Goal: Information Seeking & Learning: Learn about a topic

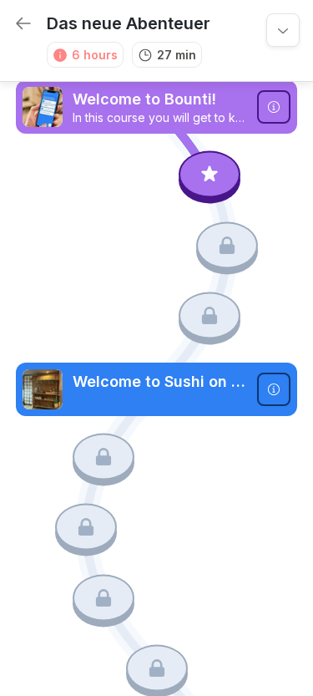
click at [271, 104] on icon at bounding box center [273, 106] width 13 height 13
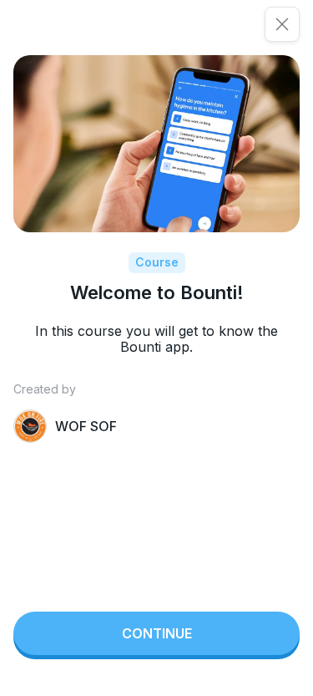
click at [189, 627] on button "Continue" at bounding box center [156, 633] width 287 height 43
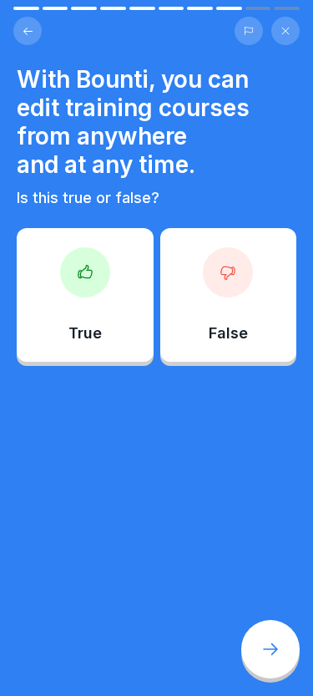
click at [103, 307] on div "True" at bounding box center [85, 295] width 137 height 134
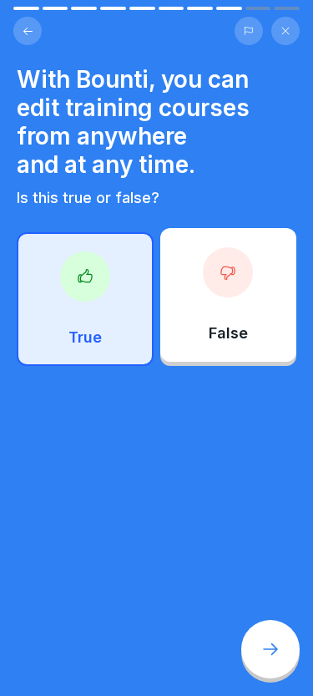
click at [99, 325] on div "True" at bounding box center [85, 299] width 137 height 134
click at [107, 311] on div "True" at bounding box center [85, 299] width 137 height 134
click at [103, 311] on div "True" at bounding box center [85, 299] width 137 height 134
click at [231, 267] on icon at bounding box center [227, 273] width 13 height 13
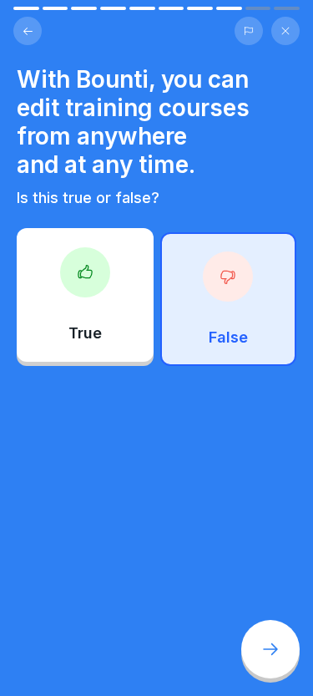
click at [97, 332] on p "True" at bounding box center [85, 333] width 33 height 18
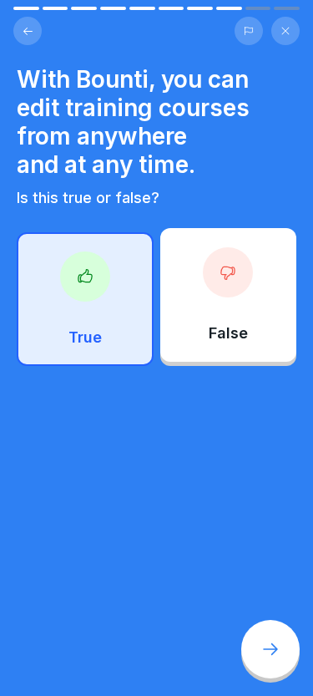
click at [263, 648] on icon at bounding box center [271, 649] width 20 height 20
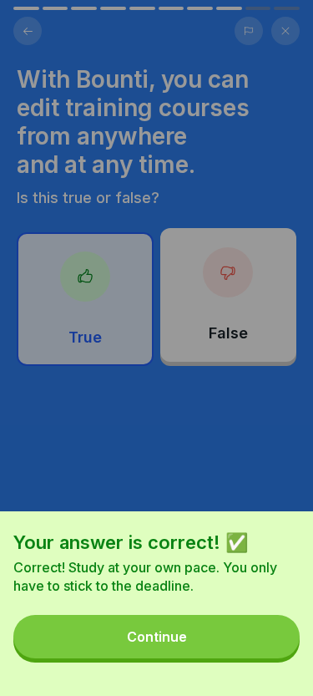
click at [195, 638] on button "Continue" at bounding box center [156, 636] width 287 height 43
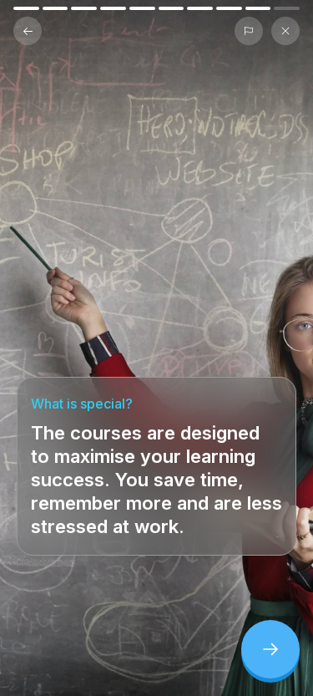
click at [274, 642] on icon at bounding box center [271, 649] width 20 height 20
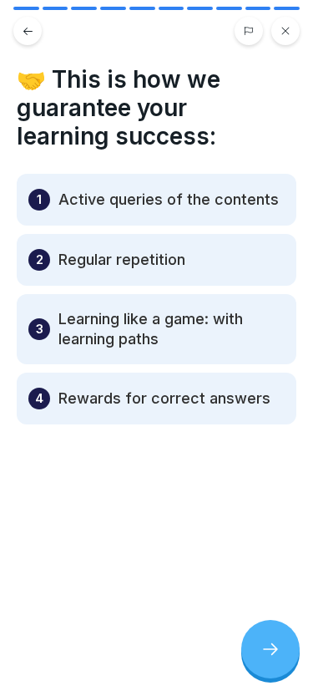
click at [263, 643] on icon at bounding box center [271, 649] width 20 height 20
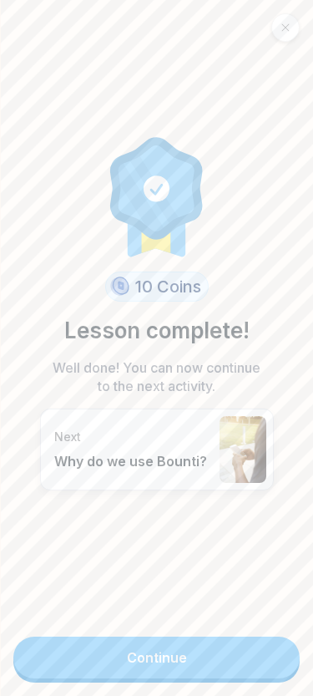
click at [222, 648] on link "Continue" at bounding box center [156, 658] width 287 height 42
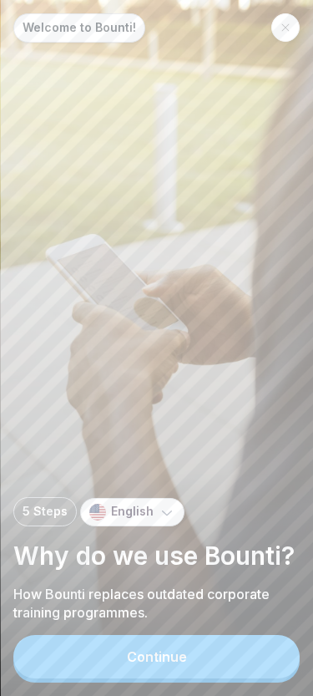
click at [206, 653] on button "Continue" at bounding box center [156, 656] width 287 height 43
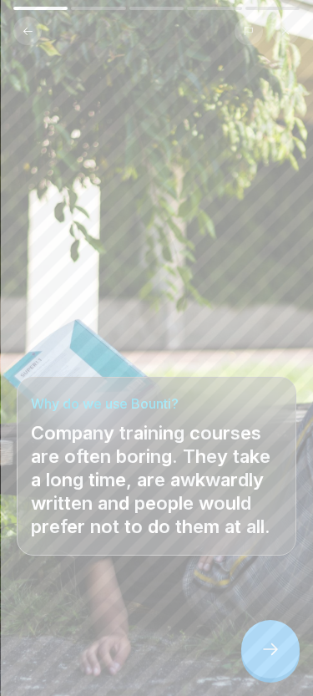
click at [271, 641] on icon at bounding box center [271, 649] width 20 height 20
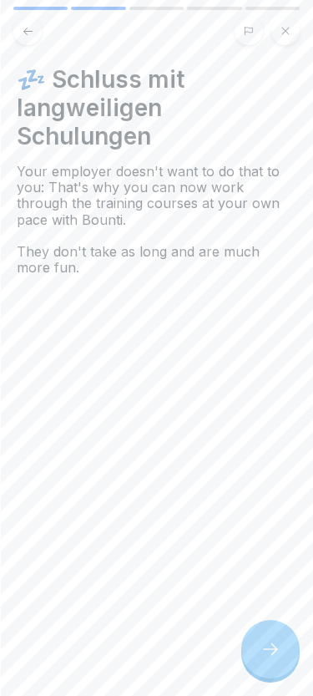
click at [262, 638] on div at bounding box center [271, 649] width 58 height 58
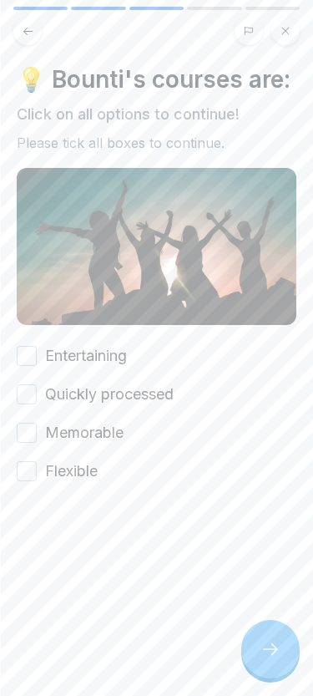
click at [35, 358] on button "Entertaining" at bounding box center [27, 356] width 20 height 20
click at [46, 390] on label "Quickly processed" at bounding box center [109, 395] width 129 height 22
click at [37, 390] on button "Quickly processed" at bounding box center [27, 394] width 20 height 20
click at [32, 435] on button "Memorable" at bounding box center [27, 433] width 20 height 20
click at [32, 470] on button "Flexible" at bounding box center [27, 471] width 20 height 20
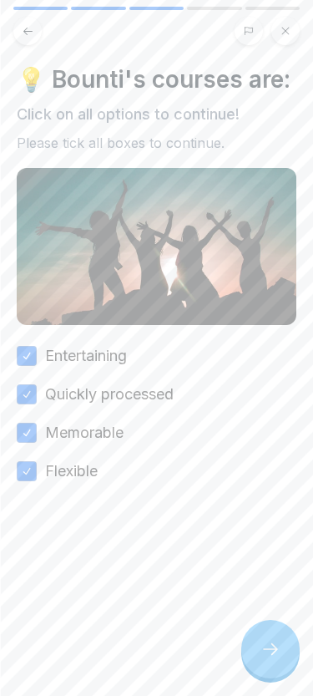
click at [270, 656] on icon at bounding box center [271, 649] width 20 height 20
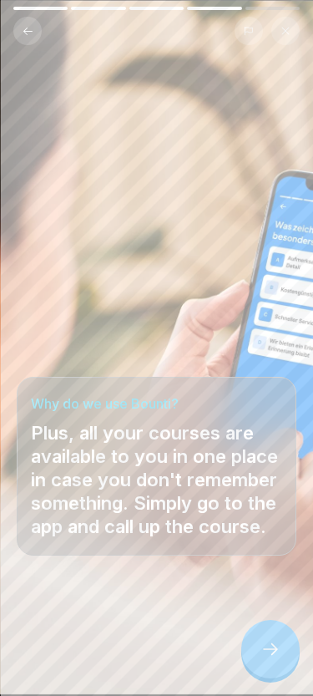
click at [270, 638] on div at bounding box center [271, 649] width 58 height 58
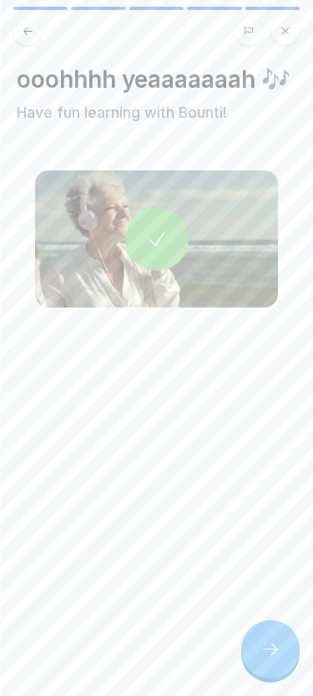
click at [272, 638] on div at bounding box center [271, 649] width 58 height 58
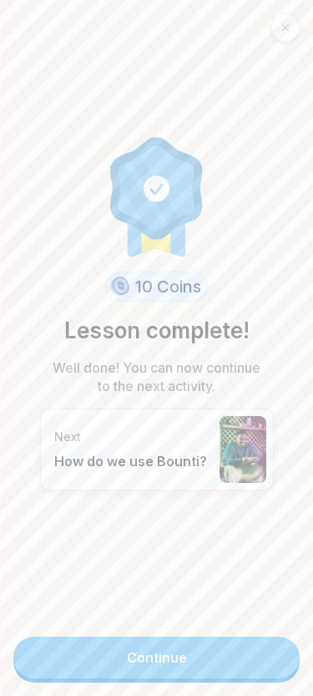
click at [227, 648] on link "Continue" at bounding box center [156, 658] width 287 height 42
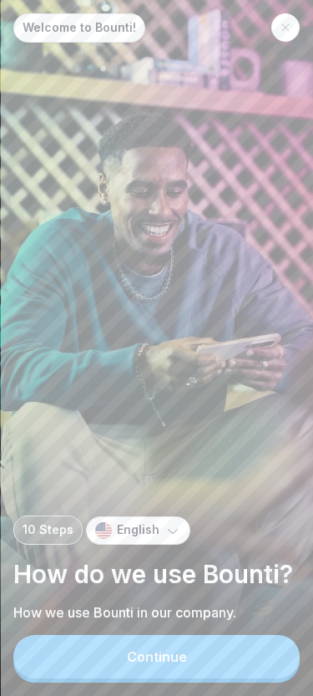
click at [225, 652] on button "Continue" at bounding box center [156, 656] width 287 height 43
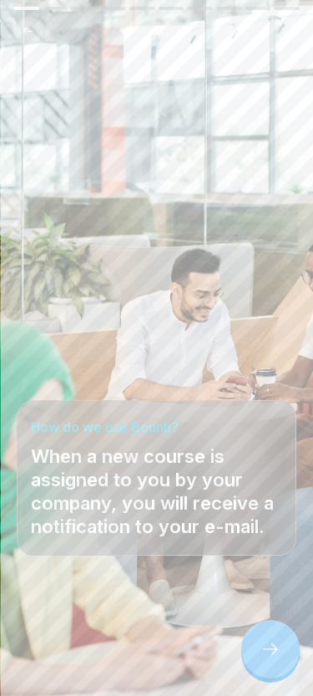
click at [268, 641] on icon at bounding box center [271, 649] width 20 height 20
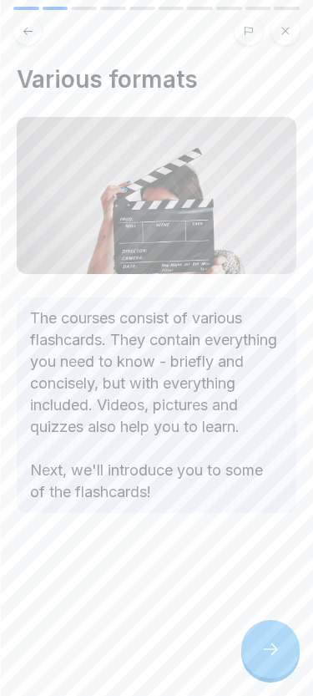
click at [268, 636] on div at bounding box center [271, 649] width 58 height 58
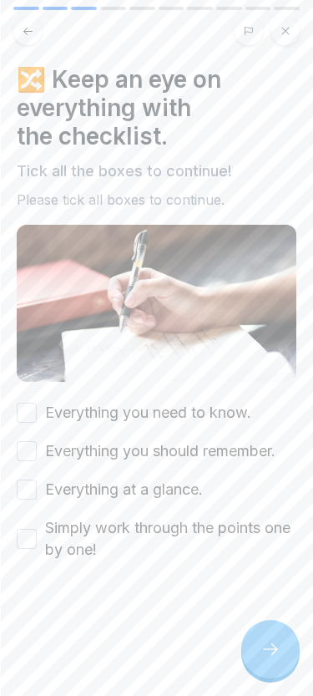
click at [268, 642] on icon at bounding box center [271, 649] width 20 height 20
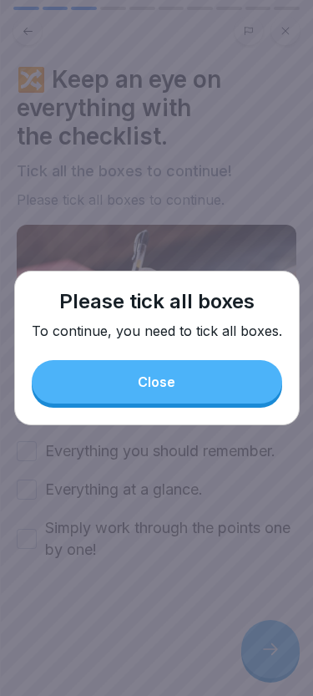
click at [204, 375] on button "Close" at bounding box center [157, 381] width 251 height 43
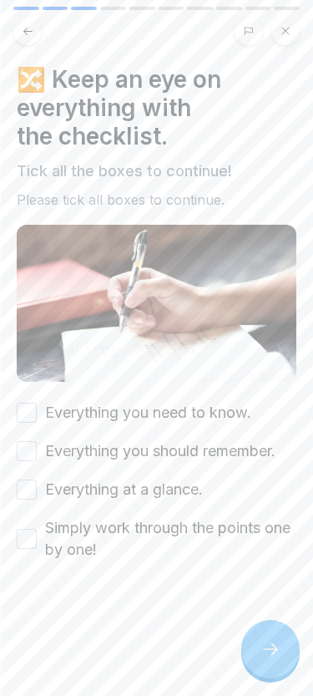
click at [36, 409] on button "Everything you need to know." at bounding box center [27, 413] width 20 height 20
click at [33, 447] on button "Everything you should remember." at bounding box center [27, 451] width 20 height 20
click at [35, 486] on button "Everything at a glance." at bounding box center [27, 490] width 20 height 20
click at [32, 538] on button "Simply work through the points one by one!" at bounding box center [27, 539] width 20 height 20
click at [260, 636] on div at bounding box center [271, 649] width 58 height 58
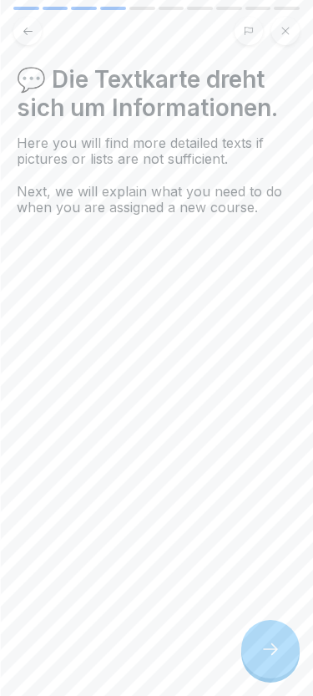
click at [264, 646] on icon at bounding box center [271, 649] width 20 height 20
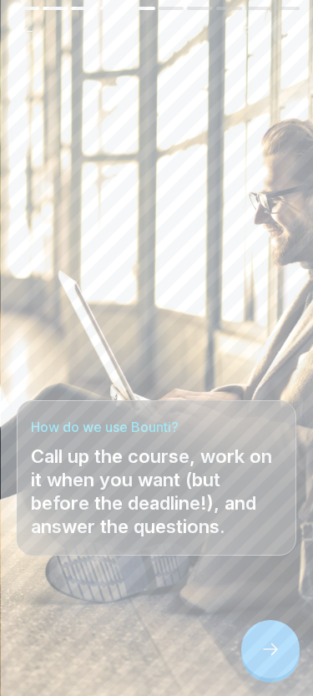
click at [264, 640] on icon at bounding box center [271, 649] width 20 height 20
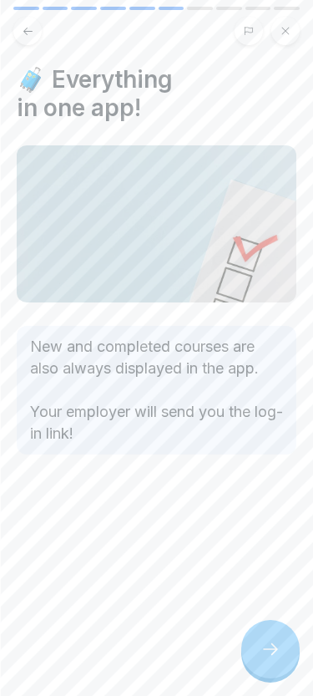
click at [267, 638] on div at bounding box center [271, 649] width 58 height 58
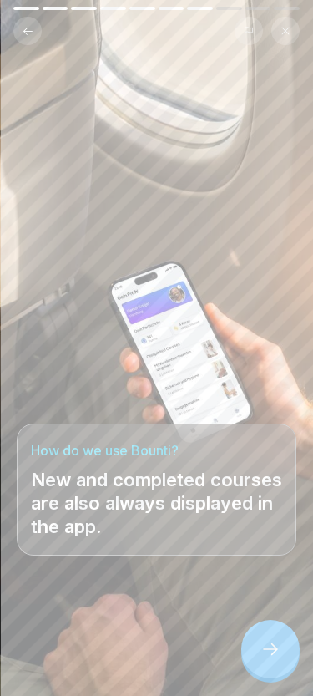
click at [269, 643] on icon at bounding box center [271, 649] width 20 height 20
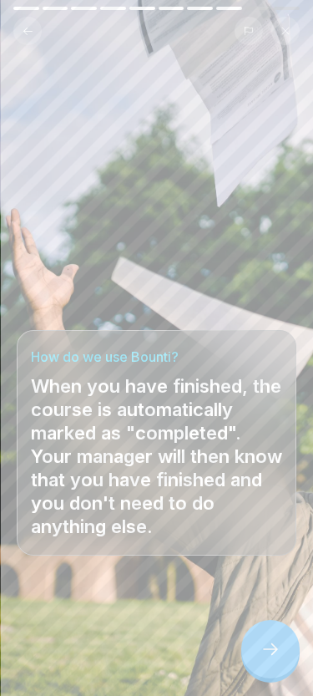
click at [265, 637] on div at bounding box center [271, 649] width 58 height 58
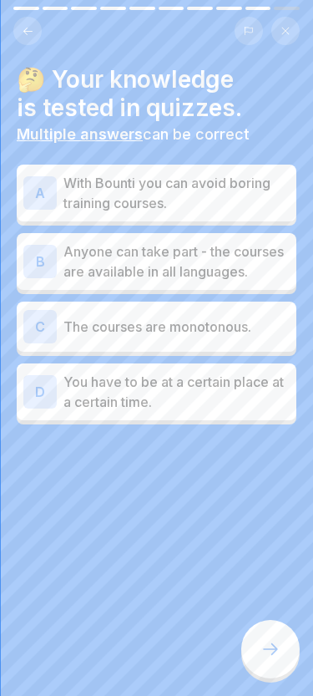
click at [226, 181] on p "With Bounti you can avoid boring training courses." at bounding box center [177, 193] width 226 height 40
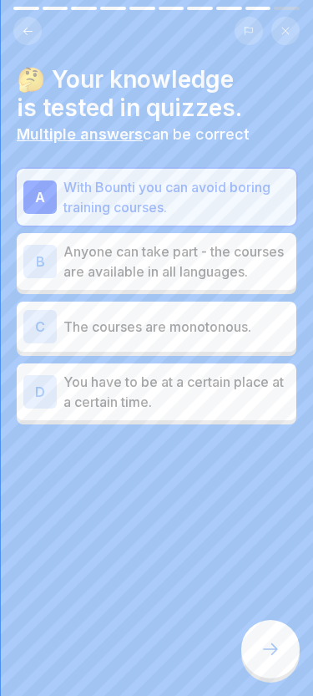
click at [269, 634] on div at bounding box center [271, 649] width 58 height 58
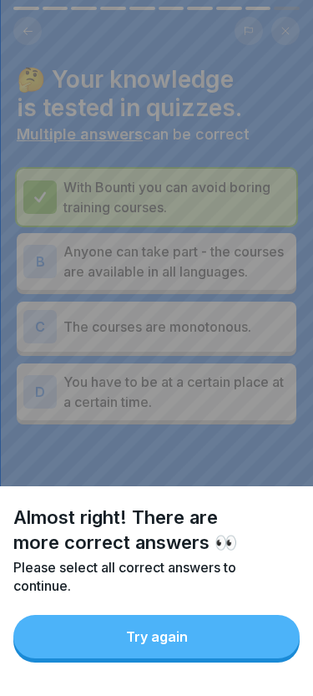
click at [207, 632] on button "Try again" at bounding box center [156, 636] width 287 height 43
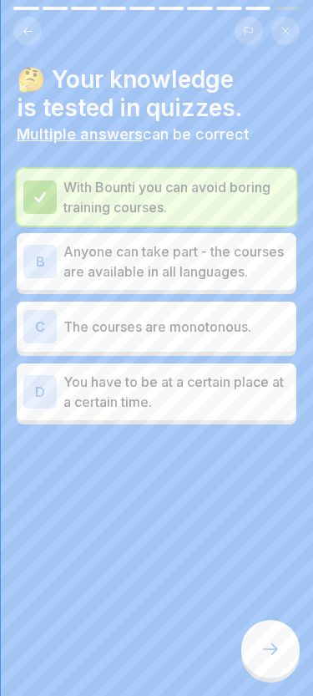
click at [175, 317] on p "The courses are monotonous." at bounding box center [177, 327] width 226 height 20
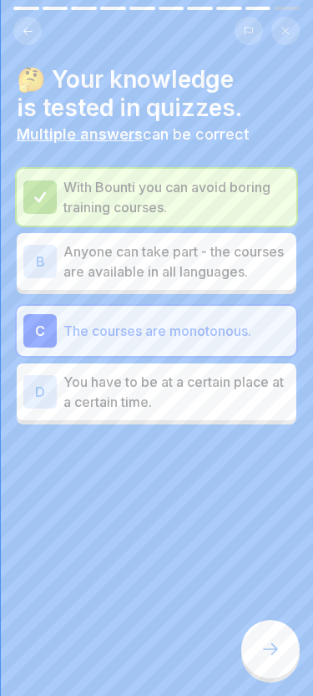
click at [145, 193] on p "With Bounti you can avoid boring training courses." at bounding box center [177, 197] width 226 height 40
click at [236, 313] on div "C The courses are monotonous." at bounding box center [157, 331] width 280 height 50
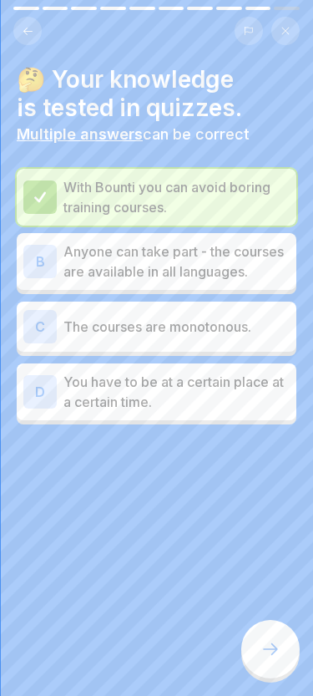
click at [219, 379] on p "You have to be at a certain place at a certain time." at bounding box center [177, 392] width 226 height 40
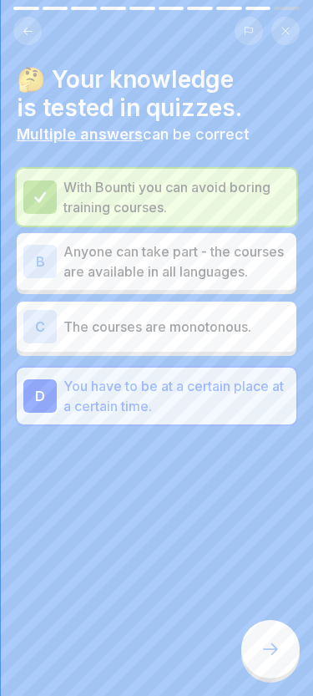
click at [164, 369] on div "D You have to be at a certain place at a certain time." at bounding box center [157, 396] width 280 height 57
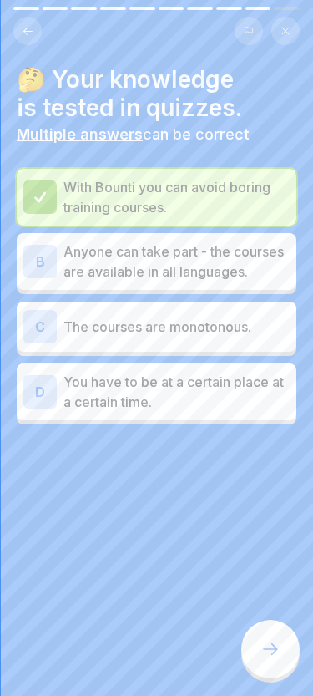
click at [213, 255] on p "Anyone can take part - the courses are available in all languages." at bounding box center [177, 262] width 226 height 40
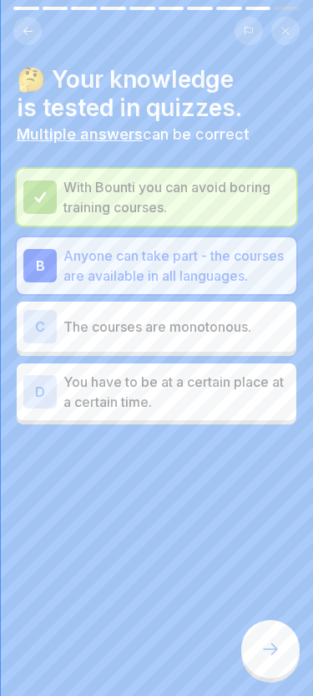
click at [277, 638] on div at bounding box center [271, 649] width 58 height 58
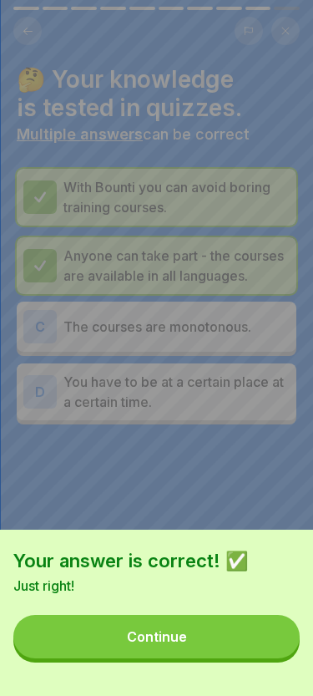
click at [221, 638] on button "Continue" at bounding box center [156, 636] width 287 height 43
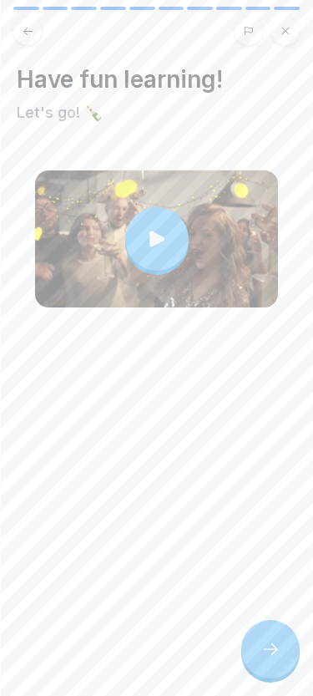
click at [278, 646] on icon at bounding box center [271, 649] width 20 height 20
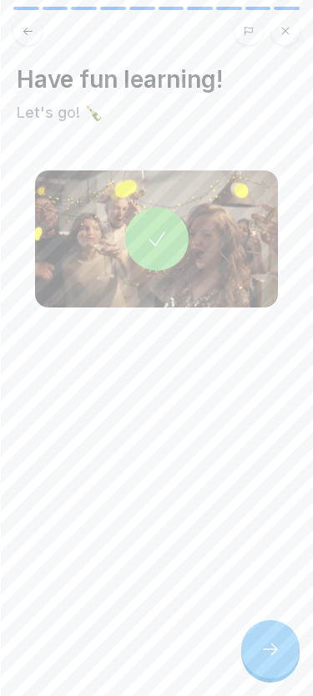
click at [274, 642] on icon at bounding box center [271, 649] width 20 height 20
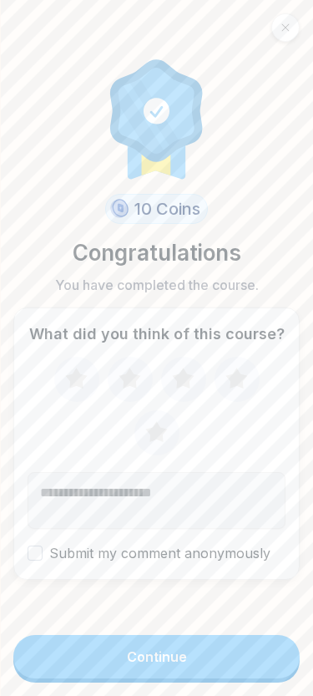
click at [229, 657] on button "Continue" at bounding box center [156, 656] width 287 height 43
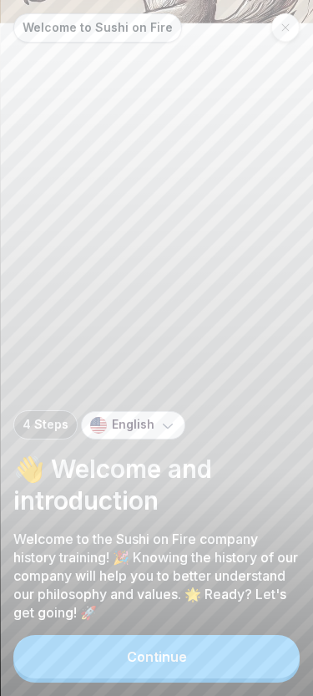
click at [206, 659] on button "Continue" at bounding box center [156, 656] width 287 height 43
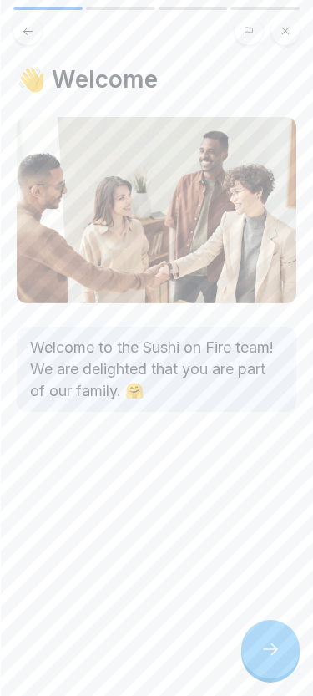
click at [275, 651] on icon at bounding box center [270, 649] width 15 height 12
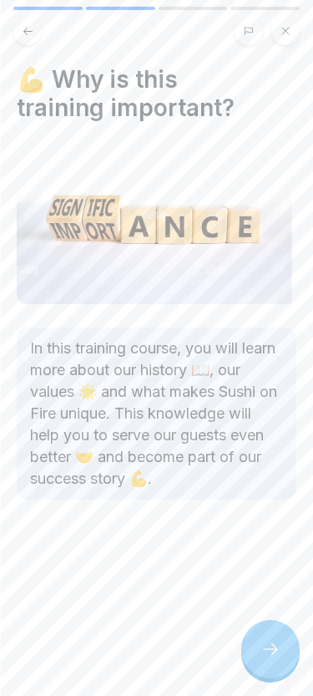
click at [267, 636] on div at bounding box center [271, 649] width 58 height 58
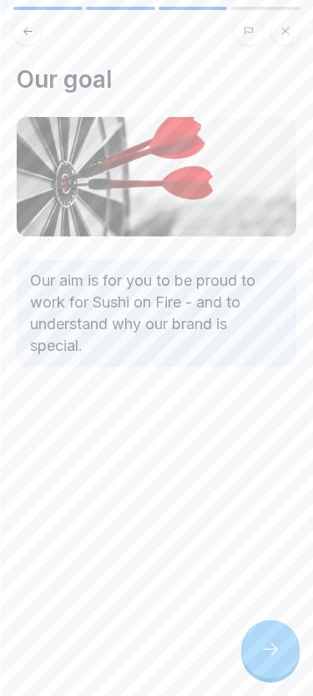
click at [267, 643] on icon at bounding box center [271, 649] width 20 height 20
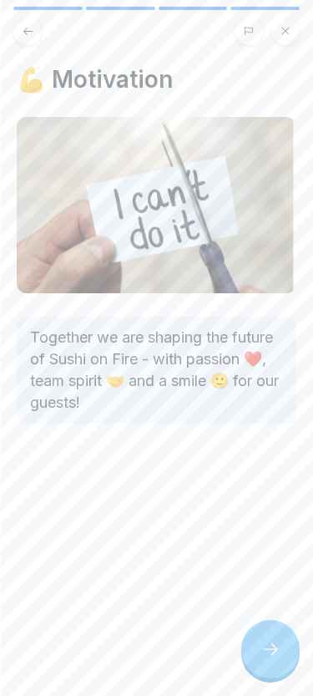
click at [267, 636] on div at bounding box center [271, 649] width 58 height 58
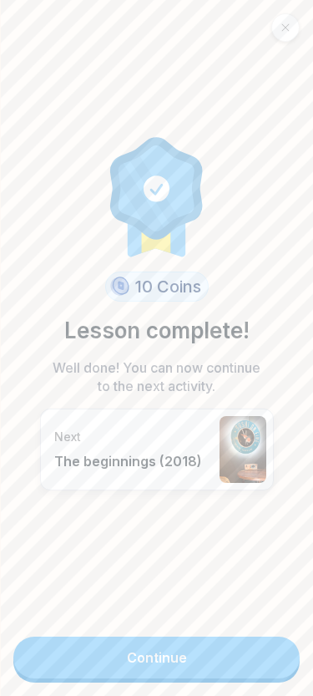
click at [241, 647] on link "Continue" at bounding box center [156, 658] width 287 height 42
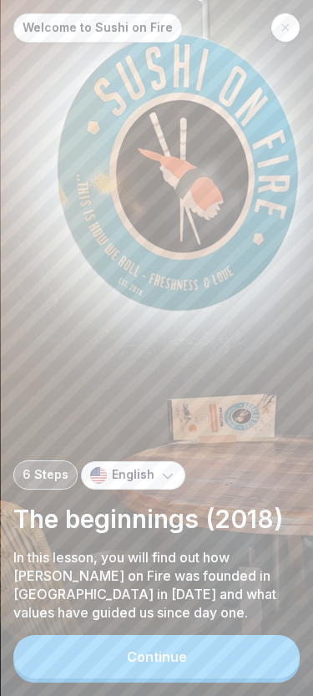
click at [231, 654] on button "Continue" at bounding box center [156, 656] width 287 height 43
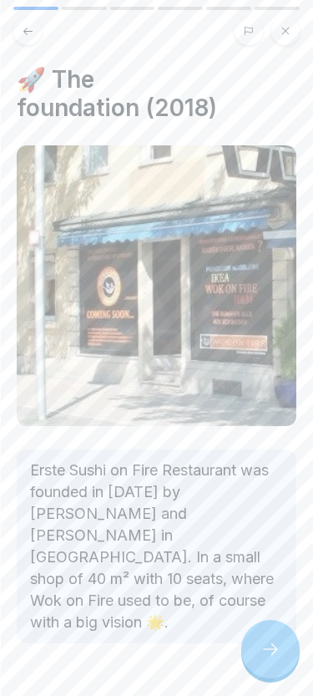
click at [271, 637] on div at bounding box center [271, 649] width 58 height 58
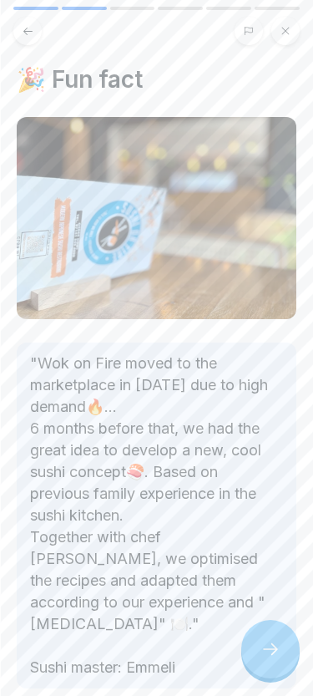
click at [269, 635] on div at bounding box center [271, 649] width 58 height 58
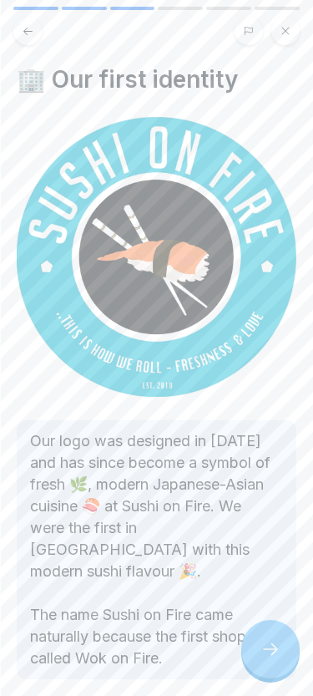
click at [265, 648] on icon at bounding box center [271, 649] width 20 height 20
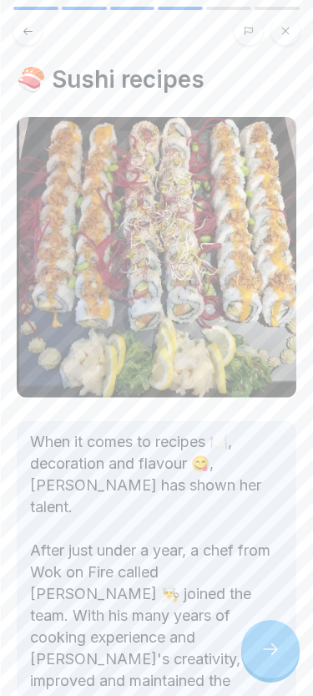
click at [262, 642] on icon at bounding box center [271, 649] width 20 height 20
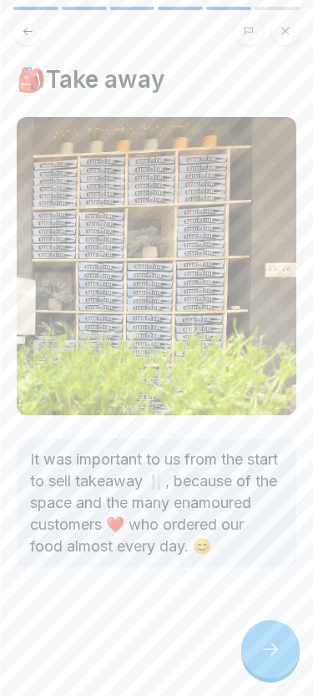
click at [270, 633] on div at bounding box center [271, 649] width 58 height 58
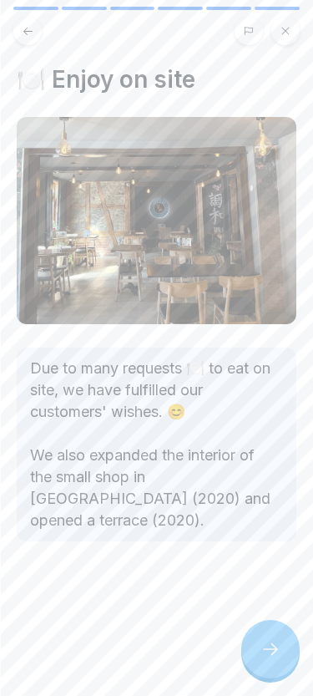
click at [272, 639] on icon at bounding box center [271, 649] width 20 height 20
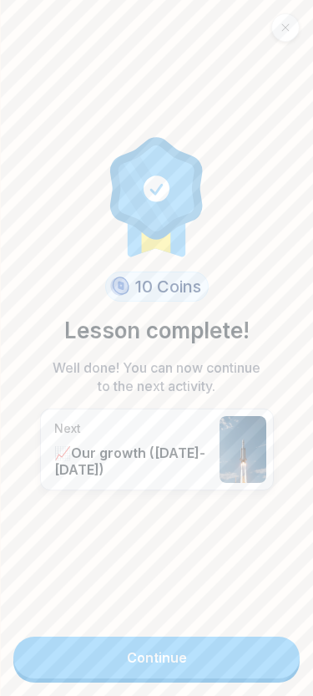
click at [211, 653] on link "Continue" at bounding box center [156, 658] width 287 height 42
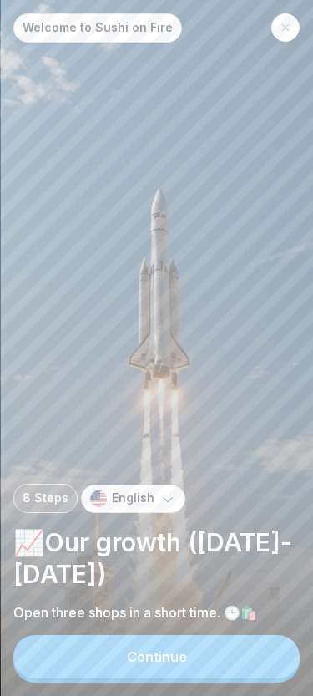
click at [221, 647] on button "Continue" at bounding box center [156, 656] width 287 height 43
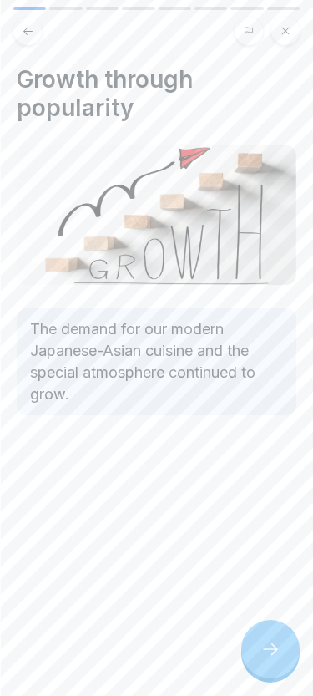
click at [271, 633] on div at bounding box center [271, 649] width 58 height 58
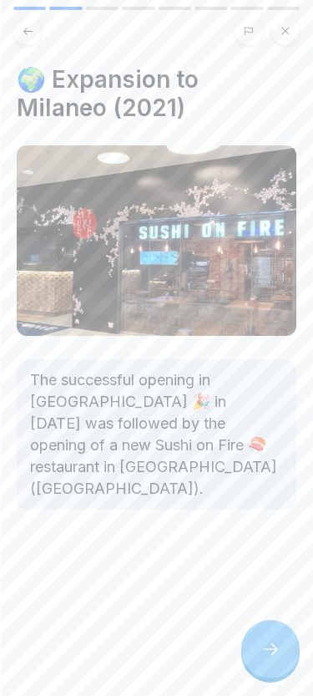
click at [265, 641] on div at bounding box center [271, 649] width 58 height 58
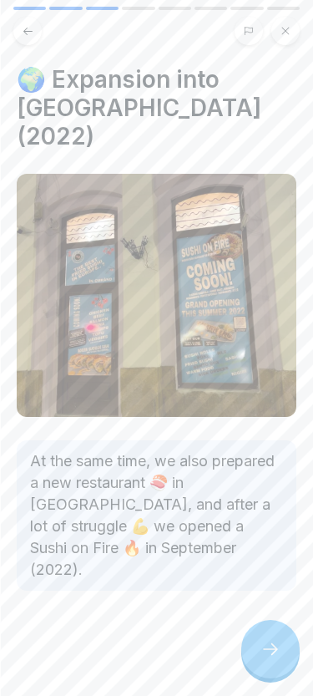
click at [267, 643] on icon at bounding box center [271, 649] width 20 height 20
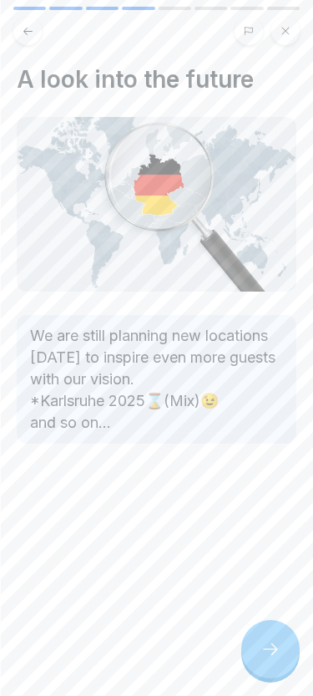
click at [271, 648] on icon at bounding box center [271, 649] width 20 height 20
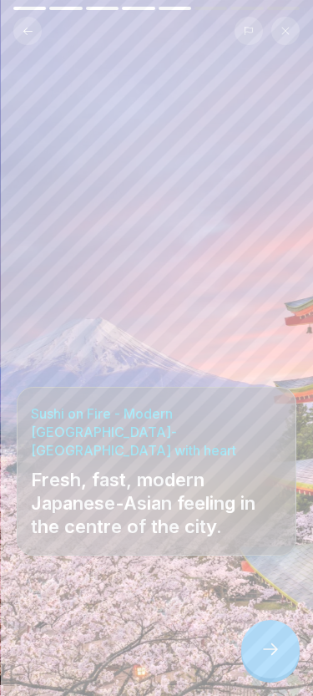
click at [272, 648] on icon at bounding box center [271, 649] width 20 height 20
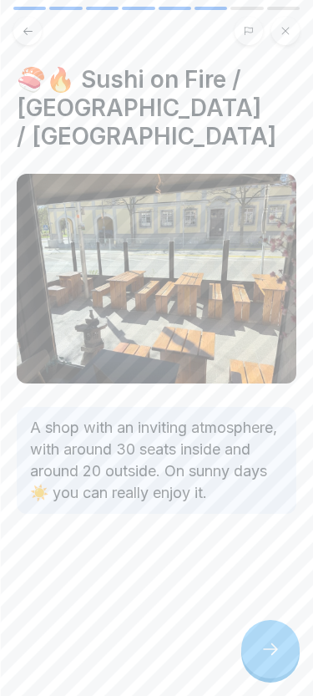
click at [272, 643] on icon at bounding box center [271, 649] width 20 height 20
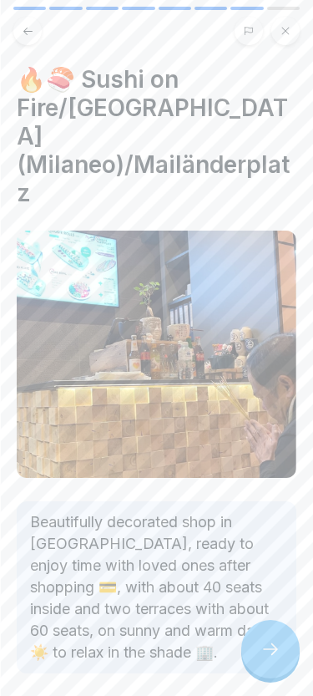
click at [268, 648] on icon at bounding box center [271, 649] width 20 height 20
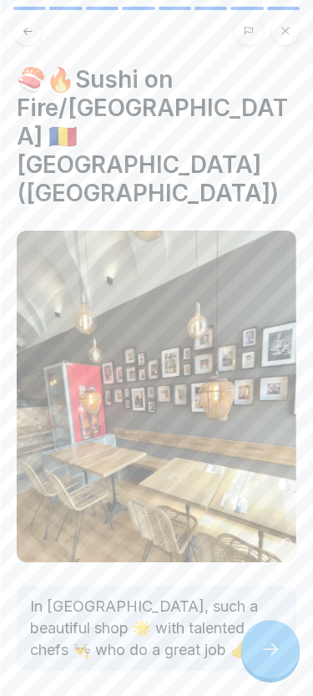
click at [269, 641] on div at bounding box center [271, 649] width 58 height 58
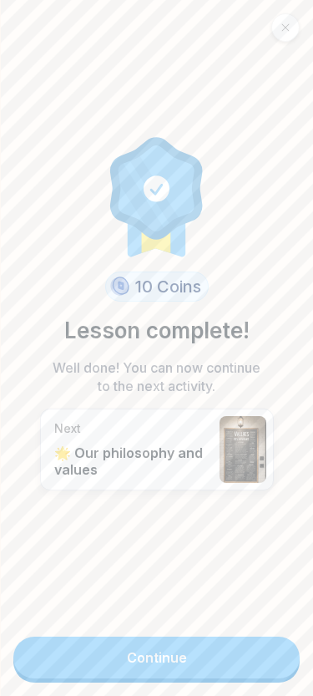
click at [244, 651] on link "Continue" at bounding box center [156, 658] width 287 height 42
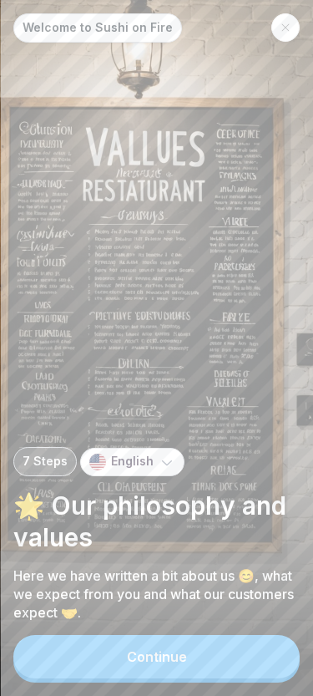
click at [226, 662] on button "Continue" at bounding box center [156, 656] width 287 height 43
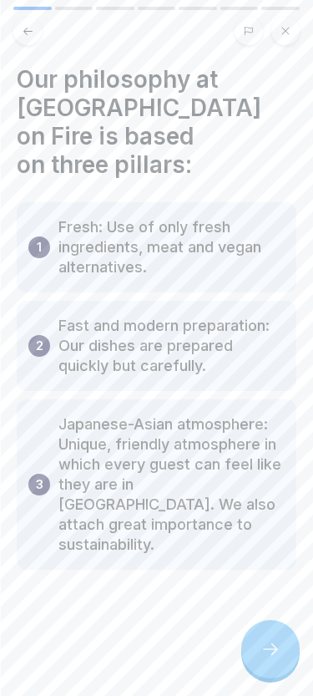
click at [273, 645] on icon at bounding box center [270, 649] width 15 height 12
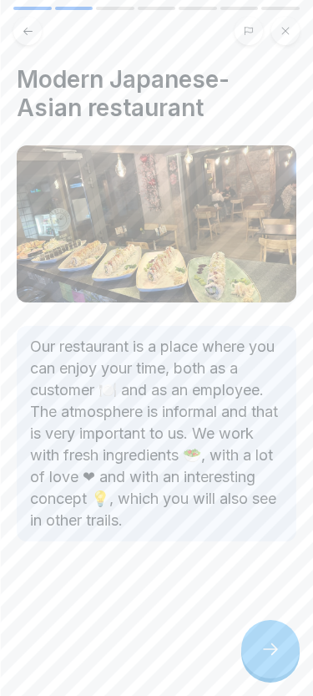
click at [267, 656] on icon at bounding box center [271, 649] width 20 height 20
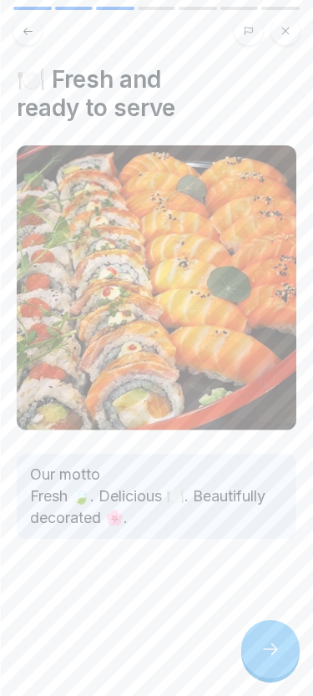
click at [267, 655] on icon at bounding box center [271, 649] width 20 height 20
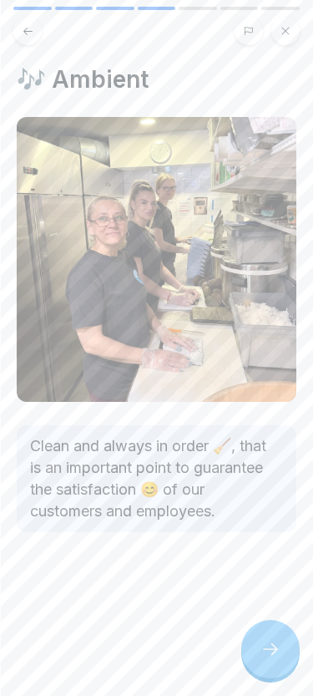
click at [267, 635] on div at bounding box center [271, 649] width 58 height 58
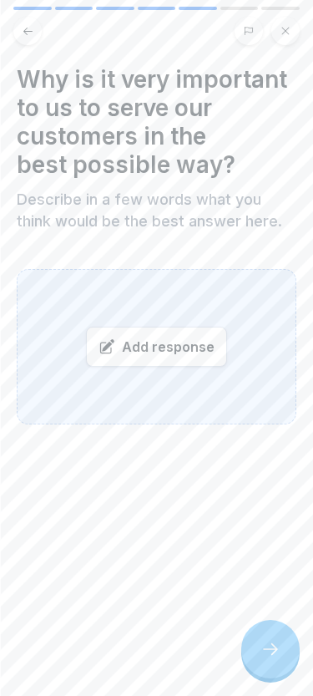
click at [264, 648] on icon at bounding box center [271, 649] width 20 height 20
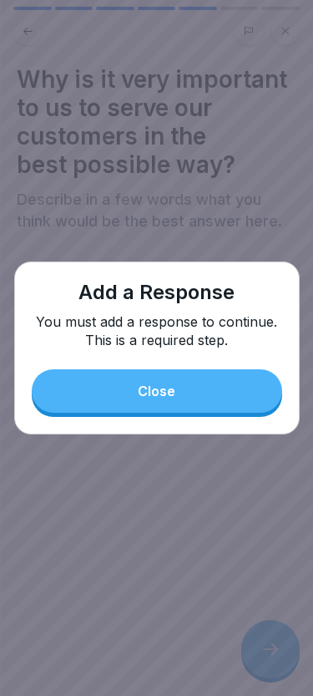
click at [205, 388] on button "Close" at bounding box center [157, 390] width 251 height 43
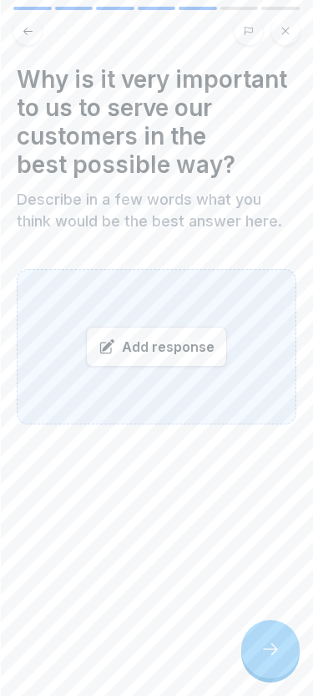
click at [220, 351] on div "Add response" at bounding box center [156, 347] width 141 height 40
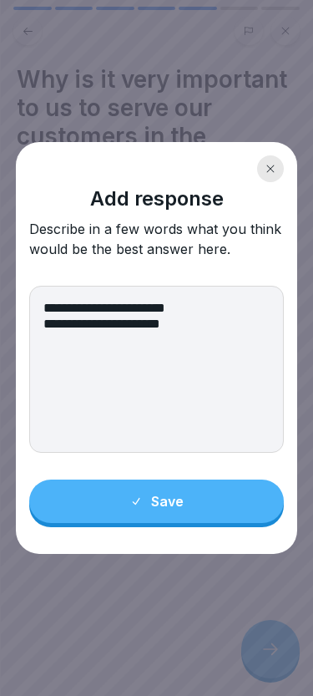
type textarea "**********"
click at [188, 507] on button "Save" at bounding box center [157, 501] width 256 height 43
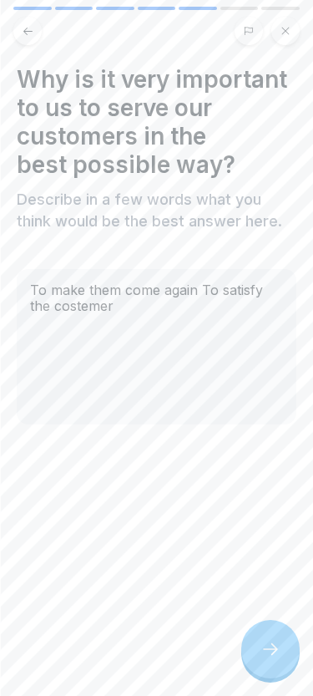
click at [94, 309] on div "To make them come again To satisfy the costemer" at bounding box center [157, 346] width 280 height 155
click at [89, 309] on div "To make them come again To satisfy the costemer" at bounding box center [157, 346] width 280 height 155
click at [272, 643] on icon at bounding box center [271, 649] width 20 height 20
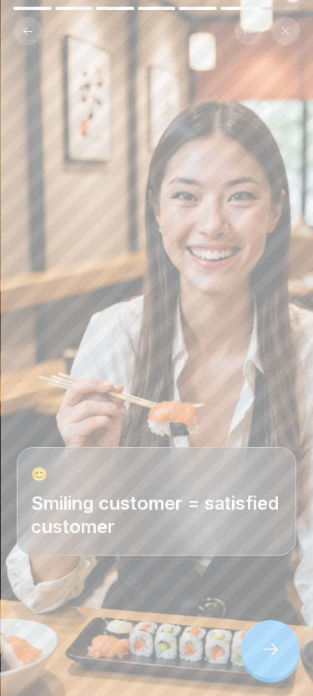
click at [264, 641] on div at bounding box center [271, 649] width 58 height 58
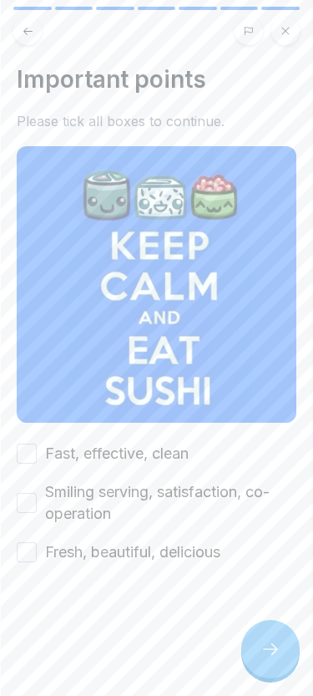
click at [30, 507] on button "Smiling serving, satisfaction, co-operation" at bounding box center [27, 503] width 20 height 20
click at [43, 547] on div "Fresh, beautiful, delicious" at bounding box center [119, 553] width 204 height 22
click at [23, 452] on button "Fast, effective, clean" at bounding box center [27, 454] width 20 height 20
click at [27, 547] on button "Fresh, beautiful, delicious" at bounding box center [27, 552] width 20 height 20
click at [267, 649] on icon at bounding box center [271, 649] width 20 height 20
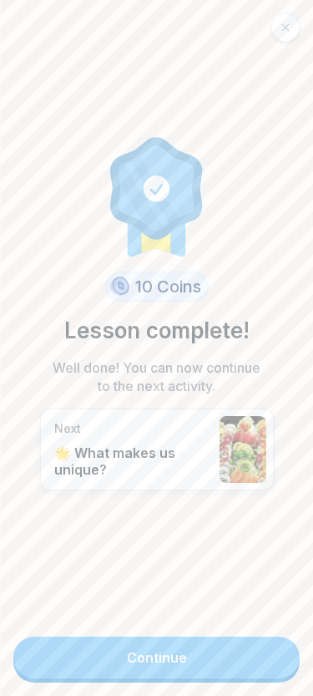
click at [223, 659] on link "Continue" at bounding box center [156, 658] width 287 height 42
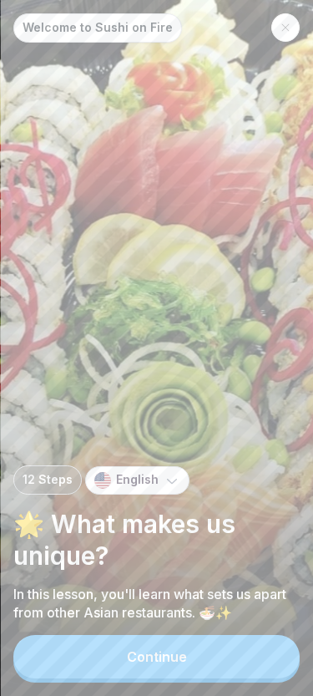
click at [152, 661] on div "Continue" at bounding box center [157, 656] width 60 height 15
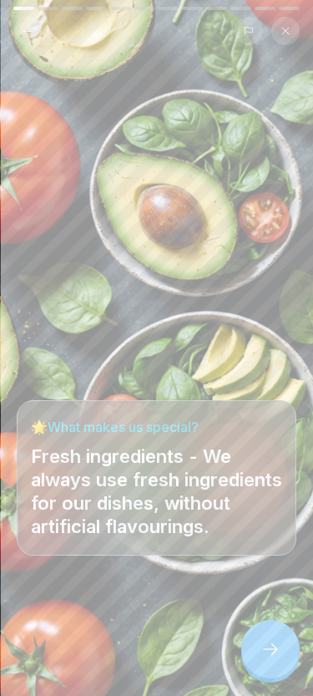
click at [257, 638] on div at bounding box center [271, 649] width 58 height 58
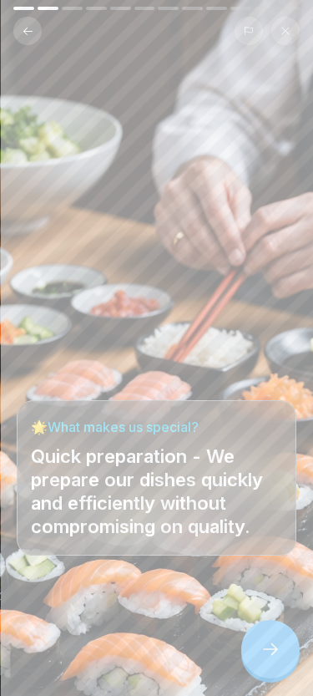
click at [257, 638] on div at bounding box center [271, 649] width 58 height 58
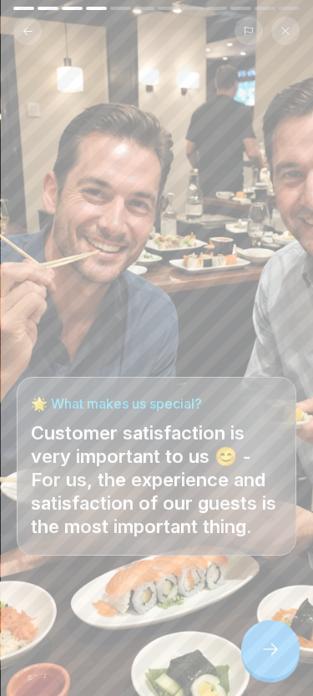
click at [257, 638] on div at bounding box center [271, 649] width 58 height 58
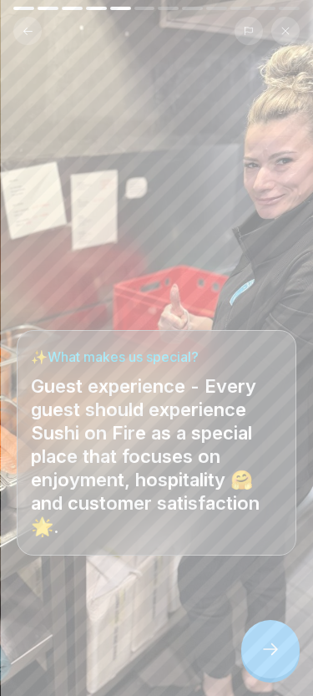
click at [257, 638] on div at bounding box center [271, 649] width 58 height 58
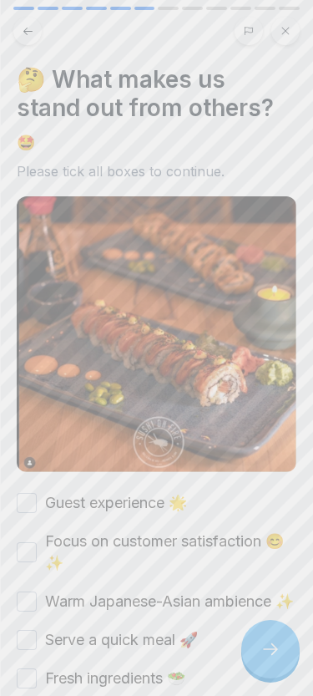
click at [257, 638] on div at bounding box center [156, 348] width 313 height 696
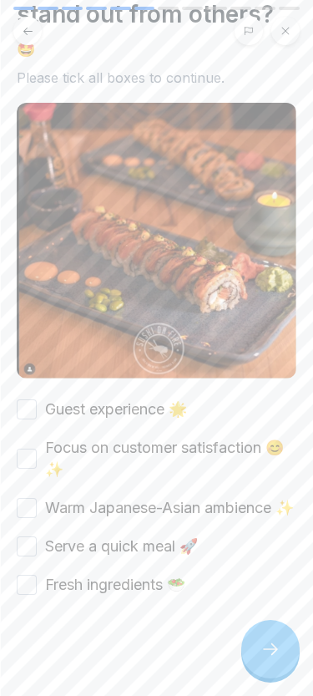
scroll to position [115, 0]
click at [21, 399] on button "Guest experience 🌟" at bounding box center [27, 409] width 20 height 20
click at [34, 448] on div "Focus on customer satisfaction 😊✨" at bounding box center [157, 458] width 280 height 43
click at [24, 449] on button "Focus on customer satisfaction 😊✨" at bounding box center [27, 459] width 20 height 20
click at [20, 498] on button "Warm Japanese-Asian ambience ✨" at bounding box center [27, 508] width 20 height 20
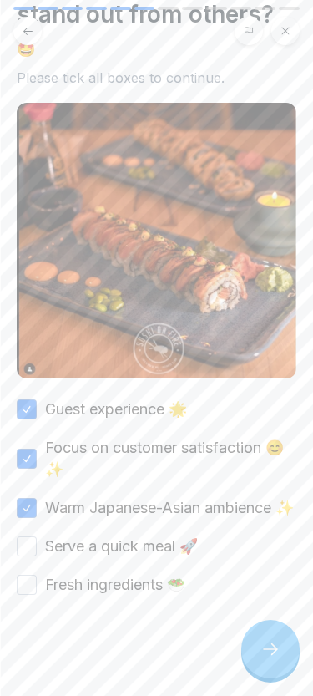
click at [30, 547] on button "Serve a quick meal 🚀" at bounding box center [27, 547] width 20 height 20
click at [30, 588] on button "Fresh ingredients 🥗" at bounding box center [27, 585] width 20 height 20
click at [288, 650] on div at bounding box center [271, 649] width 58 height 58
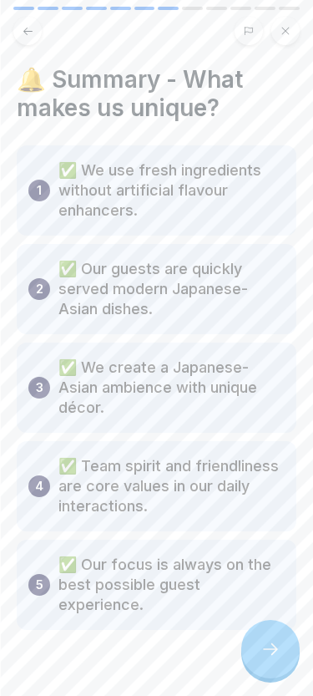
click at [287, 650] on div at bounding box center [271, 649] width 58 height 58
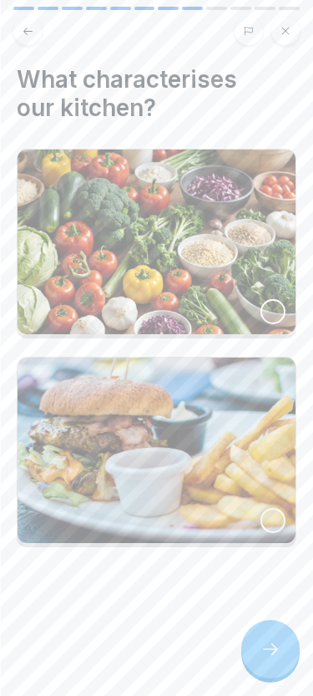
click at [287, 650] on div at bounding box center [271, 649] width 58 height 58
click at [287, 650] on div at bounding box center [156, 348] width 313 height 696
click at [287, 650] on div at bounding box center [271, 649] width 58 height 58
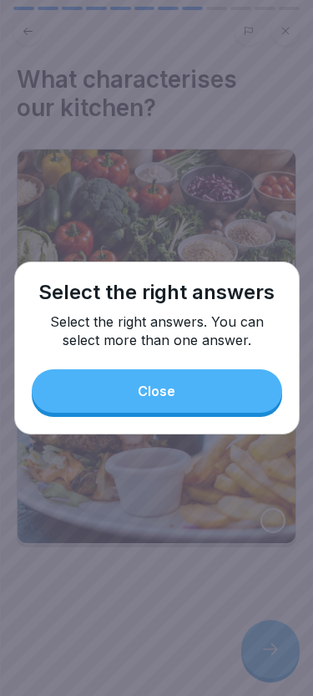
click at [187, 400] on button "Close" at bounding box center [157, 390] width 251 height 43
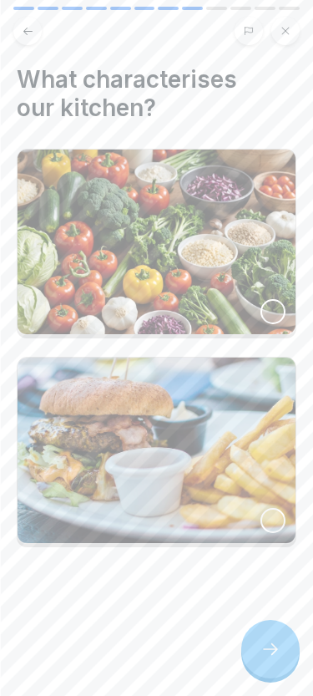
click at [193, 262] on img at bounding box center [157, 242] width 278 height 185
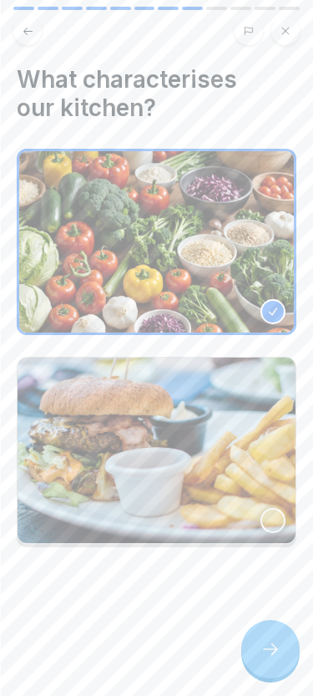
click at [258, 652] on div at bounding box center [271, 649] width 58 height 58
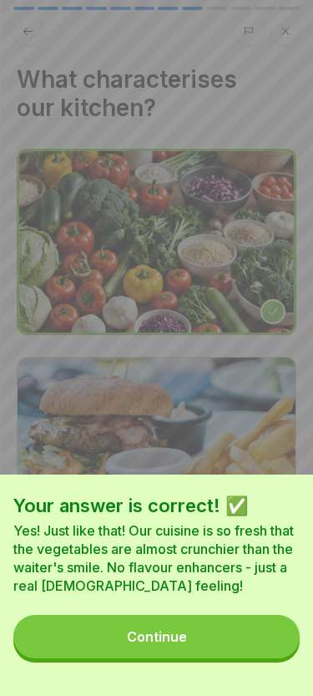
click at [177, 641] on div "Continue" at bounding box center [157, 636] width 60 height 15
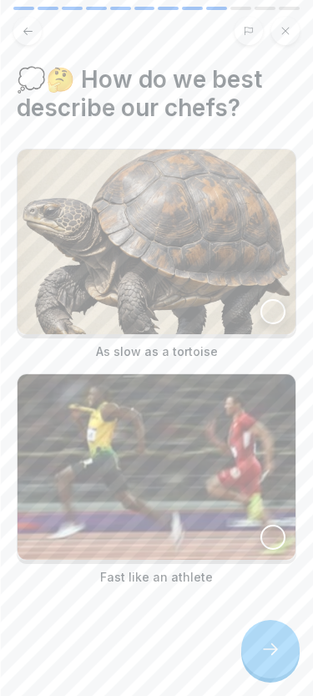
click at [272, 520] on img at bounding box center [157, 466] width 278 height 185
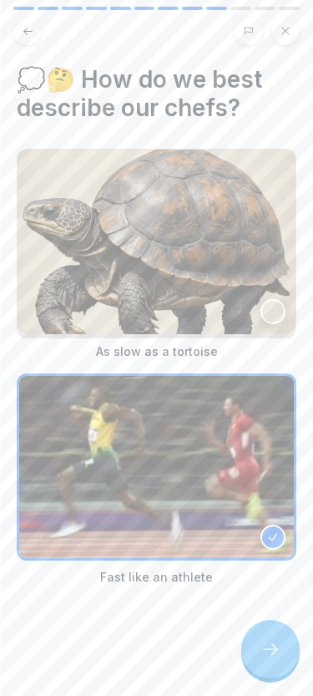
click at [279, 681] on div at bounding box center [157, 636] width 280 height 100
click at [272, 659] on div at bounding box center [271, 649] width 58 height 58
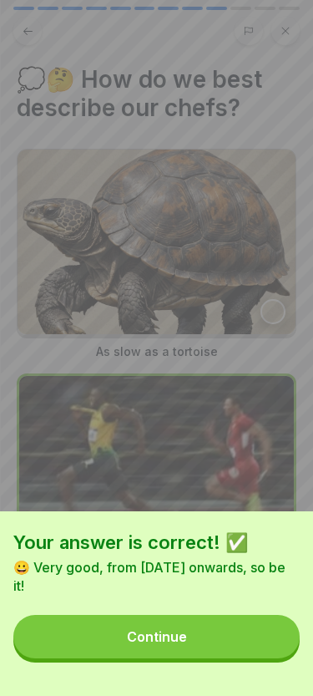
click at [231, 641] on button "Continue" at bounding box center [156, 636] width 287 height 43
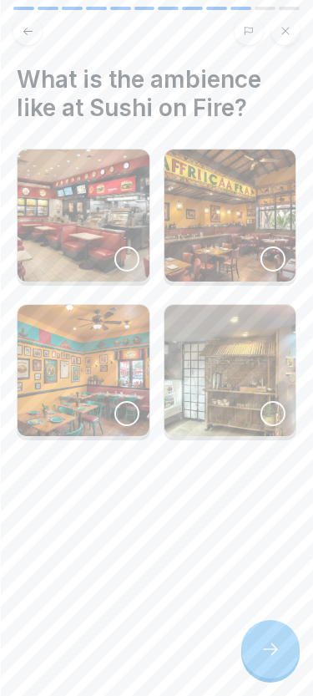
click at [242, 266] on img at bounding box center [231, 216] width 132 height 132
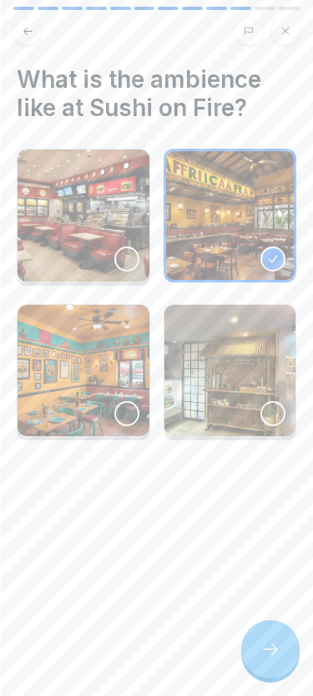
click at [250, 650] on div at bounding box center [271, 649] width 58 height 58
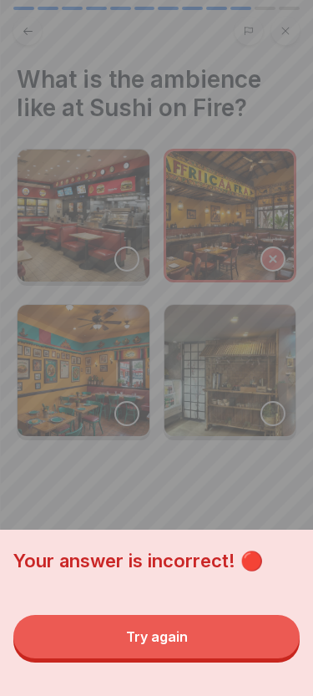
click at [215, 633] on button "Try again" at bounding box center [156, 636] width 287 height 43
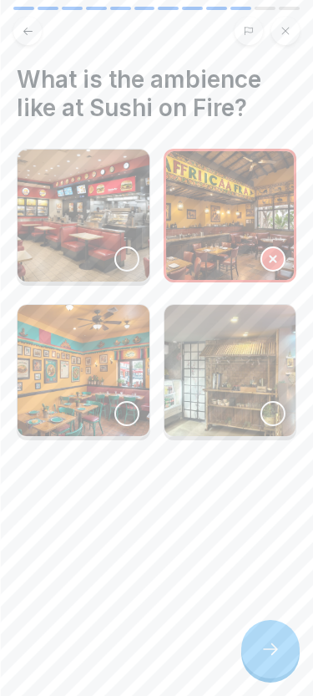
click at [108, 378] on img at bounding box center [84, 371] width 132 height 132
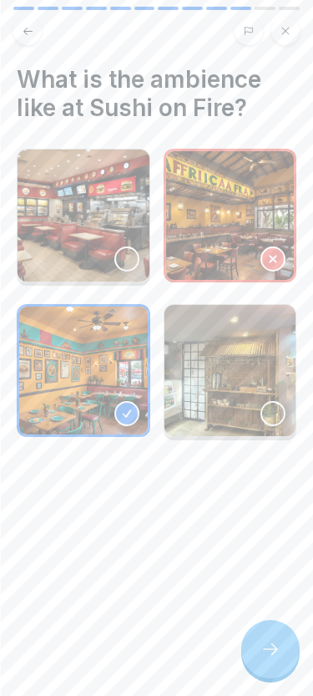
click at [275, 663] on div at bounding box center [271, 649] width 58 height 58
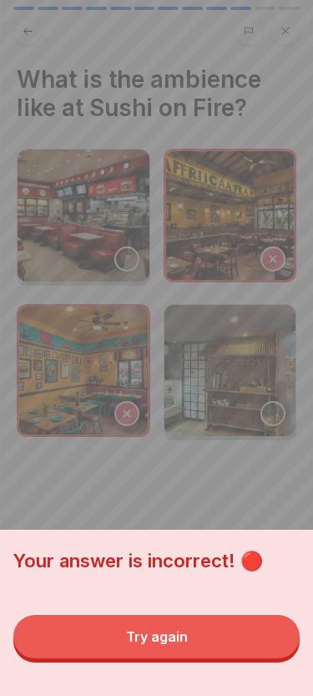
click at [182, 619] on button "Try again" at bounding box center [156, 636] width 287 height 43
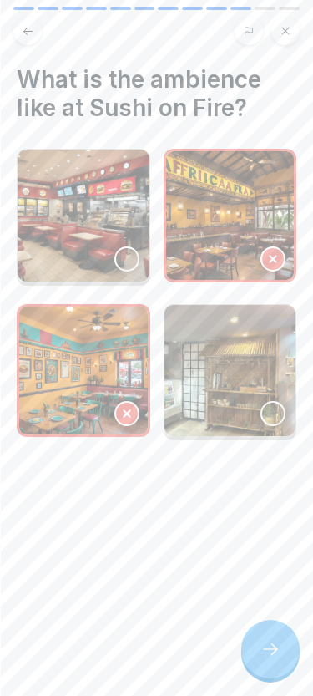
click at [168, 356] on img at bounding box center [231, 371] width 132 height 132
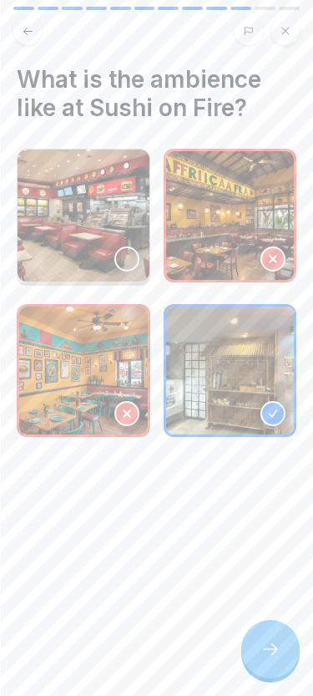
click at [254, 653] on div at bounding box center [271, 649] width 58 height 58
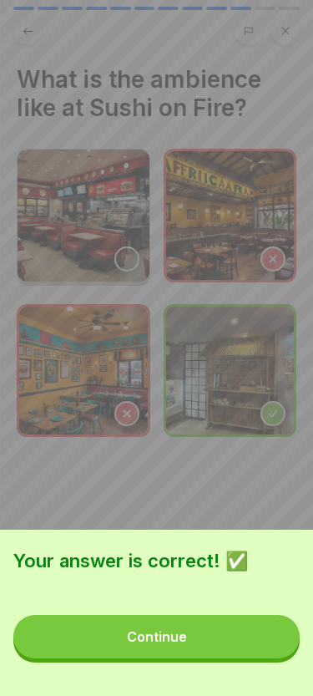
click at [181, 648] on button "Continue" at bounding box center [156, 636] width 287 height 43
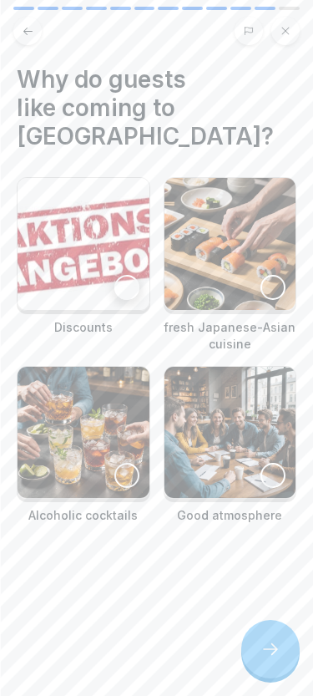
click at [247, 277] on img at bounding box center [231, 244] width 132 height 132
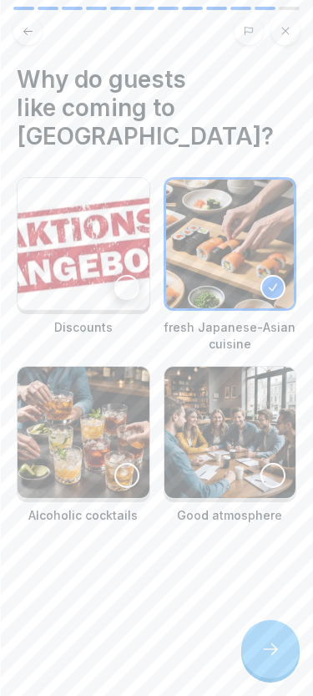
click at [264, 645] on icon at bounding box center [271, 649] width 20 height 20
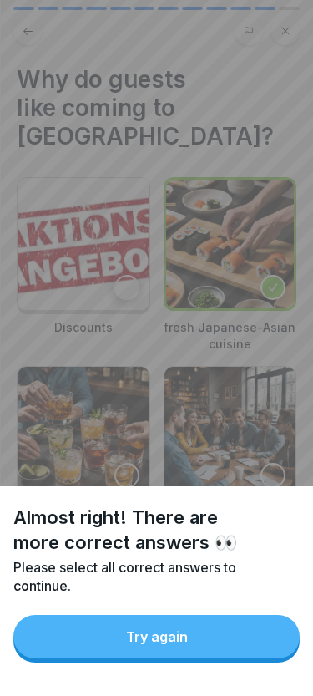
click at [156, 633] on div "Try again" at bounding box center [157, 636] width 62 height 15
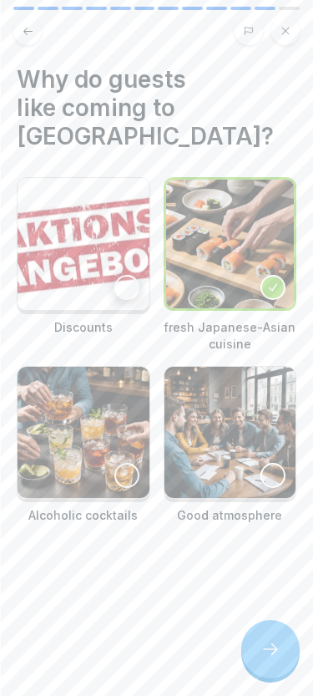
click at [242, 277] on img at bounding box center [230, 244] width 129 height 129
click at [219, 384] on img at bounding box center [231, 433] width 132 height 132
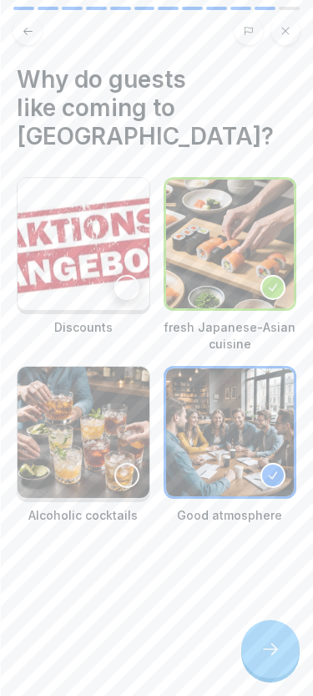
click at [265, 634] on div at bounding box center [271, 649] width 58 height 58
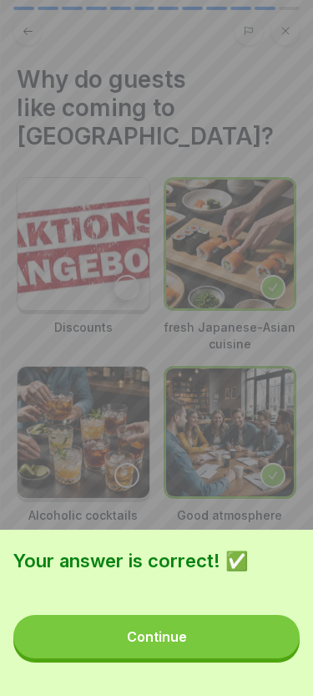
click at [218, 638] on button "Continue" at bounding box center [156, 636] width 287 height 43
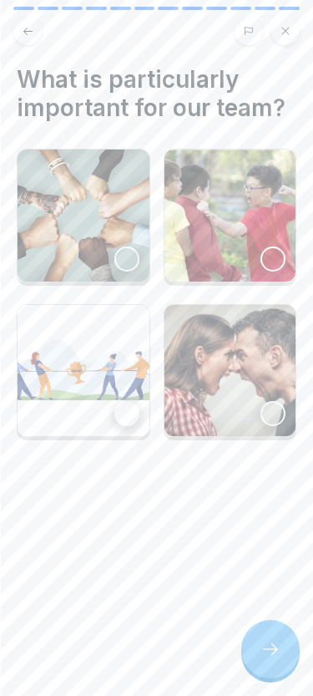
click at [121, 257] on div at bounding box center [126, 259] width 25 height 25
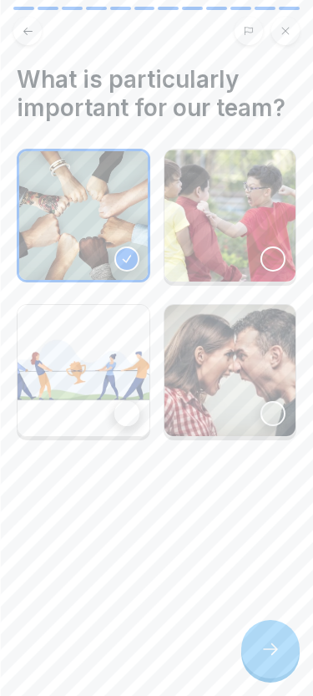
click at [255, 645] on div at bounding box center [271, 649] width 58 height 58
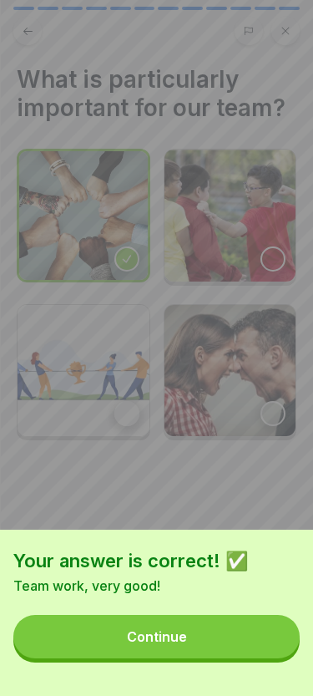
click at [201, 645] on button "Continue" at bounding box center [156, 636] width 287 height 43
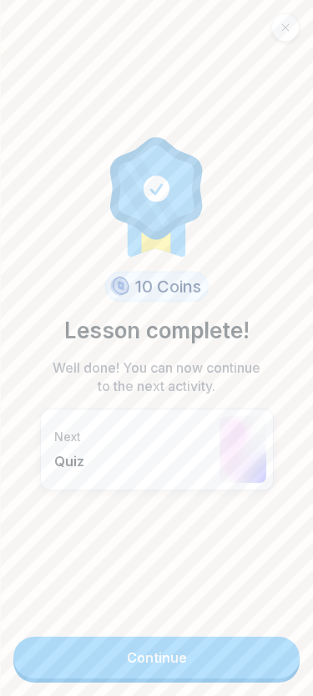
click at [116, 662] on link "Continue" at bounding box center [156, 658] width 287 height 42
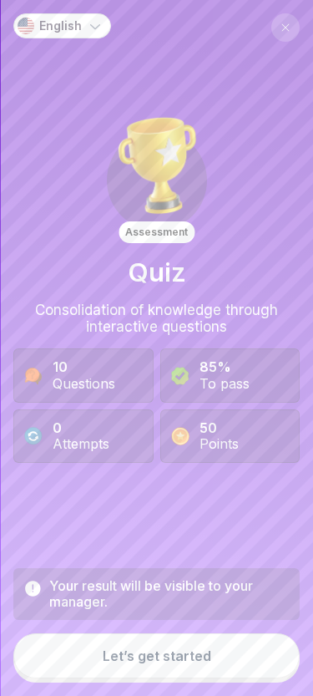
click at [137, 659] on div "Let’s get started" at bounding box center [157, 655] width 109 height 15
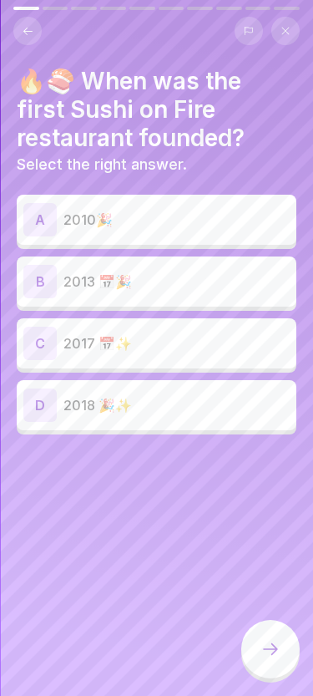
click at [75, 273] on p "2013 📅🎉" at bounding box center [177, 282] width 226 height 20
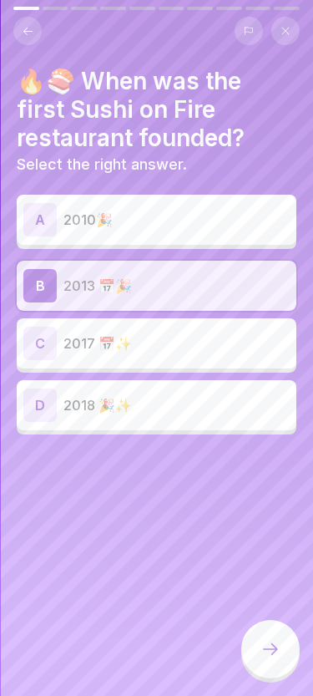
click at [262, 646] on icon at bounding box center [271, 649] width 20 height 20
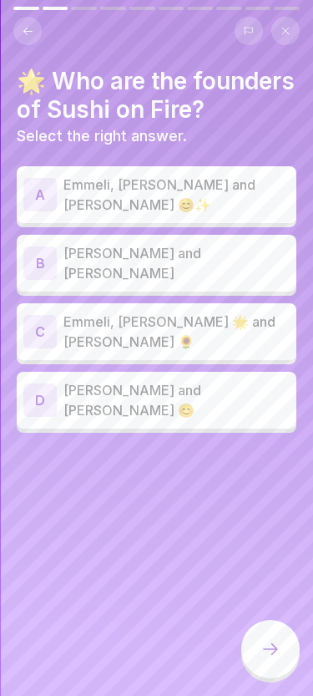
click at [104, 380] on p "[PERSON_NAME] and [PERSON_NAME] 😊" at bounding box center [177, 400] width 226 height 40
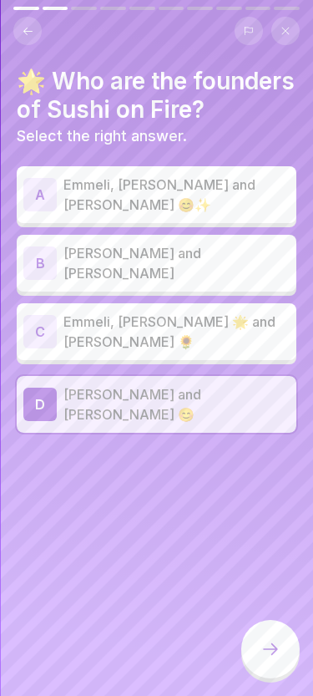
click at [261, 643] on icon at bounding box center [271, 649] width 20 height 20
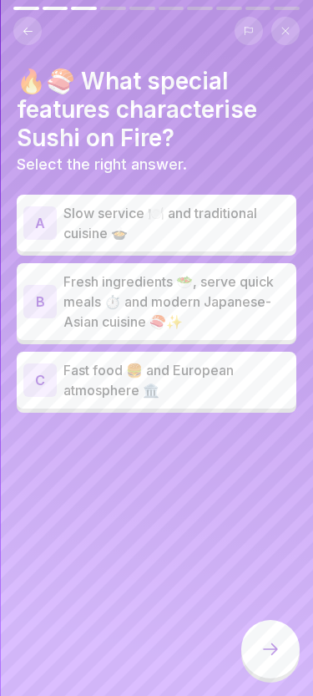
click at [53, 301] on div "B" at bounding box center [39, 301] width 33 height 33
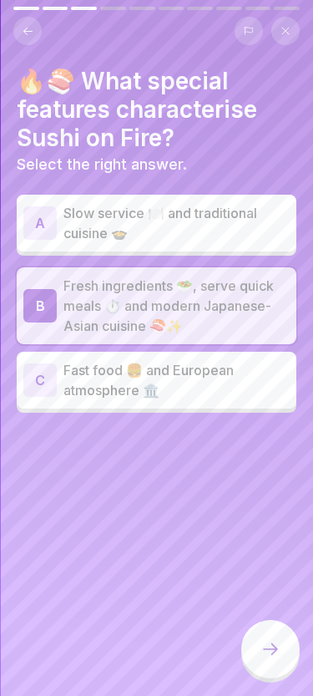
click at [271, 648] on icon at bounding box center [271, 649] width 20 height 20
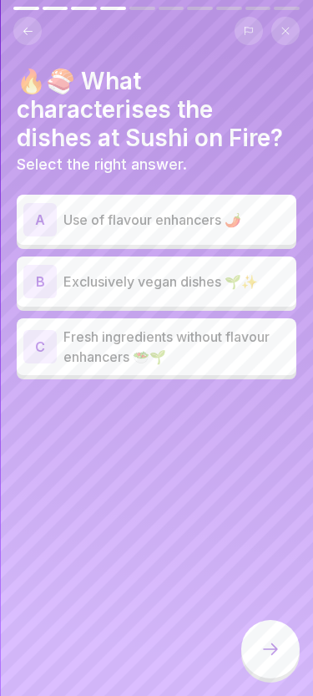
click at [94, 354] on p "Fresh ingredients without flavour enhancers 🥗🌱" at bounding box center [177, 347] width 226 height 40
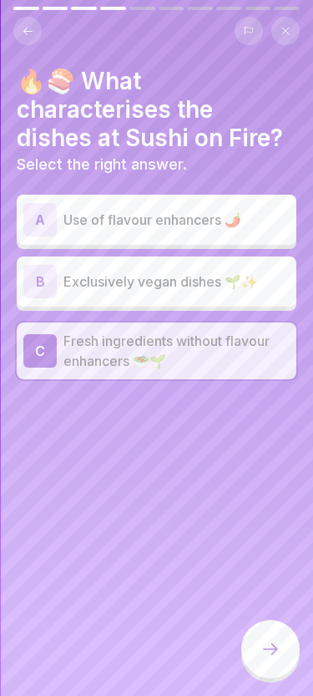
click at [262, 649] on icon at bounding box center [271, 649] width 20 height 20
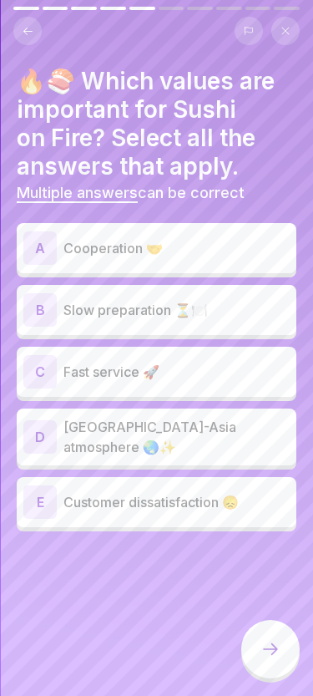
click at [104, 253] on p "Cooperation 🤝" at bounding box center [177, 248] width 226 height 20
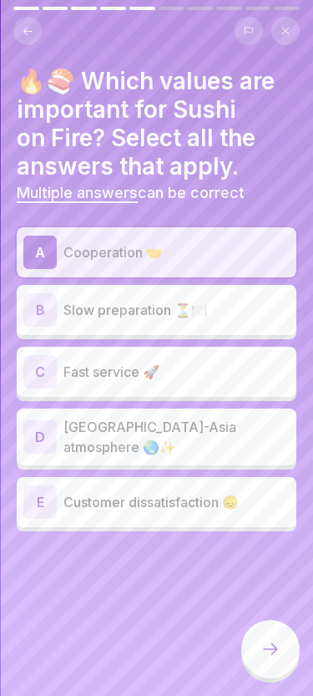
click at [91, 374] on p "Fast service 🚀" at bounding box center [177, 372] width 226 height 20
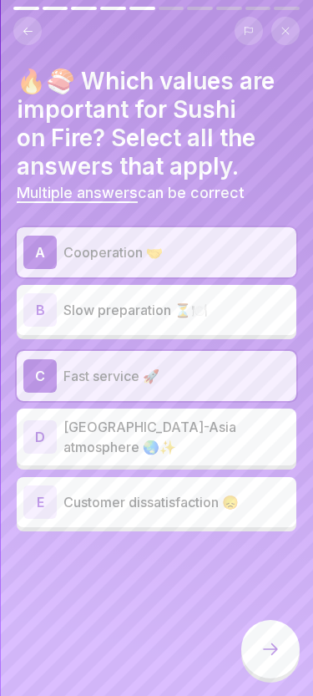
click at [89, 438] on p "[GEOGRAPHIC_DATA]-Asia atmosphere 🌏✨" at bounding box center [177, 437] width 226 height 40
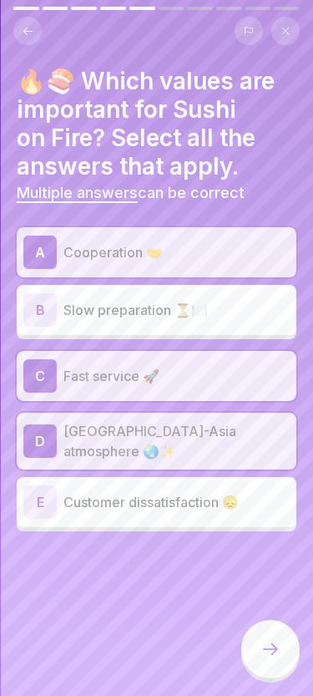
click at [99, 497] on p "Customer dissatisfaction 😞" at bounding box center [177, 502] width 226 height 20
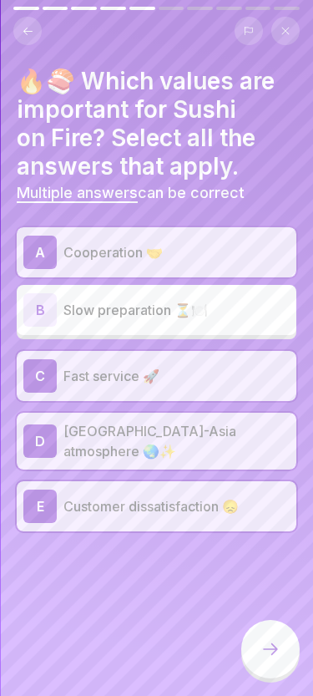
click at [99, 497] on p "Customer dissatisfaction 😞" at bounding box center [177, 506] width 226 height 20
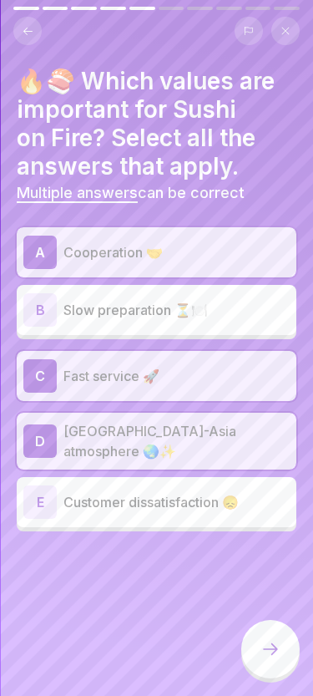
click at [272, 666] on div at bounding box center [271, 649] width 58 height 58
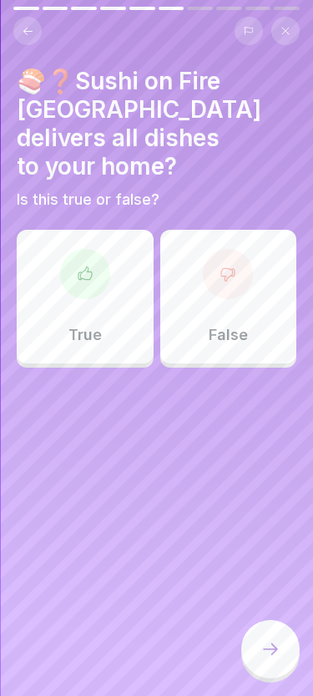
click at [211, 249] on div at bounding box center [228, 274] width 50 height 50
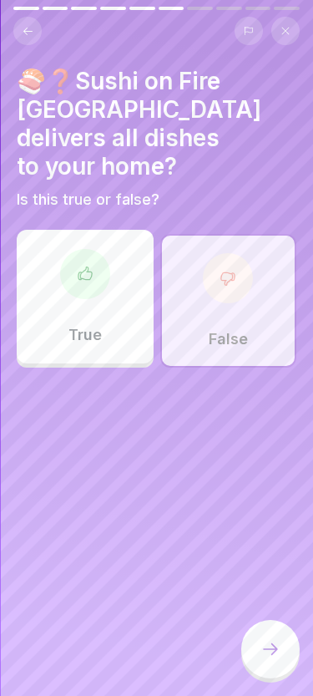
click at [260, 653] on div at bounding box center [271, 649] width 58 height 58
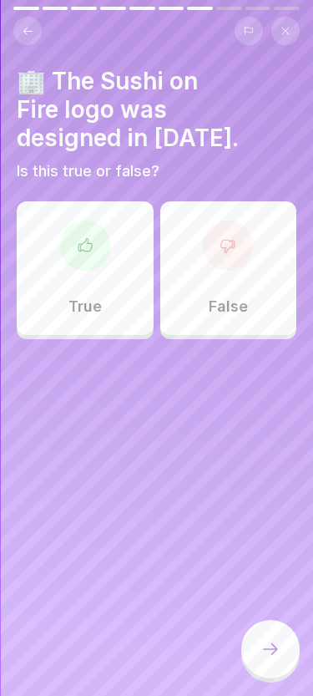
click at [101, 221] on div at bounding box center [85, 246] width 50 height 50
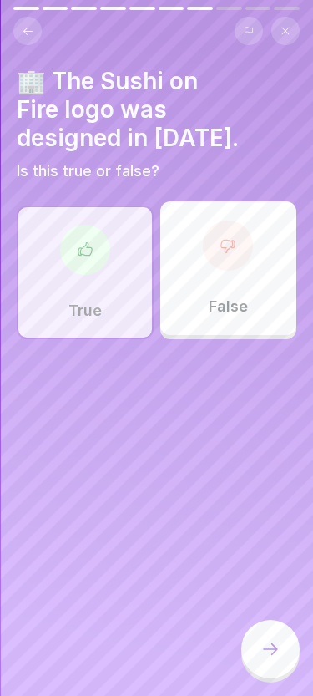
click at [82, 246] on div at bounding box center [85, 250] width 50 height 50
click at [224, 260] on div "False" at bounding box center [228, 268] width 137 height 134
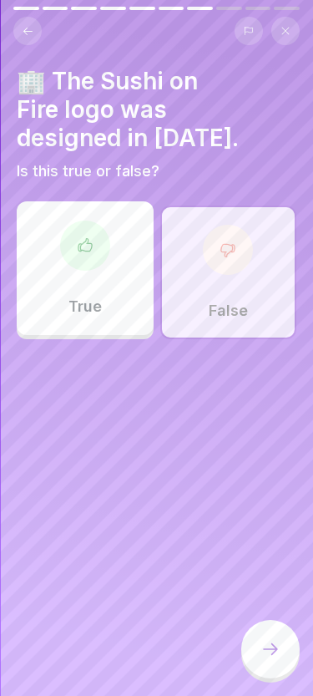
click at [277, 663] on div at bounding box center [271, 649] width 58 height 58
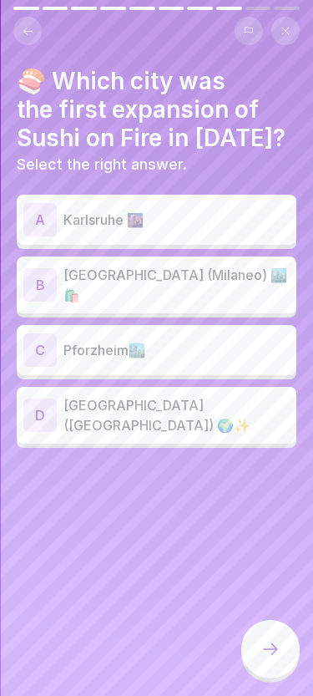
click at [221, 286] on p "[GEOGRAPHIC_DATA] (Milaneo) 🏙️🛍️" at bounding box center [177, 285] width 226 height 40
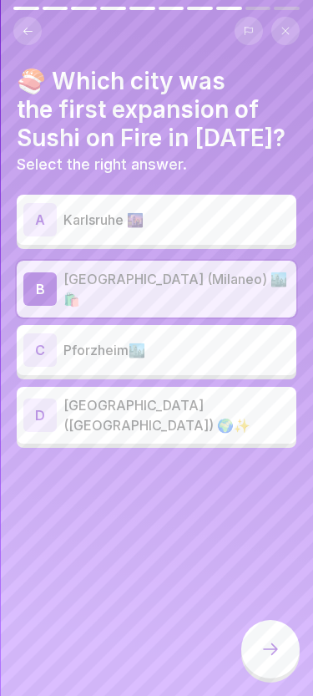
click at [272, 639] on icon at bounding box center [271, 649] width 20 height 20
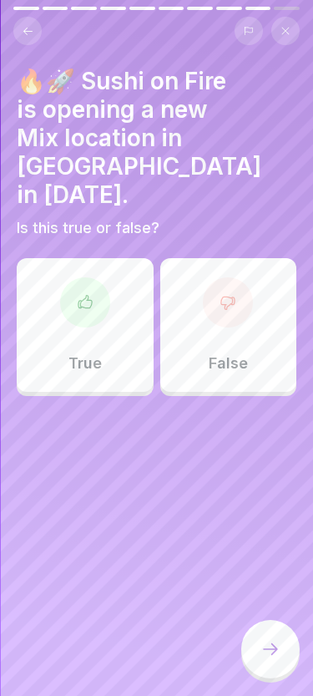
click at [109, 330] on div "True" at bounding box center [85, 325] width 137 height 134
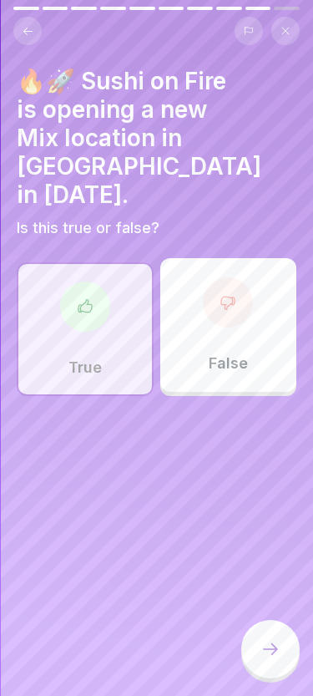
click at [267, 649] on icon at bounding box center [270, 649] width 15 height 12
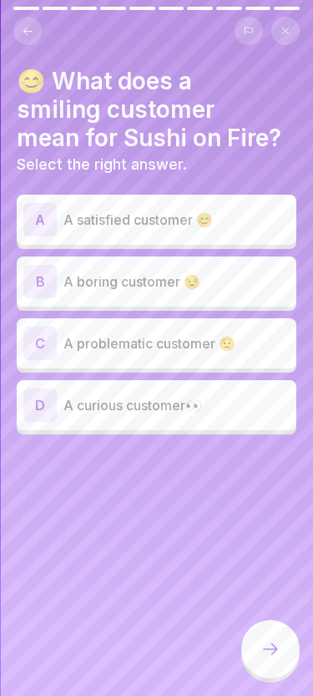
click at [242, 217] on p "A satisfied customer 😊" at bounding box center [177, 220] width 226 height 20
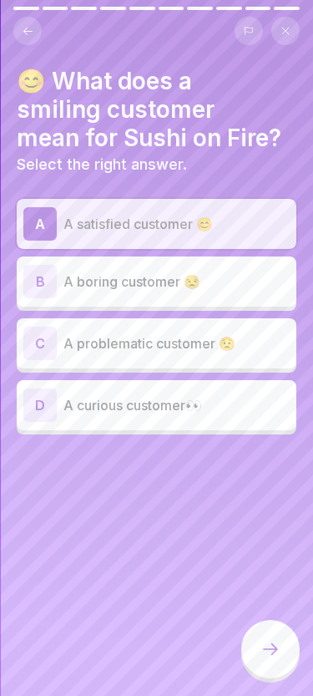
click at [201, 406] on p "A curious customer👀" at bounding box center [177, 405] width 226 height 20
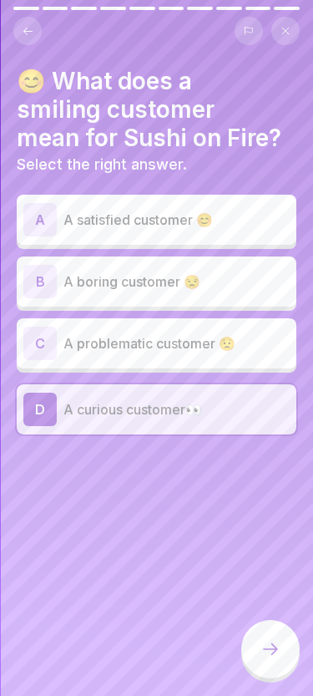
click at [266, 648] on icon at bounding box center [271, 649] width 20 height 20
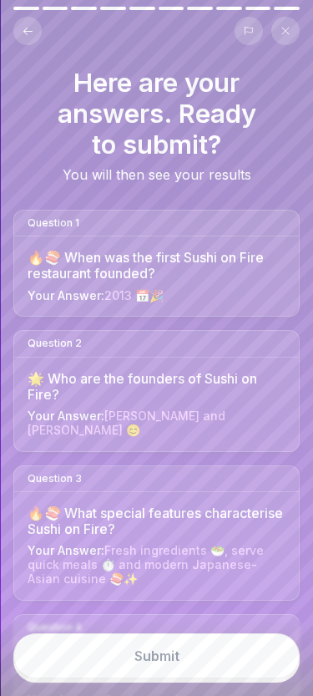
click at [39, 23] on button at bounding box center [27, 31] width 28 height 28
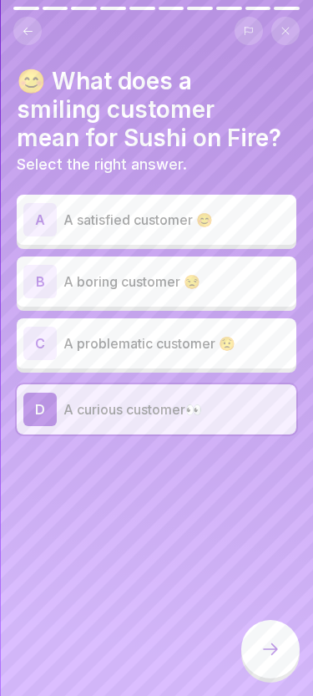
click at [234, 199] on div "A A satisfied customer 😊" at bounding box center [157, 220] width 280 height 50
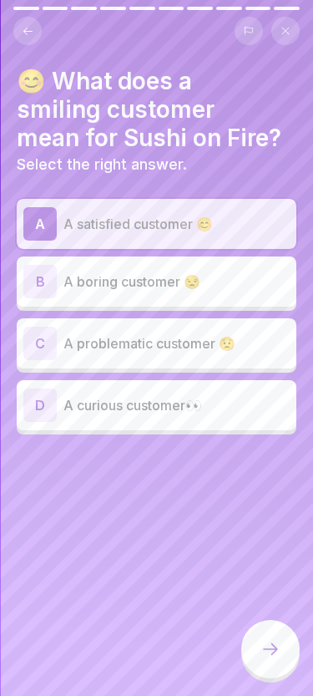
click at [271, 633] on div at bounding box center [271, 649] width 58 height 58
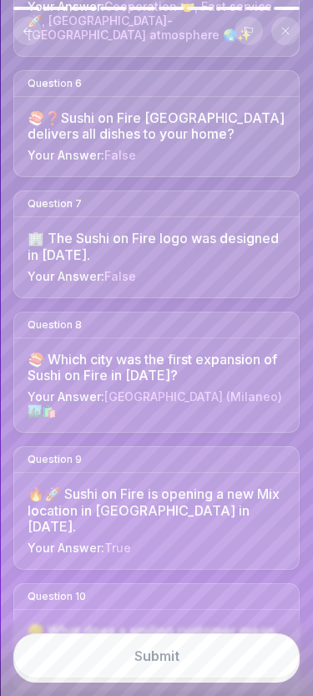
scroll to position [844, 0]
click at [231, 653] on button "Submit" at bounding box center [156, 655] width 287 height 45
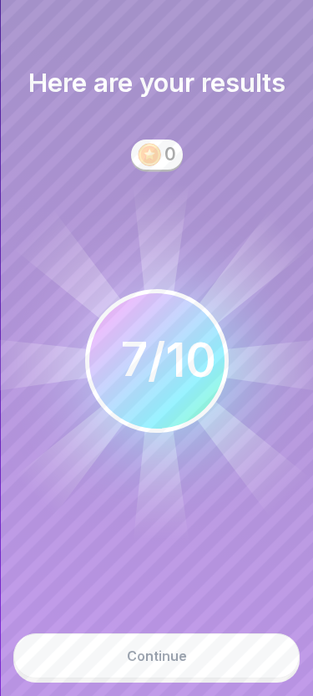
click at [216, 650] on button "Continue" at bounding box center [156, 655] width 287 height 45
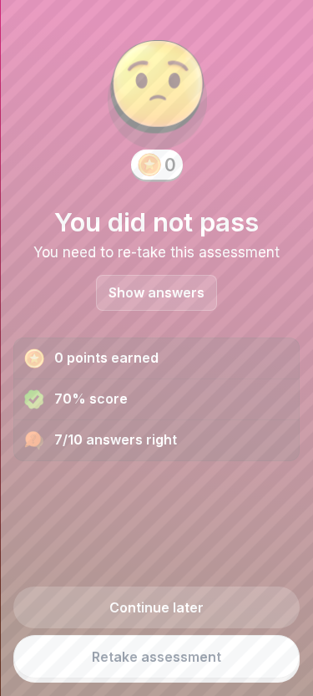
click at [199, 599] on link "Continue later" at bounding box center [156, 608] width 287 height 42
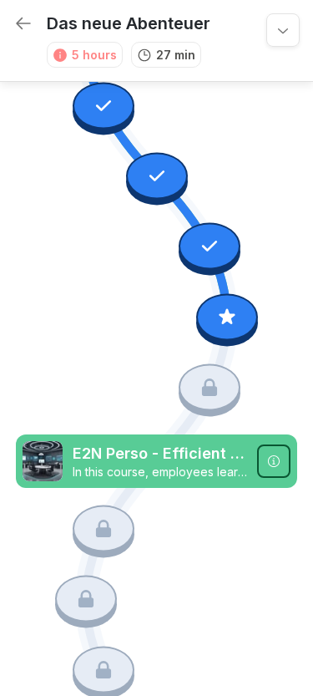
scroll to position [491, 0]
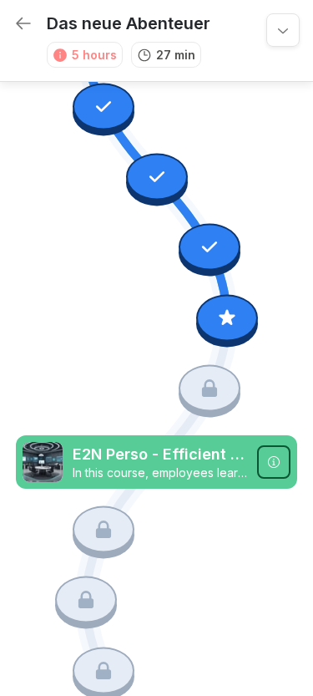
click at [235, 323] on icon at bounding box center [227, 318] width 22 height 22
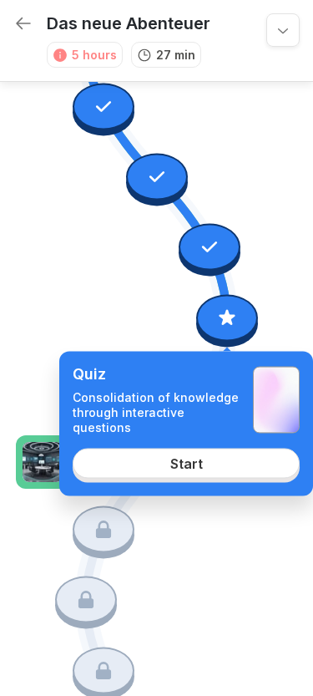
click at [205, 457] on link "Start" at bounding box center [186, 463] width 227 height 30
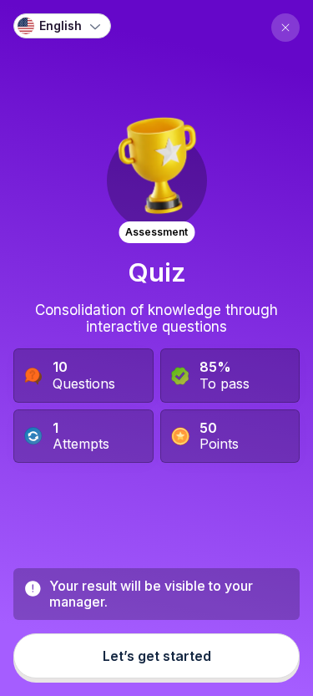
click at [221, 652] on button "Let’s get started" at bounding box center [156, 655] width 287 height 45
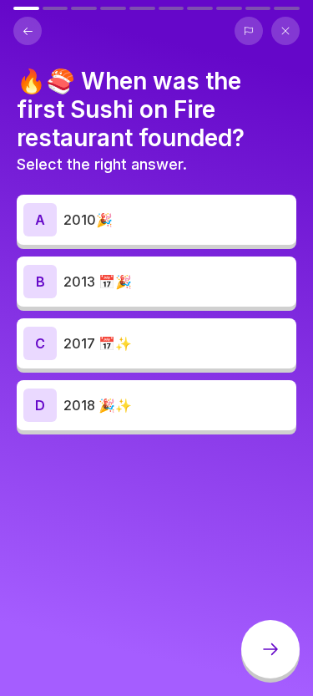
click at [216, 215] on p "2010🎉" at bounding box center [177, 220] width 226 height 20
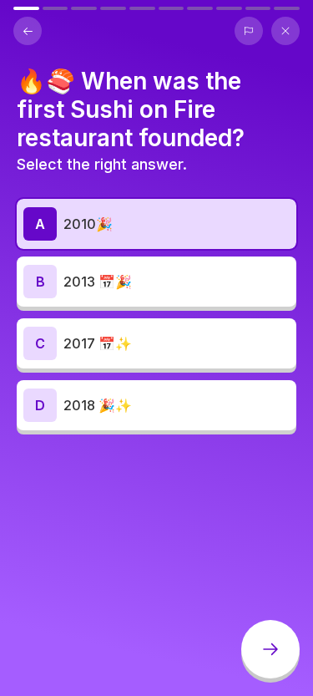
click at [269, 646] on icon at bounding box center [271, 649] width 20 height 20
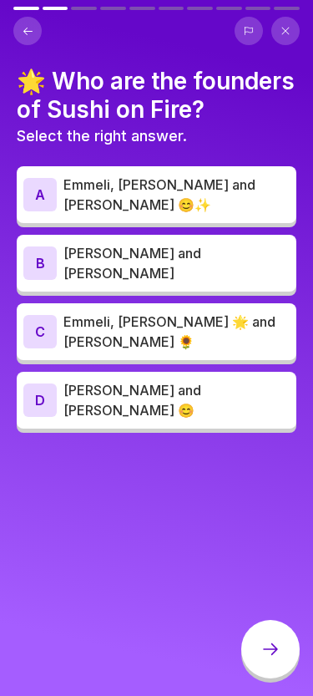
click at [195, 380] on p "[PERSON_NAME] and [PERSON_NAME] 😊" at bounding box center [177, 400] width 226 height 40
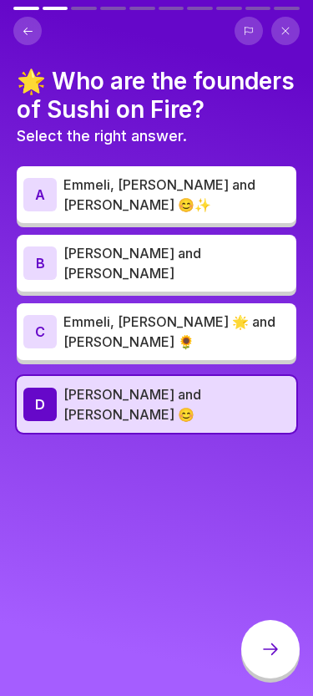
click at [277, 664] on div at bounding box center [271, 649] width 58 height 58
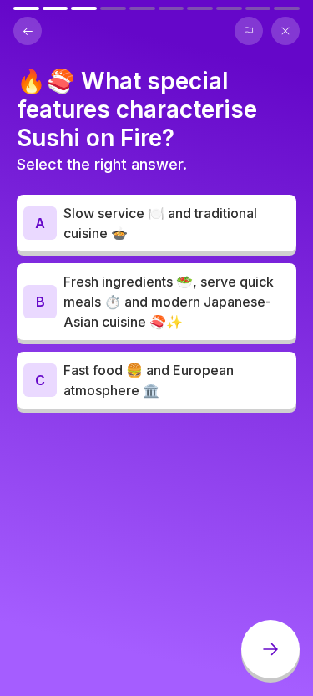
click at [246, 309] on p "Fresh ingredients 🥗, serve quick meals ⏱️ and modern Japanese-Asian cuisine 🍣✨" at bounding box center [177, 302] width 226 height 60
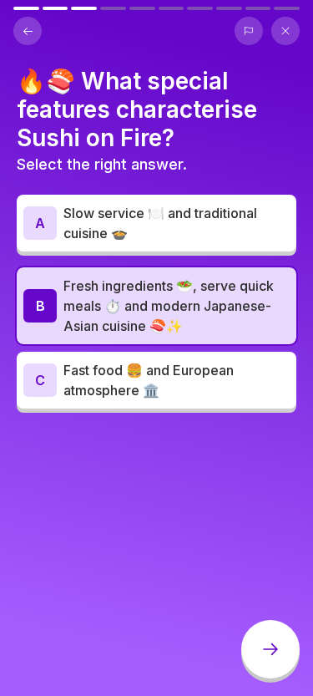
click at [273, 648] on icon at bounding box center [271, 649] width 20 height 20
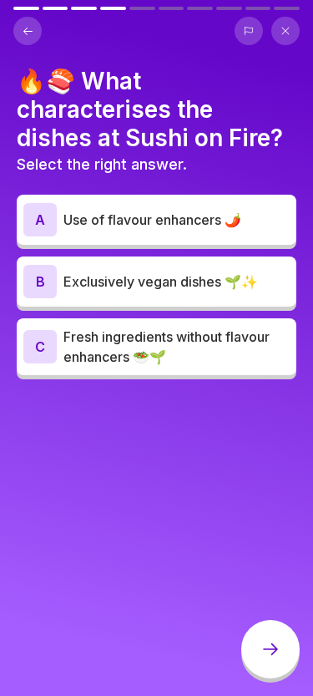
click at [229, 338] on p "Fresh ingredients without flavour enhancers 🥗🌱" at bounding box center [177, 347] width 226 height 40
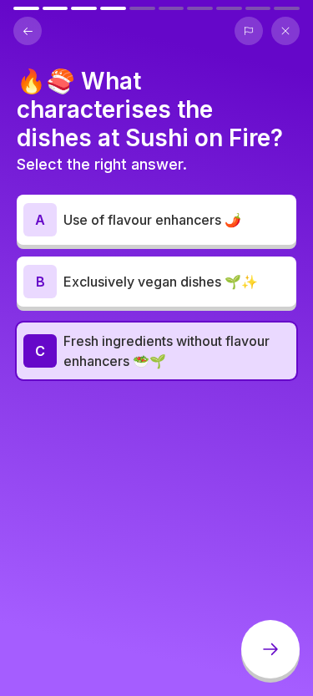
click at [272, 648] on icon at bounding box center [271, 649] width 20 height 20
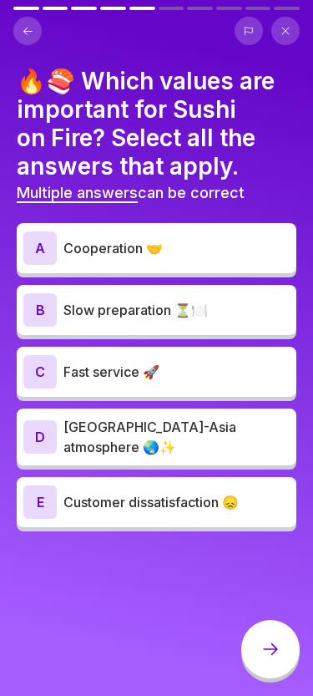
click at [239, 235] on div "A Cooperation 🤝" at bounding box center [156, 247] width 267 height 33
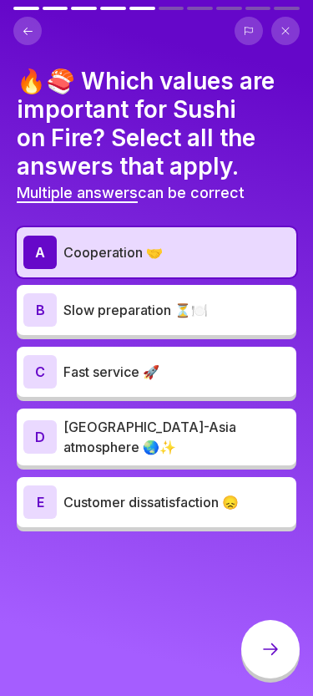
click at [202, 362] on p "Fast service 🚀" at bounding box center [177, 372] width 226 height 20
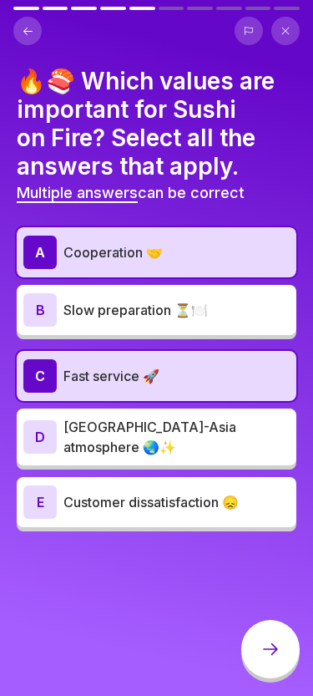
click at [229, 426] on p "[GEOGRAPHIC_DATA]-Asia atmosphere 🌏✨" at bounding box center [177, 437] width 226 height 40
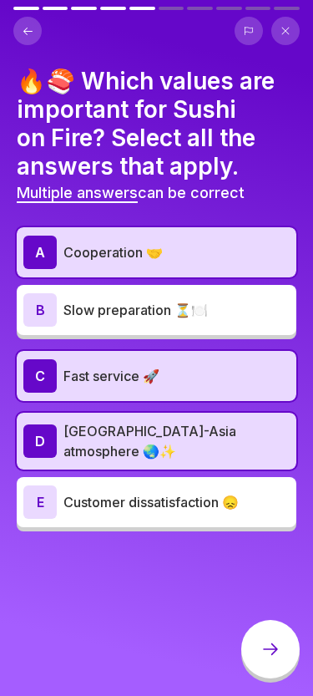
click at [275, 659] on div at bounding box center [271, 649] width 58 height 58
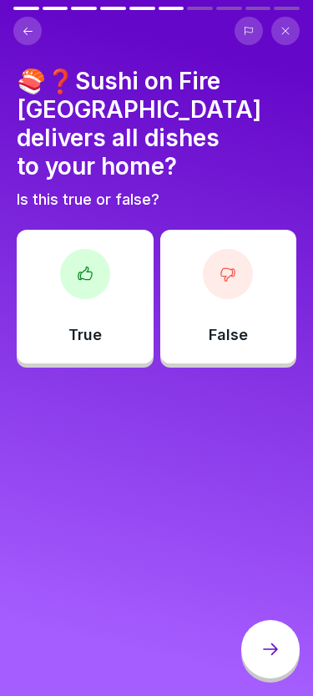
click at [235, 263] on div at bounding box center [228, 274] width 50 height 50
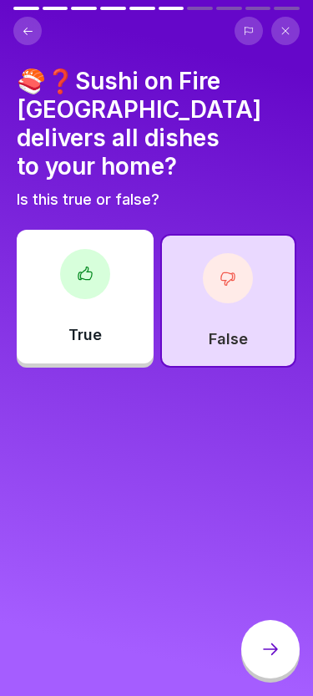
click at [274, 656] on icon at bounding box center [271, 649] width 20 height 20
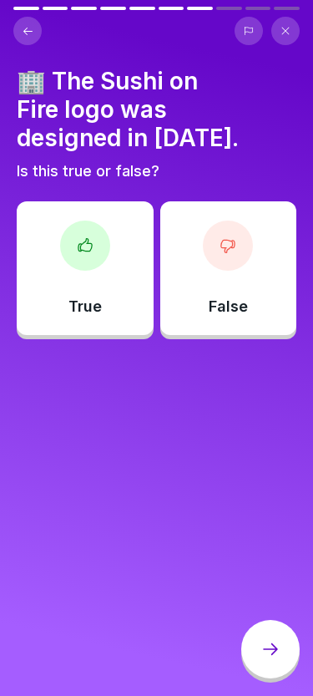
click at [28, 37] on icon at bounding box center [28, 31] width 13 height 13
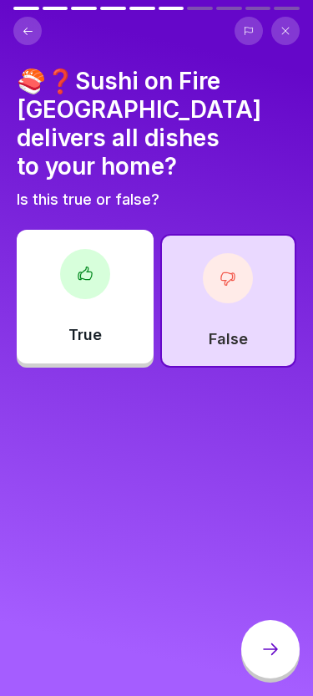
click at [120, 279] on div "True" at bounding box center [85, 297] width 137 height 134
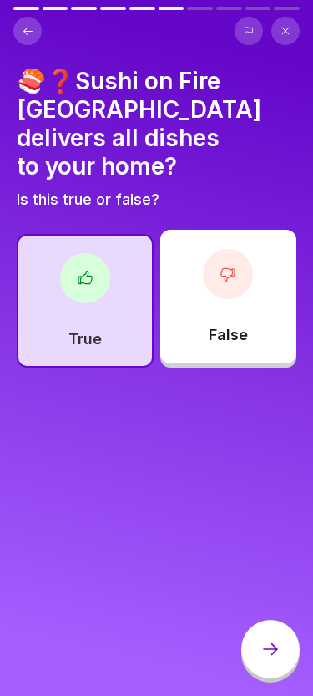
click at [235, 277] on div "False" at bounding box center [228, 297] width 137 height 134
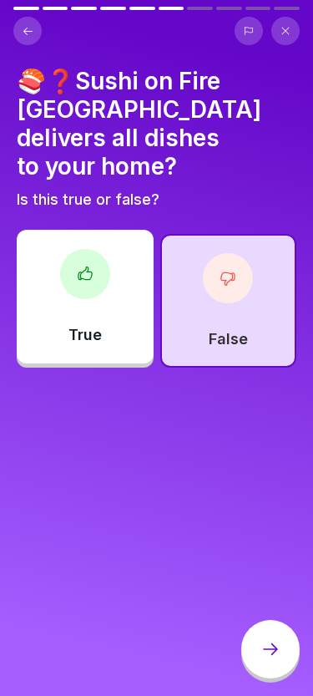
click at [261, 638] on div at bounding box center [271, 649] width 58 height 58
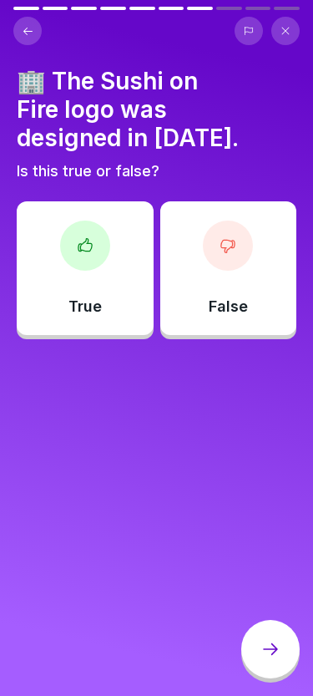
click at [116, 254] on div "True" at bounding box center [85, 268] width 137 height 134
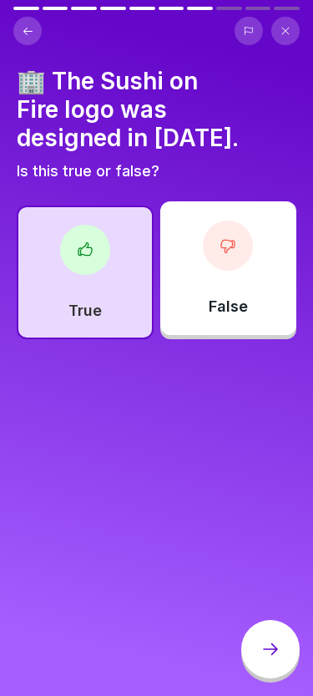
click at [272, 630] on div at bounding box center [271, 649] width 58 height 58
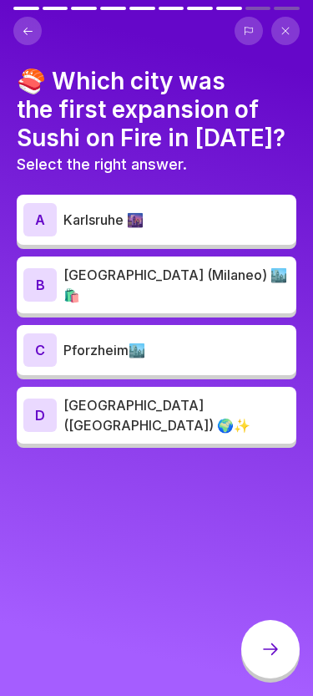
click at [211, 280] on p "[GEOGRAPHIC_DATA] (Milaneo) 🏙️🛍️" at bounding box center [177, 285] width 226 height 40
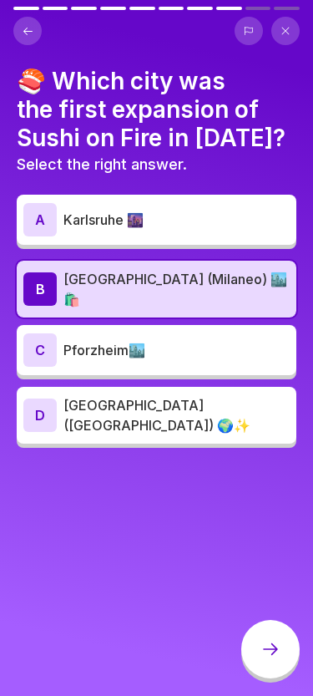
click at [275, 642] on icon at bounding box center [271, 649] width 20 height 20
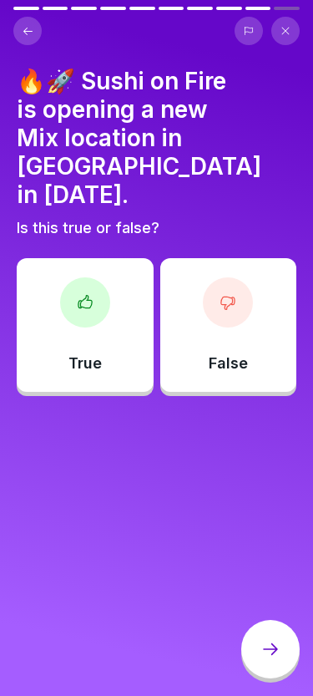
click at [218, 305] on div "False" at bounding box center [228, 325] width 137 height 134
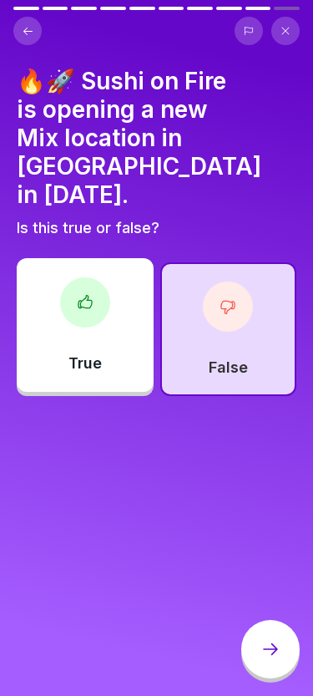
click at [259, 637] on div at bounding box center [271, 649] width 58 height 58
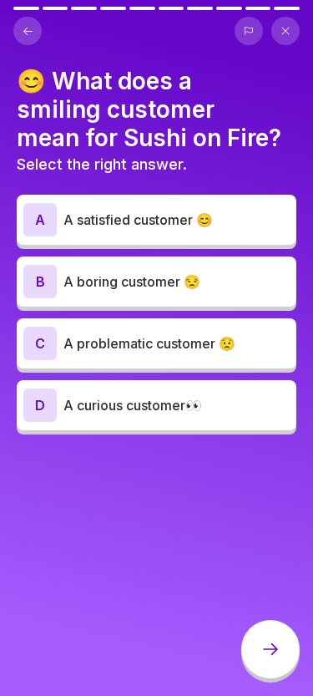
click at [251, 201] on div "A A satisfied customer 😊" at bounding box center [157, 220] width 280 height 50
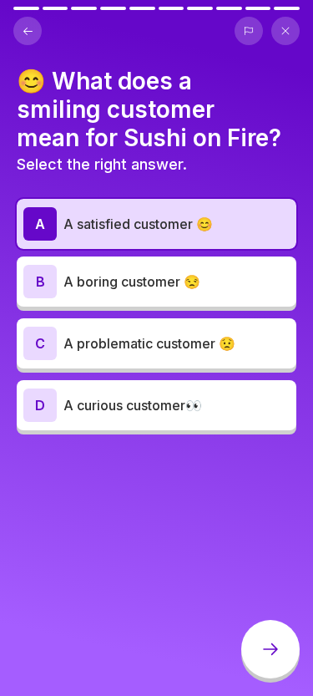
click at [280, 644] on icon at bounding box center [271, 649] width 20 height 20
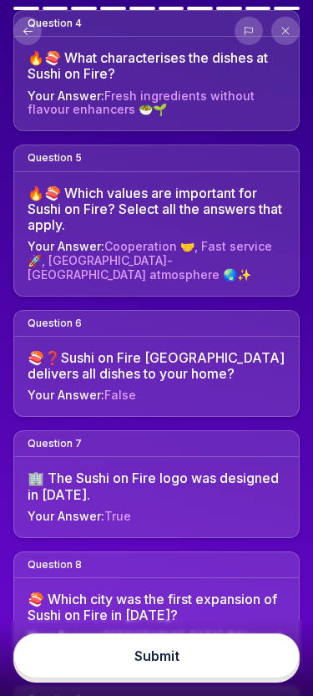
click at [251, 654] on button "Submit" at bounding box center [156, 655] width 287 height 45
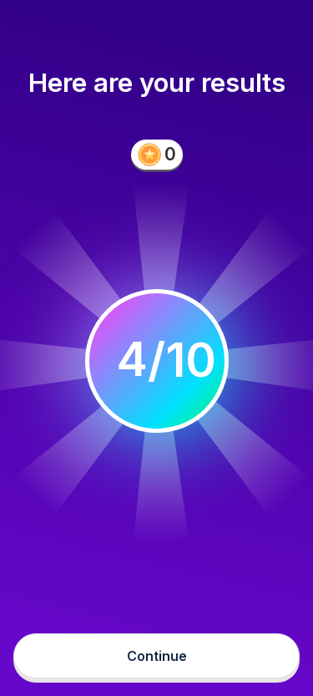
scroll to position [844, 0]
click at [229, 643] on button "Continue" at bounding box center [156, 655] width 287 height 45
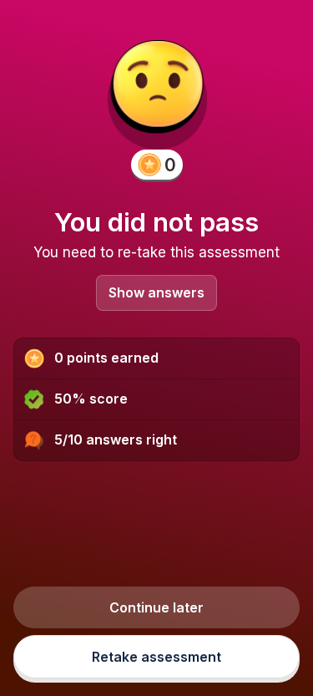
click at [135, 658] on link "Retake assessment" at bounding box center [156, 656] width 287 height 43
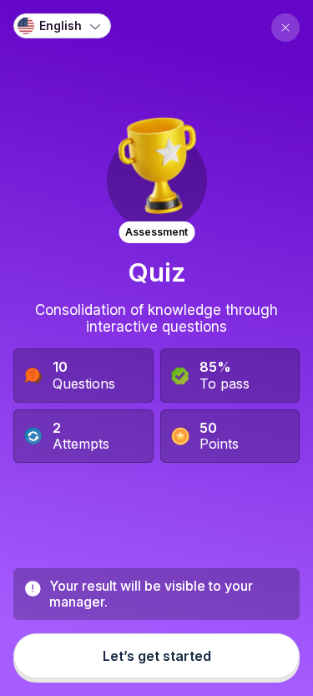
click at [120, 656] on div "Let’s get started" at bounding box center [157, 655] width 109 height 15
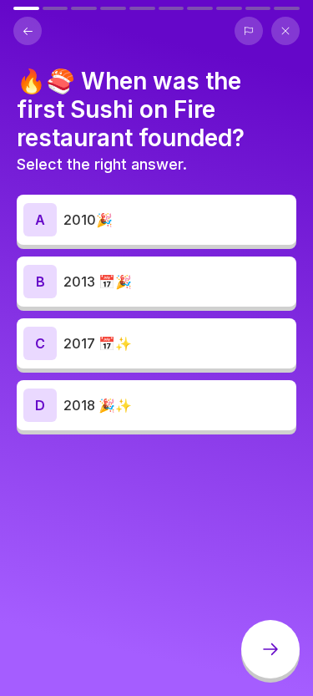
click at [60, 283] on div "B 2013 📅🎉" at bounding box center [156, 281] width 267 height 33
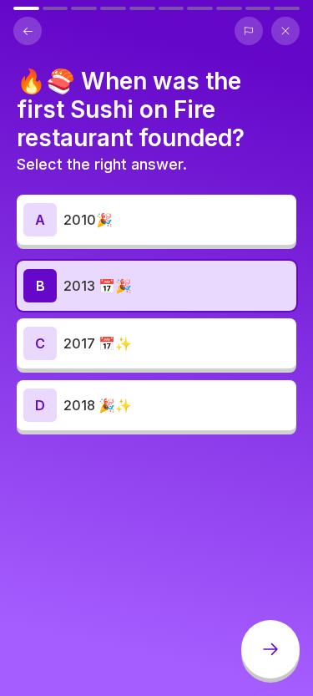
click at [258, 641] on div at bounding box center [271, 649] width 58 height 58
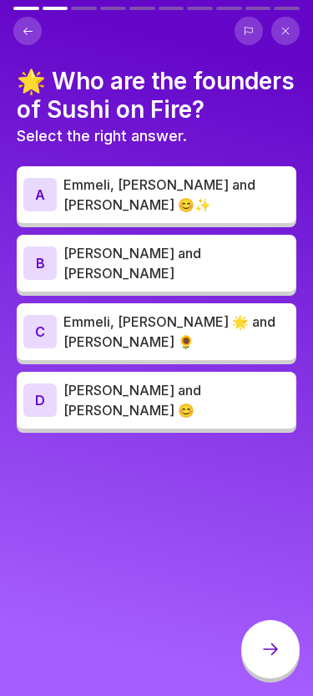
click at [88, 380] on p "[PERSON_NAME] and [PERSON_NAME] 😊" at bounding box center [177, 400] width 226 height 40
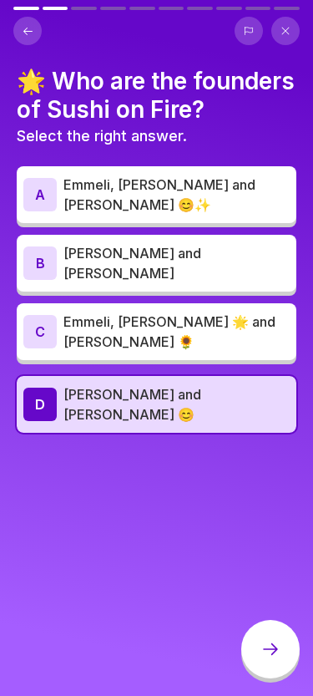
click at [254, 639] on div at bounding box center [271, 649] width 58 height 58
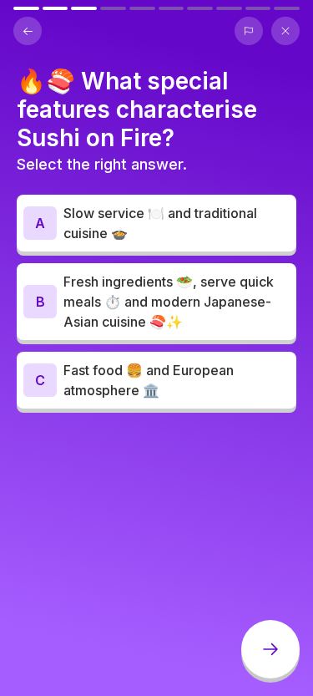
click at [128, 309] on p "Fresh ingredients 🥗, serve quick meals ⏱️ and modern Japanese-Asian cuisine 🍣✨" at bounding box center [177, 302] width 226 height 60
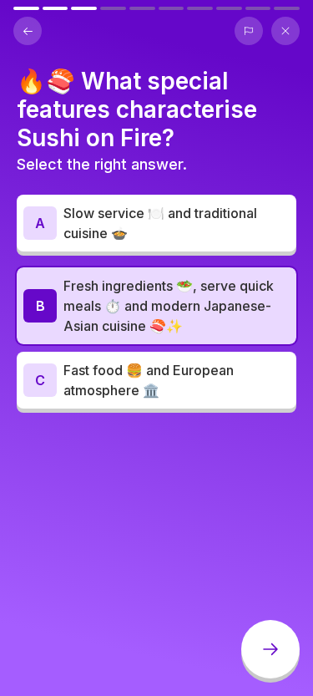
click at [274, 647] on icon at bounding box center [271, 649] width 20 height 20
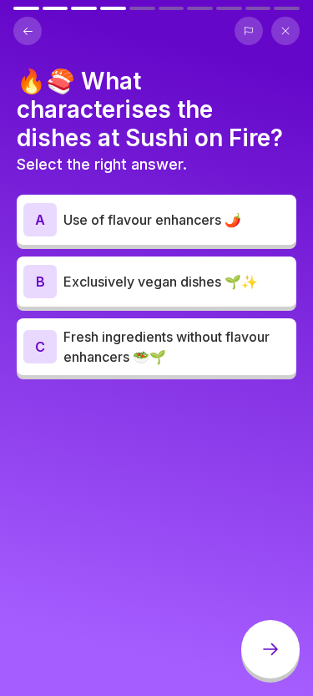
click at [144, 334] on p "Fresh ingredients without flavour enhancers 🥗🌱" at bounding box center [177, 347] width 226 height 40
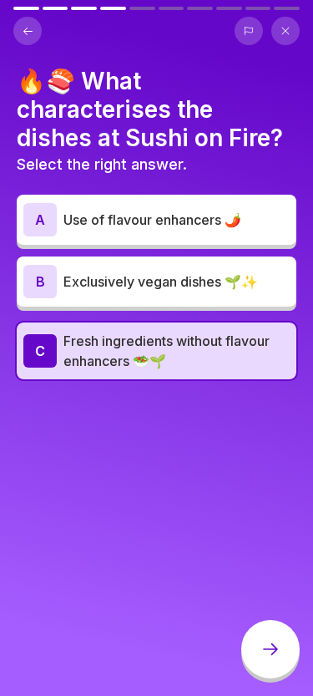
click at [273, 645] on icon at bounding box center [271, 649] width 20 height 20
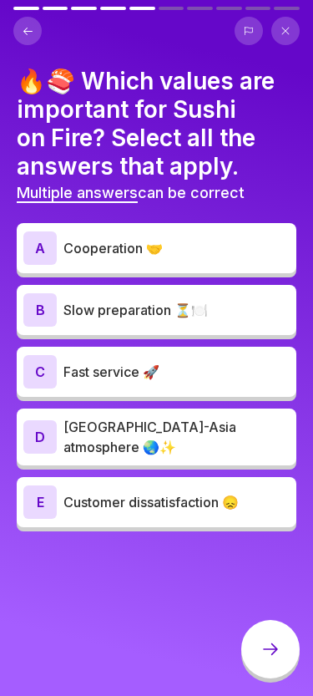
click at [165, 257] on div "A Cooperation 🤝" at bounding box center [156, 247] width 267 height 33
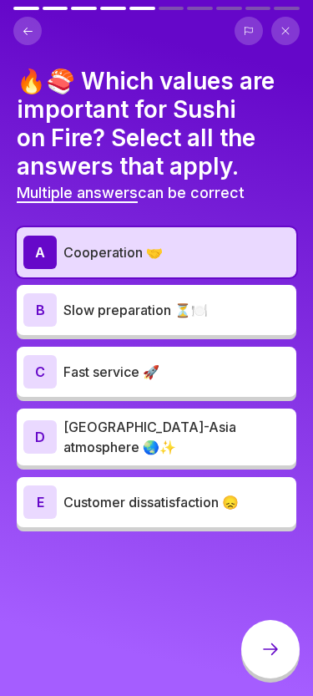
click at [119, 371] on p "Fast service 🚀" at bounding box center [177, 372] width 226 height 20
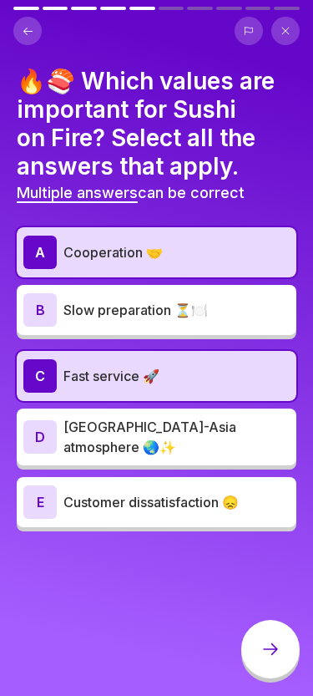
click at [116, 438] on p "[GEOGRAPHIC_DATA]-Asia atmosphere 🌏✨" at bounding box center [177, 437] width 226 height 40
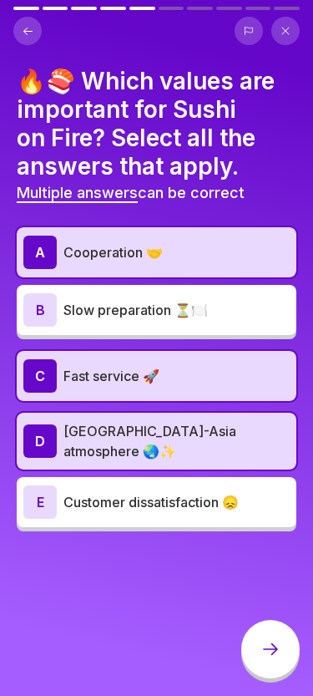
click at [266, 656] on icon at bounding box center [271, 649] width 20 height 20
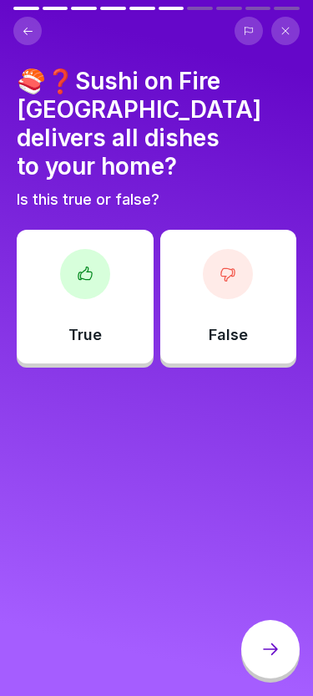
click at [208, 289] on div "False" at bounding box center [228, 297] width 137 height 134
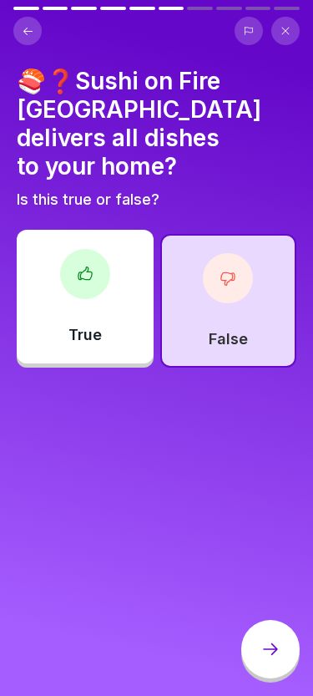
click at [265, 649] on icon at bounding box center [271, 649] width 20 height 20
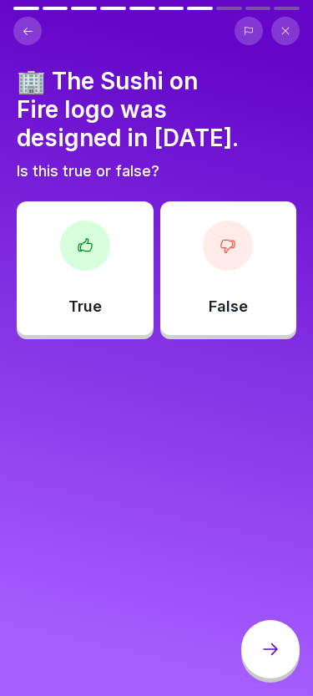
click at [206, 225] on div at bounding box center [228, 246] width 50 height 50
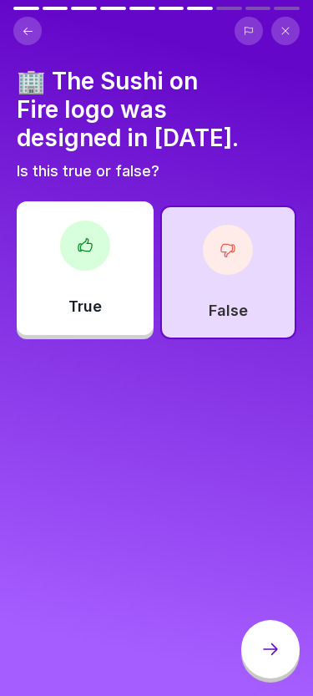
click at [261, 673] on div at bounding box center [271, 649] width 58 height 58
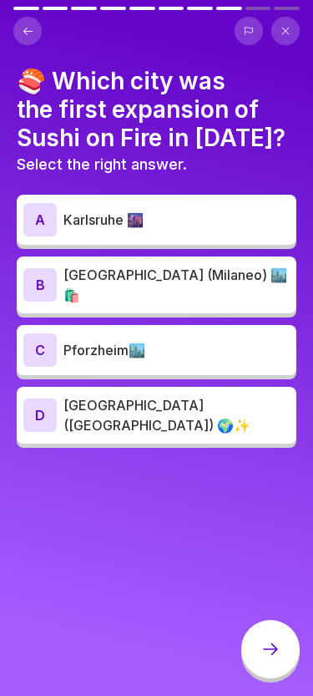
click at [99, 404] on p "[GEOGRAPHIC_DATA] ([GEOGRAPHIC_DATA]) 🌍✨" at bounding box center [177, 415] width 226 height 40
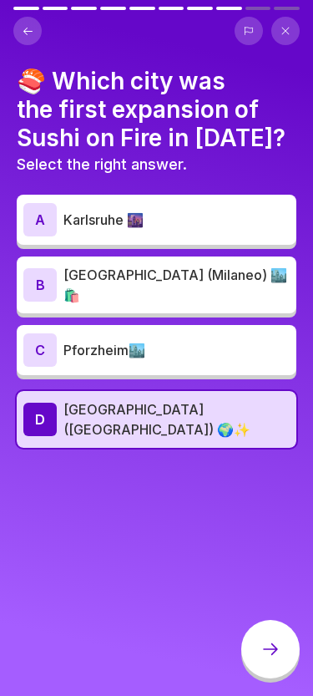
click at [270, 643] on icon at bounding box center [271, 649] width 20 height 20
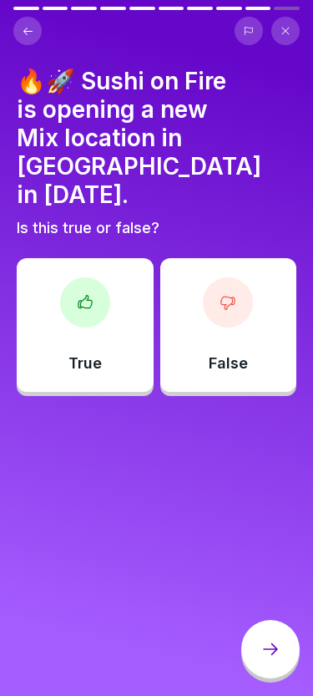
click at [200, 295] on div "False" at bounding box center [228, 325] width 137 height 134
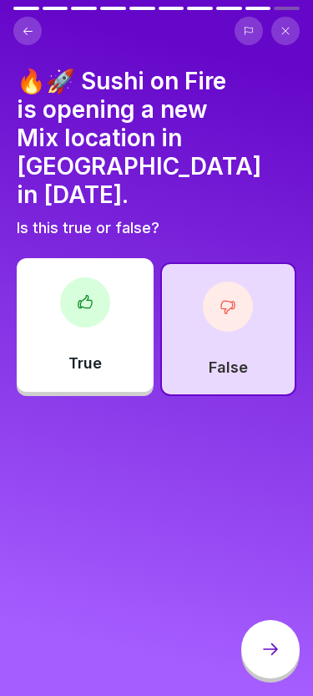
click at [262, 628] on div at bounding box center [271, 649] width 58 height 58
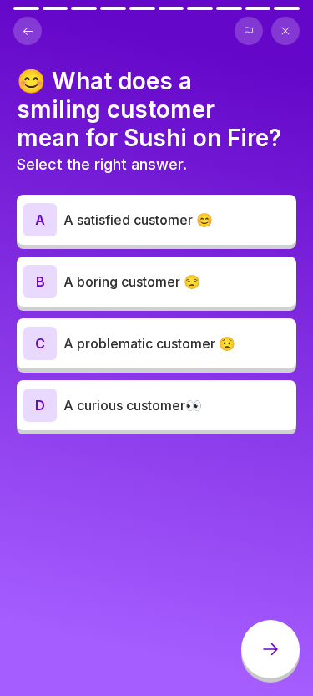
click at [135, 233] on div "A A satisfied customer 😊" at bounding box center [156, 219] width 267 height 33
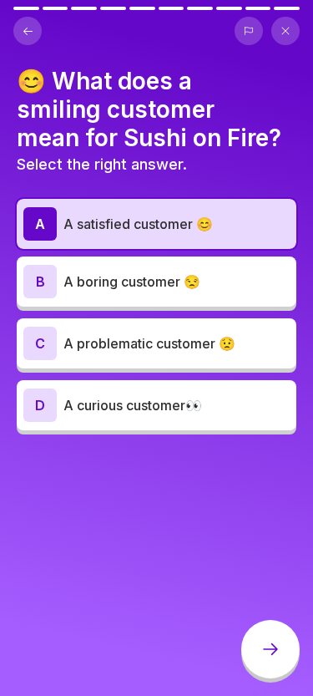
click at [257, 633] on div at bounding box center [271, 649] width 58 height 58
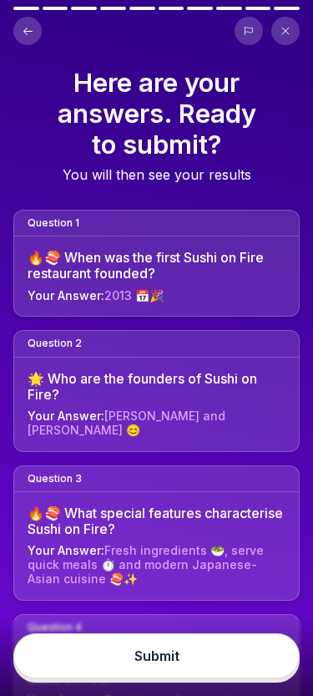
click at [212, 664] on button "Submit" at bounding box center [156, 655] width 287 height 45
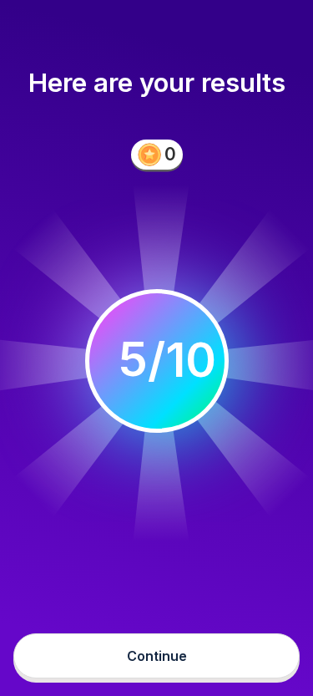
click at [114, 674] on button "Continue" at bounding box center [156, 655] width 287 height 45
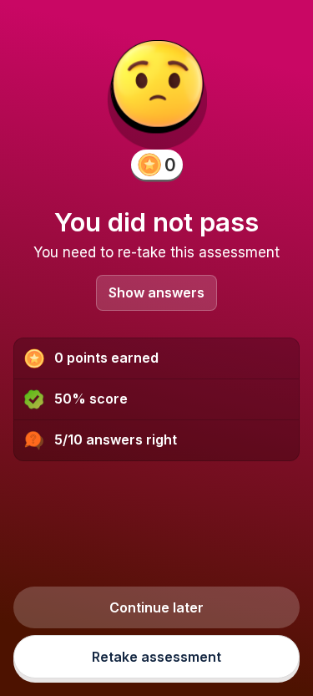
click at [191, 669] on link "Retake assessment" at bounding box center [156, 656] width 287 height 43
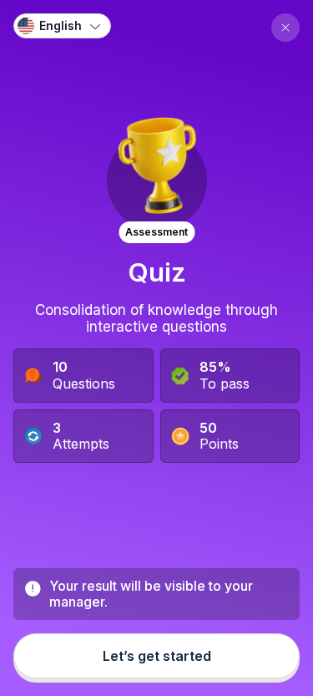
click at [150, 658] on div "Let’s get started" at bounding box center [157, 655] width 109 height 15
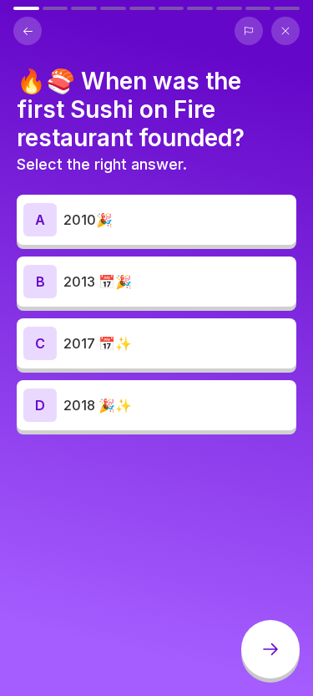
click at [126, 233] on div "A 2010🎉" at bounding box center [156, 219] width 267 height 33
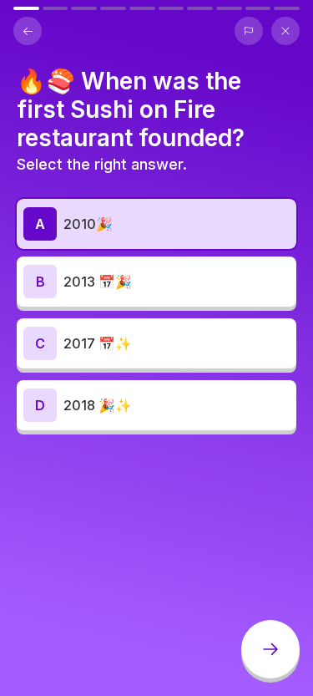
click at [262, 641] on div at bounding box center [271, 649] width 58 height 58
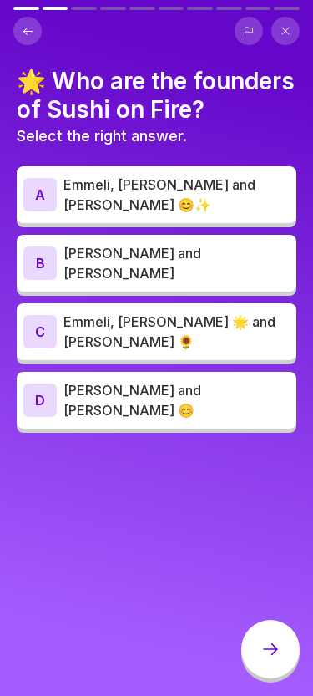
click at [140, 372] on div "D [PERSON_NAME] and [PERSON_NAME] 😊" at bounding box center [157, 400] width 280 height 57
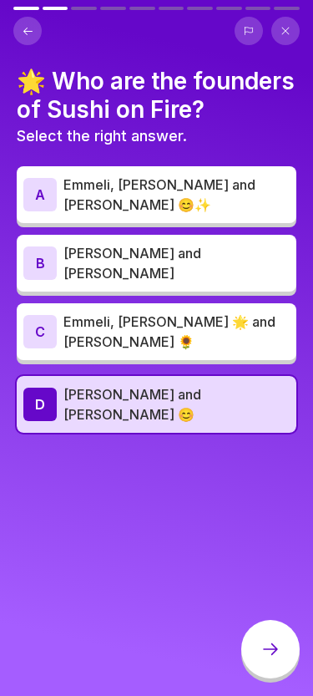
click at [264, 642] on icon at bounding box center [271, 649] width 20 height 20
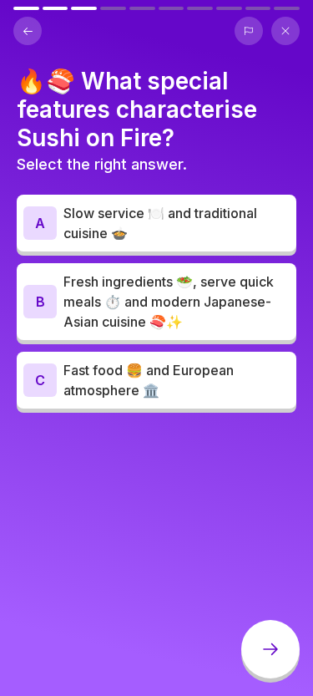
click at [206, 318] on p "Fresh ingredients 🥗, serve quick meals ⏱️ and modern Japanese-Asian cuisine 🍣✨" at bounding box center [177, 302] width 226 height 60
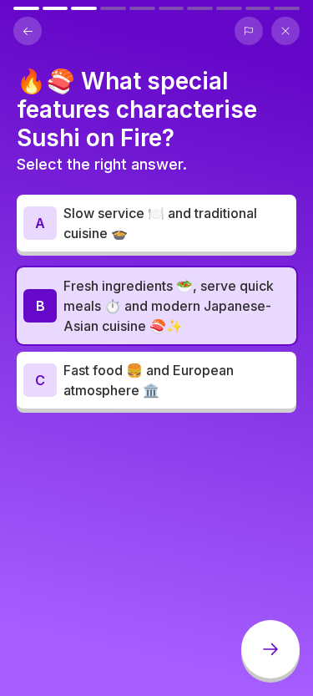
click at [271, 655] on icon at bounding box center [271, 649] width 20 height 20
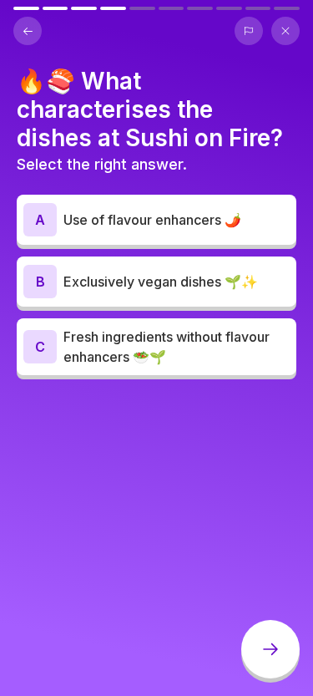
click at [165, 349] on p "Fresh ingredients without flavour enhancers 🥗🌱" at bounding box center [177, 347] width 226 height 40
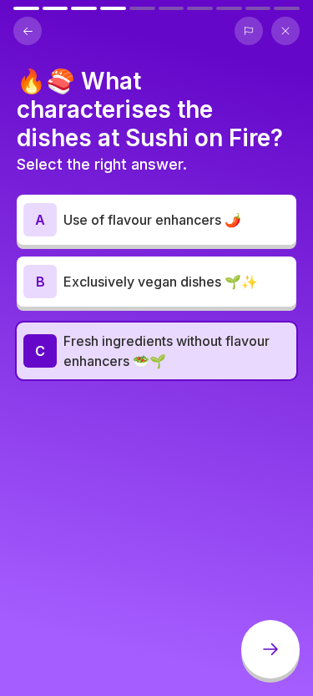
click at [276, 634] on div at bounding box center [271, 649] width 58 height 58
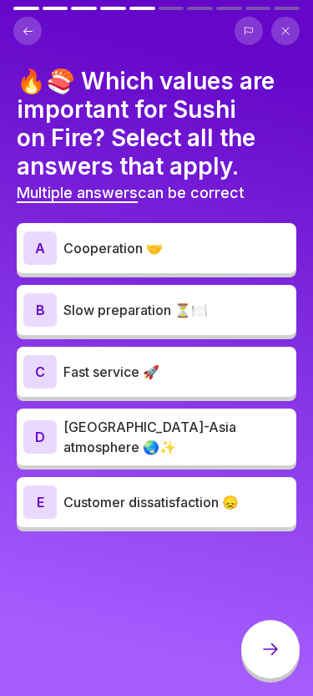
click at [118, 366] on p "Fast service 🚀" at bounding box center [177, 372] width 226 height 20
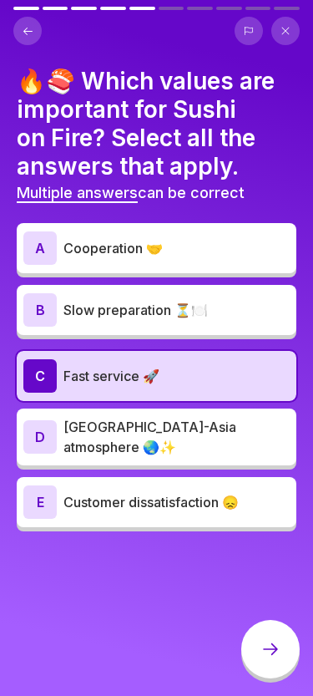
click at [125, 441] on p "[GEOGRAPHIC_DATA]-Asia atmosphere 🌏✨" at bounding box center [177, 437] width 226 height 40
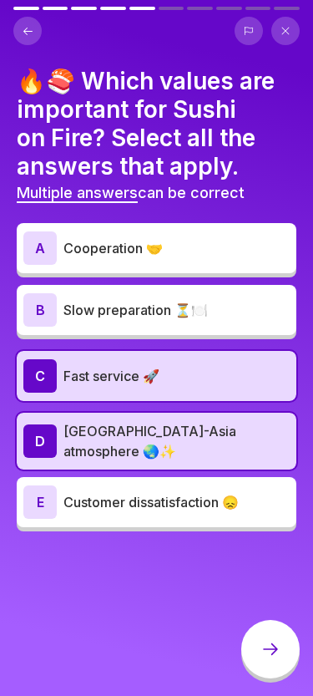
click at [143, 241] on p "Cooperation 🤝" at bounding box center [177, 248] width 226 height 20
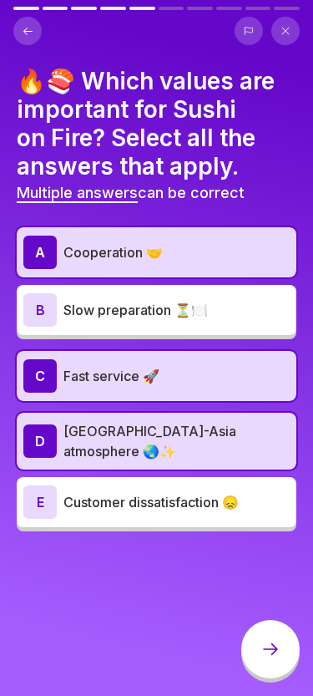
click at [272, 650] on icon at bounding box center [271, 649] width 20 height 20
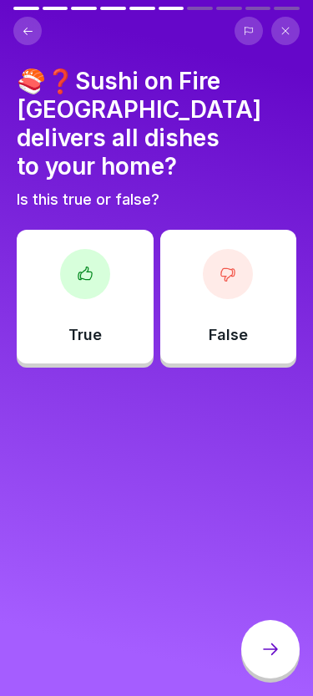
click at [28, 37] on icon at bounding box center [28, 31] width 13 height 13
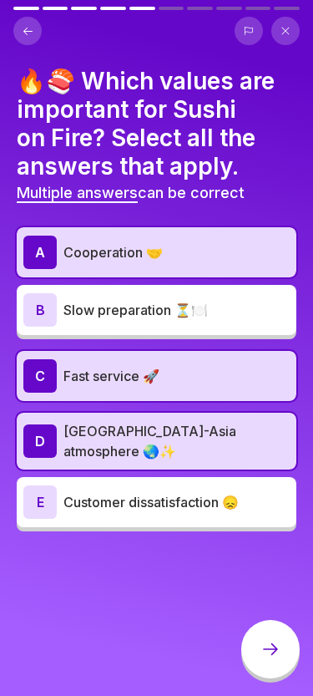
click at [269, 659] on div at bounding box center [271, 649] width 58 height 58
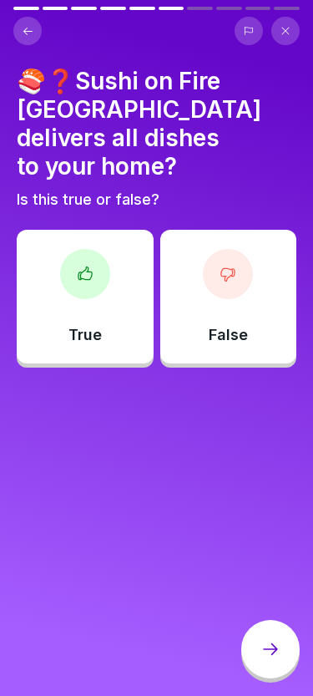
click at [83, 249] on div at bounding box center [85, 274] width 50 height 50
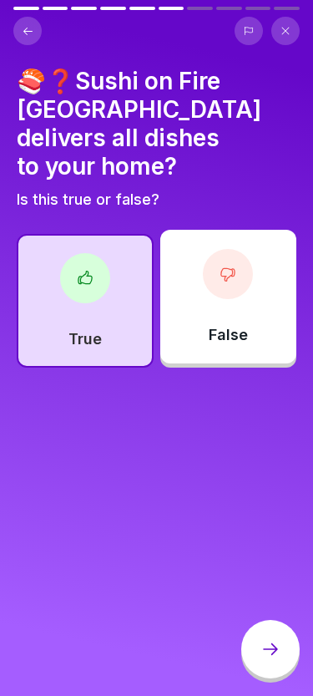
click at [272, 649] on icon at bounding box center [271, 649] width 20 height 20
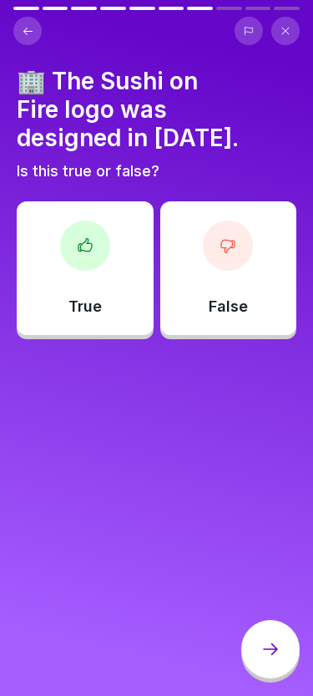
click at [121, 221] on div "True" at bounding box center [85, 268] width 137 height 134
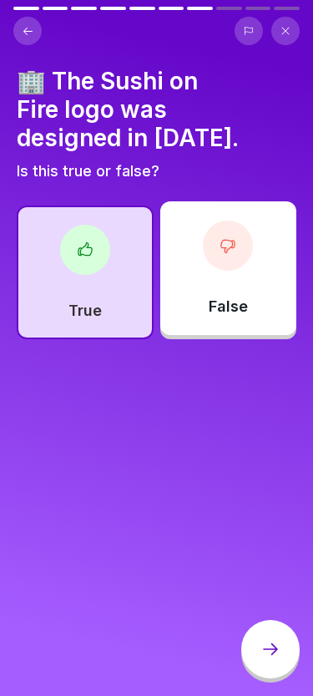
click at [273, 648] on icon at bounding box center [271, 649] width 20 height 20
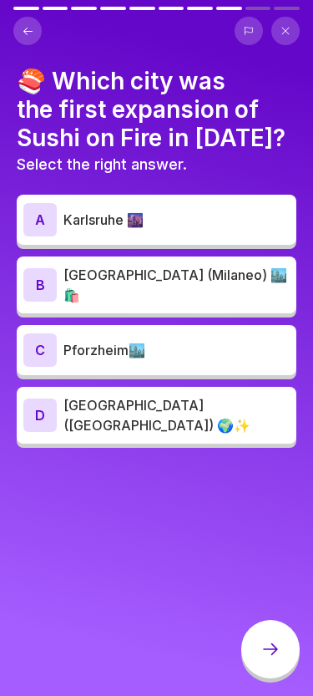
click at [172, 292] on div "B [GEOGRAPHIC_DATA] (Milaneo) 🏙️🛍️" at bounding box center [156, 285] width 267 height 40
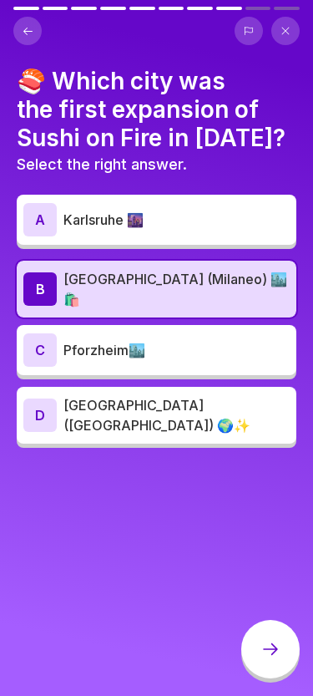
click at [266, 638] on div at bounding box center [271, 649] width 58 height 58
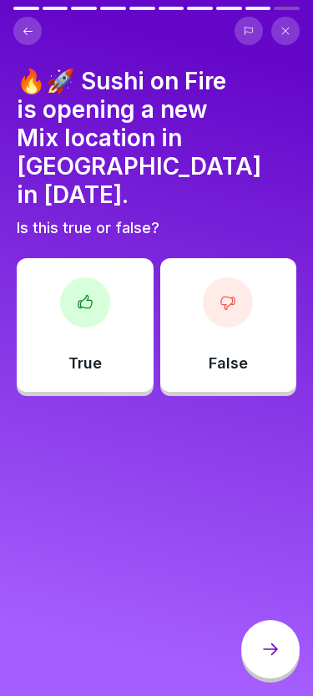
click at [118, 304] on div "True" at bounding box center [85, 325] width 137 height 134
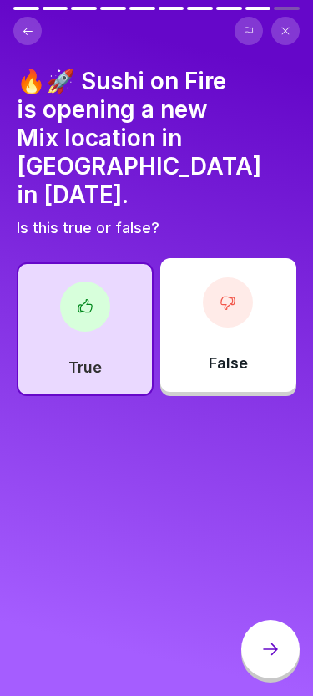
click at [268, 660] on div at bounding box center [271, 649] width 58 height 58
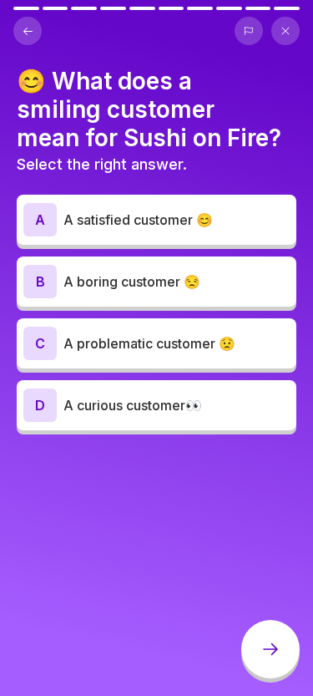
click at [189, 230] on div "A A satisfied customer 😊" at bounding box center [156, 219] width 267 height 33
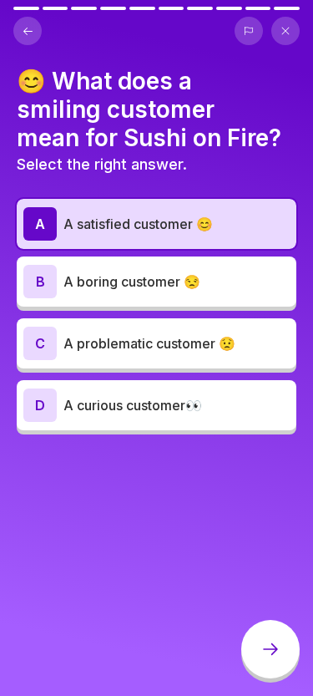
click at [268, 638] on div at bounding box center [271, 649] width 58 height 58
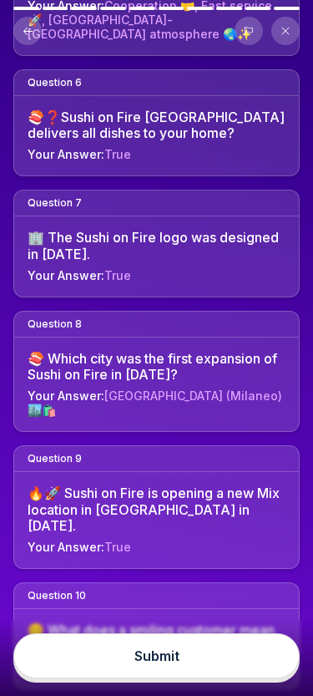
scroll to position [844, 0]
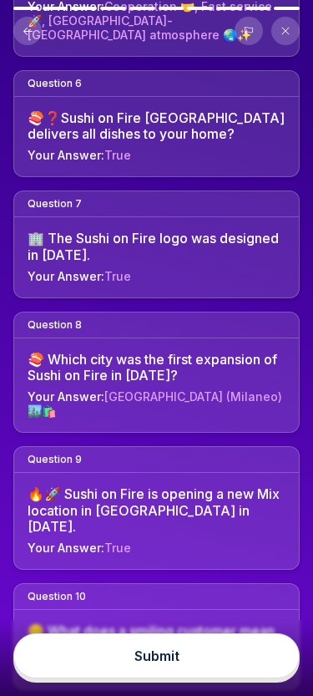
click at [135, 669] on button "Submit" at bounding box center [156, 655] width 287 height 45
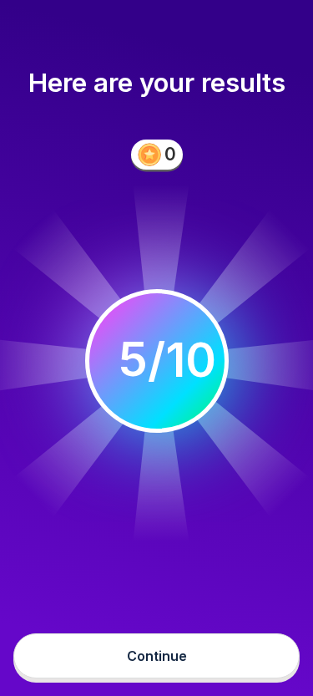
click at [200, 663] on button "Continue" at bounding box center [156, 655] width 287 height 45
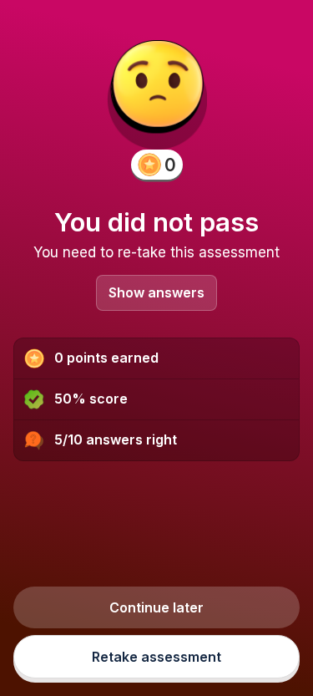
click at [132, 654] on link "Retake assessment" at bounding box center [156, 656] width 287 height 43
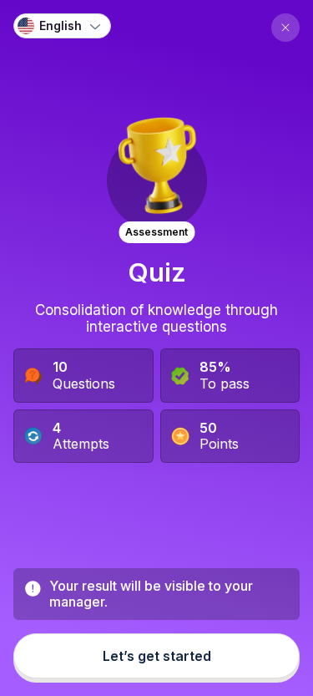
click at [144, 659] on div "Let’s get started" at bounding box center [157, 655] width 109 height 15
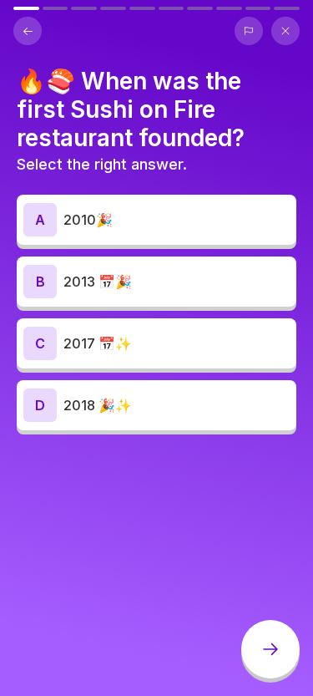
click at [99, 283] on p "2013 📅🎉" at bounding box center [177, 282] width 226 height 20
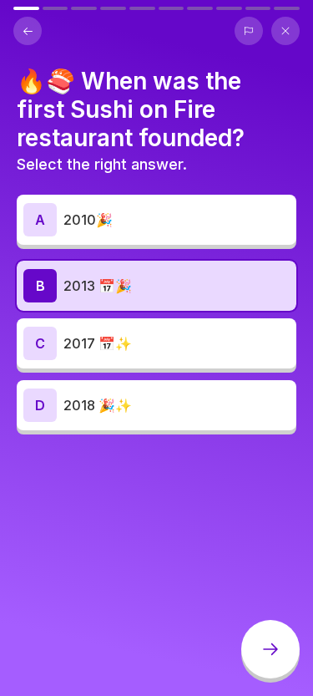
click at [266, 646] on icon at bounding box center [271, 649] width 20 height 20
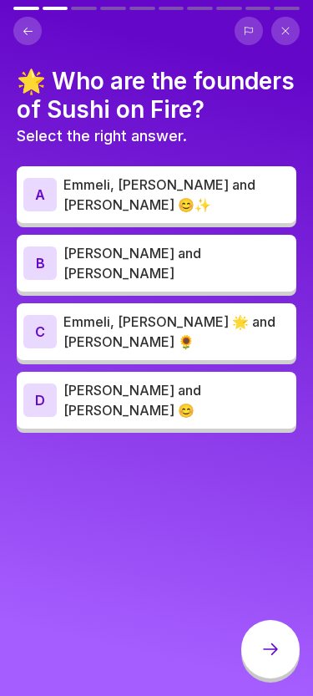
click at [105, 398] on div "D Chin, Krystian and Dusan 😊" at bounding box center [157, 400] width 280 height 57
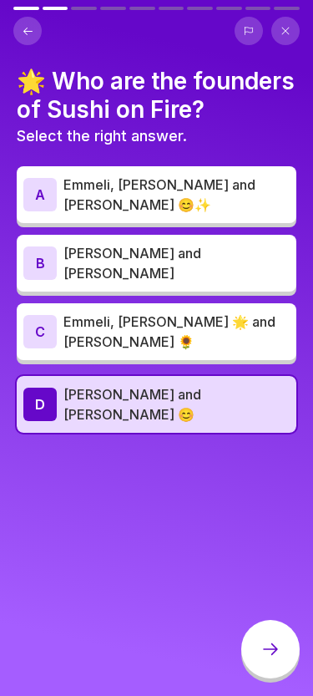
click at [131, 204] on div "A Emmeli, Elias and Isak 😊✨" at bounding box center [156, 195] width 267 height 40
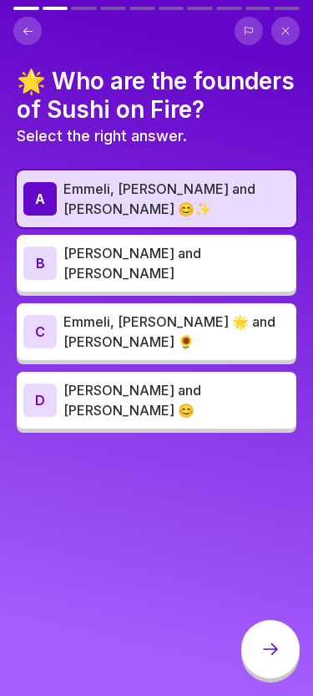
click at [270, 642] on icon at bounding box center [271, 649] width 20 height 20
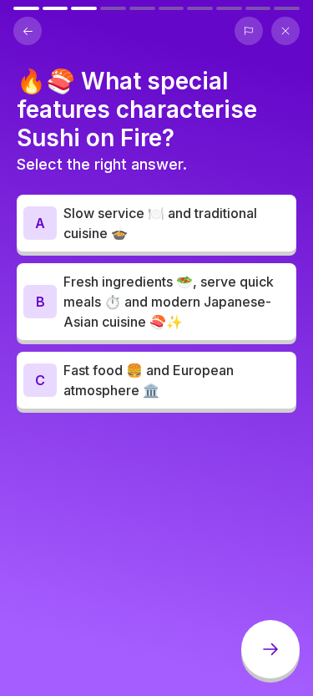
click at [133, 311] on p "Fresh ingredients 🥗, serve quick meals ⏱️ and modern Japanese-Asian cuisine 🍣✨" at bounding box center [177, 302] width 226 height 60
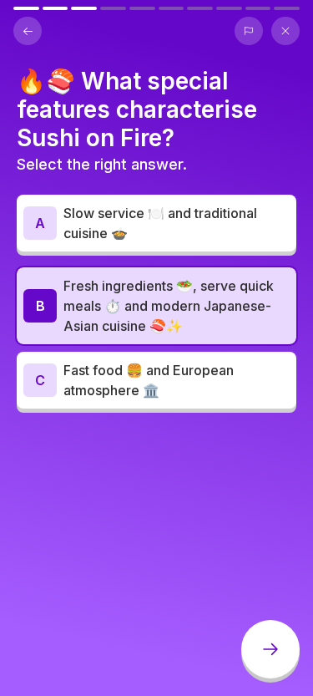
click at [273, 646] on icon at bounding box center [271, 649] width 20 height 20
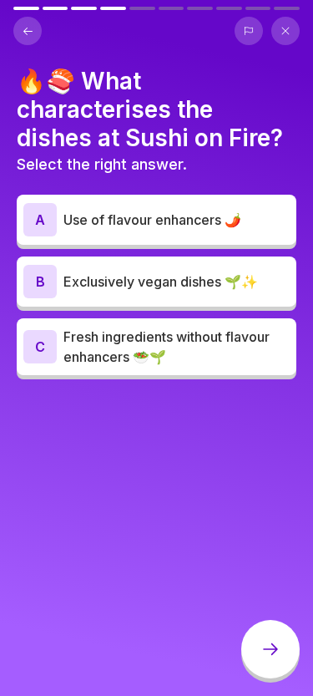
click at [94, 355] on p "Fresh ingredients without flavour enhancers 🥗🌱" at bounding box center [177, 347] width 226 height 40
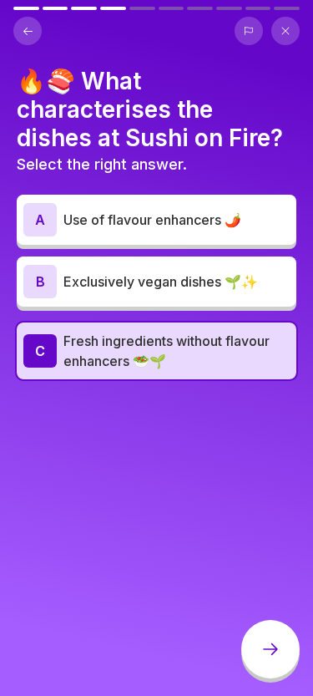
click at [260, 647] on div at bounding box center [271, 649] width 58 height 58
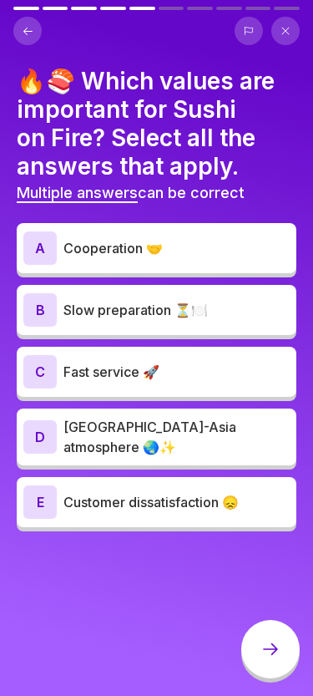
click at [114, 248] on p "Cooperation 🤝" at bounding box center [177, 248] width 226 height 20
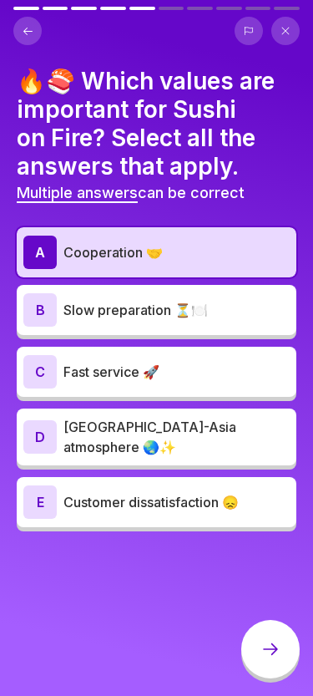
click at [121, 439] on p "Japan-Asia atmosphere 🌏✨" at bounding box center [177, 437] width 226 height 40
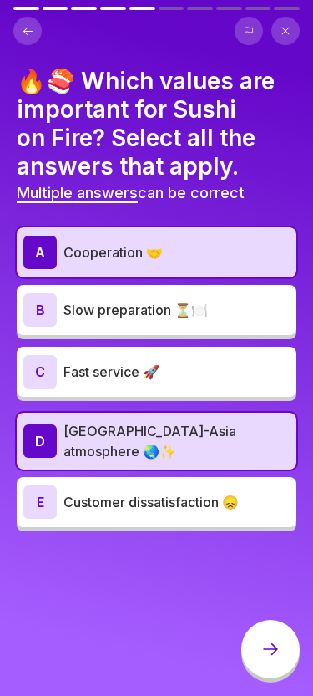
click at [109, 369] on p "Fast service 🚀" at bounding box center [177, 372] width 226 height 20
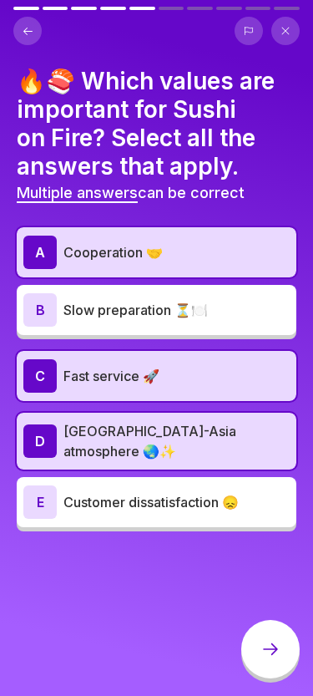
click at [267, 656] on icon at bounding box center [271, 649] width 20 height 20
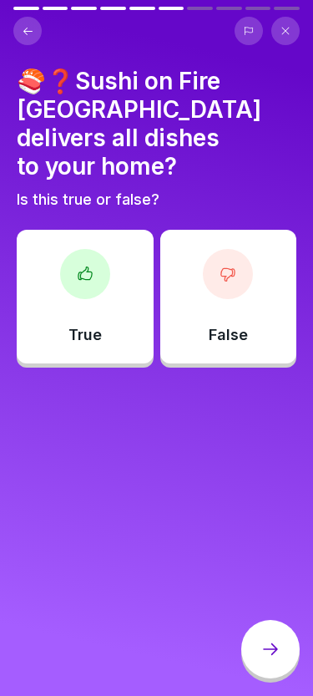
click at [245, 267] on div "False" at bounding box center [228, 297] width 137 height 134
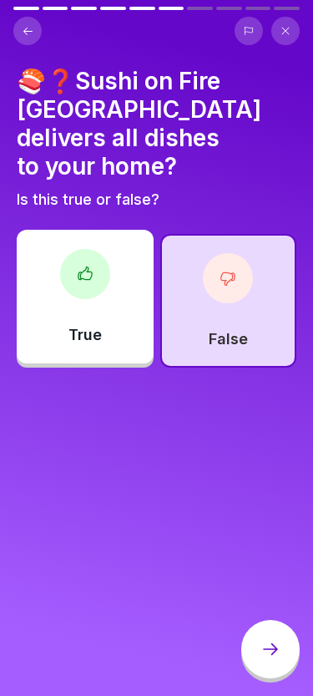
click at [277, 641] on div at bounding box center [271, 649] width 58 height 58
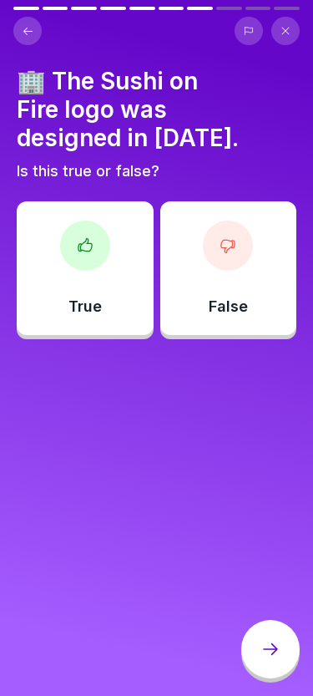
click at [192, 207] on div "False" at bounding box center [228, 268] width 137 height 134
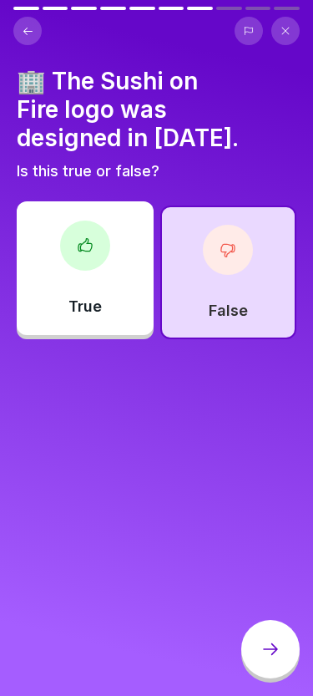
click at [248, 639] on div at bounding box center [271, 649] width 58 height 58
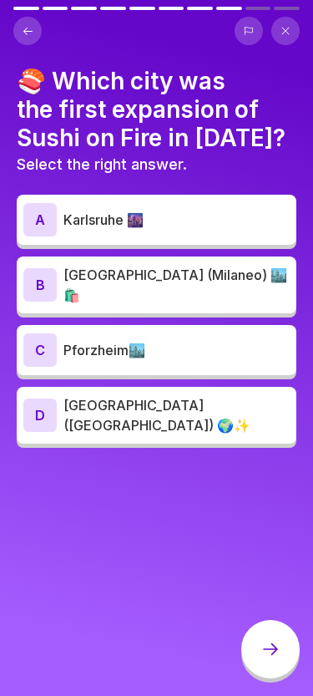
click at [129, 216] on p "Karlsruhe 🌆" at bounding box center [177, 220] width 226 height 20
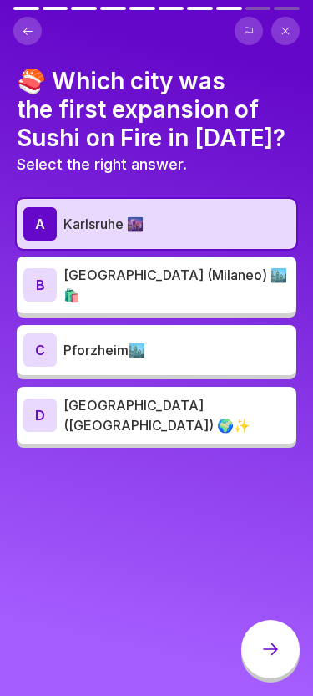
click at [282, 651] on div at bounding box center [271, 649] width 58 height 58
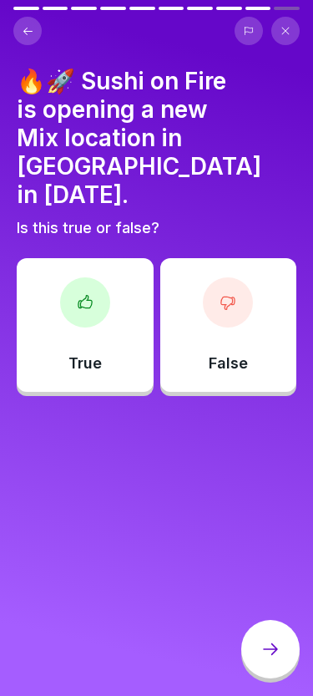
click at [107, 277] on div at bounding box center [85, 302] width 50 height 50
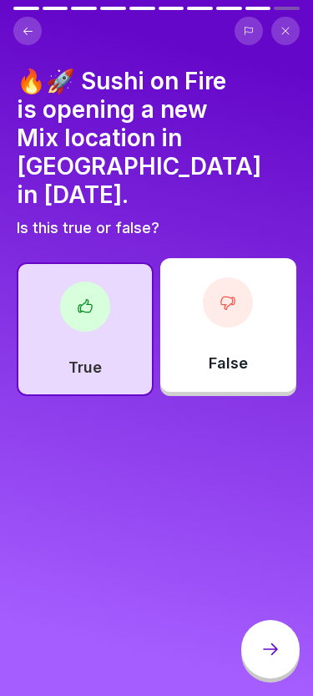
click at [263, 653] on icon at bounding box center [271, 649] width 20 height 20
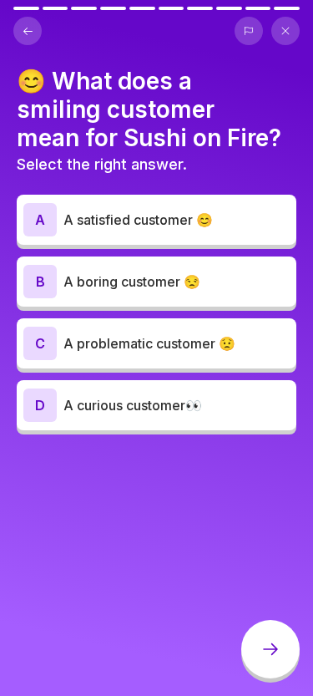
click at [150, 240] on div "A A satisfied customer 😊" at bounding box center [157, 220] width 280 height 50
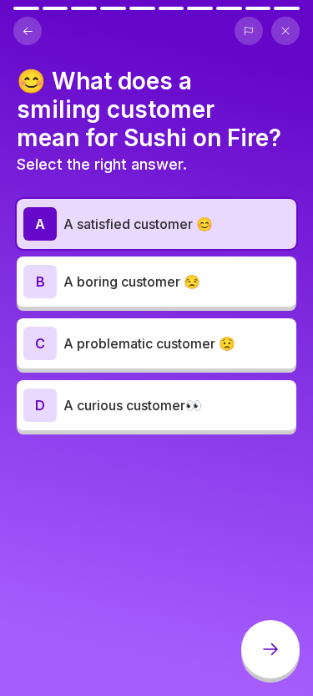
click at [258, 661] on div at bounding box center [271, 649] width 58 height 58
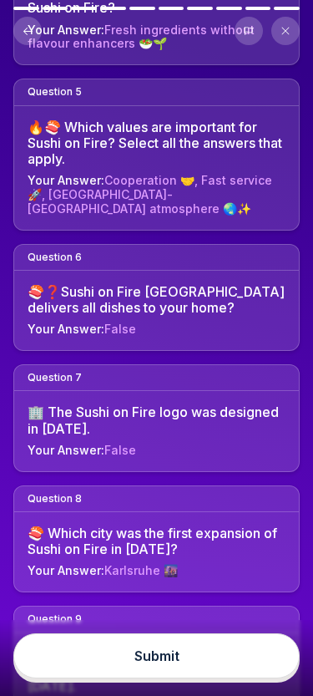
scroll to position [671, 0]
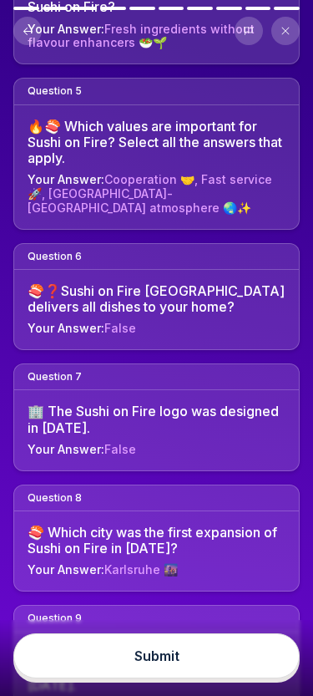
click at [121, 653] on button "Submit" at bounding box center [156, 655] width 287 height 45
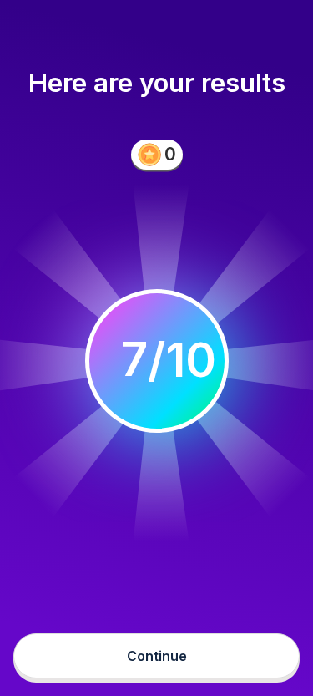
click at [165, 655] on div "Continue" at bounding box center [157, 655] width 60 height 15
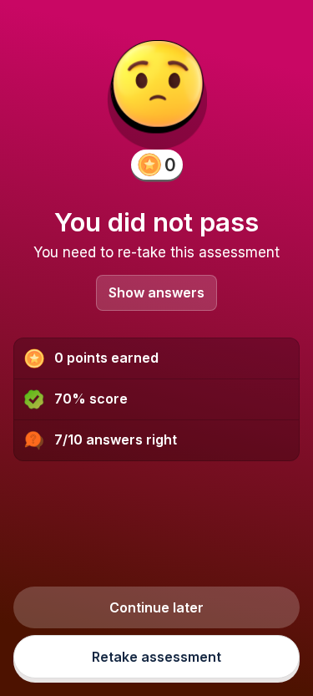
click at [97, 656] on link "Retake assessment" at bounding box center [156, 656] width 287 height 43
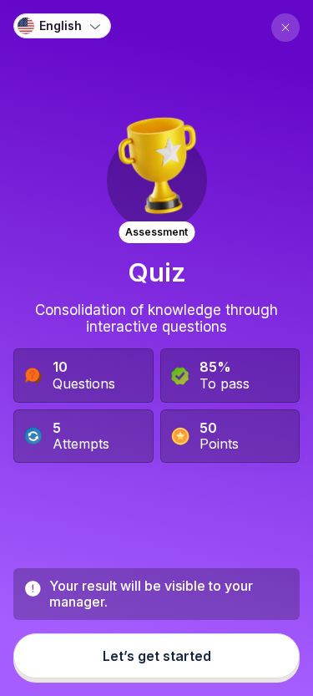
click at [104, 664] on button "Let’s get started" at bounding box center [156, 655] width 287 height 45
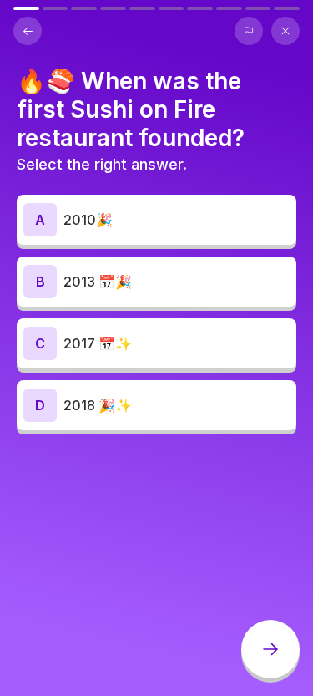
click at [75, 279] on p "2013 📅🎉" at bounding box center [177, 282] width 226 height 20
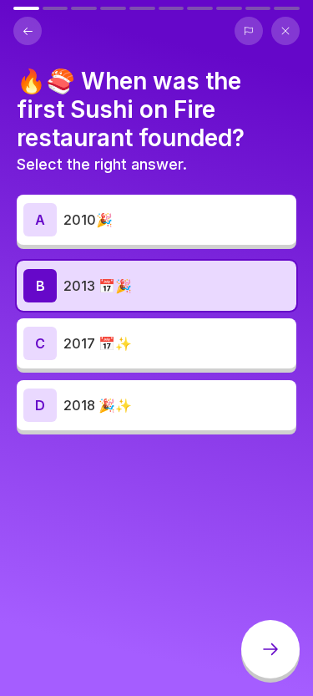
click at [99, 229] on div "A 2010🎉" at bounding box center [156, 219] width 267 height 33
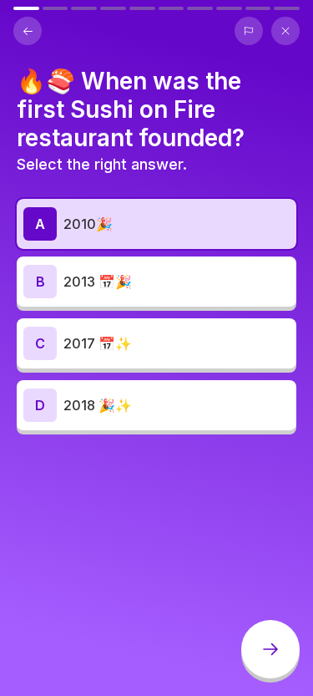
click at [277, 653] on icon at bounding box center [271, 649] width 20 height 20
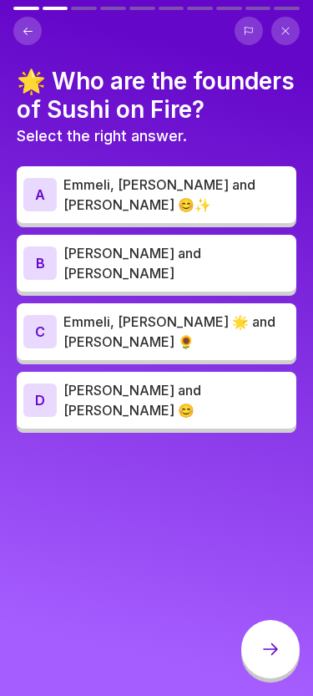
click at [95, 189] on p "Emmeli, [PERSON_NAME] and [PERSON_NAME] 😊✨" at bounding box center [177, 195] width 226 height 40
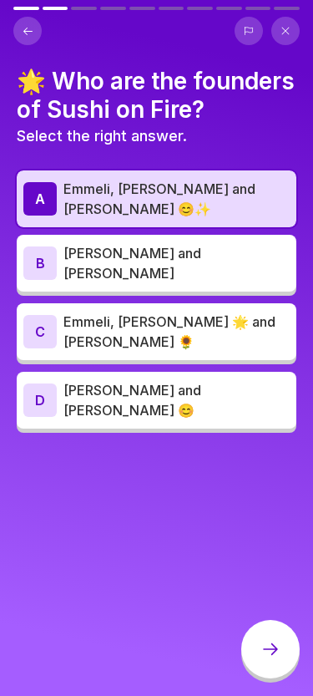
click at [282, 650] on div at bounding box center [271, 649] width 58 height 58
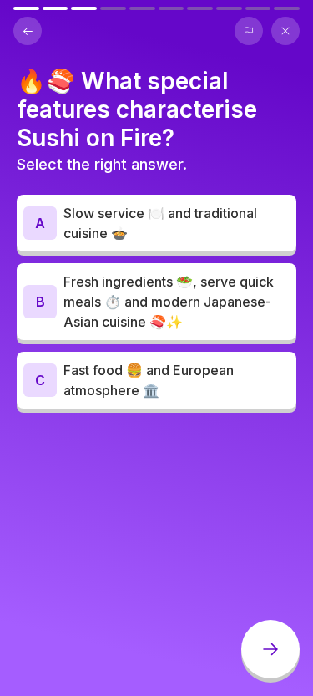
click at [118, 274] on p "Fresh ingredients 🥗, serve quick meals ⏱️ and modern Japanese-Asian cuisine 🍣✨" at bounding box center [177, 302] width 226 height 60
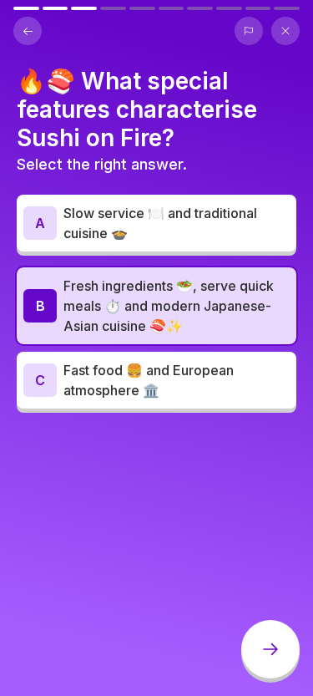
click at [273, 657] on icon at bounding box center [271, 649] width 20 height 20
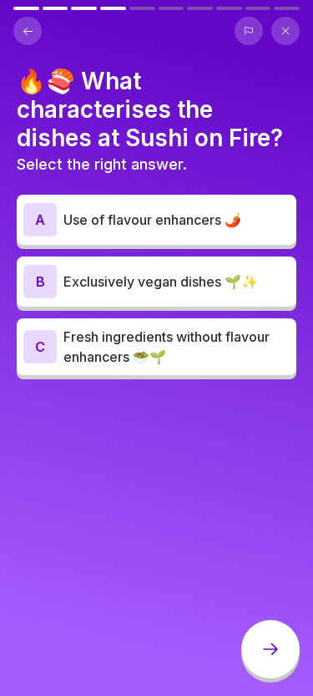
click at [109, 339] on p "Fresh ingredients without flavour enhancers 🥗🌱" at bounding box center [177, 347] width 226 height 40
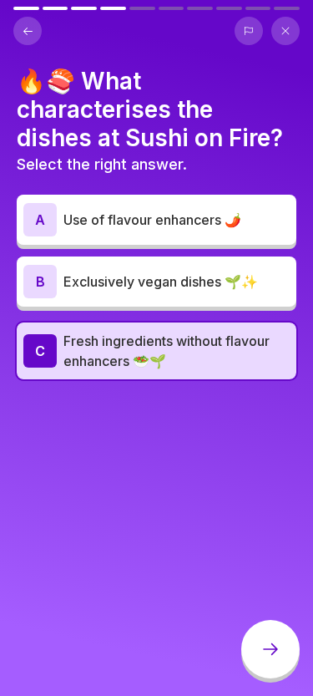
click at [278, 657] on icon at bounding box center [271, 649] width 20 height 20
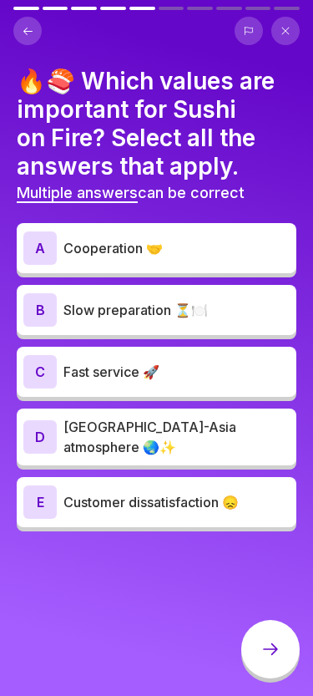
click at [128, 257] on p "Cooperation 🤝" at bounding box center [177, 248] width 226 height 20
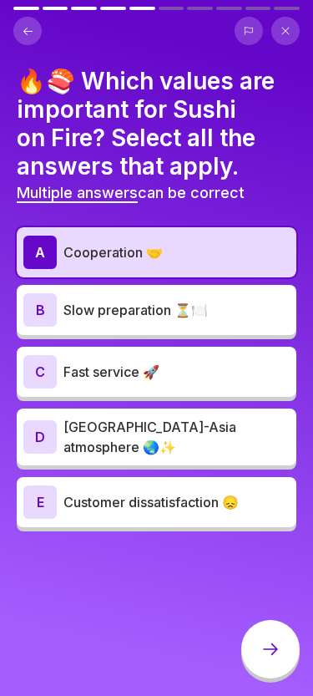
click at [118, 371] on p "Fast service 🚀" at bounding box center [177, 372] width 226 height 20
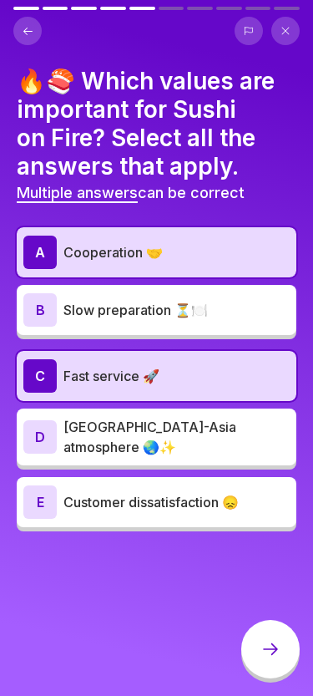
click at [104, 433] on p "[GEOGRAPHIC_DATA]-Asia atmosphere 🌏✨" at bounding box center [177, 437] width 226 height 40
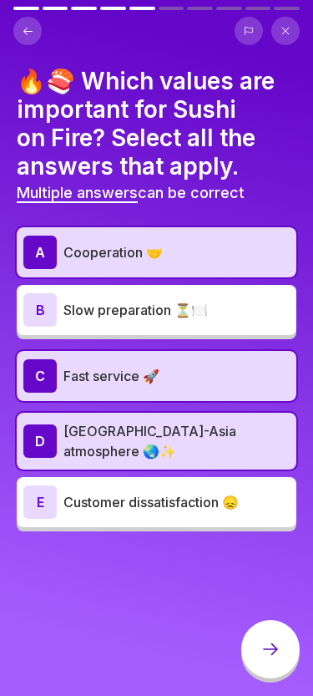
click at [271, 642] on icon at bounding box center [271, 649] width 20 height 20
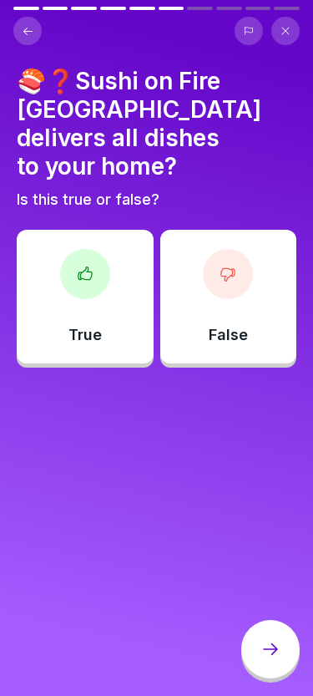
click at [215, 267] on div "False" at bounding box center [228, 297] width 137 height 134
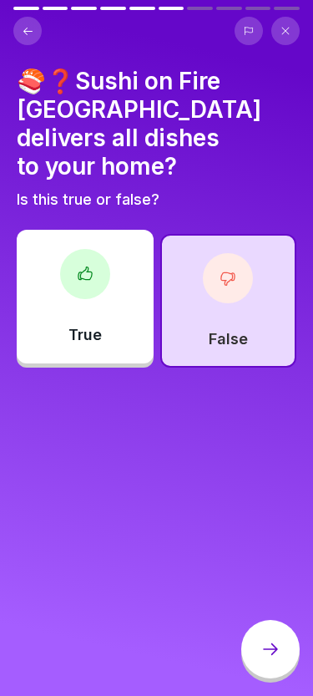
click at [266, 642] on icon at bounding box center [271, 649] width 20 height 20
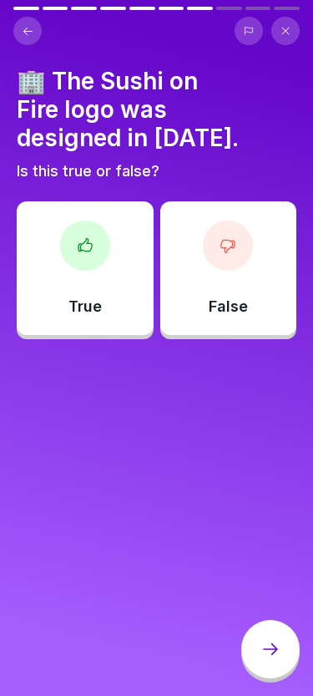
click at [218, 237] on div at bounding box center [228, 246] width 50 height 50
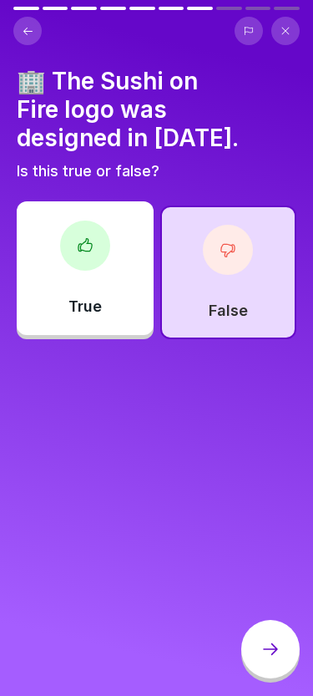
click at [276, 667] on div at bounding box center [271, 649] width 58 height 58
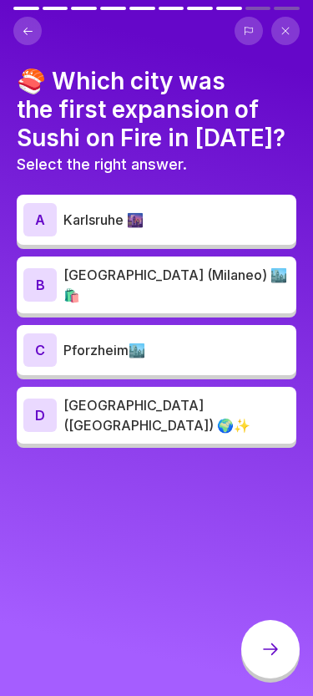
click at [123, 214] on p "Karlsruhe 🌆" at bounding box center [177, 220] width 226 height 20
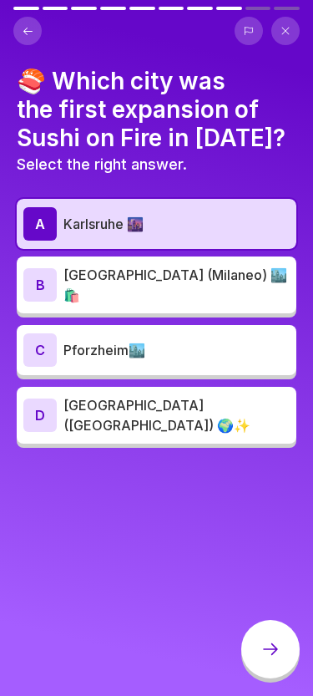
click at [69, 266] on div "B Stuttgart (Milaneo) 🏙️🛍️" at bounding box center [156, 285] width 267 height 40
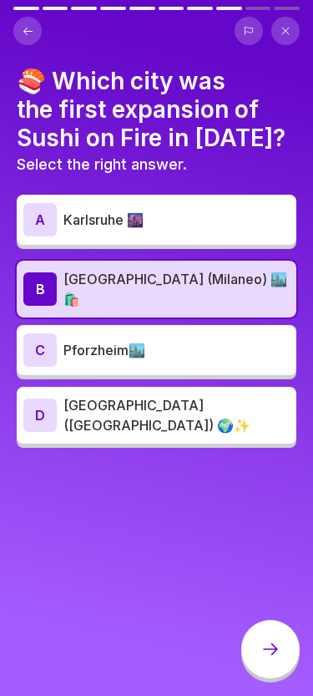
click at [274, 636] on div at bounding box center [271, 649] width 58 height 58
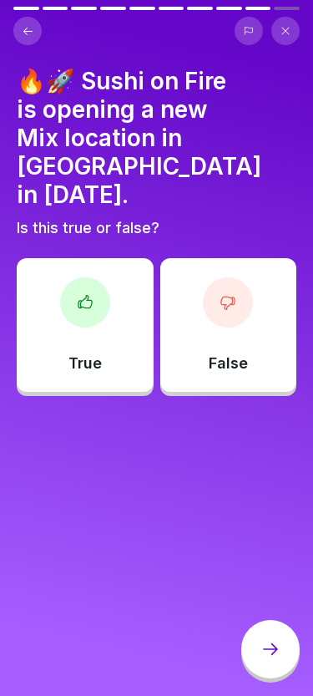
click at [95, 283] on div at bounding box center [85, 302] width 50 height 50
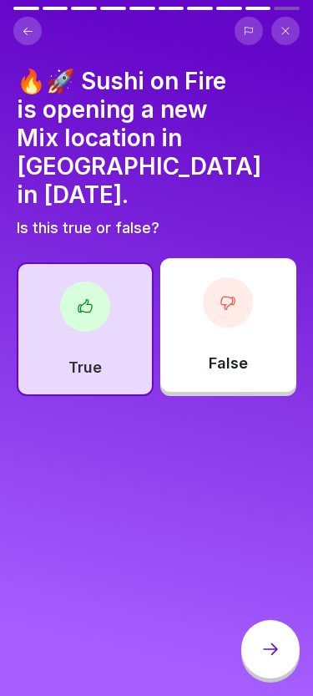
click at [282, 642] on div at bounding box center [271, 649] width 58 height 58
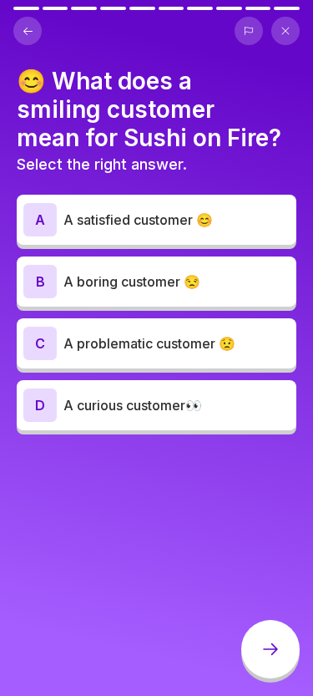
click at [73, 217] on p "A satisfied customer 😊" at bounding box center [177, 220] width 226 height 20
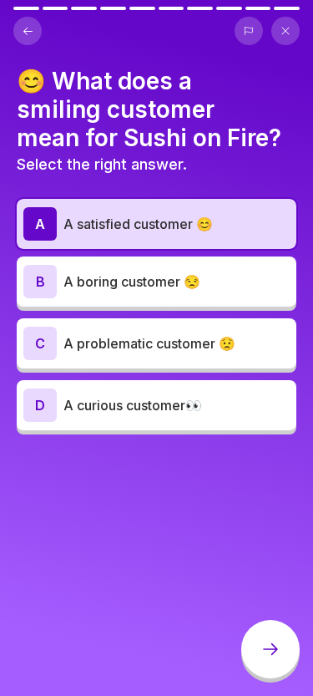
click at [275, 633] on div at bounding box center [271, 649] width 58 height 58
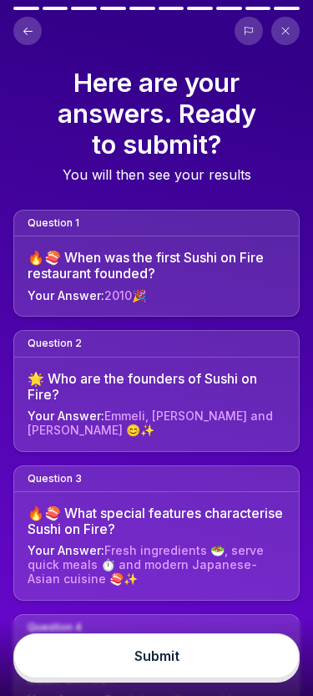
click at [185, 655] on button "Submit" at bounding box center [156, 655] width 287 height 45
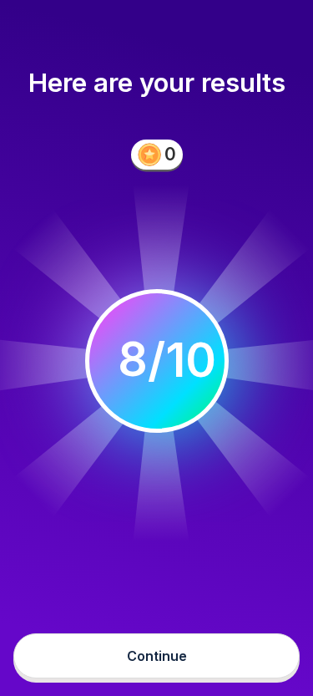
click at [158, 647] on button "Continue" at bounding box center [156, 655] width 287 height 45
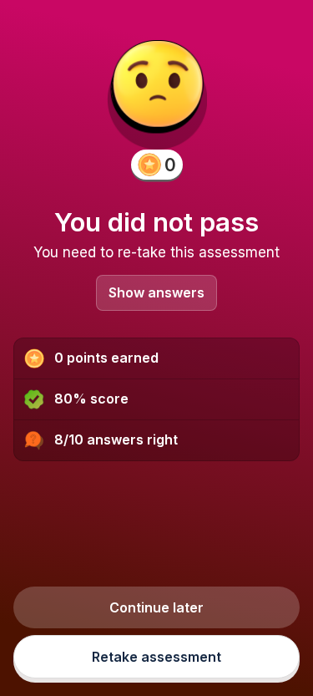
click at [171, 286] on p "Show answers" at bounding box center [157, 293] width 96 height 14
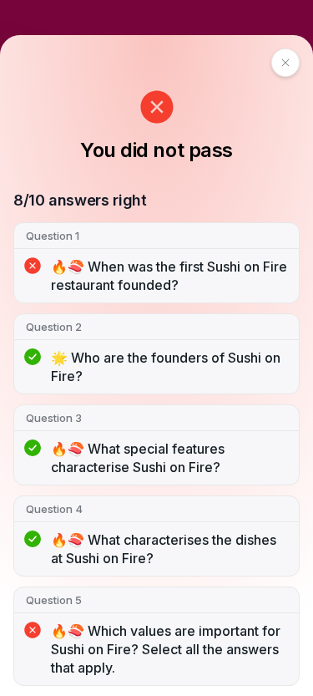
click at [281, 61] on icon at bounding box center [286, 63] width 10 height 10
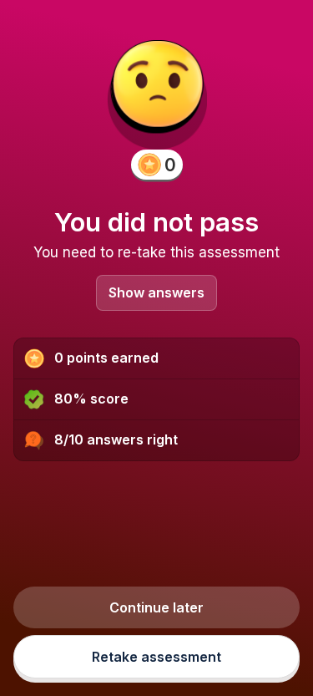
click at [198, 598] on link "Continue later" at bounding box center [156, 608] width 287 height 42
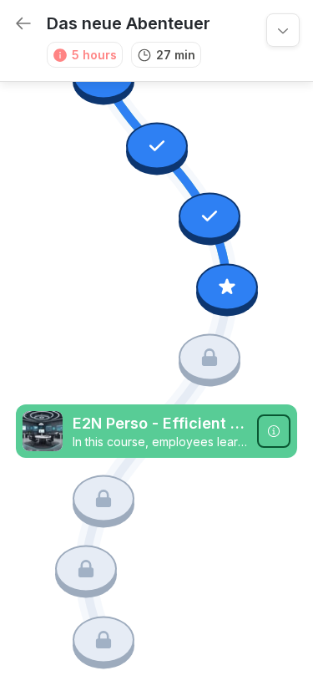
scroll to position [522, 0]
click at [104, 486] on div at bounding box center [104, 498] width 62 height 47
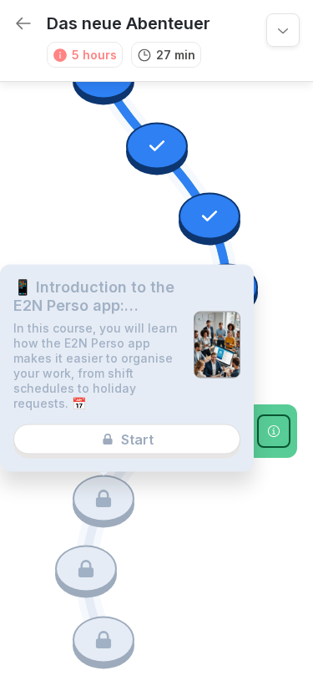
click at [187, 511] on icon at bounding box center [157, 114] width 282 height 1058
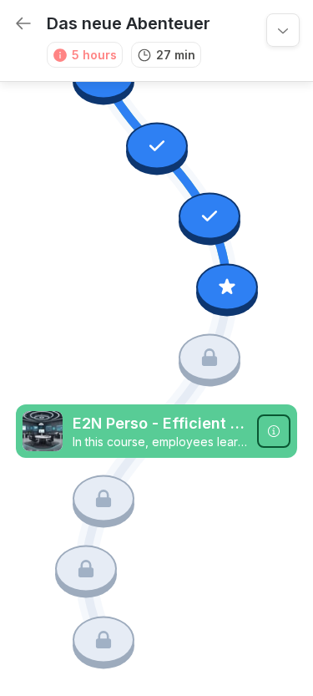
click at [187, 430] on p "E2N Perso - Efficient use and benefits" at bounding box center [160, 424] width 175 height 22
click at [272, 426] on icon at bounding box center [274, 431] width 12 height 12
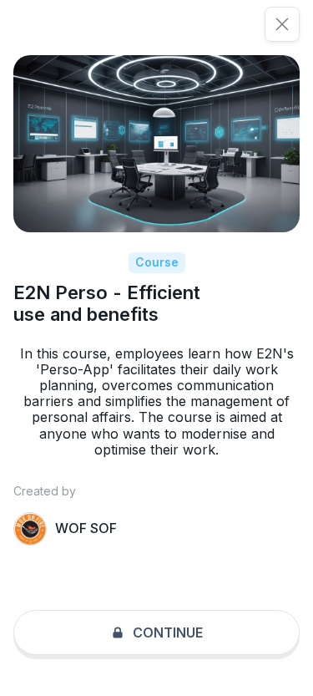
click at [184, 630] on div "Course E2N Perso - Efficient use and benefits In this course, employees learn h…" at bounding box center [156, 348] width 313 height 696
click at [170, 620] on div "Course E2N Perso - Efficient use and benefits In this course, employees learn h…" at bounding box center [156, 348] width 313 height 696
click at [276, 24] on icon at bounding box center [282, 24] width 17 height 17
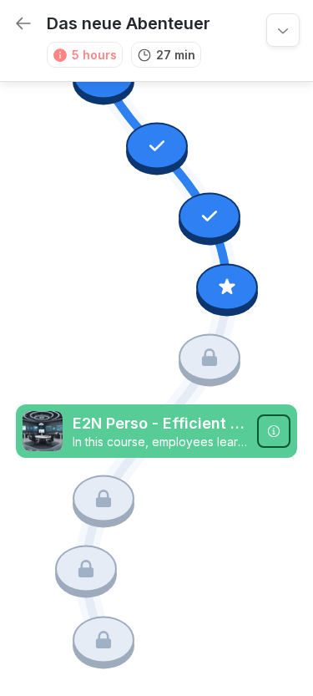
click at [205, 355] on icon at bounding box center [209, 357] width 15 height 18
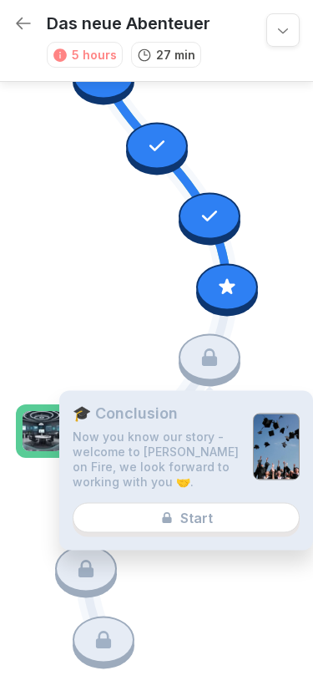
click at [257, 312] on div at bounding box center [227, 289] width 62 height 53
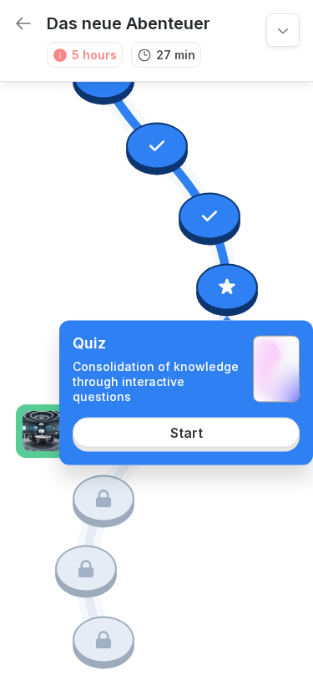
click at [231, 291] on icon at bounding box center [227, 286] width 16 height 16
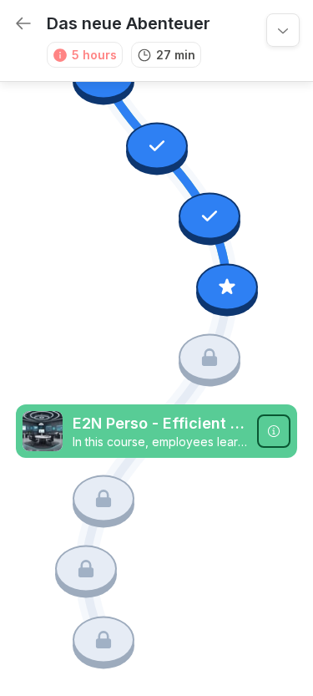
click at [234, 276] on div at bounding box center [227, 286] width 62 height 47
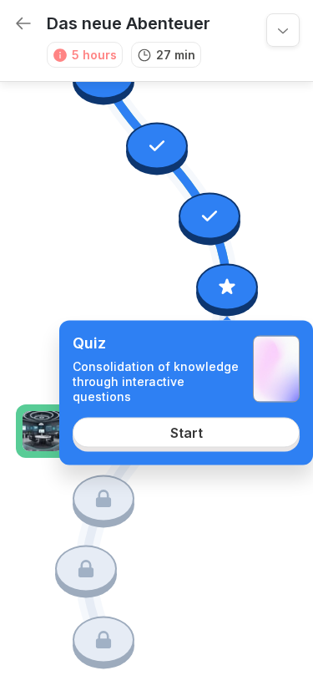
click at [206, 423] on link "Start" at bounding box center [186, 432] width 227 height 30
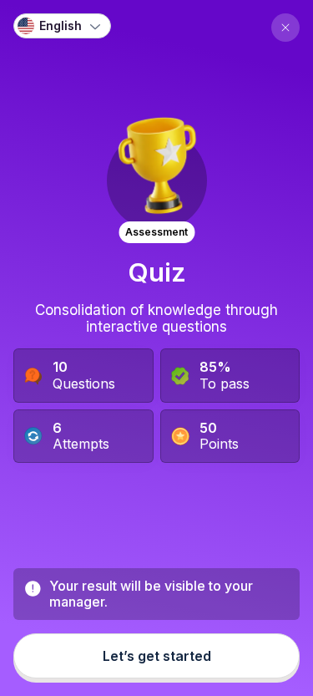
click at [219, 653] on button "Let’s get started" at bounding box center [156, 655] width 287 height 45
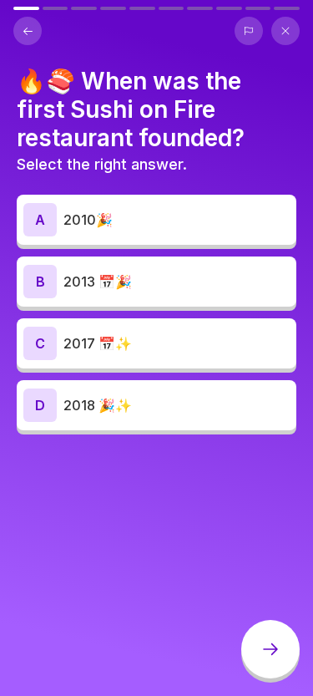
click at [221, 284] on p "2013 📅🎉" at bounding box center [177, 282] width 226 height 20
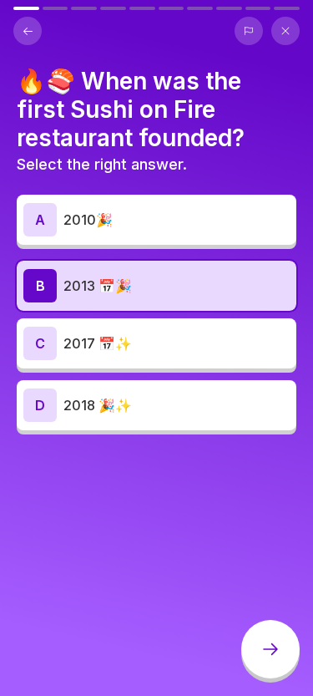
click at [272, 646] on icon at bounding box center [271, 649] width 20 height 20
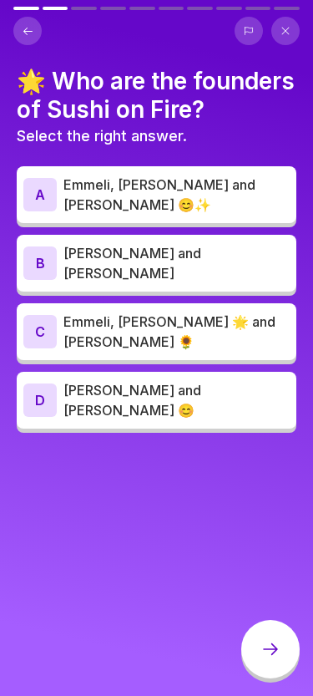
click at [229, 173] on div "A Emmeli, [PERSON_NAME] and [PERSON_NAME] 😊✨" at bounding box center [157, 194] width 280 height 57
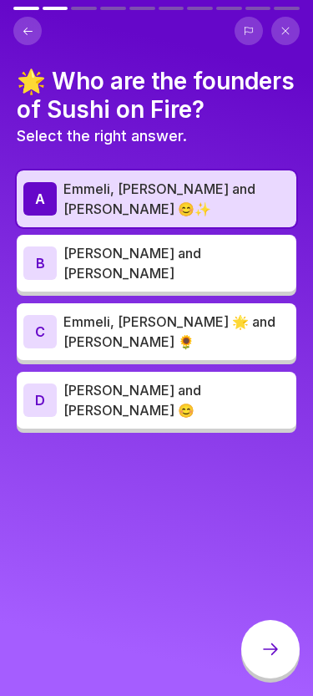
click at [260, 653] on div at bounding box center [271, 649] width 58 height 58
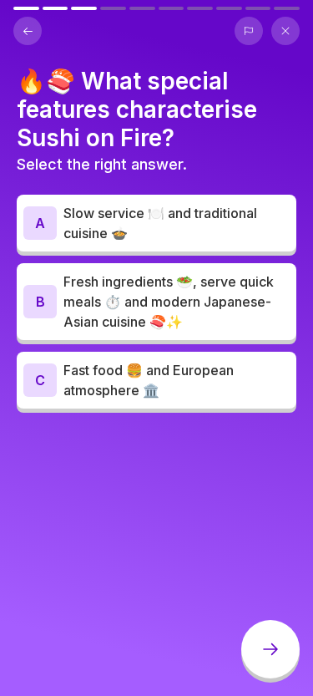
click at [232, 318] on p "Fresh ingredients 🥗, serve quick meals ⏱️ and modern Japanese-Asian cuisine 🍣✨" at bounding box center [177, 302] width 226 height 60
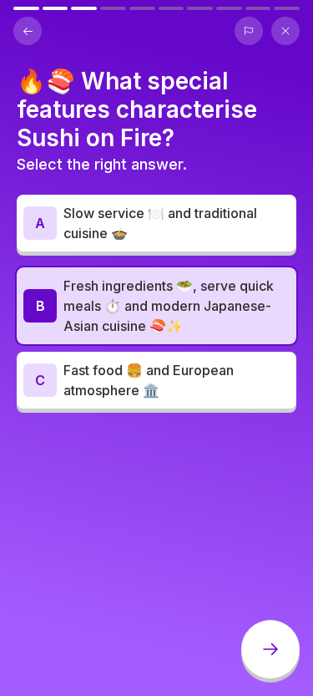
click at [275, 666] on div at bounding box center [271, 649] width 58 height 58
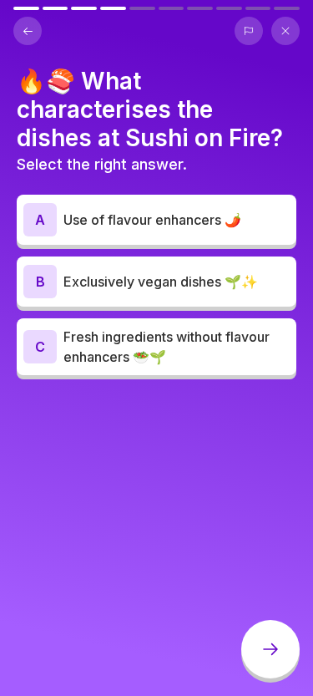
click at [265, 644] on icon at bounding box center [271, 649] width 20 height 20
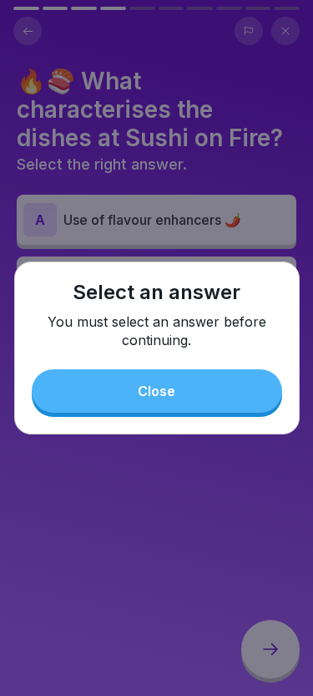
click at [170, 463] on div at bounding box center [156, 348] width 313 height 696
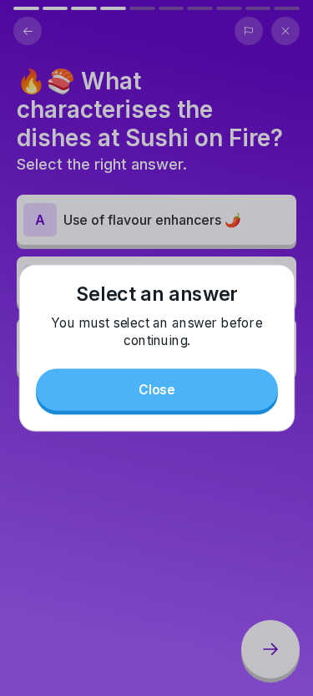
click at [201, 394] on button "Close" at bounding box center [157, 390] width 242 height 42
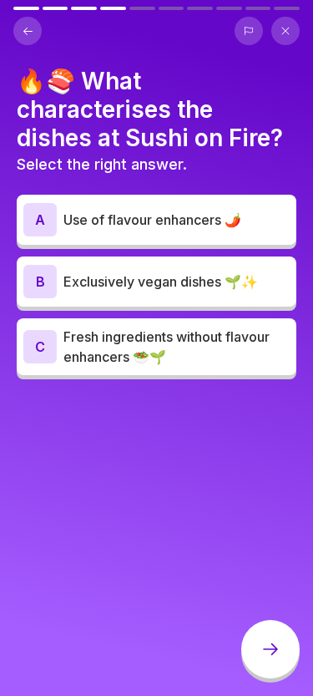
click at [218, 338] on p "Fresh ingredients without flavour enhancers 🥗🌱" at bounding box center [177, 347] width 226 height 40
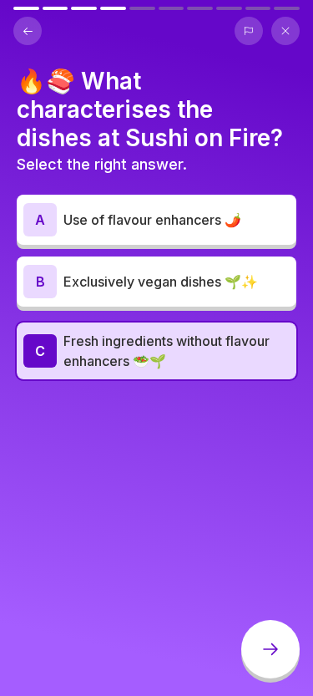
click at [277, 659] on icon at bounding box center [271, 649] width 20 height 20
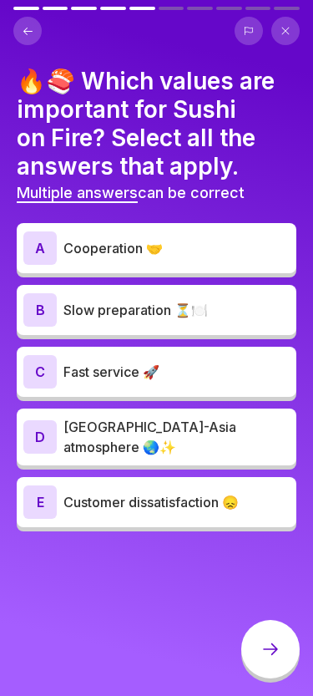
click at [231, 245] on p "Cooperation 🤝" at bounding box center [177, 248] width 226 height 20
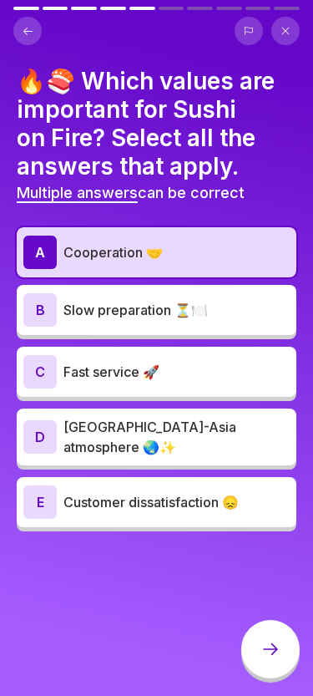
click at [209, 370] on p "Fast service 🚀" at bounding box center [177, 372] width 226 height 20
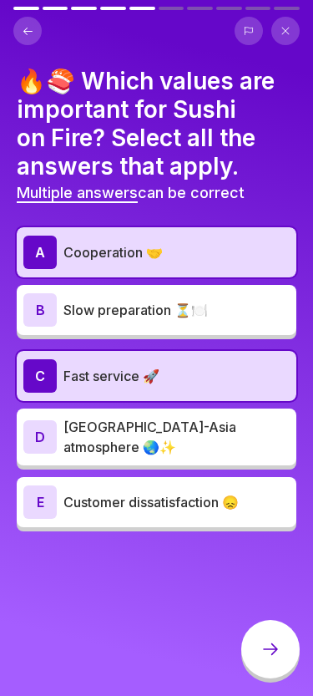
click at [263, 646] on icon at bounding box center [271, 649] width 20 height 20
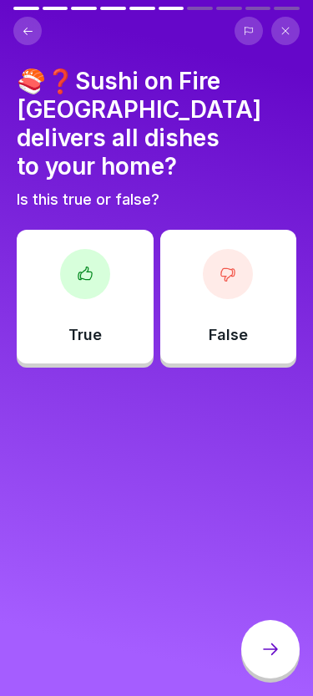
click at [240, 327] on div "False" at bounding box center [228, 297] width 137 height 134
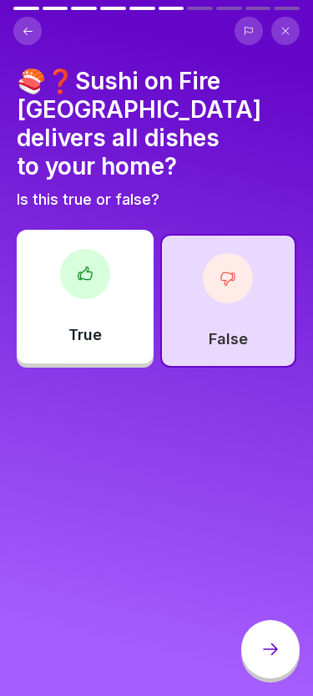
click at [272, 667] on div at bounding box center [271, 649] width 58 height 58
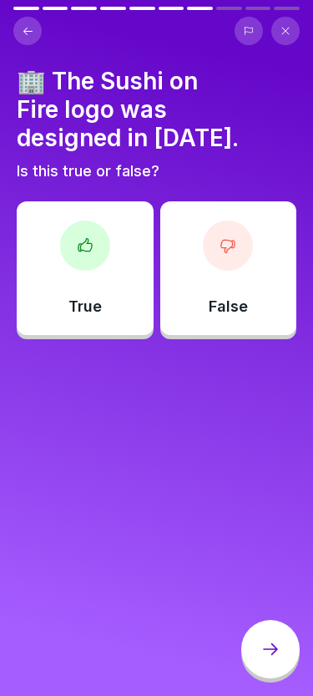
click at [233, 298] on p "False" at bounding box center [228, 307] width 39 height 18
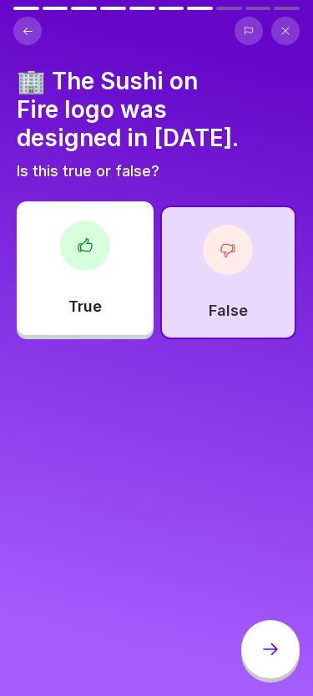
click at [268, 647] on icon at bounding box center [271, 649] width 20 height 20
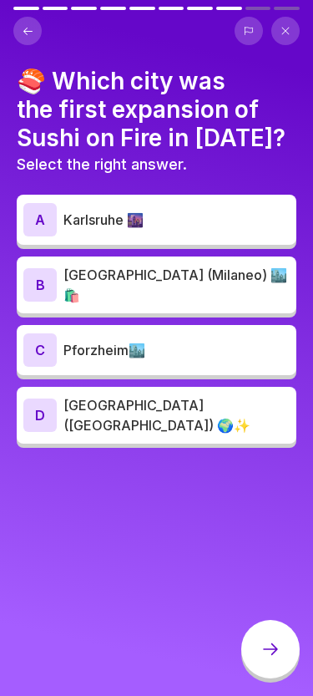
click at [240, 289] on p "[GEOGRAPHIC_DATA] (Milaneo) 🏙️🛍️" at bounding box center [177, 285] width 226 height 40
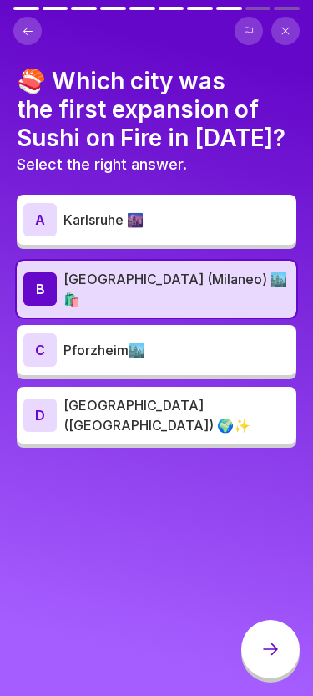
click at [271, 648] on icon at bounding box center [271, 649] width 20 height 20
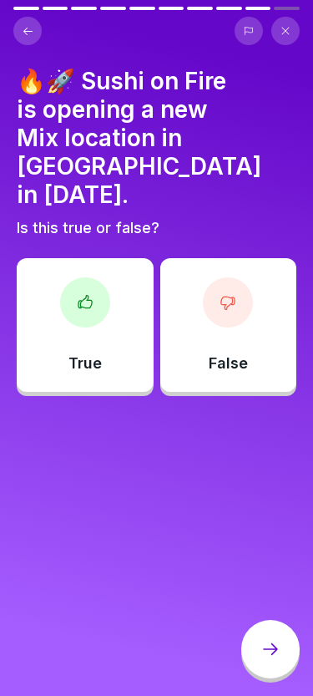
click at [114, 335] on div "True" at bounding box center [85, 325] width 137 height 134
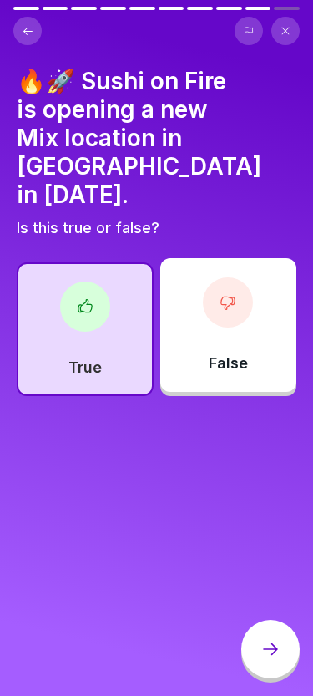
click at [277, 643] on icon at bounding box center [271, 649] width 20 height 20
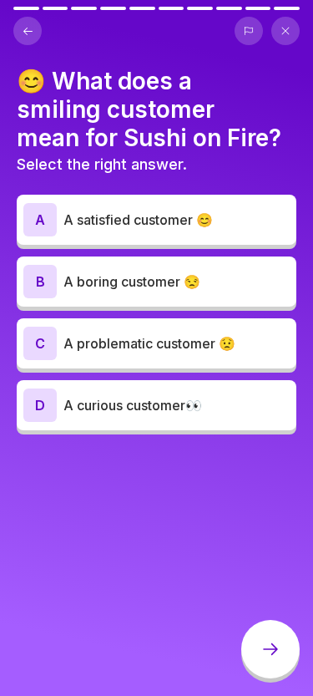
click at [211, 225] on p "A satisfied customer 😊" at bounding box center [177, 220] width 226 height 20
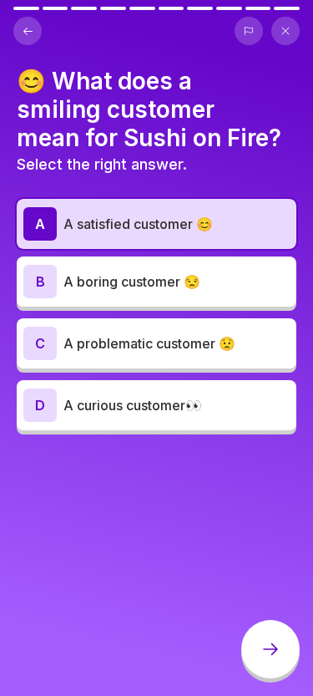
click at [274, 651] on icon at bounding box center [271, 649] width 20 height 20
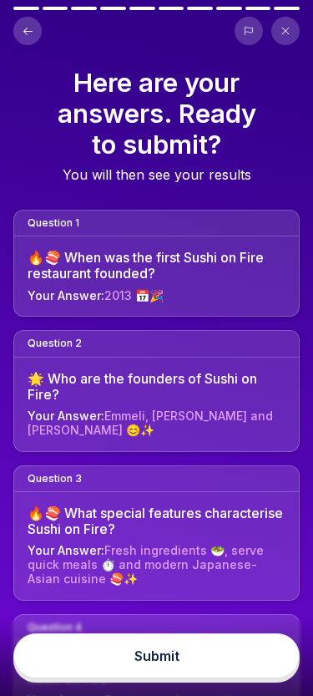
click at [225, 664] on button "Submit" at bounding box center [156, 655] width 287 height 45
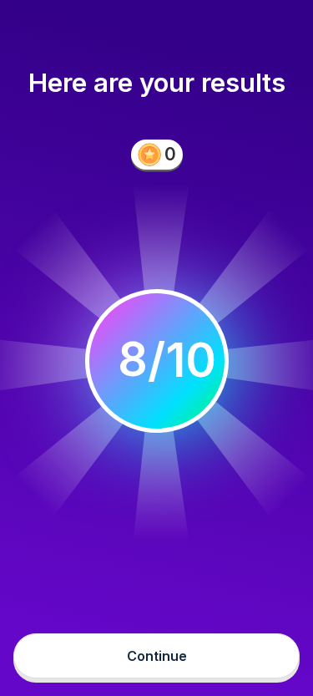
click at [216, 660] on button "Continue" at bounding box center [156, 655] width 287 height 45
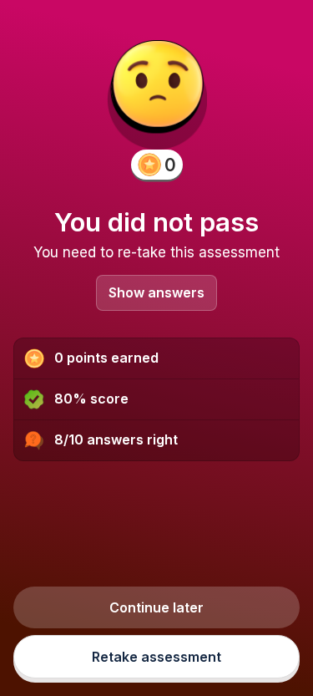
click at [195, 298] on p "Show answers" at bounding box center [157, 293] width 96 height 14
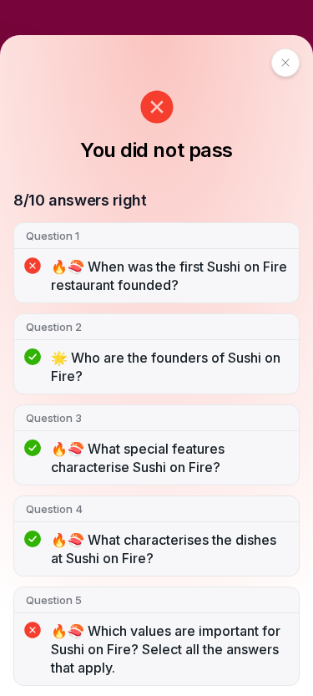
click at [272, 54] on div at bounding box center [286, 62] width 28 height 28
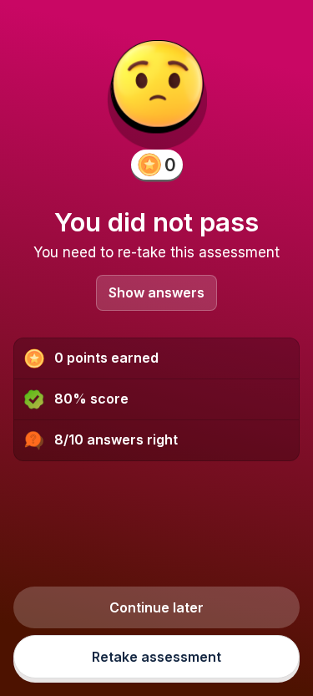
click at [211, 654] on link "Retake assessment" at bounding box center [156, 656] width 287 height 43
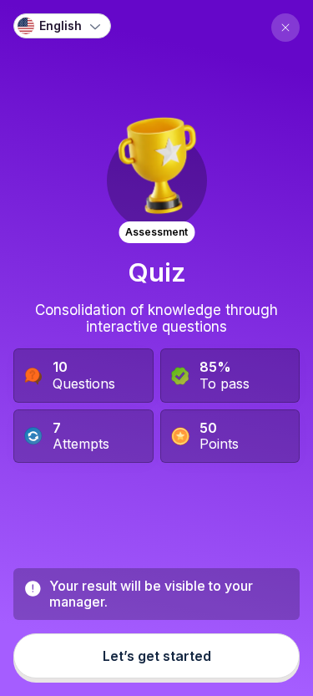
click at [205, 652] on div "Let’s get started" at bounding box center [157, 655] width 109 height 15
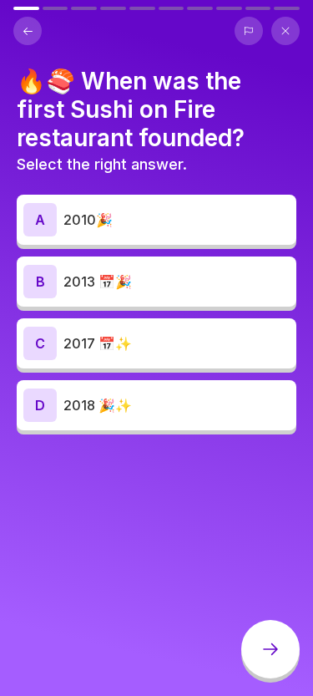
click at [236, 349] on p "2017 📅✨" at bounding box center [177, 343] width 226 height 20
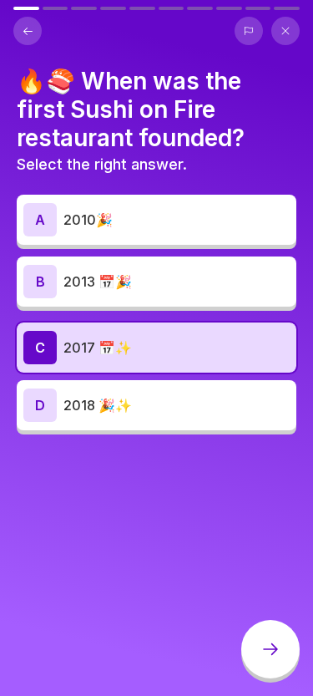
click at [265, 638] on div at bounding box center [271, 649] width 58 height 58
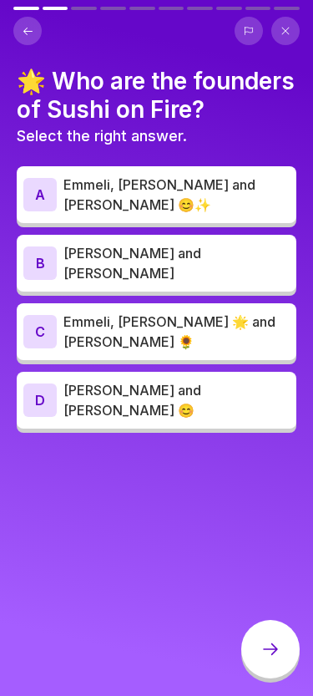
click at [221, 190] on p "Emmeli, [PERSON_NAME] and [PERSON_NAME] 😊✨" at bounding box center [177, 195] width 226 height 40
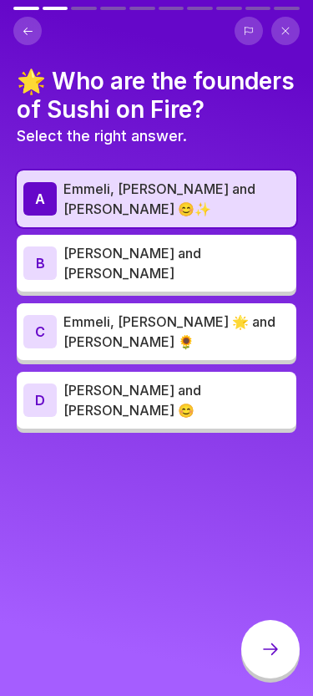
click at [274, 633] on div at bounding box center [271, 649] width 58 height 58
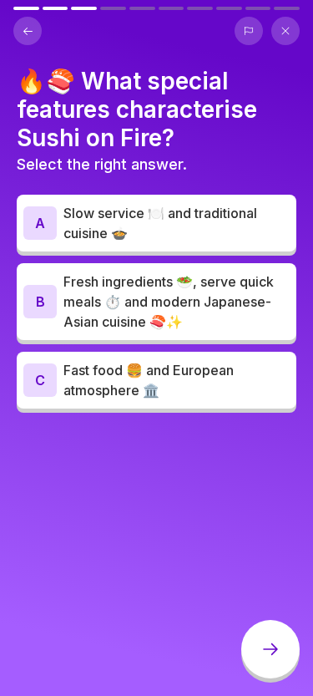
click at [150, 295] on p "Fresh ingredients 🥗, serve quick meals ⏱️ and modern Japanese-Asian cuisine 🍣✨" at bounding box center [177, 302] width 226 height 60
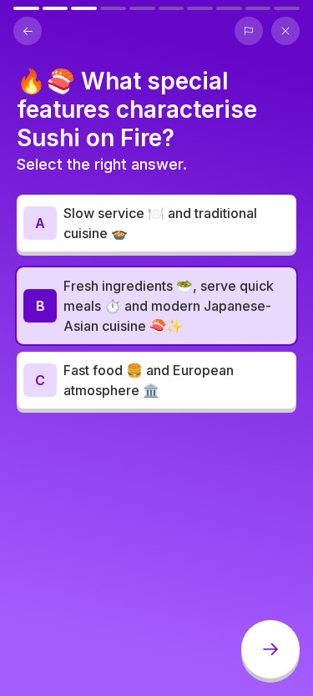
click at [275, 651] on icon at bounding box center [270, 649] width 15 height 12
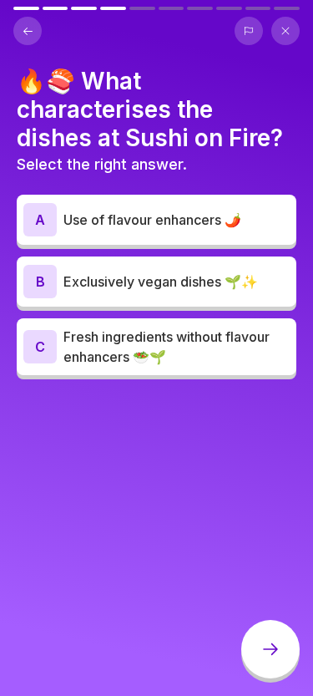
click at [201, 353] on p "Fresh ingredients without flavour enhancers 🥗🌱" at bounding box center [177, 347] width 226 height 40
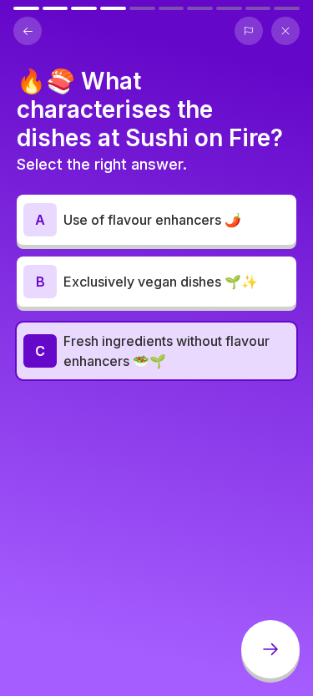
click at [282, 656] on div at bounding box center [271, 649] width 58 height 58
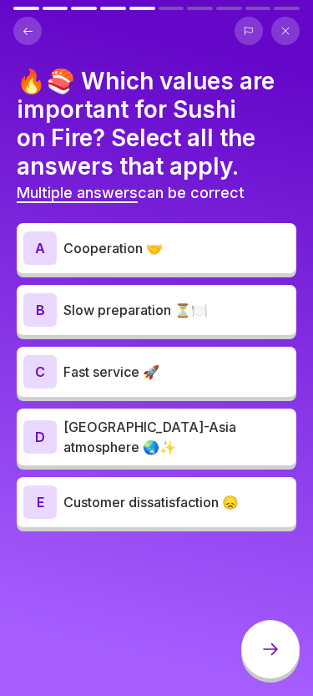
click at [241, 255] on p "Cooperation 🤝" at bounding box center [177, 248] width 226 height 20
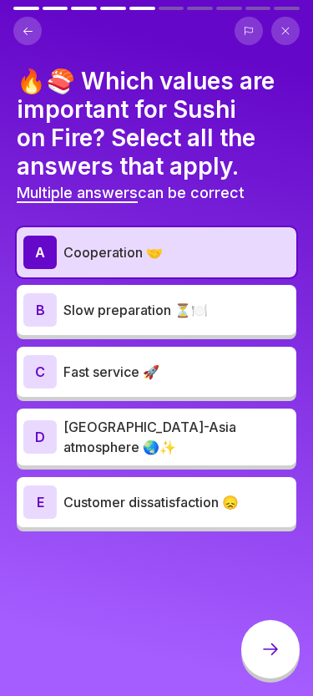
click at [205, 370] on p "Fast service 🚀" at bounding box center [177, 372] width 226 height 20
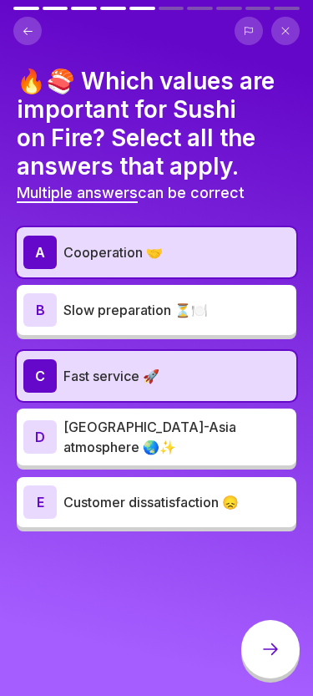
click at [239, 427] on p "[GEOGRAPHIC_DATA]-Asia atmosphere 🌏✨" at bounding box center [177, 437] width 226 height 40
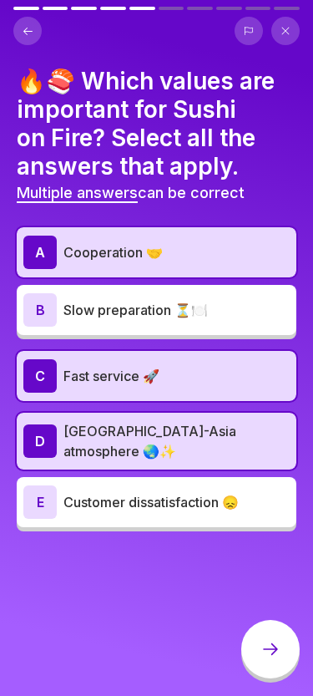
click at [267, 643] on icon at bounding box center [271, 649] width 20 height 20
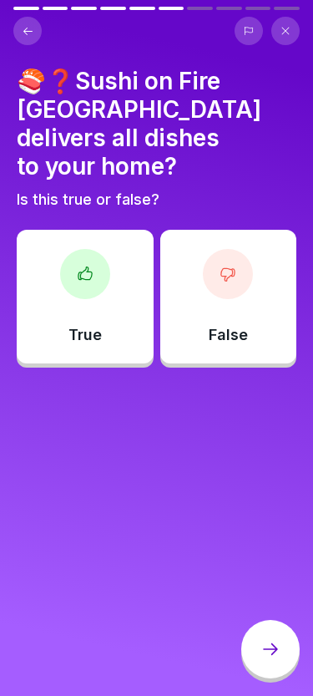
click at [231, 326] on p "False" at bounding box center [228, 335] width 39 height 18
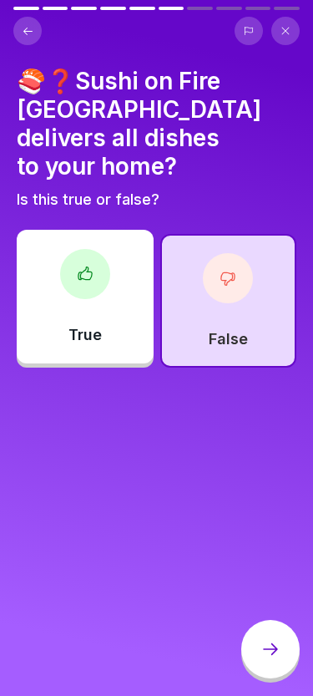
click at [252, 662] on div at bounding box center [271, 649] width 58 height 58
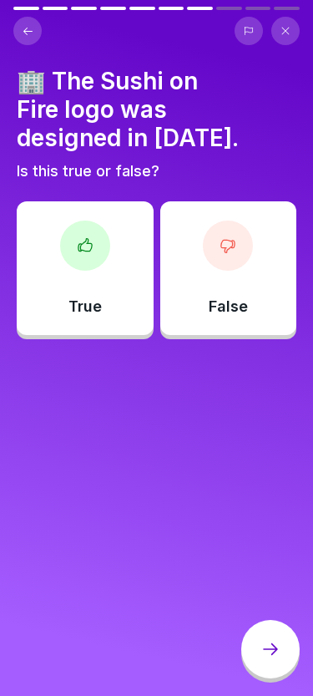
click at [237, 298] on p "False" at bounding box center [228, 307] width 39 height 18
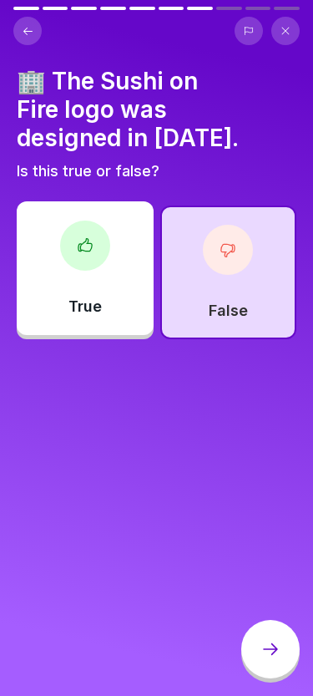
click at [251, 646] on div at bounding box center [271, 649] width 58 height 58
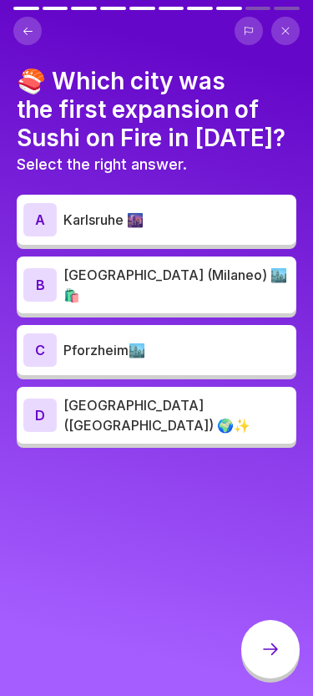
click at [224, 280] on p "[GEOGRAPHIC_DATA] (Milaneo) 🏙️🛍️" at bounding box center [177, 285] width 226 height 40
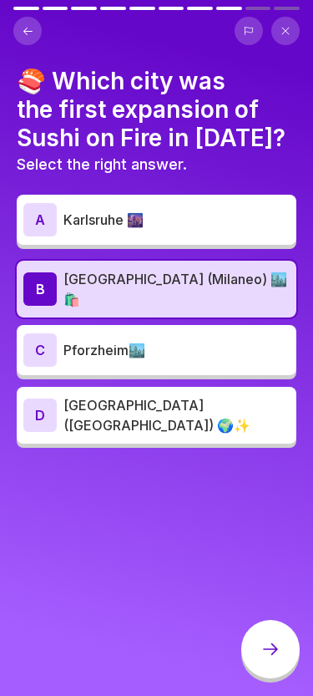
click at [262, 638] on div at bounding box center [271, 649] width 58 height 58
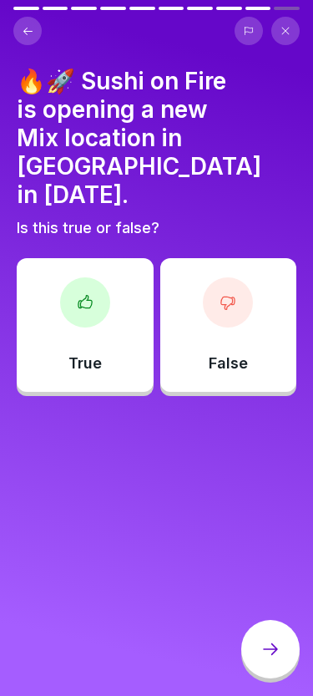
click at [120, 334] on div "True" at bounding box center [85, 325] width 137 height 134
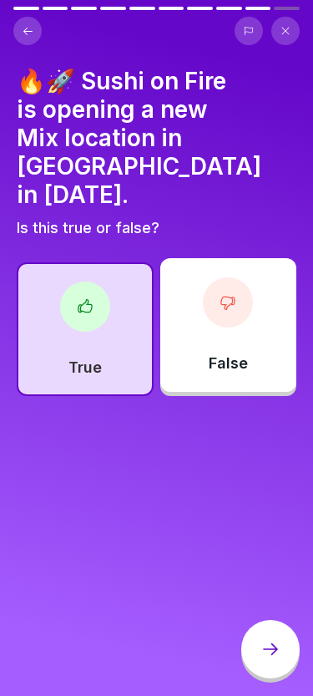
click at [262, 639] on div at bounding box center [271, 649] width 58 height 58
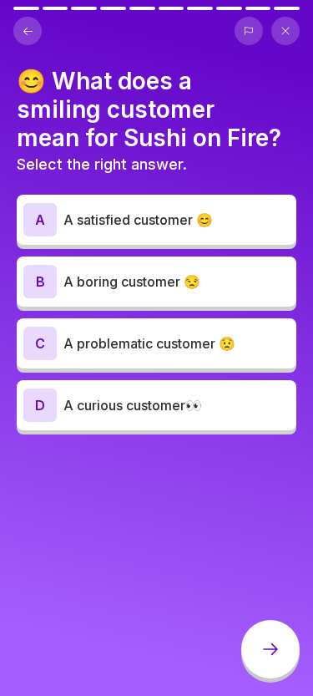
click at [212, 236] on div "A A satisfied customer 😊" at bounding box center [157, 220] width 280 height 50
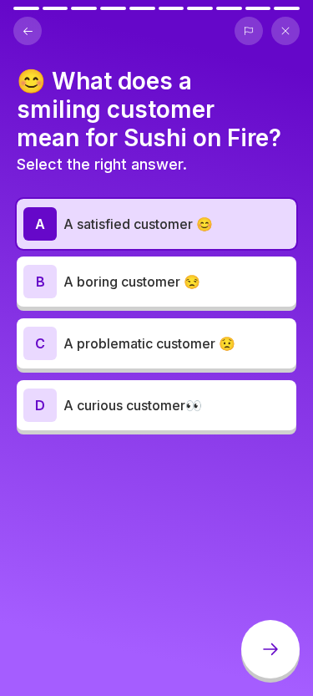
click at [262, 643] on icon at bounding box center [271, 649] width 20 height 20
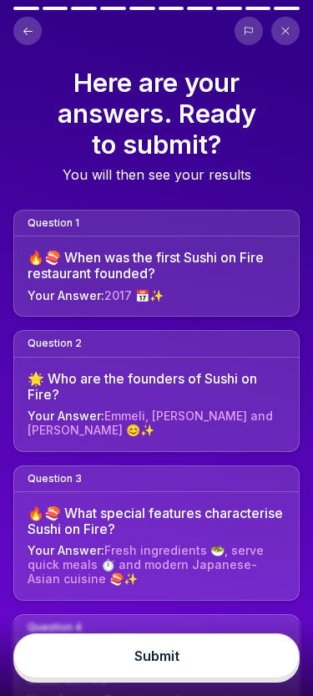
click at [216, 659] on button "Submit" at bounding box center [156, 655] width 287 height 45
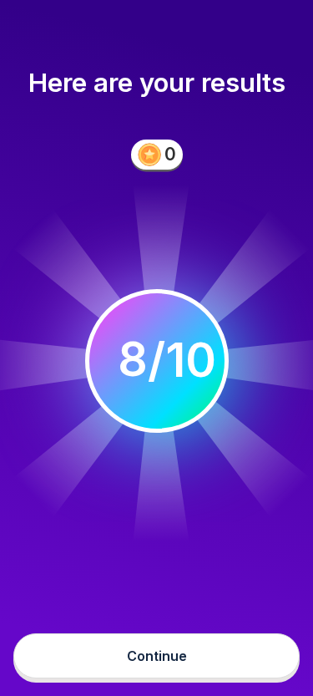
click at [218, 652] on button "Continue" at bounding box center [156, 655] width 287 height 45
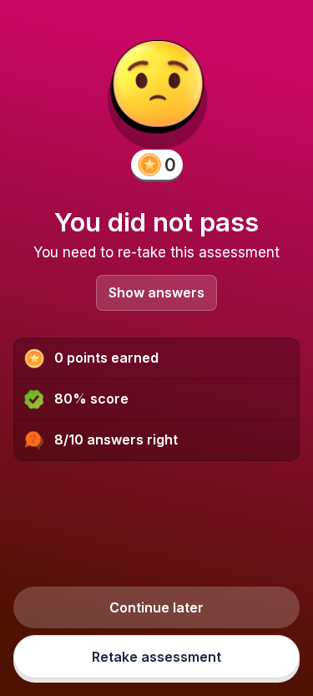
click at [179, 292] on p "Show answers" at bounding box center [157, 293] width 96 height 14
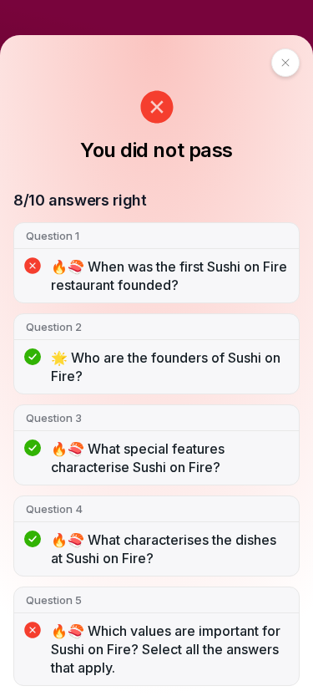
click at [265, 474] on p "🔥🍣 What special features characterise Sushi on Fire?" at bounding box center [169, 458] width 236 height 37
click at [281, 61] on icon at bounding box center [286, 63] width 10 height 10
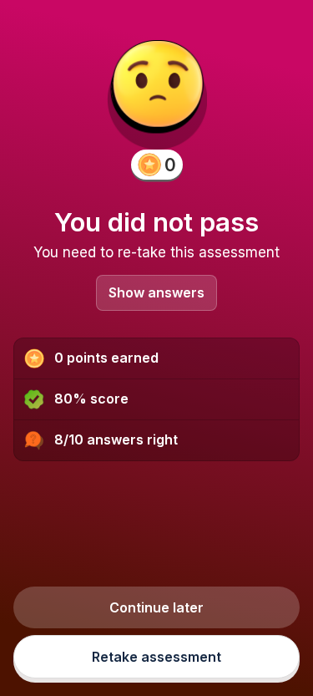
click at [206, 656] on link "Retake assessment" at bounding box center [156, 656] width 287 height 43
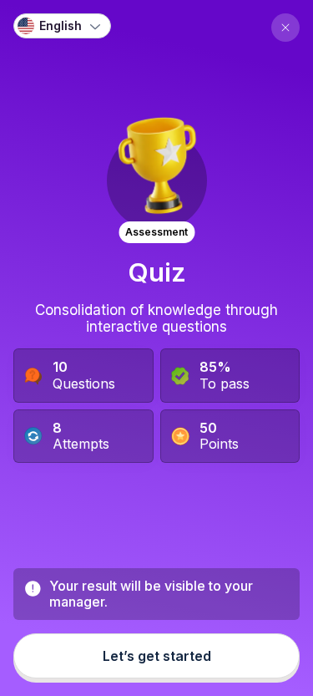
click at [206, 651] on div "Let’s get started" at bounding box center [157, 655] width 109 height 15
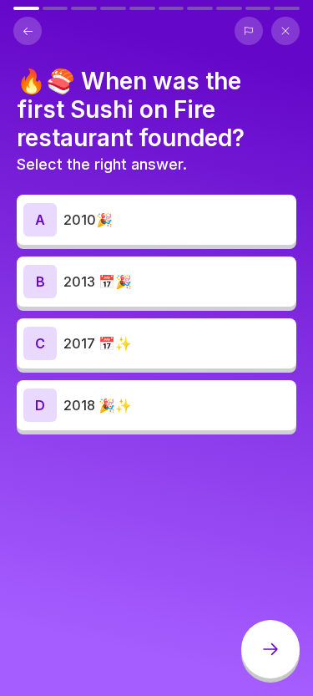
click at [188, 404] on p "2018 🎉✨" at bounding box center [177, 405] width 226 height 20
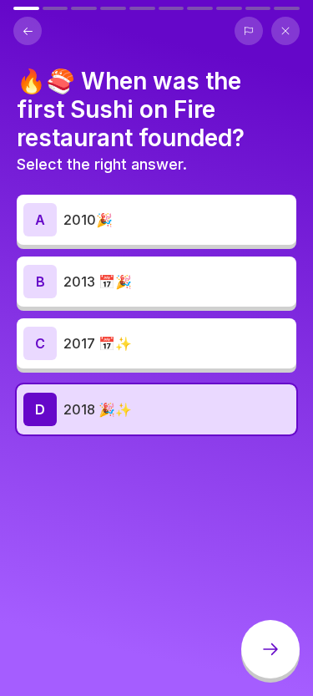
click at [264, 650] on icon at bounding box center [271, 649] width 20 height 20
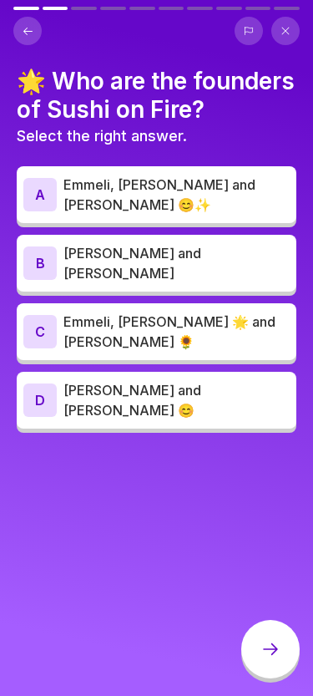
click at [218, 187] on p "Emmeli, [PERSON_NAME] and [PERSON_NAME] 😊✨" at bounding box center [177, 195] width 226 height 40
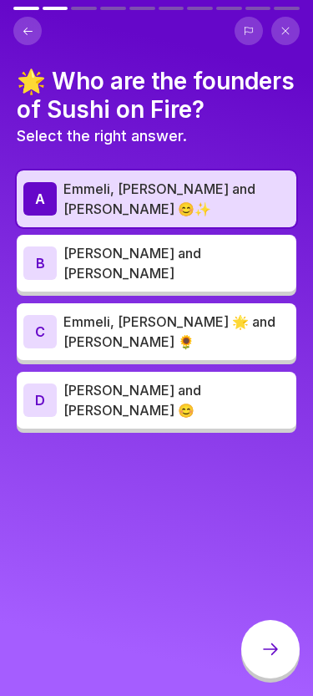
click at [268, 647] on icon at bounding box center [271, 649] width 20 height 20
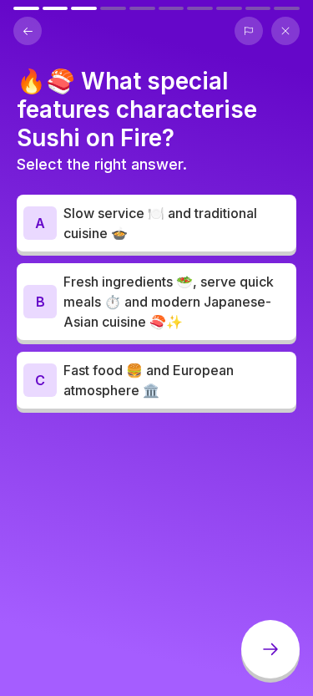
click at [216, 293] on p "Fresh ingredients 🥗, serve quick meals ⏱️ and modern Japanese-Asian cuisine 🍣✨" at bounding box center [177, 302] width 226 height 60
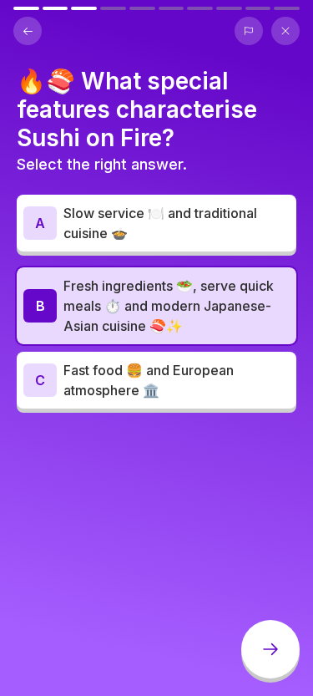
click at [270, 635] on div at bounding box center [271, 649] width 58 height 58
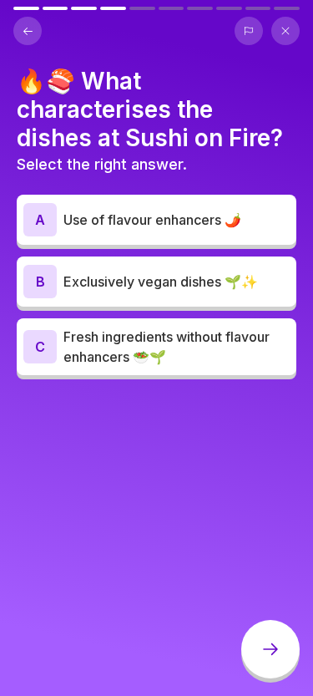
click at [219, 357] on p "Fresh ingredients without flavour enhancers 🥗🌱" at bounding box center [177, 347] width 226 height 40
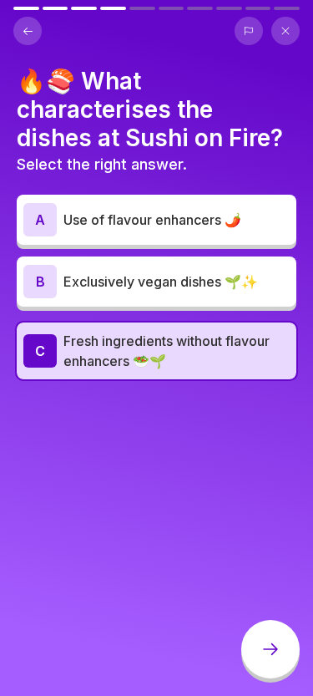
click at [268, 638] on div at bounding box center [271, 649] width 58 height 58
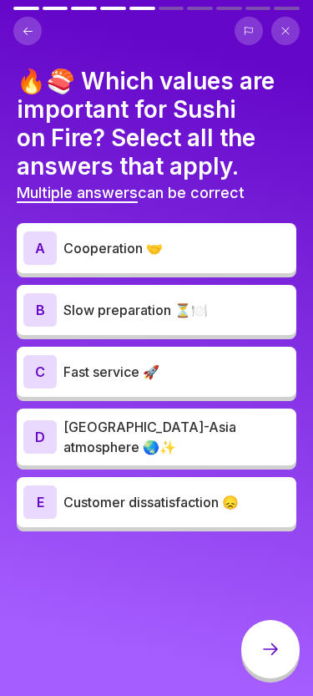
click at [226, 238] on p "Cooperation 🤝" at bounding box center [177, 248] width 226 height 20
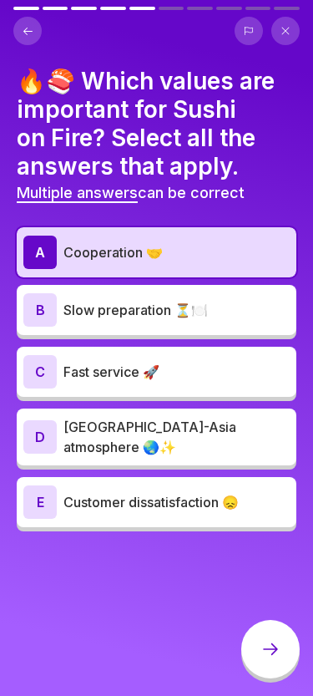
click at [194, 359] on div "C Fast service 🚀" at bounding box center [156, 371] width 267 height 33
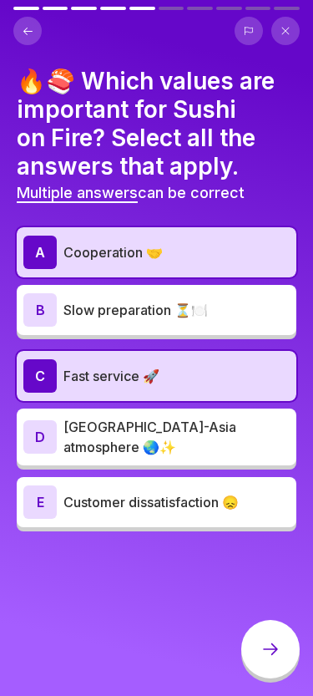
click at [203, 440] on p "[GEOGRAPHIC_DATA]-Asia atmosphere 🌏✨" at bounding box center [177, 437] width 226 height 40
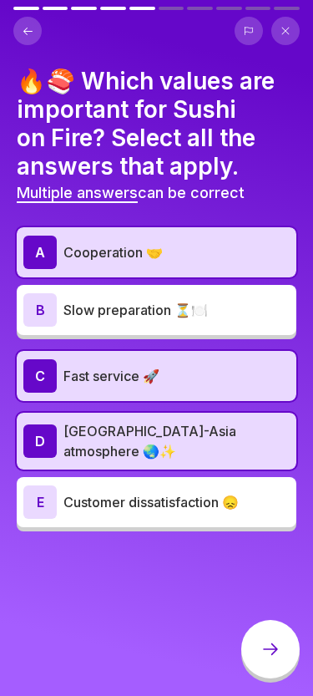
click at [266, 638] on div at bounding box center [271, 649] width 58 height 58
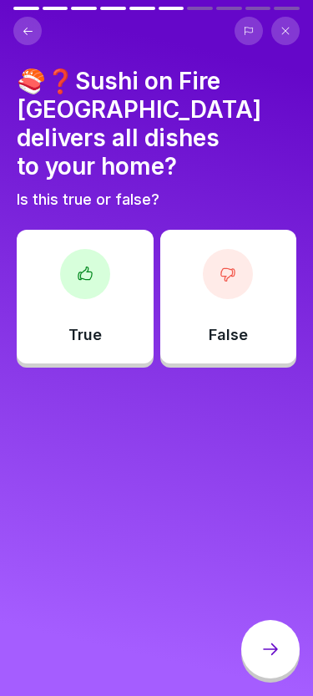
click at [247, 326] on p "False" at bounding box center [228, 335] width 39 height 18
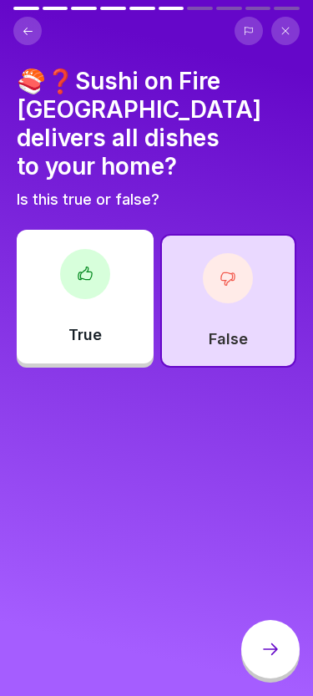
click at [276, 650] on icon at bounding box center [270, 649] width 15 height 12
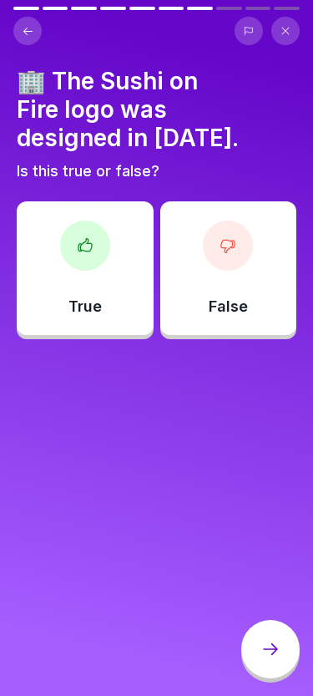
click at [269, 651] on icon at bounding box center [271, 649] width 20 height 20
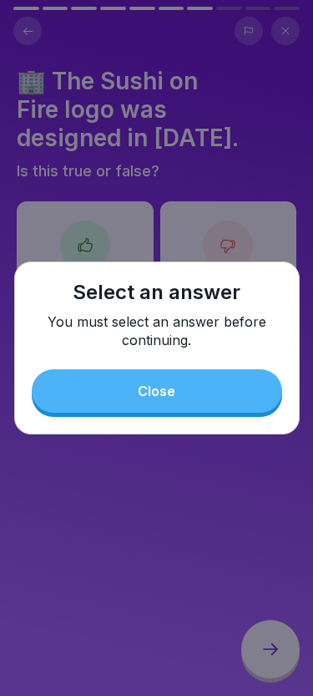
click at [217, 384] on button "Close" at bounding box center [157, 390] width 251 height 43
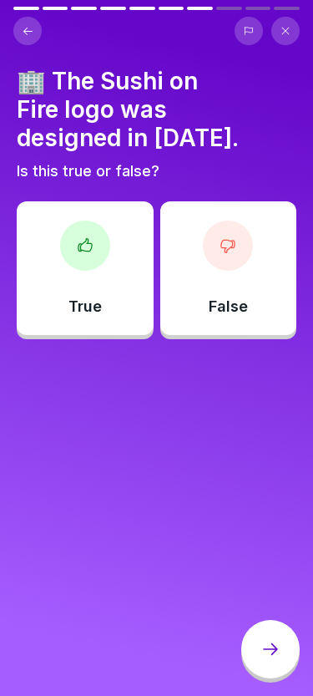
click at [247, 254] on div "False" at bounding box center [228, 268] width 137 height 134
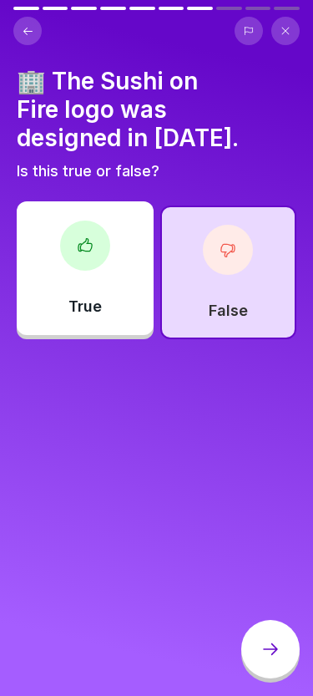
click at [269, 650] on icon at bounding box center [271, 649] width 20 height 20
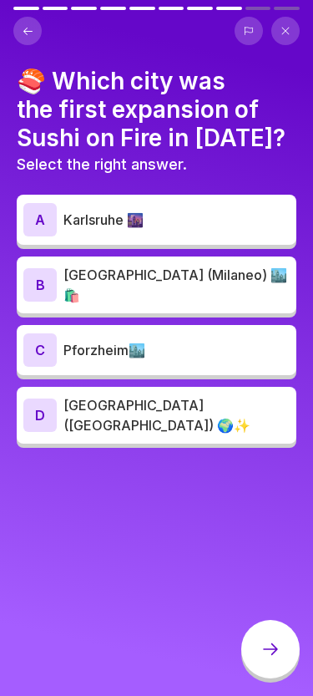
click at [226, 272] on p "[GEOGRAPHIC_DATA] (Milaneo) 🏙️🛍️" at bounding box center [177, 285] width 226 height 40
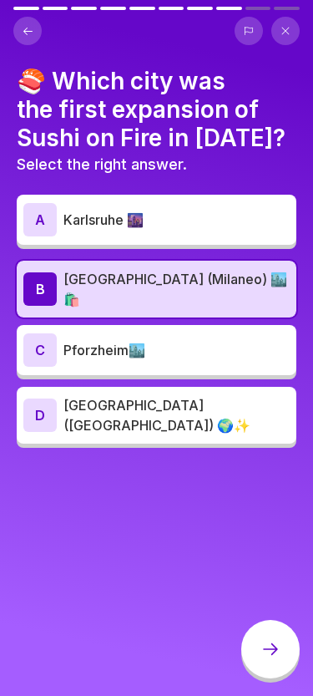
click at [260, 636] on div at bounding box center [271, 649] width 58 height 58
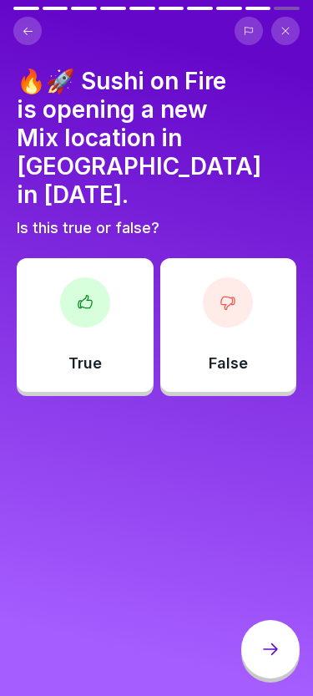
click at [101, 314] on div "True" at bounding box center [85, 325] width 137 height 134
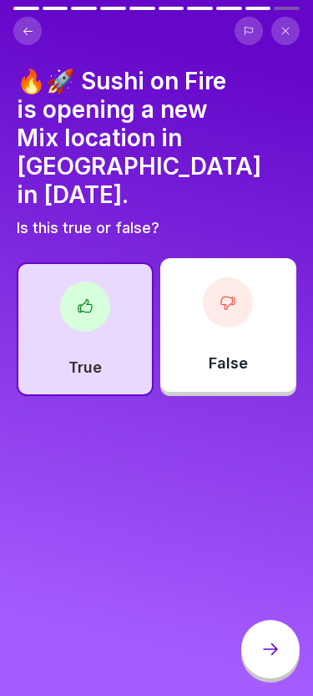
click at [264, 654] on icon at bounding box center [271, 649] width 20 height 20
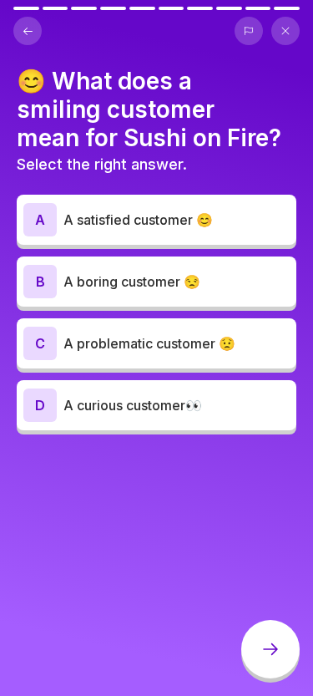
click at [209, 219] on p "A satisfied customer 😊" at bounding box center [177, 220] width 226 height 20
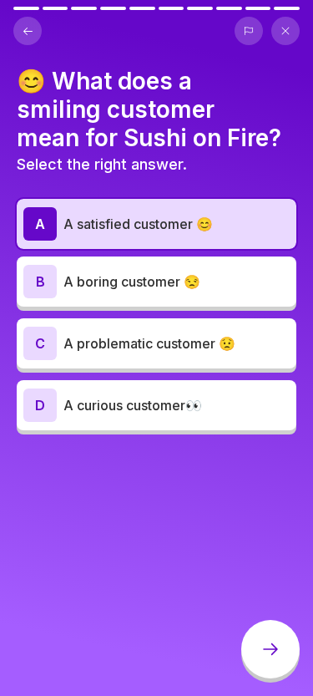
click at [269, 649] on icon at bounding box center [270, 649] width 15 height 12
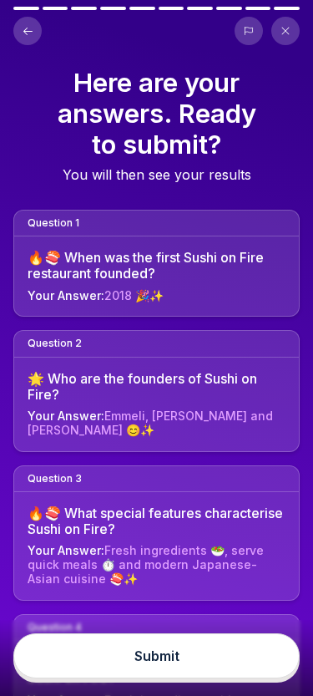
click at [210, 650] on button "Submit" at bounding box center [156, 655] width 287 height 45
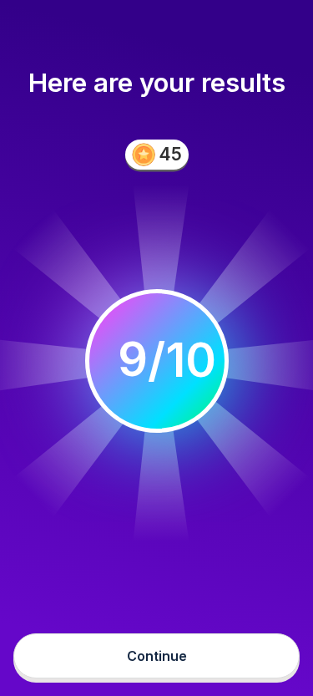
click at [213, 648] on button "Continue" at bounding box center [156, 655] width 287 height 45
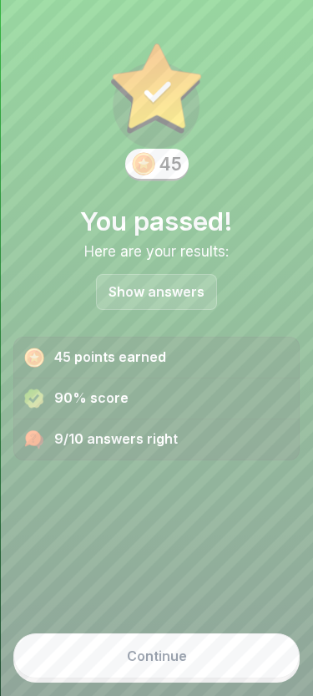
click at [209, 653] on button "Continue" at bounding box center [156, 655] width 287 height 45
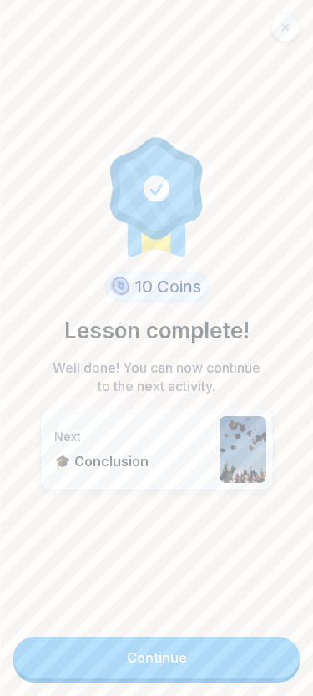
click at [211, 650] on link "Continue" at bounding box center [156, 658] width 287 height 42
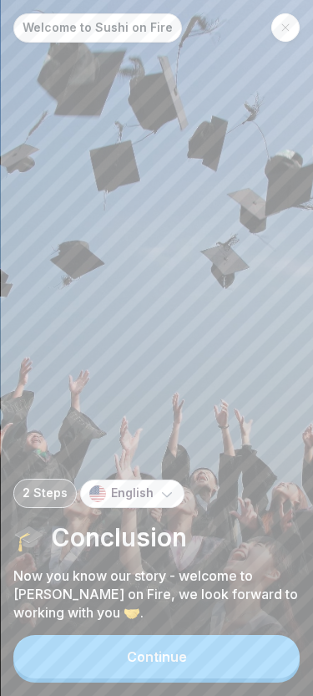
click at [206, 648] on button "Continue" at bounding box center [156, 656] width 287 height 43
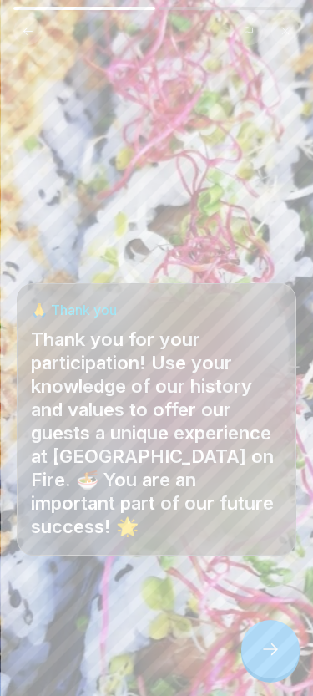
click at [267, 635] on div at bounding box center [271, 649] width 58 height 58
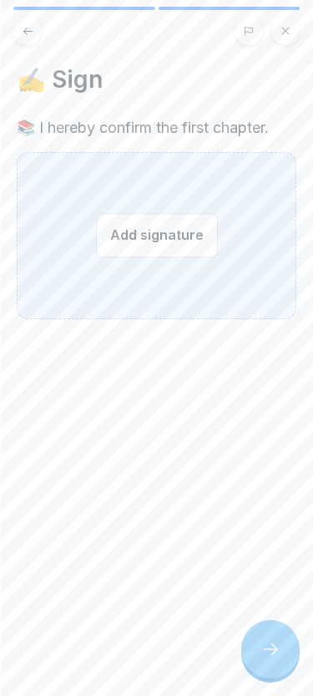
click at [175, 235] on button "Add signature" at bounding box center [157, 235] width 122 height 44
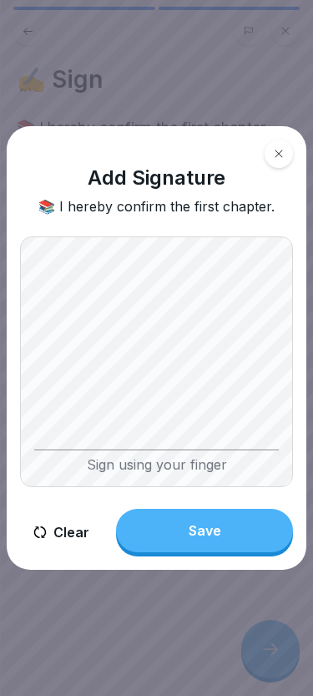
click at [149, 464] on div "Sign using your finger" at bounding box center [156, 461] width 245 height 23
click at [225, 515] on button "Save" at bounding box center [204, 530] width 177 height 43
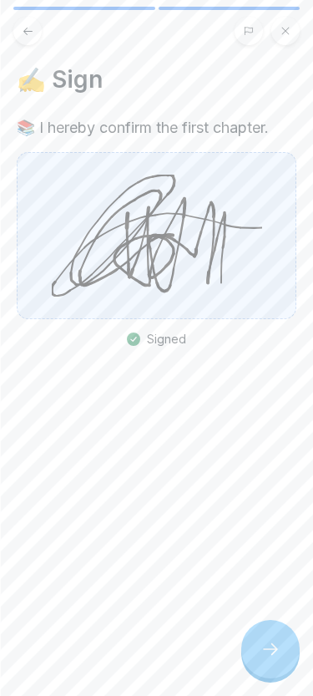
click at [279, 637] on div at bounding box center [271, 649] width 58 height 58
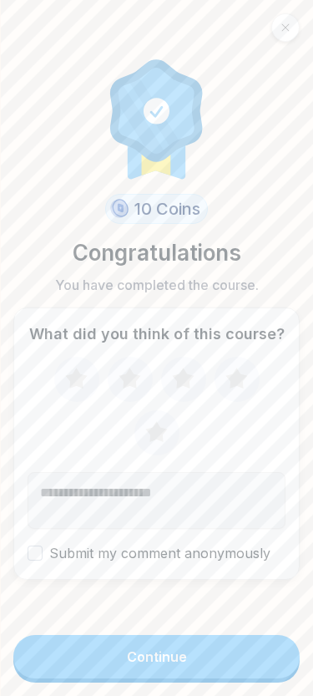
click at [152, 650] on button "Continue" at bounding box center [156, 656] width 287 height 43
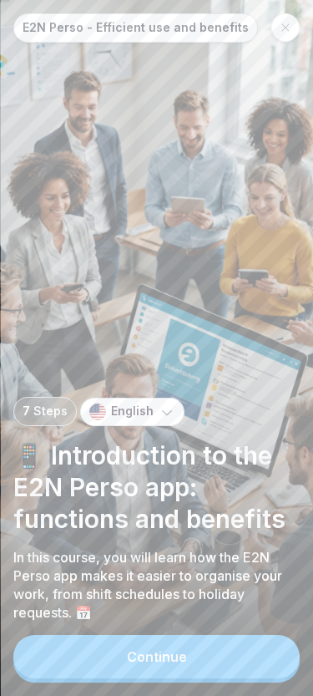
click at [218, 647] on button "Continue" at bounding box center [156, 656] width 287 height 43
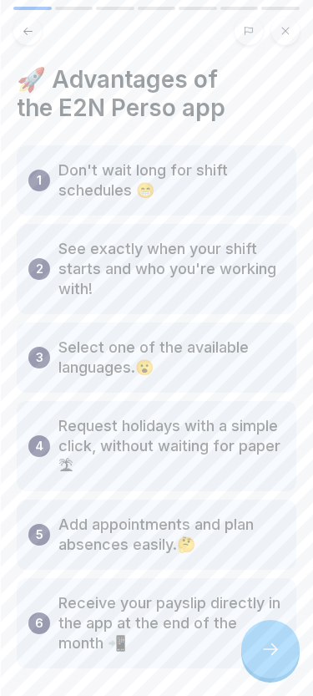
click at [182, 179] on p "Don't wait long for shift schedules 😁" at bounding box center [171, 180] width 226 height 40
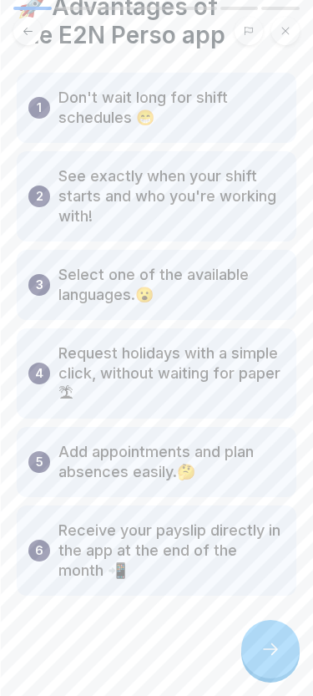
click at [262, 643] on icon at bounding box center [271, 649] width 20 height 20
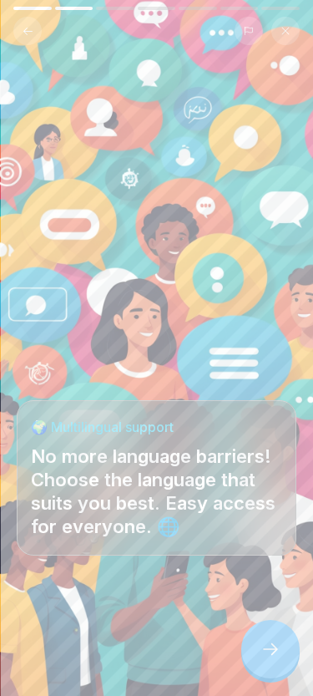
click at [281, 632] on div at bounding box center [271, 649] width 58 height 58
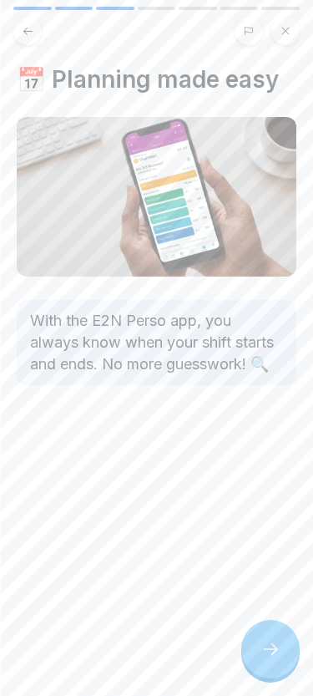
click at [272, 639] on div at bounding box center [271, 649] width 58 height 58
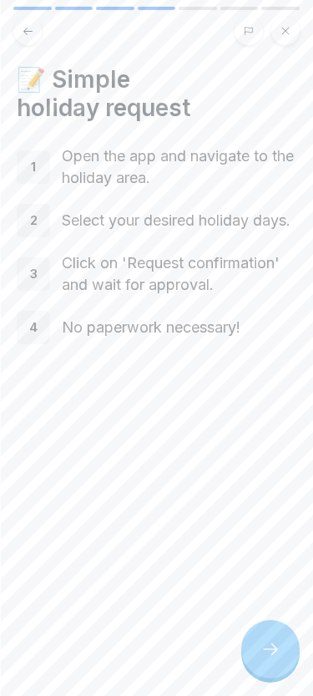
click at [270, 642] on icon at bounding box center [271, 649] width 20 height 20
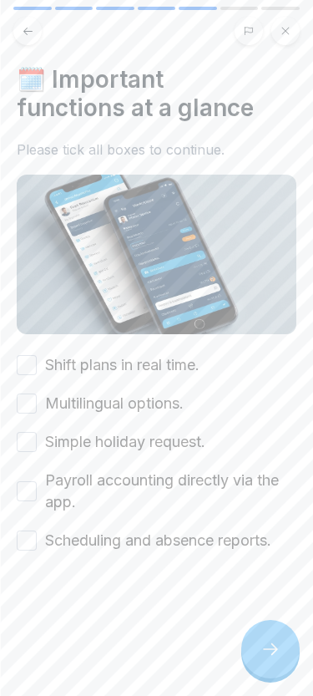
click at [271, 641] on div at bounding box center [271, 649] width 58 height 58
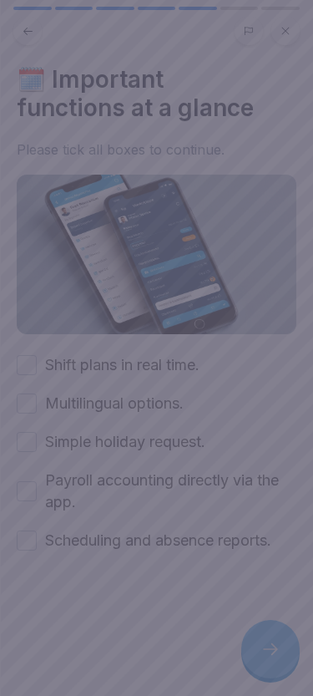
click at [272, 642] on div at bounding box center [156, 348] width 313 height 696
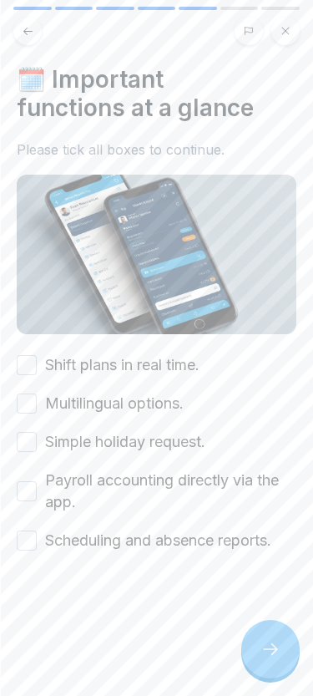
click at [35, 359] on button "Shift plans in real time." at bounding box center [27, 365] width 20 height 20
click at [40, 392] on div "Shift plans in real time. Multilingual options. Simple holiday request. Payroll…" at bounding box center [157, 452] width 280 height 197
click at [34, 401] on button "Multilingual options." at bounding box center [27, 404] width 20 height 20
click at [28, 450] on button "Simple holiday request." at bounding box center [27, 442] width 20 height 20
click at [36, 486] on button "Payroll accounting directly via the app." at bounding box center [27, 491] width 20 height 20
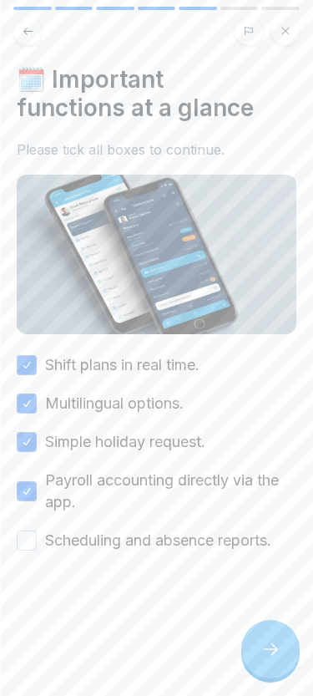
click at [34, 534] on button "Scheduling and absence reports." at bounding box center [27, 541] width 20 height 20
click at [292, 647] on div at bounding box center [271, 649] width 58 height 58
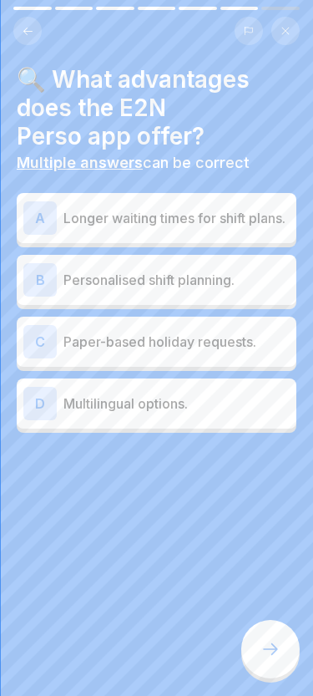
click at [218, 282] on p "Personalised shift planning." at bounding box center [177, 280] width 226 height 20
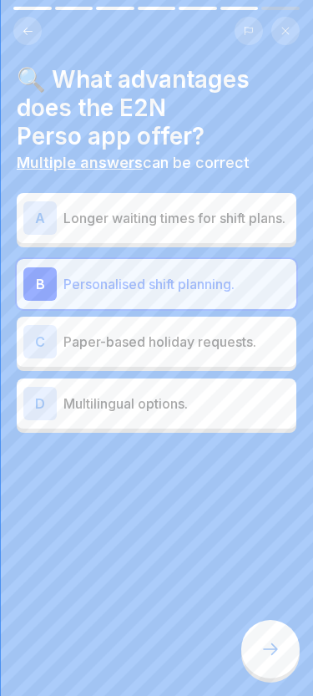
click at [272, 642] on icon at bounding box center [271, 649] width 20 height 20
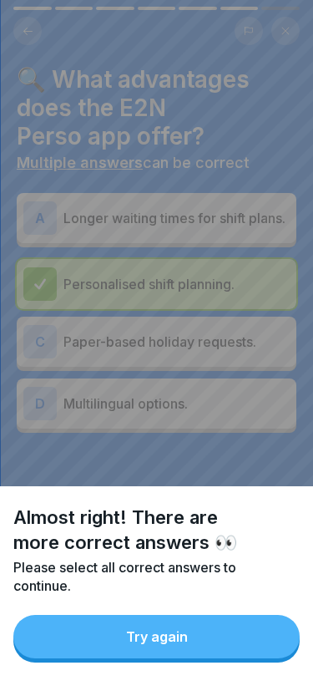
click at [254, 633] on button "Try again" at bounding box center [156, 636] width 287 height 43
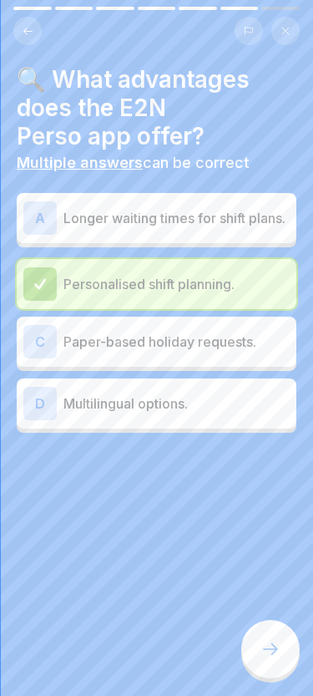
click at [211, 405] on p "Multilingual options." at bounding box center [177, 404] width 226 height 20
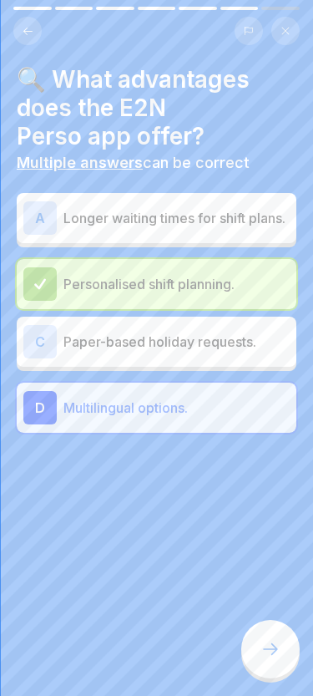
click at [272, 643] on icon at bounding box center [271, 649] width 20 height 20
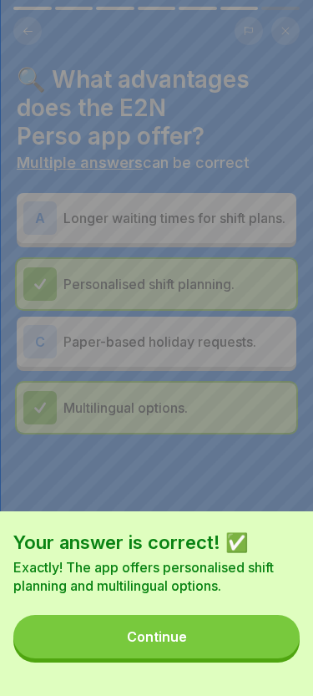
click at [236, 635] on button "Continue" at bounding box center [156, 636] width 287 height 43
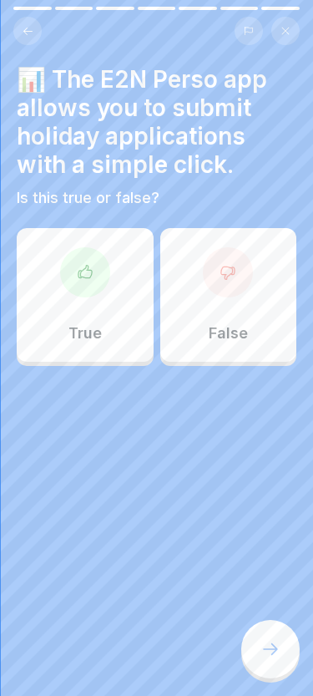
click at [114, 333] on div "True" at bounding box center [85, 295] width 137 height 134
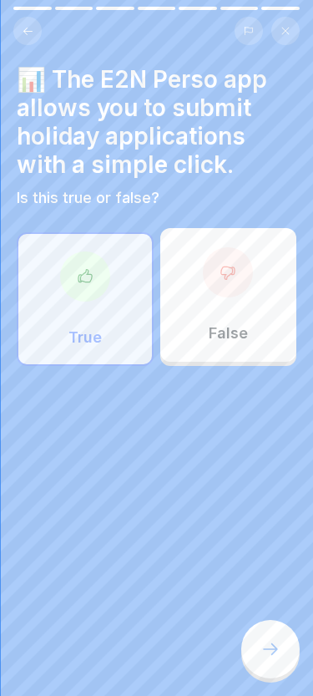
click at [287, 656] on div at bounding box center [271, 649] width 58 height 58
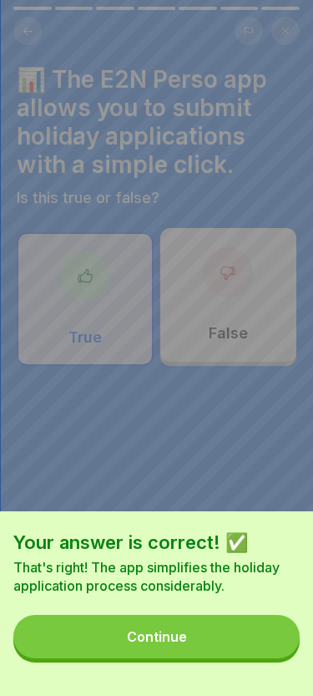
click at [238, 634] on button "Continue" at bounding box center [156, 636] width 287 height 43
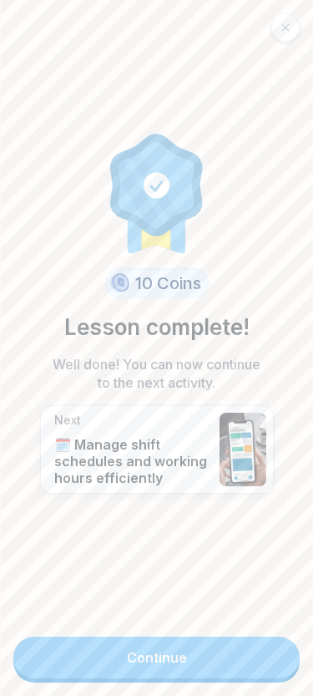
click at [226, 651] on link "Continue" at bounding box center [156, 658] width 287 height 42
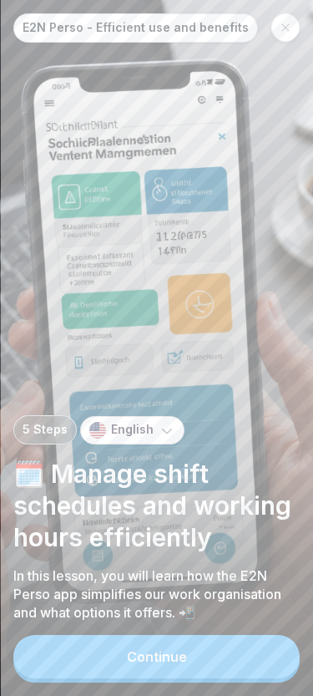
click at [215, 654] on button "Continue" at bounding box center [156, 656] width 287 height 43
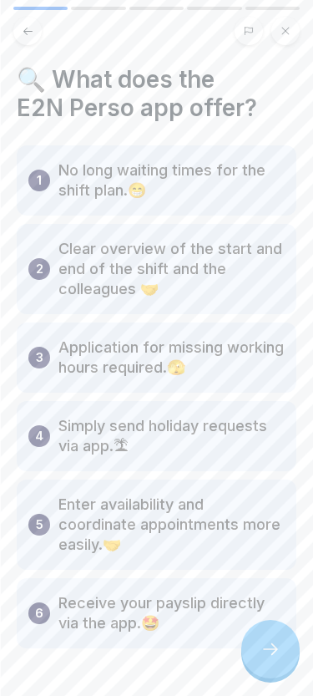
click at [275, 652] on icon at bounding box center [270, 649] width 15 height 12
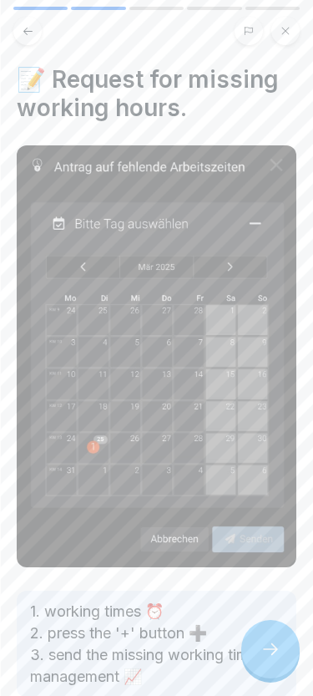
click at [276, 646] on icon at bounding box center [271, 649] width 20 height 20
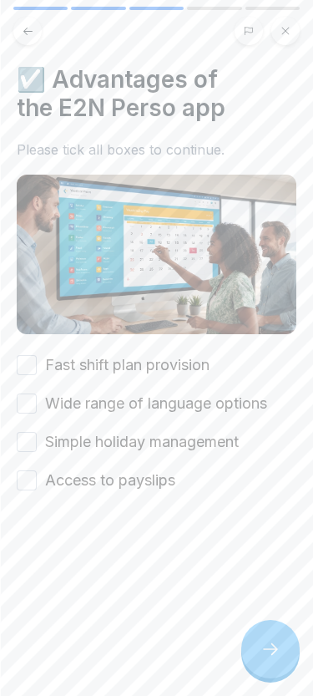
click at [271, 643] on icon at bounding box center [271, 649] width 20 height 20
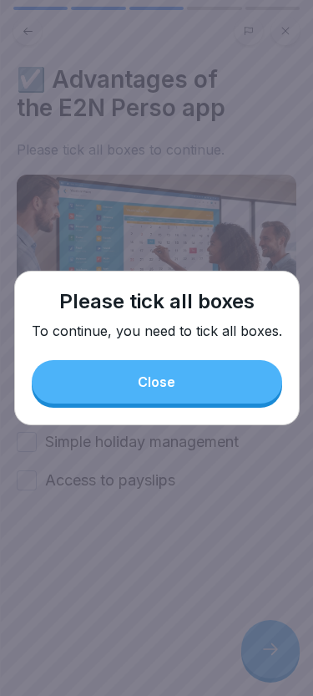
click at [211, 379] on button "Close" at bounding box center [157, 381] width 251 height 43
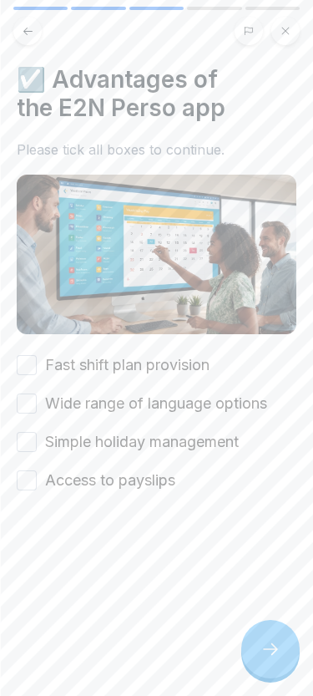
click at [27, 362] on button "Fast shift plan provision" at bounding box center [27, 365] width 20 height 20
click at [26, 361] on button "Fast shift plan provision" at bounding box center [27, 365] width 20 height 20
click at [33, 433] on button "Simple holiday management" at bounding box center [27, 442] width 20 height 20
click at [32, 473] on button "Access to payslips" at bounding box center [27, 480] width 20 height 20
click at [29, 405] on button "Wide range of language options" at bounding box center [27, 404] width 20 height 20
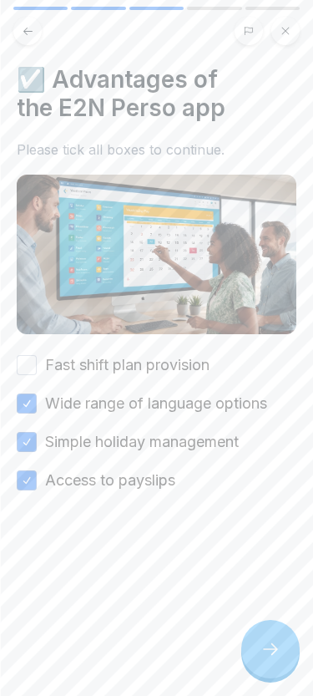
click at [30, 362] on button "Fast shift plan provision" at bounding box center [27, 365] width 20 height 20
click at [270, 629] on div at bounding box center [271, 649] width 58 height 58
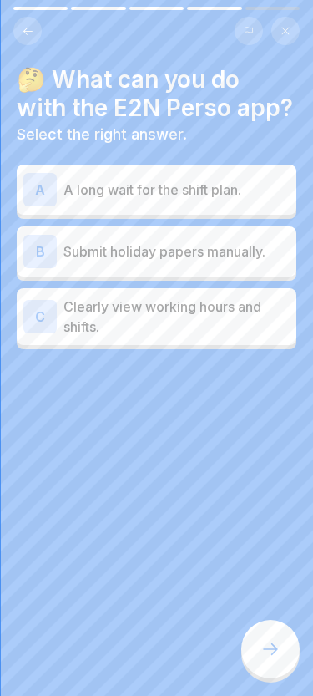
click at [257, 321] on p "Clearly view working hours and shifts." at bounding box center [177, 317] width 226 height 40
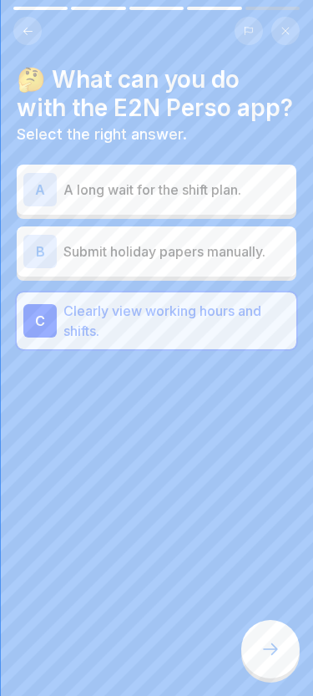
click at [273, 662] on div at bounding box center [271, 649] width 58 height 58
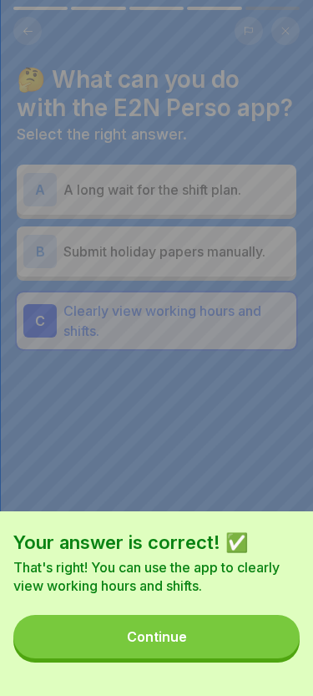
click at [239, 636] on button "Continue" at bounding box center [156, 636] width 287 height 43
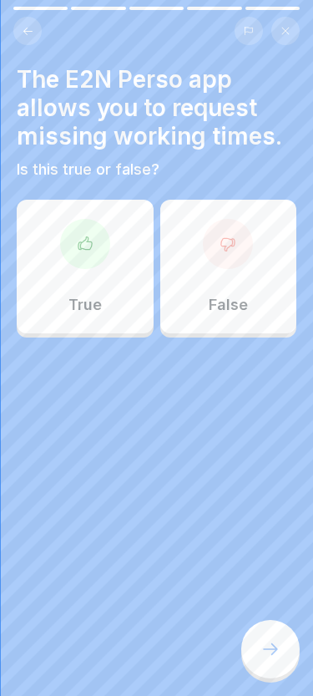
click at [104, 288] on div "True" at bounding box center [85, 267] width 137 height 134
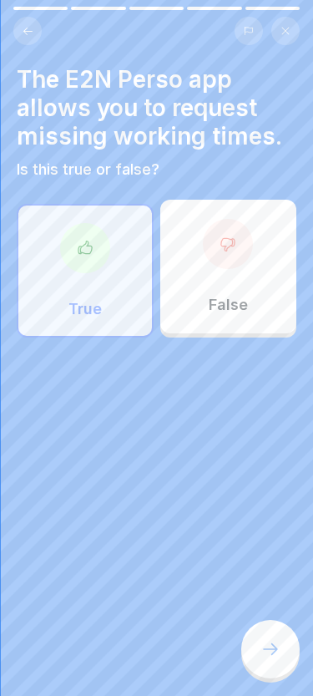
click at [265, 628] on div at bounding box center [271, 649] width 58 height 58
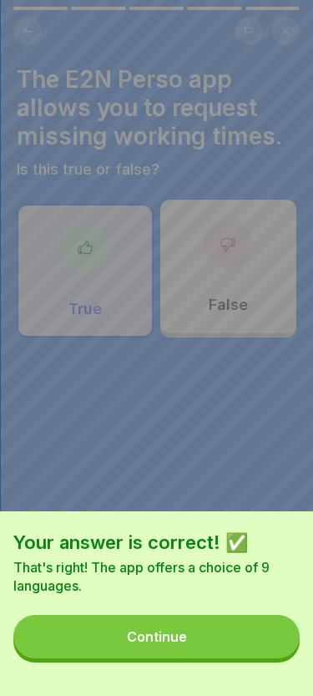
click at [251, 631] on button "Continue" at bounding box center [156, 636] width 287 height 43
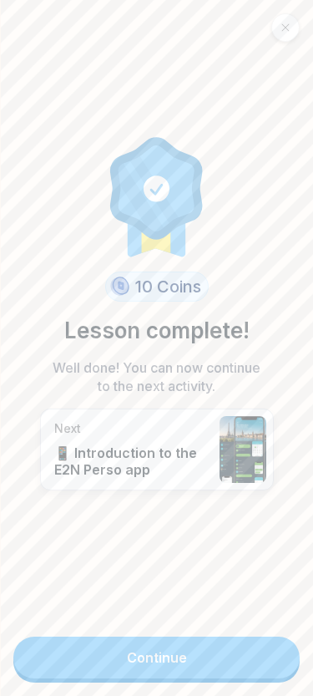
click at [234, 639] on link "Continue" at bounding box center [156, 658] width 287 height 42
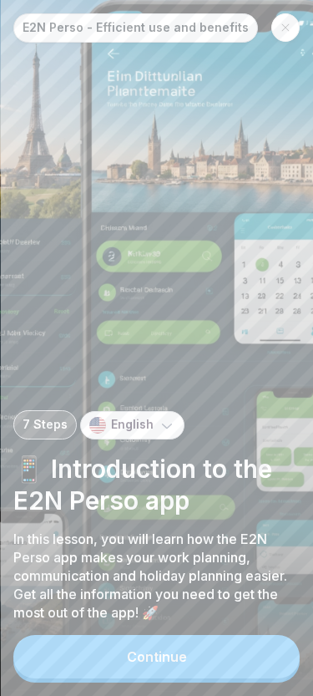
click at [216, 649] on button "Continue" at bounding box center [156, 656] width 287 height 43
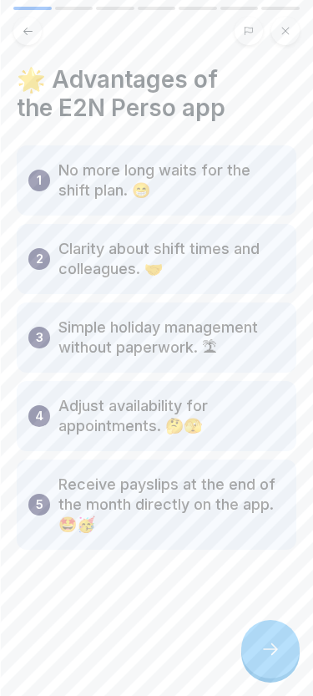
click at [262, 656] on icon at bounding box center [271, 649] width 20 height 20
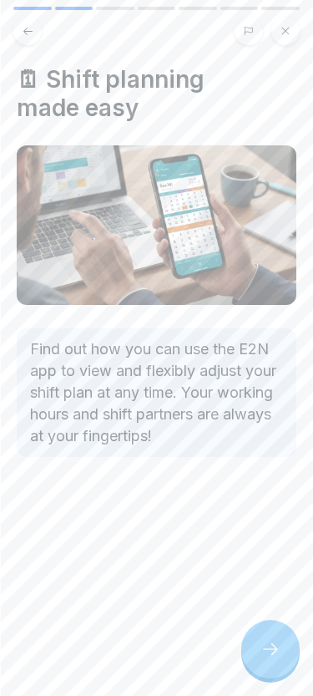
click at [271, 645] on icon at bounding box center [271, 649] width 20 height 20
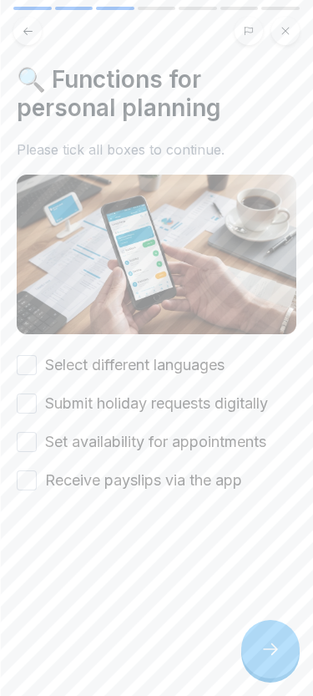
click at [272, 647] on icon at bounding box center [271, 649] width 20 height 20
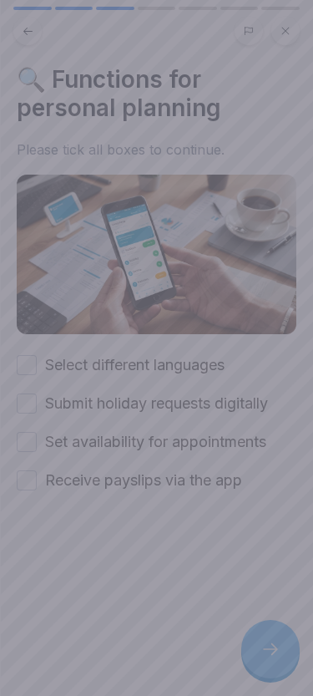
click at [272, 646] on div at bounding box center [156, 348] width 313 height 696
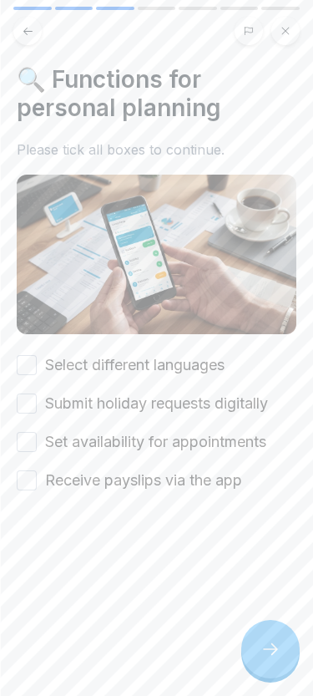
click at [40, 348] on div "🔍 Functions for personal planning Please tick all boxes to continue. Select dif…" at bounding box center [157, 278] width 280 height 426
click at [37, 391] on div "Select different languages Submit holiday requests digitally Set availability f…" at bounding box center [157, 422] width 280 height 137
click at [28, 359] on button "Select different languages" at bounding box center [27, 365] width 20 height 20
click at [32, 398] on button "Submit holiday requests digitally" at bounding box center [27, 404] width 20 height 20
click at [35, 443] on button "Set availability for appointments" at bounding box center [27, 442] width 20 height 20
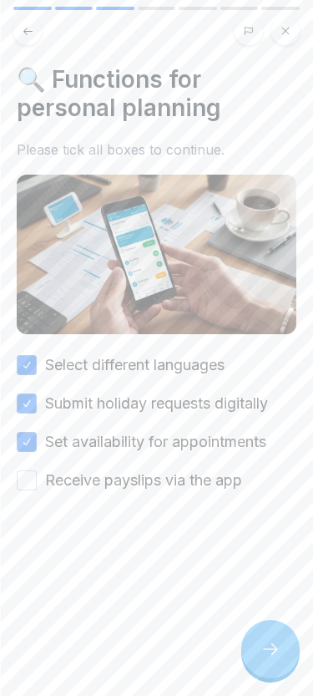
click at [35, 477] on button "Receive payslips via the app" at bounding box center [27, 480] width 20 height 20
click at [276, 662] on div at bounding box center [271, 649] width 58 height 58
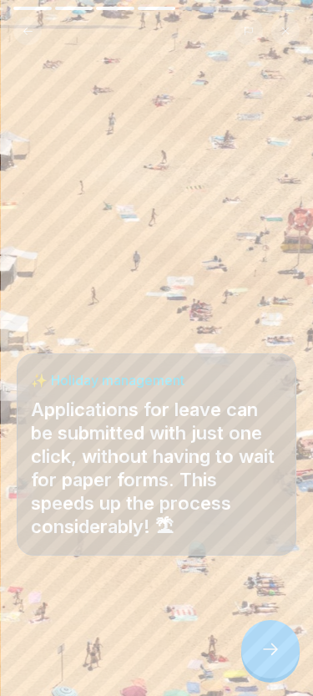
click at [277, 653] on icon at bounding box center [271, 649] width 20 height 20
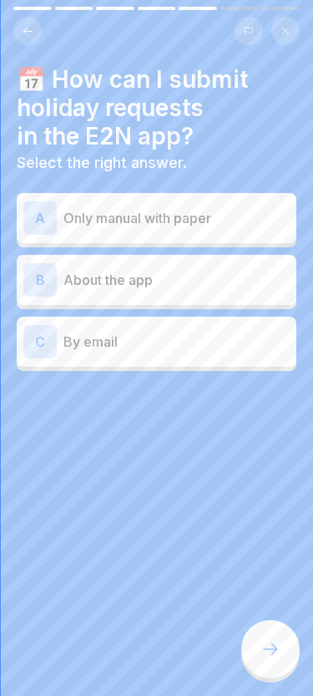
click at [186, 271] on p "About the app" at bounding box center [177, 280] width 226 height 20
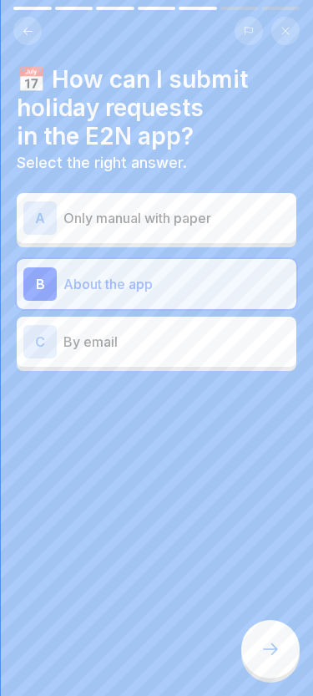
click at [264, 640] on icon at bounding box center [271, 649] width 20 height 20
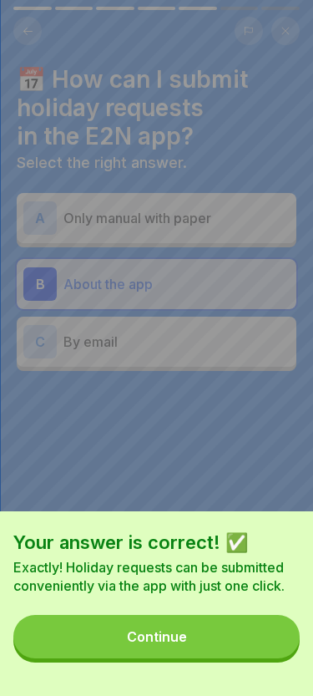
click at [235, 630] on button "Continue" at bounding box center [156, 636] width 287 height 43
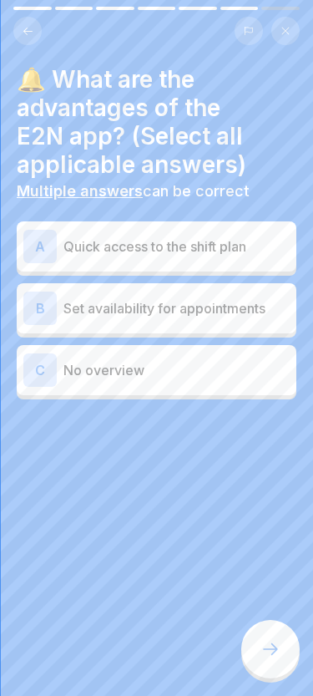
click at [216, 247] on p "Quick access to the shift plan" at bounding box center [177, 246] width 226 height 20
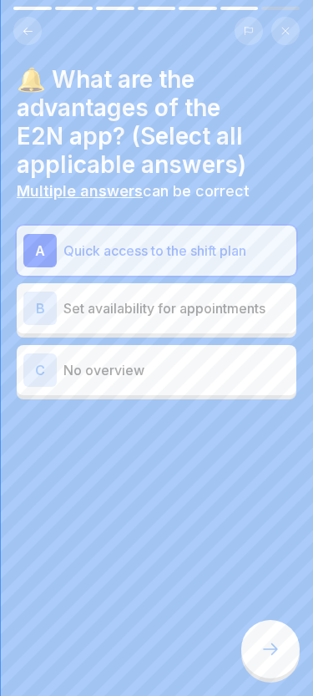
click at [236, 310] on p "Set availability for appointments" at bounding box center [177, 308] width 226 height 20
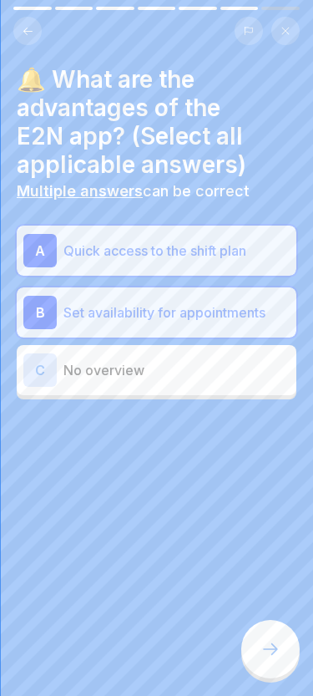
click at [252, 632] on div at bounding box center [271, 649] width 58 height 58
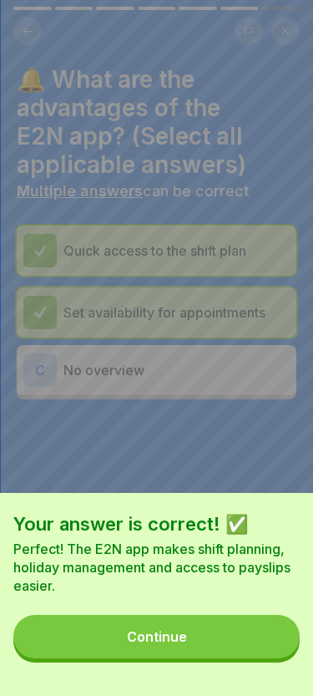
click at [243, 628] on button "Continue" at bounding box center [156, 636] width 287 height 43
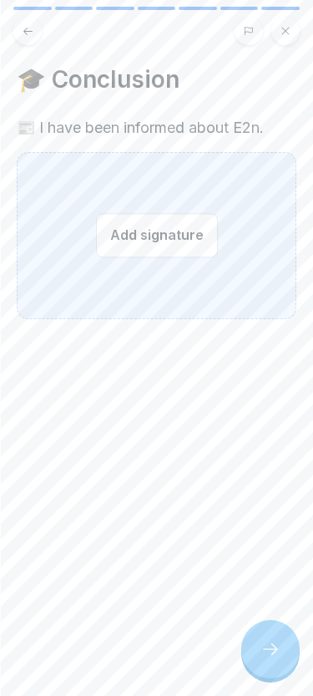
click at [157, 241] on button "Add signature" at bounding box center [157, 235] width 122 height 44
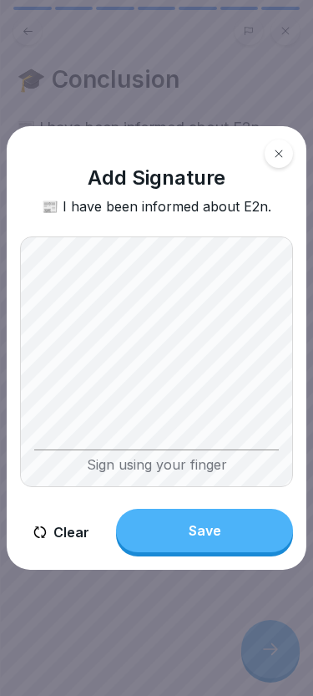
click at [235, 528] on button "Save" at bounding box center [204, 530] width 177 height 43
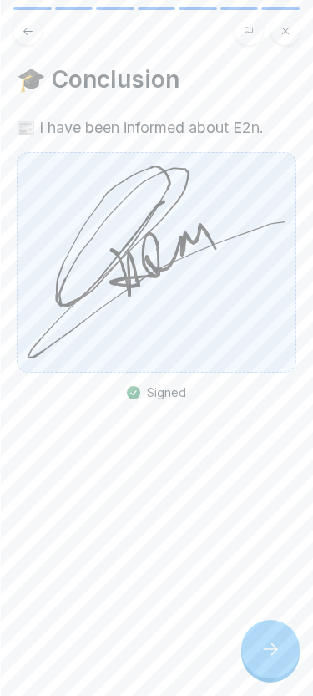
click at [286, 645] on div at bounding box center [271, 649] width 58 height 58
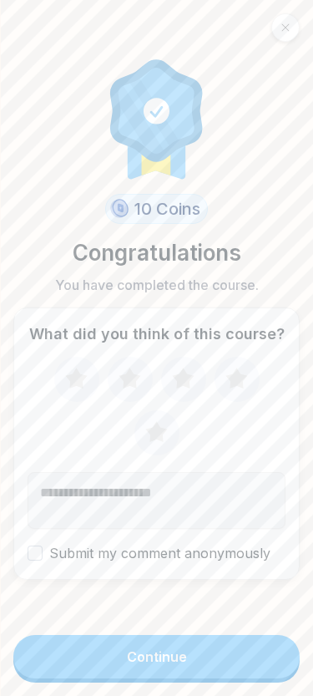
click at [189, 655] on button "Continue" at bounding box center [156, 656] width 287 height 43
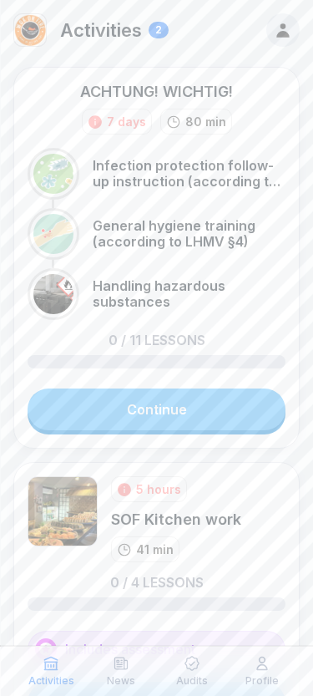
click at [205, 404] on link "Continue" at bounding box center [157, 410] width 258 height 42
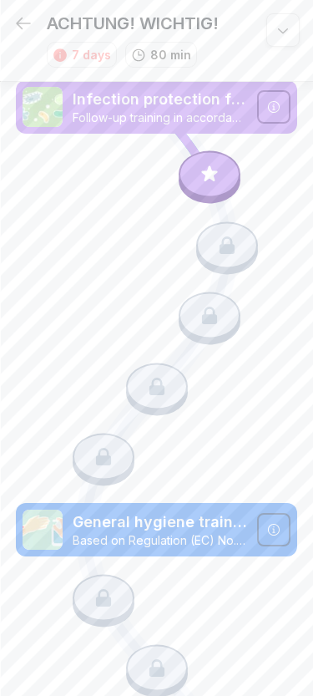
click at [203, 166] on icon at bounding box center [210, 175] width 22 height 22
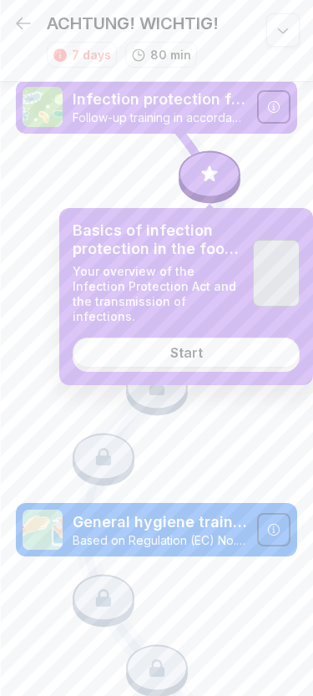
click at [209, 341] on link "Start" at bounding box center [186, 353] width 227 height 30
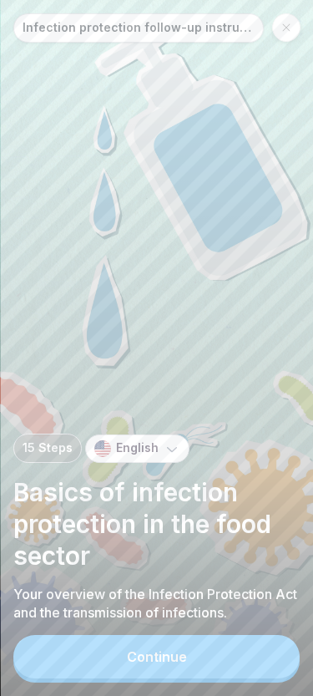
click at [235, 658] on button "Continue" at bounding box center [156, 656] width 287 height 43
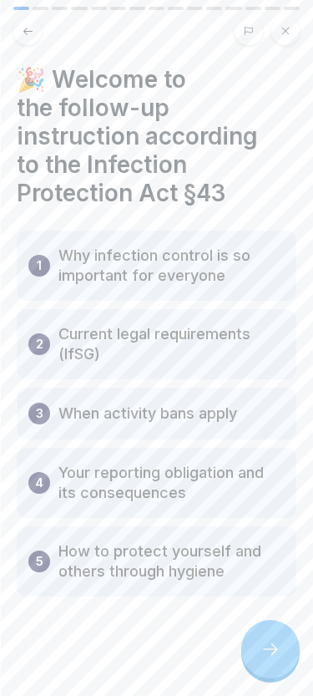
click at [270, 659] on icon at bounding box center [271, 649] width 20 height 20
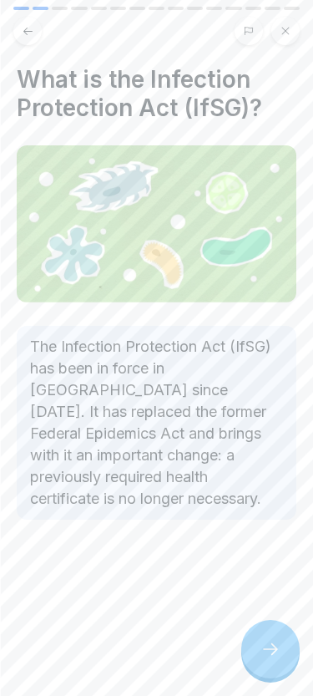
click at [267, 650] on icon at bounding box center [271, 649] width 20 height 20
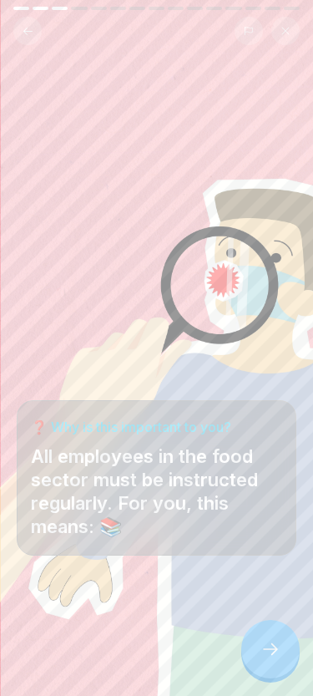
click at [268, 645] on icon at bounding box center [271, 649] width 20 height 20
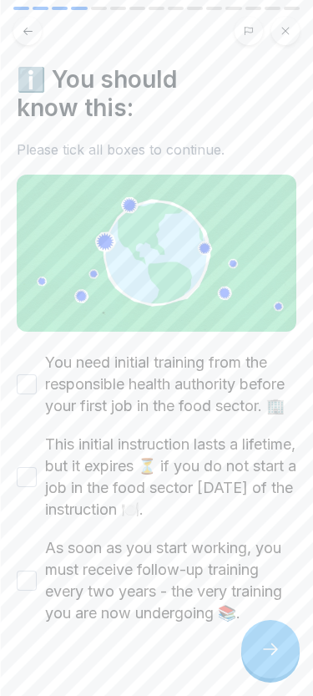
click at [269, 643] on icon at bounding box center [271, 649] width 20 height 20
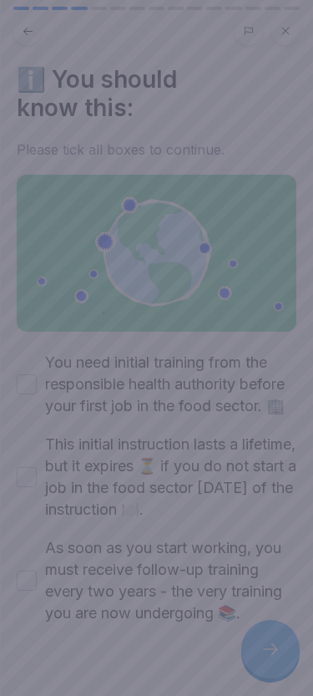
click at [270, 641] on div at bounding box center [156, 348] width 313 height 696
click at [269, 640] on div at bounding box center [156, 348] width 313 height 696
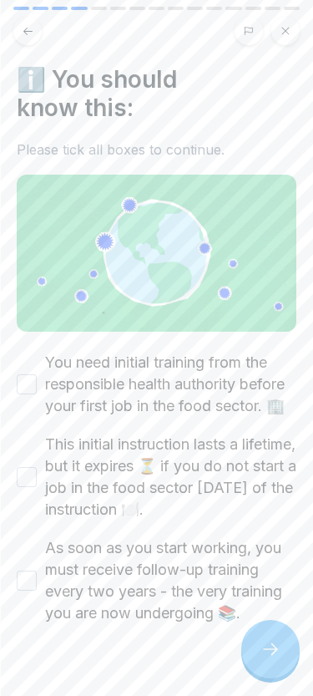
click at [36, 374] on button "You need initial training from the responsible health authority before your fir…" at bounding box center [27, 384] width 20 height 20
click at [39, 440] on div "This initial instruction lasts a lifetime, but it expires ⏳ if you do not start…" at bounding box center [157, 477] width 280 height 87
click at [46, 442] on label "This initial instruction lasts a lifetime, but it expires ⏳ if you do not start…" at bounding box center [171, 477] width 252 height 87
click at [37, 467] on button "This initial instruction lasts a lifetime, but it expires ⏳ if you do not start…" at bounding box center [27, 477] width 20 height 20
click at [46, 557] on label "As soon as you start working, you must receive follow-up training every two yea…" at bounding box center [171, 580] width 252 height 87
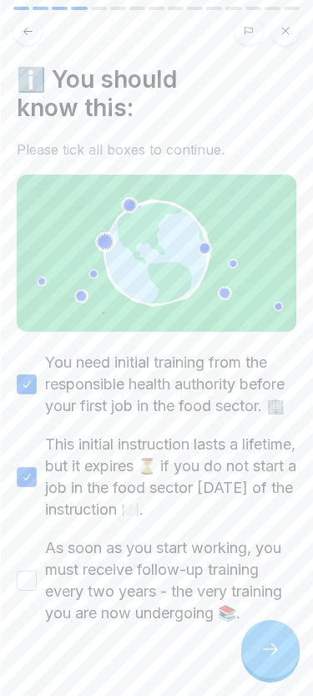
click at [37, 571] on button "As soon as you start working, you must receive follow-up training every two yea…" at bounding box center [27, 581] width 20 height 20
click at [292, 650] on div at bounding box center [271, 649] width 58 height 58
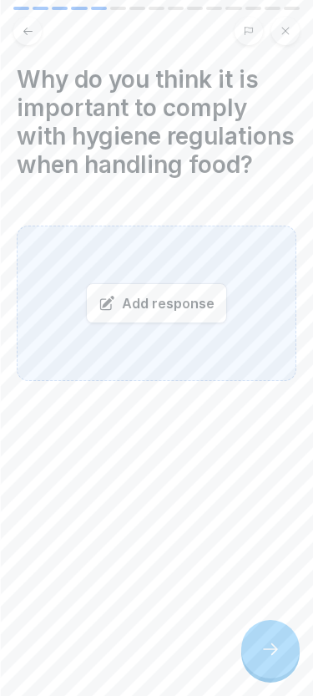
click at [211, 329] on div "Add response" at bounding box center [157, 303] width 280 height 155
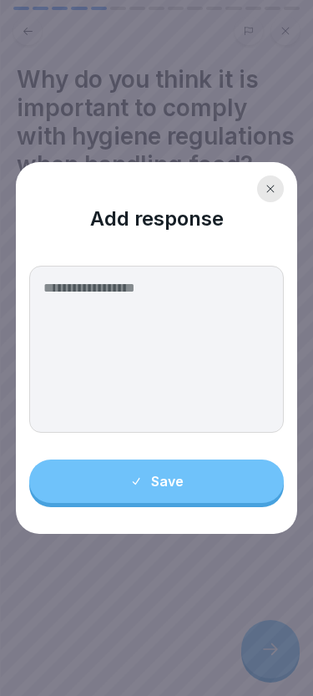
click at [260, 180] on div at bounding box center [270, 188] width 27 height 27
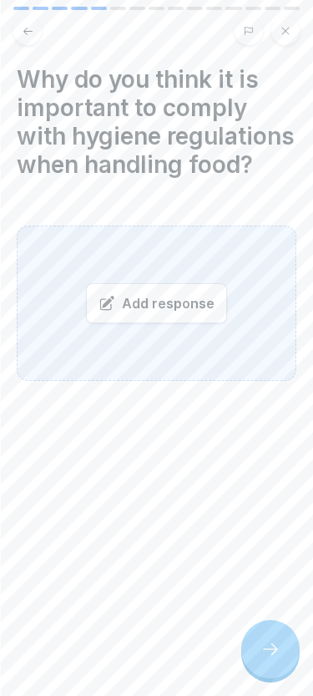
click at [195, 251] on div "Add response" at bounding box center [157, 303] width 280 height 155
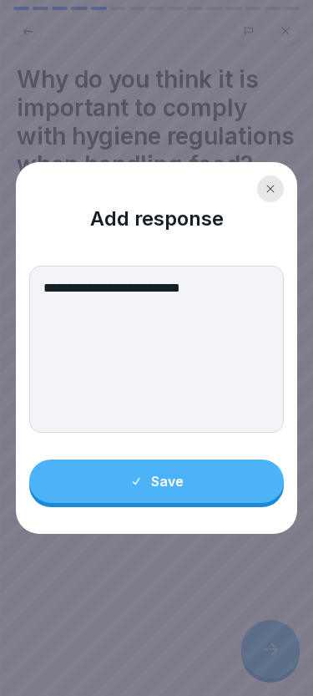
type textarea "**********"
click at [206, 464] on button "Save" at bounding box center [157, 481] width 256 height 43
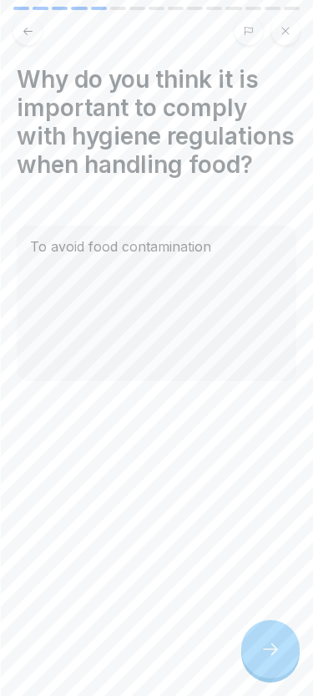
click at [273, 653] on icon at bounding box center [270, 649] width 15 height 12
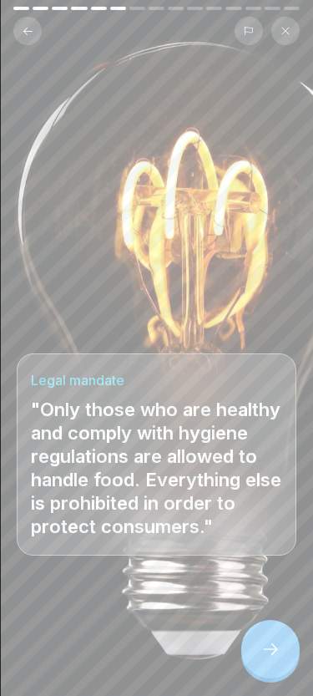
click at [272, 630] on div at bounding box center [271, 649] width 58 height 58
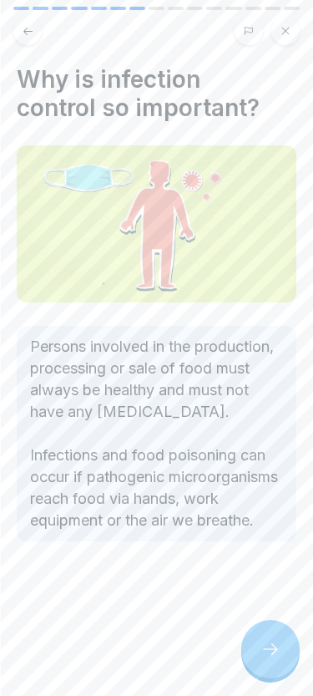
click at [270, 628] on div at bounding box center [271, 649] width 58 height 58
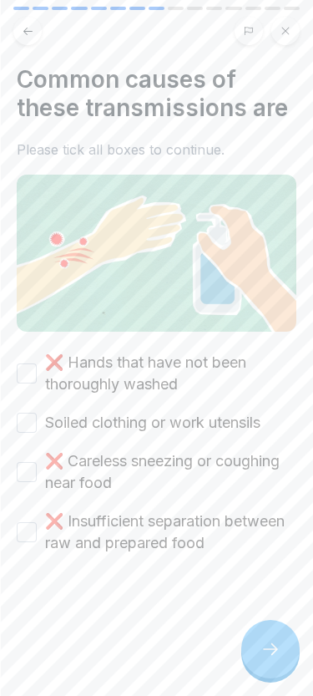
click at [265, 633] on div at bounding box center [271, 649] width 58 height 58
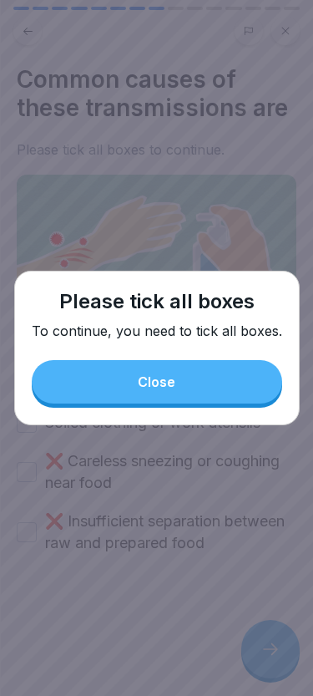
click at [199, 383] on button "Close" at bounding box center [157, 381] width 251 height 43
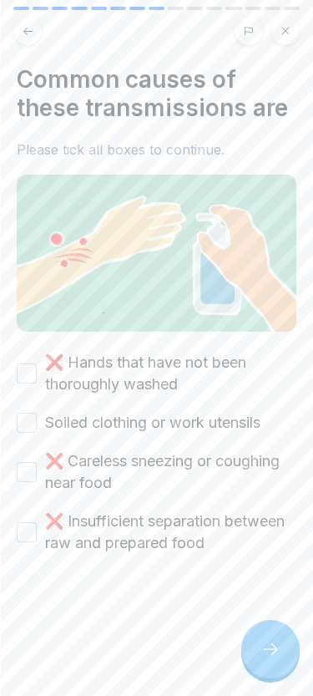
click at [170, 372] on label "❌ Hands that have not been thoroughly washed" at bounding box center [171, 373] width 252 height 43
click at [37, 372] on button "❌ Hands that have not been thoroughly washed" at bounding box center [27, 374] width 20 height 20
click at [161, 420] on label "Soiled clothing or work utensils" at bounding box center [153, 423] width 216 height 22
click at [37, 420] on button "Soiled clothing or work utensils" at bounding box center [27, 423] width 20 height 20
click at [45, 471] on label "❌ Careless sneezing or coughing near food" at bounding box center [171, 471] width 252 height 43
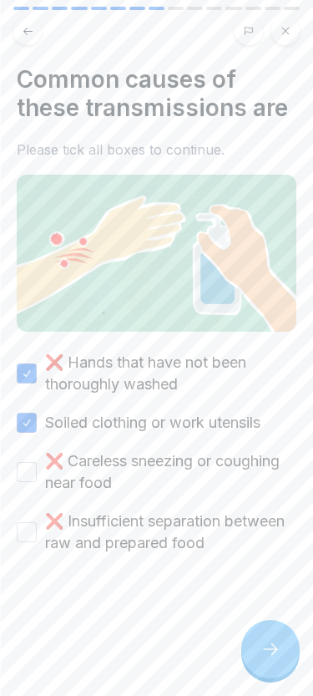
click at [37, 471] on button "❌ Careless sneezing or coughing near food" at bounding box center [27, 472] width 20 height 20
click at [35, 538] on button "❌ Insufficient separation between raw and prepared food" at bounding box center [27, 532] width 20 height 20
click at [259, 636] on div at bounding box center [271, 649] width 58 height 58
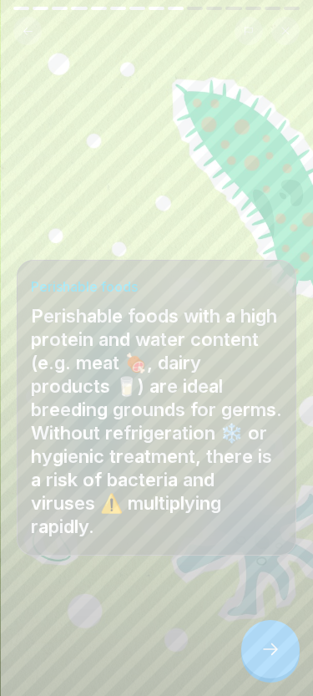
click at [269, 641] on icon at bounding box center [271, 649] width 20 height 20
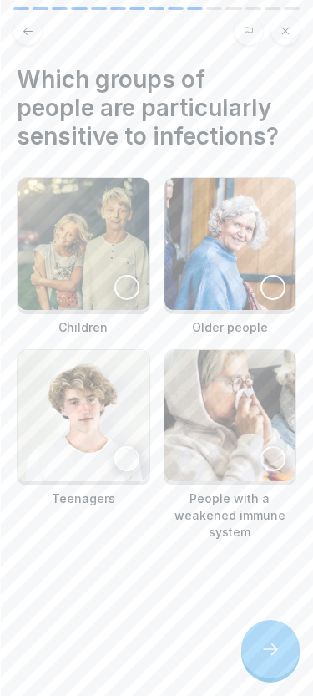
click at [267, 440] on img at bounding box center [231, 416] width 132 height 132
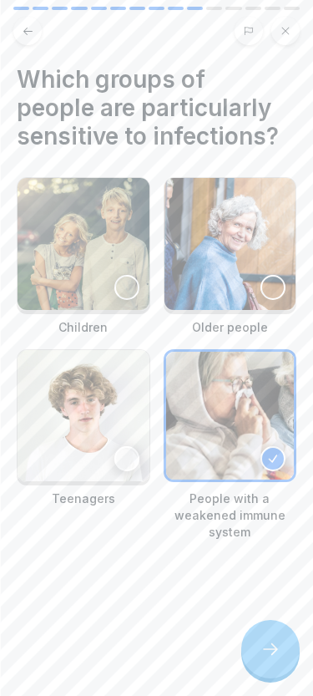
click at [271, 275] on div at bounding box center [273, 287] width 25 height 25
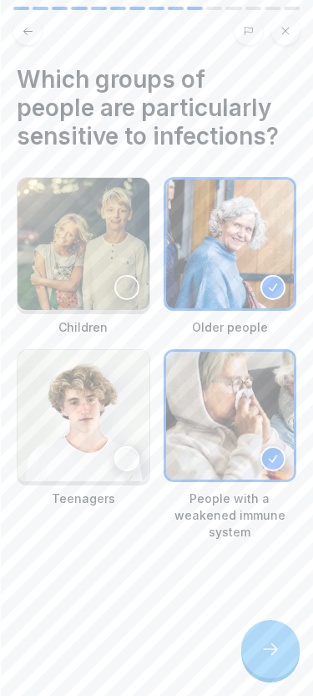
click at [264, 649] on icon at bounding box center [270, 649] width 15 height 12
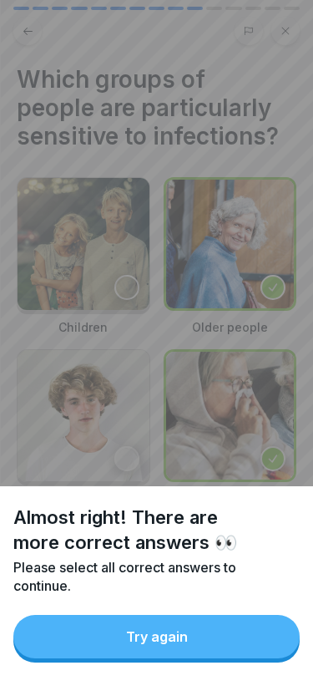
click at [227, 637] on button "Try again" at bounding box center [156, 636] width 287 height 43
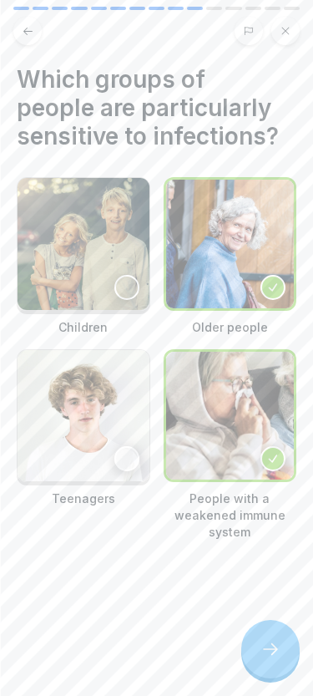
click at [118, 277] on div at bounding box center [126, 287] width 25 height 25
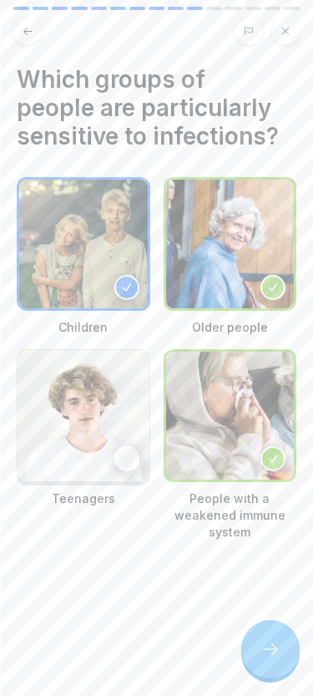
click at [271, 628] on div at bounding box center [271, 649] width 58 height 58
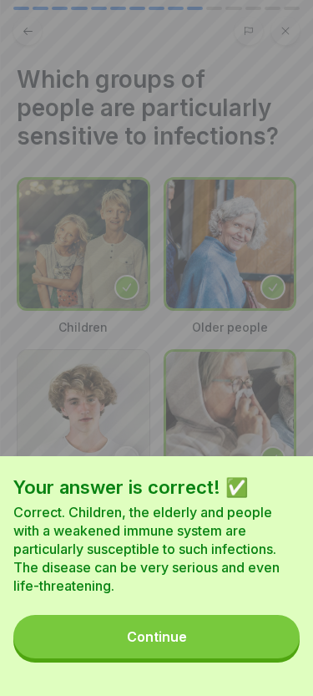
click at [226, 631] on button "Continue" at bounding box center [156, 636] width 287 height 43
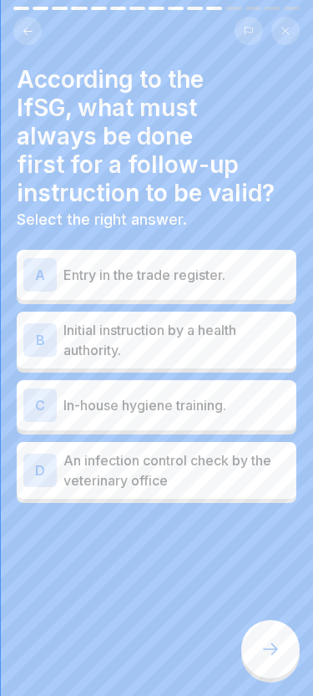
click at [251, 359] on p "Initial instruction by a health authority." at bounding box center [177, 340] width 226 height 40
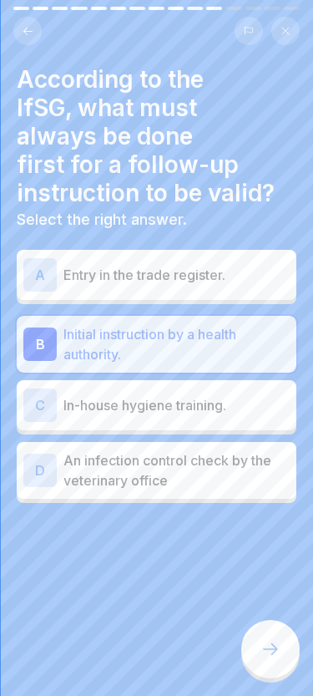
click at [226, 409] on p "In-house hygiene training." at bounding box center [177, 405] width 226 height 20
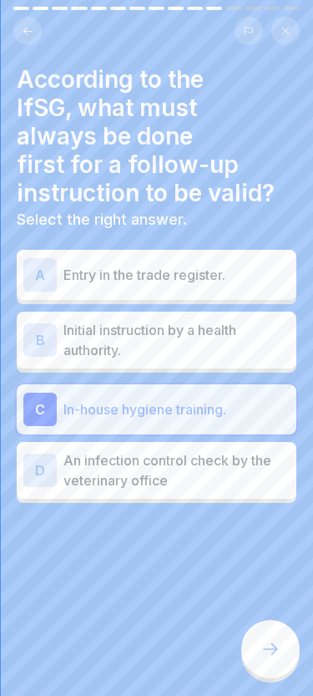
click at [259, 337] on p "Initial instruction by a health authority." at bounding box center [177, 340] width 226 height 40
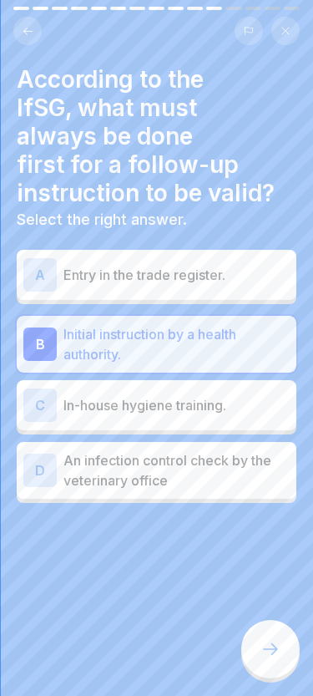
click at [269, 644] on icon at bounding box center [271, 649] width 20 height 20
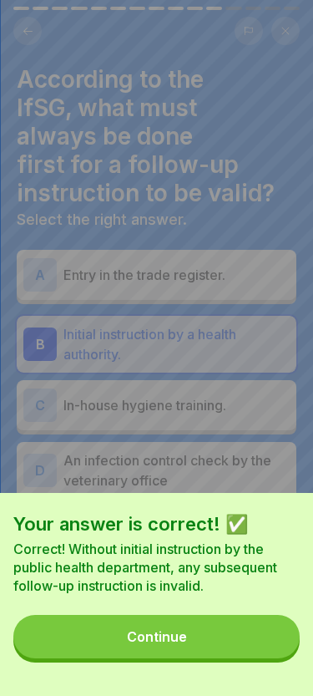
click at [234, 641] on button "Continue" at bounding box center [156, 636] width 287 height 43
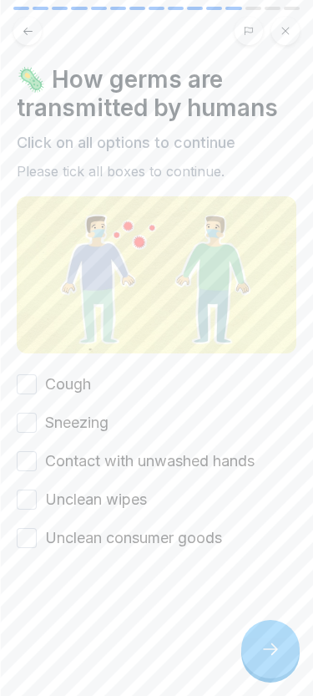
click at [27, 382] on button "Cough" at bounding box center [27, 384] width 20 height 20
click at [26, 382] on button "Cough" at bounding box center [27, 384] width 20 height 20
click at [28, 447] on div "Cough Sneezing Contact with unwashed hands Unclean wipes Unclean consumer goods" at bounding box center [157, 461] width 280 height 175
click at [28, 381] on button "Cough" at bounding box center [27, 384] width 20 height 20
click at [28, 426] on button "Sneezing" at bounding box center [27, 423] width 20 height 20
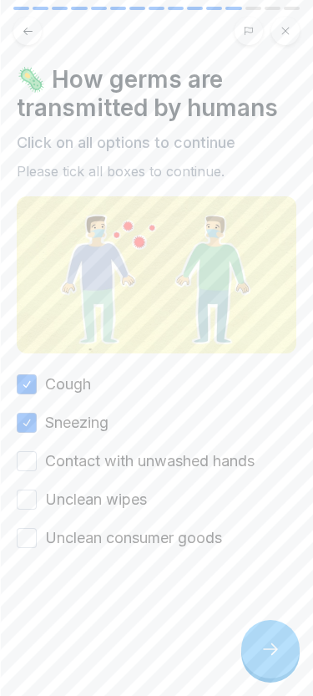
click at [34, 459] on button "Contact with unwashed hands" at bounding box center [27, 461] width 20 height 20
click at [33, 493] on button "Unclean wipes" at bounding box center [27, 500] width 20 height 20
click at [28, 536] on button "Unclean consumer goods" at bounding box center [27, 538] width 20 height 20
click at [276, 644] on icon at bounding box center [271, 649] width 20 height 20
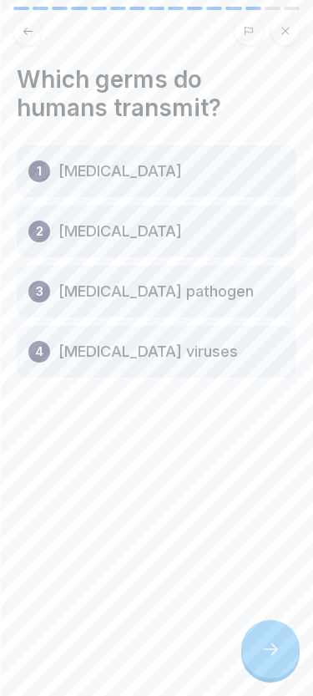
click at [191, 238] on div "2 Shigella" at bounding box center [157, 232] width 280 height 52
click at [99, 227] on p "Shigella" at bounding box center [120, 231] width 124 height 20
click at [94, 234] on p "Shigella" at bounding box center [120, 231] width 124 height 20
click at [37, 236] on p "2" at bounding box center [40, 231] width 8 height 20
click at [115, 234] on p "Shigella" at bounding box center [120, 231] width 124 height 20
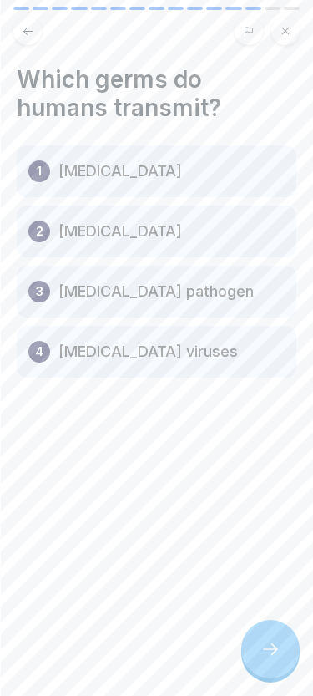
click at [129, 305] on div "3 Cholera pathogen" at bounding box center [157, 292] width 280 height 52
click at [176, 165] on div "1 Salmonella" at bounding box center [157, 171] width 280 height 52
click at [200, 283] on div "3 Cholera pathogen" at bounding box center [157, 292] width 280 height 52
click at [210, 353] on div "4 Hepatitis viruses" at bounding box center [157, 352] width 280 height 52
click at [272, 639] on icon at bounding box center [271, 649] width 20 height 20
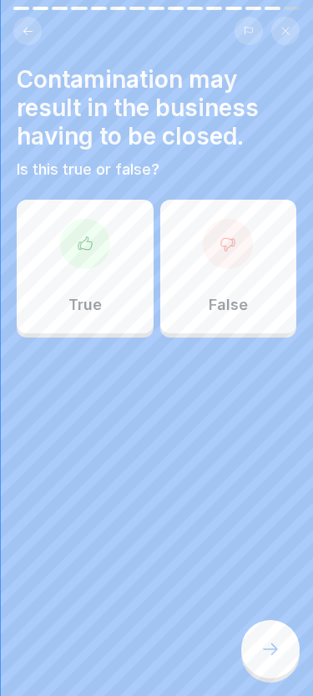
click at [108, 295] on div "True" at bounding box center [85, 267] width 137 height 134
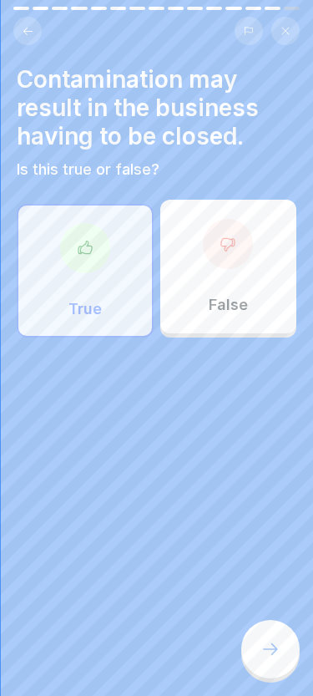
click at [268, 627] on div at bounding box center [271, 649] width 58 height 58
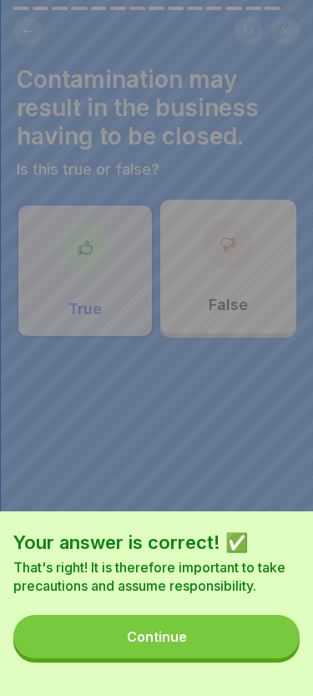
click at [244, 628] on button "Continue" at bounding box center [156, 636] width 287 height 43
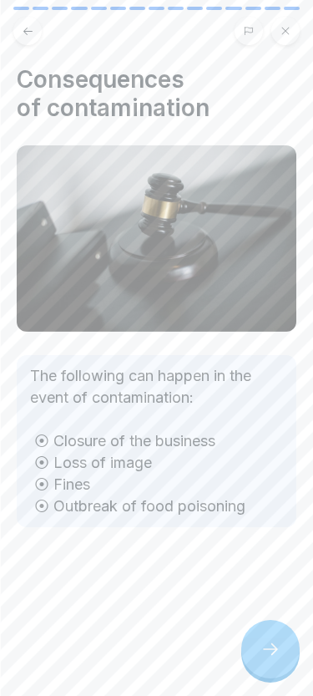
click at [267, 643] on icon at bounding box center [271, 649] width 20 height 20
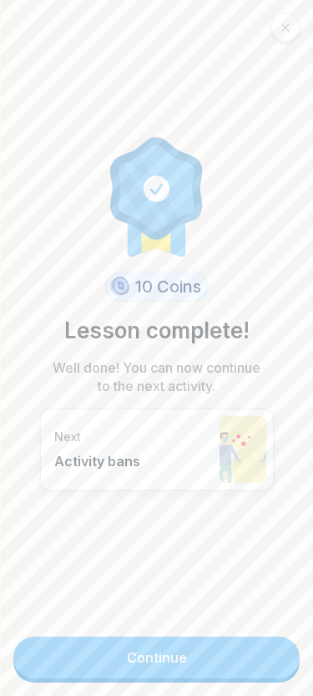
click at [242, 653] on link "Continue" at bounding box center [156, 658] width 287 height 42
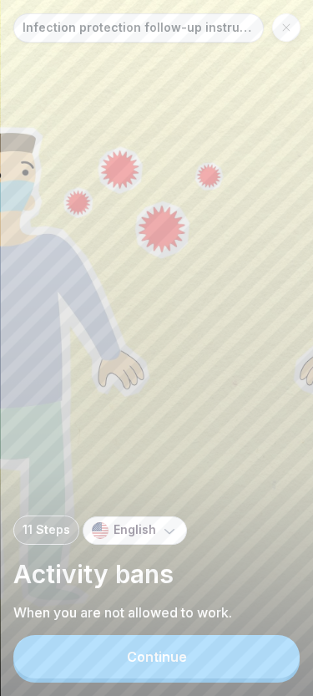
click at [225, 652] on button "Continue" at bounding box center [156, 656] width 287 height 43
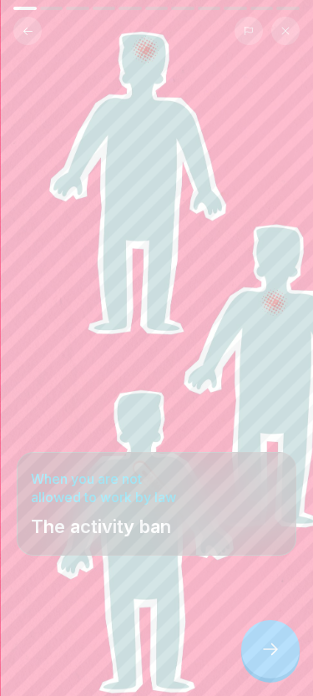
click at [272, 634] on div at bounding box center [271, 649] width 58 height 58
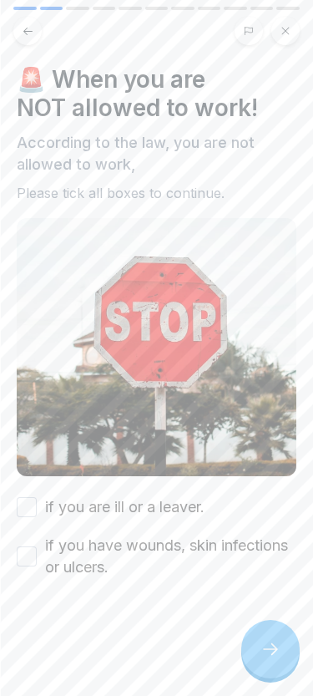
click at [30, 501] on button "if you are ill or a leaver." at bounding box center [27, 507] width 20 height 20
click at [35, 552] on button "if you have wounds, skin infections or ulcers." at bounding box center [27, 557] width 20 height 20
click at [261, 638] on div at bounding box center [271, 649] width 58 height 58
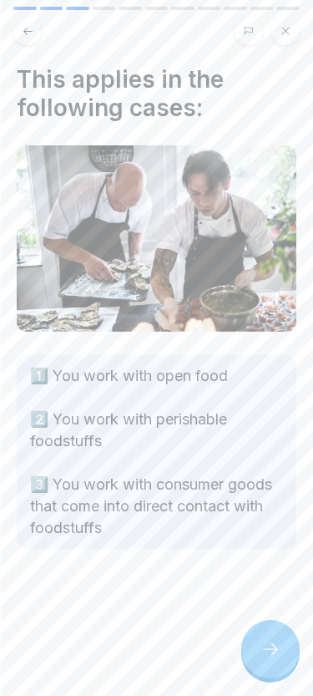
click at [259, 636] on div at bounding box center [271, 649] width 58 height 58
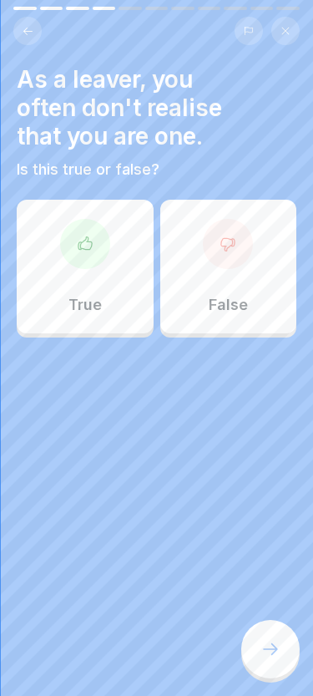
click at [212, 285] on div "False" at bounding box center [228, 267] width 137 height 134
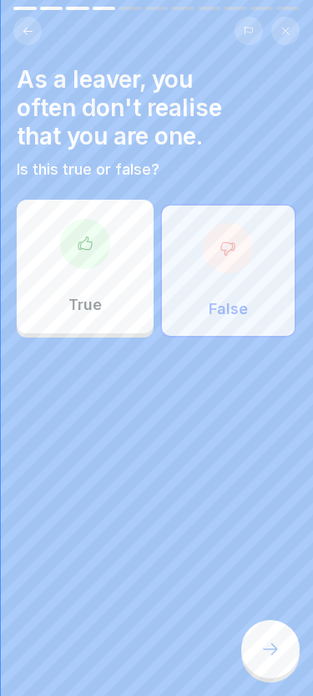
click at [258, 653] on div at bounding box center [271, 649] width 58 height 58
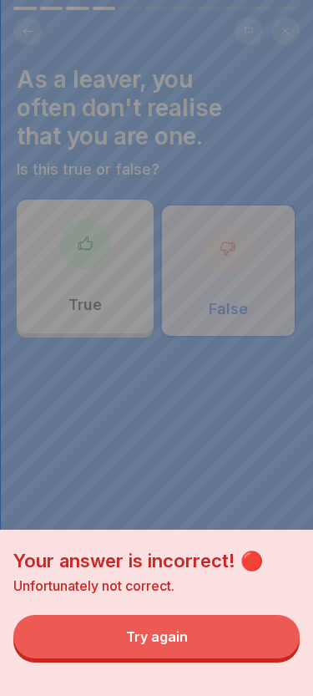
click at [233, 638] on button "Try again" at bounding box center [156, 636] width 287 height 43
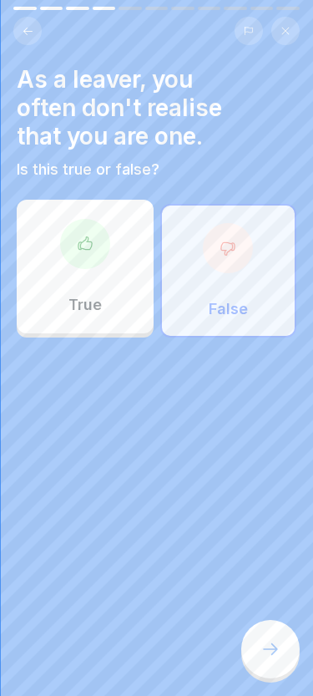
click at [96, 304] on p "True" at bounding box center [85, 305] width 33 height 18
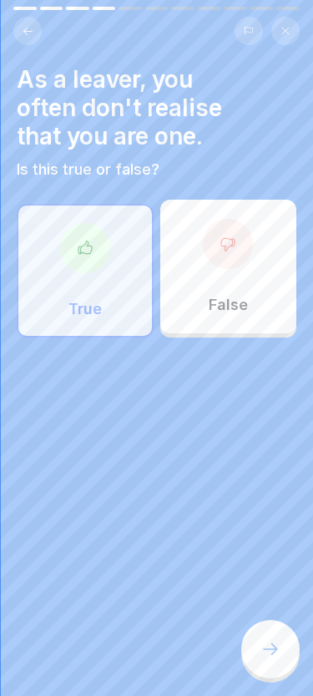
click at [264, 655] on icon at bounding box center [271, 649] width 20 height 20
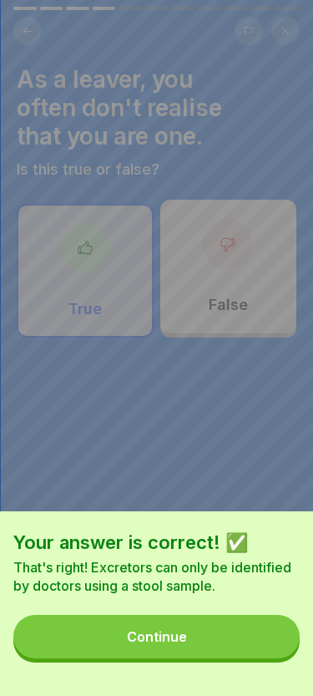
click at [231, 631] on button "Continue" at bounding box center [156, 636] width 287 height 43
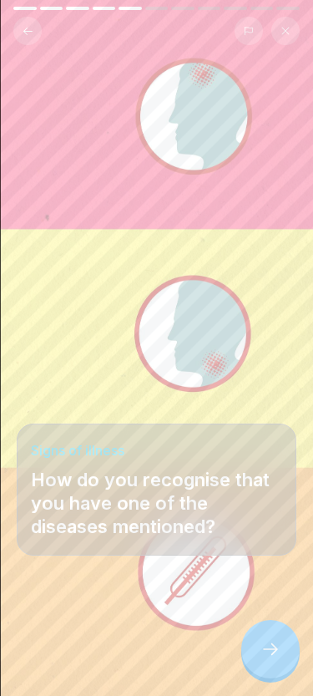
click at [261, 644] on icon at bounding box center [271, 649] width 20 height 20
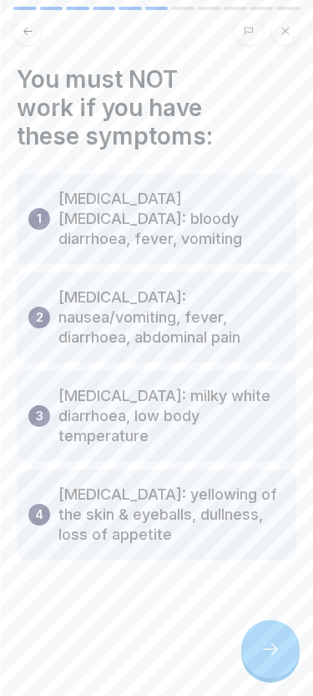
click at [269, 648] on icon at bounding box center [271, 649] width 20 height 20
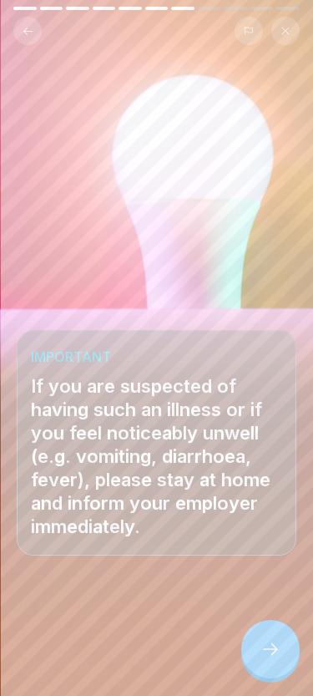
click at [265, 643] on icon at bounding box center [271, 649] width 20 height 20
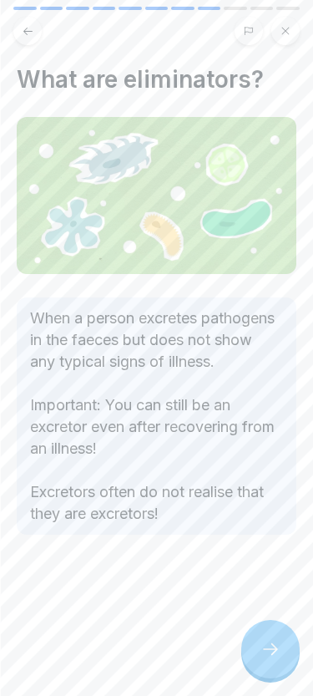
click at [272, 649] on icon at bounding box center [270, 649] width 15 height 12
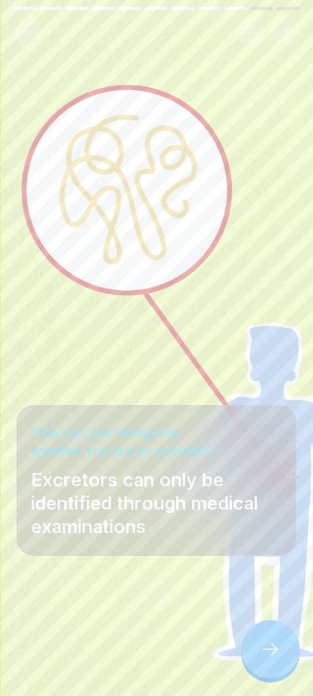
click at [272, 643] on icon at bounding box center [271, 649] width 20 height 20
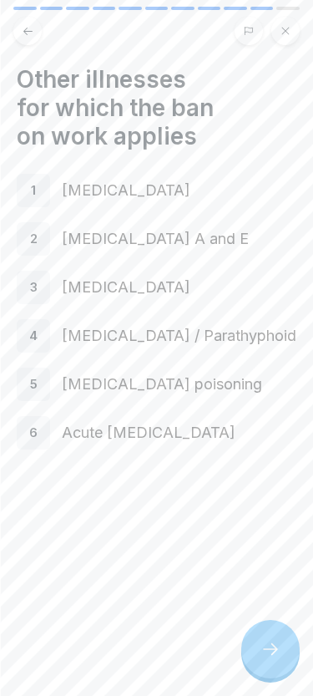
click at [272, 643] on icon at bounding box center [271, 649] width 20 height 20
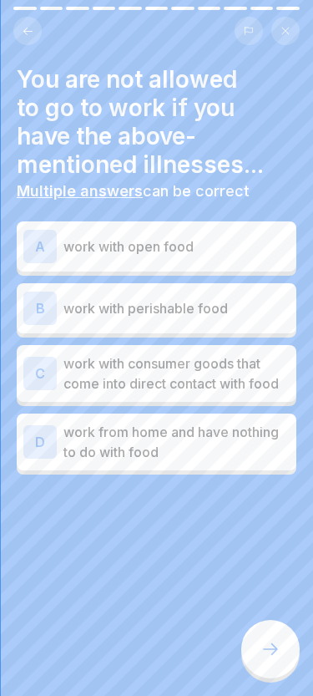
click at [269, 639] on icon at bounding box center [271, 649] width 20 height 20
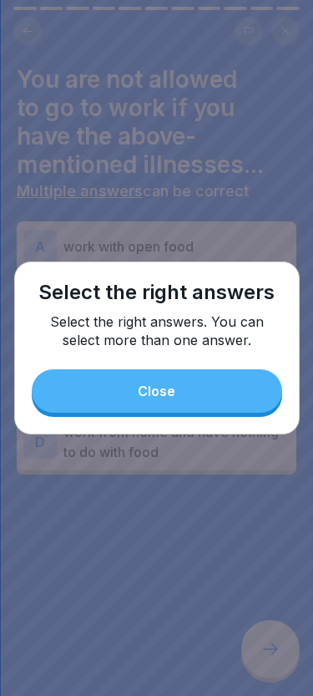
click at [237, 384] on button "Close" at bounding box center [157, 390] width 251 height 43
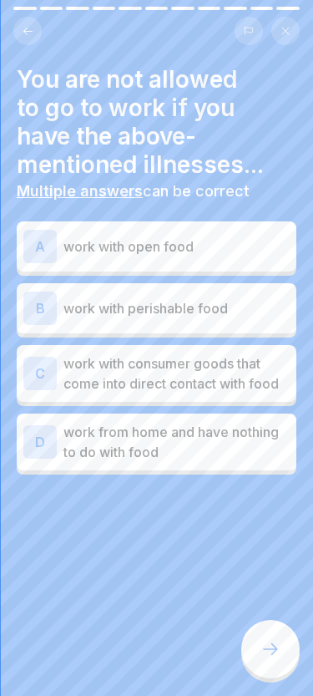
click at [199, 239] on p "work with open food" at bounding box center [177, 246] width 226 height 20
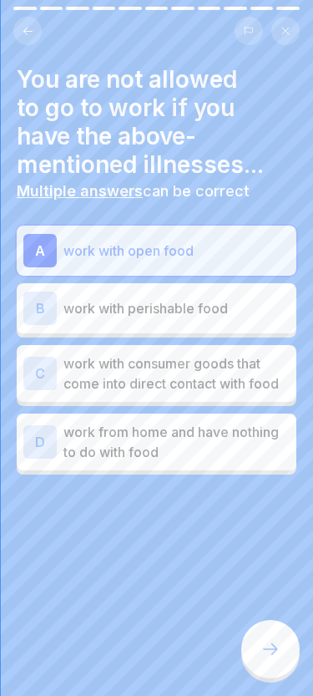
click at [209, 321] on div "B work with perishable food" at bounding box center [156, 308] width 267 height 33
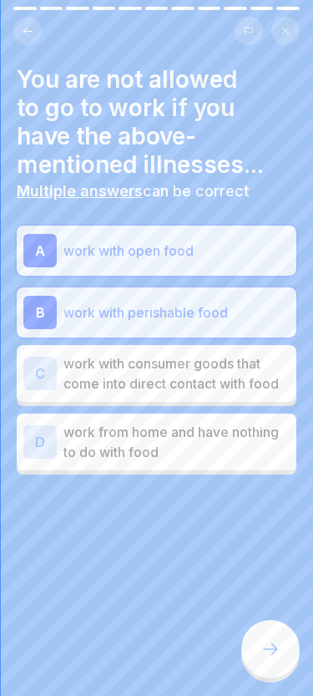
click at [274, 643] on icon at bounding box center [271, 649] width 20 height 20
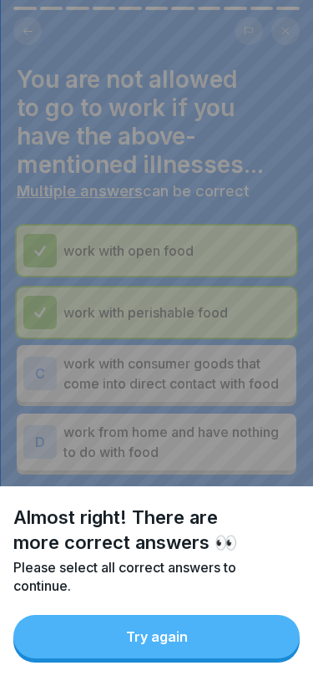
click at [212, 636] on button "Try again" at bounding box center [156, 636] width 287 height 43
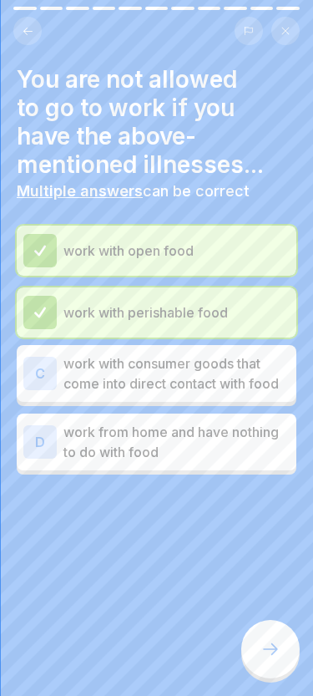
click at [205, 469] on div "D work from home and have nothing to do with food" at bounding box center [157, 442] width 280 height 57
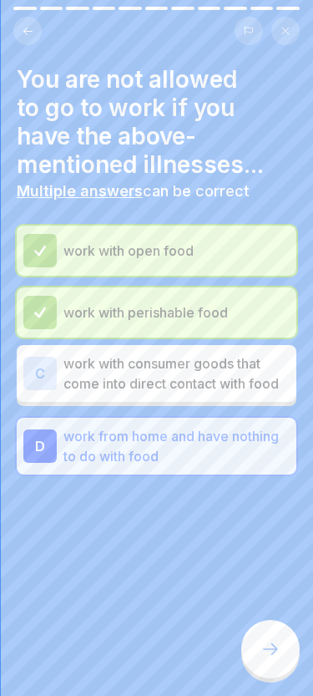
click at [291, 654] on div at bounding box center [271, 649] width 58 height 58
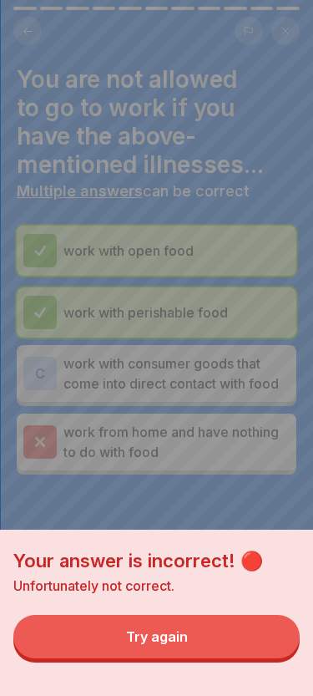
click at [237, 651] on button "Try again" at bounding box center [156, 636] width 287 height 43
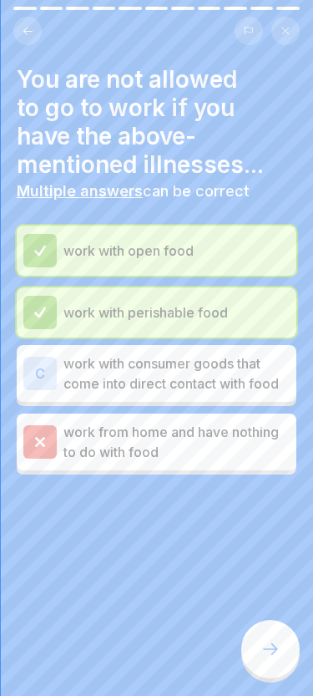
click at [183, 463] on div "work from home and have nothing to do with food" at bounding box center [157, 442] width 280 height 57
click at [181, 387] on p "work with consumer goods that come into direct contact with food" at bounding box center [177, 373] width 226 height 40
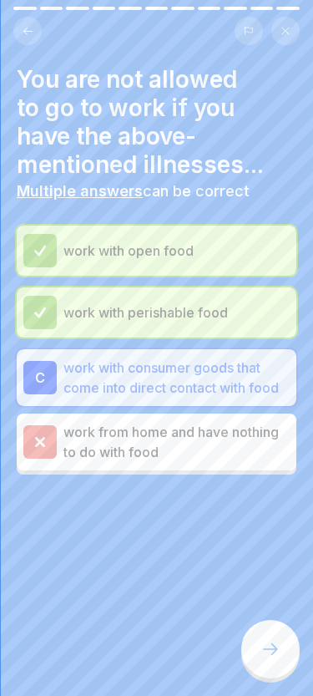
click at [191, 459] on p "work from home and have nothing to do with food" at bounding box center [177, 442] width 226 height 40
click at [33, 469] on div "work from home and have nothing to do with food" at bounding box center [157, 442] width 280 height 57
click at [46, 451] on div at bounding box center [39, 441] width 33 height 33
click at [57, 446] on div "work from home and have nothing to do with food" at bounding box center [156, 442] width 267 height 40
click at [279, 638] on div at bounding box center [271, 649] width 58 height 58
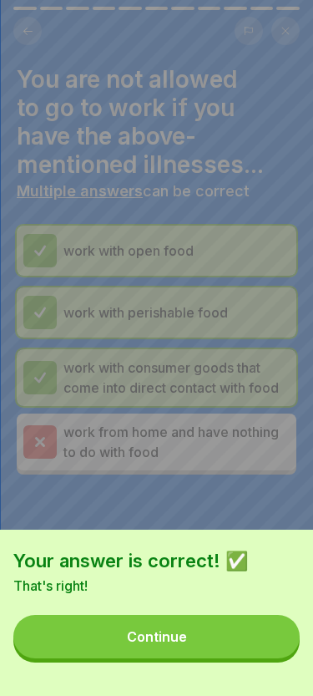
click at [252, 640] on button "Continue" at bounding box center [156, 636] width 287 height 43
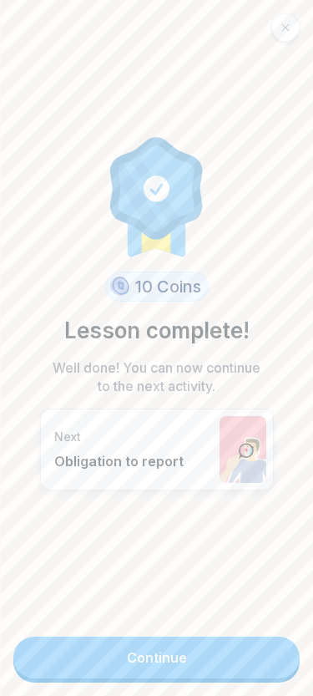
click at [205, 664] on link "Continue" at bounding box center [156, 658] width 287 height 42
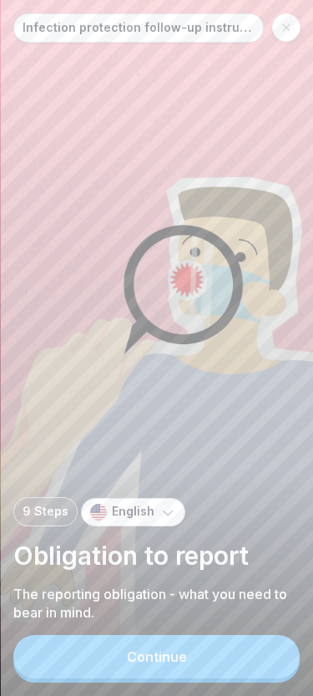
click at [212, 662] on button "Continue" at bounding box center [156, 656] width 287 height 43
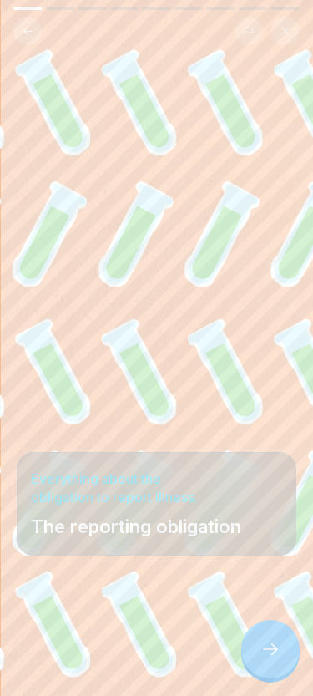
click at [217, 607] on div at bounding box center [157, 646] width 280 height 100
click at [271, 642] on icon at bounding box center [271, 649] width 20 height 20
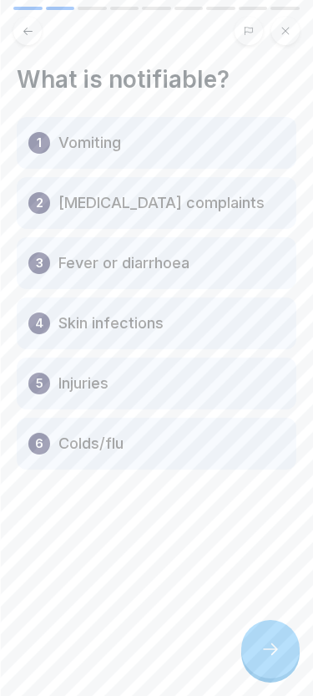
click at [263, 642] on icon at bounding box center [271, 649] width 20 height 20
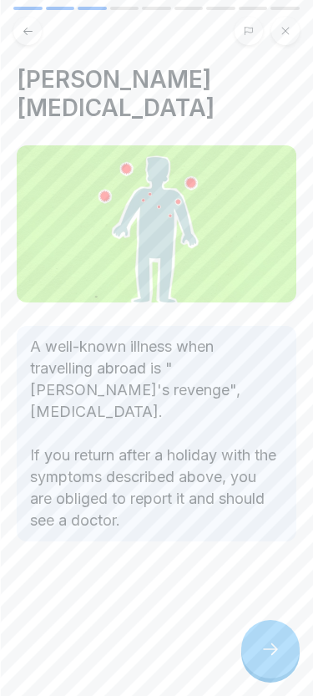
click at [260, 638] on div at bounding box center [271, 649] width 58 height 58
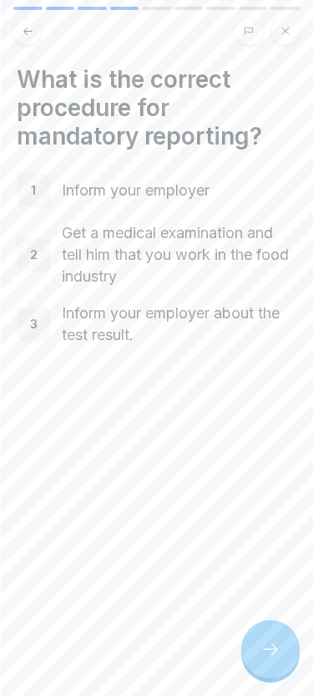
click at [258, 642] on div at bounding box center [271, 649] width 58 height 58
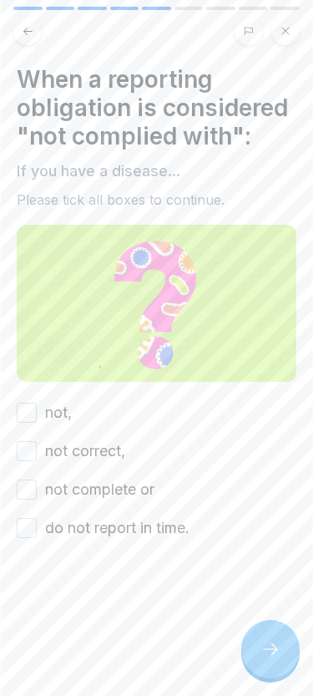
click at [258, 641] on div at bounding box center [271, 649] width 58 height 58
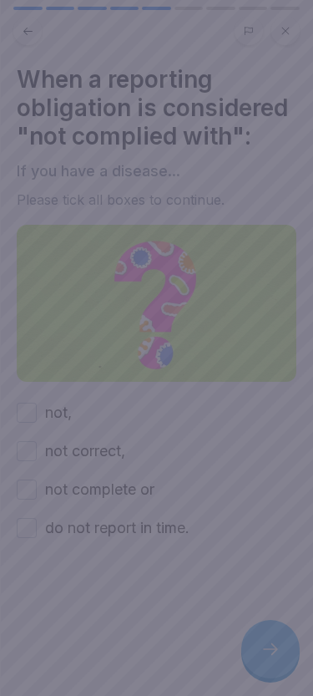
click at [257, 643] on div at bounding box center [156, 348] width 313 height 696
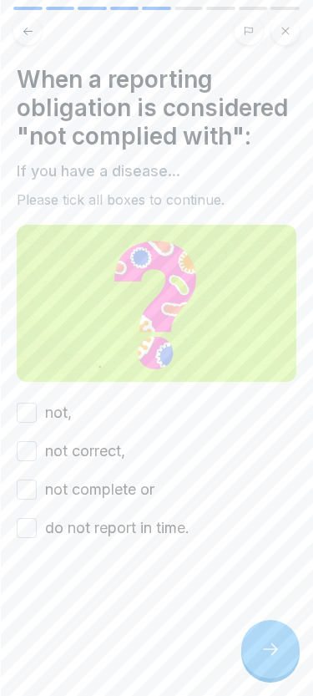
click at [25, 414] on button "not," at bounding box center [27, 413] width 20 height 20
click at [36, 452] on button "not correct," at bounding box center [27, 451] width 20 height 20
click at [36, 485] on button "not complete or" at bounding box center [27, 490] width 20 height 20
click at [34, 526] on button "do not report in time." at bounding box center [27, 528] width 20 height 20
click at [275, 633] on div at bounding box center [271, 649] width 58 height 58
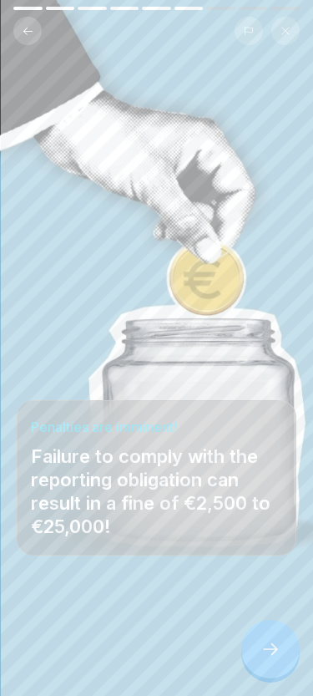
click at [272, 646] on icon at bounding box center [271, 649] width 20 height 20
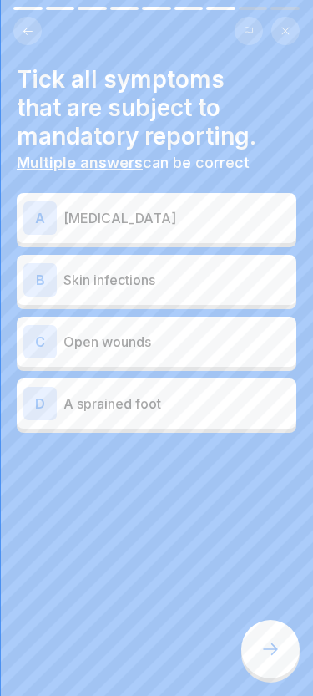
click at [230, 236] on div "A Nausea and vomiting" at bounding box center [157, 218] width 280 height 50
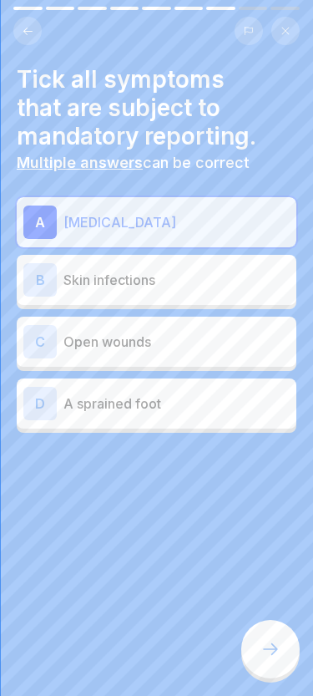
click at [211, 293] on div "B Skin infections" at bounding box center [156, 279] width 267 height 33
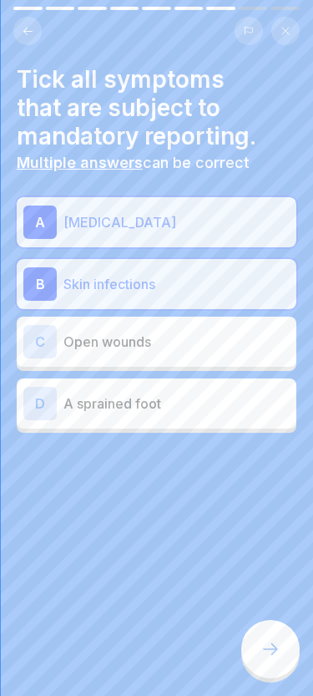
click at [186, 339] on p "Open wounds" at bounding box center [177, 342] width 226 height 20
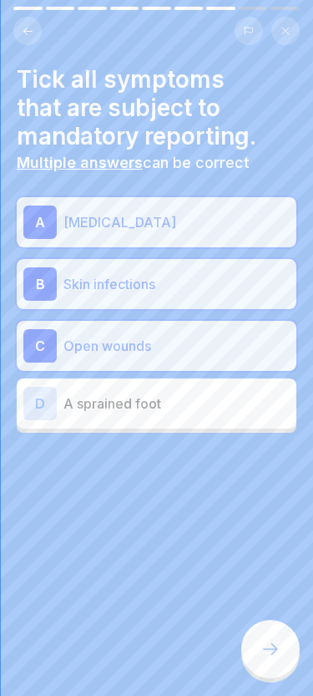
click at [274, 640] on icon at bounding box center [271, 649] width 20 height 20
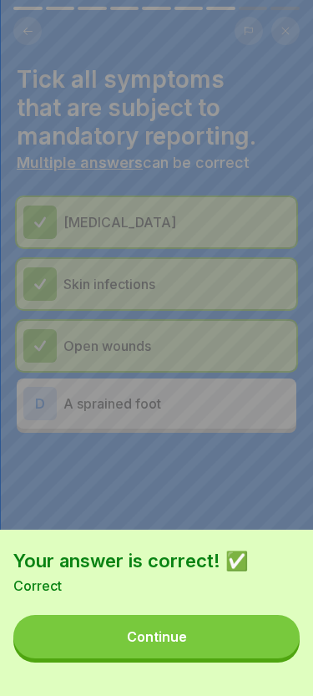
click at [224, 648] on button "Continue" at bounding box center [156, 636] width 287 height 43
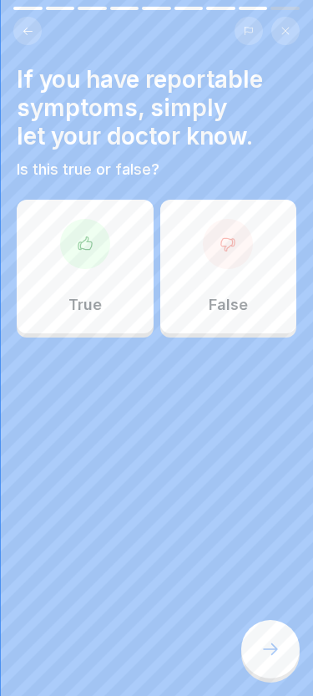
click at [85, 268] on div at bounding box center [85, 244] width 50 height 50
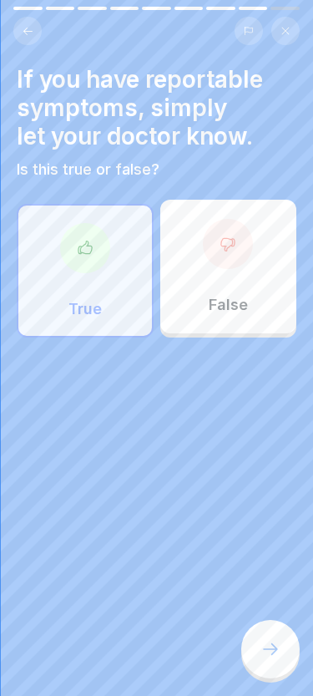
click at [267, 644] on icon at bounding box center [271, 649] width 20 height 20
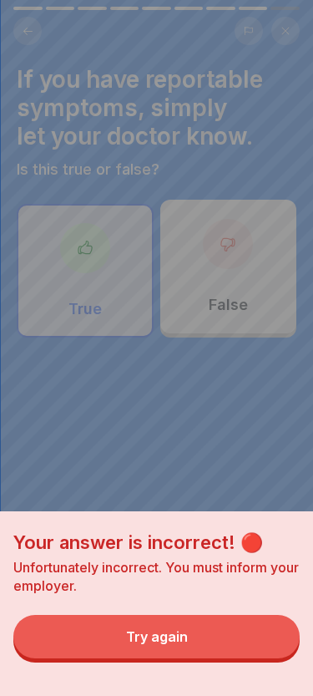
click at [222, 659] on button "Try again" at bounding box center [156, 636] width 287 height 43
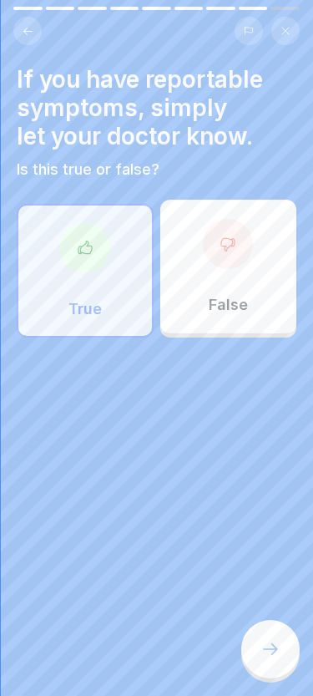
click at [232, 292] on div "False" at bounding box center [228, 267] width 137 height 134
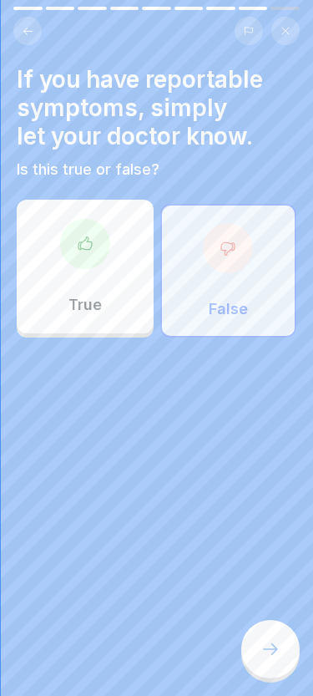
click at [262, 659] on icon at bounding box center [271, 649] width 20 height 20
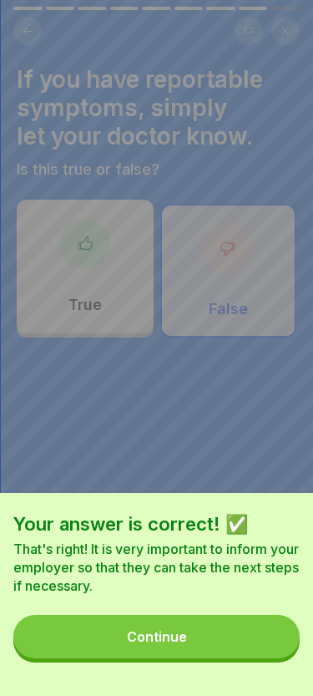
click at [236, 632] on button "Continue" at bounding box center [156, 636] width 287 height 43
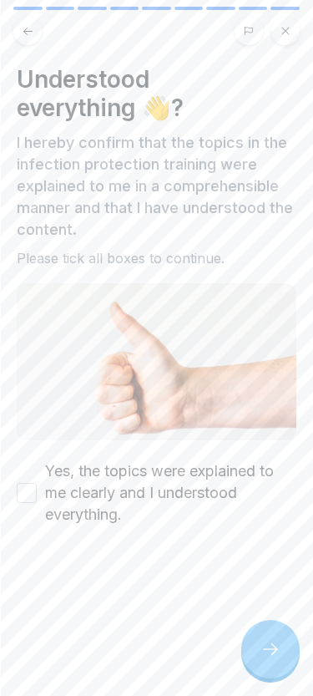
click at [30, 487] on button "Yes, the topics were explained to me clearly and I understood everything." at bounding box center [27, 493] width 20 height 20
click at [237, 638] on div "Understood everything 👋? I hereby confirm that the topics in the infection prot…" at bounding box center [156, 348] width 313 height 696
click at [265, 638] on div at bounding box center [271, 649] width 58 height 58
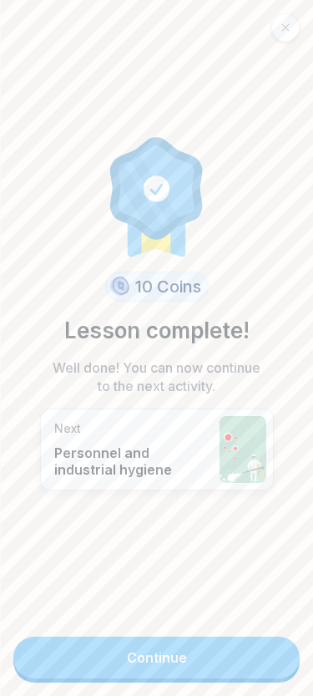
click at [225, 666] on link "Continue" at bounding box center [156, 658] width 287 height 42
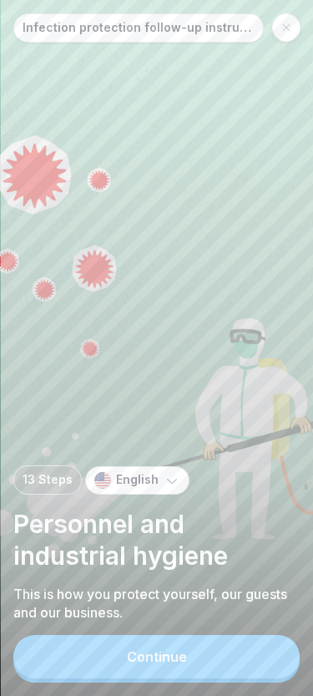
click at [213, 667] on button "Continue" at bounding box center [156, 656] width 287 height 43
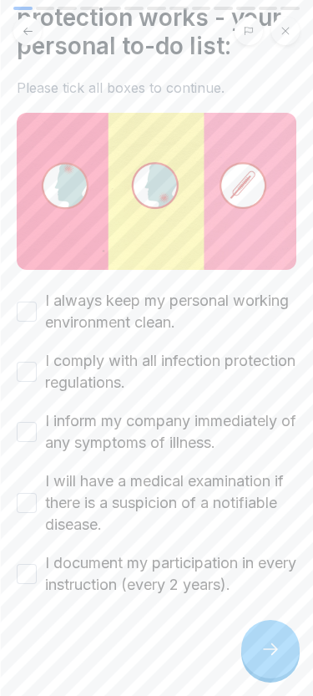
scroll to position [90, 0]
click at [35, 304] on button "I always keep my personal working environment clean." at bounding box center [27, 312] width 20 height 20
click at [20, 379] on button "I comply with all infection protection regulations." at bounding box center [27, 372] width 20 height 20
click at [24, 430] on button "I inform my company immediately of any symptoms of illness." at bounding box center [27, 432] width 20 height 20
click at [29, 493] on button "I will have a medical examination if there is a suspicion of a notifiable disea…" at bounding box center [27, 503] width 20 height 20
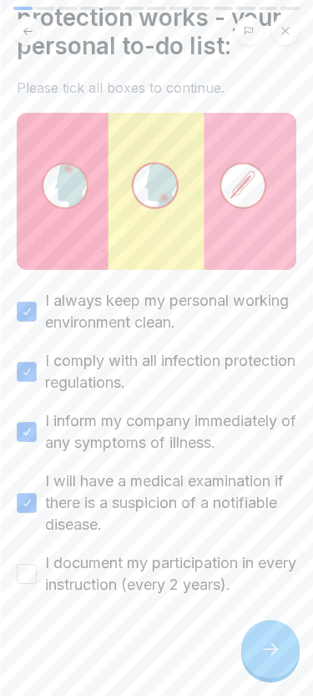
click at [21, 579] on button "I document my participation in every instruction (every 2 years)." at bounding box center [27, 574] width 20 height 20
click at [274, 646] on icon at bounding box center [270, 649] width 15 height 12
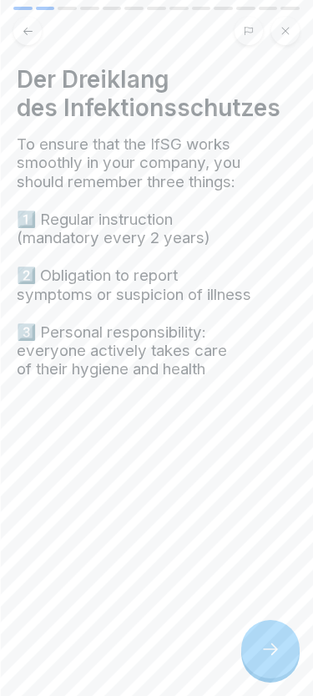
click at [273, 615] on div "Der Dreiklang des Infektionsschutzes To ensure that the IfSG works smoothly in …" at bounding box center [156, 348] width 313 height 696
click at [271, 631] on div at bounding box center [271, 649] width 58 height 58
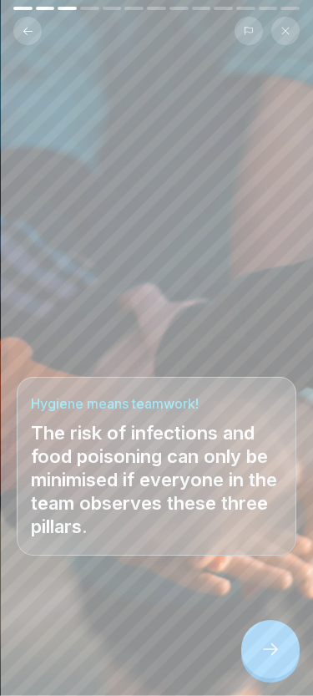
click at [277, 643] on icon at bounding box center [271, 649] width 20 height 20
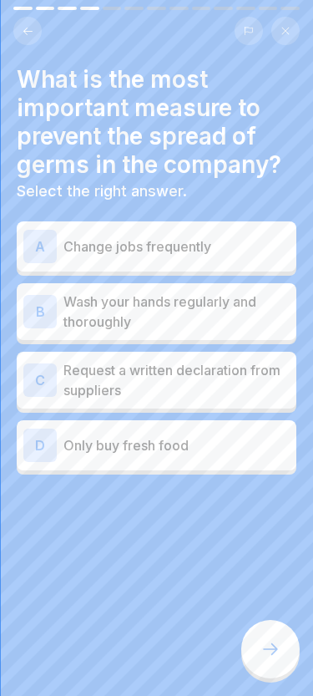
click at [279, 643] on icon at bounding box center [271, 649] width 20 height 20
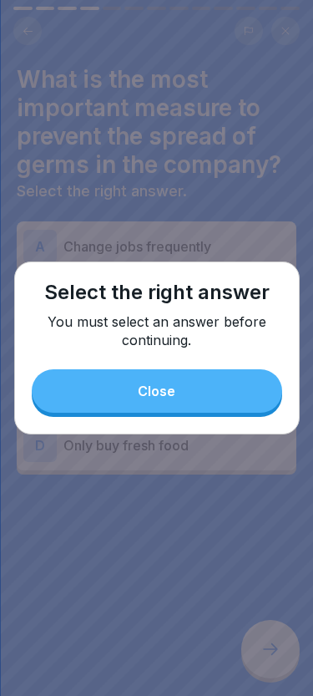
click at [229, 391] on button "Close" at bounding box center [157, 390] width 251 height 43
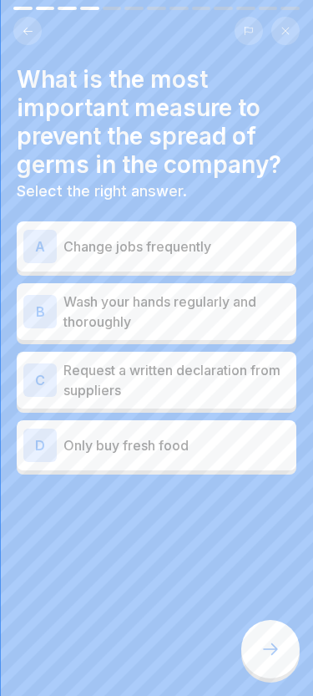
click at [239, 316] on p "Wash your hands regularly and thoroughly" at bounding box center [177, 312] width 226 height 40
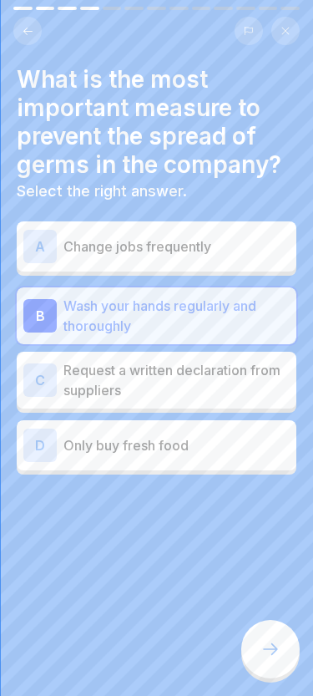
click at [244, 371] on p "Request a written declaration from suppliers" at bounding box center [177, 380] width 226 height 40
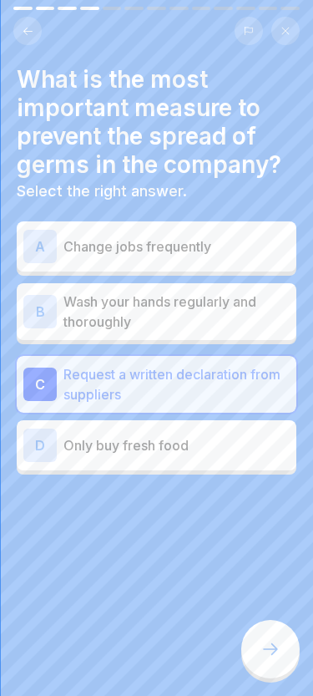
click at [231, 313] on p "Wash your hands regularly and thoroughly" at bounding box center [177, 312] width 226 height 40
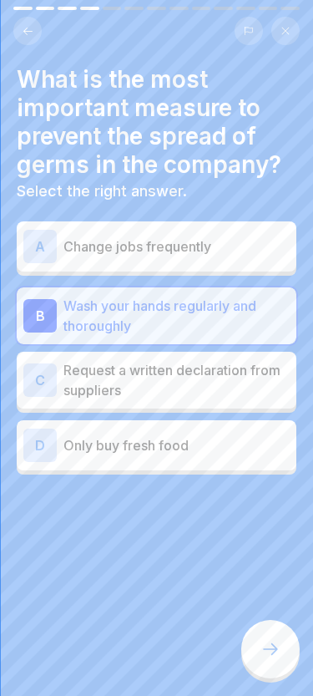
click at [260, 646] on div at bounding box center [271, 649] width 58 height 58
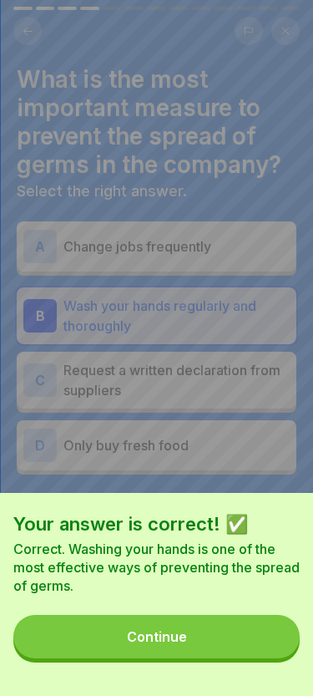
click at [225, 640] on button "Continue" at bounding box center [156, 636] width 287 height 43
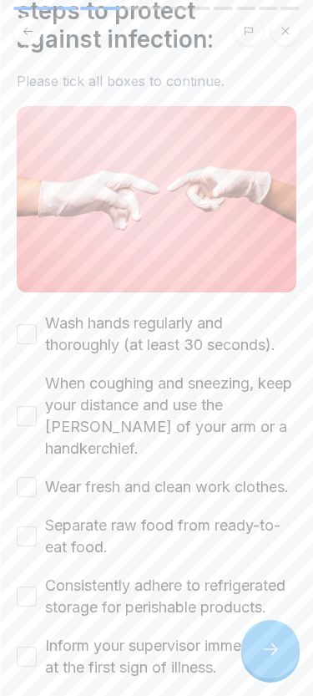
scroll to position [93, 0]
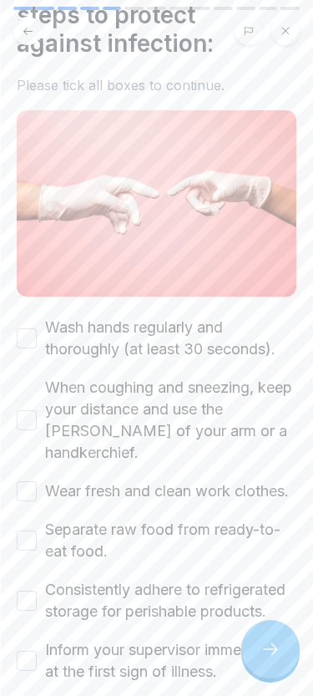
click at [28, 338] on button "Wash hands regularly and thoroughly (at least 30 seconds)." at bounding box center [27, 338] width 20 height 20
click at [25, 417] on button "When coughing and sneezing, keep your distance and use the crook of your arm or…" at bounding box center [27, 420] width 20 height 20
click at [26, 483] on button "Wear fresh and clean work clothes." at bounding box center [27, 491] width 20 height 20
click at [27, 544] on button "Separate raw food from ready-to-eat food." at bounding box center [27, 541] width 20 height 20
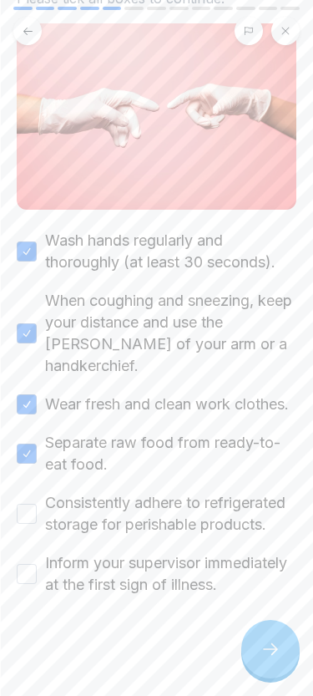
scroll to position [201, 0]
click at [25, 504] on button "Consistently adhere to refrigerated storage for perishable products." at bounding box center [27, 514] width 20 height 20
click at [20, 571] on button "Inform your supervisor immediately at the first sign of illness." at bounding box center [27, 574] width 20 height 20
click at [273, 644] on icon at bounding box center [270, 649] width 15 height 12
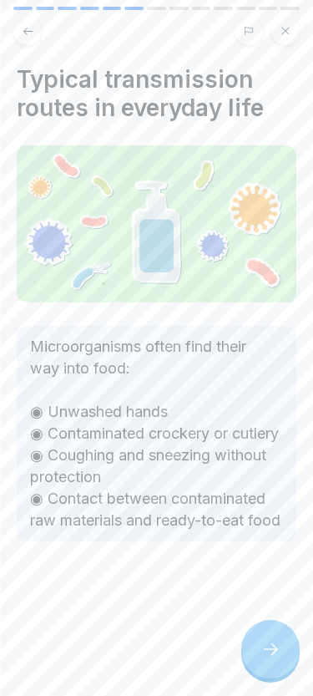
click at [267, 651] on icon at bounding box center [271, 649] width 20 height 20
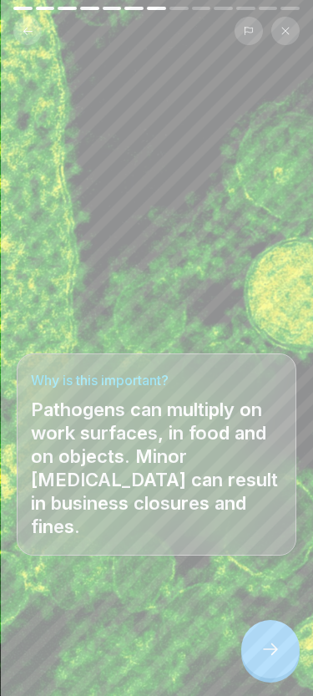
click at [281, 644] on div at bounding box center [271, 649] width 58 height 58
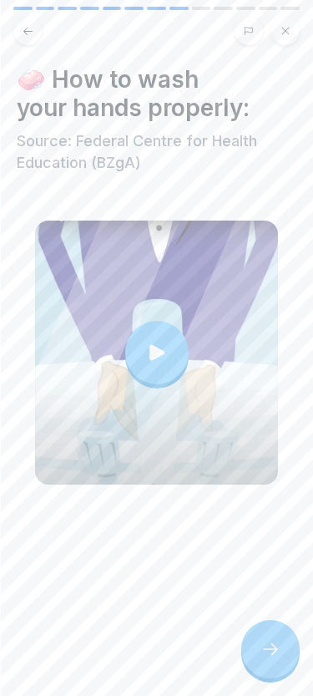
click at [263, 638] on div at bounding box center [271, 649] width 58 height 58
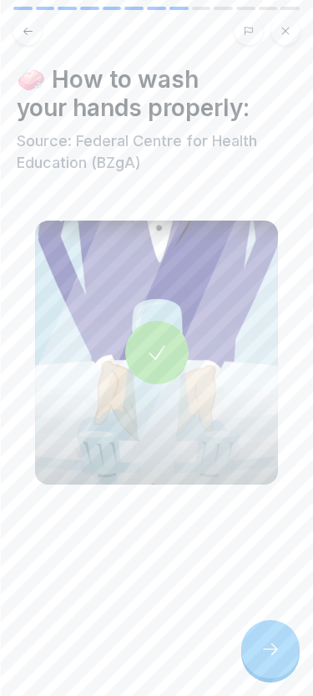
click at [272, 643] on icon at bounding box center [271, 649] width 20 height 20
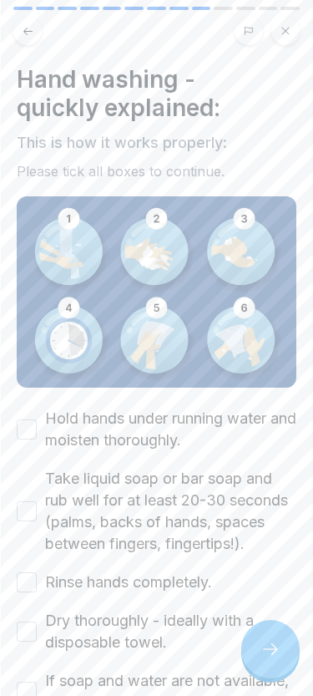
click at [28, 413] on div "Hold hands under running water and moisten thoroughly." at bounding box center [157, 429] width 280 height 43
click at [18, 493] on div "Take liquid soap or bar soap and rub well for at least 20-30 seconds (palms, ba…" at bounding box center [157, 511] width 280 height 87
click at [17, 424] on button "Hold hands under running water and moisten thoroughly." at bounding box center [27, 430] width 20 height 20
click at [28, 511] on button "Take liquid soap or bar soap and rub well for at least 20-30 seconds (palms, ba…" at bounding box center [27, 511] width 20 height 20
click at [22, 561] on div "Hold hands under running water and moisten thoroughly. Take liquid soap or bar …" at bounding box center [157, 561] width 280 height 306
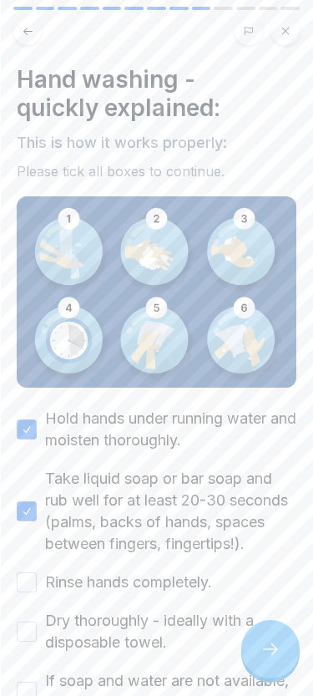
click at [30, 586] on button "Rinse hands completely." at bounding box center [27, 582] width 20 height 20
click at [25, 624] on button "Dry thoroughly - ideally with a disposable towel." at bounding box center [27, 632] width 20 height 20
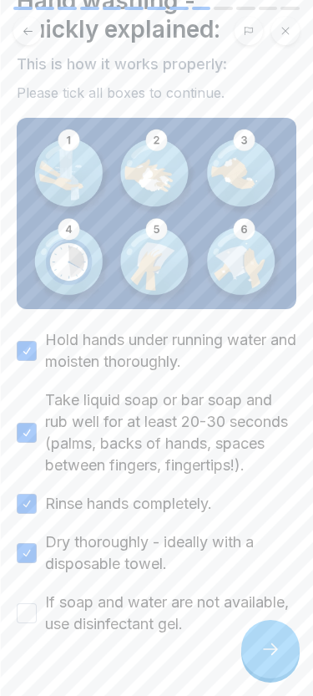
scroll to position [104, 0]
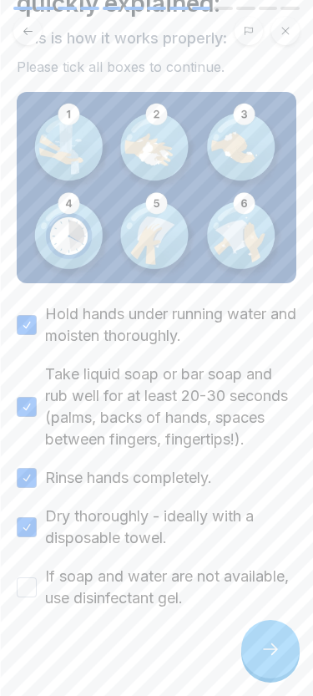
click at [27, 587] on button "If soap and water are not available, use disinfectant gel." at bounding box center [27, 587] width 20 height 20
click at [277, 641] on icon at bounding box center [271, 649] width 20 height 20
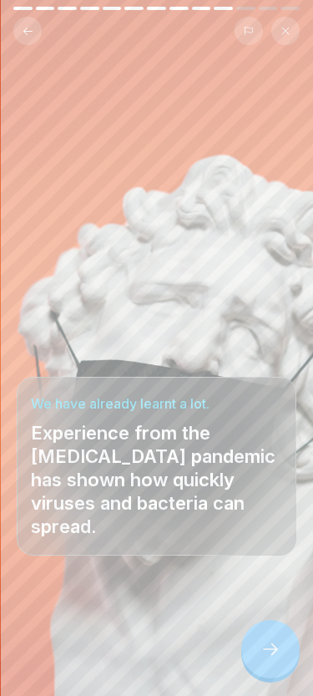
click at [258, 652] on div at bounding box center [271, 649] width 58 height 58
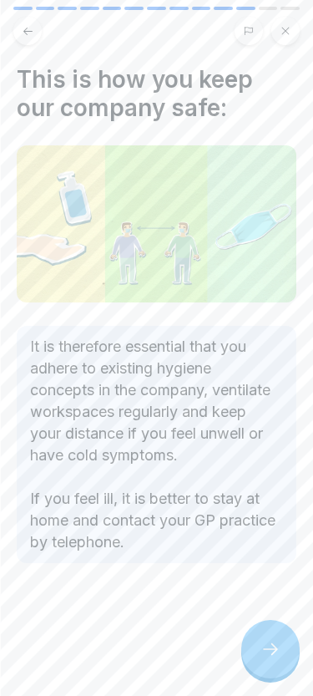
click at [269, 646] on icon at bounding box center [271, 649] width 20 height 20
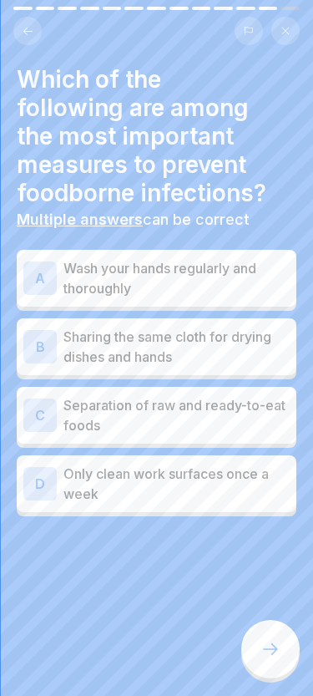
click at [262, 651] on icon at bounding box center [271, 649] width 20 height 20
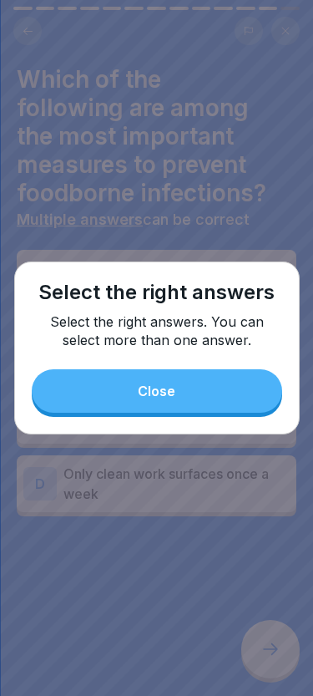
click at [214, 361] on div "Select the right answers Select the right answers. You can select more than one…" at bounding box center [157, 348] width 286 height 173
click at [216, 388] on button "Close" at bounding box center [157, 390] width 251 height 43
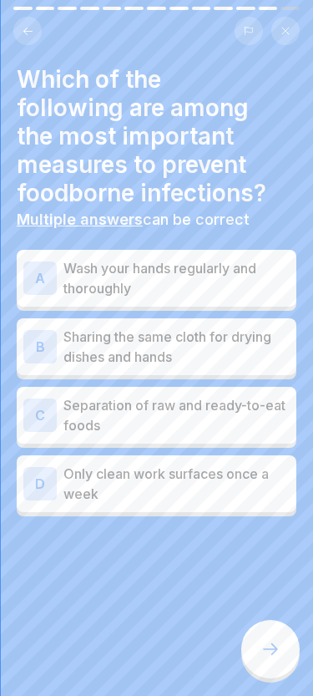
click at [63, 282] on div "A Wash your hands regularly and thoroughly" at bounding box center [156, 278] width 267 height 40
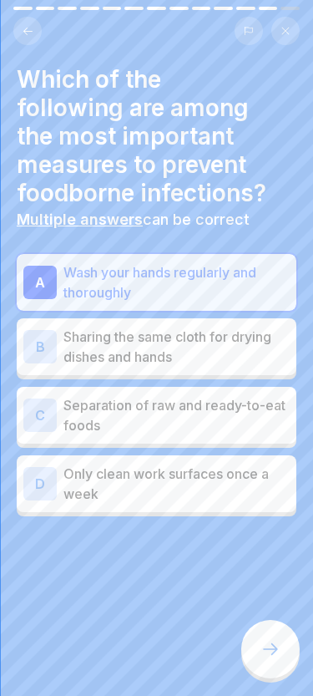
click at [48, 406] on div "C" at bounding box center [39, 415] width 33 height 33
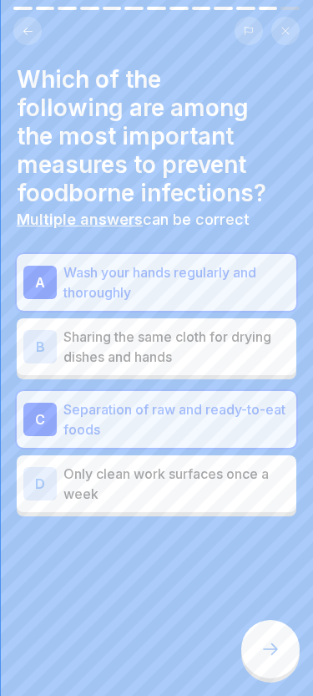
click at [264, 657] on icon at bounding box center [271, 649] width 20 height 20
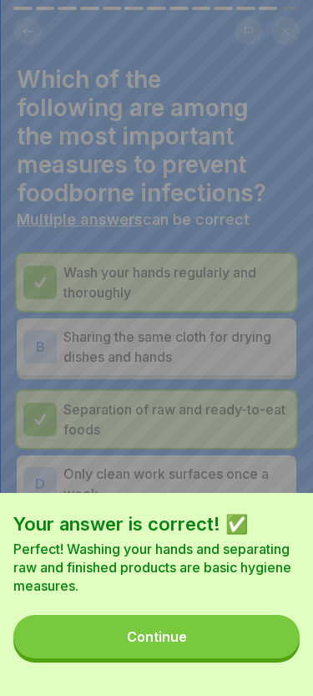
click at [254, 653] on button "Continue" at bounding box center [156, 636] width 287 height 43
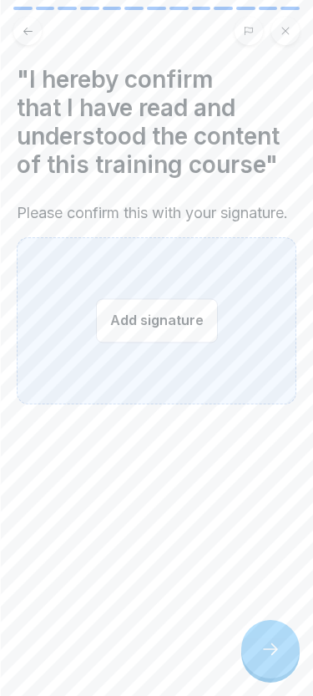
click at [176, 326] on button "Add signature" at bounding box center [157, 320] width 122 height 44
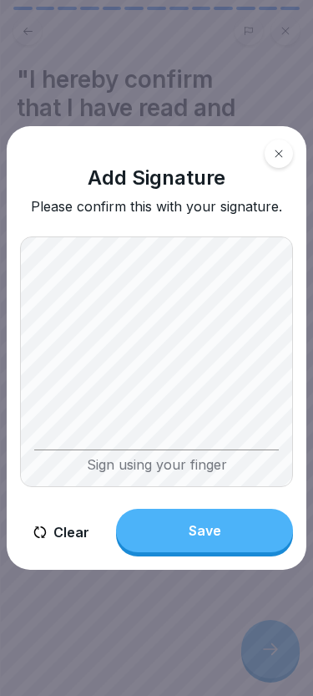
click at [217, 529] on div "Save" at bounding box center [205, 530] width 33 height 15
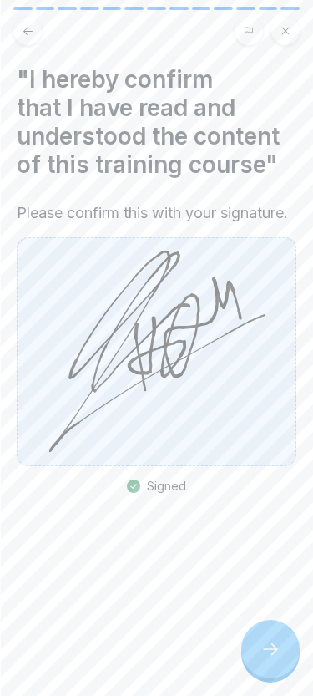
click at [271, 632] on div at bounding box center [271, 649] width 58 height 58
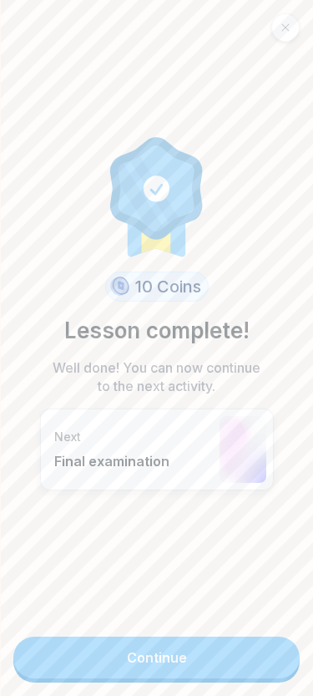
click at [187, 647] on link "Continue" at bounding box center [156, 658] width 287 height 42
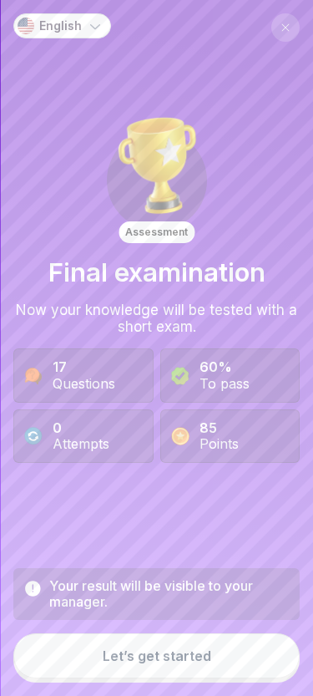
click at [157, 659] on div "Let’s get started" at bounding box center [157, 655] width 109 height 15
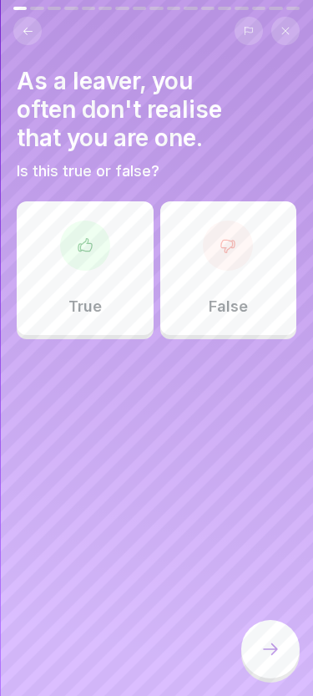
click at [219, 294] on div "False" at bounding box center [228, 268] width 137 height 134
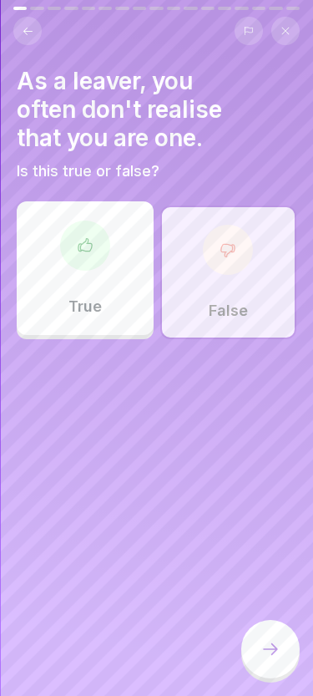
click at [263, 674] on div at bounding box center [271, 649] width 58 height 58
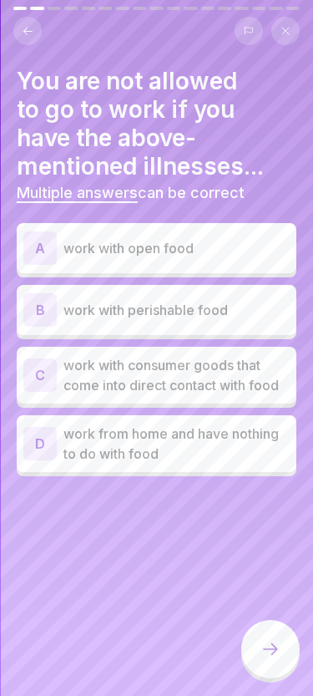
click at [250, 254] on p "work with open food" at bounding box center [177, 248] width 226 height 20
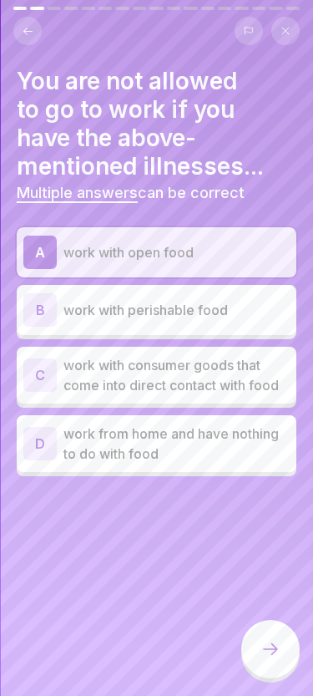
click at [251, 264] on div "A work with open food" at bounding box center [156, 252] width 267 height 33
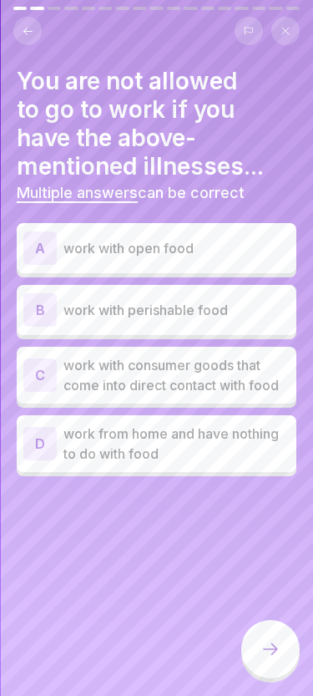
click at [270, 639] on icon at bounding box center [271, 649] width 20 height 20
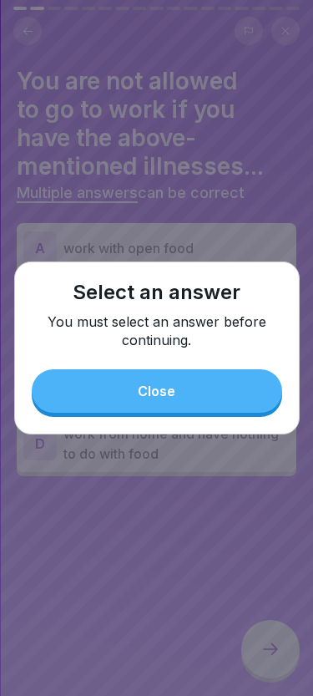
click at [207, 388] on button "Close" at bounding box center [157, 390] width 251 height 43
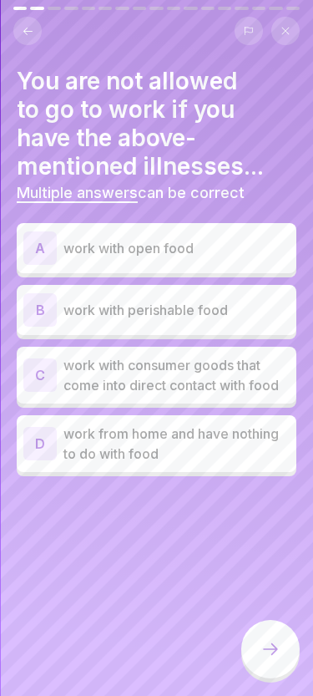
click at [243, 248] on p "work with open food" at bounding box center [177, 248] width 226 height 20
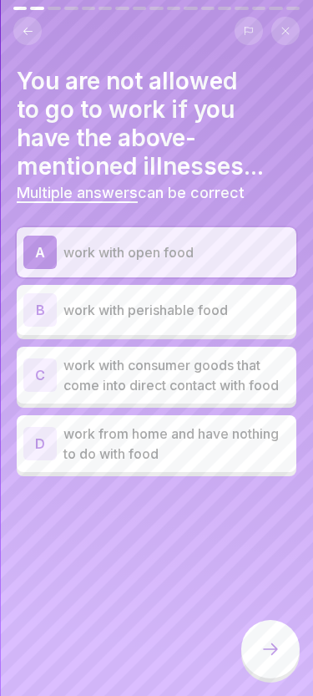
click at [211, 388] on p "work with consumer goods that come into direct contact with food" at bounding box center [177, 375] width 226 height 40
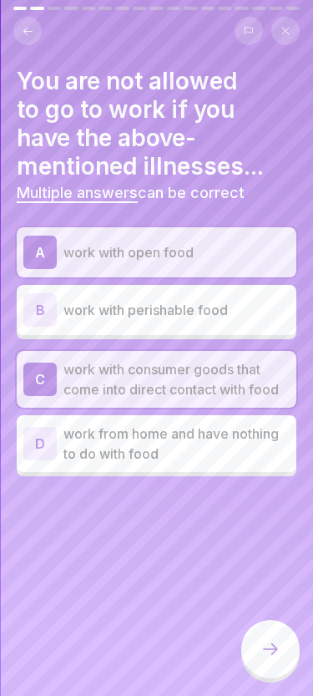
click at [269, 648] on icon at bounding box center [271, 649] width 20 height 20
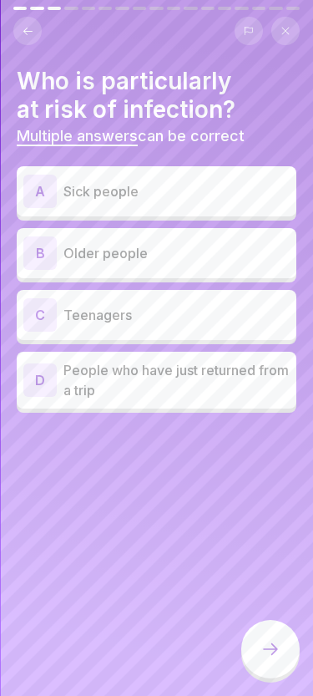
click at [226, 257] on p "Older people" at bounding box center [177, 253] width 226 height 20
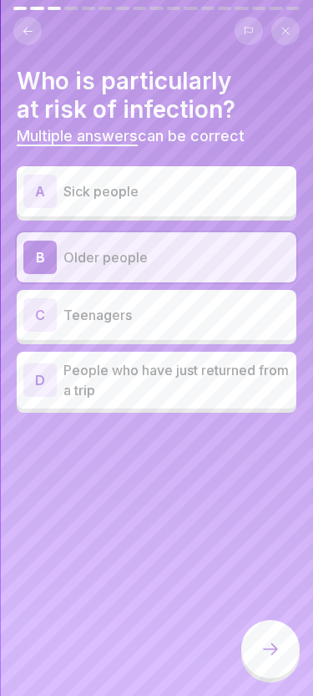
click at [243, 198] on p "Sick people" at bounding box center [177, 191] width 226 height 20
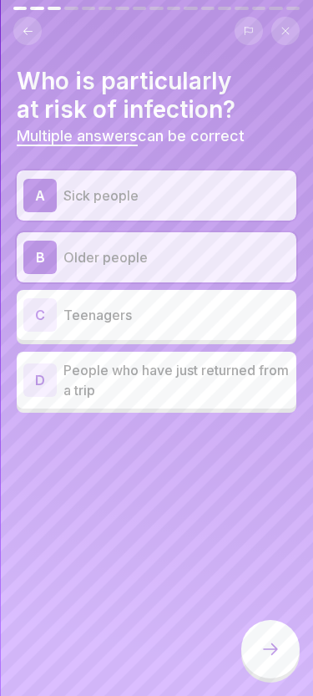
click at [275, 637] on div at bounding box center [271, 649] width 58 height 58
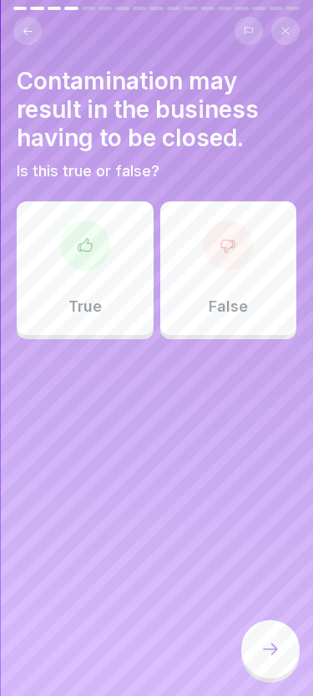
click at [112, 309] on div "True" at bounding box center [85, 268] width 137 height 134
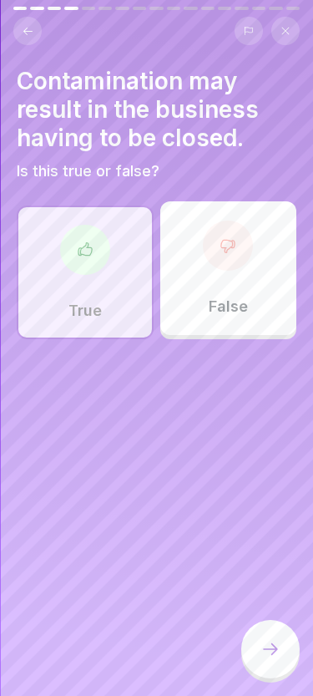
click at [269, 660] on div at bounding box center [271, 649] width 58 height 58
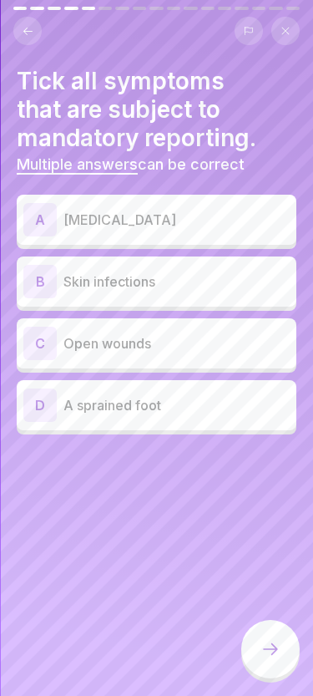
click at [33, 211] on div "A" at bounding box center [39, 219] width 33 height 33
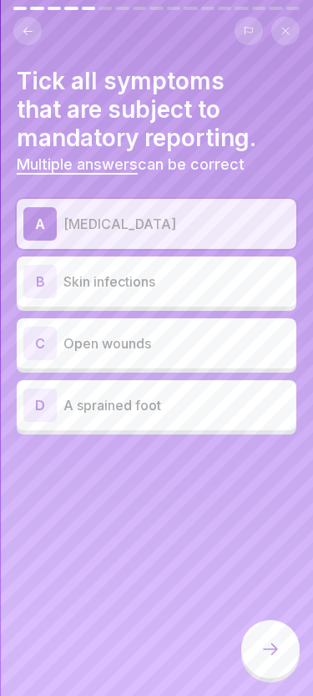
click at [46, 279] on div "B" at bounding box center [39, 281] width 33 height 33
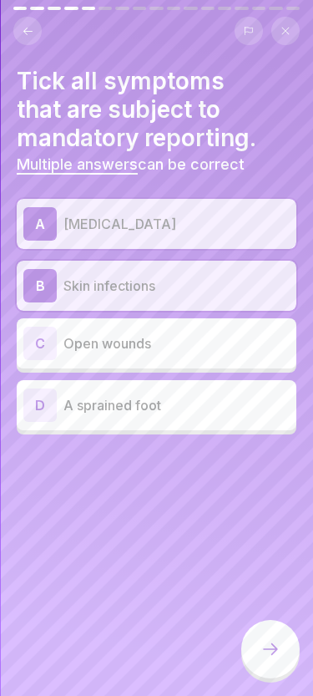
click at [39, 318] on div "C Open wounds" at bounding box center [157, 343] width 280 height 50
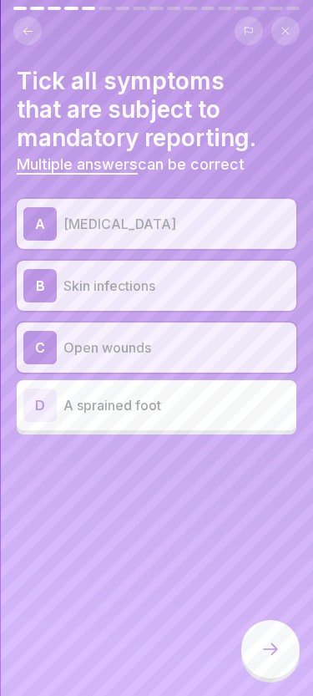
click at [268, 654] on icon at bounding box center [271, 649] width 20 height 20
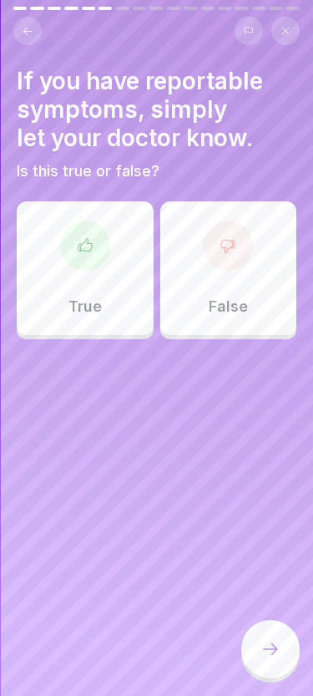
click at [256, 656] on div at bounding box center [271, 649] width 58 height 58
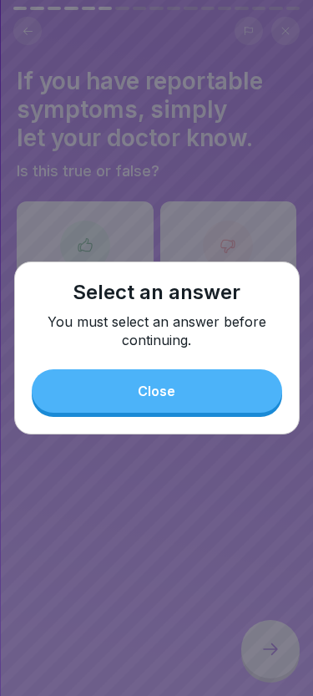
click at [171, 395] on div "Close" at bounding box center [157, 391] width 38 height 15
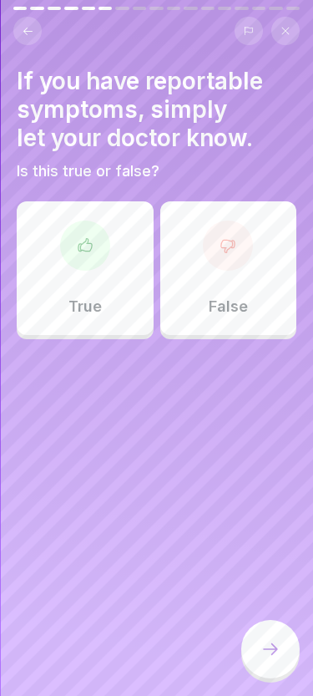
click at [205, 274] on div "False" at bounding box center [228, 268] width 137 height 134
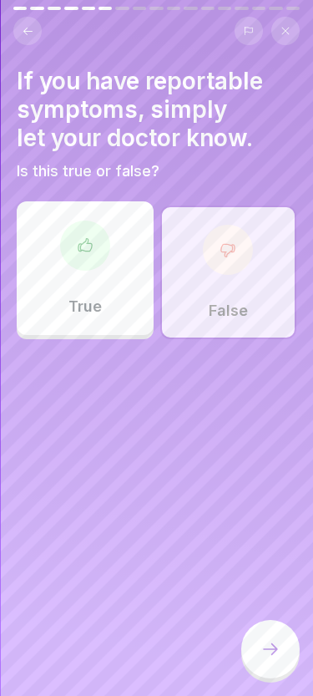
click at [273, 642] on icon at bounding box center [271, 649] width 20 height 20
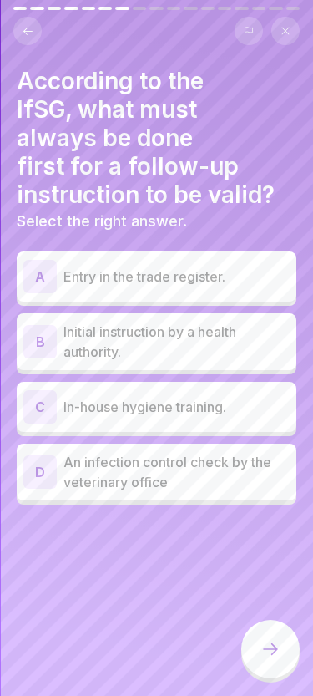
click at [45, 404] on div "C" at bounding box center [39, 406] width 33 height 33
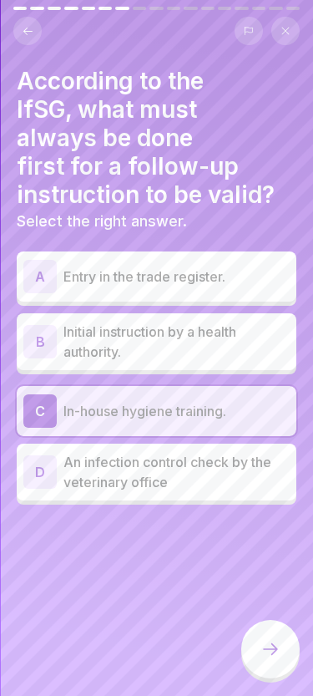
click at [37, 465] on div "D" at bounding box center [39, 471] width 33 height 33
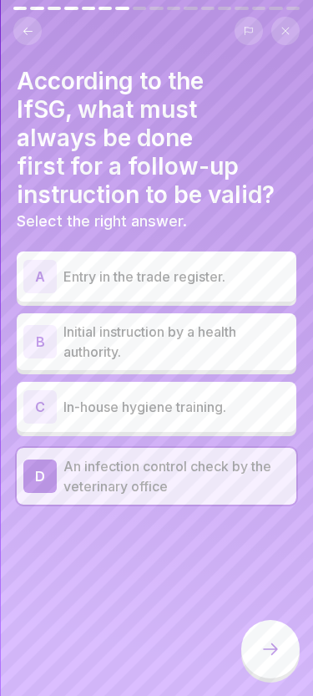
click at [53, 396] on div "C" at bounding box center [39, 406] width 33 height 33
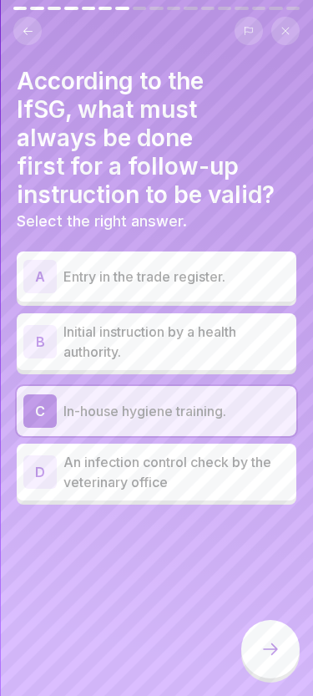
click at [239, 623] on div "According to the IfSG, what must always be done first for a follow-up instructi…" at bounding box center [156, 348] width 313 height 696
click at [272, 648] on icon at bounding box center [271, 649] width 20 height 20
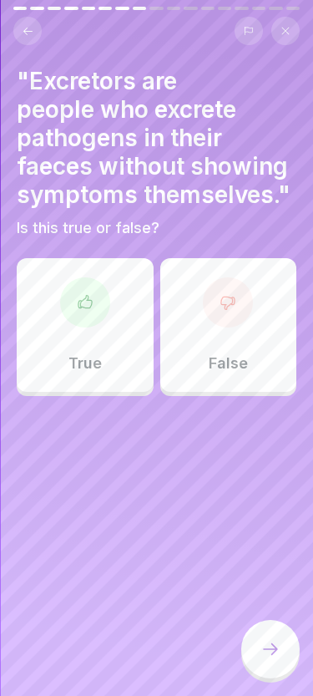
click at [88, 306] on icon at bounding box center [85, 302] width 17 height 17
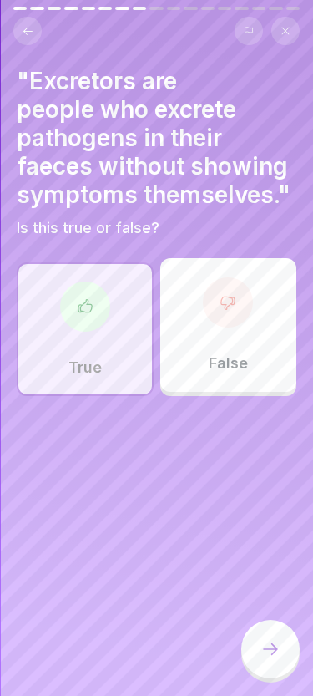
click at [270, 660] on div at bounding box center [271, 649] width 58 height 58
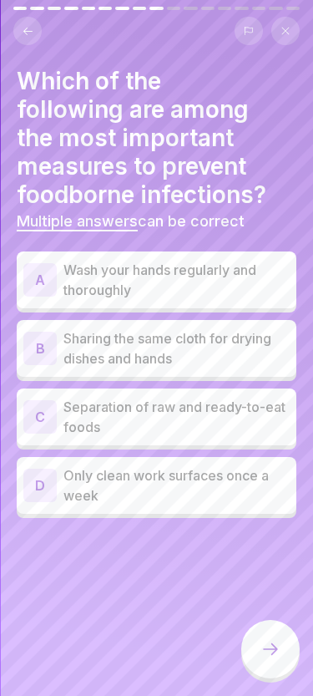
click at [53, 276] on div "A" at bounding box center [39, 279] width 33 height 33
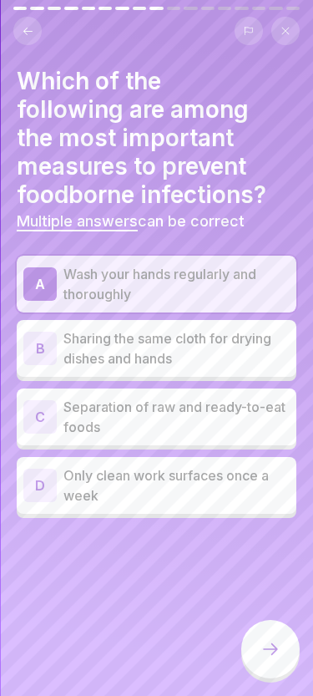
click at [38, 409] on div "C" at bounding box center [39, 416] width 33 height 33
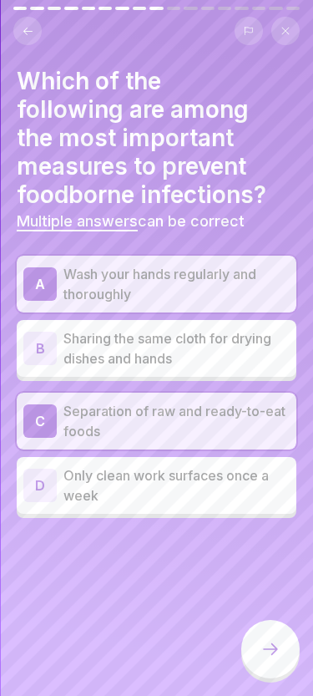
click at [259, 644] on div at bounding box center [271, 649] width 58 height 58
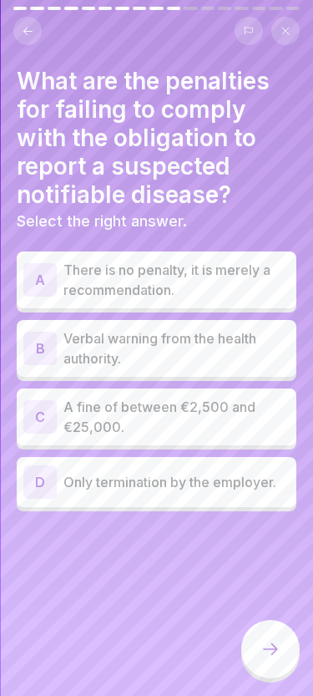
click at [44, 412] on div "C" at bounding box center [39, 416] width 33 height 33
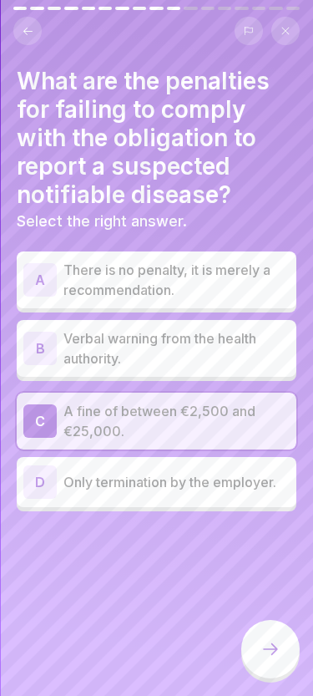
click at [49, 342] on div "B" at bounding box center [39, 348] width 33 height 33
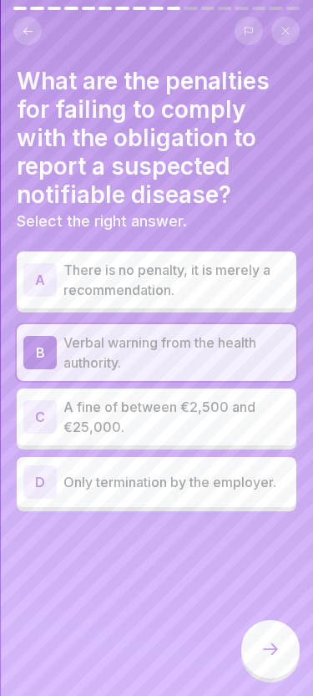
click at [62, 407] on div "C A fine of between €2,500 and €25,000." at bounding box center [156, 417] width 267 height 40
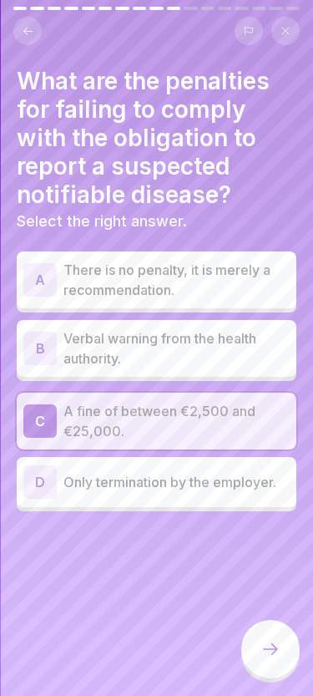
click at [255, 638] on div at bounding box center [271, 649] width 58 height 58
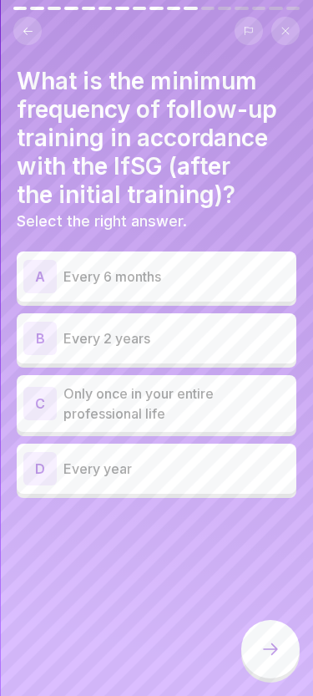
click at [58, 461] on div "D Every year" at bounding box center [156, 468] width 267 height 33
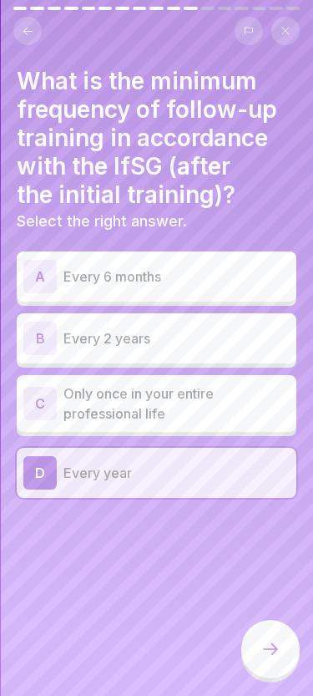
click at [262, 642] on icon at bounding box center [271, 649] width 20 height 20
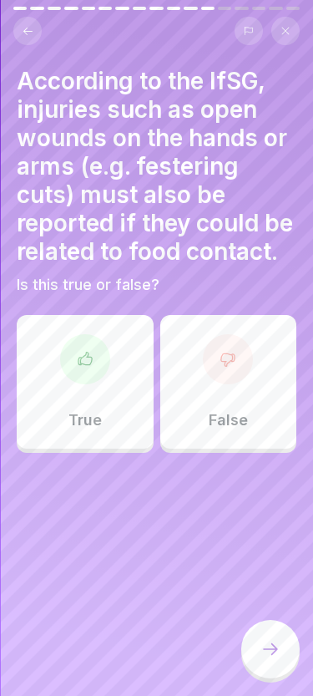
click at [80, 362] on icon at bounding box center [85, 358] width 13 height 13
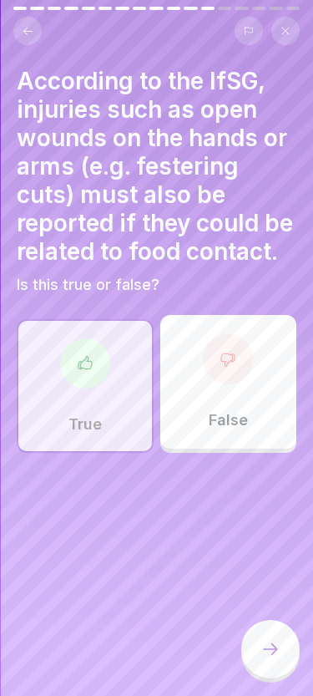
click at [270, 666] on div at bounding box center [271, 649] width 58 height 58
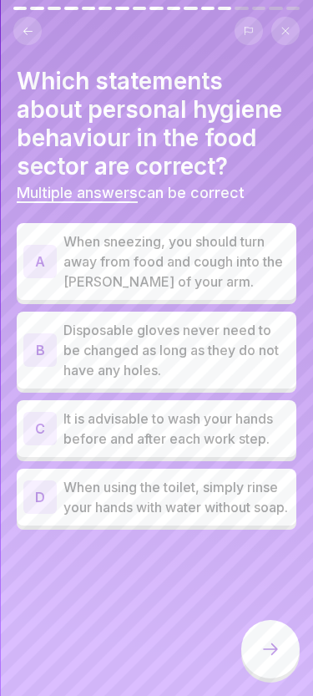
click at [65, 256] on p "When sneezing, you should turn away from food and cough into the crook of your …" at bounding box center [177, 261] width 226 height 60
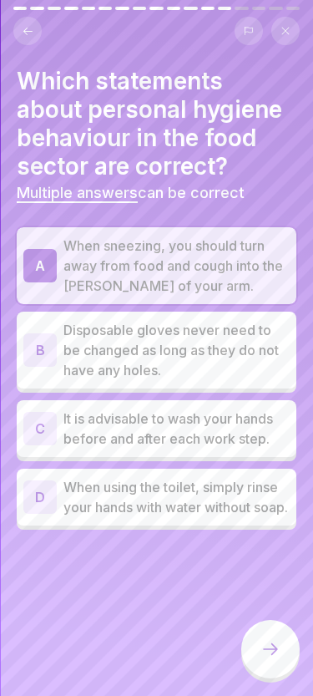
click at [49, 427] on div "C" at bounding box center [39, 428] width 33 height 33
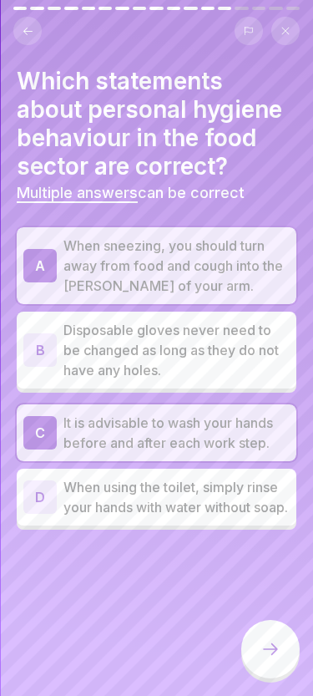
click at [265, 642] on icon at bounding box center [271, 649] width 20 height 20
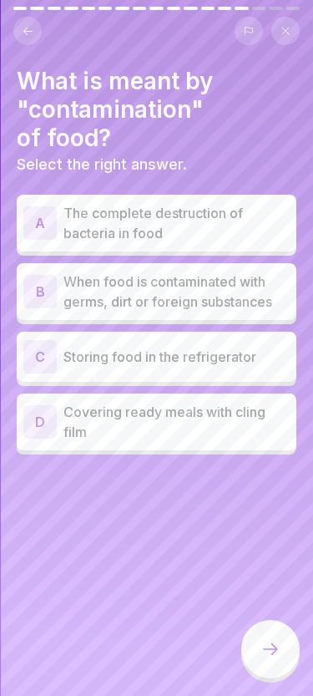
click at [76, 295] on p "When food is contaminated with germs, dirt or foreign substances" at bounding box center [177, 292] width 226 height 40
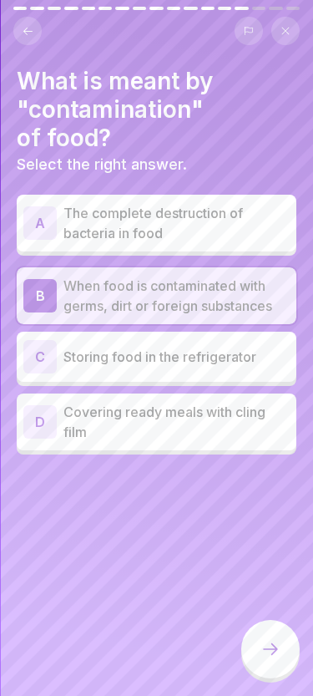
click at [262, 653] on icon at bounding box center [271, 649] width 20 height 20
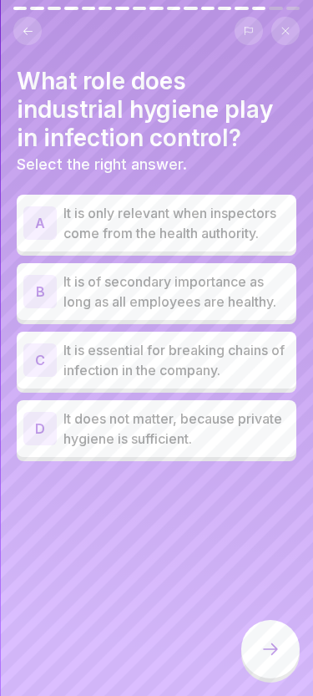
click at [128, 341] on p "It is essential for breaking chains of infection in the company." at bounding box center [177, 360] width 226 height 40
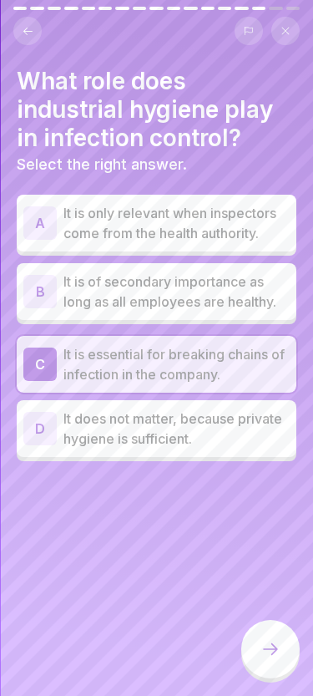
click at [267, 627] on div at bounding box center [271, 649] width 58 height 58
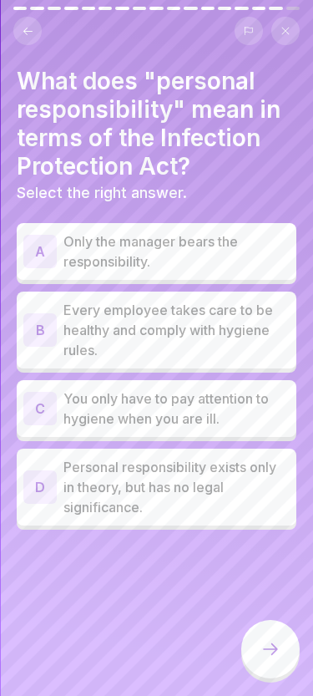
click at [170, 318] on p "Every employee takes care to be healthy and comply with hygiene rules." at bounding box center [177, 330] width 226 height 60
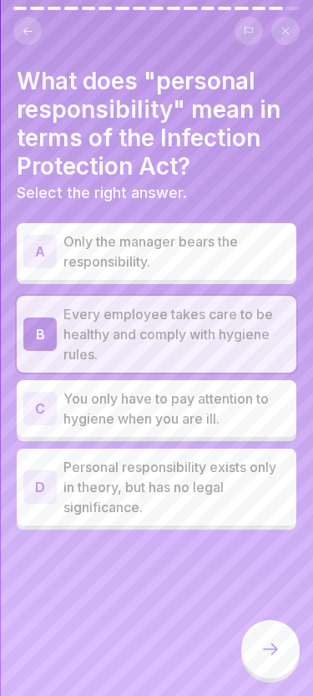
click at [287, 651] on div at bounding box center [271, 649] width 58 height 58
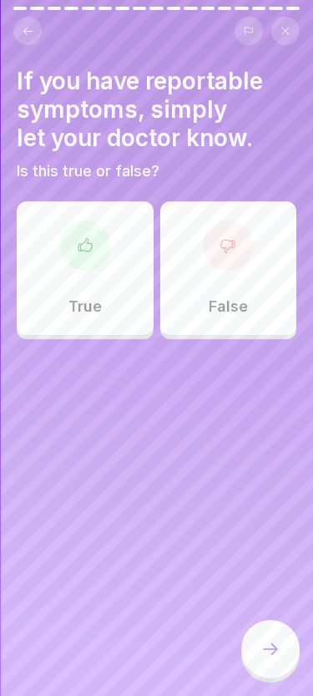
click at [226, 255] on div at bounding box center [228, 246] width 50 height 50
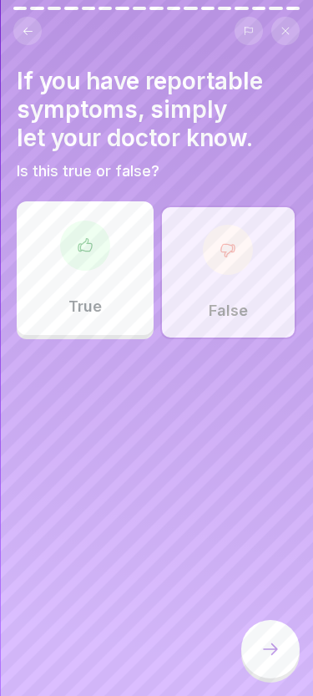
click at [267, 636] on div at bounding box center [271, 649] width 58 height 58
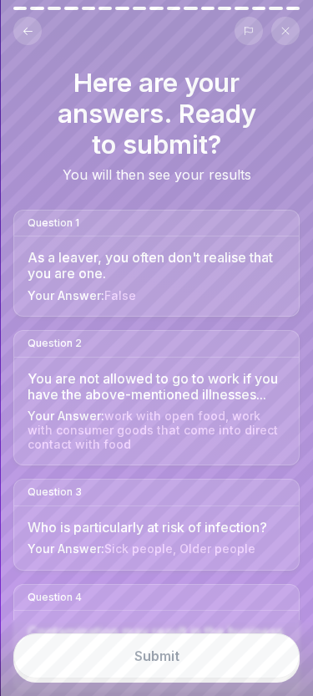
click at [186, 656] on button "Submit" at bounding box center [156, 655] width 287 height 45
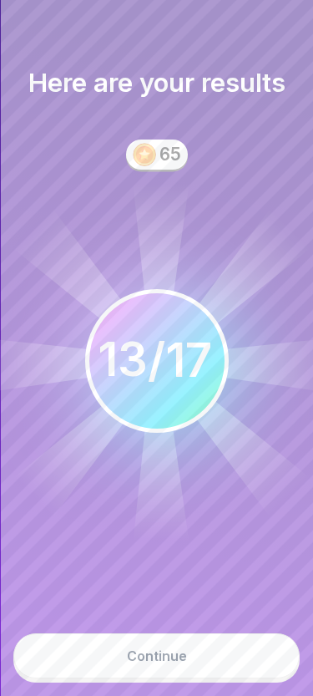
click at [174, 675] on button "Continue" at bounding box center [156, 655] width 287 height 45
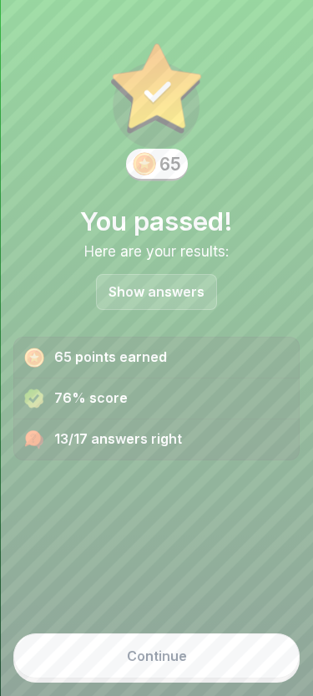
click at [181, 674] on button "Continue" at bounding box center [156, 655] width 287 height 45
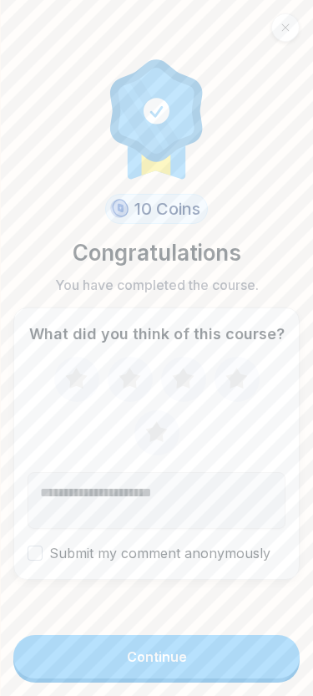
click at [165, 645] on button "Continue" at bounding box center [156, 656] width 287 height 43
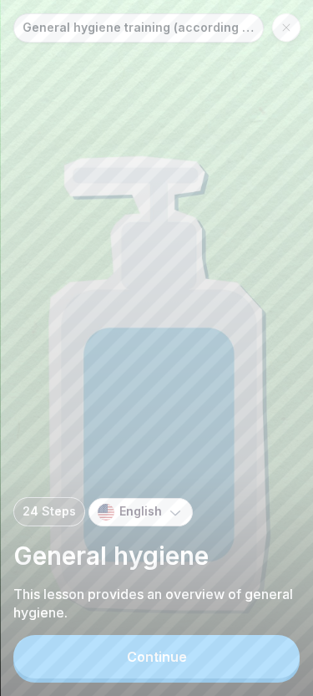
click at [160, 664] on div "Continue" at bounding box center [157, 656] width 60 height 15
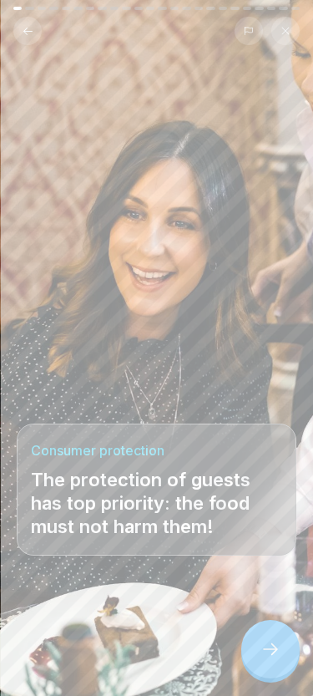
click at [277, 641] on icon at bounding box center [271, 649] width 20 height 20
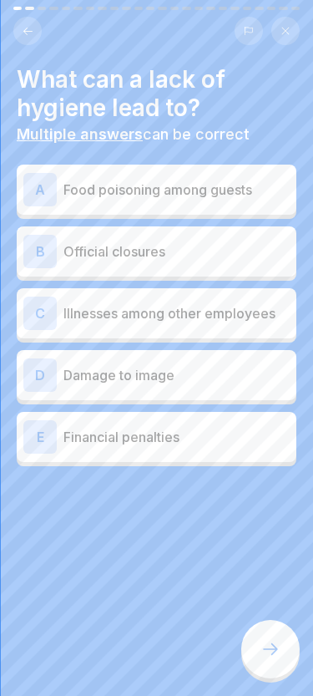
click at [271, 640] on icon at bounding box center [271, 649] width 20 height 20
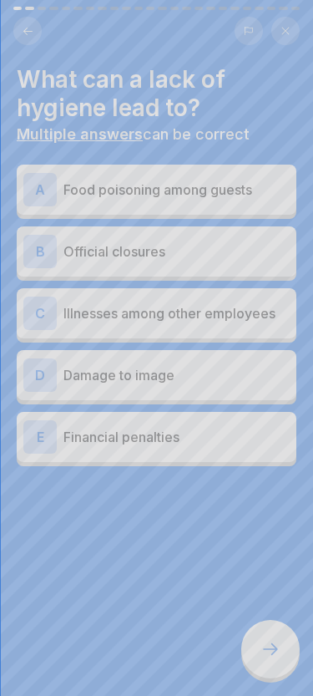
click at [271, 639] on div at bounding box center [156, 348] width 313 height 696
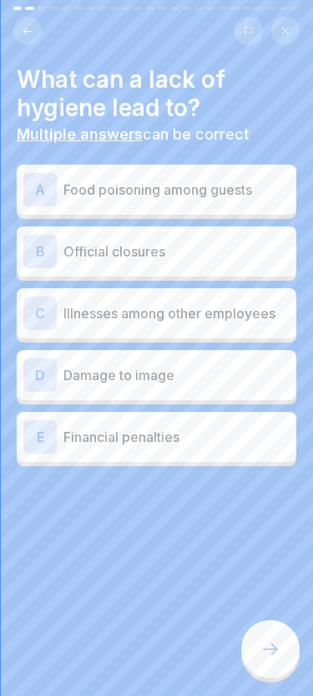
click at [265, 191] on p "Food poisoning among guests" at bounding box center [177, 190] width 226 height 20
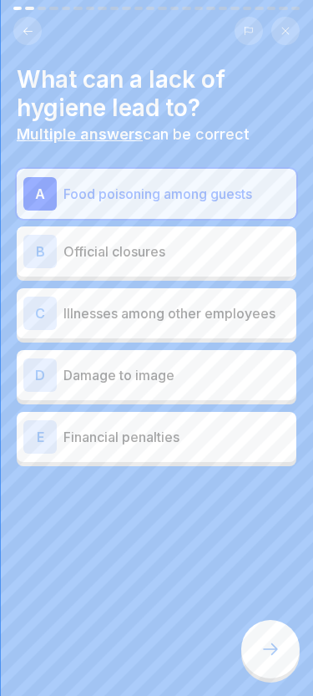
click at [201, 320] on p "Illnesses among other employees" at bounding box center [177, 313] width 226 height 20
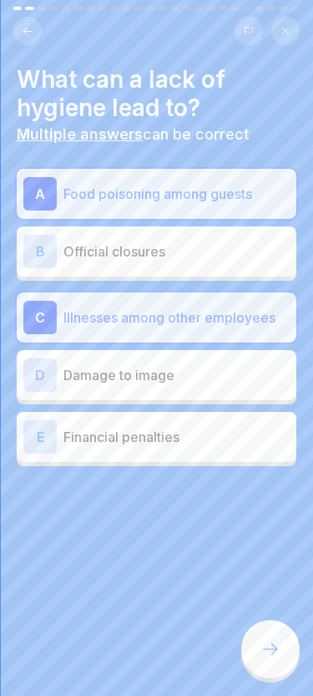
click at [182, 376] on p "Damage to image" at bounding box center [177, 375] width 226 height 20
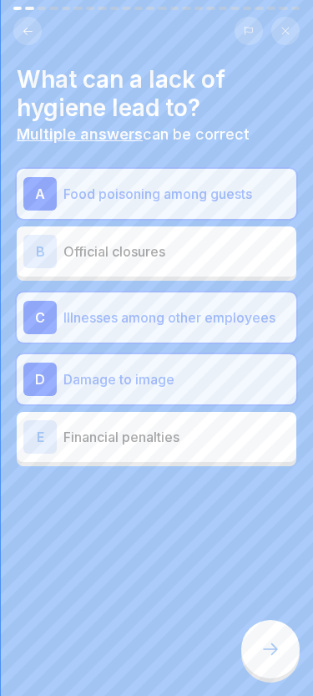
click at [170, 434] on p "Financial penalties" at bounding box center [177, 437] width 226 height 20
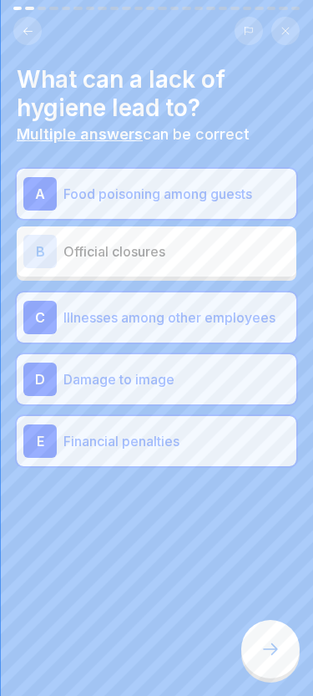
click at [267, 648] on icon at bounding box center [271, 649] width 20 height 20
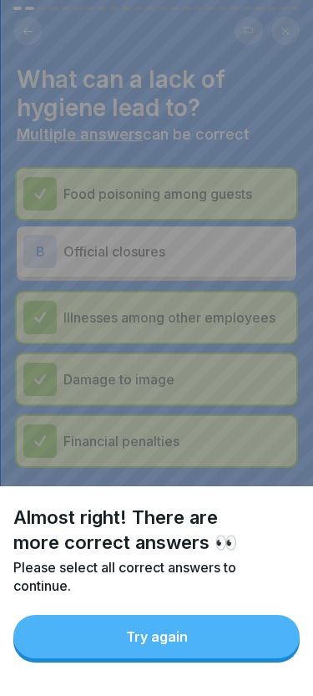
click at [239, 636] on button "Try again" at bounding box center [156, 636] width 287 height 43
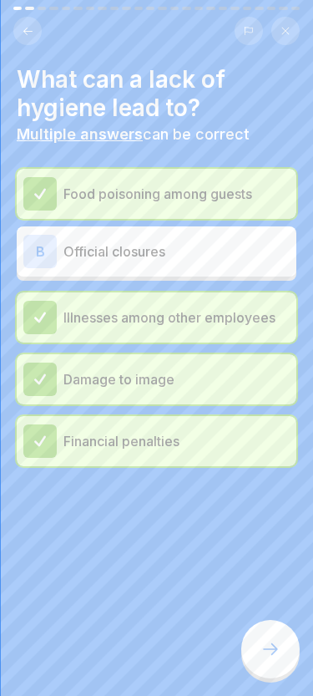
click at [276, 644] on icon at bounding box center [271, 649] width 20 height 20
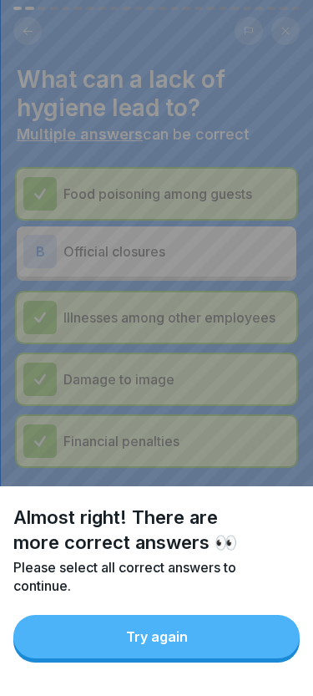
click at [211, 628] on button "Try again" at bounding box center [156, 636] width 287 height 43
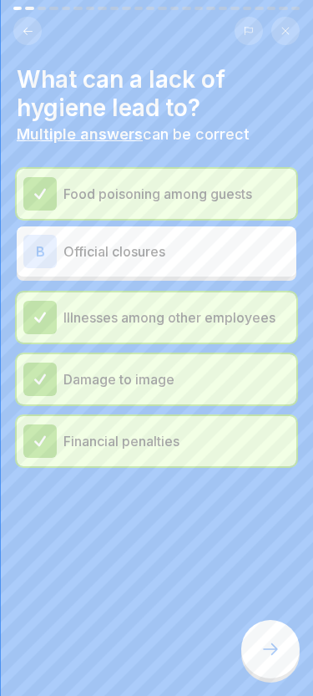
click at [203, 258] on p "Official closures" at bounding box center [177, 252] width 226 height 20
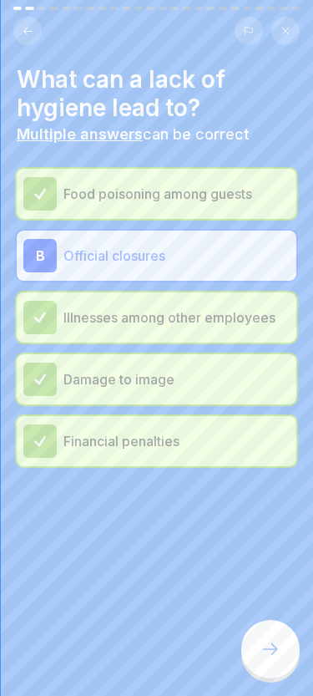
click at [265, 645] on icon at bounding box center [271, 649] width 20 height 20
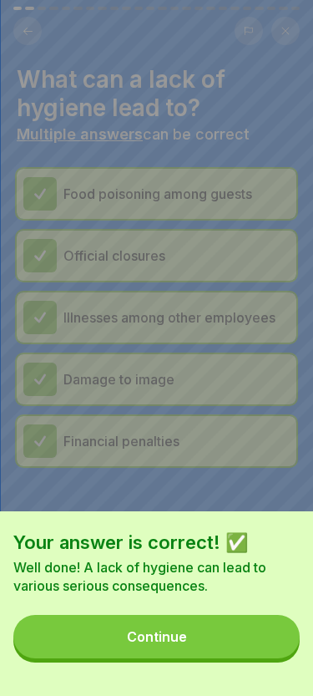
click at [227, 636] on button "Continue" at bounding box center [156, 636] width 287 height 43
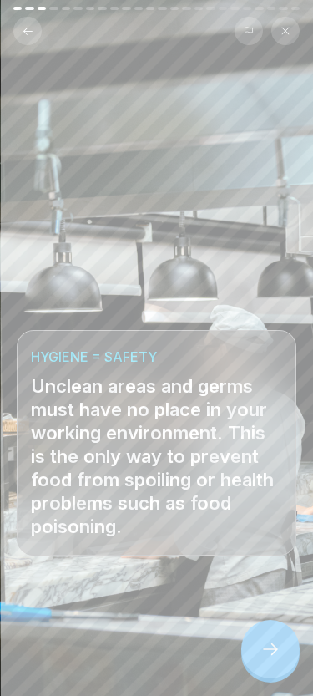
click at [279, 648] on icon at bounding box center [271, 649] width 20 height 20
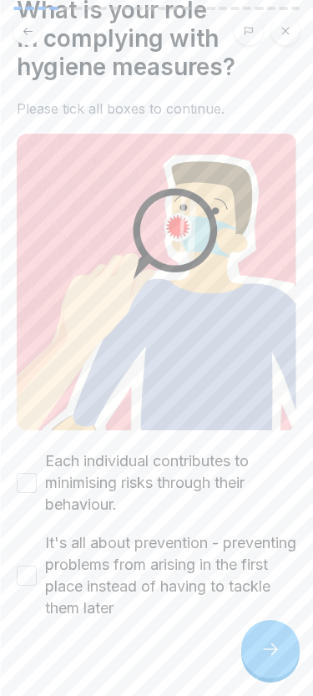
scroll to position [74, 0]
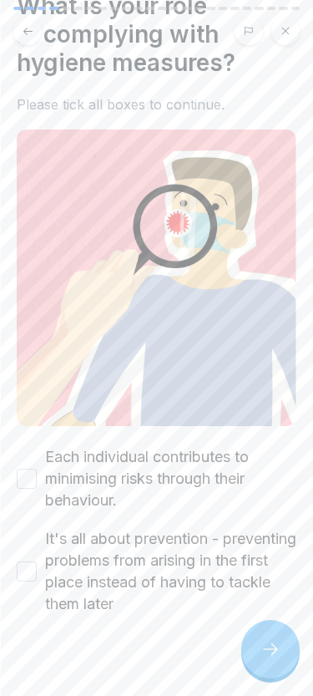
click at [13, 496] on div "What is your role in complying with hygiene measures? Please tick all boxes to …" at bounding box center [156, 348] width 313 height 696
click at [22, 477] on button "Each individual contributes to minimising risks through their behaviour." at bounding box center [27, 479] width 20 height 20
click at [25, 572] on button "It's all about prevention - preventing problems from arising in the first place…" at bounding box center [27, 572] width 20 height 20
click at [275, 674] on div at bounding box center [271, 649] width 58 height 58
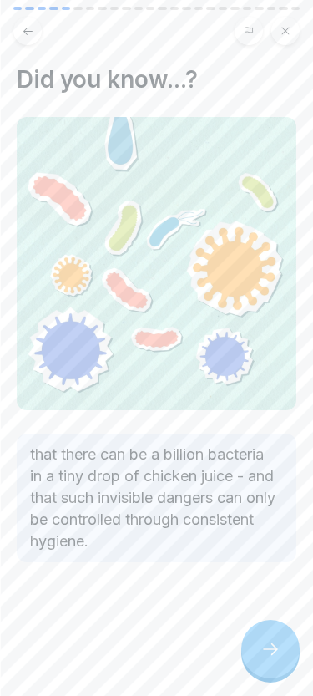
click at [280, 651] on icon at bounding box center [271, 649] width 20 height 20
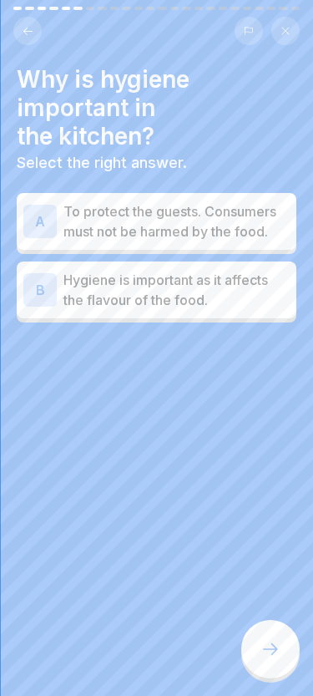
click at [274, 643] on icon at bounding box center [271, 649] width 20 height 20
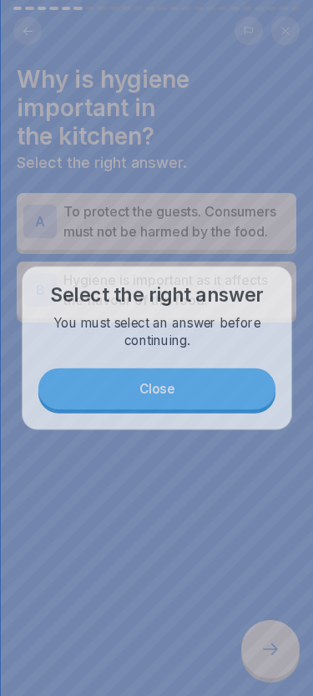
click at [272, 648] on icon at bounding box center [271, 649] width 20 height 20
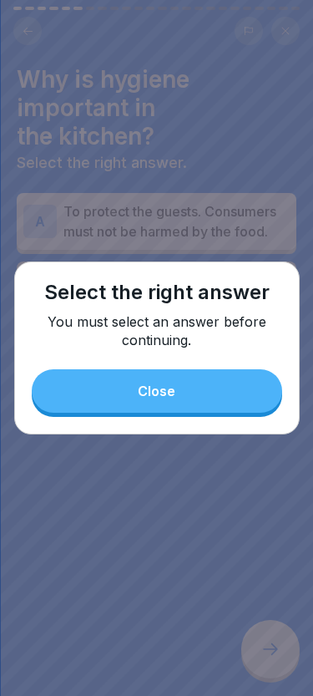
click at [201, 381] on button "Close" at bounding box center [157, 390] width 251 height 43
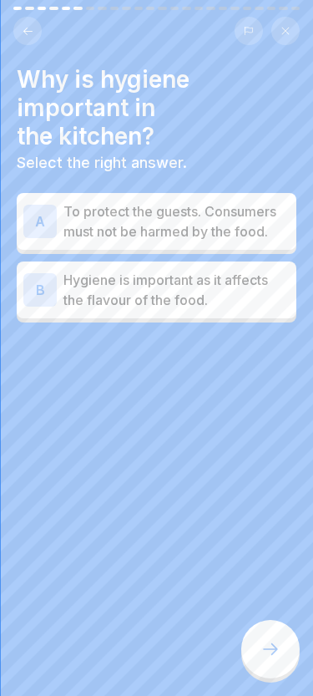
click at [270, 642] on icon at bounding box center [271, 649] width 20 height 20
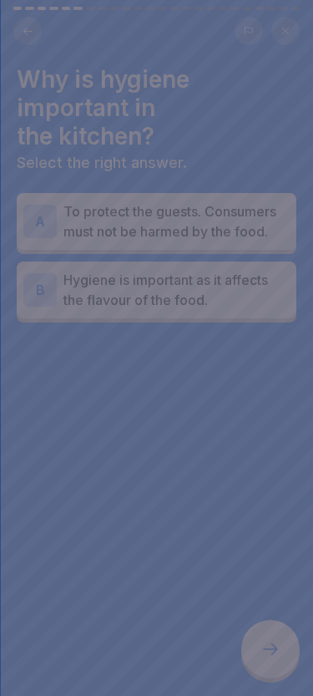
click at [275, 652] on div at bounding box center [156, 348] width 313 height 696
click at [275, 651] on div at bounding box center [156, 348] width 313 height 696
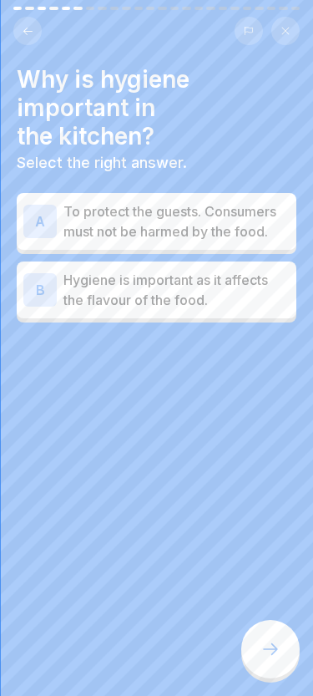
click at [247, 233] on p "To protect the guests. Consumers must not be harmed by the food." at bounding box center [177, 221] width 226 height 40
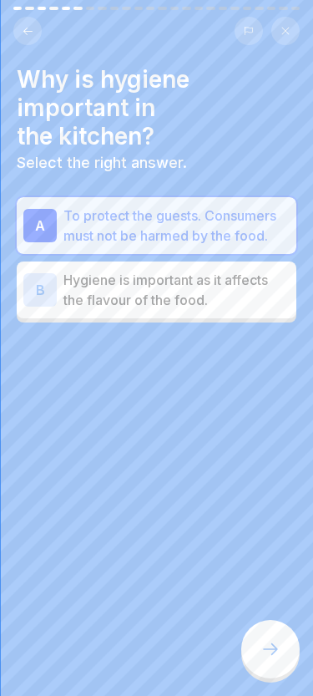
click at [277, 650] on icon at bounding box center [270, 649] width 15 height 12
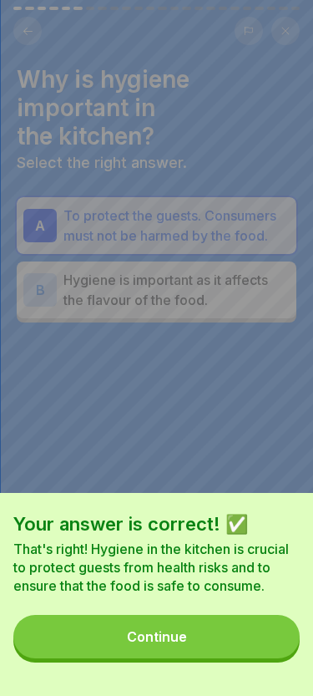
click at [257, 637] on button "Continue" at bounding box center [156, 636] width 287 height 43
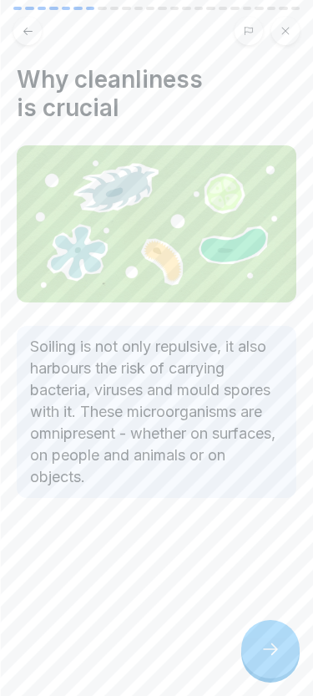
click at [257, 658] on div at bounding box center [271, 649] width 58 height 58
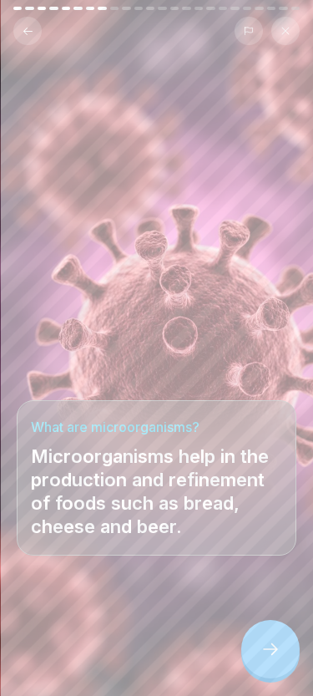
click at [267, 649] on icon at bounding box center [270, 649] width 15 height 12
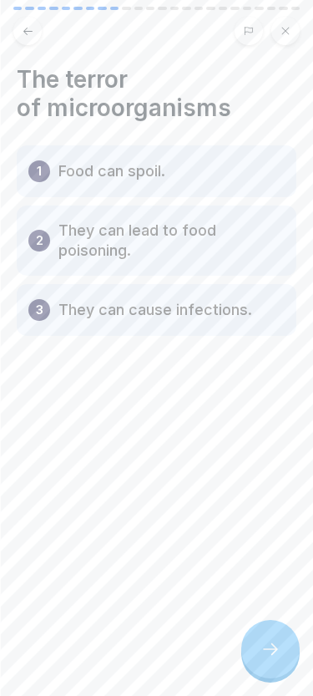
click at [261, 641] on icon at bounding box center [271, 649] width 20 height 20
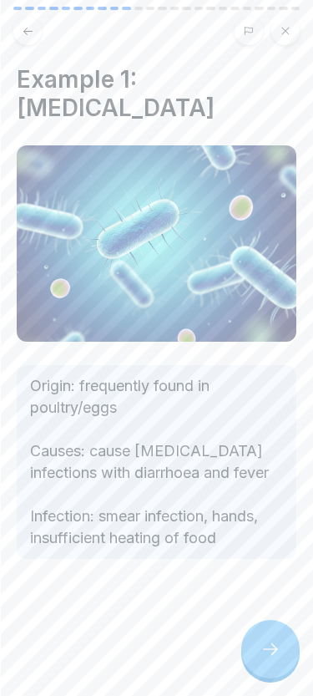
click at [260, 640] on div at bounding box center [271, 649] width 58 height 58
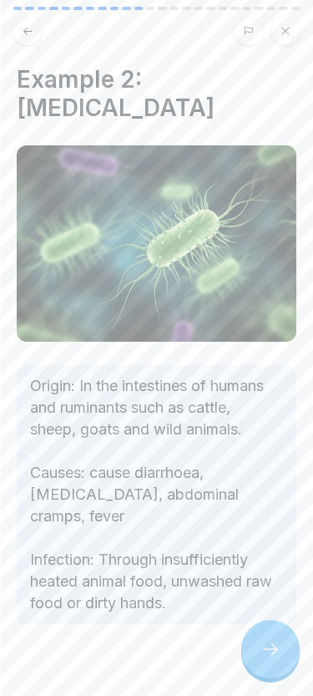
click at [266, 636] on div at bounding box center [271, 649] width 58 height 58
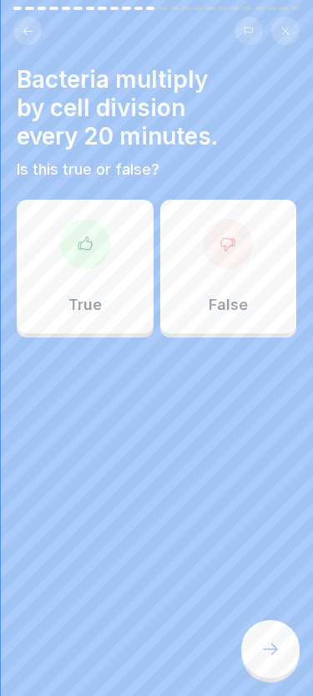
click at [269, 646] on icon at bounding box center [271, 649] width 20 height 20
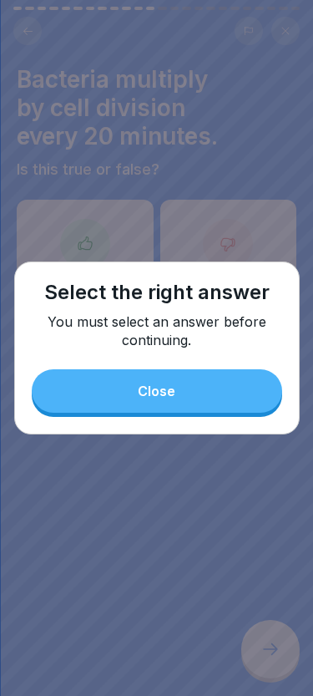
click at [252, 403] on button "Close" at bounding box center [157, 390] width 251 height 43
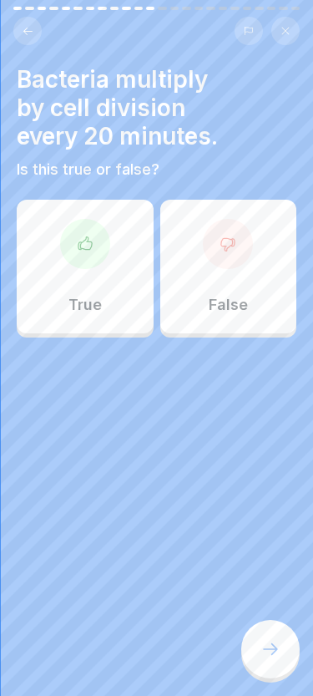
click at [106, 282] on div "True" at bounding box center [85, 267] width 137 height 134
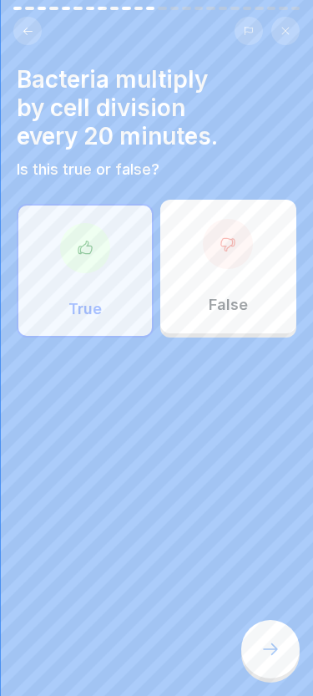
click at [285, 633] on div at bounding box center [271, 649] width 58 height 58
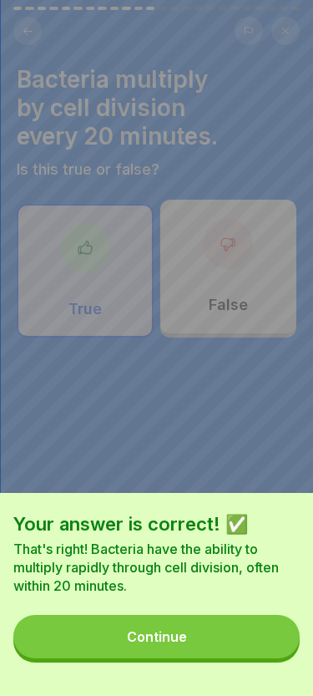
click at [239, 648] on button "Continue" at bounding box center [156, 636] width 287 height 43
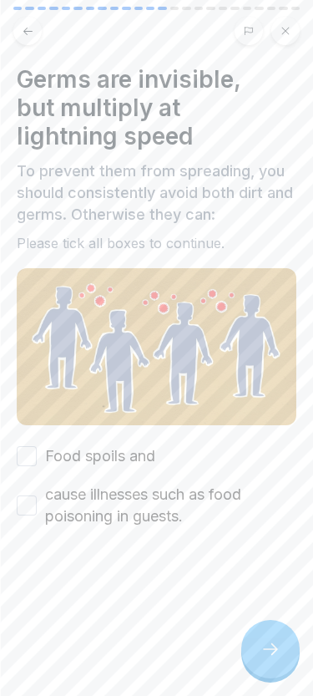
click at [23, 451] on button "Food spoils and" at bounding box center [27, 456] width 20 height 20
click at [36, 507] on button "cause illnesses such as food poisoning in guests." at bounding box center [27, 506] width 20 height 20
click at [271, 643] on icon at bounding box center [271, 649] width 20 height 20
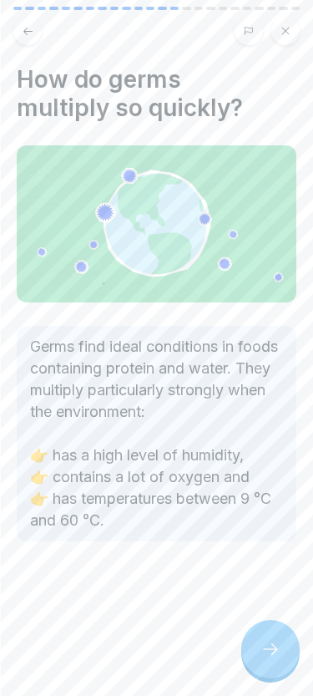
click at [269, 659] on div at bounding box center [271, 649] width 58 height 58
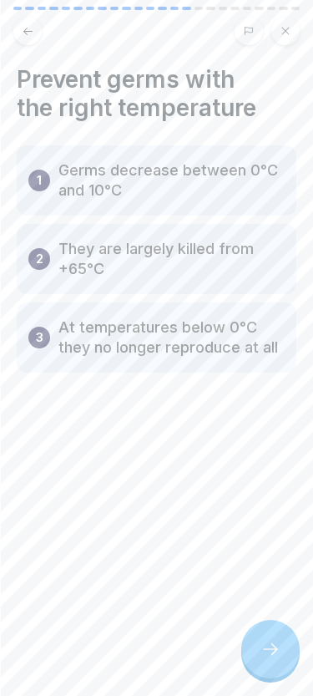
click at [280, 649] on icon at bounding box center [271, 649] width 20 height 20
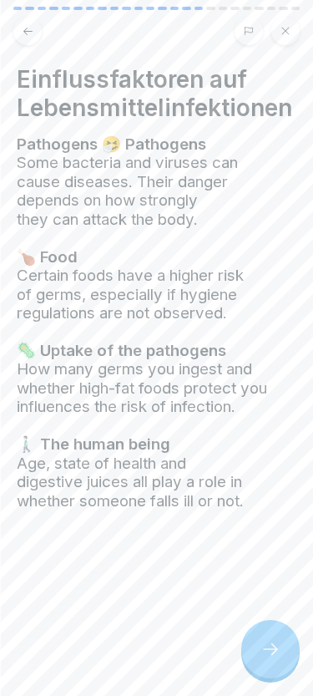
click at [280, 649] on icon at bounding box center [271, 649] width 20 height 20
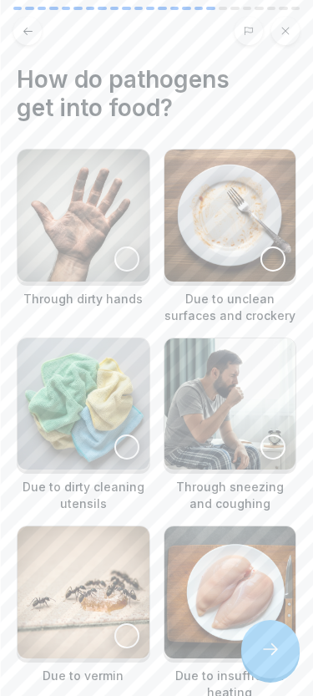
click at [96, 250] on img at bounding box center [84, 216] width 132 height 132
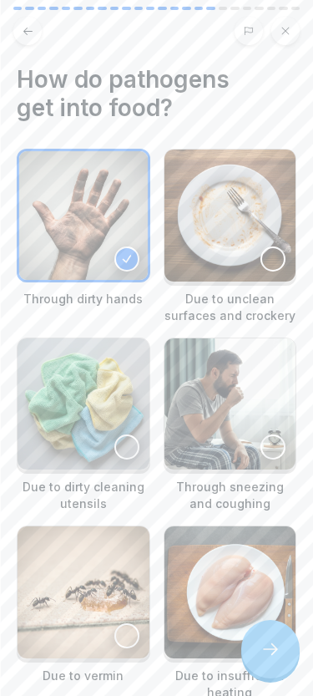
click at [223, 239] on img at bounding box center [231, 216] width 132 height 132
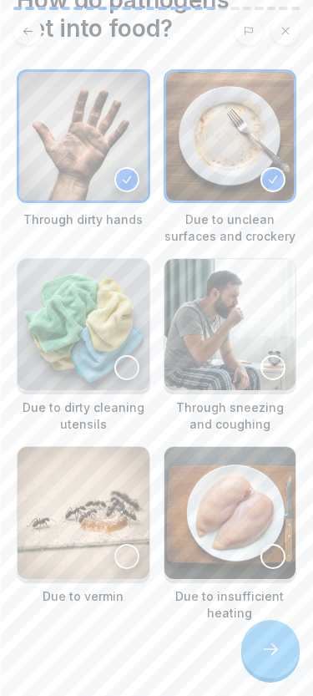
scroll to position [94, 0]
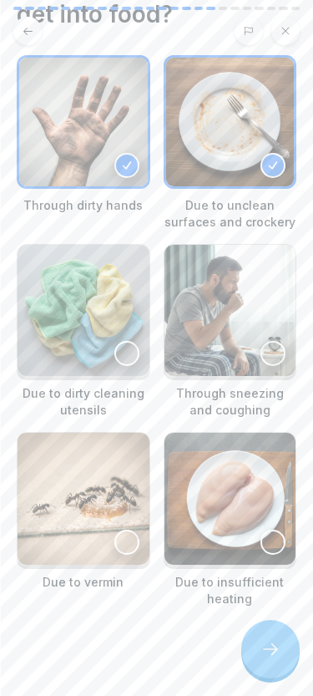
click at [90, 344] on img at bounding box center [84, 311] width 132 height 132
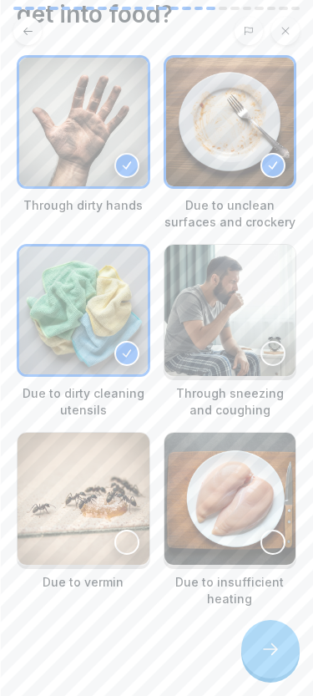
click at [211, 321] on img at bounding box center [231, 311] width 132 height 132
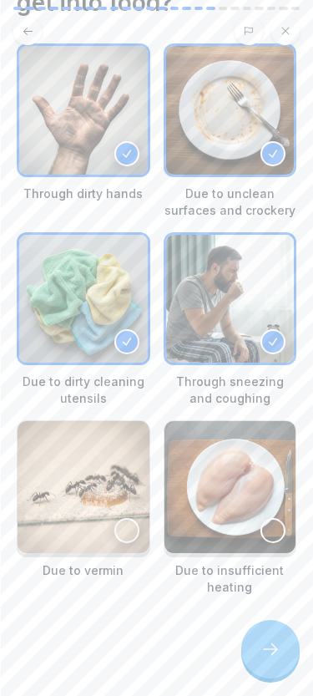
scroll to position [105, 0]
click at [216, 522] on img at bounding box center [231, 487] width 132 height 132
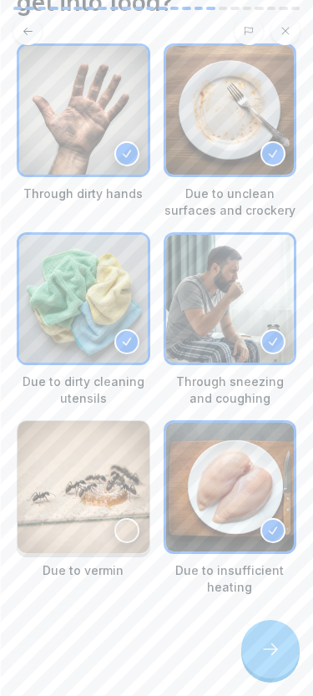
click at [58, 527] on img at bounding box center [84, 487] width 132 height 132
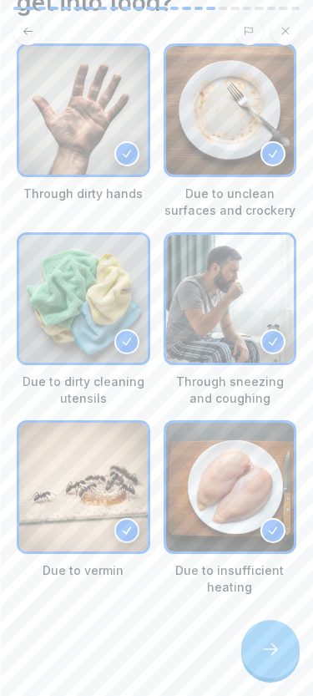
click at [277, 664] on div at bounding box center [271, 649] width 58 height 58
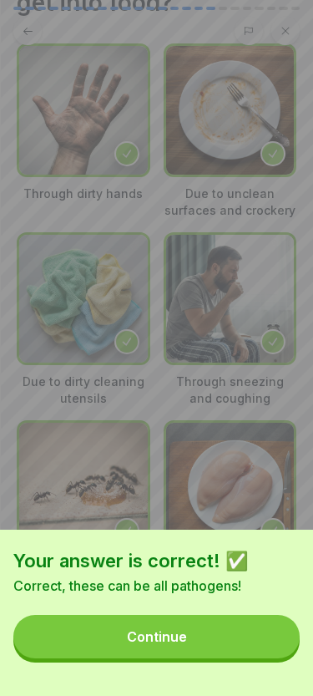
click at [202, 652] on button "Continue" at bounding box center [156, 636] width 287 height 43
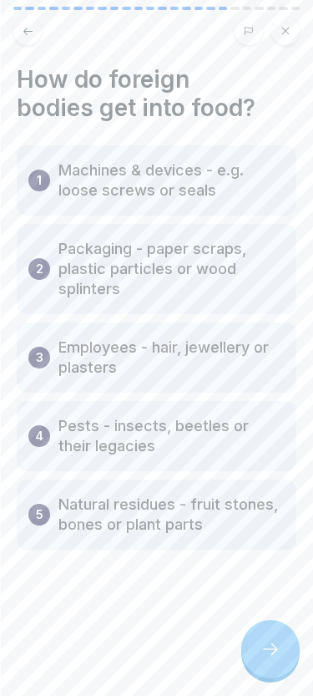
click at [272, 649] on icon at bounding box center [270, 649] width 15 height 12
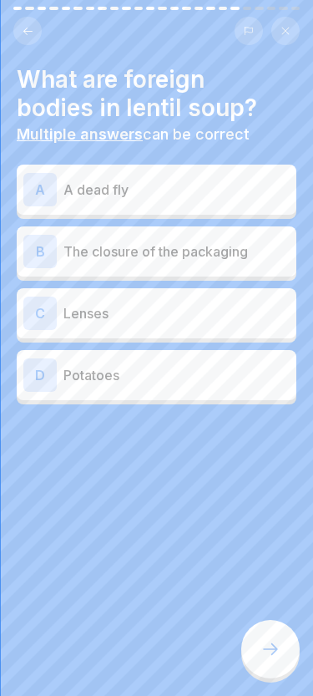
click at [224, 189] on p "A dead fly" at bounding box center [177, 190] width 226 height 20
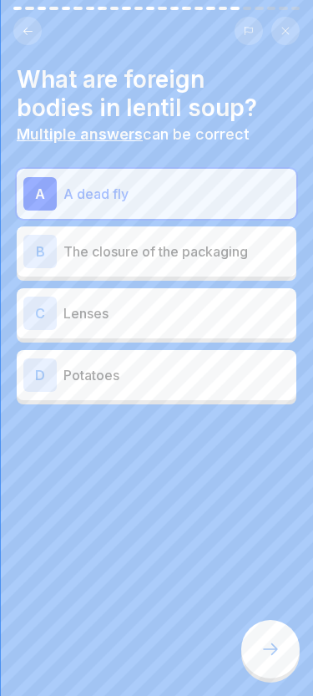
click at [211, 247] on p "The closure of the packaging" at bounding box center [177, 252] width 226 height 20
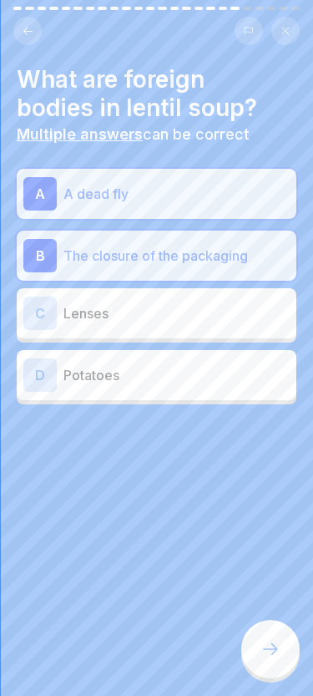
click at [175, 308] on p "Lenses" at bounding box center [177, 313] width 226 height 20
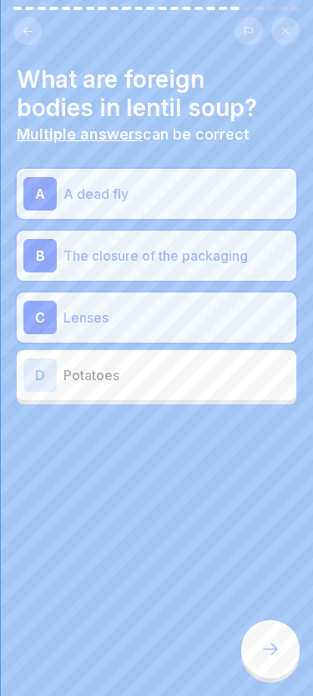
click at [271, 628] on div at bounding box center [271, 649] width 58 height 58
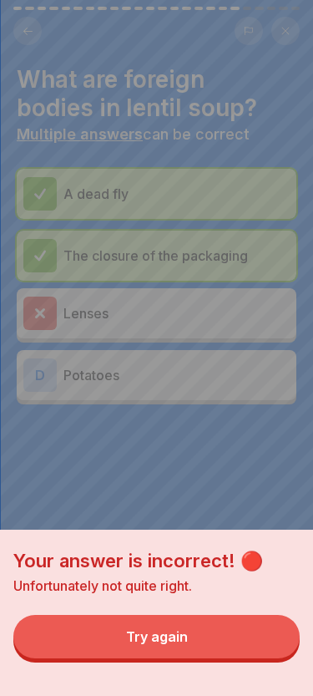
click at [184, 642] on div "Try again" at bounding box center [157, 636] width 62 height 15
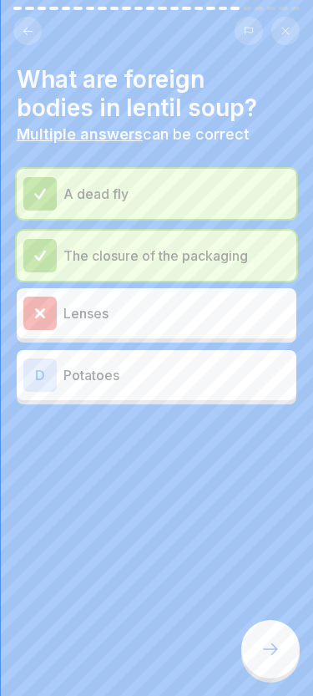
click at [169, 311] on p "Lenses" at bounding box center [177, 313] width 226 height 20
click at [274, 637] on div at bounding box center [271, 649] width 58 height 58
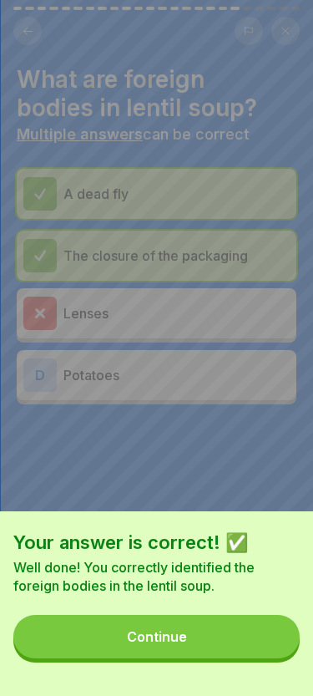
click at [171, 638] on div "Continue" at bounding box center [157, 636] width 60 height 15
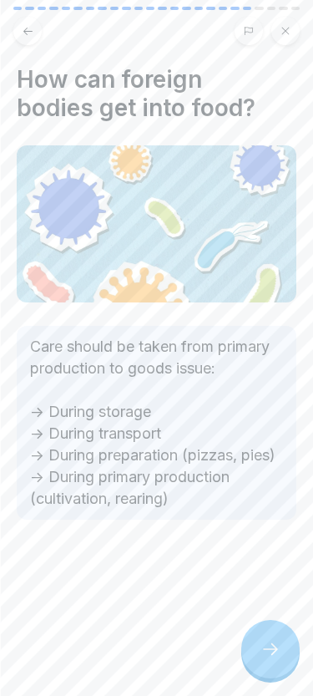
click at [277, 650] on icon at bounding box center [270, 649] width 15 height 12
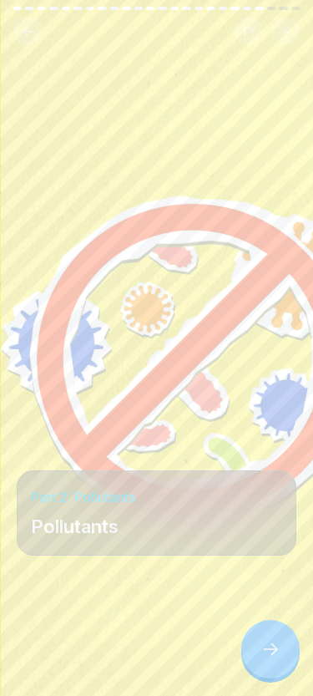
click at [265, 653] on icon at bounding box center [271, 649] width 20 height 20
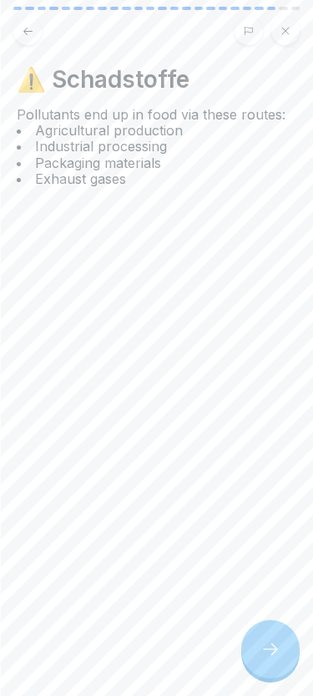
click at [274, 652] on icon at bounding box center [270, 649] width 15 height 12
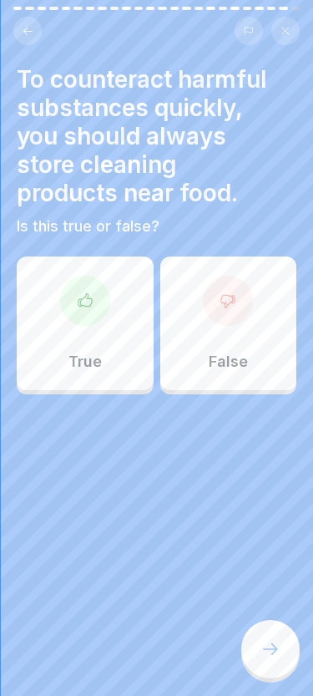
click at [236, 323] on div at bounding box center [228, 301] width 50 height 50
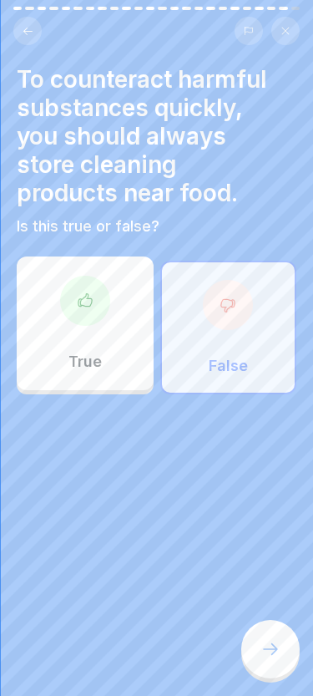
click at [263, 638] on div at bounding box center [271, 649] width 58 height 58
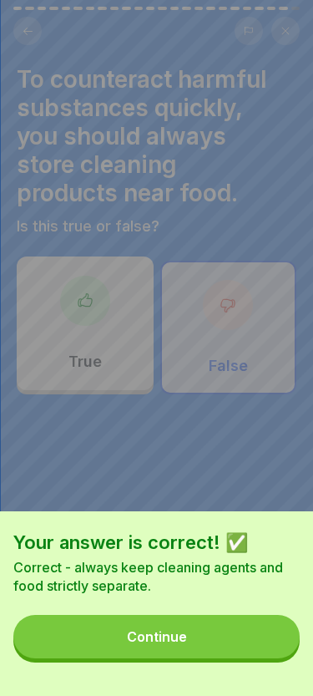
click at [123, 648] on button "Continue" at bounding box center [156, 636] width 287 height 43
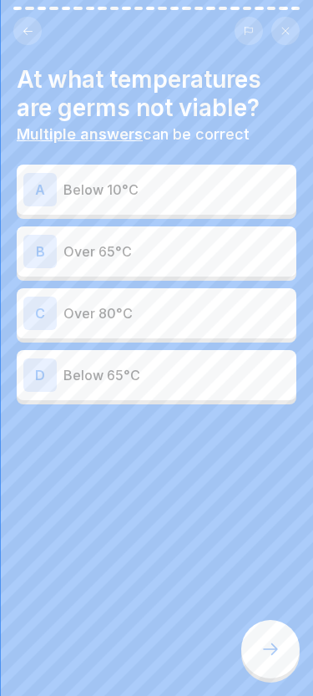
click at [181, 314] on p "Over 80°C" at bounding box center [177, 313] width 226 height 20
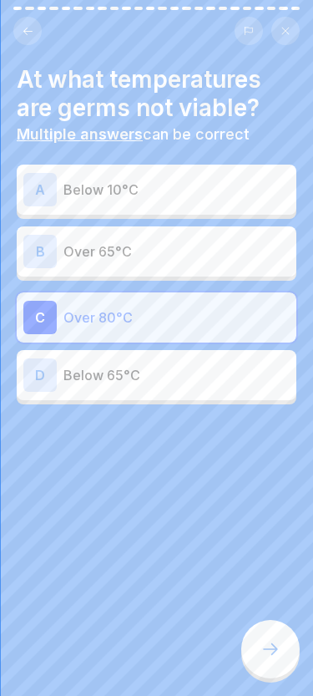
click at [271, 669] on div at bounding box center [271, 649] width 58 height 58
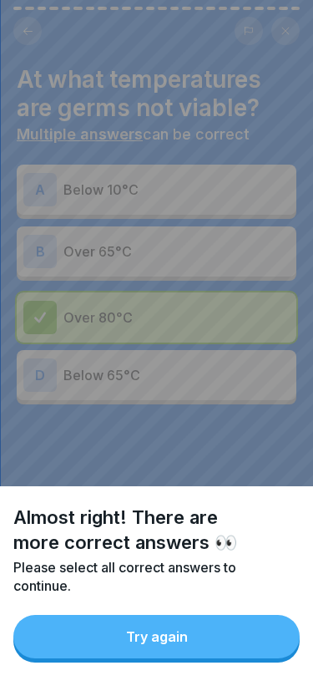
click at [157, 648] on button "Try again" at bounding box center [156, 636] width 287 height 43
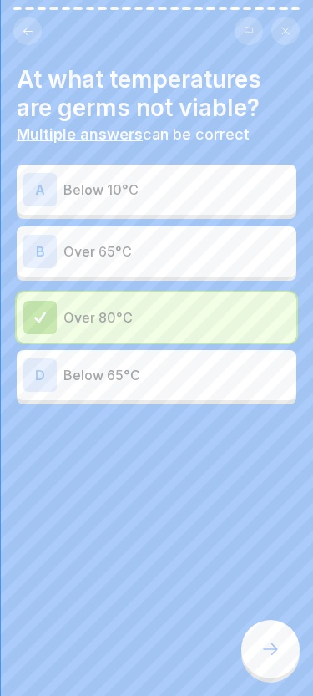
click at [204, 247] on p "Over 65°C" at bounding box center [177, 252] width 226 height 20
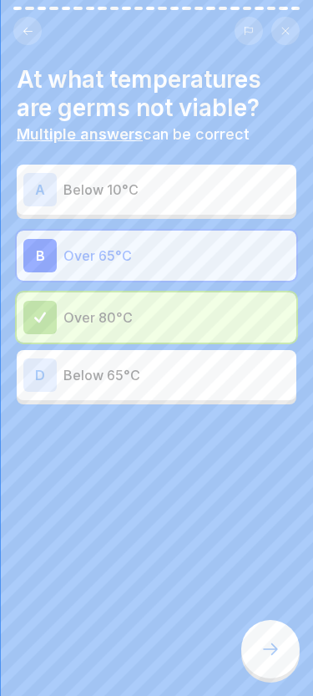
click at [272, 652] on icon at bounding box center [271, 649] width 20 height 20
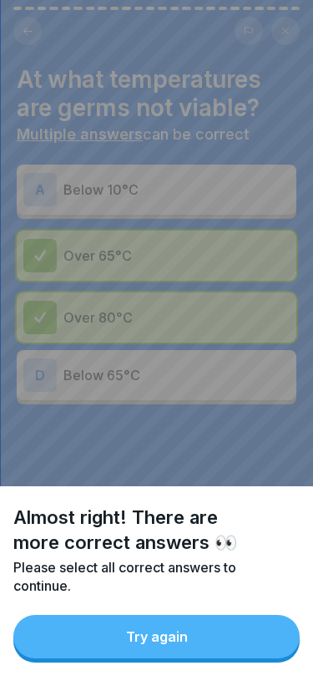
click at [189, 643] on button "Try again" at bounding box center [156, 636] width 287 height 43
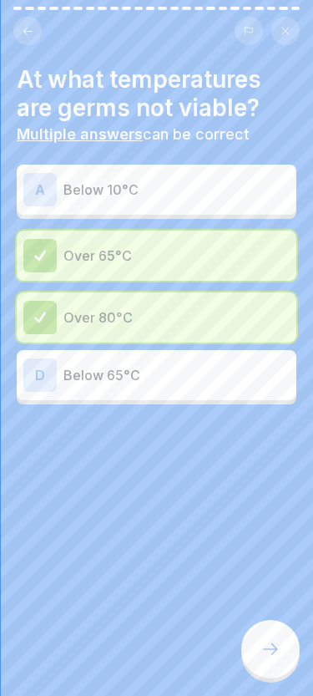
click at [146, 375] on p "Below 65°C" at bounding box center [177, 375] width 226 height 20
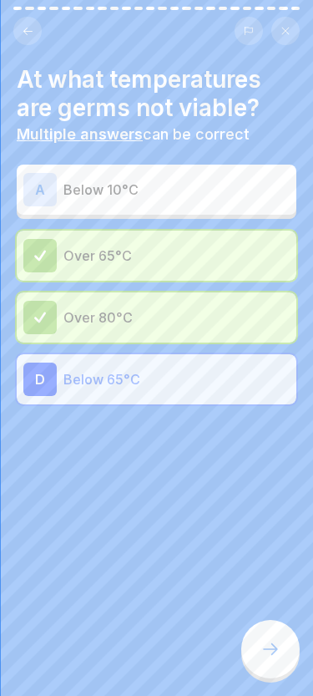
click at [265, 640] on icon at bounding box center [271, 649] width 20 height 20
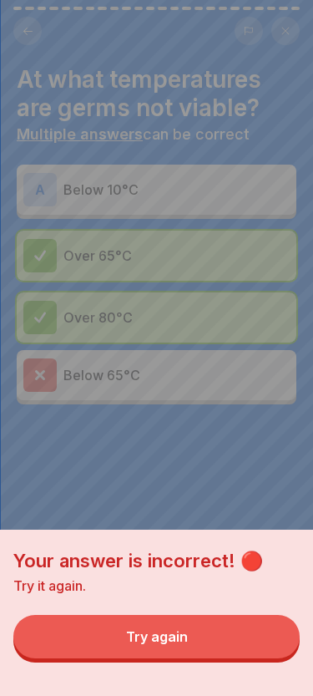
click at [181, 642] on div "Try again" at bounding box center [157, 636] width 62 height 15
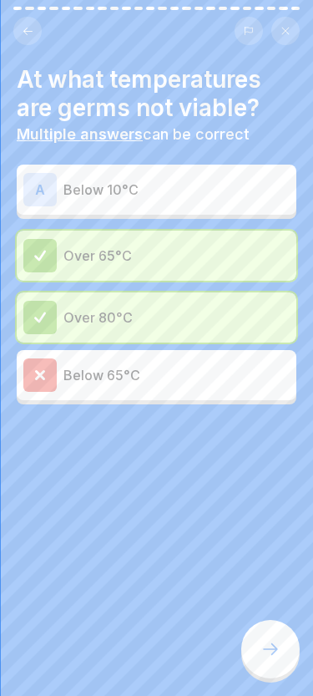
click at [202, 199] on div "A Below 10°C" at bounding box center [156, 189] width 267 height 33
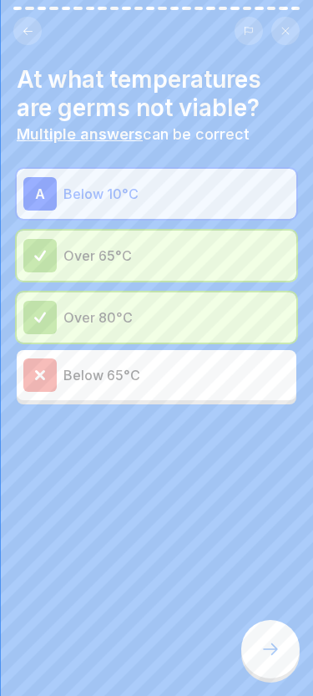
click at [272, 643] on icon at bounding box center [270, 649] width 15 height 12
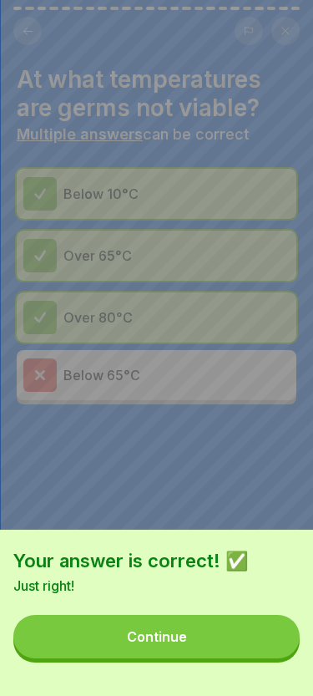
click at [182, 638] on div "Continue" at bounding box center [157, 636] width 60 height 15
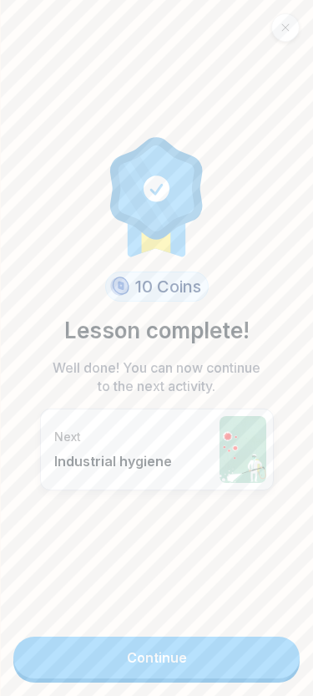
click at [149, 648] on link "Continue" at bounding box center [156, 658] width 287 height 42
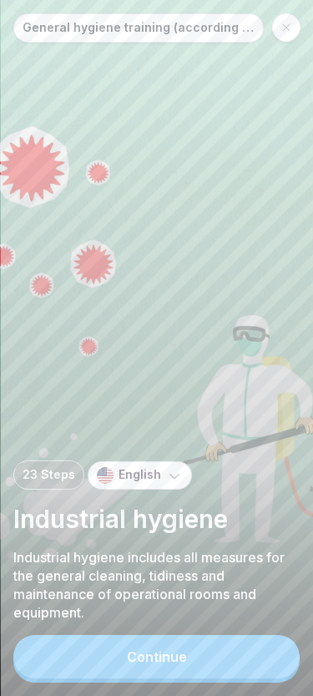
click at [135, 672] on button "Continue" at bounding box center [156, 656] width 287 height 43
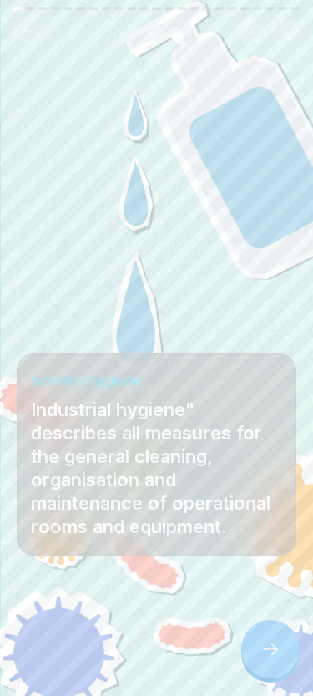
click at [277, 648] on icon at bounding box center [271, 649] width 20 height 20
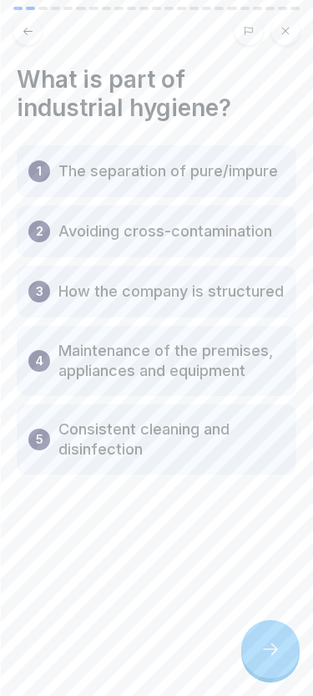
click at [277, 639] on icon at bounding box center [271, 649] width 20 height 20
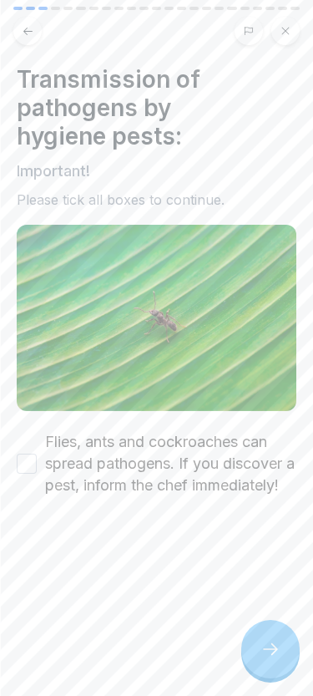
click at [269, 653] on icon at bounding box center [271, 649] width 20 height 20
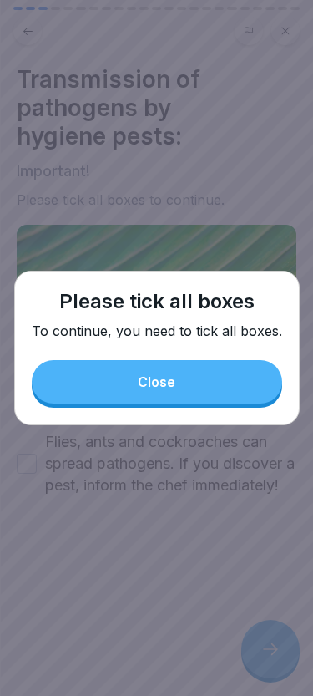
click at [192, 391] on button "Close" at bounding box center [157, 381] width 251 height 43
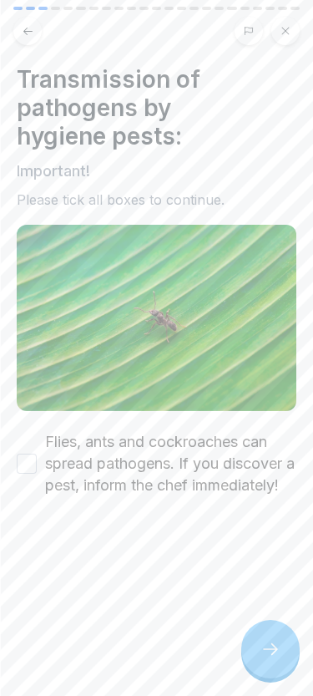
click at [26, 465] on button "Flies, ants and cockroaches can spread pathogens. If you discover a pest, infor…" at bounding box center [27, 464] width 20 height 20
click at [265, 648] on icon at bounding box center [271, 649] width 20 height 20
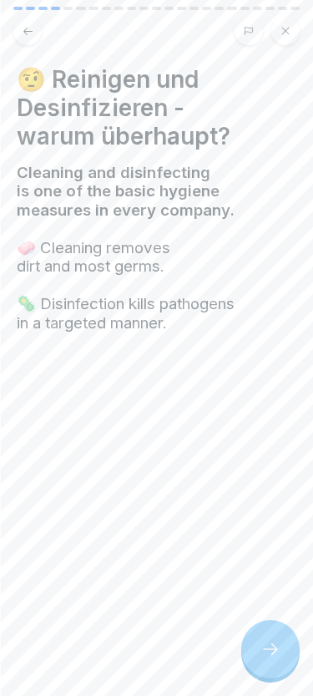
click at [282, 642] on div at bounding box center [271, 649] width 58 height 58
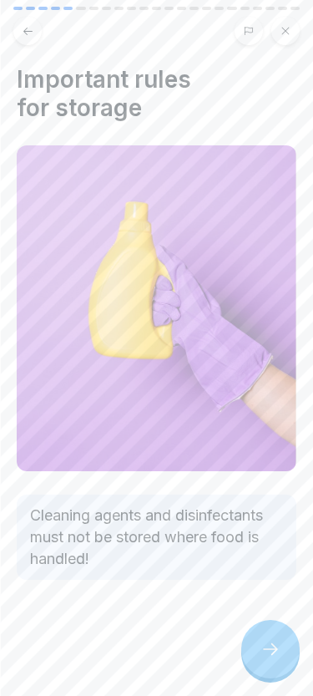
click at [280, 654] on icon at bounding box center [271, 649] width 20 height 20
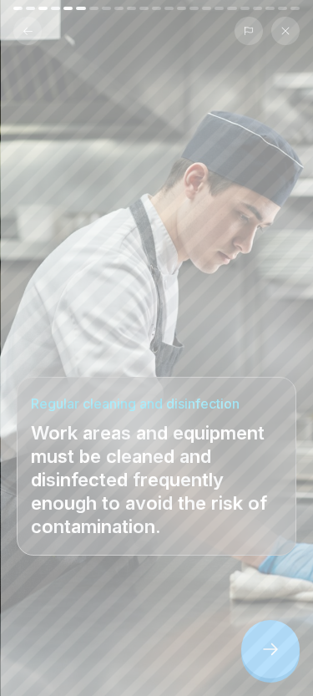
click at [279, 649] on icon at bounding box center [271, 649] width 20 height 20
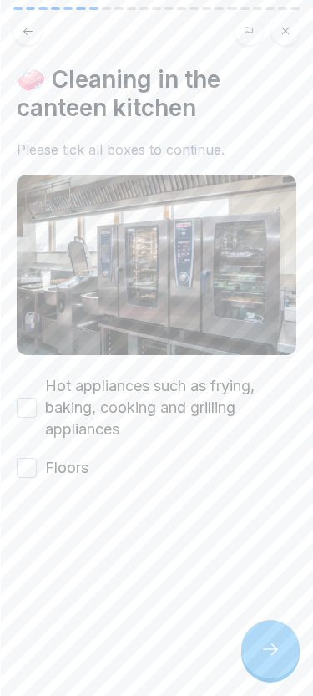
click at [272, 647] on icon at bounding box center [271, 649] width 20 height 20
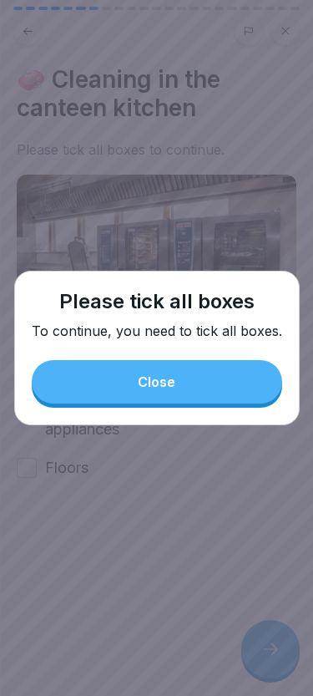
click at [214, 403] on button "Close" at bounding box center [157, 381] width 251 height 43
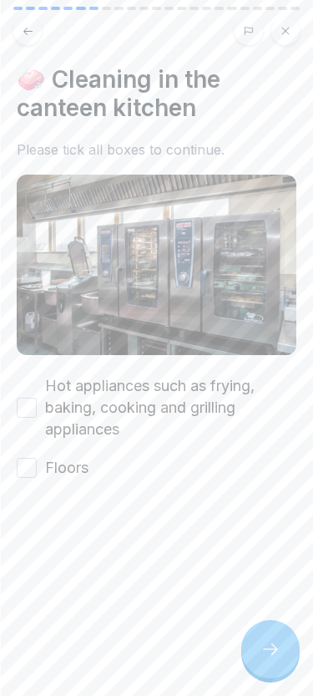
click at [33, 414] on button "Hot appliances such as frying, baking, cooking and grilling appliances" at bounding box center [27, 408] width 20 height 20
click at [30, 461] on button "Floors" at bounding box center [27, 468] width 20 height 20
click at [257, 674] on div at bounding box center [271, 649] width 58 height 58
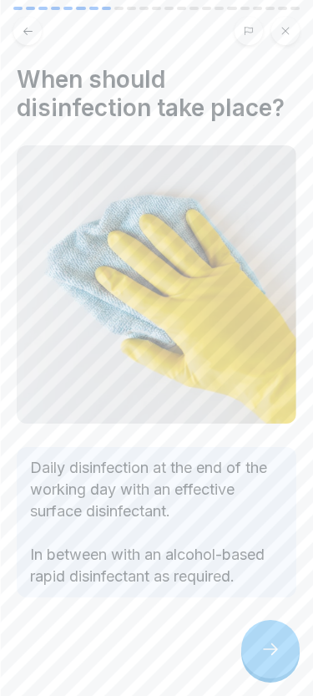
click at [261, 621] on div at bounding box center [271, 649] width 58 height 58
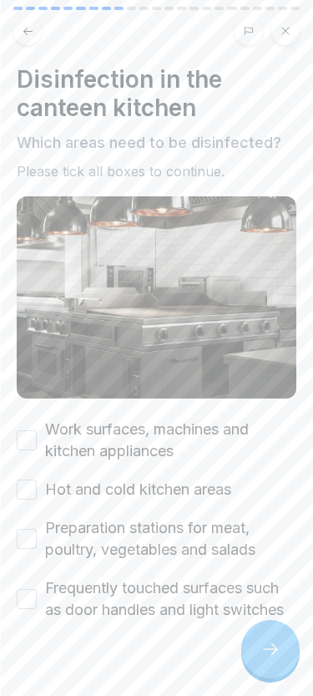
click at [253, 641] on div at bounding box center [271, 649] width 58 height 58
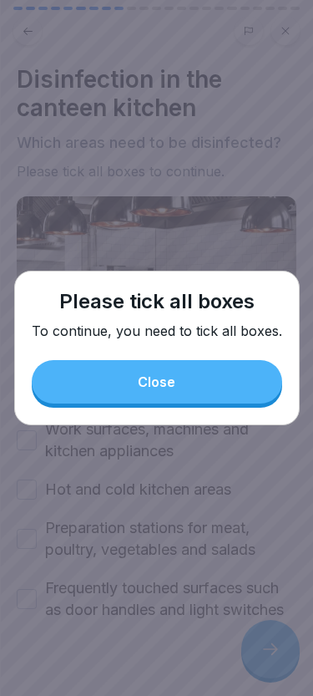
click at [89, 387] on button "Close" at bounding box center [157, 381] width 251 height 43
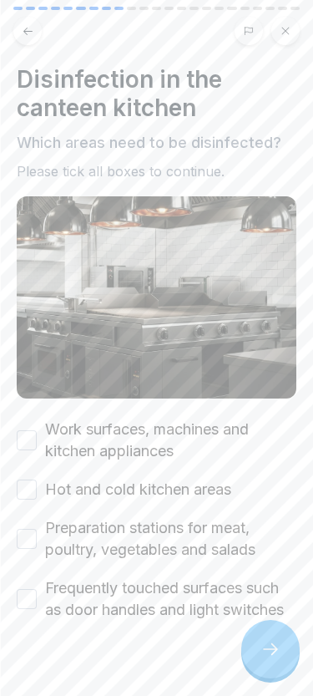
click at [29, 430] on button "Work surfaces, machines and kitchen appliances" at bounding box center [27, 440] width 20 height 20
click at [12, 487] on div "Disinfection in the canteen kitchen Which areas need to be disinfected? Please …" at bounding box center [156, 348] width 313 height 696
click at [27, 497] on button "Hot and cold kitchen areas" at bounding box center [27, 490] width 20 height 20
click at [24, 544] on button "Preparation stations for meat, poultry, vegetables and salads" at bounding box center [27, 539] width 20 height 20
click at [21, 600] on button "Frequently touched surfaces such as door handles and light switches" at bounding box center [27, 599] width 20 height 20
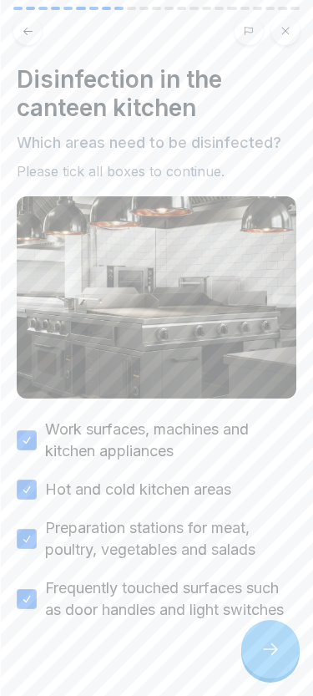
click at [281, 641] on div at bounding box center [271, 649] width 58 height 58
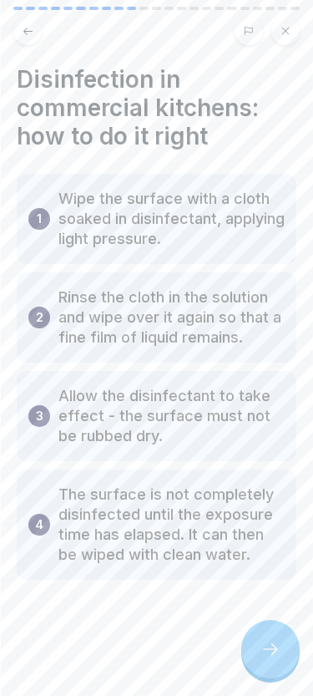
click at [262, 648] on icon at bounding box center [271, 649] width 20 height 20
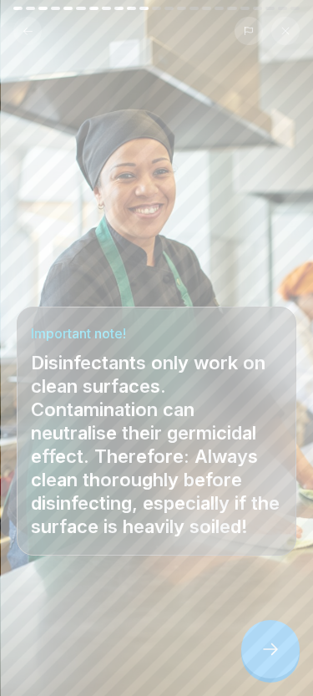
click at [272, 643] on icon at bounding box center [270, 649] width 15 height 12
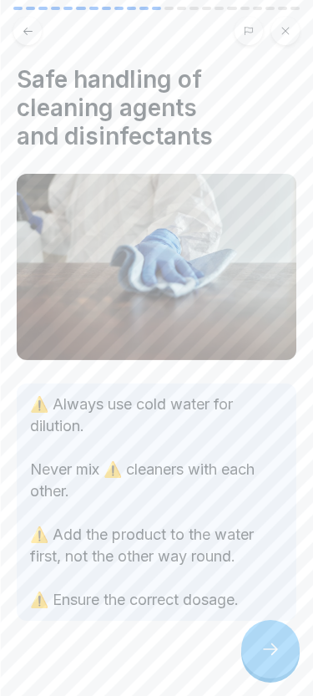
click at [272, 648] on icon at bounding box center [271, 649] width 20 height 20
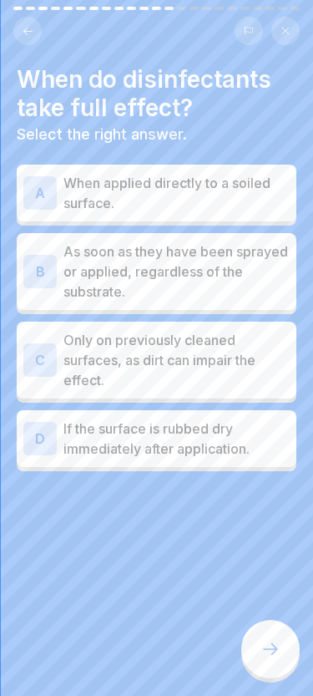
click at [256, 643] on div at bounding box center [271, 649] width 58 height 58
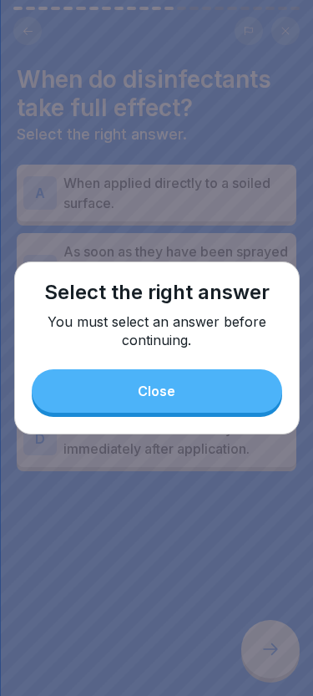
click at [149, 384] on button "Close" at bounding box center [157, 390] width 251 height 43
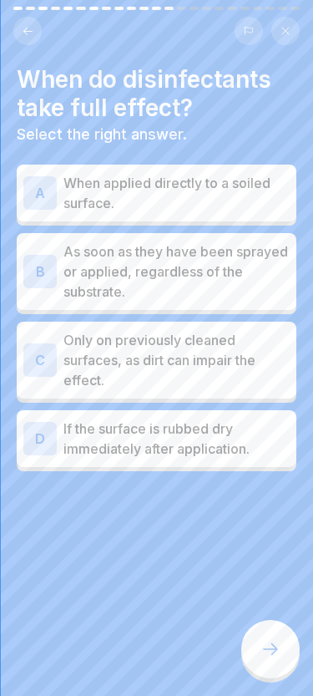
click at [274, 643] on icon at bounding box center [271, 649] width 20 height 20
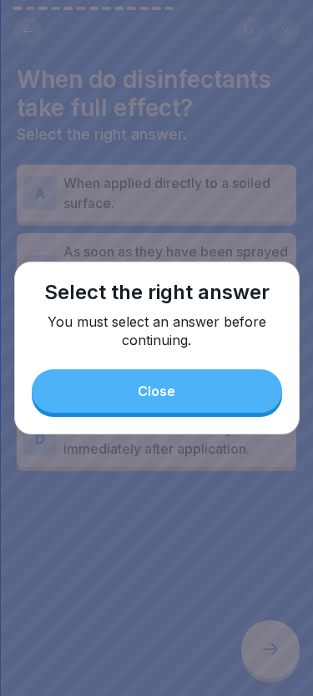
click at [150, 389] on div "Close" at bounding box center [157, 391] width 38 height 15
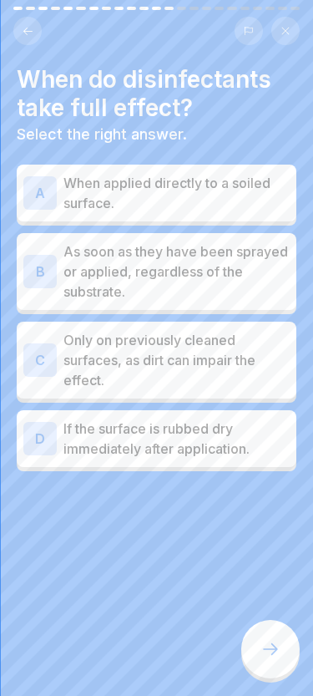
click at [38, 187] on div "A" at bounding box center [39, 192] width 33 height 33
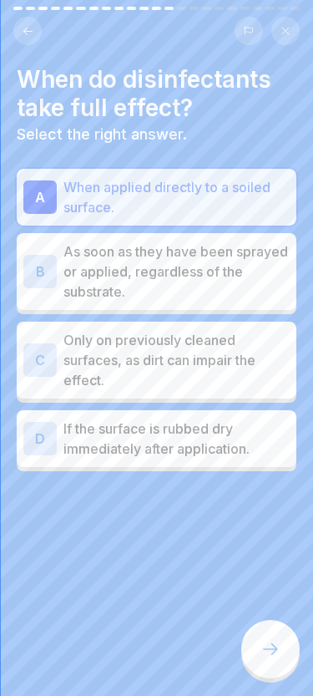
click at [45, 265] on div "B" at bounding box center [39, 271] width 33 height 33
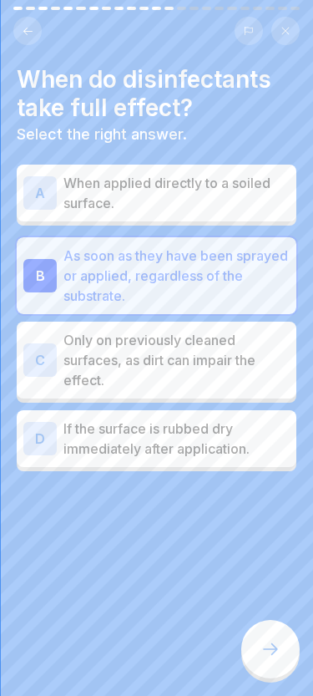
click at [43, 338] on div "C Only on previously cleaned surfaces, as dirt can impair the effect." at bounding box center [156, 360] width 267 height 60
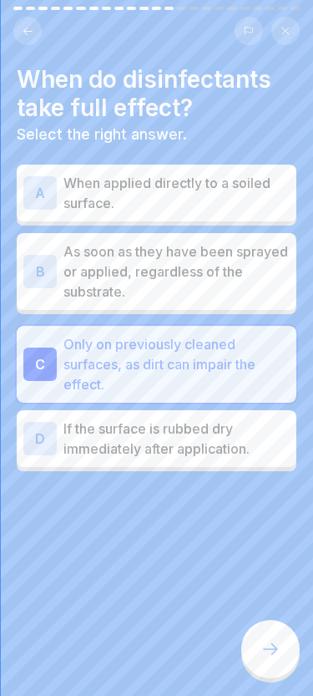
click at [41, 194] on div "A" at bounding box center [39, 192] width 33 height 33
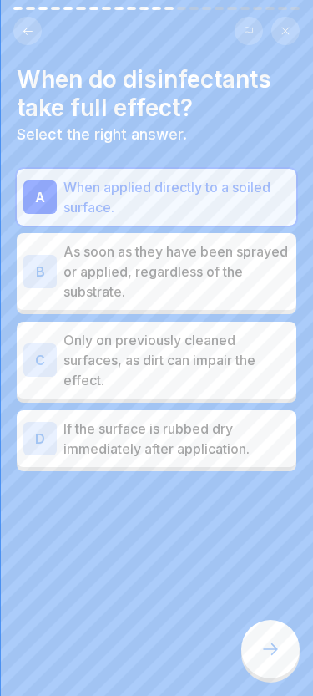
click at [251, 643] on div at bounding box center [271, 649] width 58 height 58
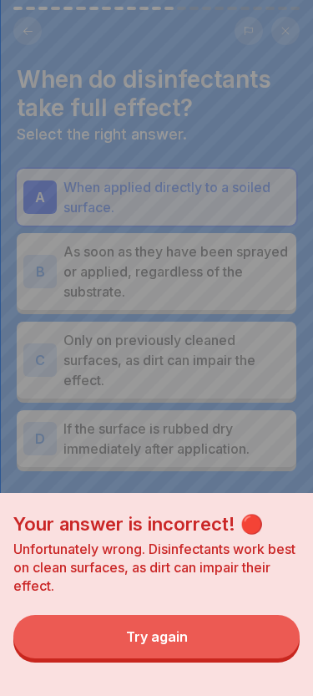
click at [120, 636] on button "Try again" at bounding box center [156, 636] width 287 height 43
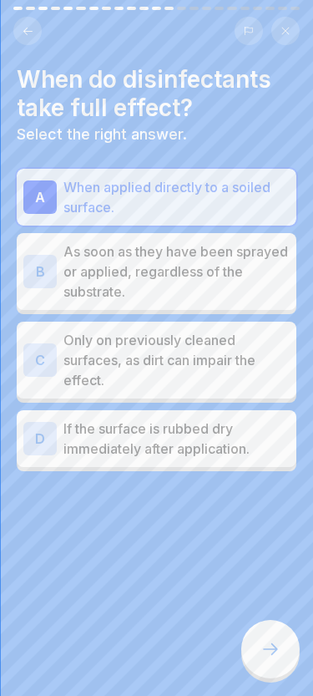
click at [40, 363] on div "C" at bounding box center [39, 359] width 33 height 33
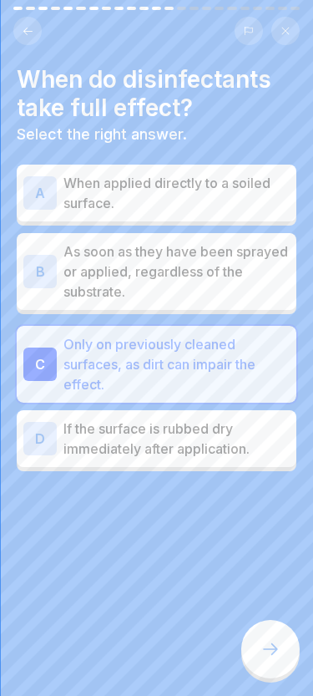
click at [265, 654] on icon at bounding box center [271, 649] width 20 height 20
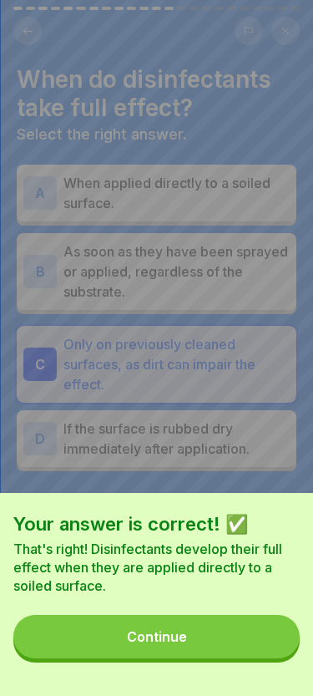
click at [128, 622] on button "Continue" at bounding box center [156, 636] width 287 height 43
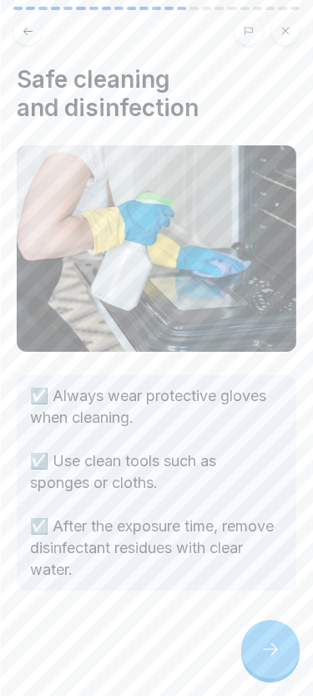
click at [268, 652] on icon at bounding box center [271, 649] width 20 height 20
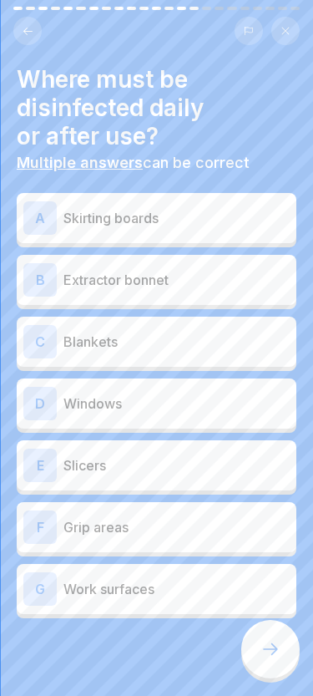
click at [281, 657] on div at bounding box center [271, 649] width 58 height 58
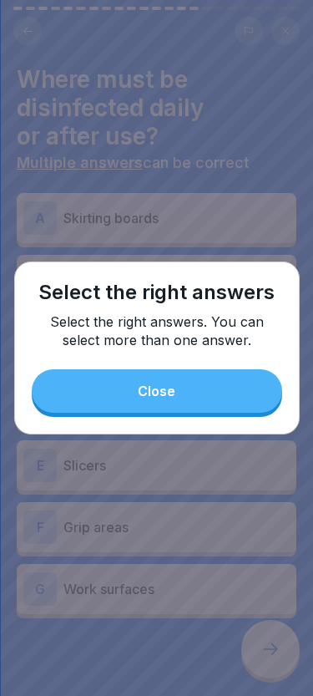
click at [127, 402] on button "Close" at bounding box center [157, 390] width 251 height 43
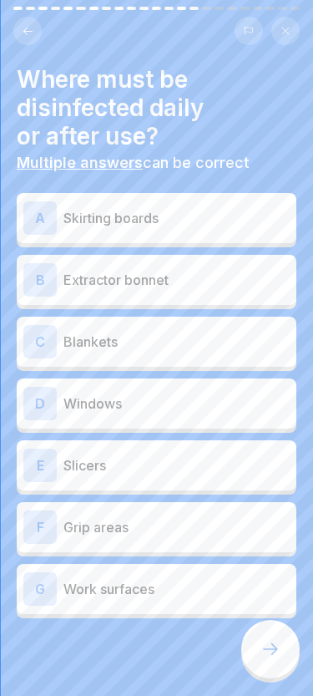
click at [233, 231] on div "A Skirting boards" at bounding box center [156, 217] width 267 height 33
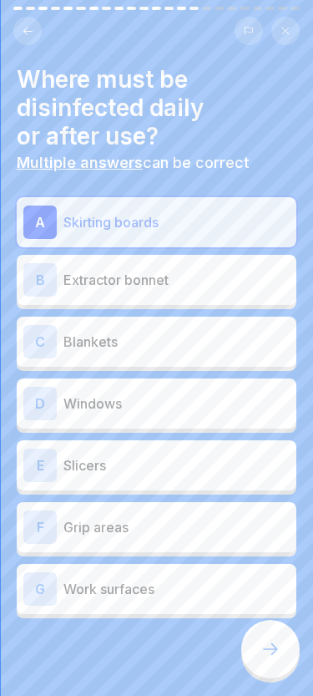
click at [182, 280] on p "Extractor bonnet" at bounding box center [177, 280] width 226 height 20
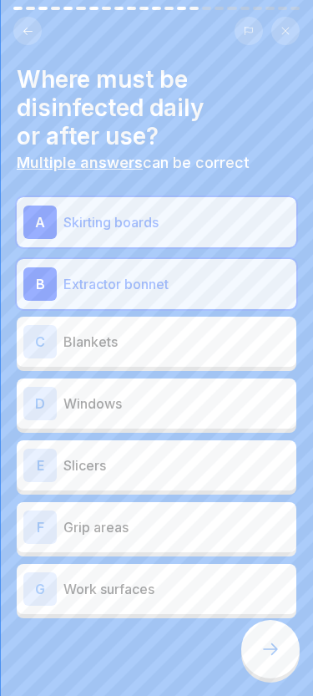
click at [155, 328] on div "C Blankets" at bounding box center [156, 341] width 267 height 33
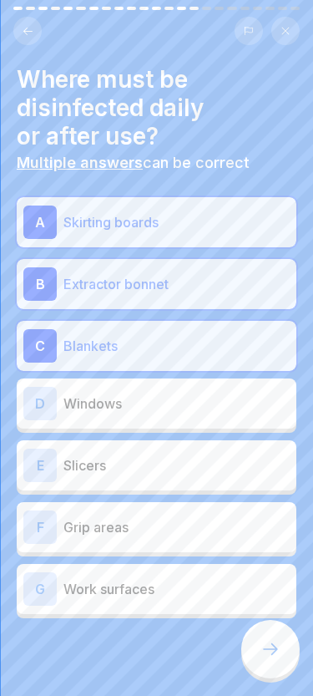
click at [231, 418] on div "D Windows" at bounding box center [156, 403] width 267 height 33
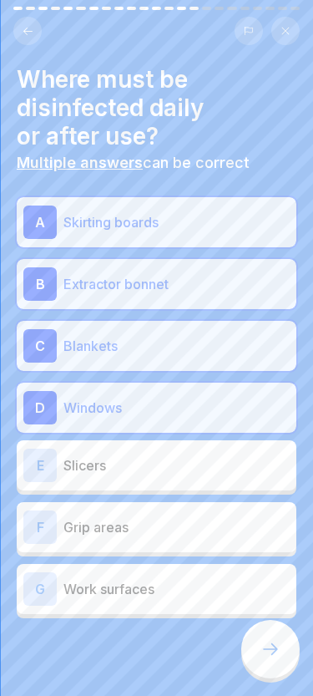
click at [221, 465] on p "Slicers" at bounding box center [177, 465] width 226 height 20
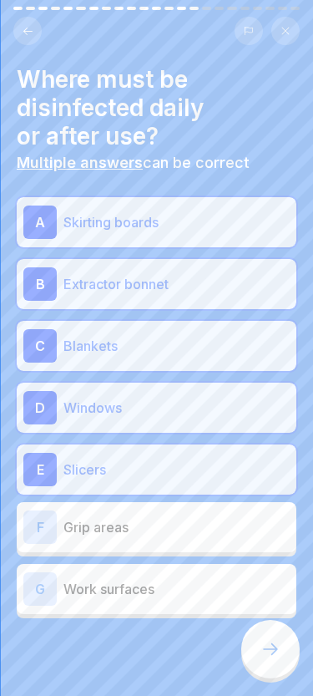
click at [176, 531] on p "Grip areas" at bounding box center [177, 527] width 226 height 20
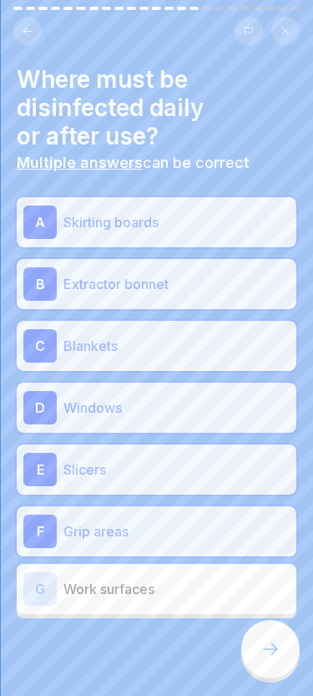
click at [154, 598] on p "Work surfaces" at bounding box center [177, 589] width 226 height 20
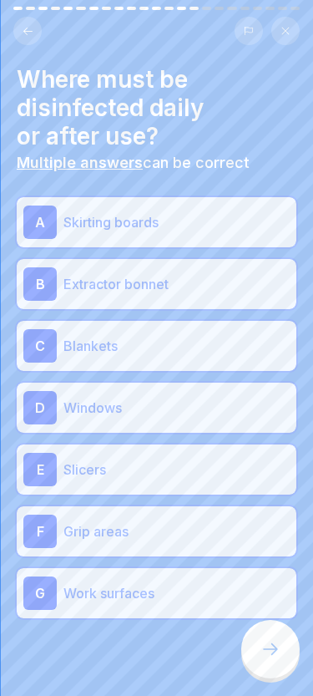
click at [262, 653] on icon at bounding box center [271, 649] width 20 height 20
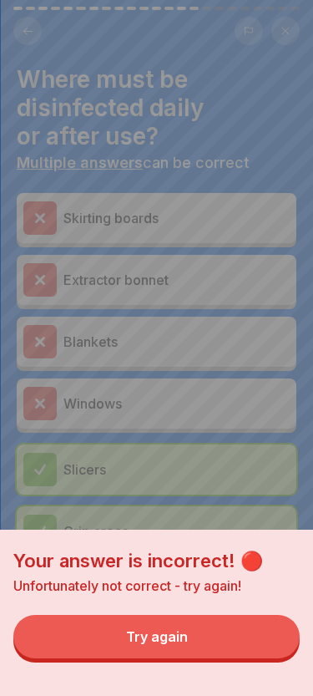
click at [196, 641] on button "Try again" at bounding box center [156, 636] width 287 height 43
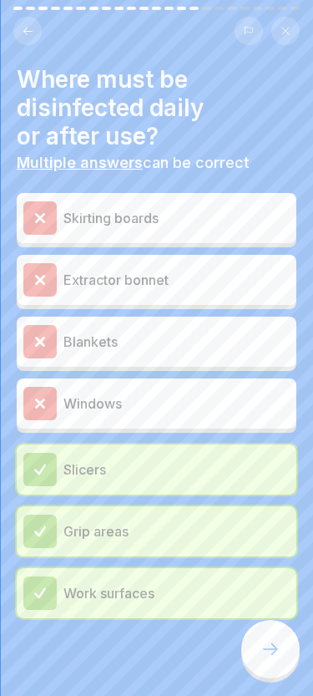
click at [69, 405] on p "Windows" at bounding box center [177, 404] width 226 height 20
click at [99, 341] on p "Blankets" at bounding box center [177, 342] width 226 height 20
click at [142, 270] on p "Extractor bonnet" at bounding box center [177, 280] width 226 height 20
click at [198, 213] on p "Skirting boards" at bounding box center [177, 218] width 226 height 20
click at [275, 646] on icon at bounding box center [270, 649] width 15 height 12
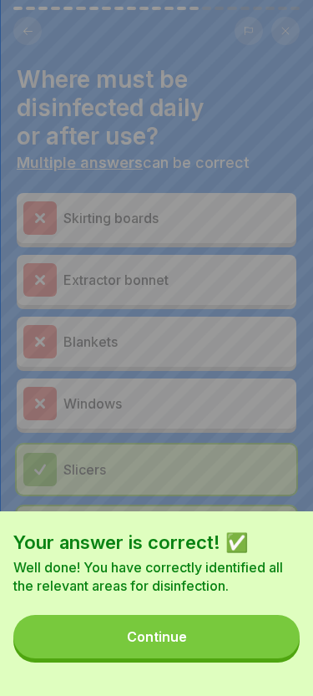
click at [236, 640] on button "Continue" at bounding box center [156, 636] width 287 height 43
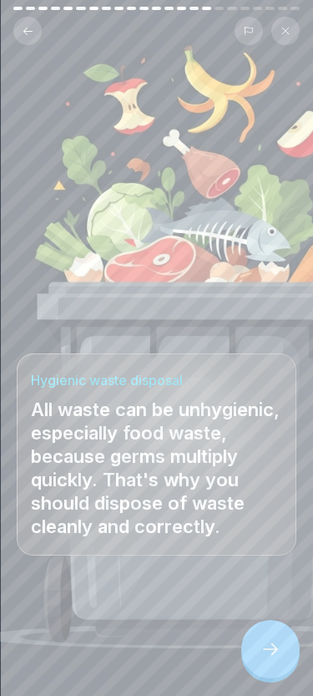
click at [262, 643] on icon at bounding box center [271, 649] width 20 height 20
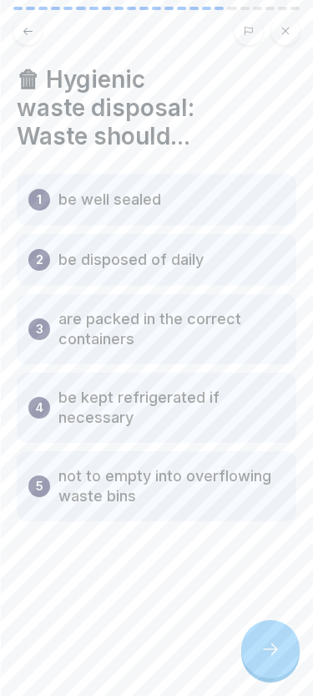
click at [256, 644] on div at bounding box center [271, 649] width 58 height 58
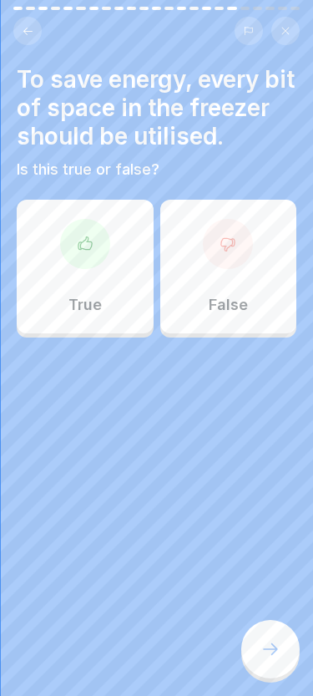
click at [57, 333] on div "True" at bounding box center [85, 267] width 137 height 134
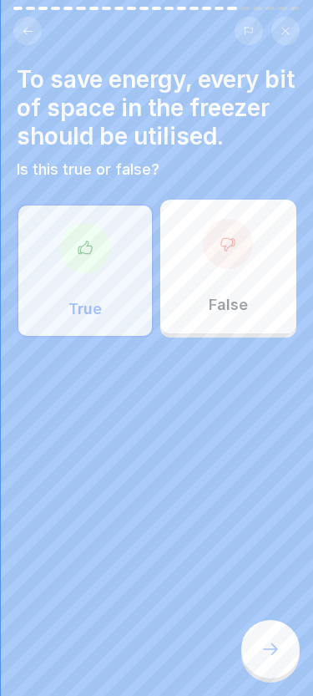
click at [255, 632] on div at bounding box center [271, 649] width 58 height 58
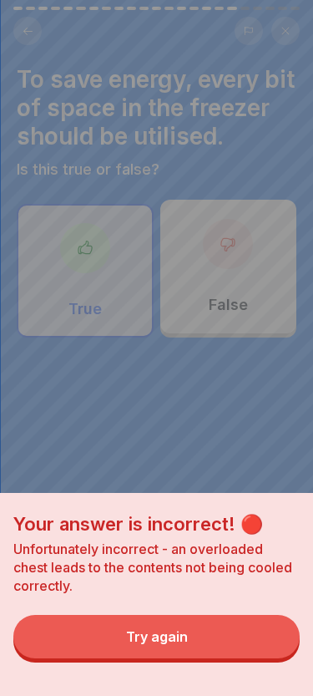
click at [216, 636] on button "Try again" at bounding box center [156, 636] width 287 height 43
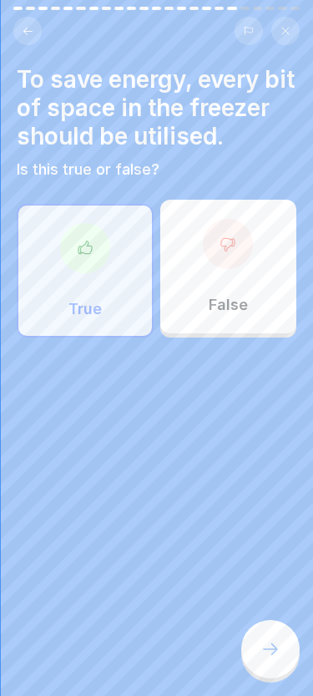
click at [225, 252] on icon at bounding box center [228, 244] width 17 height 17
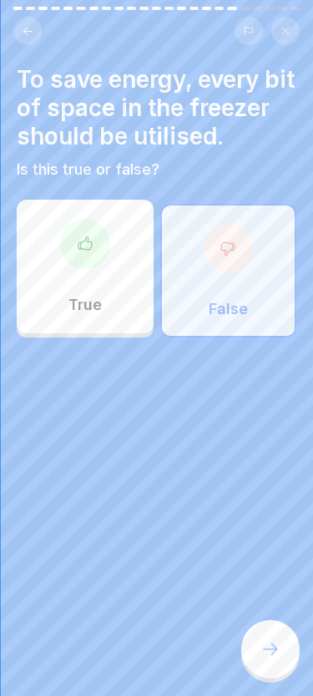
click at [272, 644] on icon at bounding box center [270, 649] width 15 height 12
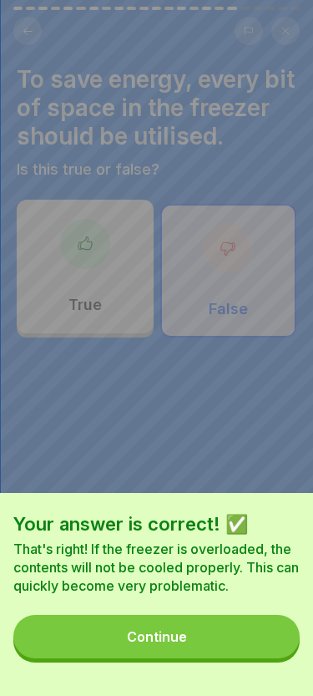
click at [206, 636] on button "Continue" at bounding box center [156, 636] width 287 height 43
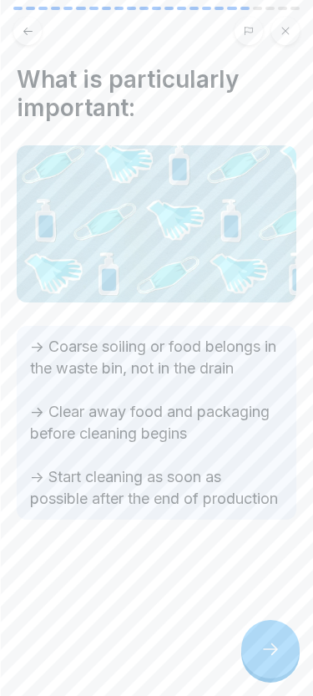
click at [277, 635] on div at bounding box center [271, 649] width 58 height 58
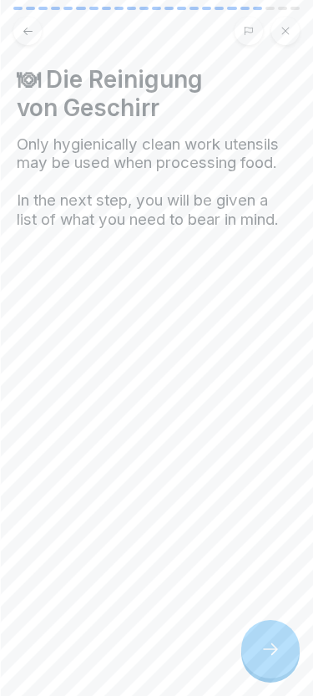
click at [252, 645] on div at bounding box center [271, 649] width 58 height 58
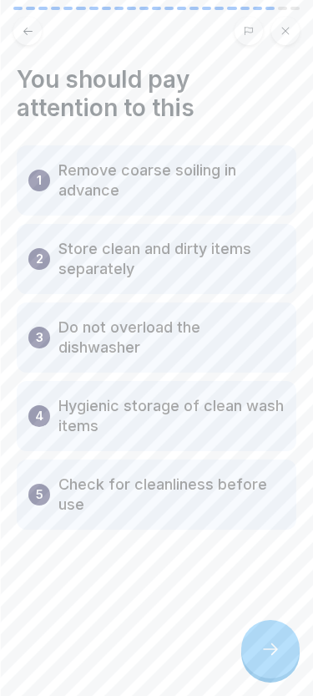
click at [261, 646] on icon at bounding box center [271, 649] width 20 height 20
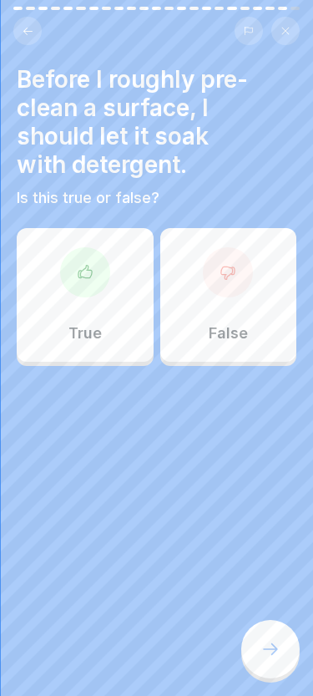
click at [109, 314] on div "True" at bounding box center [85, 295] width 137 height 134
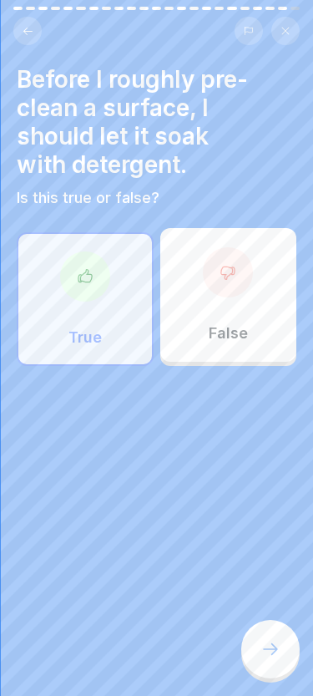
click at [264, 613] on div "Before I roughly pre-clean a surface, I should let it soak with detergent. Is t…" at bounding box center [156, 348] width 313 height 696
click at [262, 648] on icon at bounding box center [271, 649] width 20 height 20
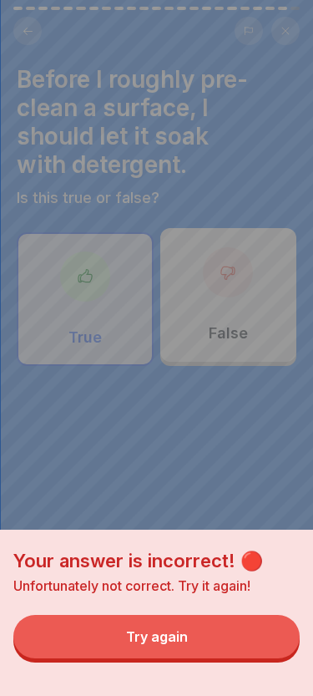
click at [244, 646] on button "Try again" at bounding box center [156, 636] width 287 height 43
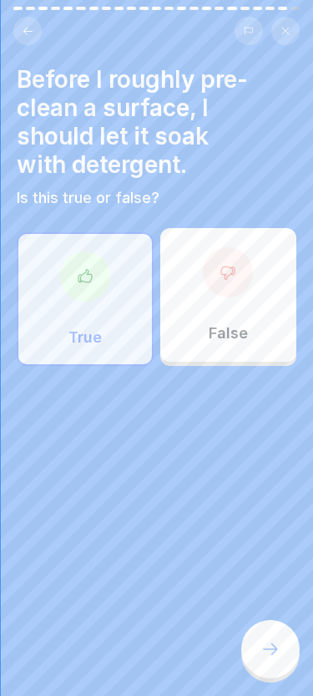
click at [231, 288] on div at bounding box center [228, 272] width 50 height 50
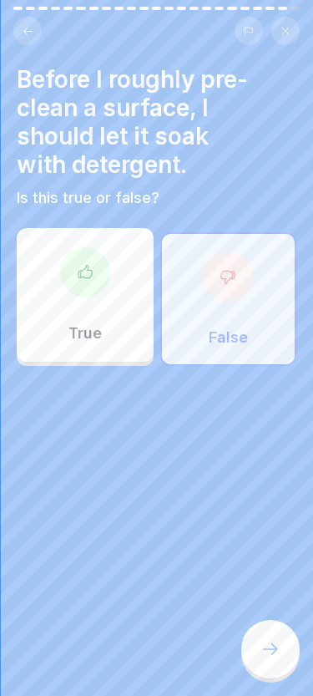
click at [267, 642] on icon at bounding box center [271, 649] width 20 height 20
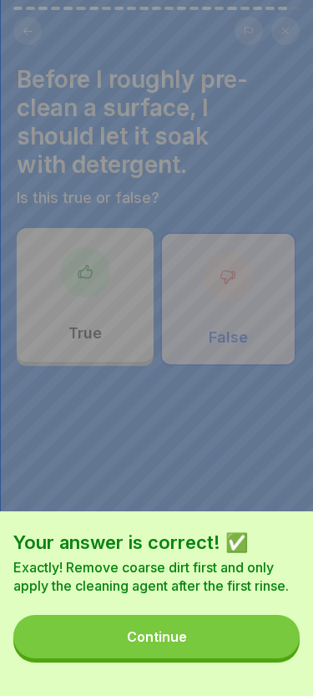
click at [222, 647] on button "Continue" at bounding box center [156, 636] width 287 height 43
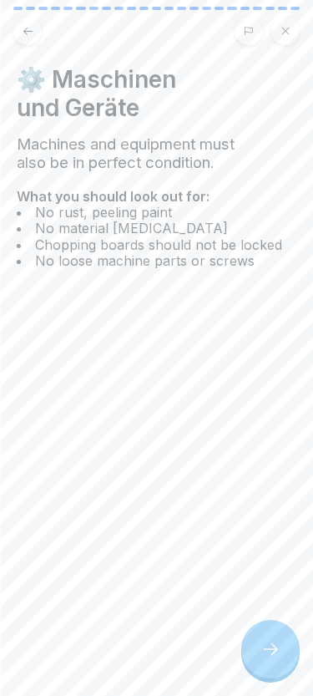
click at [262, 644] on icon at bounding box center [271, 649] width 20 height 20
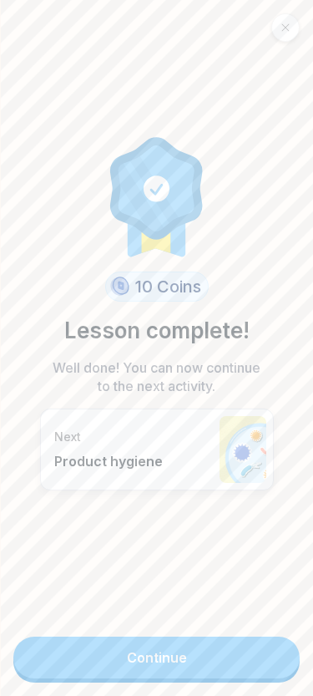
click at [216, 664] on link "Continue" at bounding box center [156, 658] width 287 height 42
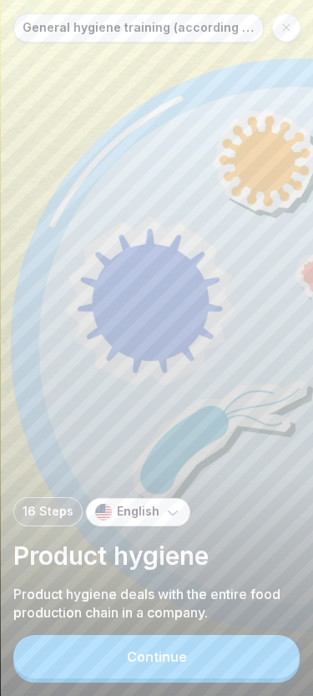
click at [228, 643] on button "Continue" at bounding box center [156, 656] width 287 height 43
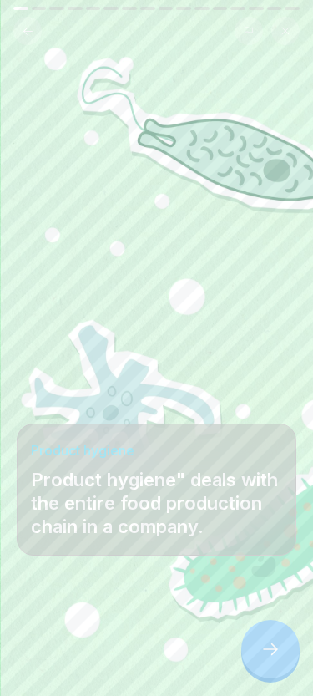
click at [265, 645] on icon at bounding box center [271, 649] width 20 height 20
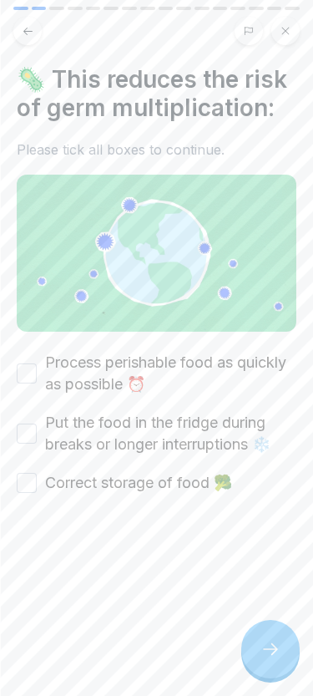
click at [264, 645] on icon at bounding box center [271, 649] width 20 height 20
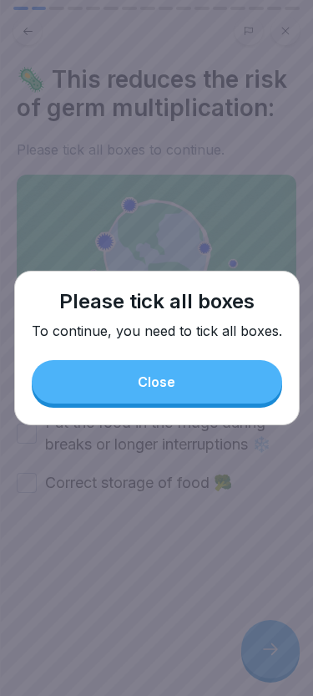
click at [270, 646] on div at bounding box center [156, 348] width 313 height 696
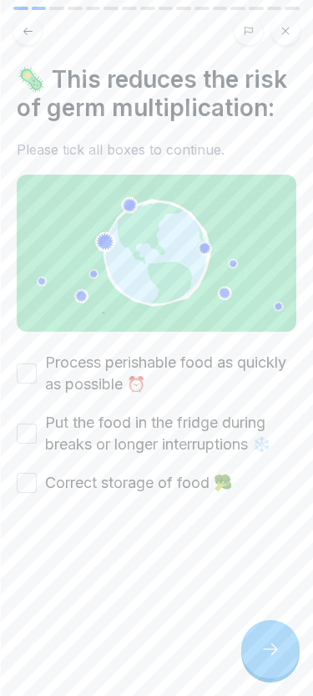
click at [267, 653] on icon at bounding box center [271, 649] width 20 height 20
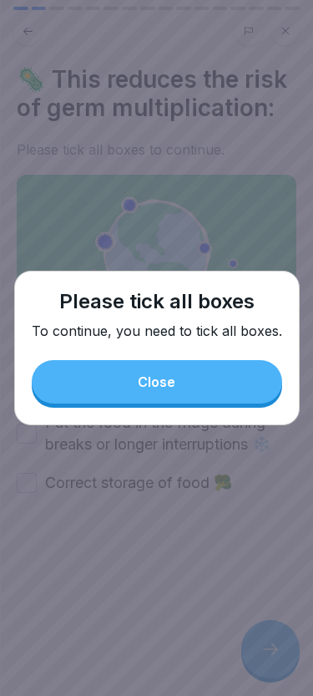
click at [109, 387] on button "Close" at bounding box center [157, 381] width 251 height 43
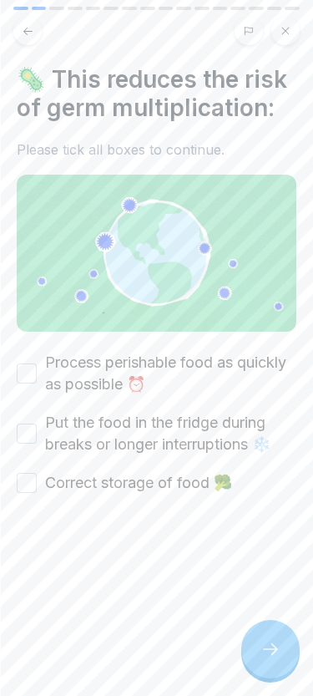
click at [22, 376] on button "Process perishable food as quickly as possible ⏰" at bounding box center [27, 374] width 20 height 20
click at [27, 435] on button "Put the food in the fridge during breaks or longer interruptions ❄️" at bounding box center [27, 434] width 20 height 20
click at [24, 490] on button "Correct storage of food 🥦" at bounding box center [27, 483] width 20 height 20
click at [253, 624] on div "🦠 This reduces the risk of germ multiplication: Please tick all boxes to contin…" at bounding box center [156, 348] width 313 height 696
click at [267, 652] on icon at bounding box center [271, 649] width 20 height 20
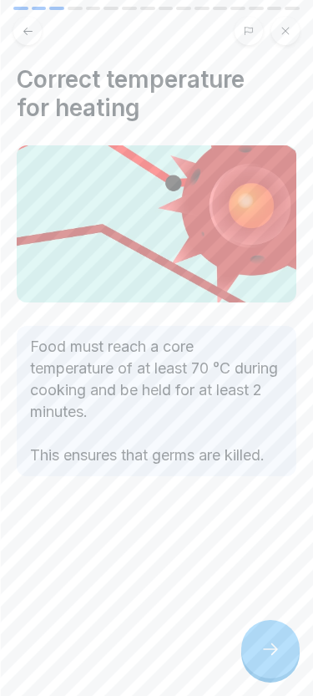
click at [264, 639] on icon at bounding box center [271, 649] width 20 height 20
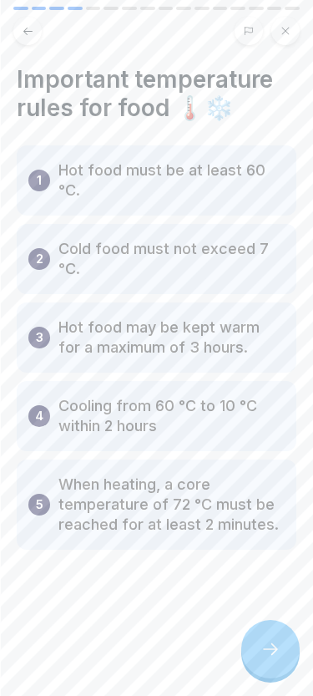
click at [270, 659] on icon at bounding box center [271, 649] width 20 height 20
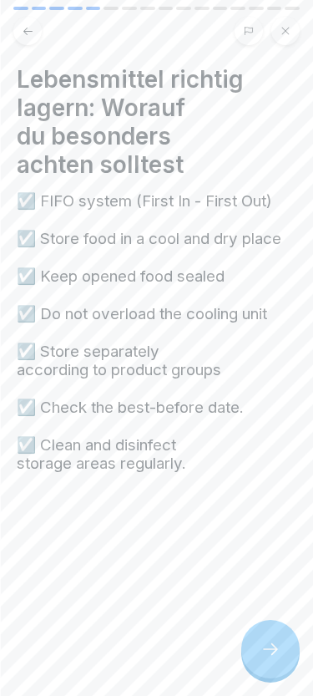
click at [272, 658] on icon at bounding box center [271, 649] width 20 height 20
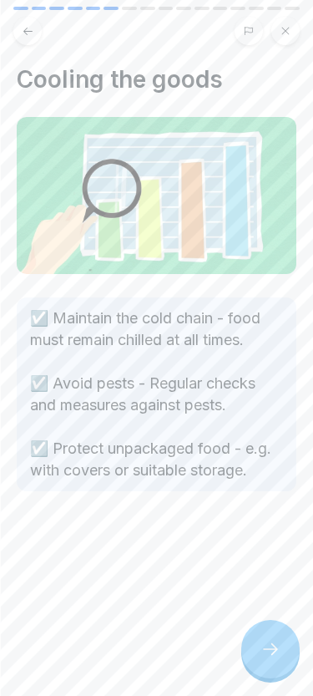
click at [271, 657] on icon at bounding box center [271, 649] width 20 height 20
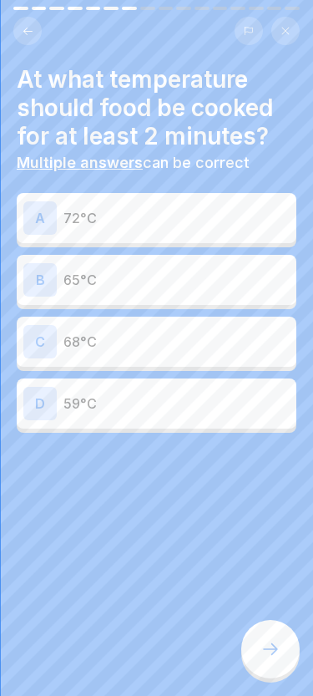
click at [272, 643] on icon at bounding box center [271, 649] width 20 height 20
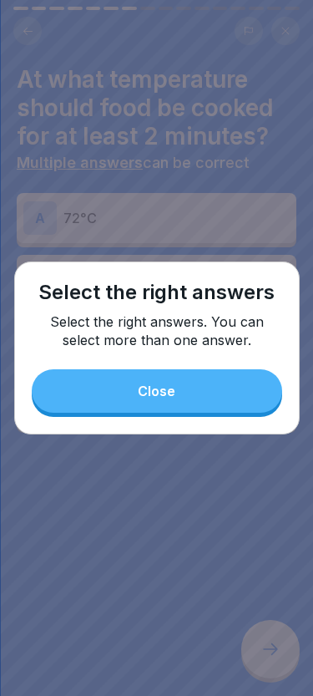
click at [195, 392] on button "Close" at bounding box center [157, 390] width 251 height 43
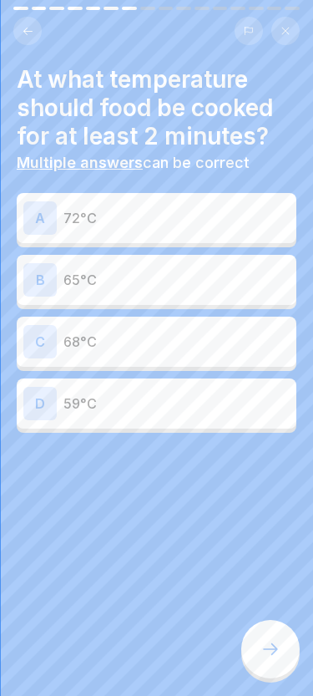
click at [202, 289] on div "B 65°C" at bounding box center [156, 279] width 267 height 33
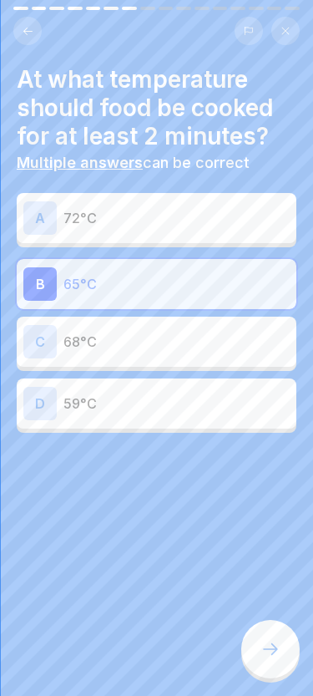
click at [225, 225] on p "72°C" at bounding box center [177, 218] width 226 height 20
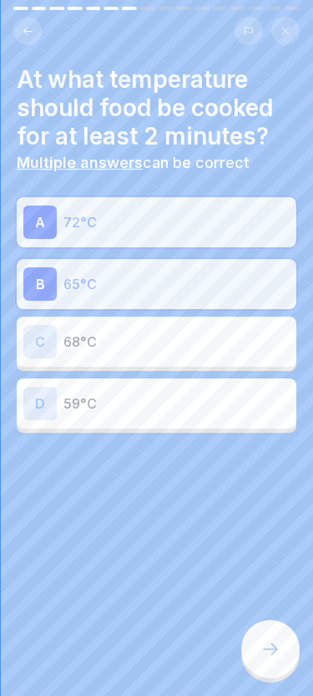
click at [258, 639] on div at bounding box center [271, 649] width 58 height 58
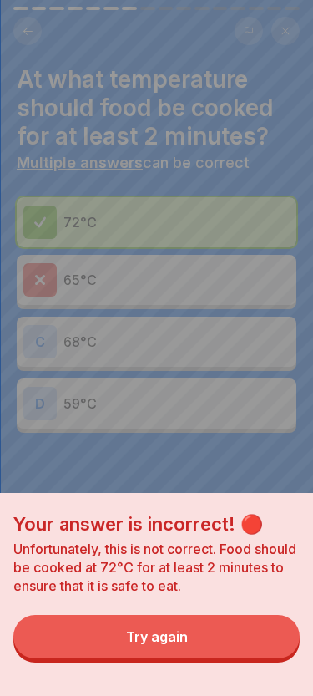
click at [215, 632] on button "Try again" at bounding box center [156, 636] width 287 height 43
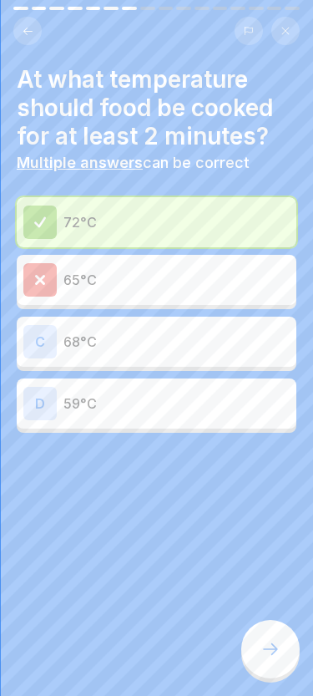
click at [279, 648] on icon at bounding box center [271, 649] width 20 height 20
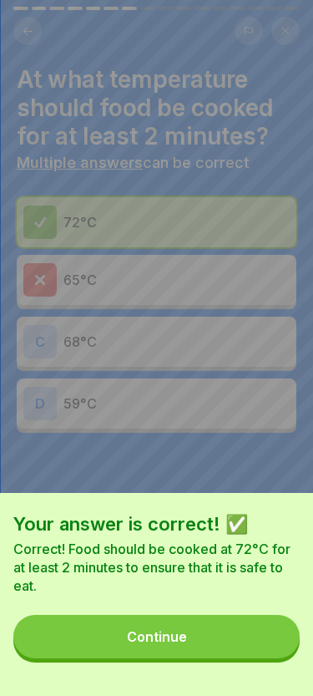
click at [238, 640] on button "Continue" at bounding box center [156, 636] width 287 height 43
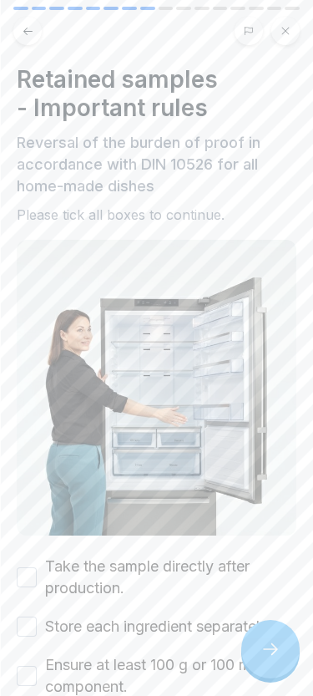
click at [269, 652] on icon at bounding box center [271, 649] width 20 height 20
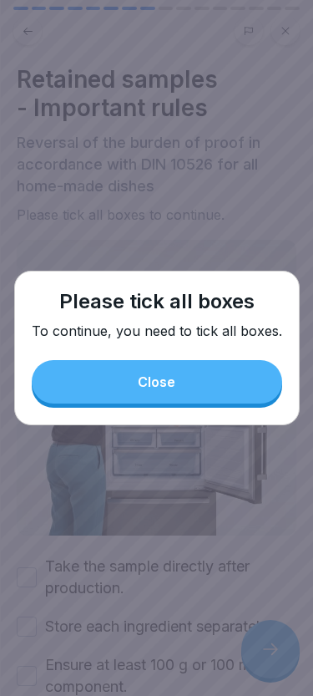
click at [181, 360] on button "Close" at bounding box center [157, 381] width 251 height 43
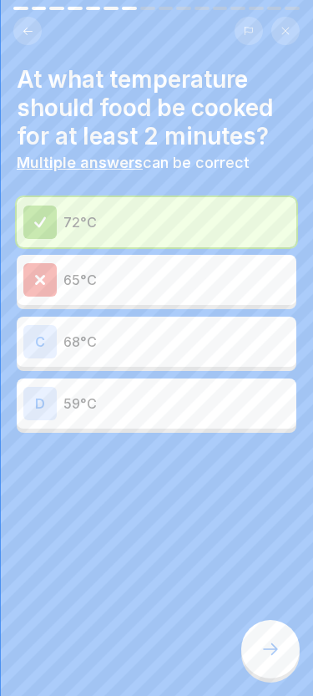
click at [286, 633] on div at bounding box center [271, 649] width 58 height 58
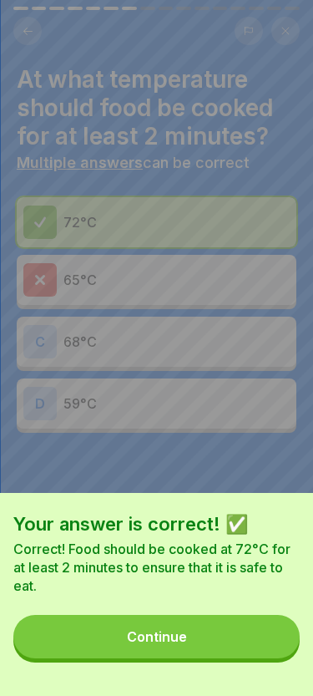
click at [237, 628] on button "Continue" at bounding box center [156, 636] width 287 height 43
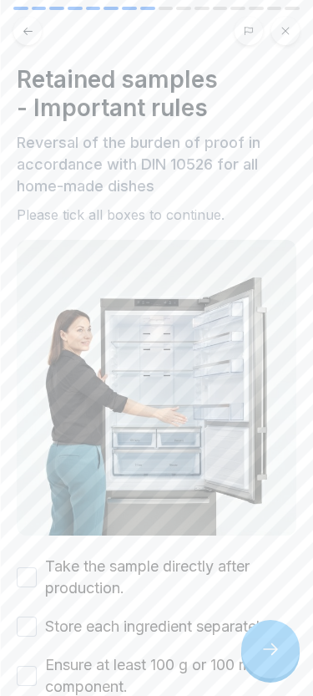
scroll to position [151, 0]
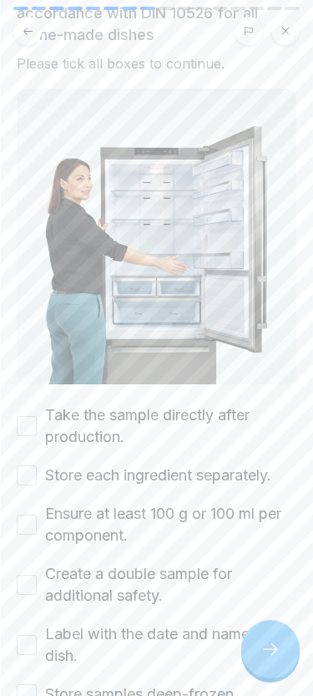
click at [36, 422] on button "Take the sample directly after production." at bounding box center [27, 426] width 20 height 20
click at [34, 482] on button "Store each ingredient separately." at bounding box center [27, 475] width 20 height 20
click at [34, 531] on button "Ensure at least 100 g or 100 ml per component." at bounding box center [27, 525] width 20 height 20
click at [33, 577] on button "Create a double sample for additional safety." at bounding box center [27, 585] width 20 height 20
click at [34, 633] on div "Label with the date and name of the dish." at bounding box center [157, 644] width 280 height 43
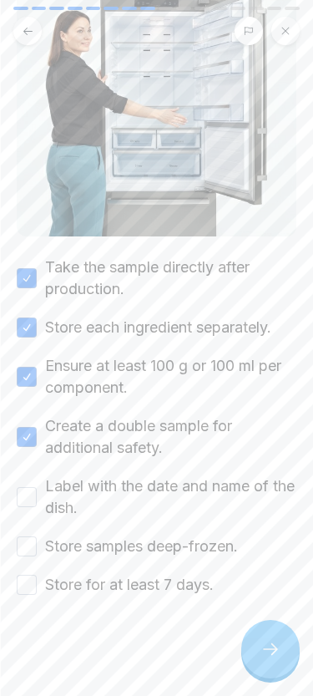
scroll to position [298, 0]
click at [30, 493] on button "Label with the date and name of the dish." at bounding box center [27, 498] width 20 height 20
click at [32, 554] on button "Store samples deep-frozen." at bounding box center [27, 547] width 20 height 20
click at [28, 594] on button "Store for at least 7 days." at bounding box center [27, 586] width 20 height 20
click at [287, 662] on div at bounding box center [271, 649] width 58 height 58
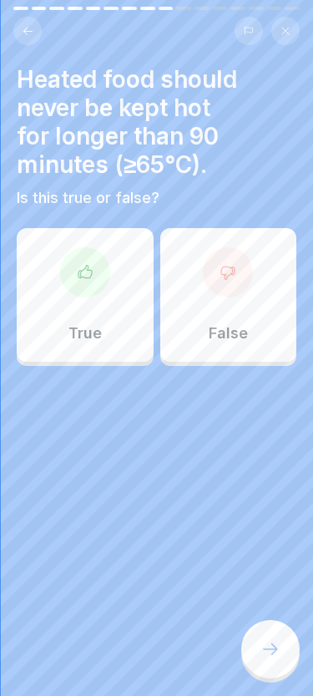
click at [118, 325] on div "True" at bounding box center [85, 295] width 137 height 134
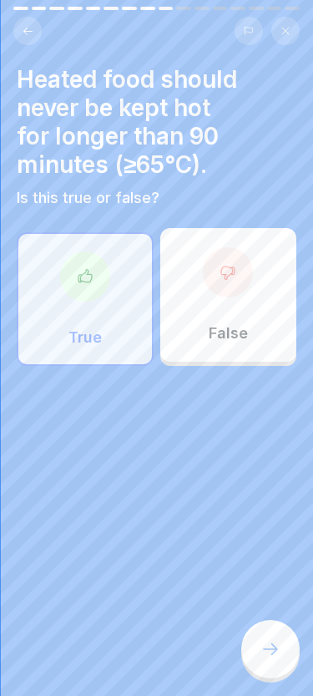
click at [266, 659] on icon at bounding box center [271, 649] width 20 height 20
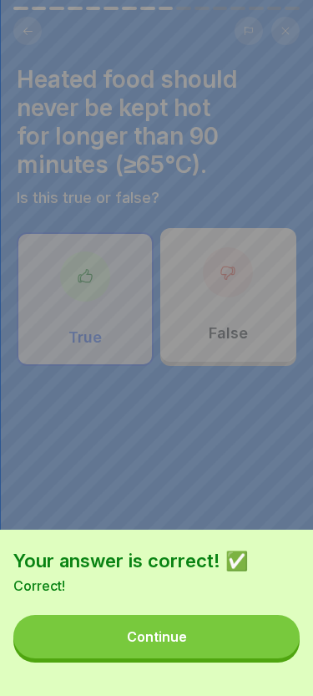
click at [242, 642] on button "Continue" at bounding box center [156, 636] width 287 height 43
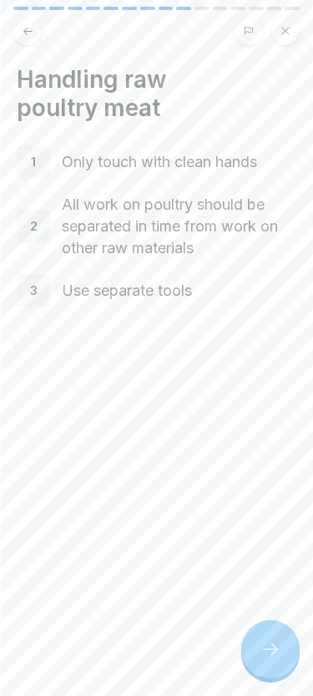
click at [264, 650] on icon at bounding box center [271, 649] width 20 height 20
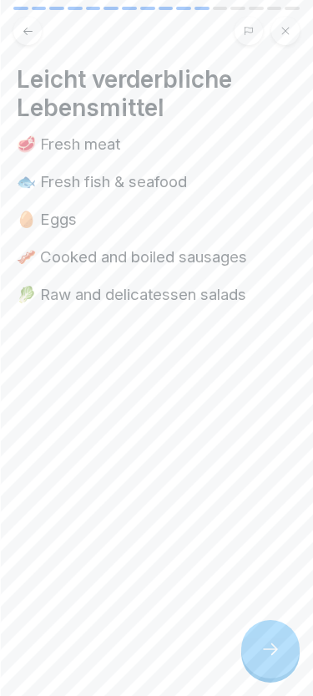
click at [282, 648] on div at bounding box center [271, 649] width 58 height 58
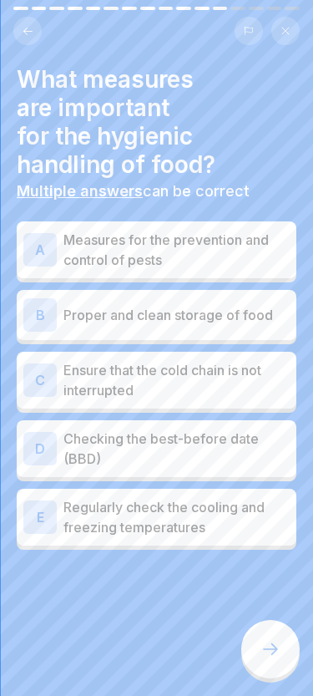
click at [277, 654] on icon at bounding box center [271, 649] width 20 height 20
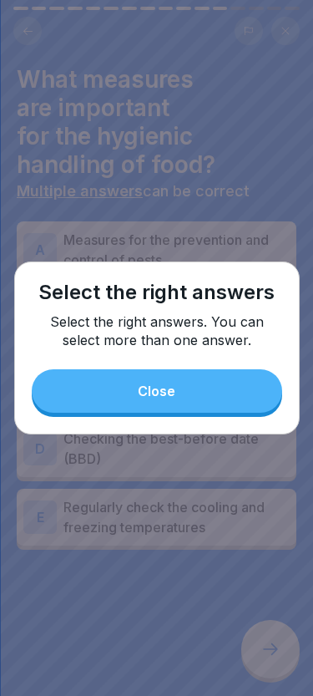
click at [196, 384] on button "Close" at bounding box center [157, 390] width 251 height 43
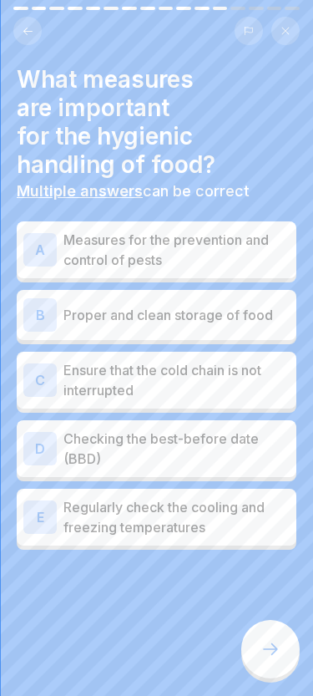
click at [57, 253] on div "A Measures for the prevention and control of pests" at bounding box center [156, 250] width 267 height 40
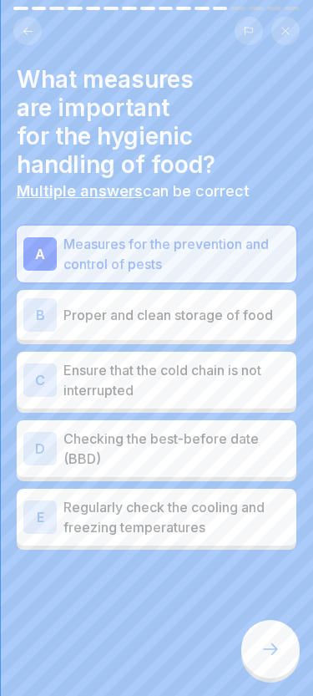
click at [56, 311] on div "B" at bounding box center [39, 314] width 33 height 33
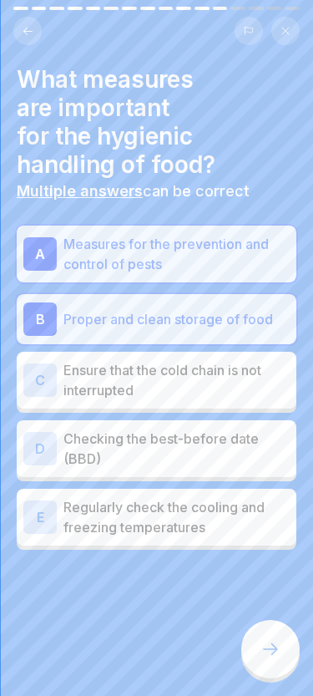
click at [54, 393] on div "C" at bounding box center [39, 380] width 33 height 33
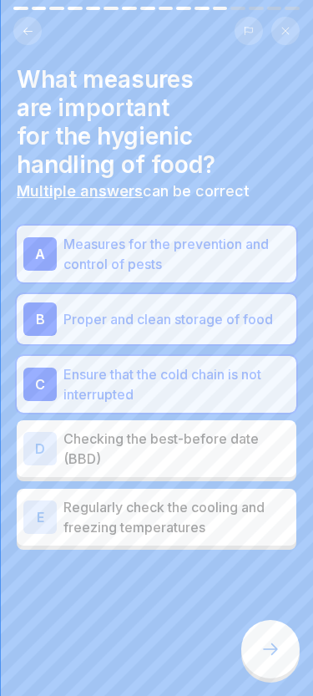
click at [63, 451] on div "D Checking the best-before date (BBD)" at bounding box center [156, 449] width 267 height 40
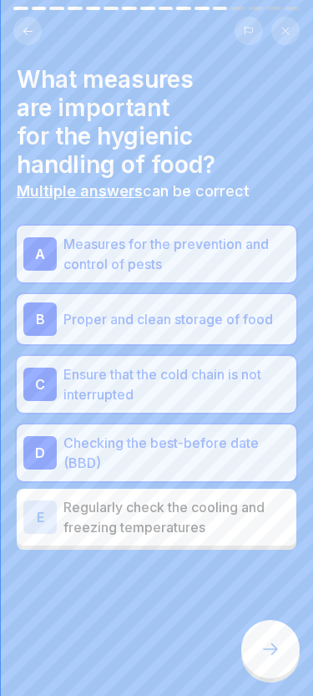
click at [50, 530] on div "E" at bounding box center [39, 517] width 33 height 33
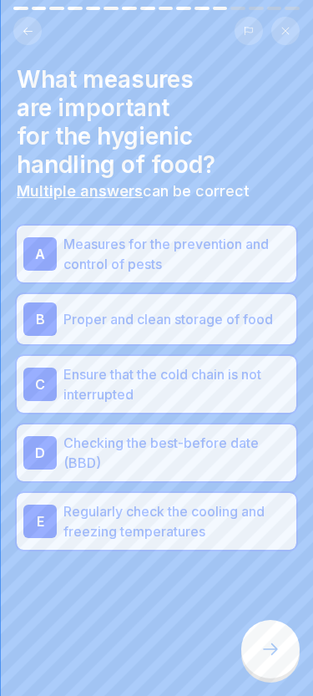
click at [269, 647] on icon at bounding box center [271, 649] width 20 height 20
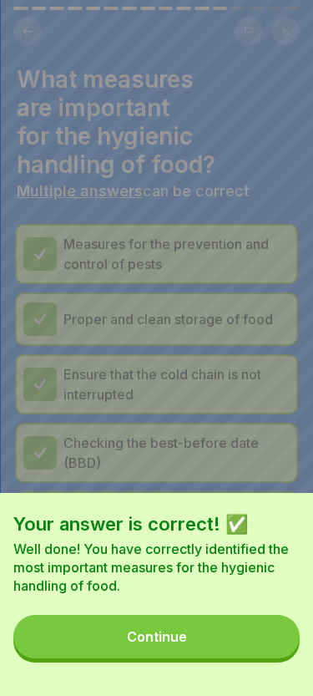
click at [156, 638] on div "Continue" at bounding box center [157, 636] width 60 height 15
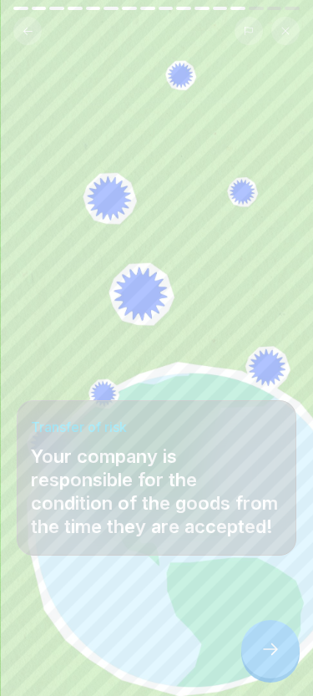
click at [277, 653] on icon at bounding box center [271, 649] width 20 height 20
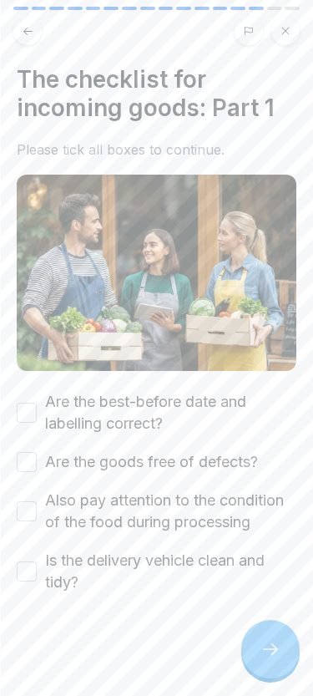
click at [246, 639] on div at bounding box center [271, 649] width 58 height 58
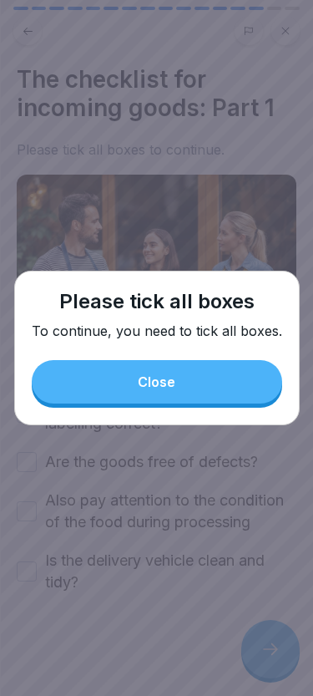
click at [133, 396] on button "Close" at bounding box center [157, 381] width 251 height 43
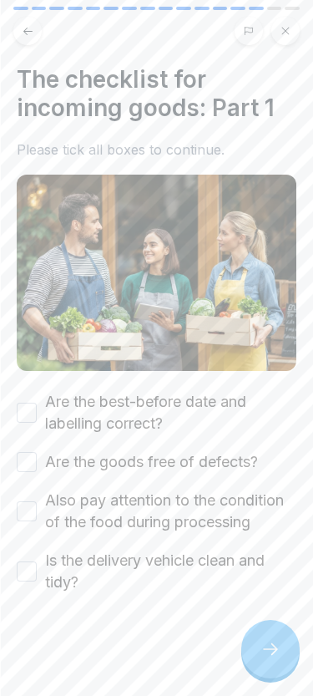
click at [46, 407] on label "Are the best-before date and labelling correct?" at bounding box center [171, 412] width 252 height 43
click at [37, 407] on button "Are the best-before date and labelling correct?" at bounding box center [27, 413] width 20 height 20
click at [30, 448] on div "Are the best-before date and labelling correct? Are the goods free of defects? …" at bounding box center [157, 492] width 280 height 202
click at [28, 452] on button "Are the goods free of defects?" at bounding box center [27, 462] width 20 height 20
click at [34, 514] on button "Also pay attention to the condition of the food during processing" at bounding box center [27, 511] width 20 height 20
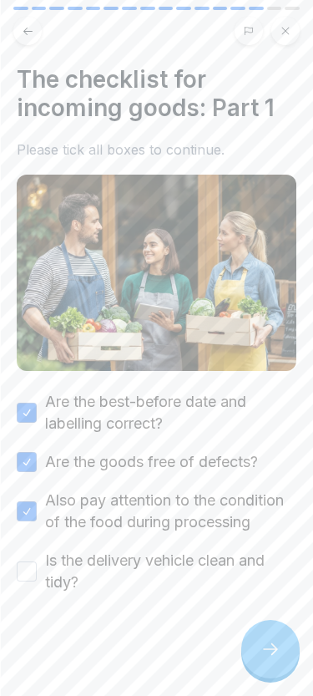
click at [27, 572] on button "Is the delivery vehicle clean and tidy?" at bounding box center [27, 572] width 20 height 20
click at [279, 658] on icon at bounding box center [271, 649] width 20 height 20
click at [272, 652] on icon at bounding box center [271, 649] width 20 height 20
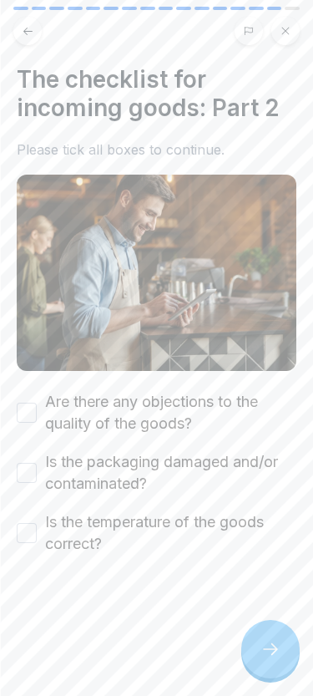
click at [15, 421] on div "The checklist for incoming goods: Part 2 Please tick all boxes to continue. Are…" at bounding box center [156, 348] width 313 height 696
click at [21, 412] on button "Are there any objections to the quality of the goods?" at bounding box center [27, 413] width 20 height 20
click at [20, 472] on button "Is the packaging damaged and/or contaminated?" at bounding box center [27, 473] width 20 height 20
click at [27, 529] on button "Is the temperature of the goods correct?" at bounding box center [27, 533] width 20 height 20
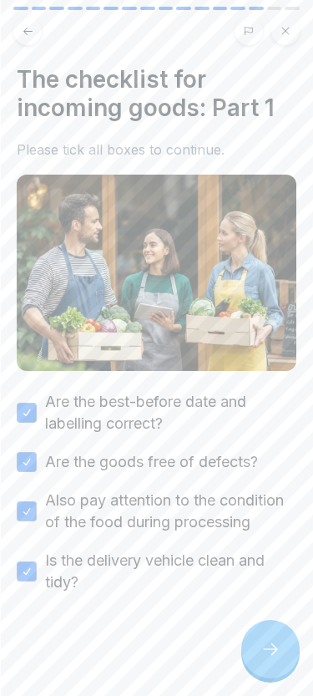
click at [278, 652] on icon at bounding box center [271, 649] width 20 height 20
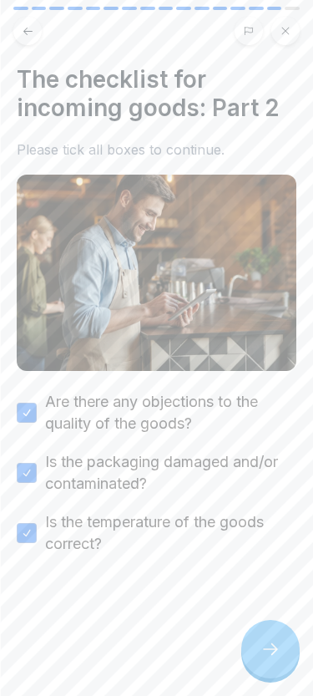
click at [276, 651] on icon at bounding box center [270, 649] width 15 height 12
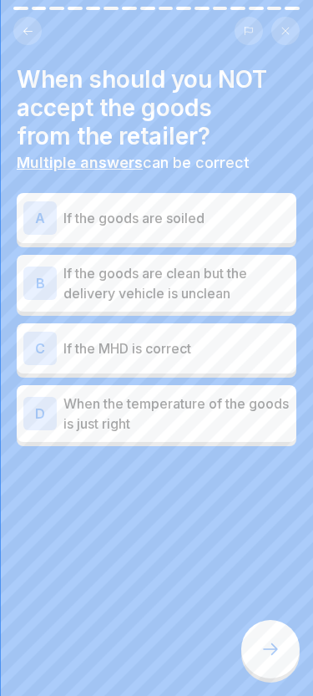
click at [90, 231] on div "A If the goods are soiled" at bounding box center [156, 217] width 267 height 33
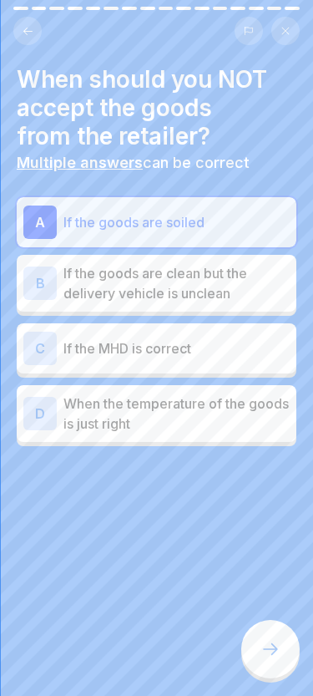
click at [280, 650] on icon at bounding box center [271, 649] width 20 height 20
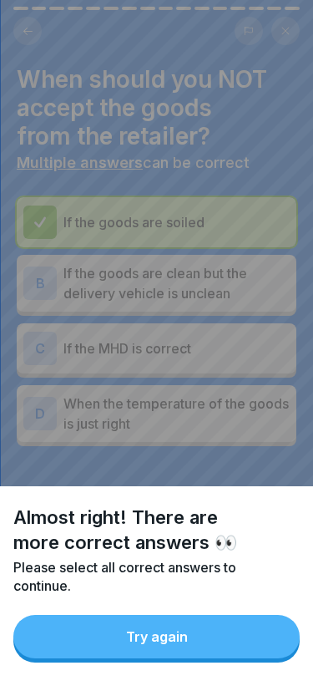
click at [128, 628] on button "Try again" at bounding box center [156, 636] width 287 height 43
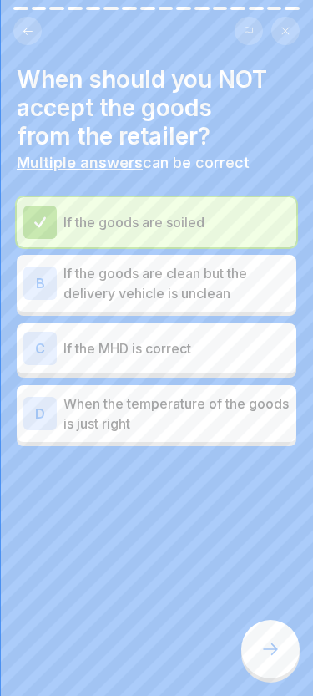
click at [76, 267] on p "If the goods are clean but the delivery vehicle is unclean" at bounding box center [177, 283] width 226 height 40
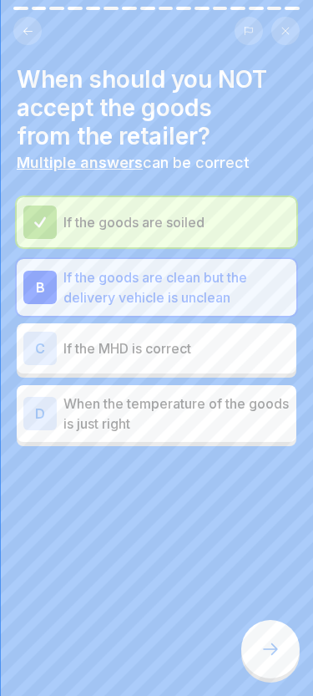
click at [277, 674] on div at bounding box center [271, 649] width 58 height 58
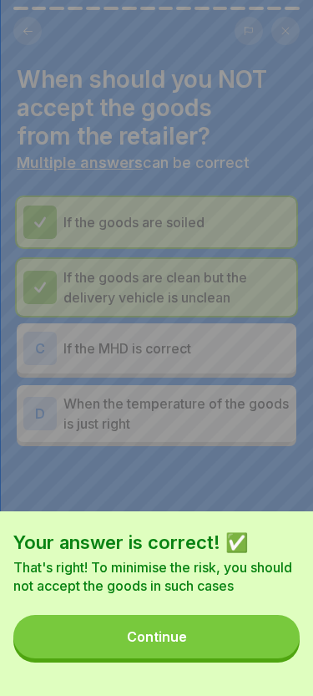
click at [179, 648] on button "Continue" at bounding box center [156, 636] width 287 height 43
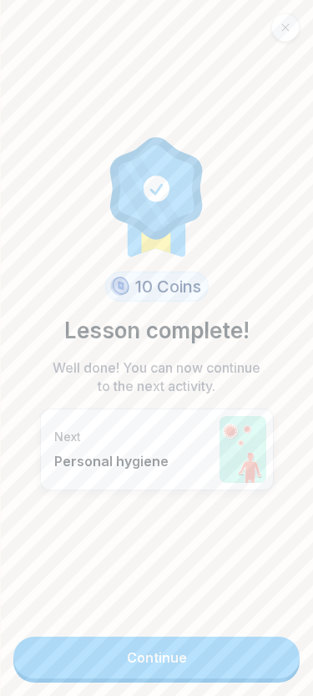
click at [138, 666] on link "Continue" at bounding box center [156, 658] width 287 height 42
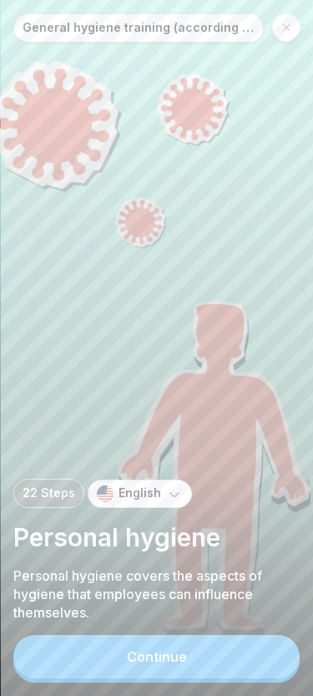
click at [139, 653] on div "Continue" at bounding box center [157, 656] width 60 height 15
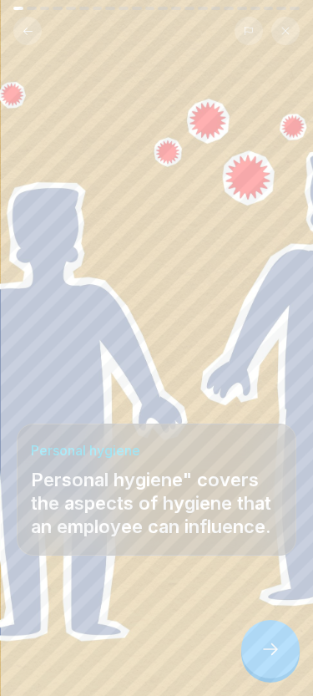
click at [275, 644] on icon at bounding box center [271, 649] width 20 height 20
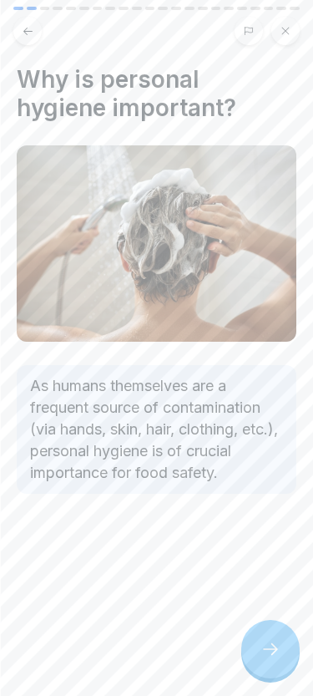
click at [262, 638] on div at bounding box center [271, 649] width 58 height 58
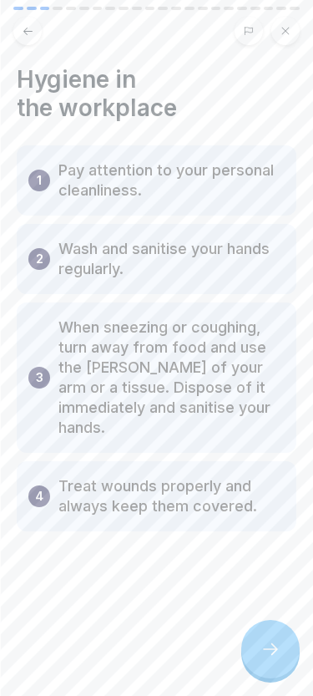
click at [263, 633] on div at bounding box center [271, 649] width 58 height 58
click at [262, 633] on div at bounding box center [271, 649] width 58 height 58
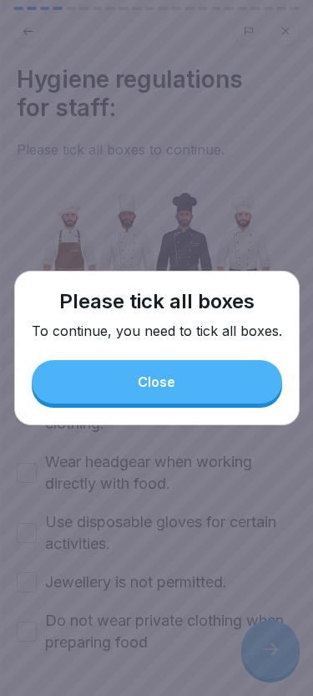
click at [154, 367] on button "Close" at bounding box center [157, 381] width 251 height 43
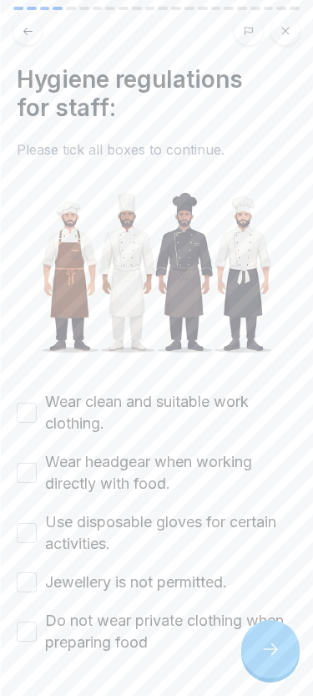
click at [34, 414] on button "Wear clean and suitable work clothing." at bounding box center [27, 413] width 20 height 20
click at [35, 480] on button "Wear headgear when working directly with food." at bounding box center [27, 473] width 20 height 20
click at [31, 534] on button "Use disposable gloves for certain activities." at bounding box center [27, 533] width 20 height 20
click at [33, 584] on button "Jewellery is not permitted." at bounding box center [27, 582] width 20 height 20
click at [33, 631] on button "Do not wear private clothing when preparing food" at bounding box center [27, 632] width 20 height 20
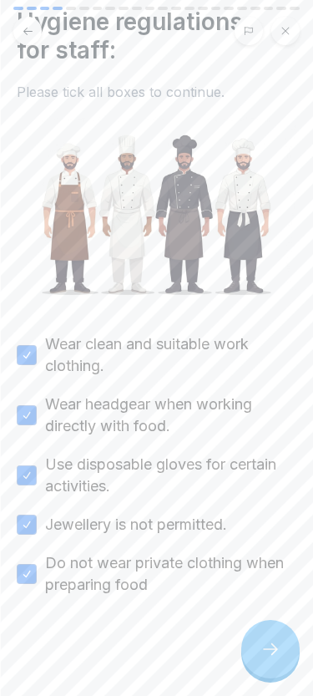
click at [270, 645] on icon at bounding box center [271, 649] width 20 height 20
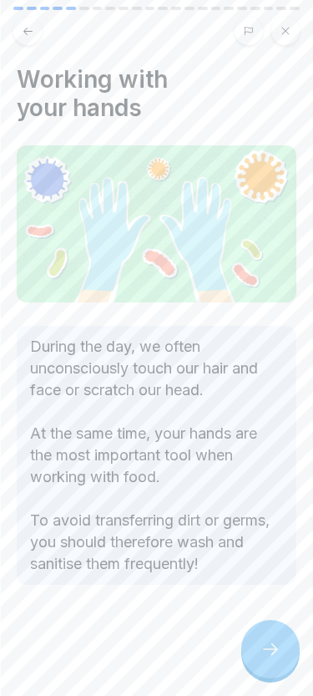
scroll to position [58, 0]
click at [275, 646] on icon at bounding box center [271, 649] width 20 height 20
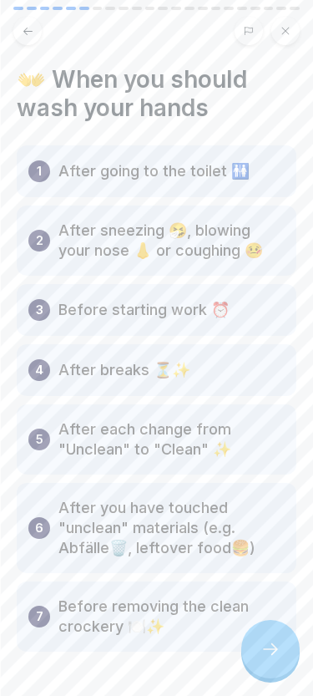
click at [271, 659] on icon at bounding box center [271, 649] width 20 height 20
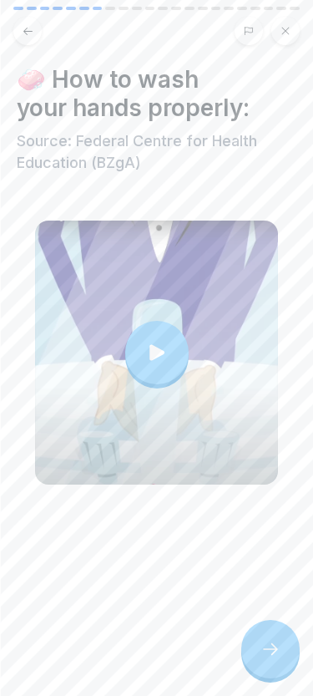
click at [259, 656] on div at bounding box center [271, 649] width 58 height 58
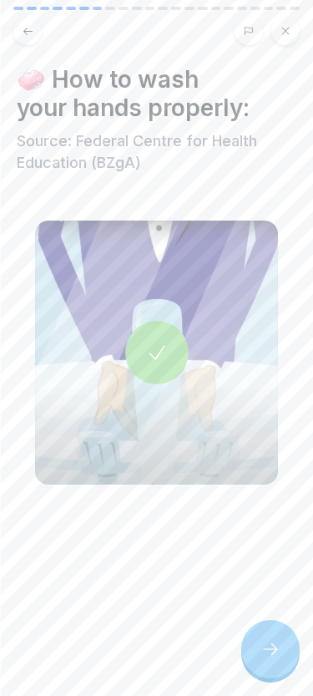
click at [267, 654] on icon at bounding box center [271, 649] width 20 height 20
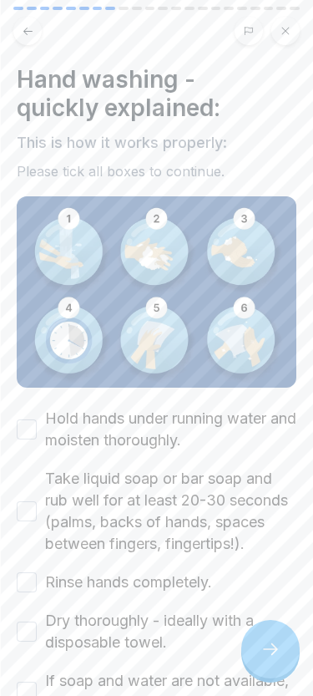
click at [35, 430] on button "Hold hands under running water and moisten thoroughly." at bounding box center [27, 430] width 20 height 20
click at [36, 506] on button "Take liquid soap or bar soap and rub well for at least 20-30 seconds (palms, ba…" at bounding box center [27, 511] width 20 height 20
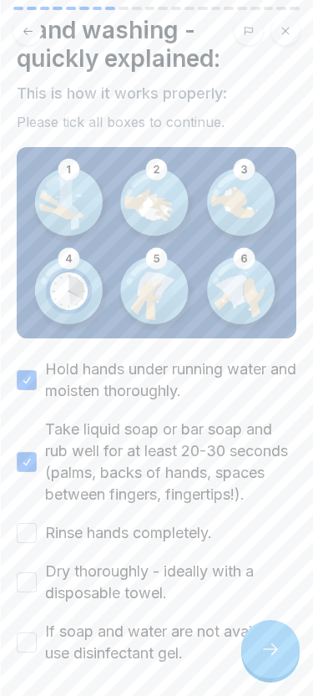
scroll to position [45, 0]
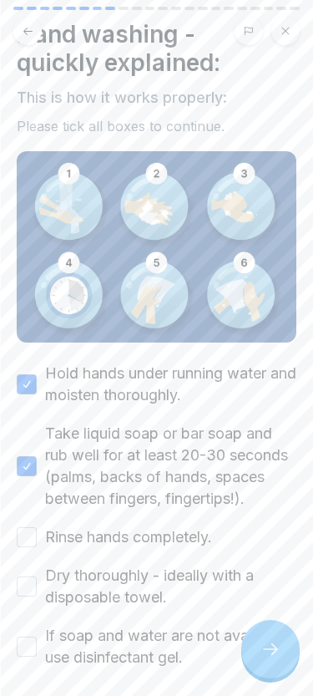
click at [25, 538] on button "Rinse hands completely." at bounding box center [27, 537] width 20 height 20
click at [30, 582] on button "Dry thoroughly - ideally with a disposable towel." at bounding box center [27, 587] width 20 height 20
click at [26, 651] on button "If soap and water are not available, use disinfectant gel." at bounding box center [27, 647] width 20 height 20
click at [272, 646] on icon at bounding box center [271, 649] width 20 height 20
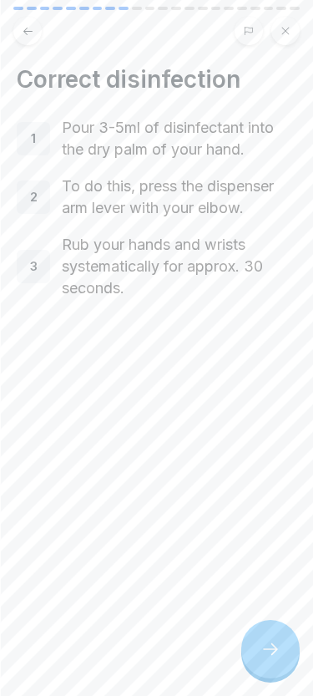
click at [276, 651] on icon at bounding box center [270, 649] width 15 height 12
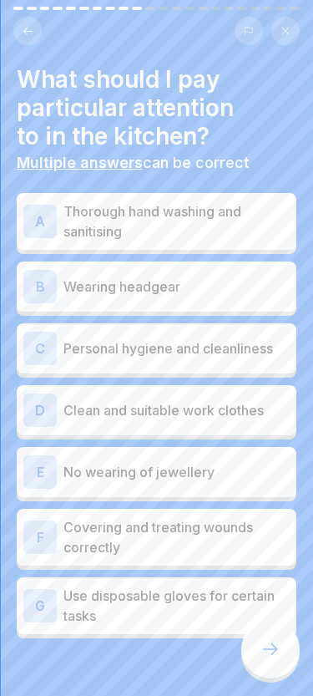
click at [195, 230] on p "Thorough hand washing and sanitising" at bounding box center [177, 221] width 226 height 40
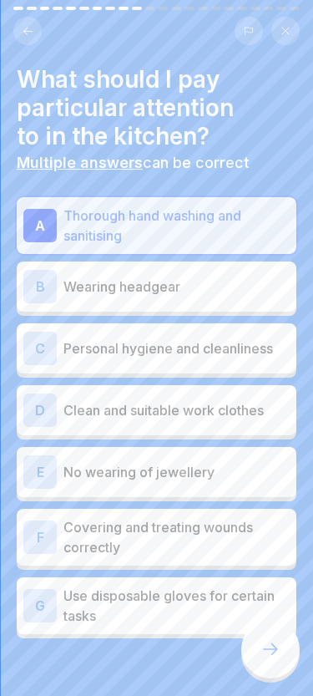
click at [179, 282] on p "Wearing headgear" at bounding box center [177, 287] width 226 height 20
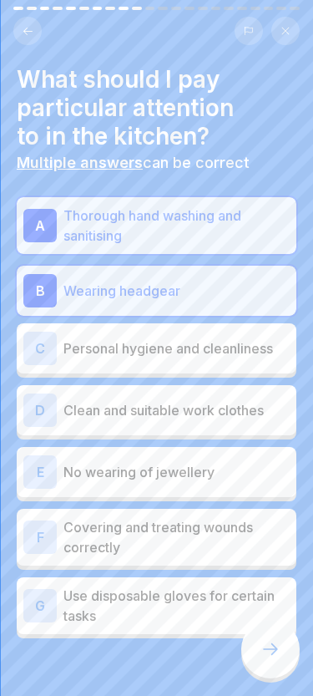
click at [94, 356] on p "Personal hygiene and cleanliness" at bounding box center [177, 348] width 226 height 20
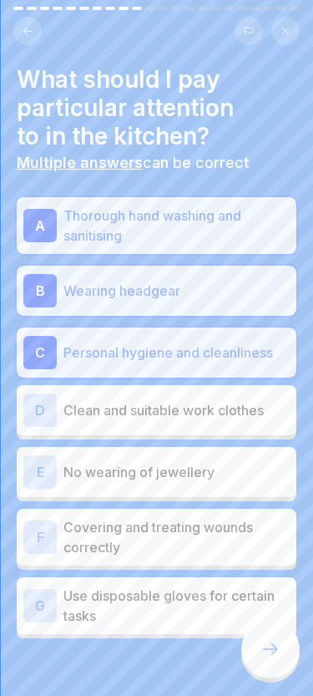
click at [150, 412] on p "Clean and suitable work clothes" at bounding box center [177, 410] width 226 height 20
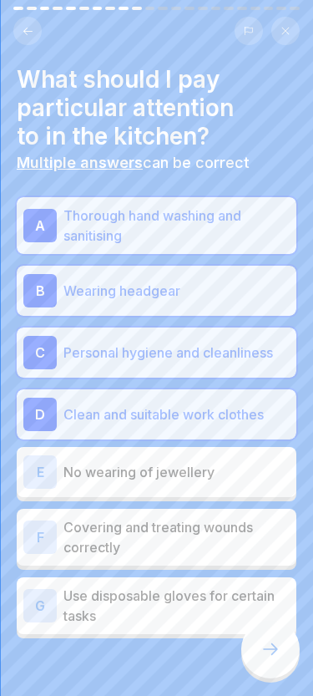
click at [112, 541] on p "Covering and treating wounds correctly" at bounding box center [177, 537] width 226 height 40
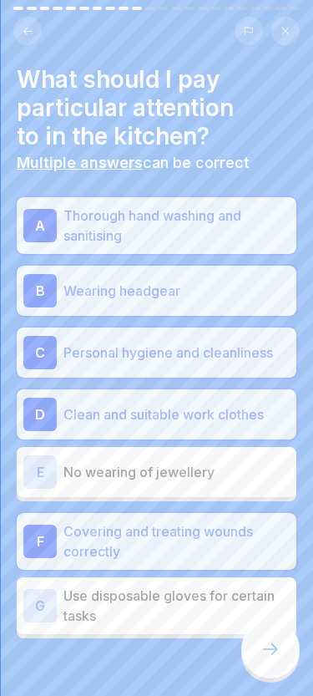
click at [99, 470] on p "No wearing of jewellery" at bounding box center [177, 472] width 226 height 20
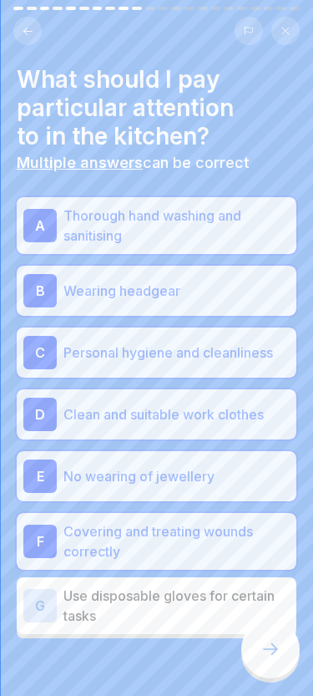
click at [77, 603] on p "Use disposable gloves for certain tasks" at bounding box center [177, 606] width 226 height 40
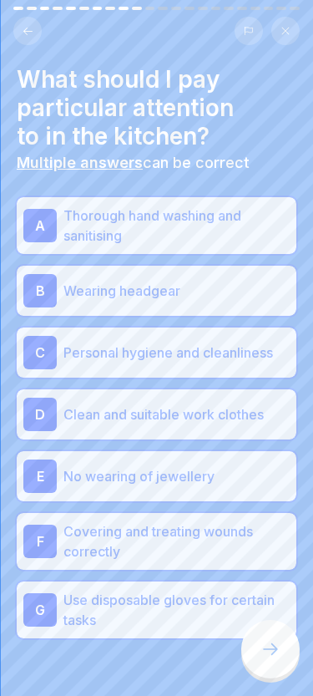
click at [267, 666] on div at bounding box center [271, 649] width 58 height 58
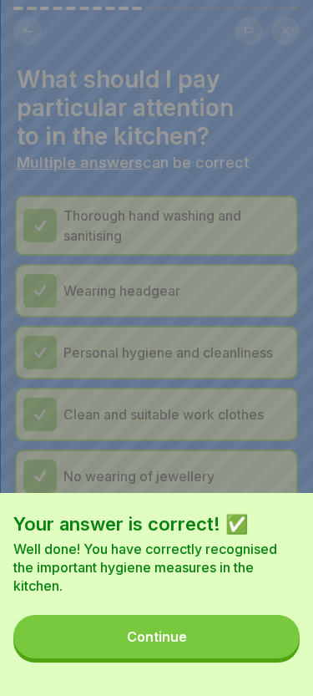
click at [169, 642] on div "Continue" at bounding box center [157, 636] width 60 height 15
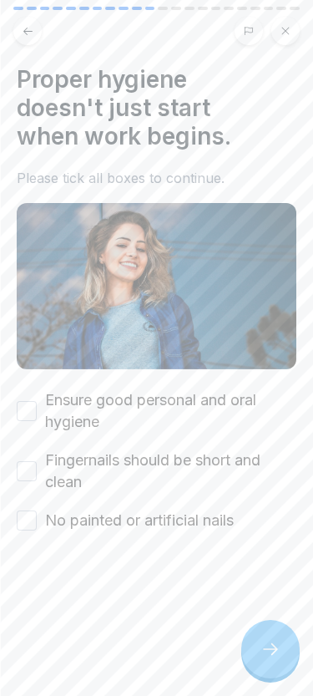
click at [23, 405] on button "Ensure good personal and oral hygiene" at bounding box center [27, 411] width 20 height 20
click at [28, 478] on button "Fingernails should be short and clean" at bounding box center [27, 471] width 20 height 20
click at [23, 519] on button "No painted or artificial nails" at bounding box center [27, 521] width 20 height 20
click at [259, 626] on div at bounding box center [271, 649] width 58 height 58
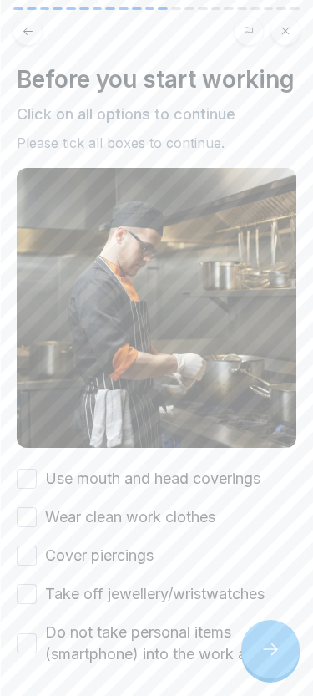
click at [24, 470] on button "Use mouth and head coverings" at bounding box center [27, 479] width 20 height 20
click at [16, 527] on div "Before you start working Click on all options to continue Please tick all boxes…" at bounding box center [156, 348] width 313 height 696
click at [18, 524] on button "Wear clean work clothes" at bounding box center [27, 517] width 20 height 20
click at [24, 565] on button "Cover piercings" at bounding box center [27, 556] width 20 height 20
click at [22, 602] on button "Take off jewellery/wristwatches" at bounding box center [27, 594] width 20 height 20
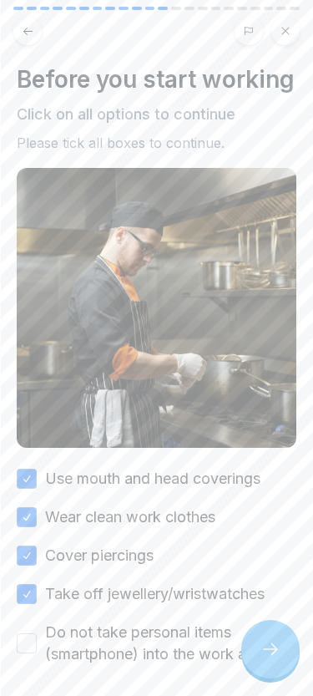
click at [18, 649] on button "Do not take personal items (smartphone) into the work area" at bounding box center [27, 643] width 20 height 20
click at [262, 661] on div at bounding box center [271, 649] width 58 height 58
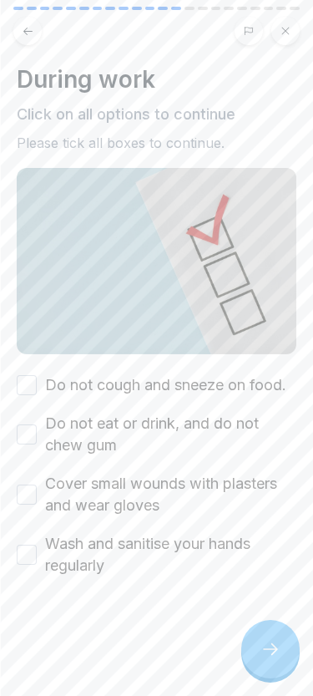
click at [18, 392] on button "Do not cough and sneeze on food." at bounding box center [27, 385] width 20 height 20
click at [29, 443] on button "Do not eat or drink, and do not chew gum" at bounding box center [27, 435] width 20 height 20
click at [32, 496] on button "Cover small wounds with plasters and wear gloves" at bounding box center [27, 495] width 20 height 20
click at [30, 556] on button "Wash and sanitise your hands regularly" at bounding box center [27, 555] width 20 height 20
click at [286, 659] on div at bounding box center [271, 649] width 58 height 58
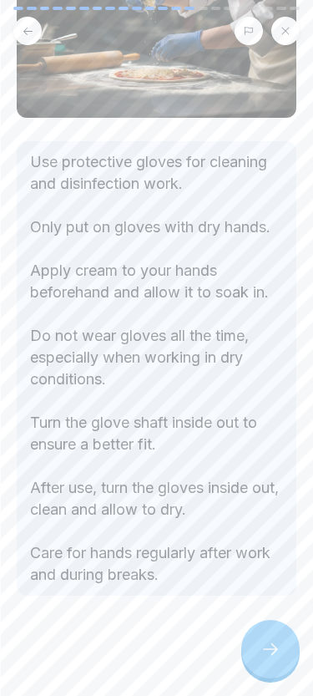
scroll to position [181, 0]
click at [275, 650] on icon at bounding box center [271, 649] width 20 height 20
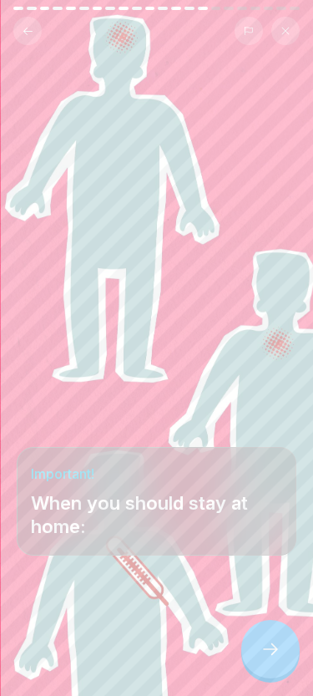
click at [269, 661] on div at bounding box center [271, 649] width 58 height 58
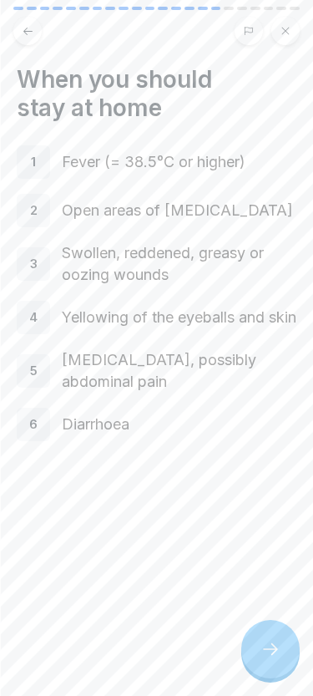
click at [280, 662] on div at bounding box center [271, 649] width 58 height 58
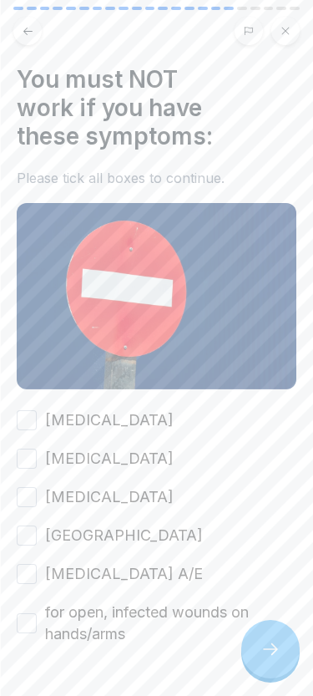
click at [35, 411] on button "Typhoid fever" at bounding box center [27, 420] width 20 height 20
click at [29, 464] on button "Cholera" at bounding box center [27, 459] width 20 height 20
click at [28, 506] on button "Salmonellosis" at bounding box center [27, 497] width 20 height 20
click at [31, 509] on div "Typhoid fever Cholera Salmonellosis Ruhr Hepatitis A/E for open, infected wound…" at bounding box center [157, 527] width 280 height 236
click at [32, 565] on button "Hepatitis A/E" at bounding box center [27, 574] width 20 height 20
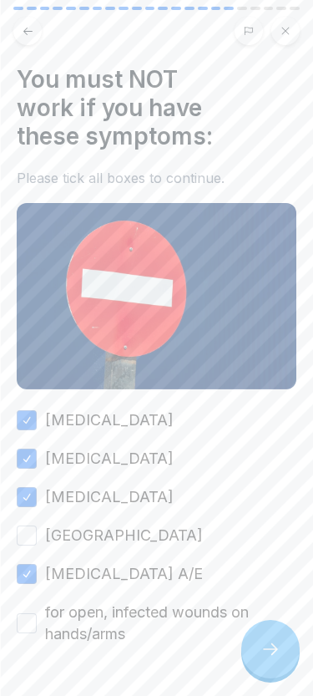
click at [29, 562] on div "Typhoid fever Cholera Salmonellosis Ruhr Hepatitis A/E for open, infected wound…" at bounding box center [157, 527] width 280 height 236
click at [28, 626] on button "for open, infected wounds on hands/arms" at bounding box center [27, 623] width 20 height 20
click at [23, 533] on button "Ruhr" at bounding box center [27, 536] width 20 height 20
click at [270, 648] on icon at bounding box center [271, 649] width 20 height 20
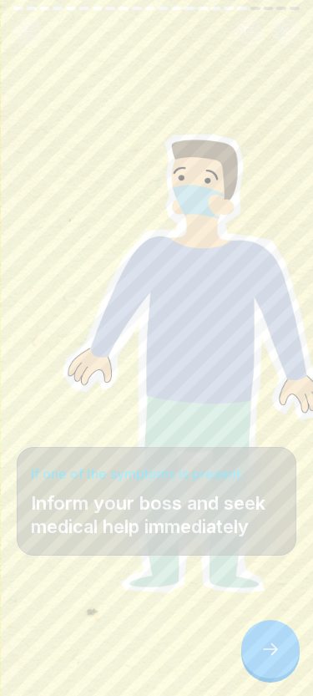
click at [263, 654] on icon at bounding box center [271, 649] width 20 height 20
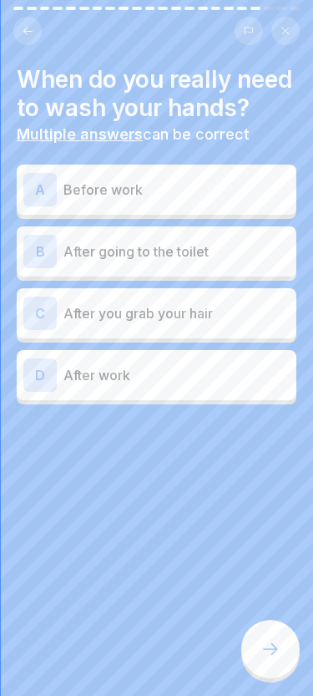
click at [210, 206] on div "A Before work" at bounding box center [157, 190] width 280 height 50
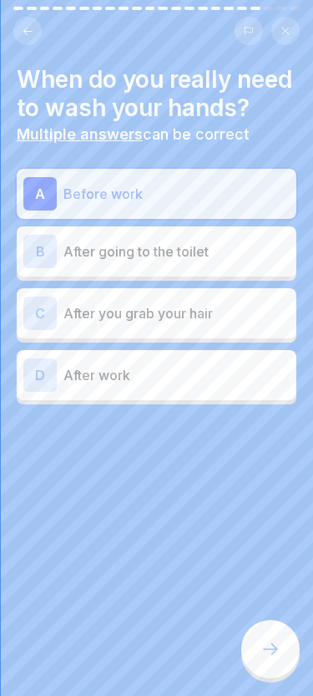
click at [192, 236] on div "B After going to the toilet" at bounding box center [156, 251] width 267 height 33
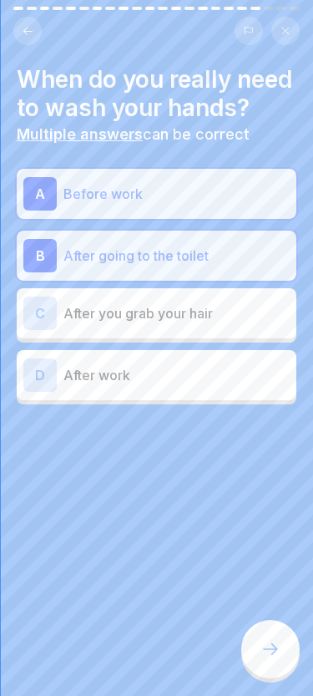
click at [169, 309] on p "After you grab your hair" at bounding box center [177, 313] width 226 height 20
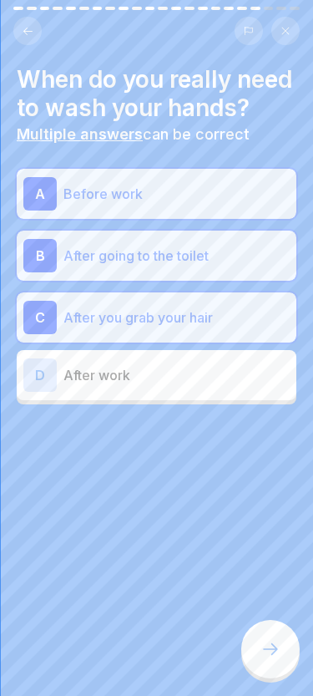
click at [152, 366] on p "After work" at bounding box center [177, 375] width 226 height 20
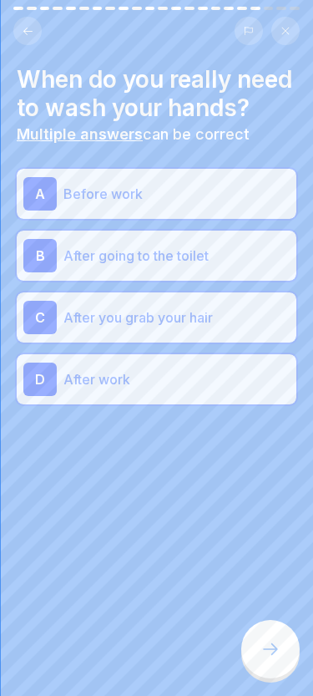
click at [278, 620] on div "When do you really need to wash your hands? Multiple answers can be correct A B…" at bounding box center [156, 348] width 313 height 696
click at [278, 639] on icon at bounding box center [271, 649] width 20 height 20
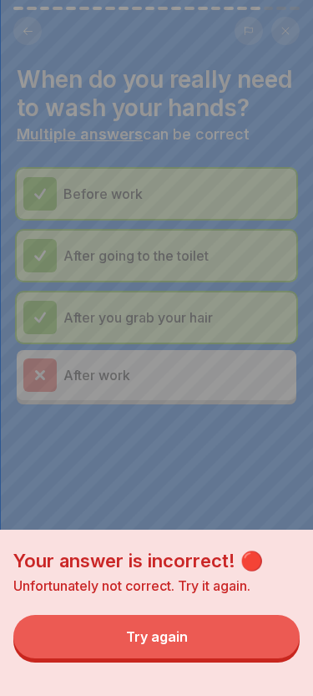
click at [209, 436] on div "Your answer is incorrect! 🔴 Unfortunately not correct. Try it again. Try again" at bounding box center [156, 348] width 313 height 696
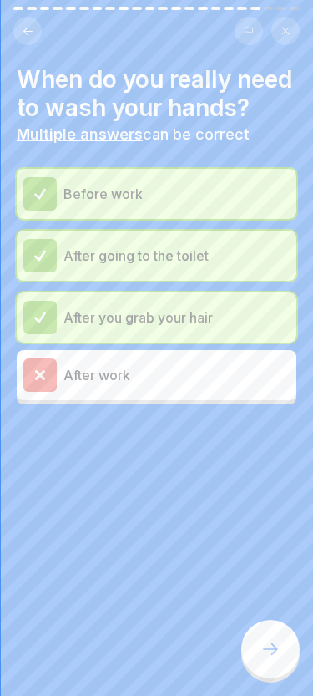
click at [249, 657] on div at bounding box center [271, 649] width 58 height 58
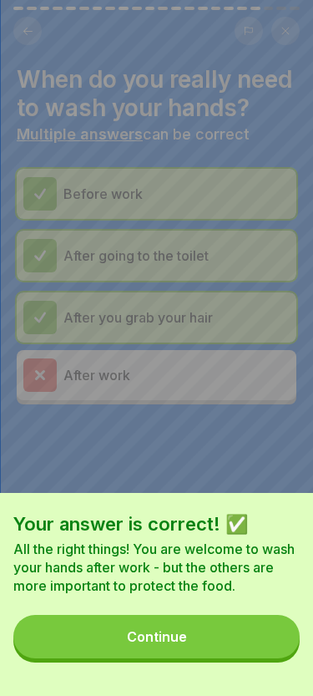
click at [175, 643] on div "Continue" at bounding box center [157, 636] width 60 height 15
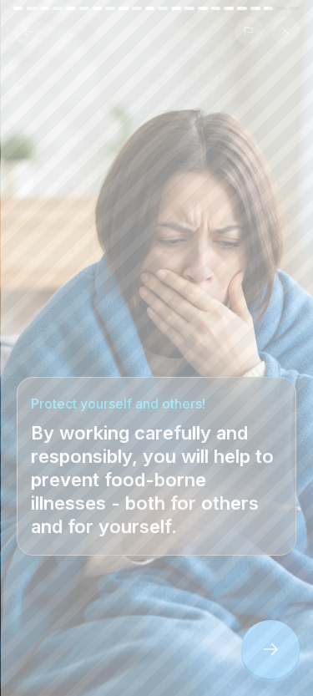
click at [275, 633] on div at bounding box center [271, 649] width 58 height 58
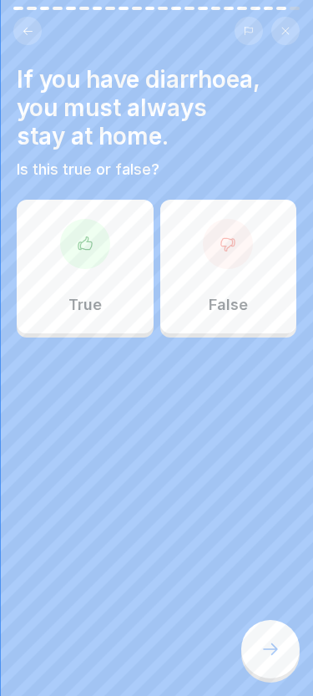
click at [225, 282] on div "False" at bounding box center [228, 267] width 137 height 134
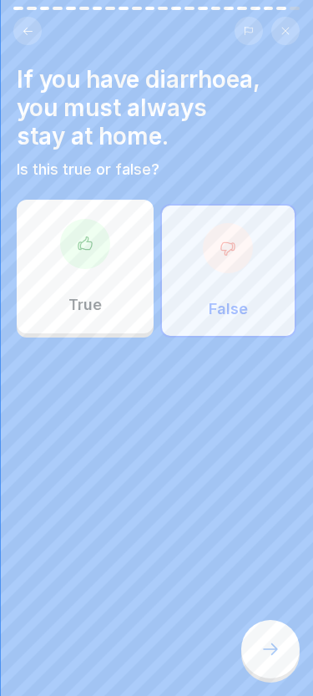
click at [260, 649] on div at bounding box center [271, 649] width 58 height 58
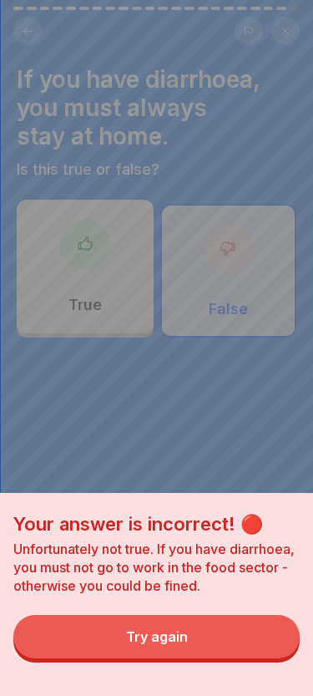
click at [231, 629] on button "Try again" at bounding box center [156, 636] width 287 height 43
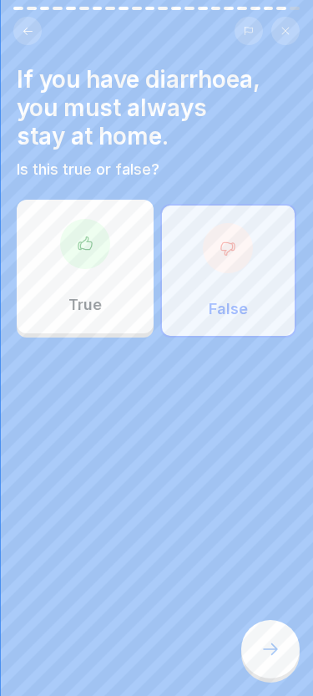
click at [111, 298] on div "True" at bounding box center [85, 267] width 137 height 134
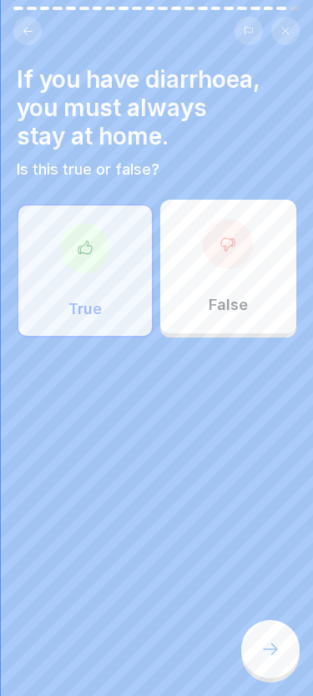
click at [261, 651] on icon at bounding box center [271, 649] width 20 height 20
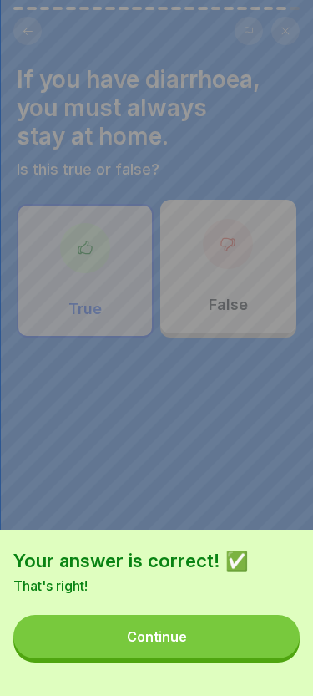
click at [221, 656] on button "Continue" at bounding box center [156, 636] width 287 height 43
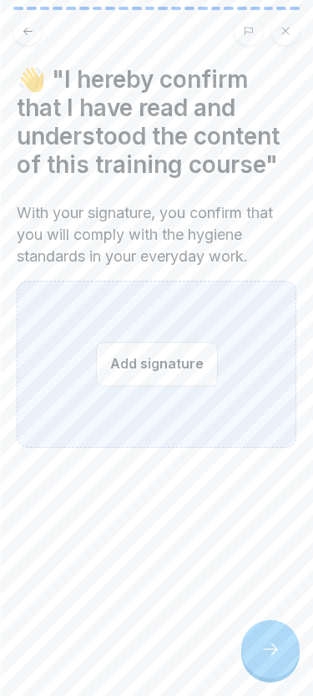
click at [171, 378] on button "Add signature" at bounding box center [157, 364] width 122 height 44
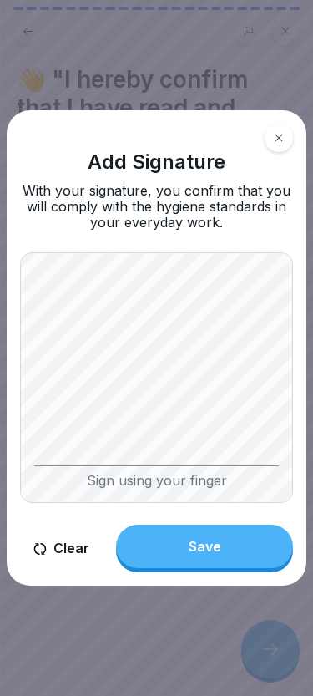
click at [216, 536] on button "Save" at bounding box center [204, 546] width 177 height 43
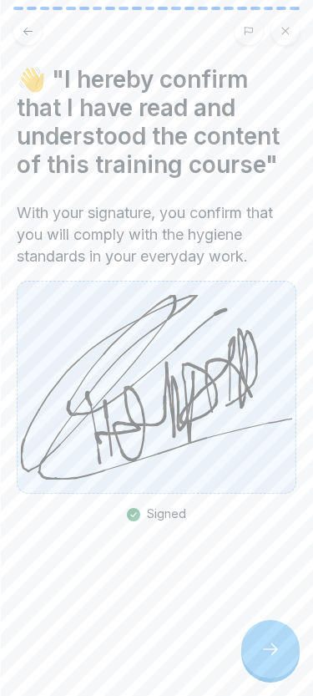
click at [276, 640] on icon at bounding box center [271, 649] width 20 height 20
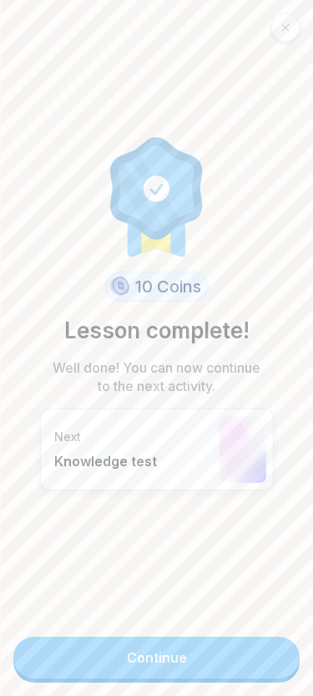
click at [233, 647] on link "Continue" at bounding box center [156, 658] width 287 height 42
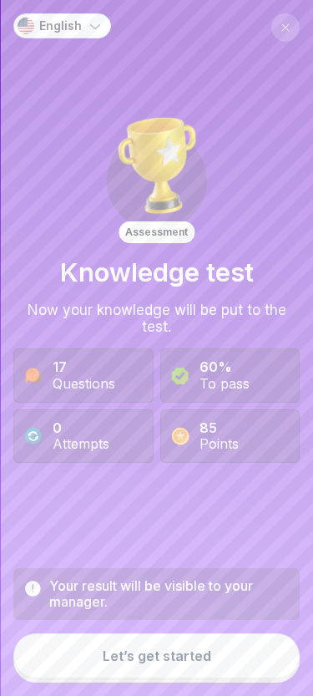
click at [216, 651] on button "Let’s get started" at bounding box center [156, 655] width 287 height 45
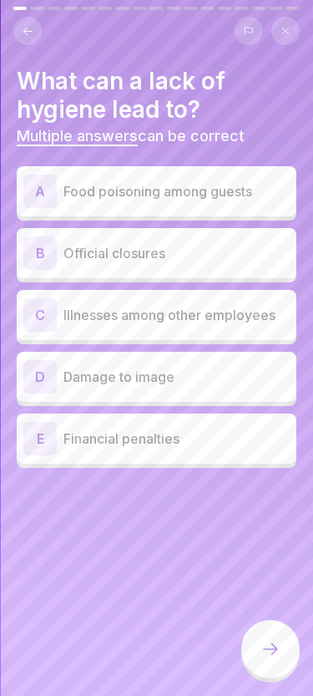
click at [170, 188] on p "Food poisoning among guests" at bounding box center [177, 191] width 226 height 20
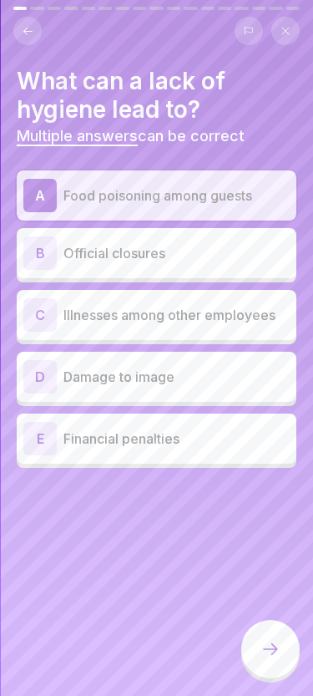
click at [155, 259] on p "Official closures" at bounding box center [177, 253] width 226 height 20
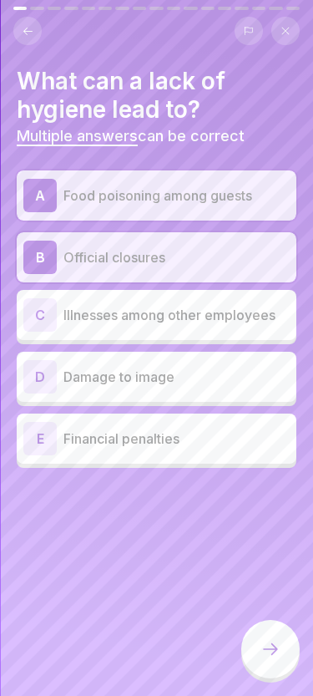
click at [232, 320] on p "Illnesses among other employees" at bounding box center [177, 315] width 226 height 20
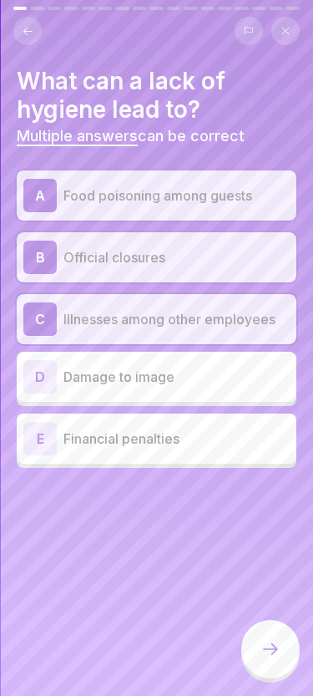
click at [191, 372] on p "Damage to image" at bounding box center [177, 377] width 226 height 20
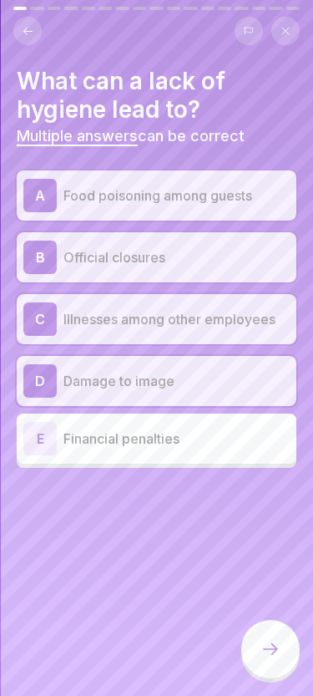
click at [136, 440] on p "Financial penalties" at bounding box center [177, 439] width 226 height 20
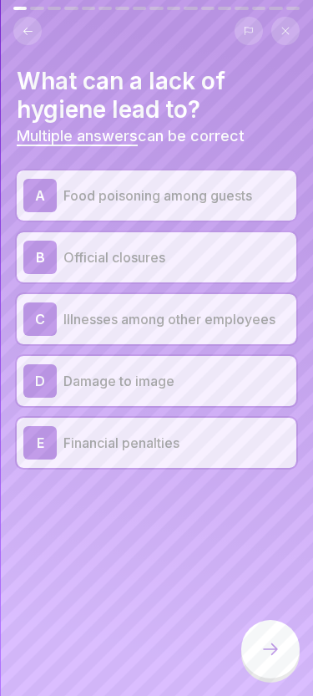
click at [276, 656] on icon at bounding box center [271, 649] width 20 height 20
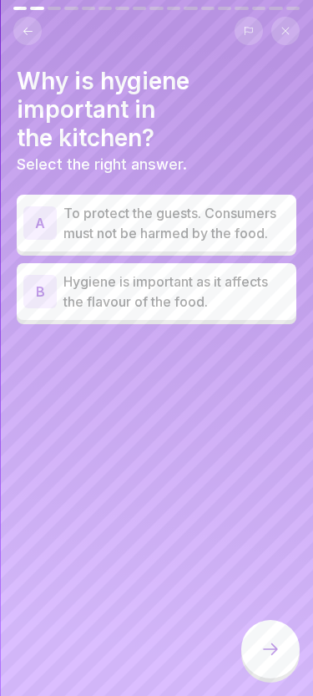
click at [151, 217] on p "To protect the guests. Consumers must not be harmed by the food." at bounding box center [177, 223] width 226 height 40
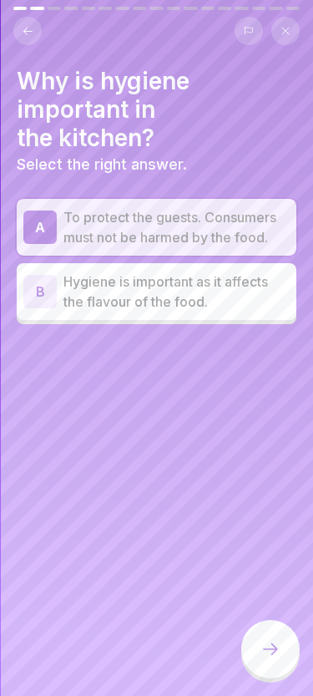
click at [289, 648] on div at bounding box center [271, 649] width 58 height 58
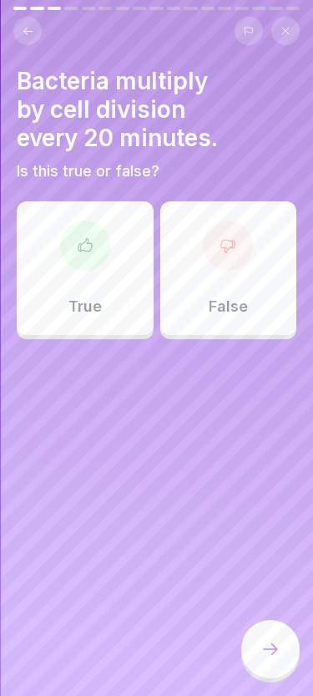
click at [99, 275] on div "True" at bounding box center [85, 268] width 137 height 134
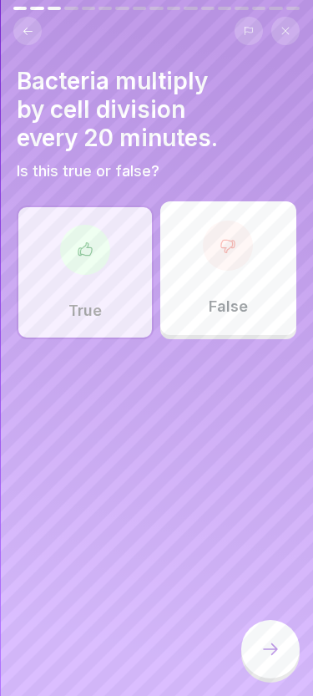
click at [267, 623] on div at bounding box center [271, 649] width 58 height 58
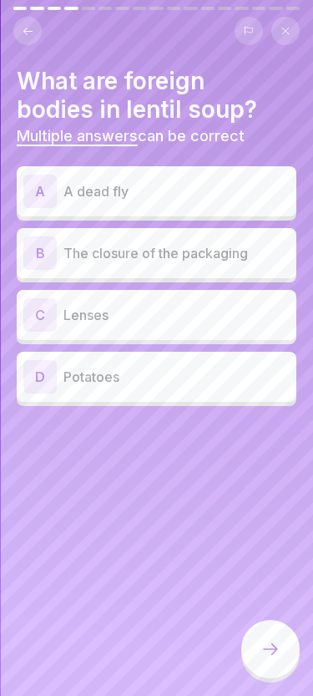
click at [248, 201] on div "A A dead fly" at bounding box center [156, 191] width 267 height 33
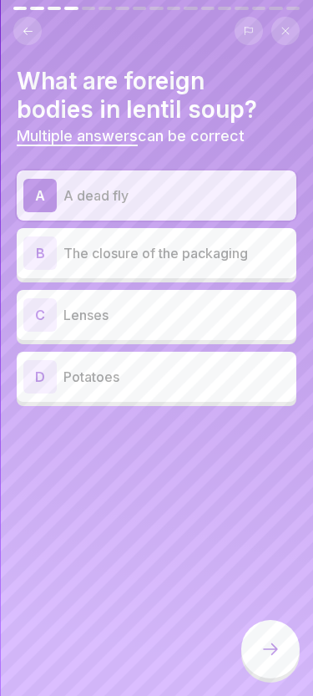
click at [235, 252] on p "The closure of the packaging" at bounding box center [177, 253] width 226 height 20
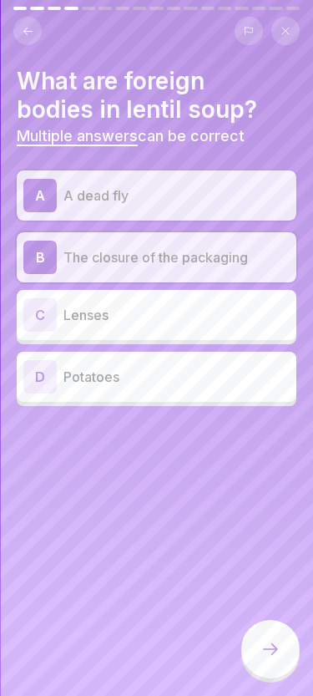
click at [262, 643] on icon at bounding box center [271, 649] width 20 height 20
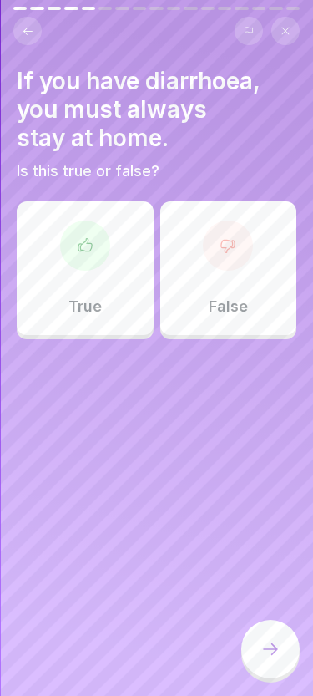
click at [119, 315] on div "True" at bounding box center [85, 268] width 137 height 134
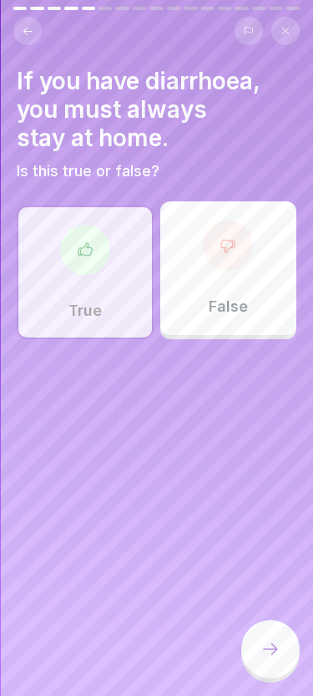
click at [269, 625] on div at bounding box center [271, 649] width 58 height 58
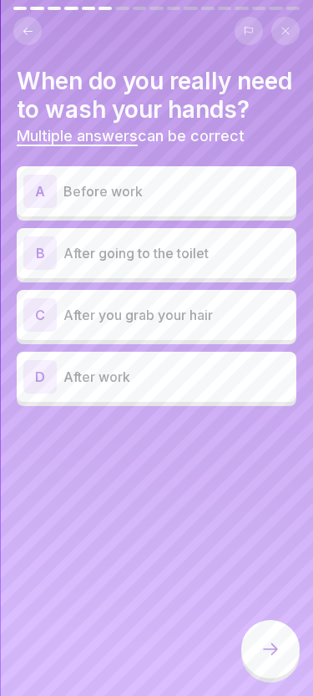
click at [242, 191] on p "Before work" at bounding box center [177, 191] width 226 height 20
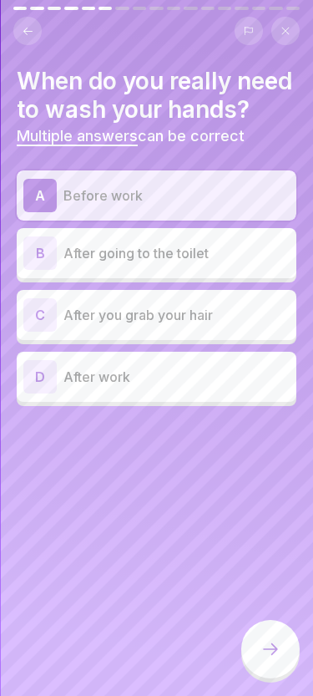
click at [238, 247] on p "After going to the toilet" at bounding box center [177, 253] width 226 height 20
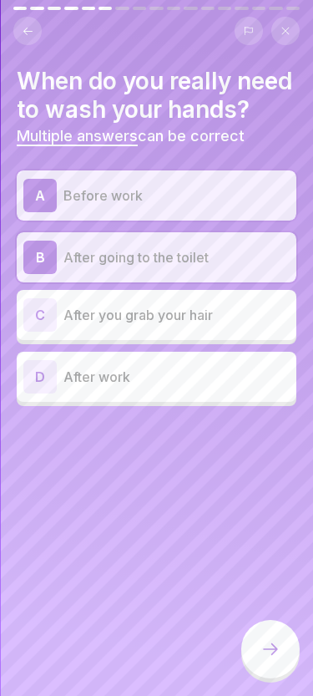
click at [225, 299] on div "C After you grab your hair" at bounding box center [156, 314] width 267 height 33
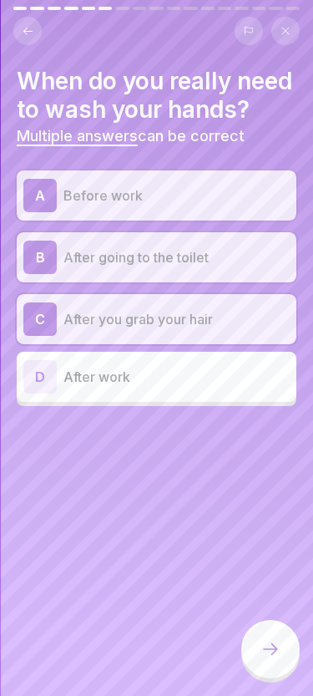
click at [281, 640] on div at bounding box center [271, 649] width 58 height 58
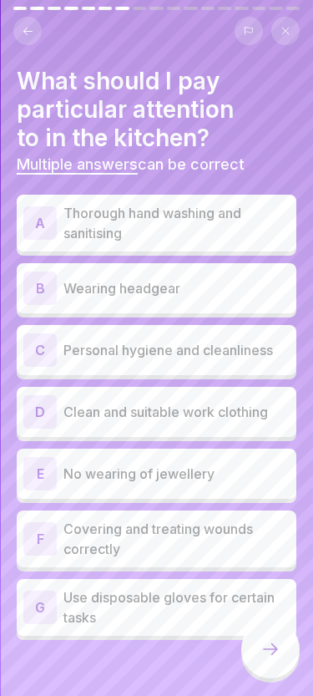
click at [253, 231] on p "Thorough hand washing and sanitising" at bounding box center [177, 223] width 226 height 40
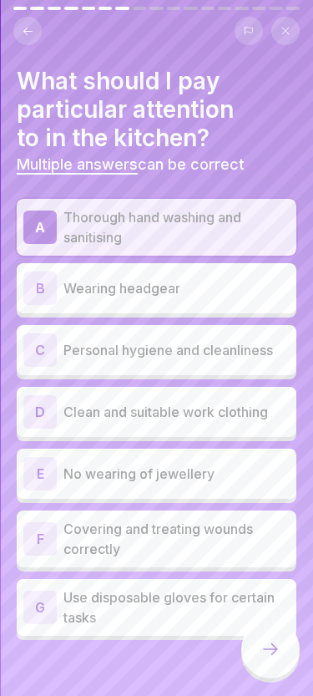
click at [227, 284] on p "Wearing headgear" at bounding box center [177, 288] width 226 height 20
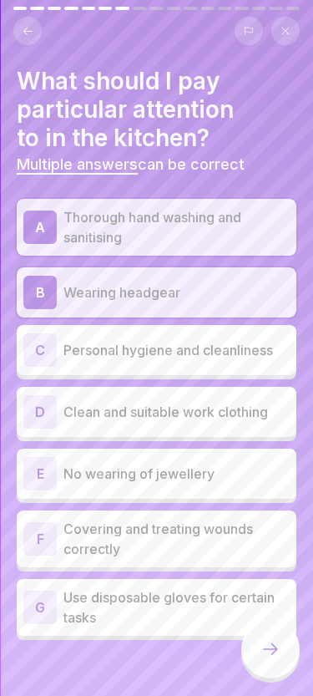
click at [221, 344] on p "Personal hygiene and cleanliness" at bounding box center [177, 350] width 226 height 20
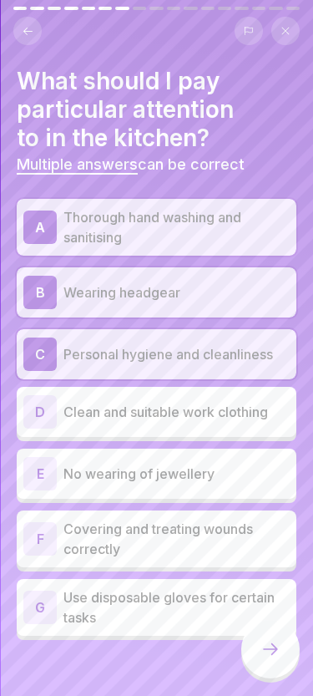
click at [198, 408] on p "Clean and suitable work clothing" at bounding box center [177, 412] width 226 height 20
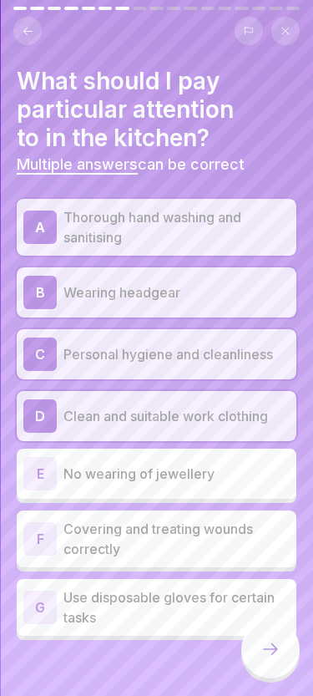
click at [202, 465] on p "No wearing of jewellery" at bounding box center [177, 474] width 226 height 20
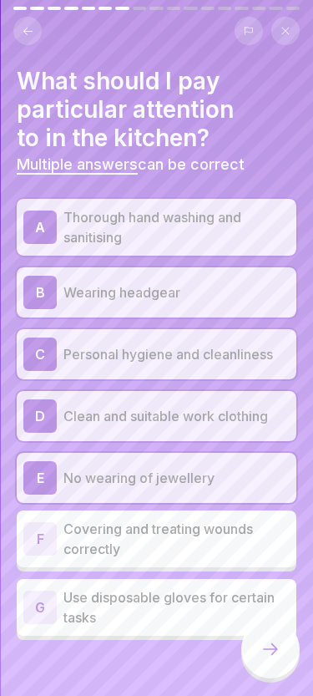
click at [195, 542] on p "Covering and treating wounds correctly" at bounding box center [177, 539] width 226 height 40
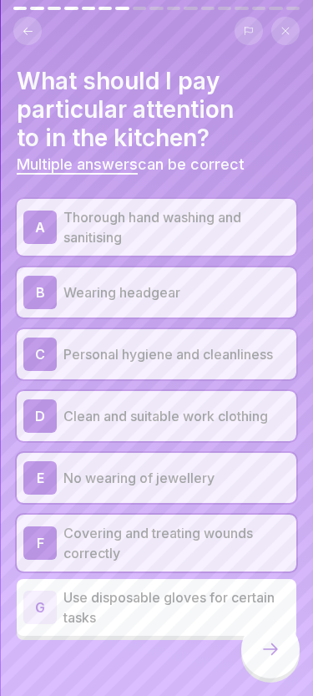
click at [195, 608] on p "Use disposable gloves for certain tasks" at bounding box center [177, 607] width 226 height 40
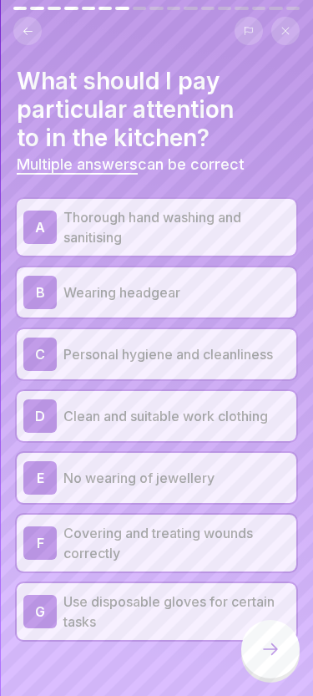
click at [277, 659] on div at bounding box center [271, 649] width 58 height 58
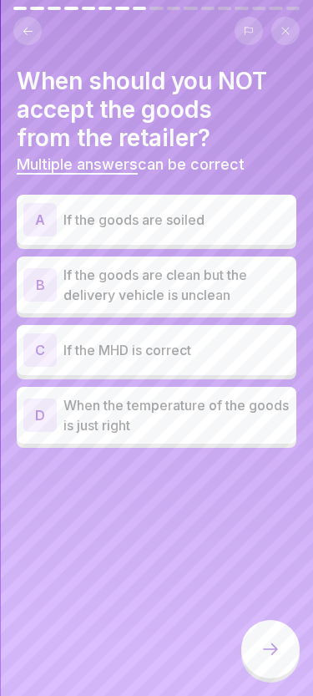
click at [253, 206] on div "A If the goods are soiled" at bounding box center [156, 219] width 267 height 33
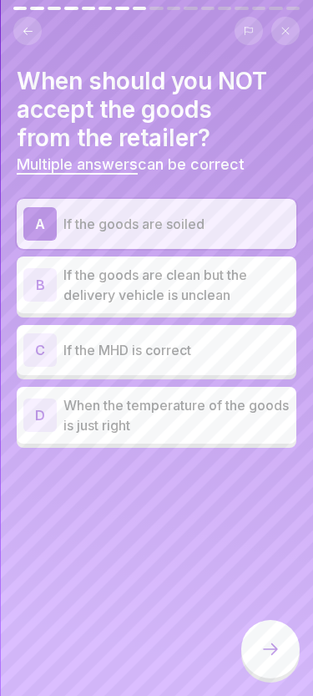
click at [231, 282] on p "If the goods are clean but the delivery vehicle is unclean" at bounding box center [177, 285] width 226 height 40
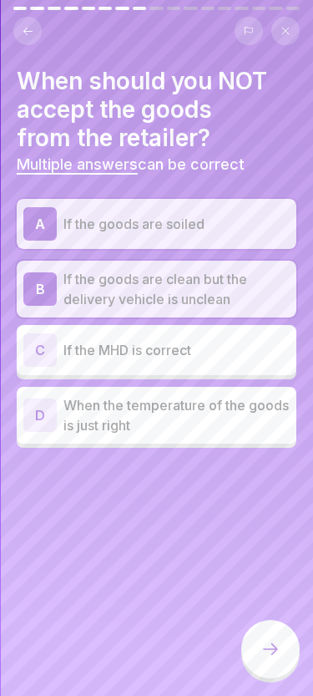
click at [273, 642] on icon at bounding box center [271, 649] width 20 height 20
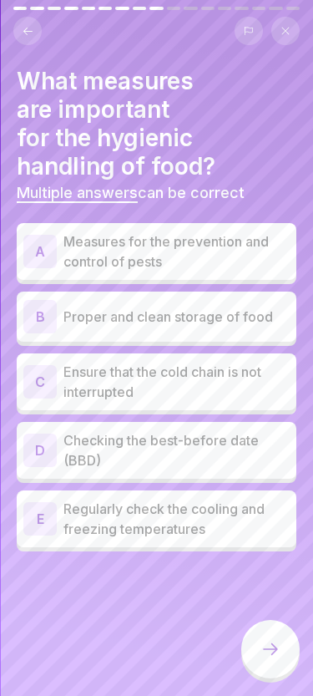
click at [163, 315] on p "Proper and clean storage of food" at bounding box center [177, 317] width 226 height 20
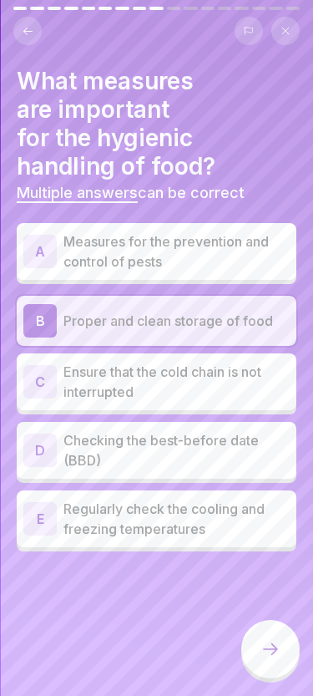
click at [202, 449] on p "Checking the best-before date (BBD)" at bounding box center [177, 450] width 226 height 40
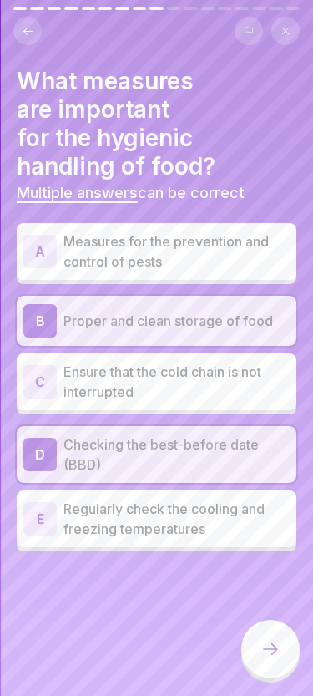
click at [163, 394] on p "Ensure that the cold chain is not interrupted" at bounding box center [177, 382] width 226 height 40
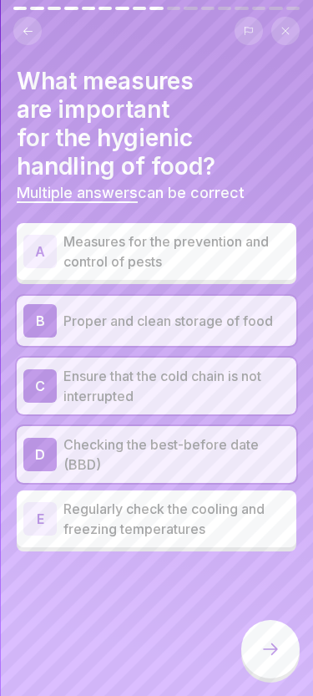
click at [174, 249] on p "Measures for the prevention and control of pests" at bounding box center [177, 251] width 226 height 40
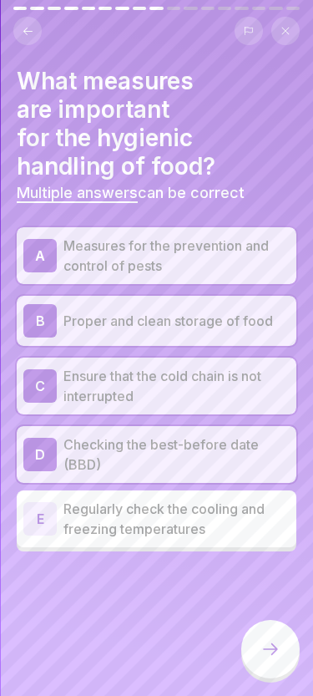
click at [141, 537] on p "Regularly check the cooling and freezing temperatures" at bounding box center [177, 519] width 226 height 40
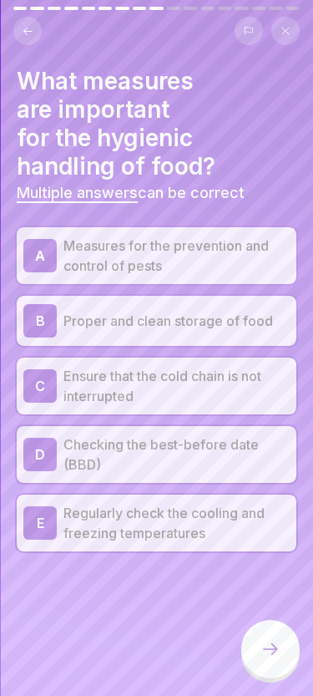
click at [261, 653] on icon at bounding box center [271, 649] width 20 height 20
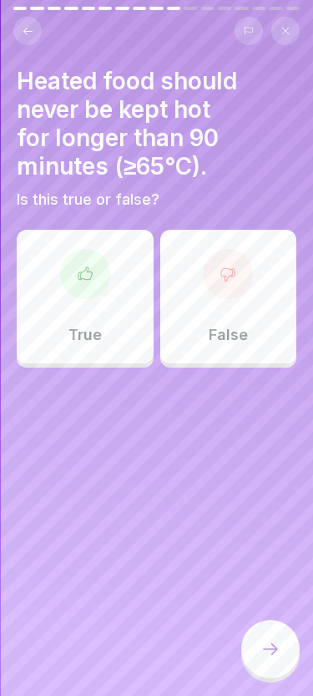
click at [109, 240] on div "True" at bounding box center [85, 297] width 137 height 134
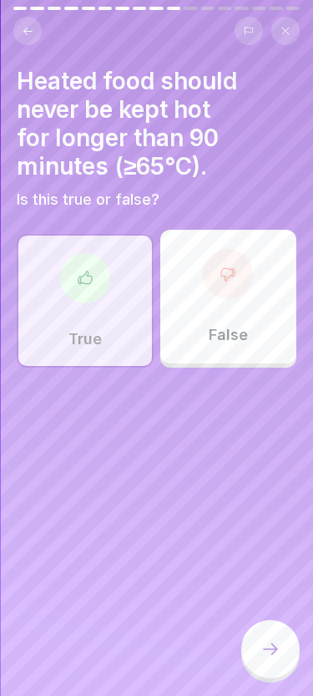
click at [269, 656] on icon at bounding box center [271, 649] width 20 height 20
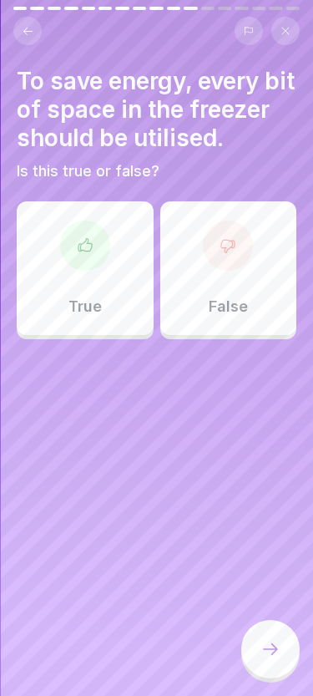
click at [262, 281] on div "False" at bounding box center [228, 268] width 137 height 134
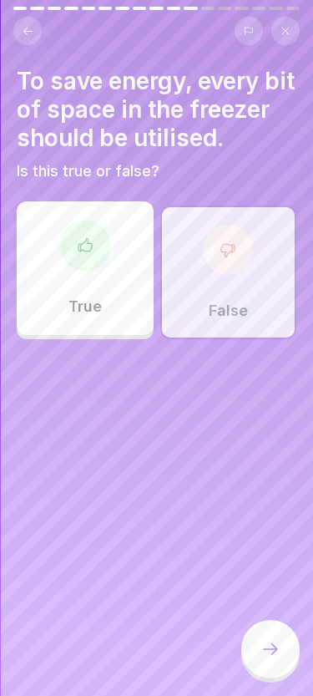
click at [282, 663] on div at bounding box center [271, 649] width 58 height 58
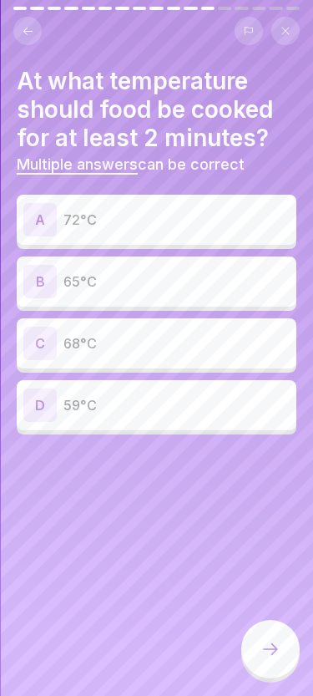
click at [69, 218] on p "72°C" at bounding box center [177, 220] width 226 height 20
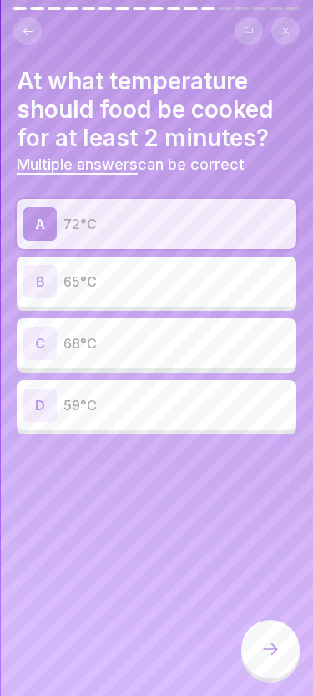
click at [265, 650] on icon at bounding box center [271, 649] width 20 height 20
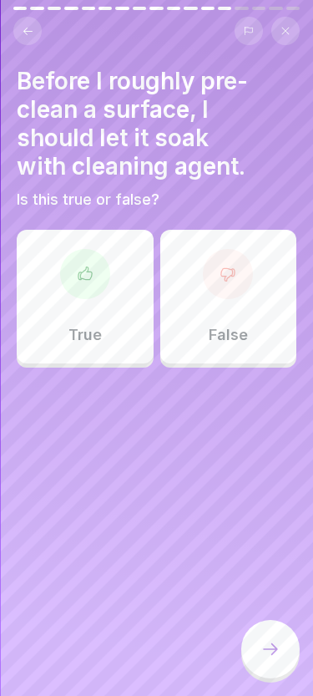
click at [227, 291] on div at bounding box center [228, 274] width 50 height 50
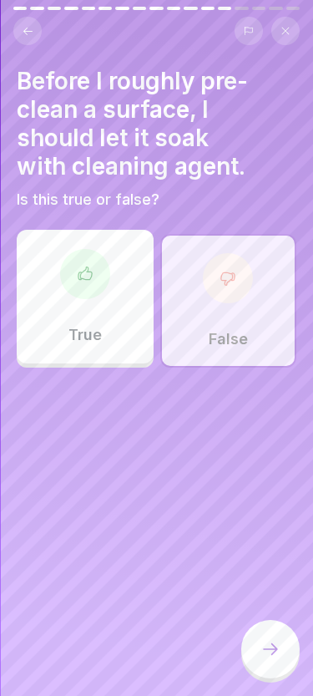
click at [289, 635] on div at bounding box center [271, 649] width 58 height 58
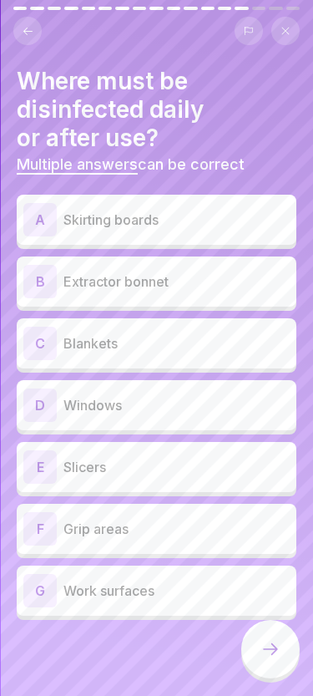
click at [109, 464] on p "Slicers" at bounding box center [177, 467] width 226 height 20
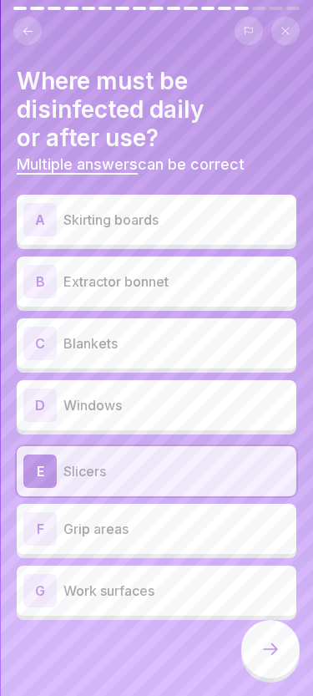
click at [105, 546] on div "F Grip areas" at bounding box center [157, 529] width 280 height 50
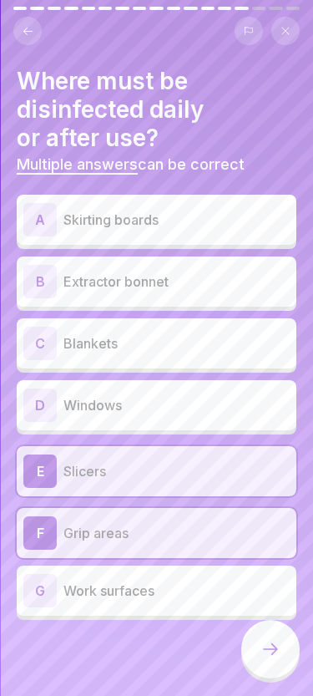
click at [110, 604] on div "G Work surfaces" at bounding box center [156, 590] width 267 height 33
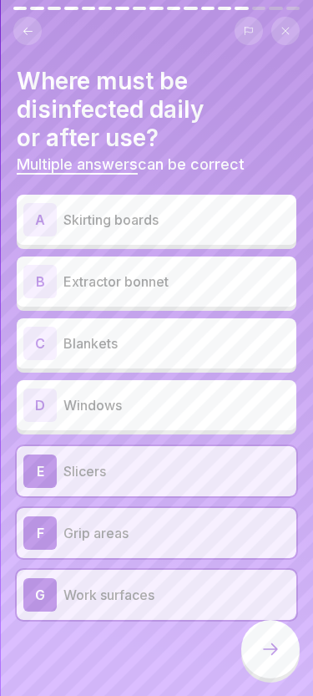
click at [279, 658] on icon at bounding box center [271, 649] width 20 height 20
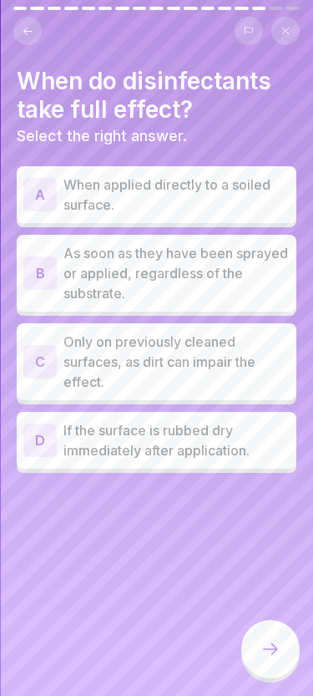
click at [193, 196] on p "When applied directly to a soiled surface." at bounding box center [177, 195] width 226 height 40
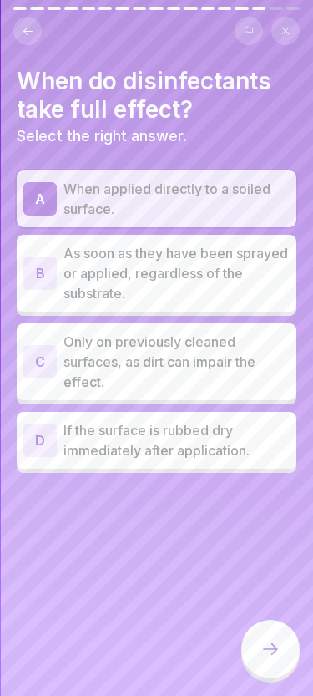
click at [273, 660] on div at bounding box center [271, 649] width 58 height 58
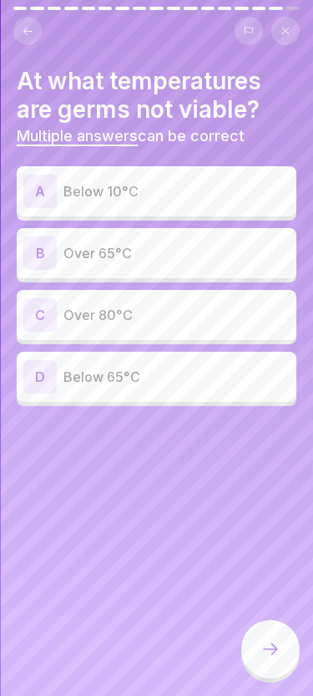
click at [94, 201] on div "A Below 10°C" at bounding box center [156, 191] width 267 height 33
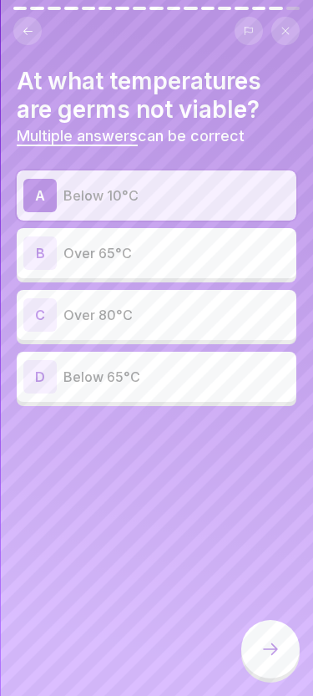
click at [99, 317] on p "Over 80°C" at bounding box center [177, 315] width 226 height 20
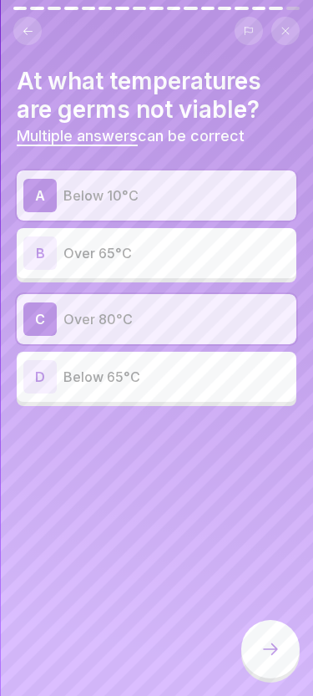
click at [261, 634] on div at bounding box center [271, 649] width 58 height 58
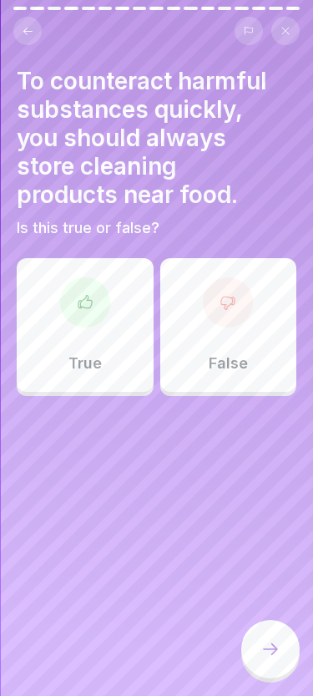
click at [247, 317] on div at bounding box center [228, 302] width 50 height 50
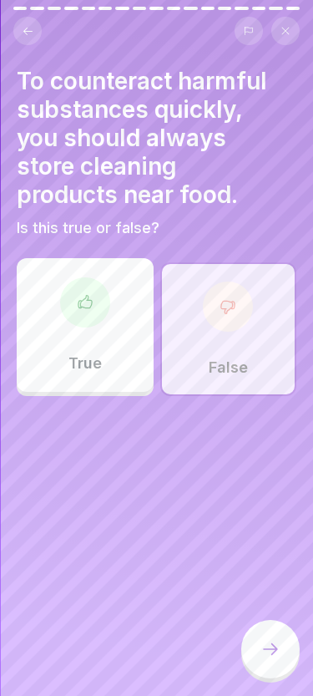
click at [280, 669] on div at bounding box center [271, 649] width 58 height 58
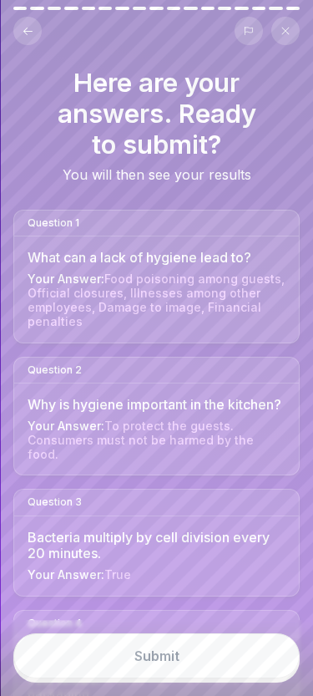
click at [245, 680] on div "Submit" at bounding box center [156, 658] width 313 height 76
click at [150, 661] on div "Submit" at bounding box center [157, 655] width 45 height 15
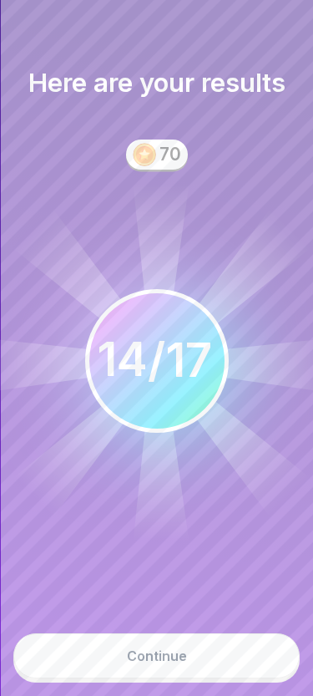
click at [164, 656] on div "Continue" at bounding box center [157, 655] width 60 height 15
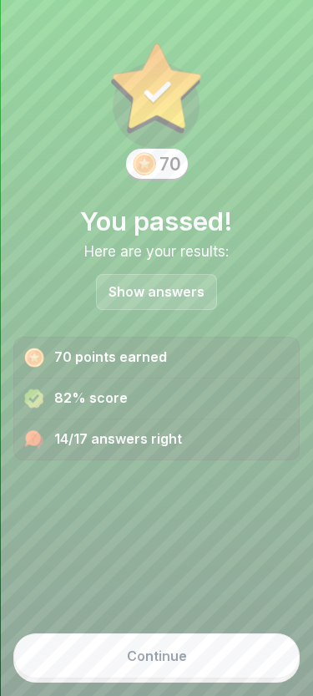
click at [135, 654] on div "Continue" at bounding box center [157, 655] width 60 height 15
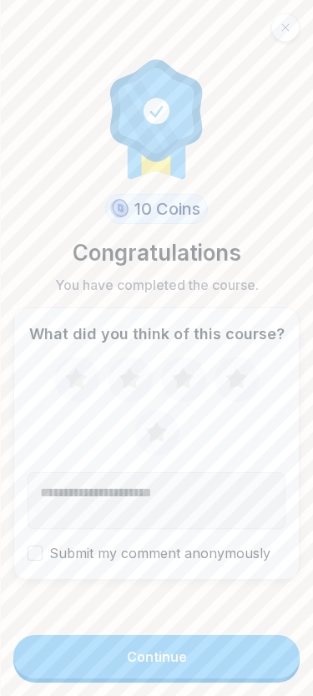
click at [94, 644] on button "Continue" at bounding box center [156, 656] width 287 height 43
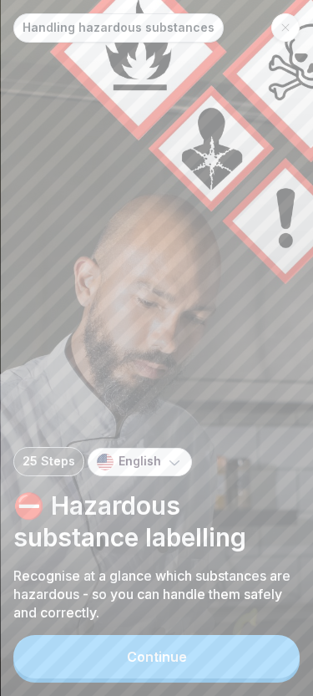
click at [144, 649] on button "Continue" at bounding box center [156, 656] width 287 height 43
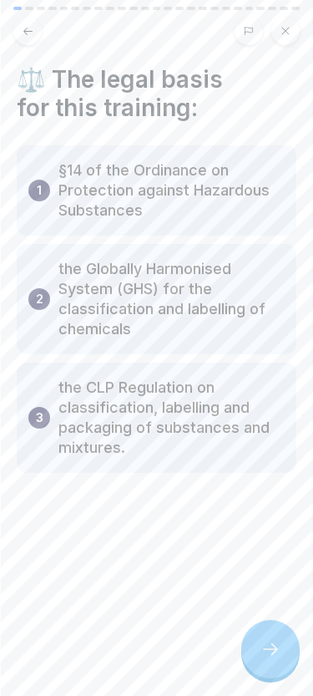
click at [275, 649] on icon at bounding box center [270, 649] width 15 height 12
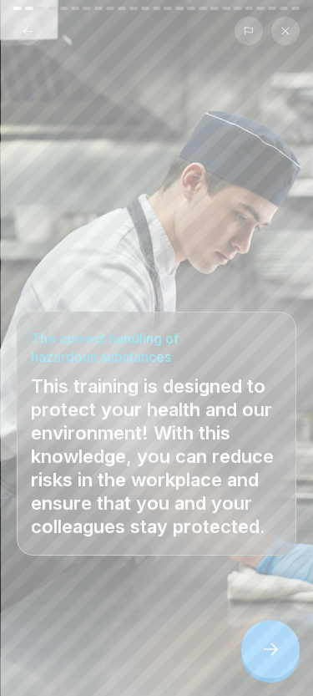
click at [272, 650] on icon at bounding box center [271, 649] width 20 height 20
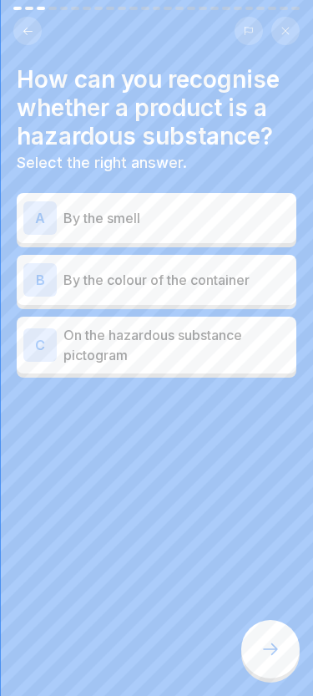
click at [272, 650] on icon at bounding box center [271, 649] width 20 height 20
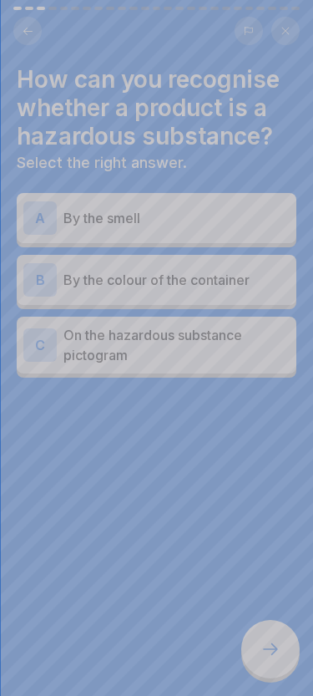
click at [272, 650] on div at bounding box center [156, 348] width 313 height 696
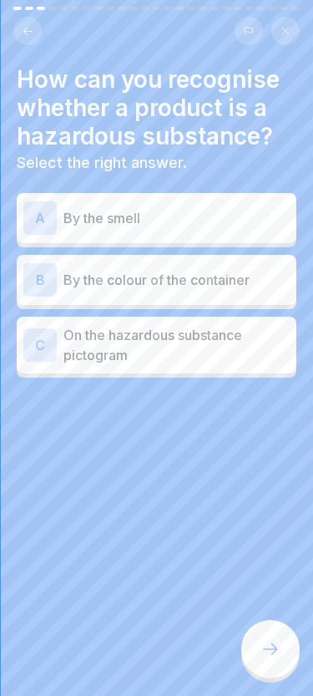
click at [145, 236] on div "A By the smell" at bounding box center [157, 218] width 280 height 50
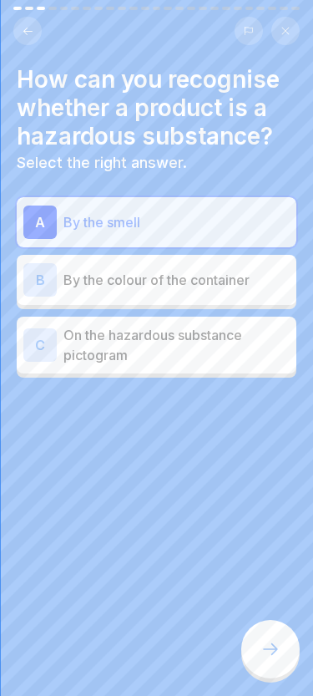
click at [145, 297] on div "B By the colour of the container" at bounding box center [157, 280] width 280 height 50
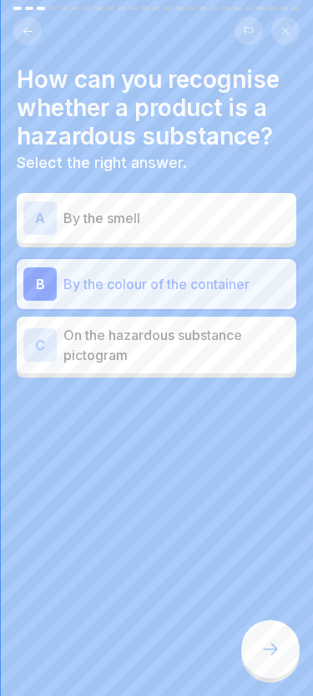
click at [274, 653] on icon at bounding box center [271, 649] width 20 height 20
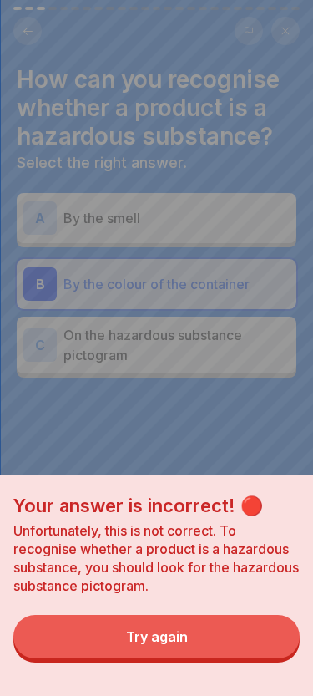
click at [205, 648] on button "Try again" at bounding box center [156, 636] width 287 height 43
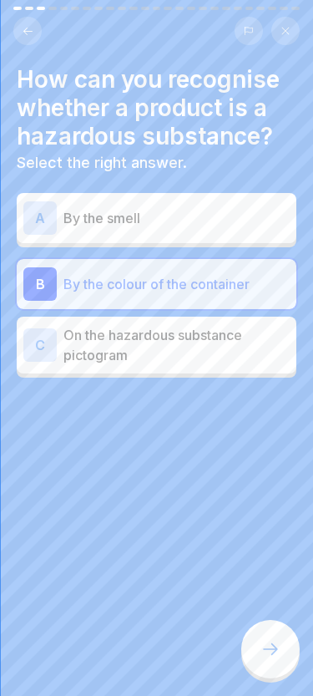
click at [160, 369] on div "C On the hazardous substance pictogram" at bounding box center [157, 345] width 280 height 57
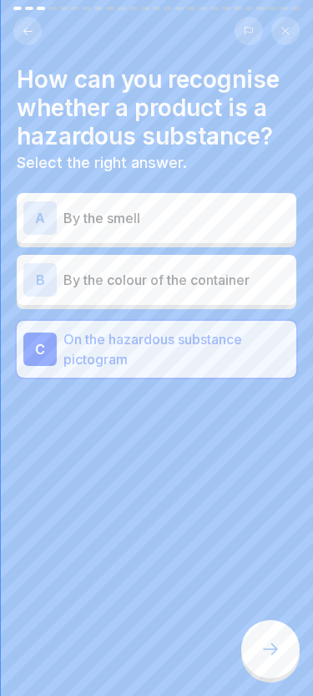
click at [261, 660] on div at bounding box center [271, 649] width 58 height 58
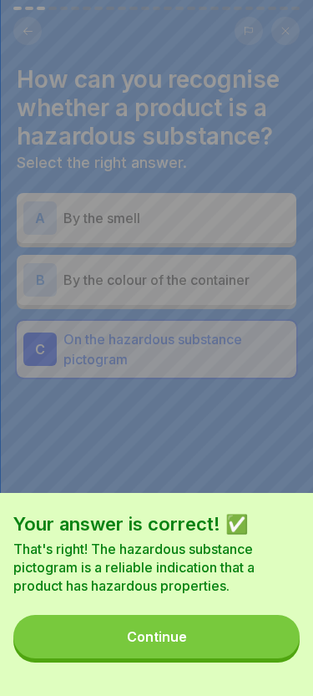
click at [184, 624] on button "Continue" at bounding box center [156, 636] width 287 height 43
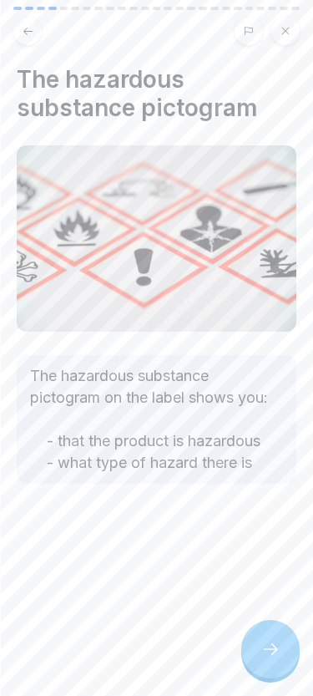
click at [267, 646] on icon at bounding box center [271, 649] width 20 height 20
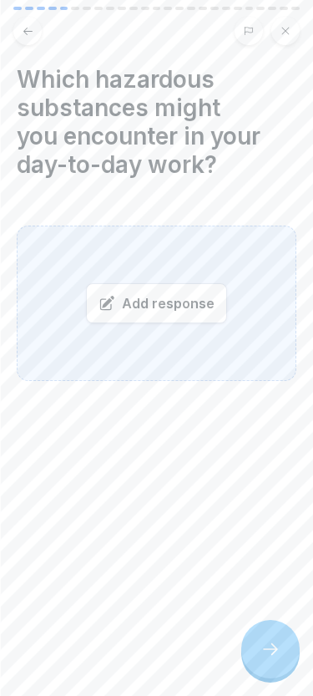
click at [36, 32] on button at bounding box center [27, 31] width 28 height 28
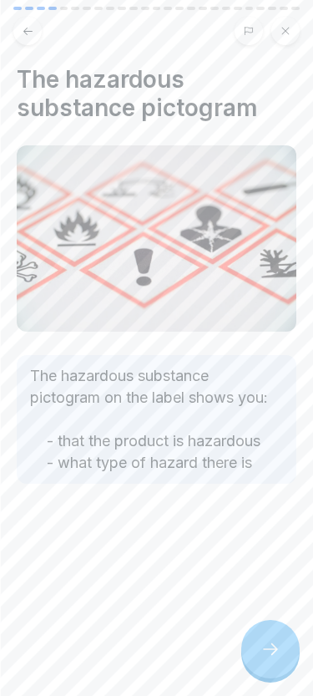
click at [34, 32] on button at bounding box center [27, 31] width 28 height 28
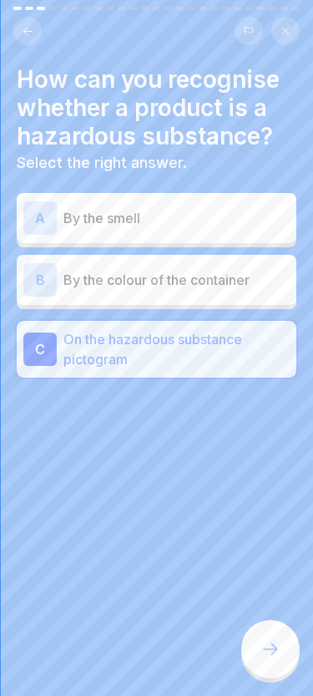
click at [278, 651] on icon at bounding box center [271, 649] width 20 height 20
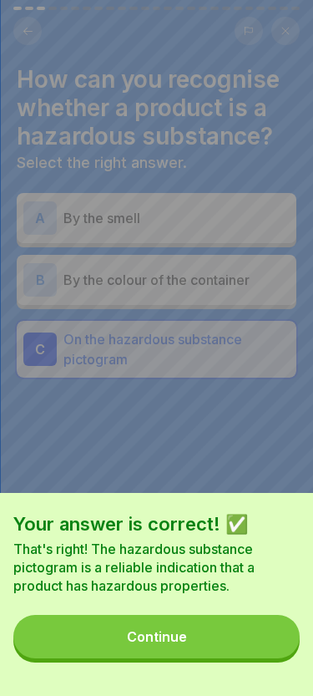
click at [252, 646] on button "Continue" at bounding box center [156, 636] width 287 height 43
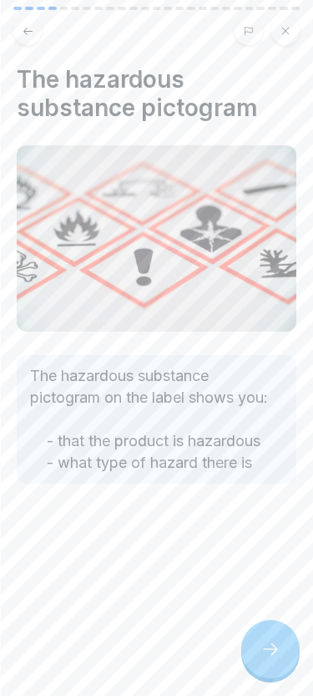
click at [265, 662] on div at bounding box center [271, 649] width 58 height 58
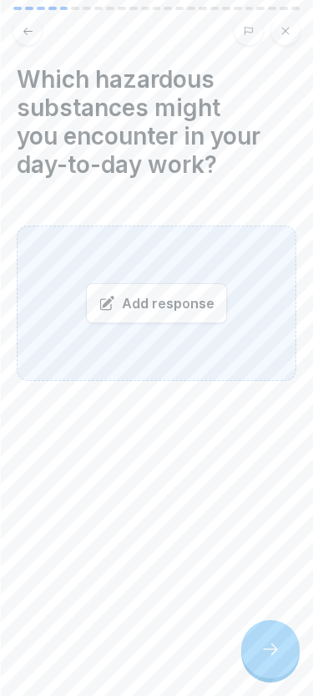
click at [163, 308] on div "Add response" at bounding box center [156, 303] width 141 height 40
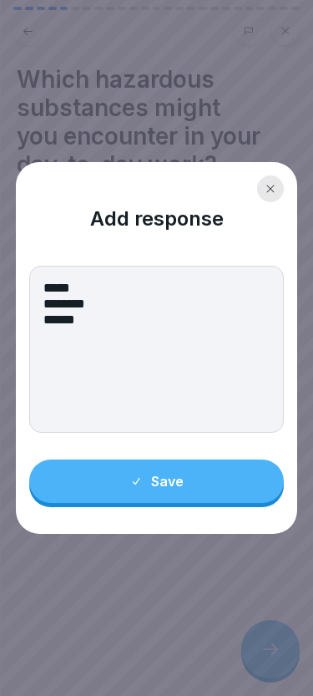
type textarea "***** ******** ******"
click at [211, 497] on button "Save" at bounding box center [157, 481] width 256 height 43
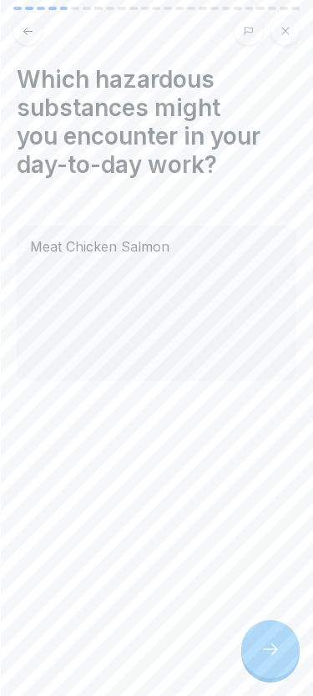
click at [282, 656] on div at bounding box center [271, 649] width 58 height 58
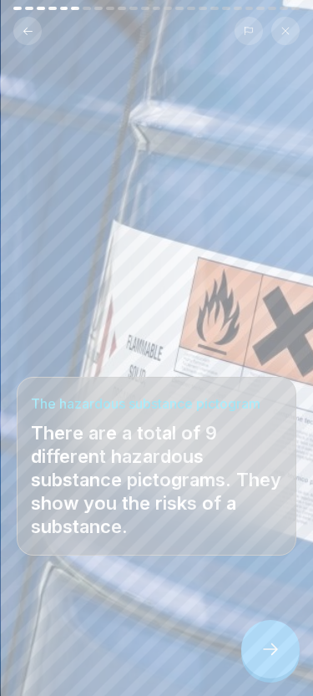
click at [281, 648] on div at bounding box center [271, 649] width 58 height 58
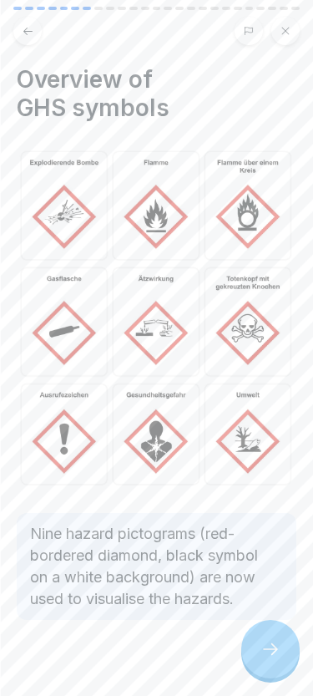
click at [281, 649] on div at bounding box center [271, 649] width 58 height 58
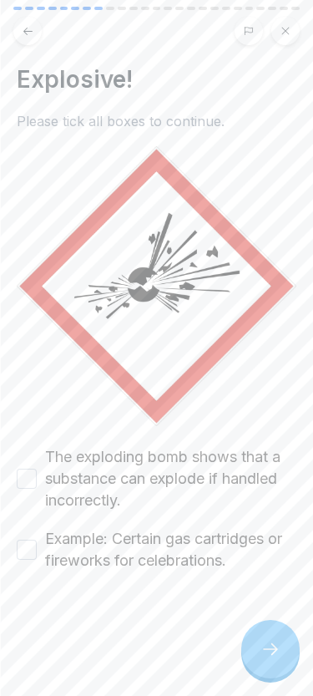
click at [281, 650] on div at bounding box center [271, 649] width 58 height 58
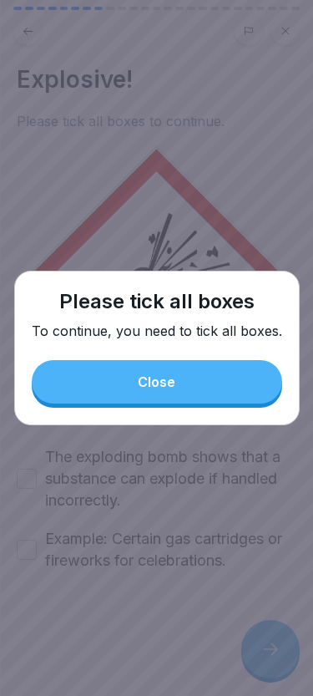
click at [218, 384] on button "Close" at bounding box center [157, 381] width 251 height 43
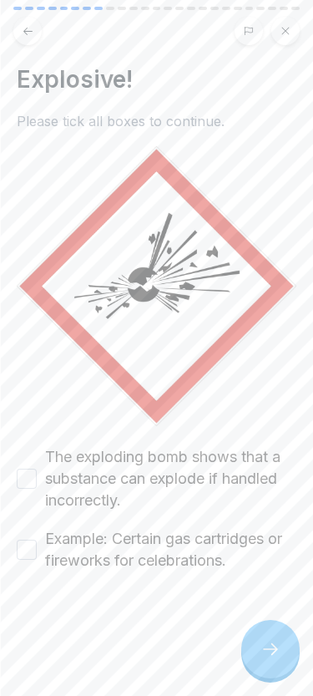
click at [33, 473] on button "The exploding bomb shows that a substance can explode if handled incorrectly." at bounding box center [27, 479] width 20 height 20
click at [37, 562] on div "Example: Certain gas cartridges or fireworks for celebrations." at bounding box center [157, 549] width 280 height 43
click at [32, 557] on button "Example: Certain gas cartridges or fireworks for celebrations." at bounding box center [27, 550] width 20 height 20
click at [260, 632] on div at bounding box center [271, 649] width 58 height 58
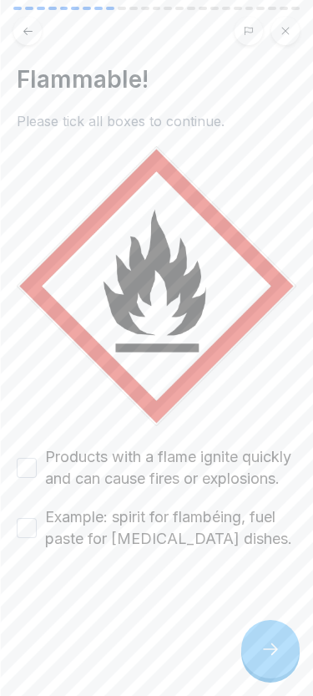
click at [260, 632] on div at bounding box center [271, 649] width 58 height 58
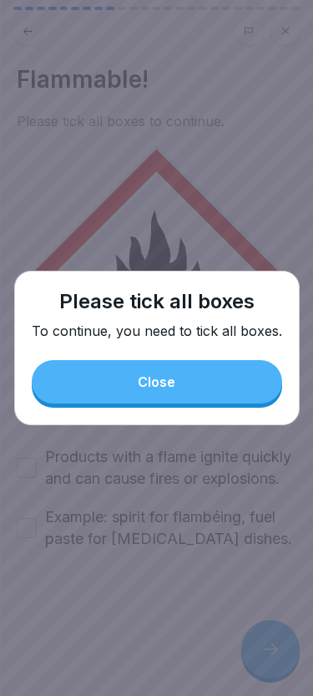
click at [168, 357] on div "Please tick all boxes To continue, you need to tick all boxes. Close" at bounding box center [157, 348] width 286 height 155
click at [160, 363] on button "Close" at bounding box center [157, 381] width 251 height 43
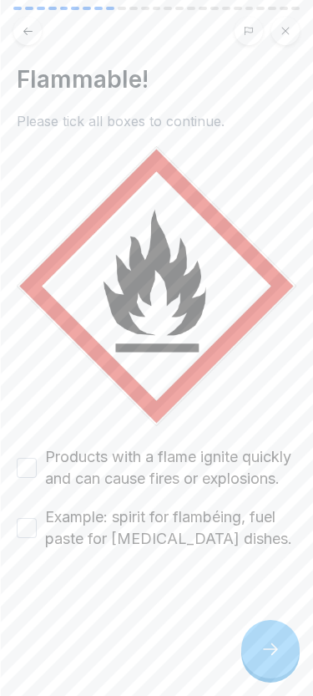
click at [29, 478] on button "Products with a flame ignite quickly and can cause fires or explosions." at bounding box center [27, 468] width 20 height 20
click at [29, 538] on button "Example: spirit for flambéing, fuel paste for chafing dishes." at bounding box center [27, 528] width 20 height 20
click at [255, 647] on div at bounding box center [271, 649] width 58 height 58
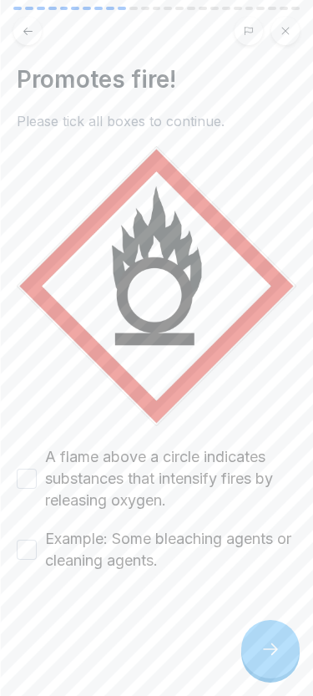
click at [42, 481] on div "A flame above a circle indicates substances that intensify fires by releasing o…" at bounding box center [157, 478] width 280 height 65
click at [26, 486] on button "A flame above a circle indicates substances that intensify fires by releasing o…" at bounding box center [27, 479] width 20 height 20
click at [28, 558] on button "Example: Some bleaching agents or cleaning agents." at bounding box center [27, 550] width 20 height 20
click at [29, 38] on button at bounding box center [27, 31] width 28 height 28
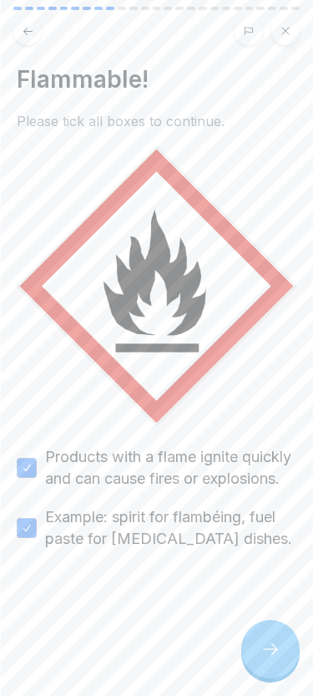
click at [29, 40] on button at bounding box center [27, 31] width 28 height 28
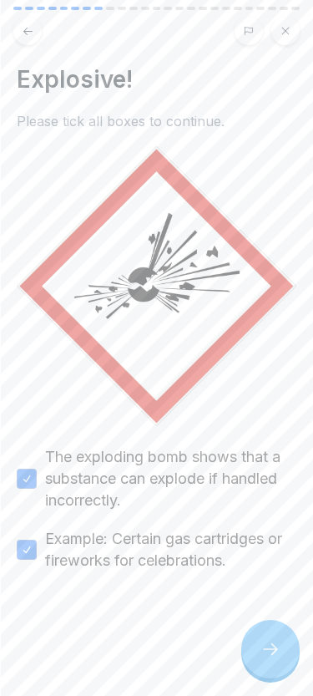
click at [283, 653] on div at bounding box center [271, 649] width 58 height 58
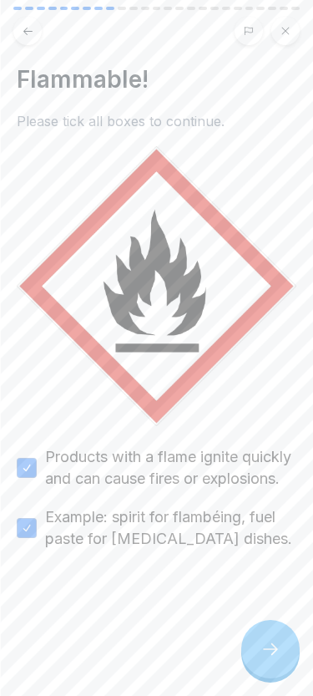
click at [283, 653] on div at bounding box center [271, 649] width 58 height 58
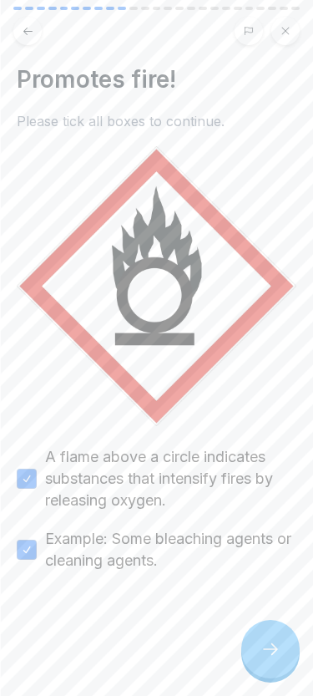
click at [270, 643] on icon at bounding box center [271, 649] width 20 height 20
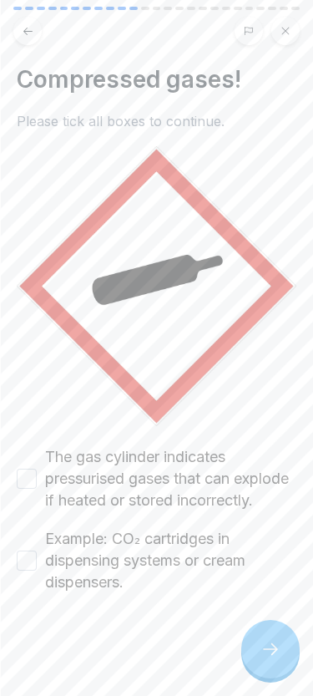
click at [17, 489] on button "The gas cylinder indicates pressurised gases that can explode if heated or stor…" at bounding box center [27, 479] width 20 height 20
click at [21, 571] on button "Example: CO₂ cartridges in dispensing systems or cream dispensers." at bounding box center [27, 561] width 20 height 20
click at [263, 666] on div at bounding box center [271, 649] width 58 height 58
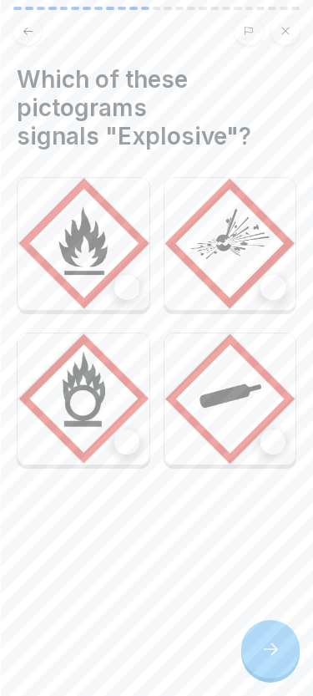
click at [238, 270] on img at bounding box center [231, 244] width 132 height 132
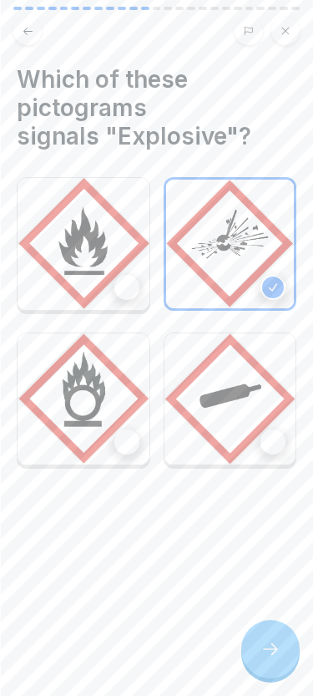
click at [271, 652] on icon at bounding box center [271, 649] width 20 height 20
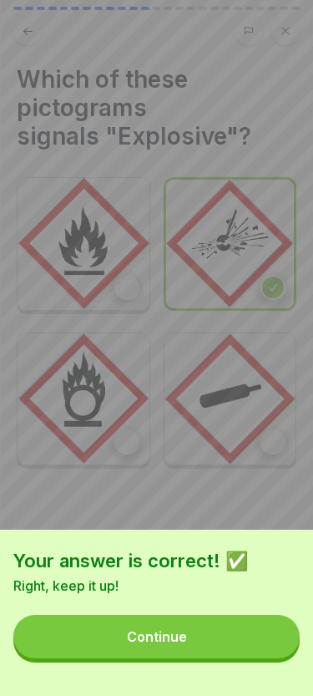
click at [210, 645] on button "Continue" at bounding box center [156, 636] width 287 height 43
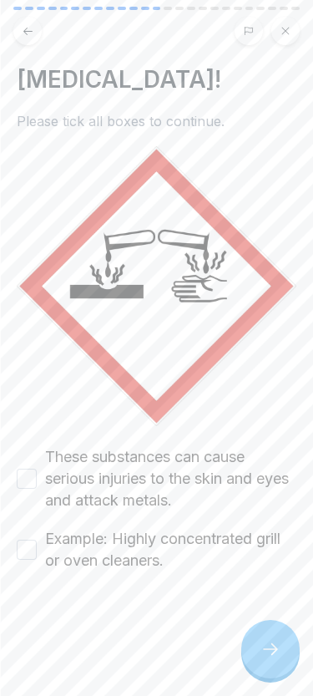
click at [31, 475] on button "These substances can cause serious injuries to the skin and eyes and attack met…" at bounding box center [27, 479] width 20 height 20
click at [37, 552] on div "Example: Highly concentrated grill or oven cleaners." at bounding box center [157, 549] width 280 height 43
click at [28, 558] on button "Example: Highly concentrated grill or oven cleaners." at bounding box center [27, 550] width 20 height 20
click at [259, 653] on div at bounding box center [271, 649] width 58 height 58
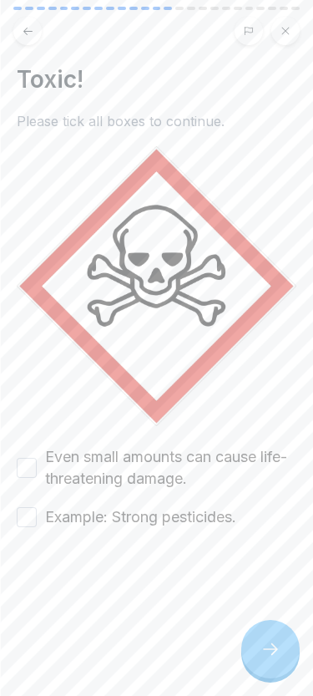
click at [46, 474] on label "Even small amounts can cause life-threatening damage." at bounding box center [171, 467] width 252 height 43
click at [37, 474] on button "Even small amounts can cause life-threatening damage." at bounding box center [27, 468] width 20 height 20
click at [43, 529] on div at bounding box center [157, 578] width 280 height 100
click at [35, 525] on button "Example: Strong pesticides." at bounding box center [27, 517] width 20 height 20
click at [289, 650] on div at bounding box center [271, 649] width 58 height 58
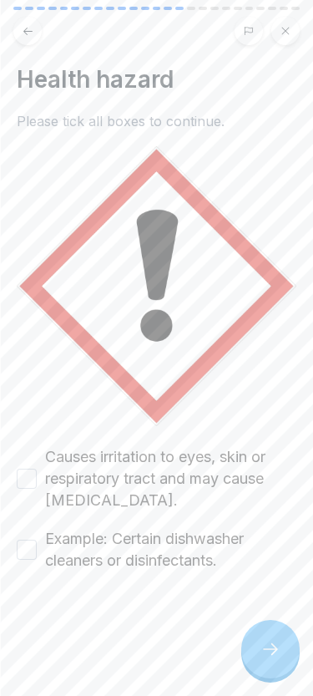
click at [28, 480] on button "Causes irritation to eyes, skin or respiratory tract and may cause allergies." at bounding box center [27, 479] width 20 height 20
click at [20, 545] on button "Example: Certain dishwasher cleaners or disinfectants." at bounding box center [27, 550] width 20 height 20
click at [272, 654] on icon at bounding box center [271, 649] width 20 height 20
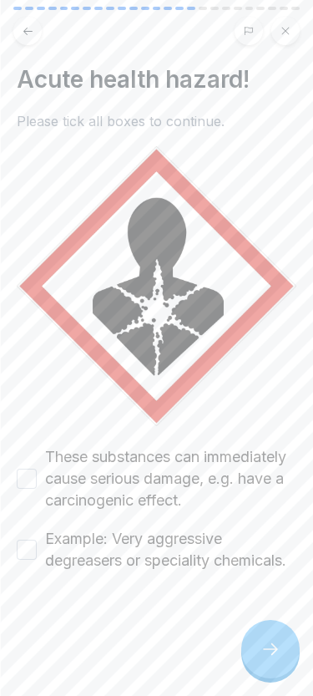
click at [19, 486] on button "These substances can immediately cause serious damage, e.g. have a carcinogenic…" at bounding box center [27, 479] width 20 height 20
click at [24, 552] on button "Example: Very aggressive degreasers or speciality chemicals." at bounding box center [27, 550] width 20 height 20
click at [277, 649] on icon at bounding box center [271, 649] width 20 height 20
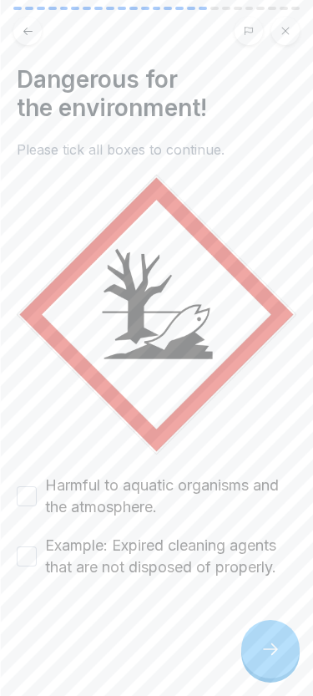
click at [29, 506] on div "Harmful to aquatic organisms and the atmosphere." at bounding box center [157, 496] width 280 height 43
click at [25, 497] on button "Harmful to aquatic organisms and the atmosphere." at bounding box center [27, 496] width 20 height 20
click at [27, 574] on div "Example: Expired cleaning agents that are not disposed of properly." at bounding box center [157, 556] width 280 height 43
click at [27, 557] on button "Example: Expired cleaning agents that are not disposed of properly." at bounding box center [27, 557] width 20 height 20
click at [264, 648] on icon at bounding box center [271, 649] width 20 height 20
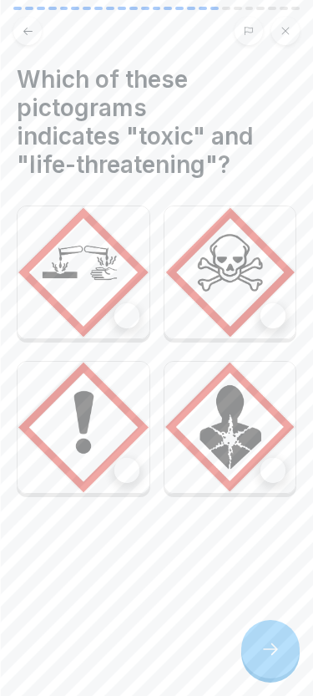
click at [231, 307] on img at bounding box center [231, 272] width 132 height 132
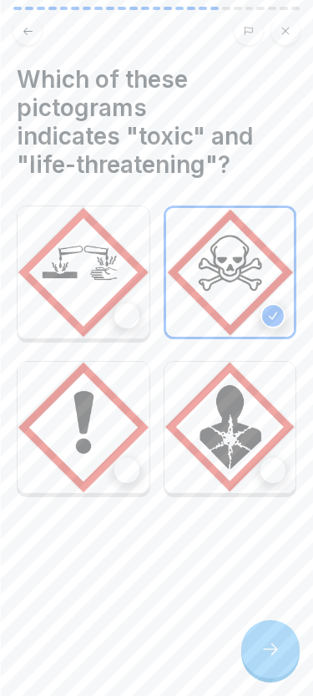
click at [277, 647] on icon at bounding box center [271, 649] width 20 height 20
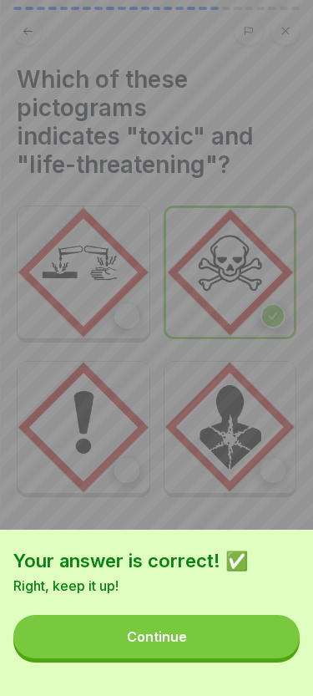
click at [205, 646] on button "Continue" at bounding box center [156, 636] width 287 height 43
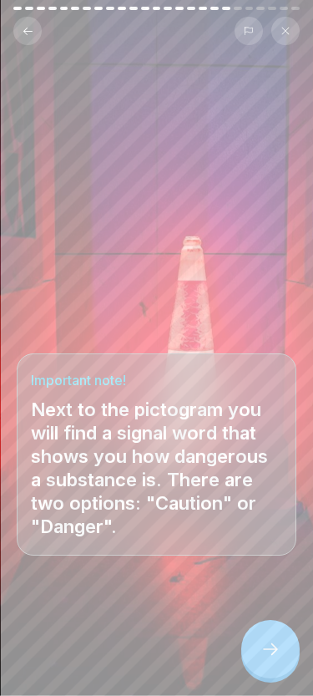
click at [267, 651] on icon at bounding box center [271, 649] width 20 height 20
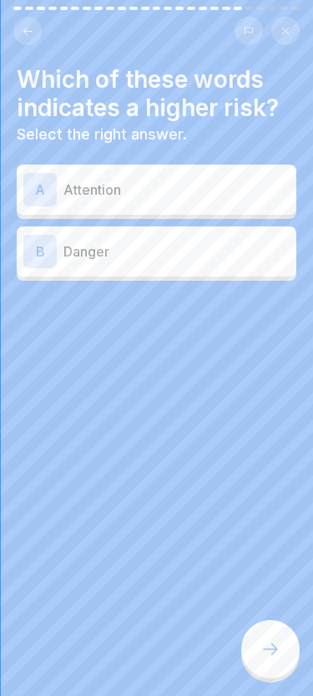
click at [136, 247] on p "Danger" at bounding box center [177, 252] width 226 height 20
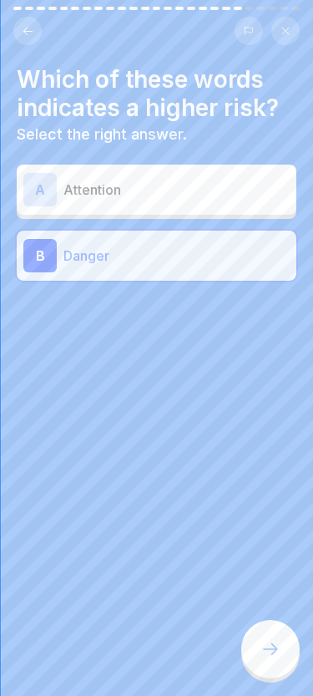
click at [262, 624] on div at bounding box center [271, 649] width 58 height 58
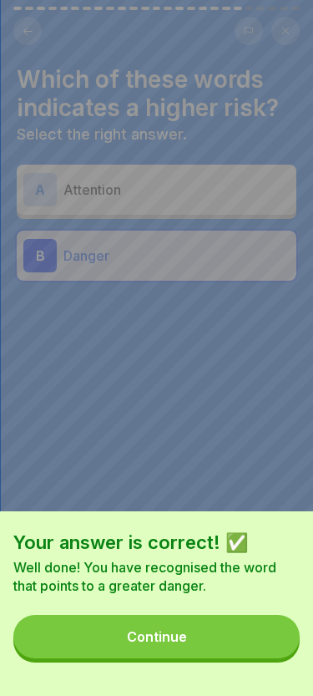
click at [246, 622] on button "Continue" at bounding box center [156, 636] width 287 height 43
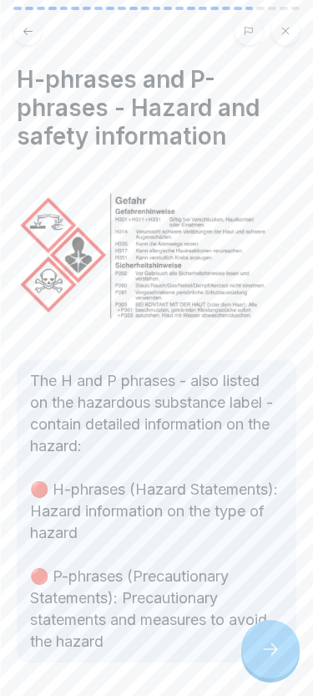
click at [276, 657] on icon at bounding box center [271, 649] width 20 height 20
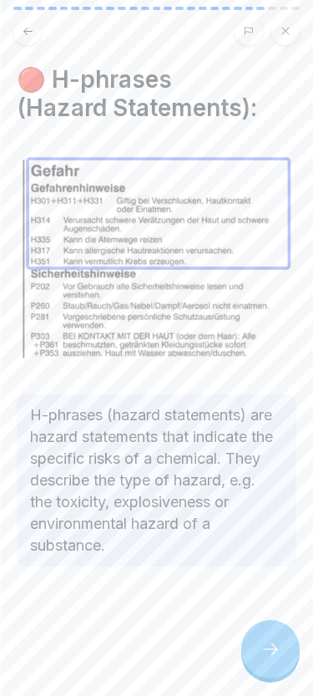
click at [292, 682] on div "🔴 H-phrases (Hazard Statements): H-phrases (hazard statements) are hazard state…" at bounding box center [156, 348] width 313 height 696
click at [287, 669] on div at bounding box center [271, 649] width 58 height 58
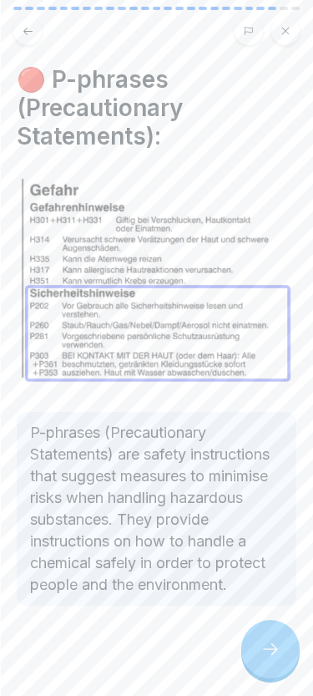
click at [281, 653] on div at bounding box center [271, 649] width 58 height 58
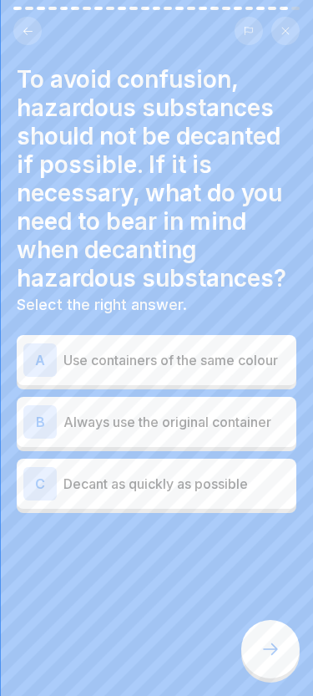
click at [98, 460] on div "C Decant as quickly as possible" at bounding box center [157, 484] width 280 height 50
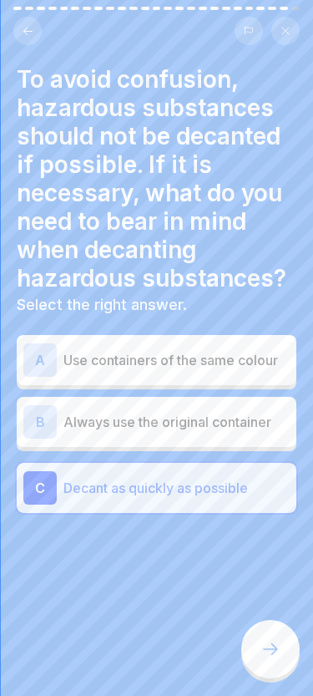
click at [275, 649] on icon at bounding box center [270, 649] width 15 height 12
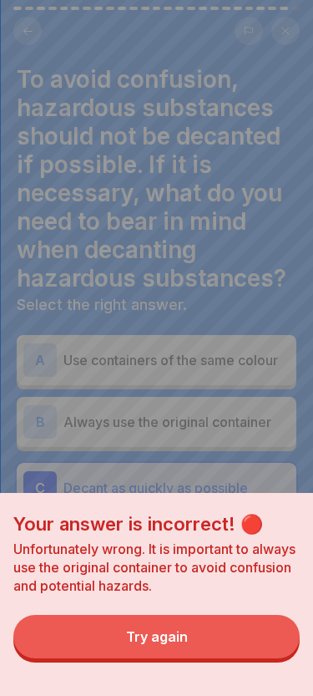
click at [148, 637] on div "Try again" at bounding box center [157, 636] width 62 height 15
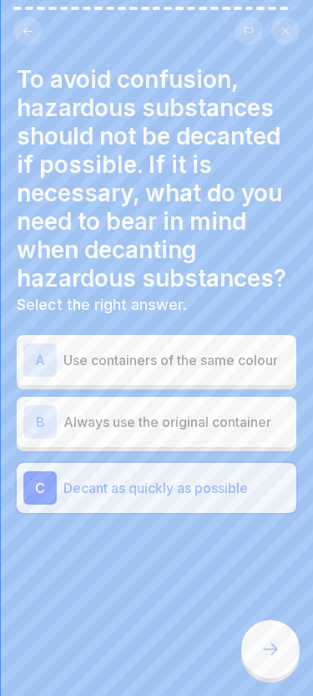
click at [82, 429] on p "Always use the original container" at bounding box center [177, 422] width 226 height 20
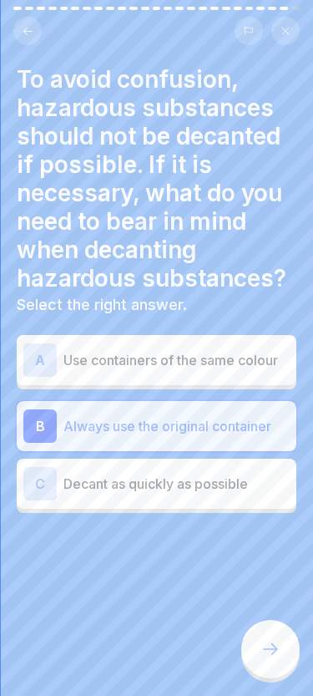
click at [268, 663] on div at bounding box center [271, 649] width 58 height 58
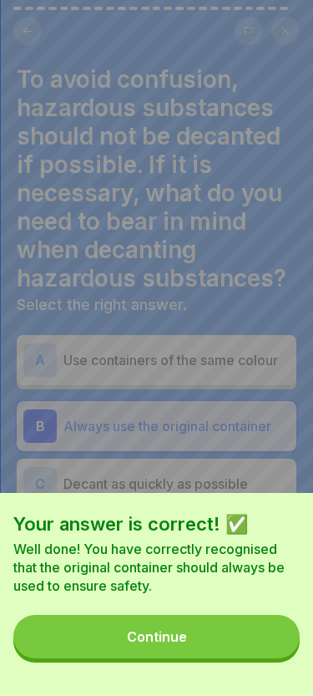
click at [142, 642] on div "Continue" at bounding box center [157, 636] width 60 height 15
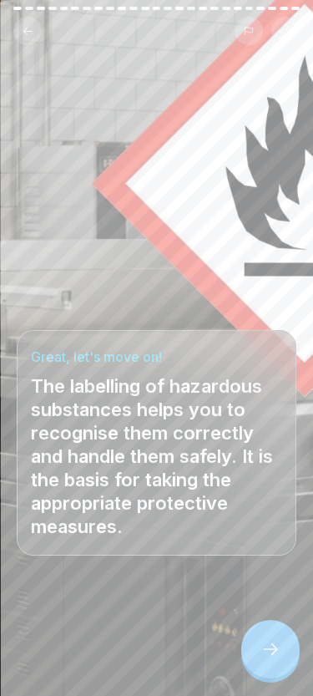
click at [256, 660] on div at bounding box center [271, 649] width 58 height 58
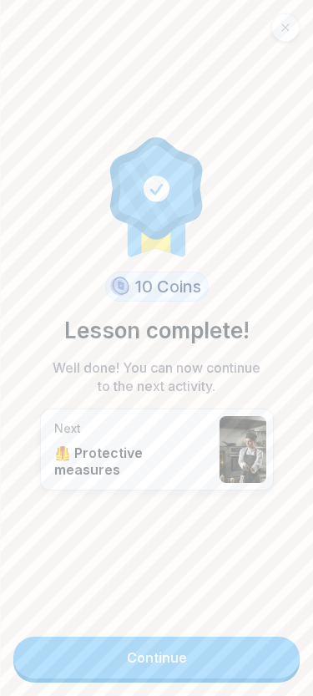
click at [162, 662] on link "Continue" at bounding box center [156, 658] width 287 height 42
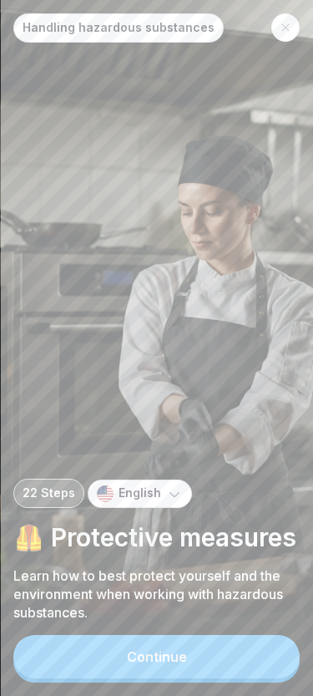
click at [130, 656] on div "Continue" at bounding box center [157, 656] width 60 height 15
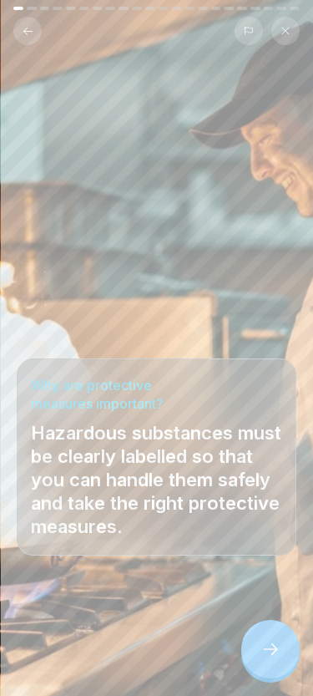
click at [257, 656] on div at bounding box center [271, 649] width 58 height 58
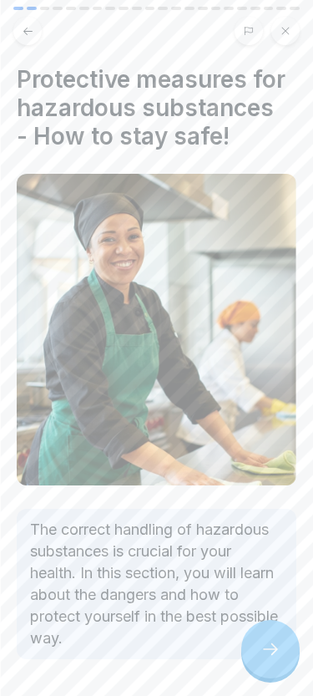
click at [263, 661] on div at bounding box center [271, 649] width 58 height 58
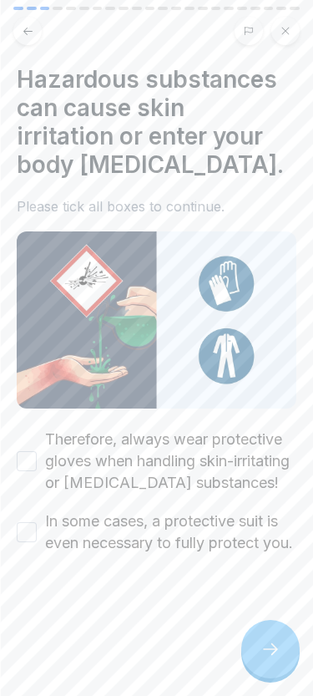
click at [257, 656] on div at bounding box center [271, 649] width 58 height 58
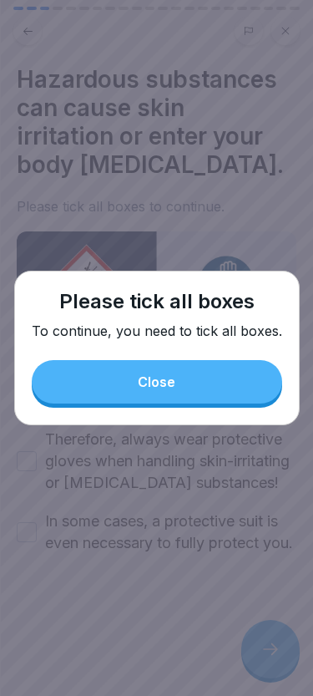
click at [149, 387] on div "Close" at bounding box center [157, 381] width 38 height 15
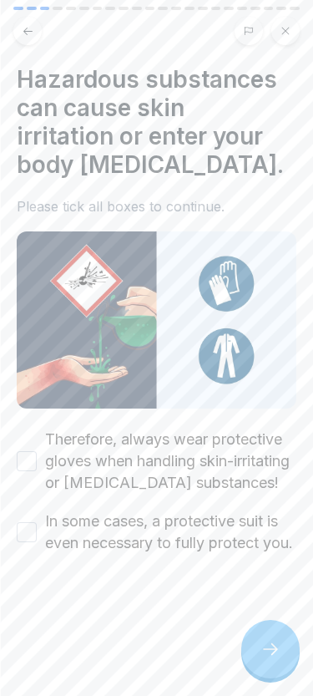
click at [34, 465] on button "Therefore, always wear protective gloves when handling skin-irritating or corro…" at bounding box center [27, 461] width 20 height 20
click at [35, 538] on button "In some cases, a protective suit is even necessary to fully protect you." at bounding box center [27, 532] width 20 height 20
click at [263, 659] on div at bounding box center [271, 649] width 58 height 58
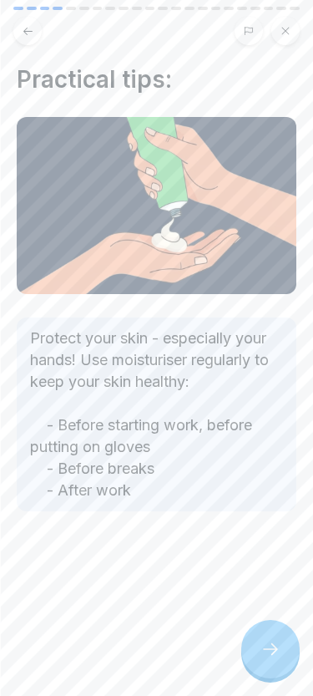
click at [272, 656] on icon at bounding box center [271, 649] width 20 height 20
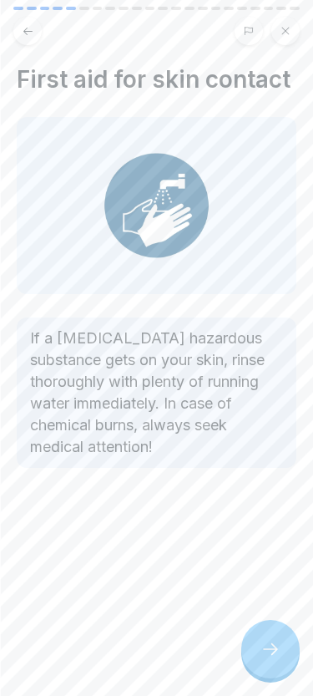
click at [274, 651] on icon at bounding box center [271, 649] width 20 height 20
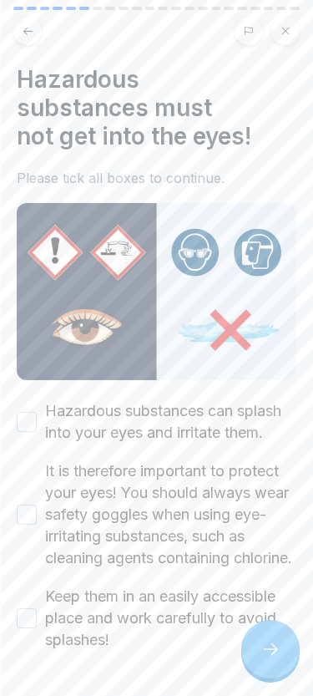
click at [48, 426] on label "Hazardous substances can splash into your eyes and irritate them." at bounding box center [171, 421] width 252 height 43
click at [37, 426] on button "Hazardous substances can splash into your eyes and irritate them." at bounding box center [27, 422] width 20 height 20
click at [35, 525] on button "It is therefore important to protect your eyes! You should always wear safety g…" at bounding box center [27, 515] width 20 height 20
click at [34, 628] on button "Keep them in an easily accessible place and work carefully to avoid splashes!" at bounding box center [27, 618] width 20 height 20
click at [275, 650] on icon at bounding box center [271, 649] width 20 height 20
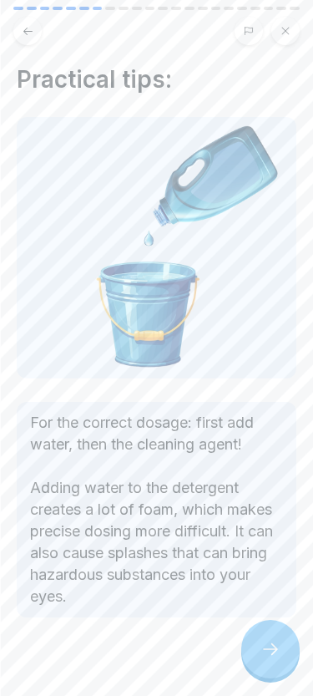
click at [263, 660] on div at bounding box center [271, 649] width 58 height 58
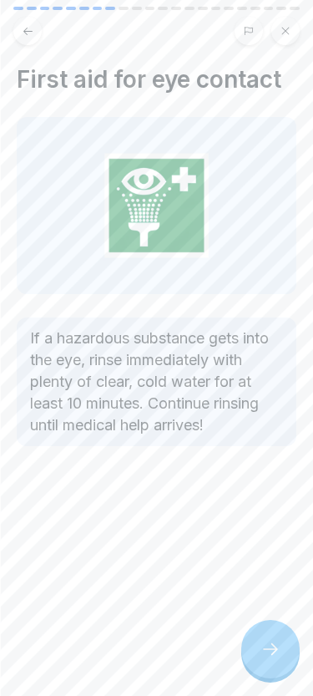
click at [271, 659] on icon at bounding box center [271, 649] width 20 height 20
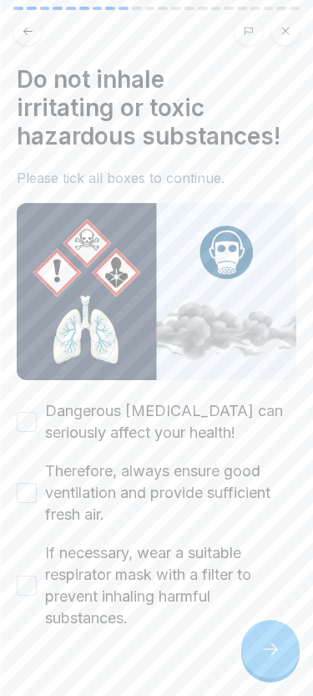
click at [25, 414] on button "Dangerous vapours can seriously affect your health!" at bounding box center [27, 422] width 20 height 20
click at [34, 496] on button "Therefore, always ensure good ventilation and provide sufficient fresh air." at bounding box center [27, 493] width 20 height 20
click at [23, 603] on div "If necessary, wear a suitable respirator mask with a filter to prevent inhaling…" at bounding box center [157, 585] width 280 height 87
click at [7, 575] on div "Do not inhale irritating or toxic hazardous substances! Please tick all boxes t…" at bounding box center [156, 348] width 313 height 696
click at [22, 591] on button "If necessary, wear a suitable respirator mask with a filter to prevent inhaling…" at bounding box center [27, 586] width 20 height 20
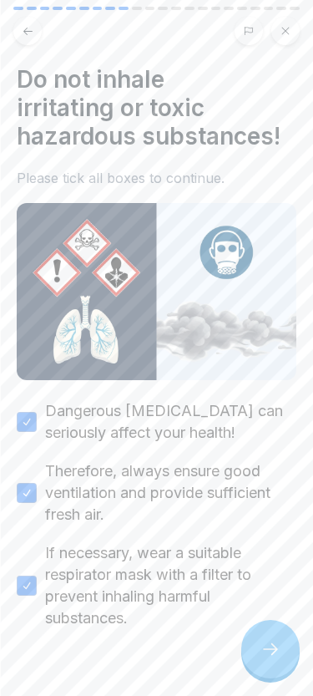
click at [249, 659] on div at bounding box center [271, 649] width 58 height 58
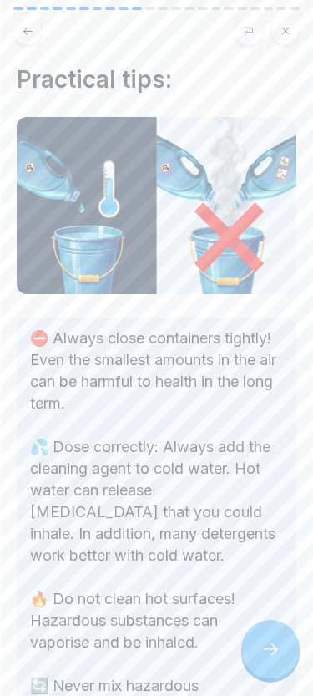
click at [282, 669] on div at bounding box center [271, 649] width 58 height 58
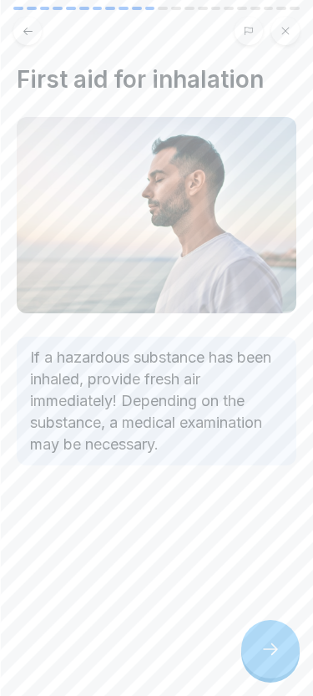
click at [263, 666] on div at bounding box center [271, 649] width 58 height 58
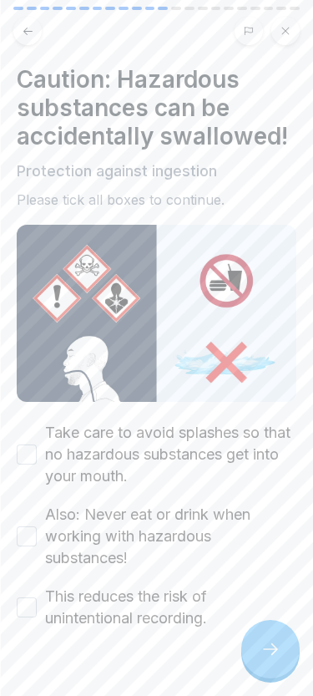
click at [269, 652] on icon at bounding box center [271, 649] width 20 height 20
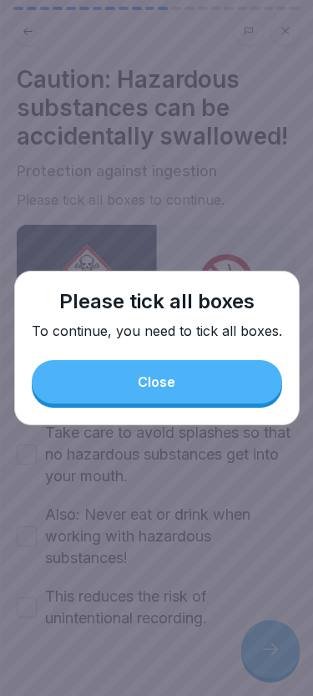
click at [76, 402] on button "Close" at bounding box center [157, 381] width 251 height 43
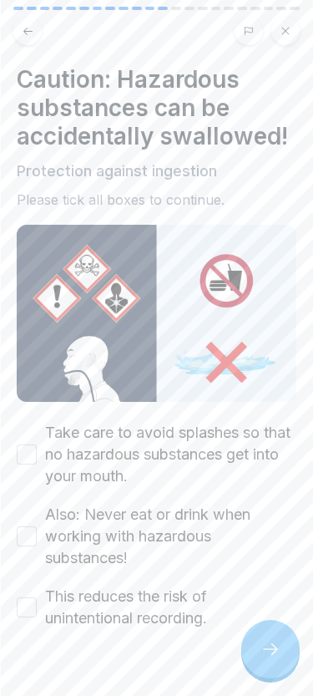
click at [17, 452] on button "Take care to avoid splashes so that no hazardous substances get into your mouth." at bounding box center [27, 455] width 20 height 20
click at [25, 544] on button "Also: Never eat or drink when working with hazardous substances!" at bounding box center [27, 536] width 20 height 20
click at [23, 603] on button "This reduces the risk of unintentional recording." at bounding box center [27, 608] width 20 height 20
click at [259, 650] on div at bounding box center [271, 649] width 58 height 58
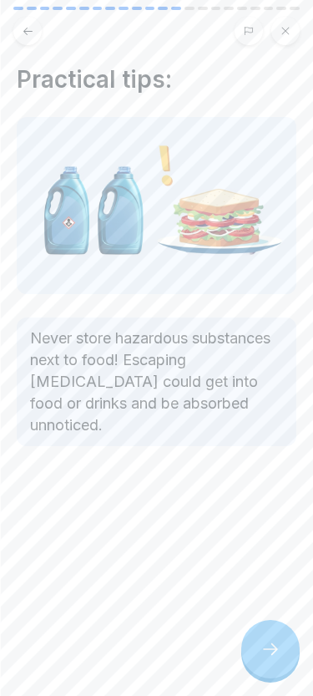
click at [278, 661] on div at bounding box center [271, 649] width 58 height 58
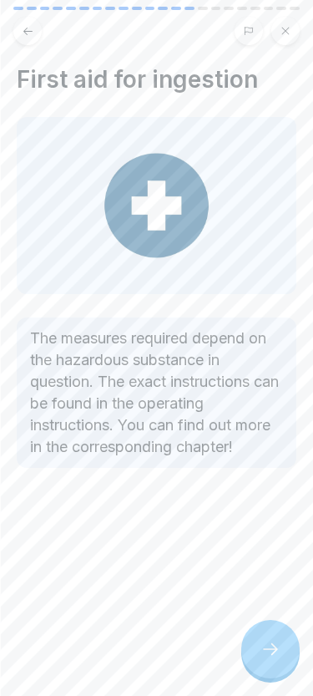
click at [261, 662] on div at bounding box center [271, 649] width 58 height 58
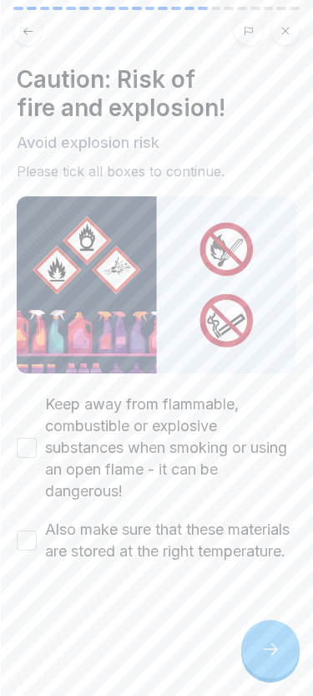
click at [38, 434] on div "Keep away from flammable, combustible or explosive substances when smoking or u…" at bounding box center [157, 448] width 280 height 109
click at [23, 545] on button "Also make sure that these materials are stored at the right temperature." at bounding box center [27, 541] width 20 height 20
click at [28, 455] on button "Keep away from flammable, combustible or explosive substances when smoking or u…" at bounding box center [27, 448] width 20 height 20
click at [265, 659] on icon at bounding box center [271, 649] width 20 height 20
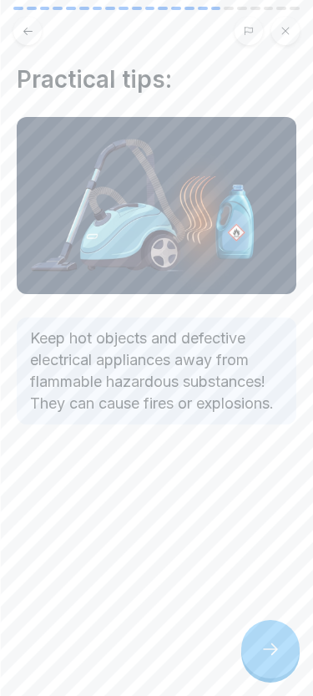
click at [253, 674] on div "Practical tips: Keep hot objects and defective electrical appliances away from …" at bounding box center [156, 348] width 313 height 696
click at [277, 647] on icon at bounding box center [271, 649] width 20 height 20
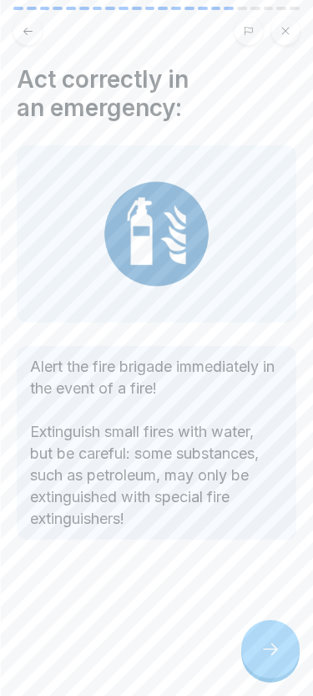
click at [265, 656] on icon at bounding box center [271, 649] width 20 height 20
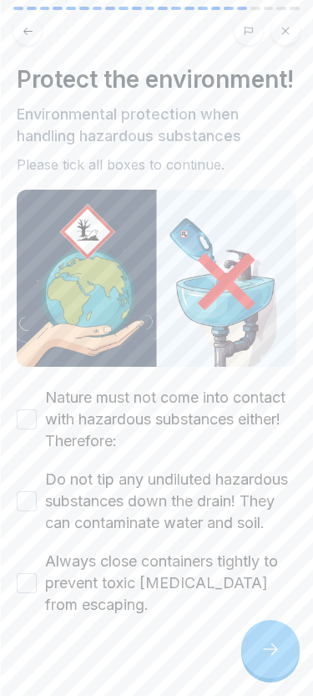
click
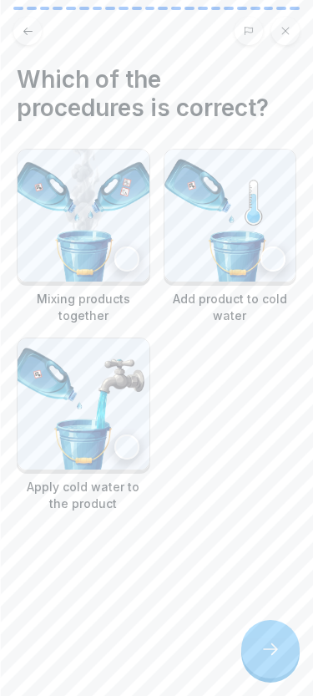
click at [194, 222] on img at bounding box center [231, 216] width 132 height 132
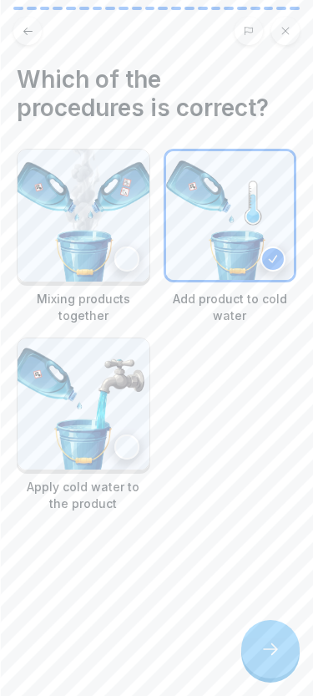
click at [270, 643] on icon at bounding box center [271, 649] width 20 height 20
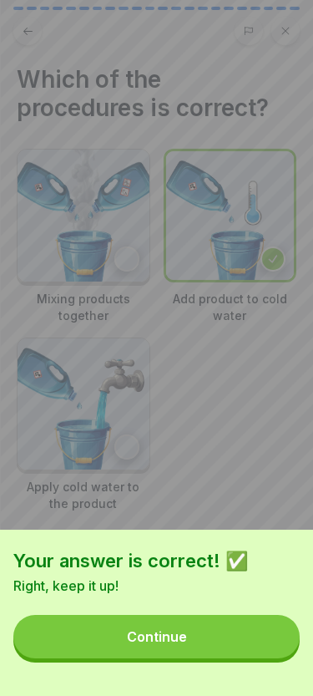
click at [173, 654] on button "Continue" at bounding box center [156, 636] width 287 height 43
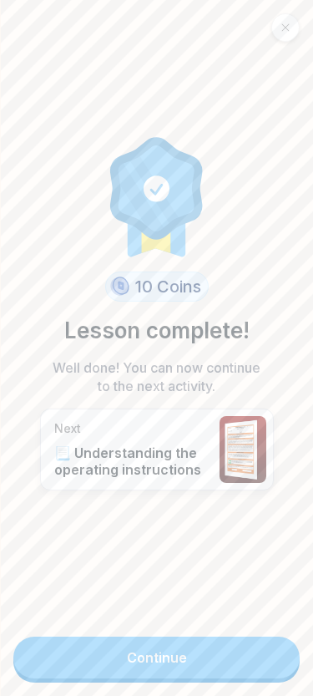
click at [165, 664] on link "Continue" at bounding box center [156, 658] width 287 height 42
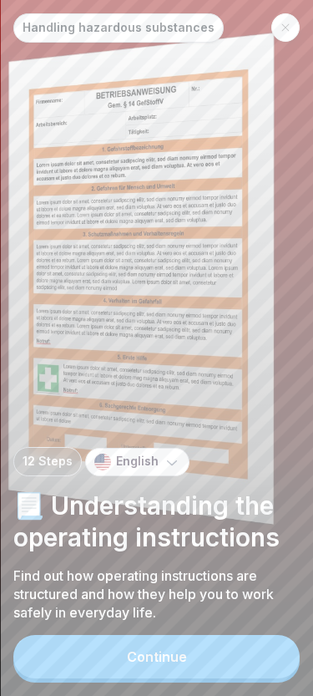
click at [165, 672] on button "Continue" at bounding box center [156, 656] width 287 height 43
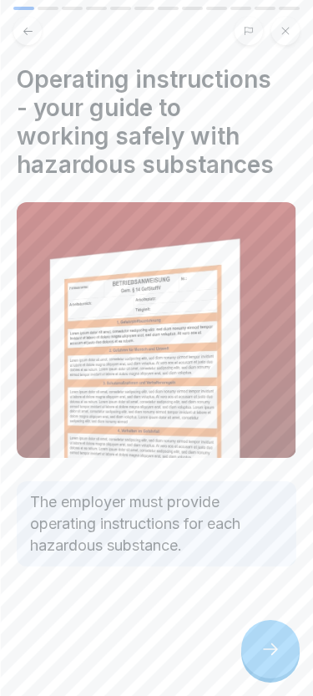
click at [269, 664] on div at bounding box center [271, 649] width 58 height 58
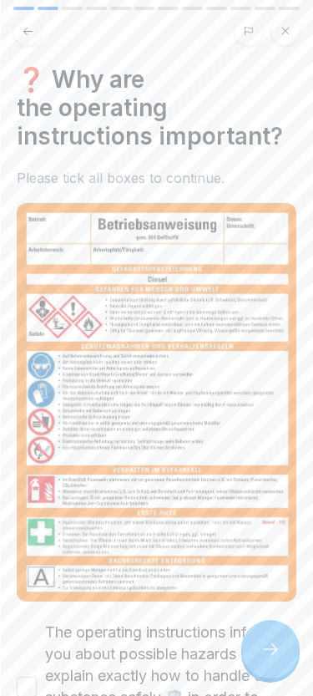
click at [273, 659] on icon at bounding box center [271, 649] width 20 height 20
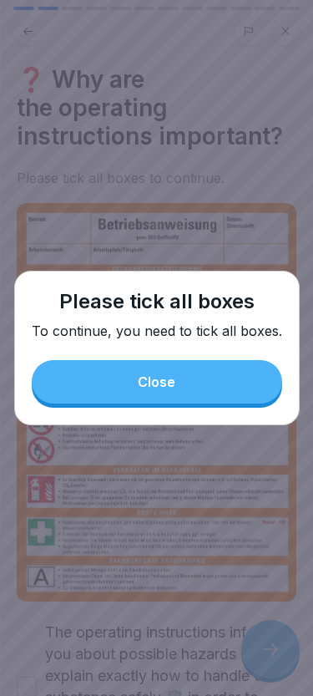
click at [125, 369] on button "Close" at bounding box center [157, 381] width 251 height 43
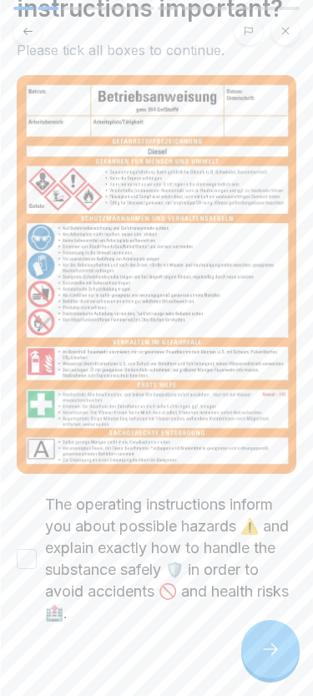
scroll to position [127, 0]
click at [36, 550] on button "The operating instructions inform you about possible hazards ⚠️ and explain exa…" at bounding box center [27, 560] width 20 height 20
click at [260, 674] on div at bounding box center [271, 649] width 58 height 58
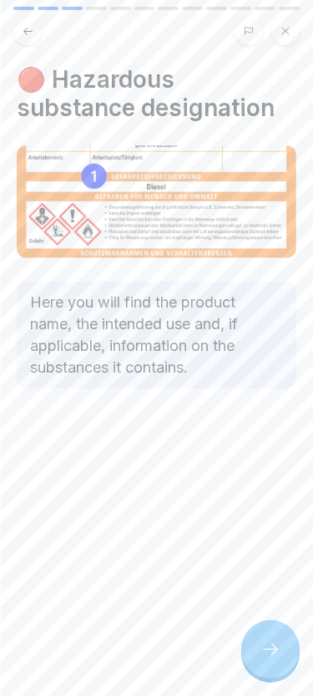
click at [265, 642] on icon at bounding box center [271, 649] width 20 height 20
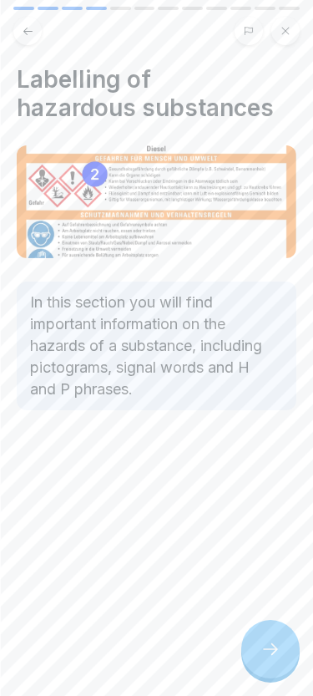
click at [279, 638] on div at bounding box center [271, 649] width 58 height 58
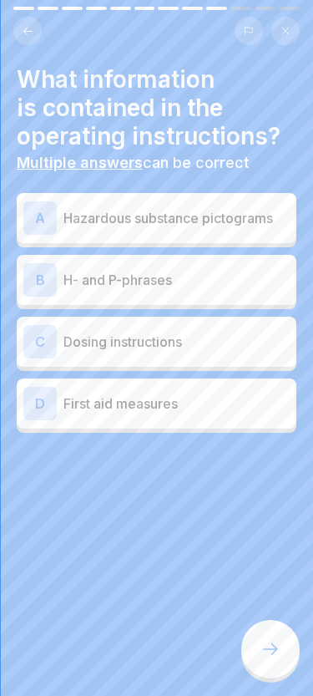
click at [110, 221] on p "Hazardous substance pictograms" at bounding box center [177, 218] width 226 height 20
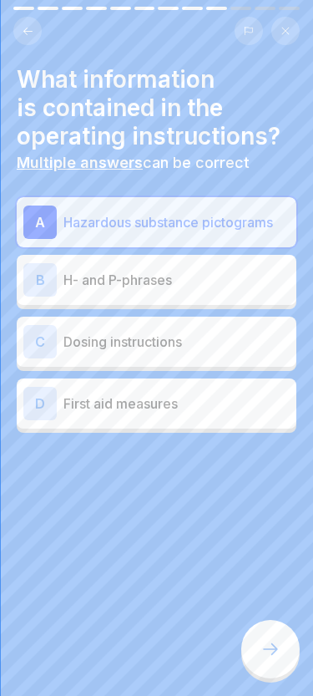
click at [121, 344] on p "Dosing instructions" at bounding box center [177, 342] width 226 height 20
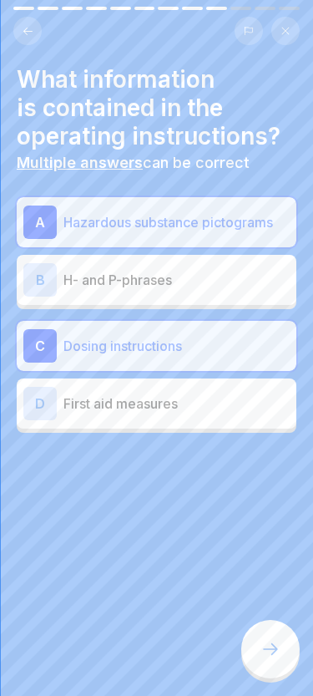
click at [122, 405] on p "First aid measures" at bounding box center [177, 404] width 226 height 20
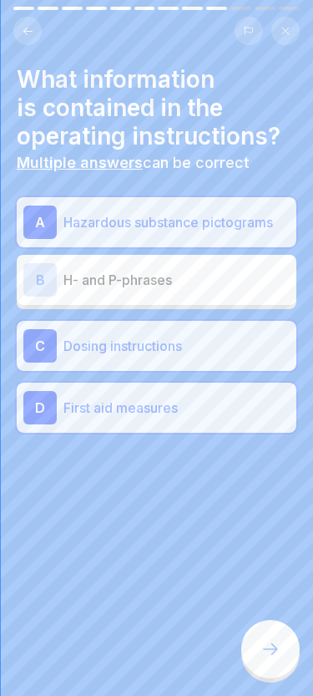
click at [164, 280] on p "H- and P-phrases" at bounding box center [177, 280] width 226 height 20
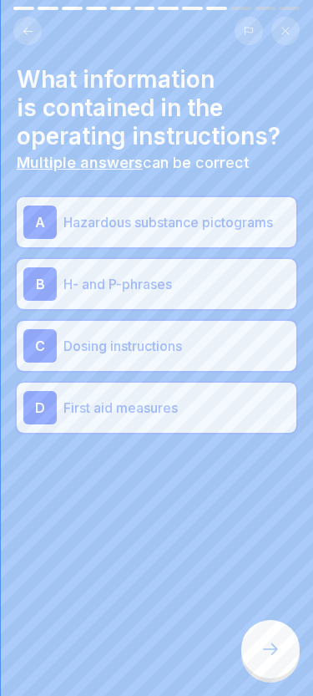
click at [277, 641] on div at bounding box center [271, 649] width 58 height 58
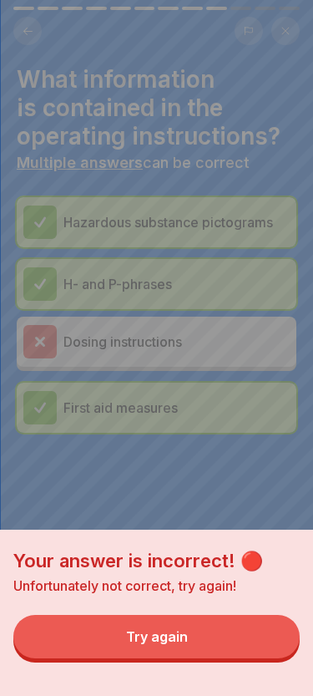
click at [238, 633] on button "Try again" at bounding box center [156, 636] width 287 height 43
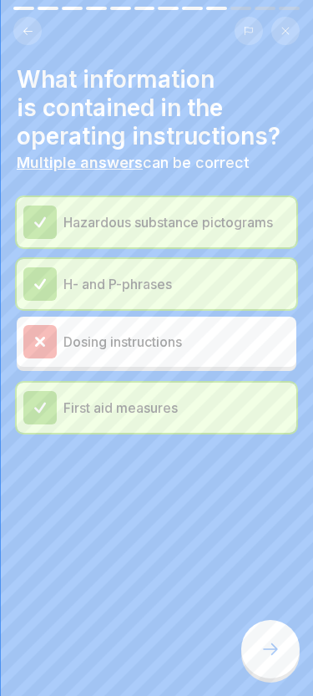
click at [272, 643] on icon at bounding box center [271, 649] width 20 height 20
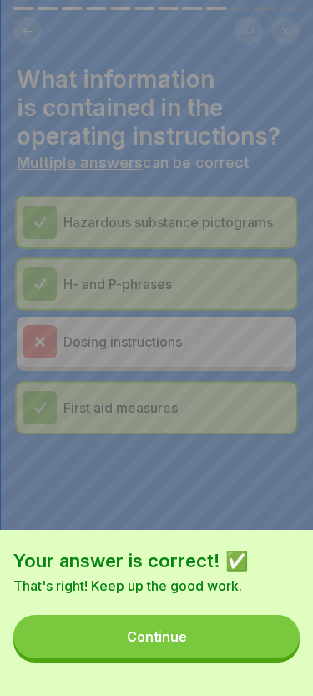
click at [232, 647] on button "Continue" at bounding box center [156, 636] width 287 height 43
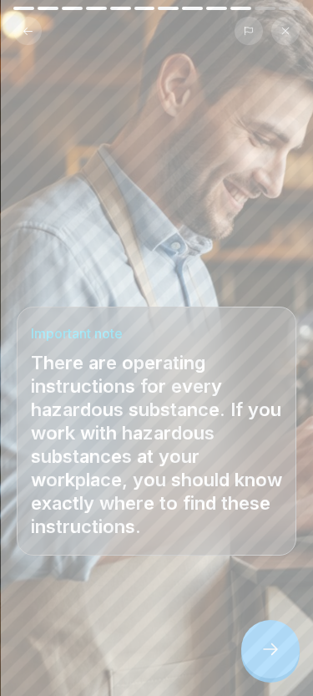
click at [261, 647] on icon at bounding box center [271, 649] width 20 height 20
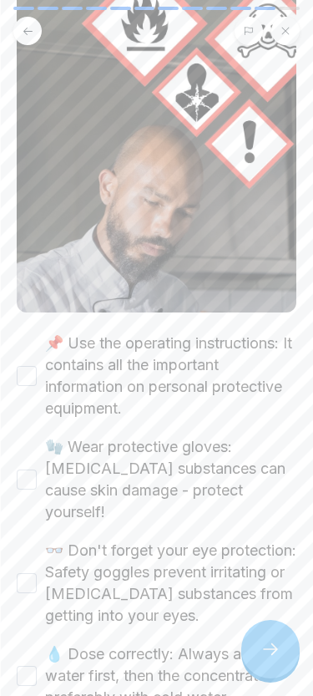
scroll to position [262, 0]
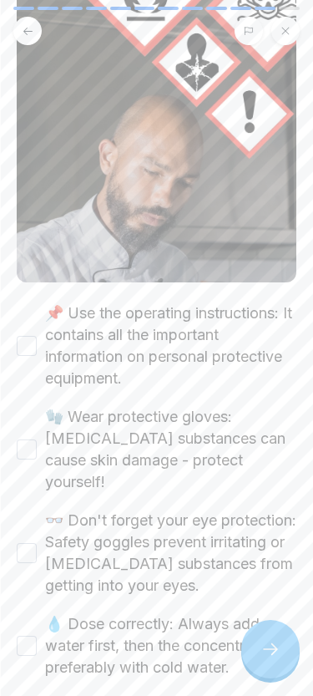
click at [36, 342] on button "📌 Use the operating instructions: It contains all the important information on …" at bounding box center [27, 346] width 20 height 20
click at [28, 440] on button "🧤 Wear protective gloves: Corrosive substances can cause skin damage - protect …" at bounding box center [27, 450] width 20 height 20
click at [32, 543] on button "👓 Don't forget your eye protection: Safety goggles prevent irritating or corros…" at bounding box center [27, 553] width 20 height 20
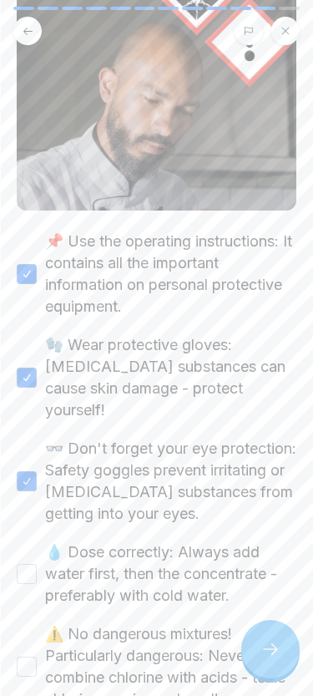
click at [36, 564] on button "💧 Dose correctly: Always add water first, then the concentrate - preferably wit…" at bounding box center [27, 574] width 20 height 20
click at [27, 657] on button "⚠️ No dangerous mixtures! Particularly dangerous: Never combine chlorine with a…" at bounding box center [27, 667] width 20 height 20
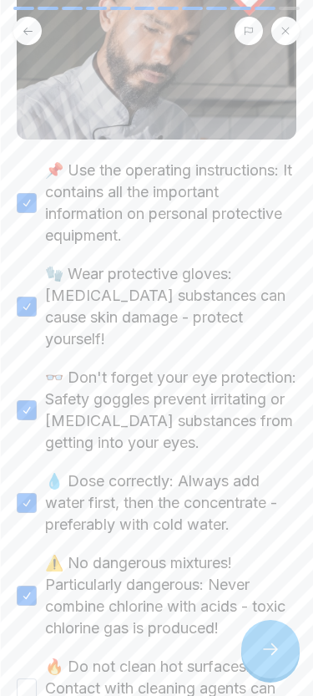
scroll to position [405, 0]
click at [27, 678] on button "🔥 Do not clean hot surfaces: Contact with cleaning agents can produce harmful v…" at bounding box center [27, 688] width 20 height 20
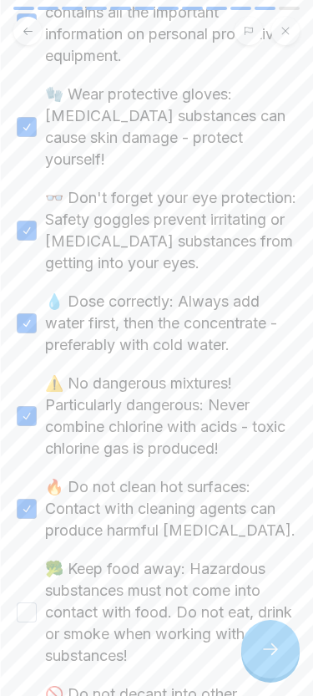
click at [36, 603] on button "🥦 Keep food away: Hazardous substances must not come into contact with food. Do…" at bounding box center [27, 613] width 20 height 20
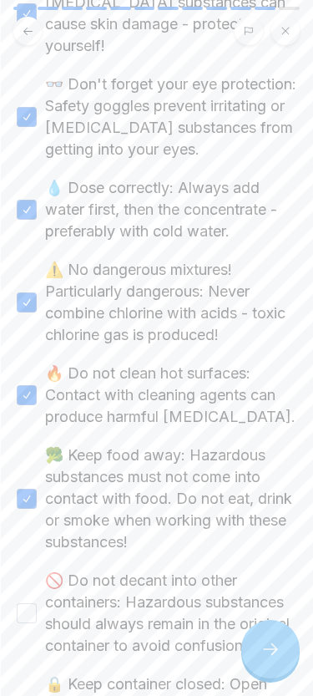
click at [46, 605] on label "🚫 Do not decant into other containers: Hazardous substances should always remai…" at bounding box center [171, 613] width 252 height 87
click at [37, 605] on button "🚫 Do not decant into other containers: Hazardous substances should always remai…" at bounding box center [27, 613] width 20 height 20
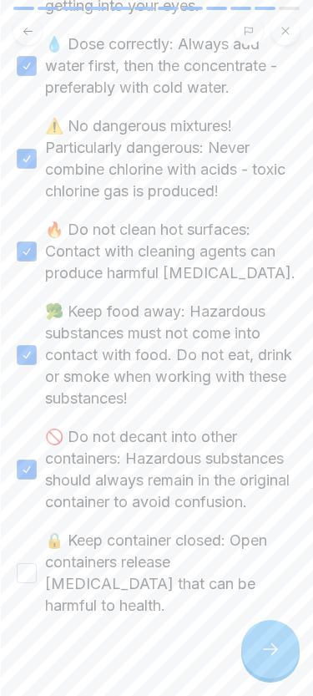
scroll to position [841, 0]
click at [30, 564] on button "🔒 Keep container closed: Open containers release vapours that can be harmful to…" at bounding box center [27, 574] width 20 height 20
click at [263, 643] on icon at bounding box center [271, 649] width 20 height 20
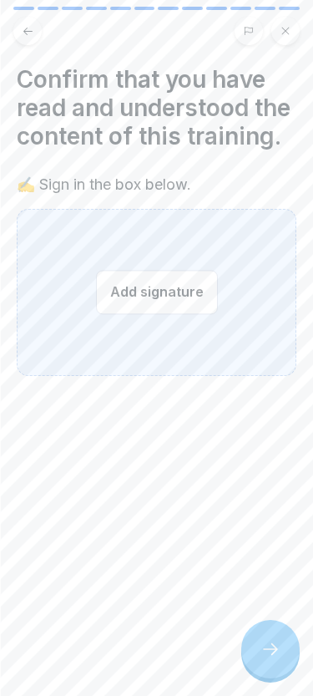
click at [216, 335] on div "Add signature" at bounding box center [157, 292] width 280 height 167
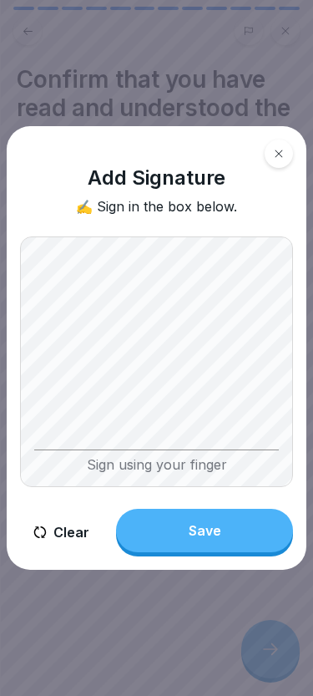
click at [237, 521] on button "Save" at bounding box center [204, 530] width 177 height 43
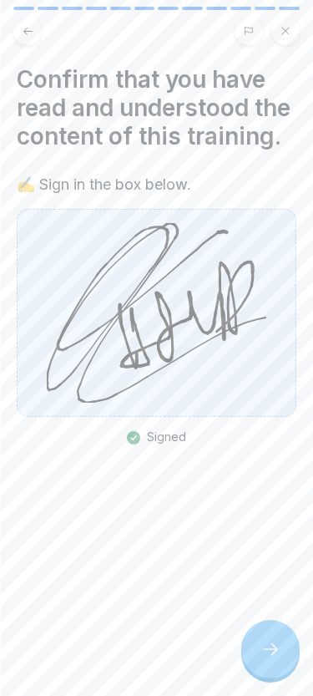
click at [272, 648] on icon at bounding box center [271, 649] width 20 height 20
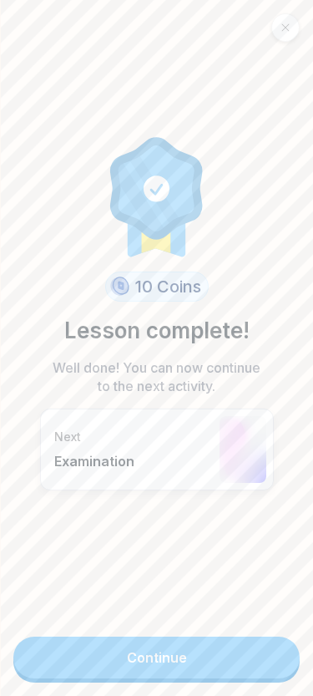
click at [211, 642] on link "Continue" at bounding box center [156, 658] width 287 height 42
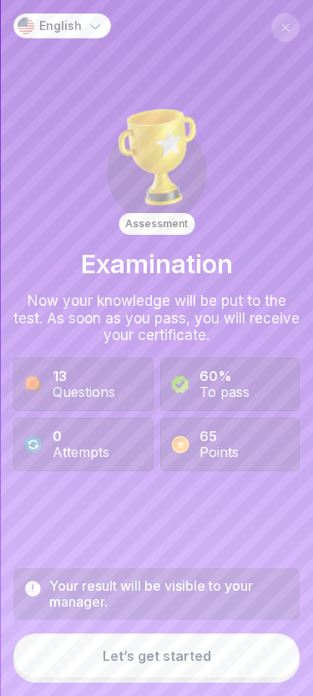
click at [181, 653] on div "Let’s get started" at bounding box center [157, 655] width 109 height 15
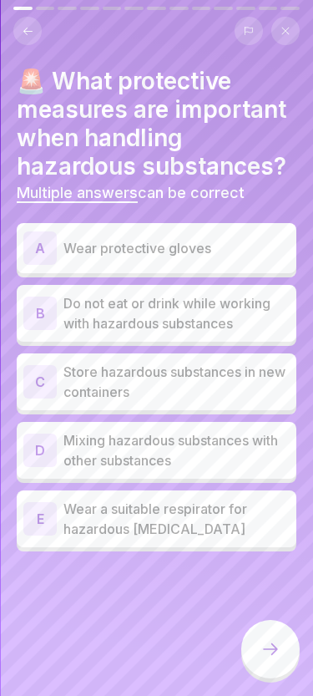
click at [229, 255] on p "Wear protective gloves" at bounding box center [177, 248] width 226 height 20
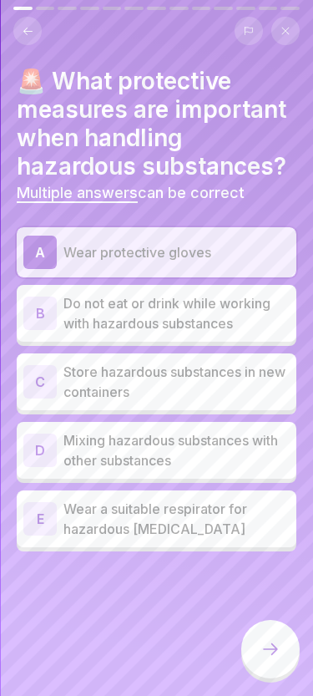
click at [198, 321] on p "Do not eat or drink while working with hazardous substances" at bounding box center [177, 313] width 226 height 40
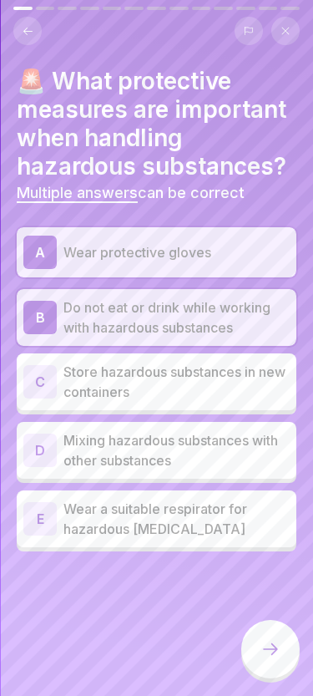
click at [135, 511] on p "Wear a suitable respirator for hazardous vapours" at bounding box center [177, 519] width 226 height 40
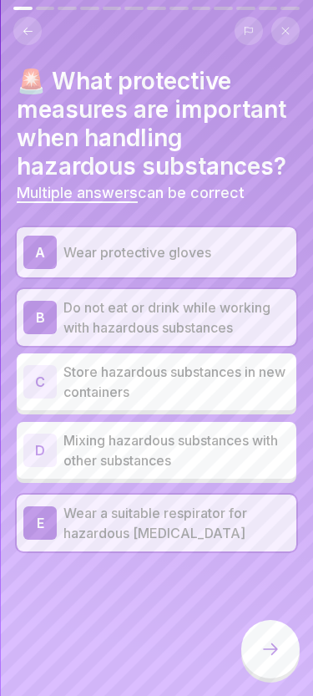
click at [264, 649] on icon at bounding box center [270, 649] width 15 height 12
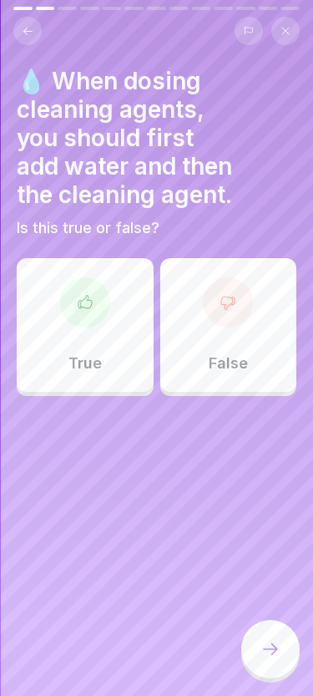
click at [103, 360] on div "True" at bounding box center [85, 325] width 137 height 134
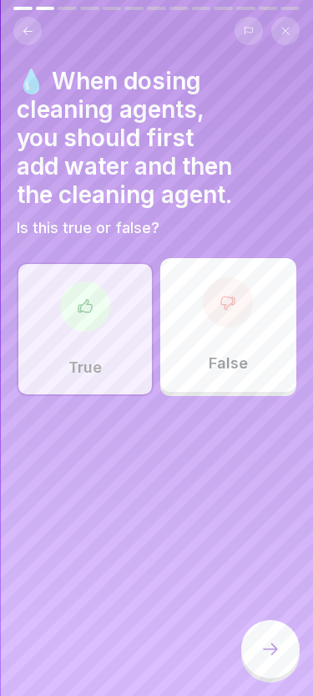
click at [263, 659] on div at bounding box center [271, 649] width 58 height 58
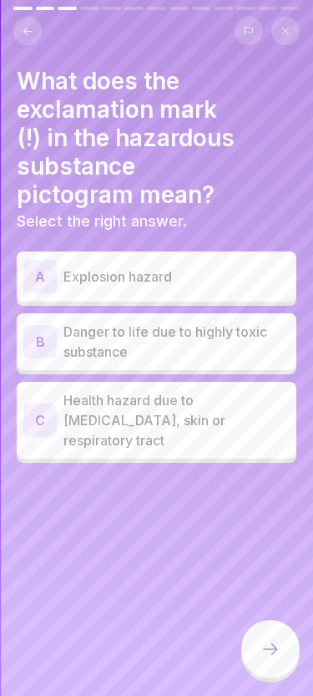
click at [232, 413] on p "Health hazard due to irritation of eyes, skin or respiratory tract" at bounding box center [177, 420] width 226 height 60
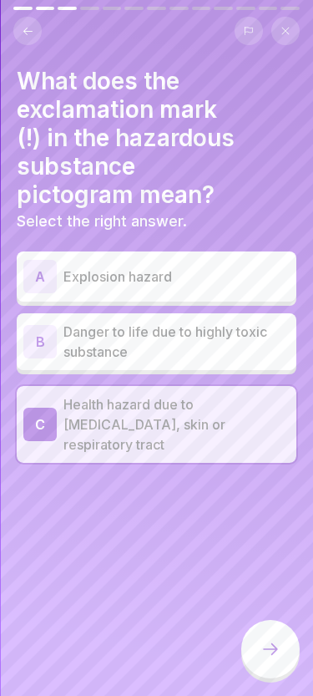
click at [266, 646] on icon at bounding box center [271, 649] width 20 height 20
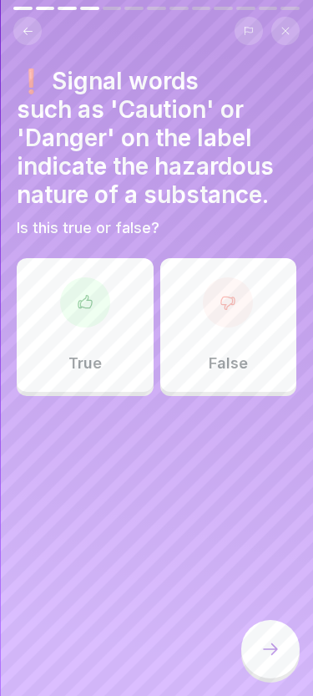
click at [101, 334] on div "True" at bounding box center [85, 325] width 137 height 134
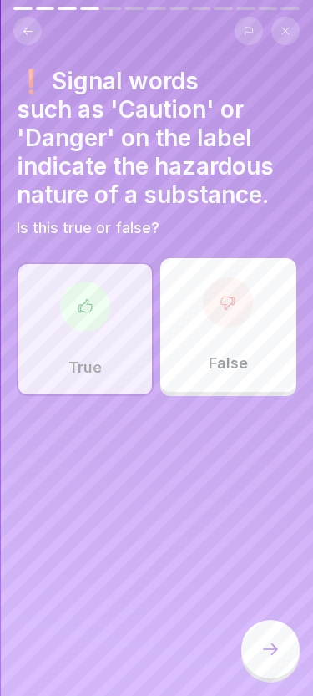
click at [268, 645] on icon at bounding box center [271, 649] width 20 height 20
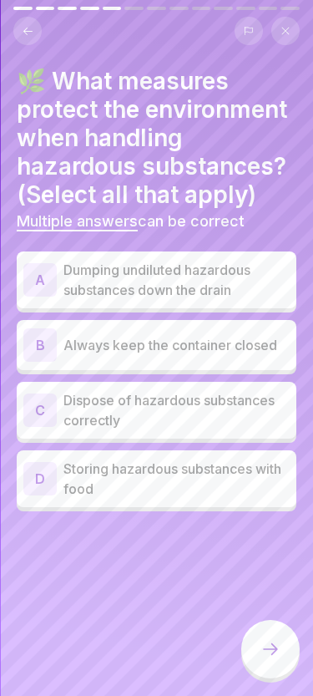
click at [41, 320] on div "B Always keep the container closed" at bounding box center [157, 345] width 280 height 50
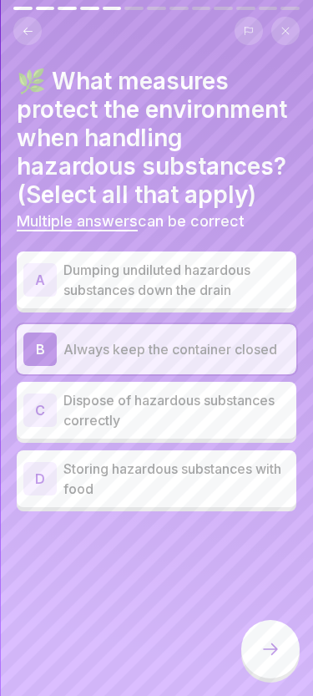
click at [35, 404] on div "C" at bounding box center [39, 410] width 33 height 33
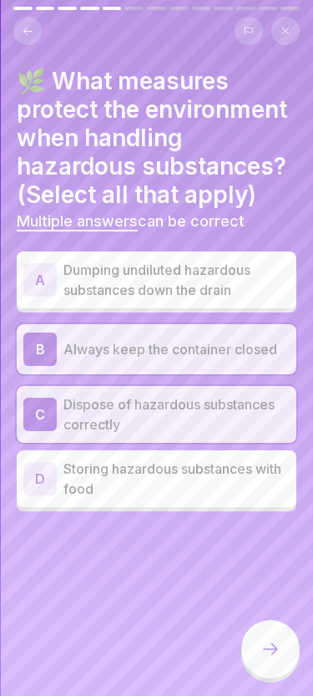
click at [255, 636] on div at bounding box center [271, 649] width 58 height 58
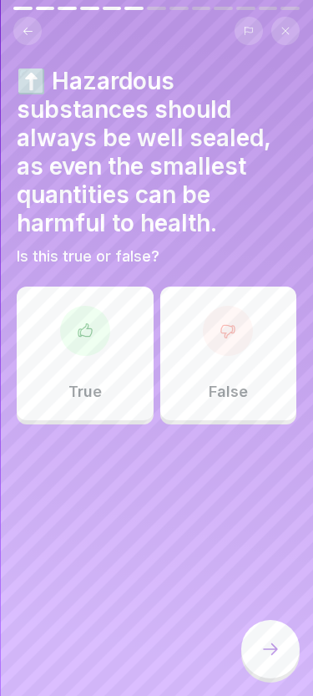
click at [65, 343] on div at bounding box center [85, 331] width 50 height 50
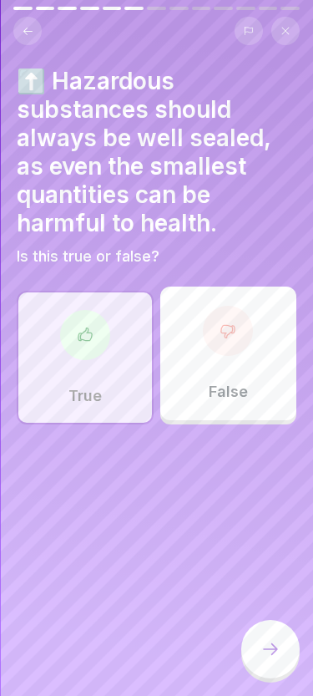
click at [267, 639] on icon at bounding box center [271, 649] width 20 height 20
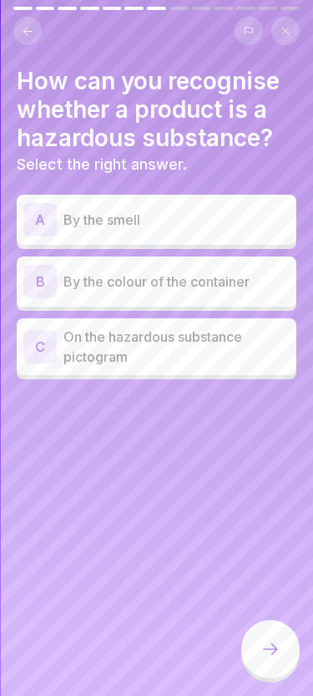
click at [39, 352] on div "C" at bounding box center [39, 346] width 33 height 33
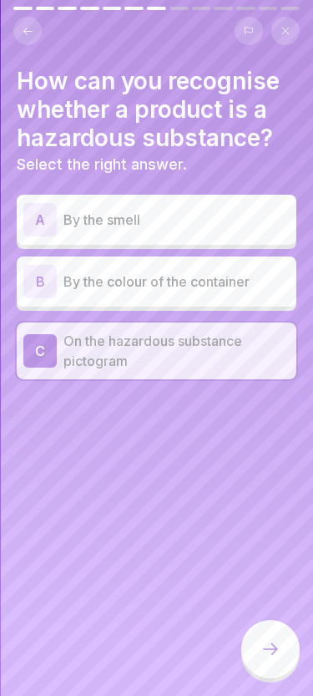
click at [260, 654] on div at bounding box center [271, 649] width 58 height 58
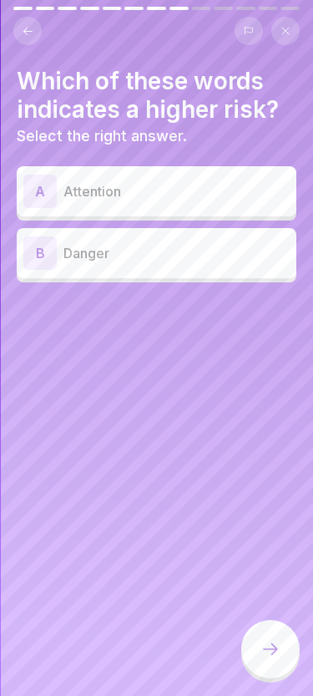
click at [46, 263] on div "B" at bounding box center [39, 252] width 33 height 33
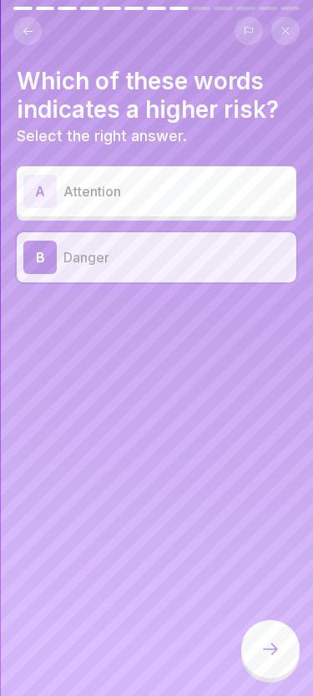
click at [272, 640] on icon at bounding box center [271, 649] width 20 height 20
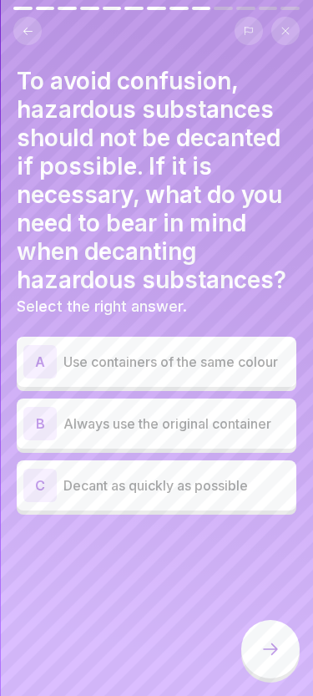
click at [48, 420] on div "B" at bounding box center [39, 423] width 33 height 33
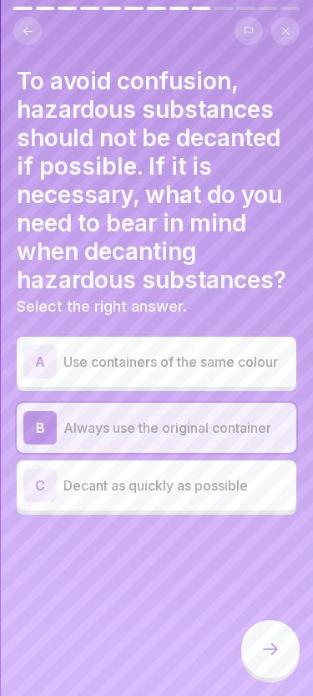
click at [266, 646] on icon at bounding box center [271, 649] width 20 height 20
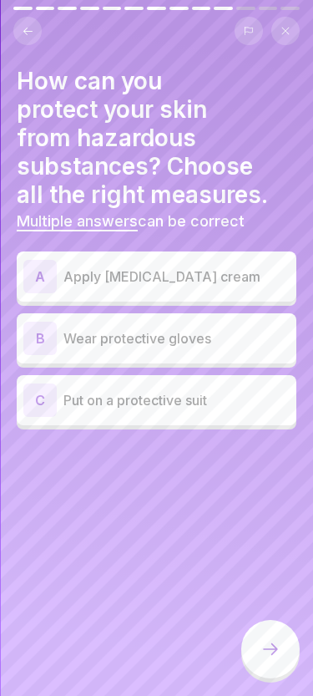
click at [38, 347] on div "B" at bounding box center [39, 338] width 33 height 33
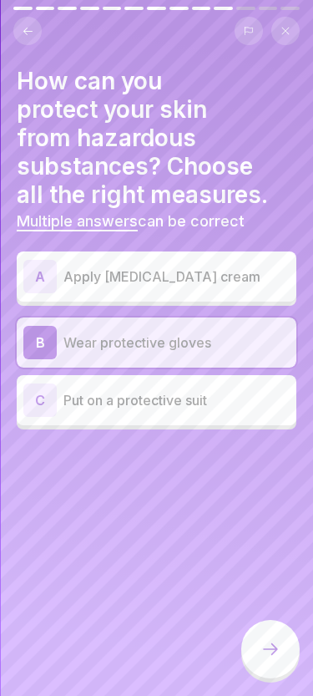
click at [260, 645] on div at bounding box center [271, 649] width 58 height 58
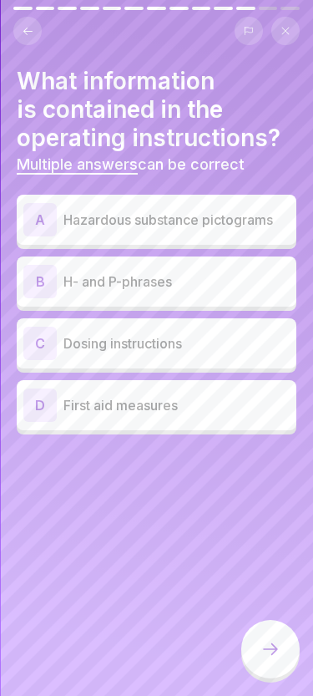
click at [31, 38] on button at bounding box center [27, 31] width 28 height 28
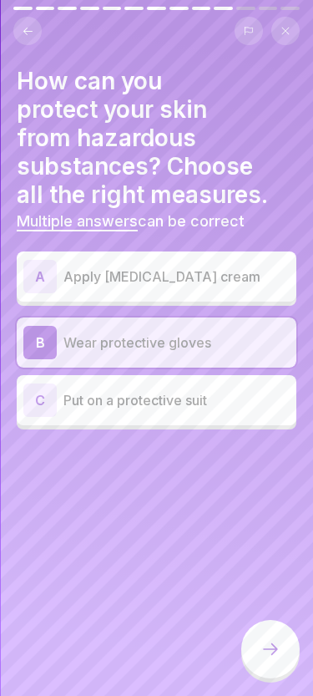
click at [208, 401] on p "Put on a protective suit" at bounding box center [177, 400] width 226 height 20
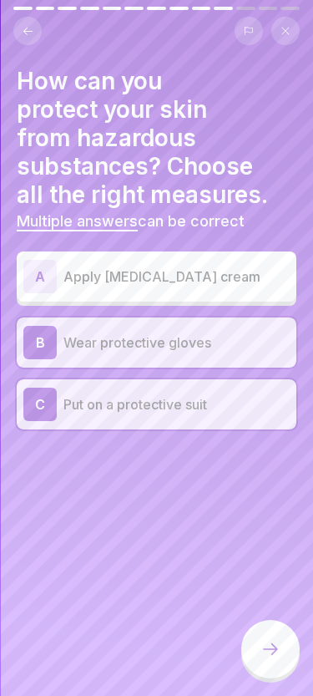
click at [269, 630] on div at bounding box center [271, 649] width 58 height 58
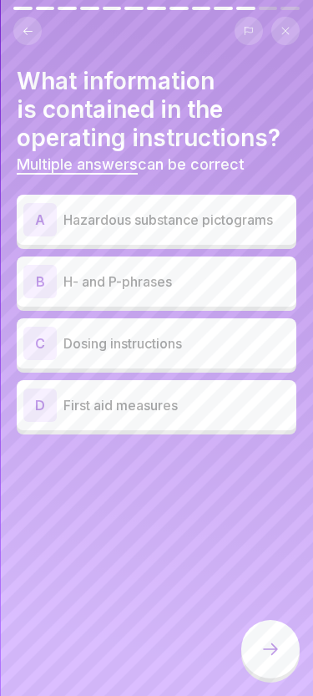
click at [59, 216] on div "A Hazardous substance pictograms" at bounding box center [156, 219] width 267 height 33
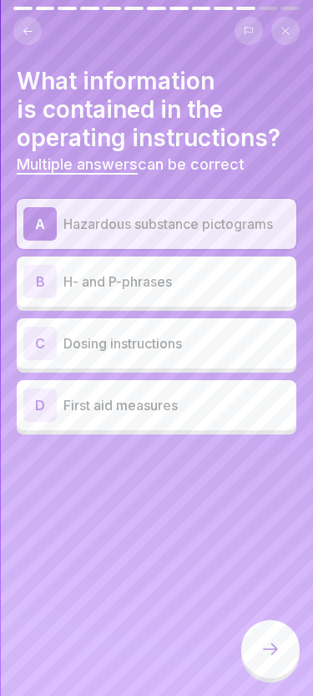
click at [60, 282] on div "B H- and P-phrases" at bounding box center [156, 281] width 267 height 33
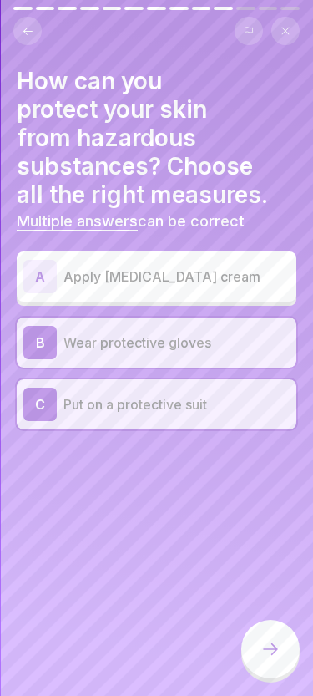
click at [266, 636] on div at bounding box center [271, 649] width 58 height 58
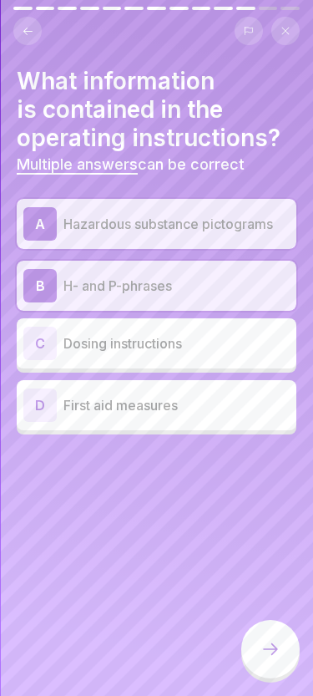
click at [90, 402] on p "First aid measures" at bounding box center [177, 405] width 226 height 20
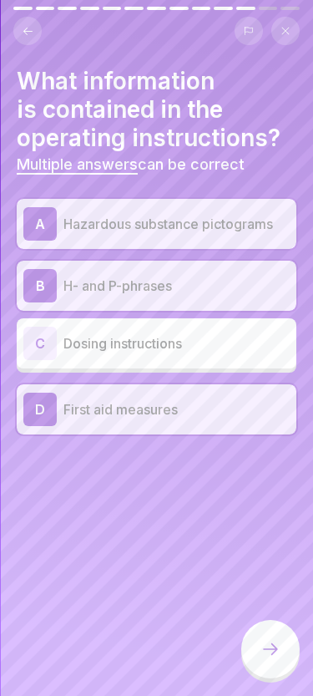
click at [269, 659] on icon at bounding box center [271, 649] width 20 height 20
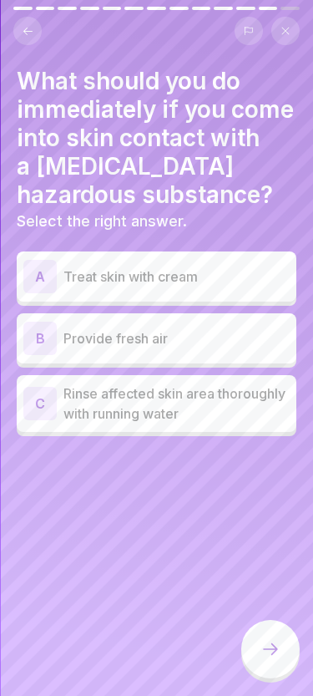
click at [73, 398] on p "Rinse affected skin area thoroughly with running water" at bounding box center [177, 404] width 226 height 40
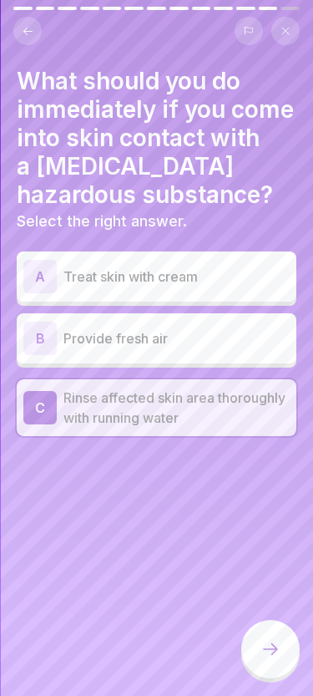
click at [285, 651] on div at bounding box center [271, 649] width 58 height 58
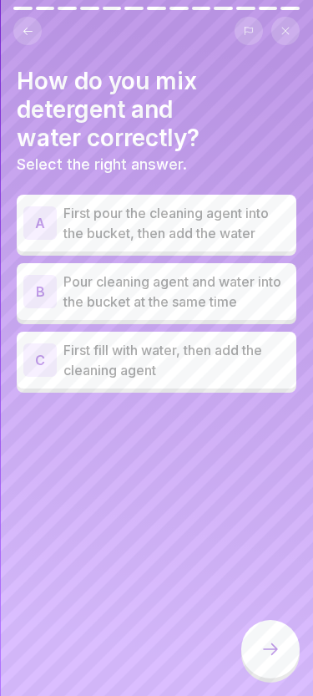
click at [64, 353] on p "First fill with water, then add the cleaning agent" at bounding box center [177, 360] width 226 height 40
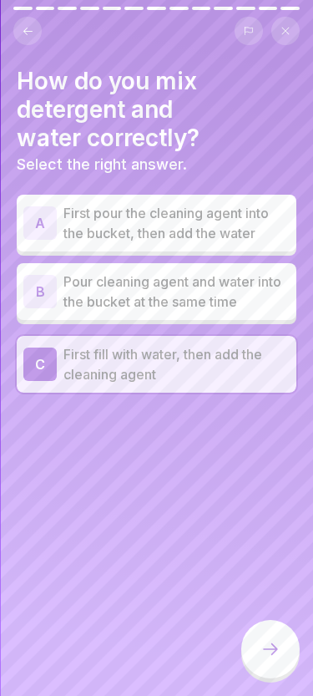
click at [281, 632] on div at bounding box center [271, 649] width 58 height 58
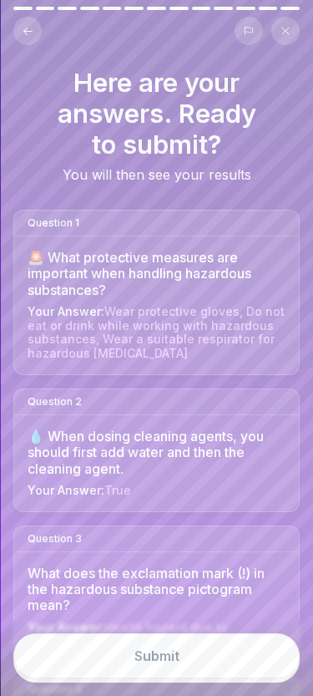
click at [175, 647] on button "Submit" at bounding box center [156, 655] width 287 height 45
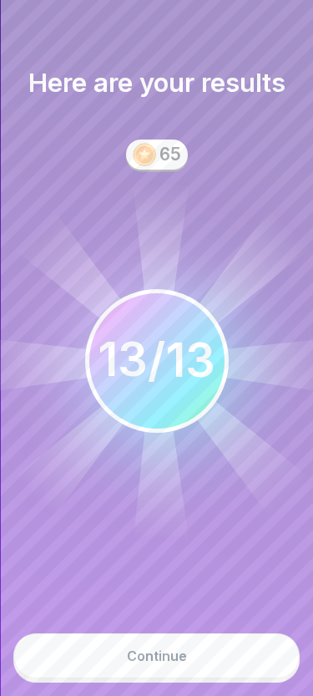
click at [142, 638] on button "Continue" at bounding box center [156, 655] width 287 height 45
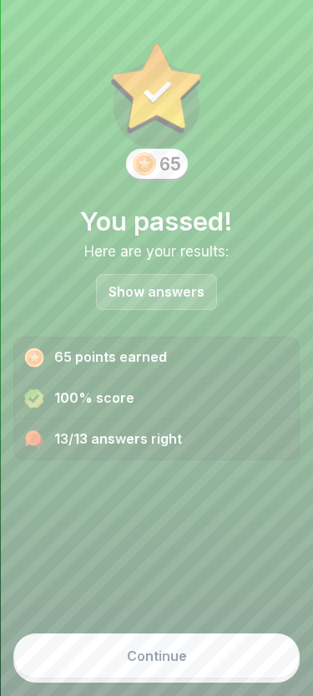
click at [165, 643] on button "Continue" at bounding box center [156, 655] width 287 height 45
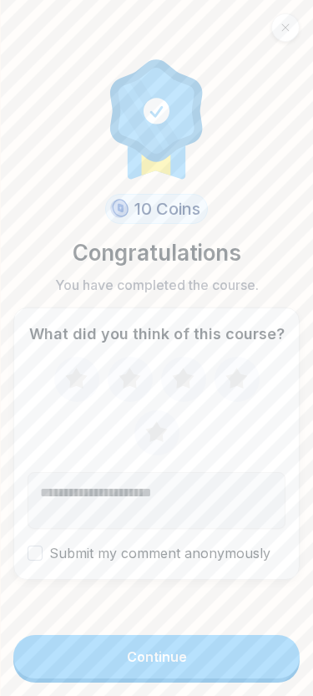
click at [146, 662] on div "Continue" at bounding box center [157, 656] width 60 height 15
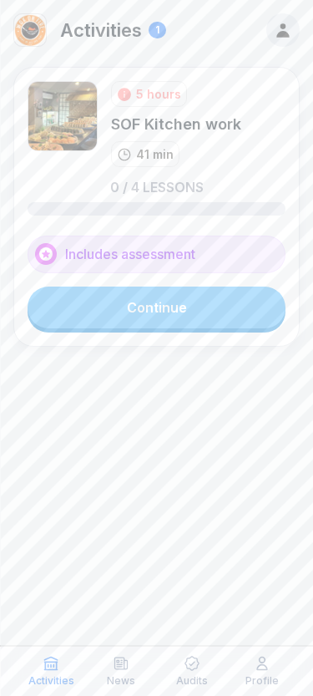
click at [82, 315] on link "Continue" at bounding box center [157, 308] width 258 height 42
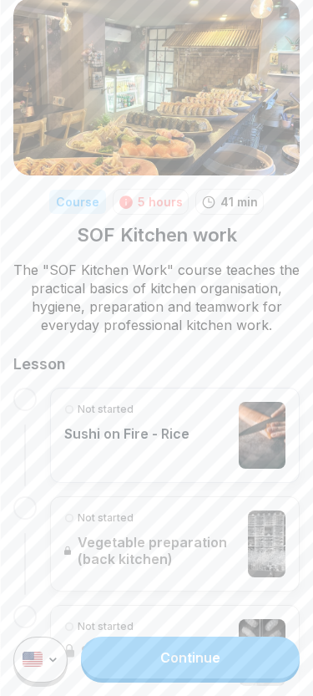
scroll to position [74, 0]
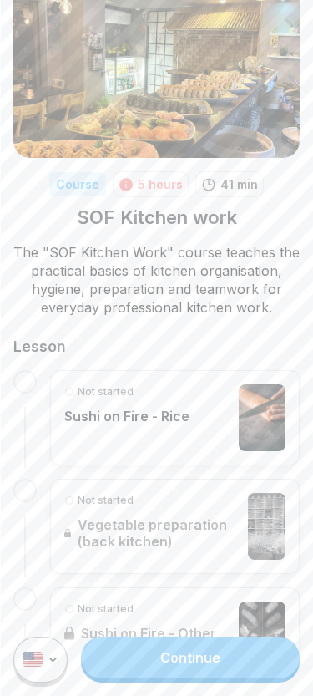
click at [26, 381] on div at bounding box center [24, 381] width 23 height 23
click at [113, 409] on p "Sushi on Fire - Rice" at bounding box center [126, 416] width 125 height 17
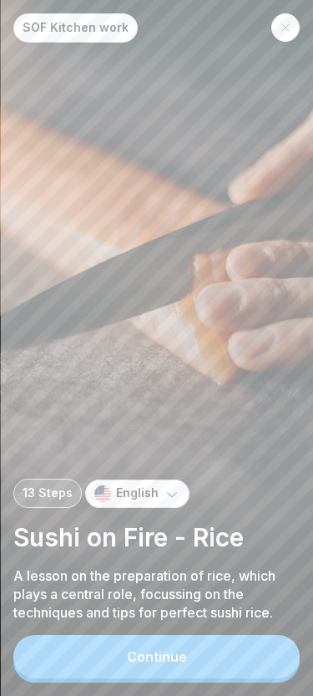
click at [121, 660] on button "Continue" at bounding box center [156, 656] width 287 height 43
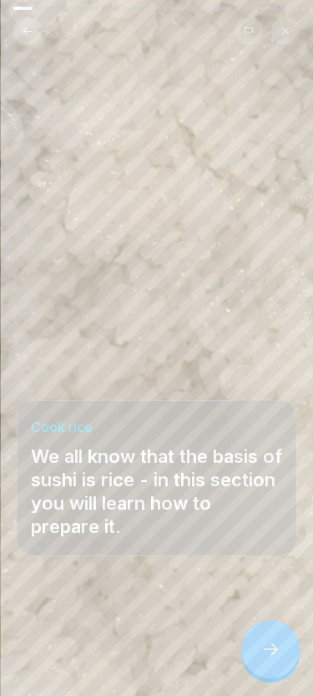
click at [276, 667] on div at bounding box center [271, 649] width 58 height 58
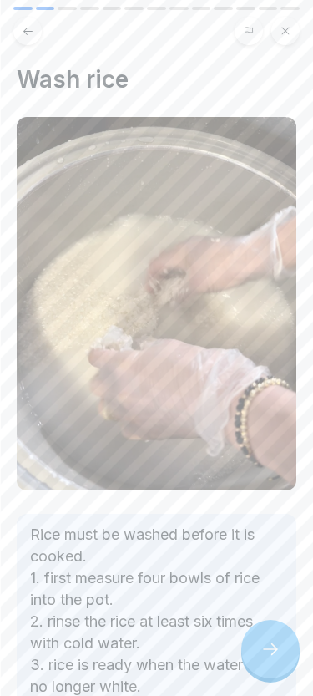
click at [267, 654] on icon at bounding box center [271, 649] width 20 height 20
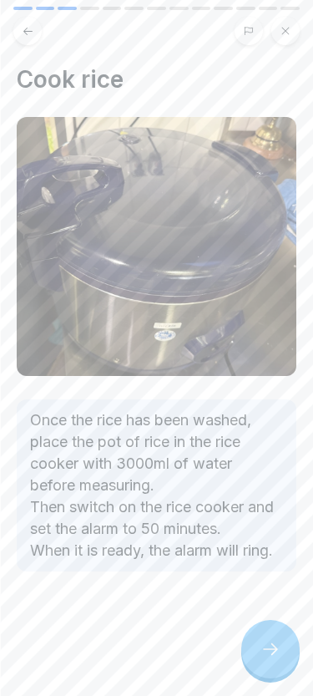
click at [266, 651] on icon at bounding box center [271, 649] width 20 height 20
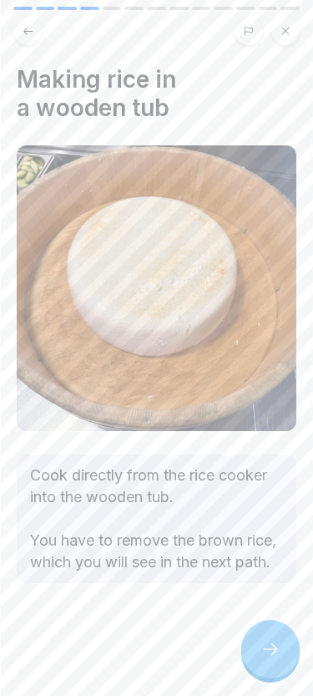
click at [274, 650] on icon at bounding box center [271, 649] width 20 height 20
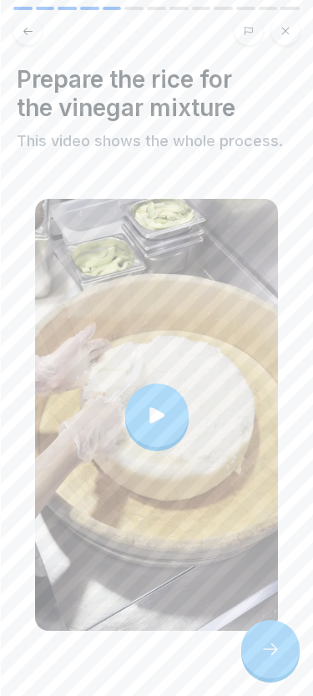
click at [269, 648] on icon at bounding box center [271, 649] width 20 height 20
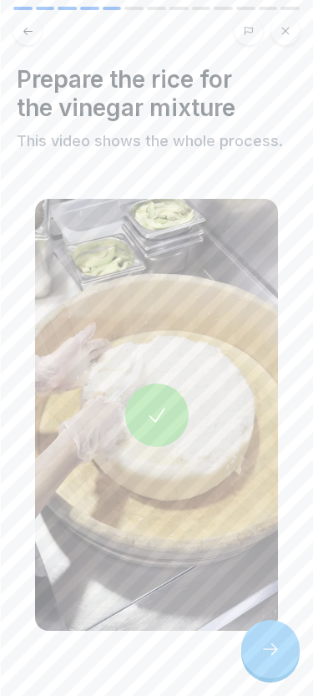
click at [279, 632] on div at bounding box center [271, 649] width 58 height 58
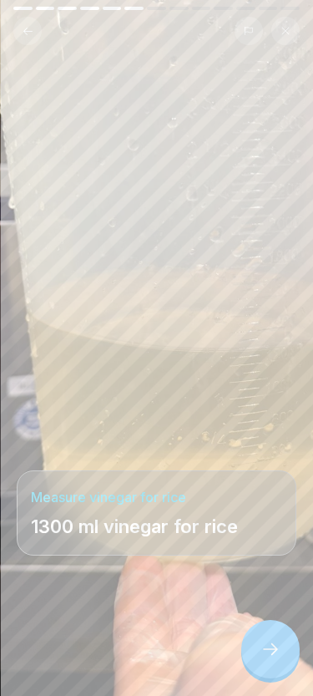
click at [269, 652] on icon at bounding box center [271, 649] width 20 height 20
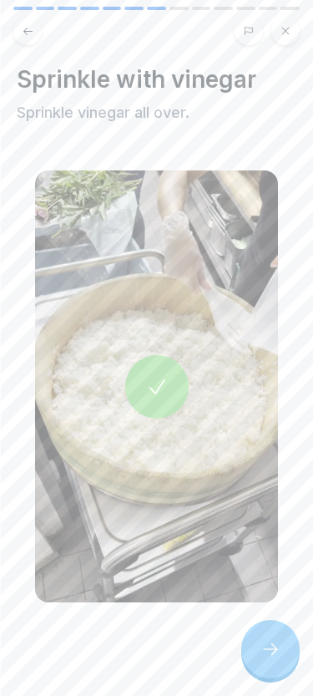
click at [273, 646] on icon at bounding box center [270, 649] width 15 height 12
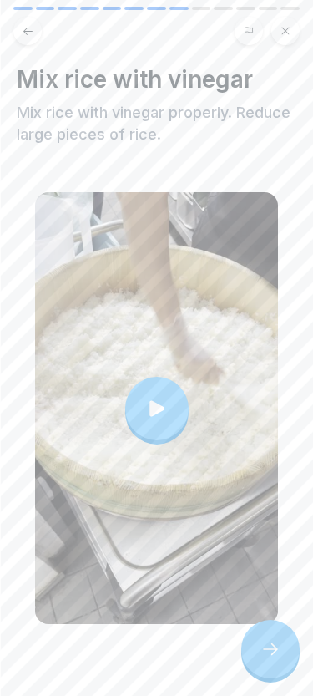
click at [263, 653] on icon at bounding box center [271, 649] width 20 height 20
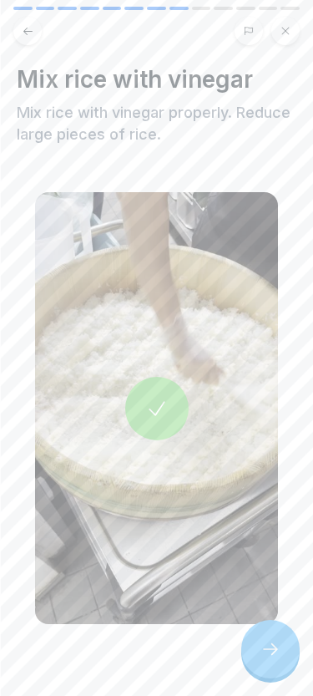
click at [278, 663] on div at bounding box center [271, 649] width 58 height 58
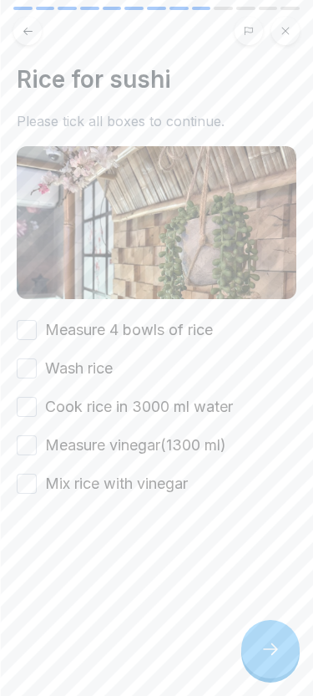
click at [33, 329] on button "Measure 4 bowls of rice" at bounding box center [27, 330] width 20 height 20
click at [22, 370] on button "Wash rice" at bounding box center [27, 369] width 20 height 20
click at [22, 402] on button "Cook rice in 3000 ml water" at bounding box center [27, 407] width 20 height 20
click at [28, 439] on button "Measure vinegar(1300 ml)" at bounding box center [27, 445] width 20 height 20
click at [32, 486] on button "Mix rice with vinegar" at bounding box center [27, 484] width 20 height 20
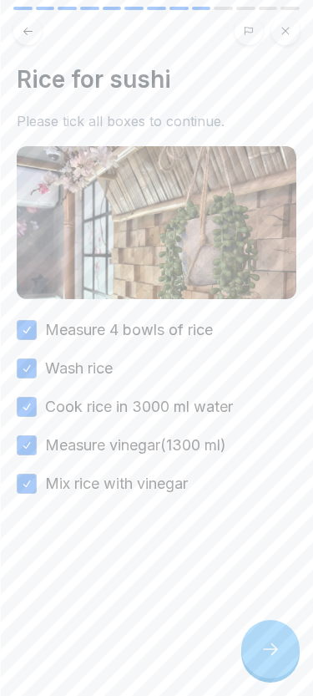
click at [255, 638] on div at bounding box center [271, 649] width 58 height 58
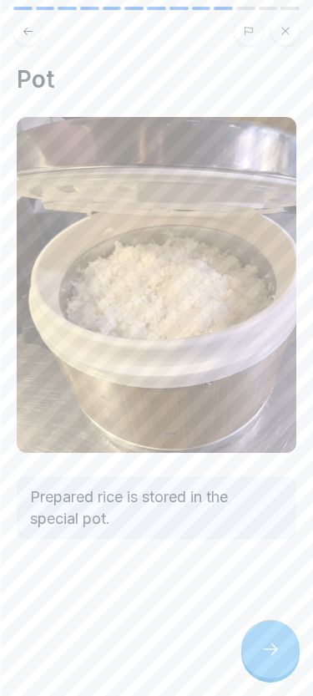
click at [265, 645] on icon at bounding box center [271, 649] width 20 height 20
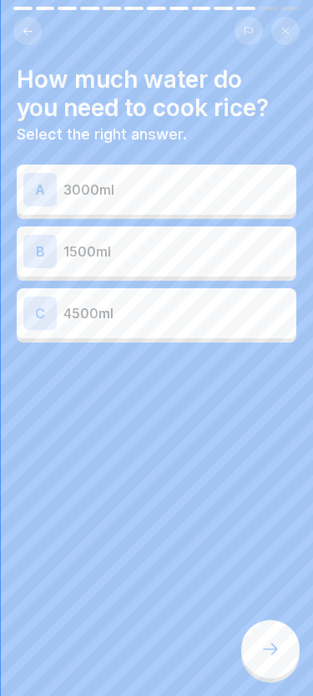
click at [199, 211] on div "A 3000ml" at bounding box center [157, 190] width 280 height 50
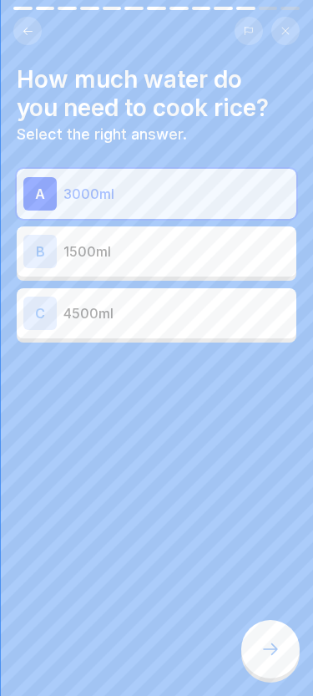
click at [261, 637] on div at bounding box center [271, 649] width 58 height 58
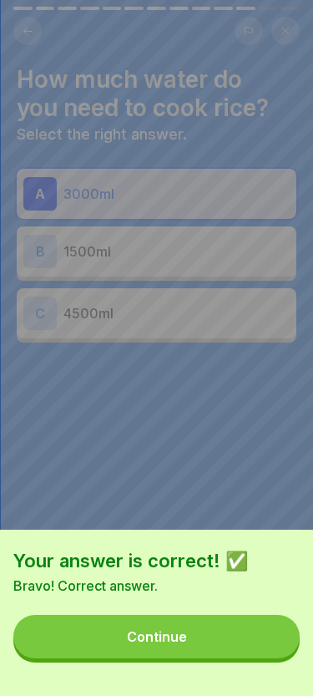
click at [196, 642] on button "Continue" at bounding box center [156, 636] width 287 height 43
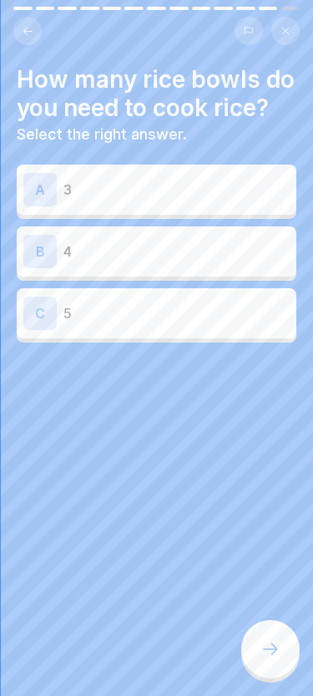
click at [222, 198] on p "3" at bounding box center [177, 190] width 226 height 20
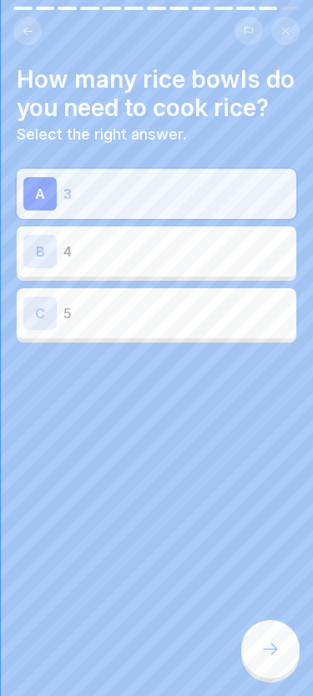
click at [263, 638] on div at bounding box center [271, 649] width 58 height 58
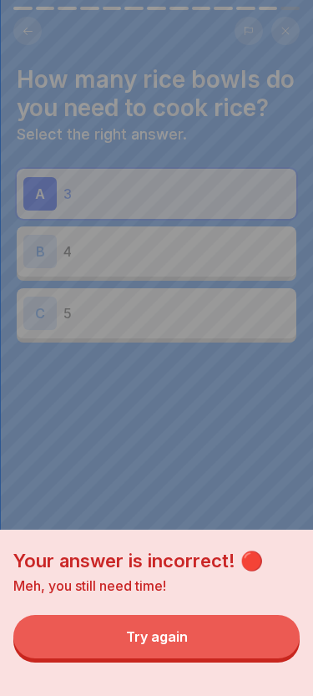
click at [217, 648] on button "Try again" at bounding box center [156, 636] width 287 height 43
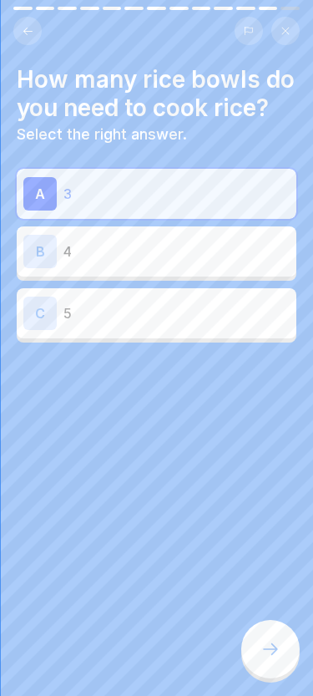
click at [204, 250] on p "4" at bounding box center [177, 252] width 226 height 20
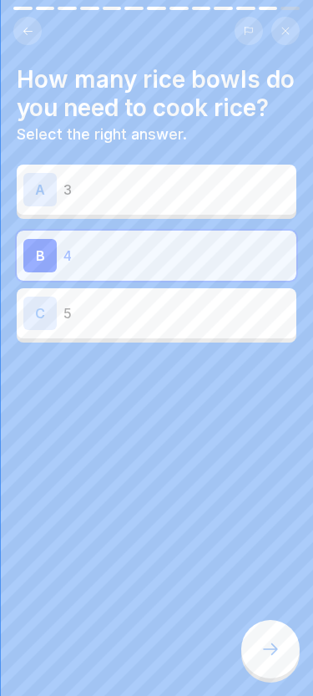
click at [261, 643] on icon at bounding box center [271, 649] width 20 height 20
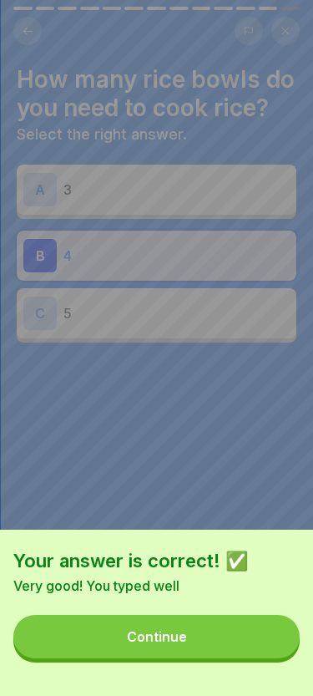
click at [200, 629] on button "Continue" at bounding box center [156, 636] width 287 height 43
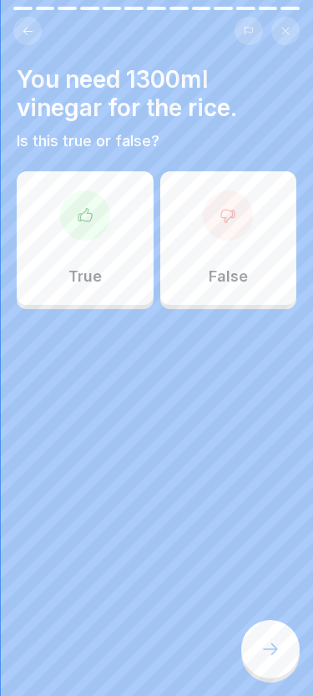
click at [60, 236] on div "True" at bounding box center [85, 238] width 137 height 134
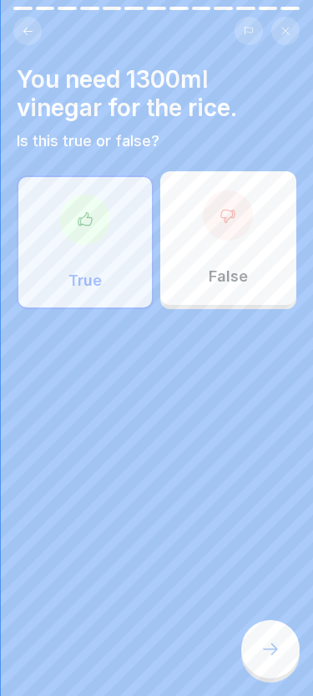
click at [259, 642] on div at bounding box center [271, 649] width 58 height 58
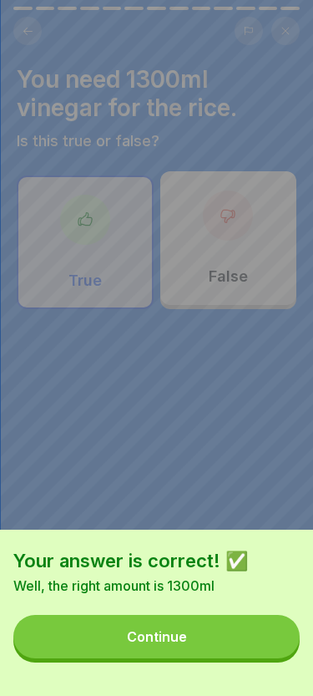
click at [224, 657] on button "Continue" at bounding box center [156, 636] width 287 height 43
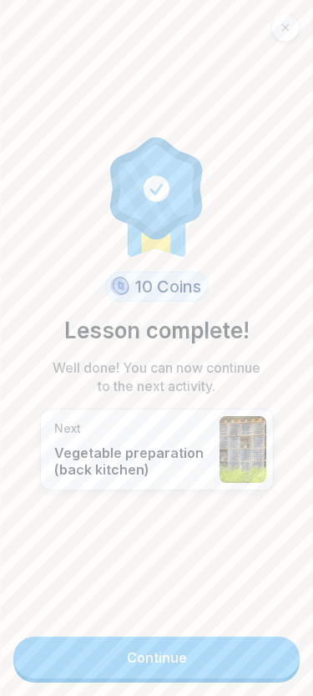
click at [51, 627] on div "10 Coins Lesson complete! Well done! You can now continue to the next activity.…" at bounding box center [156, 348] width 313 height 696
click at [48, 656] on link "Continue" at bounding box center [156, 658] width 287 height 42
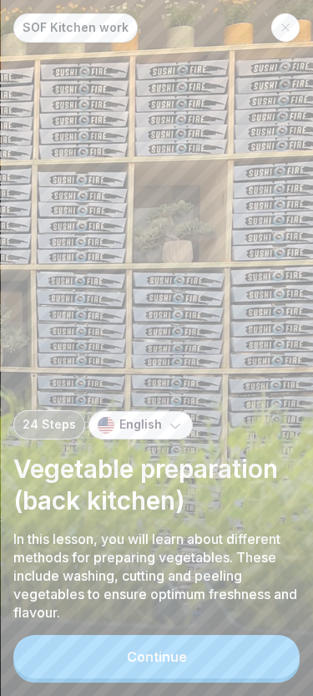
click at [35, 656] on button "Continue" at bounding box center [156, 656] width 287 height 43
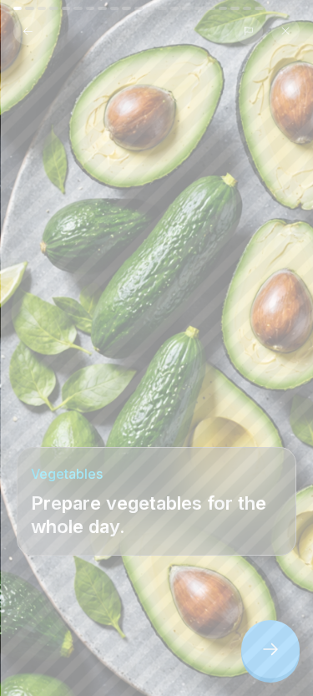
click at [260, 644] on div at bounding box center [271, 649] width 58 height 58
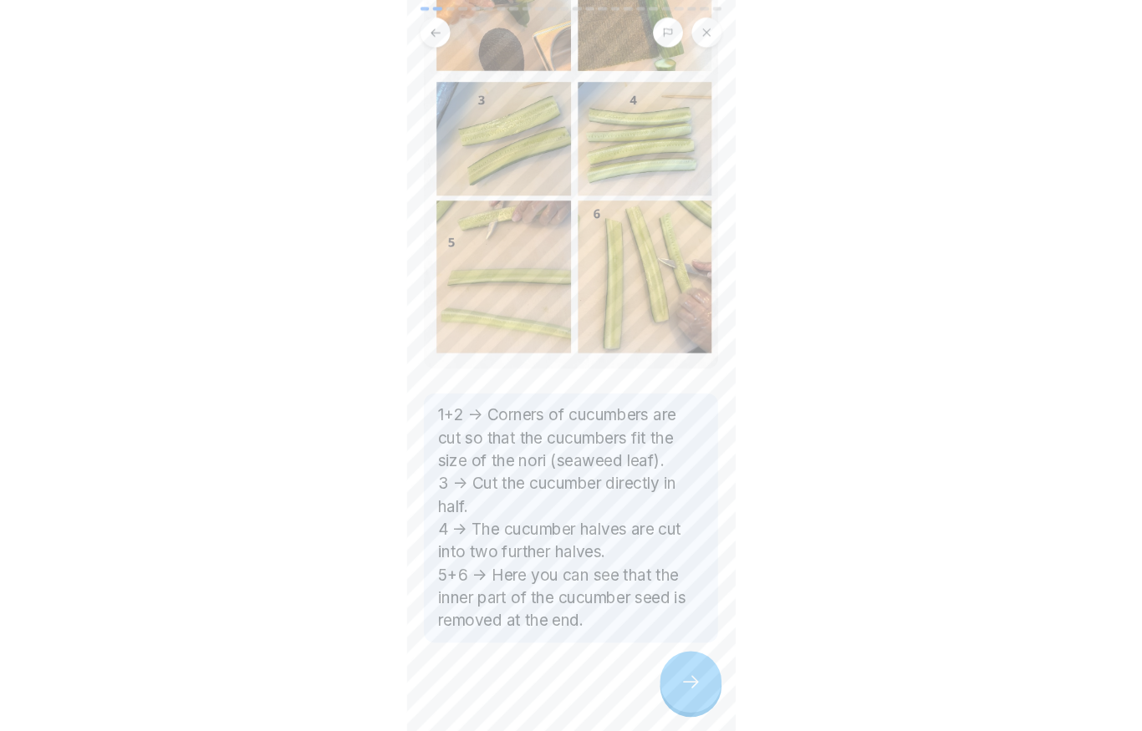
scroll to position [256, 0]
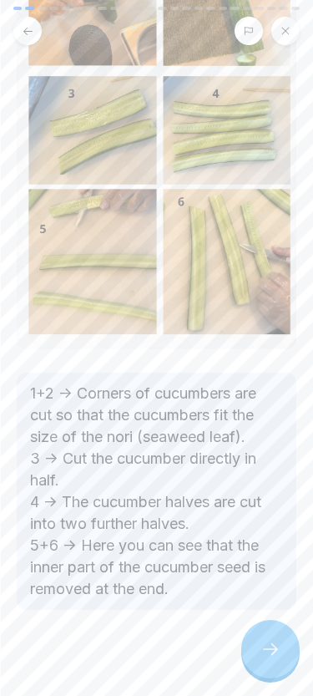
click at [263, 649] on icon at bounding box center [271, 649] width 20 height 20
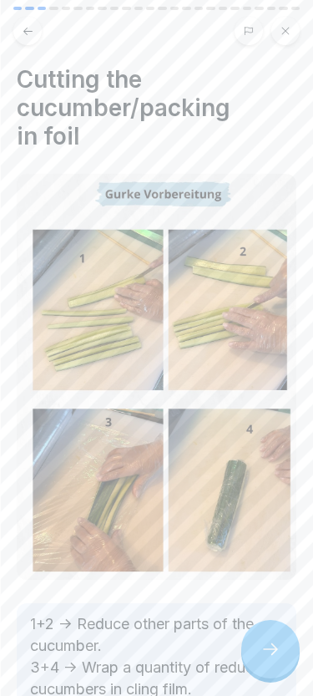
click at [265, 648] on icon at bounding box center [271, 649] width 20 height 20
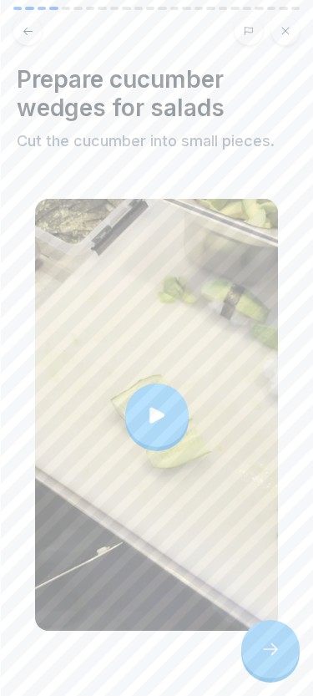
click at [273, 654] on icon at bounding box center [270, 649] width 15 height 12
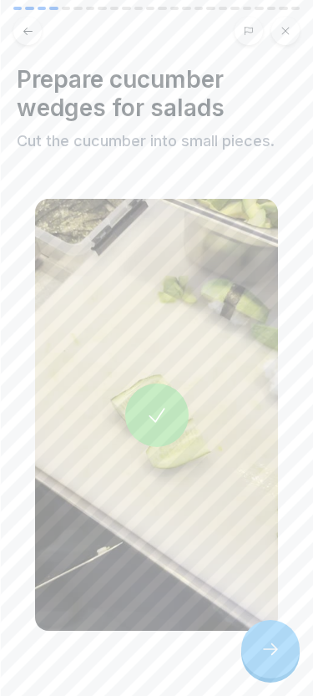
click at [291, 648] on div at bounding box center [271, 649] width 58 height 58
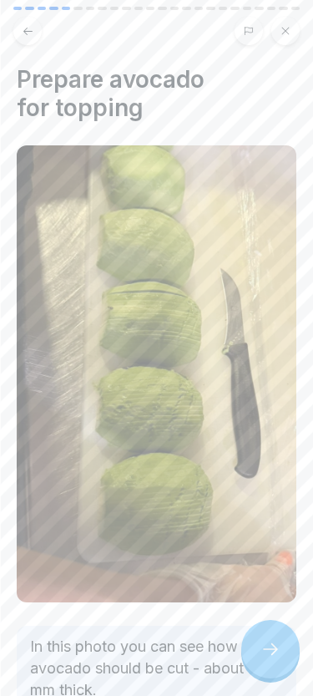
click at [269, 640] on icon at bounding box center [271, 649] width 20 height 20
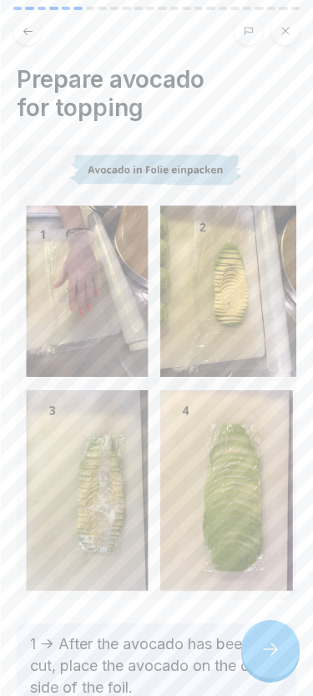
click at [267, 644] on icon at bounding box center [271, 649] width 20 height 20
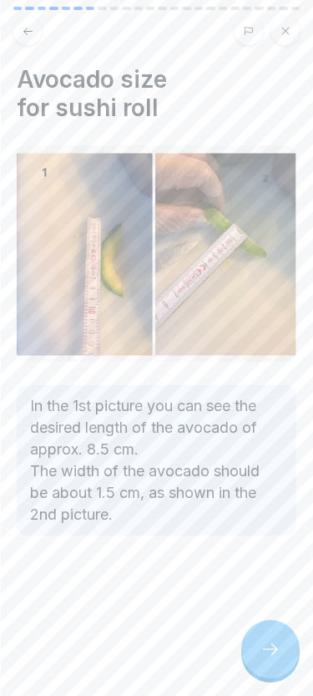
click at [267, 652] on icon at bounding box center [271, 649] width 20 height 20
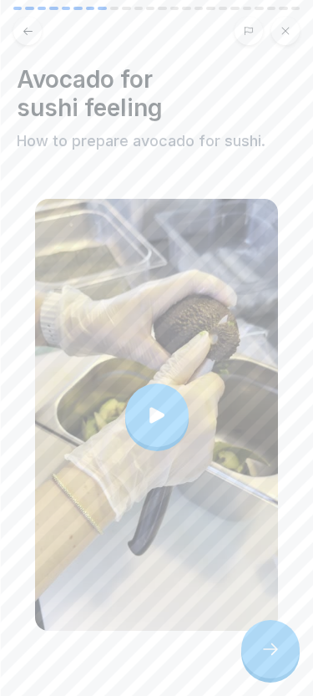
click at [266, 644] on icon at bounding box center [271, 649] width 20 height 20
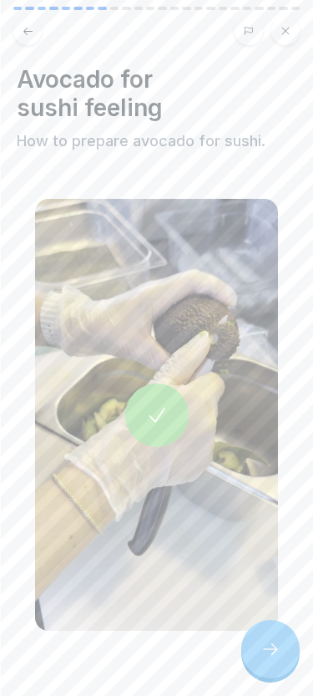
click at [271, 613] on div at bounding box center [156, 415] width 243 height 432
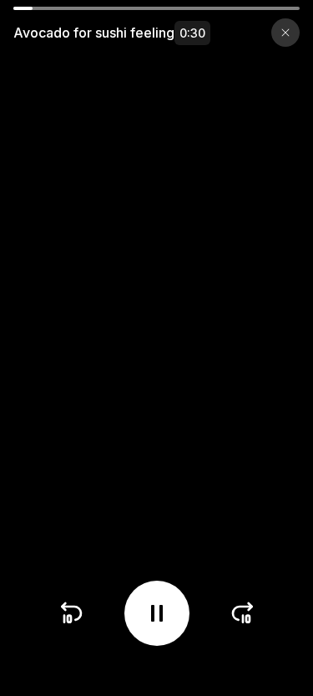
click at [237, 613] on icon at bounding box center [243, 613] width 27 height 27
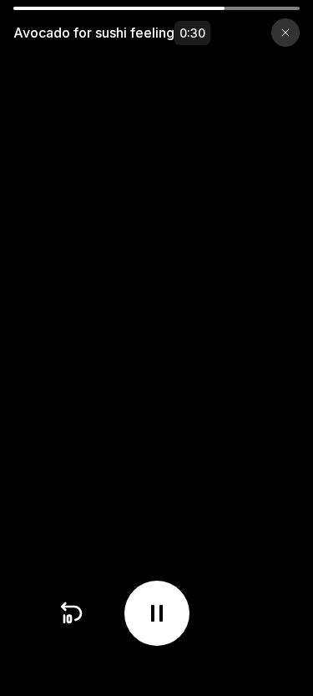
click at [238, 618] on div at bounding box center [157, 613] width 199 height 65
click at [239, 623] on div at bounding box center [157, 613] width 199 height 65
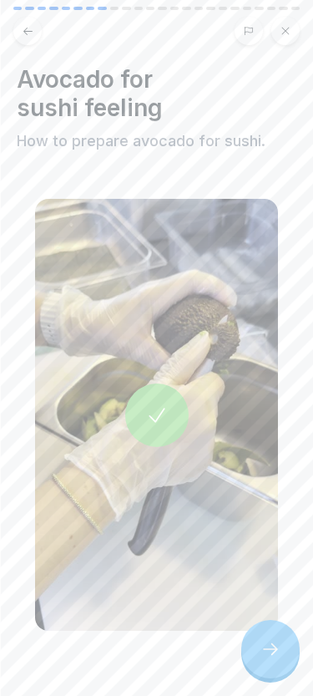
click at [269, 649] on icon at bounding box center [270, 649] width 15 height 12
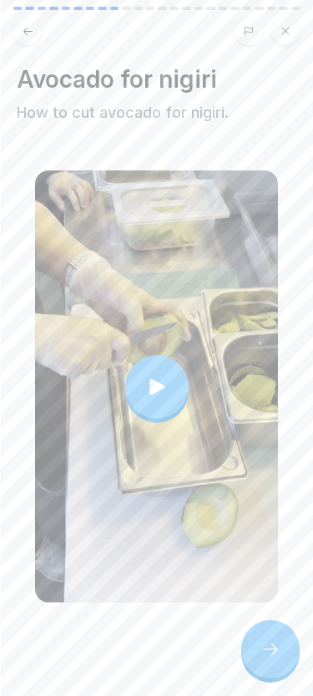
click at [289, 656] on div at bounding box center [271, 649] width 58 height 58
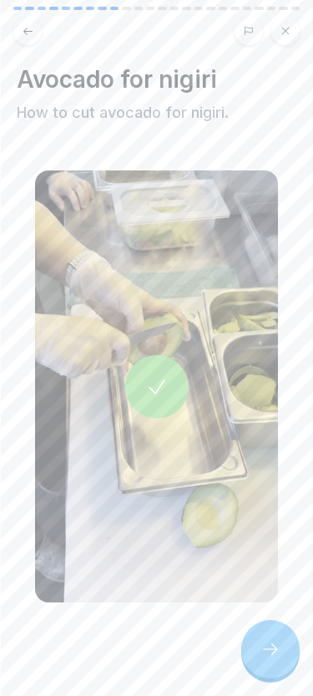
click at [267, 650] on icon at bounding box center [271, 649] width 20 height 20
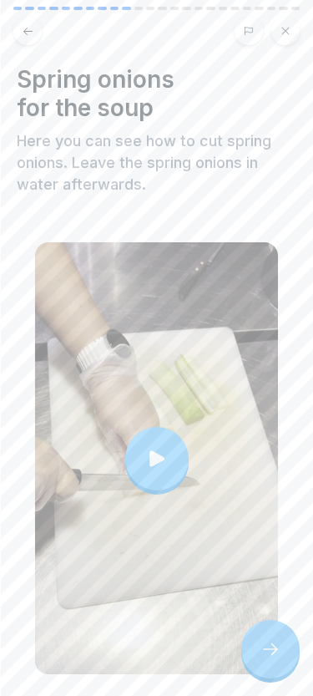
click at [271, 644] on icon at bounding box center [271, 649] width 20 height 20
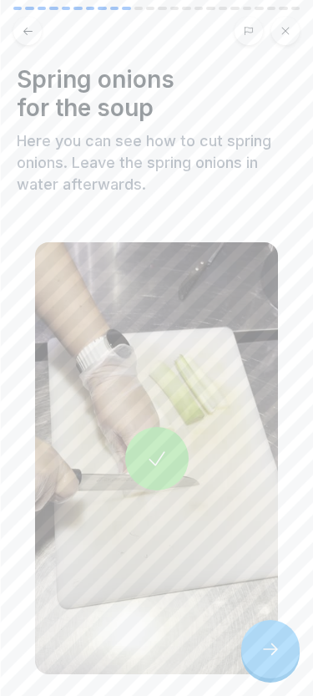
click at [265, 648] on icon at bounding box center [271, 649] width 20 height 20
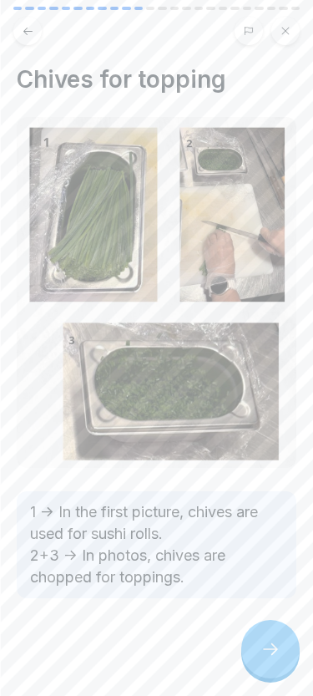
click at [258, 652] on div at bounding box center [271, 649] width 58 height 58
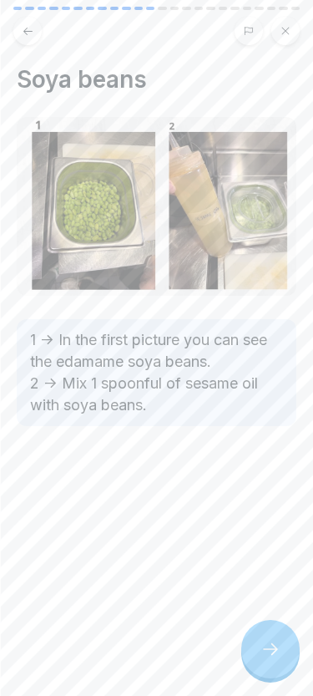
click at [271, 640] on icon at bounding box center [271, 649] width 20 height 20
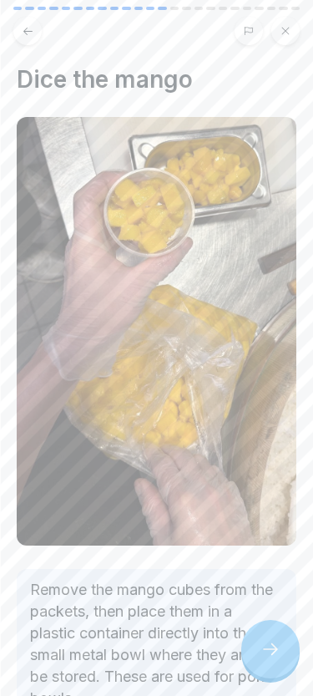
click at [275, 647] on icon at bounding box center [270, 649] width 15 height 12
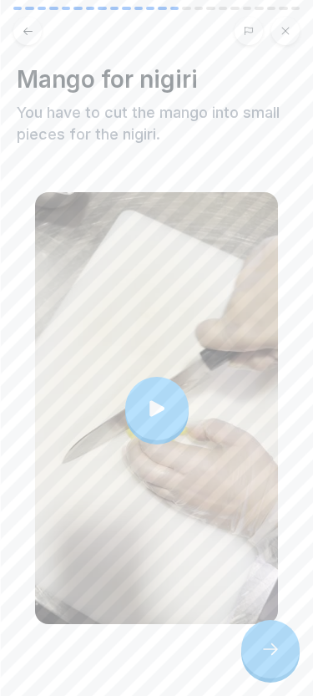
click at [267, 643] on icon at bounding box center [271, 649] width 20 height 20
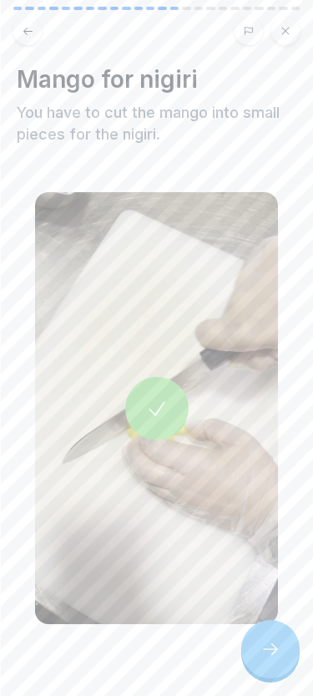
click at [267, 643] on icon at bounding box center [271, 649] width 20 height 20
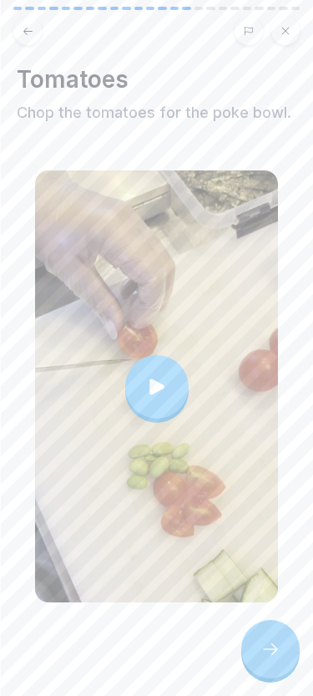
click at [272, 645] on icon at bounding box center [271, 649] width 20 height 20
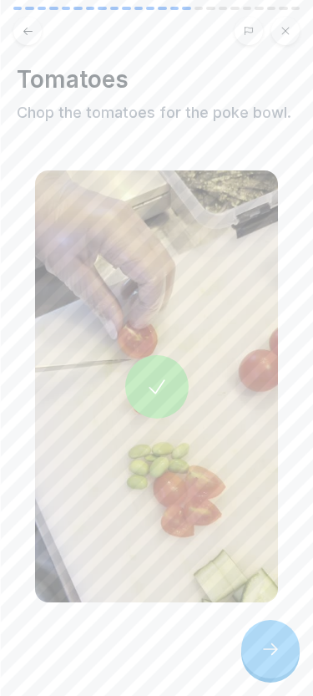
click at [281, 664] on div at bounding box center [271, 649] width 58 height 58
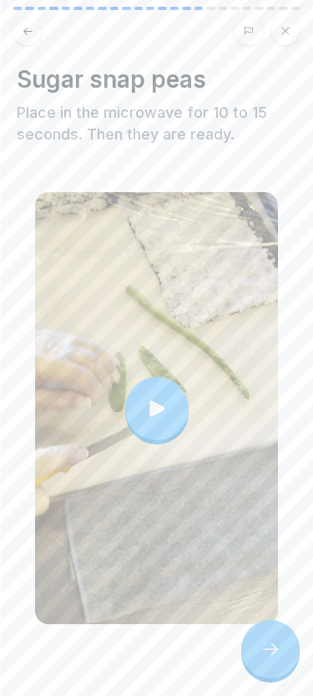
click at [155, 417] on icon at bounding box center [156, 408] width 23 height 23
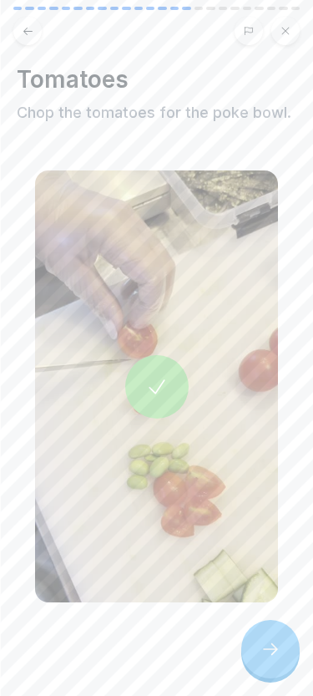
click at [272, 643] on icon at bounding box center [271, 649] width 20 height 20
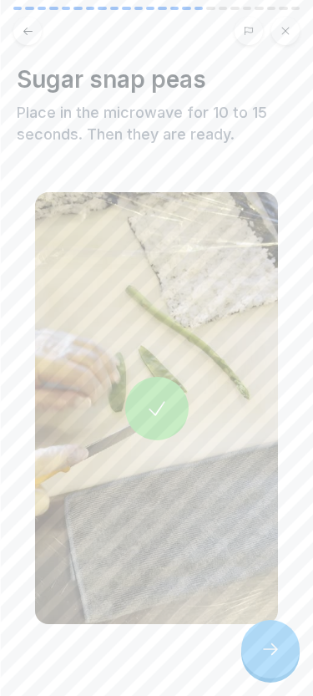
click at [268, 632] on div at bounding box center [271, 649] width 58 height 58
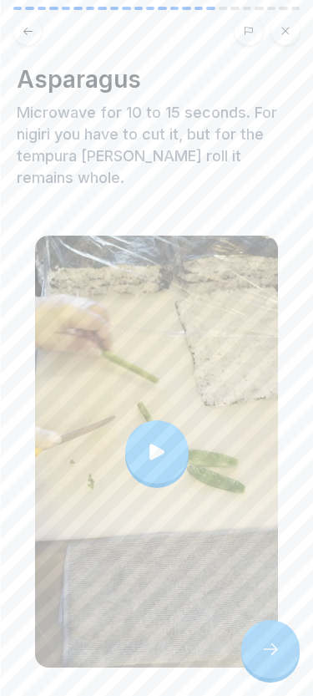
click at [275, 649] on icon at bounding box center [270, 649] width 15 height 12
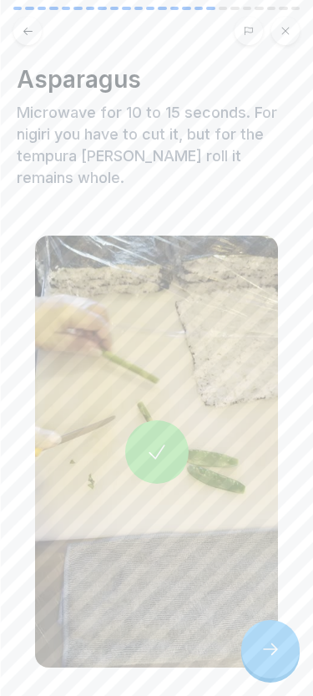
click at [266, 638] on div at bounding box center [271, 649] width 58 height 58
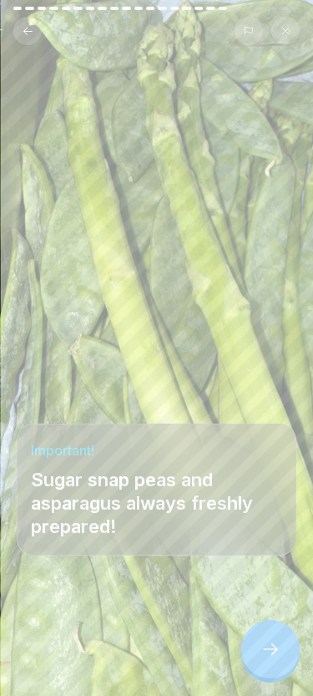
click at [280, 658] on icon at bounding box center [271, 649] width 20 height 20
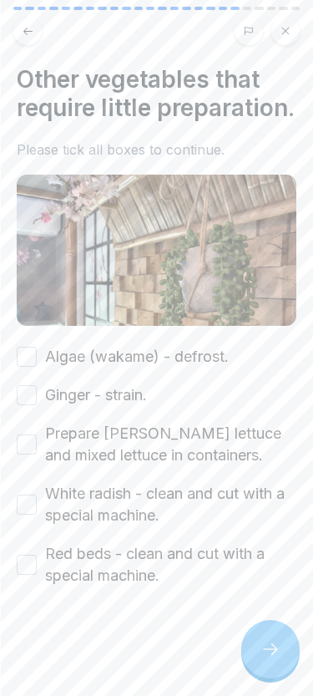
click at [31, 362] on button "Algae (wakame) - defrost." at bounding box center [27, 357] width 20 height 20
click at [33, 400] on button "Ginger - strain." at bounding box center [27, 395] width 20 height 20
click at [33, 451] on button "Prepare lamb's lettuce and mixed lettuce in containers." at bounding box center [27, 445] width 20 height 20
click at [23, 490] on div "White radish - clean and cut with a special machine." at bounding box center [157, 504] width 280 height 43
click at [30, 570] on button "Red beds - clean and cut with a special machine." at bounding box center [27, 565] width 20 height 20
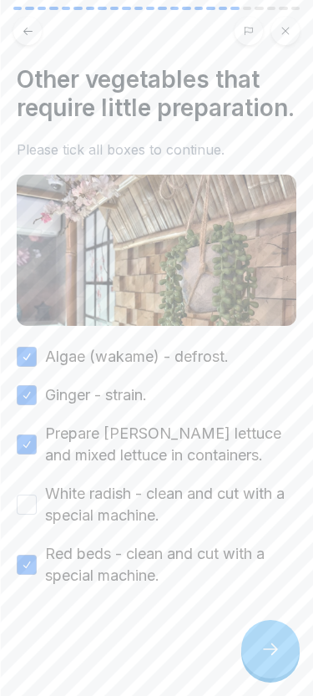
click at [35, 529] on div "Algae (wakame) - defrost. Ginger - strain. Prepare lamb's lettuce and mixed let…" at bounding box center [157, 466] width 280 height 241
click at [18, 501] on button "White radish - clean and cut with a special machine." at bounding box center [27, 505] width 20 height 20
click at [267, 653] on icon at bounding box center [271, 649] width 20 height 20
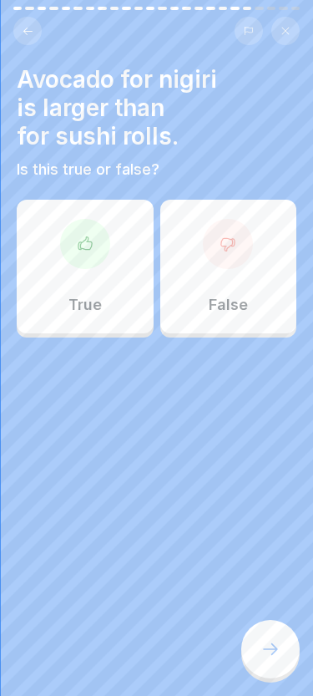
click at [72, 263] on div at bounding box center [85, 244] width 50 height 50
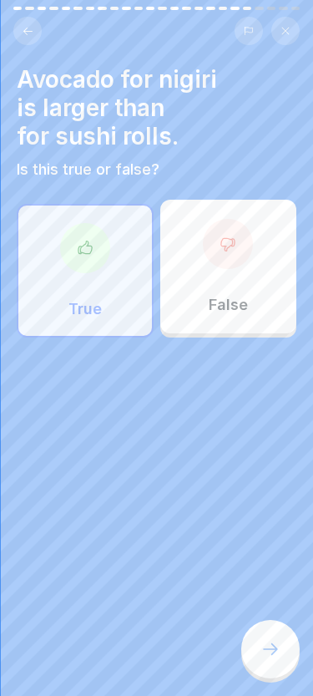
click at [274, 646] on icon at bounding box center [271, 649] width 20 height 20
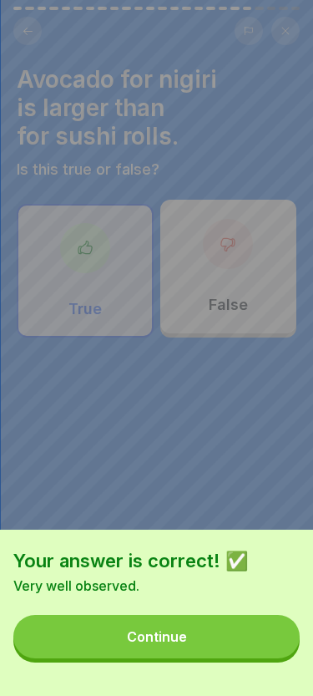
click at [206, 623] on button "Continue" at bounding box center [156, 636] width 287 height 43
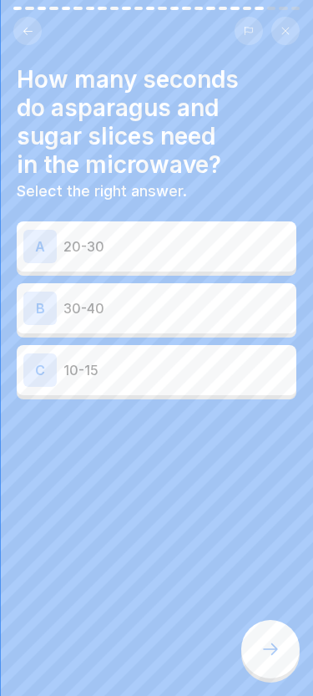
click at [196, 253] on p "20-30" at bounding box center [177, 246] width 226 height 20
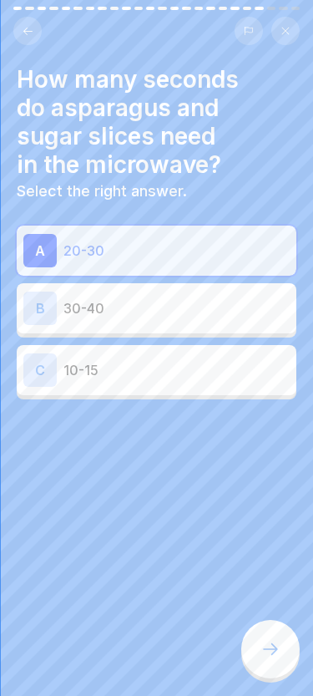
click at [288, 647] on div at bounding box center [271, 649] width 58 height 58
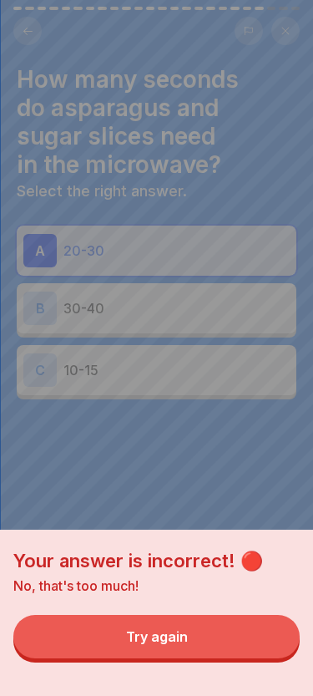
click at [222, 640] on button "Try again" at bounding box center [156, 636] width 287 height 43
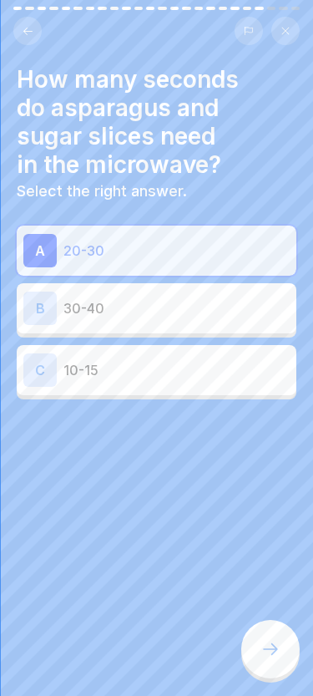
click at [218, 331] on div "B 30-40" at bounding box center [157, 308] width 280 height 50
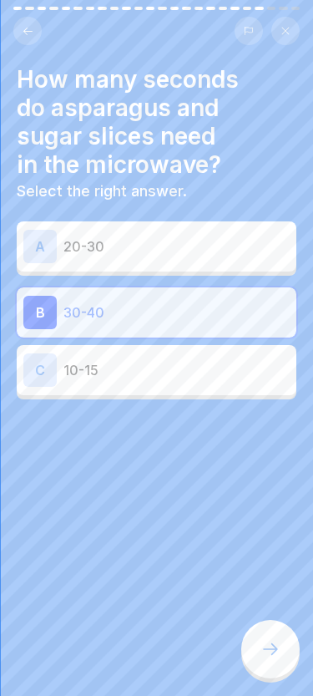
click at [279, 657] on icon at bounding box center [271, 649] width 20 height 20
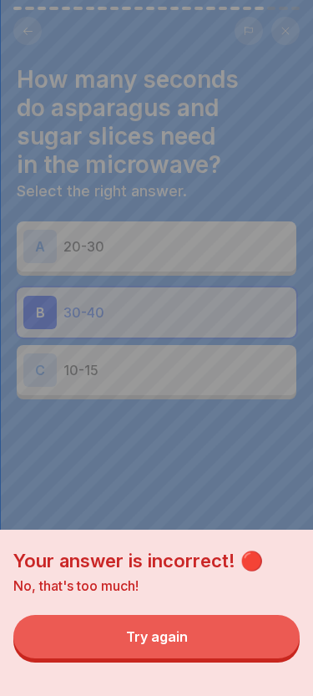
click at [234, 646] on button "Try again" at bounding box center [156, 636] width 287 height 43
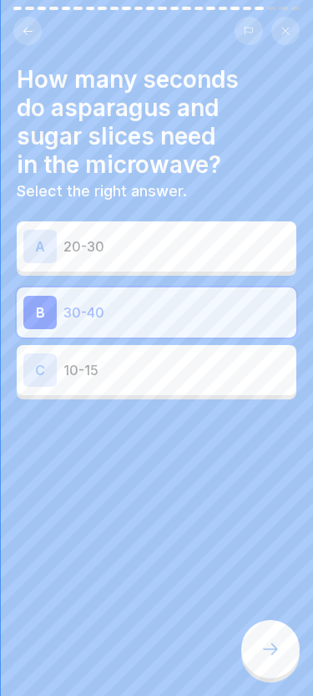
click at [216, 384] on div "C 10-15" at bounding box center [156, 369] width 267 height 33
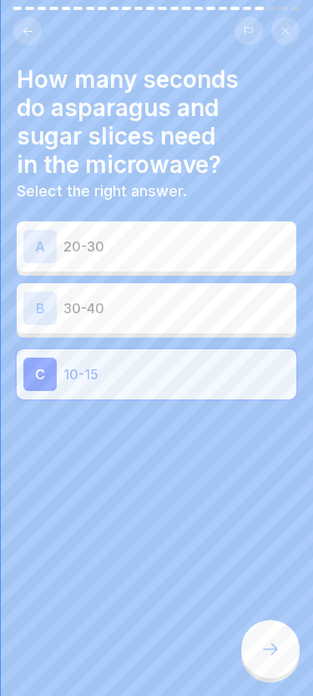
click at [276, 669] on div at bounding box center [271, 649] width 58 height 58
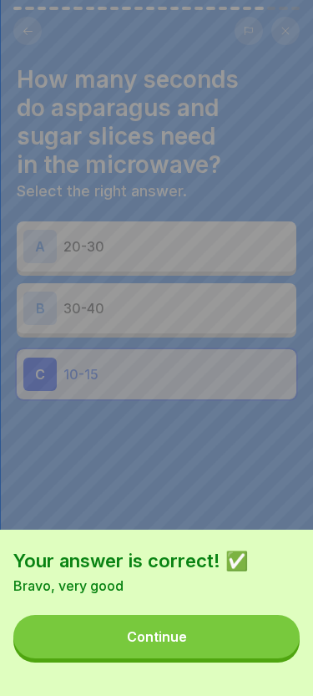
click at [231, 617] on button "Continue" at bounding box center [156, 636] width 287 height 43
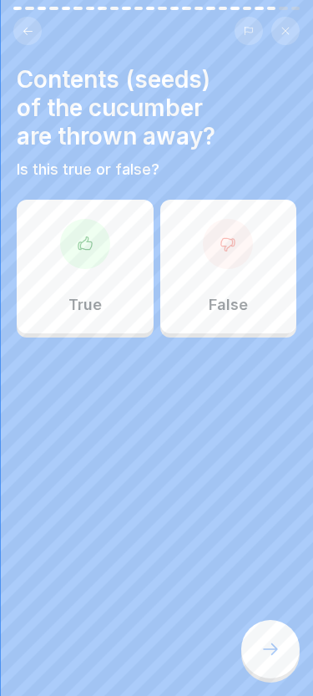
click at [104, 303] on div "True" at bounding box center [85, 267] width 137 height 134
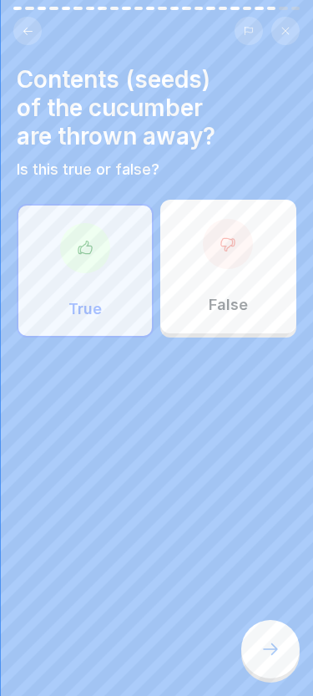
click at [264, 654] on icon at bounding box center [271, 649] width 20 height 20
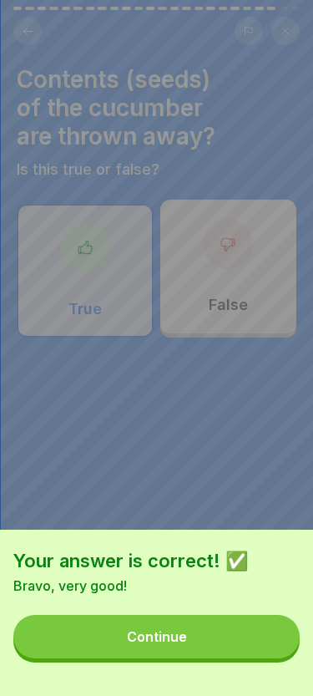
click at [201, 641] on button "Continue" at bounding box center [156, 636] width 287 height 43
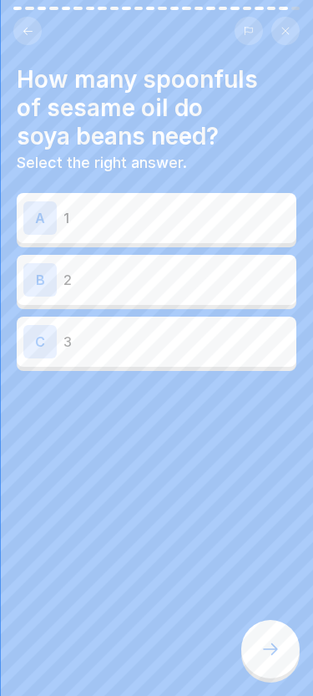
click at [207, 279] on p "2" at bounding box center [177, 280] width 226 height 20
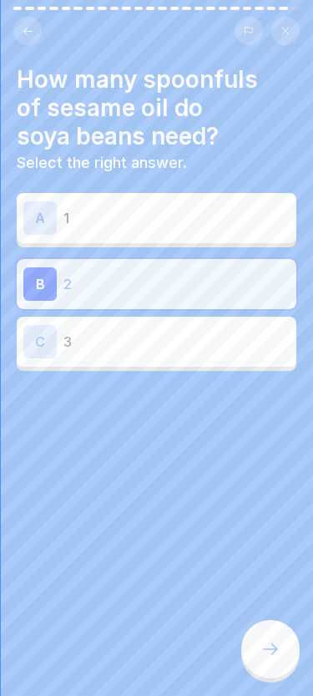
click at [265, 659] on icon at bounding box center [271, 649] width 20 height 20
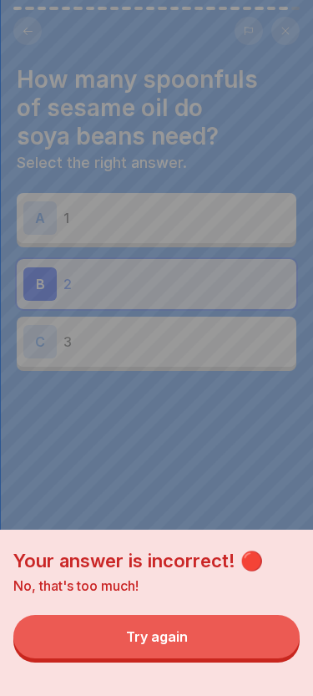
click at [200, 632] on button "Try again" at bounding box center [156, 636] width 287 height 43
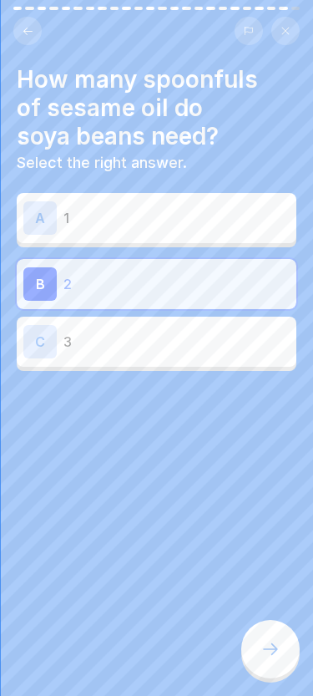
click at [231, 220] on p "1" at bounding box center [177, 218] width 226 height 20
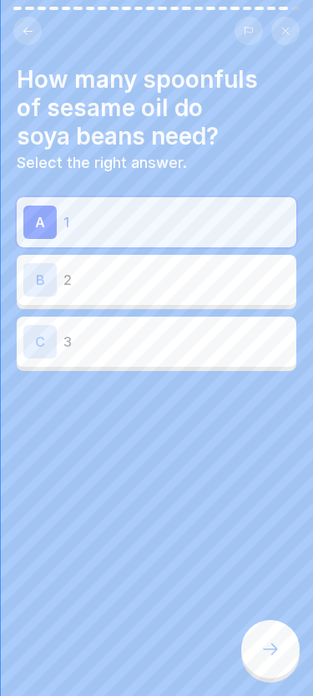
click at [260, 650] on div at bounding box center [271, 649] width 58 height 58
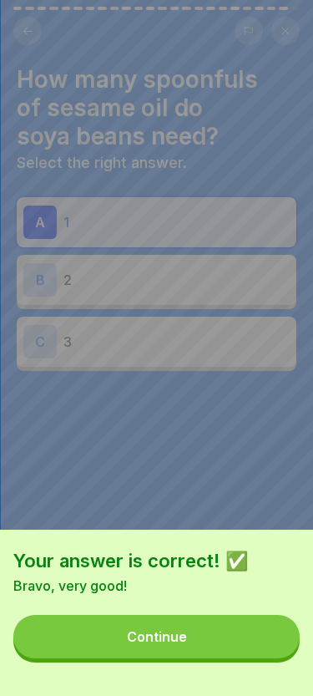
click at [206, 638] on button "Continue" at bounding box center [156, 636] width 287 height 43
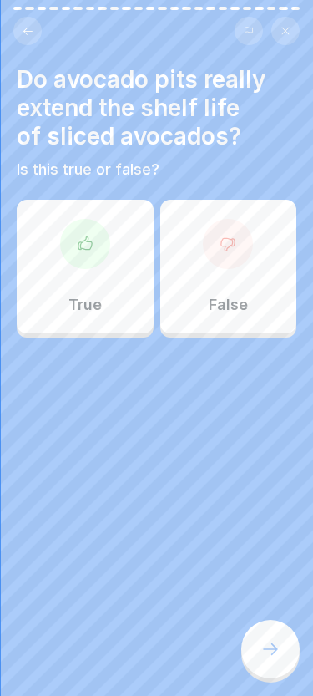
click at [125, 313] on div "True" at bounding box center [85, 267] width 137 height 134
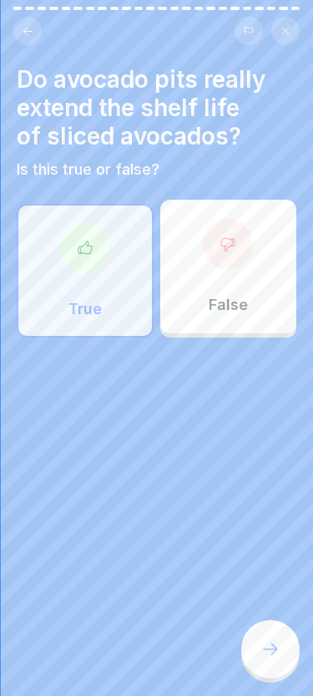
click at [262, 638] on div at bounding box center [271, 649] width 58 height 58
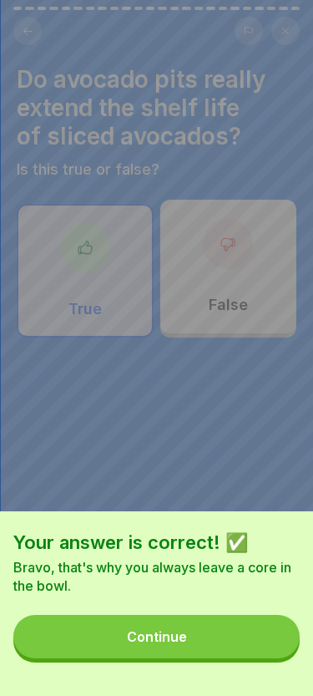
click at [228, 651] on button "Continue" at bounding box center [156, 636] width 287 height 43
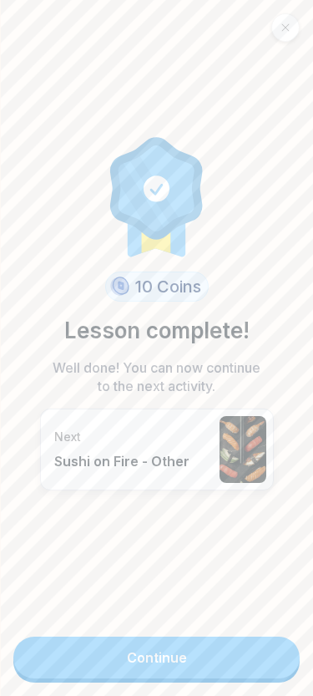
click at [191, 669] on link "Continue" at bounding box center [156, 658] width 287 height 42
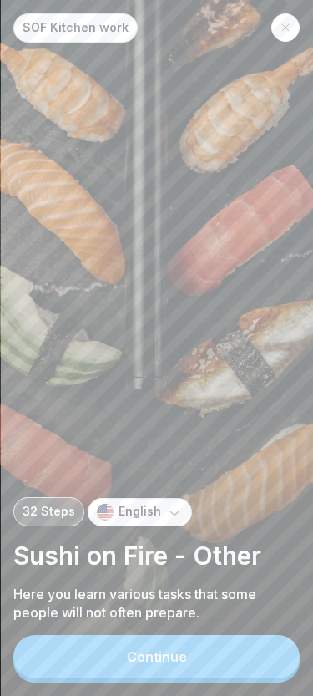
click at [173, 664] on div "Continue" at bounding box center [157, 656] width 60 height 15
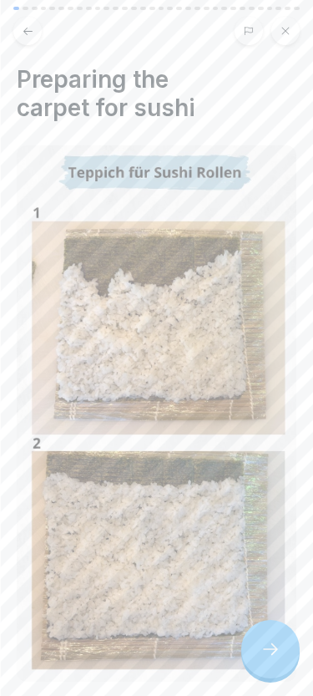
click at [265, 646] on icon at bounding box center [271, 649] width 20 height 20
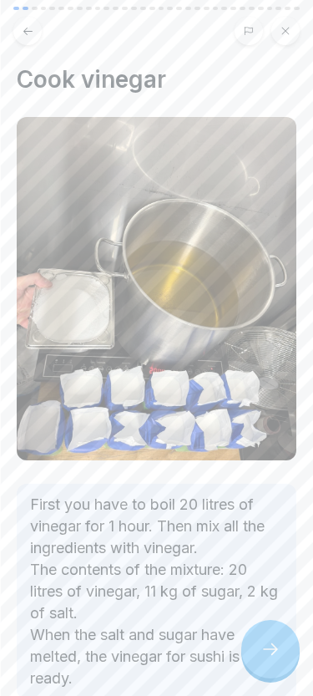
click at [273, 645] on icon at bounding box center [270, 649] width 15 height 12
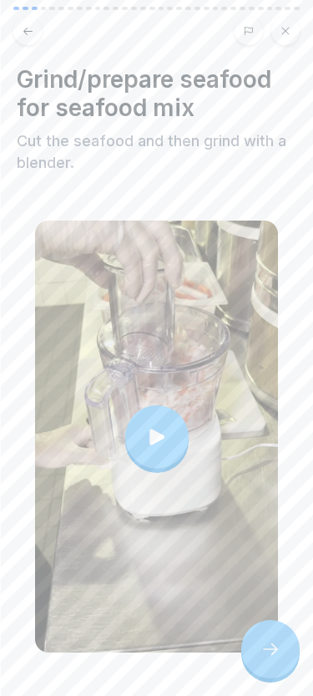
click at [271, 648] on icon at bounding box center [271, 649] width 20 height 20
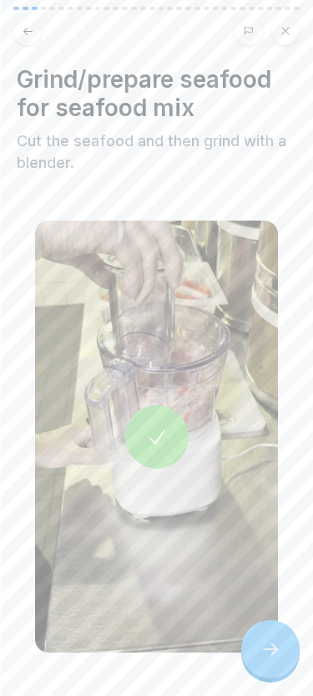
click at [261, 643] on icon at bounding box center [271, 649] width 20 height 20
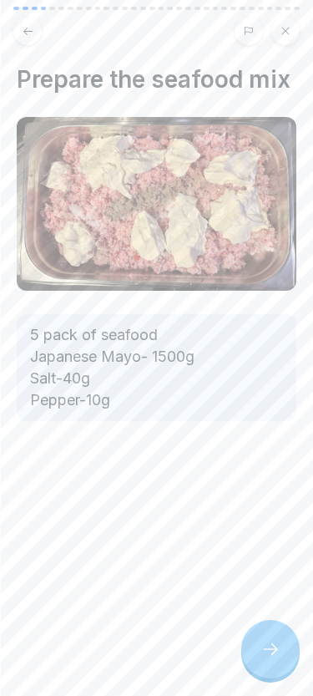
click at [273, 644] on icon at bounding box center [270, 649] width 15 height 12
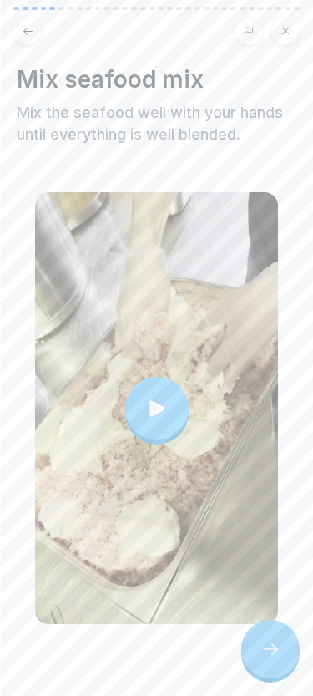
click at [273, 644] on icon at bounding box center [270, 649] width 15 height 12
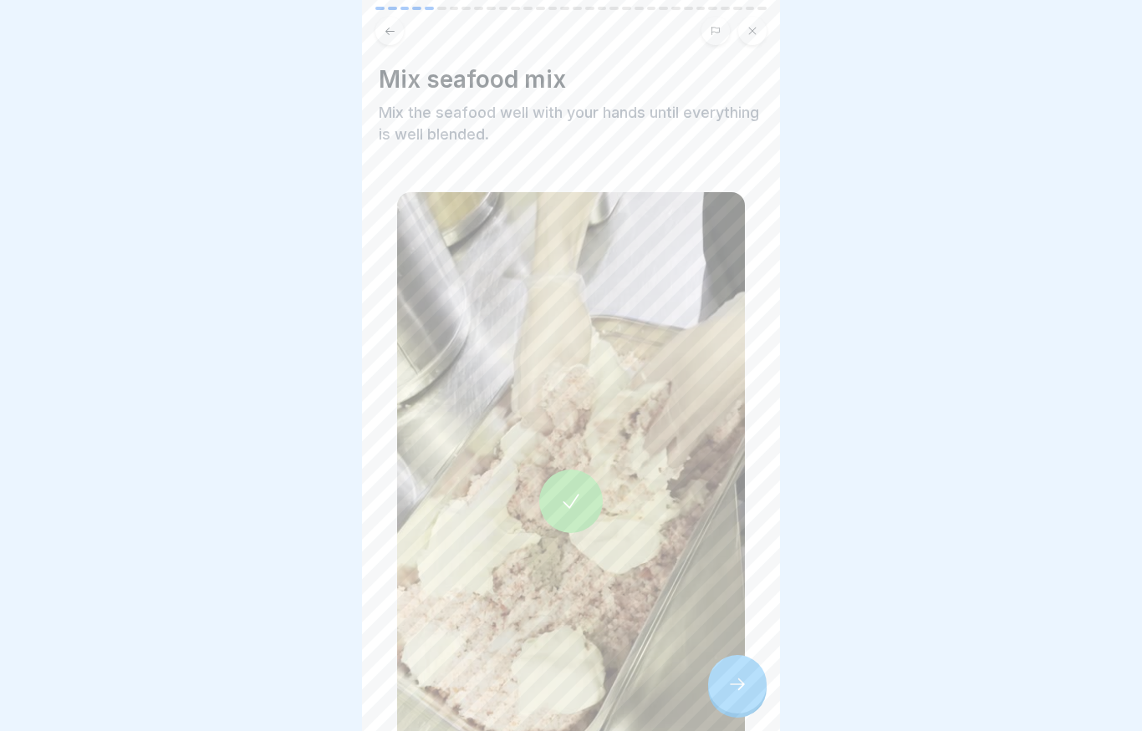
click at [313, 671] on div at bounding box center [737, 684] width 58 height 58
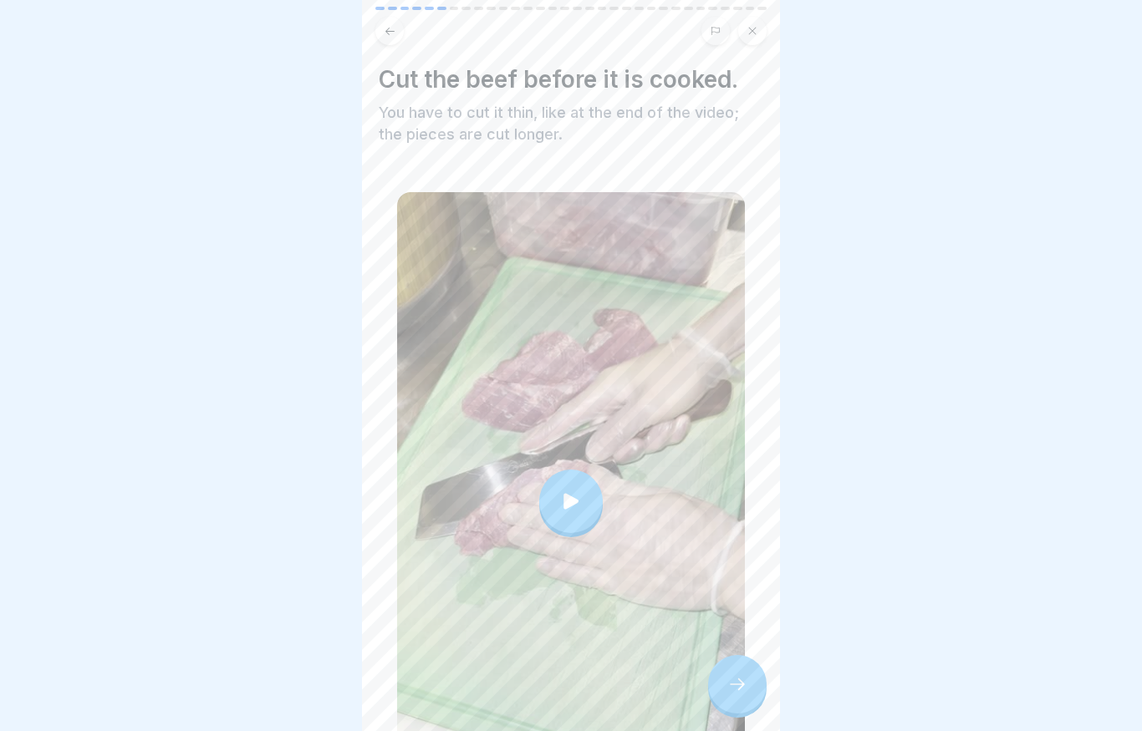
click at [313, 682] on icon at bounding box center [737, 684] width 20 height 20
click at [313, 688] on icon at bounding box center [737, 684] width 20 height 20
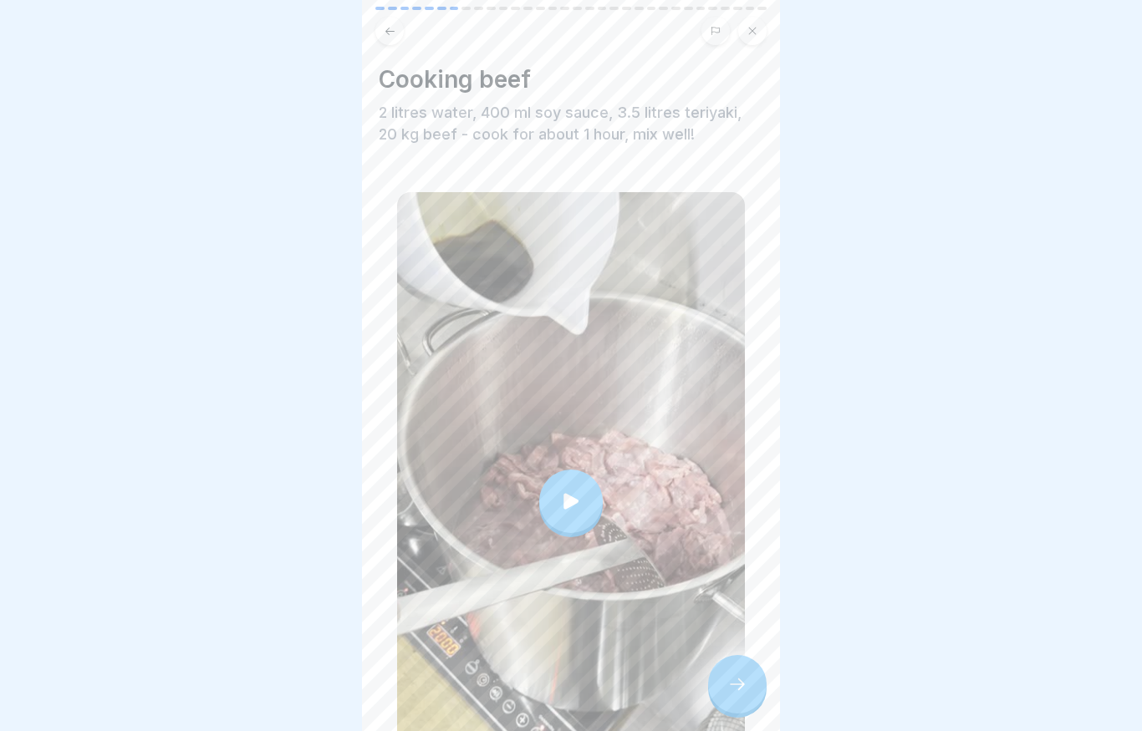
click at [313, 674] on div at bounding box center [737, 684] width 58 height 58
click at [313, 679] on div at bounding box center [737, 684] width 58 height 58
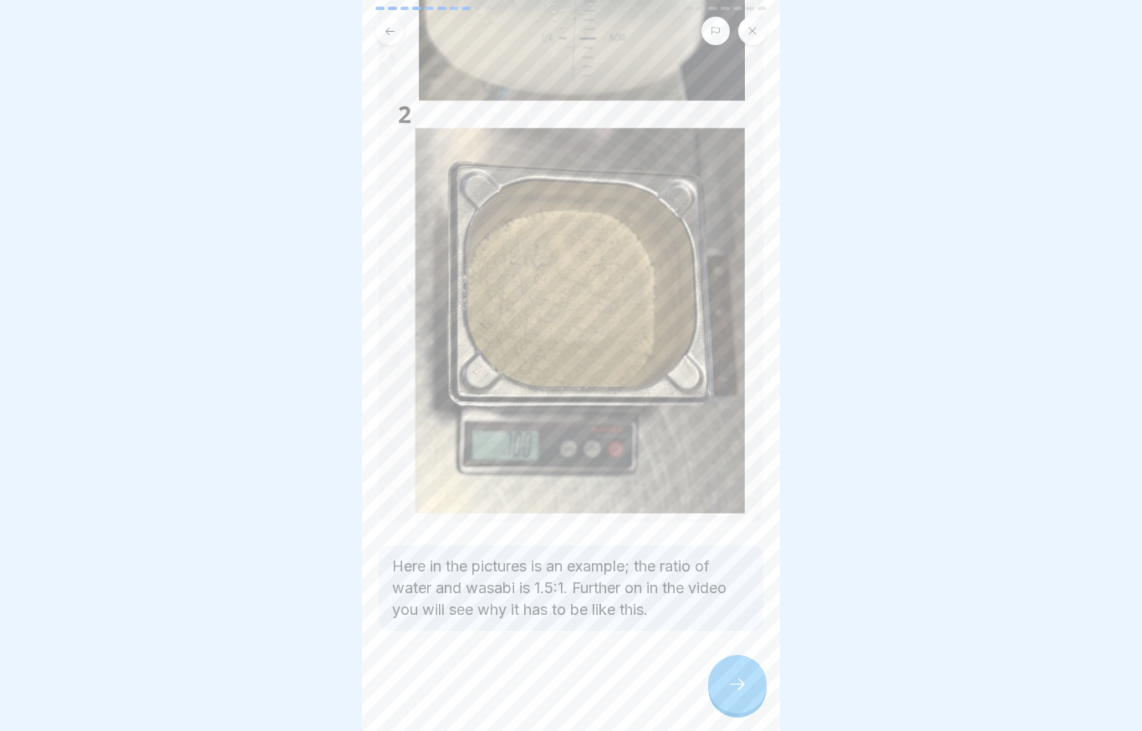
scroll to position [548, 0]
click at [313, 679] on div at bounding box center [737, 684] width 58 height 58
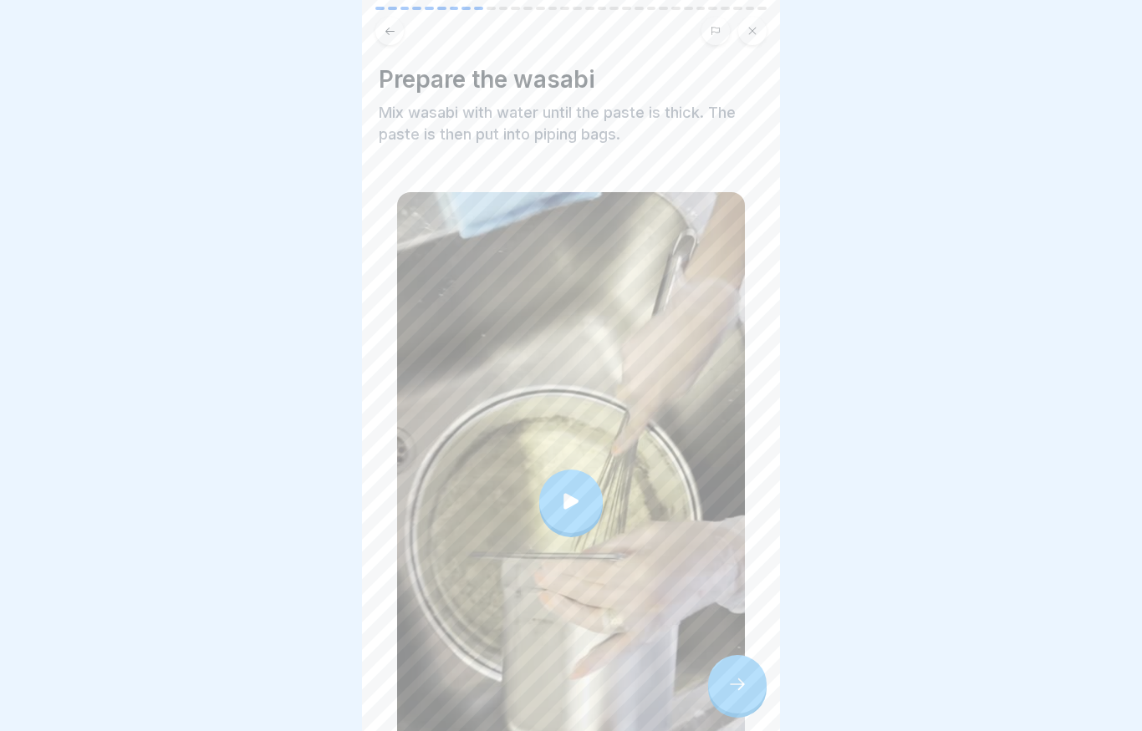
click at [313, 690] on icon at bounding box center [737, 684] width 20 height 20
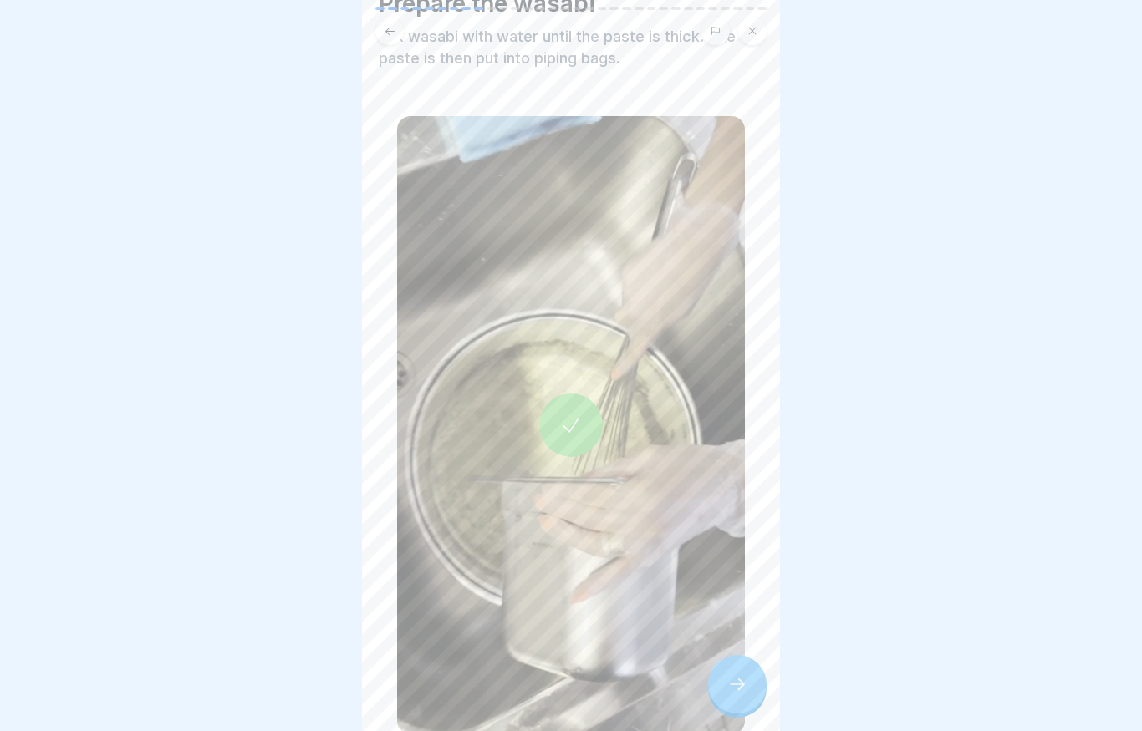
scroll to position [96, 0]
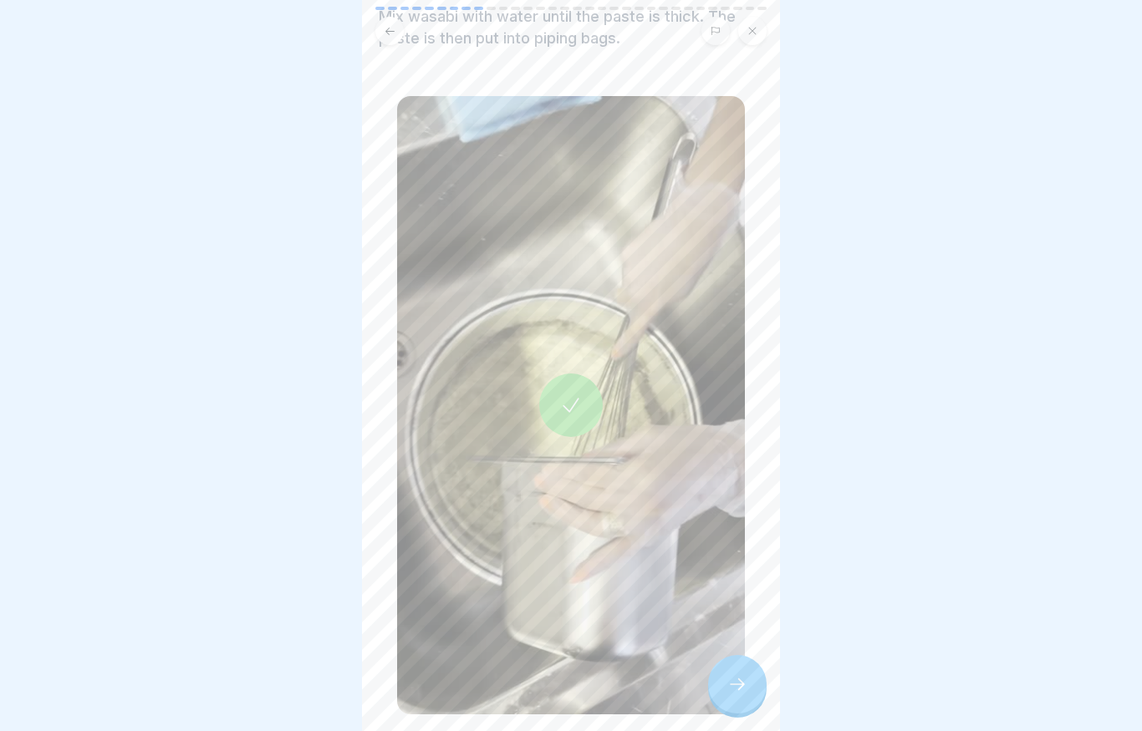
click at [313, 681] on div at bounding box center [737, 684] width 58 height 58
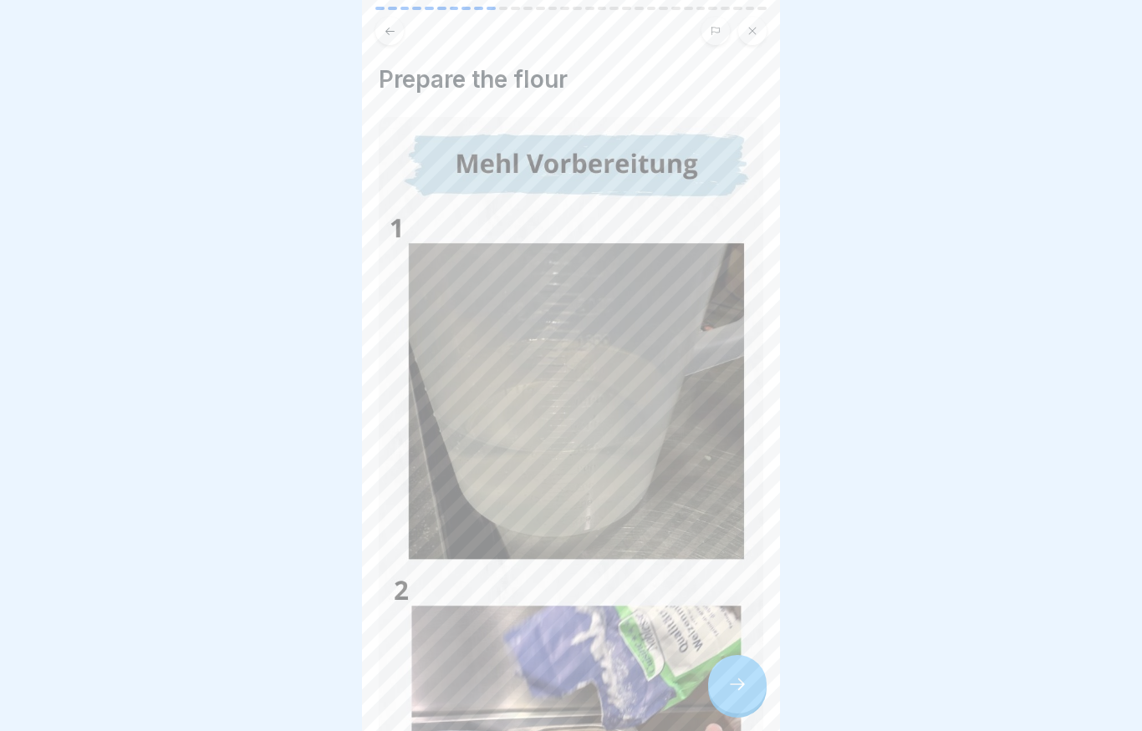
click at [313, 670] on div at bounding box center [737, 684] width 58 height 58
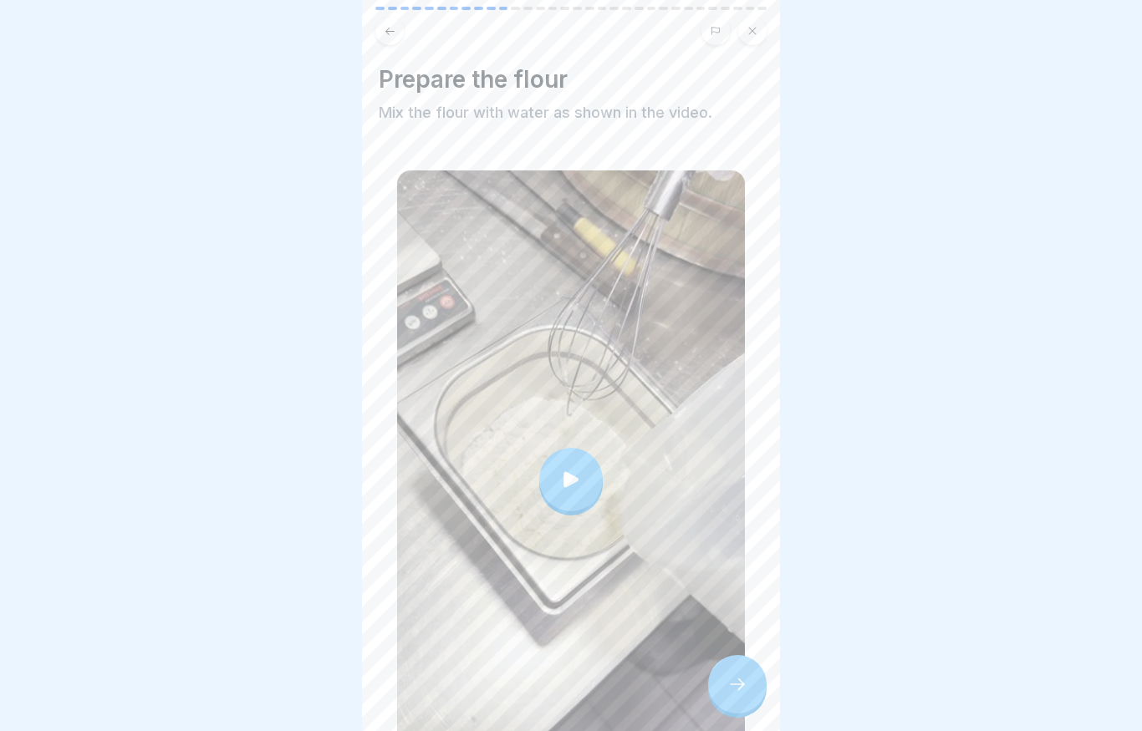
click at [313, 686] on icon at bounding box center [737, 684] width 20 height 20
click at [313, 689] on icon at bounding box center [737, 684] width 20 height 20
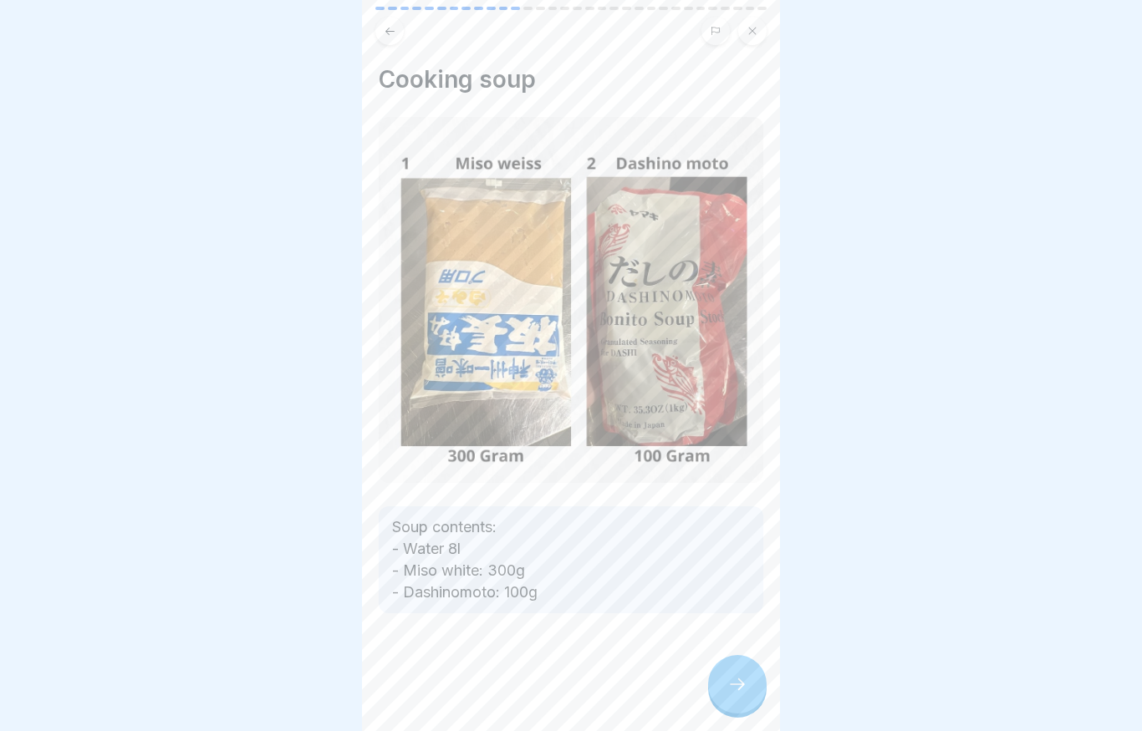
click at [313, 689] on icon at bounding box center [737, 684] width 20 height 20
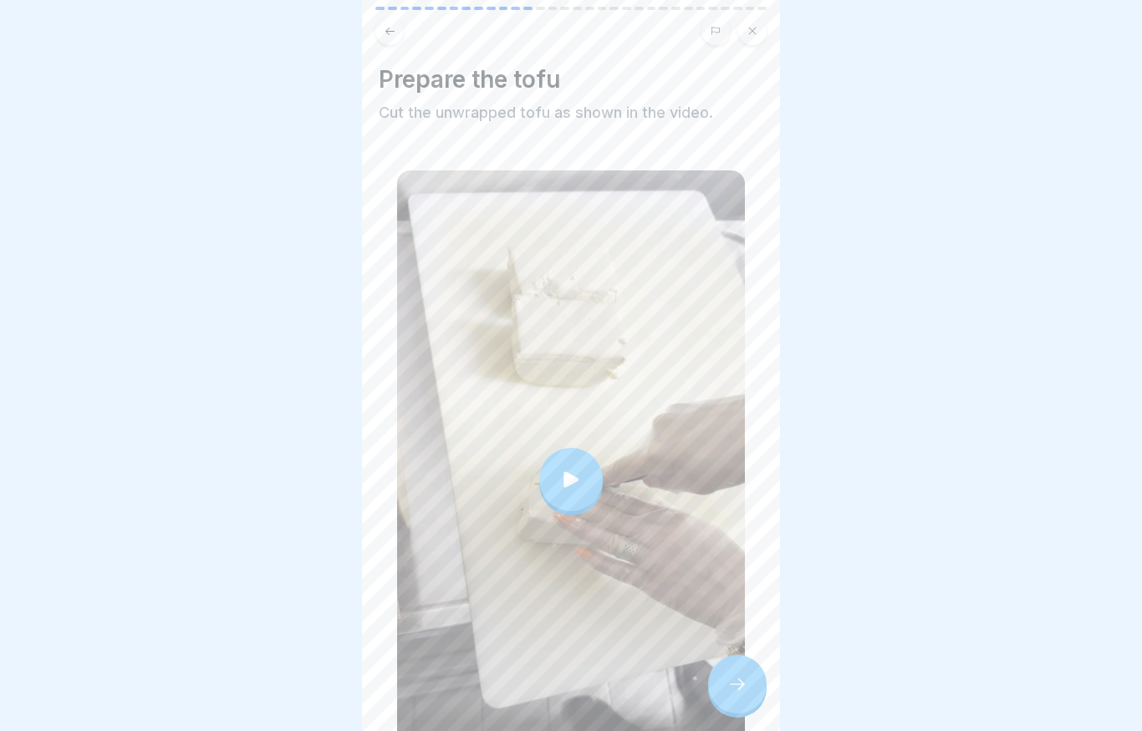
click at [313, 683] on div at bounding box center [737, 684] width 58 height 58
click at [313, 672] on div at bounding box center [737, 684] width 58 height 58
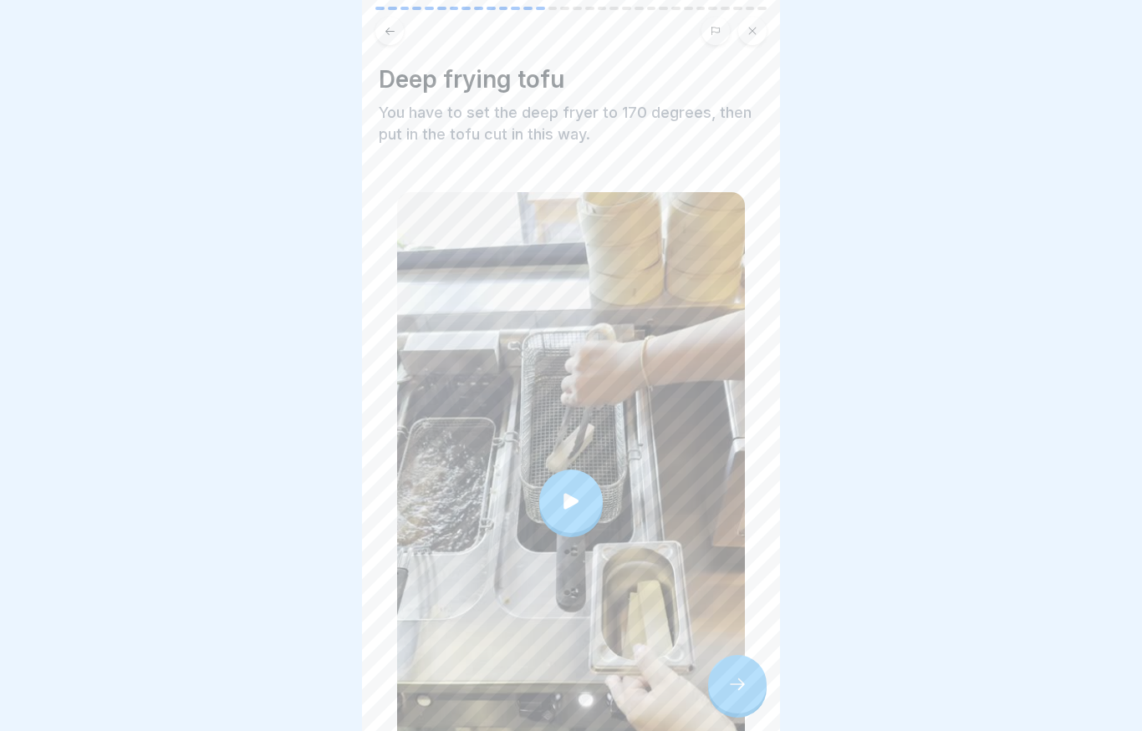
click at [313, 674] on icon at bounding box center [737, 684] width 20 height 20
click at [313, 675] on icon at bounding box center [737, 684] width 20 height 20
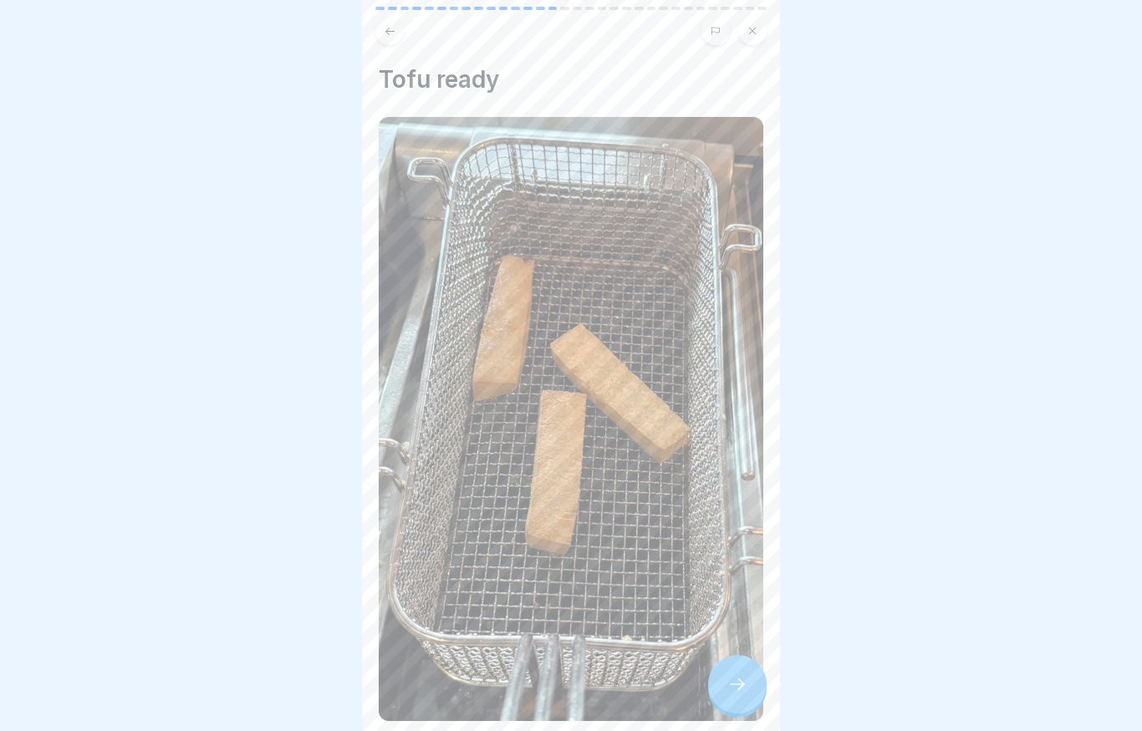
click at [313, 674] on div at bounding box center [737, 684] width 58 height 58
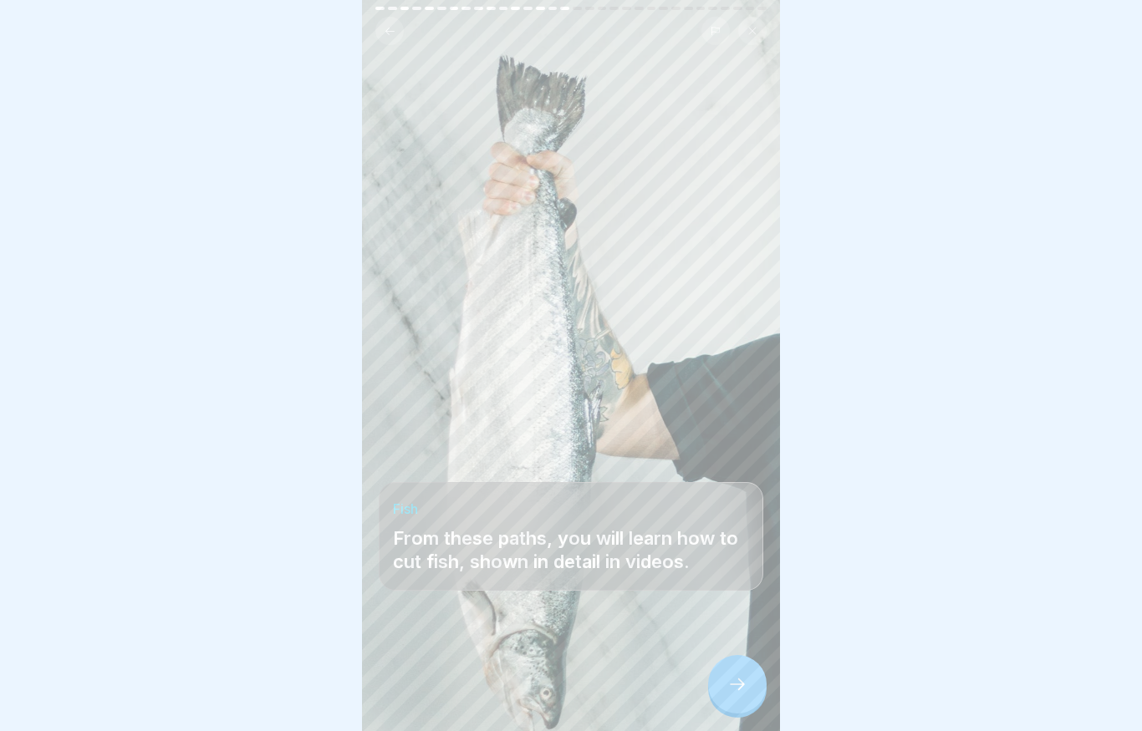
click at [313, 675] on icon at bounding box center [737, 684] width 20 height 20
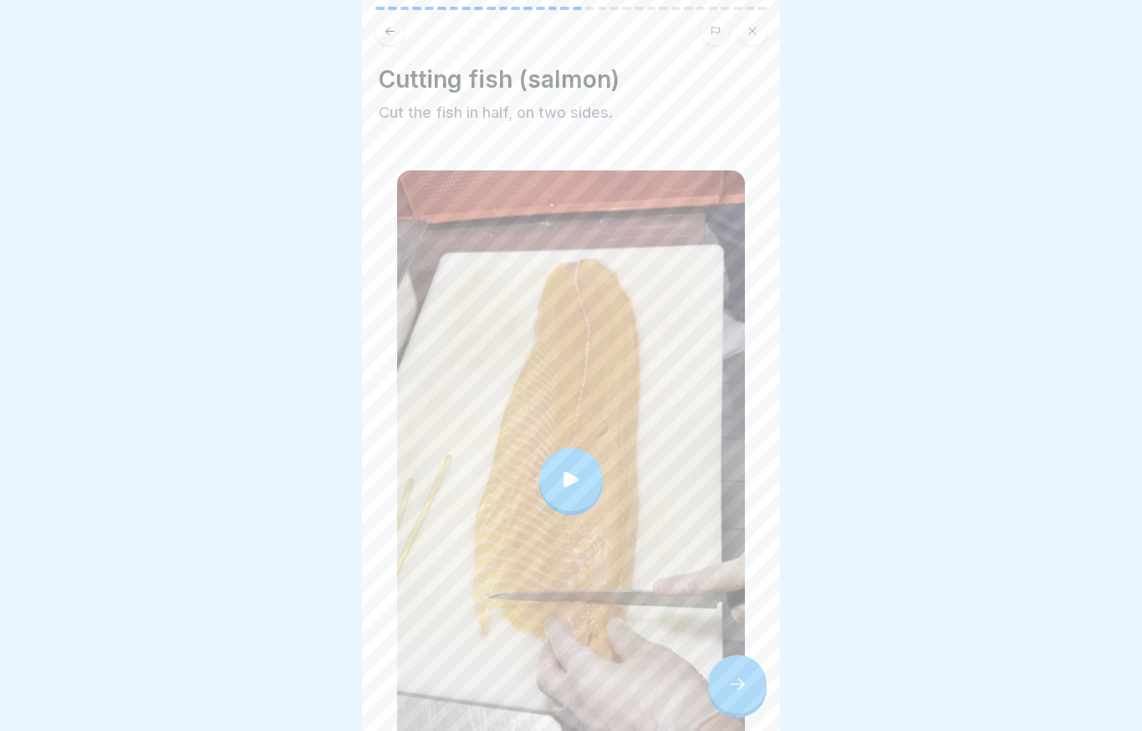
click at [313, 675] on icon at bounding box center [737, 684] width 20 height 20
click at [313, 695] on div at bounding box center [737, 684] width 58 height 58
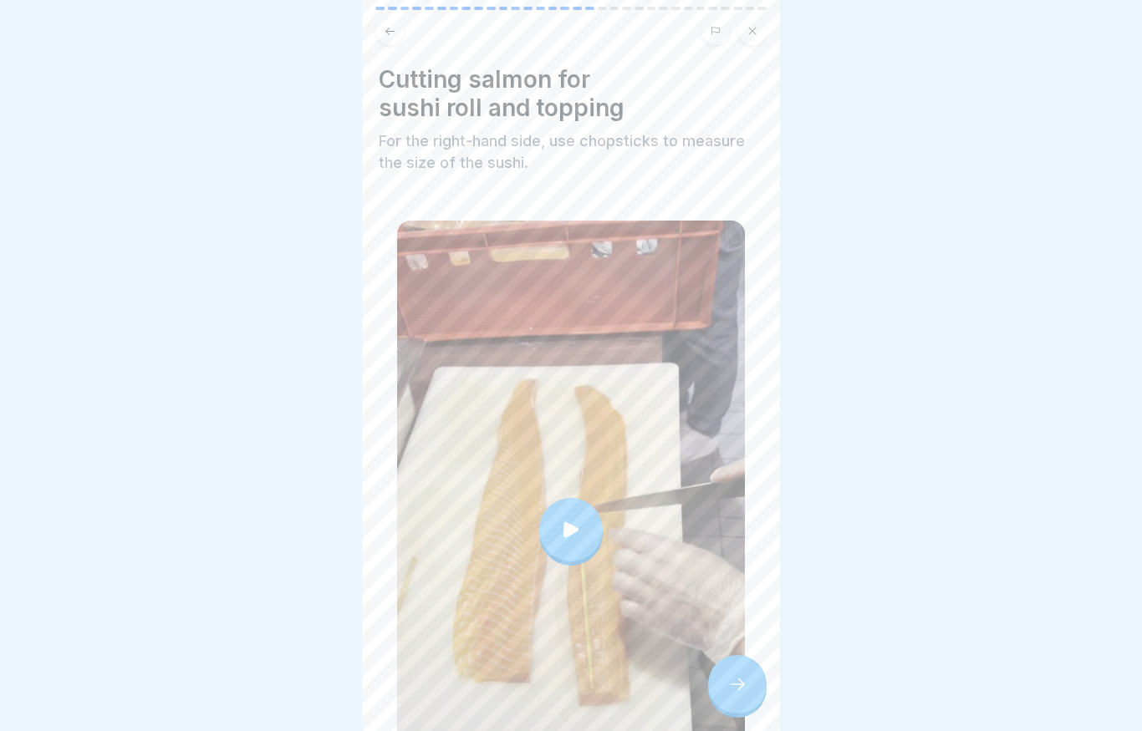
click at [313, 540] on icon at bounding box center [570, 529] width 23 height 23
click at [313, 695] on div at bounding box center [571, 530] width 348 height 618
click at [313, 676] on icon at bounding box center [737, 684] width 20 height 20
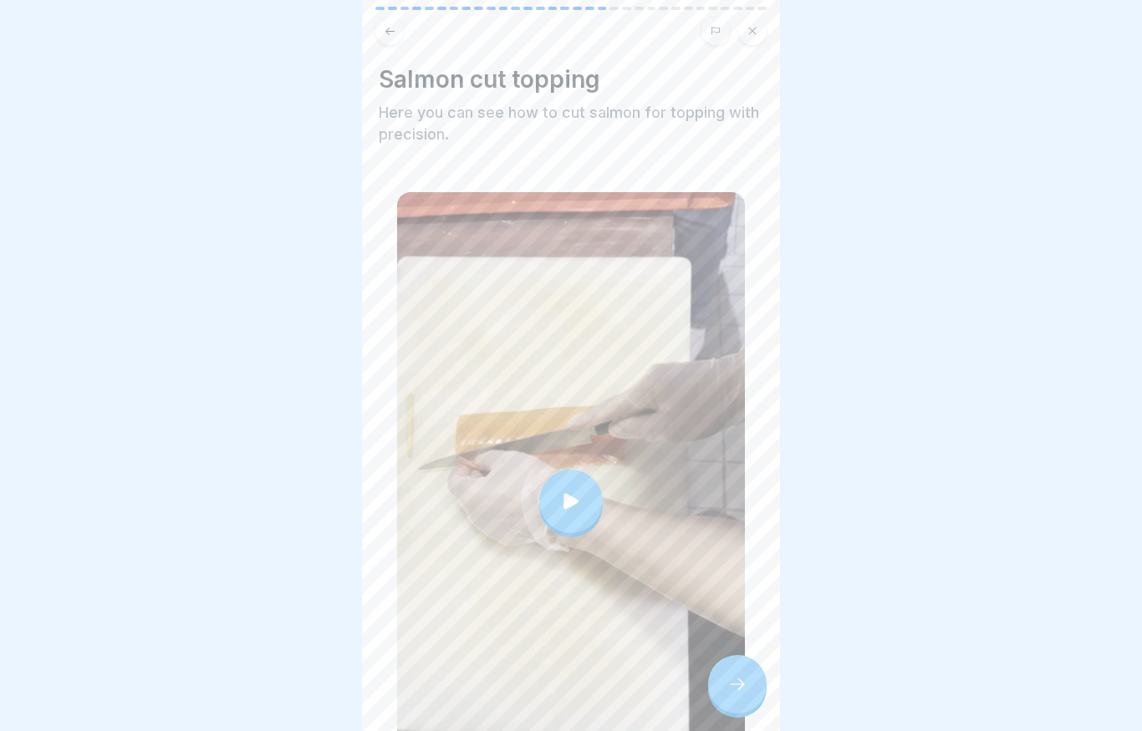
click at [313, 692] on icon at bounding box center [737, 684] width 20 height 20
click at [313, 690] on div at bounding box center [737, 684] width 58 height 58
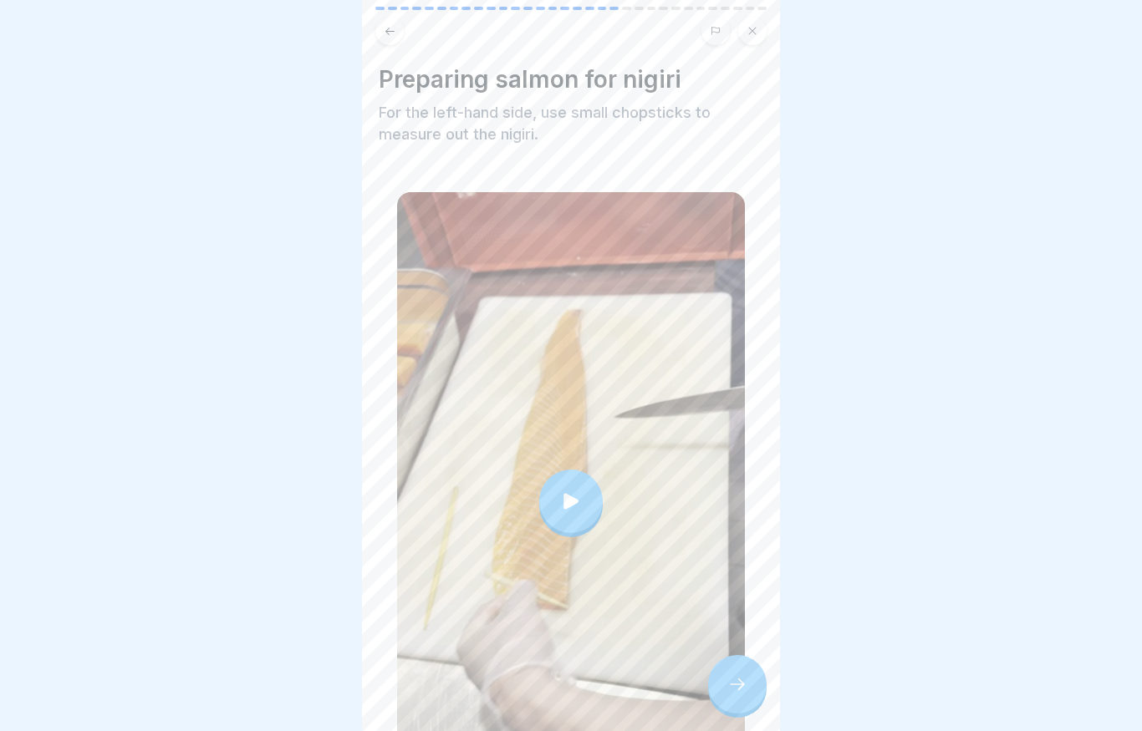
click at [313, 671] on div at bounding box center [737, 684] width 58 height 58
click at [313, 688] on icon at bounding box center [737, 685] width 15 height 12
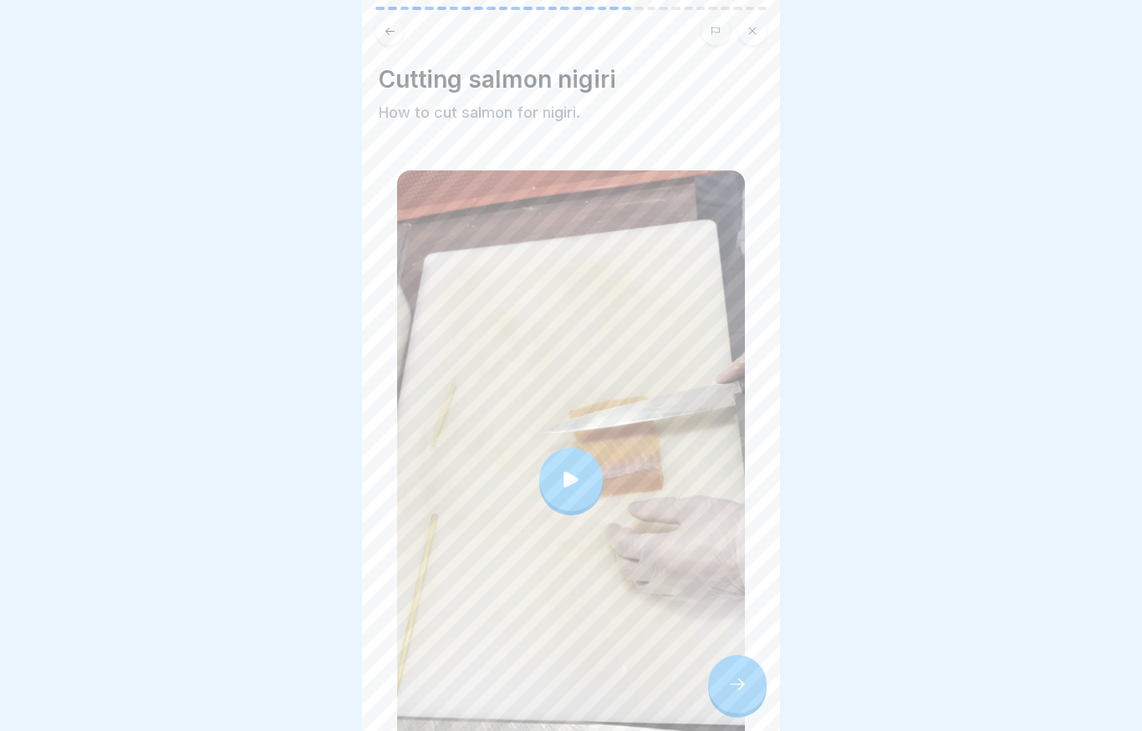
click at [313, 684] on icon at bounding box center [737, 684] width 20 height 20
click at [313, 676] on icon at bounding box center [737, 684] width 20 height 20
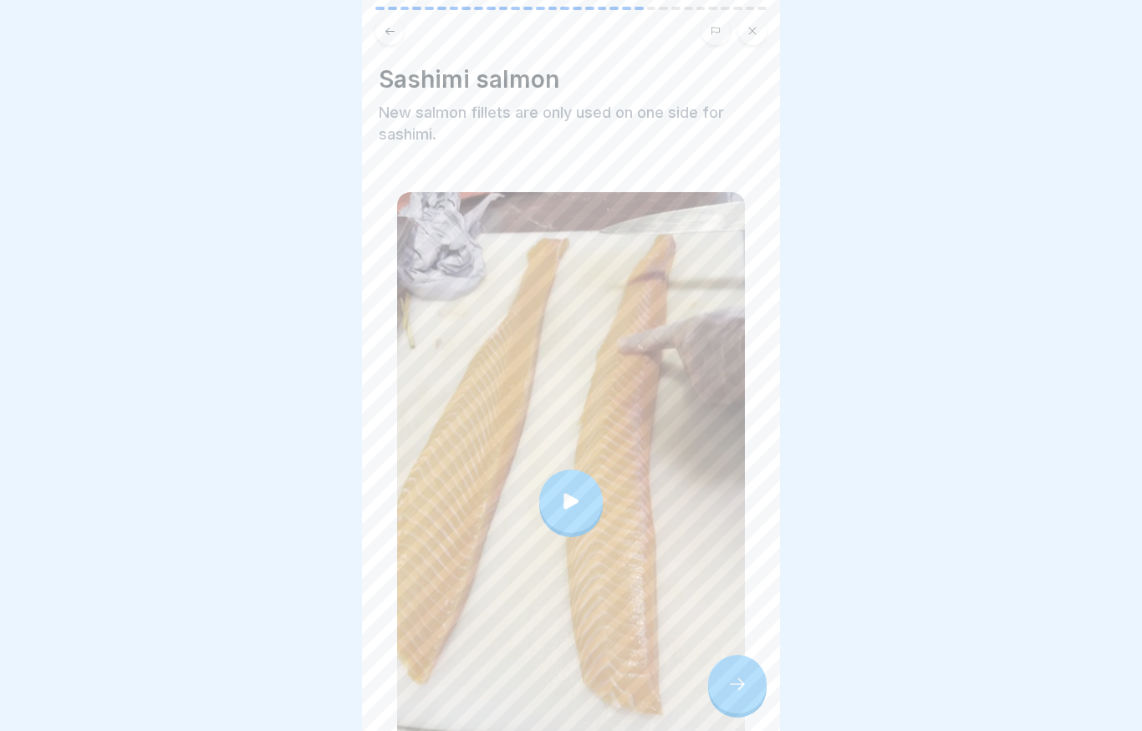
click at [313, 691] on icon at bounding box center [737, 684] width 20 height 20
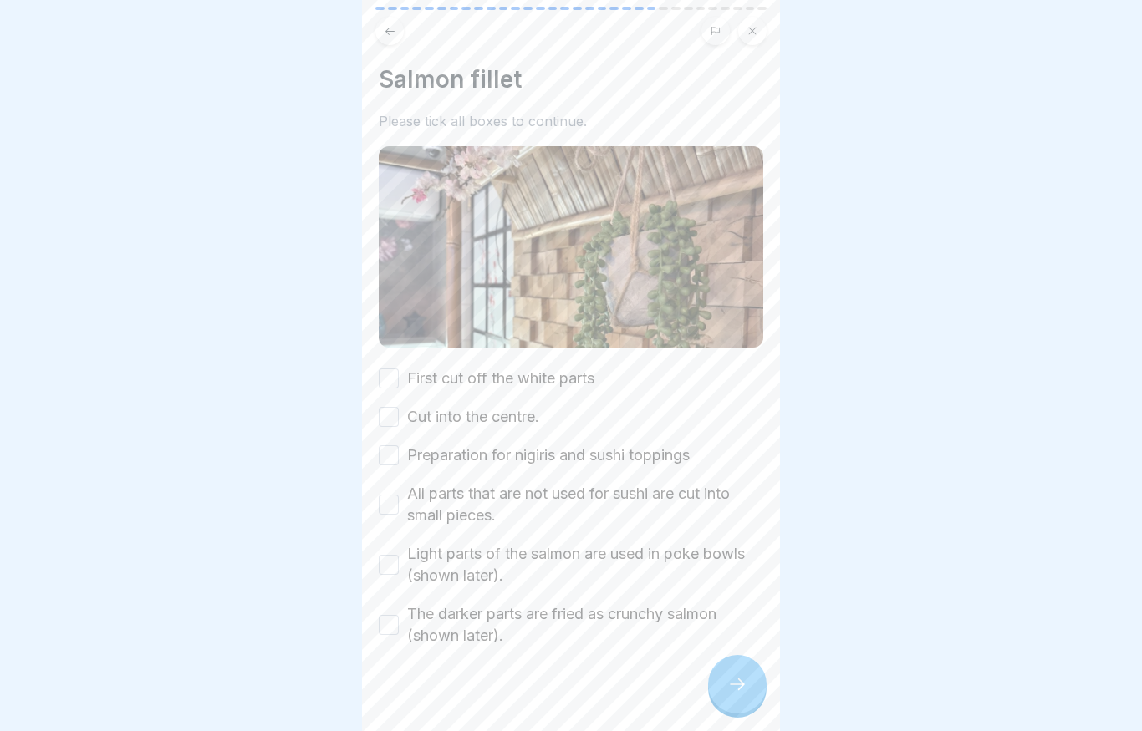
click at [313, 379] on div "Salmon fillet Please tick all boxes to continue. First cut off the white parts …" at bounding box center [571, 365] width 418 height 731
click at [313, 374] on button "First cut off the white parts" at bounding box center [389, 379] width 20 height 20
click at [313, 409] on button "Cut into the centre." at bounding box center [389, 417] width 20 height 20
click at [313, 454] on button "Preparation for nigiris and sushi toppings" at bounding box center [389, 455] width 20 height 20
click at [313, 506] on button "All parts that are not used for sushi are cut into small pieces." at bounding box center [389, 505] width 20 height 20
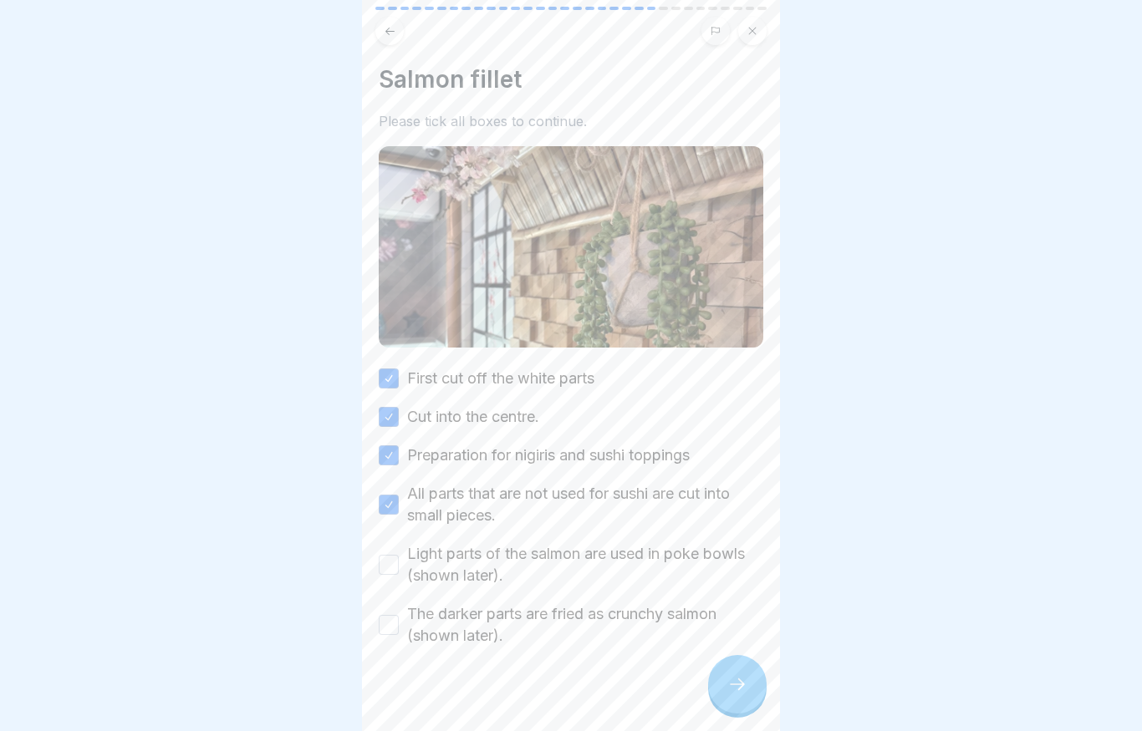
click at [313, 562] on button "Light parts of the salmon are used in poke bowls (shown later)." at bounding box center [389, 565] width 20 height 20
click at [313, 624] on button "The darker parts are fried as crunchy salmon (shown later)." at bounding box center [389, 625] width 20 height 20
click at [313, 674] on icon at bounding box center [737, 684] width 20 height 20
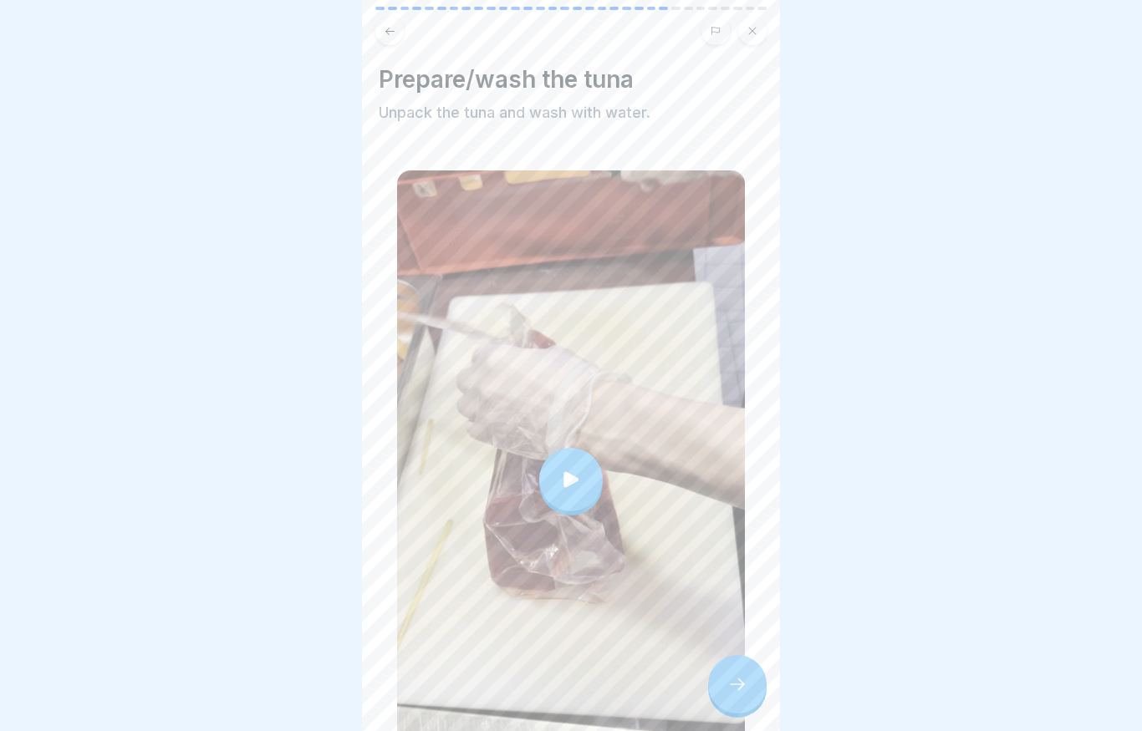
click at [313, 688] on div at bounding box center [737, 684] width 58 height 58
click at [313, 693] on icon at bounding box center [737, 684] width 20 height 20
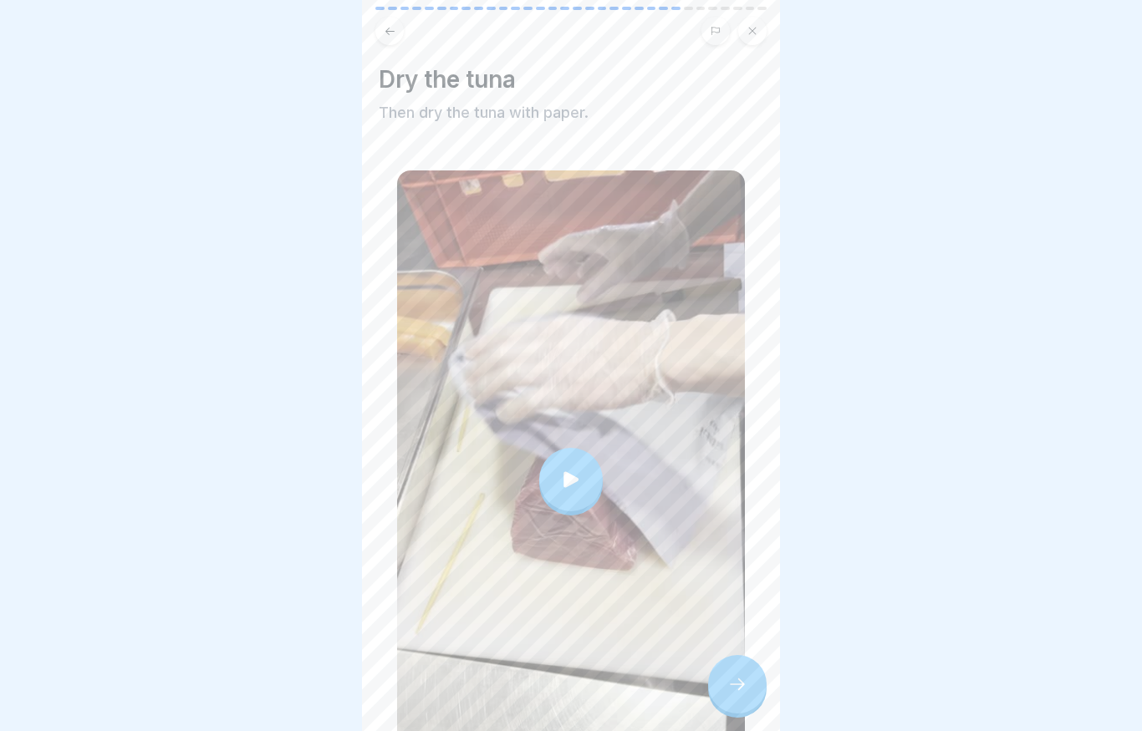
click at [313, 480] on icon at bounding box center [570, 479] width 15 height 16
click at [313, 676] on icon at bounding box center [737, 684] width 20 height 20
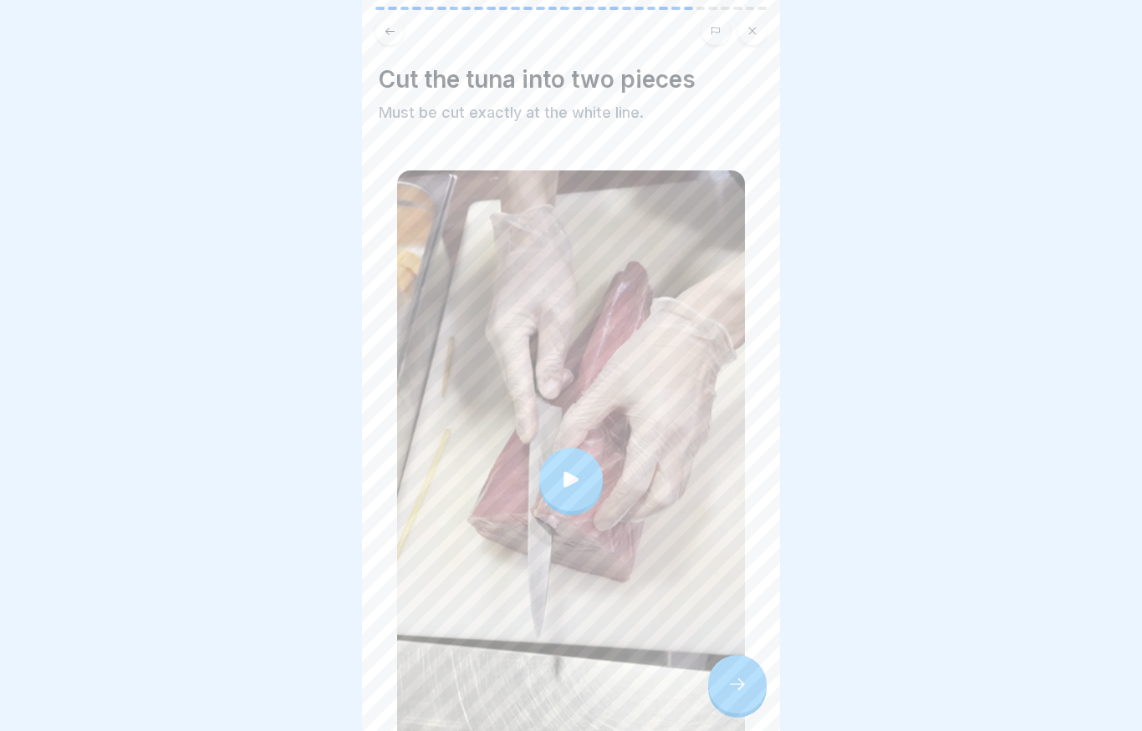
click at [313, 673] on div at bounding box center [737, 684] width 58 height 58
click at [313, 685] on div at bounding box center [737, 684] width 58 height 58
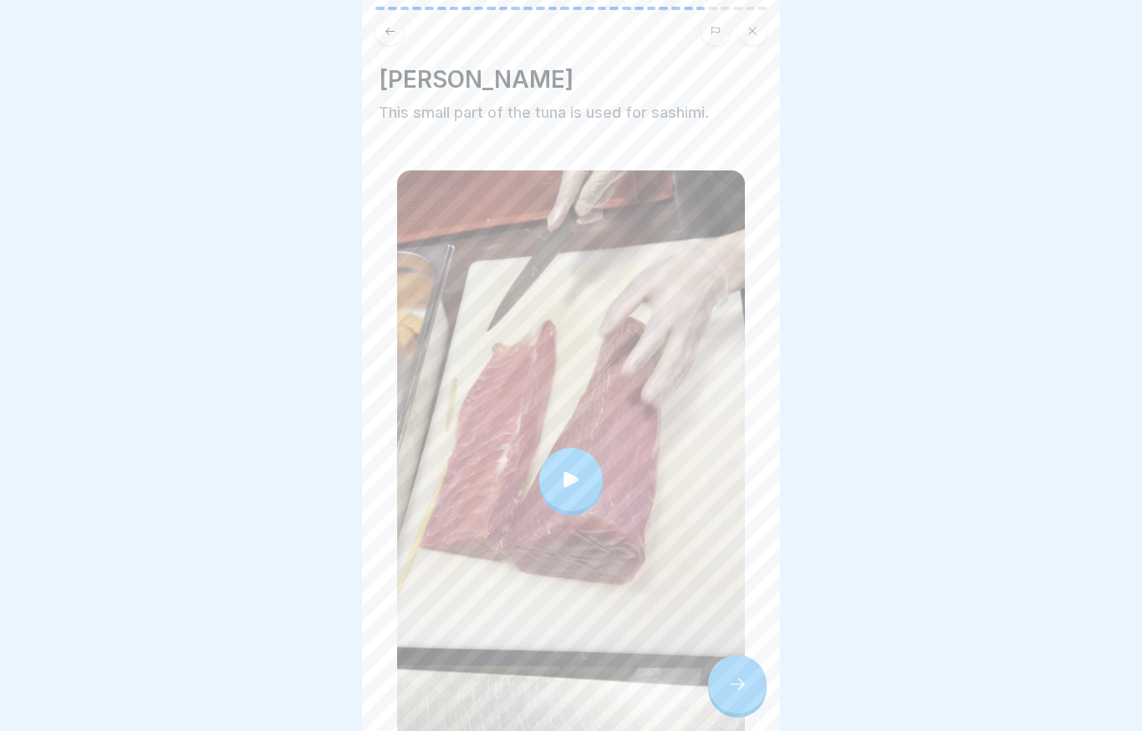
click at [313, 679] on div at bounding box center [737, 684] width 58 height 58
click at [313, 694] on icon at bounding box center [737, 684] width 20 height 20
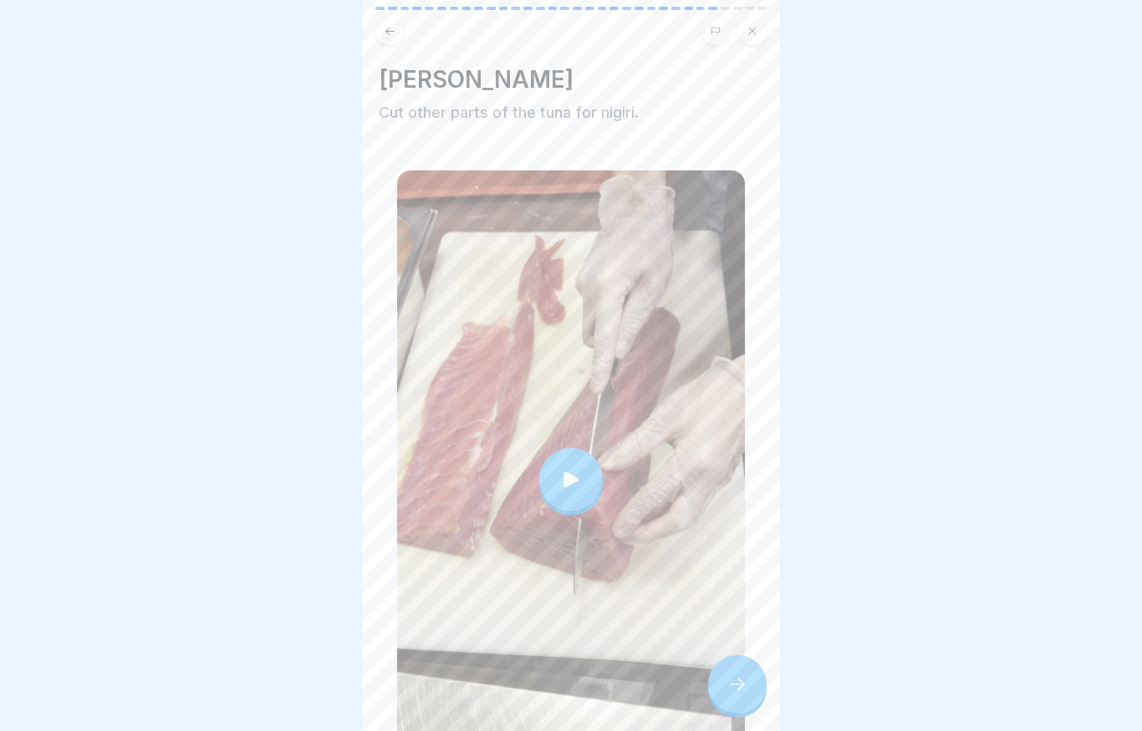
click at [313, 672] on div at bounding box center [737, 684] width 58 height 58
click at [313, 690] on div at bounding box center [737, 684] width 58 height 58
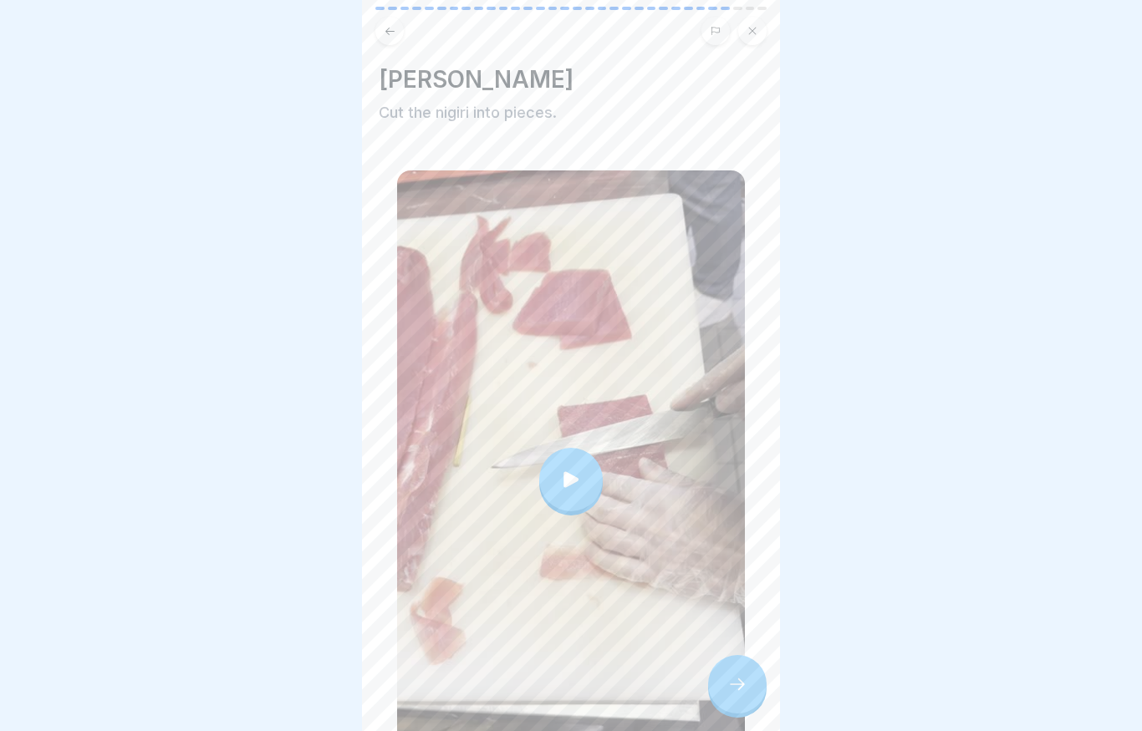
click at [313, 695] on div at bounding box center [737, 684] width 58 height 58
click at [313, 691] on div at bounding box center [737, 684] width 58 height 58
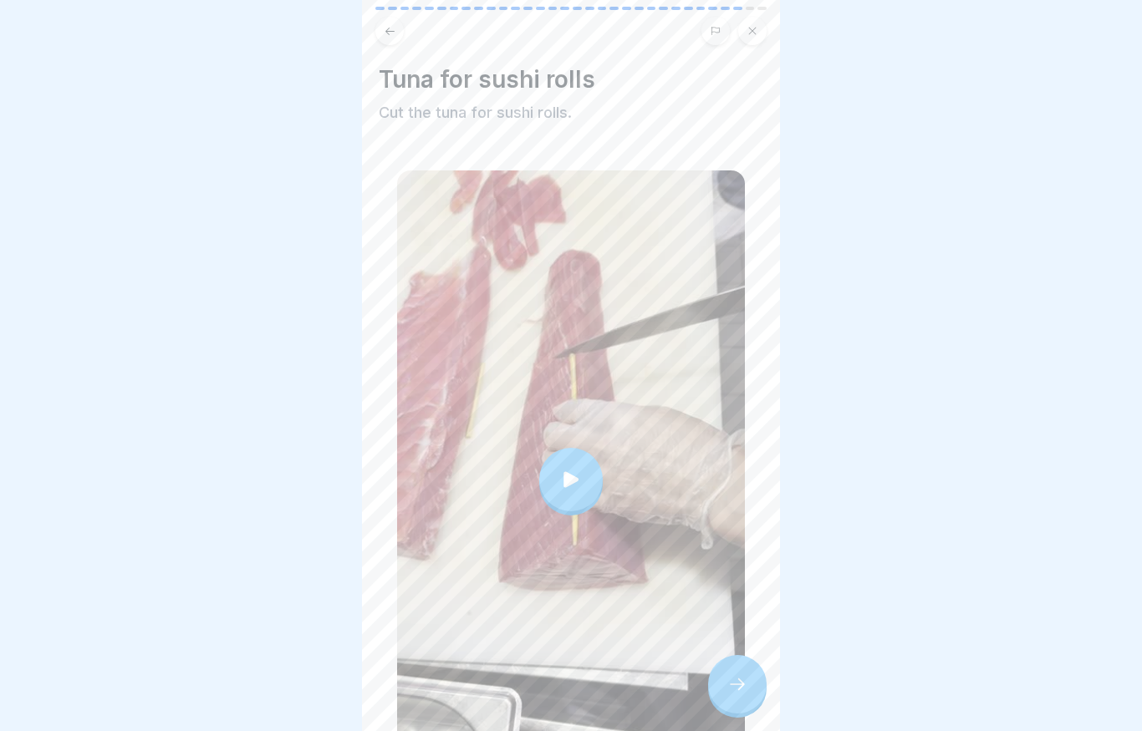
click at [313, 502] on div at bounding box center [571, 480] width 64 height 64
click at [313, 695] on div at bounding box center [737, 684] width 58 height 58
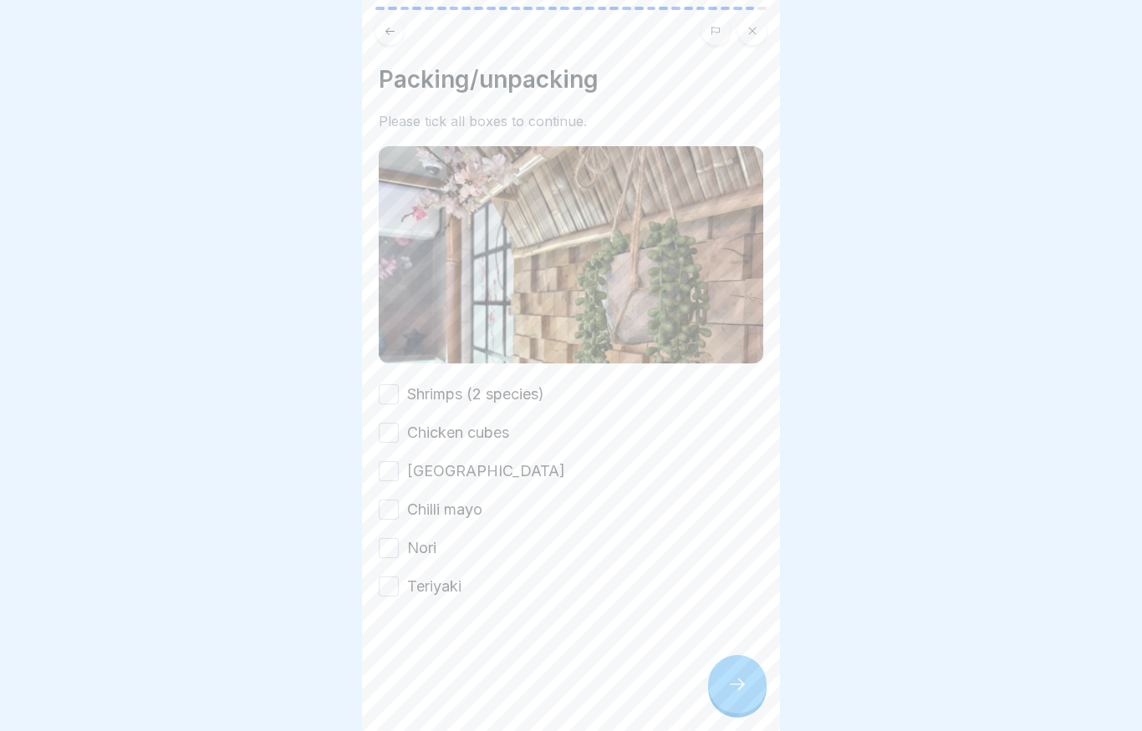
click at [313, 374] on div "Packing/unpacking Please tick all boxes to continue. Shrimps (2 species) Chicke…" at bounding box center [571, 331] width 384 height 532
click at [313, 399] on button "Shrimps (2 species)" at bounding box center [389, 394] width 20 height 20
click at [313, 401] on button "Shrimps (2 species)" at bounding box center [389, 394] width 20 height 20
click at [313, 440] on button "Chicken cubes" at bounding box center [389, 433] width 20 height 20
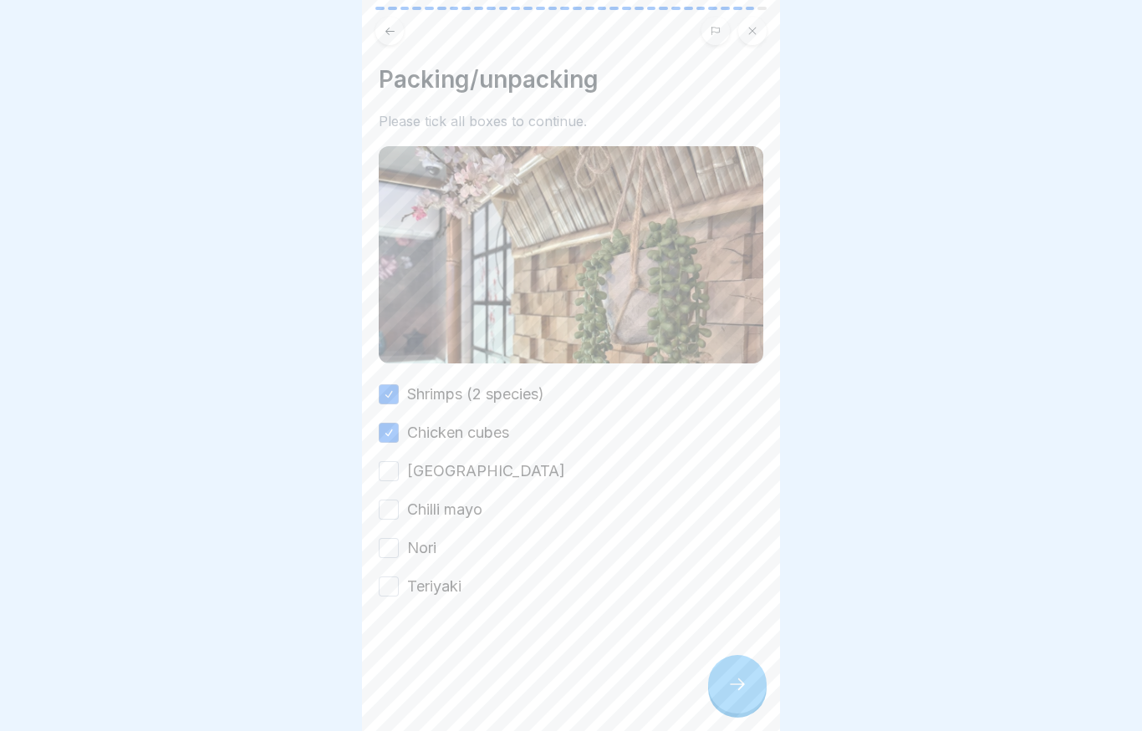
click at [313, 476] on button "Philadelphia" at bounding box center [389, 471] width 20 height 20
click at [313, 517] on button "Chilli mayo" at bounding box center [389, 510] width 20 height 20
click at [313, 557] on button "Nori" at bounding box center [389, 548] width 20 height 20
click at [313, 587] on button "Teriyaki" at bounding box center [389, 587] width 20 height 20
click at [313, 679] on div at bounding box center [737, 684] width 58 height 58
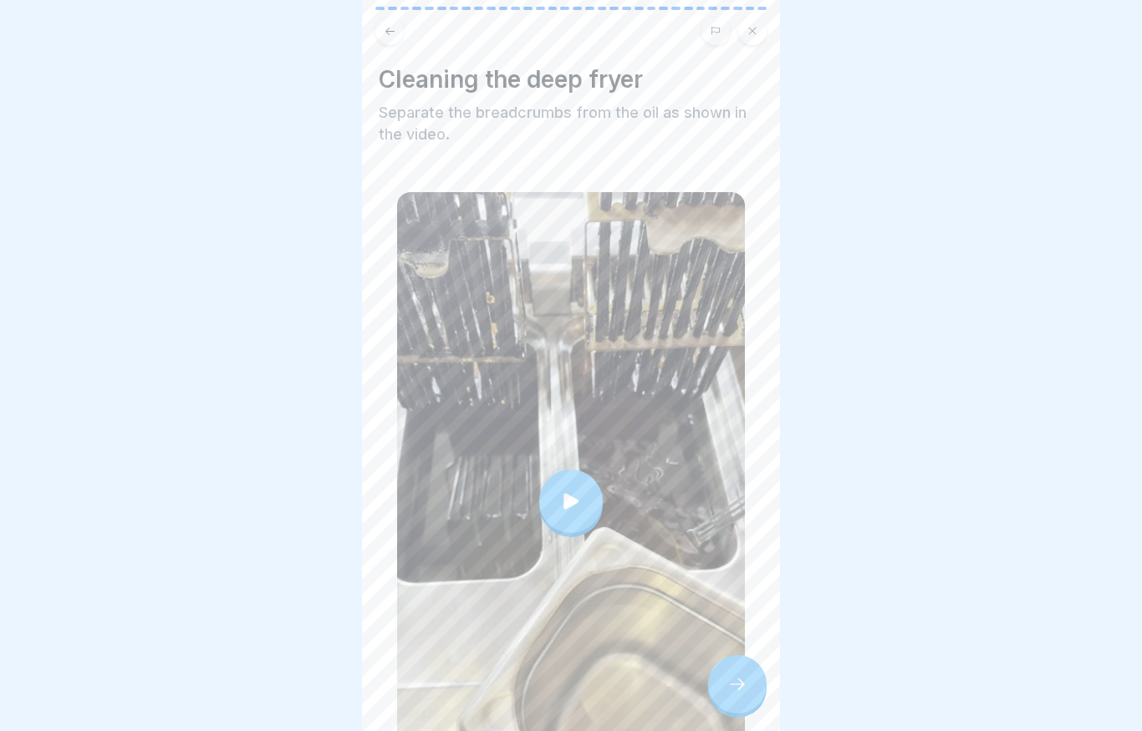
click at [313, 695] on div at bounding box center [737, 684] width 58 height 58
click at [313, 675] on div at bounding box center [737, 684] width 58 height 58
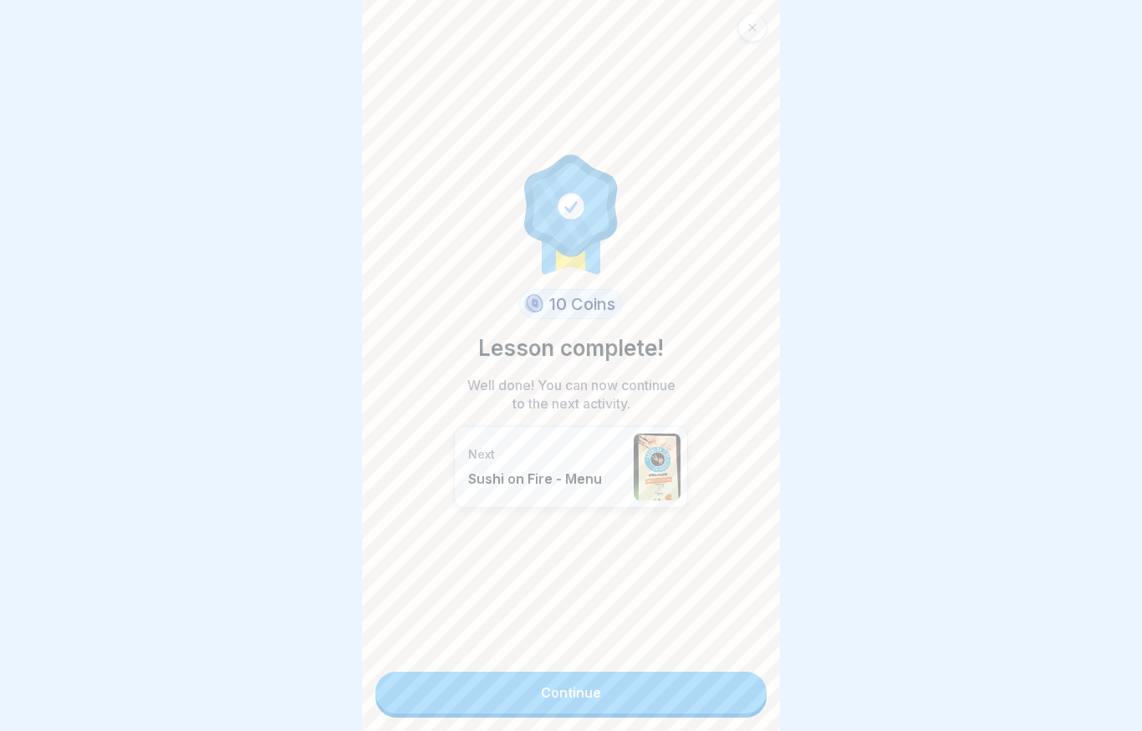
click at [313, 686] on link "Continue" at bounding box center [570, 693] width 391 height 42
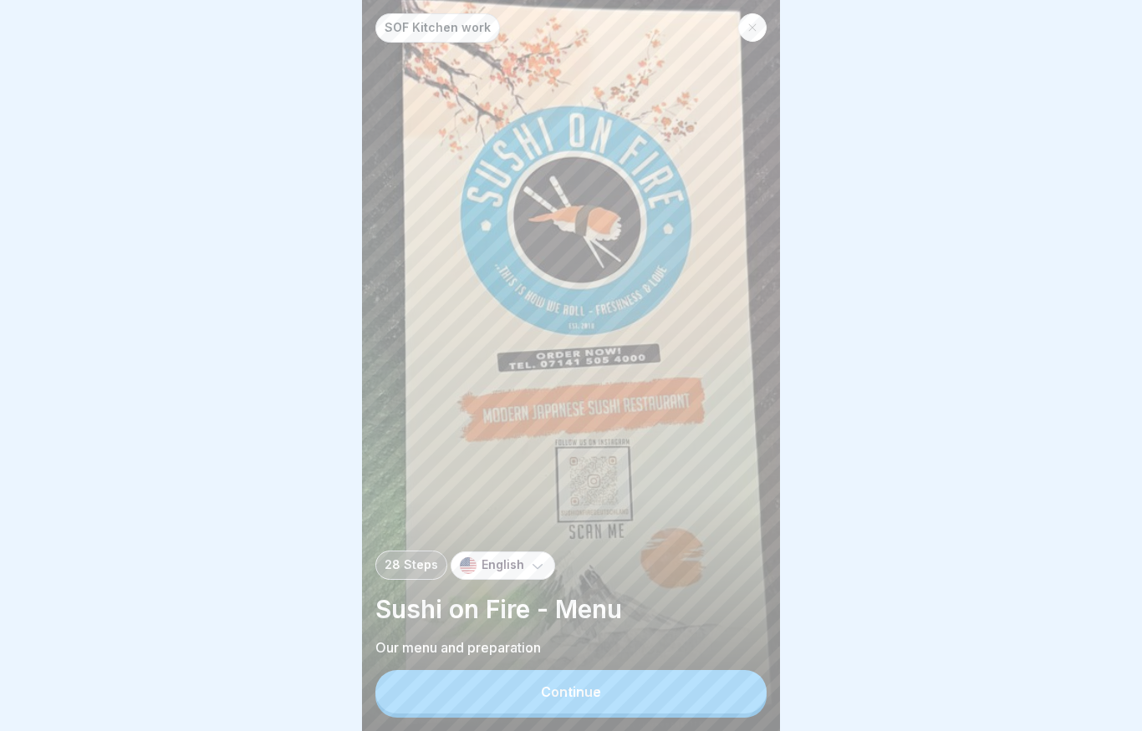
click at [313, 691] on button "Continue" at bounding box center [570, 691] width 391 height 43
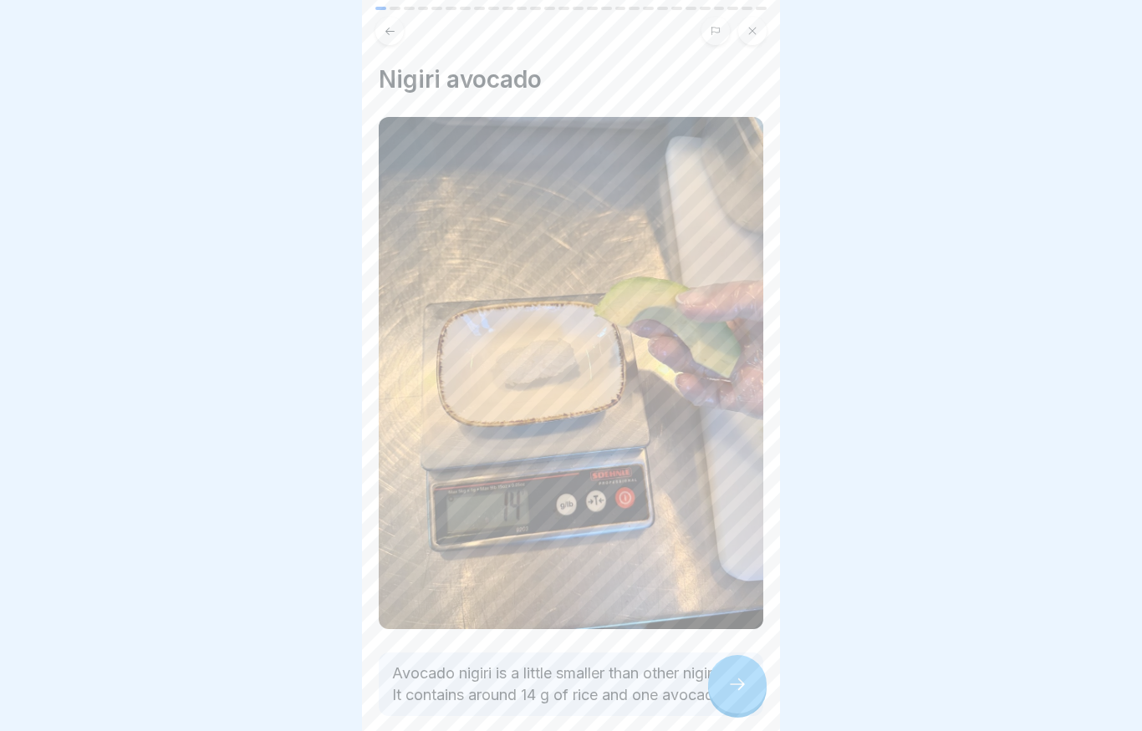
click at [313, 683] on icon at bounding box center [737, 684] width 20 height 20
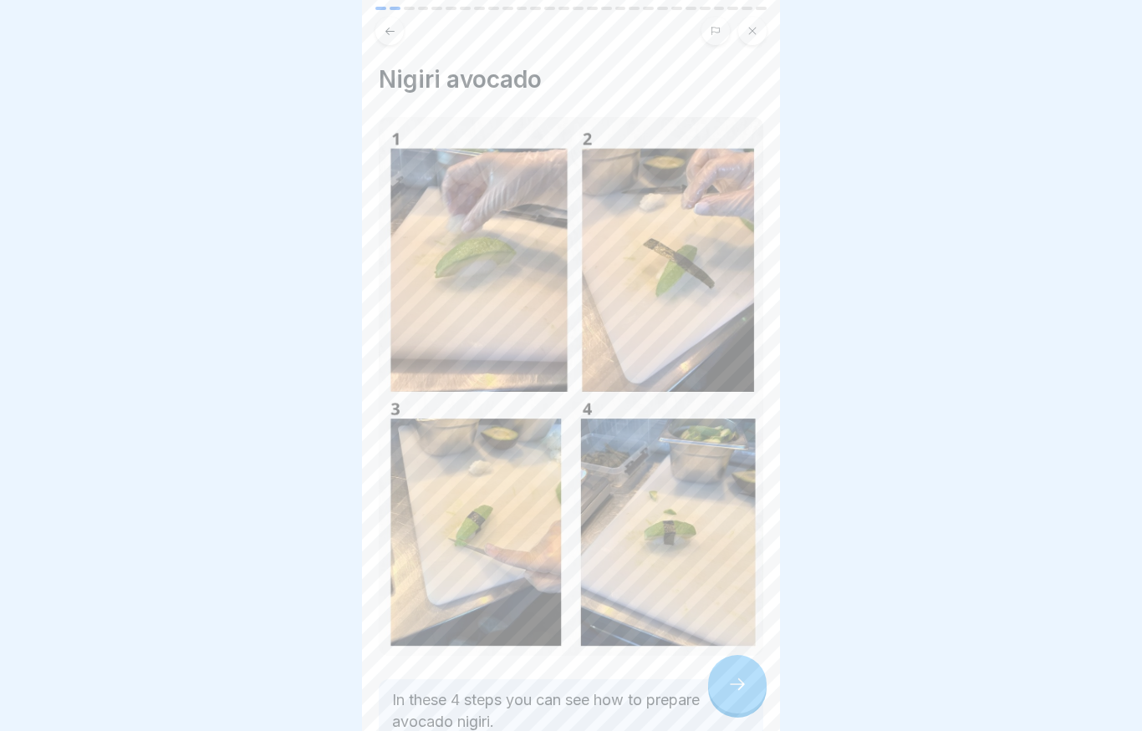
click at [313, 28] on button at bounding box center [389, 31] width 28 height 28
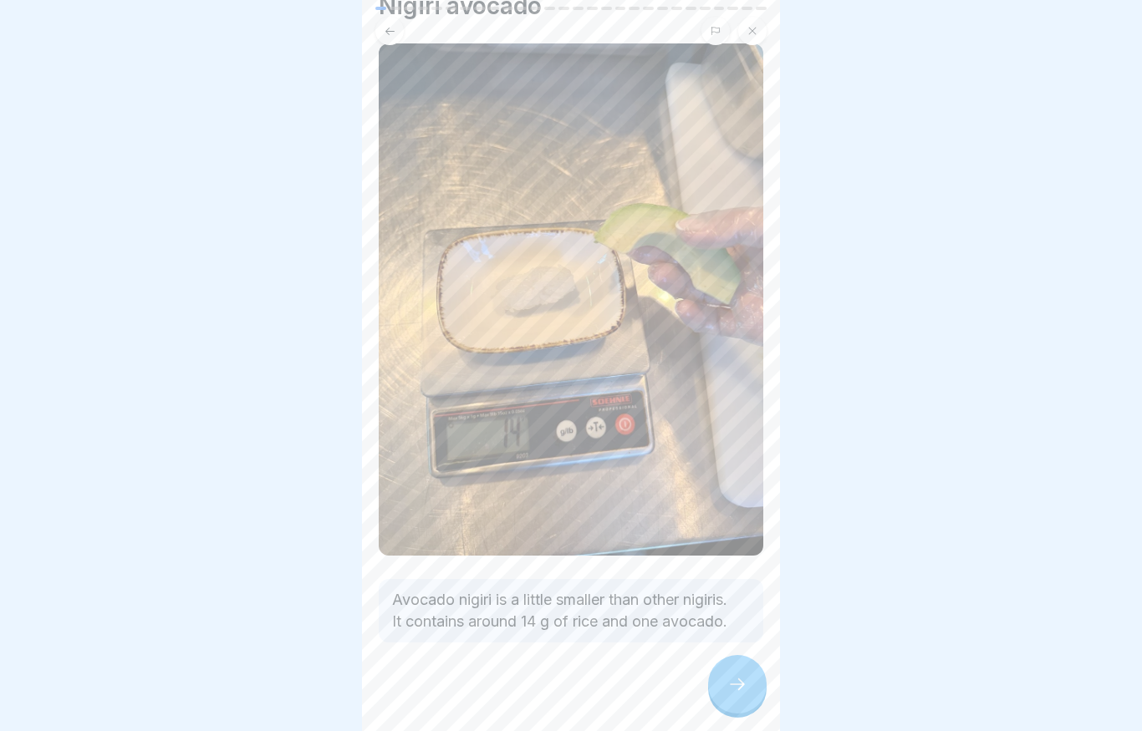
scroll to position [73, 0]
click at [313, 684] on div at bounding box center [737, 684] width 58 height 58
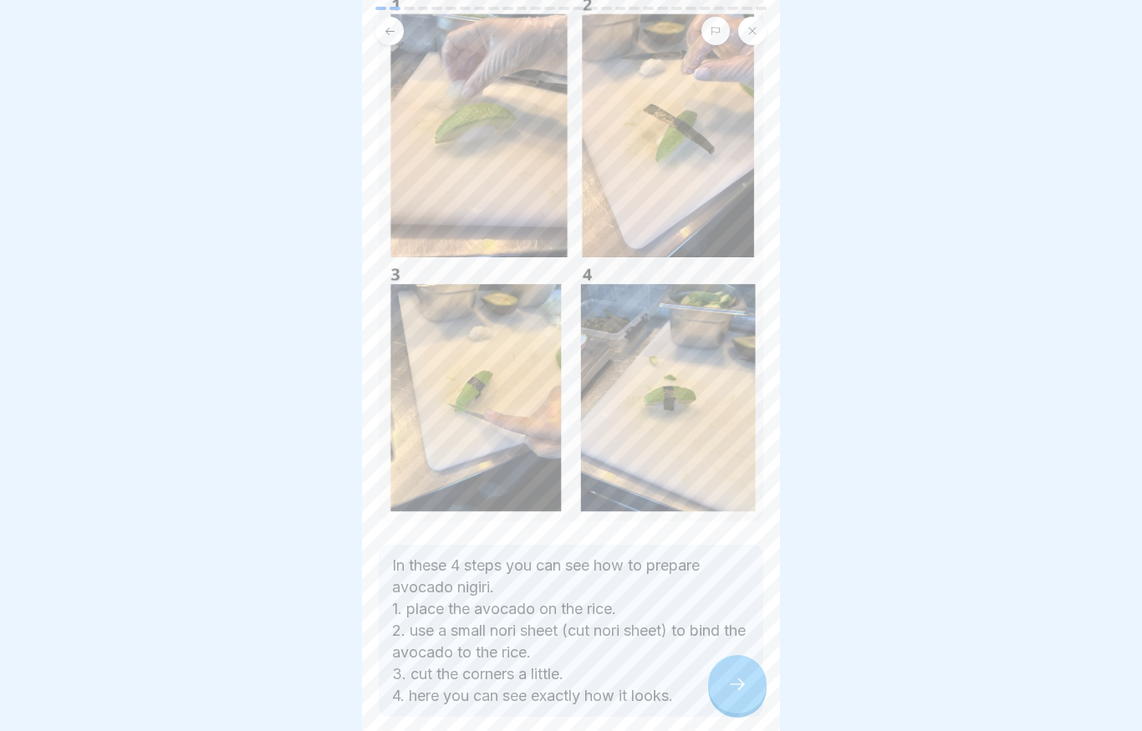
scroll to position [140, 0]
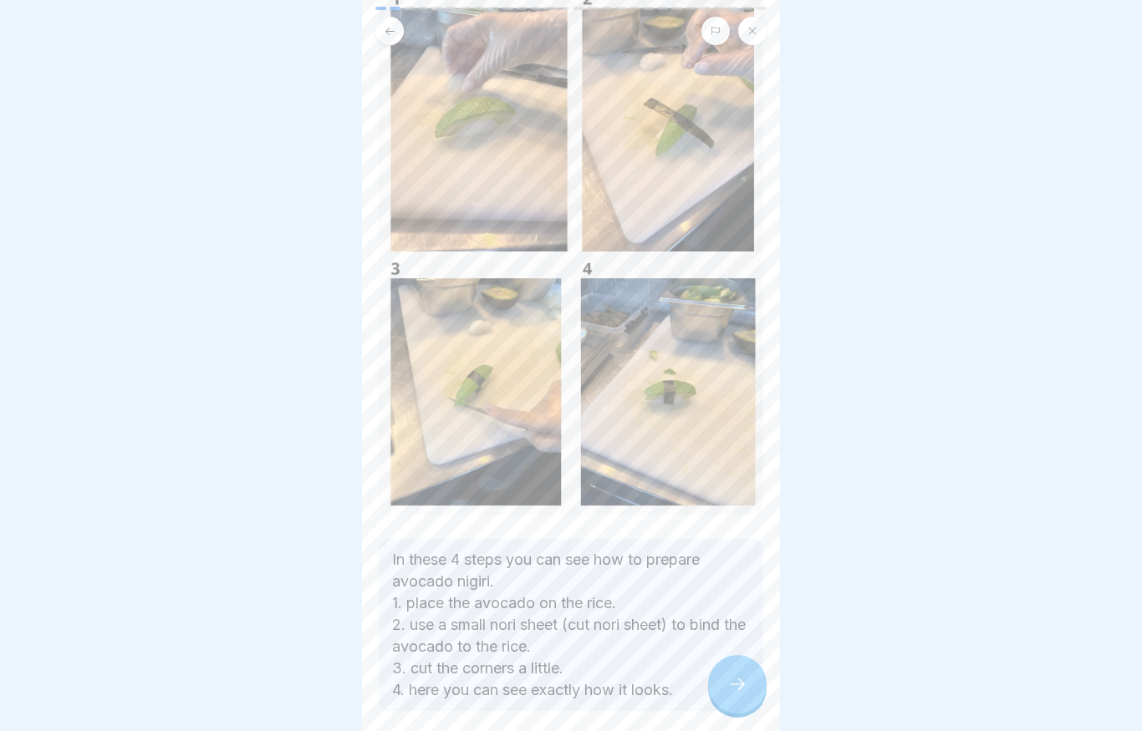
click at [313, 679] on icon at bounding box center [737, 684] width 20 height 20
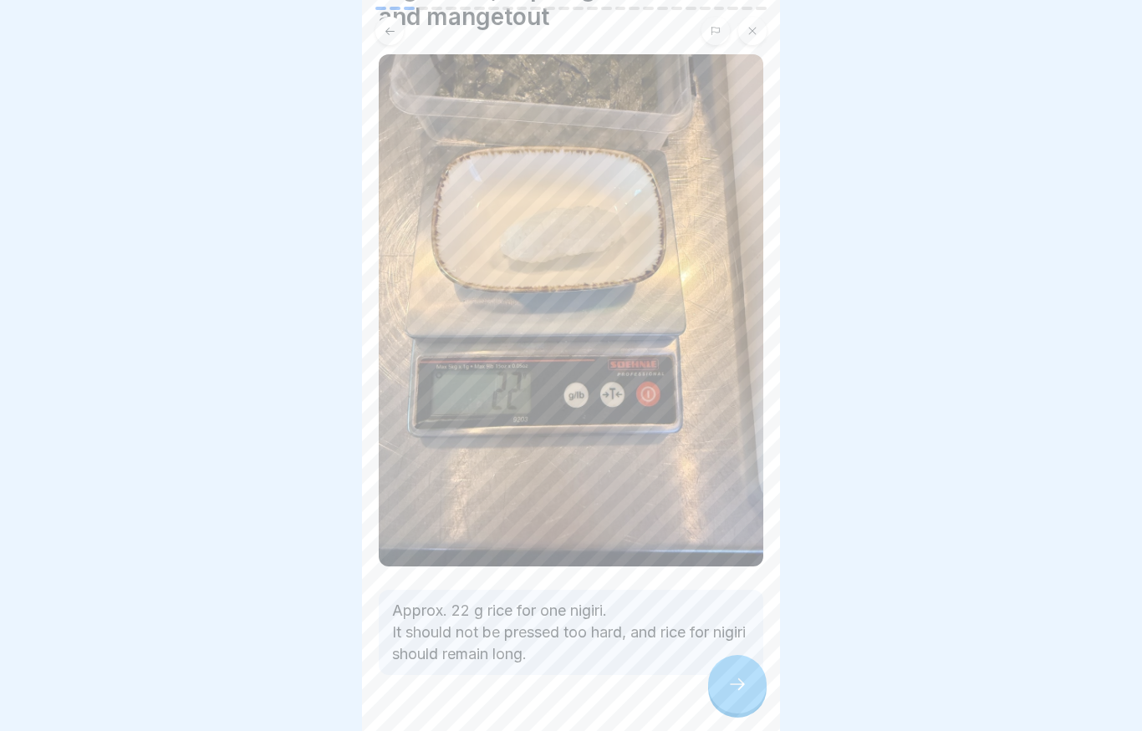
scroll to position [121, 0]
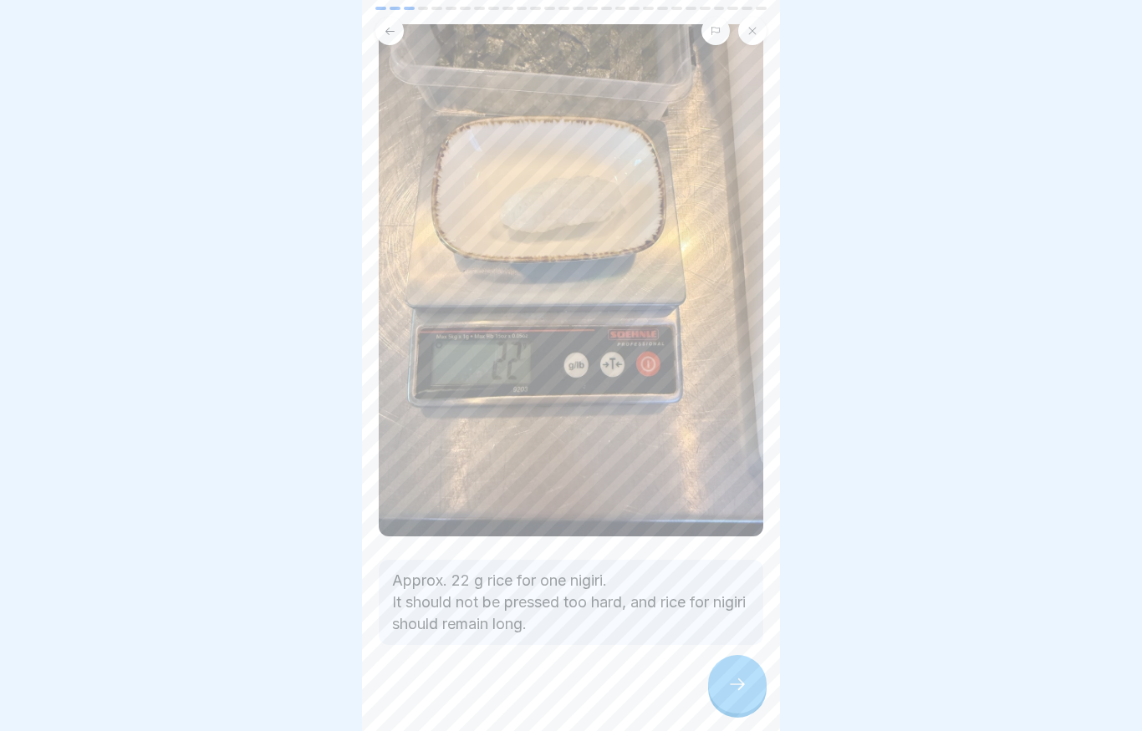
click at [313, 681] on icon at bounding box center [737, 684] width 20 height 20
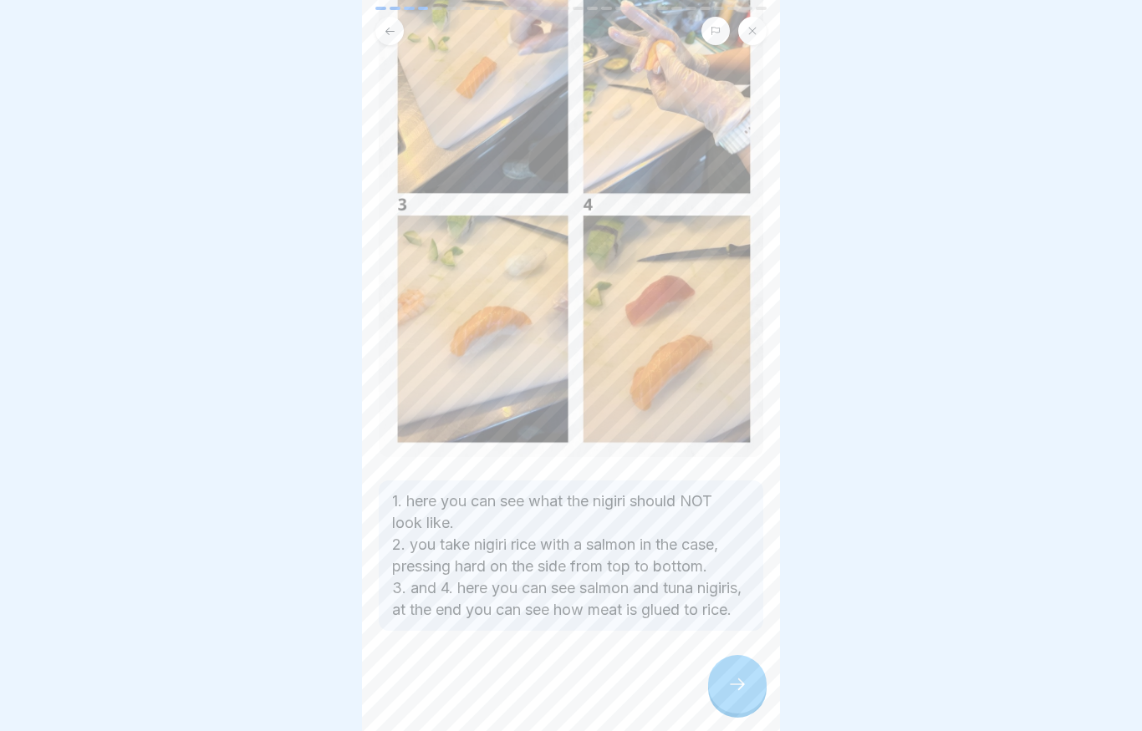
scroll to position [211, 0]
click at [313, 673] on div at bounding box center [737, 684] width 58 height 58
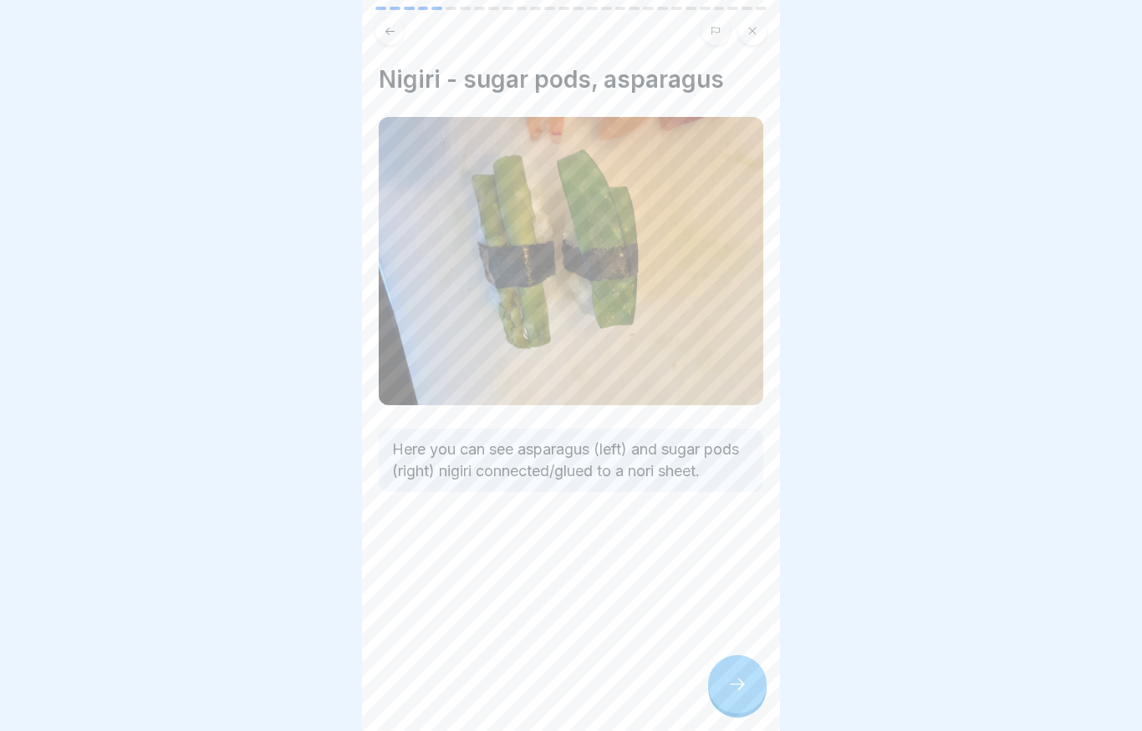
click at [313, 669] on div at bounding box center [737, 684] width 58 height 58
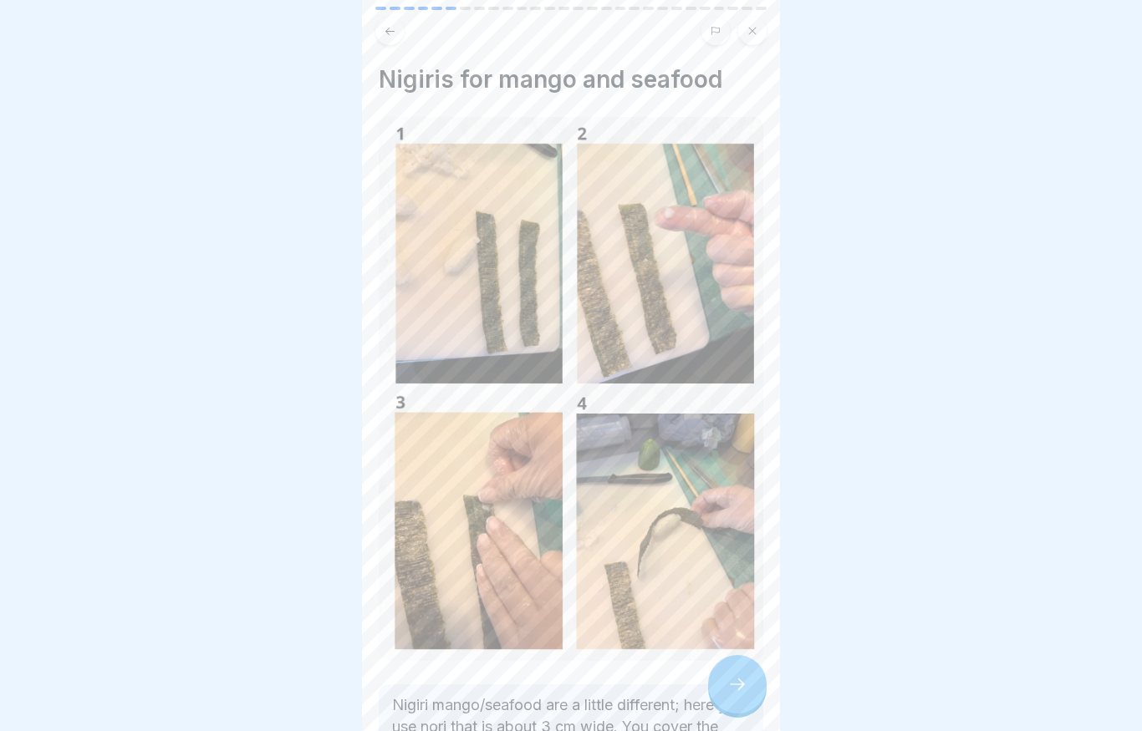
click at [313, 672] on div at bounding box center [737, 684] width 58 height 58
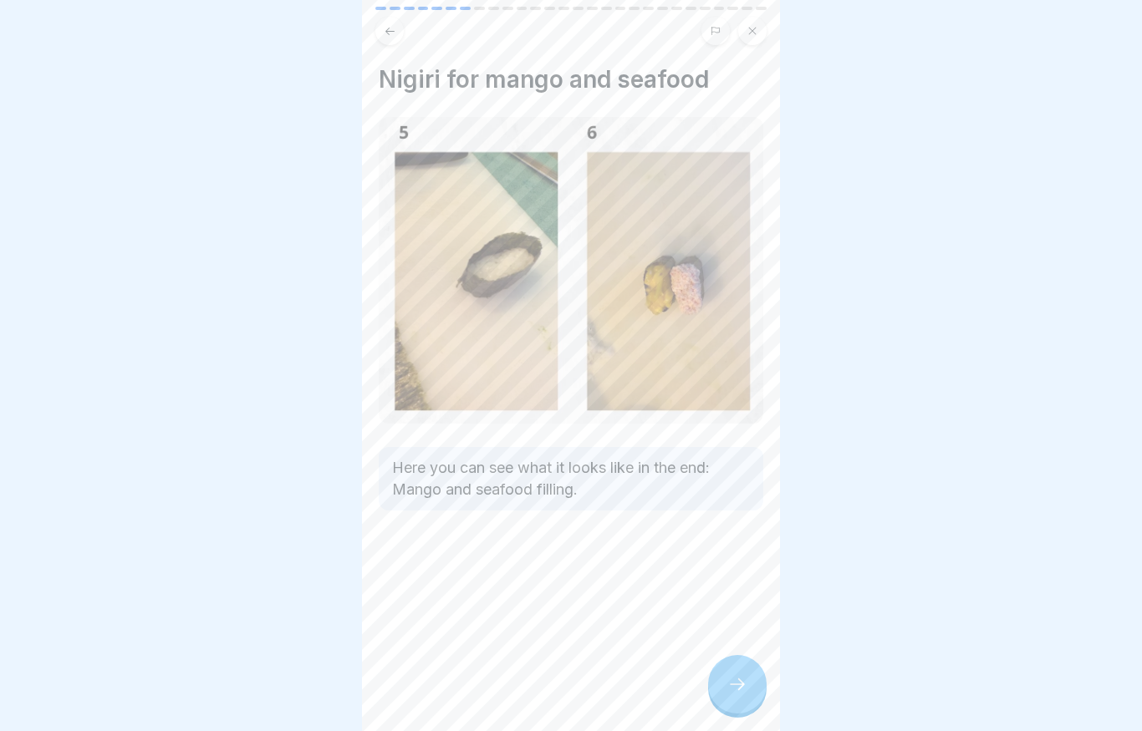
click at [313, 661] on div at bounding box center [737, 684] width 58 height 58
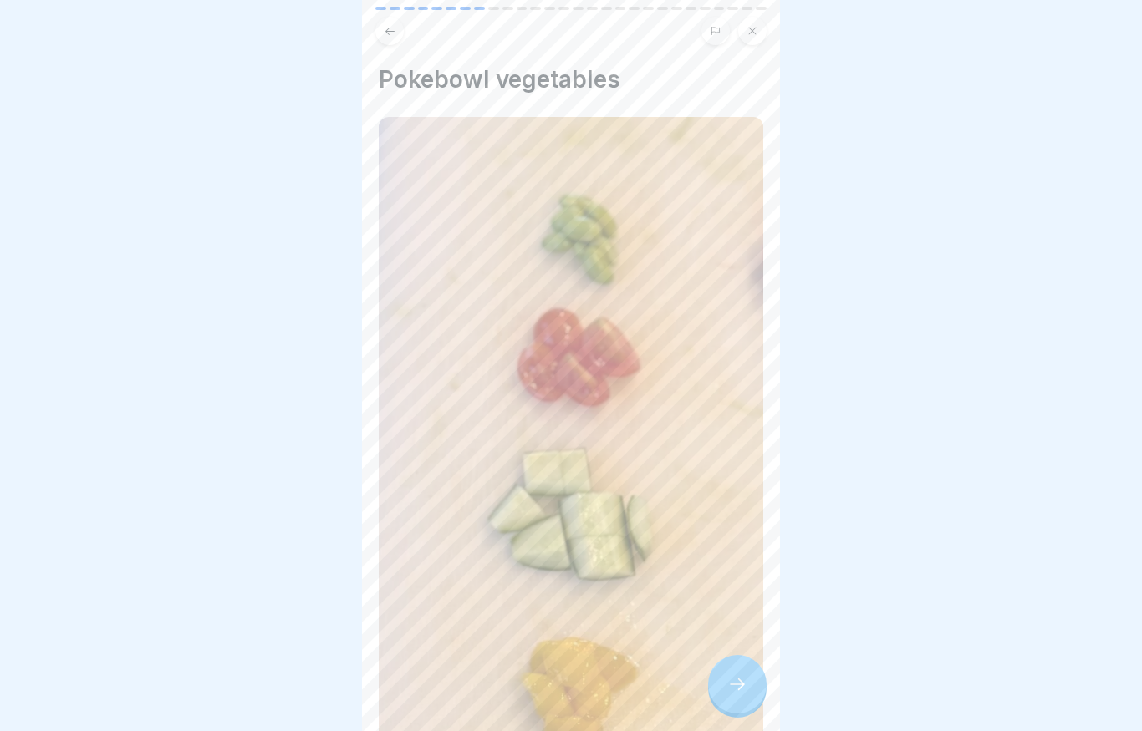
click at [313, 659] on div at bounding box center [737, 684] width 58 height 58
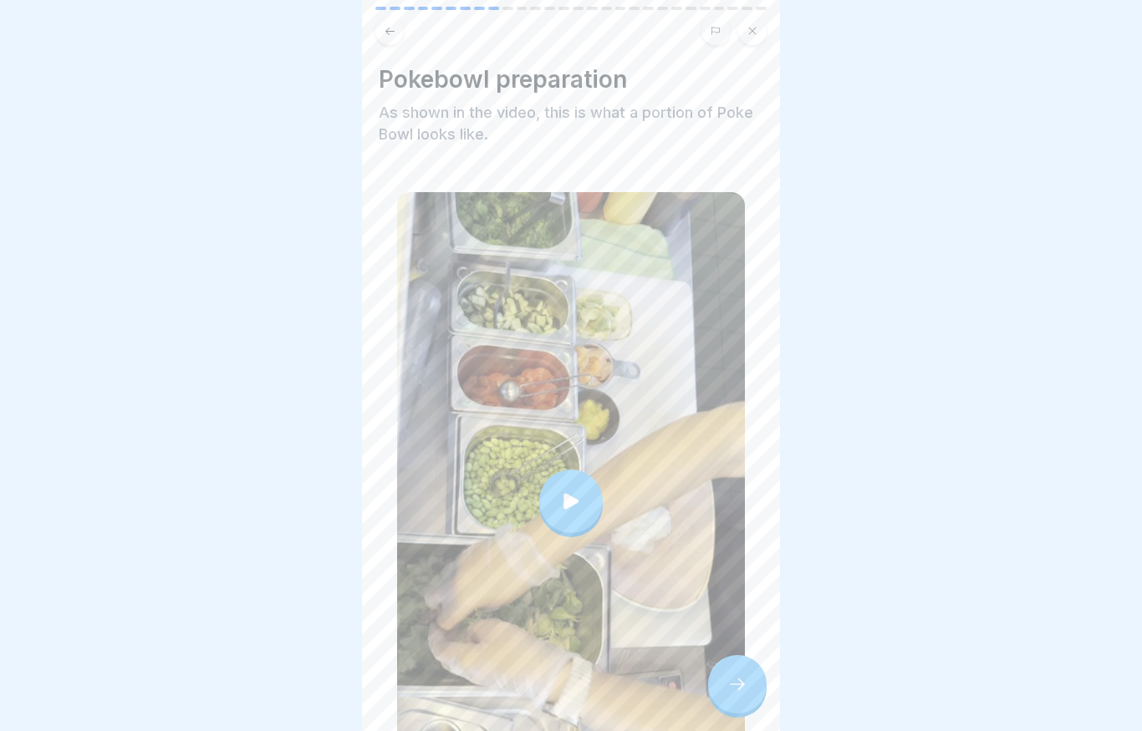
click at [313, 666] on div at bounding box center [737, 684] width 58 height 58
click at [313, 684] on icon at bounding box center [737, 684] width 20 height 20
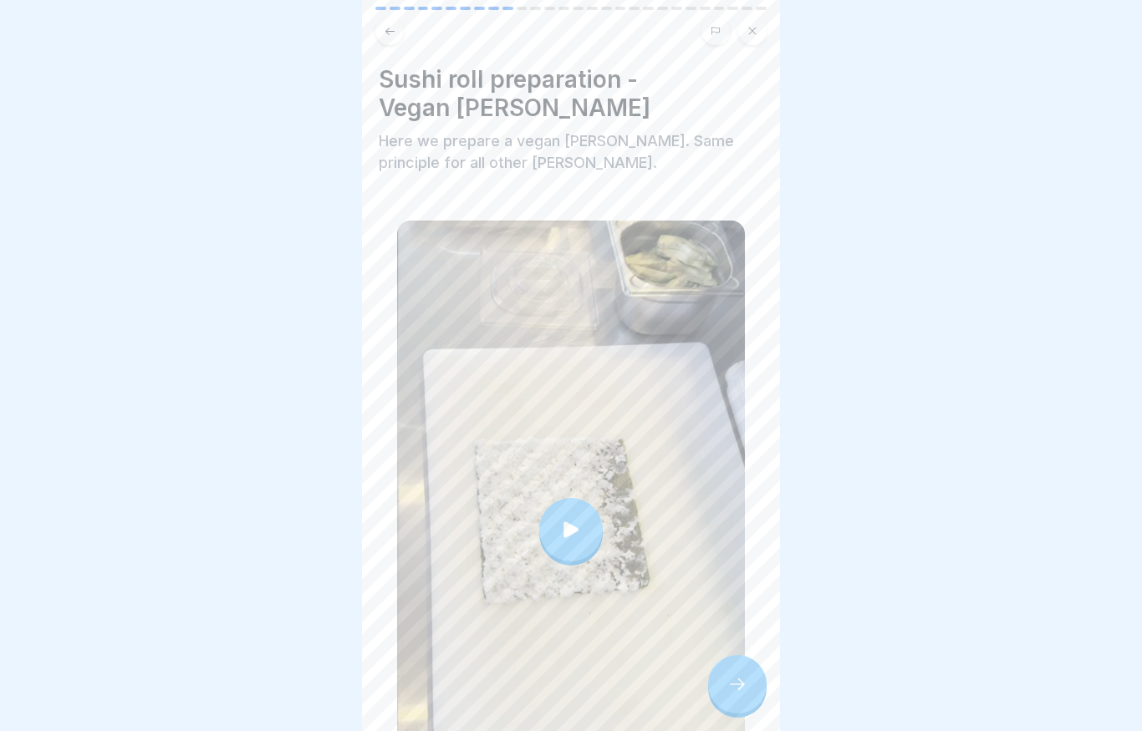
click at [313, 679] on div at bounding box center [737, 684] width 58 height 58
click at [313, 686] on icon at bounding box center [737, 684] width 20 height 20
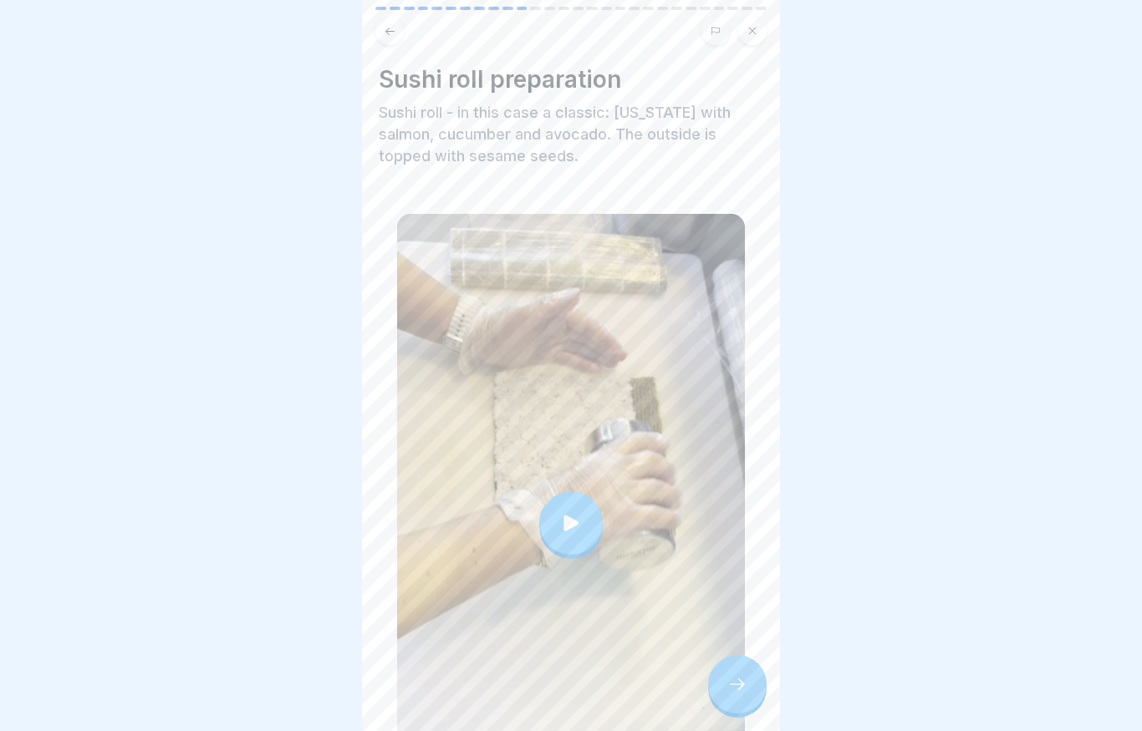
click at [313, 681] on icon at bounding box center [737, 684] width 20 height 20
click at [313, 683] on icon at bounding box center [737, 685] width 15 height 12
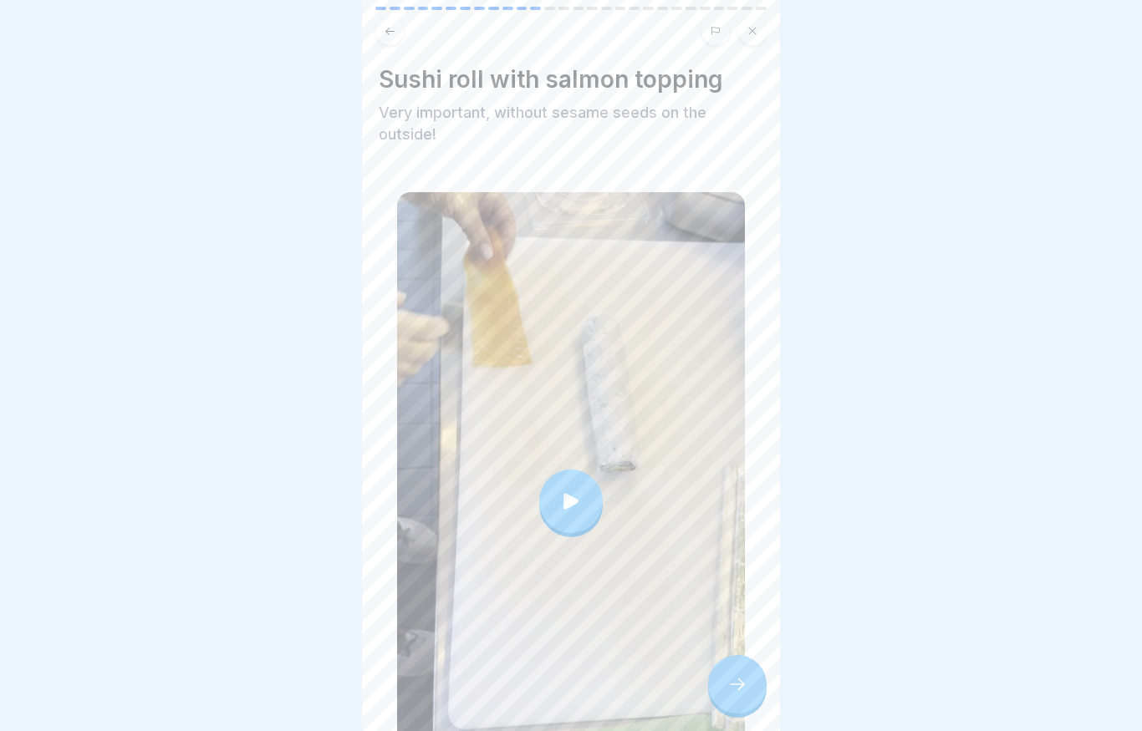
click at [313, 684] on icon at bounding box center [737, 684] width 20 height 20
click at [313, 695] on div at bounding box center [737, 684] width 58 height 58
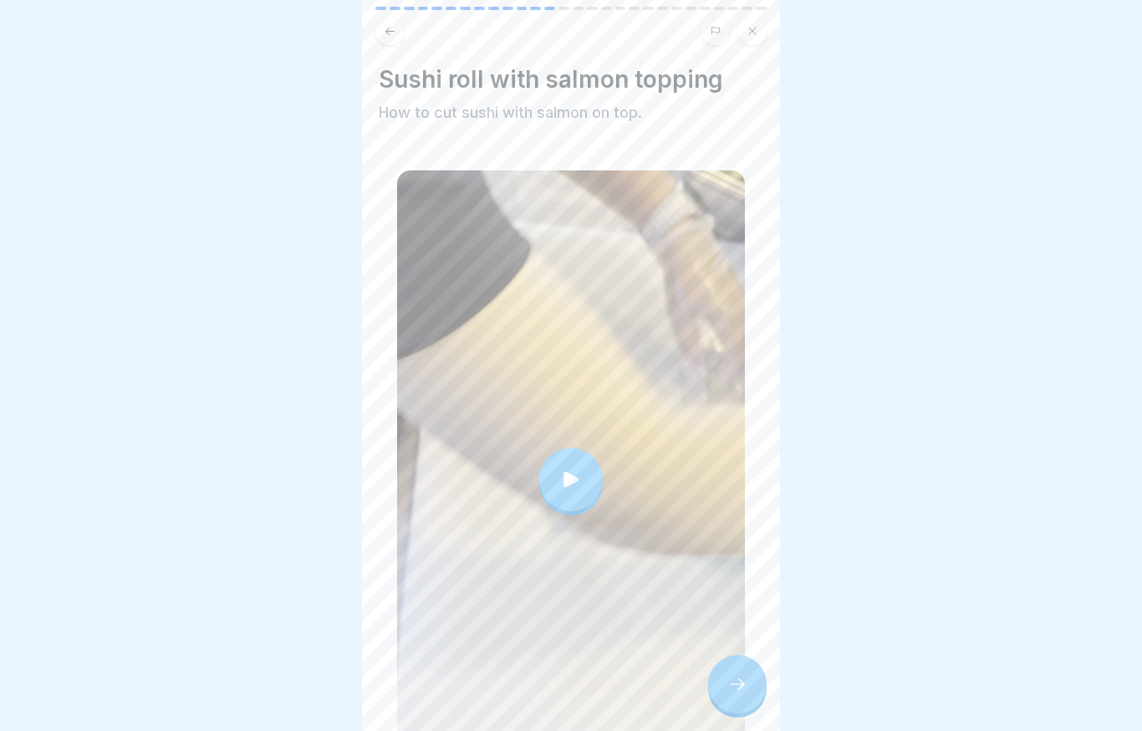
click at [313, 686] on icon at bounding box center [737, 684] width 20 height 20
click at [313, 669] on div at bounding box center [737, 684] width 58 height 58
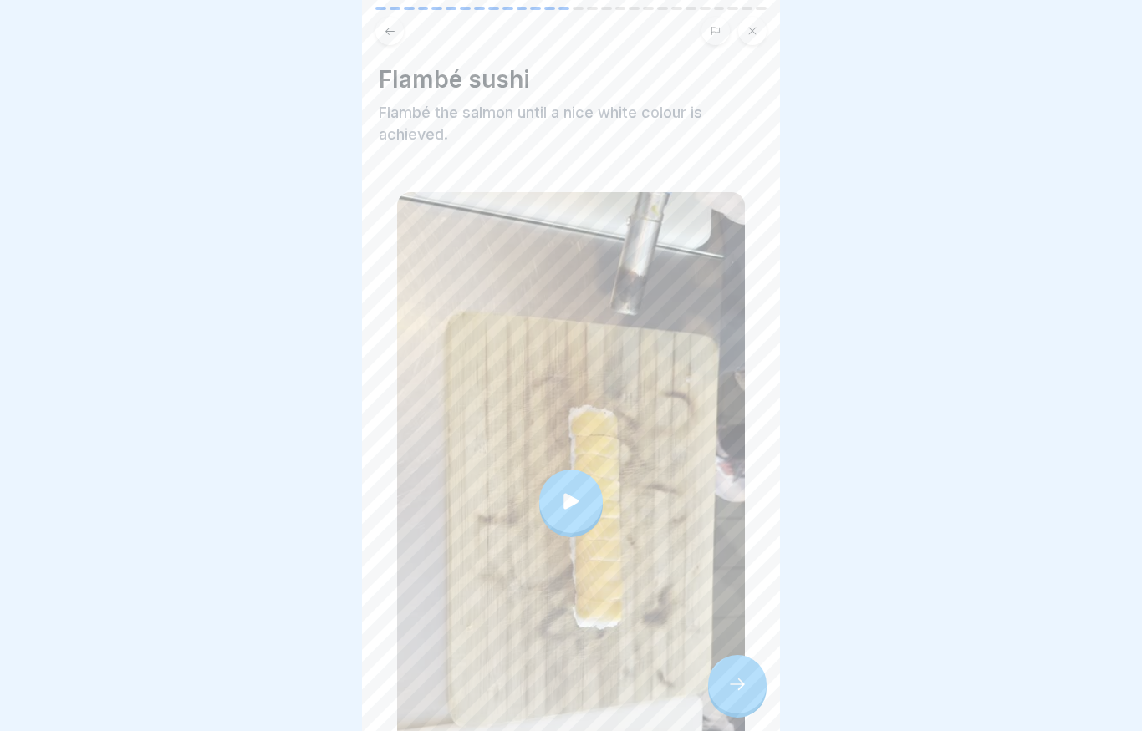
click at [313, 684] on icon at bounding box center [737, 685] width 15 height 12
click at [313, 686] on div at bounding box center [737, 684] width 58 height 58
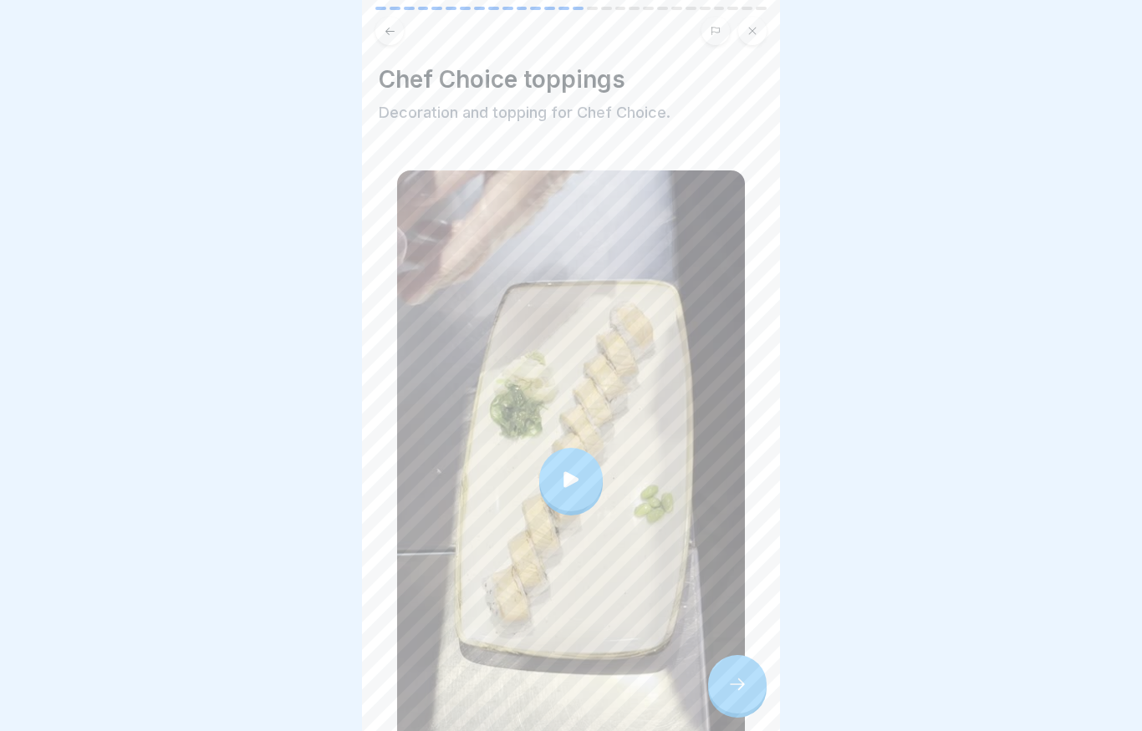
click at [313, 687] on icon at bounding box center [737, 684] width 20 height 20
click at [313, 671] on div at bounding box center [737, 684] width 58 height 58
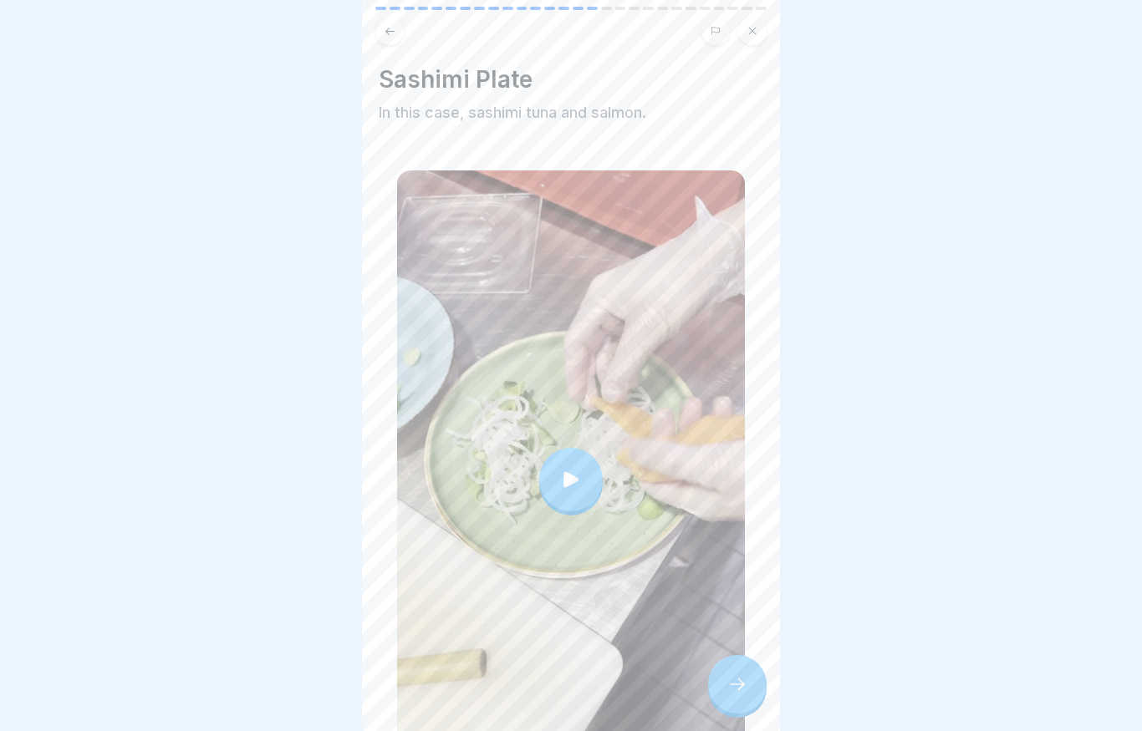
click at [313, 680] on icon at bounding box center [737, 685] width 15 height 12
click at [313, 685] on icon at bounding box center [737, 684] width 20 height 20
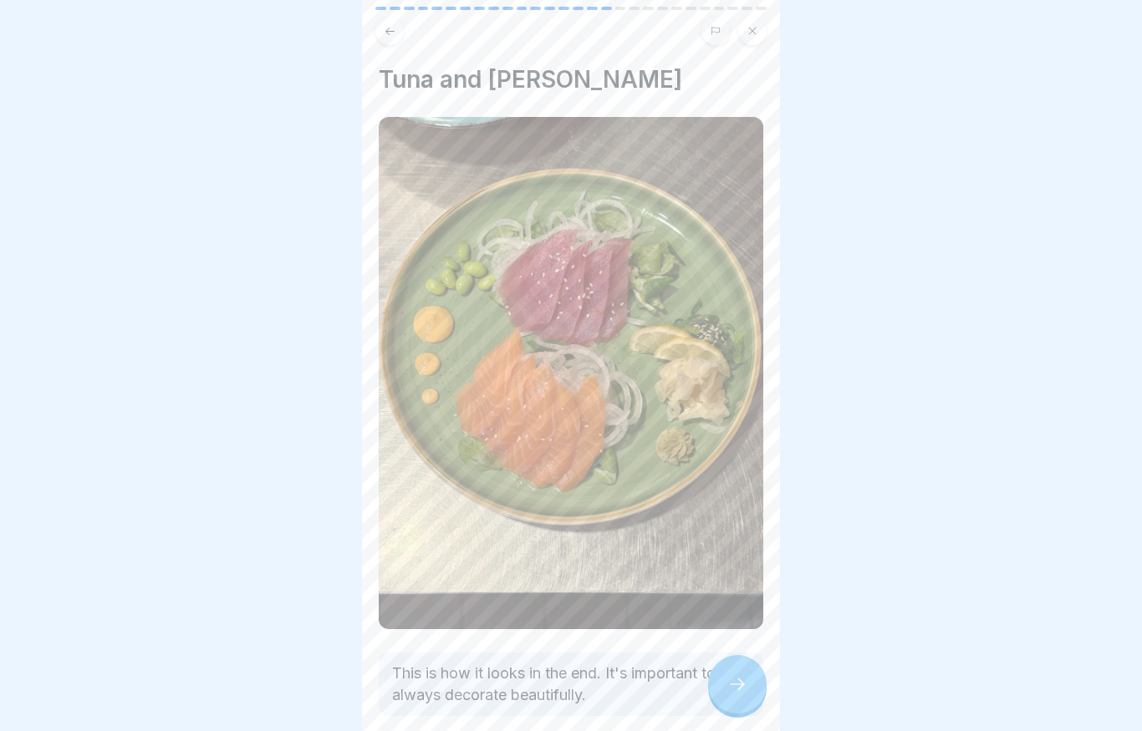
click at [313, 679] on icon at bounding box center [737, 684] width 20 height 20
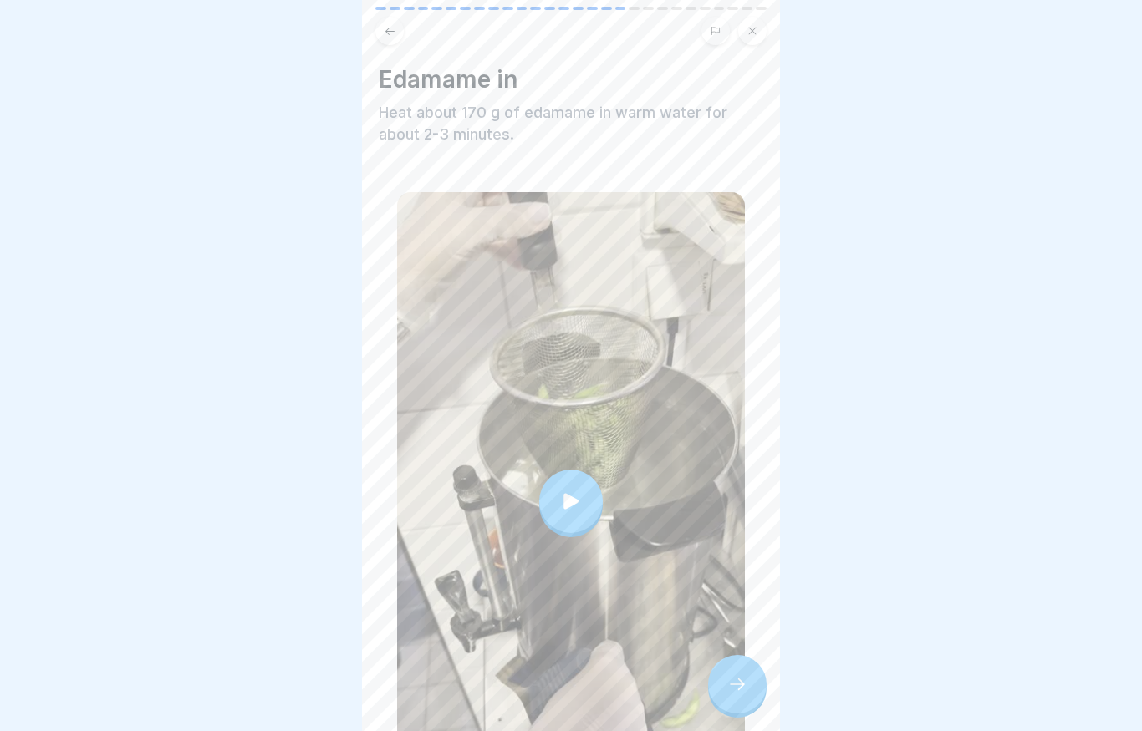
click at [313, 678] on icon at bounding box center [737, 684] width 20 height 20
click at [313, 672] on div at bounding box center [737, 684] width 58 height 58
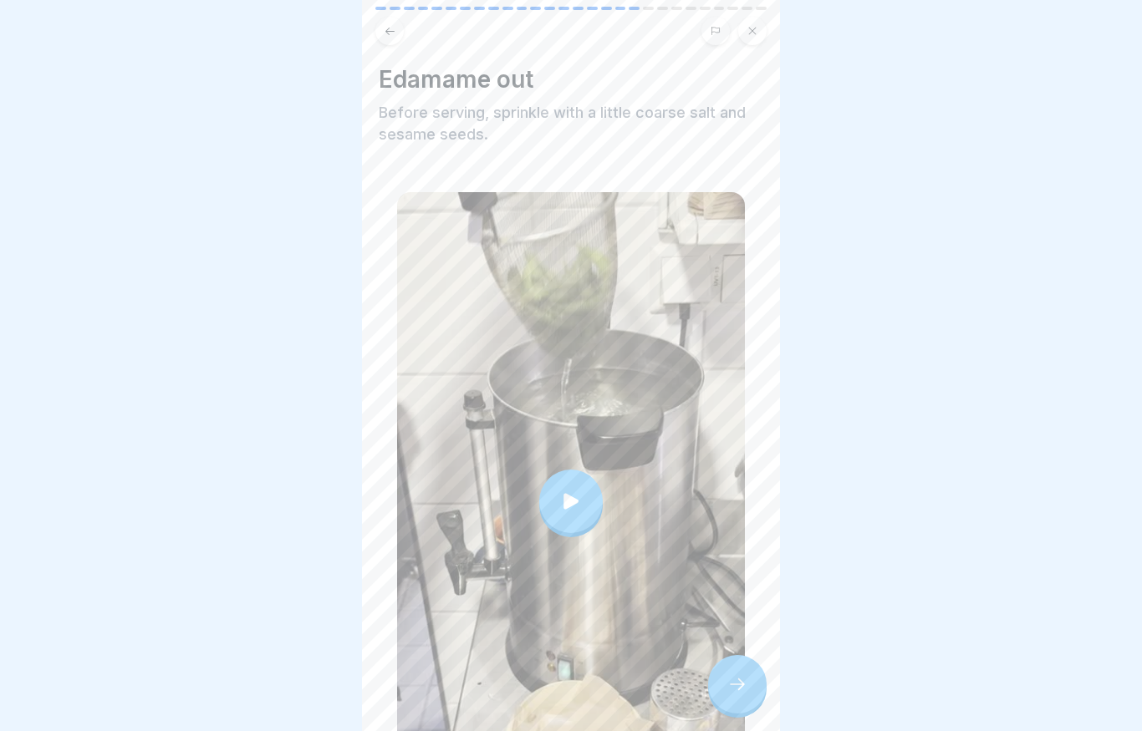
click at [313, 695] on div at bounding box center [737, 684] width 58 height 58
click at [313, 673] on div at bounding box center [737, 684] width 58 height 58
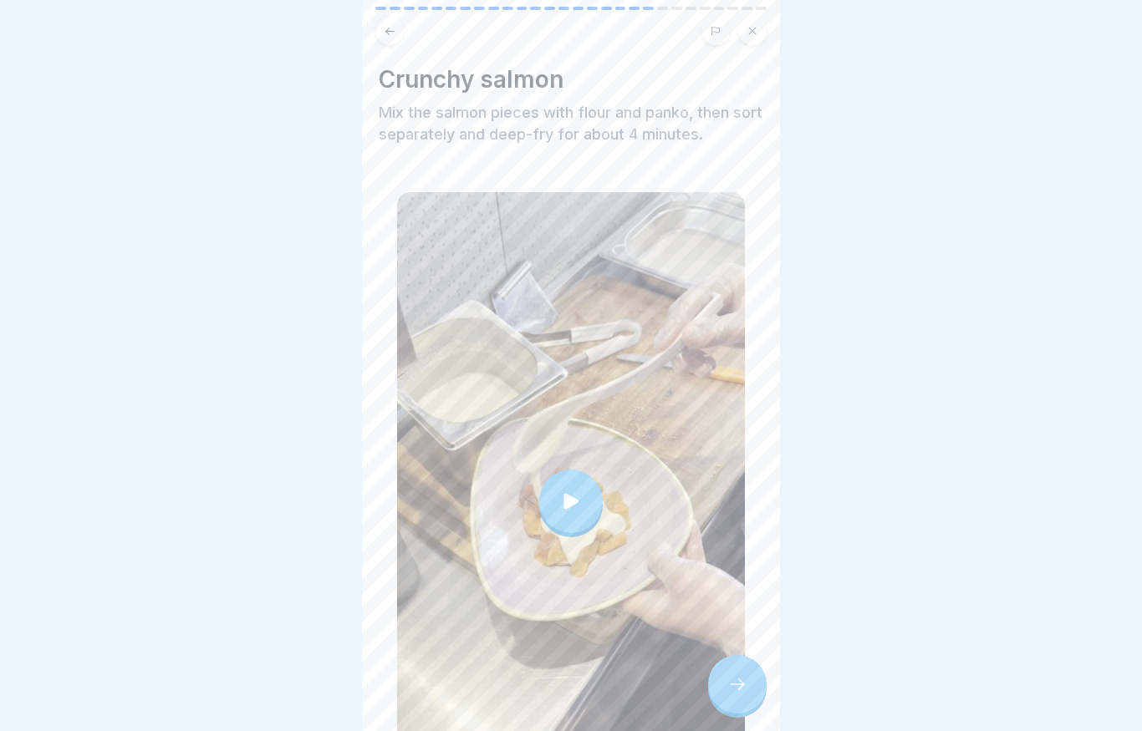
click at [313, 679] on icon at bounding box center [737, 684] width 20 height 20
click at [313, 673] on div at bounding box center [737, 684] width 58 height 58
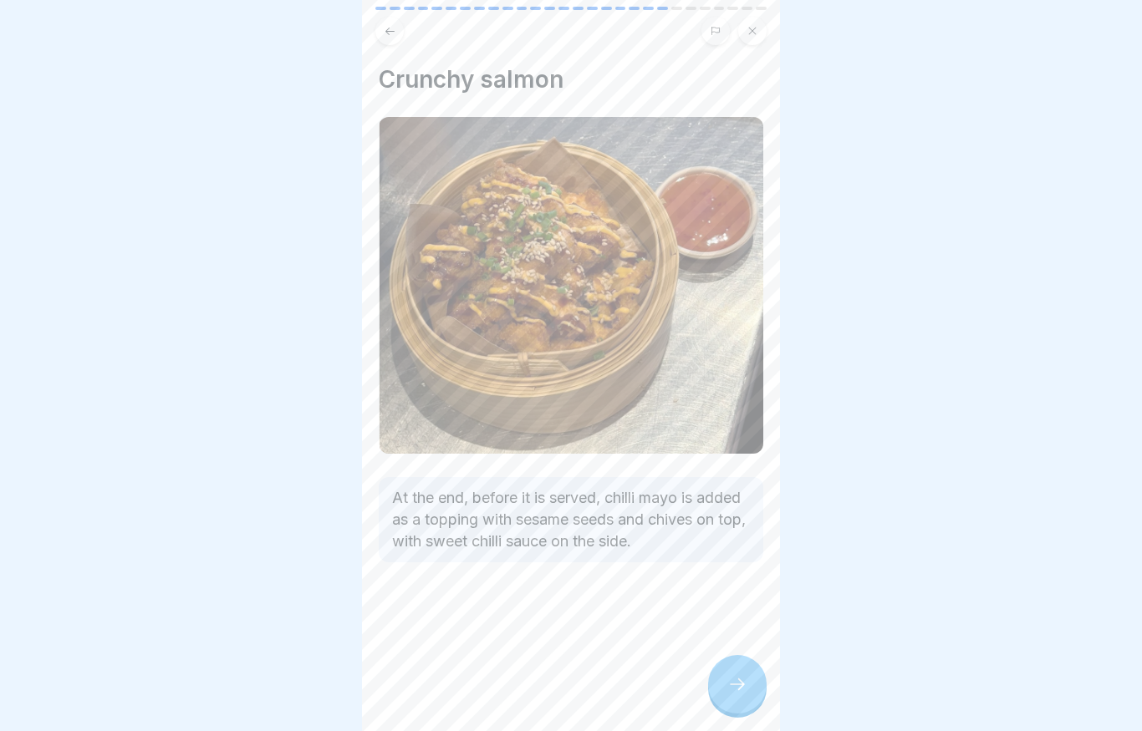
click at [313, 681] on div at bounding box center [737, 684] width 58 height 58
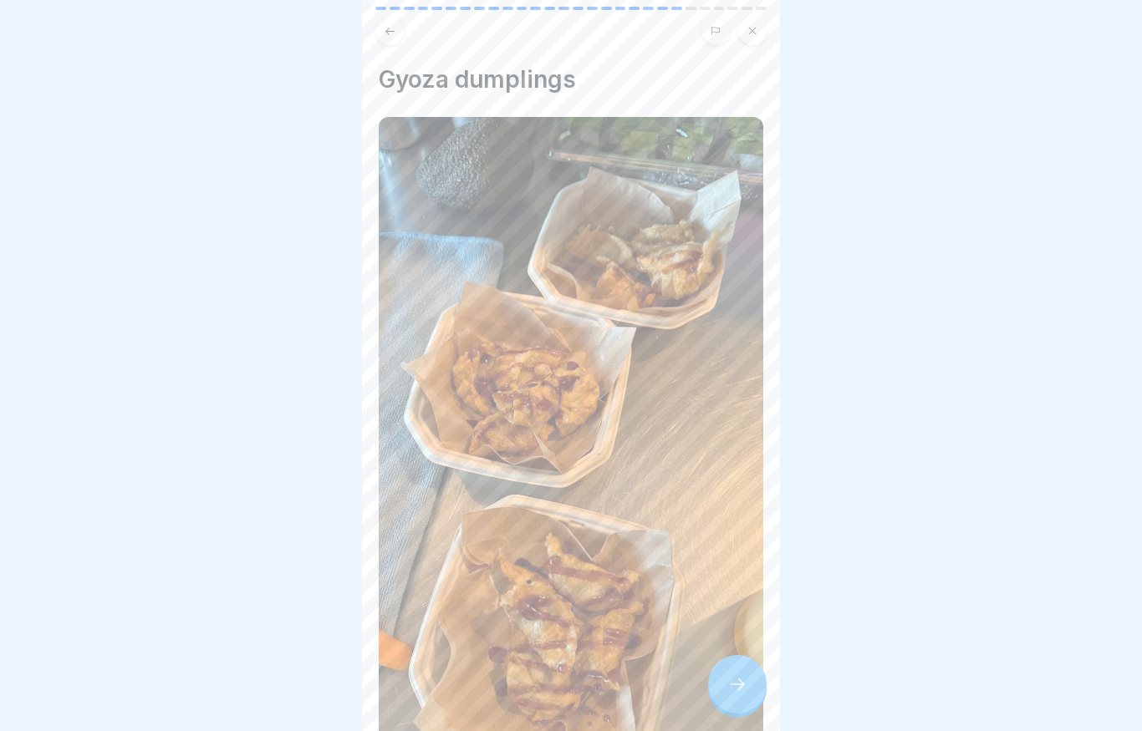
click at [313, 679] on icon at bounding box center [737, 684] width 20 height 20
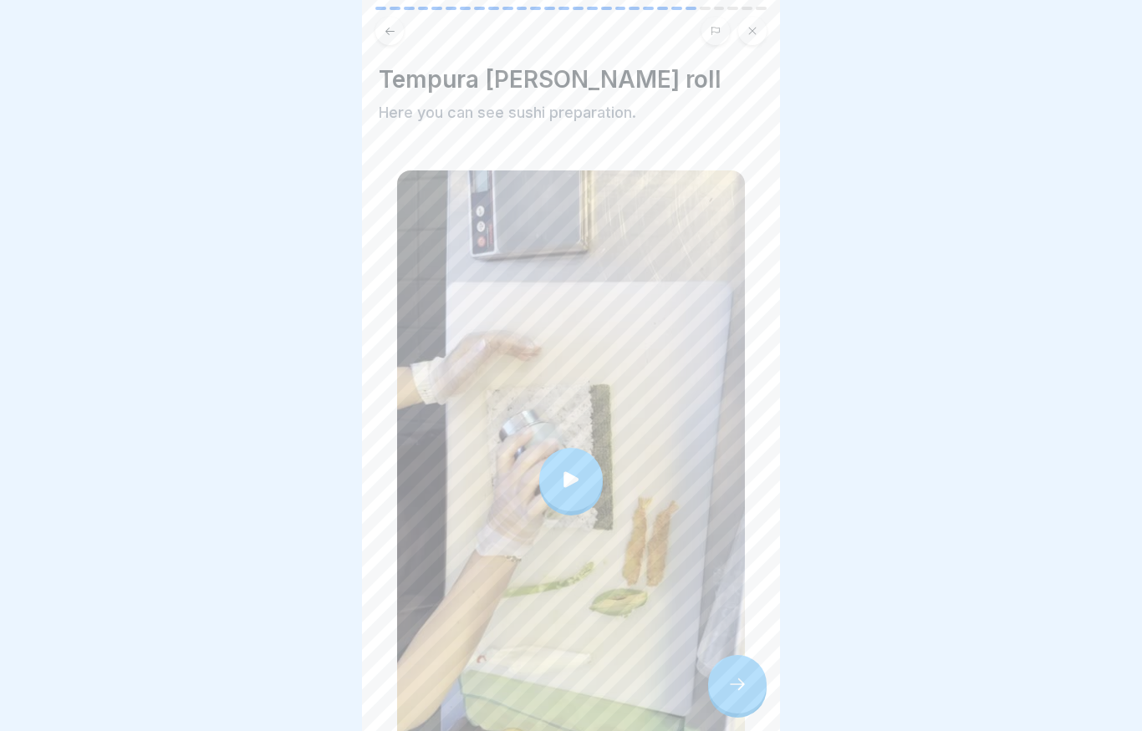
click at [313, 677] on icon at bounding box center [737, 684] width 20 height 20
click at [313, 692] on icon at bounding box center [737, 684] width 20 height 20
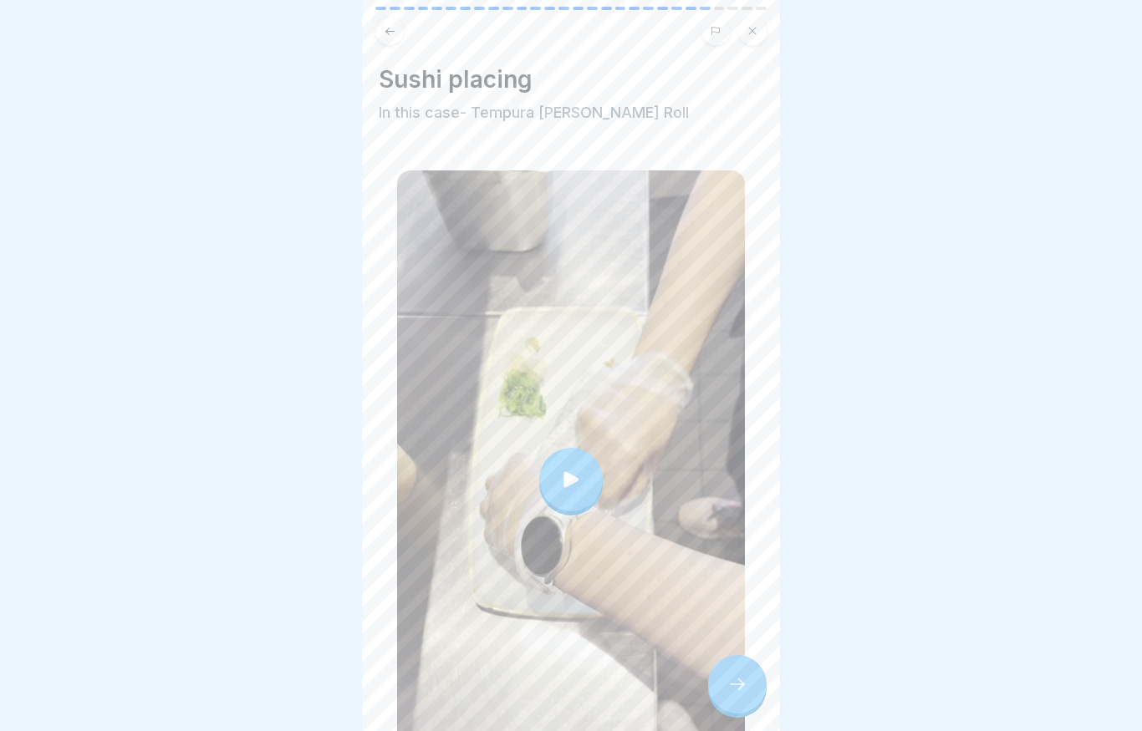
click at [313, 682] on div at bounding box center [737, 684] width 58 height 58
click at [313, 685] on icon at bounding box center [737, 684] width 20 height 20
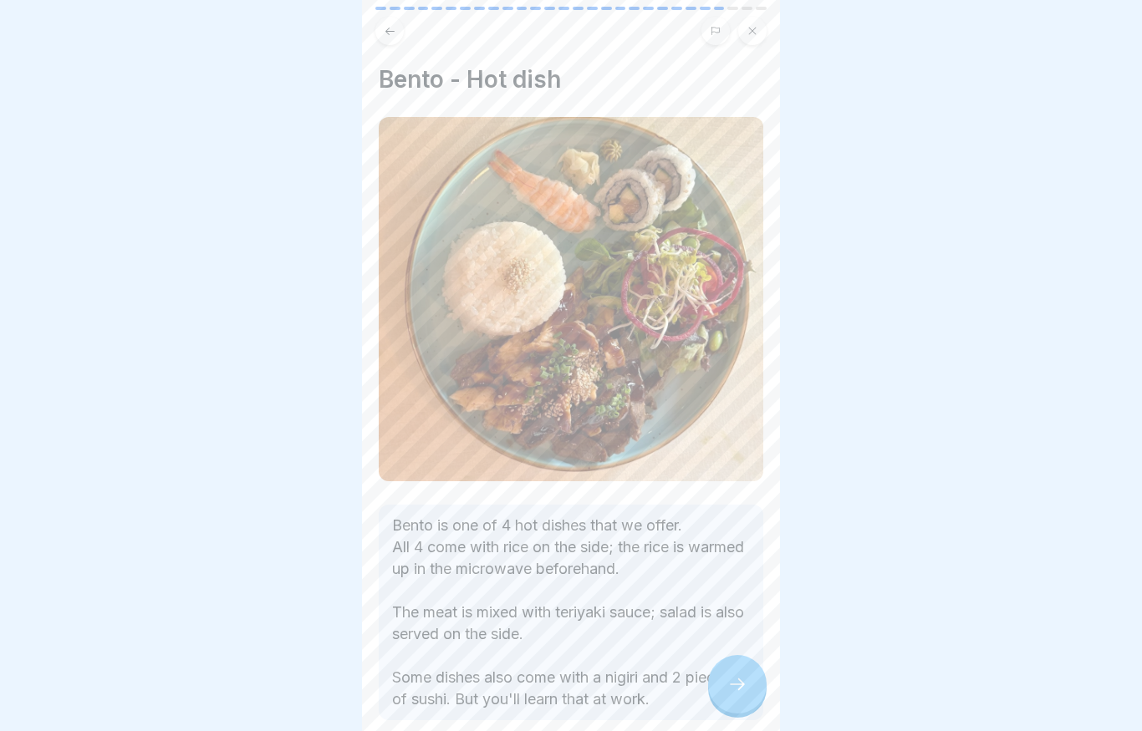
click at [313, 669] on div at bounding box center [737, 684] width 58 height 58
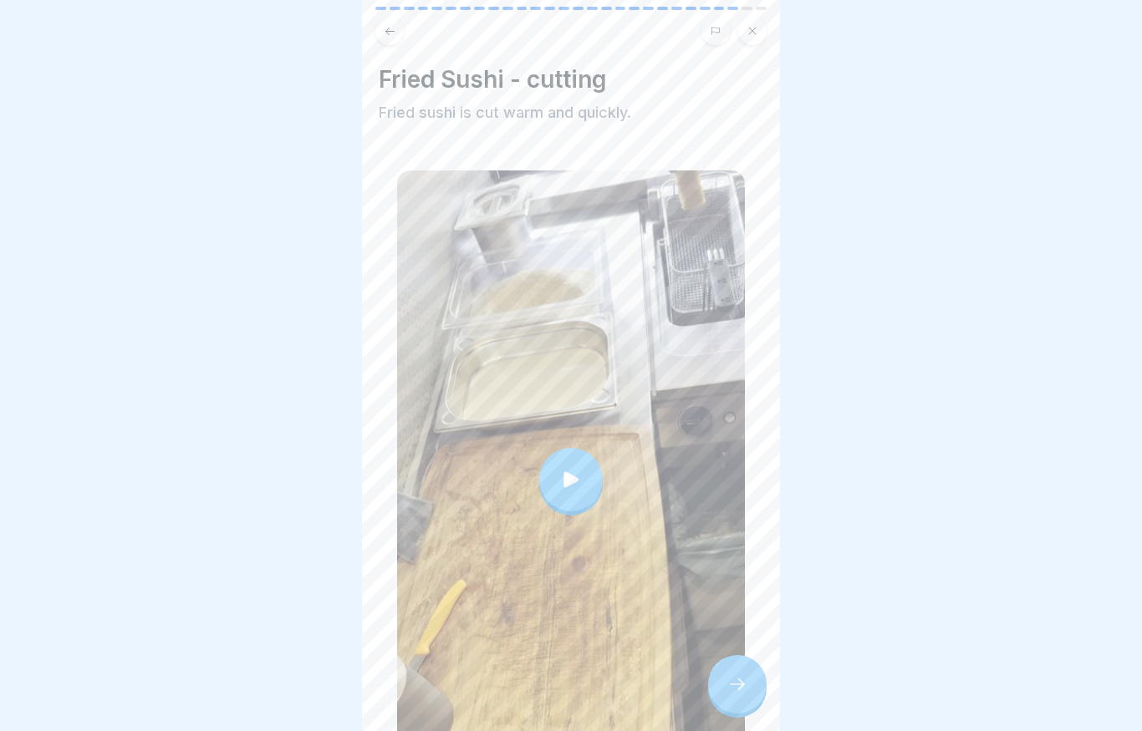
click at [313, 670] on div at bounding box center [737, 684] width 58 height 58
click at [313, 689] on icon at bounding box center [737, 684] width 20 height 20
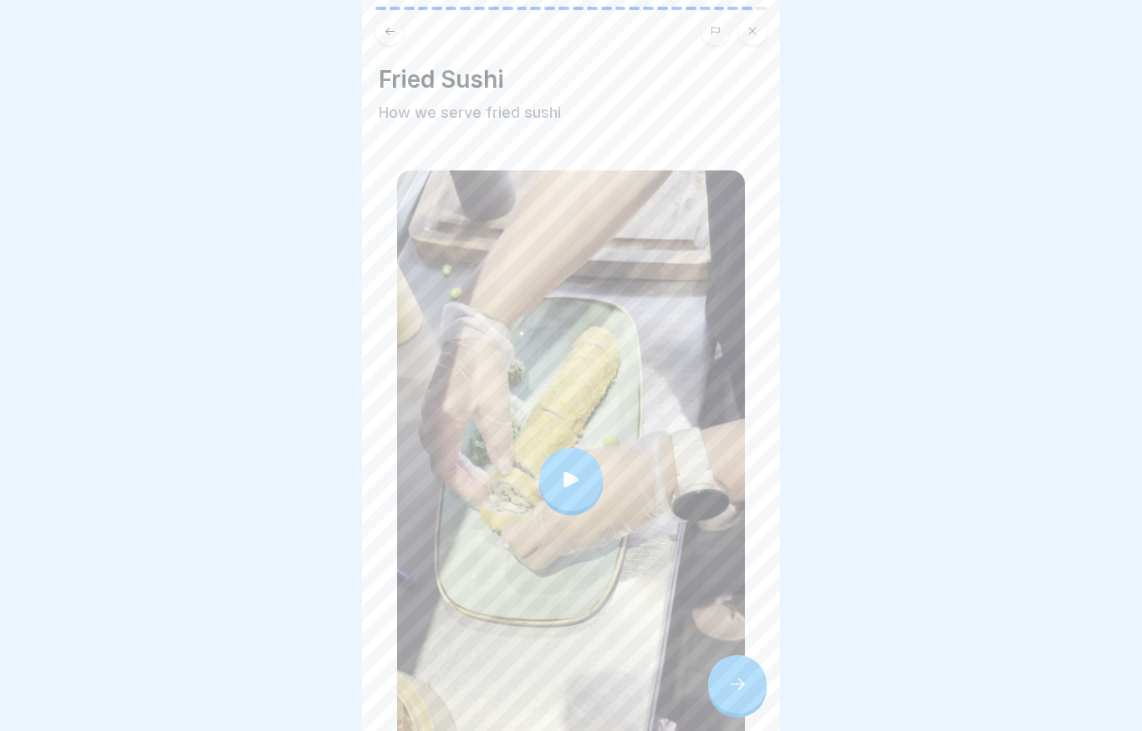
click at [313, 676] on div at bounding box center [737, 684] width 58 height 58
click at [313, 685] on icon at bounding box center [737, 684] width 20 height 20
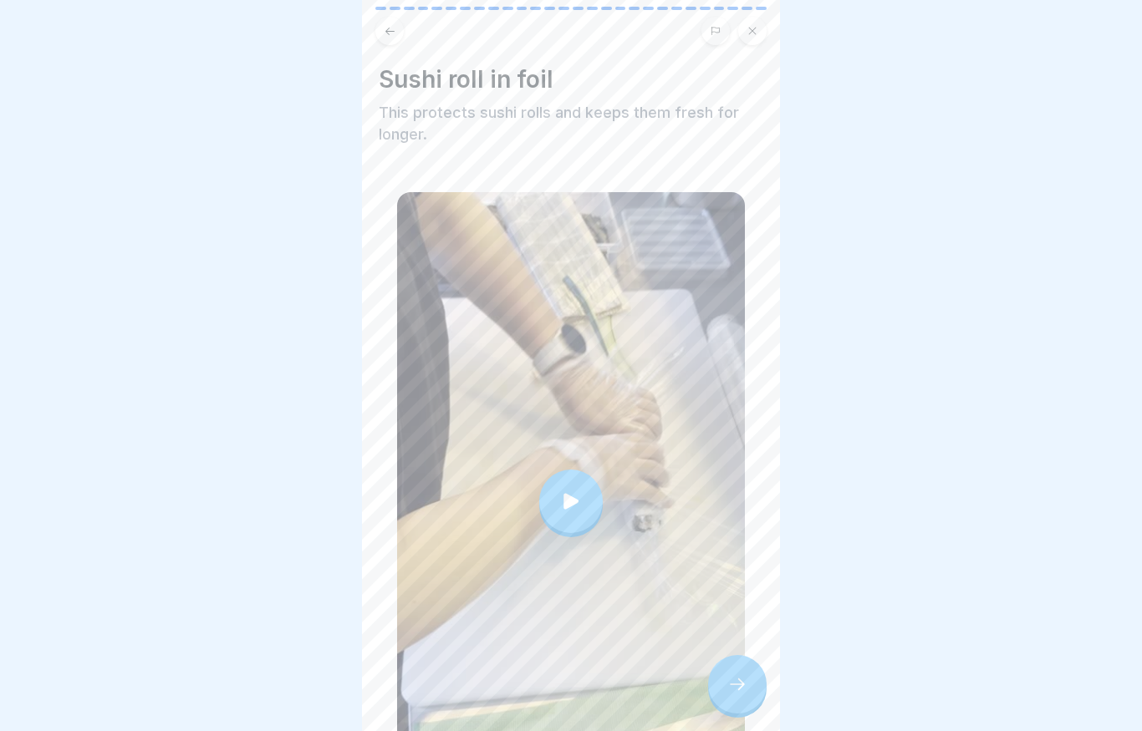
click at [313, 680] on div at bounding box center [737, 684] width 58 height 58
click at [313, 695] on div at bounding box center [737, 684] width 58 height 58
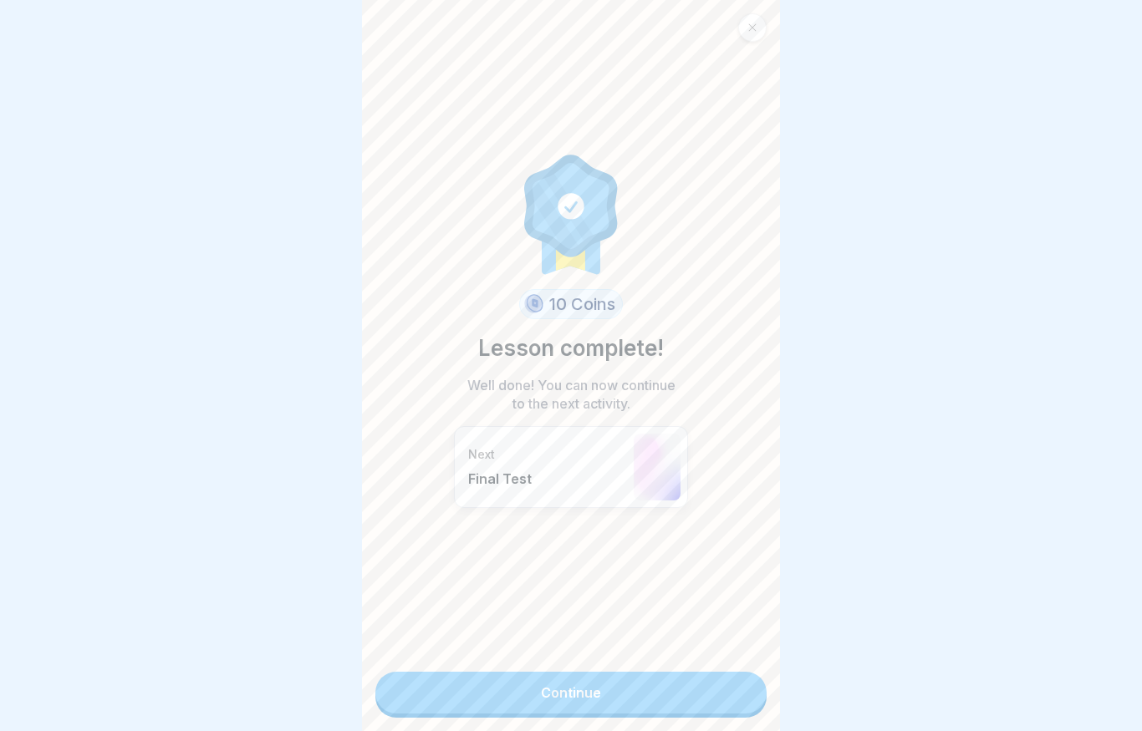
click at [313, 685] on link "Continue" at bounding box center [570, 693] width 391 height 42
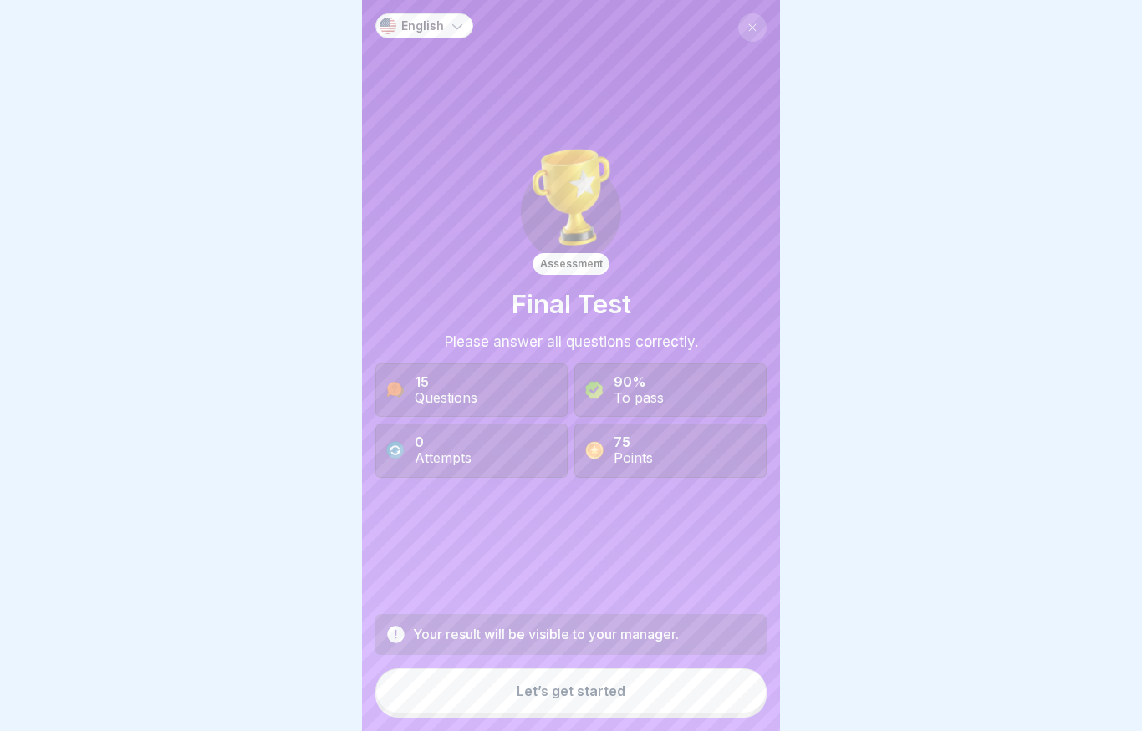
click at [313, 689] on button "Let’s get started" at bounding box center [570, 691] width 391 height 45
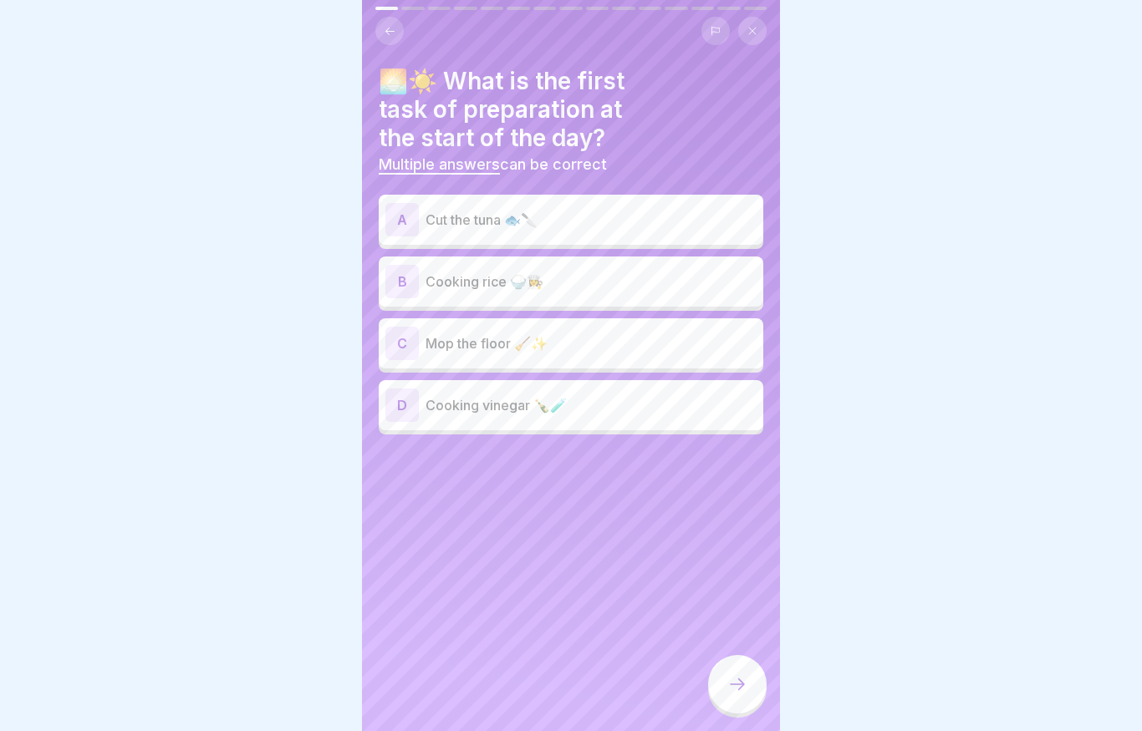
click at [313, 282] on p "Cooking rice 🍚👩‍🍳" at bounding box center [590, 282] width 331 height 20
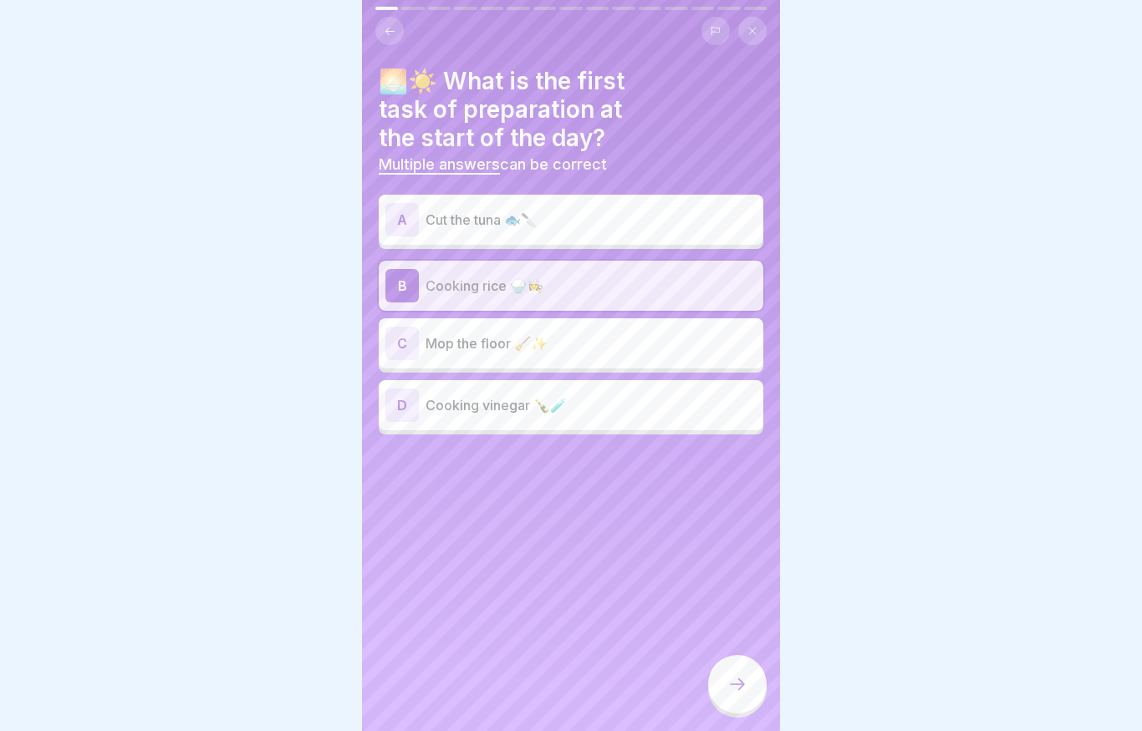
click at [313, 664] on div at bounding box center [737, 684] width 58 height 58
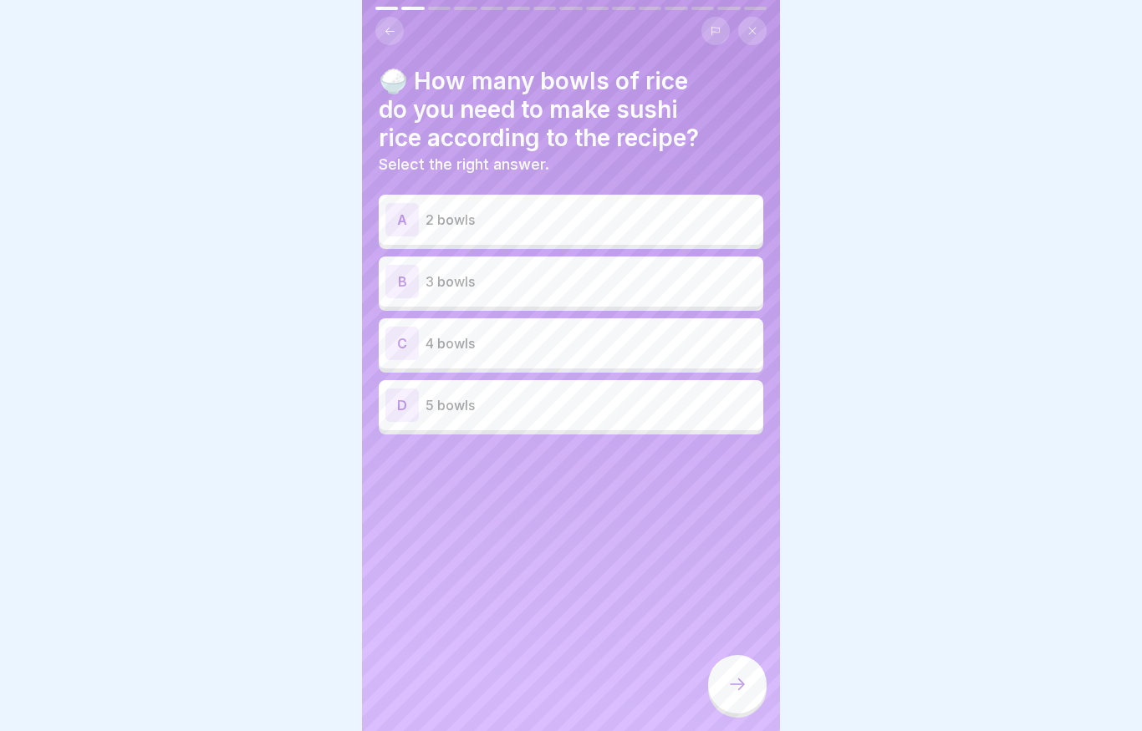
click at [313, 349] on p "4 bowls" at bounding box center [590, 343] width 331 height 20
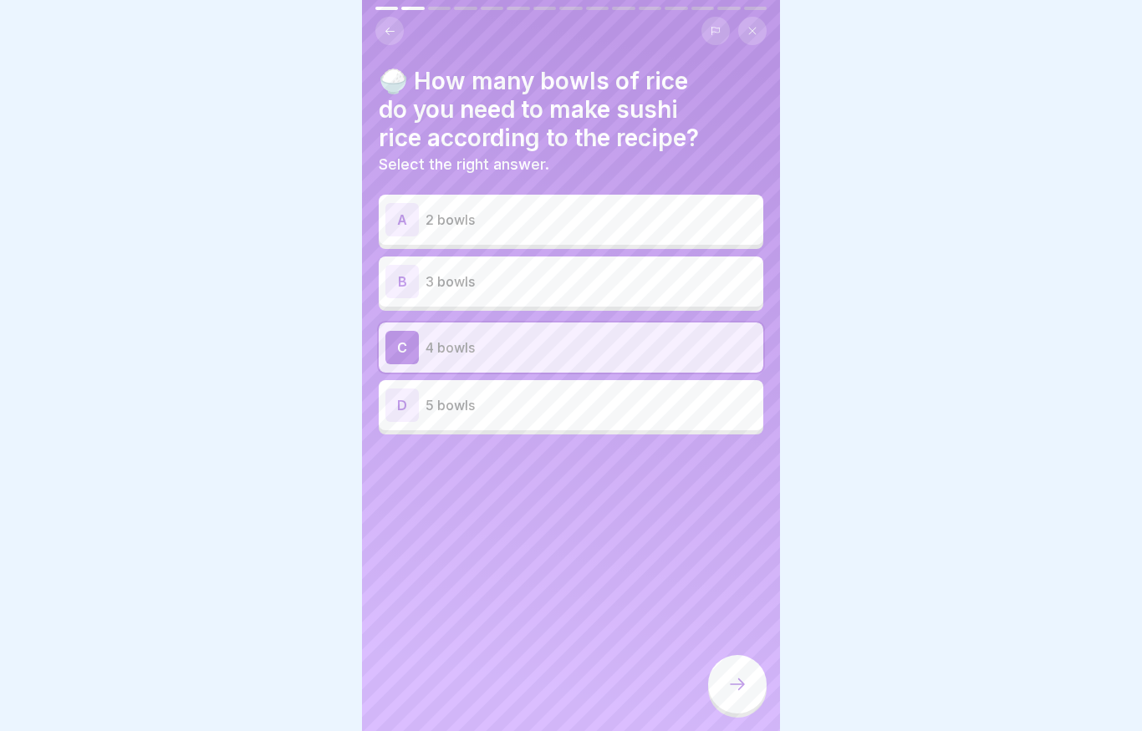
click at [313, 682] on icon at bounding box center [737, 684] width 20 height 20
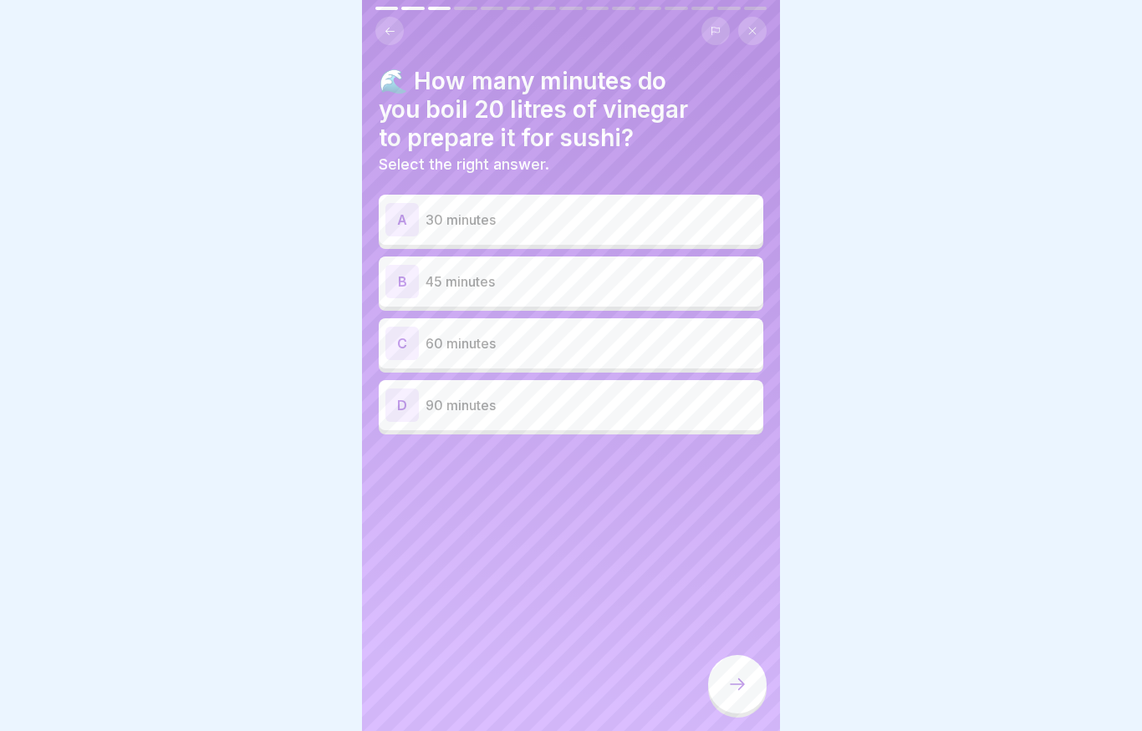
click at [313, 218] on p "30 minutes" at bounding box center [590, 220] width 331 height 20
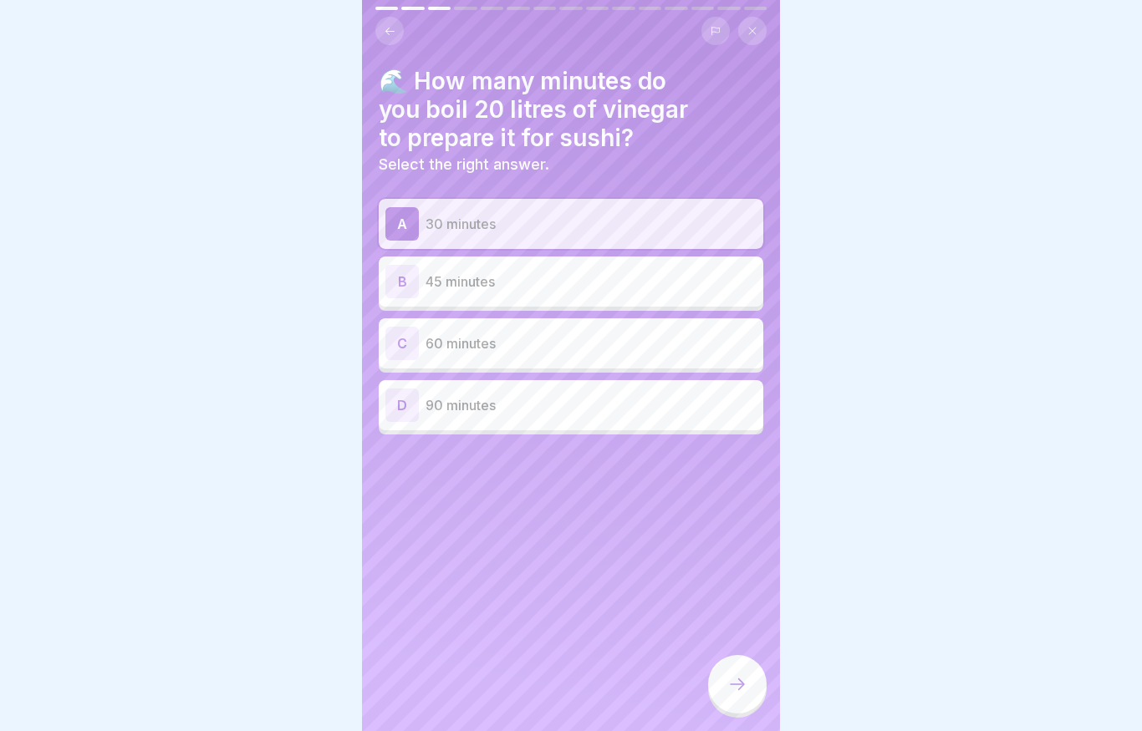
click at [313, 672] on div at bounding box center [737, 684] width 58 height 58
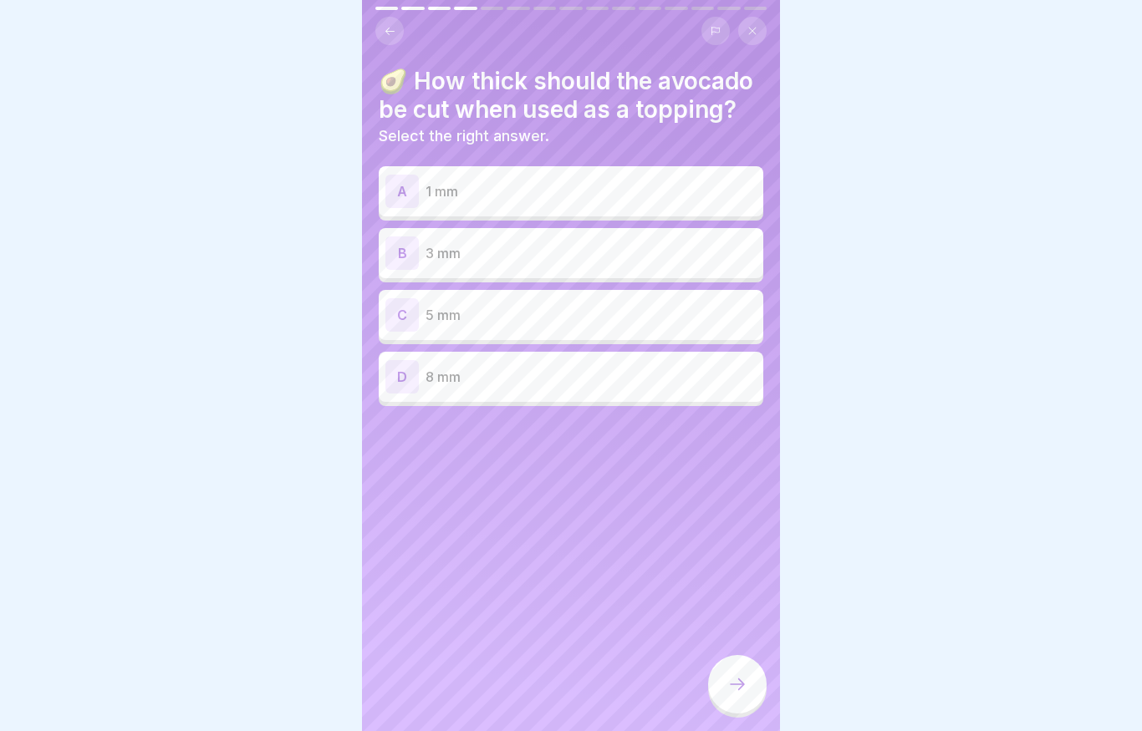
click at [313, 313] on p "5 mm" at bounding box center [590, 315] width 331 height 20
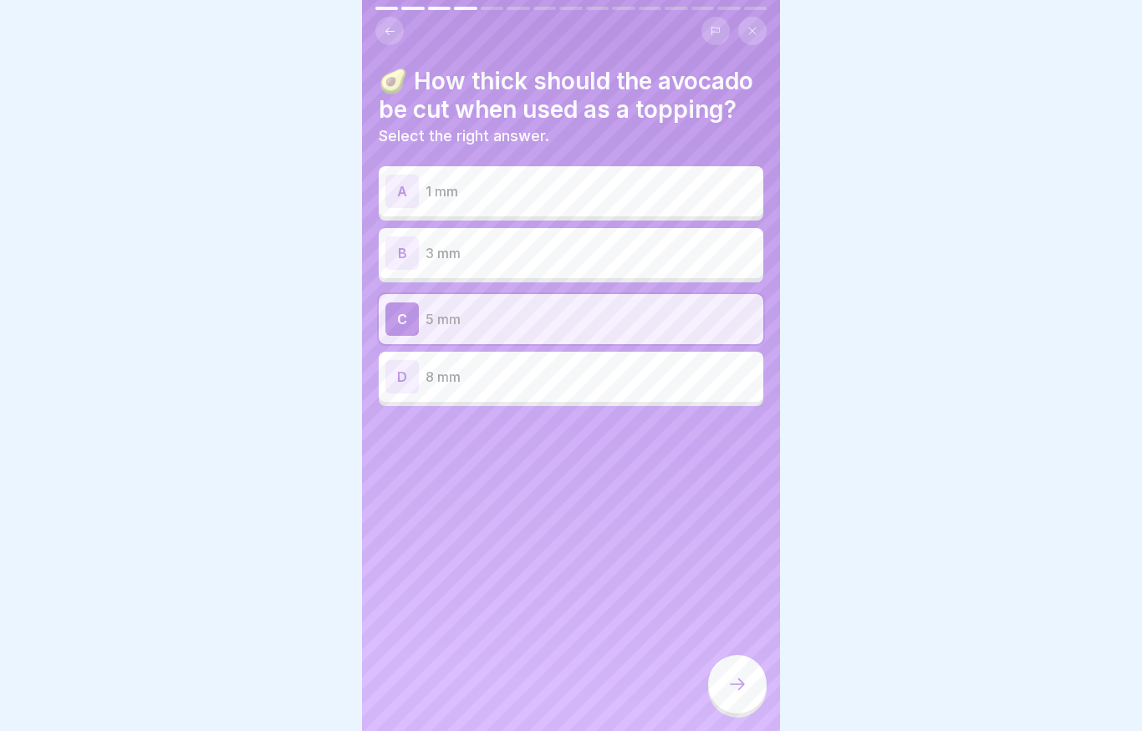
click at [313, 689] on div at bounding box center [737, 684] width 58 height 58
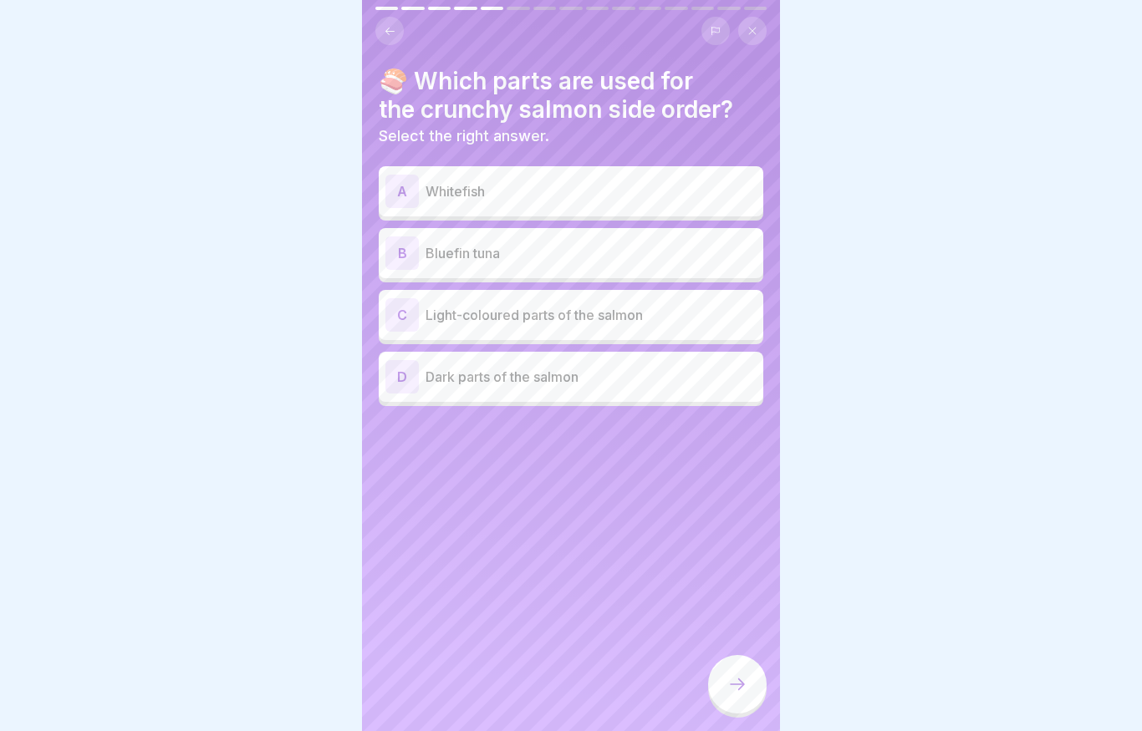
click at [313, 325] on div "C Light-coloured parts of the salmon" at bounding box center [570, 314] width 371 height 33
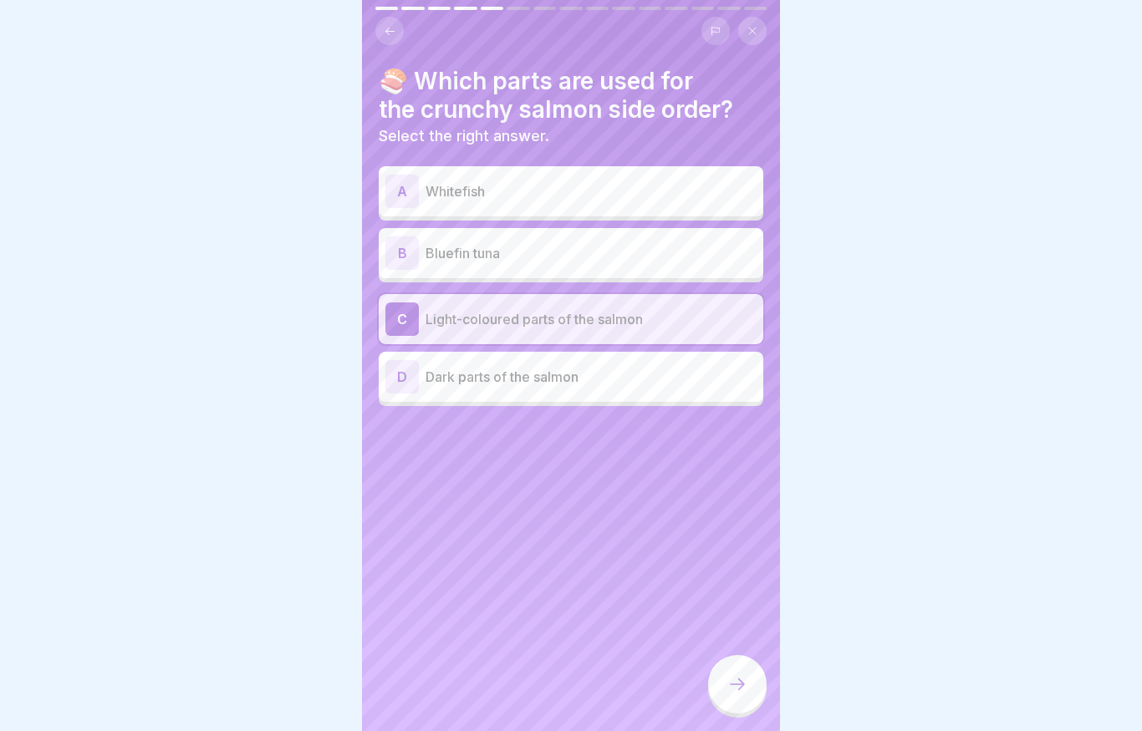
click at [313, 679] on icon at bounding box center [737, 684] width 20 height 20
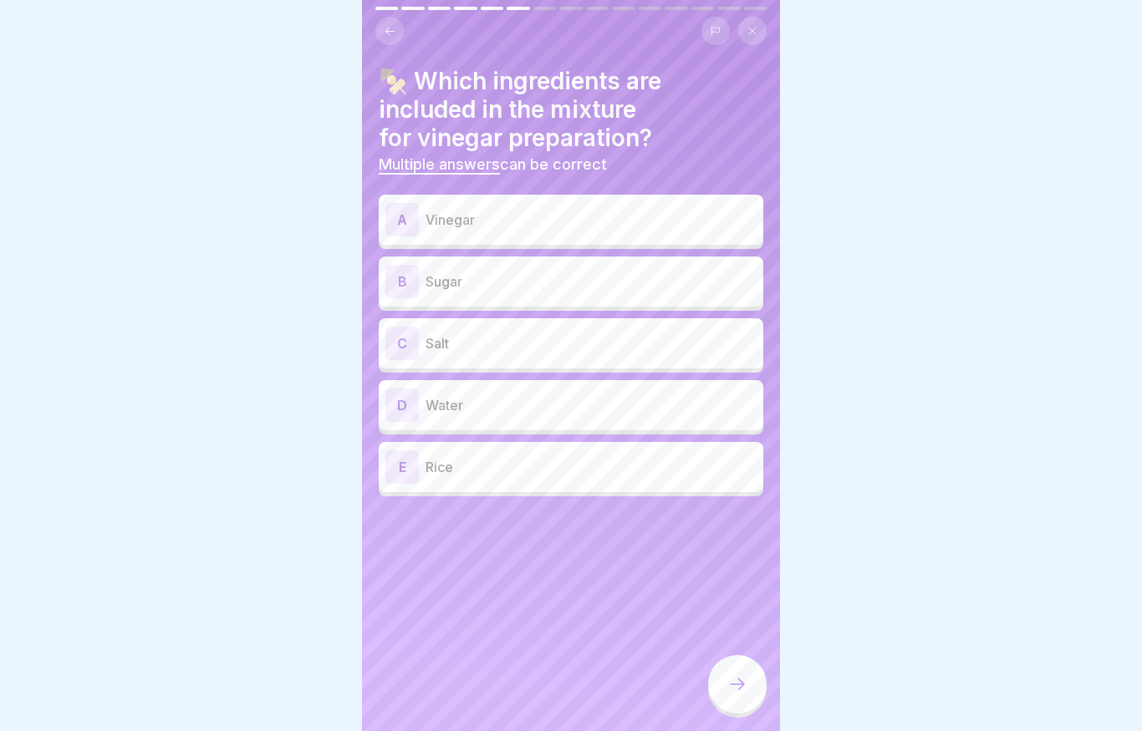
click at [313, 234] on div "A Vinegar" at bounding box center [570, 219] width 371 height 33
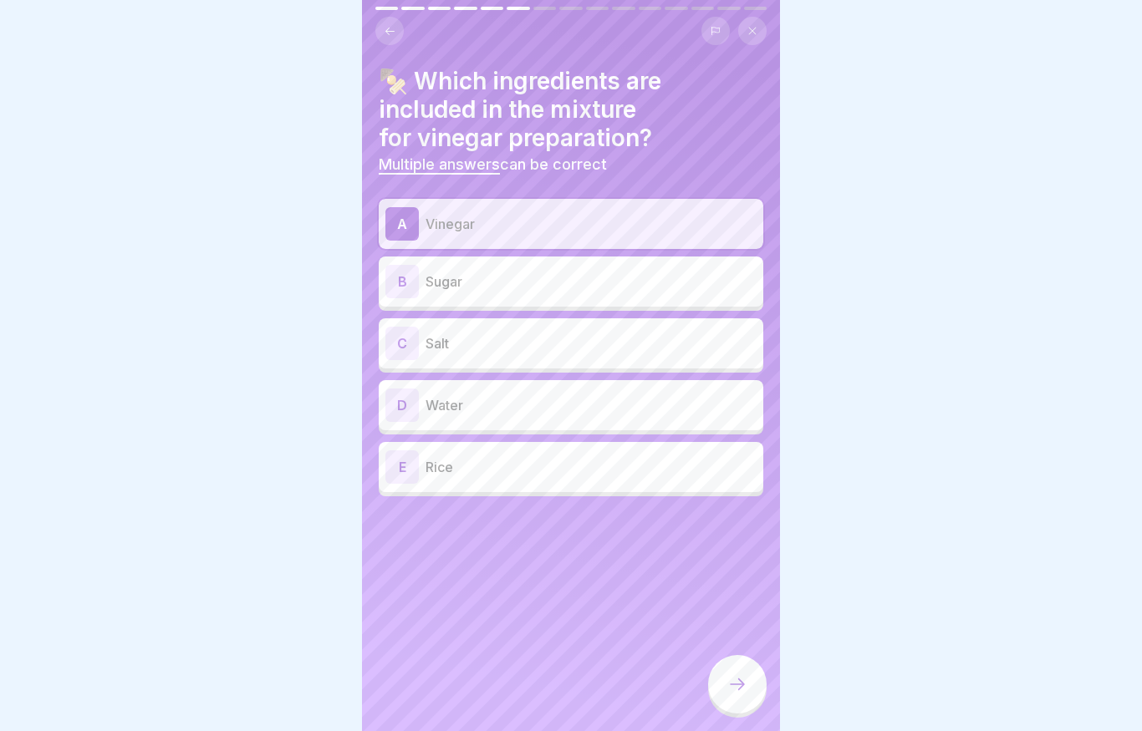
click at [313, 292] on div "B Sugar" at bounding box center [570, 281] width 371 height 33
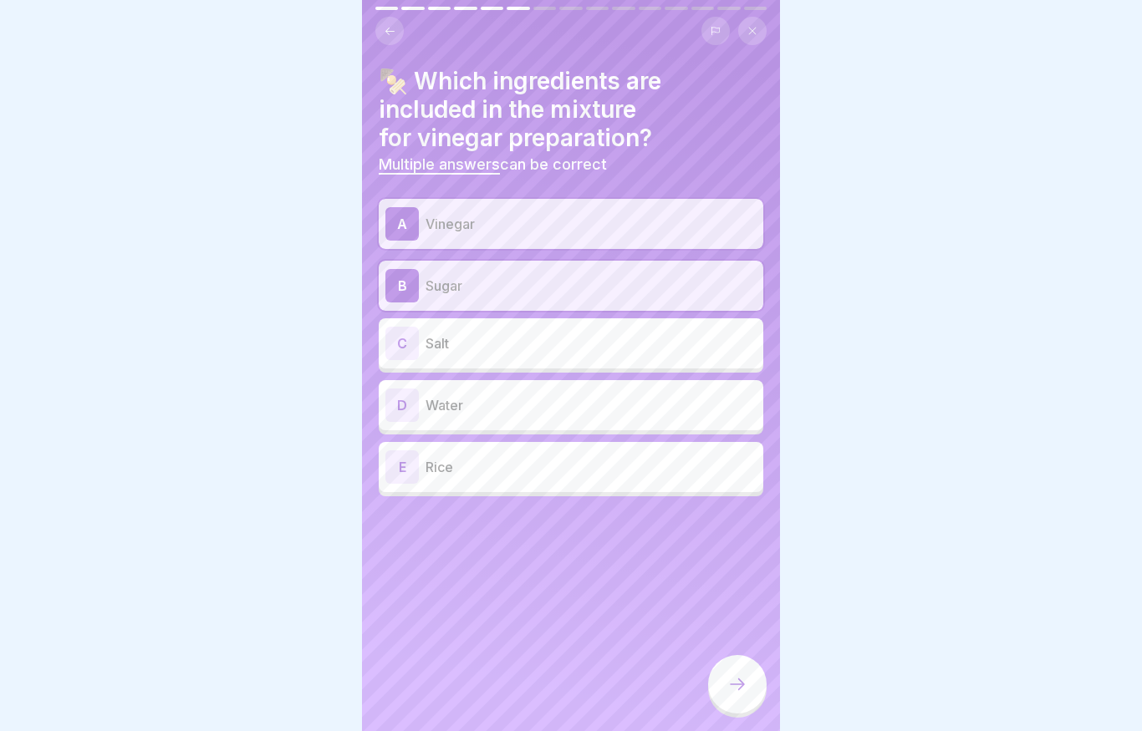
click at [313, 356] on div "C Salt" at bounding box center [570, 343] width 371 height 33
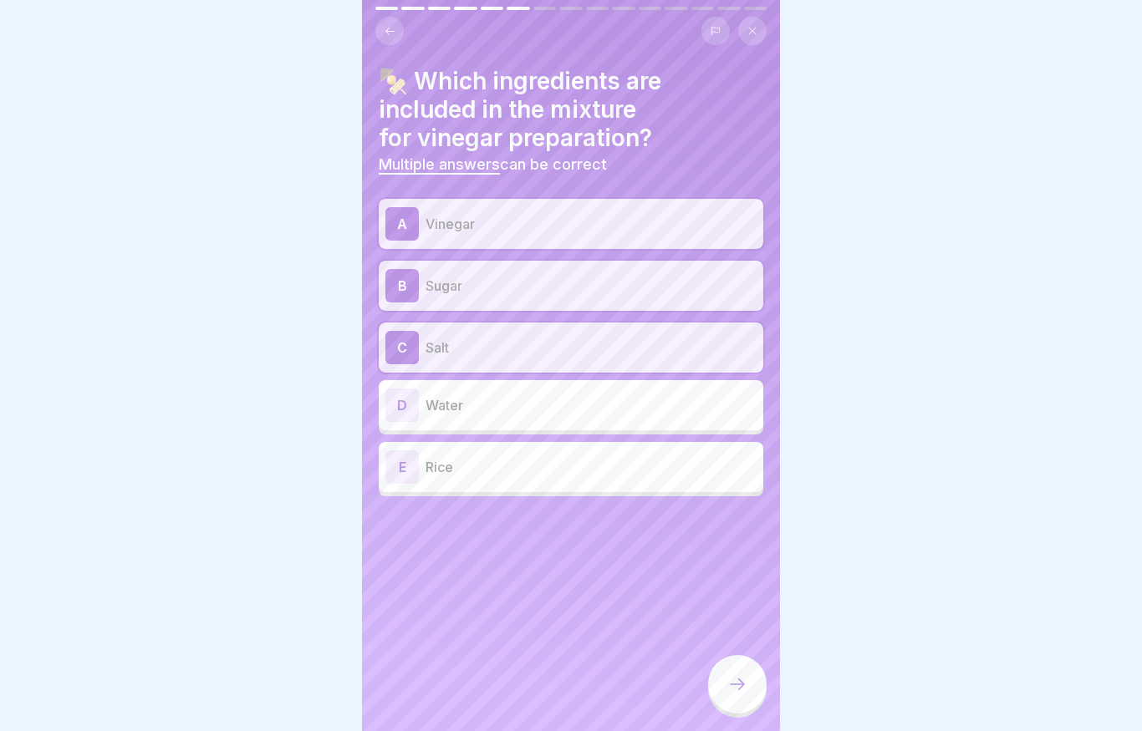
click at [313, 400] on p "Water" at bounding box center [590, 405] width 331 height 20
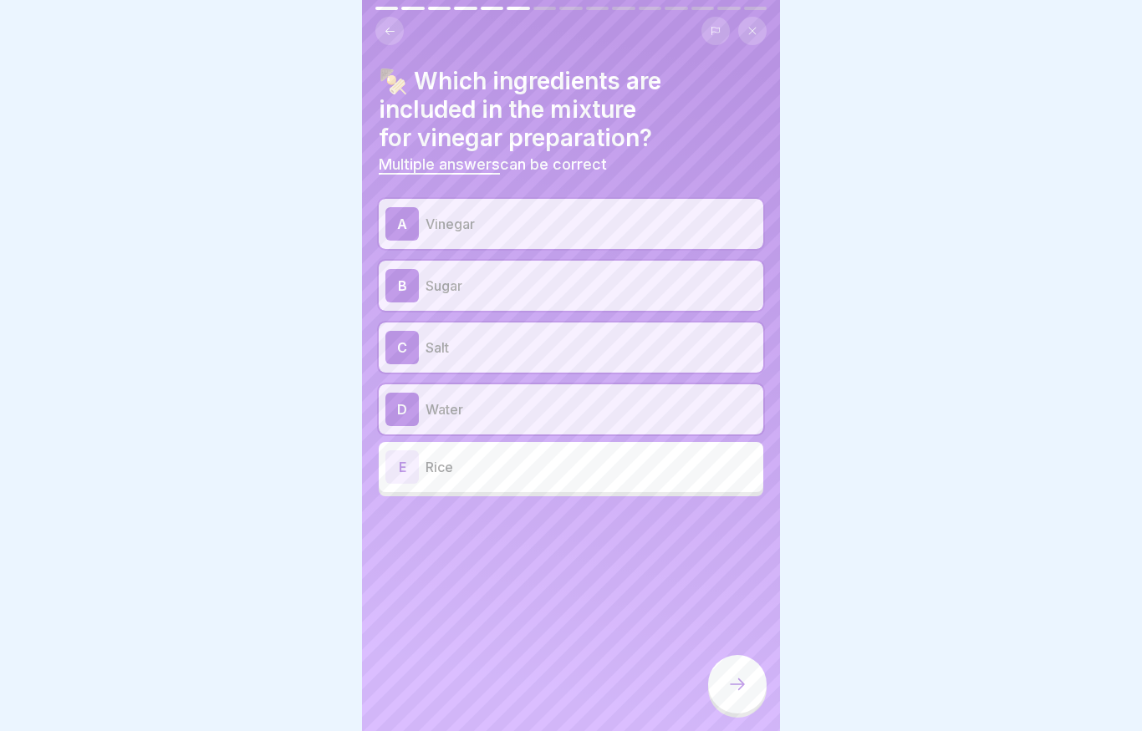
click at [313, 683] on icon at bounding box center [737, 684] width 20 height 20
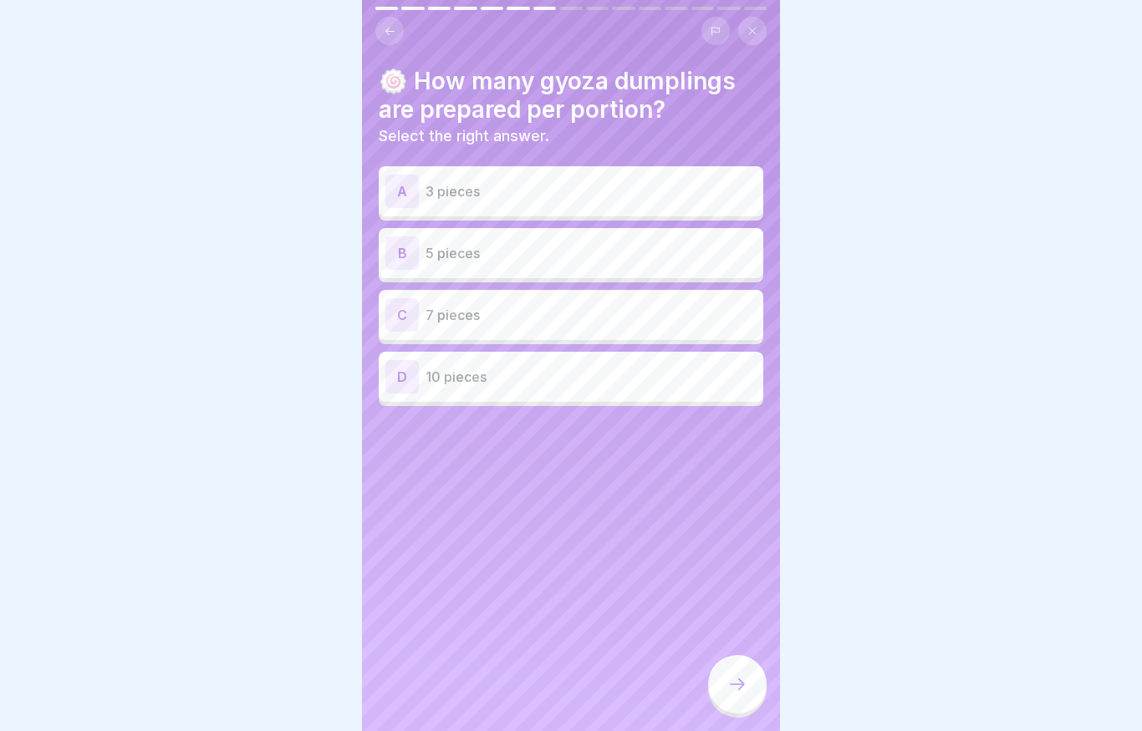
click at [313, 187] on p "3 pieces" at bounding box center [590, 191] width 331 height 20
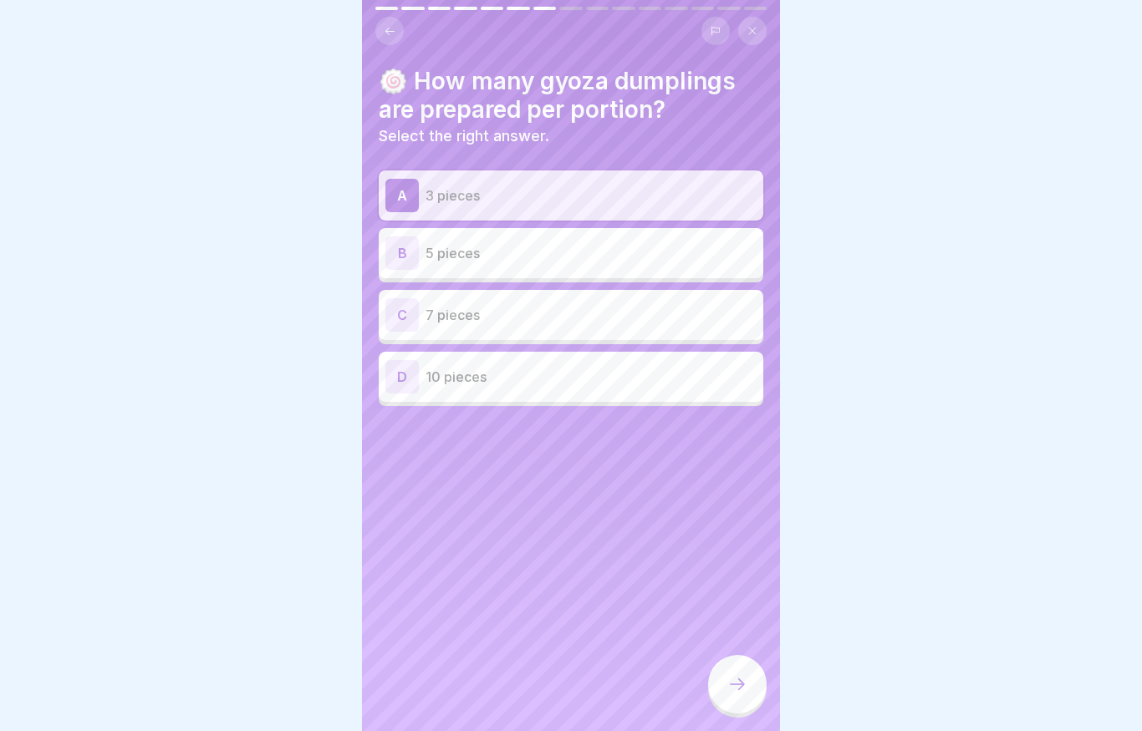
click at [313, 676] on div at bounding box center [737, 684] width 58 height 58
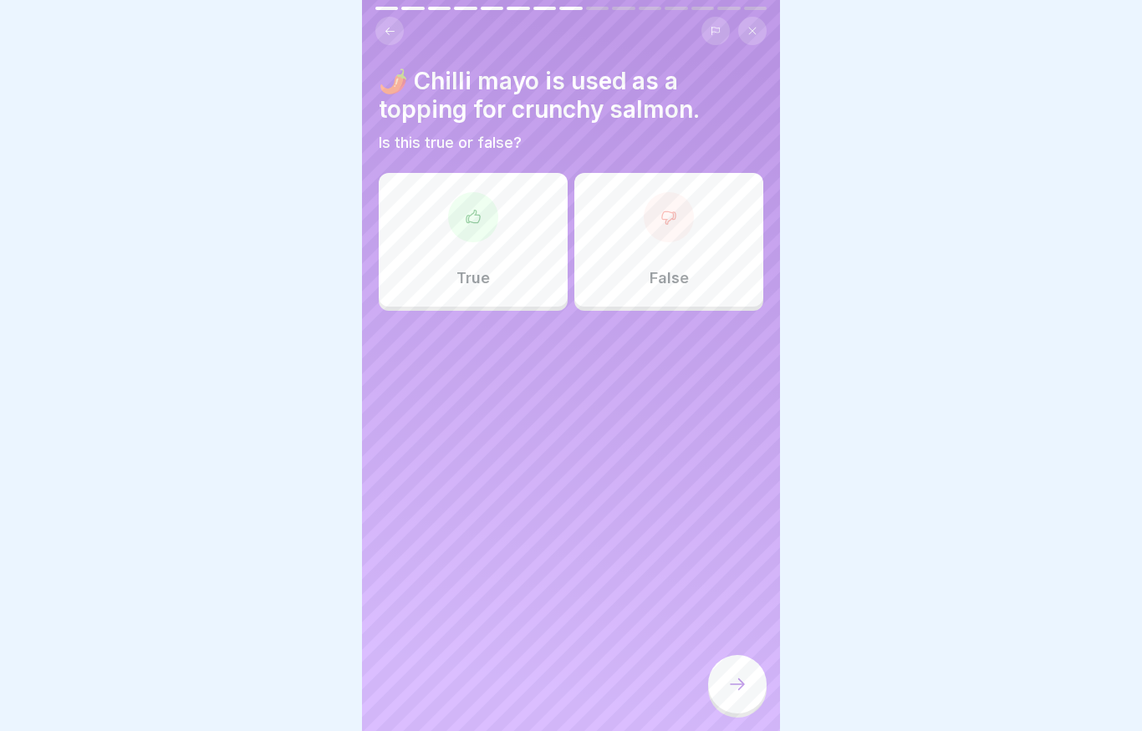
click at [313, 36] on button at bounding box center [389, 31] width 28 height 28
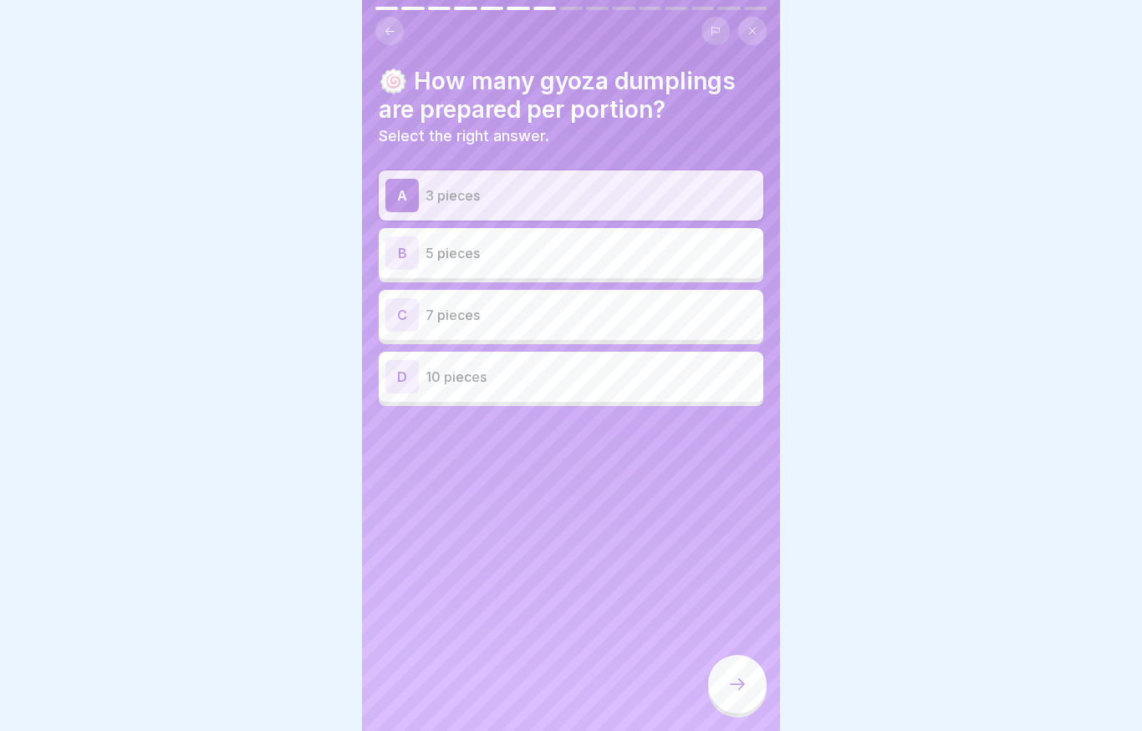
click at [313, 264] on div "B 5 pieces" at bounding box center [570, 252] width 371 height 33
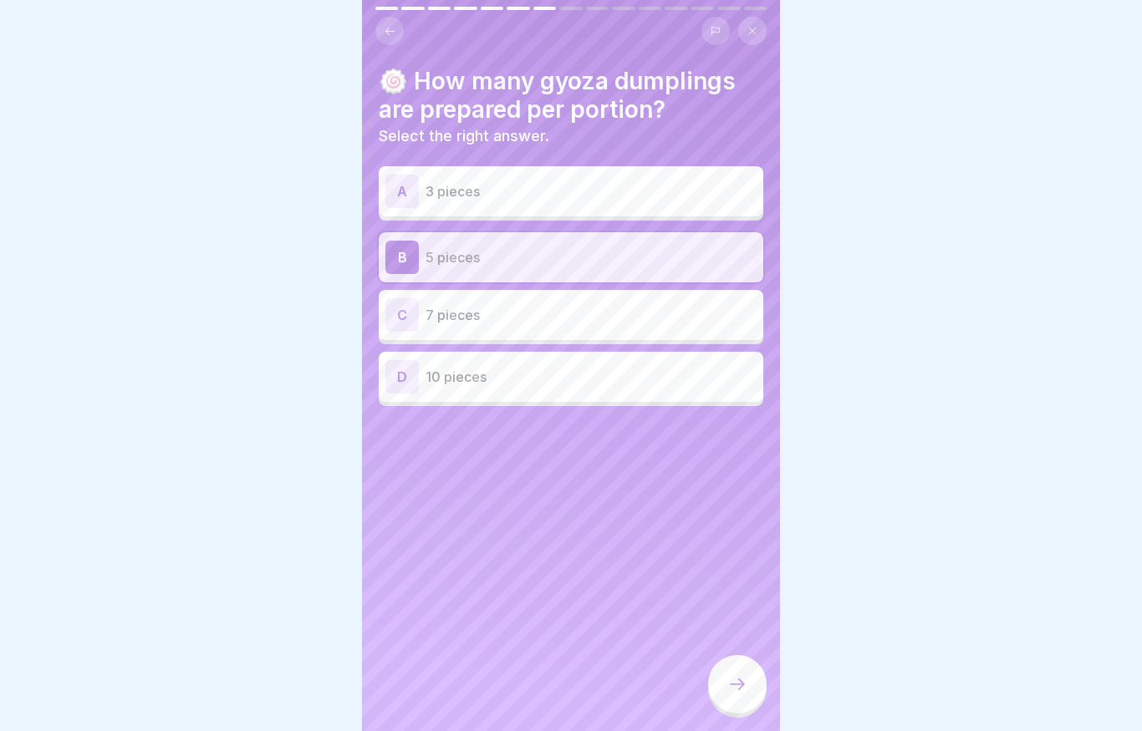
click at [313, 674] on div at bounding box center [737, 684] width 58 height 58
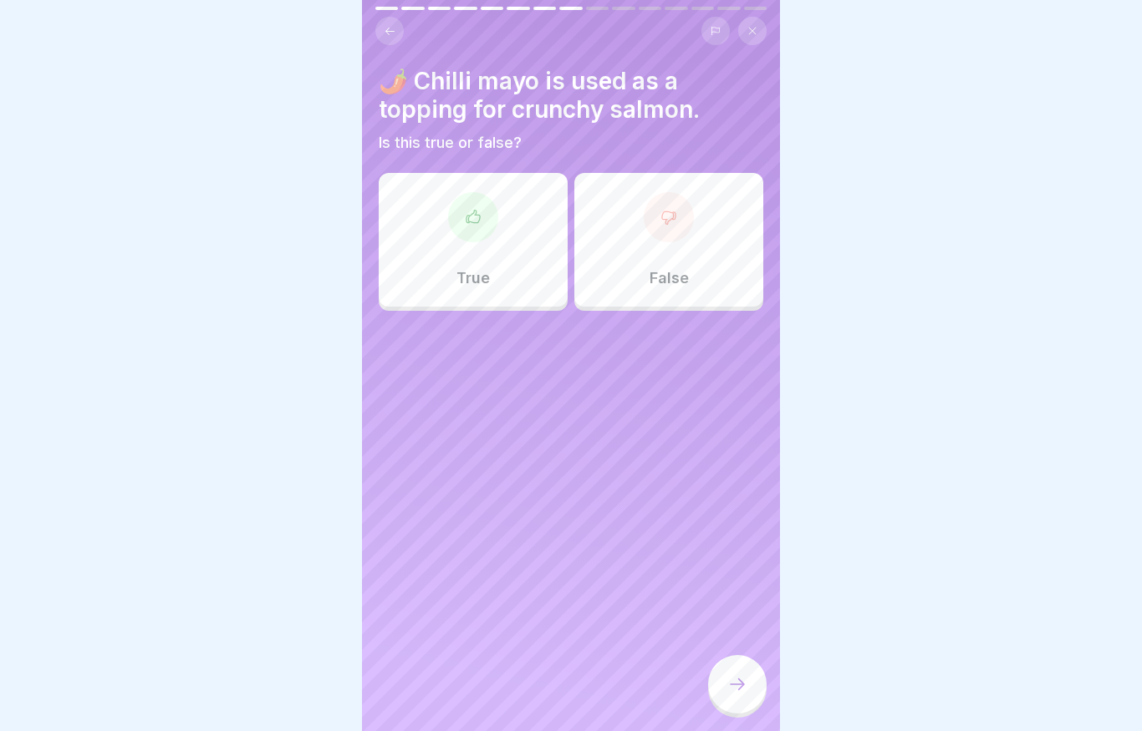
click at [313, 212] on div "True" at bounding box center [473, 240] width 189 height 134
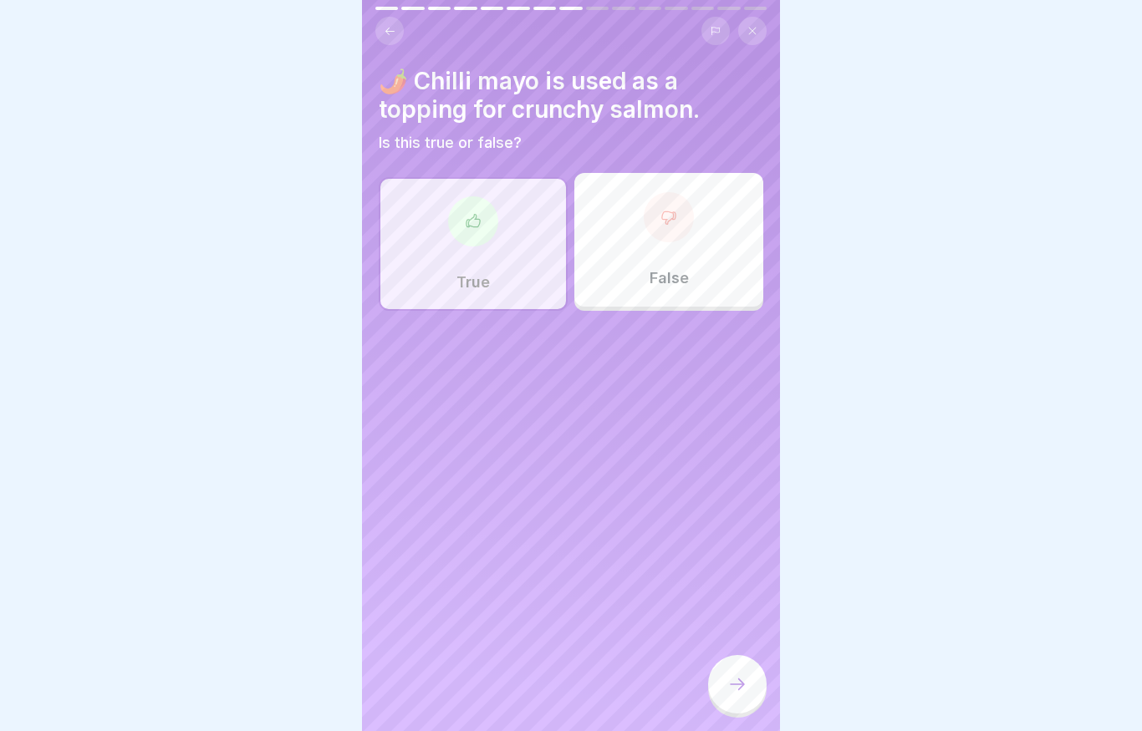
click at [313, 693] on icon at bounding box center [737, 684] width 20 height 20
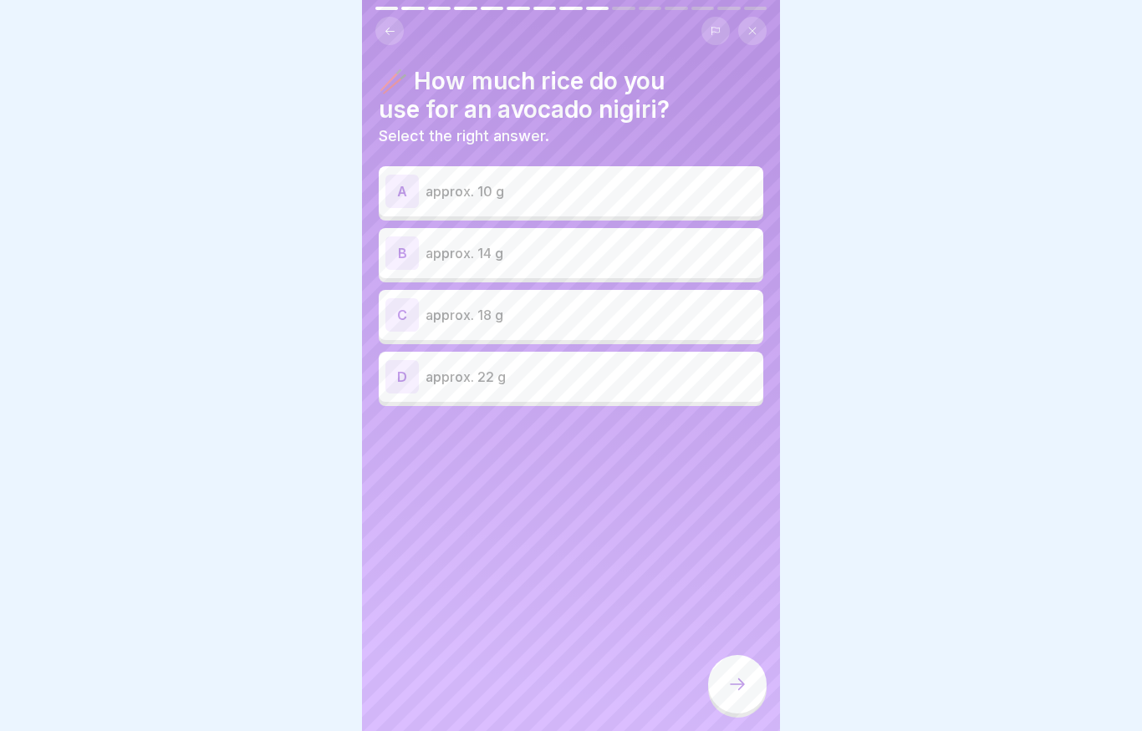
click at [313, 306] on p "approx. 18 g" at bounding box center [590, 315] width 331 height 20
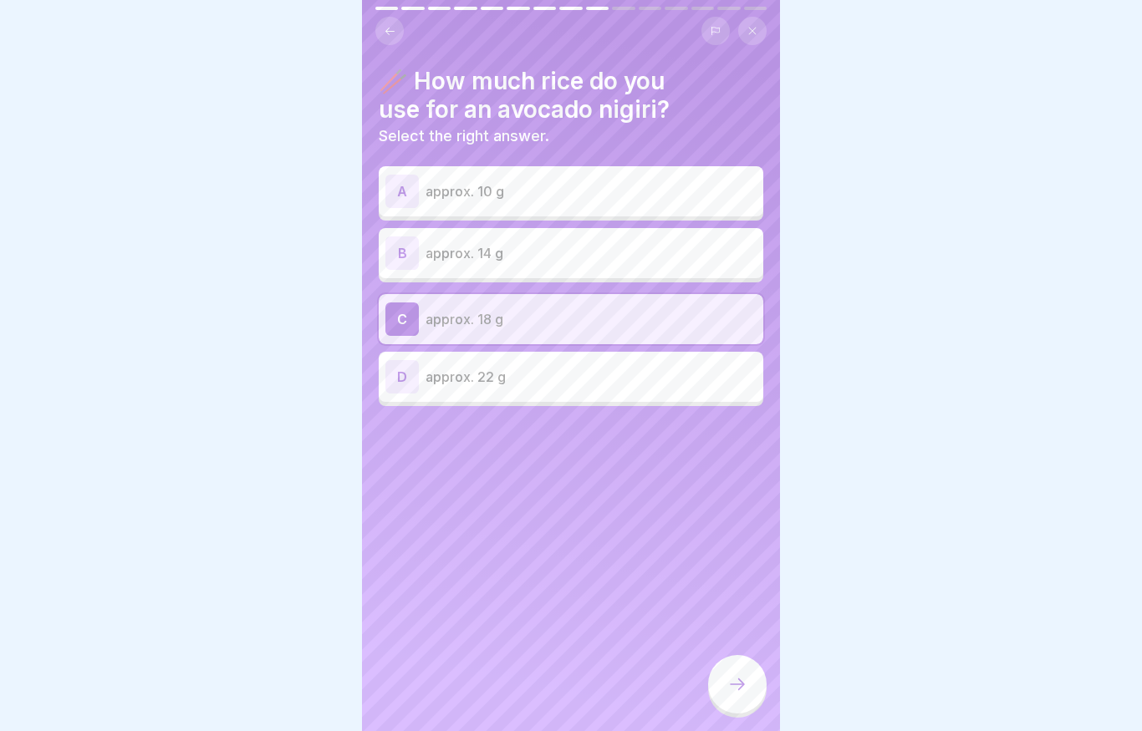
click at [313, 392] on div "D approx. 22 g" at bounding box center [570, 376] width 371 height 33
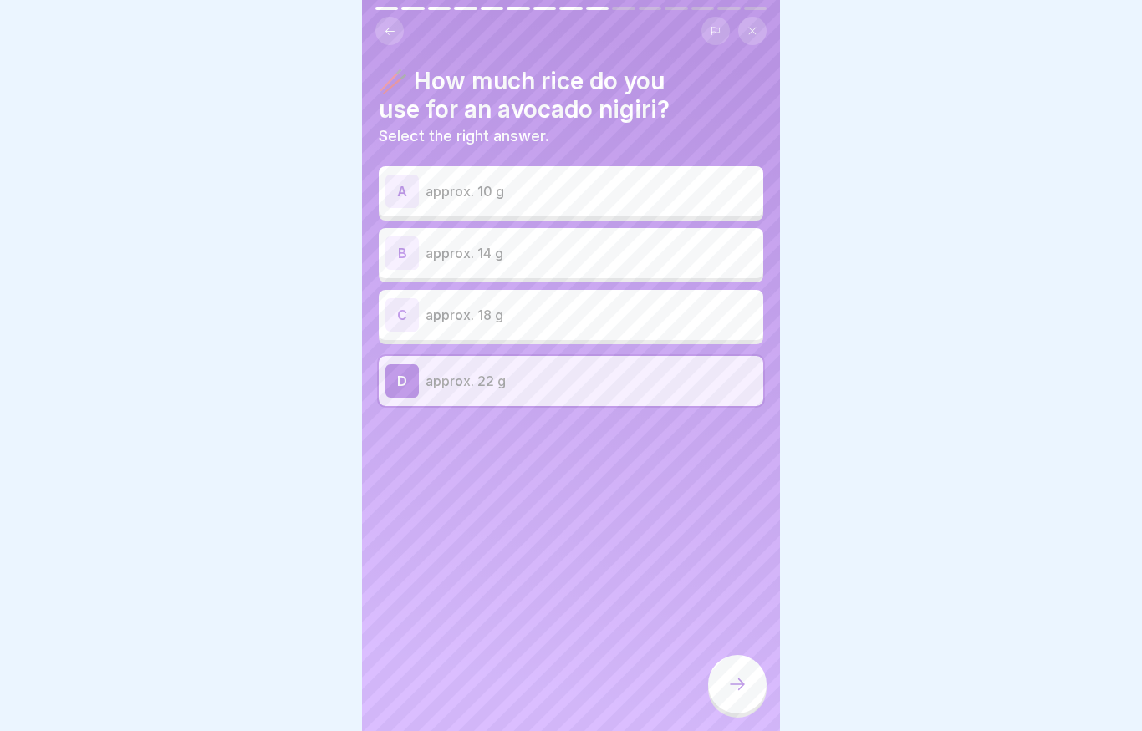
click at [313, 686] on div at bounding box center [737, 684] width 58 height 58
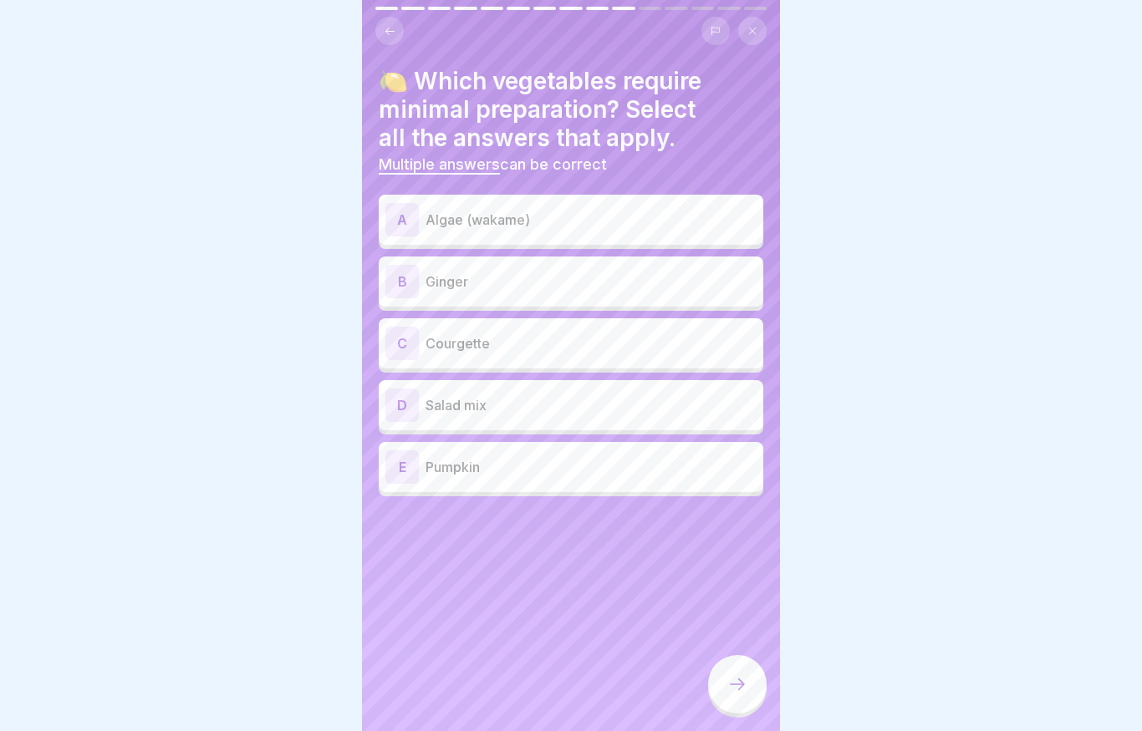
click at [313, 268] on div "B Ginger" at bounding box center [570, 281] width 371 height 33
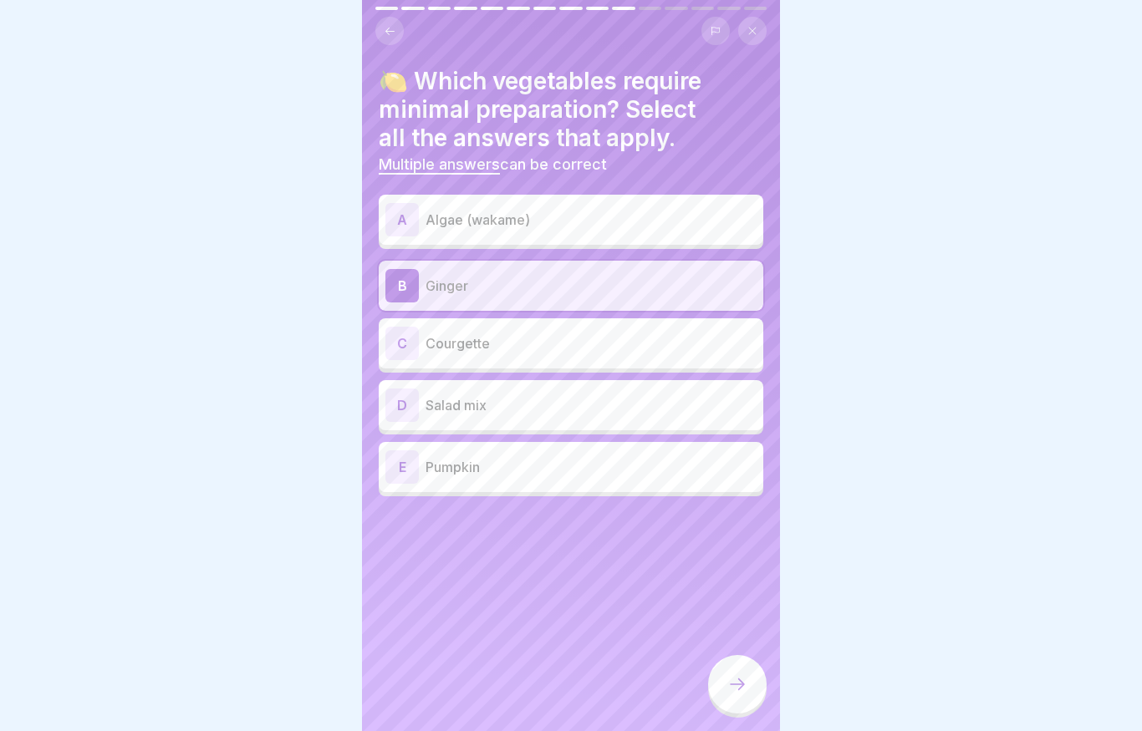
click at [313, 338] on p "Courgette" at bounding box center [590, 343] width 331 height 20
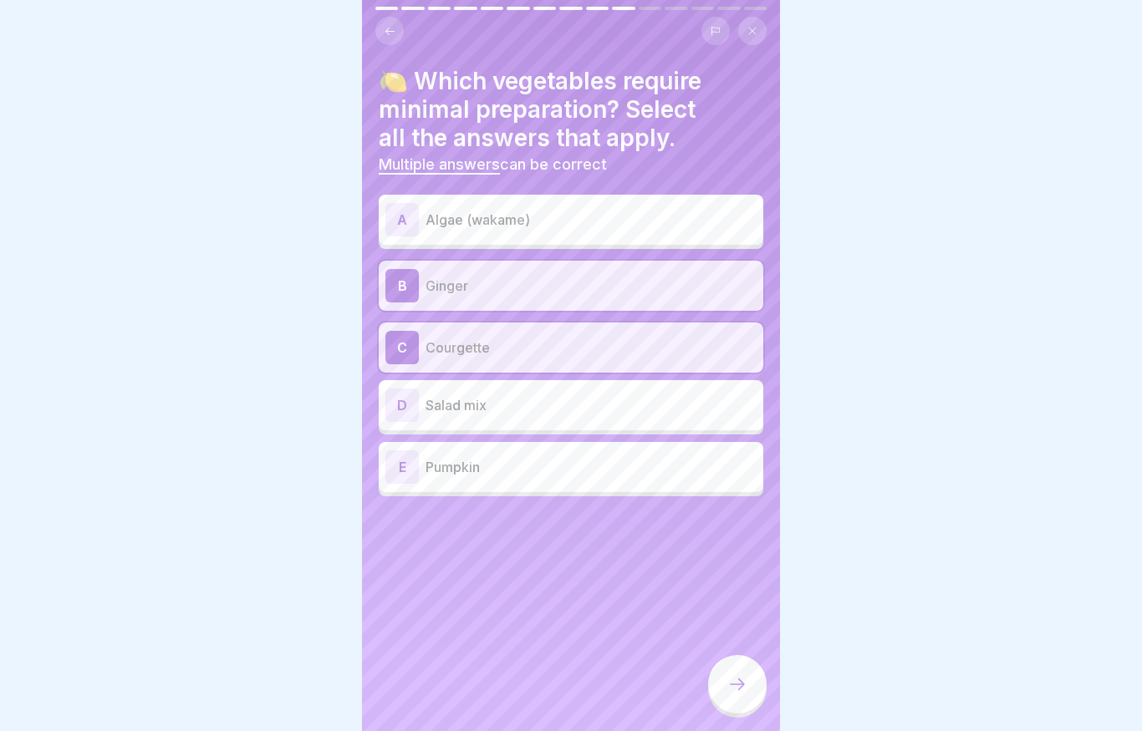
click at [313, 481] on div "E Pumpkin" at bounding box center [570, 466] width 371 height 33
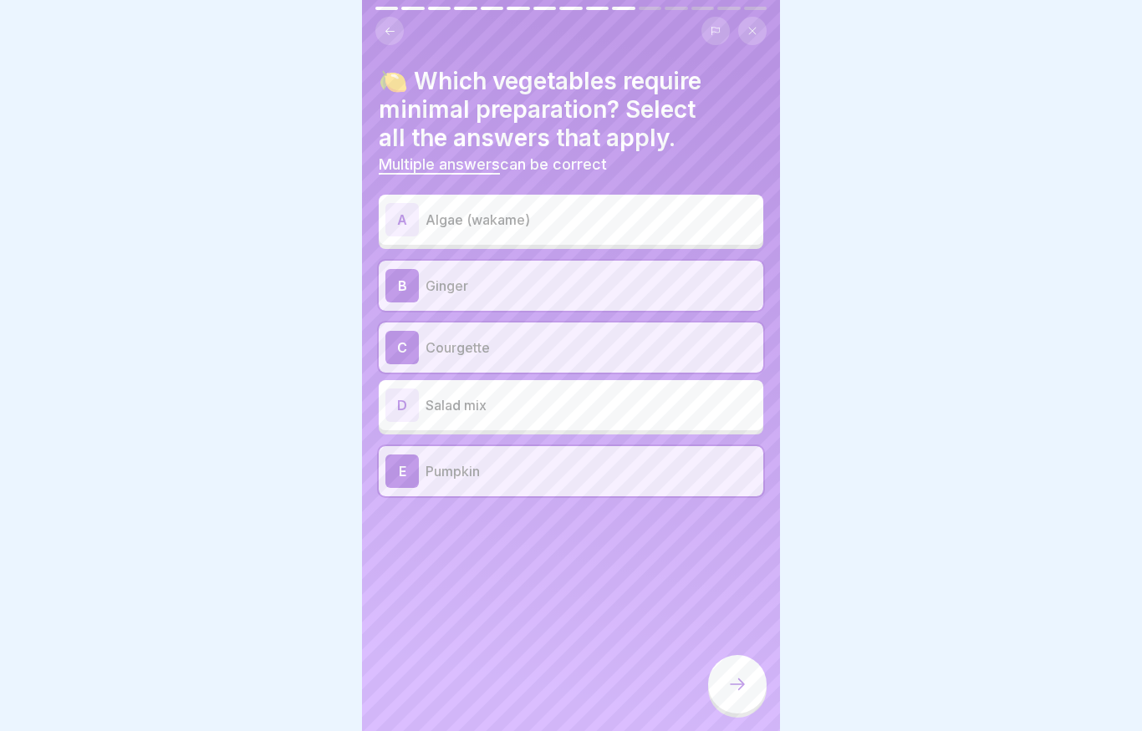
click at [313, 695] on div at bounding box center [737, 684] width 58 height 58
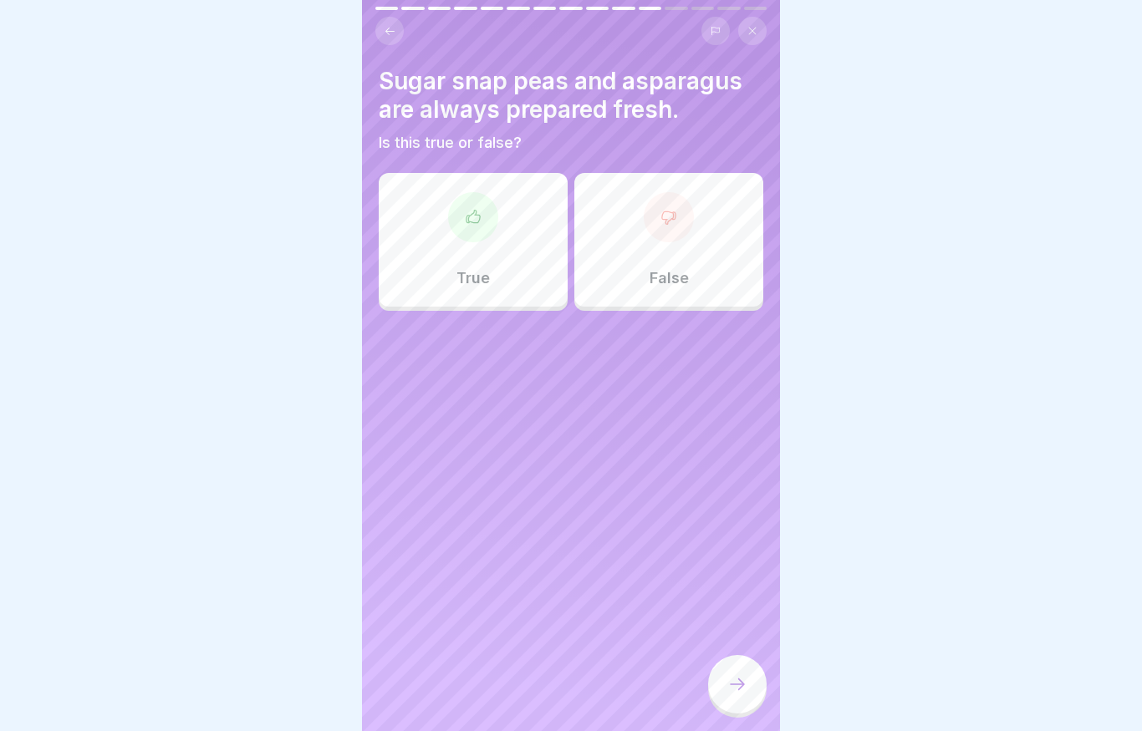
click at [313, 227] on div at bounding box center [473, 217] width 50 height 50
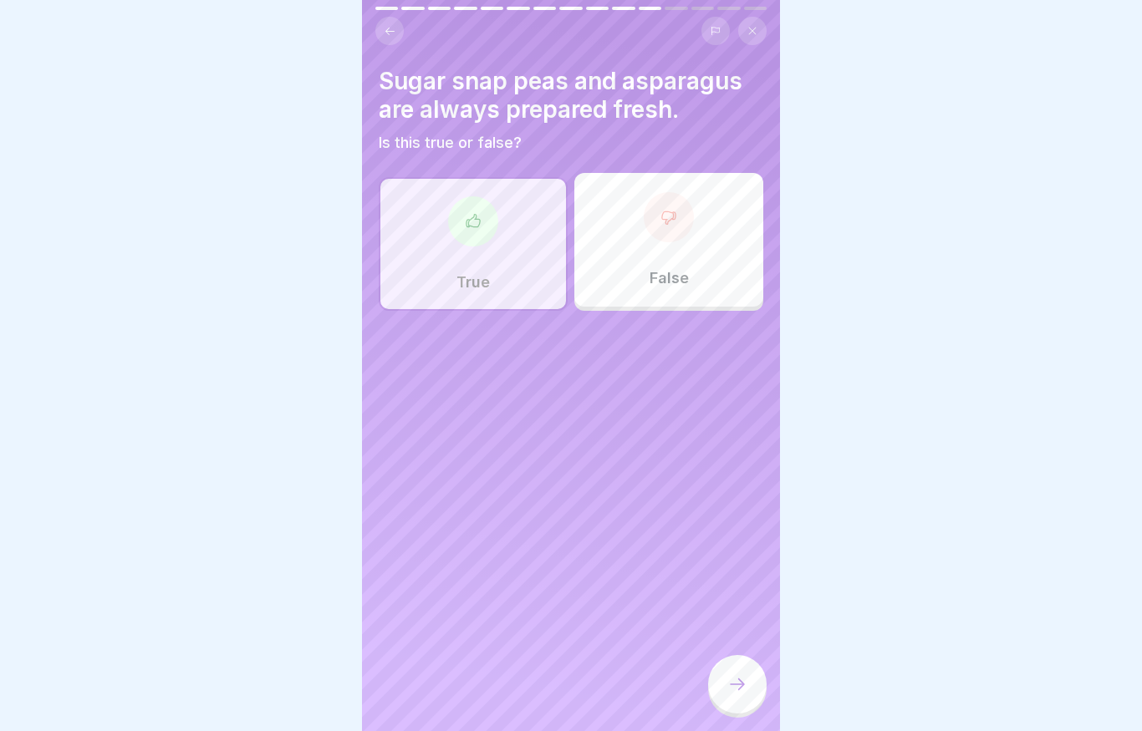
click at [313, 674] on div at bounding box center [737, 684] width 58 height 58
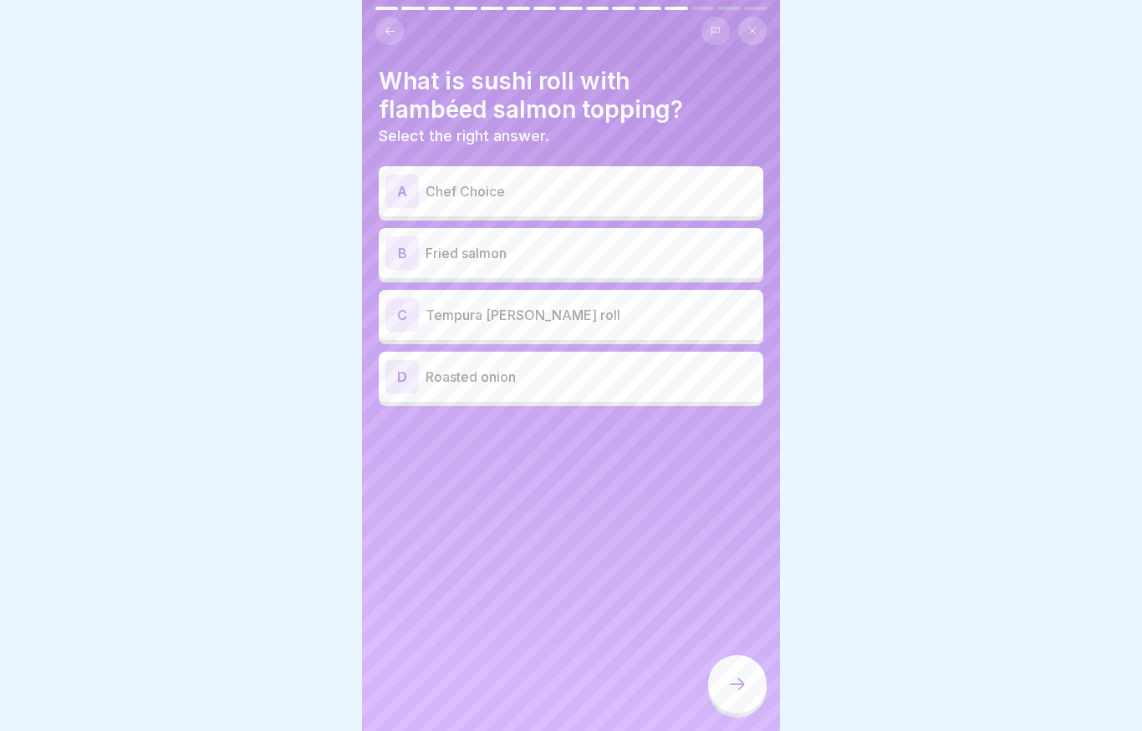
click at [313, 186] on p "Chef Choice" at bounding box center [590, 191] width 331 height 20
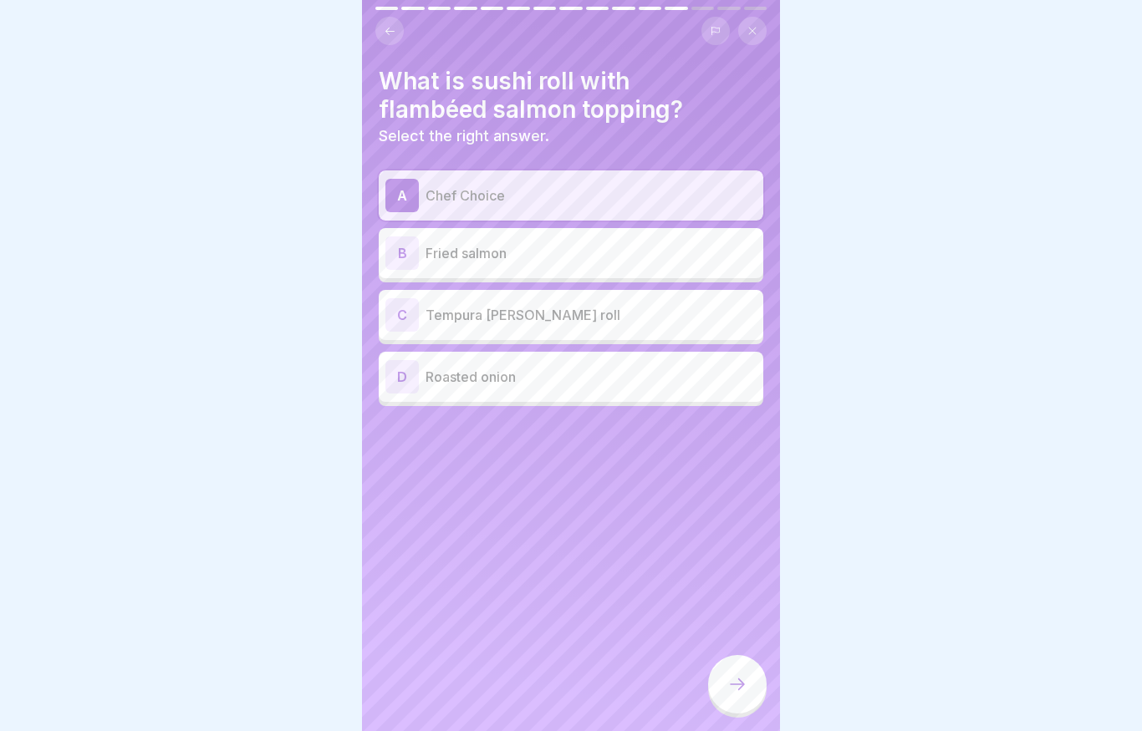
click at [313, 680] on icon at bounding box center [737, 684] width 20 height 20
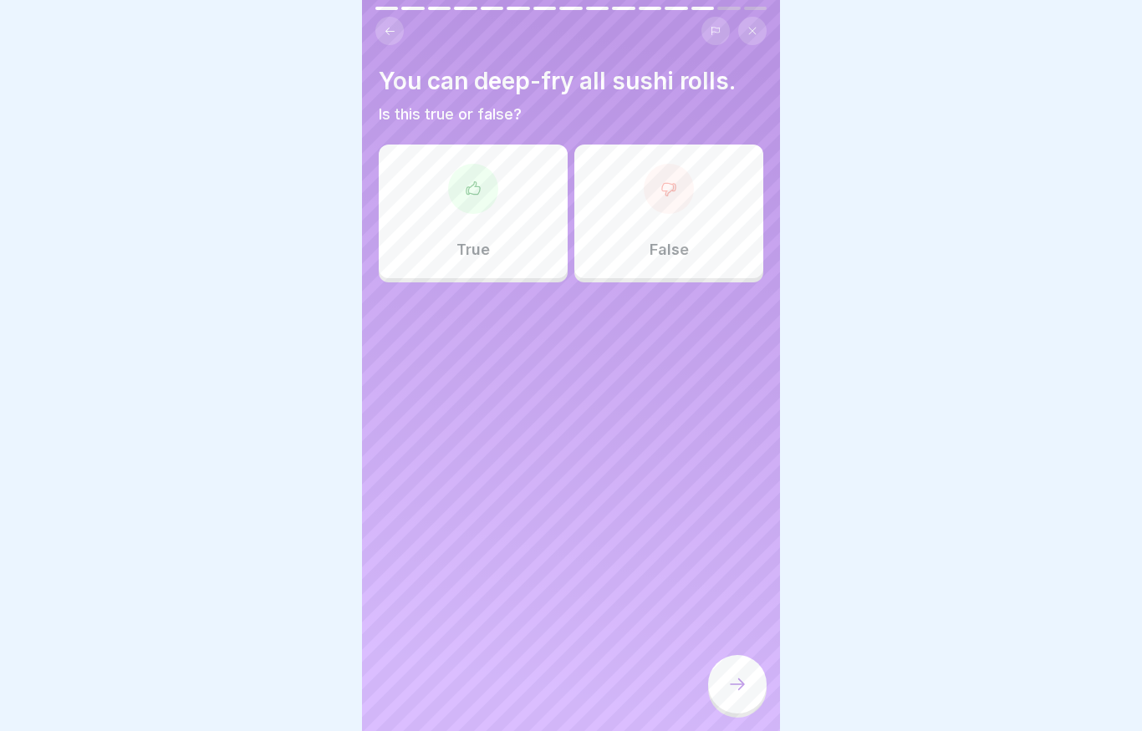
click at [313, 196] on div at bounding box center [668, 189] width 50 height 50
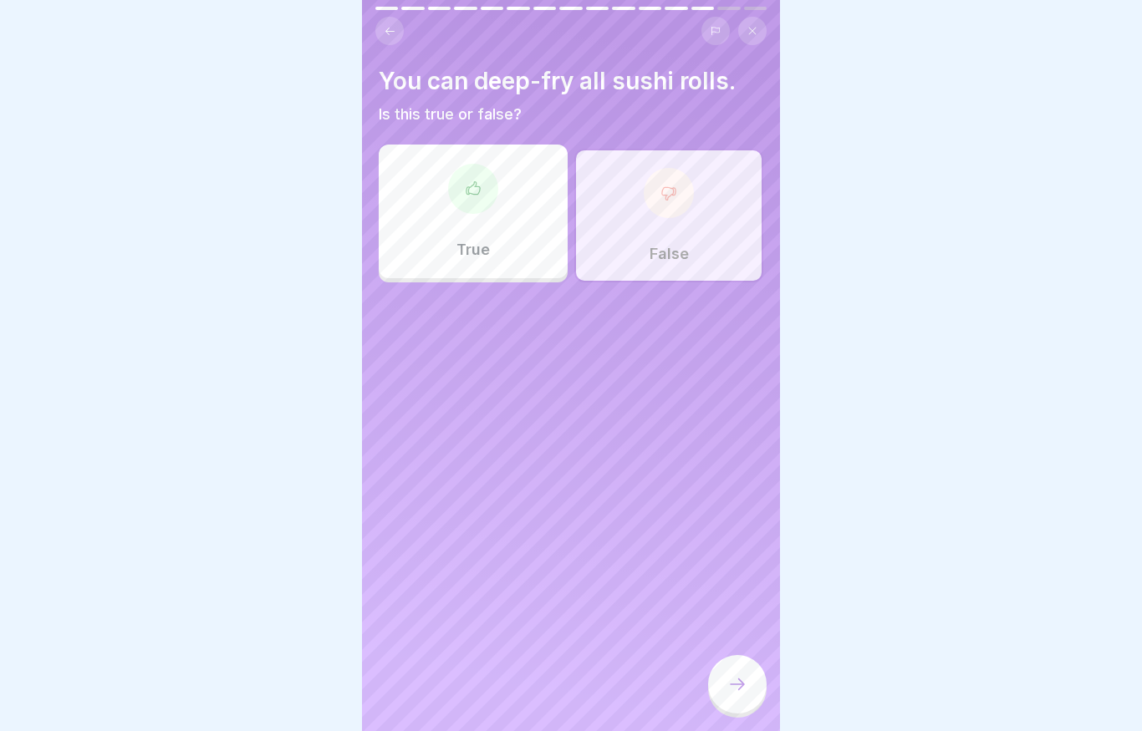
click at [313, 676] on div at bounding box center [737, 684] width 58 height 58
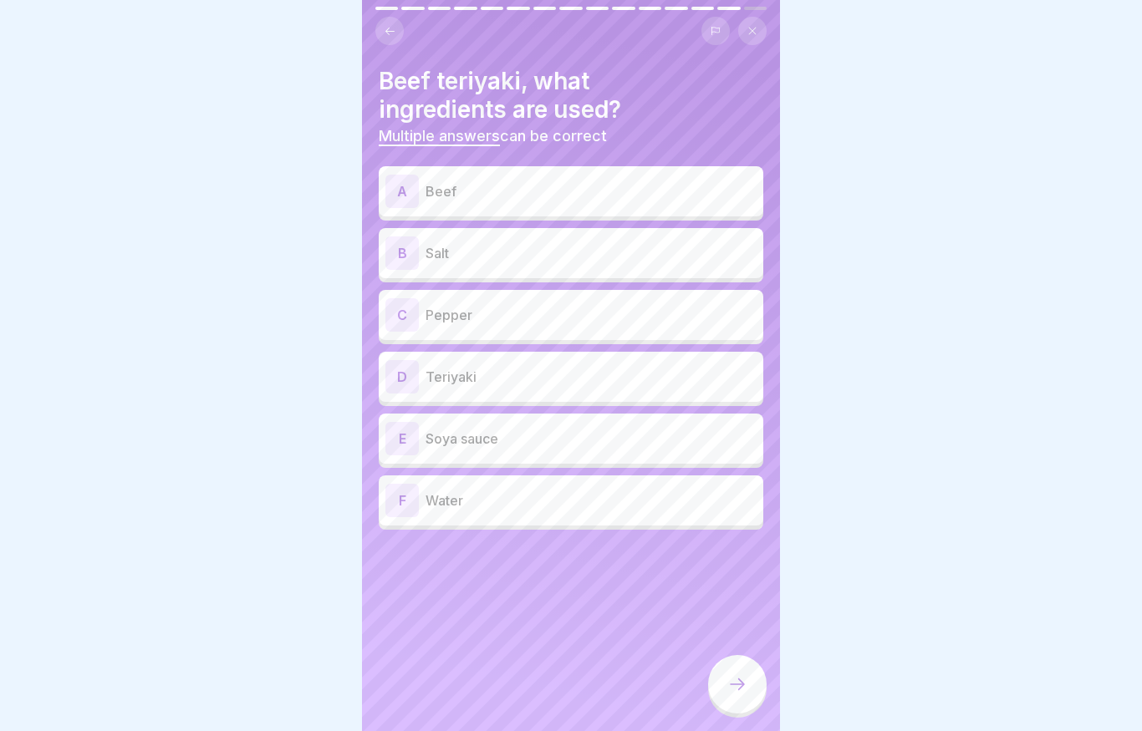
click at [313, 199] on p "Beef" at bounding box center [590, 191] width 331 height 20
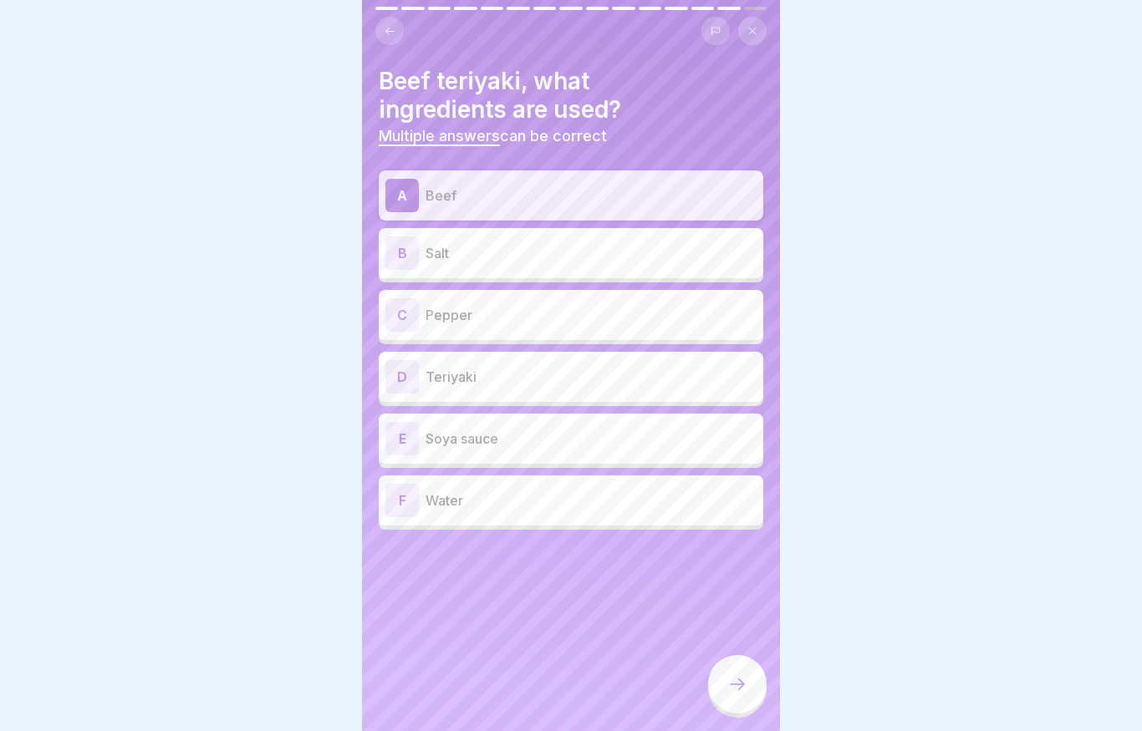
click at [313, 264] on div "B Salt" at bounding box center [570, 252] width 371 height 33
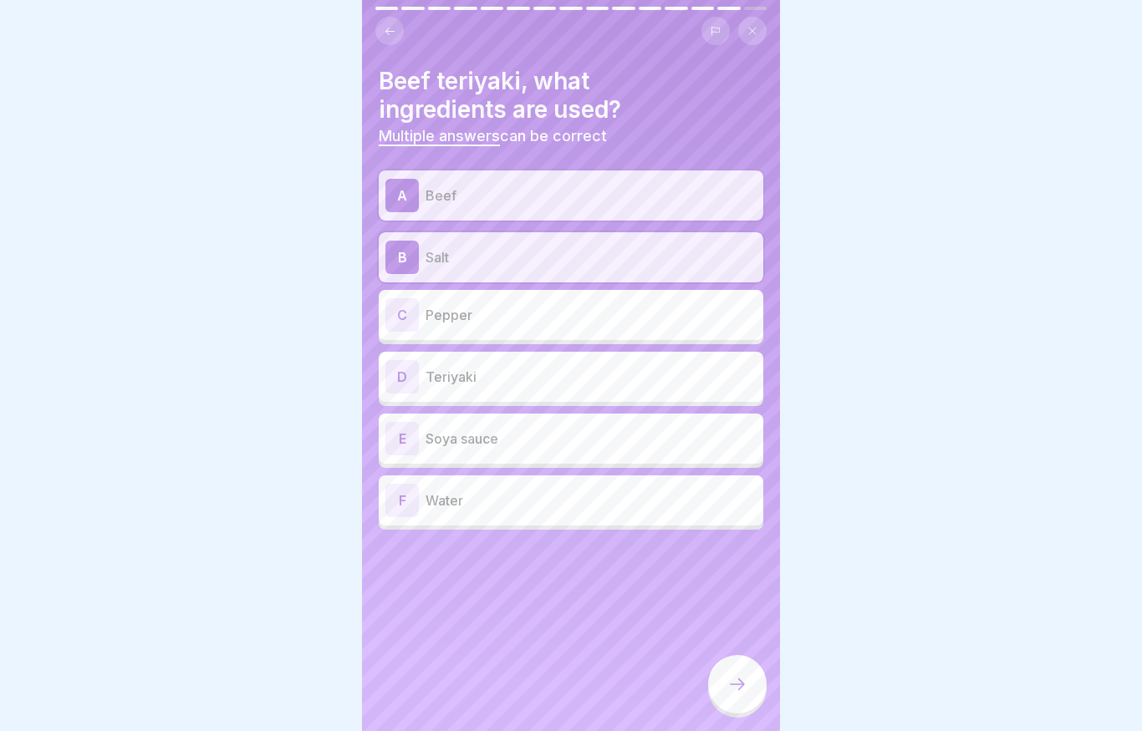
click at [313, 331] on div "C Pepper" at bounding box center [571, 315] width 384 height 50
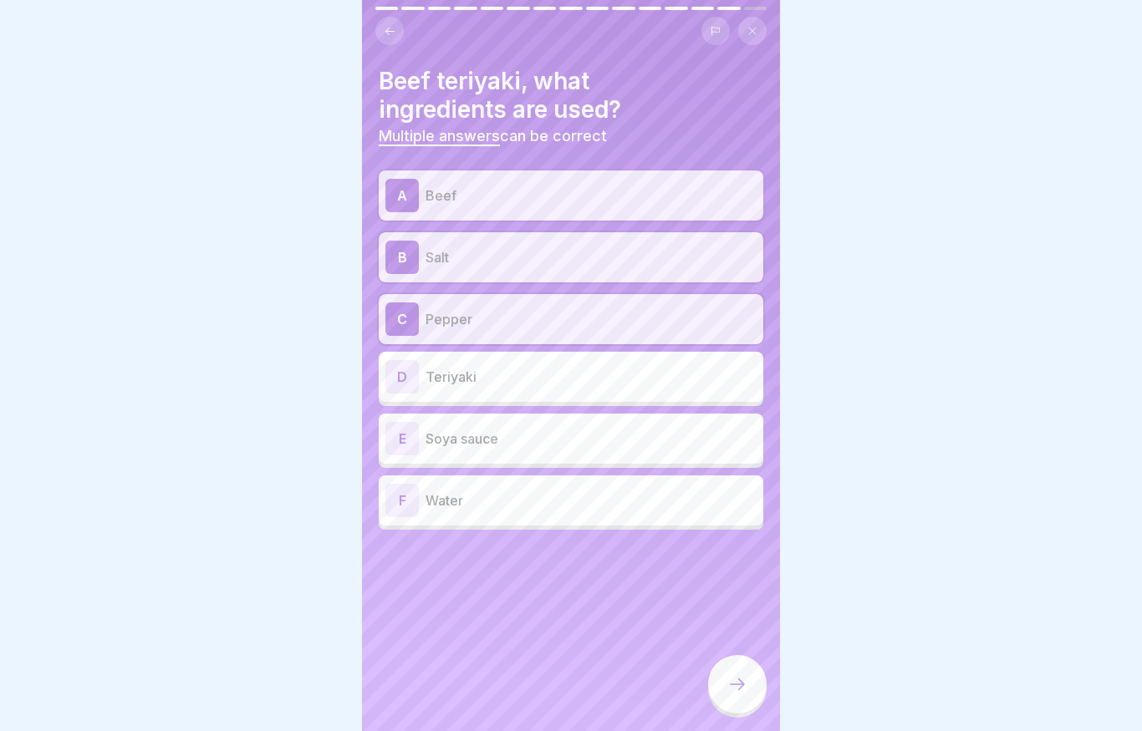
click at [313, 431] on p "Soya sauce" at bounding box center [590, 439] width 331 height 20
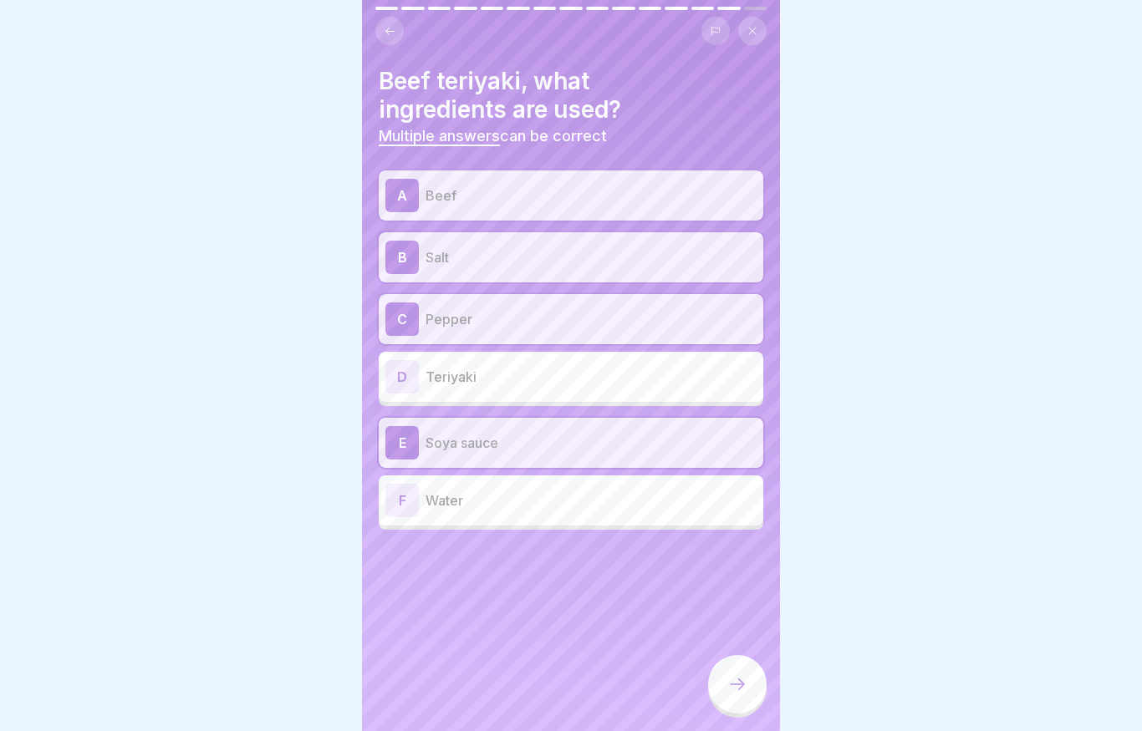
click at [313, 497] on p "Water" at bounding box center [590, 501] width 331 height 20
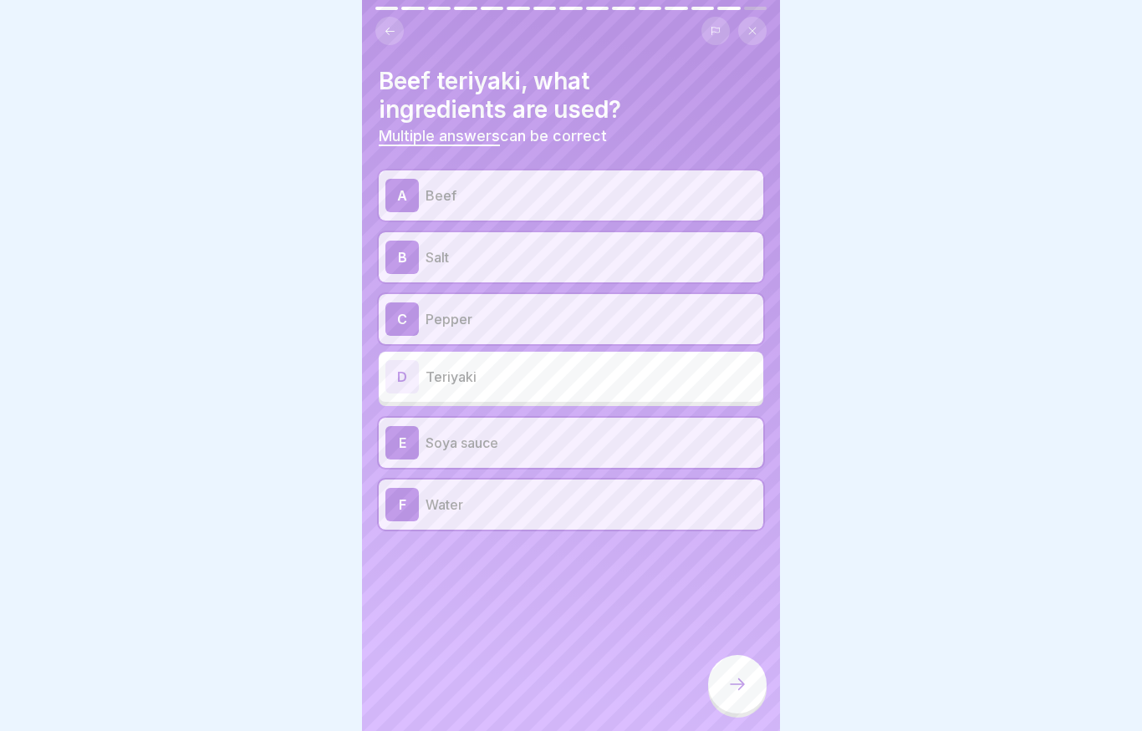
click at [313, 686] on icon at bounding box center [737, 684] width 20 height 20
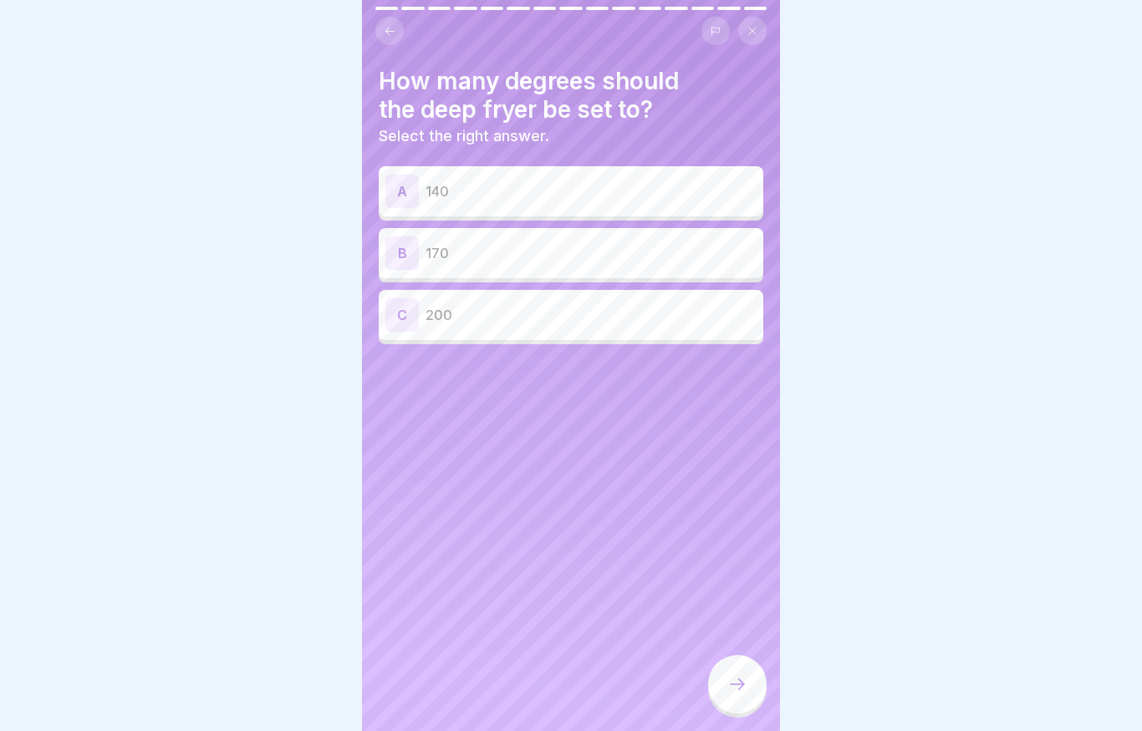
click at [313, 322] on p "200" at bounding box center [590, 315] width 331 height 20
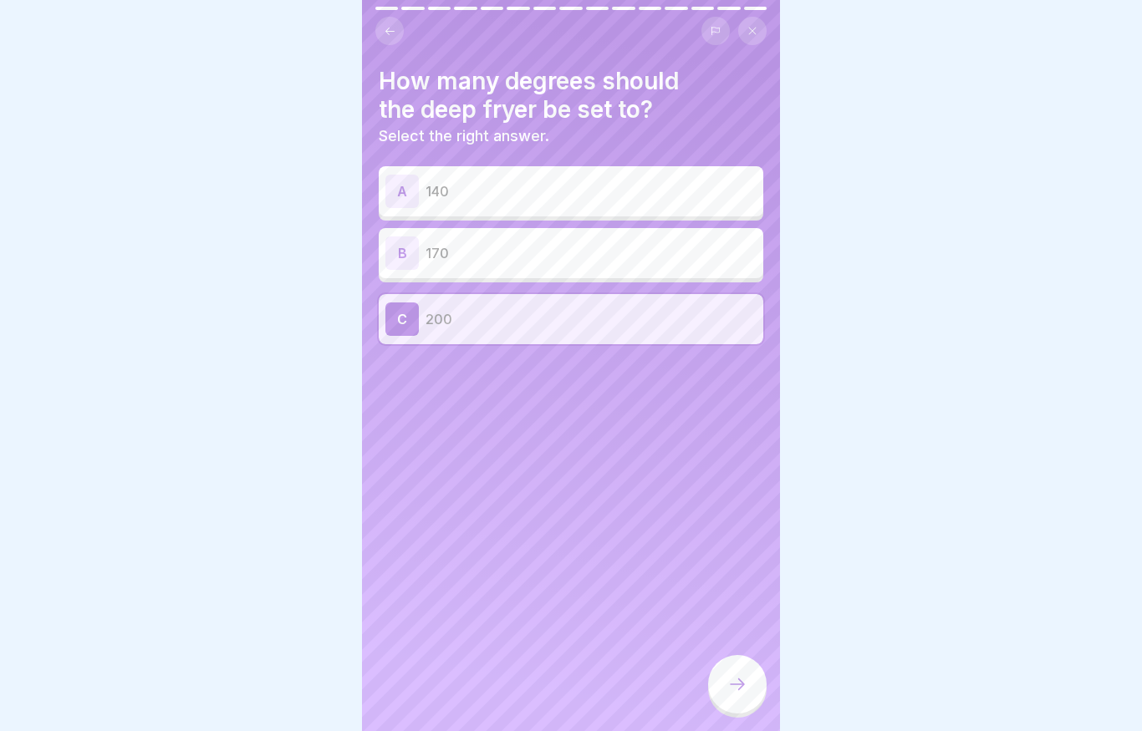
click at [313, 680] on icon at bounding box center [737, 684] width 20 height 20
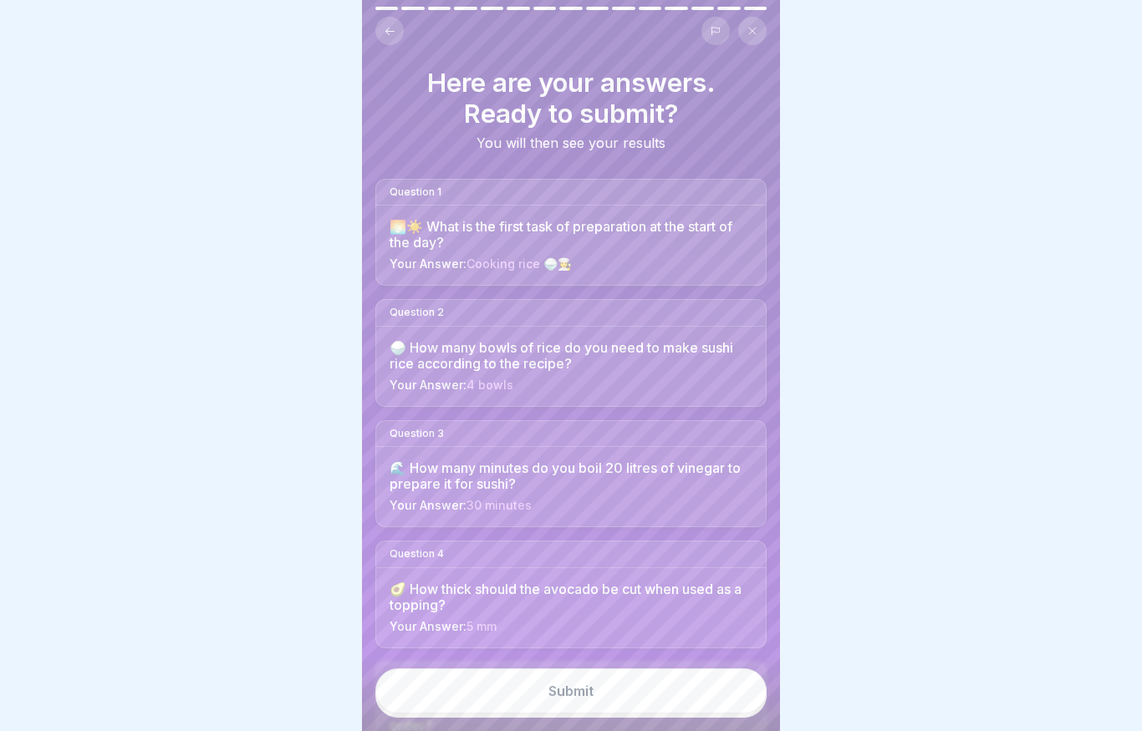
click at [313, 695] on button "Submit" at bounding box center [570, 691] width 391 height 45
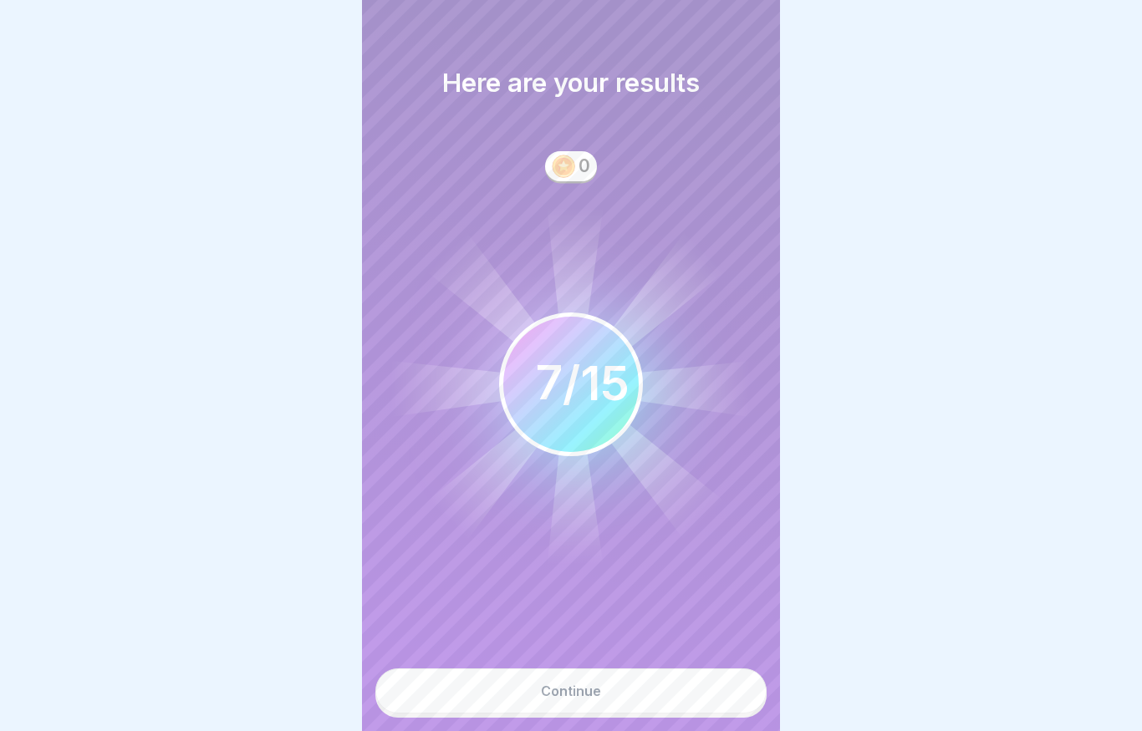
click at [313, 686] on div "Continue" at bounding box center [571, 691] width 60 height 15
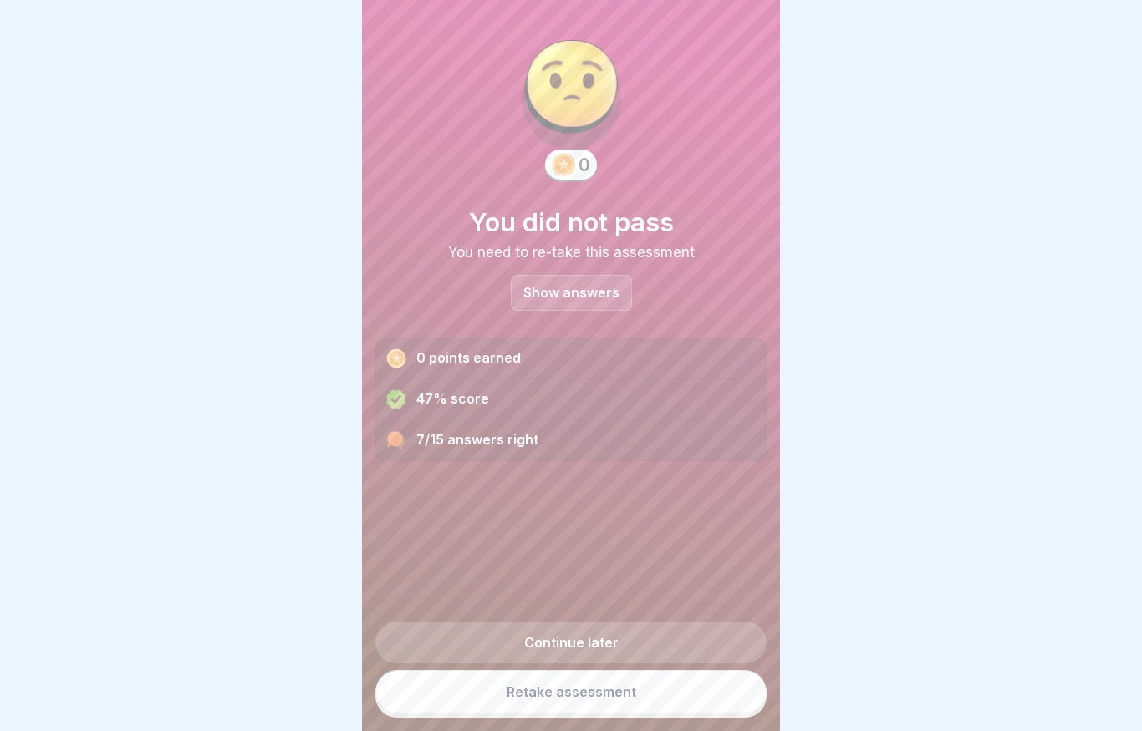
click at [313, 295] on p "Show answers" at bounding box center [571, 293] width 96 height 14
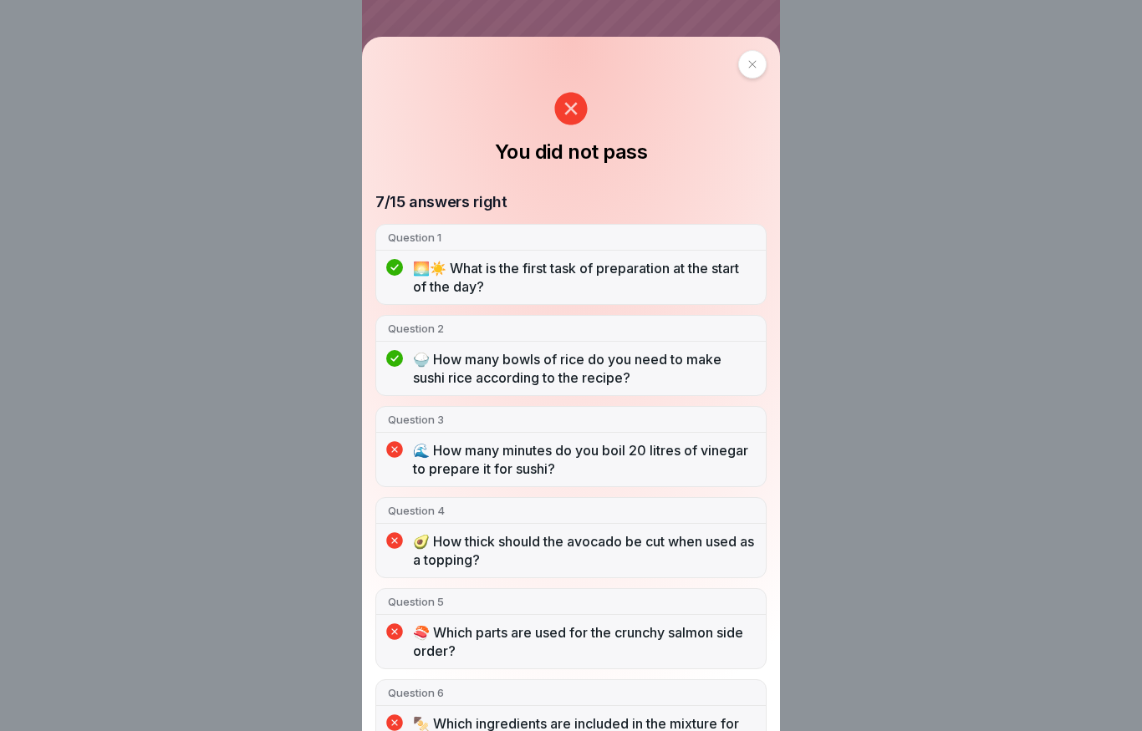
scroll to position [35, 0]
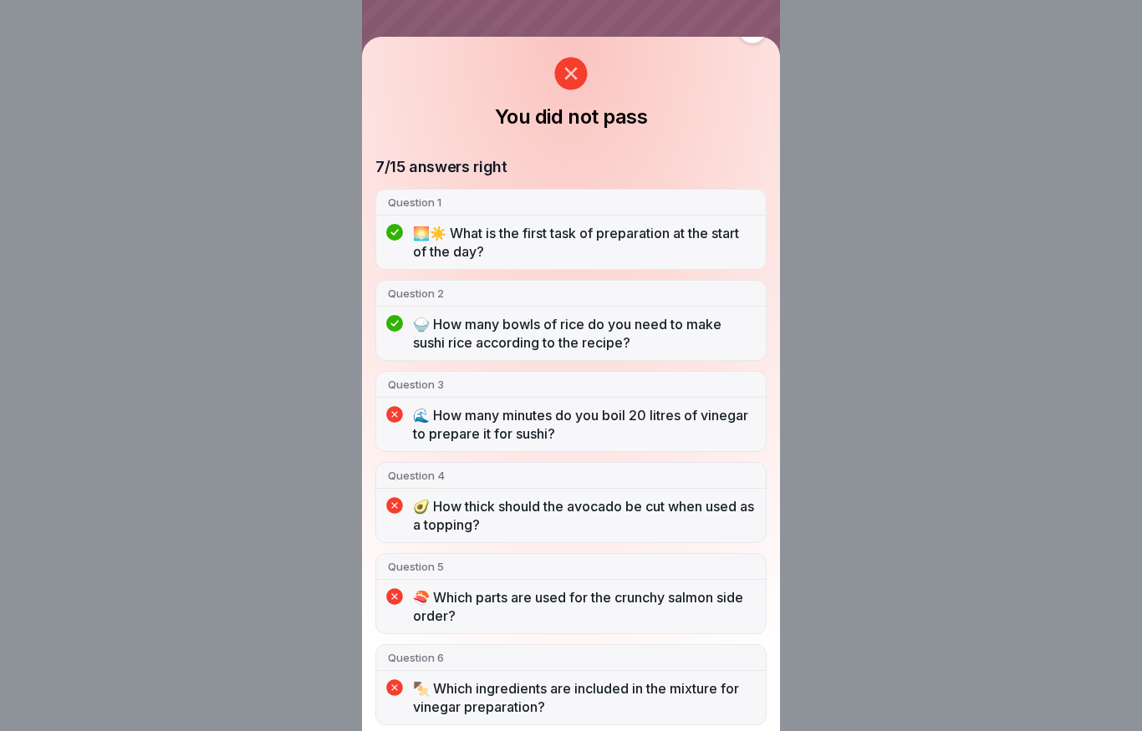
click at [313, 517] on p "🥑 How thick should the avocado be cut when used as a topping?" at bounding box center [583, 515] width 341 height 37
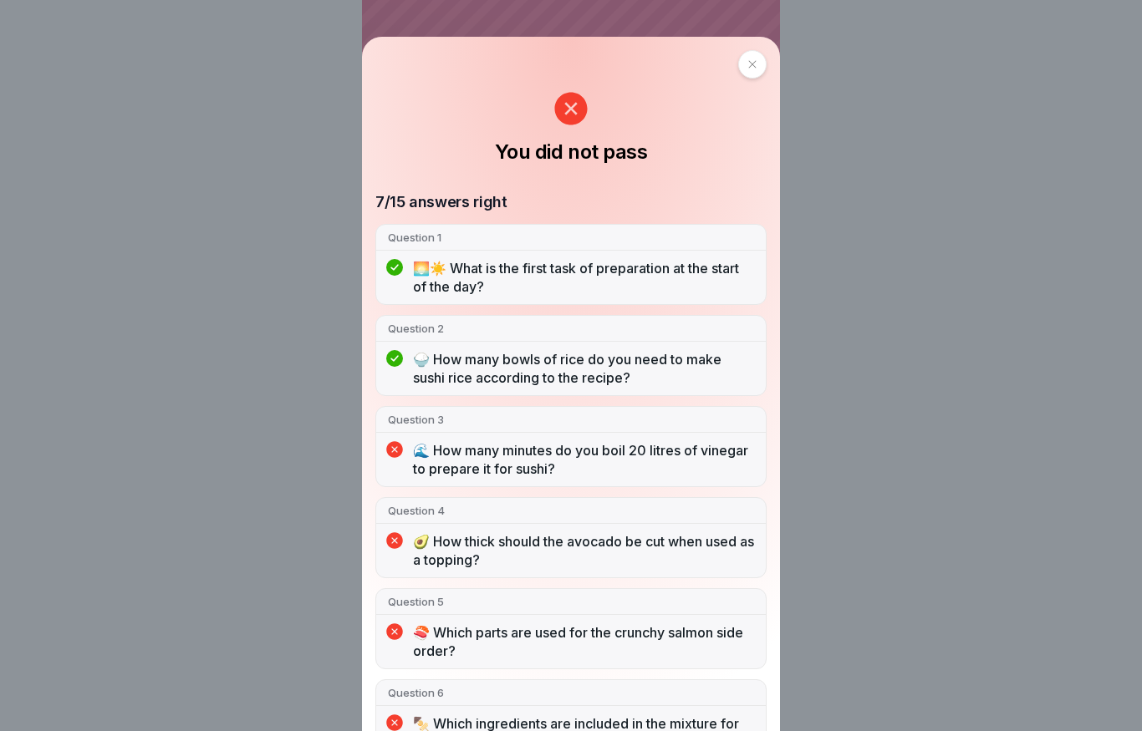
scroll to position [0, 0]
click at [313, 74] on div "You did not pass 7/15 answers right Question 1 🌅☀️ What is the first task of pr…" at bounding box center [571, 384] width 418 height 694
click at [313, 71] on div at bounding box center [752, 64] width 28 height 28
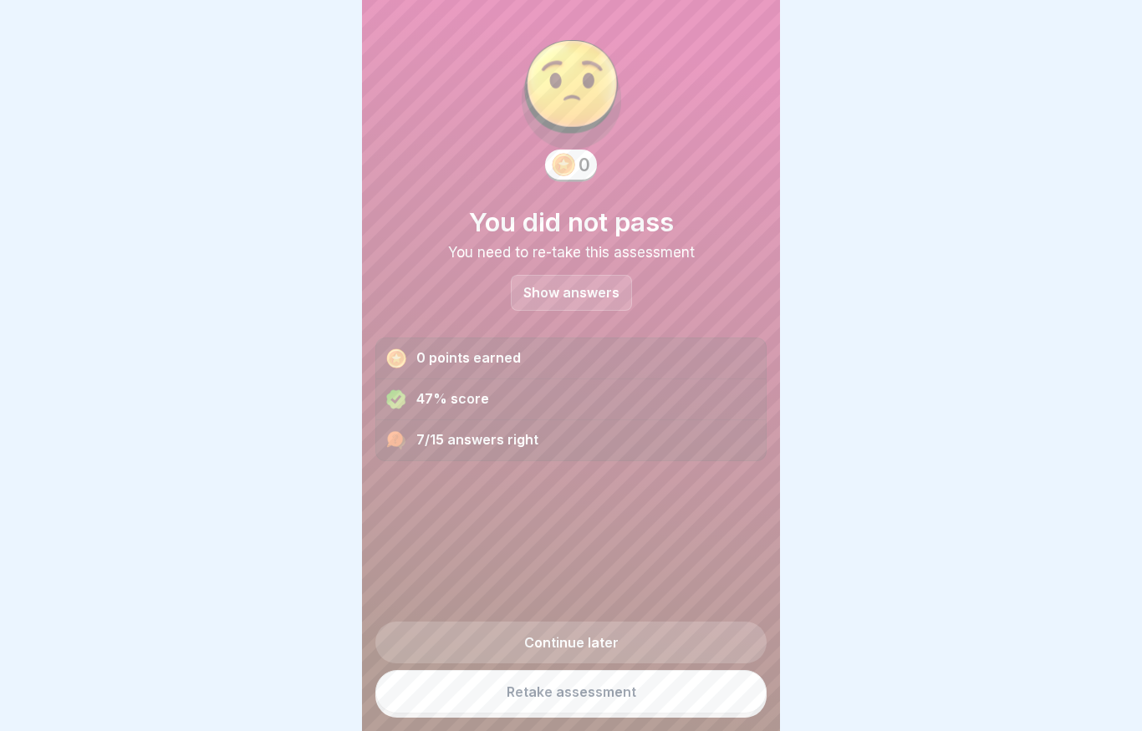
click at [313, 648] on link "Continue later" at bounding box center [570, 643] width 391 height 42
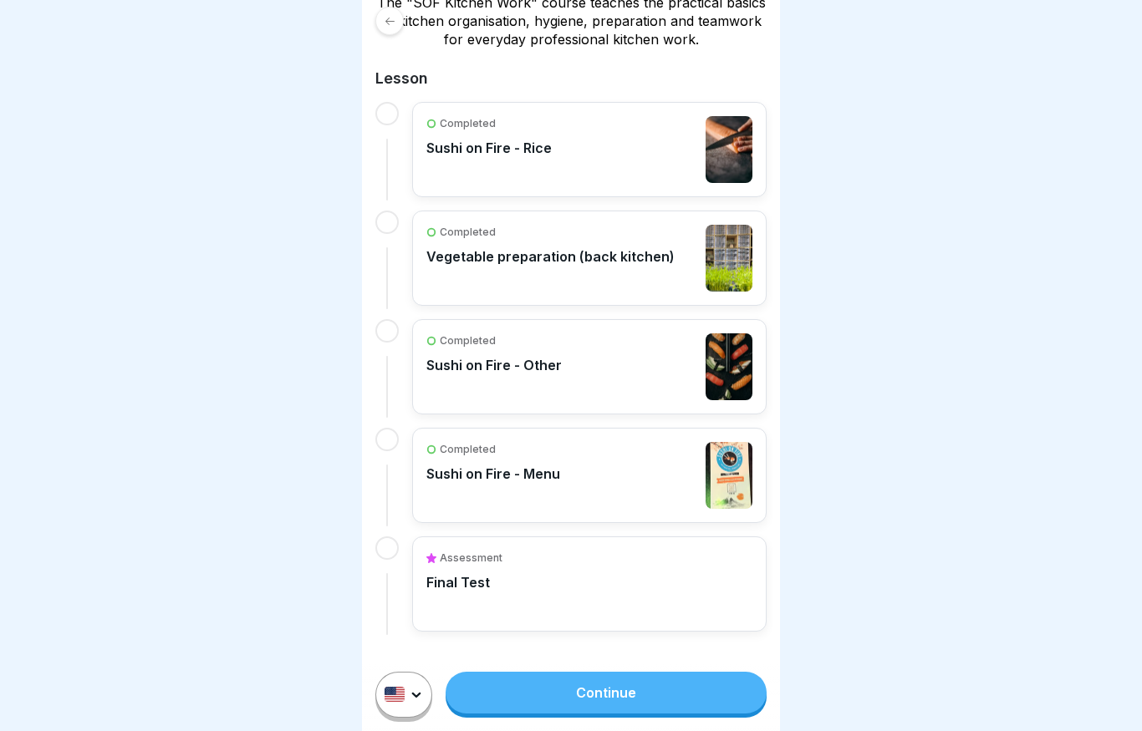
scroll to position [323, 0]
click at [580, 703] on link "Continue" at bounding box center [605, 693] width 321 height 42
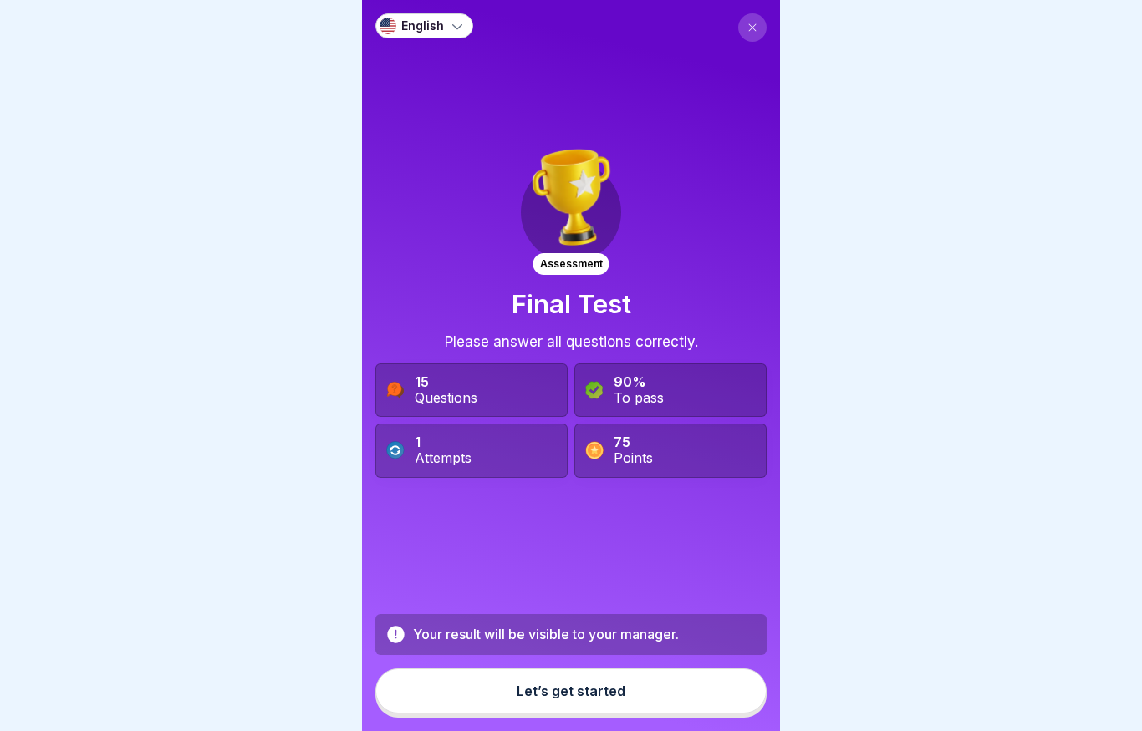
click at [576, 699] on div "Let’s get started" at bounding box center [570, 691] width 109 height 15
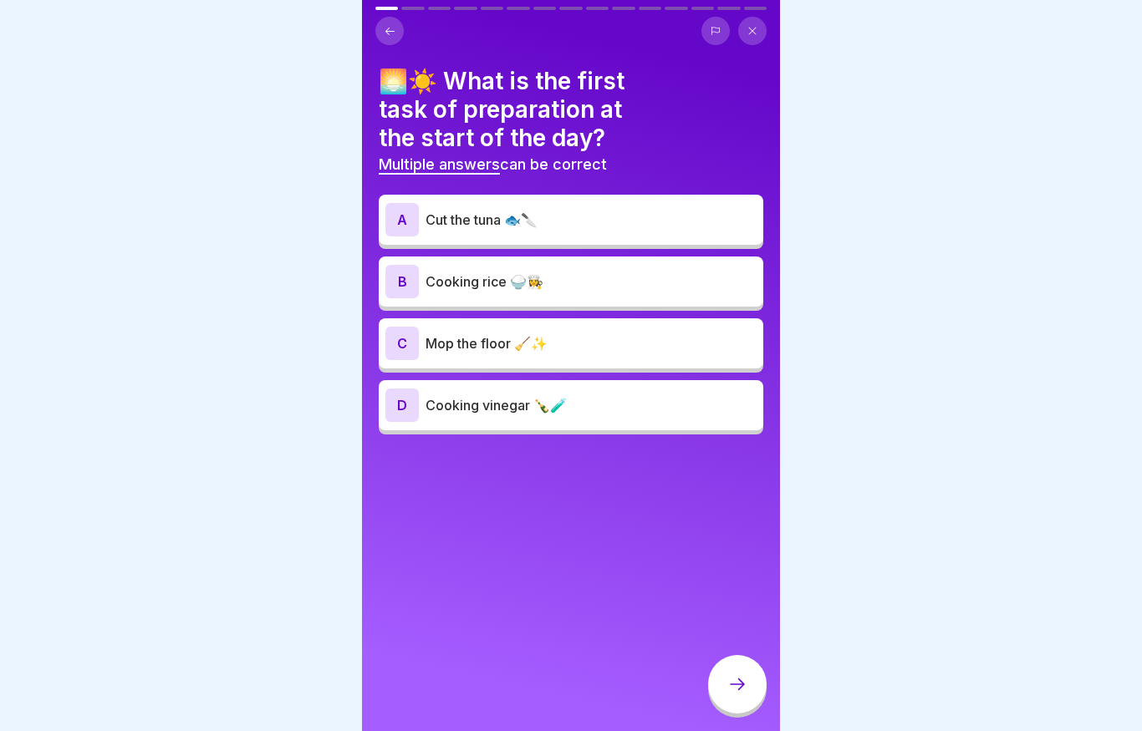
click at [527, 292] on div "B Cooking rice 🍚👩‍🍳" at bounding box center [570, 281] width 371 height 33
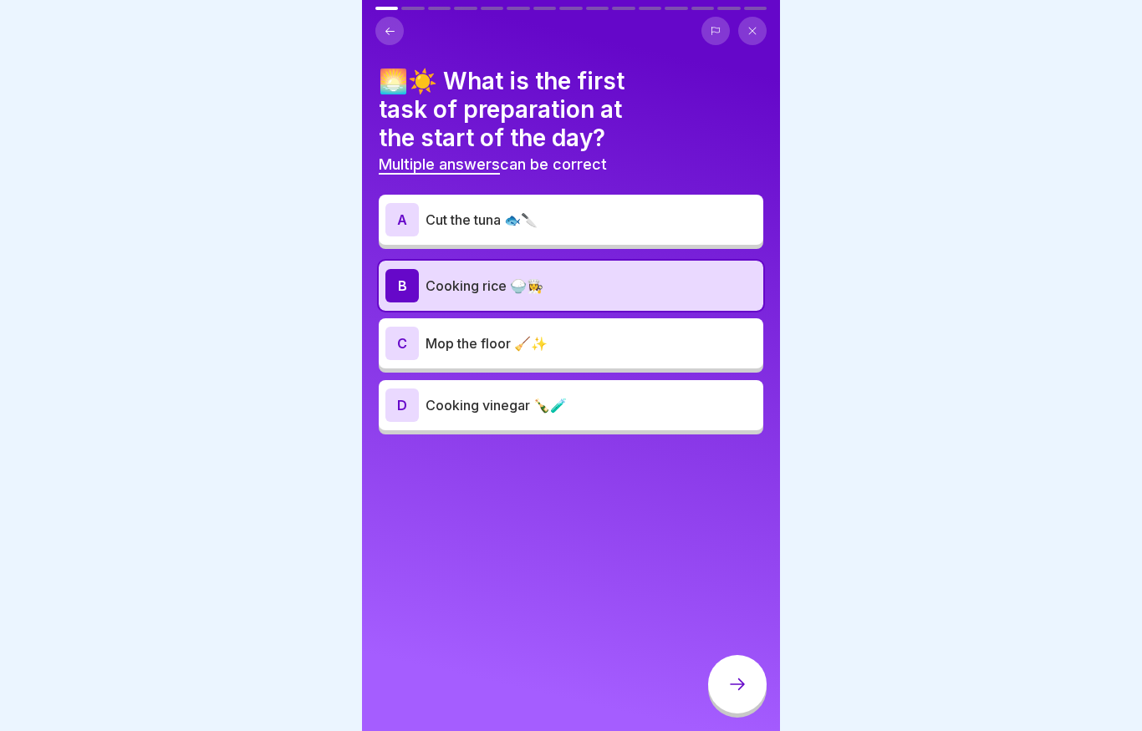
click at [734, 679] on icon at bounding box center [737, 684] width 20 height 20
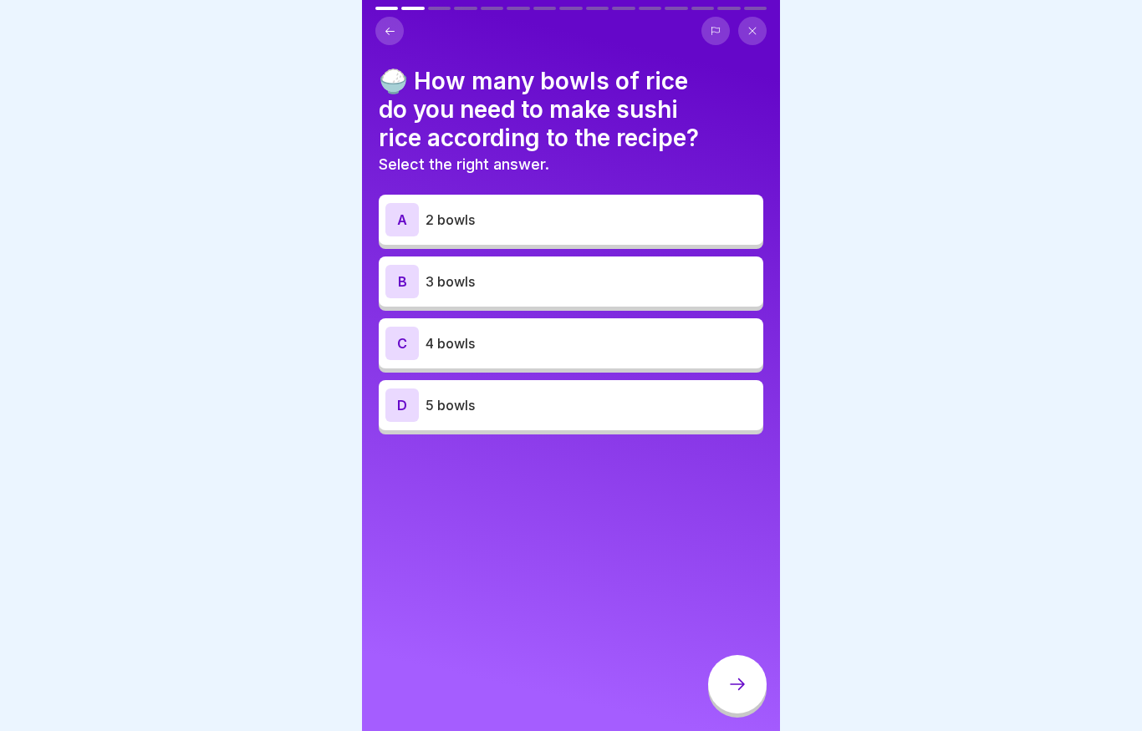
click at [499, 325] on div "C 4 bowls" at bounding box center [571, 343] width 384 height 50
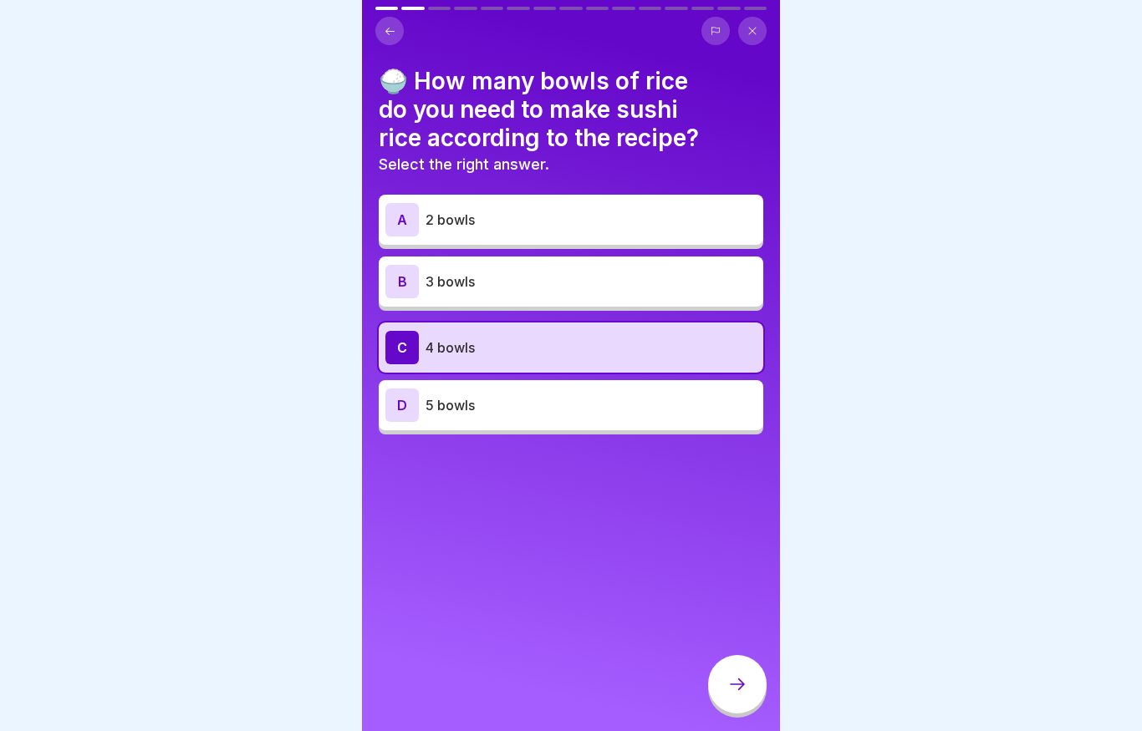
click at [746, 664] on div at bounding box center [737, 684] width 58 height 58
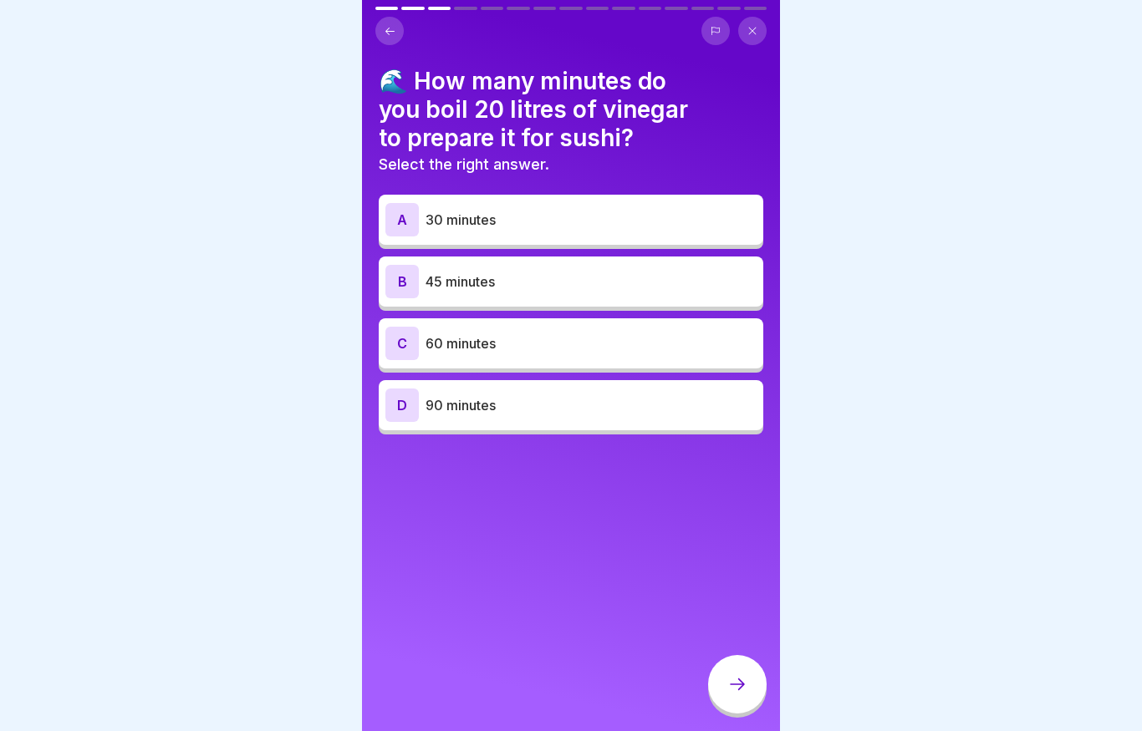
click at [499, 289] on p "45 minutes" at bounding box center [590, 282] width 331 height 20
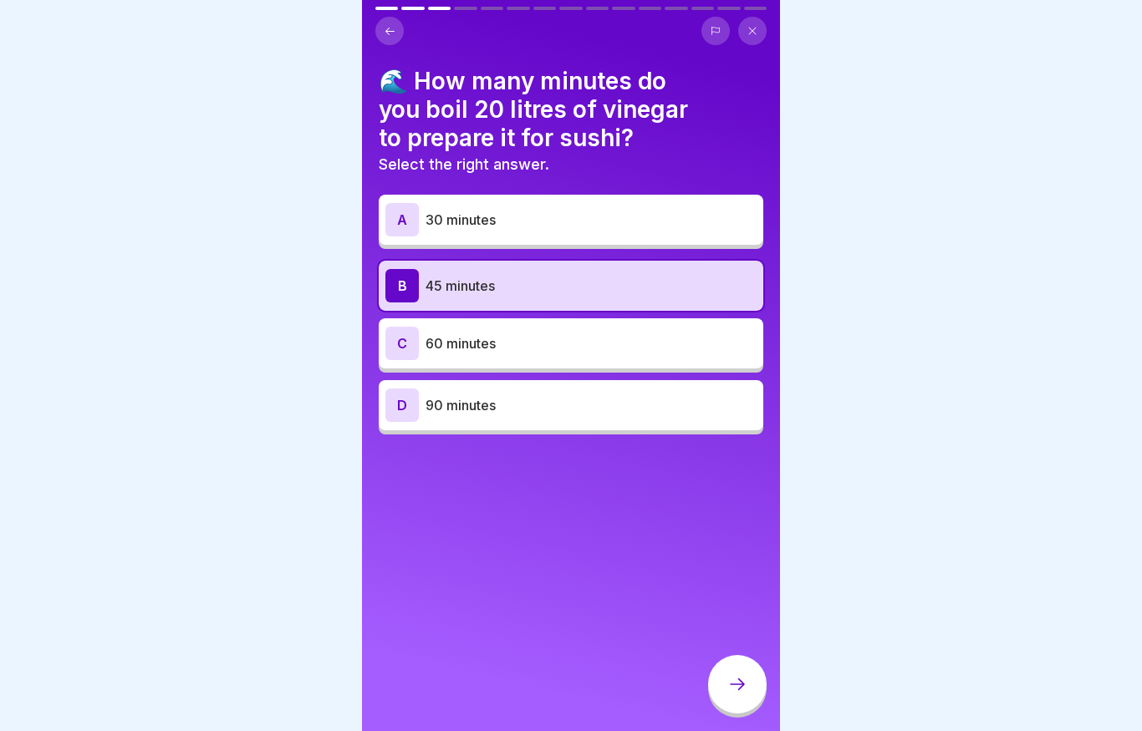
click at [732, 673] on div at bounding box center [737, 684] width 58 height 58
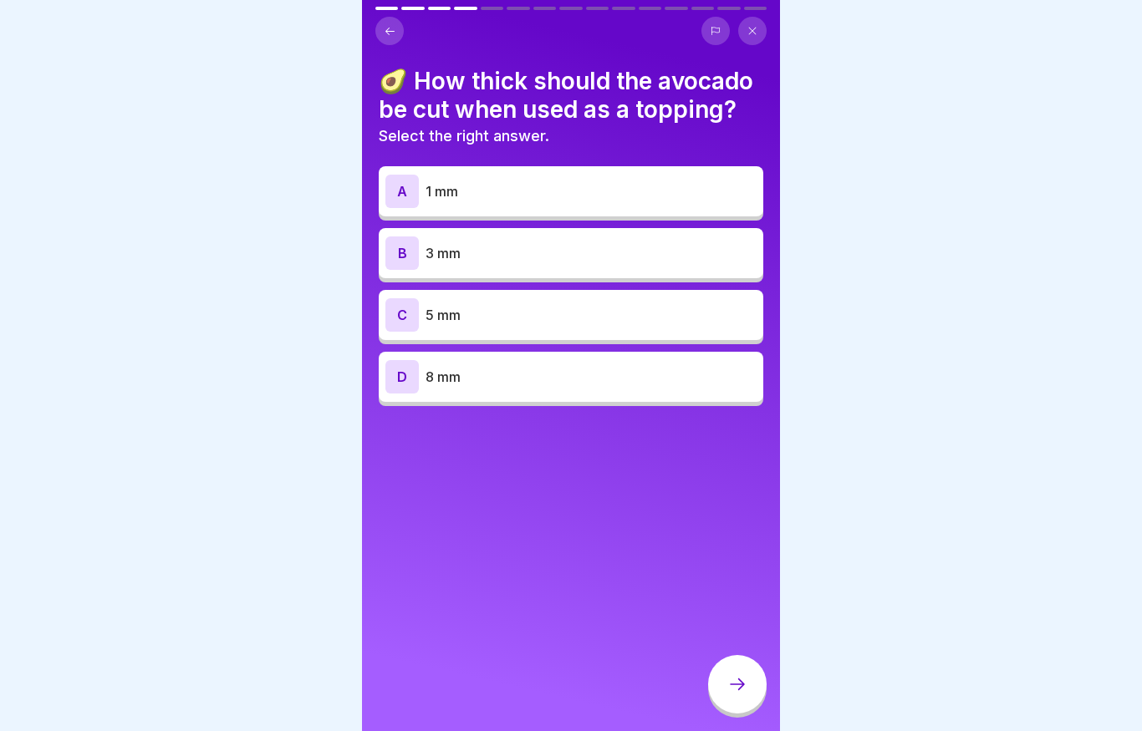
click at [459, 369] on p "8 mm" at bounding box center [590, 377] width 331 height 20
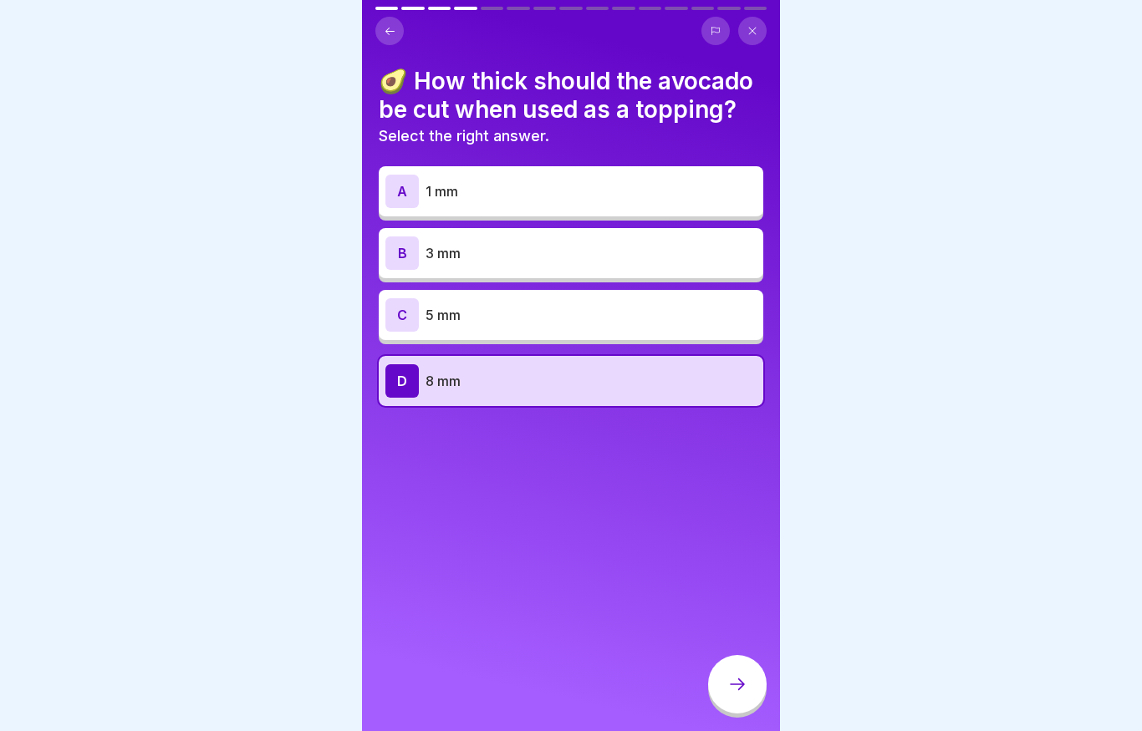
click at [726, 694] on div at bounding box center [737, 684] width 58 height 58
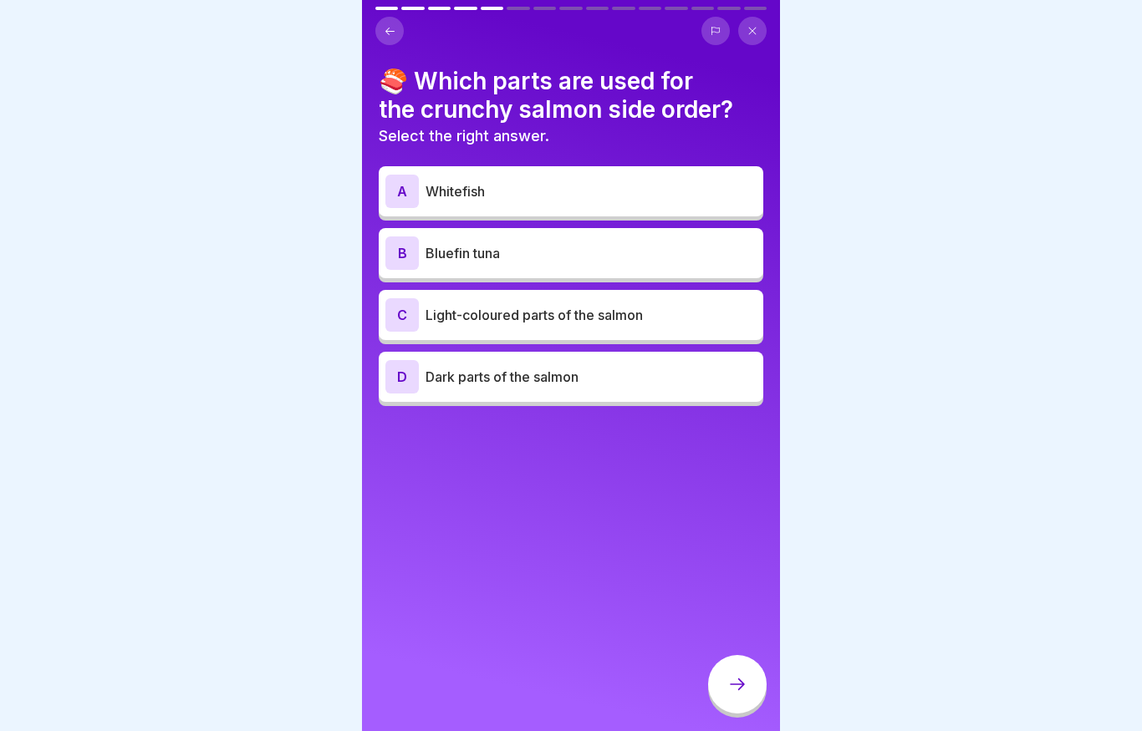
click at [489, 330] on div "C Light-coloured parts of the salmon" at bounding box center [570, 314] width 371 height 33
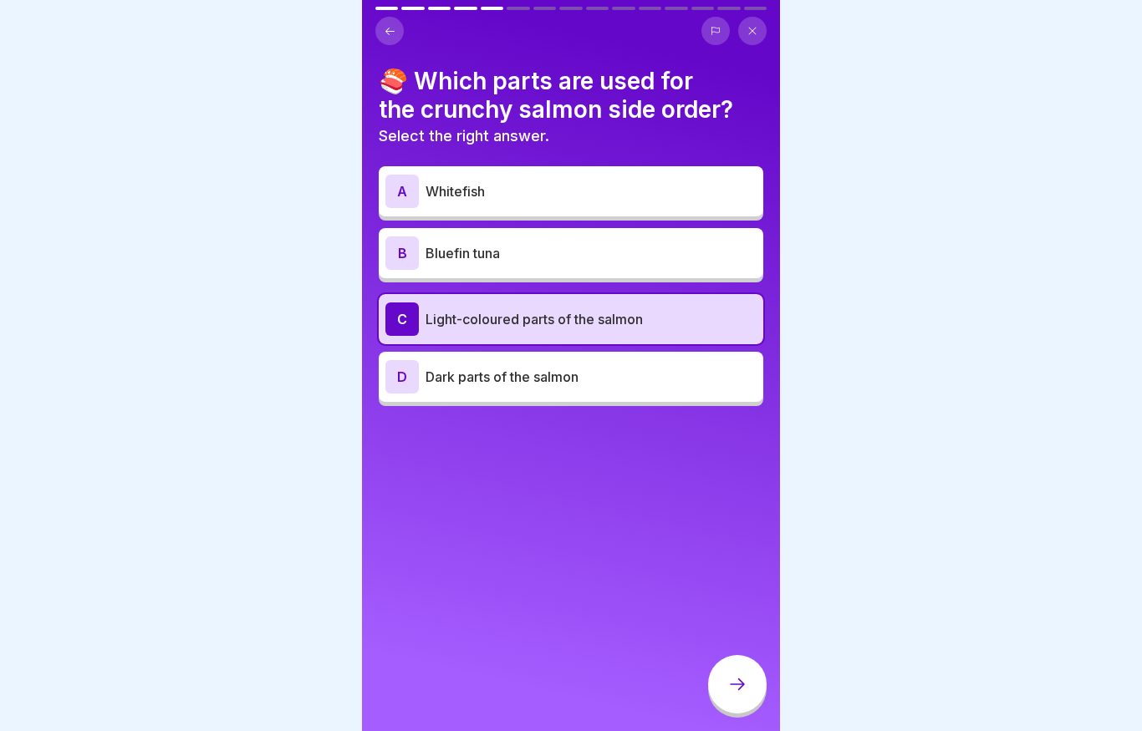
click at [735, 678] on icon at bounding box center [737, 684] width 20 height 20
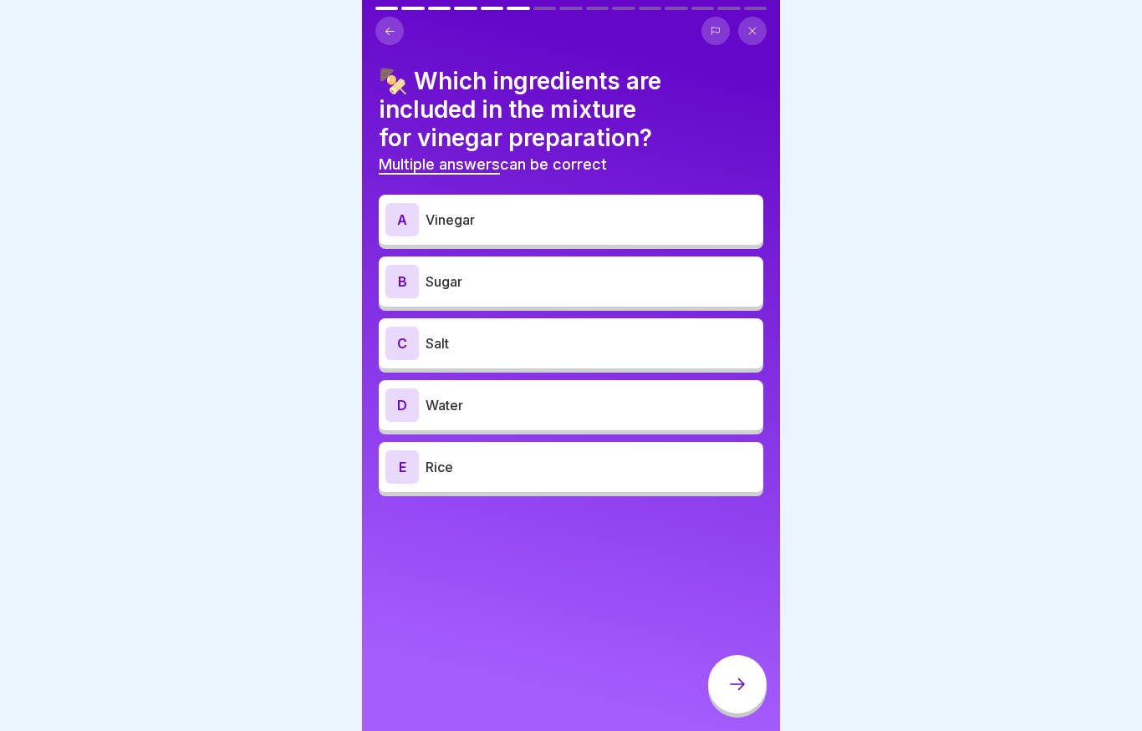
click at [553, 206] on div "A Vinegar" at bounding box center [570, 219] width 371 height 33
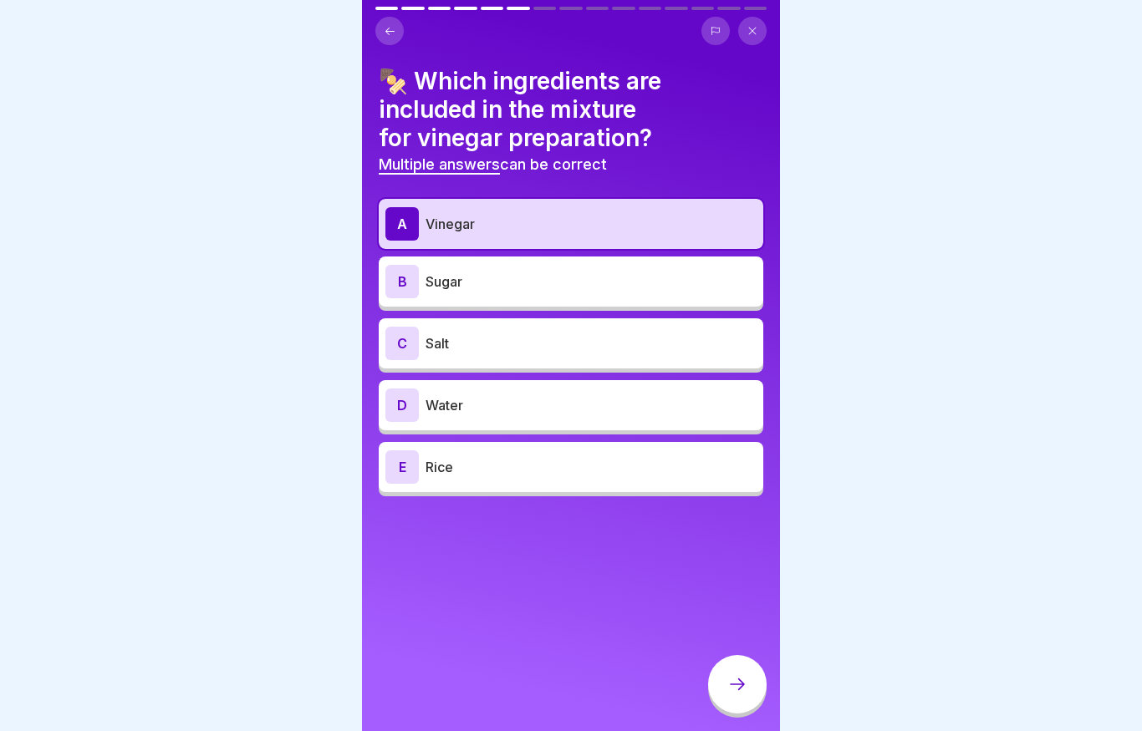
click at [510, 295] on div "B Sugar" at bounding box center [570, 281] width 371 height 33
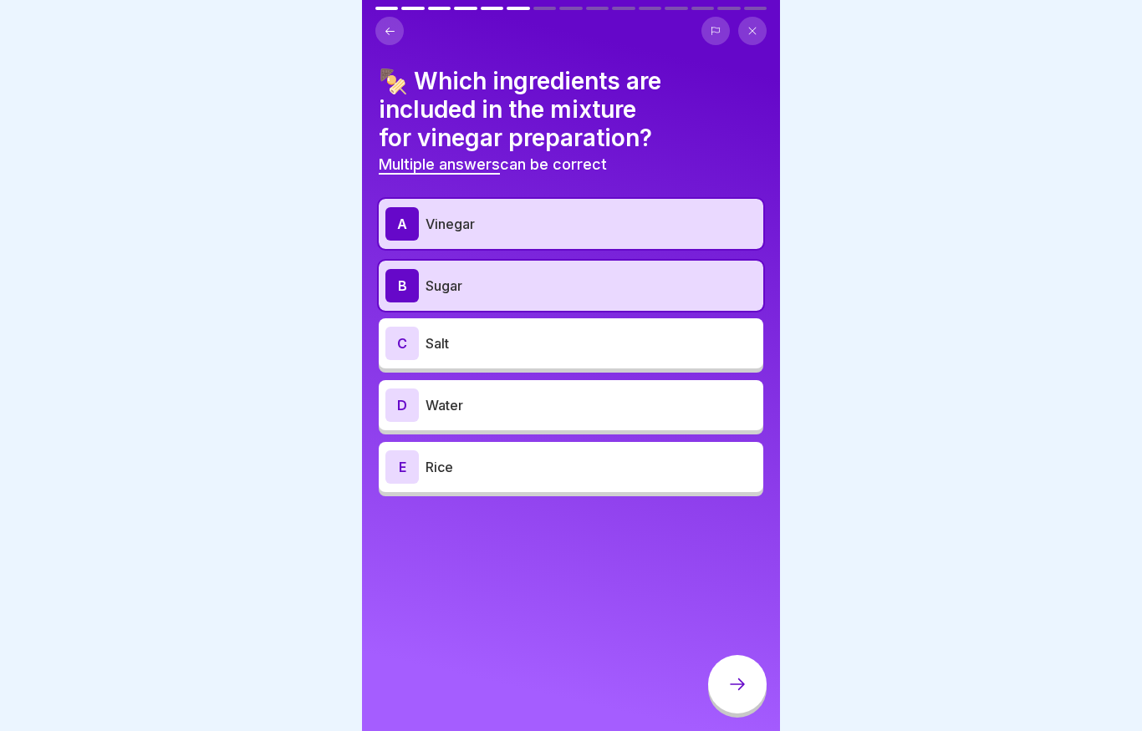
click at [504, 333] on p "Salt" at bounding box center [590, 343] width 331 height 20
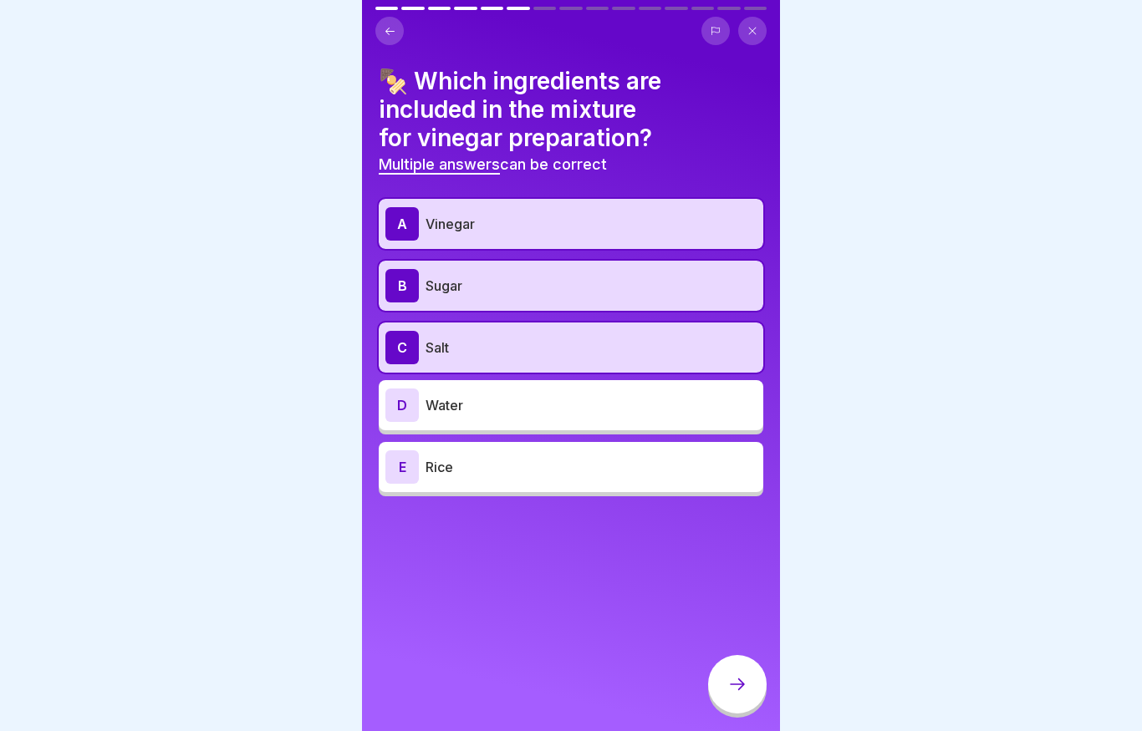
click at [490, 413] on p "Water" at bounding box center [590, 405] width 331 height 20
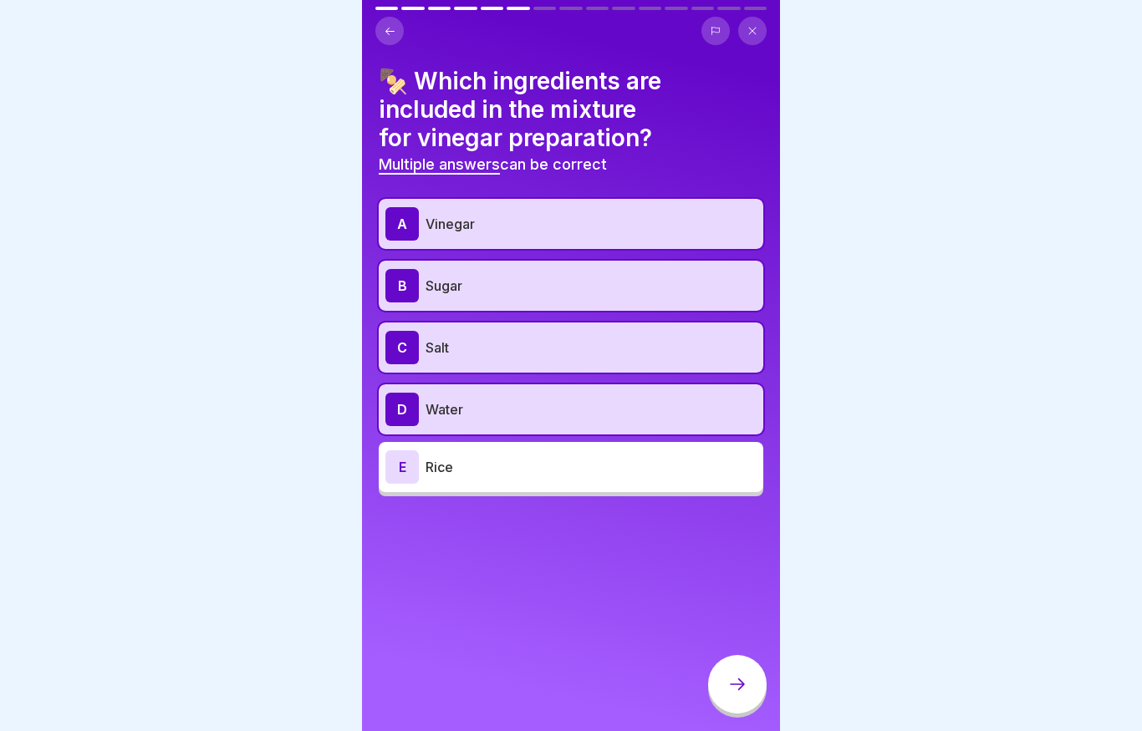
click at [425, 427] on div "D Water" at bounding box center [571, 409] width 384 height 50
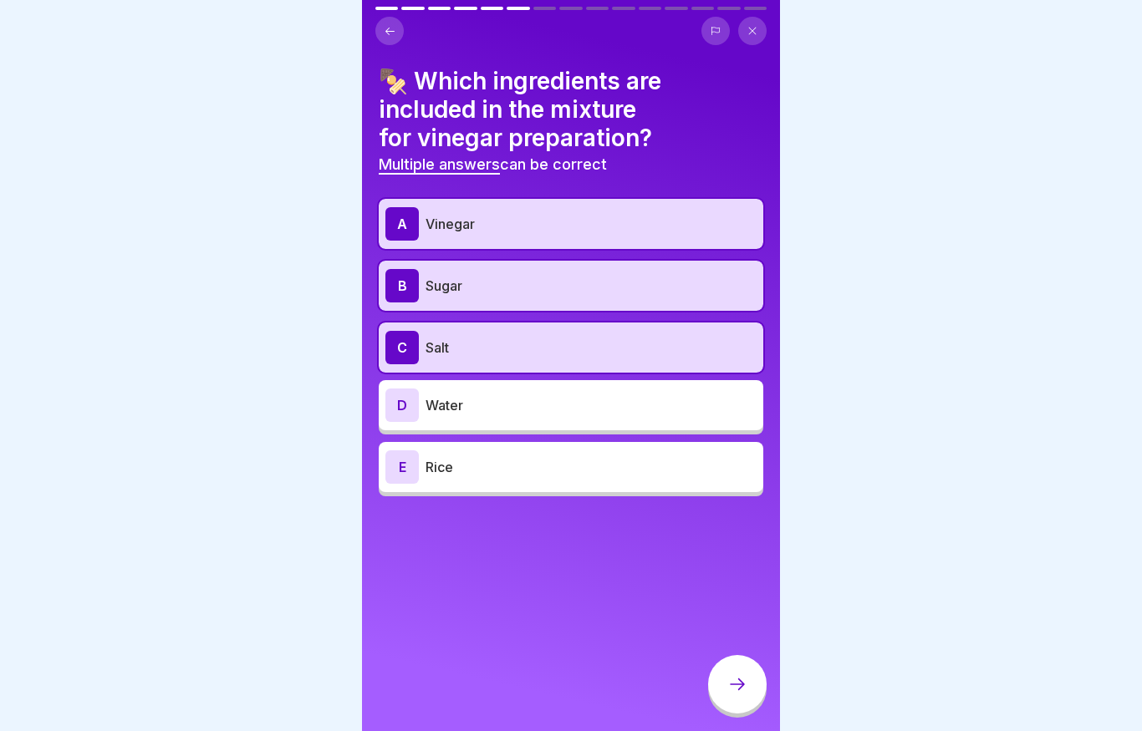
click at [736, 668] on div at bounding box center [737, 684] width 58 height 58
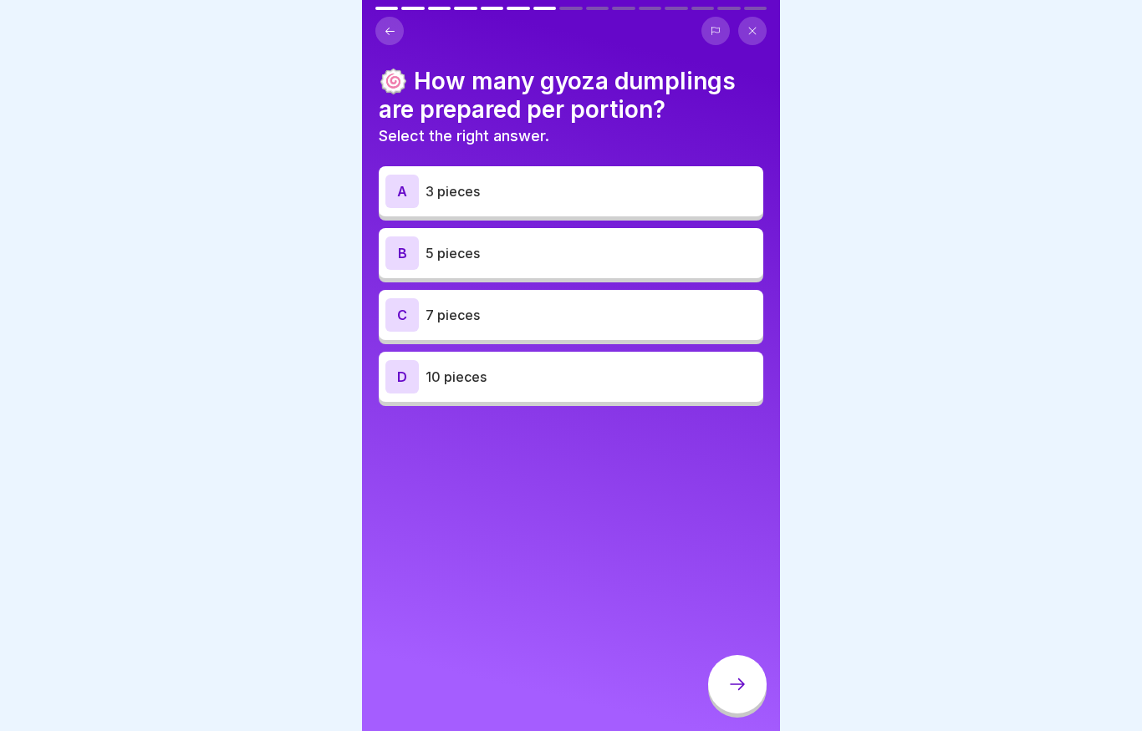
click at [450, 243] on p "5 pieces" at bounding box center [590, 253] width 331 height 20
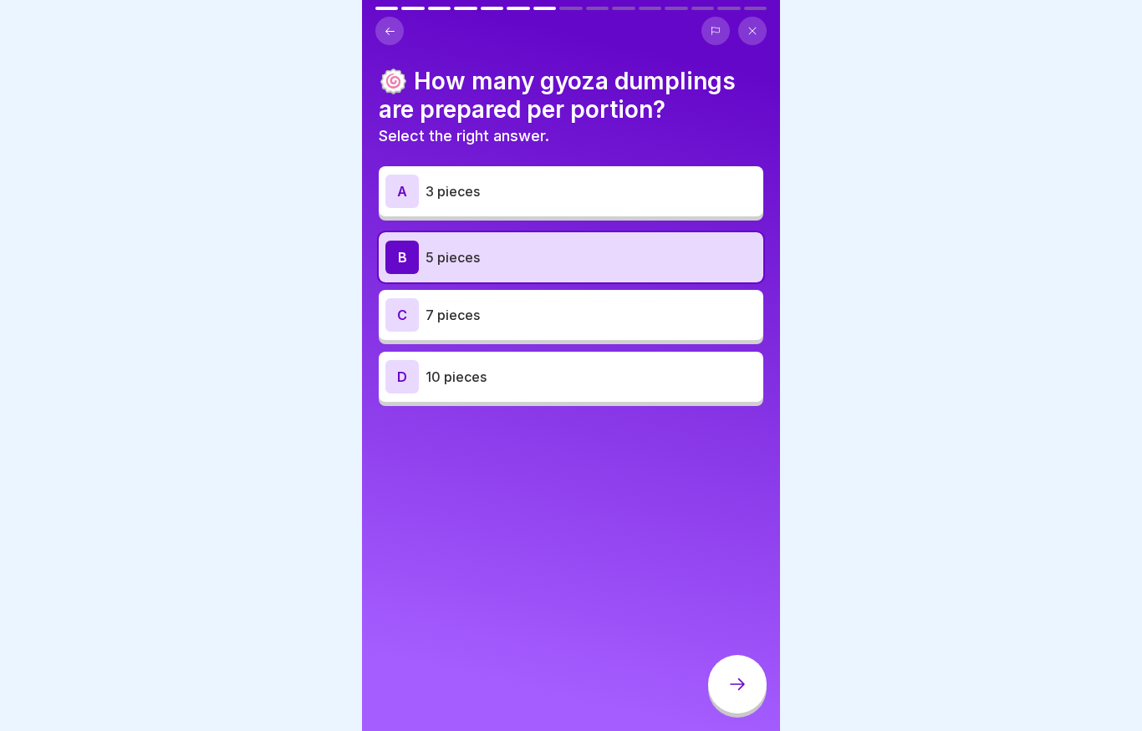
click at [725, 685] on div at bounding box center [737, 684] width 58 height 58
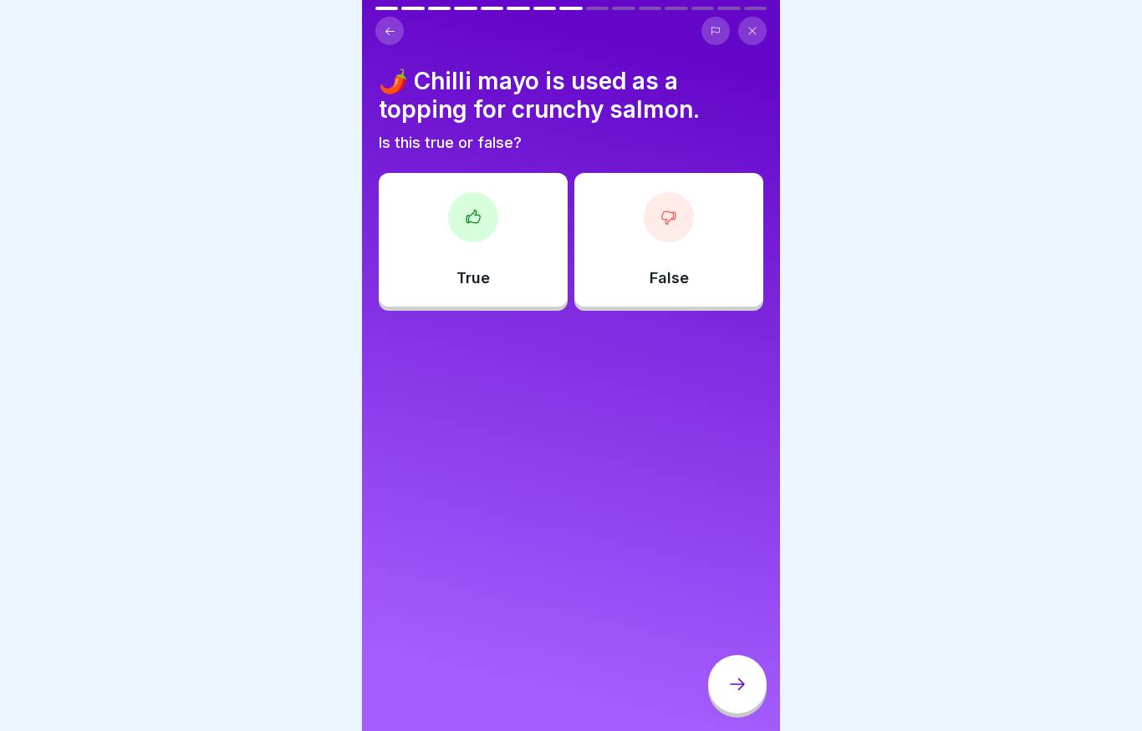
click at [454, 181] on div "True" at bounding box center [473, 240] width 189 height 134
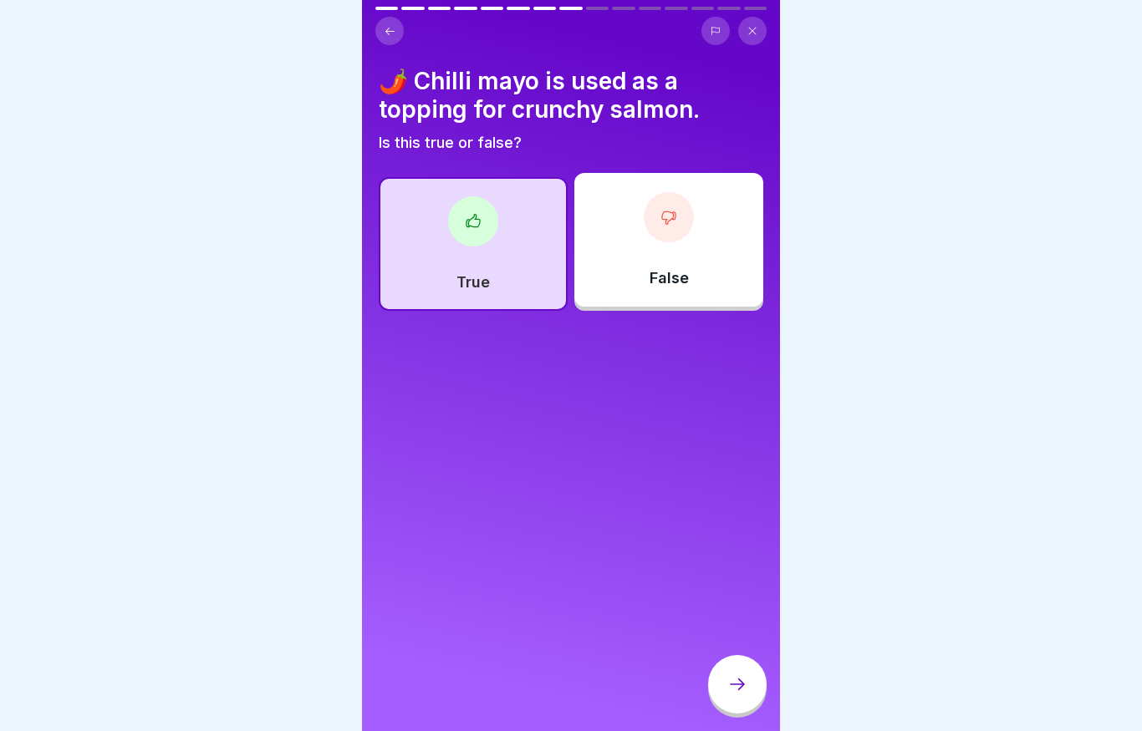
click at [724, 679] on div at bounding box center [737, 684] width 58 height 58
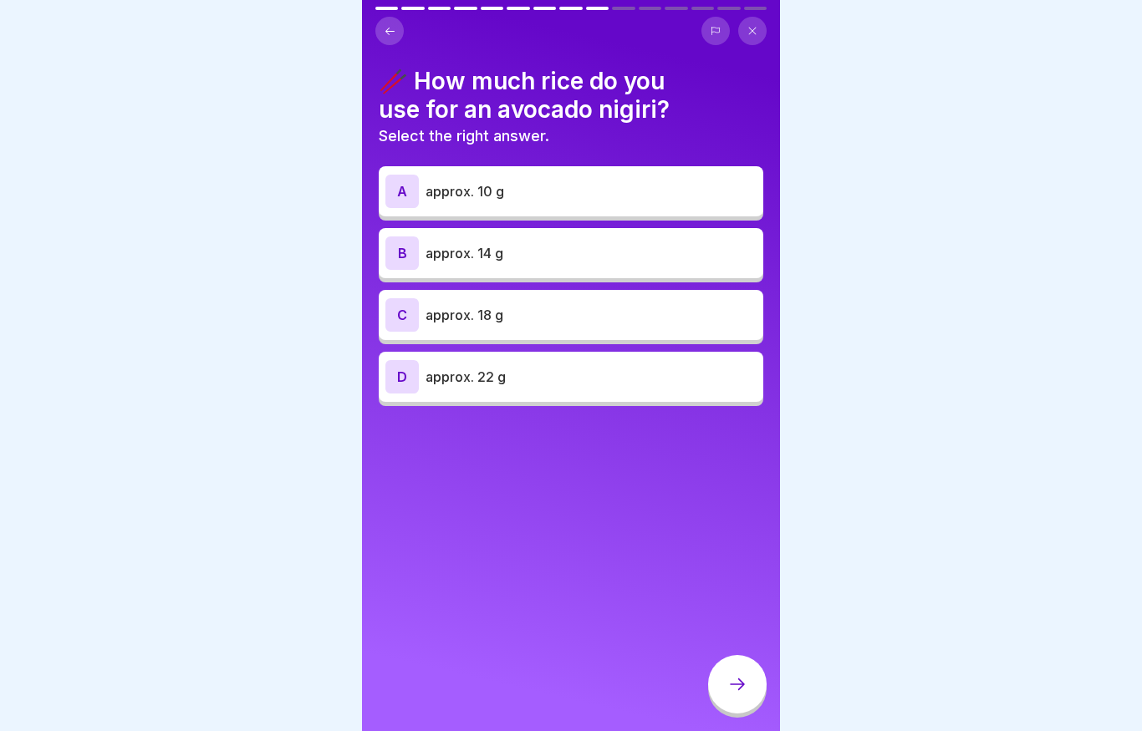
click at [481, 360] on div "D approx. 22 g" at bounding box center [570, 376] width 371 height 33
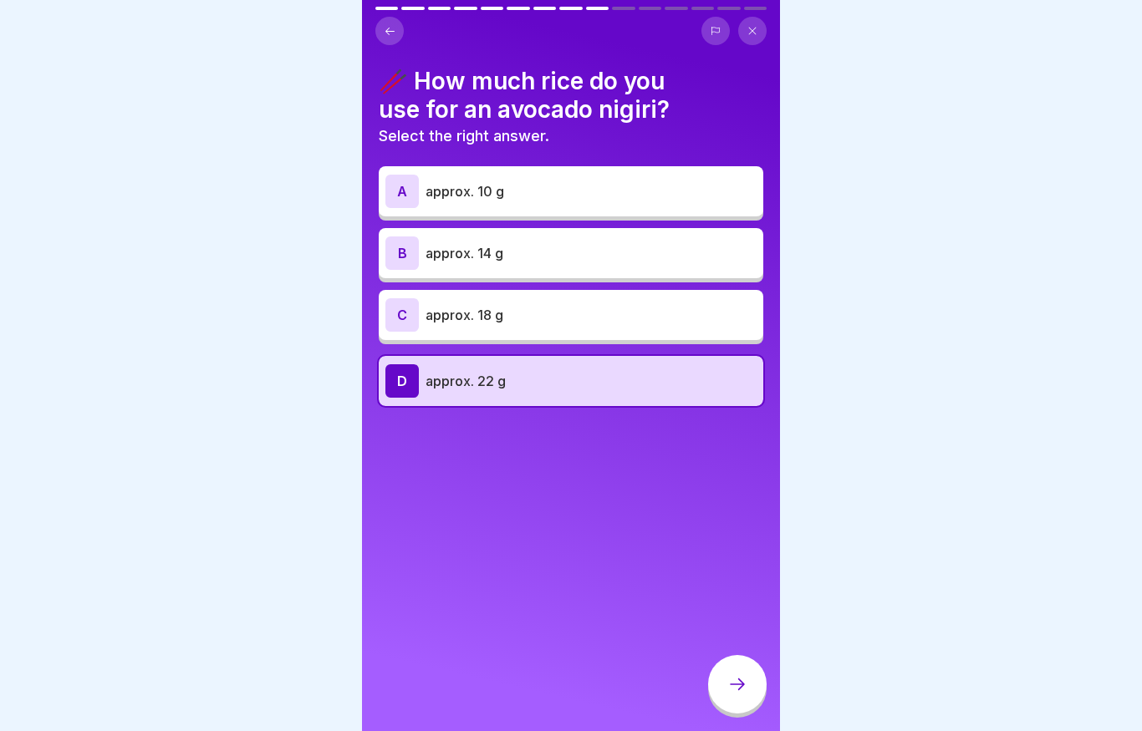
click at [719, 686] on div at bounding box center [737, 684] width 58 height 58
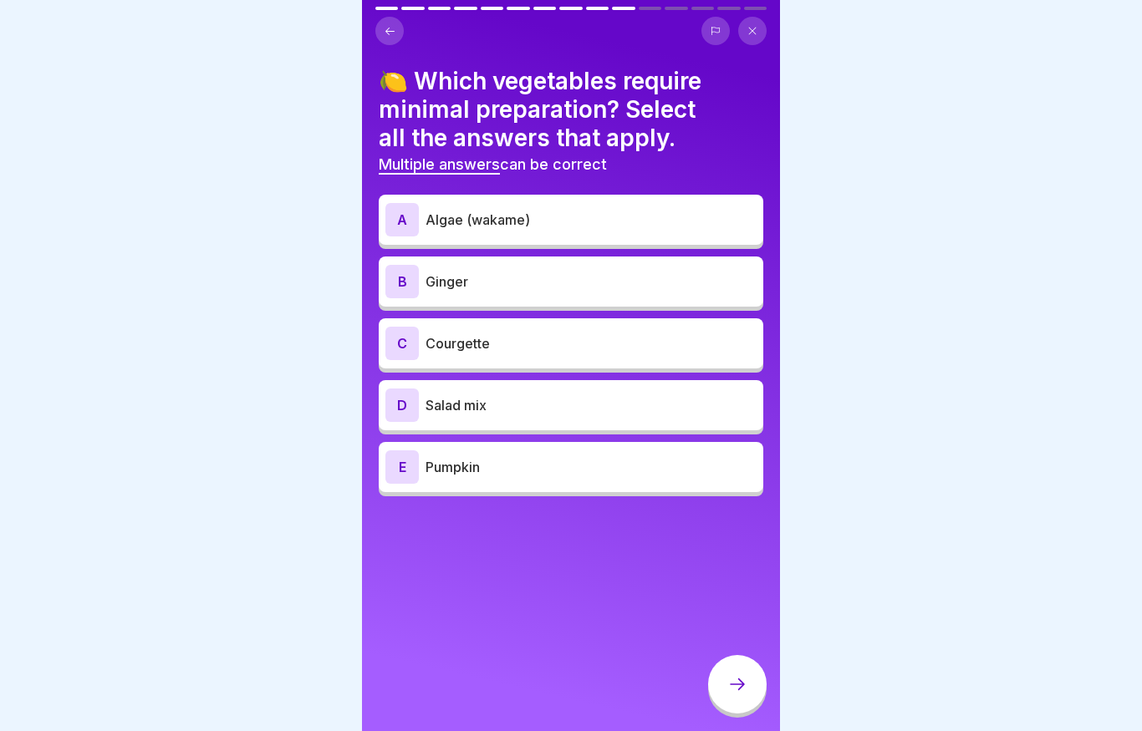
click at [413, 417] on div "D" at bounding box center [401, 405] width 33 height 33
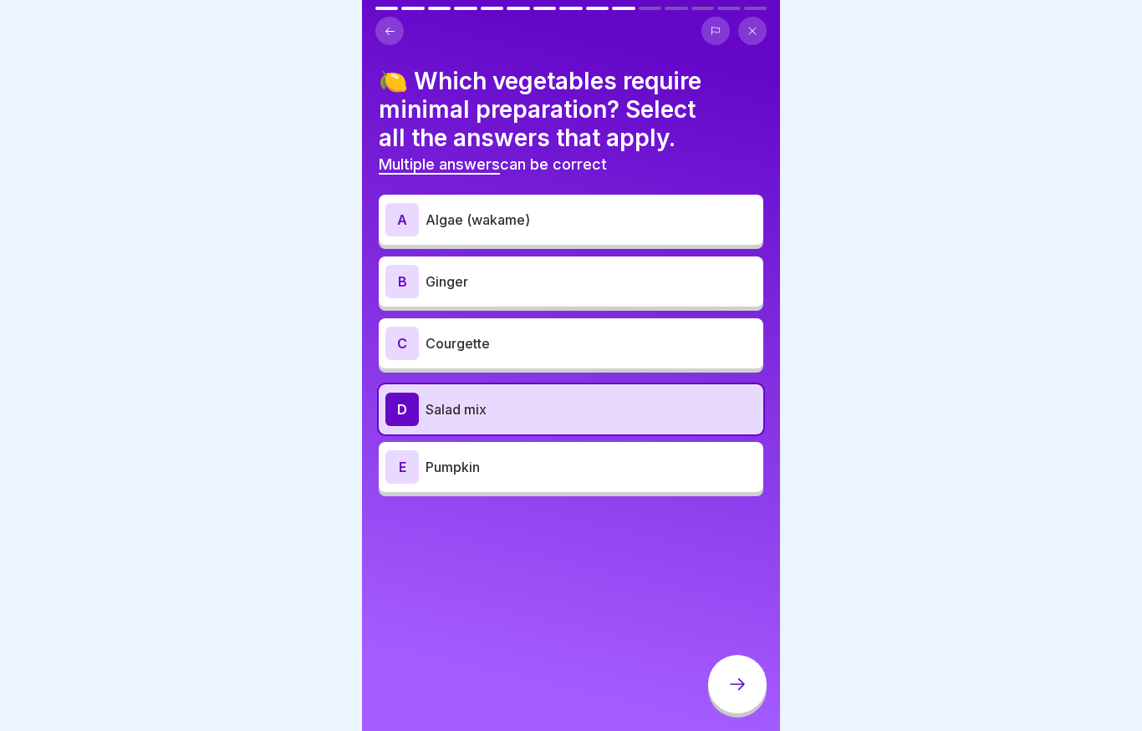
click at [461, 217] on p "Algae (wakame)" at bounding box center [590, 220] width 331 height 20
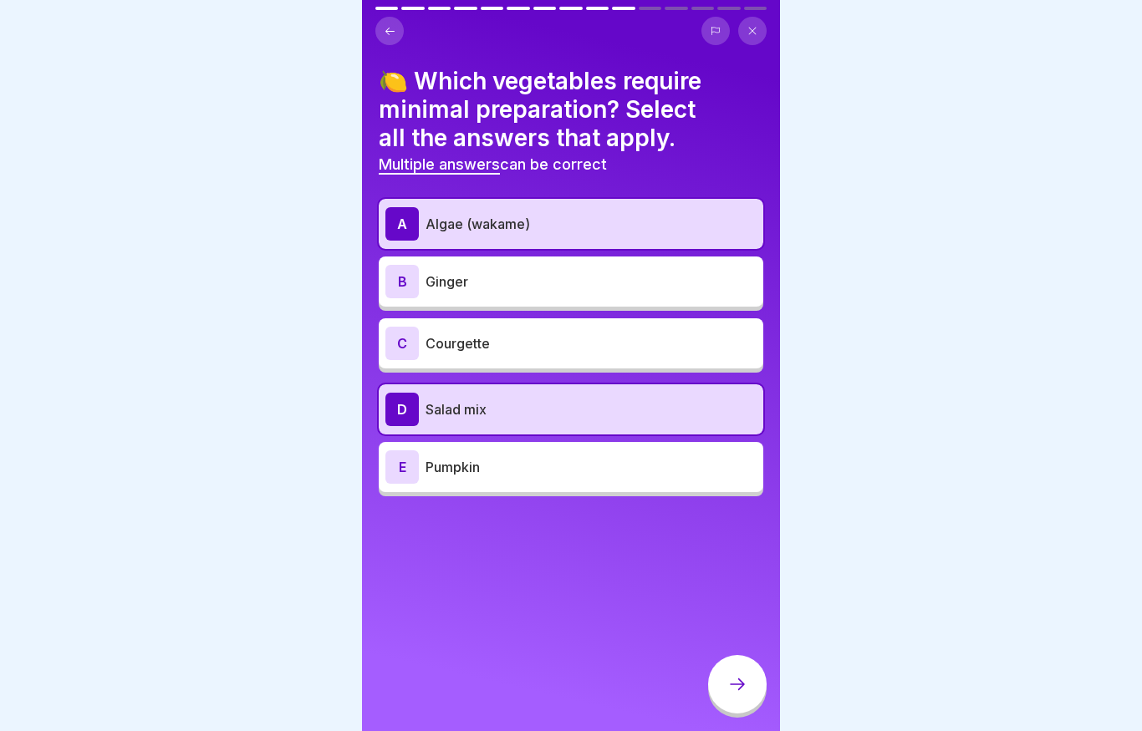
click at [735, 668] on div at bounding box center [737, 684] width 58 height 58
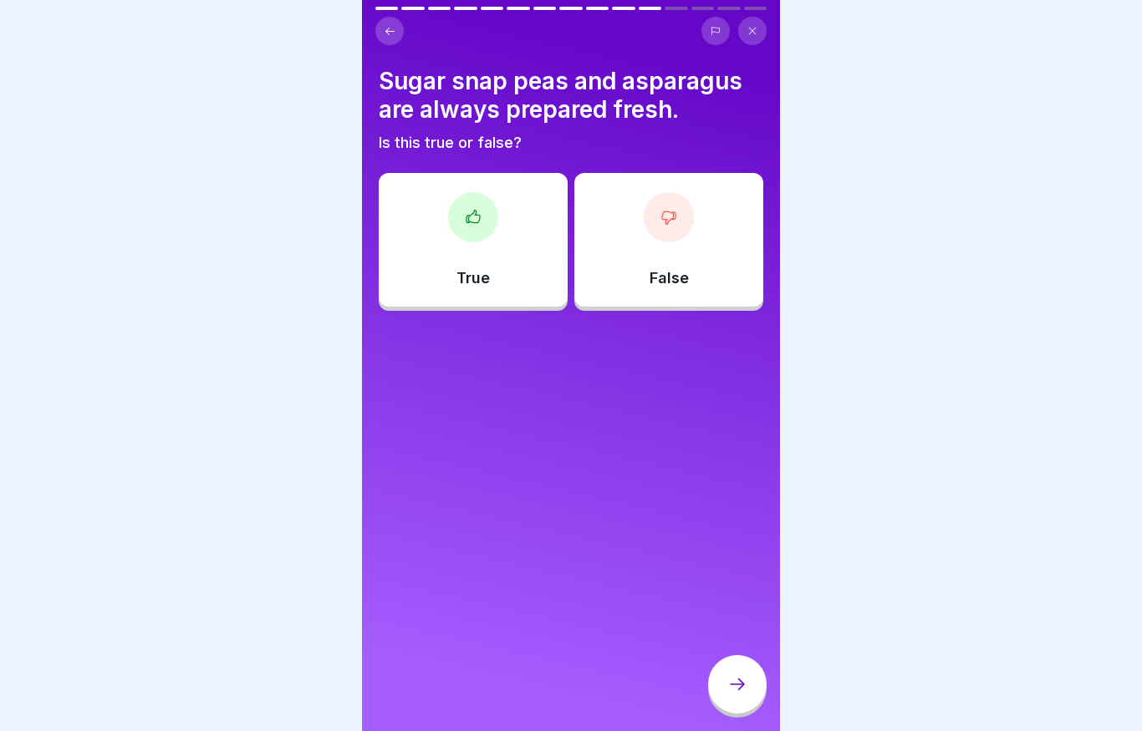
click at [490, 246] on div "True" at bounding box center [473, 240] width 189 height 134
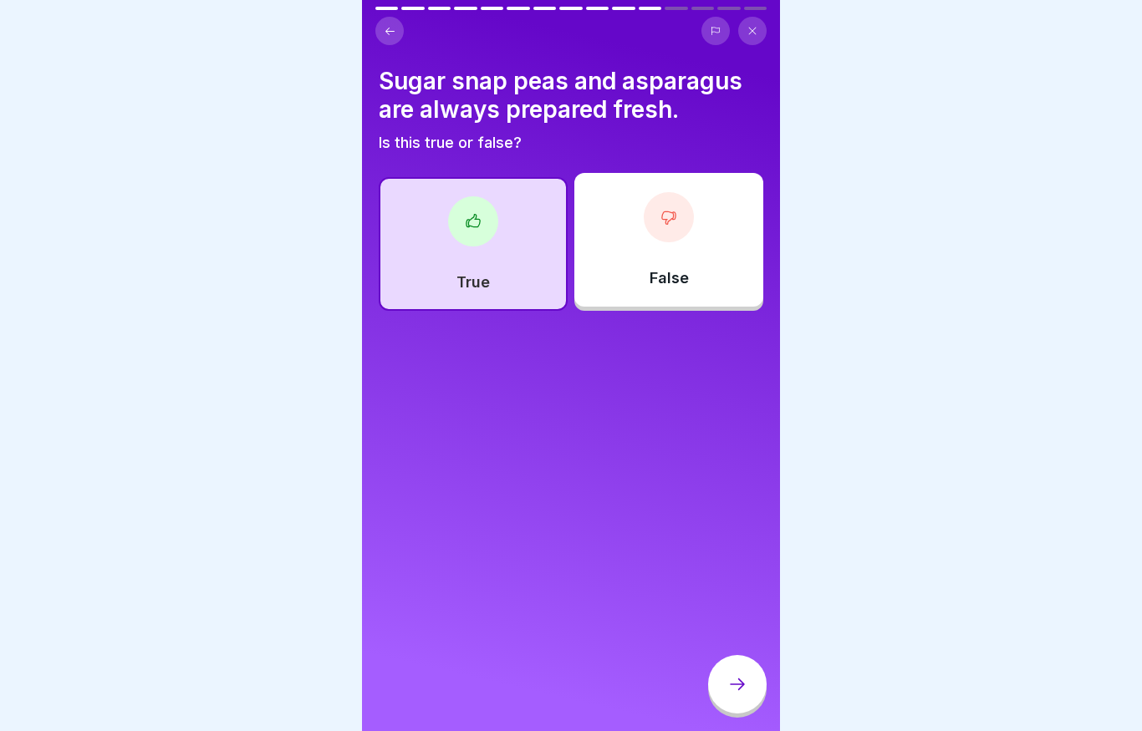
click at [728, 667] on div at bounding box center [737, 684] width 58 height 58
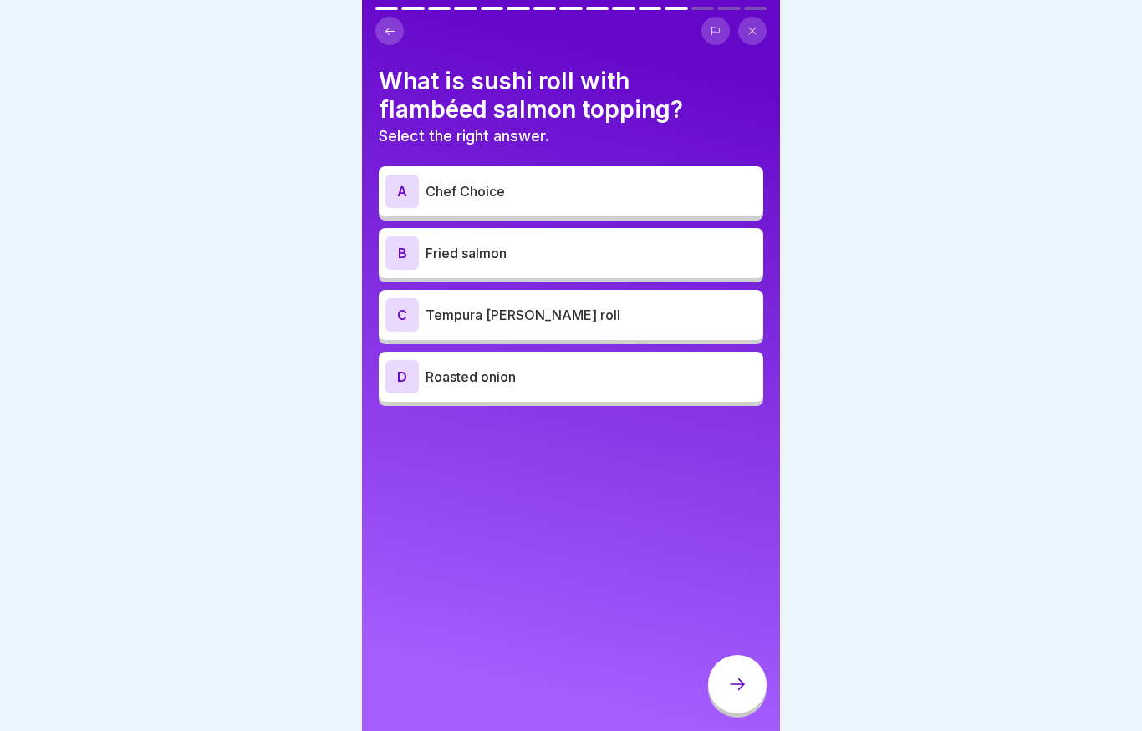
click at [486, 196] on p "Chef Choice" at bounding box center [590, 191] width 331 height 20
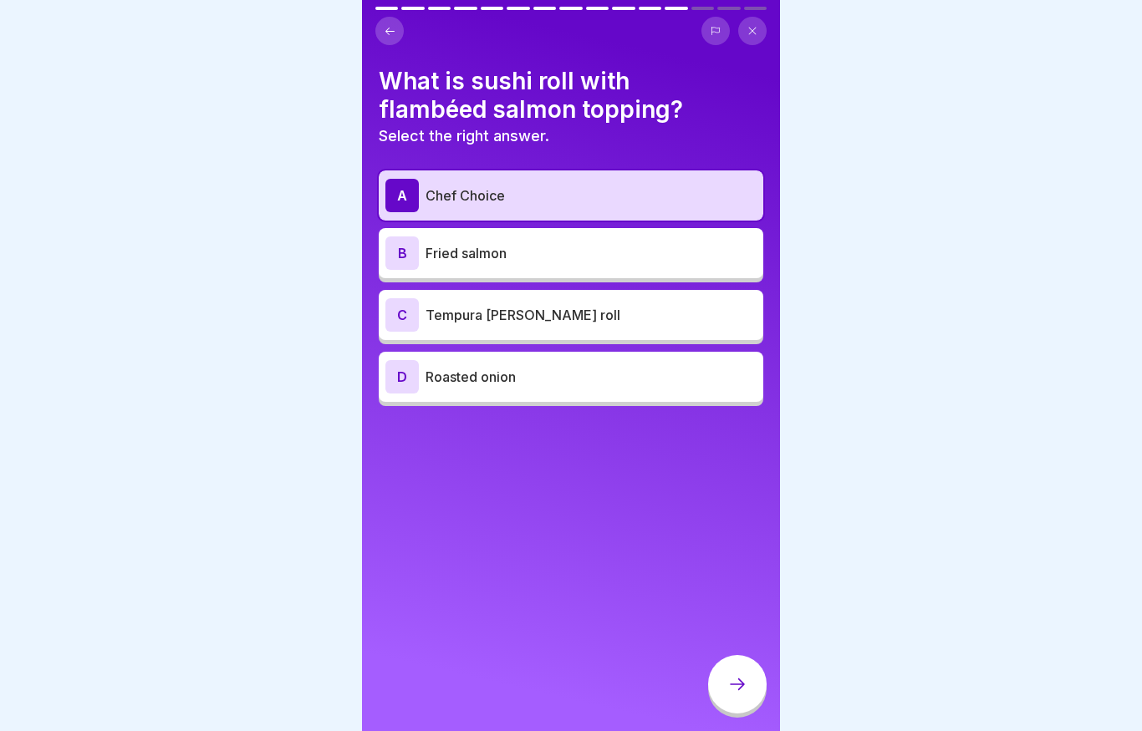
click at [726, 673] on div at bounding box center [737, 684] width 58 height 58
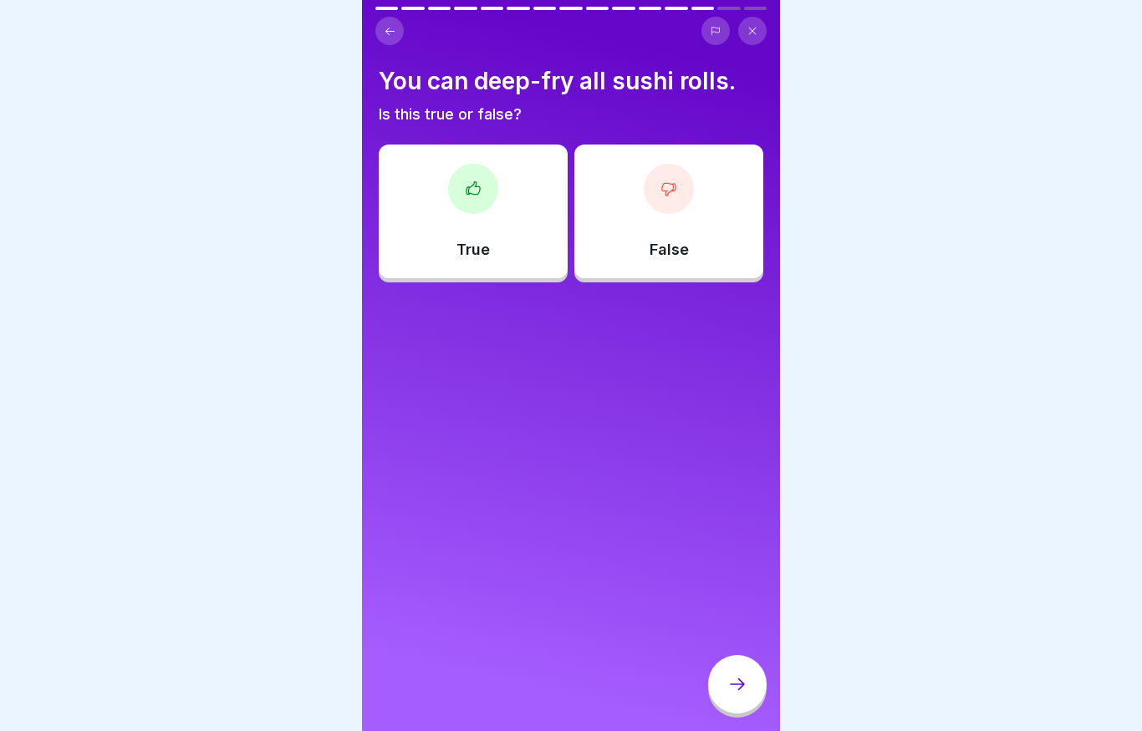
click at [668, 238] on div "False" at bounding box center [668, 212] width 189 height 134
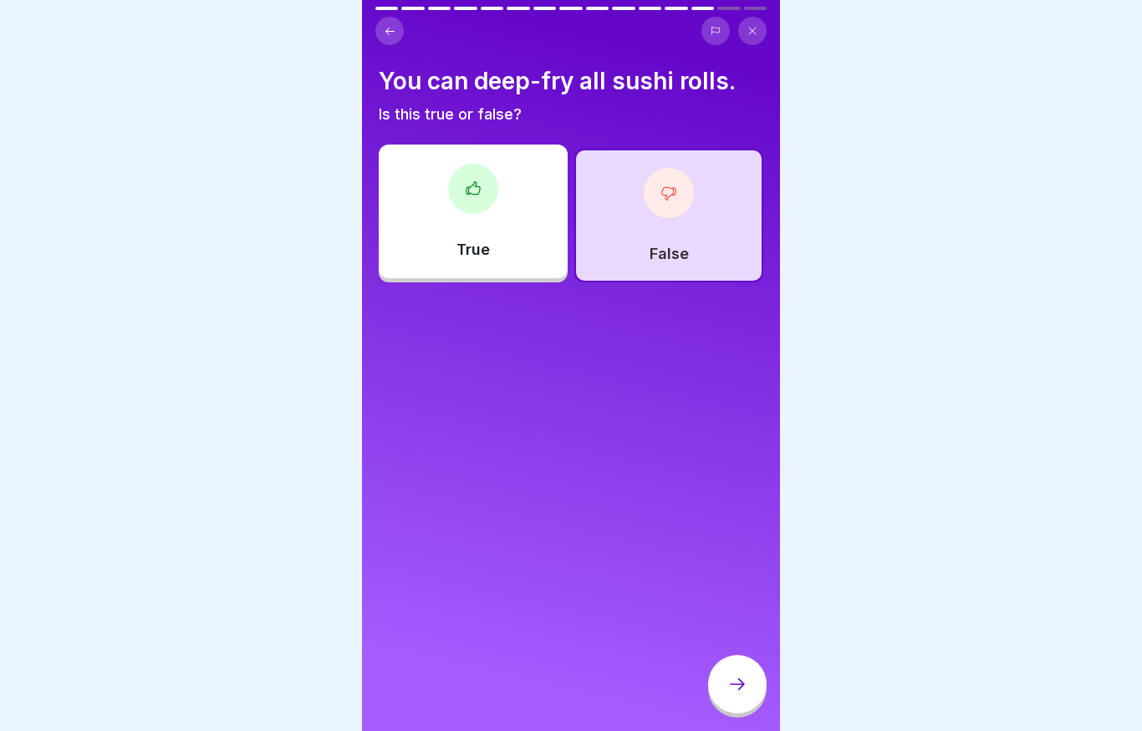
click at [737, 664] on div at bounding box center [737, 684] width 58 height 58
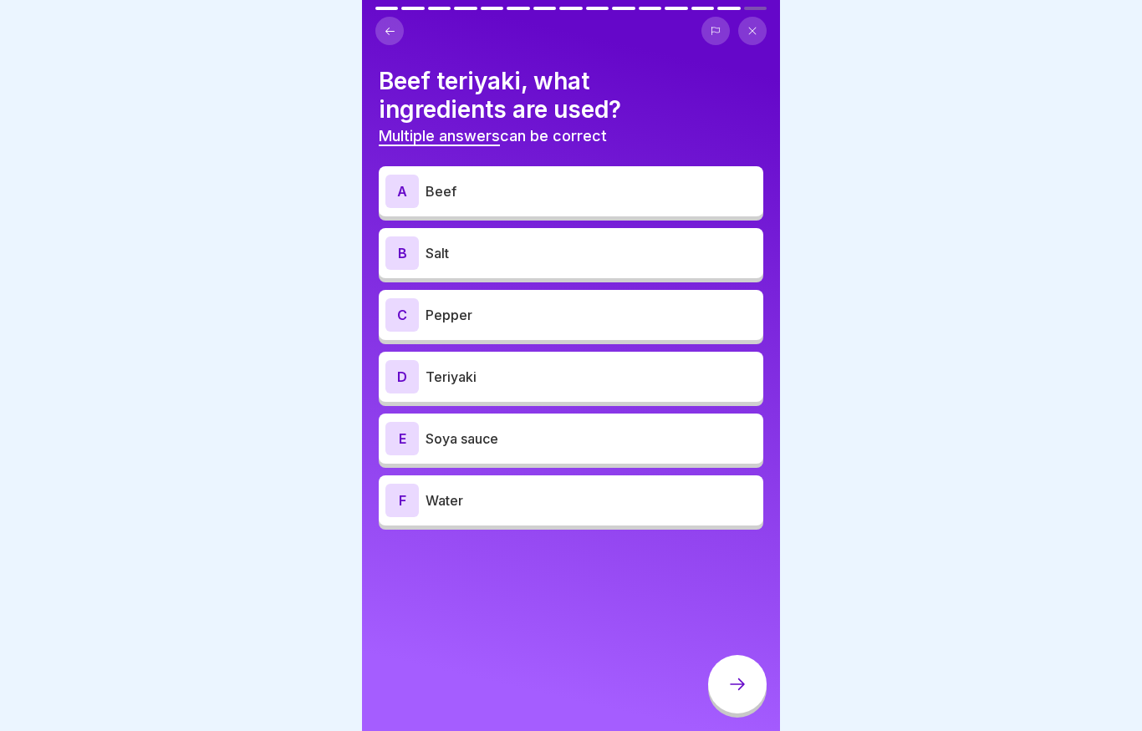
click at [586, 198] on p "Beef" at bounding box center [590, 191] width 331 height 20
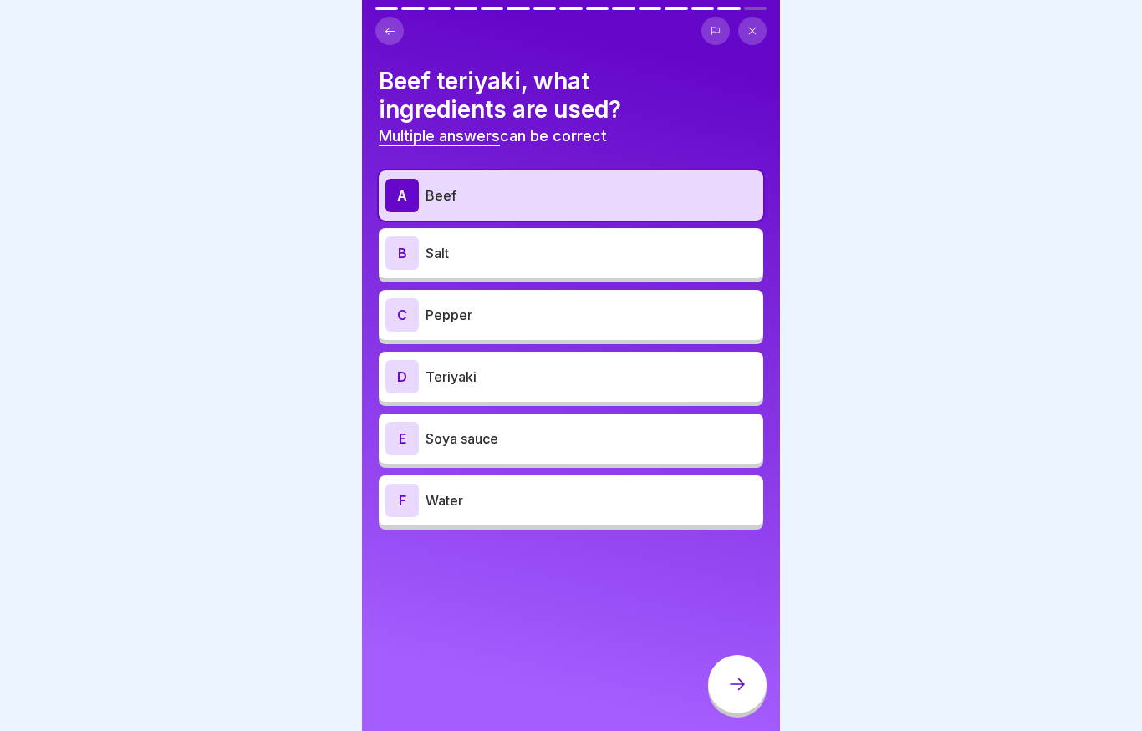
click at [567, 245] on p "Salt" at bounding box center [590, 253] width 331 height 20
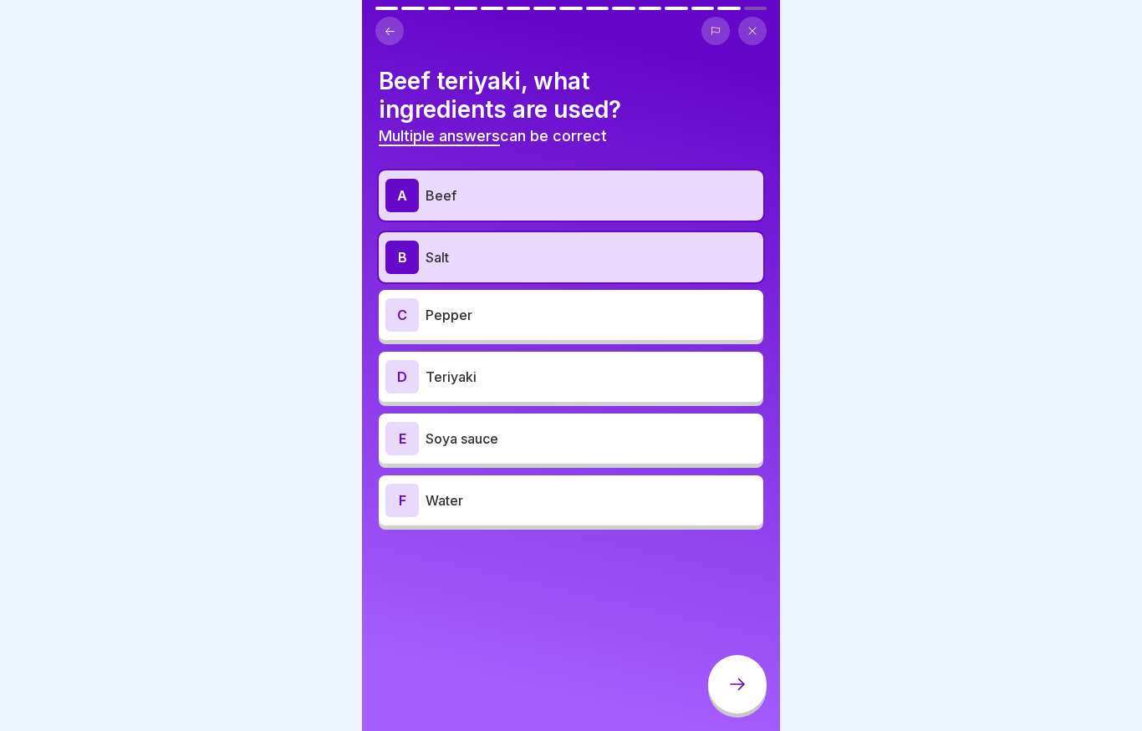
click at [550, 291] on div "C Pepper" at bounding box center [571, 315] width 384 height 50
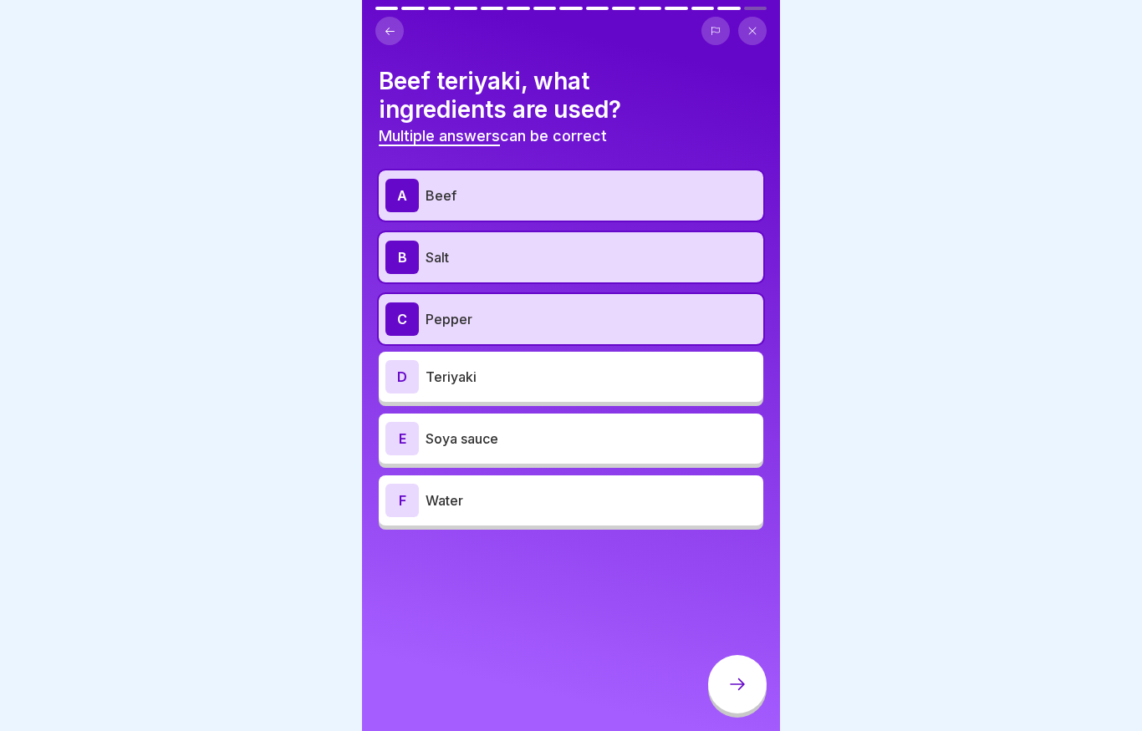
click at [531, 357] on div "D Teriyaki" at bounding box center [571, 377] width 384 height 50
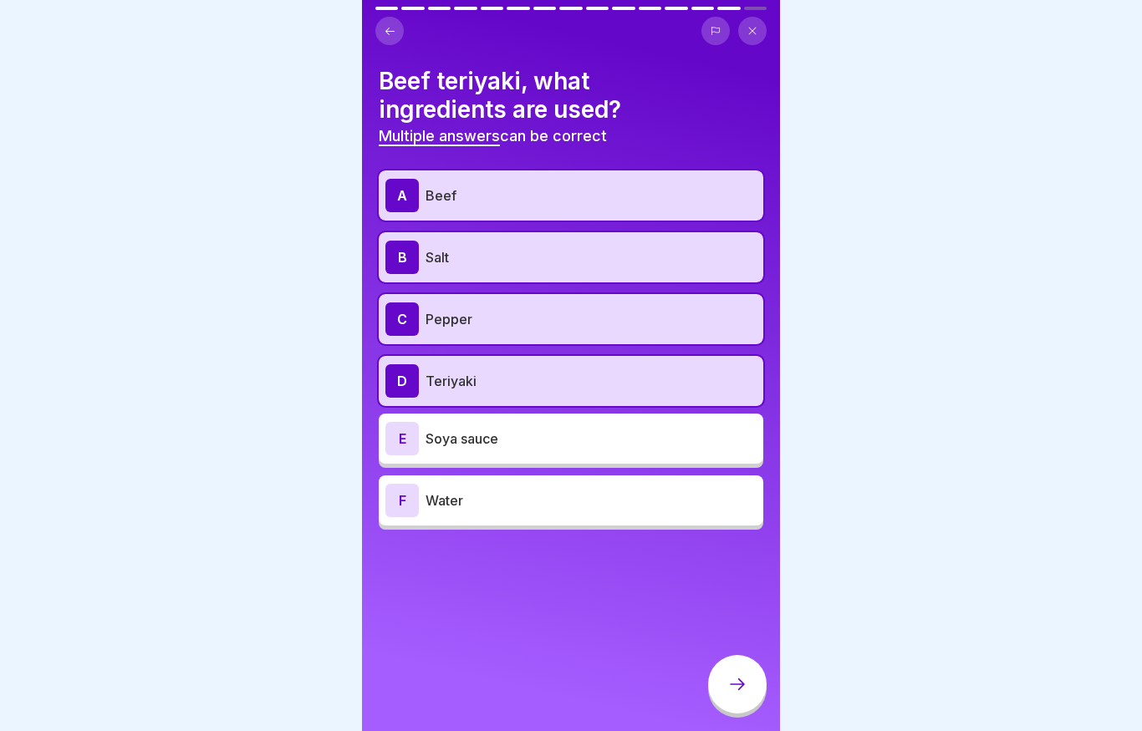
click at [515, 294] on div "C Pepper" at bounding box center [571, 319] width 384 height 50
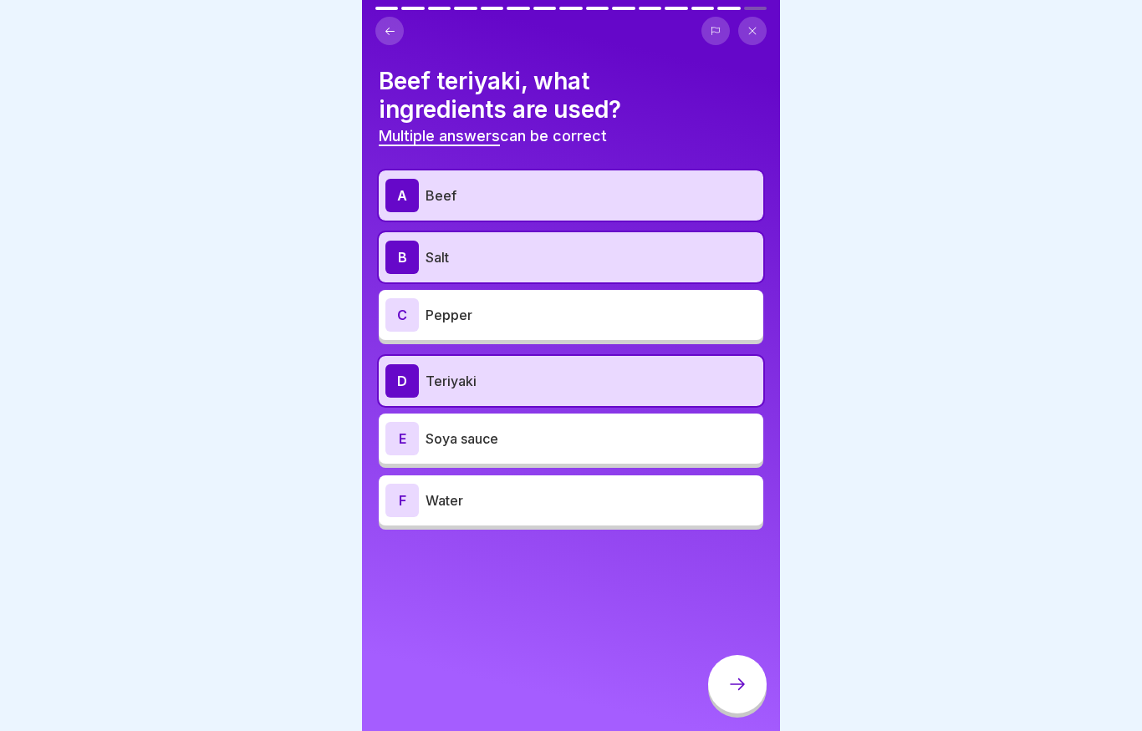
click at [508, 450] on div "E Soya sauce" at bounding box center [570, 438] width 371 height 33
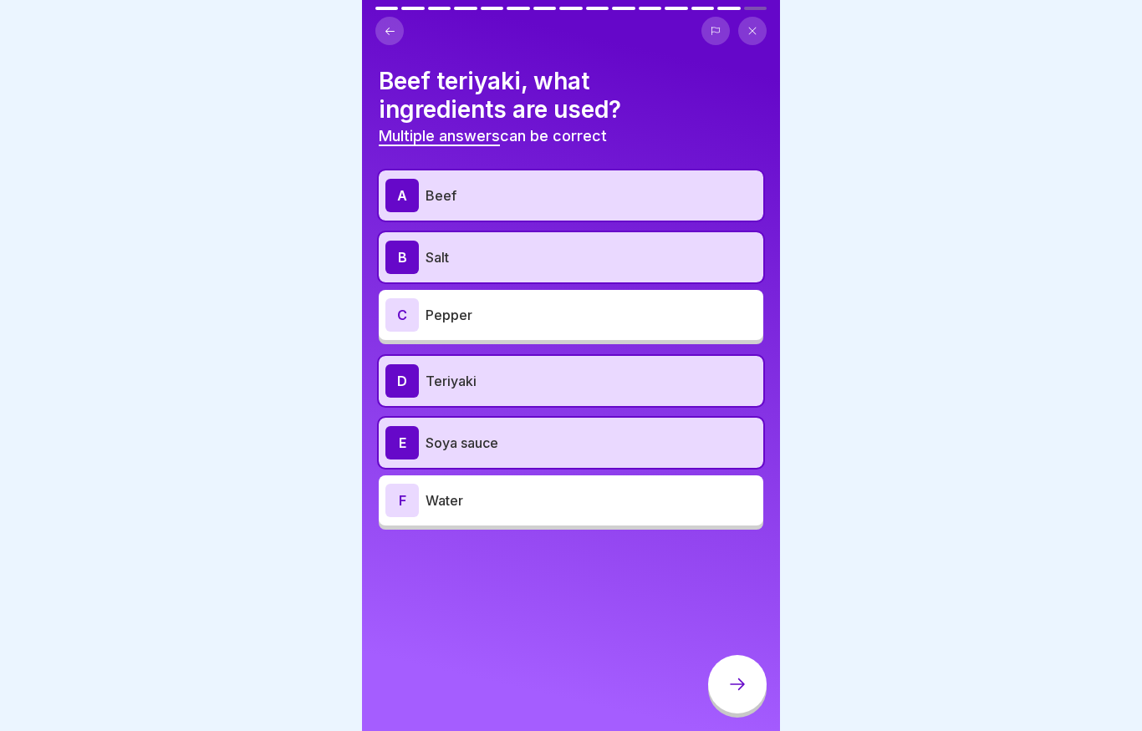
click at [744, 669] on div at bounding box center [737, 684] width 58 height 58
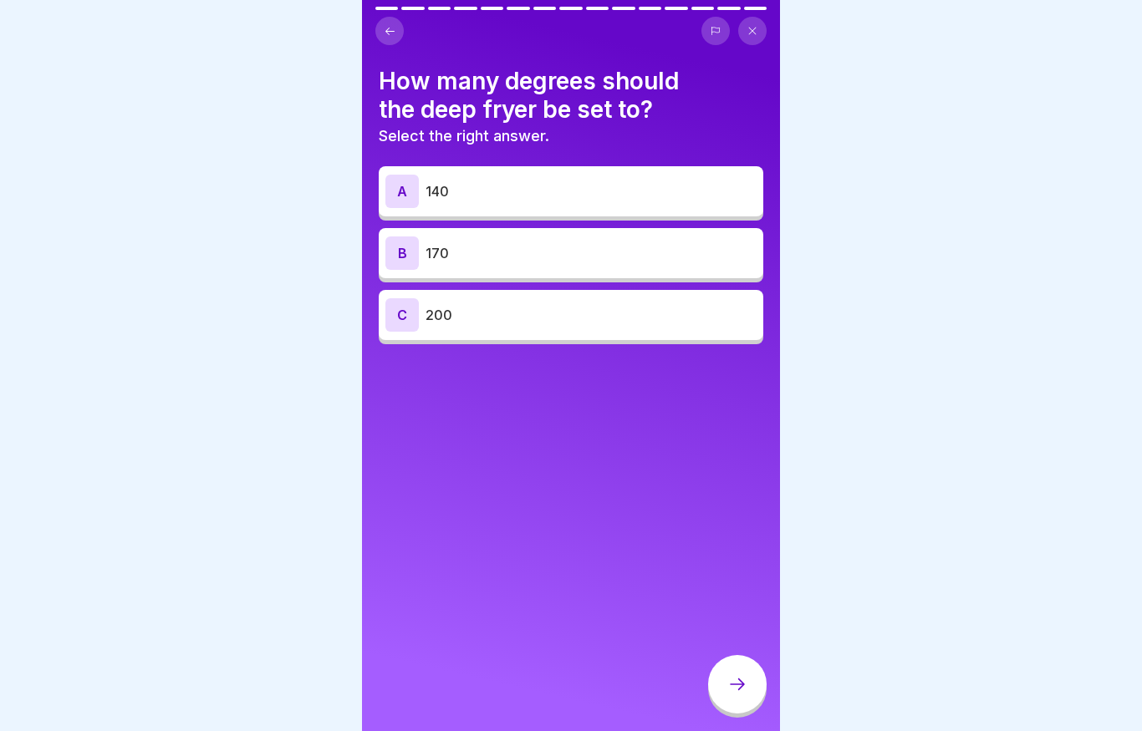
click at [530, 263] on div "B 170" at bounding box center [570, 252] width 371 height 33
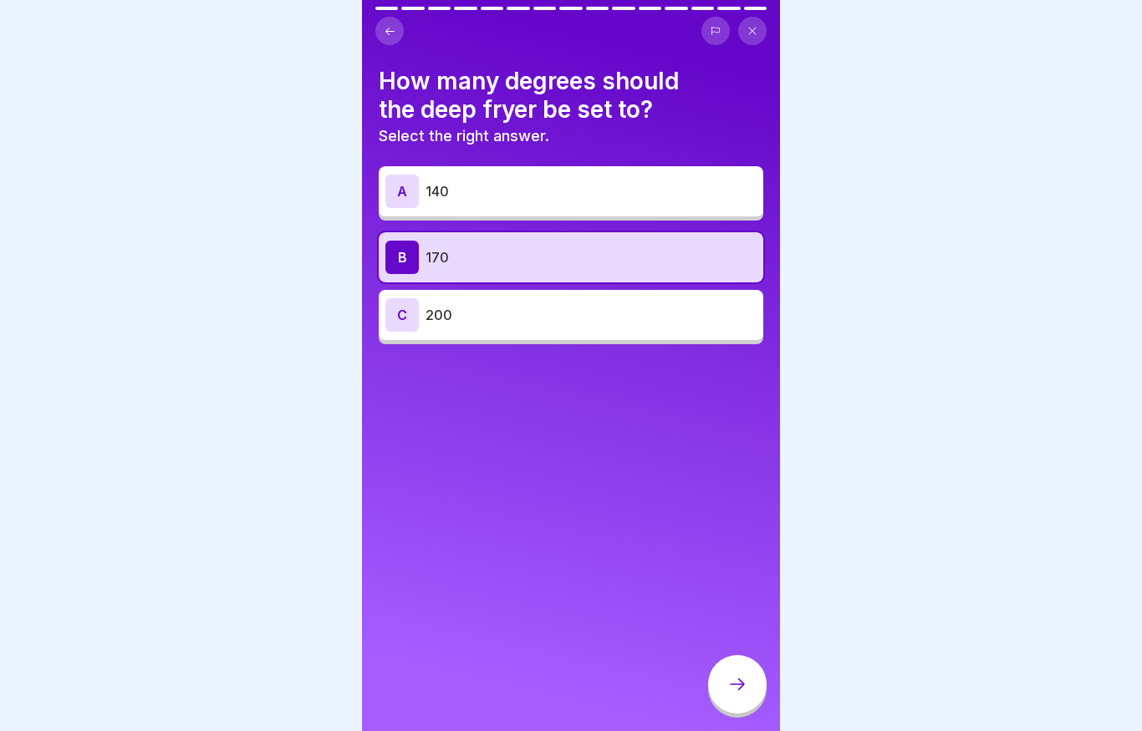
click at [748, 659] on div at bounding box center [737, 684] width 58 height 58
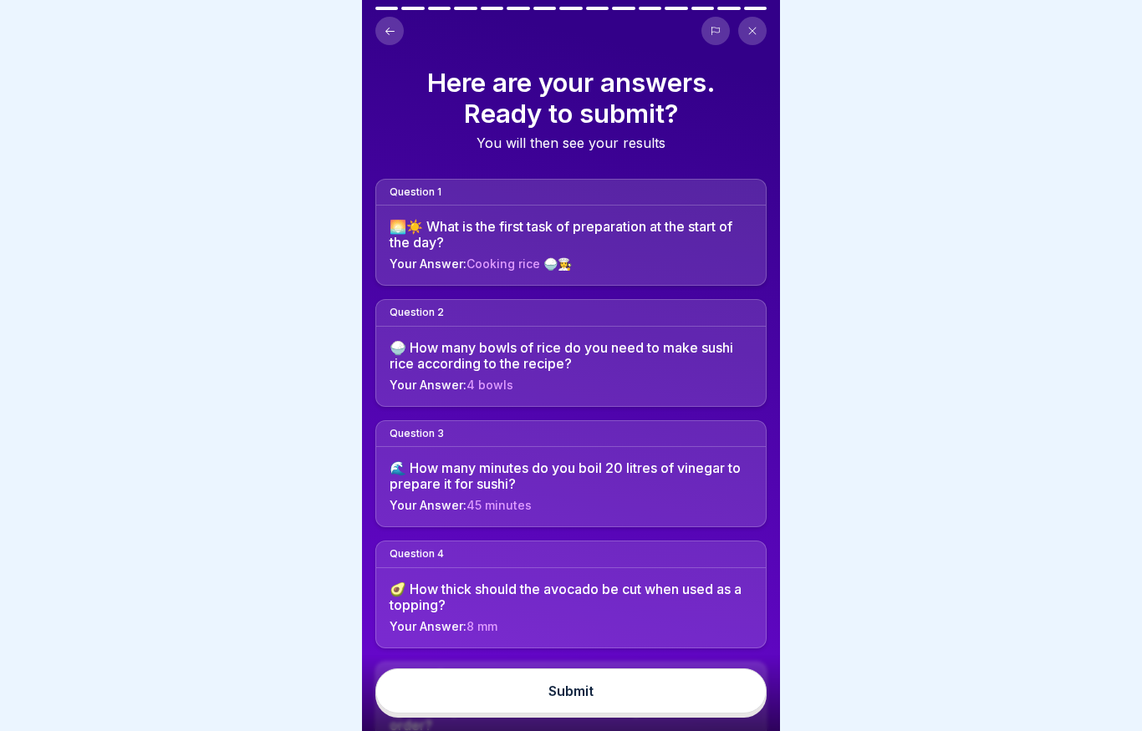
click at [662, 679] on button "Submit" at bounding box center [570, 691] width 391 height 45
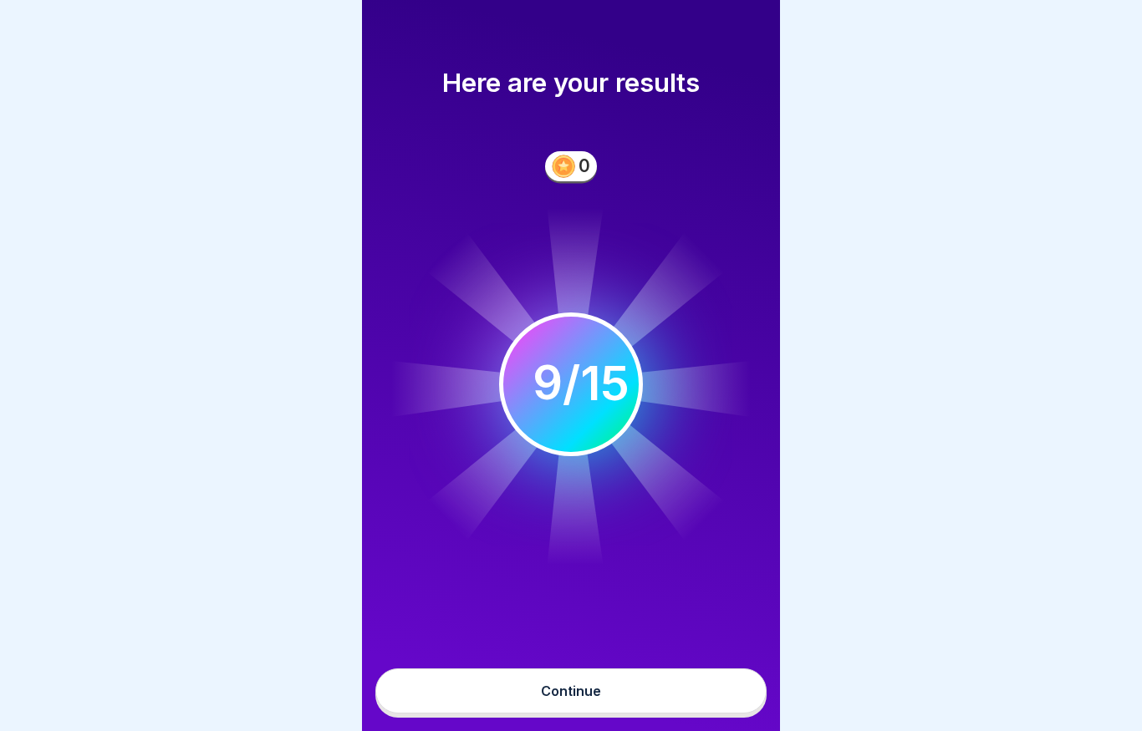
click at [428, 695] on button "Continue" at bounding box center [570, 691] width 391 height 45
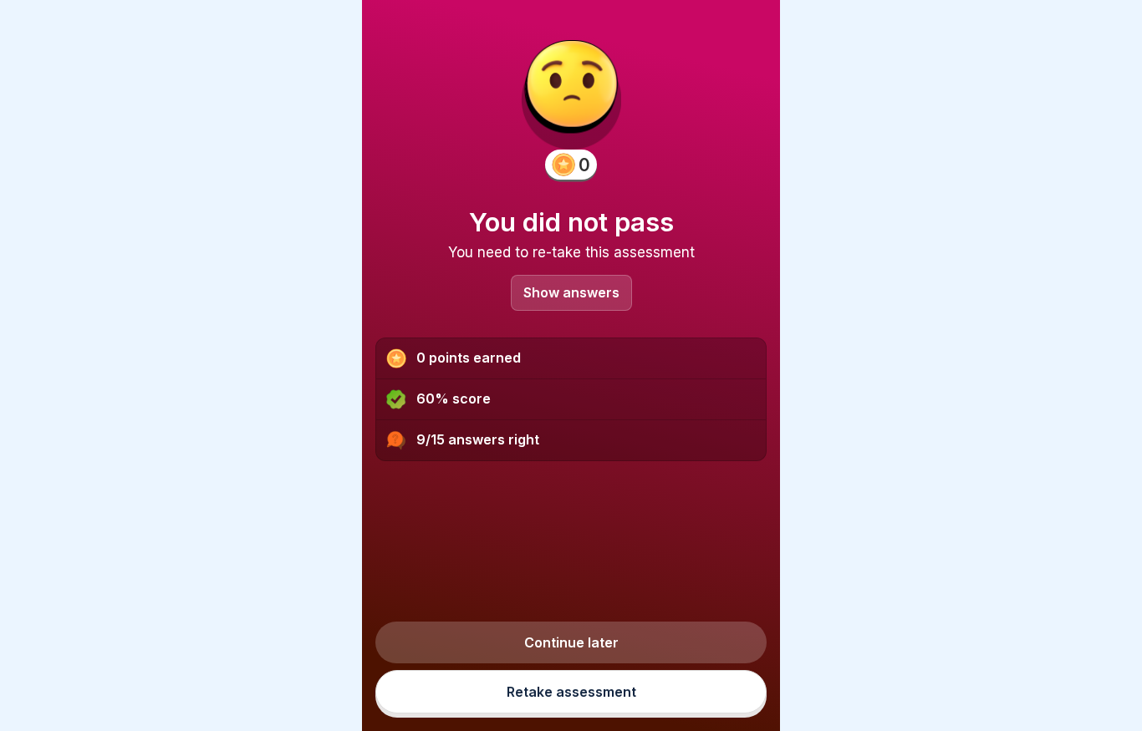
click at [545, 291] on p "Show answers" at bounding box center [571, 293] width 96 height 14
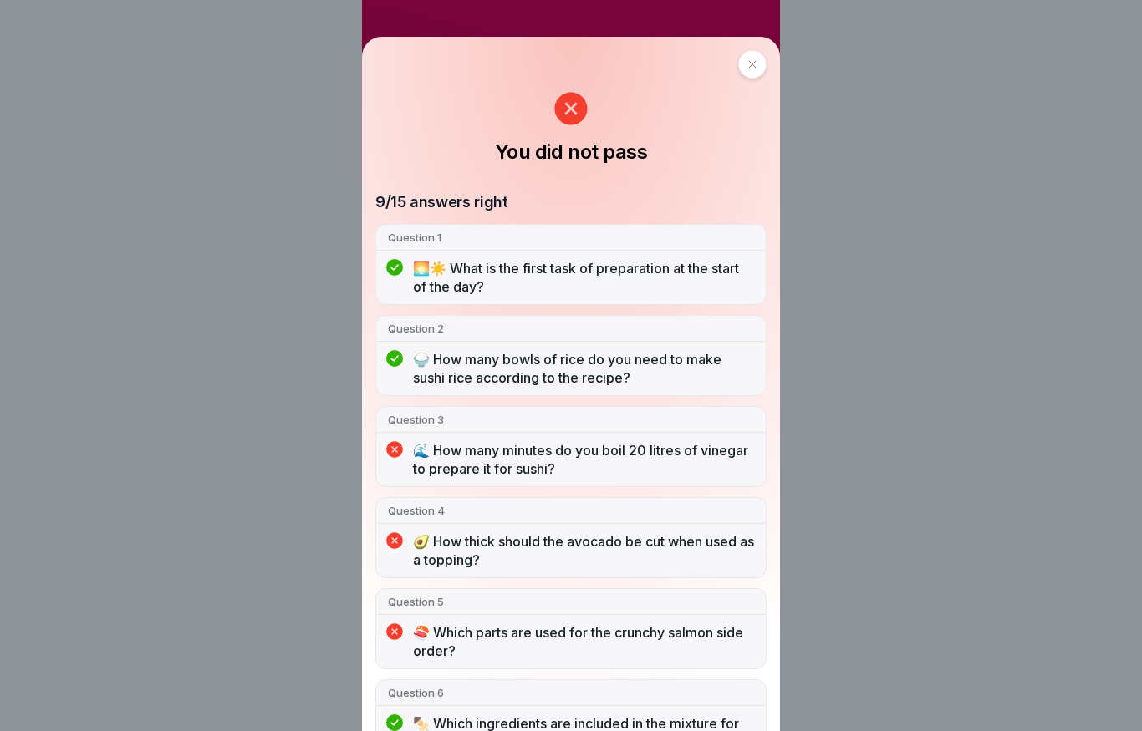
click at [747, 59] on icon at bounding box center [752, 64] width 10 height 10
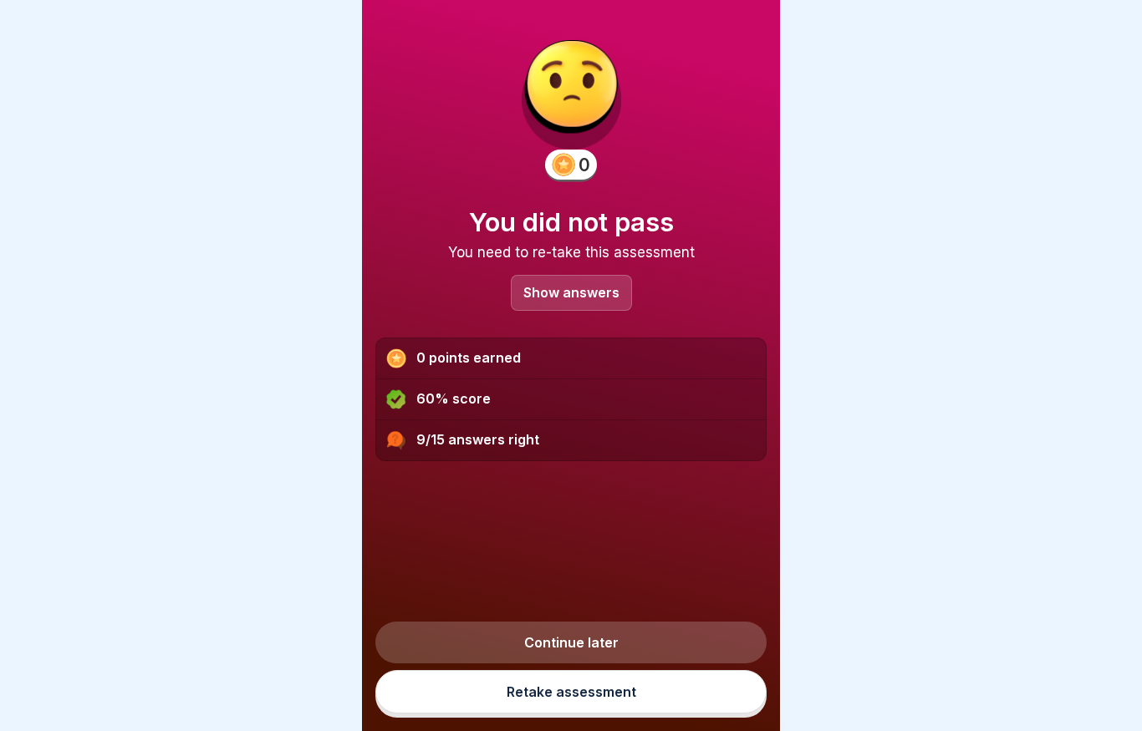
click at [492, 687] on link "Retake assessment" at bounding box center [570, 691] width 391 height 43
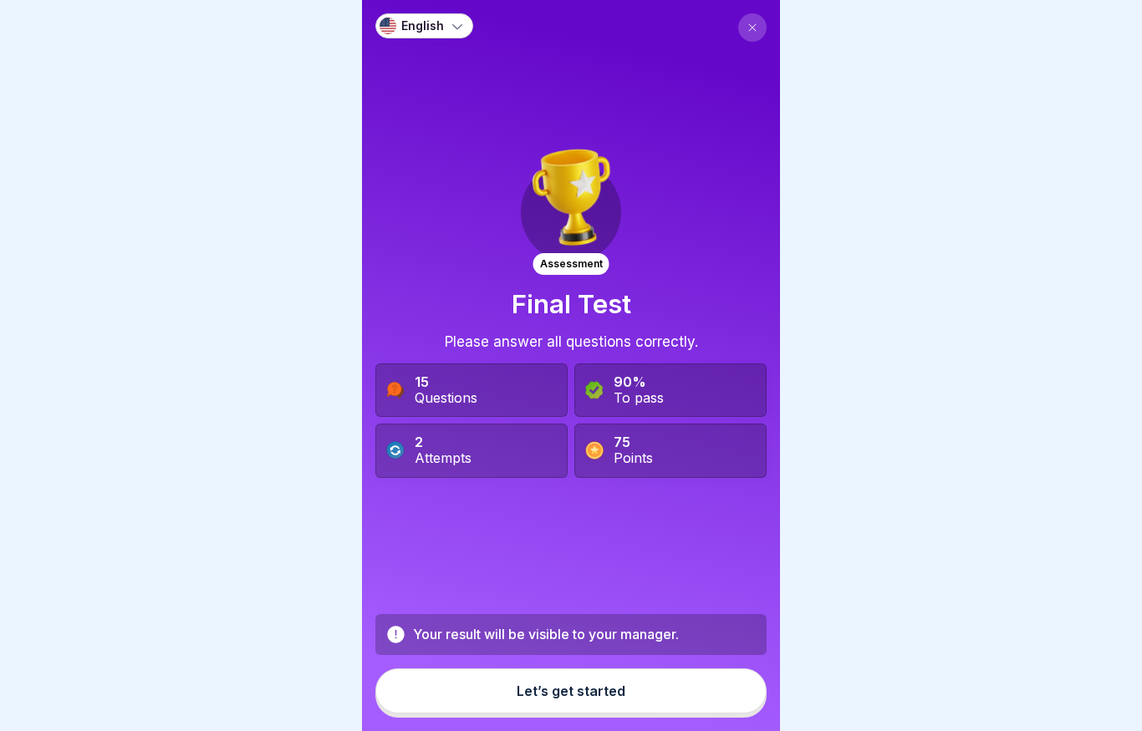
click at [469, 689] on button "Let’s get started" at bounding box center [570, 691] width 391 height 45
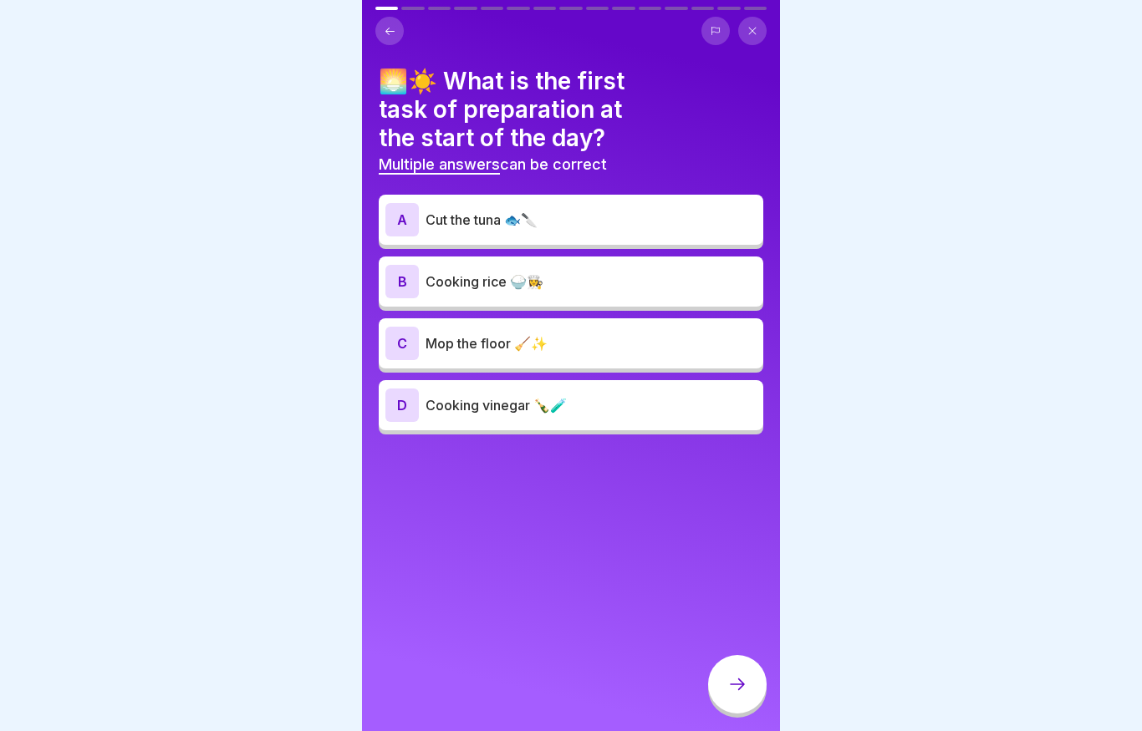
click at [433, 284] on p "Cooking rice 🍚👩‍🍳" at bounding box center [590, 282] width 331 height 20
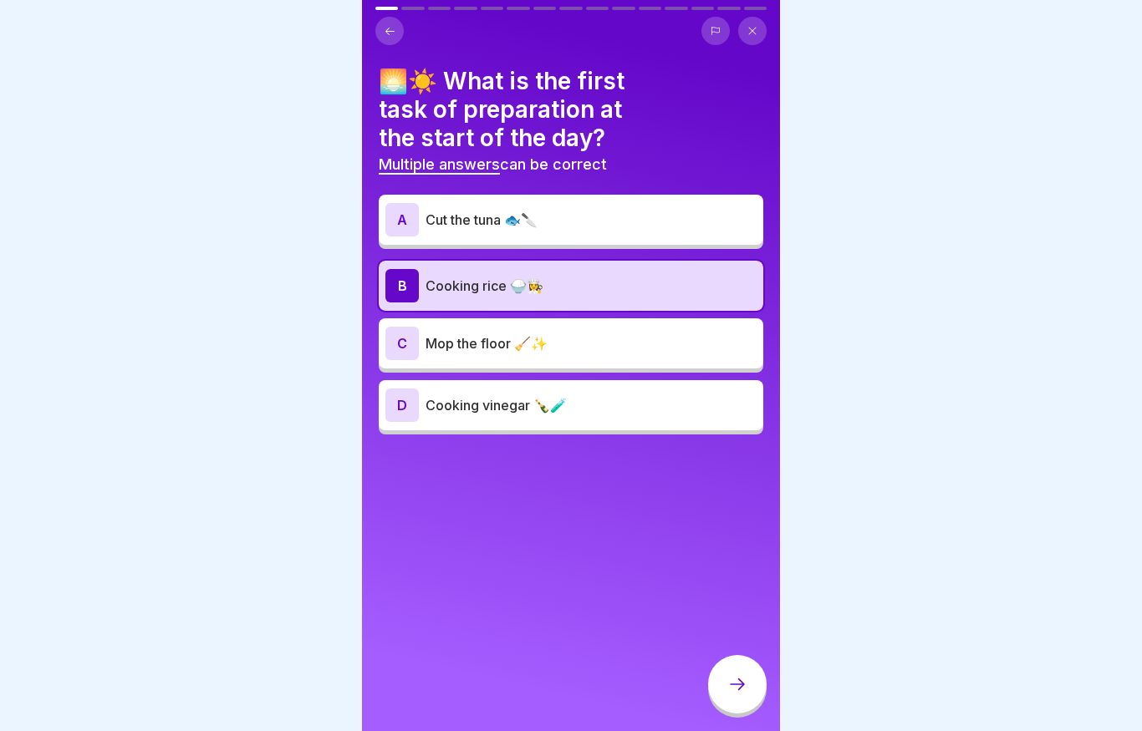
click at [739, 678] on icon at bounding box center [737, 684] width 20 height 20
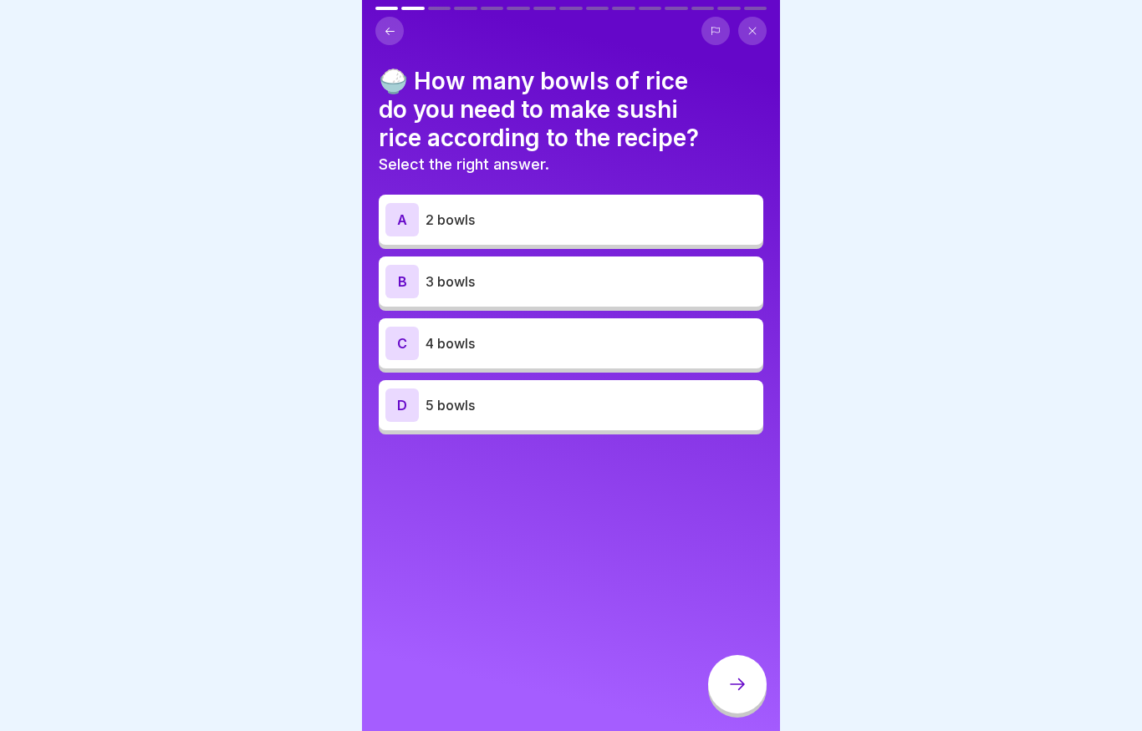
click at [435, 338] on p "4 bowls" at bounding box center [590, 343] width 331 height 20
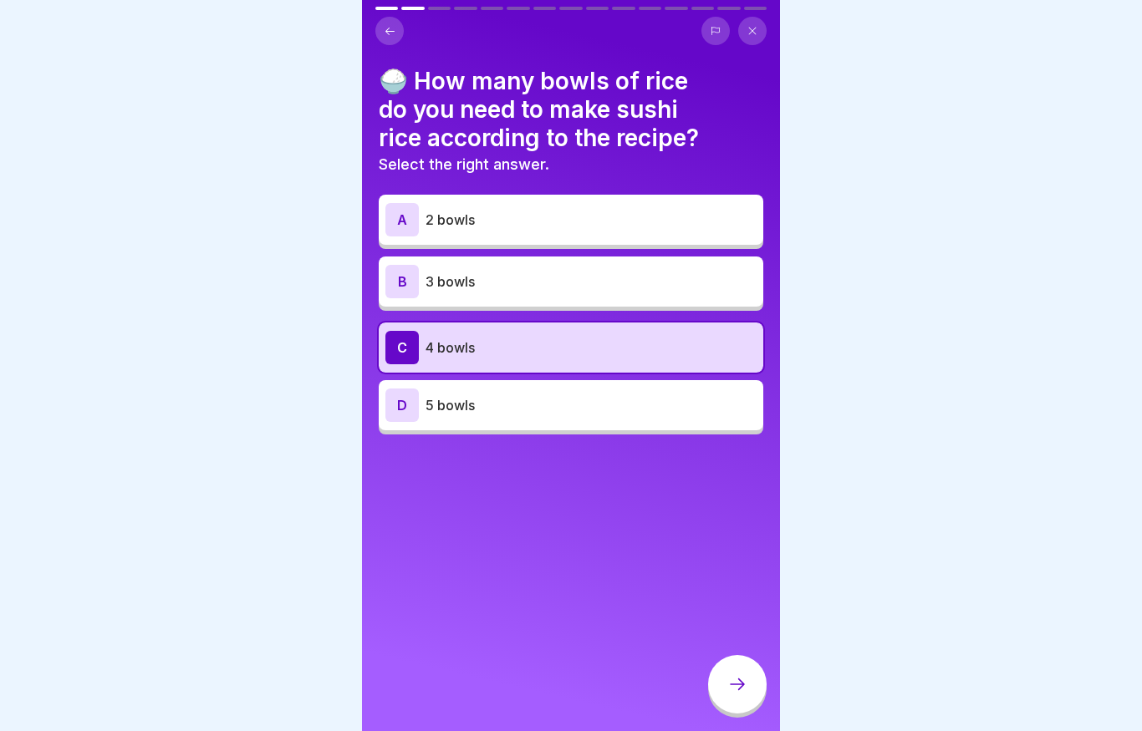
click at [743, 677] on icon at bounding box center [737, 684] width 20 height 20
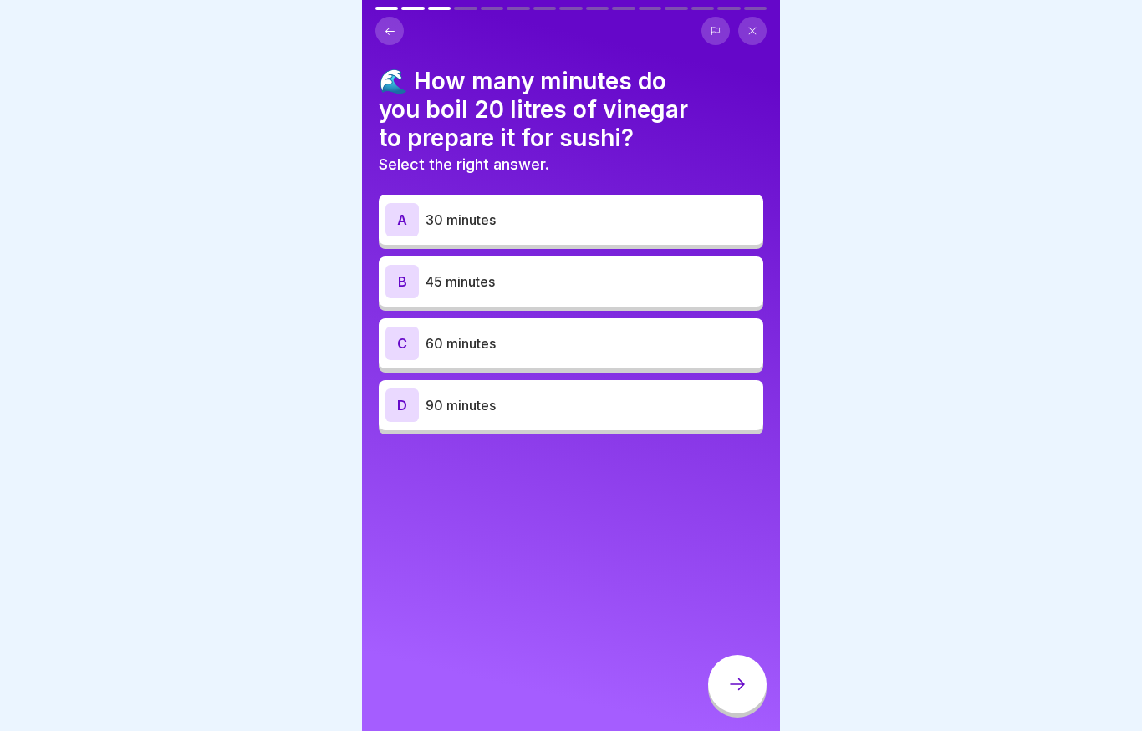
click at [364, 77] on div "🌊 How many minutes do you boil 20 litres of vinegar to prepare it for sushi? Se…" at bounding box center [571, 365] width 418 height 731
click at [387, 33] on icon at bounding box center [390, 31] width 13 height 13
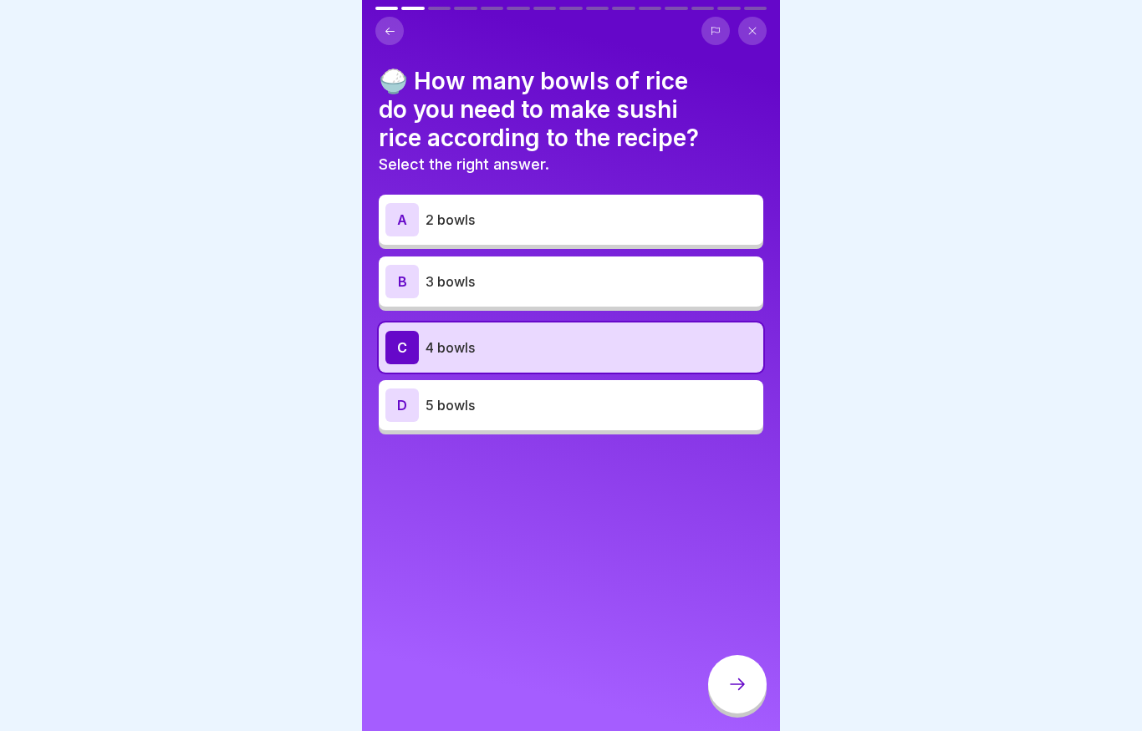
click at [393, 41] on button at bounding box center [389, 31] width 28 height 28
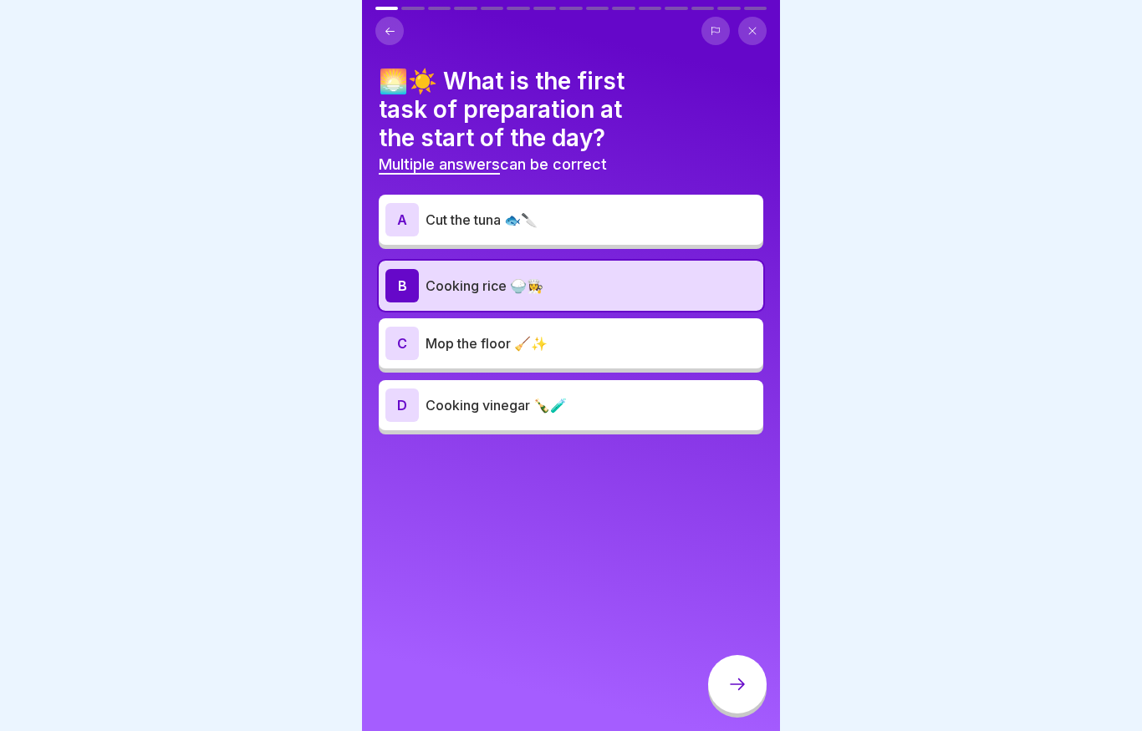
click at [742, 674] on icon at bounding box center [737, 684] width 20 height 20
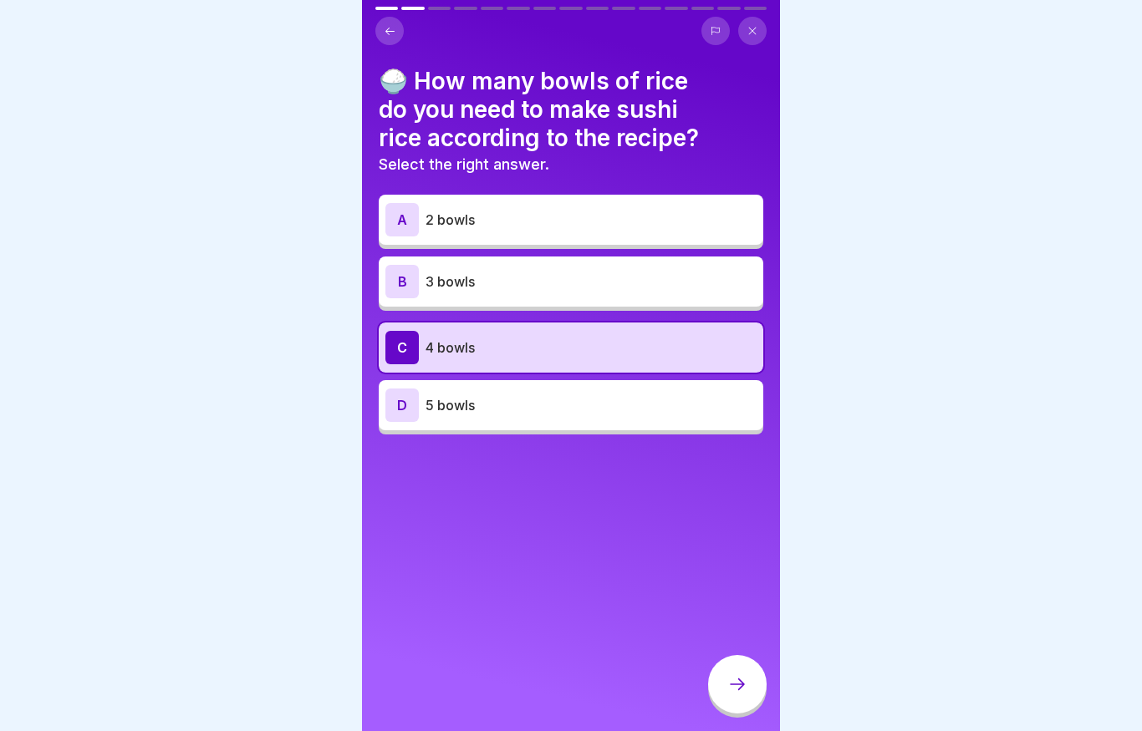
click at [745, 654] on div "🍚 How many bowls of rice do you need to make sushi rice according to the recipe…" at bounding box center [571, 365] width 418 height 731
click at [739, 677] on icon at bounding box center [737, 684] width 20 height 20
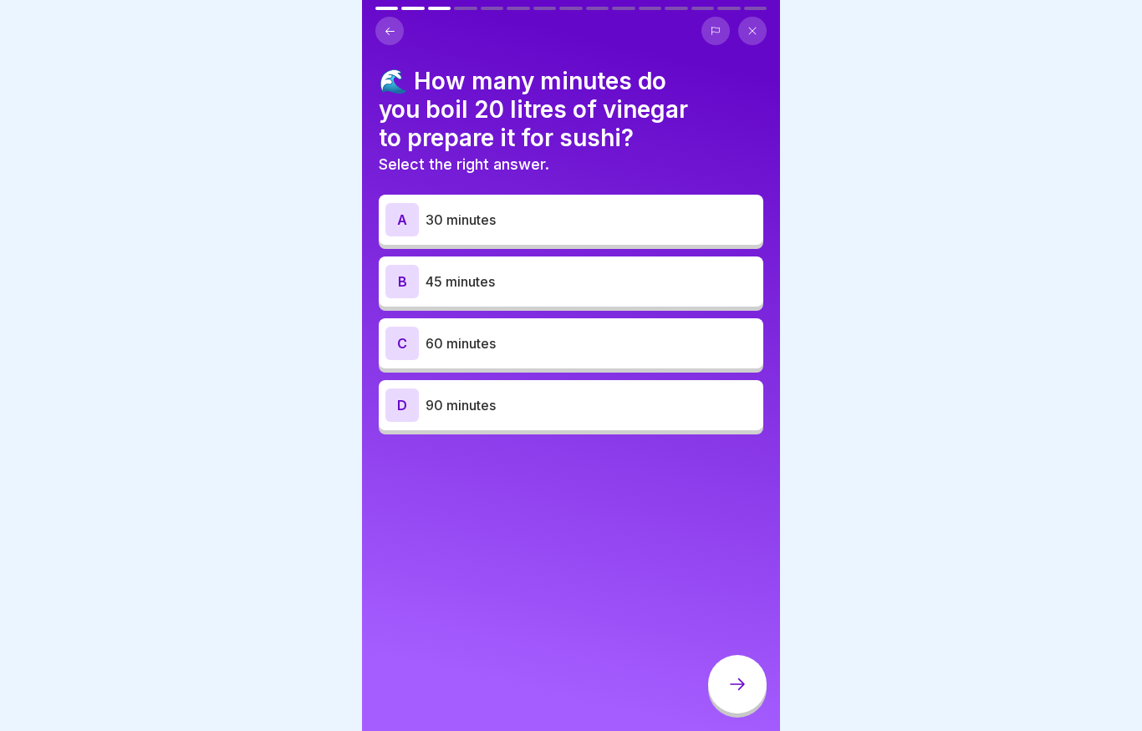
click at [422, 343] on div "C 60 minutes" at bounding box center [570, 343] width 371 height 33
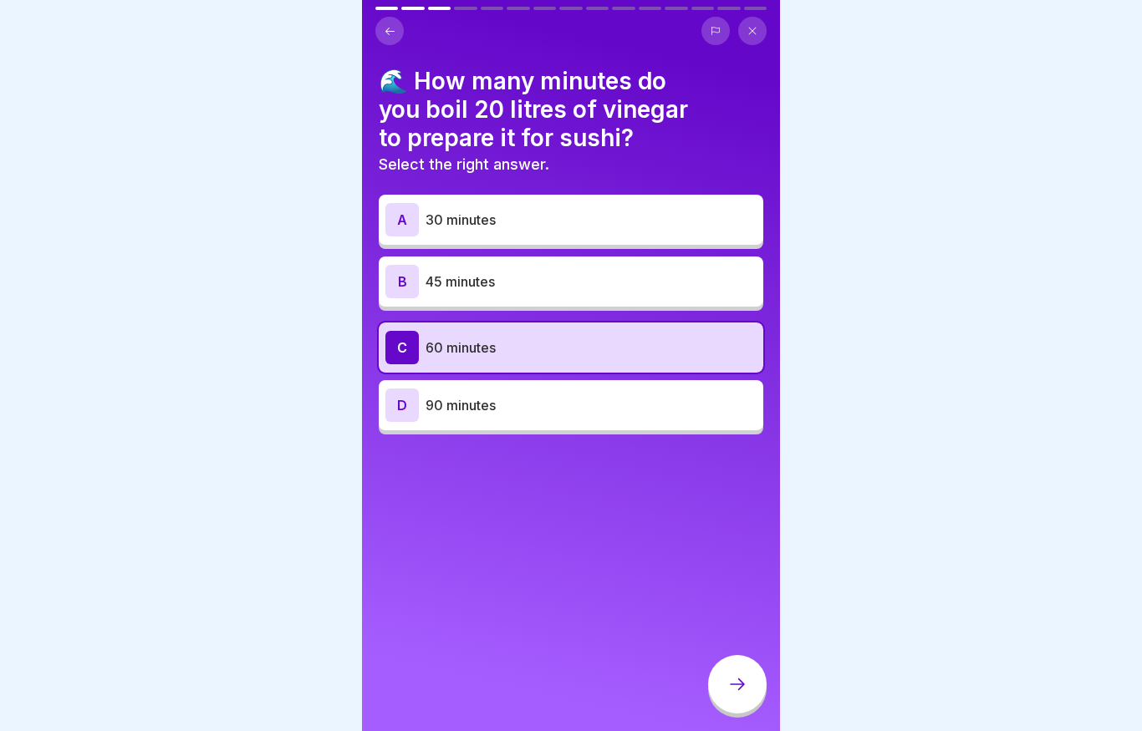
click at [725, 679] on div at bounding box center [737, 684] width 58 height 58
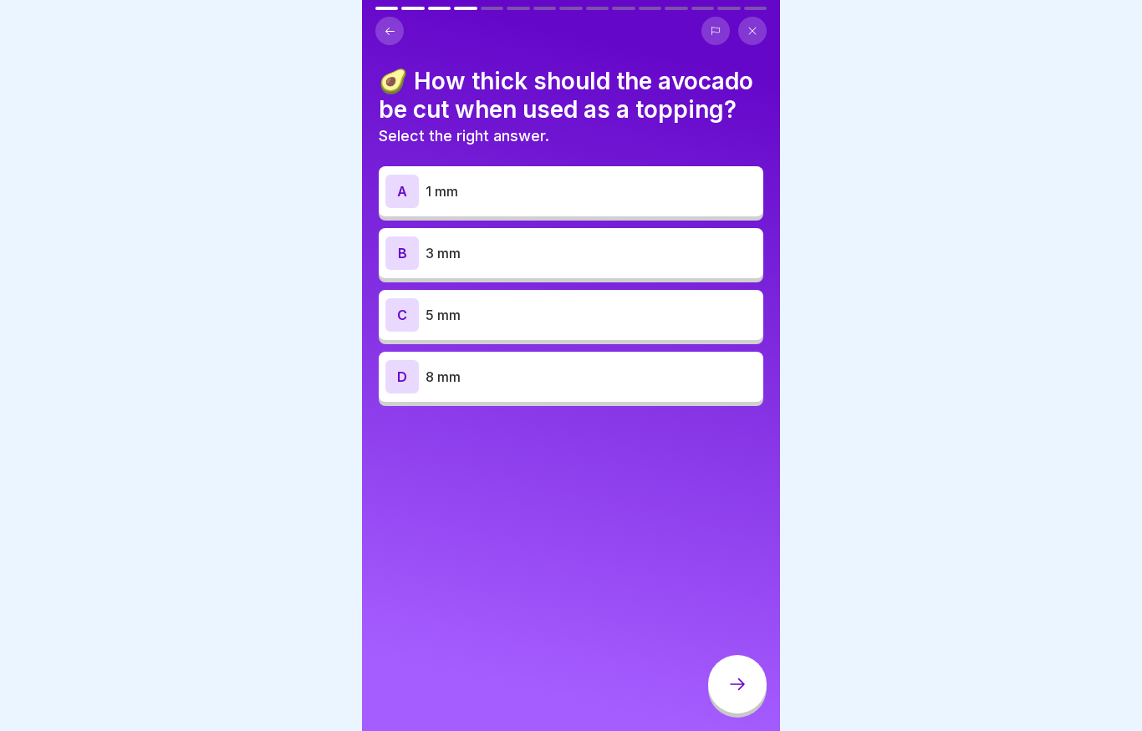
click at [402, 313] on div "C" at bounding box center [401, 314] width 33 height 33
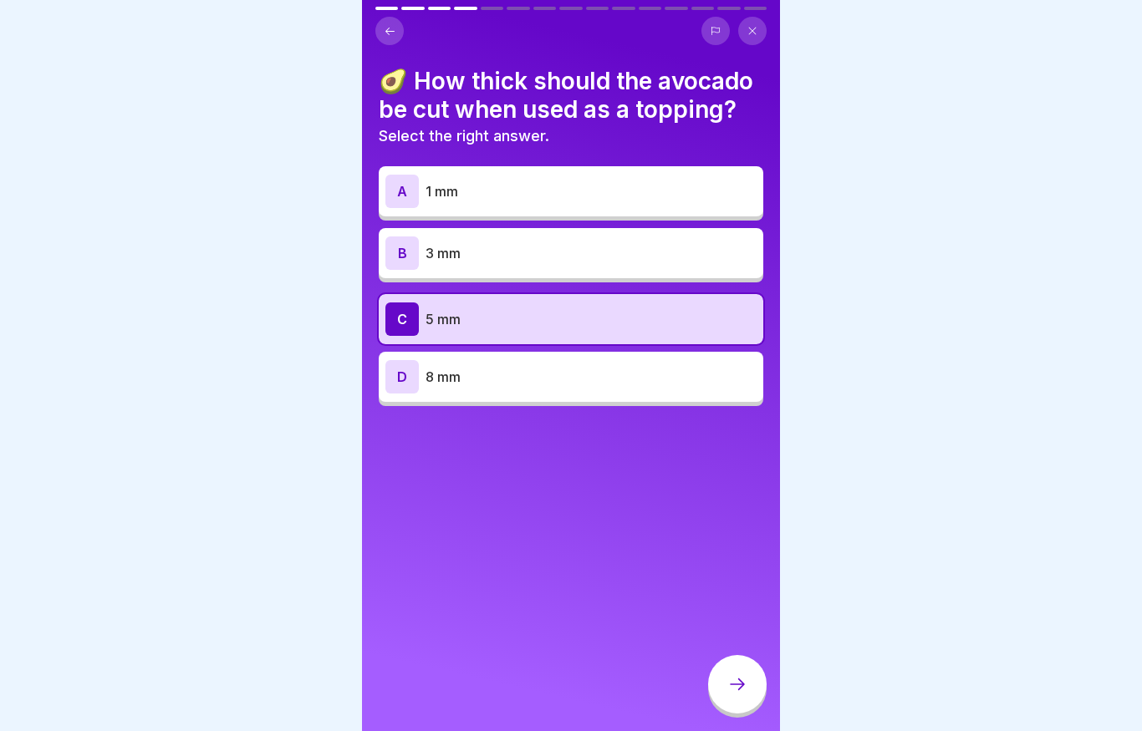
click at [531, 305] on div "C 5 mm" at bounding box center [570, 319] width 371 height 33
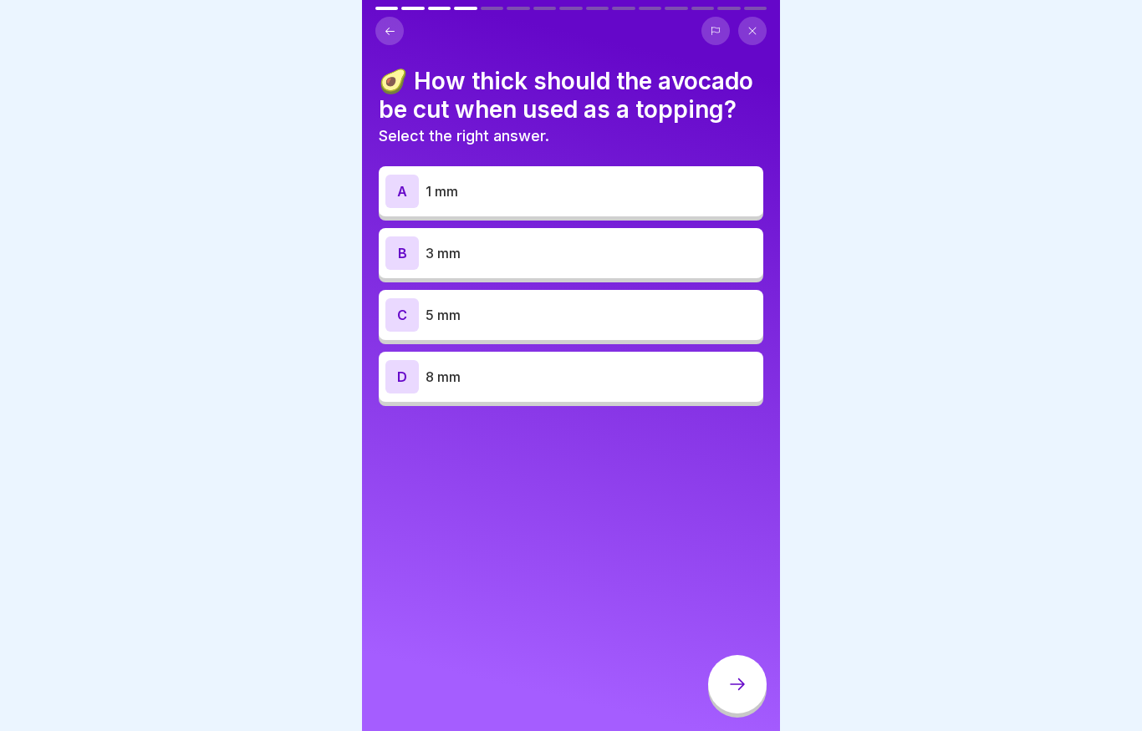
click at [501, 255] on p "3 mm" at bounding box center [590, 253] width 331 height 20
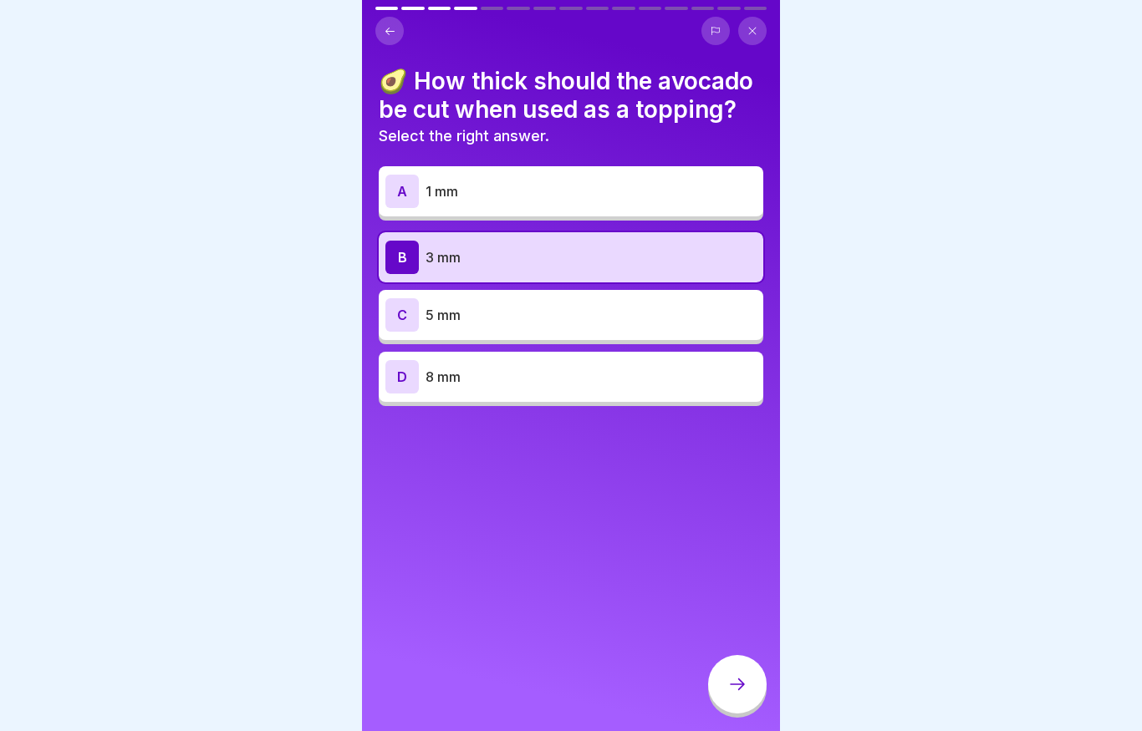
click at [737, 684] on icon at bounding box center [737, 684] width 20 height 20
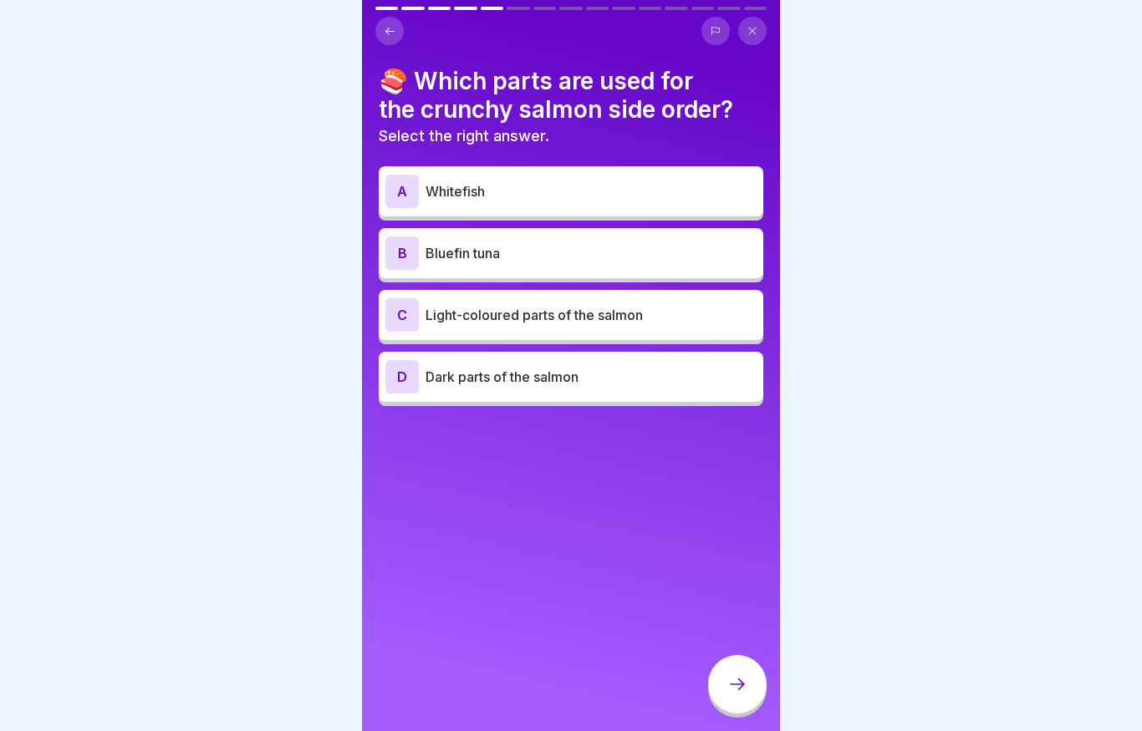
click at [400, 291] on div "C Light-coloured parts of the salmon" at bounding box center [571, 315] width 384 height 50
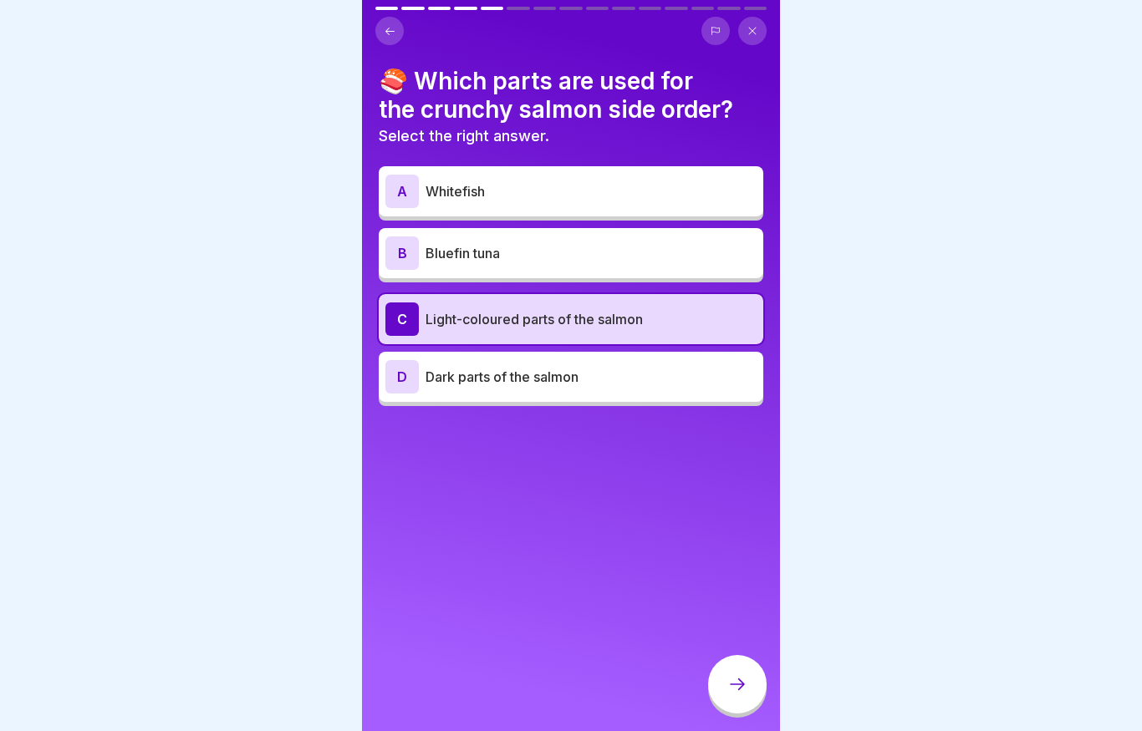
click at [409, 305] on div "C" at bounding box center [401, 319] width 33 height 33
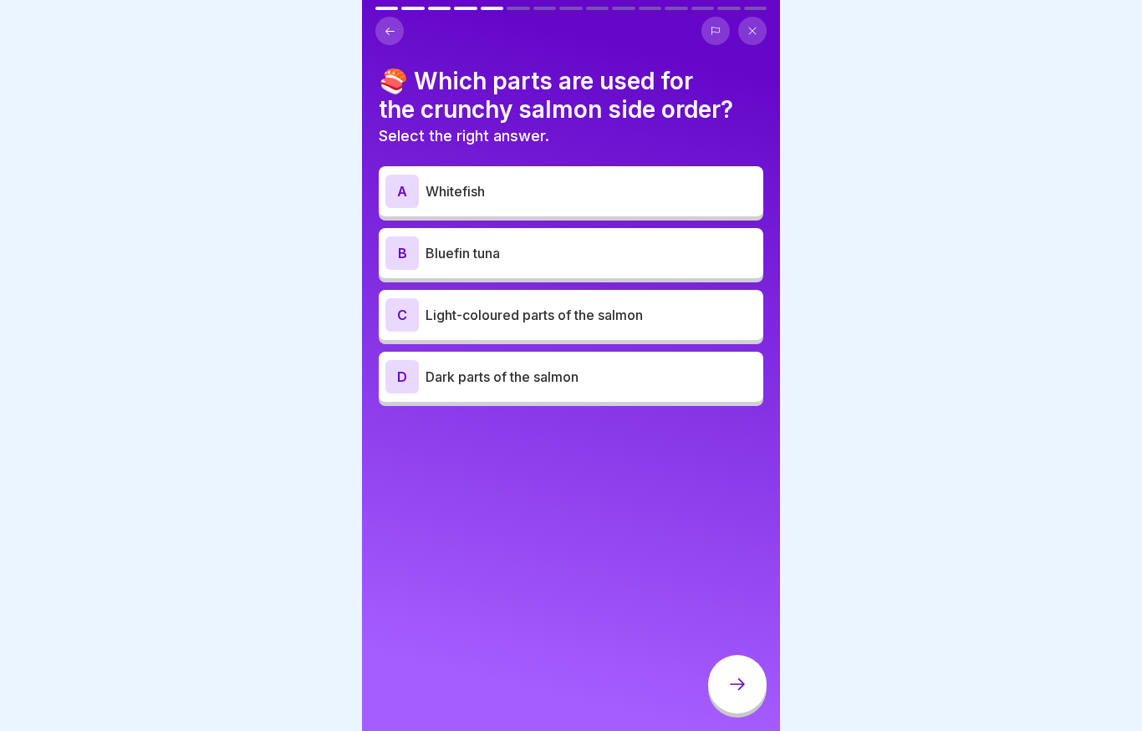
click at [429, 373] on p "Dark parts of the salmon" at bounding box center [590, 377] width 331 height 20
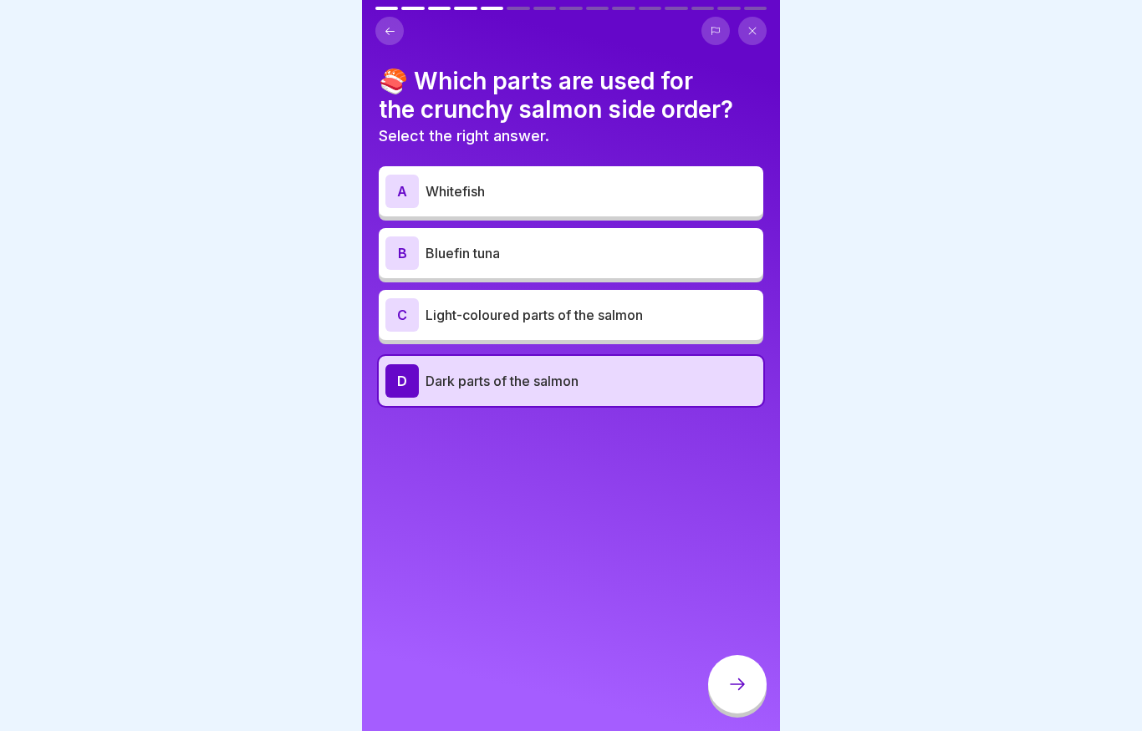
click at [744, 679] on icon at bounding box center [737, 684] width 20 height 20
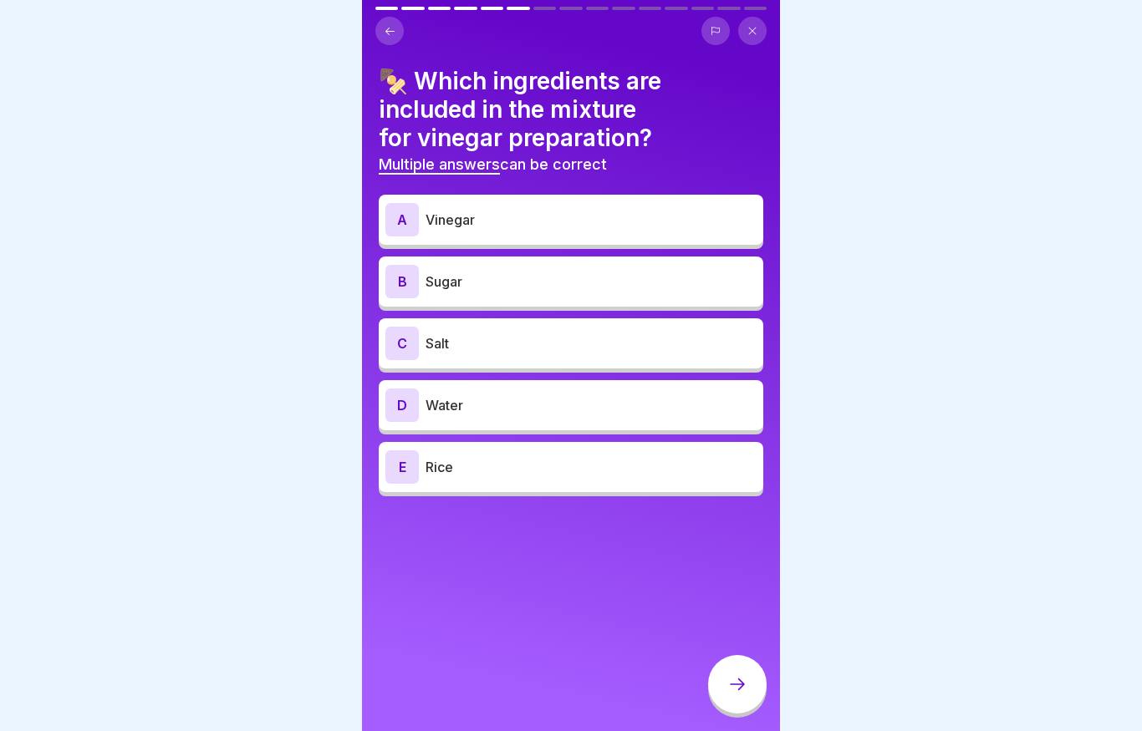
click at [409, 224] on div "A" at bounding box center [401, 219] width 33 height 33
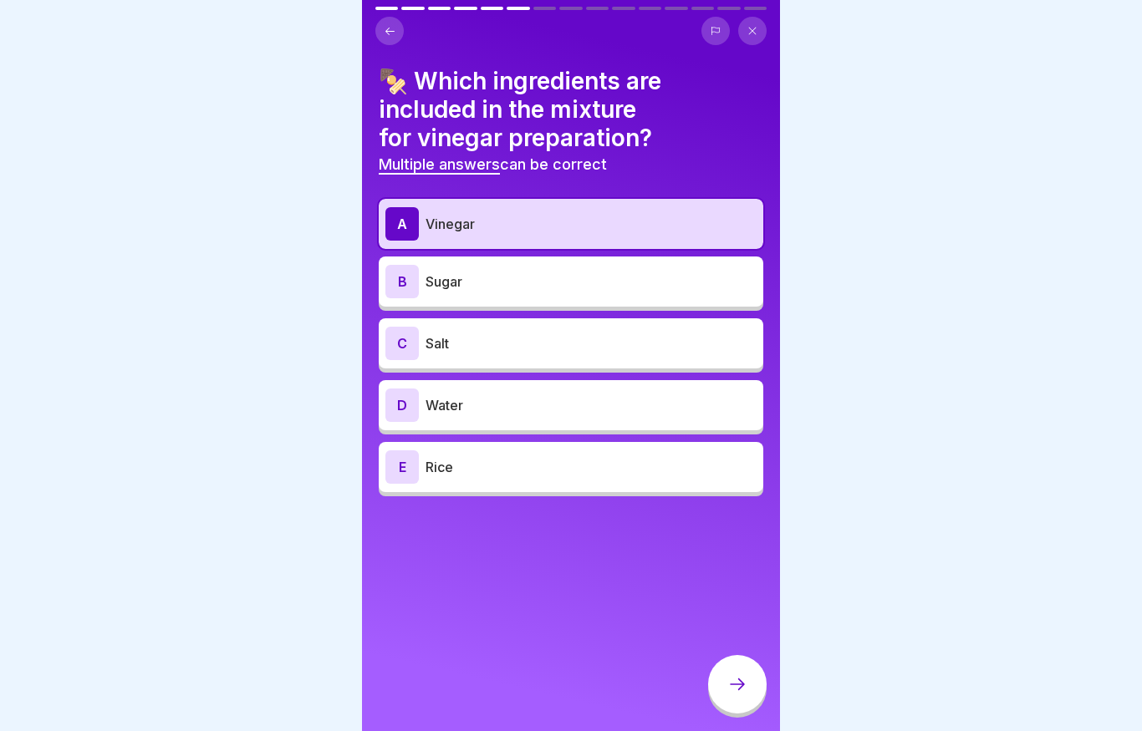
click at [411, 267] on div "B" at bounding box center [401, 281] width 33 height 33
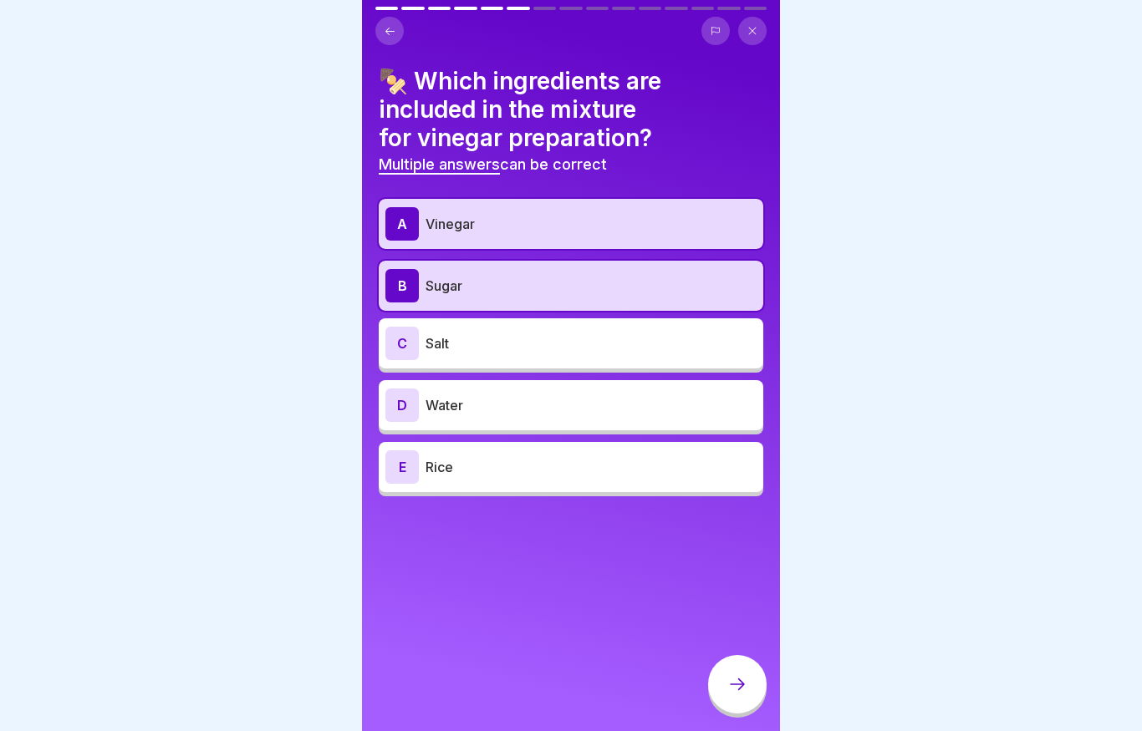
click at [427, 335] on p "Salt" at bounding box center [590, 343] width 331 height 20
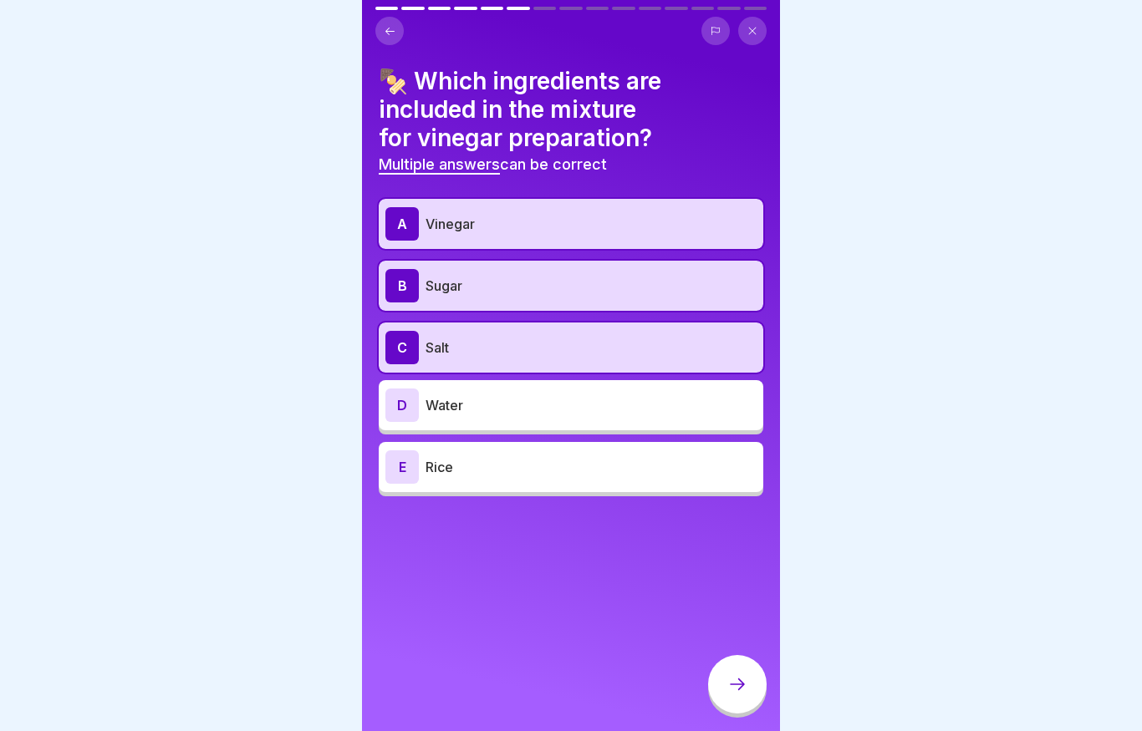
click at [732, 663] on div at bounding box center [737, 684] width 58 height 58
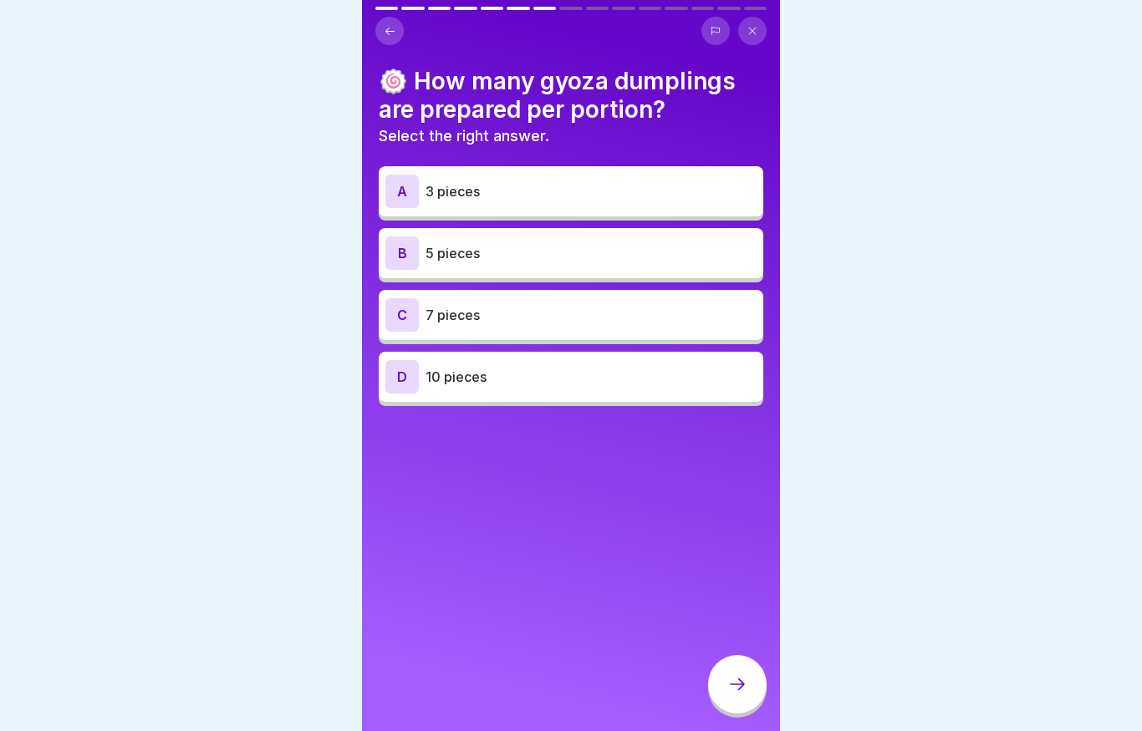
click at [391, 31] on icon at bounding box center [389, 31] width 9 height 8
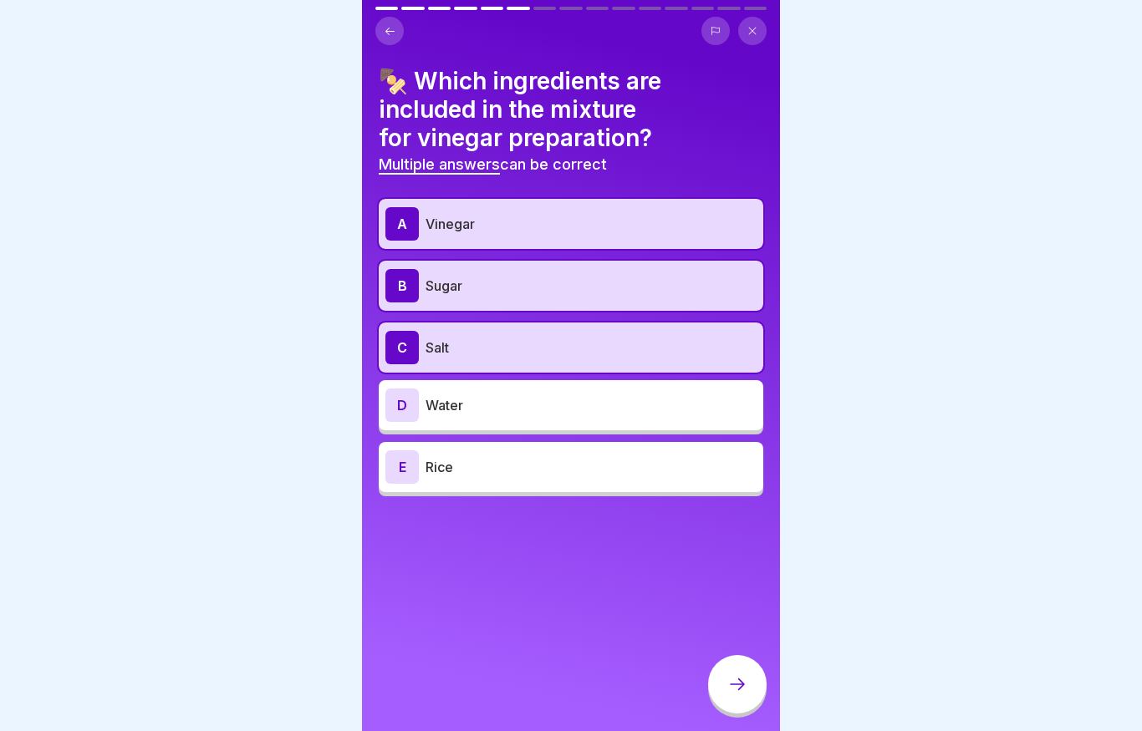
click at [387, 36] on icon at bounding box center [390, 31] width 13 height 13
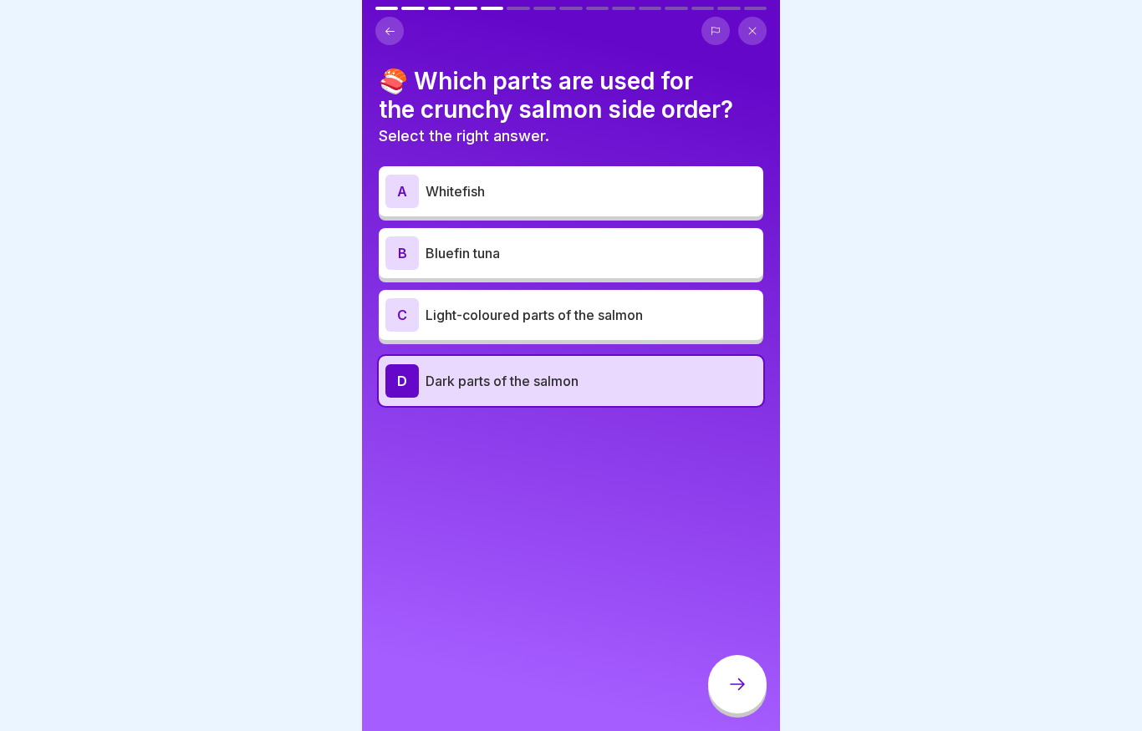
click at [383, 40] on button at bounding box center [389, 31] width 28 height 28
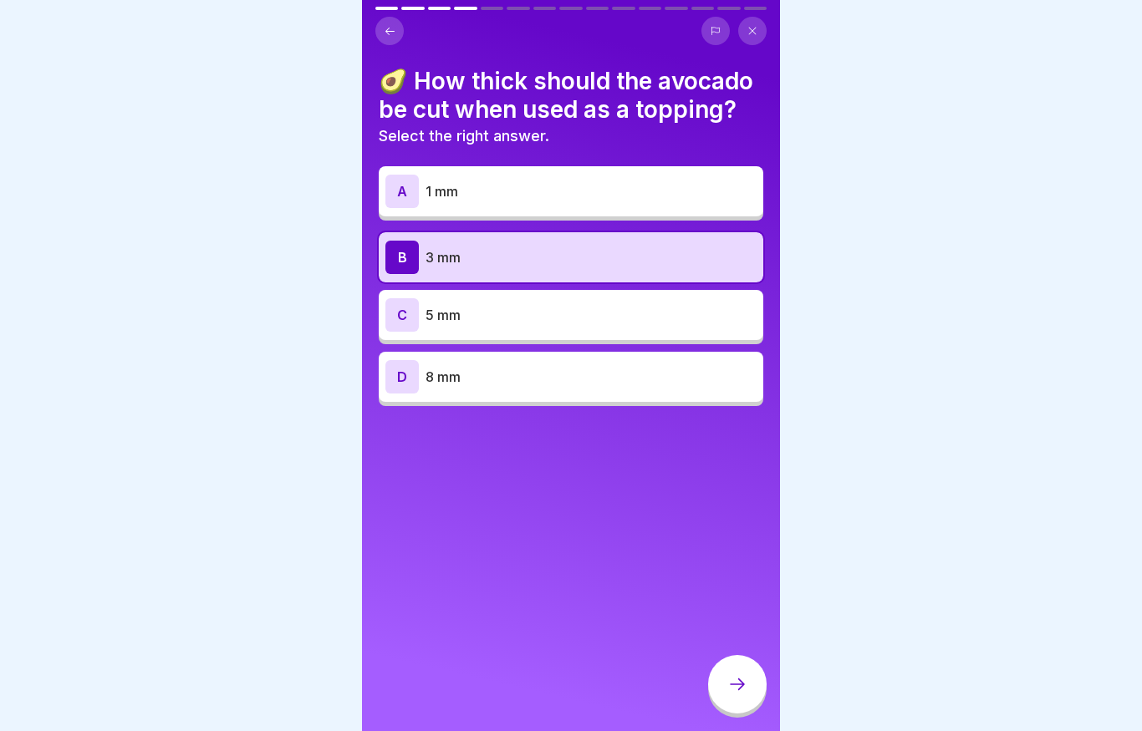
click at [381, 41] on button at bounding box center [389, 31] width 28 height 28
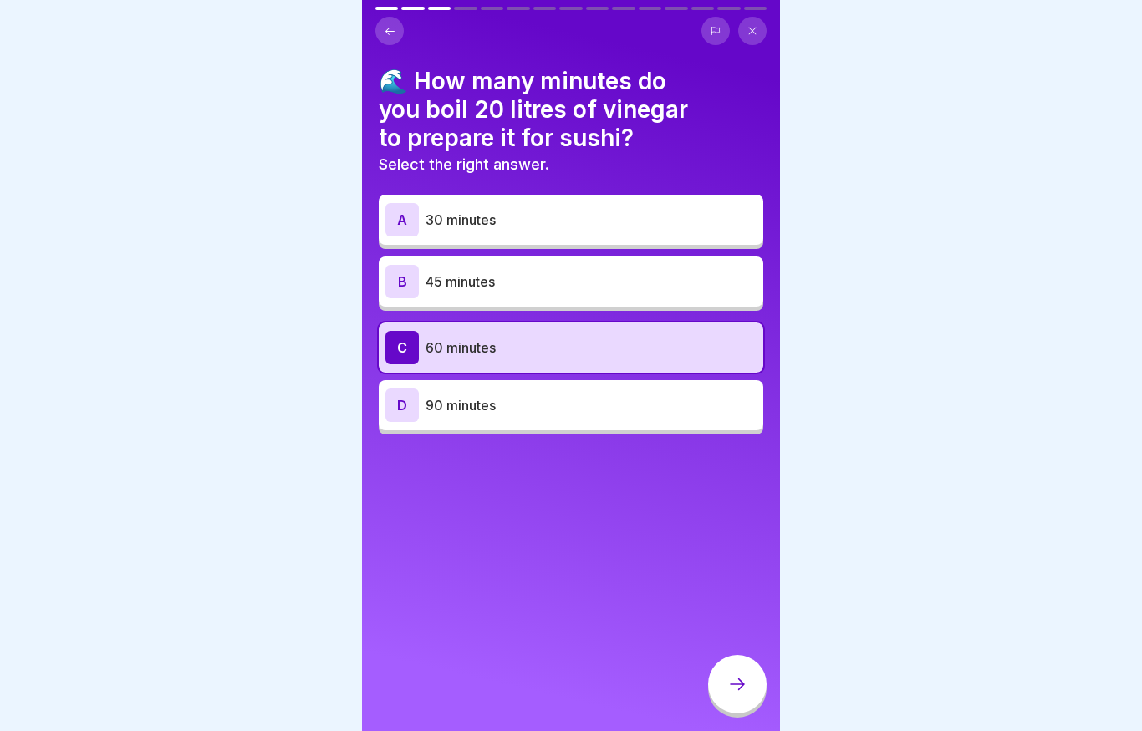
click at [377, 38] on button at bounding box center [389, 31] width 28 height 28
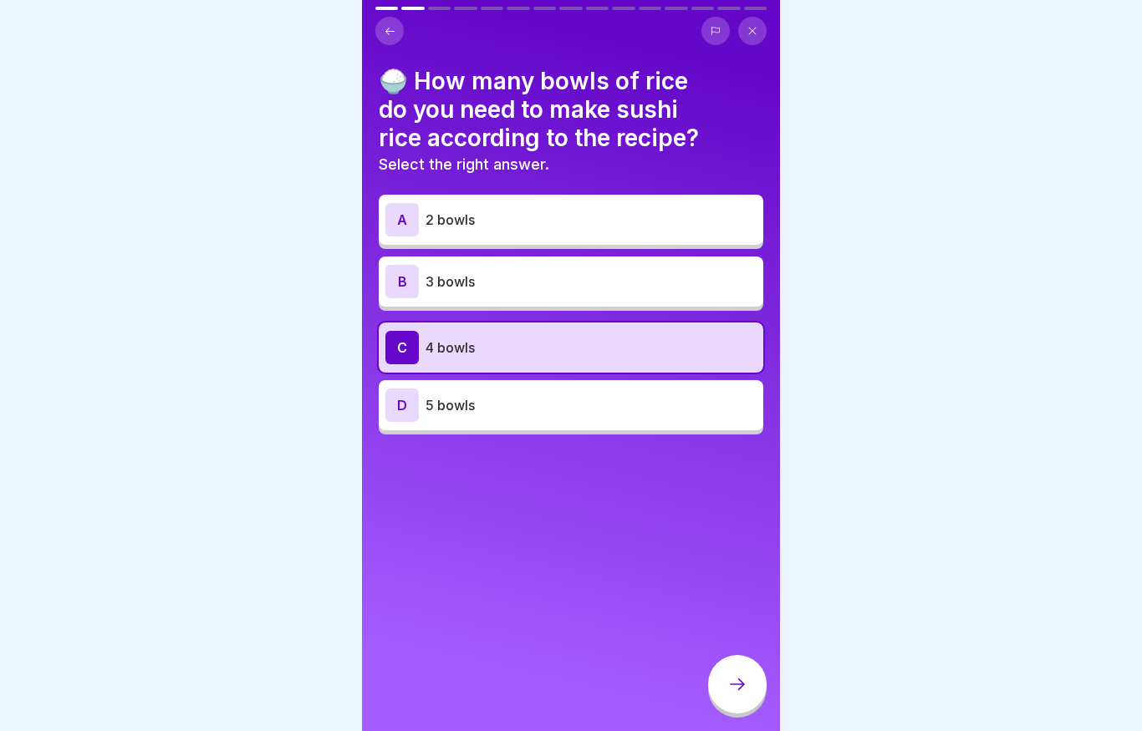
click at [382, 43] on button at bounding box center [389, 31] width 28 height 28
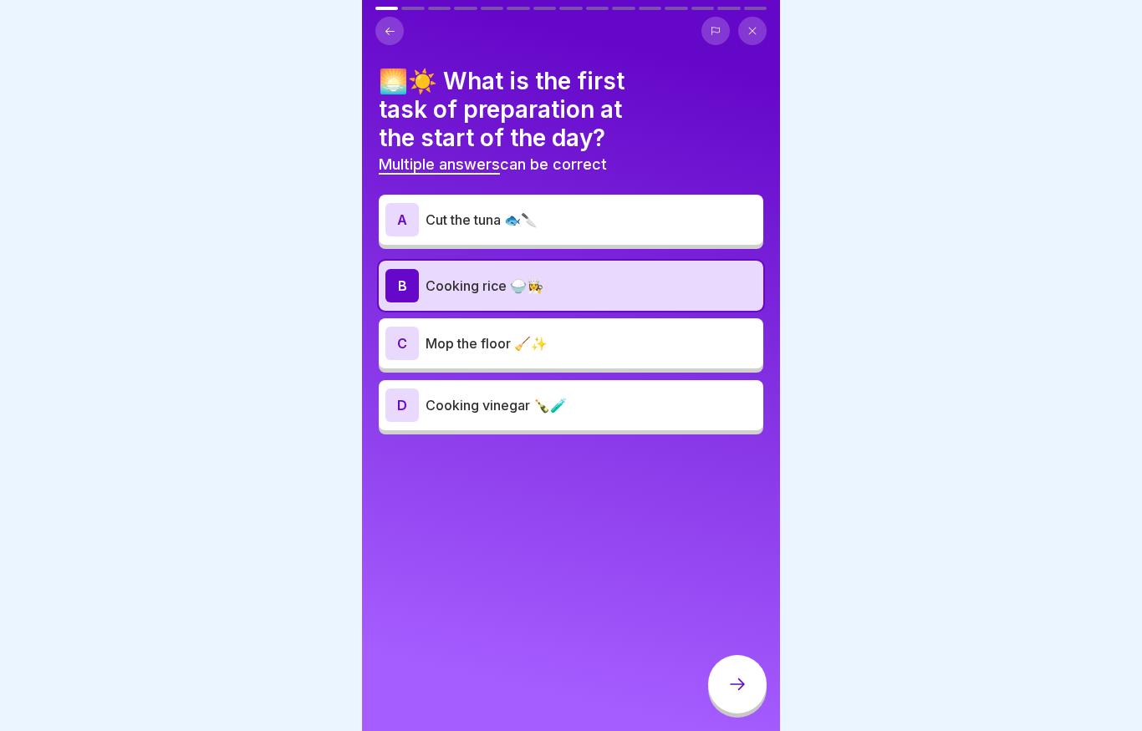
click at [741, 664] on div at bounding box center [737, 684] width 58 height 58
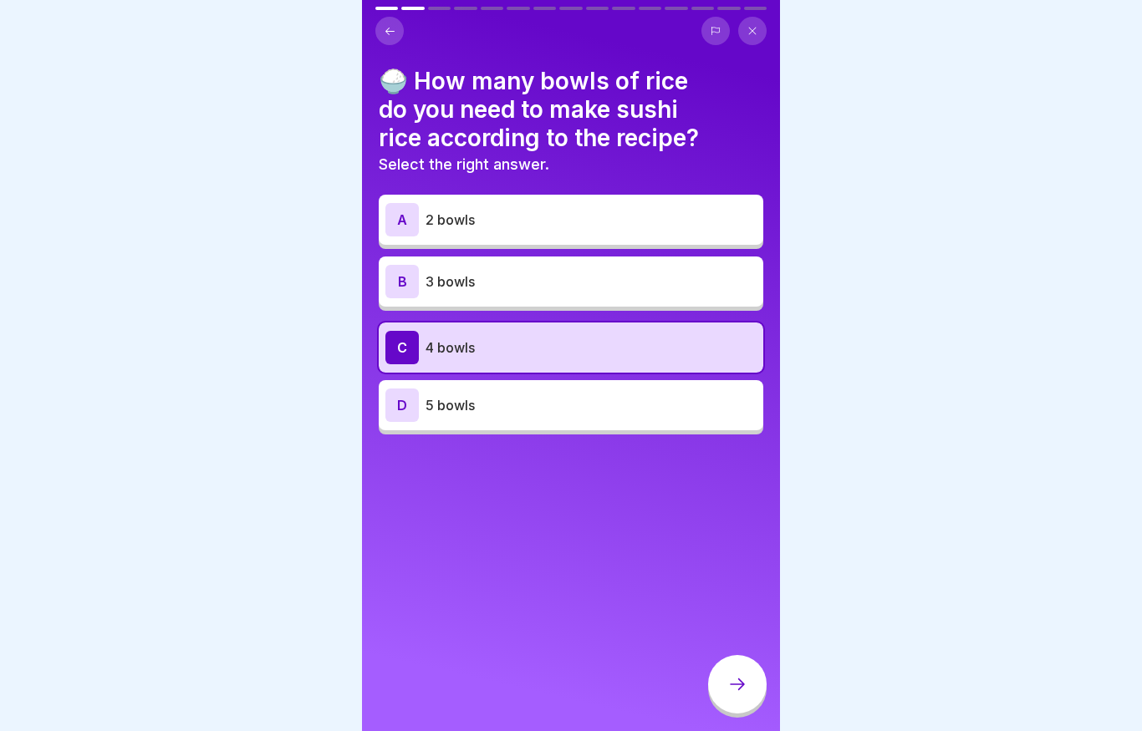
click at [744, 670] on div at bounding box center [737, 684] width 58 height 58
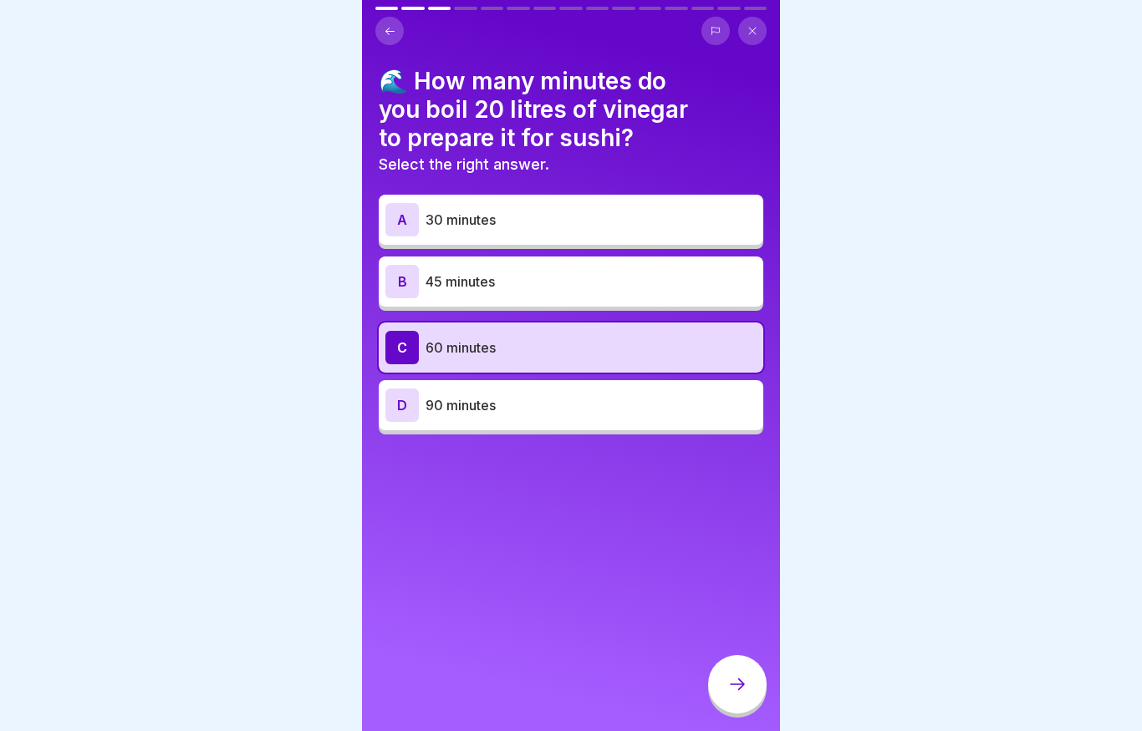
click at [750, 666] on div at bounding box center [737, 684] width 58 height 58
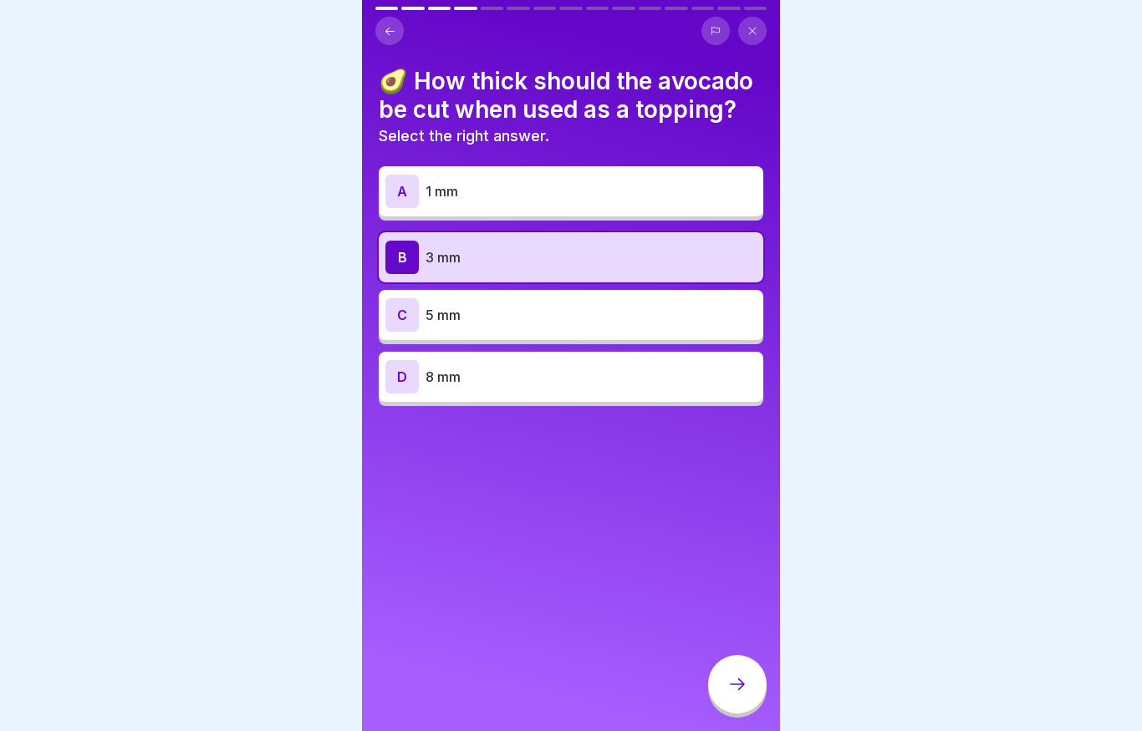
click at [740, 675] on icon at bounding box center [737, 684] width 20 height 20
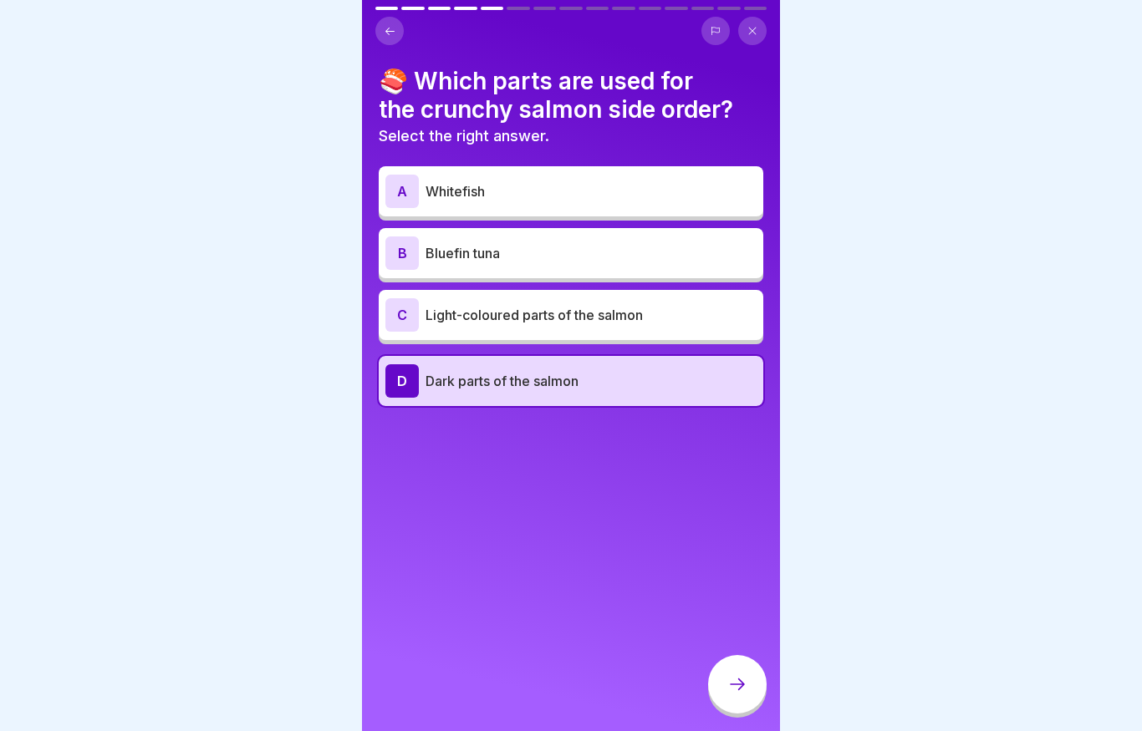
click at [729, 669] on div at bounding box center [737, 684] width 58 height 58
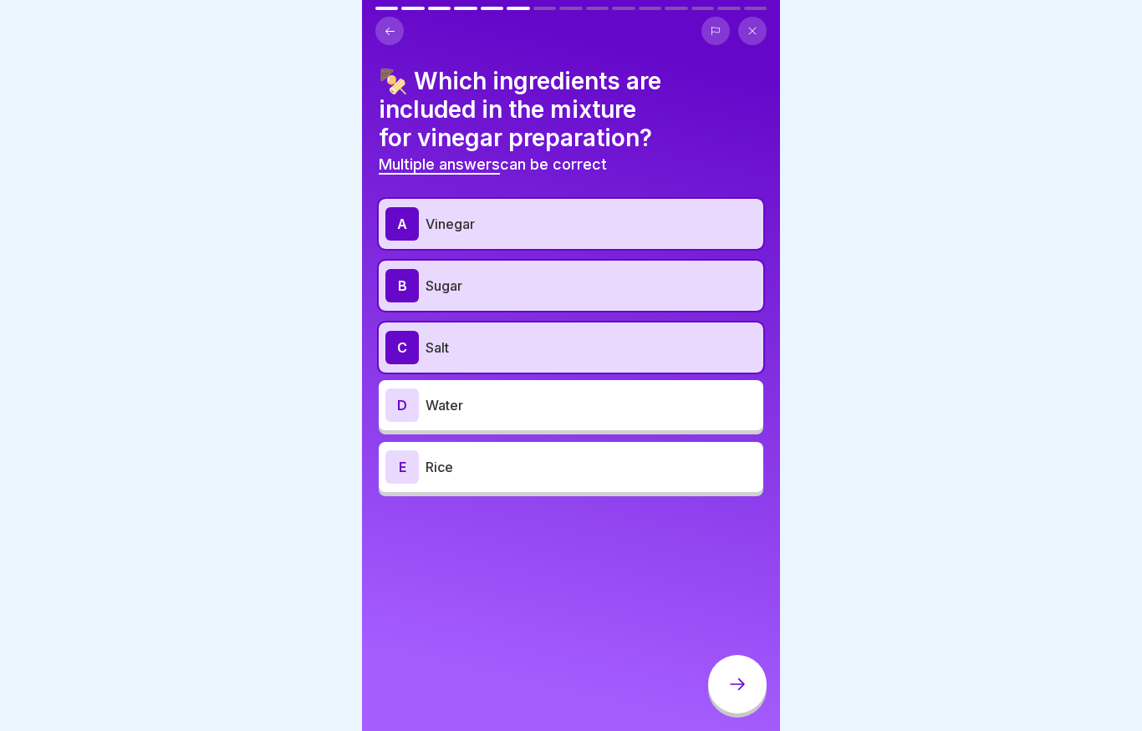
click at [736, 671] on div at bounding box center [737, 684] width 58 height 58
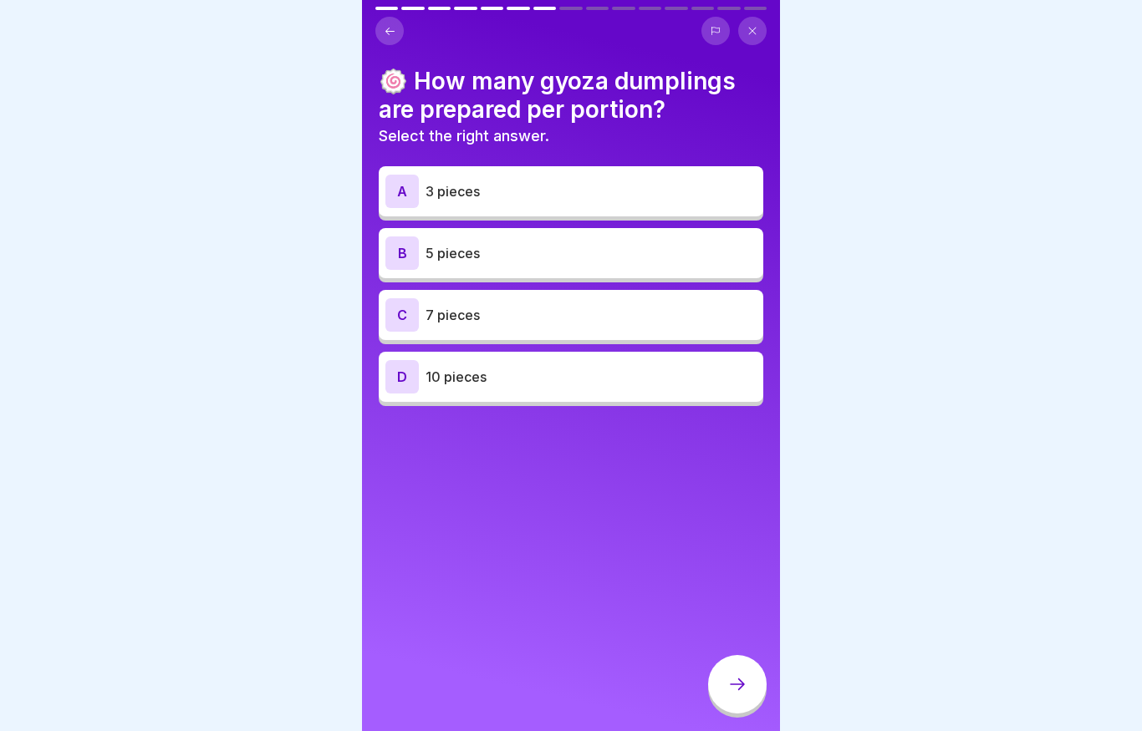
click at [409, 257] on div "B" at bounding box center [401, 252] width 33 height 33
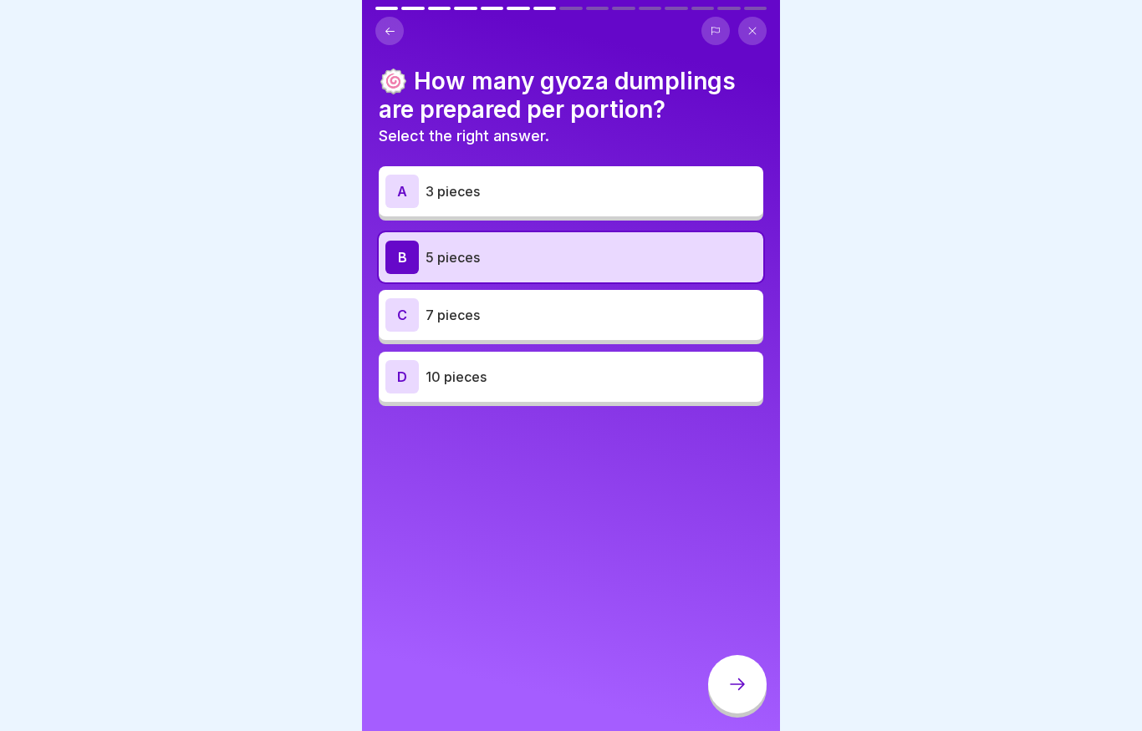
click at [744, 680] on icon at bounding box center [737, 684] width 20 height 20
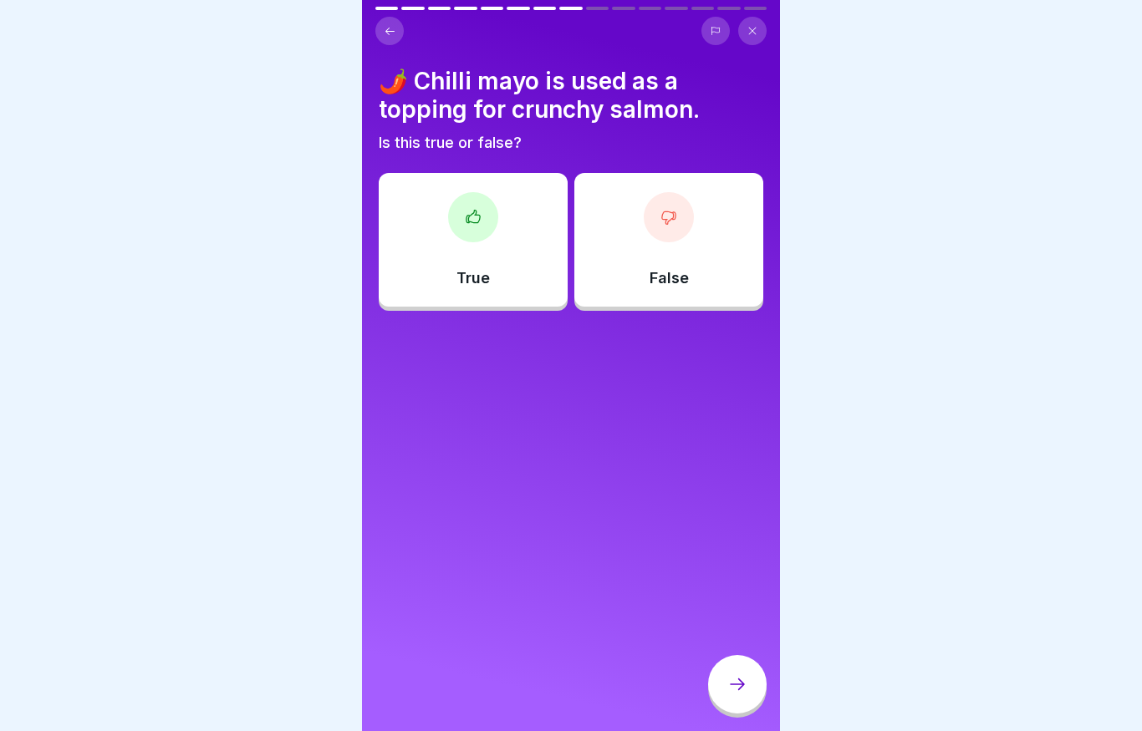
click at [479, 254] on div "True" at bounding box center [473, 240] width 189 height 134
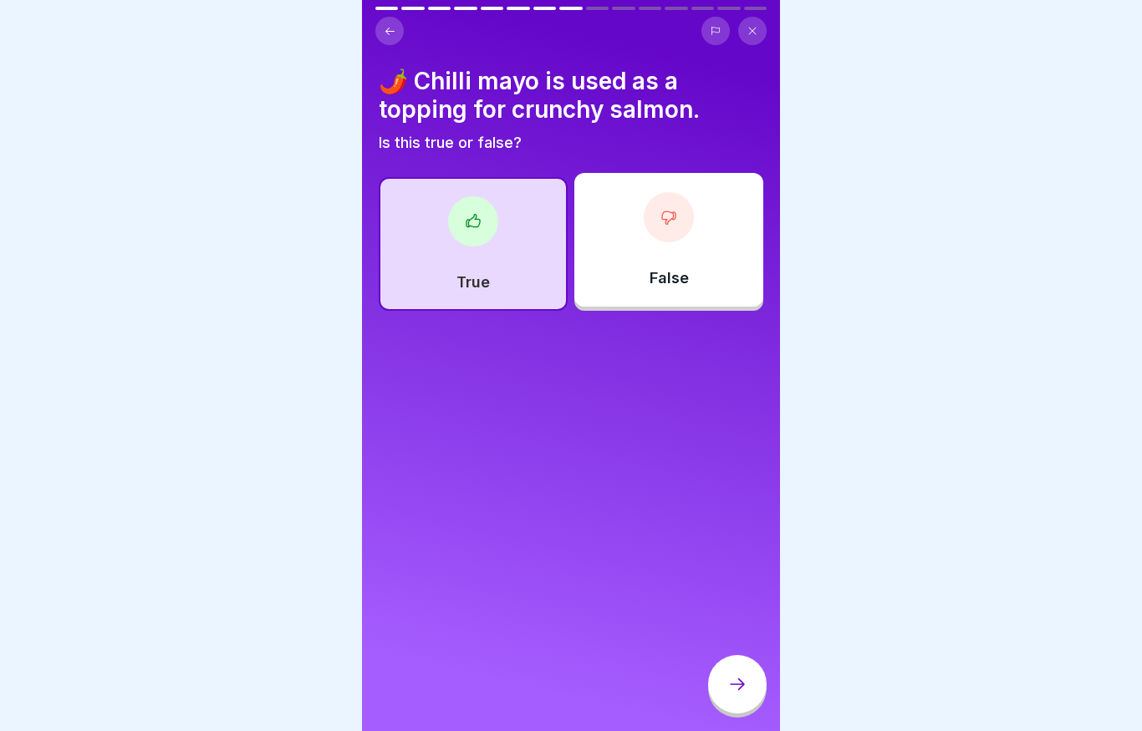
click at [735, 673] on div at bounding box center [737, 684] width 58 height 58
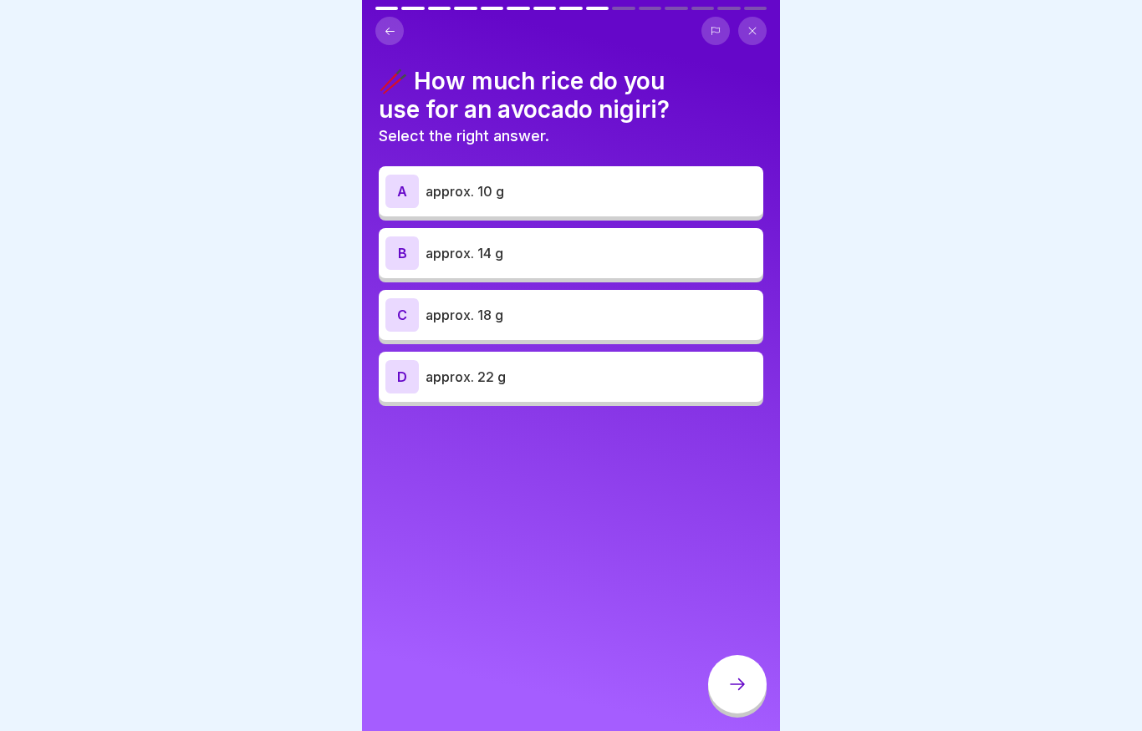
click at [422, 262] on div "B approx. 14 g" at bounding box center [570, 252] width 371 height 33
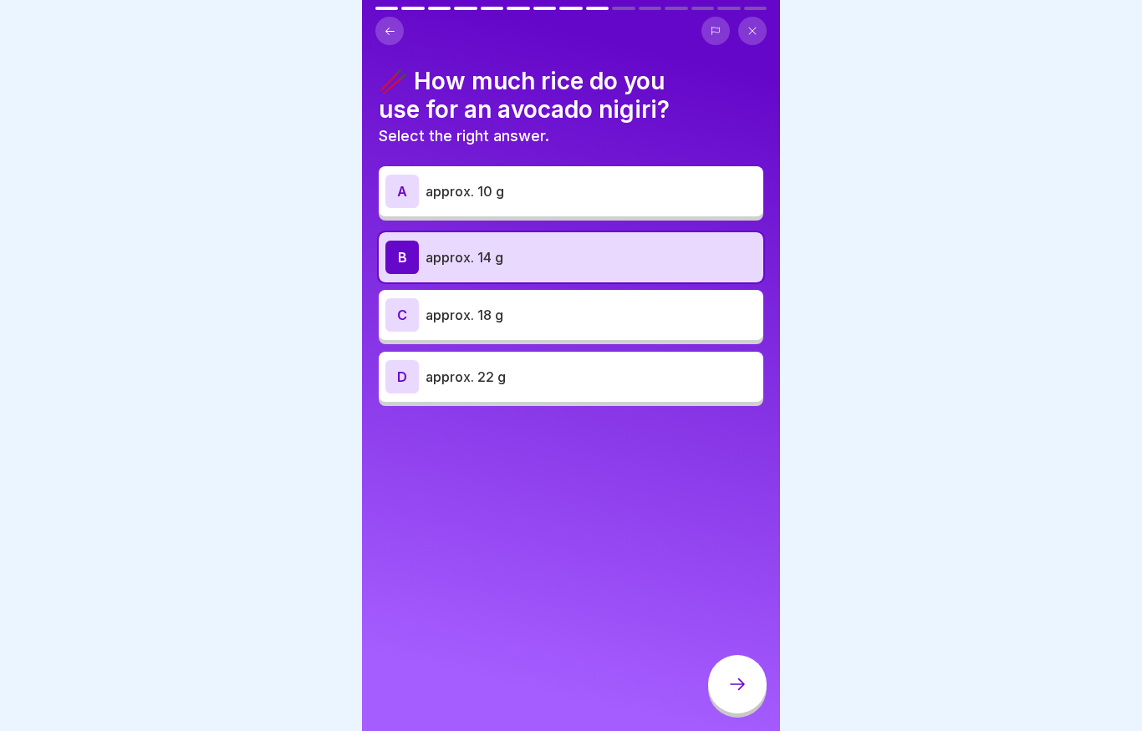
click at [744, 680] on icon at bounding box center [737, 684] width 20 height 20
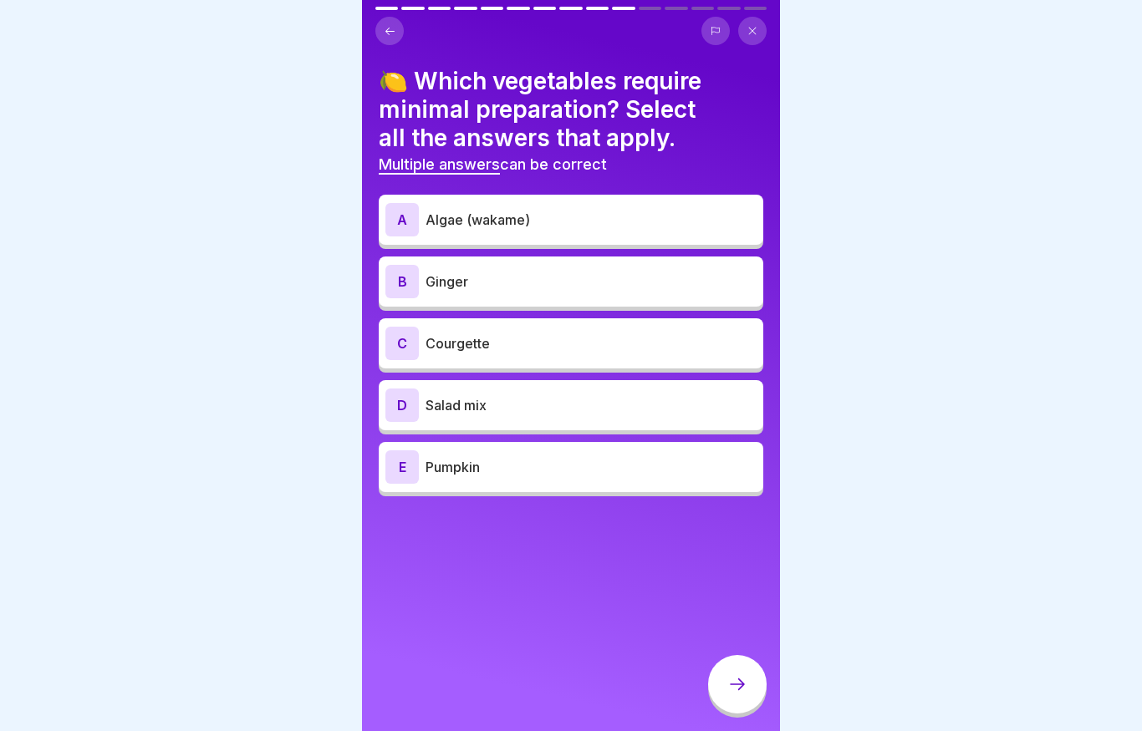
click at [424, 282] on div "B Ginger" at bounding box center [570, 281] width 371 height 33
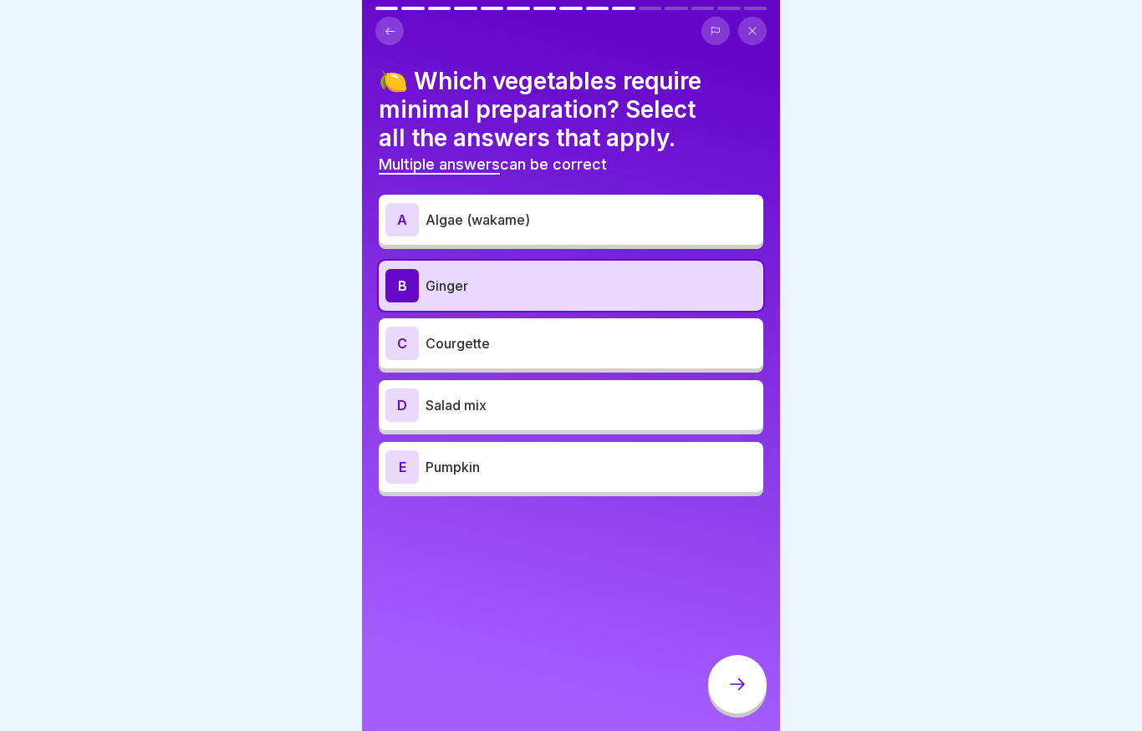
click at [750, 679] on div at bounding box center [737, 684] width 58 height 58
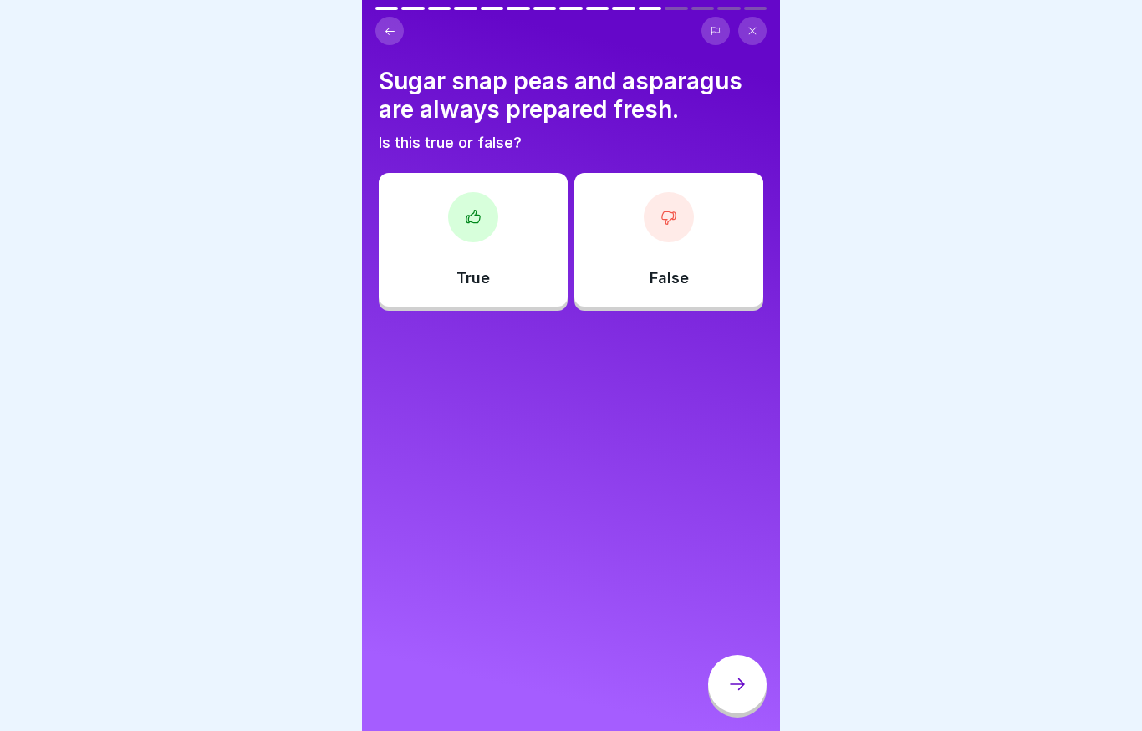
click at [455, 227] on div at bounding box center [473, 217] width 50 height 50
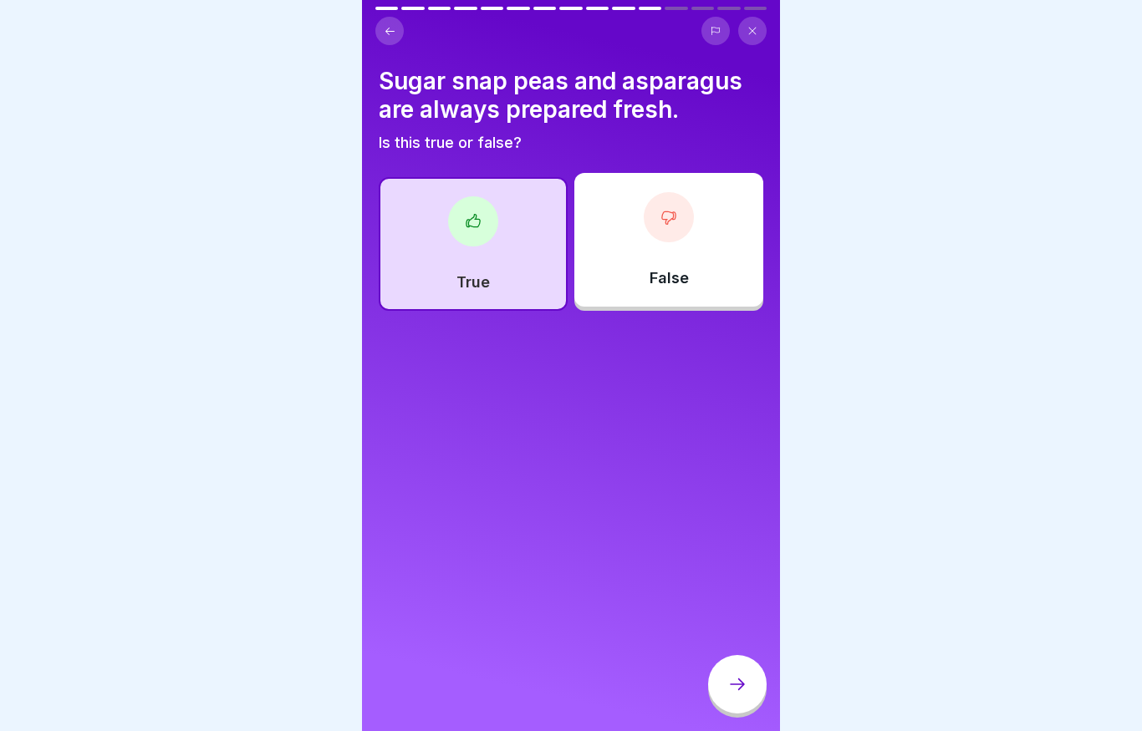
click at [741, 686] on icon at bounding box center [737, 685] width 15 height 12
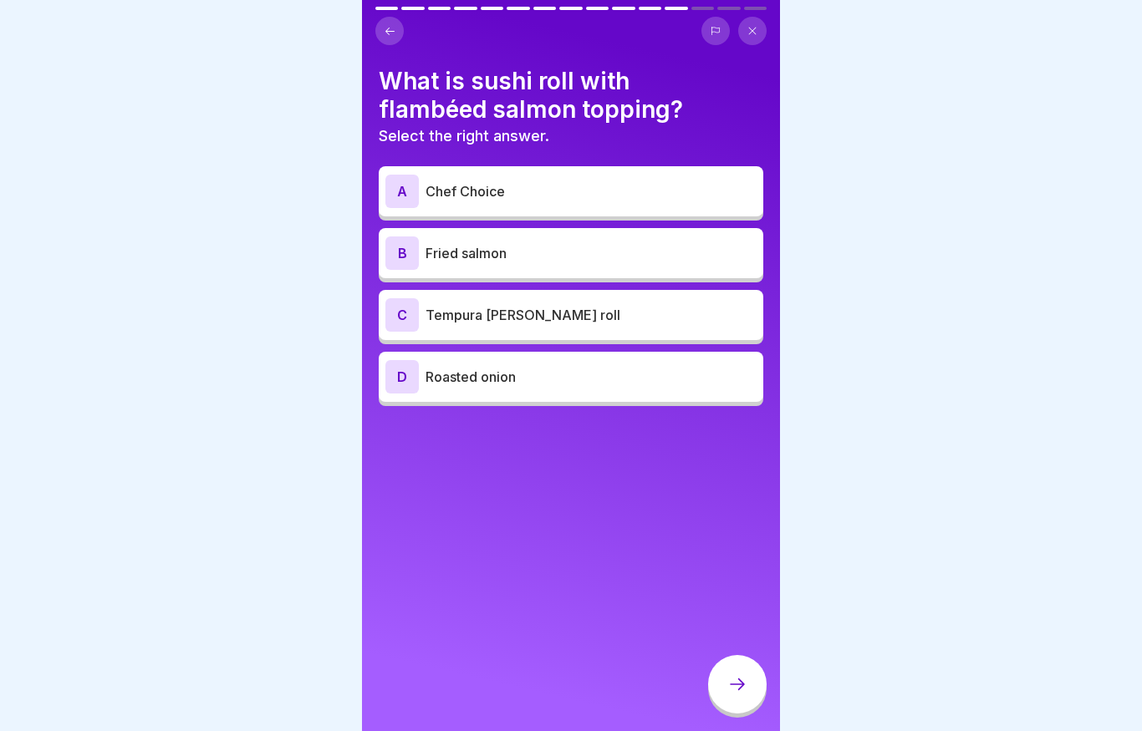
click at [402, 179] on div "A" at bounding box center [401, 191] width 33 height 33
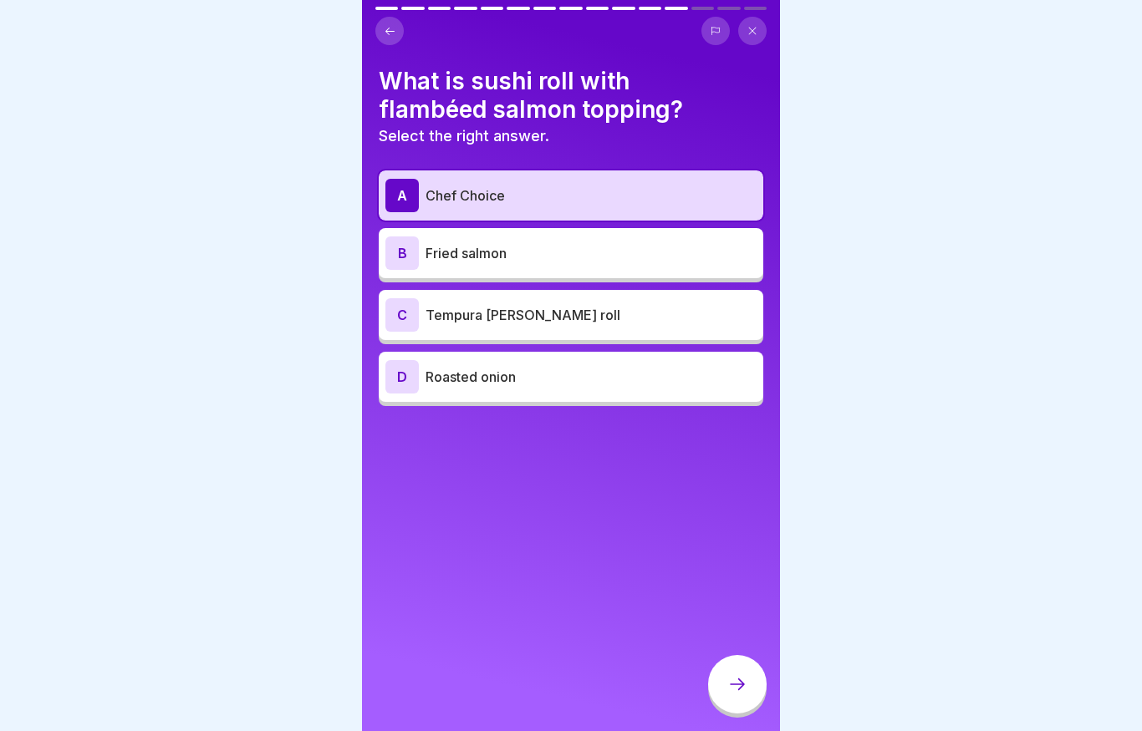
click at [728, 677] on icon at bounding box center [737, 684] width 20 height 20
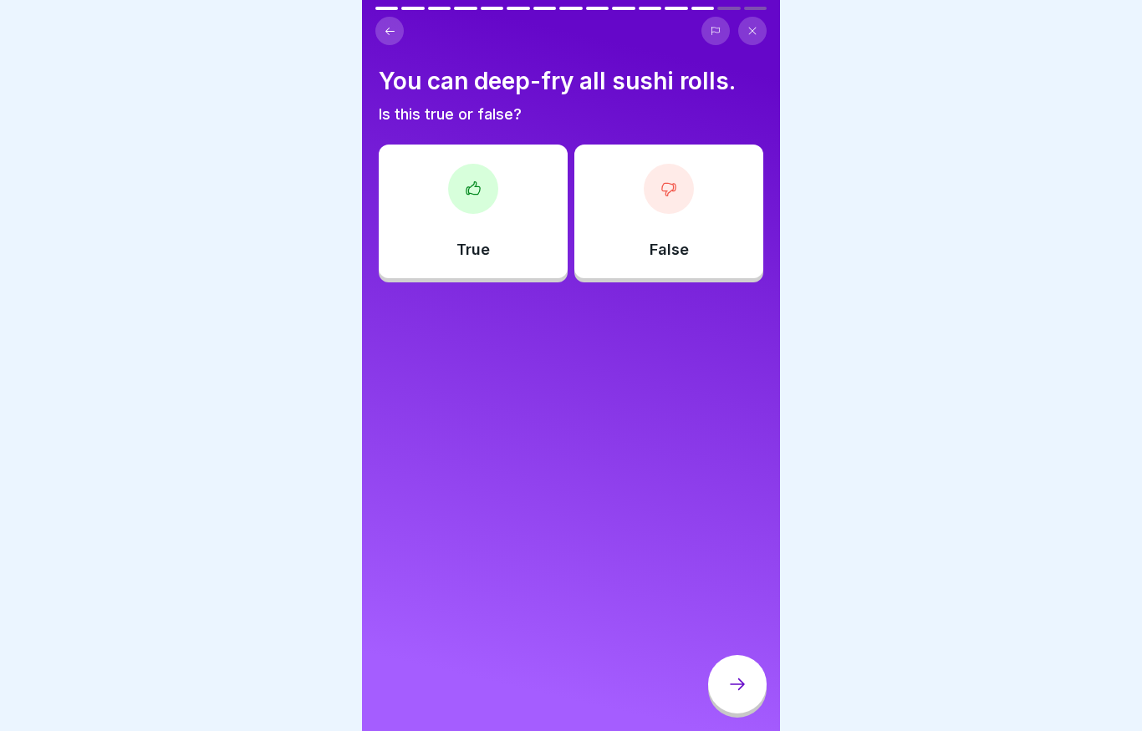
click at [629, 231] on div "False" at bounding box center [668, 212] width 189 height 134
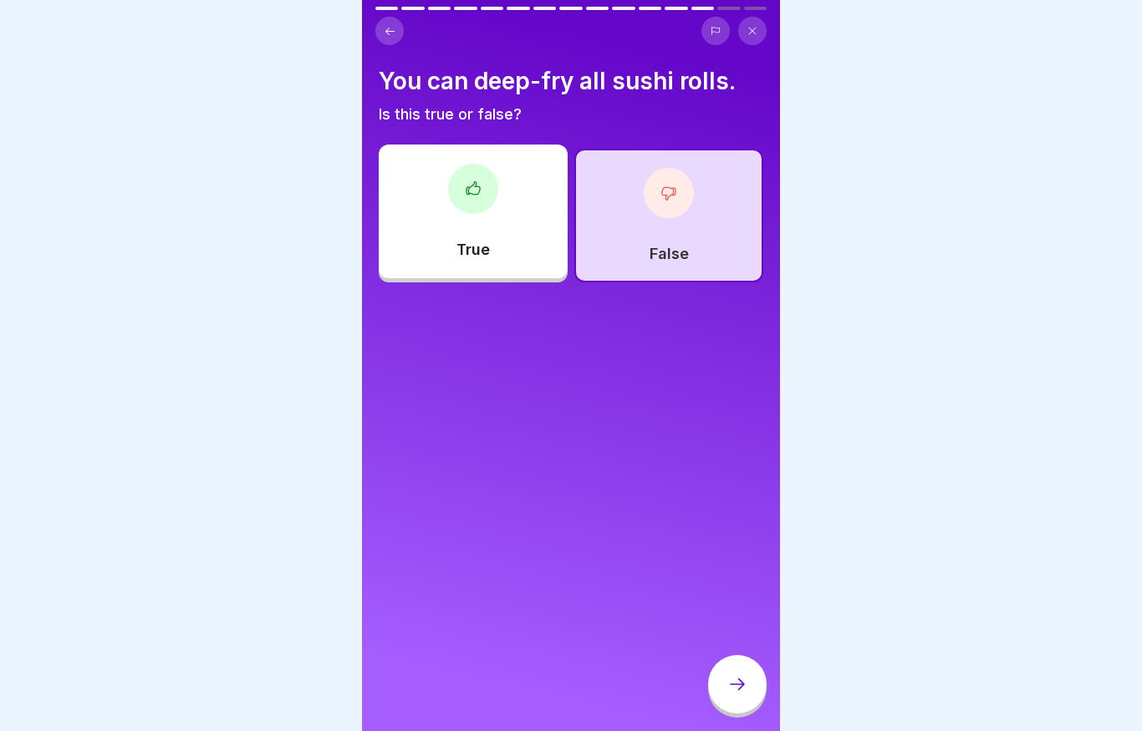
click at [720, 669] on div at bounding box center [737, 684] width 58 height 58
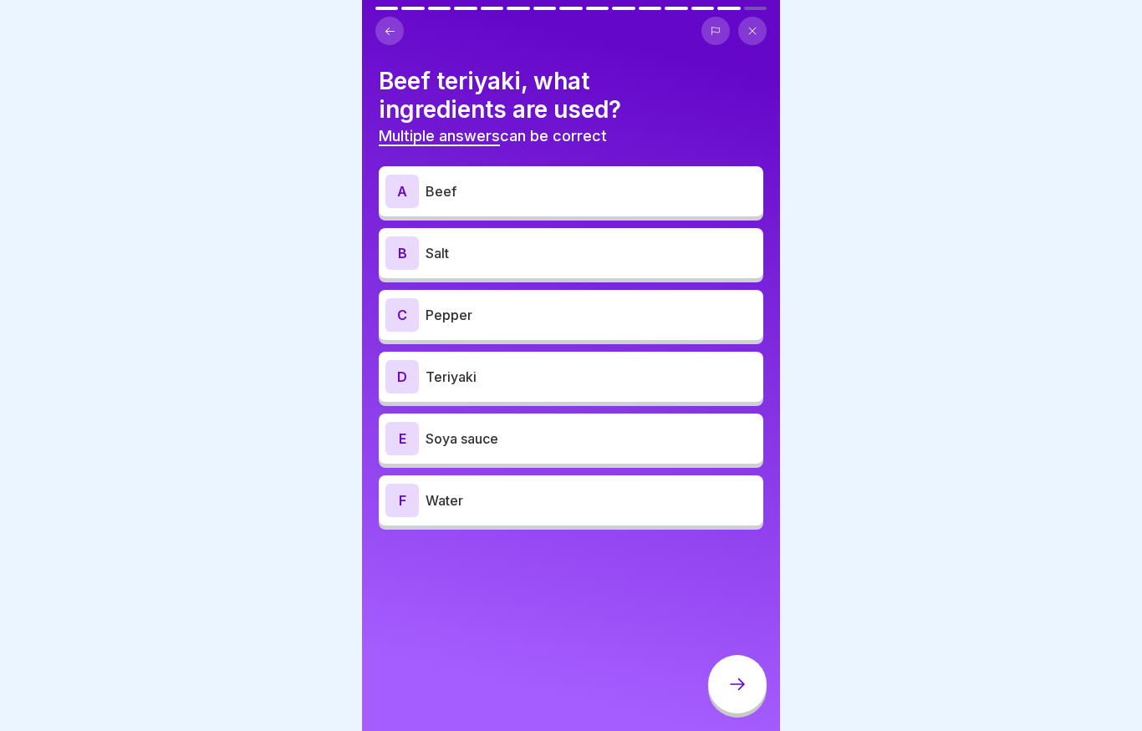
click at [409, 181] on div "A" at bounding box center [401, 191] width 33 height 33
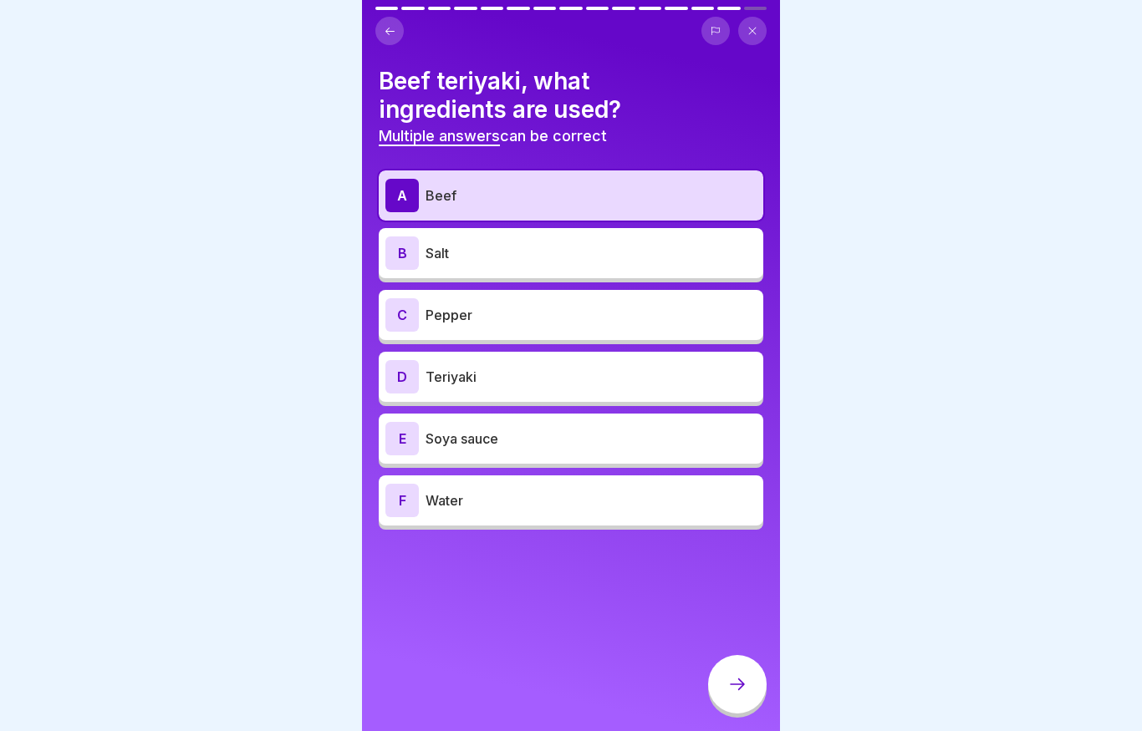
click at [414, 370] on div "D" at bounding box center [401, 376] width 33 height 33
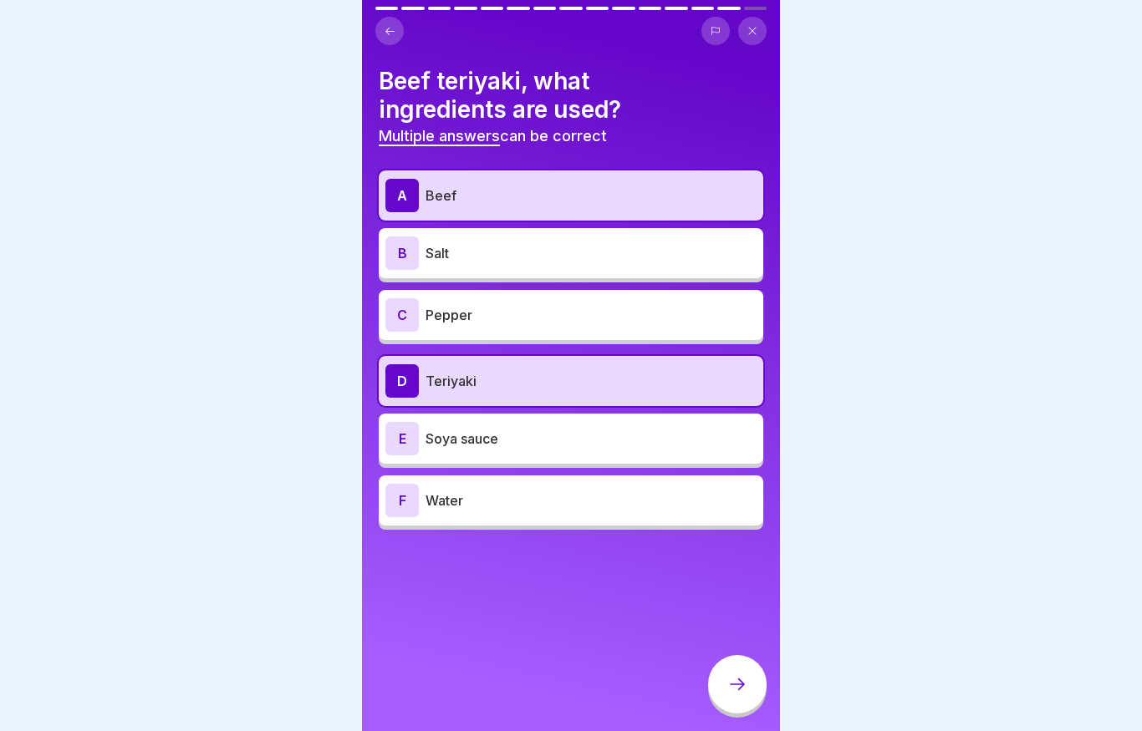
click at [405, 439] on div "E" at bounding box center [401, 438] width 33 height 33
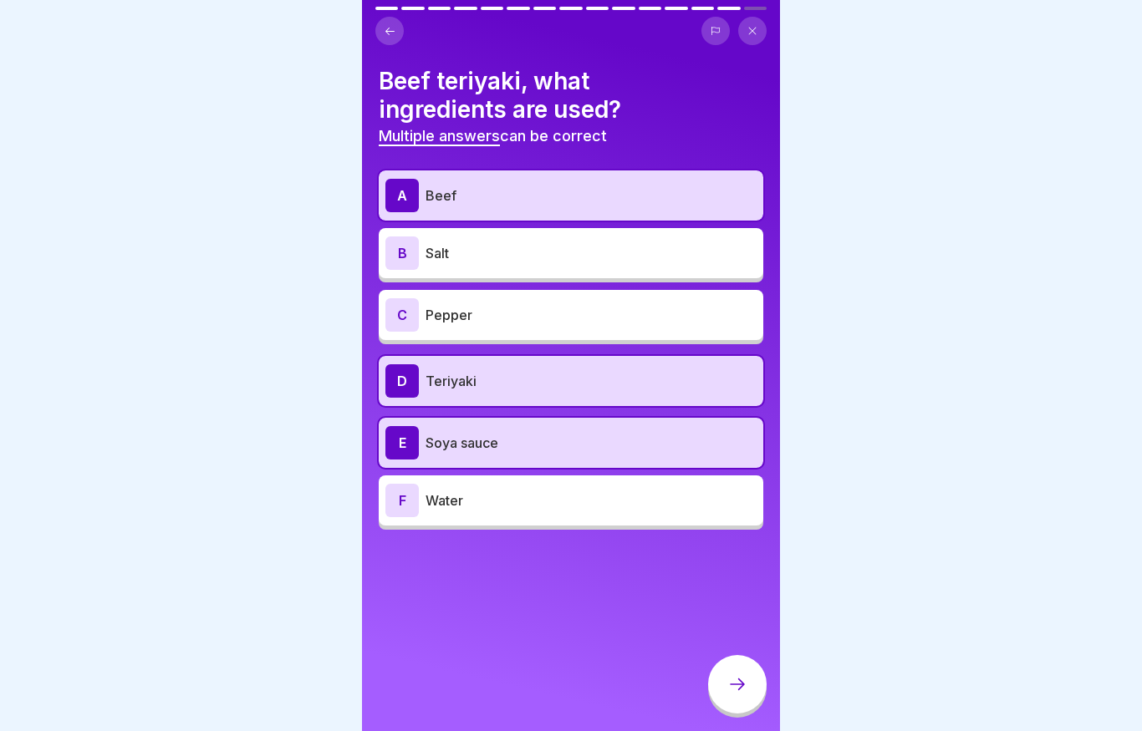
click at [735, 687] on icon at bounding box center [737, 684] width 20 height 20
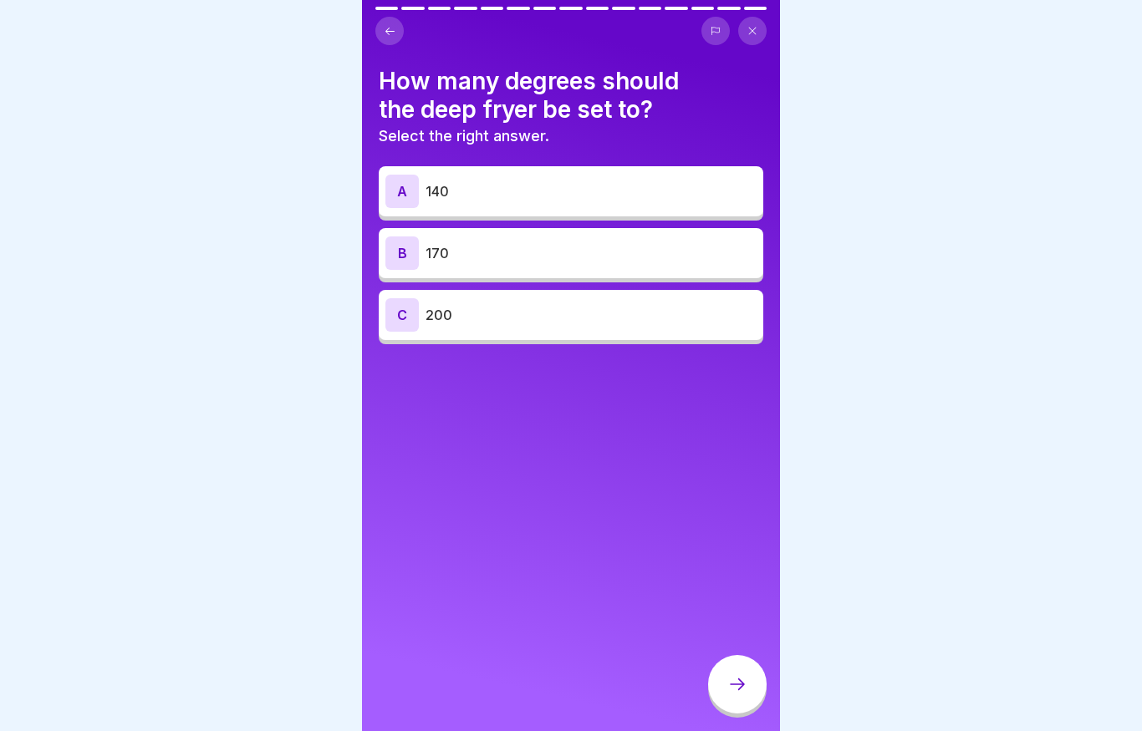
click at [422, 252] on div "B 170" at bounding box center [570, 252] width 371 height 33
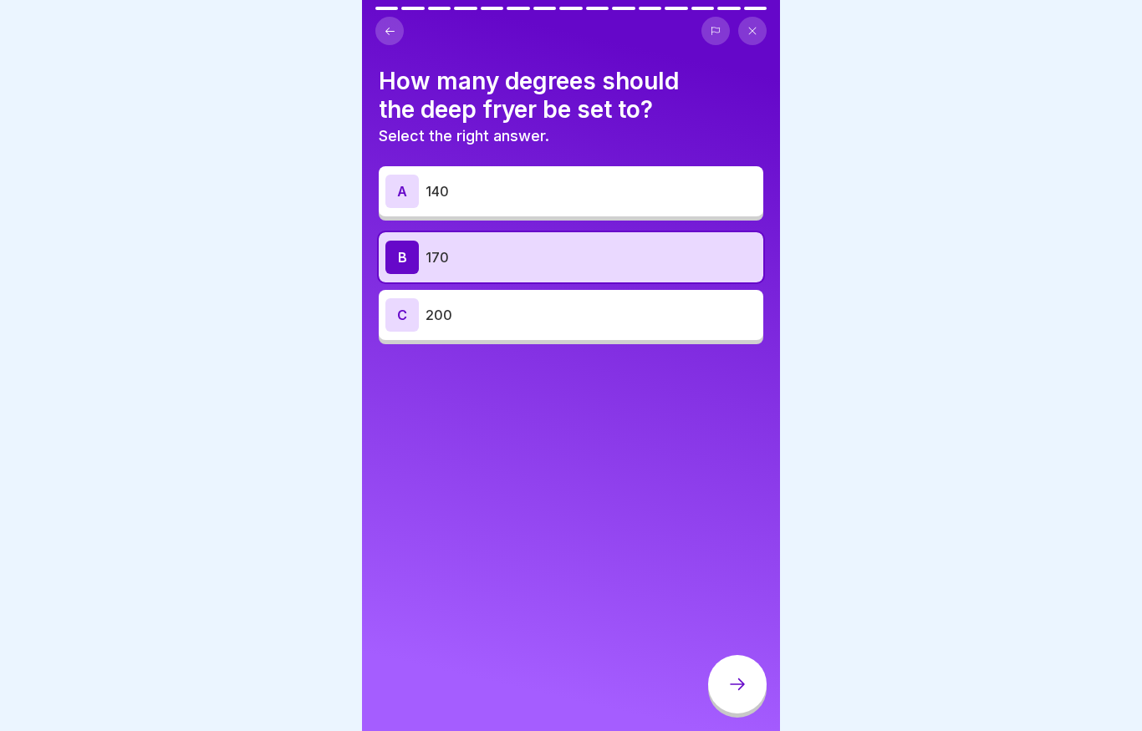
click at [747, 689] on div at bounding box center [737, 684] width 58 height 58
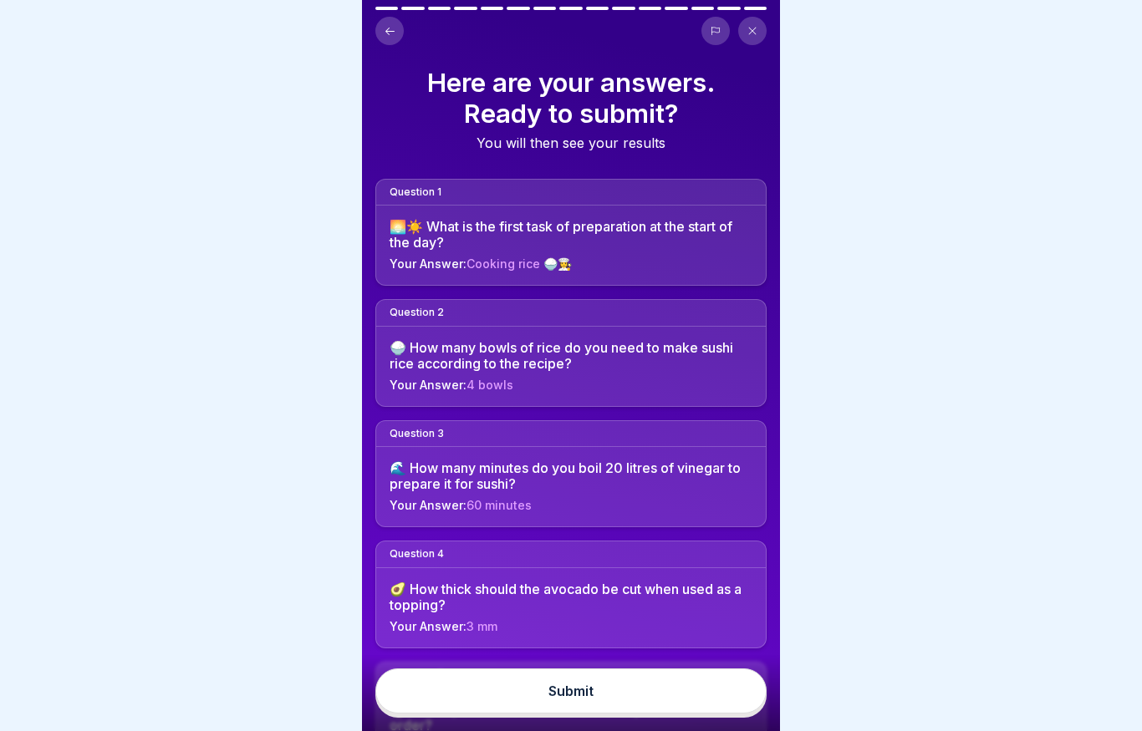
click at [610, 693] on button "Submit" at bounding box center [570, 691] width 391 height 45
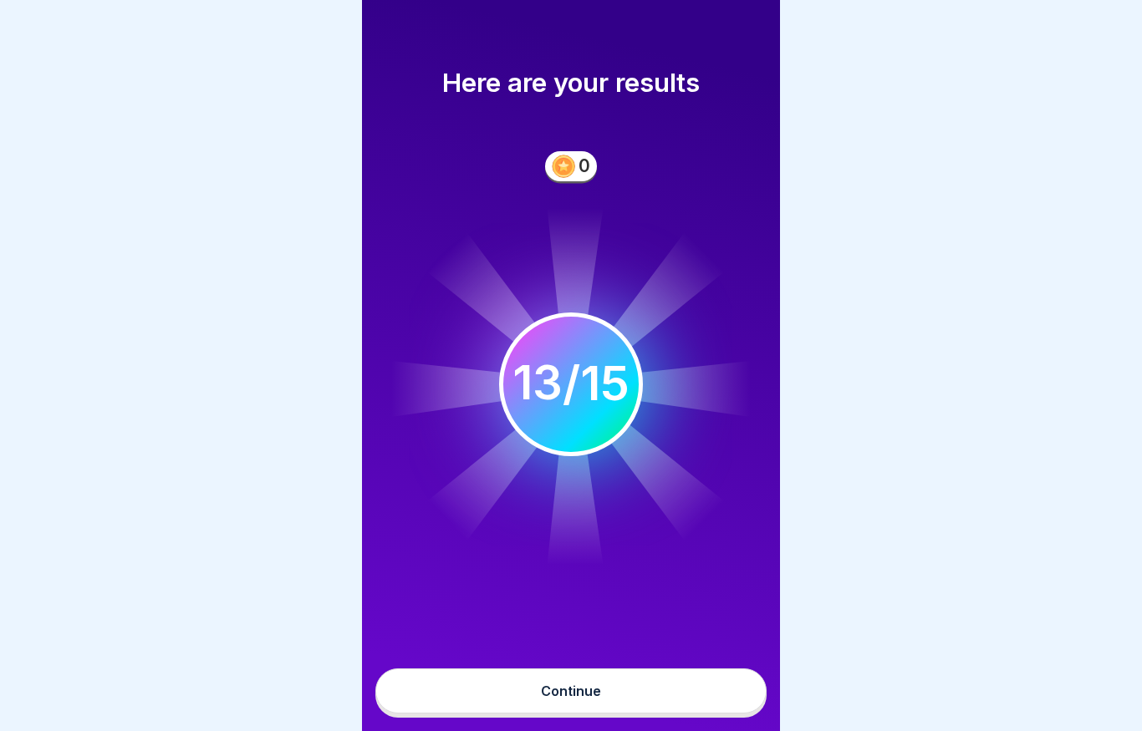
click at [414, 684] on button "Continue" at bounding box center [570, 691] width 391 height 45
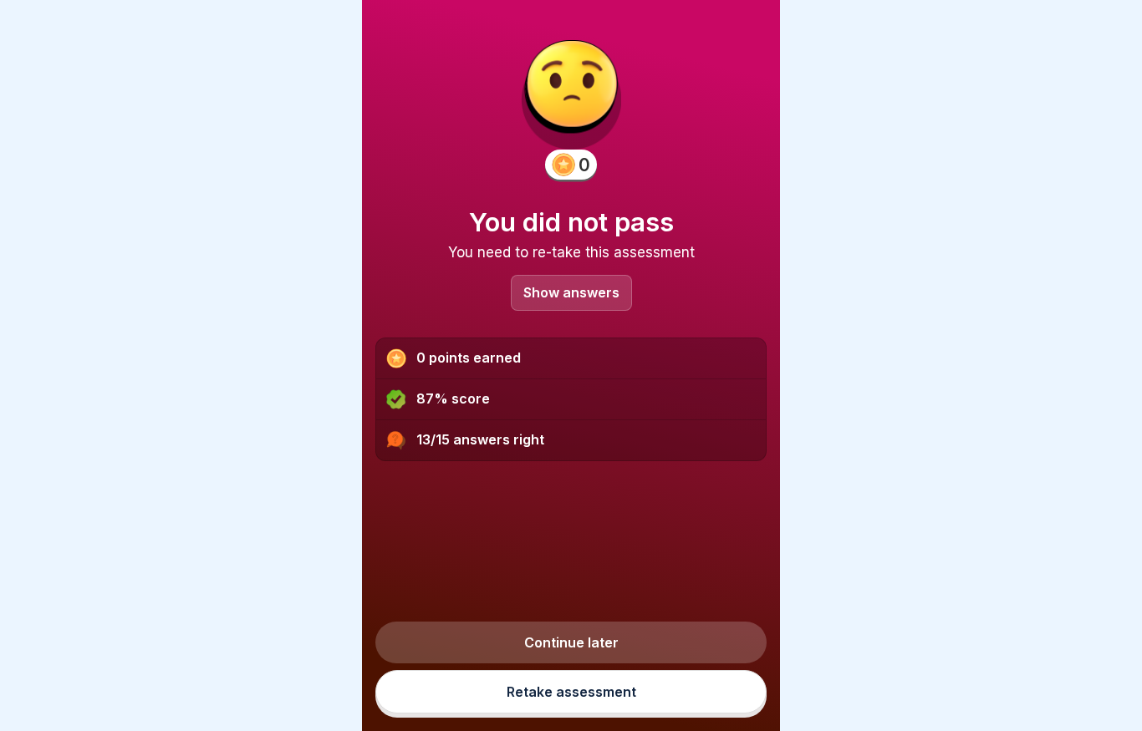
click at [537, 300] on p "Show answers" at bounding box center [571, 293] width 96 height 14
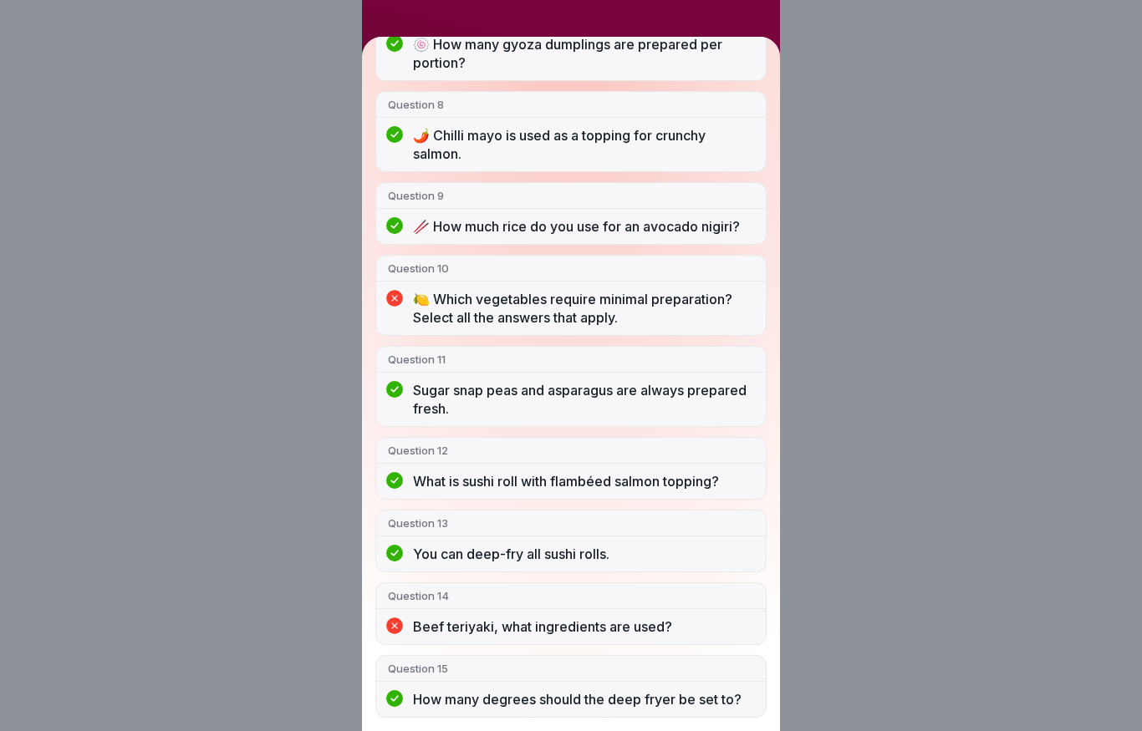
scroll to position [770, 0]
click at [669, 372] on div "Question 11" at bounding box center [570, 360] width 389 height 26
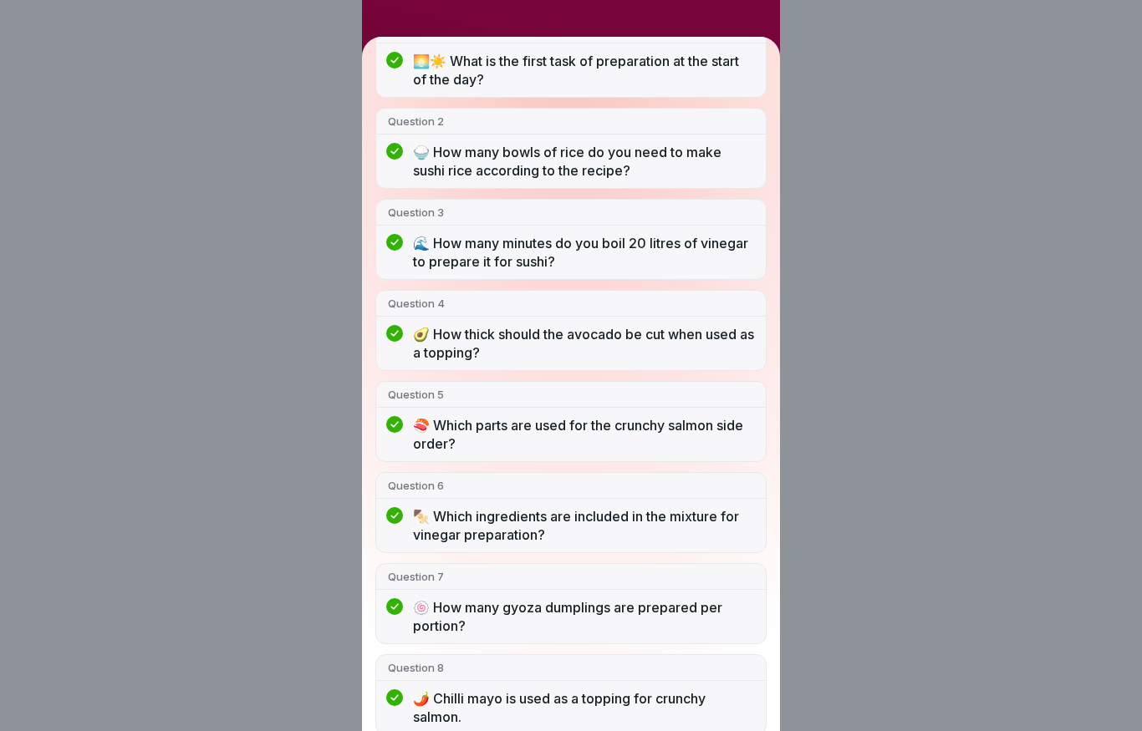
scroll to position [138, 0]
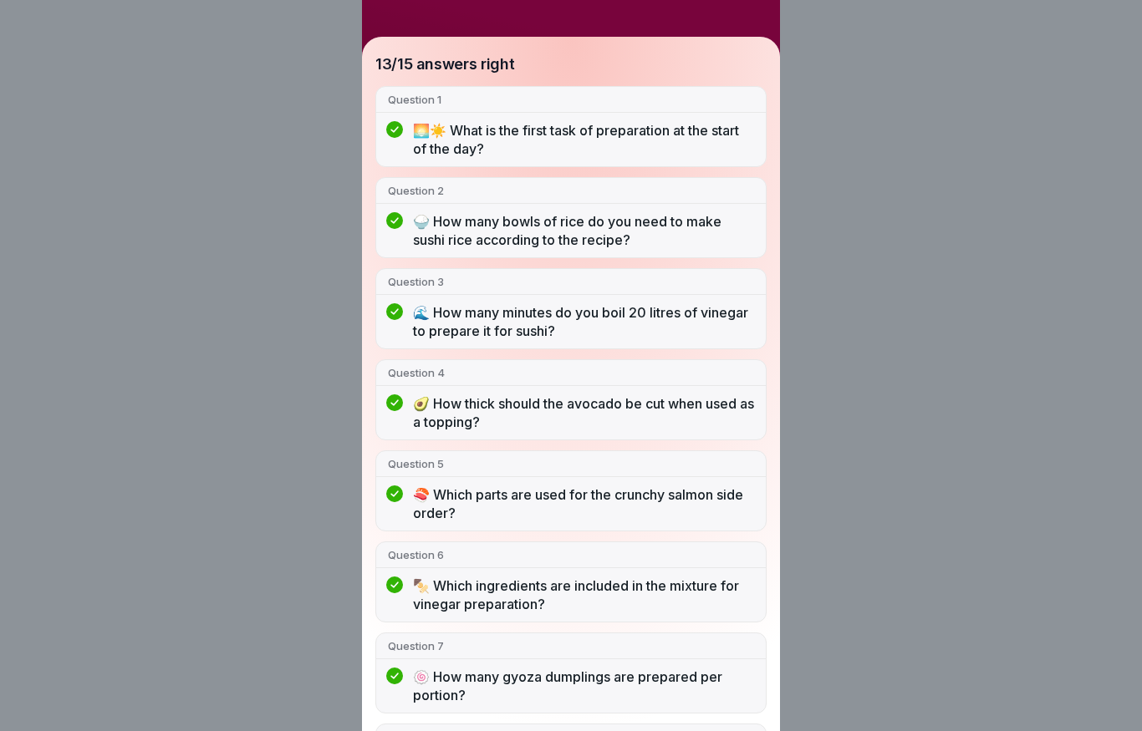
click at [818, 255] on div "You did not pass 13/15 answers right Question 1 🌅☀️ What is the first task of p…" at bounding box center [571, 365] width 1142 height 731
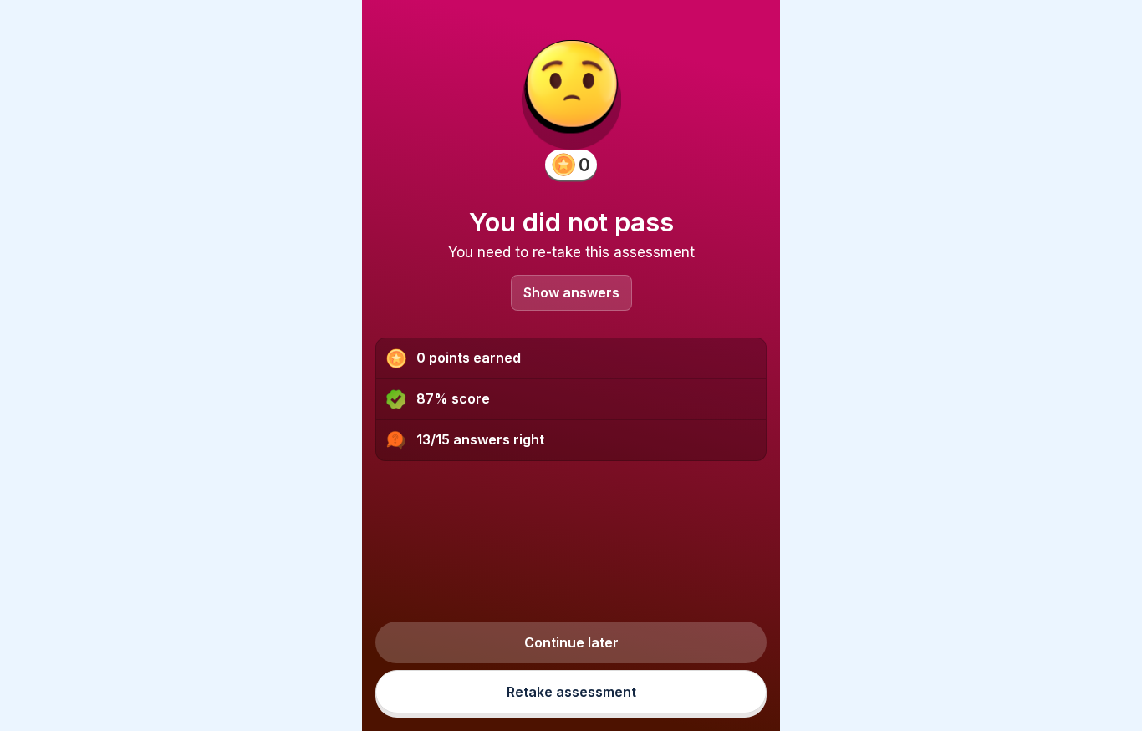
click at [579, 696] on link "Retake assessment" at bounding box center [570, 691] width 391 height 43
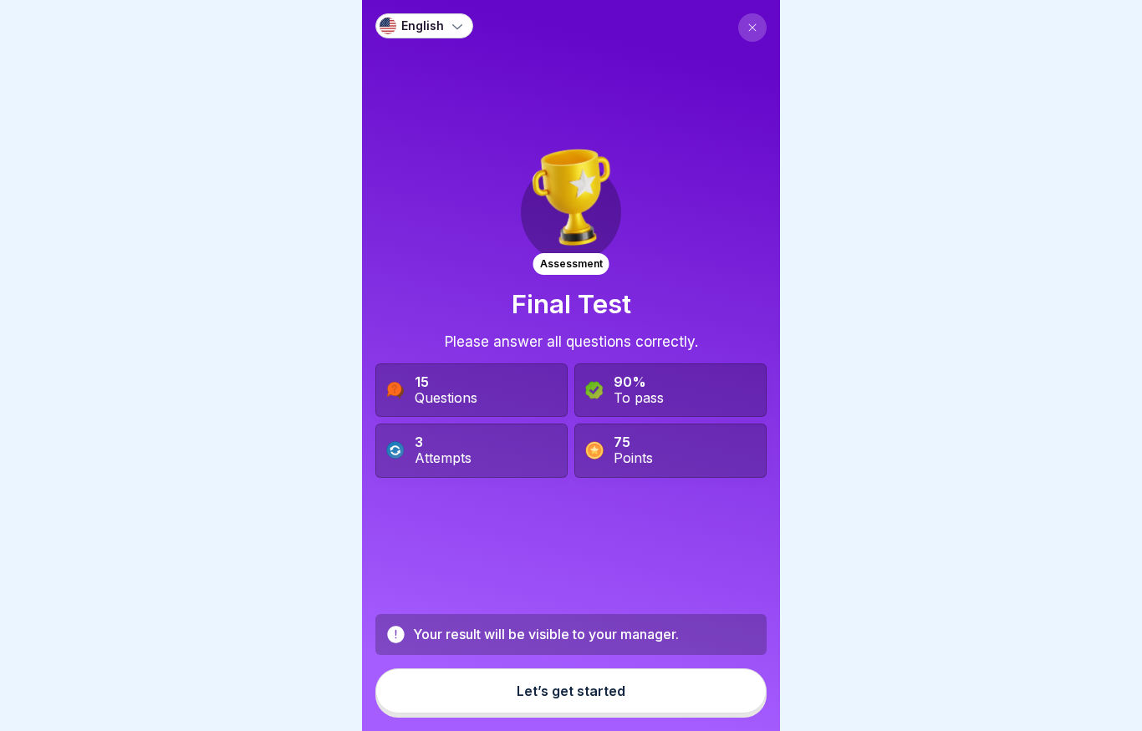
click at [547, 693] on div "Let’s get started" at bounding box center [570, 691] width 109 height 15
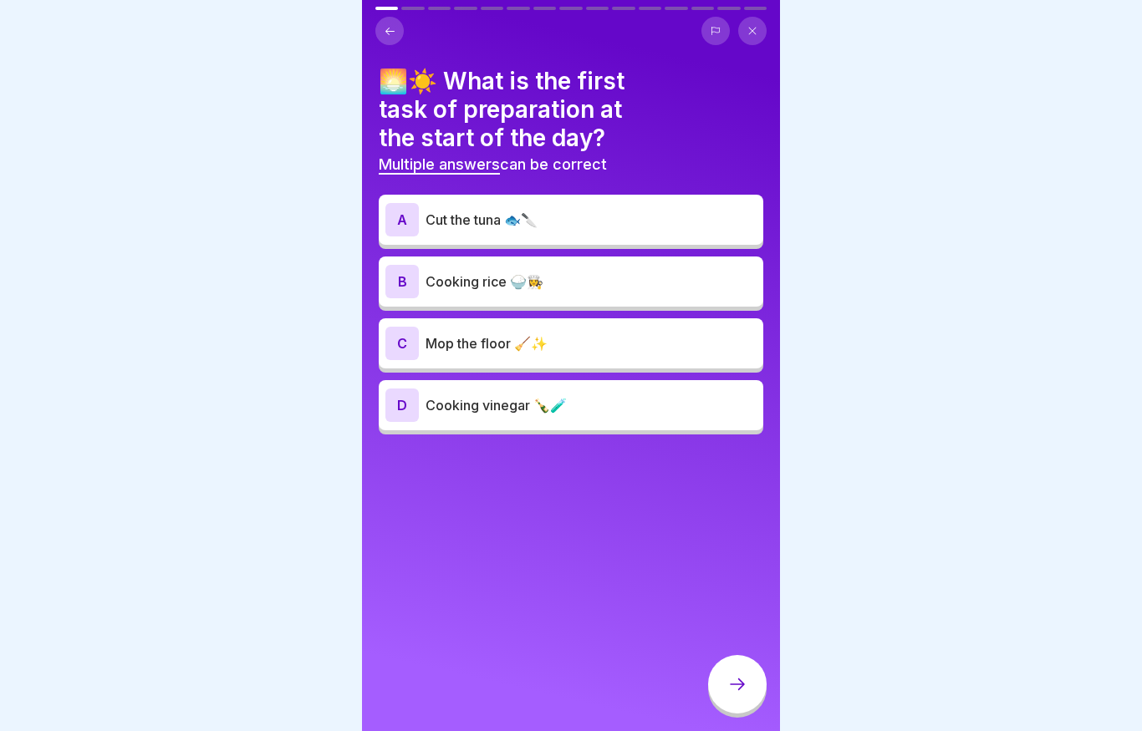
click at [457, 273] on p "Cooking rice 🍚👩‍🍳" at bounding box center [590, 282] width 331 height 20
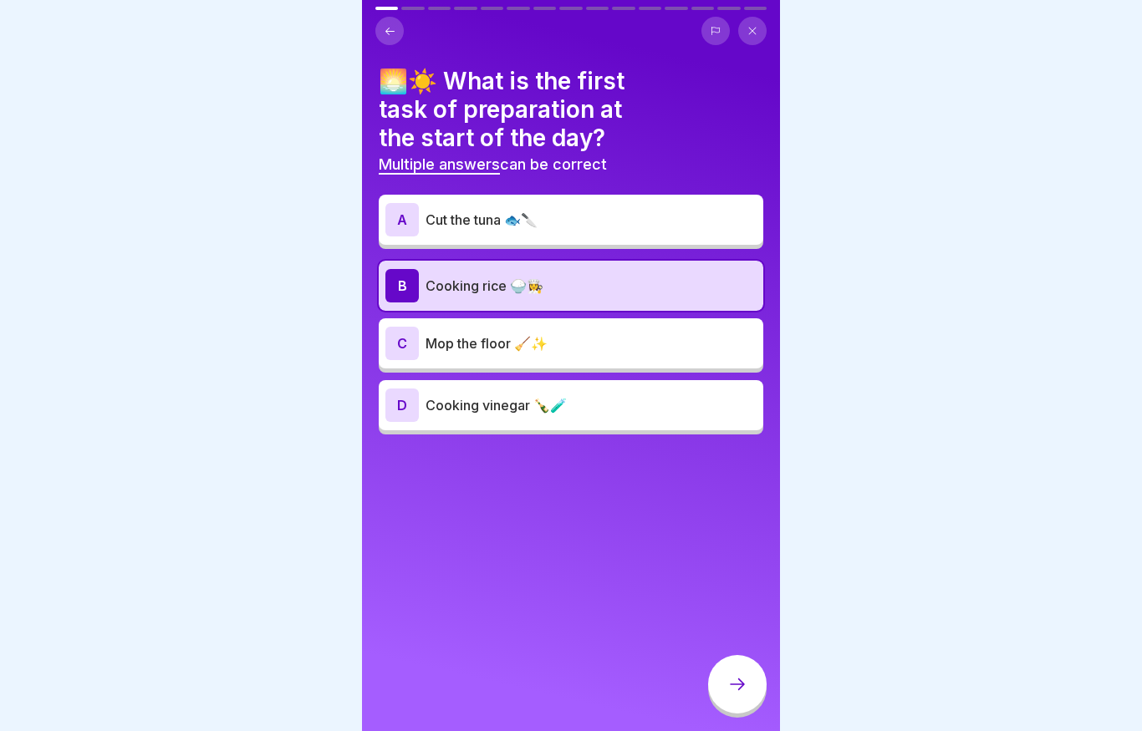
click at [731, 675] on div at bounding box center [737, 684] width 58 height 58
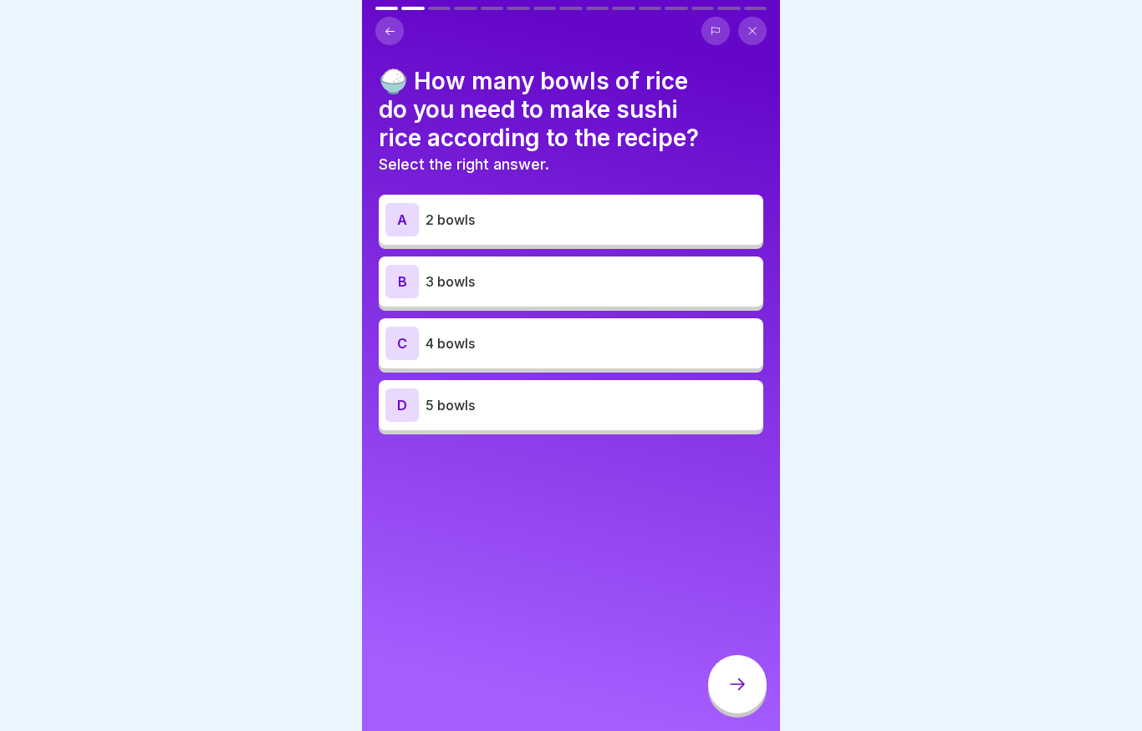
click at [550, 337] on p "4 bowls" at bounding box center [590, 343] width 331 height 20
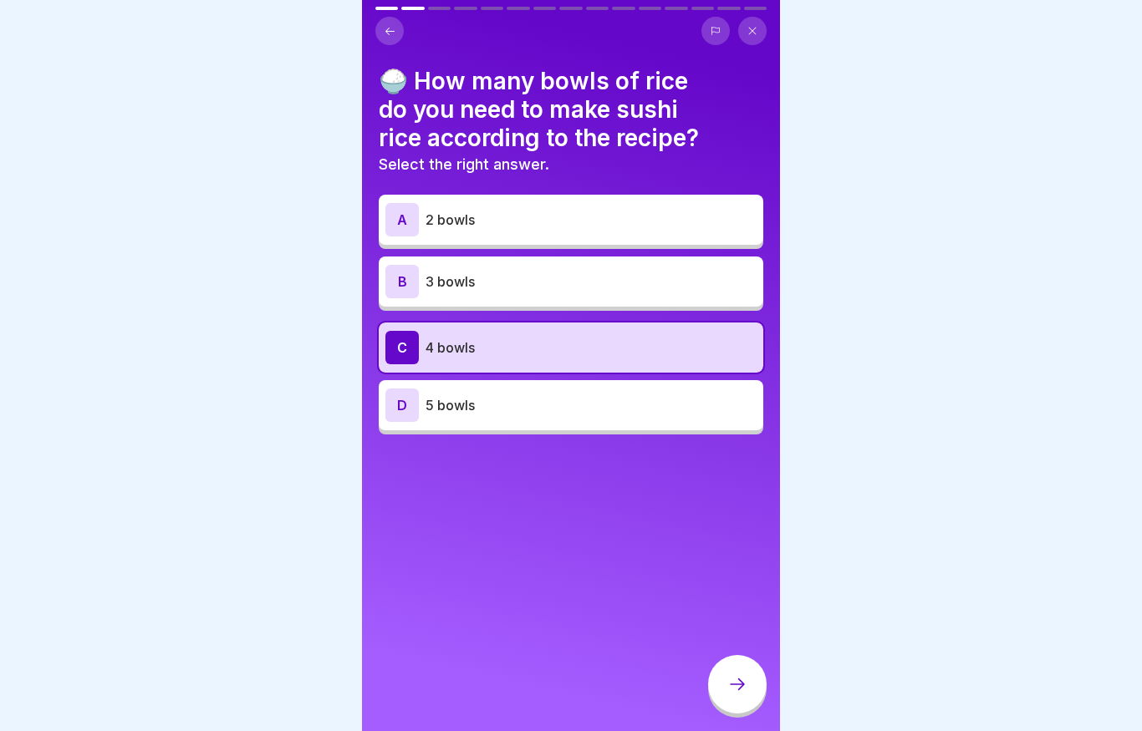
click at [746, 675] on div at bounding box center [737, 684] width 58 height 58
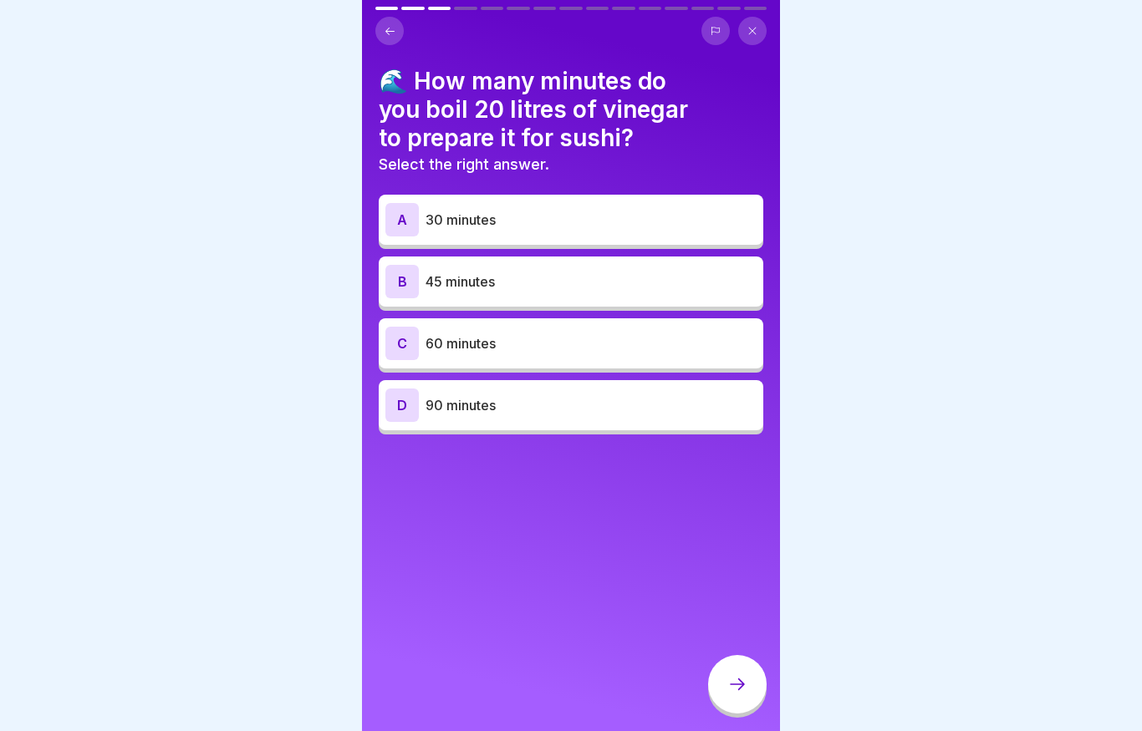
click at [542, 345] on p "60 minutes" at bounding box center [590, 343] width 331 height 20
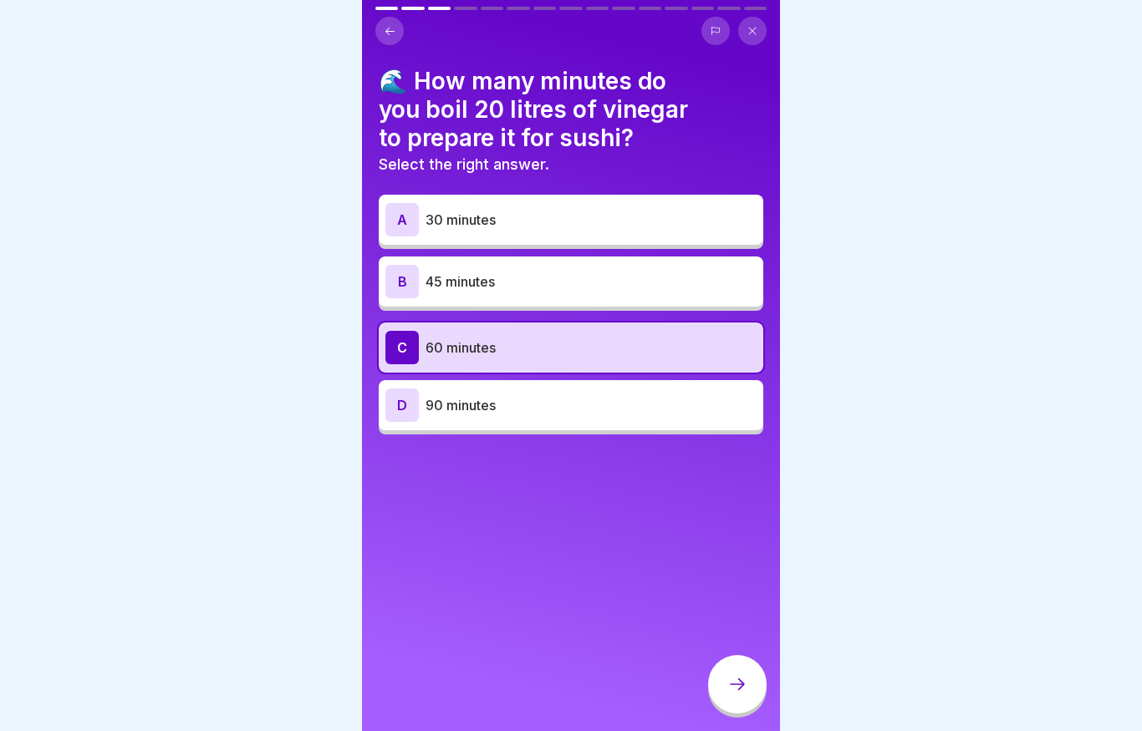
click at [743, 690] on icon at bounding box center [737, 684] width 20 height 20
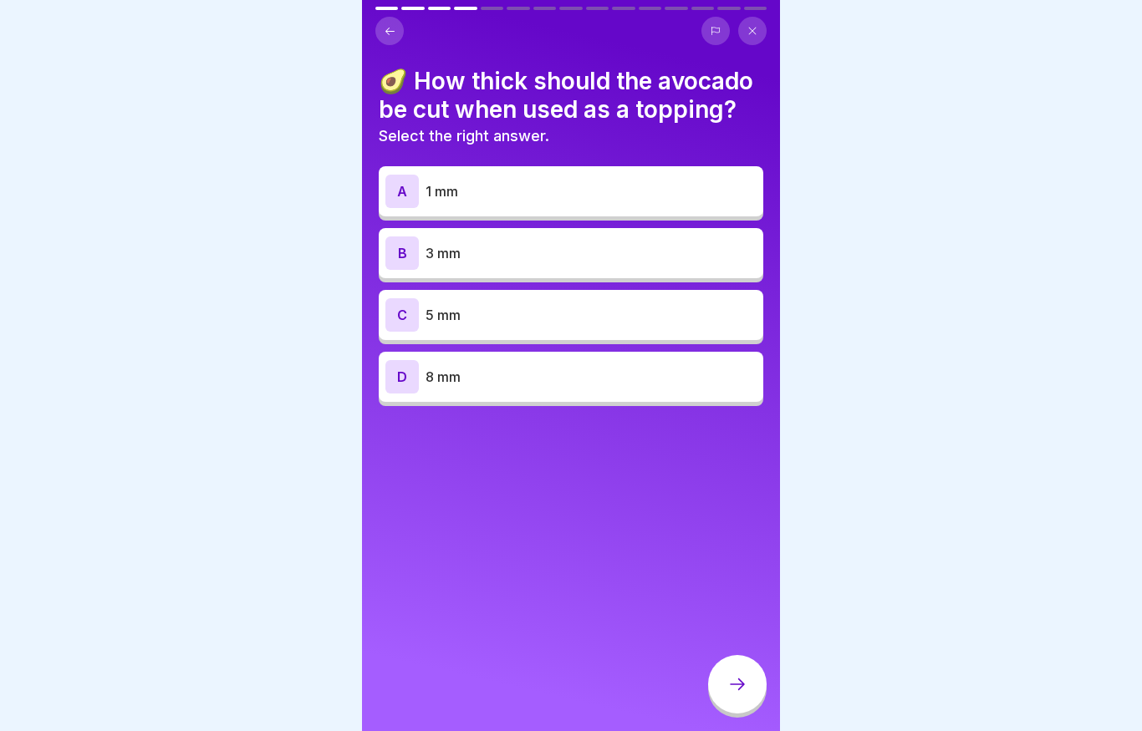
click at [530, 313] on p "5 mm" at bounding box center [590, 315] width 331 height 20
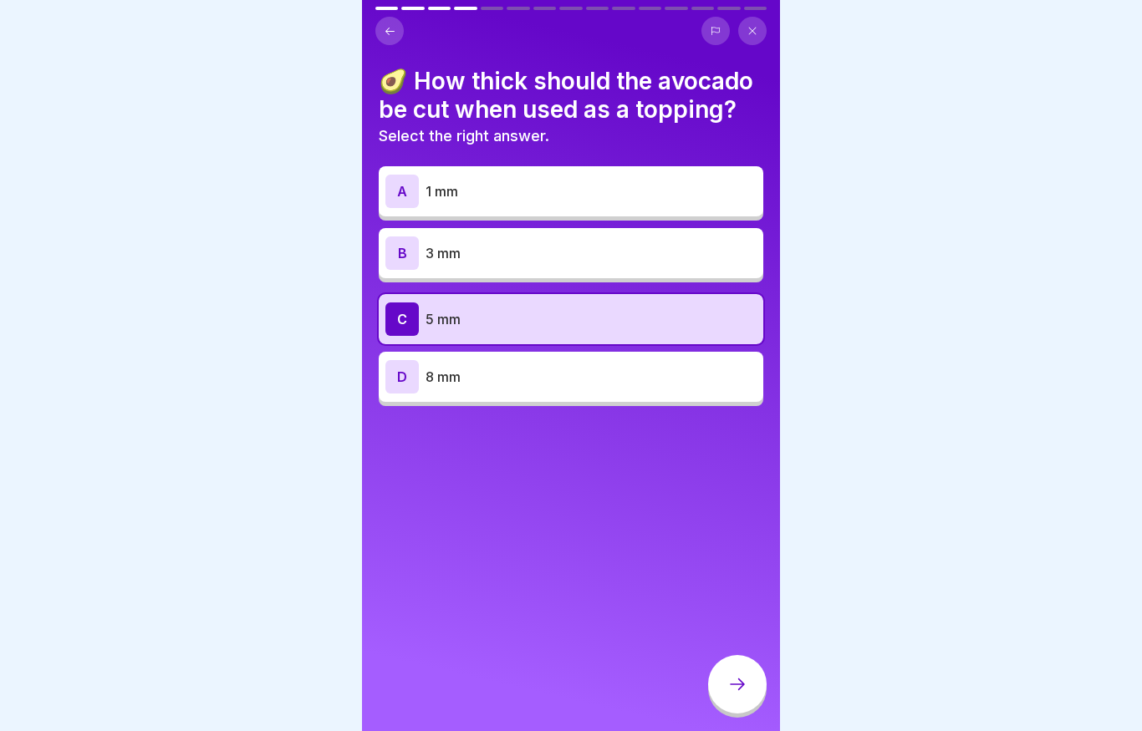
click at [730, 677] on icon at bounding box center [737, 684] width 20 height 20
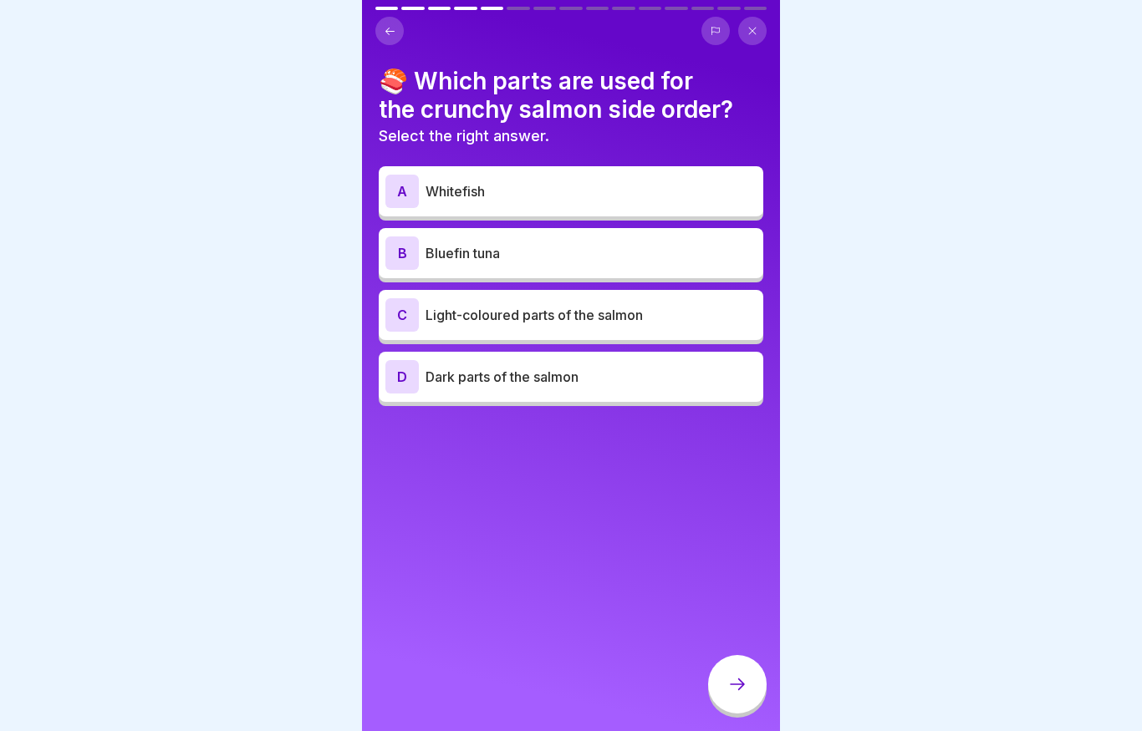
click at [399, 31] on button at bounding box center [389, 31] width 28 height 28
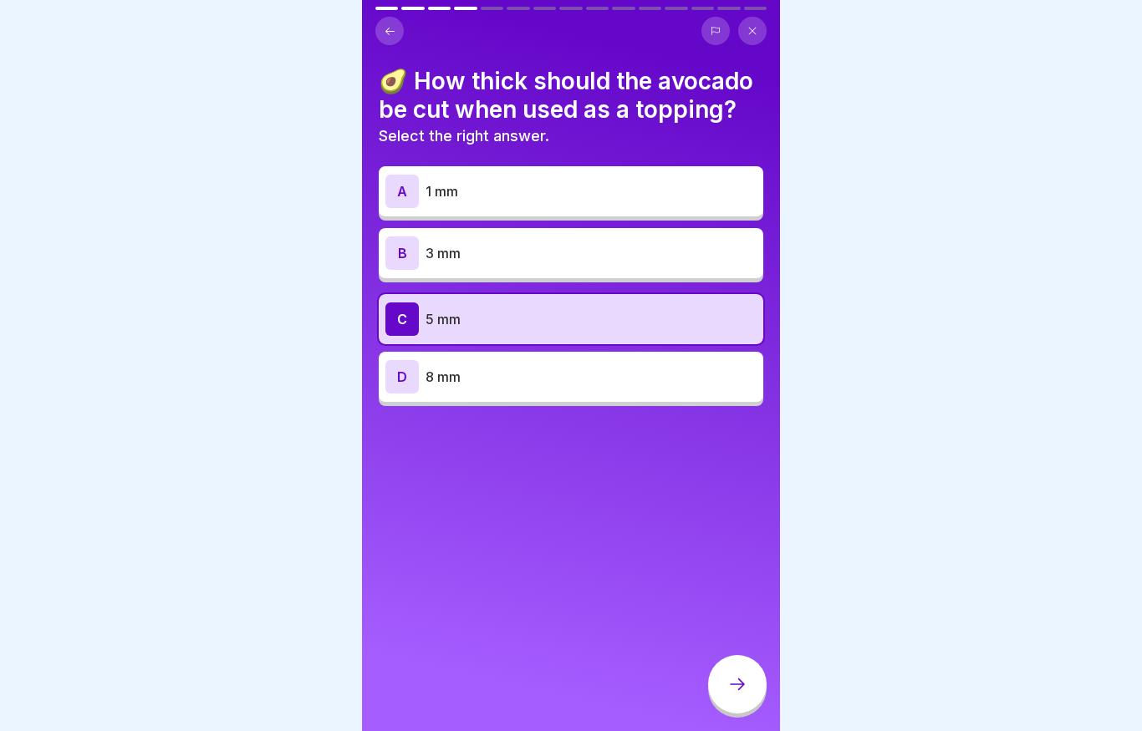
click at [497, 251] on p "3 mm" at bounding box center [590, 253] width 331 height 20
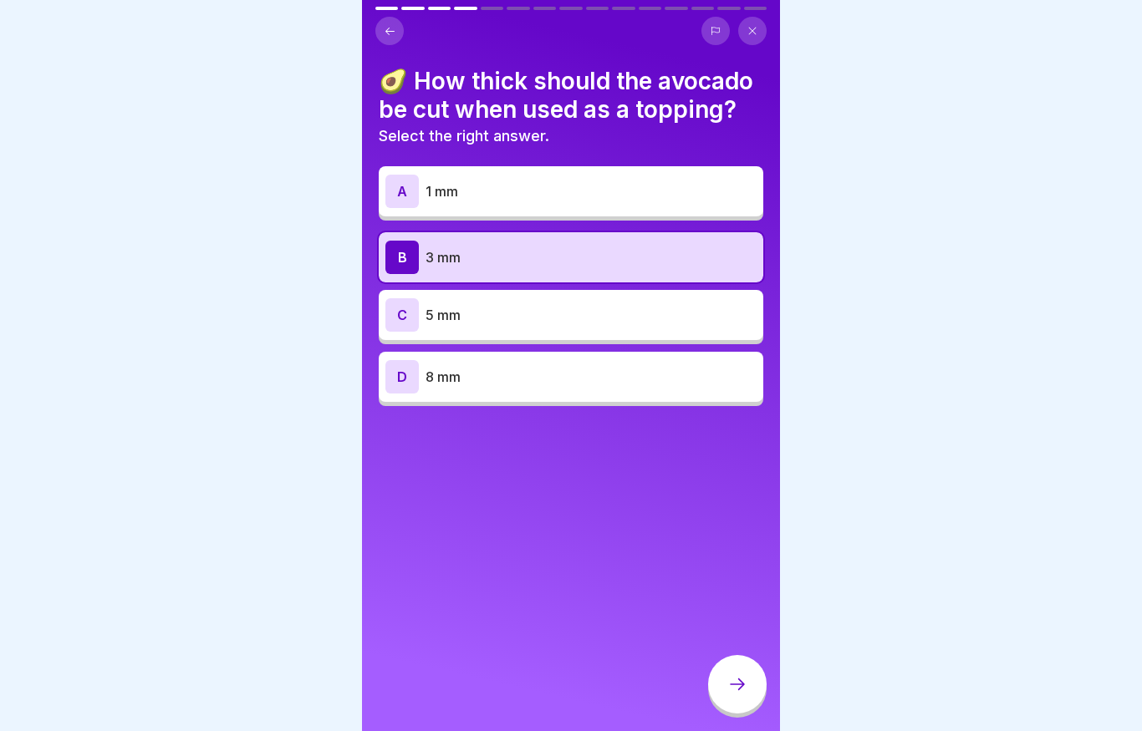
click at [740, 665] on div at bounding box center [737, 684] width 58 height 58
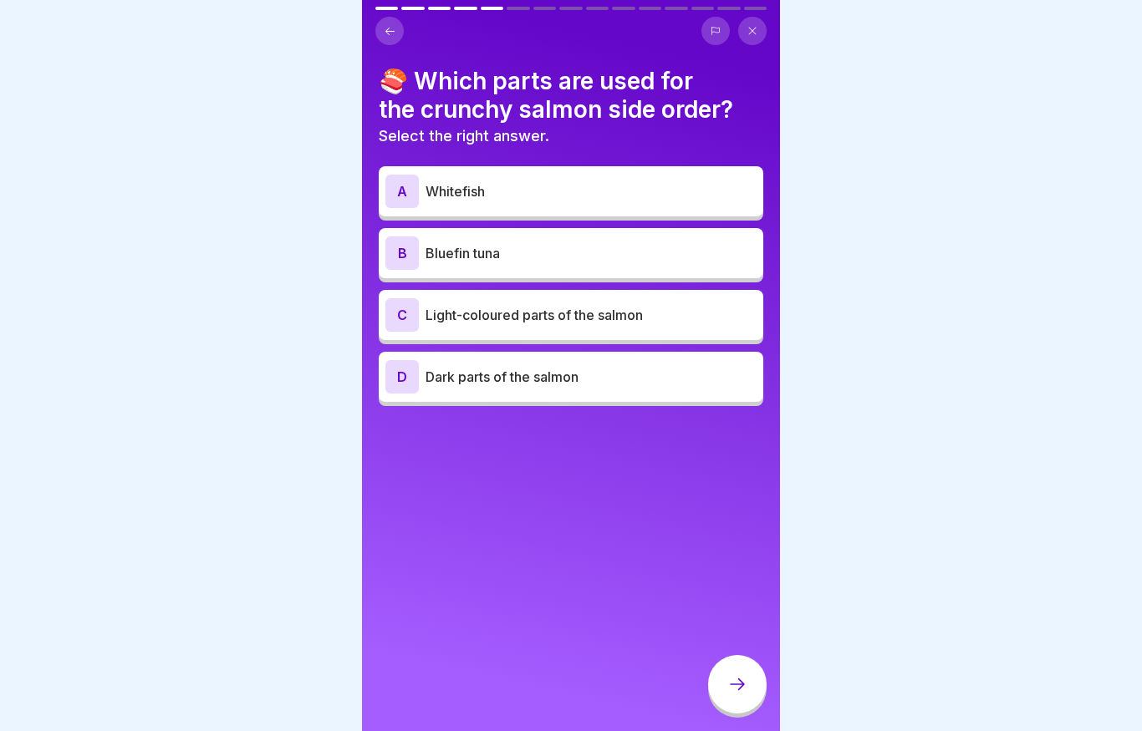
click at [532, 370] on p "Dark parts of the salmon" at bounding box center [590, 377] width 331 height 20
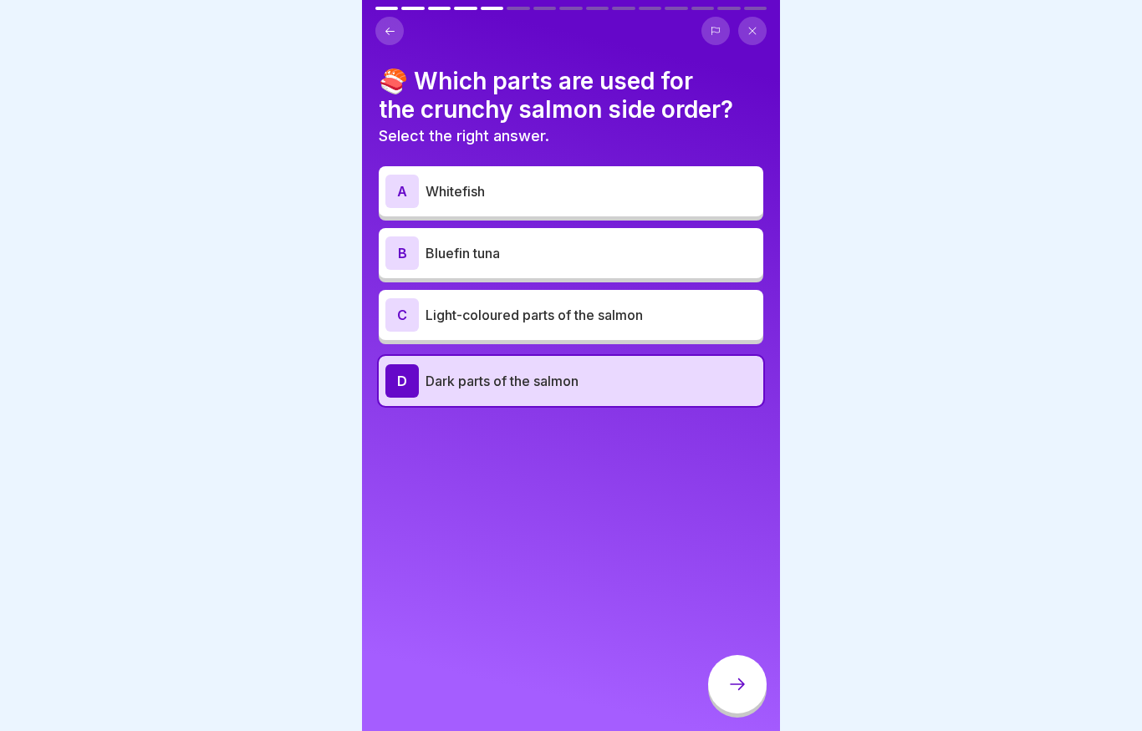
click at [729, 679] on icon at bounding box center [737, 684] width 20 height 20
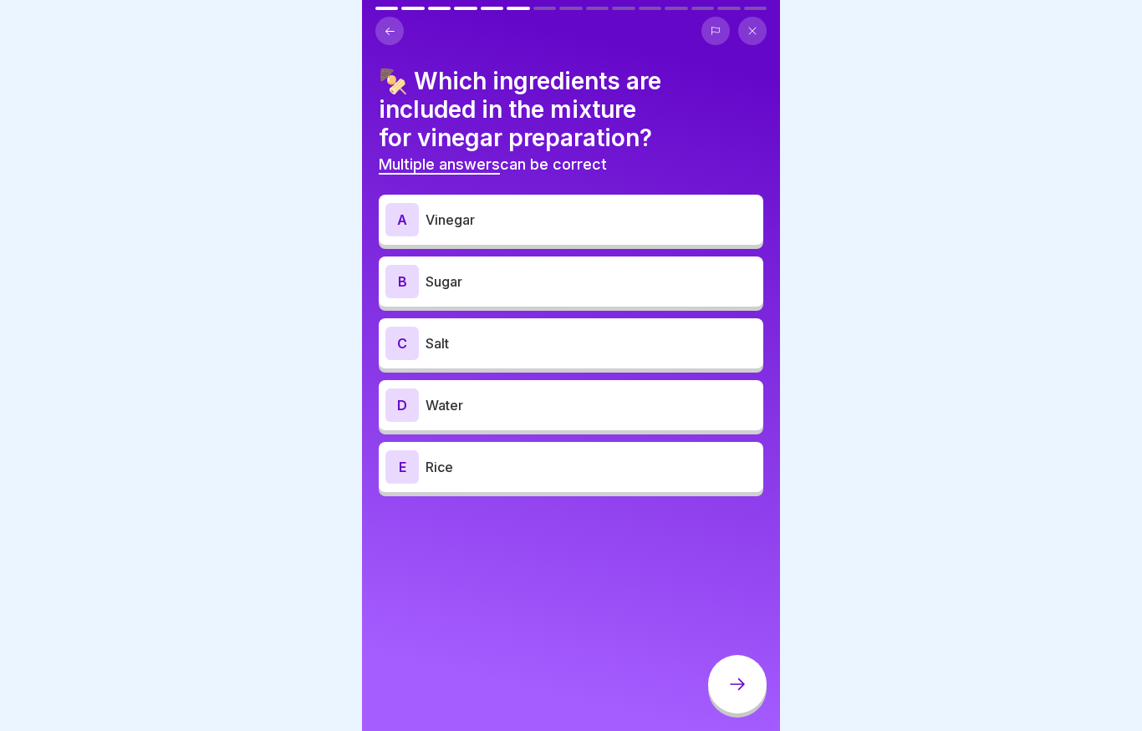
click at [477, 220] on p "Vinegar" at bounding box center [590, 220] width 331 height 20
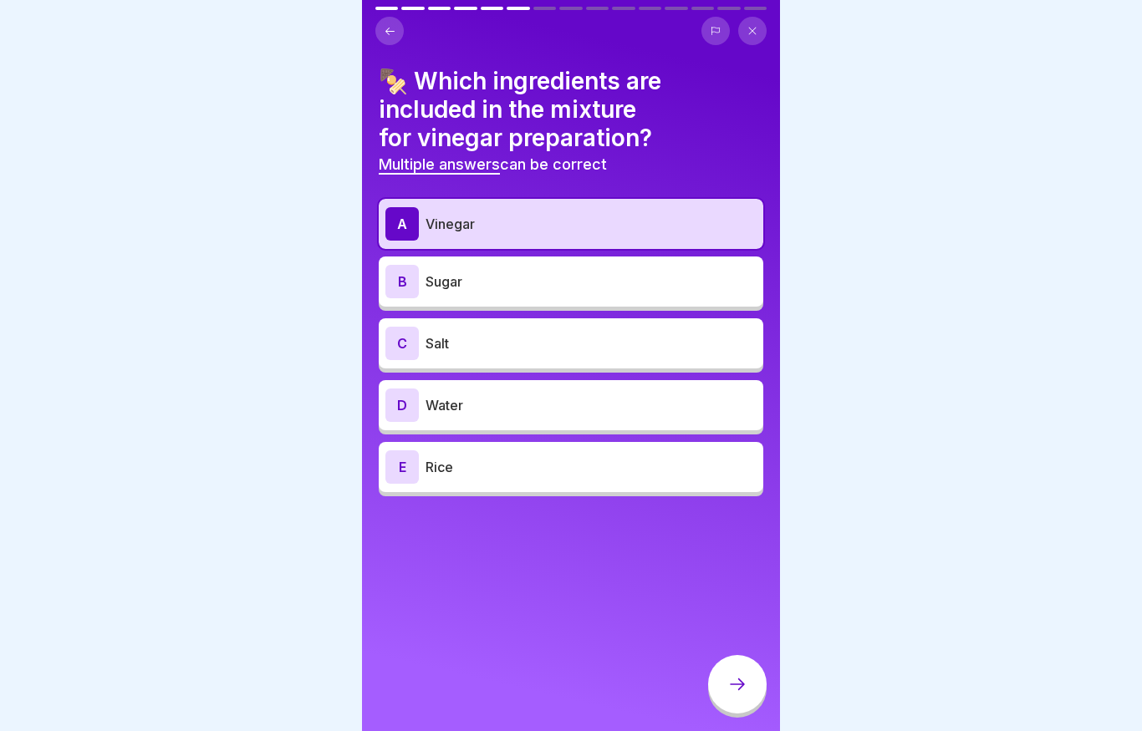
click at [478, 291] on div "B Sugar" at bounding box center [570, 281] width 371 height 33
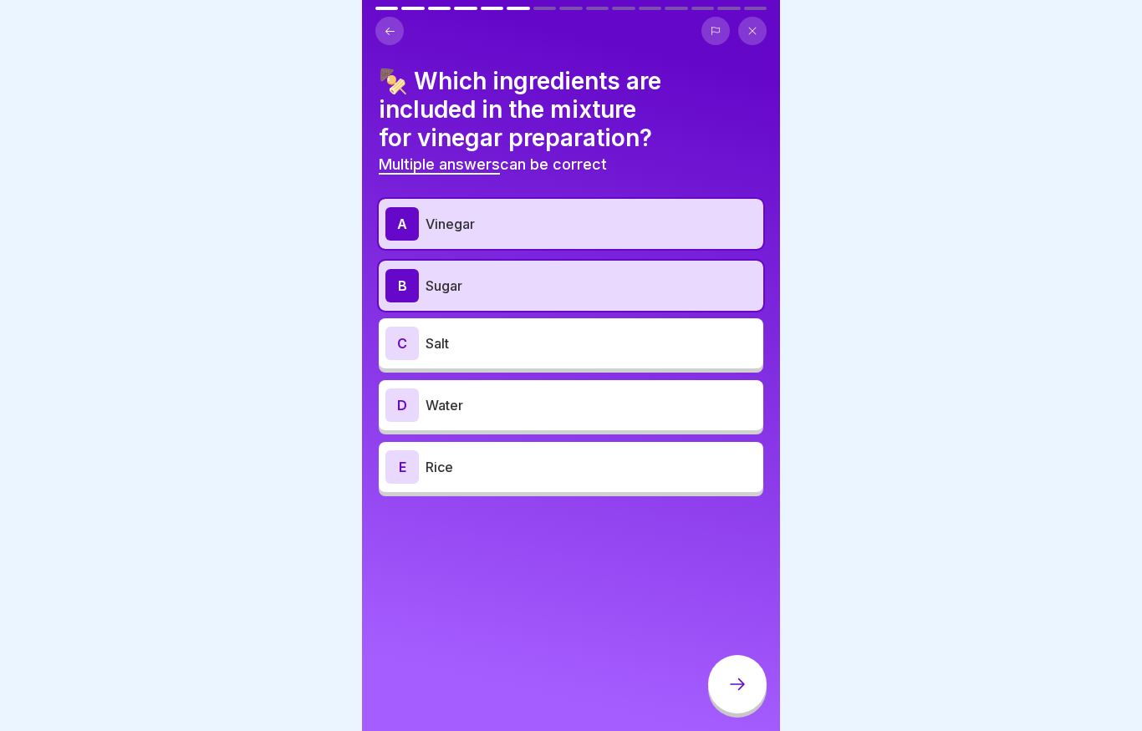
click at [463, 348] on p "Salt" at bounding box center [590, 343] width 331 height 20
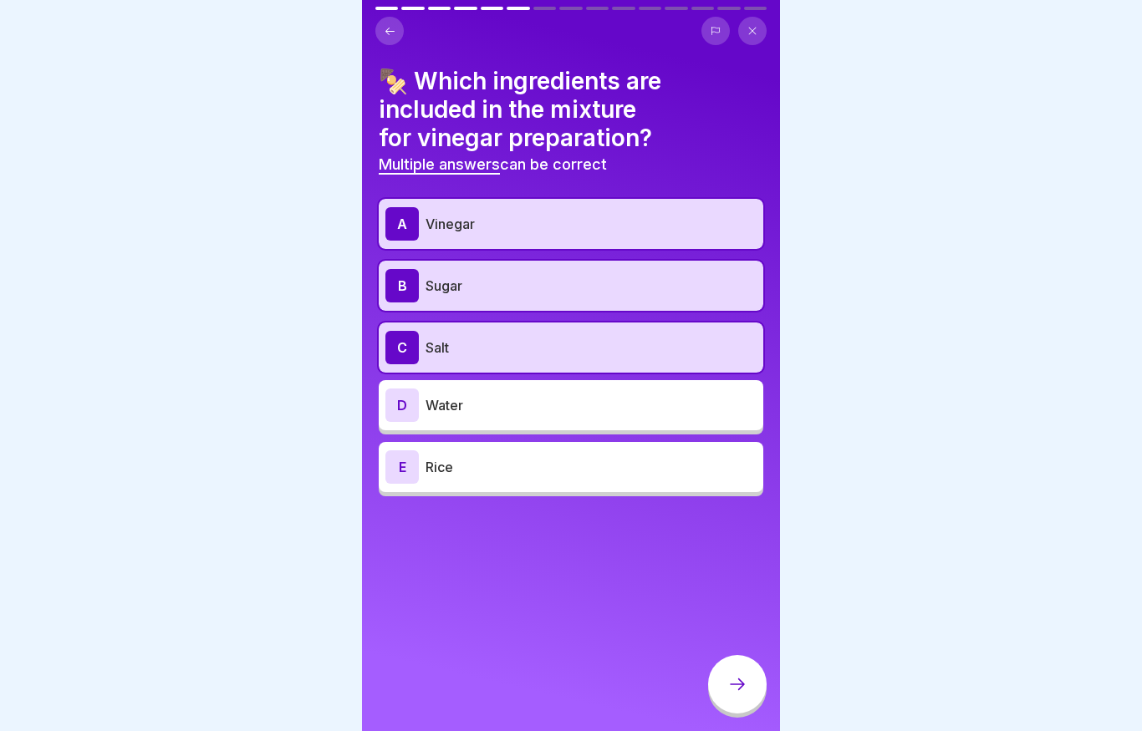
click at [739, 683] on icon at bounding box center [737, 684] width 20 height 20
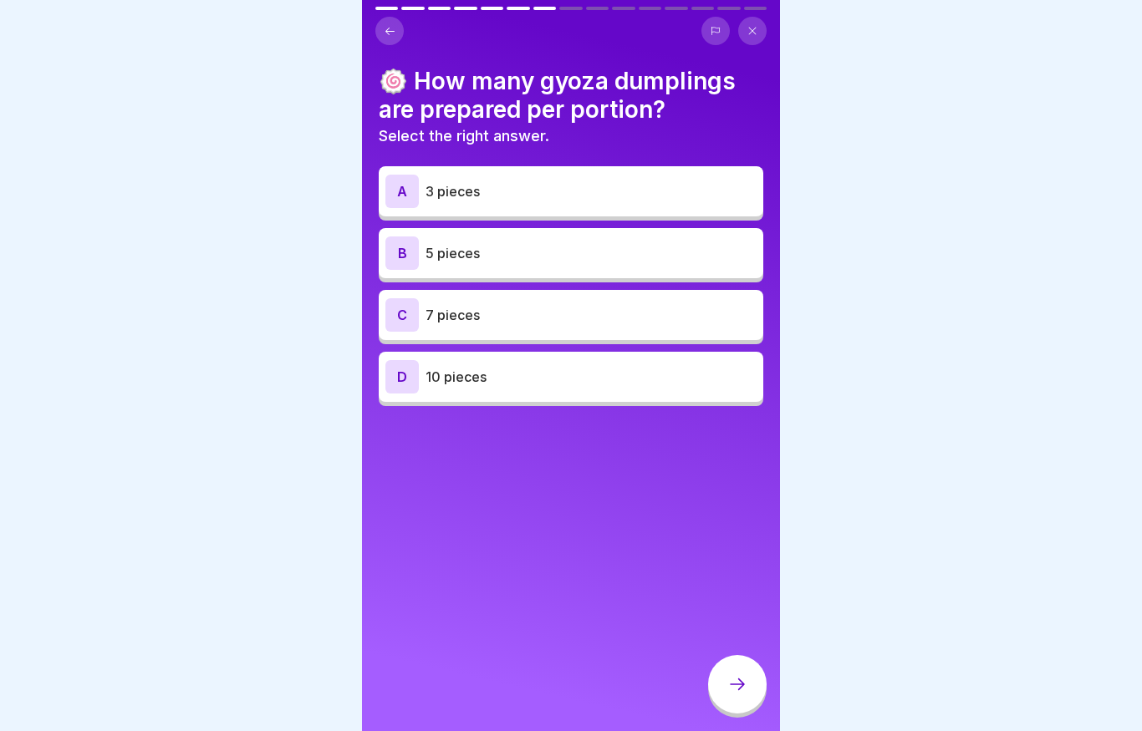
click at [492, 257] on p "5 pieces" at bounding box center [590, 253] width 331 height 20
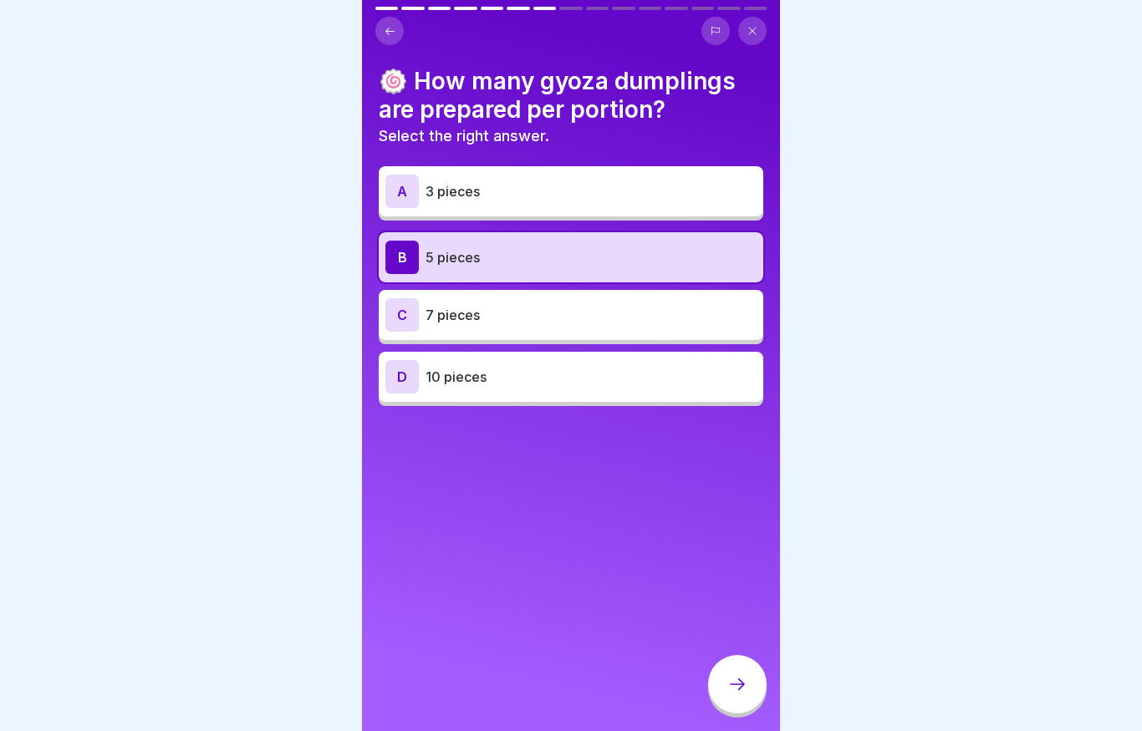
click at [728, 668] on div at bounding box center [737, 684] width 58 height 58
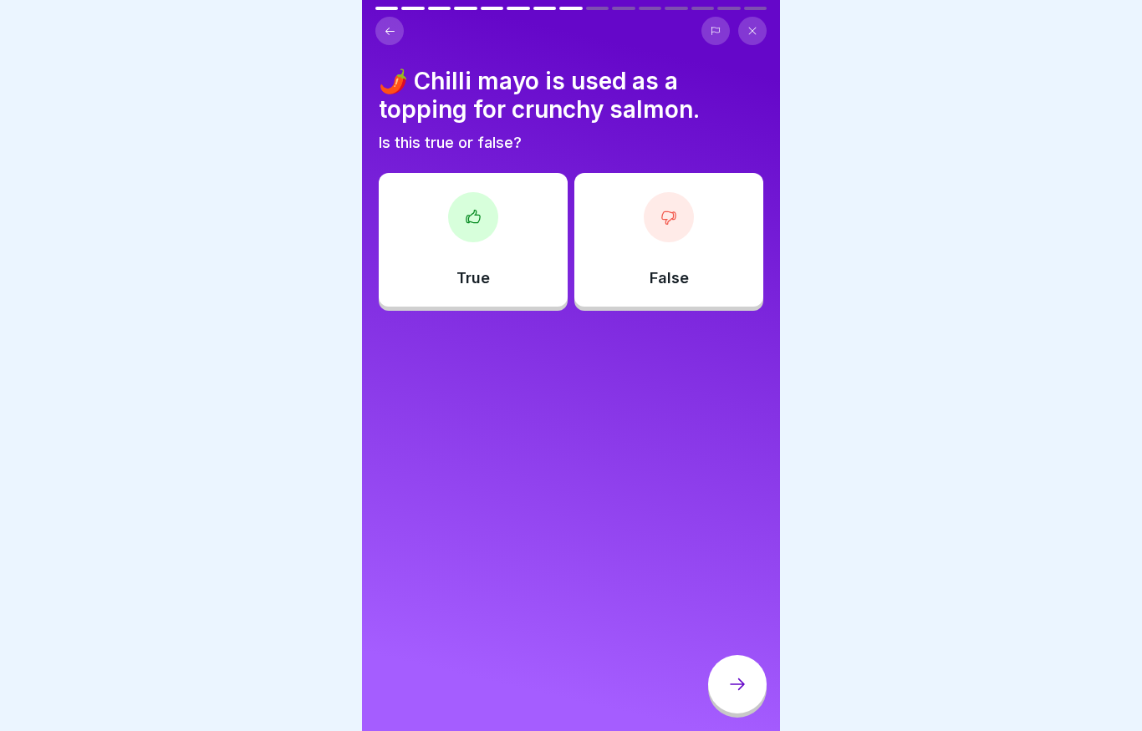
click at [500, 229] on div "True" at bounding box center [473, 240] width 189 height 134
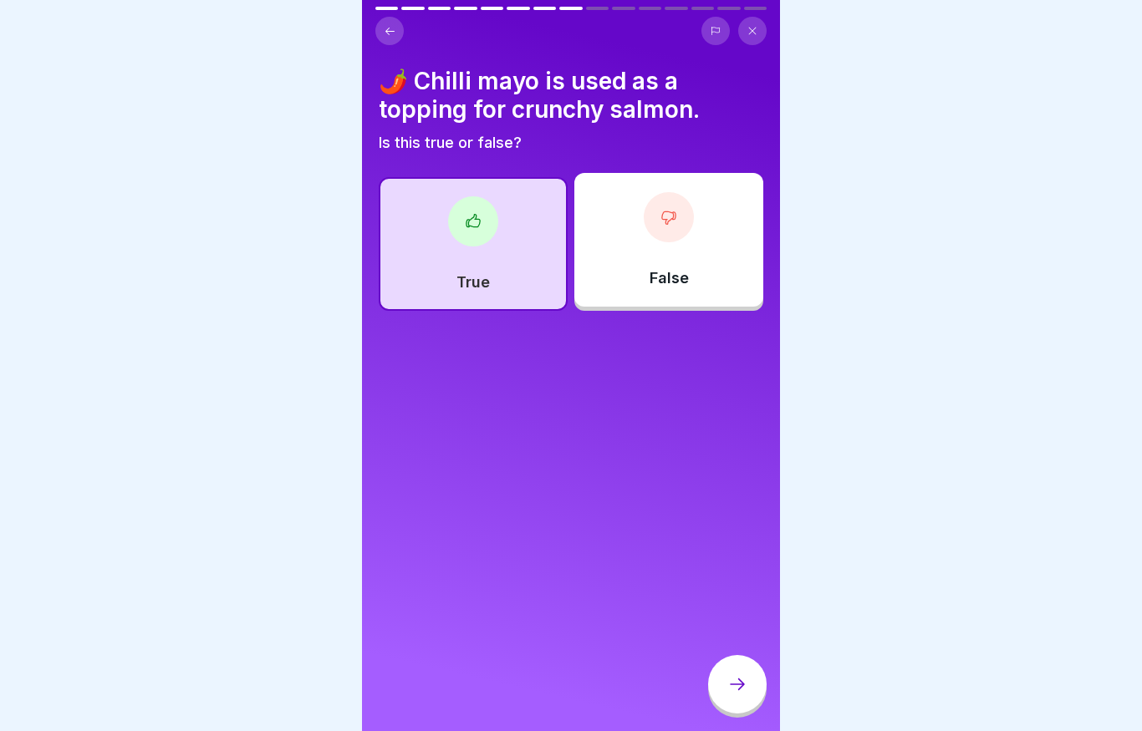
click at [733, 698] on div at bounding box center [737, 684] width 58 height 58
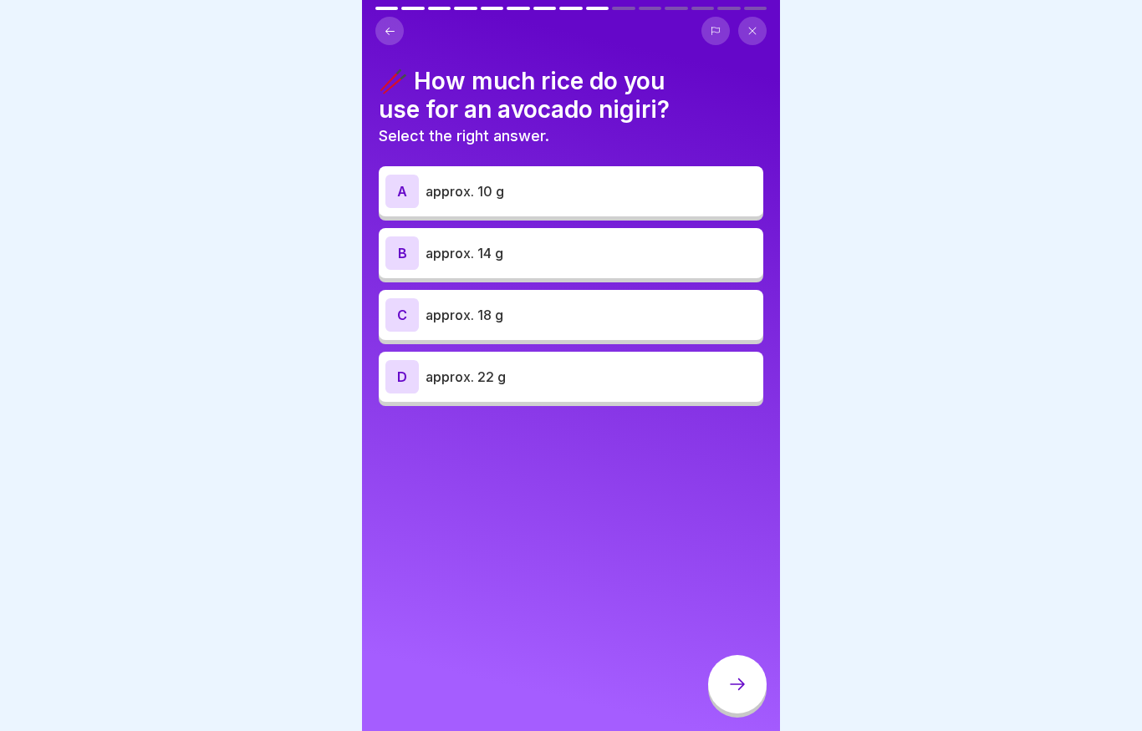
click at [537, 257] on p "approx. 14 g" at bounding box center [590, 253] width 331 height 20
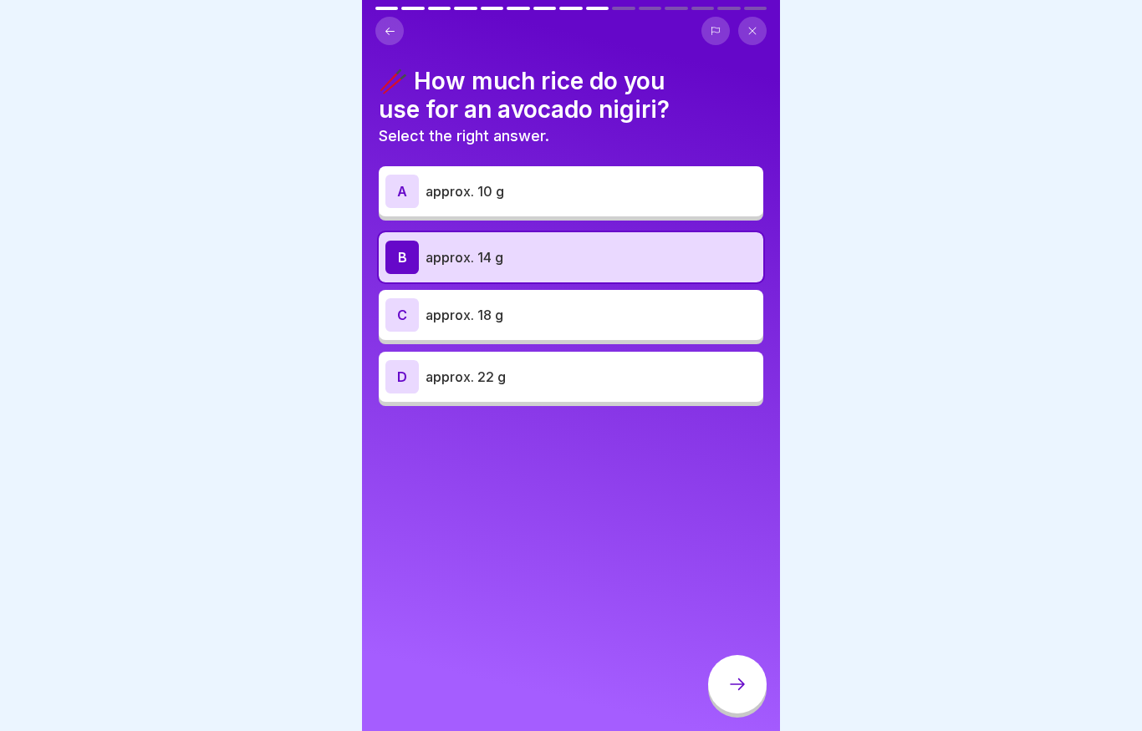
click at [735, 689] on icon at bounding box center [737, 684] width 20 height 20
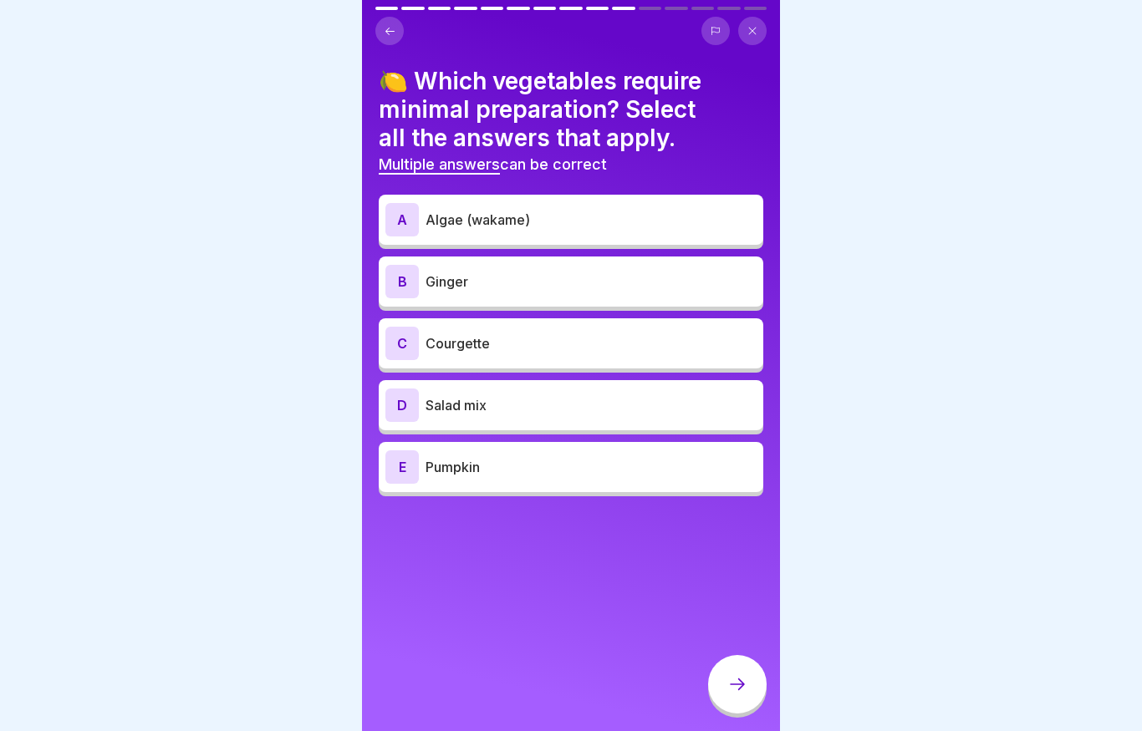
click at [419, 216] on div "A Algae (wakame)" at bounding box center [570, 219] width 371 height 33
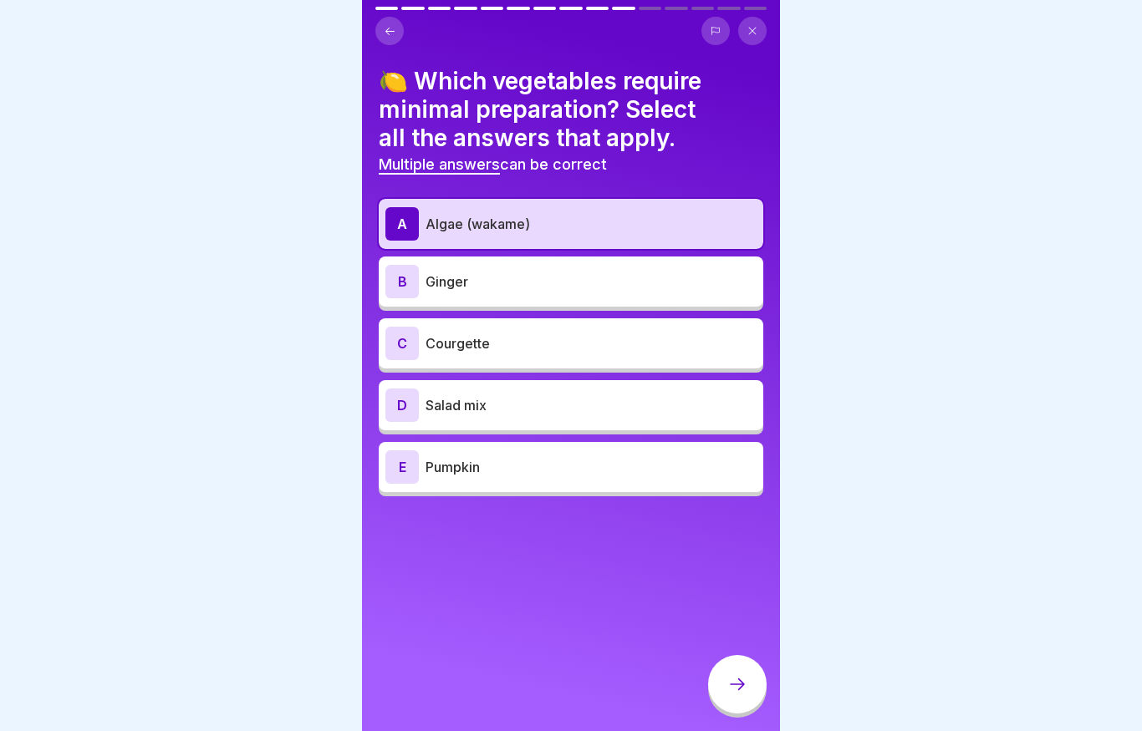
click at [456, 401] on p "Salad mix" at bounding box center [590, 405] width 331 height 20
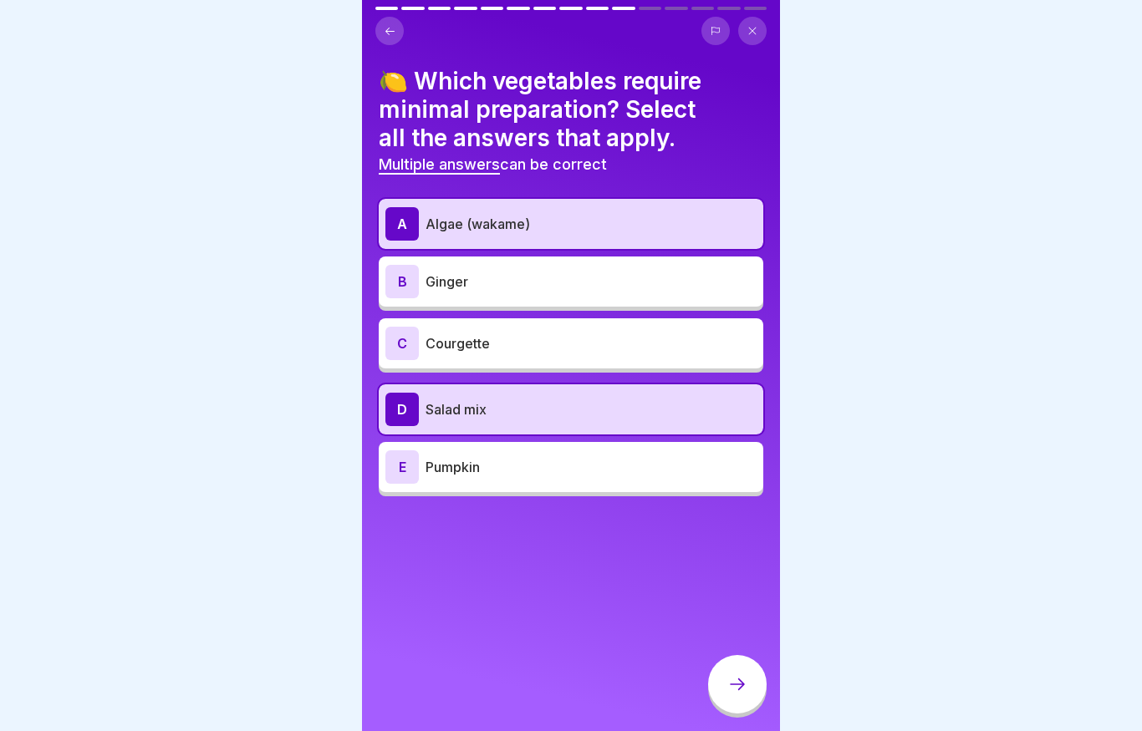
click at [732, 693] on icon at bounding box center [737, 684] width 20 height 20
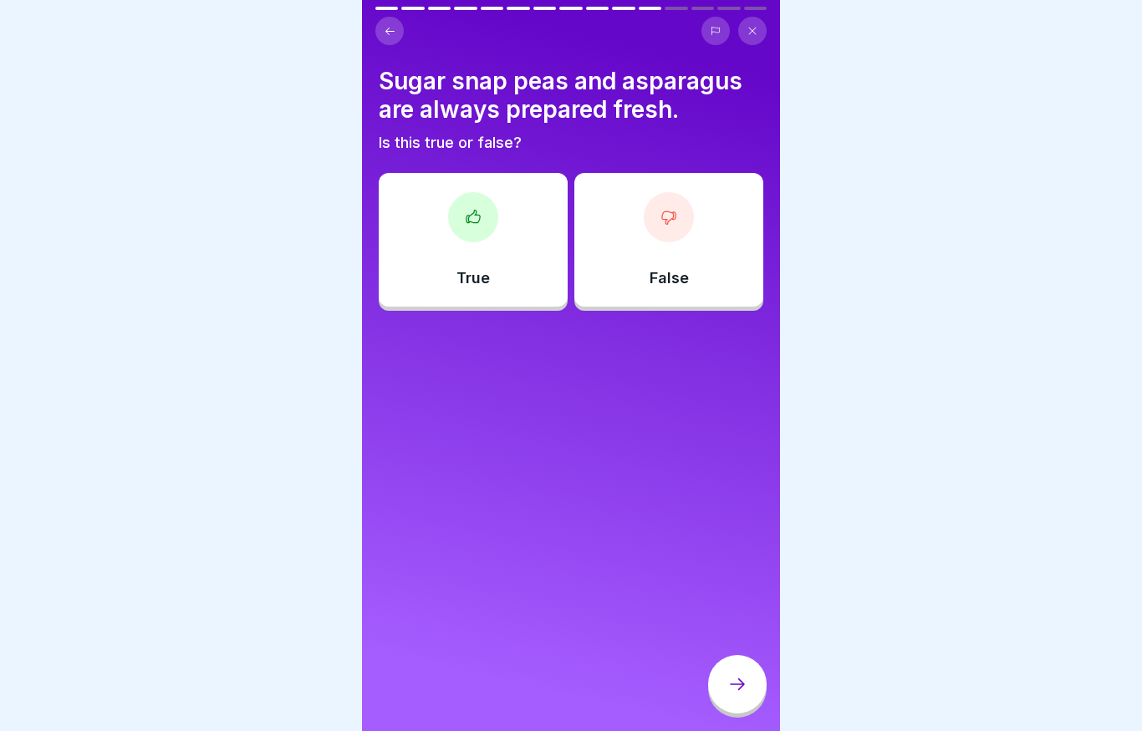
click at [487, 225] on div at bounding box center [473, 217] width 50 height 50
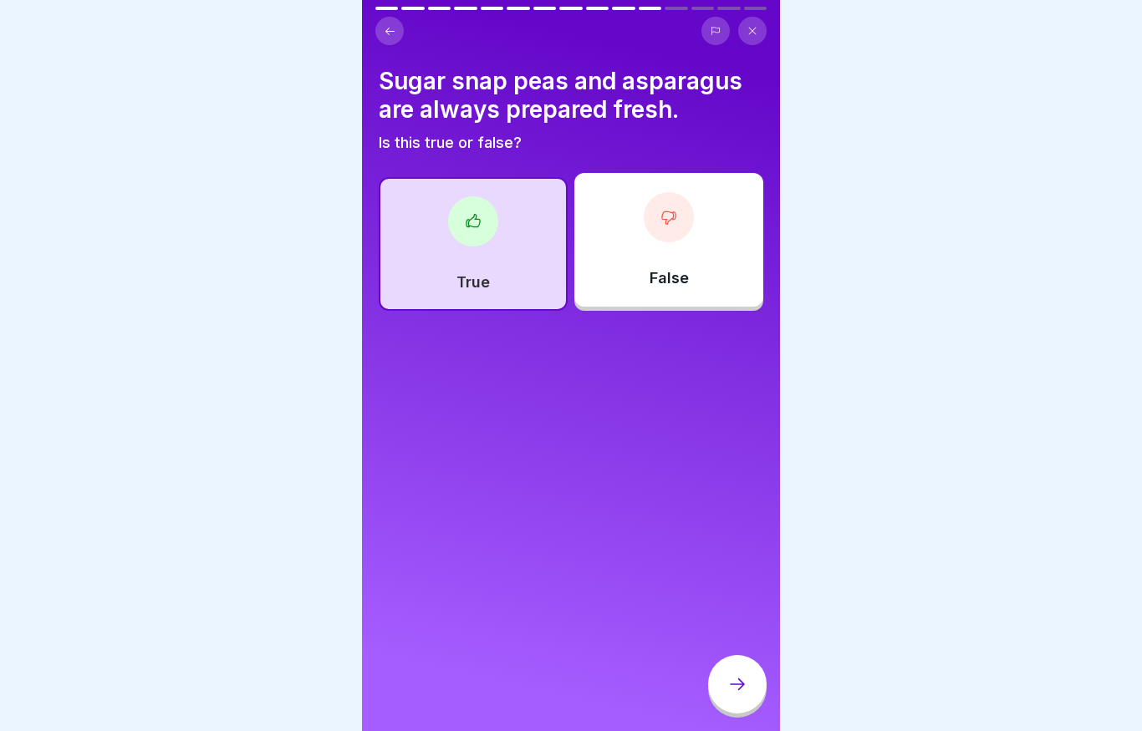
click at [737, 689] on icon at bounding box center [737, 684] width 20 height 20
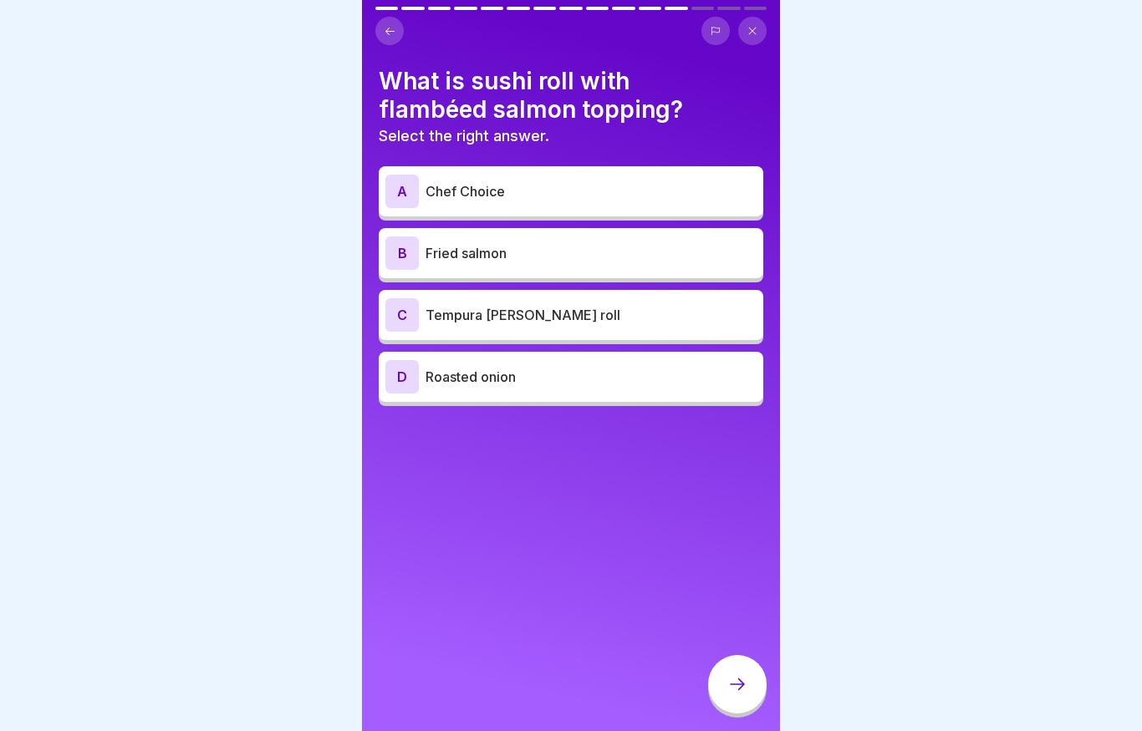
click at [551, 200] on p "Chef Choice" at bounding box center [590, 191] width 331 height 20
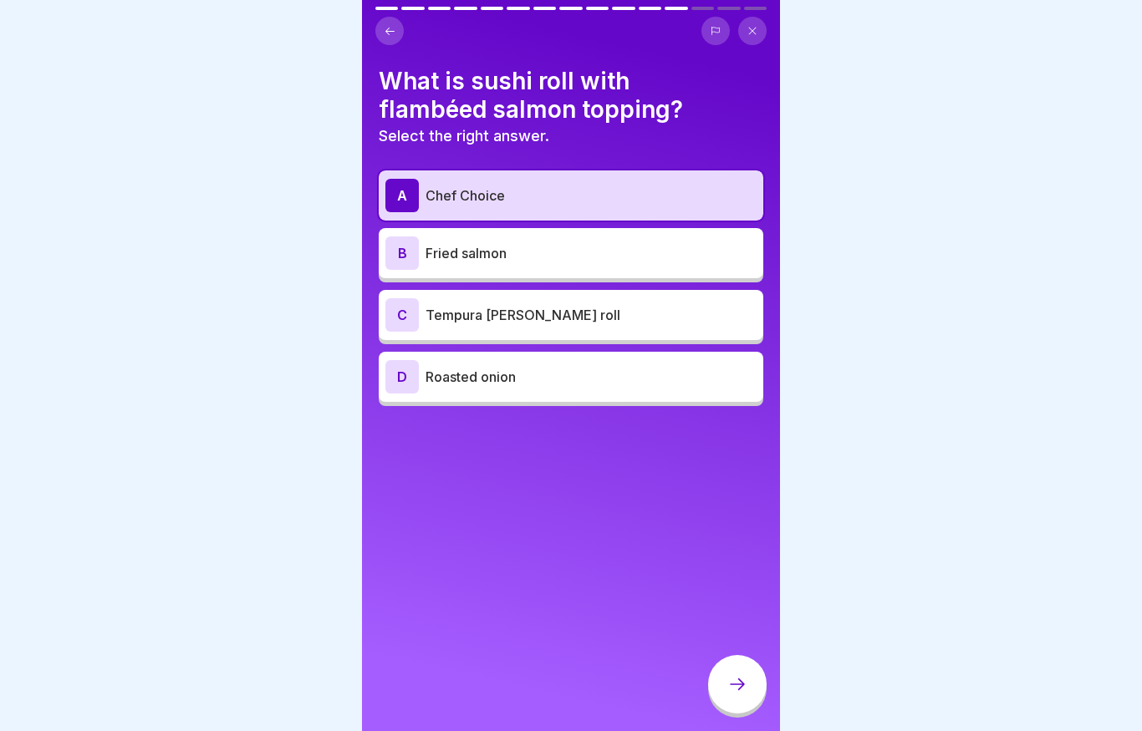
click at [737, 694] on div at bounding box center [737, 684] width 58 height 58
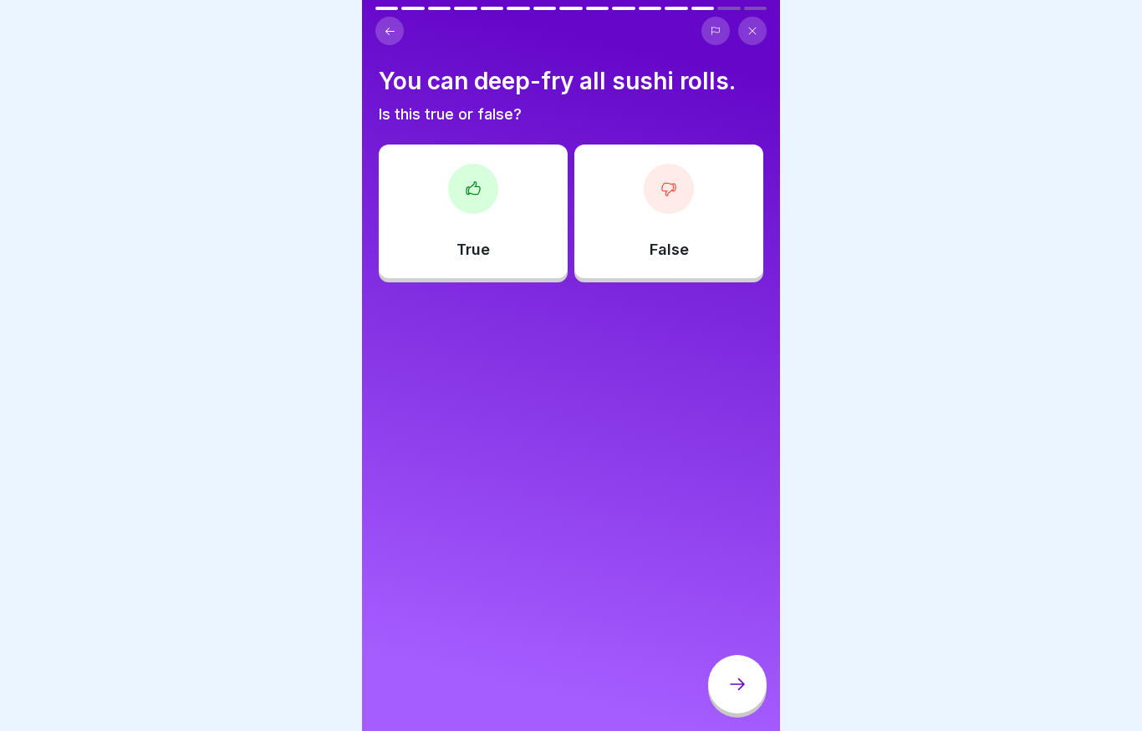
click at [632, 240] on div "False" at bounding box center [668, 212] width 189 height 134
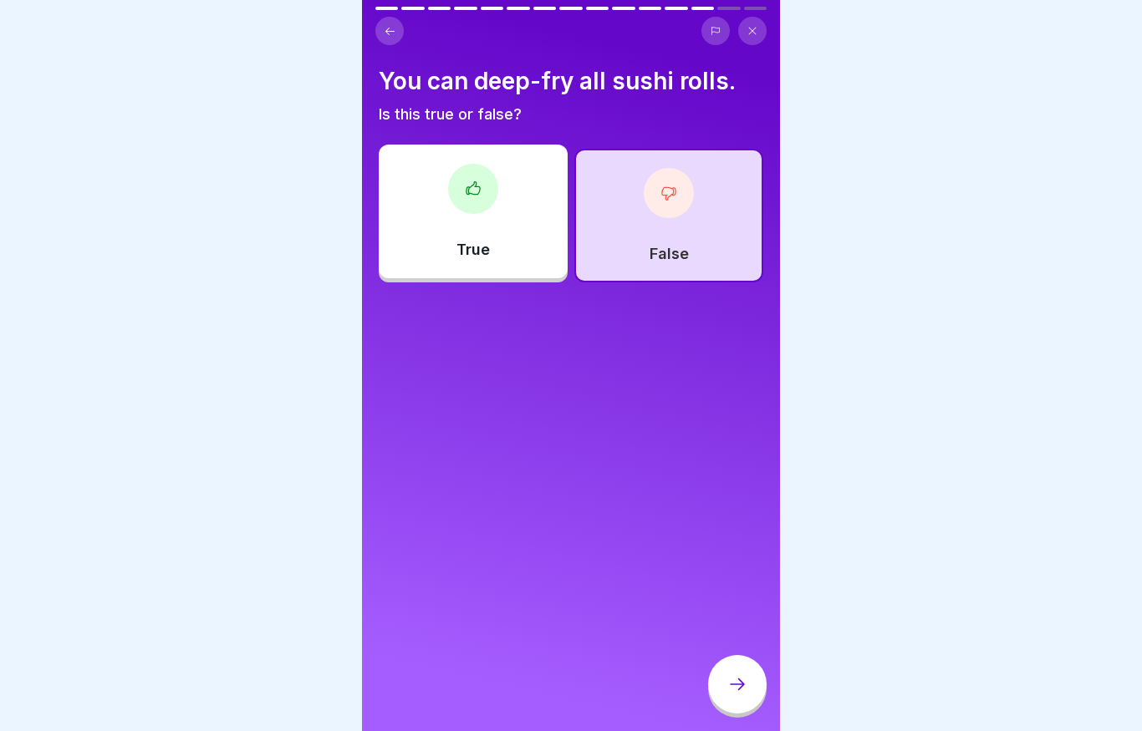
click at [731, 693] on icon at bounding box center [737, 684] width 20 height 20
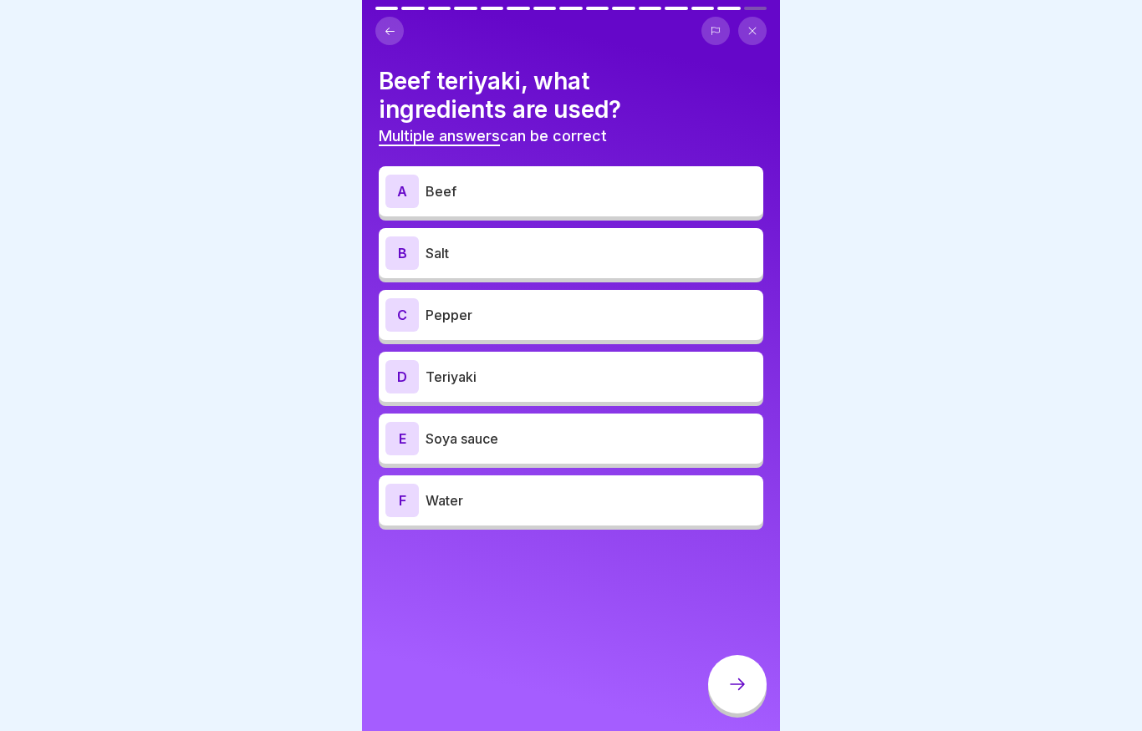
click at [460, 182] on p "Beef" at bounding box center [590, 191] width 331 height 20
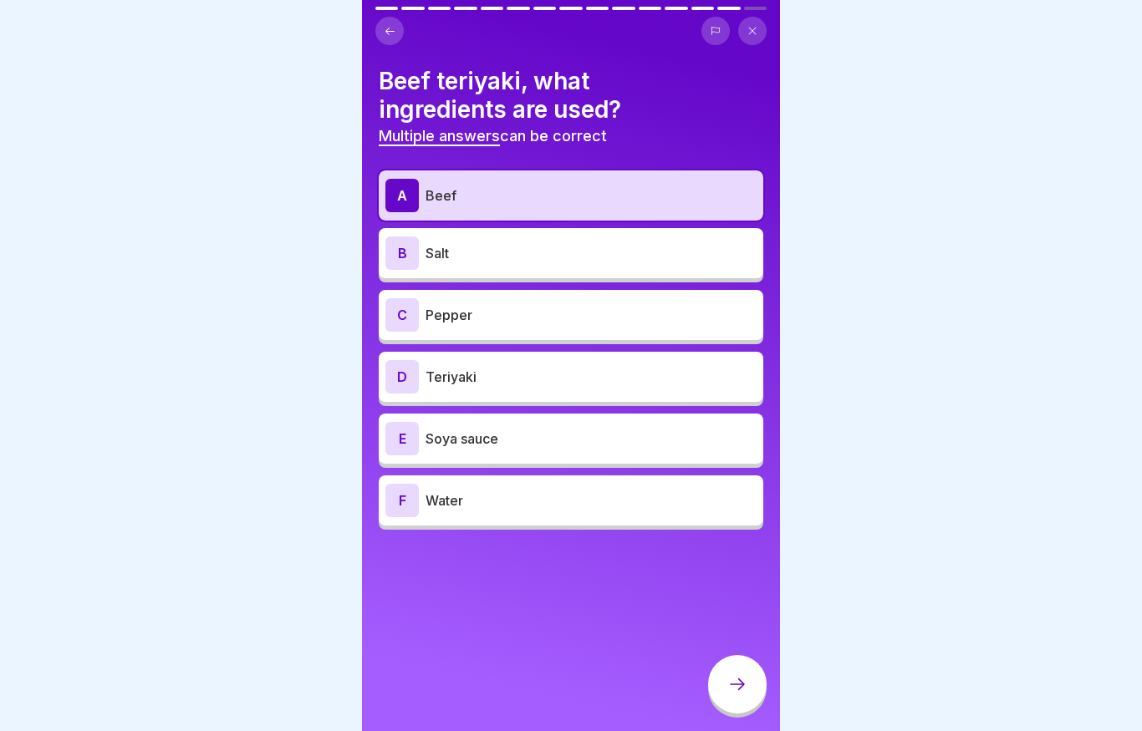
click at [451, 252] on p "Salt" at bounding box center [590, 253] width 331 height 20
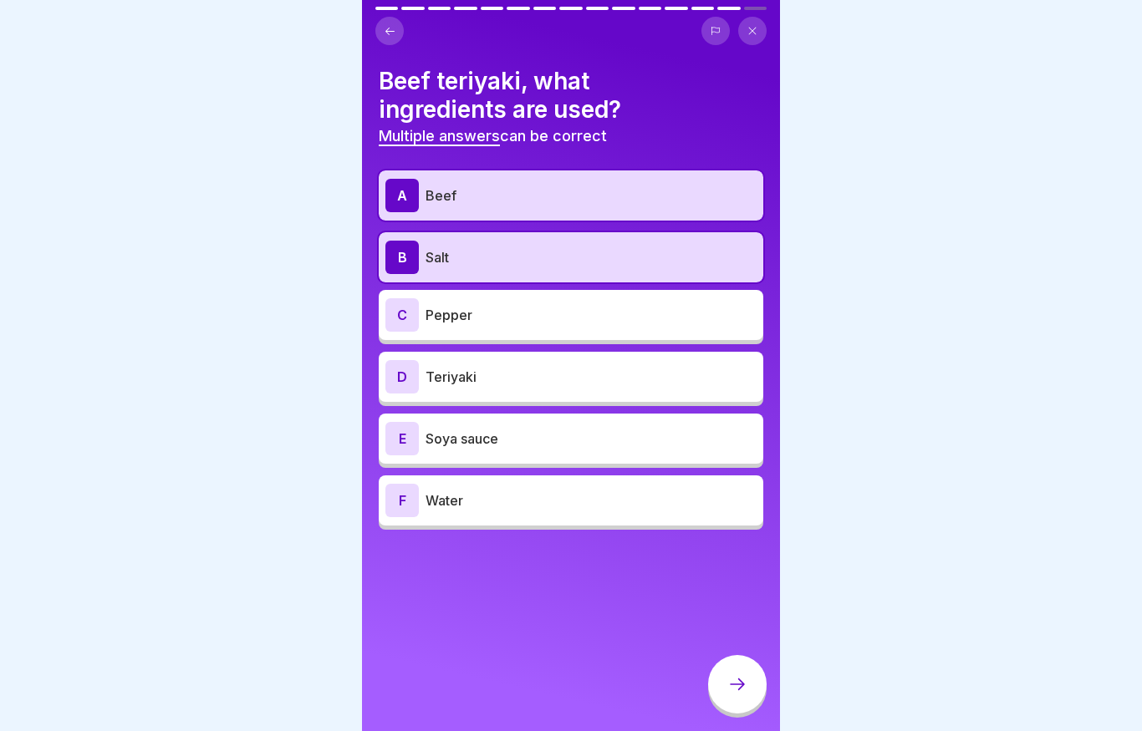
click at [460, 310] on p "Pepper" at bounding box center [590, 315] width 331 height 20
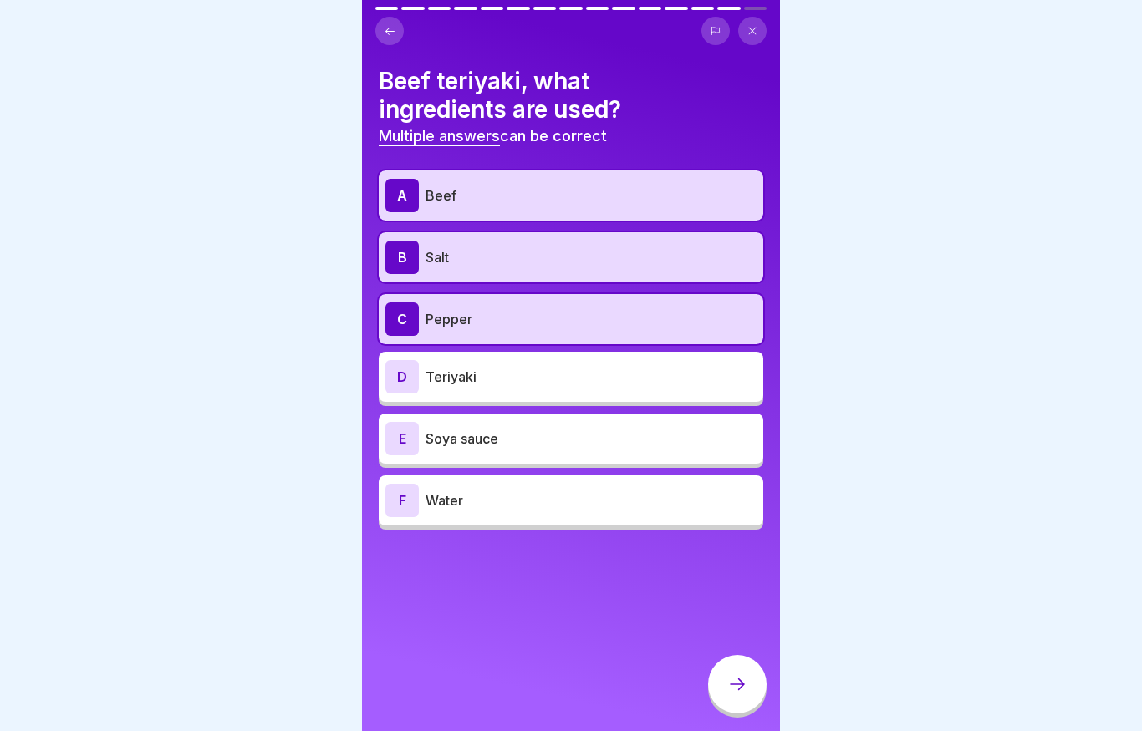
click at [460, 369] on p "Teriyaki" at bounding box center [590, 377] width 331 height 20
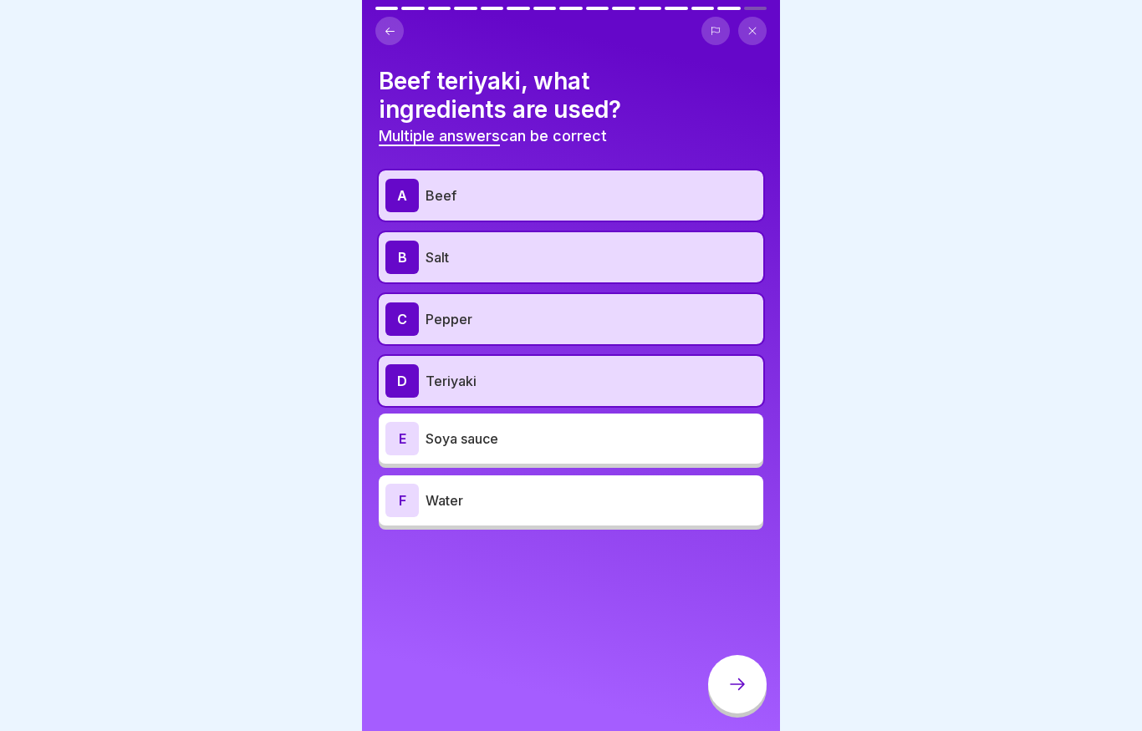
click at [465, 440] on p "Soya sauce" at bounding box center [590, 439] width 331 height 20
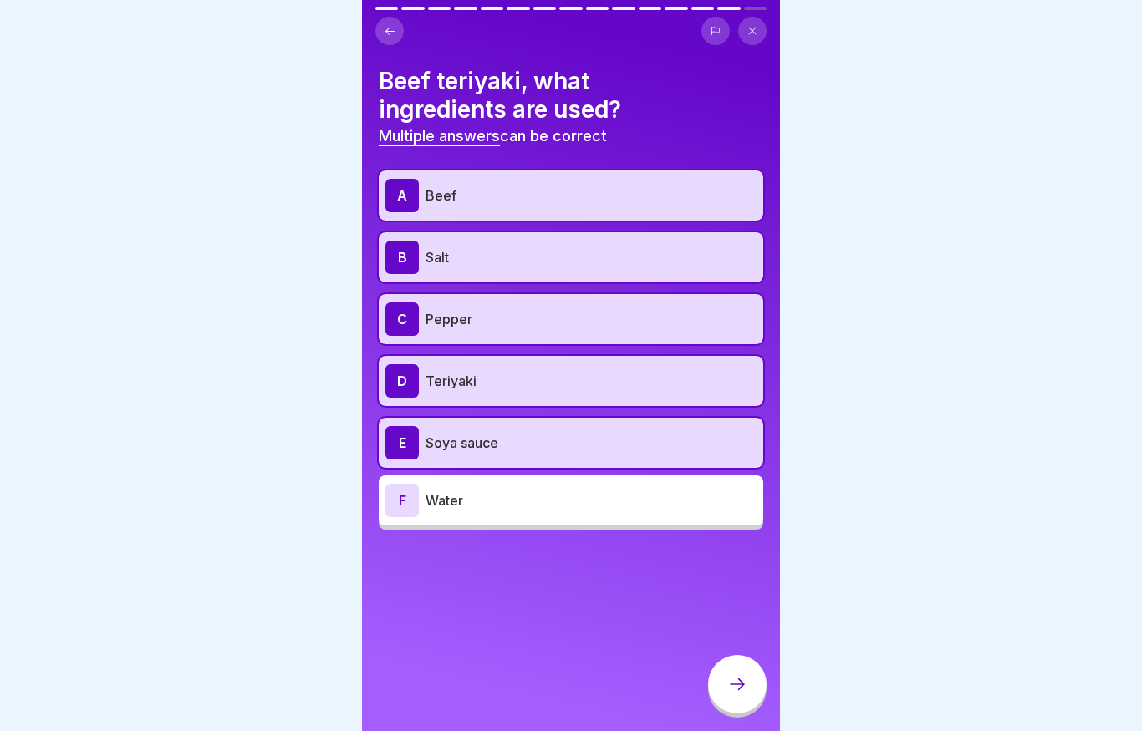
click at [753, 691] on div at bounding box center [737, 684] width 58 height 58
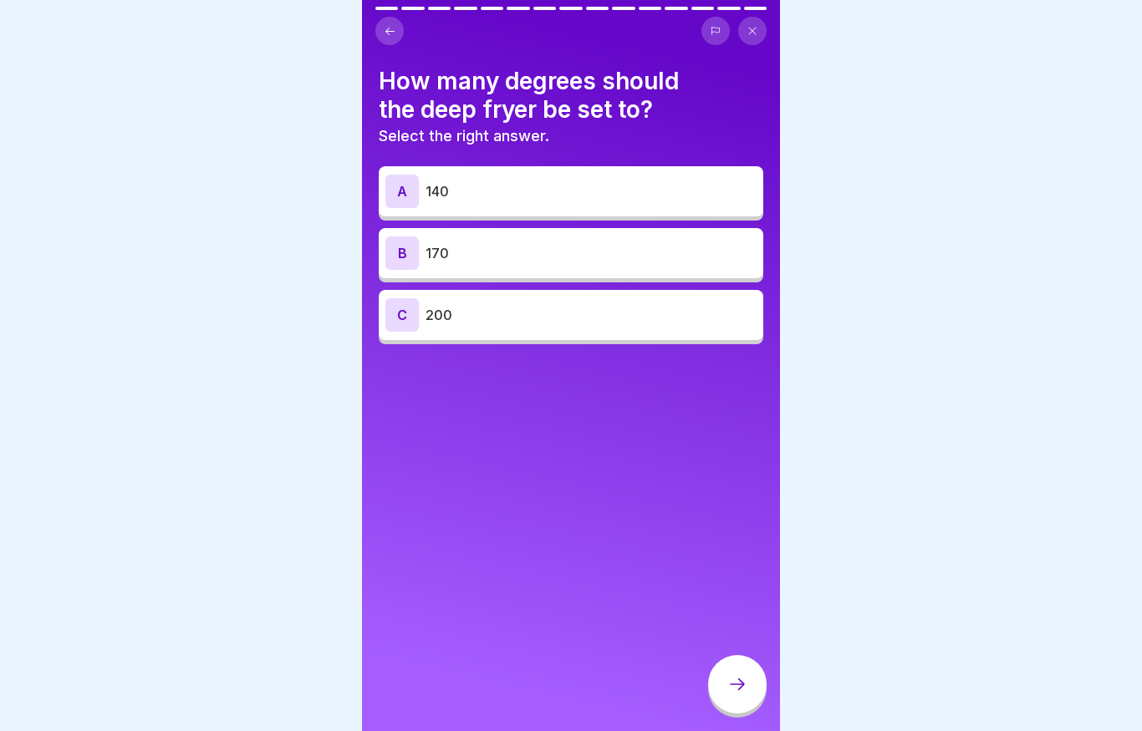
click at [574, 263] on div "B 170" at bounding box center [570, 252] width 371 height 33
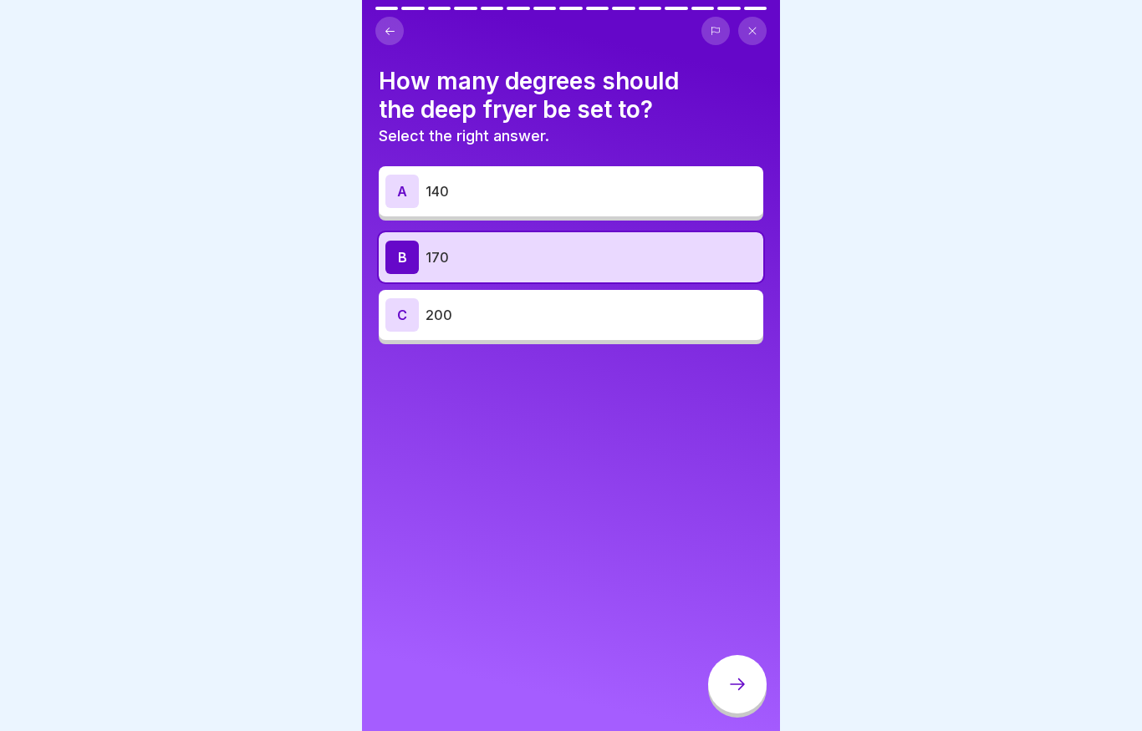
click at [747, 701] on div at bounding box center [737, 684] width 58 height 58
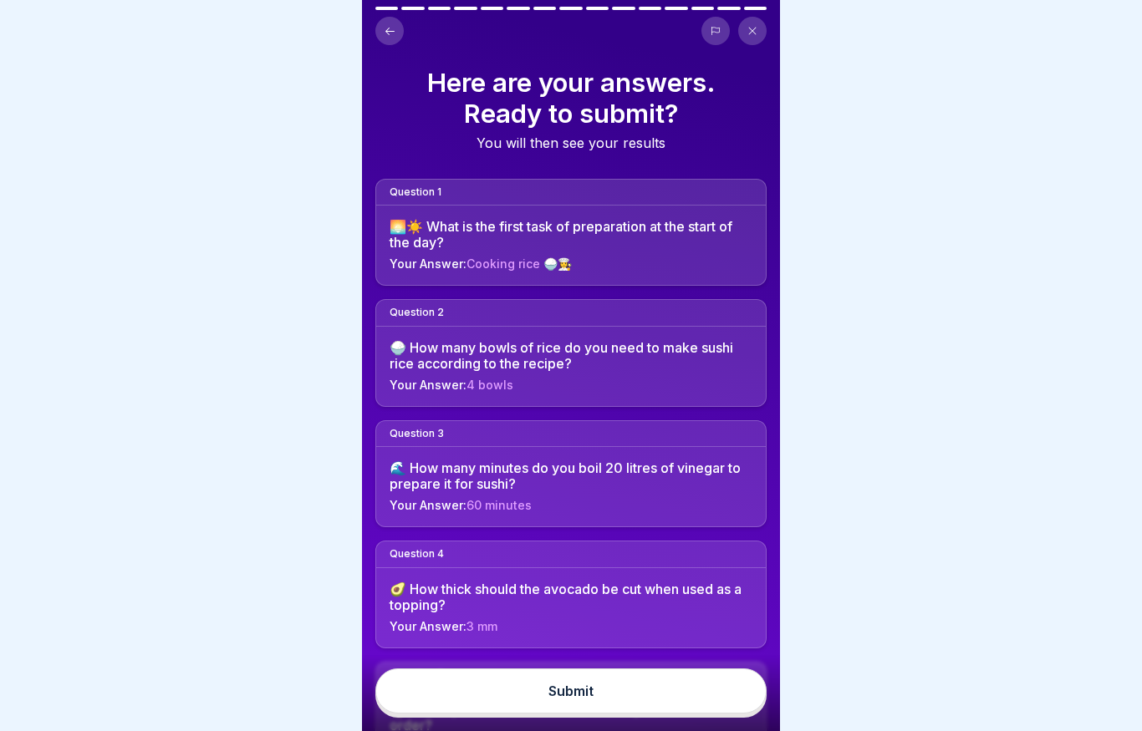
click at [672, 700] on button "Submit" at bounding box center [570, 691] width 391 height 45
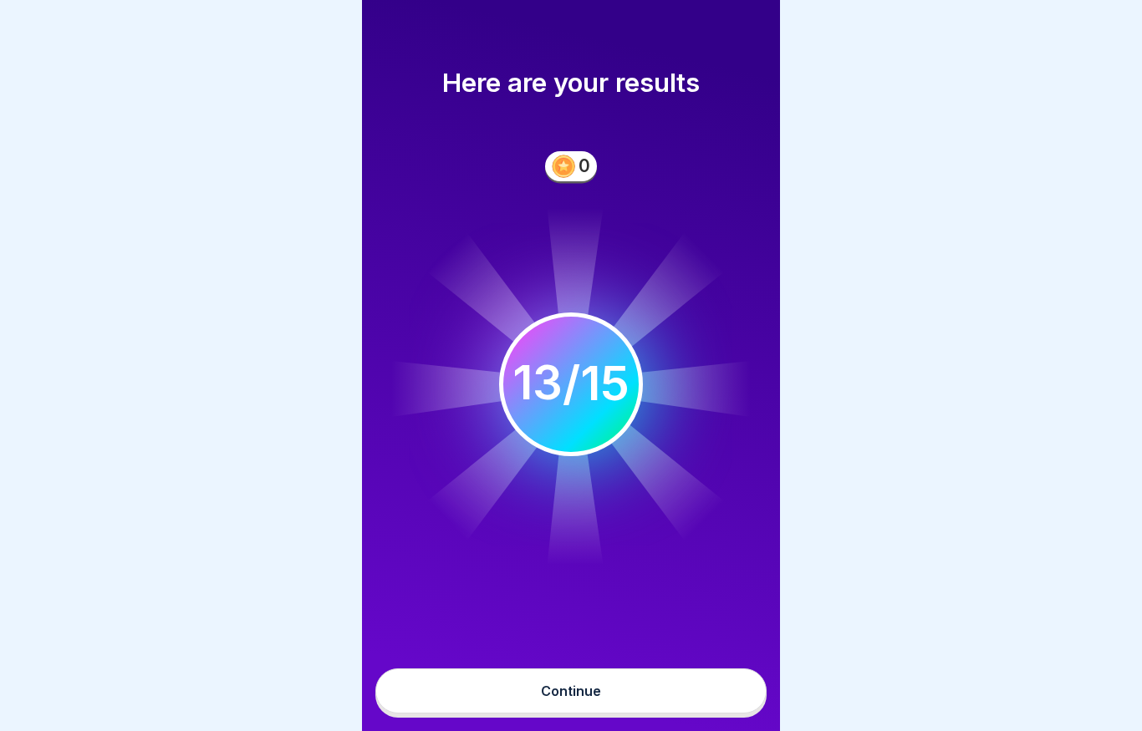
click at [622, 697] on button "Continue" at bounding box center [570, 691] width 391 height 45
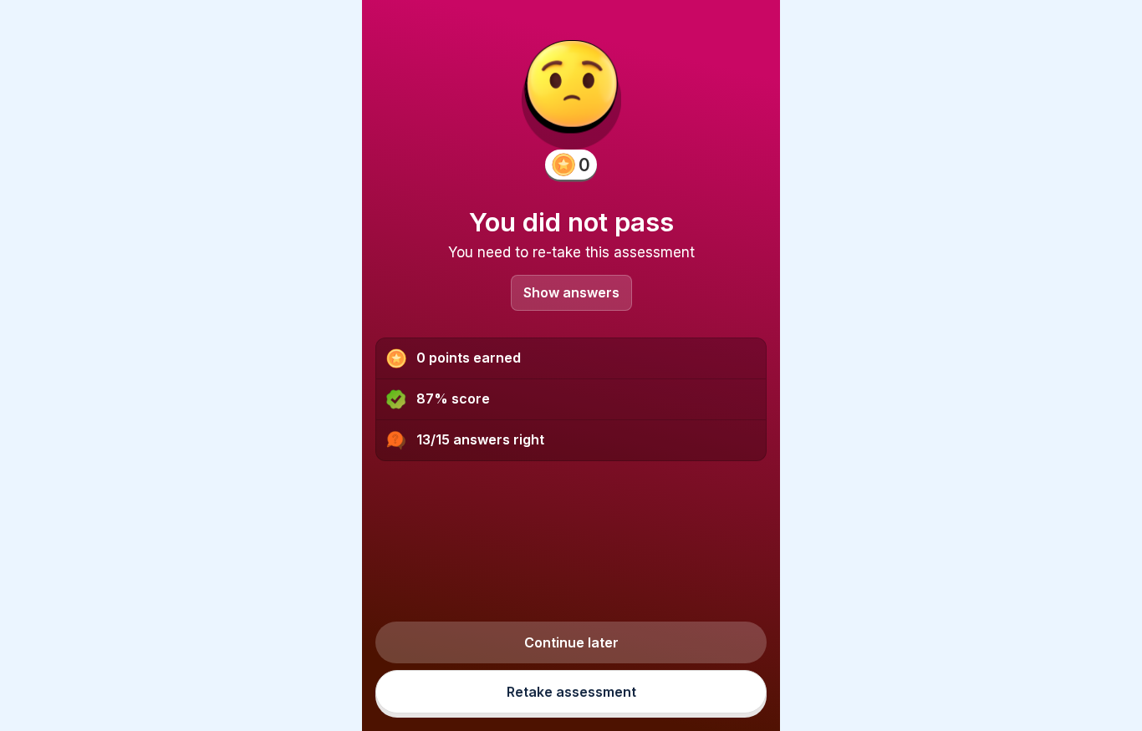
click at [603, 296] on p "Show answers" at bounding box center [571, 293] width 96 height 14
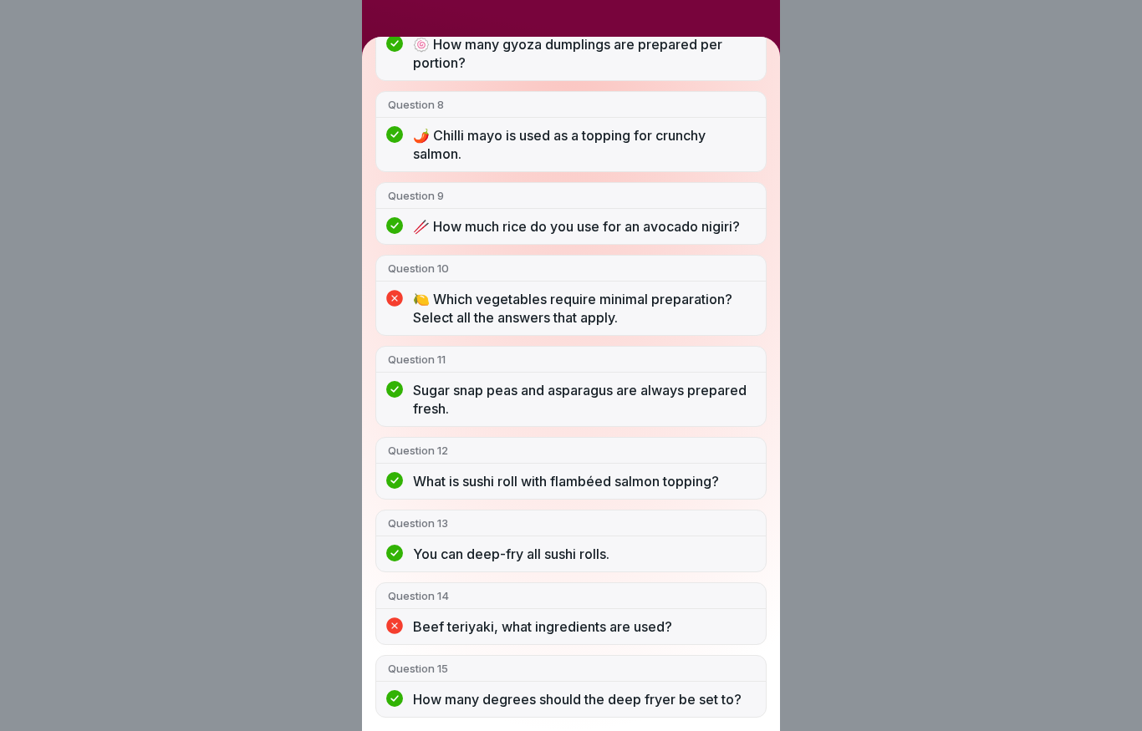
scroll to position [770, 0]
click at [877, 430] on div "You did not pass 13/15 answers right Question 1 🌅☀️ What is the first task of p…" at bounding box center [571, 365] width 1142 height 731
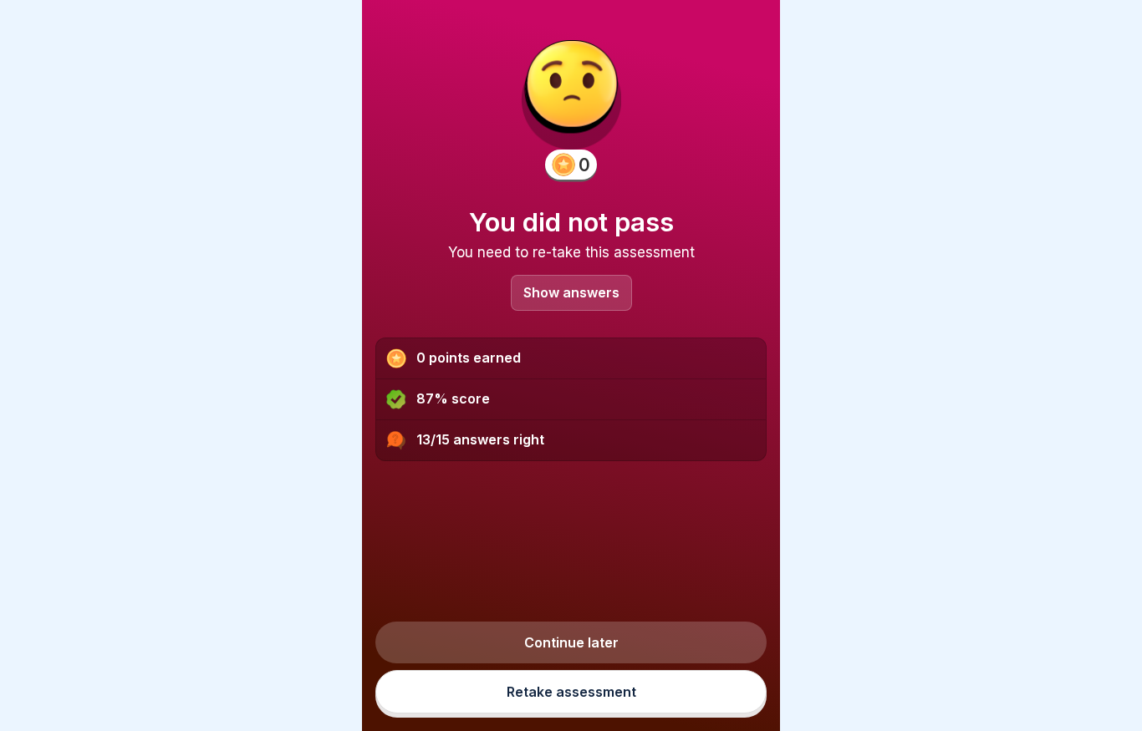
click at [509, 696] on link "Retake assessment" at bounding box center [570, 691] width 391 height 43
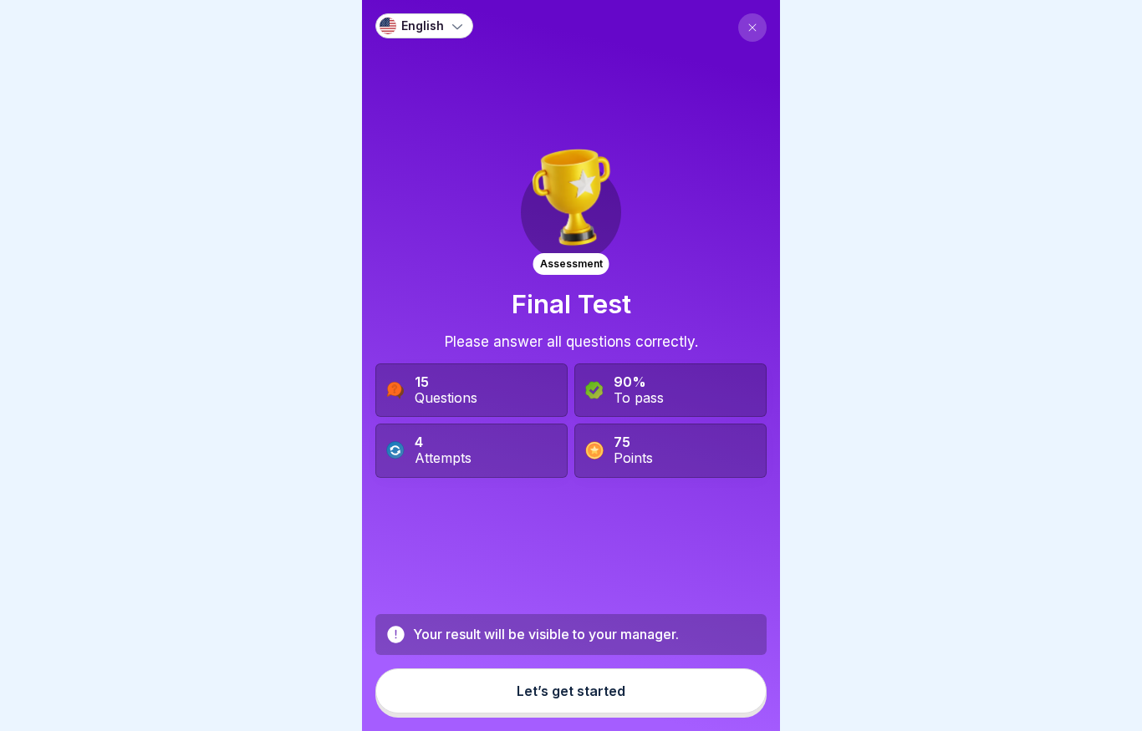
click at [546, 694] on div "Let’s get started" at bounding box center [570, 691] width 109 height 15
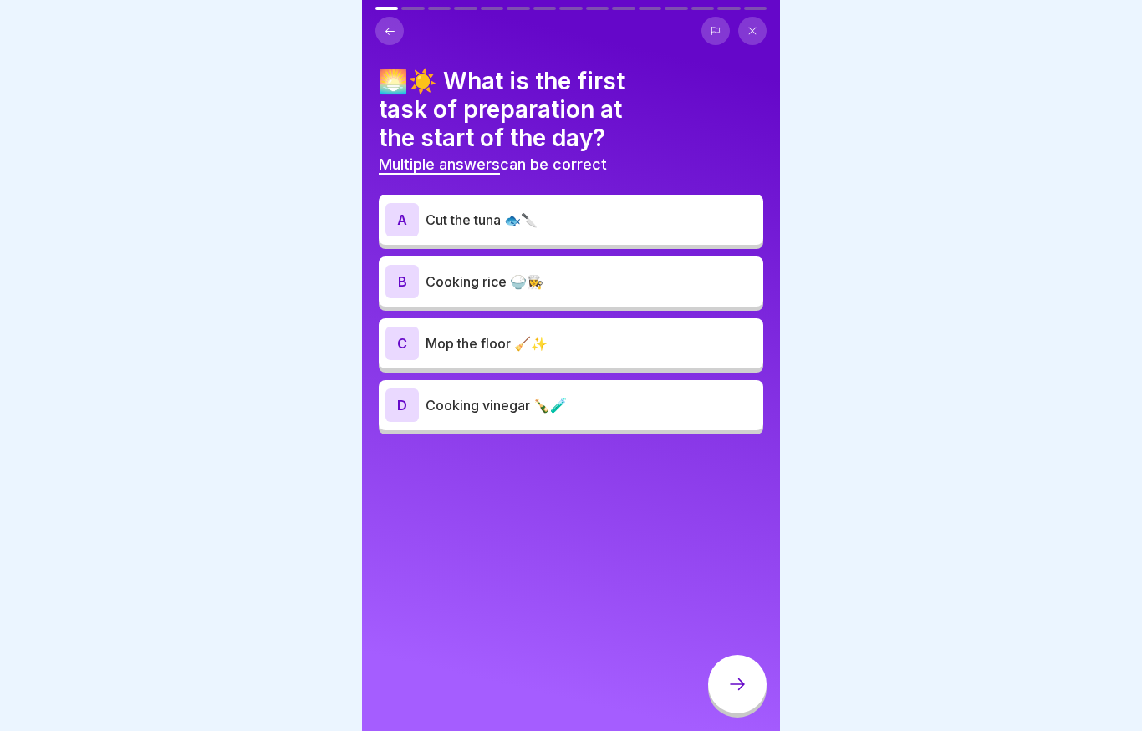
click at [516, 291] on div "B Cooking rice 🍚👩‍🍳" at bounding box center [570, 281] width 371 height 33
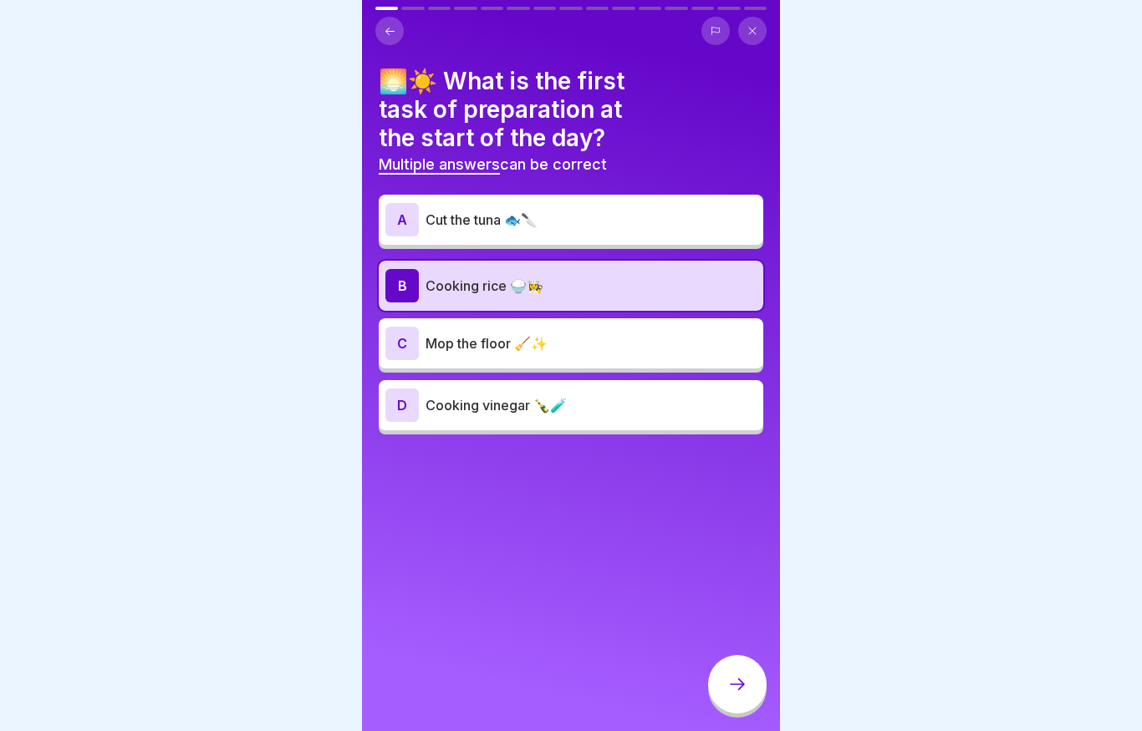
click at [743, 678] on icon at bounding box center [737, 684] width 20 height 20
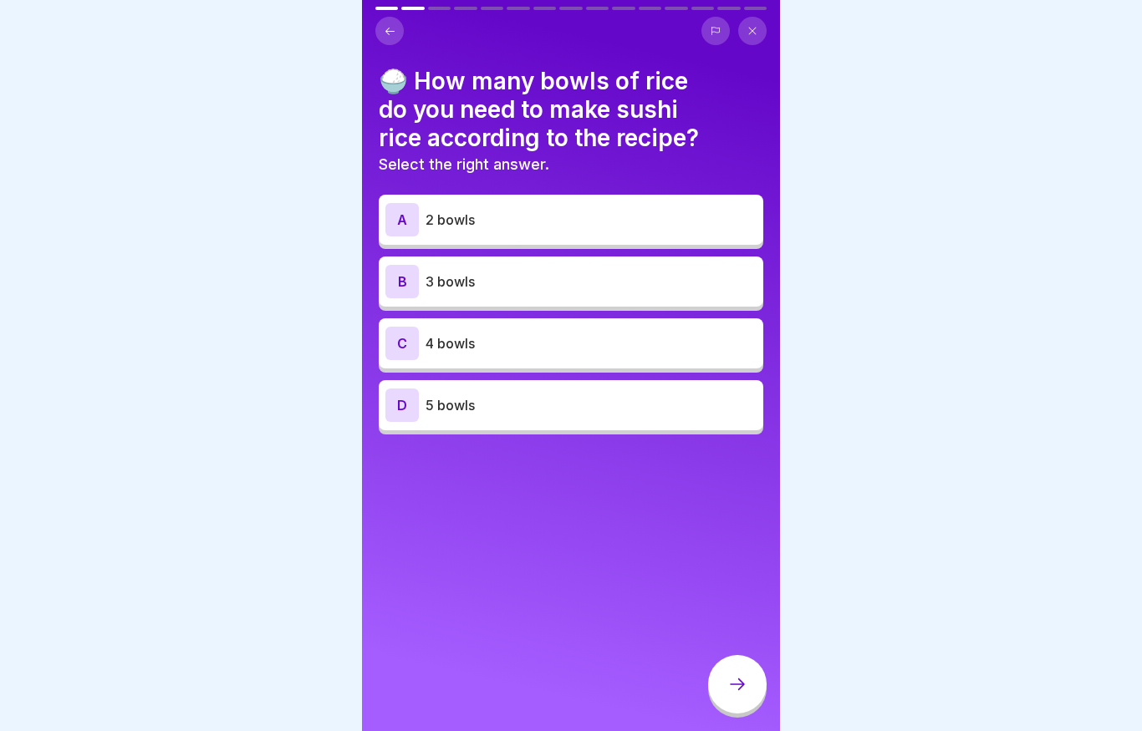
click at [525, 337] on p "4 bowls" at bounding box center [590, 343] width 331 height 20
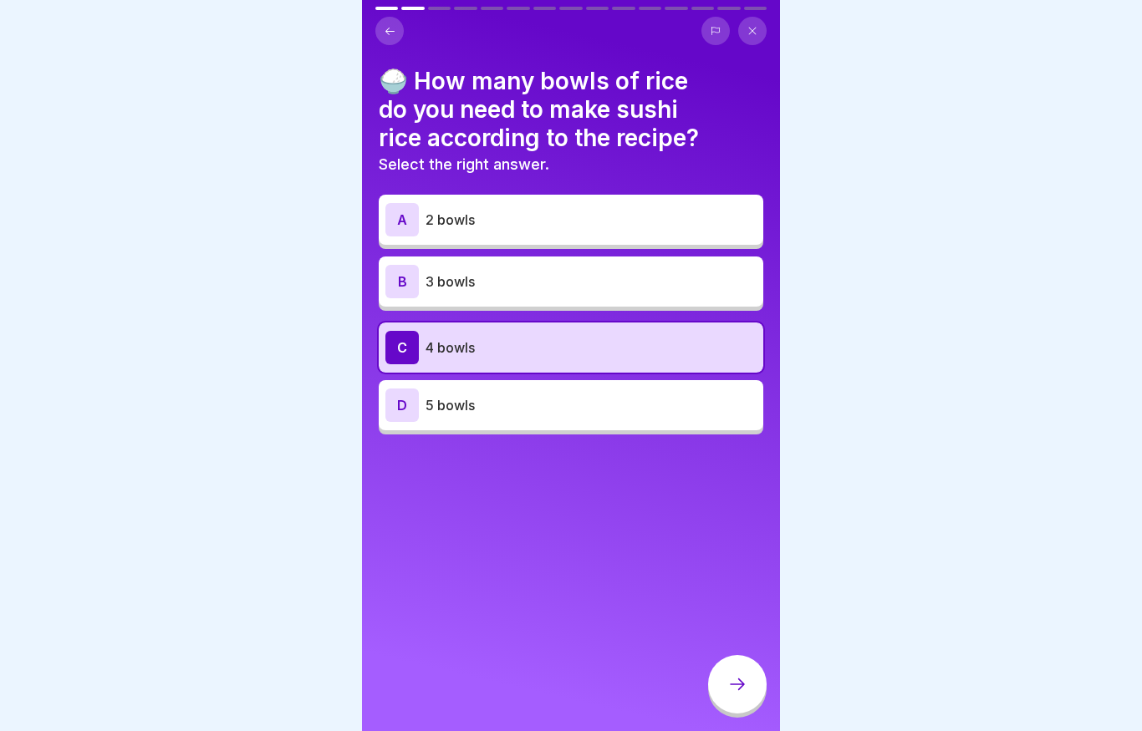
click at [730, 669] on div at bounding box center [737, 684] width 58 height 58
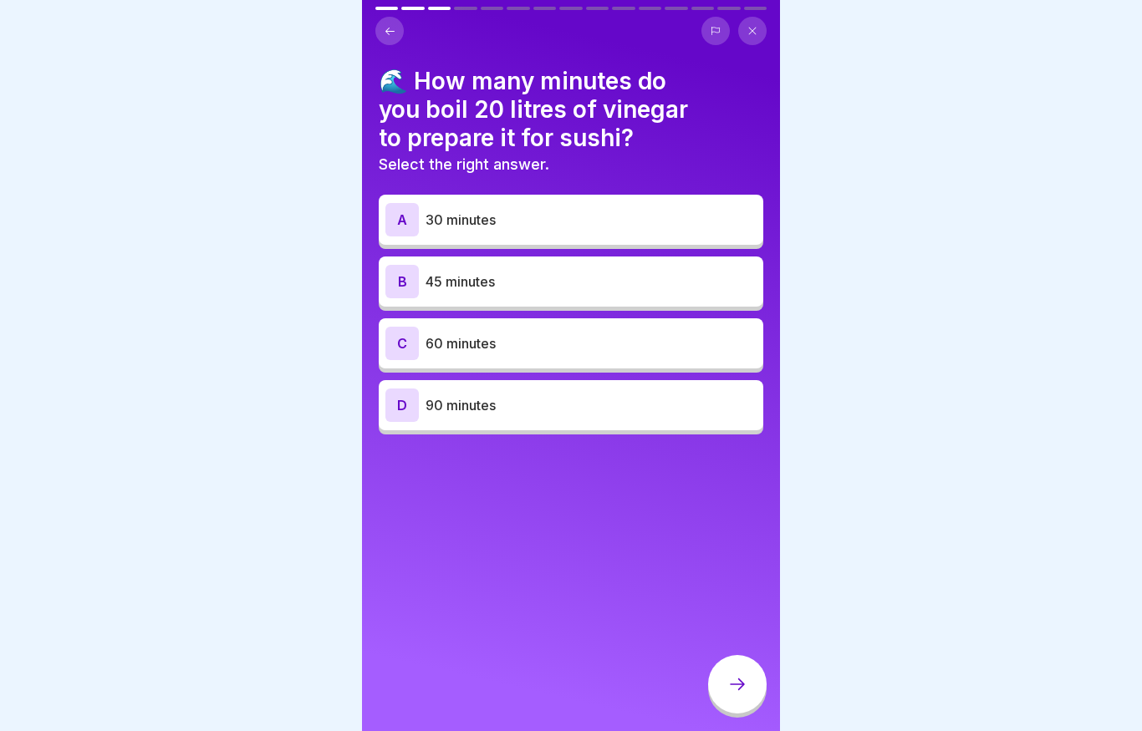
click at [484, 338] on p "60 minutes" at bounding box center [590, 343] width 331 height 20
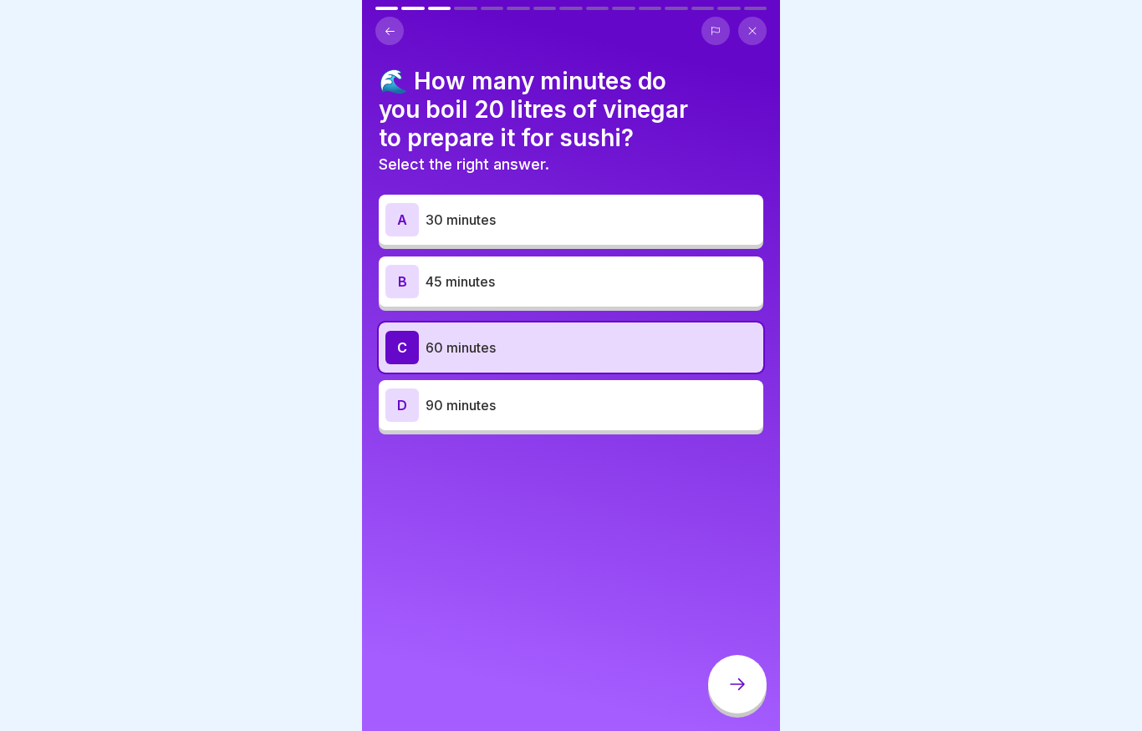
click at [733, 685] on icon at bounding box center [737, 684] width 20 height 20
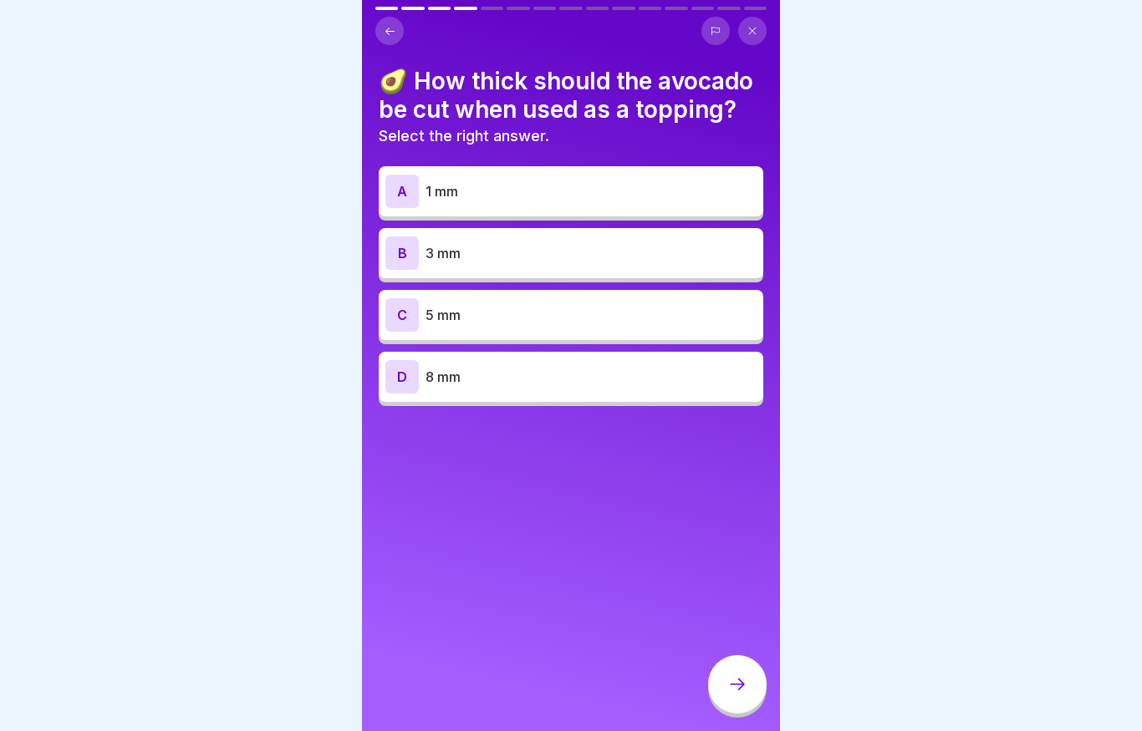
click at [524, 269] on div "B 3 mm" at bounding box center [571, 253] width 384 height 50
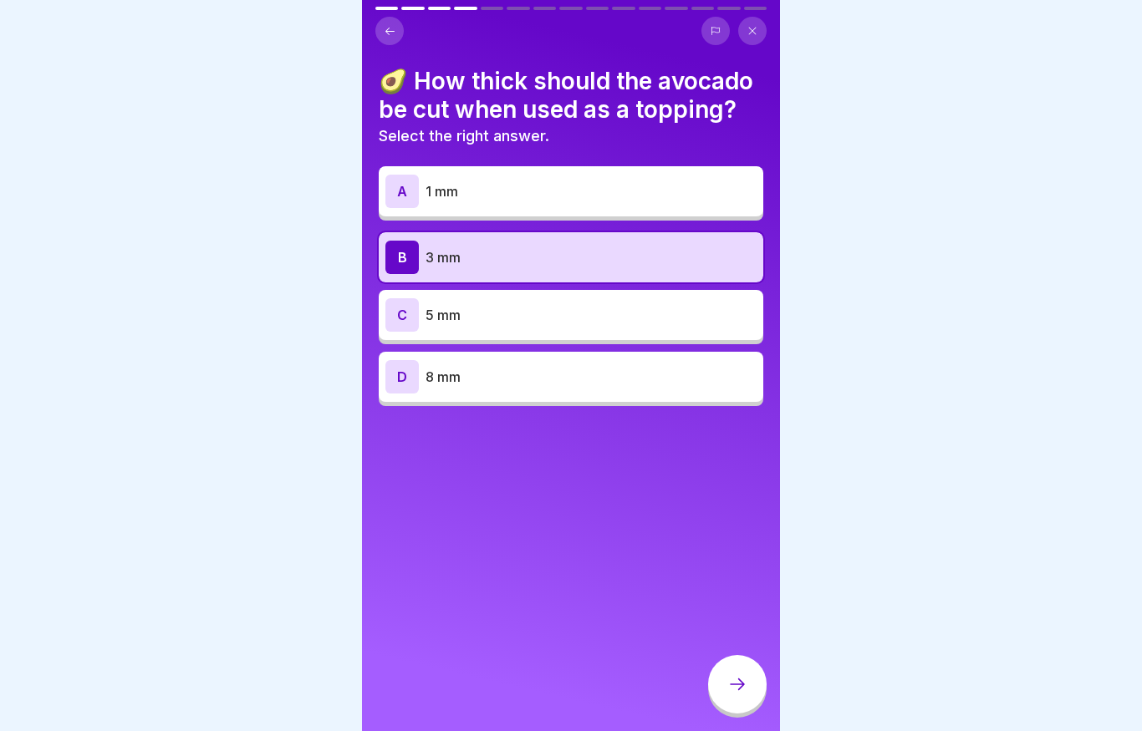
click at [734, 669] on div at bounding box center [737, 684] width 58 height 58
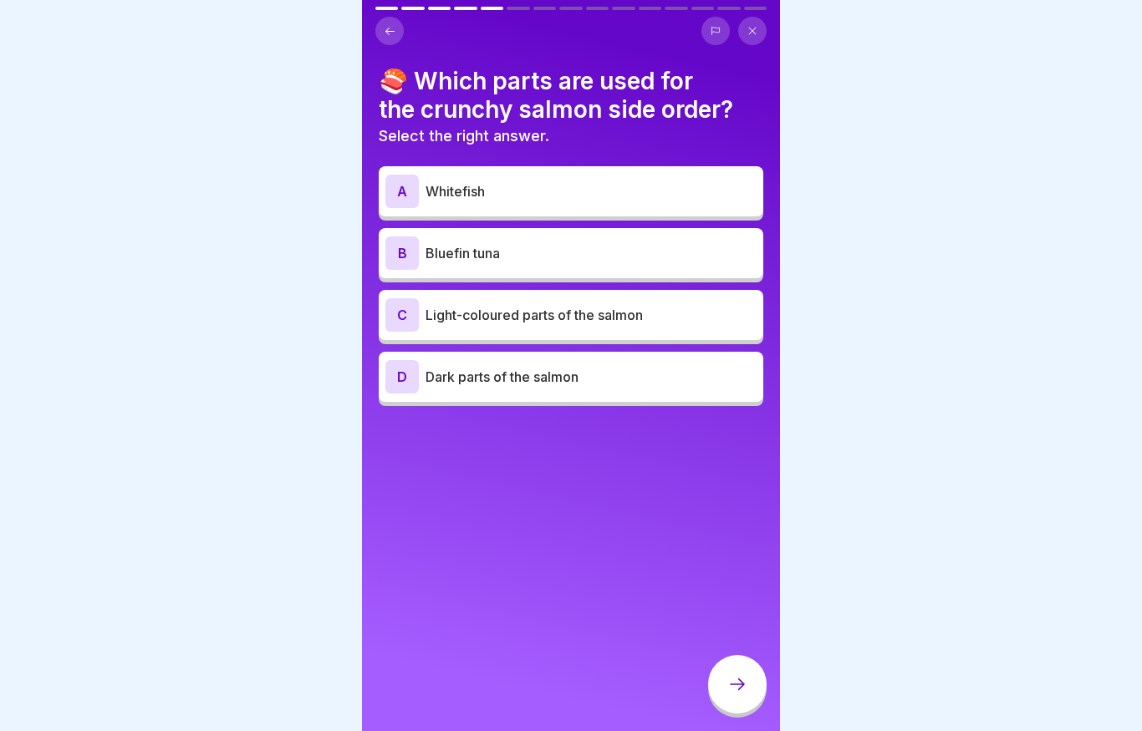
click at [493, 379] on p "Dark parts of the salmon" at bounding box center [590, 377] width 331 height 20
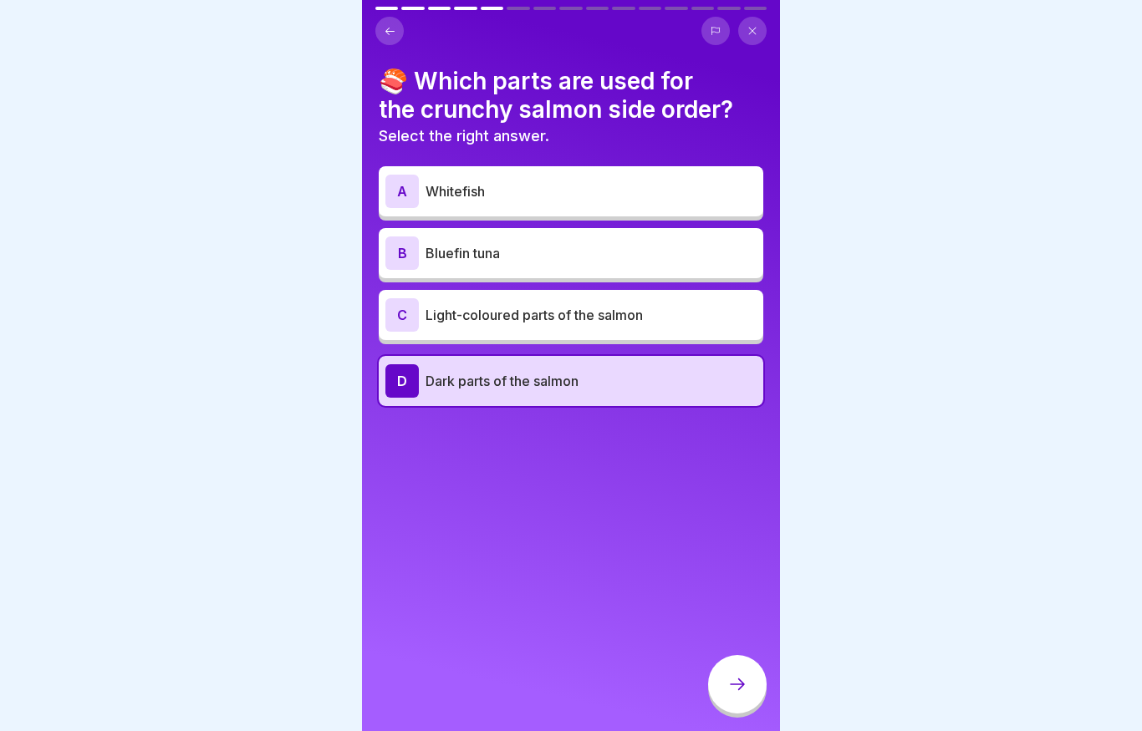
click at [746, 698] on div at bounding box center [737, 684] width 58 height 58
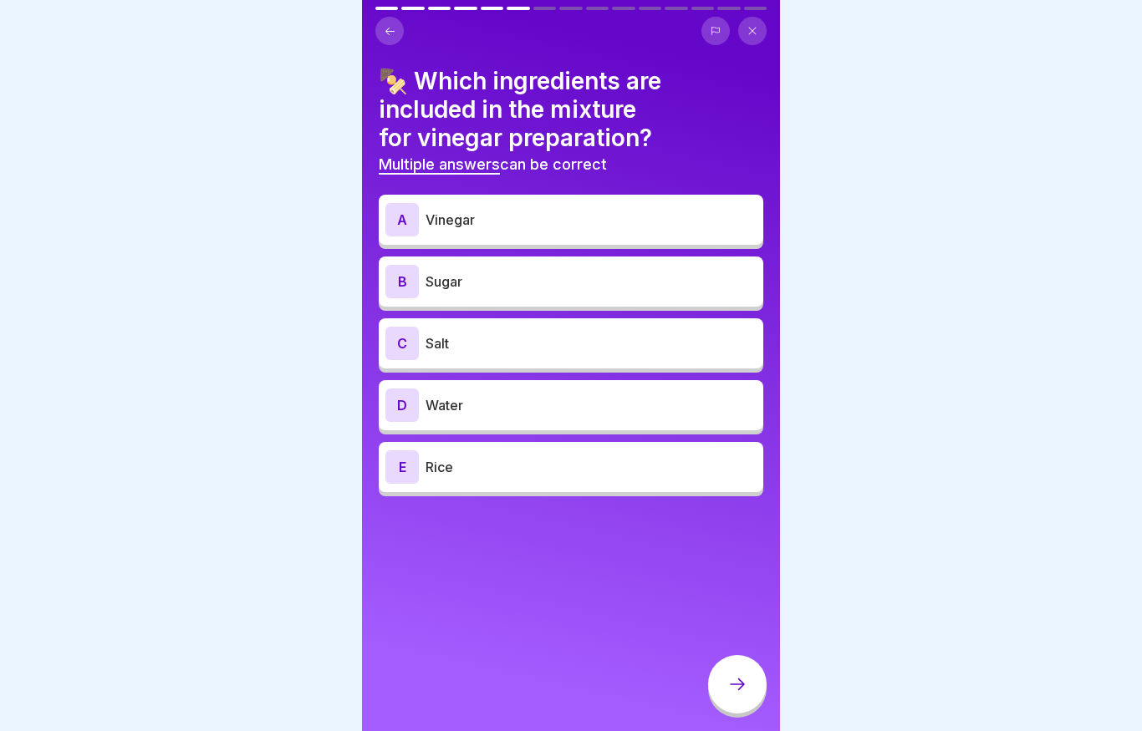
click at [494, 226] on p "Vinegar" at bounding box center [590, 220] width 331 height 20
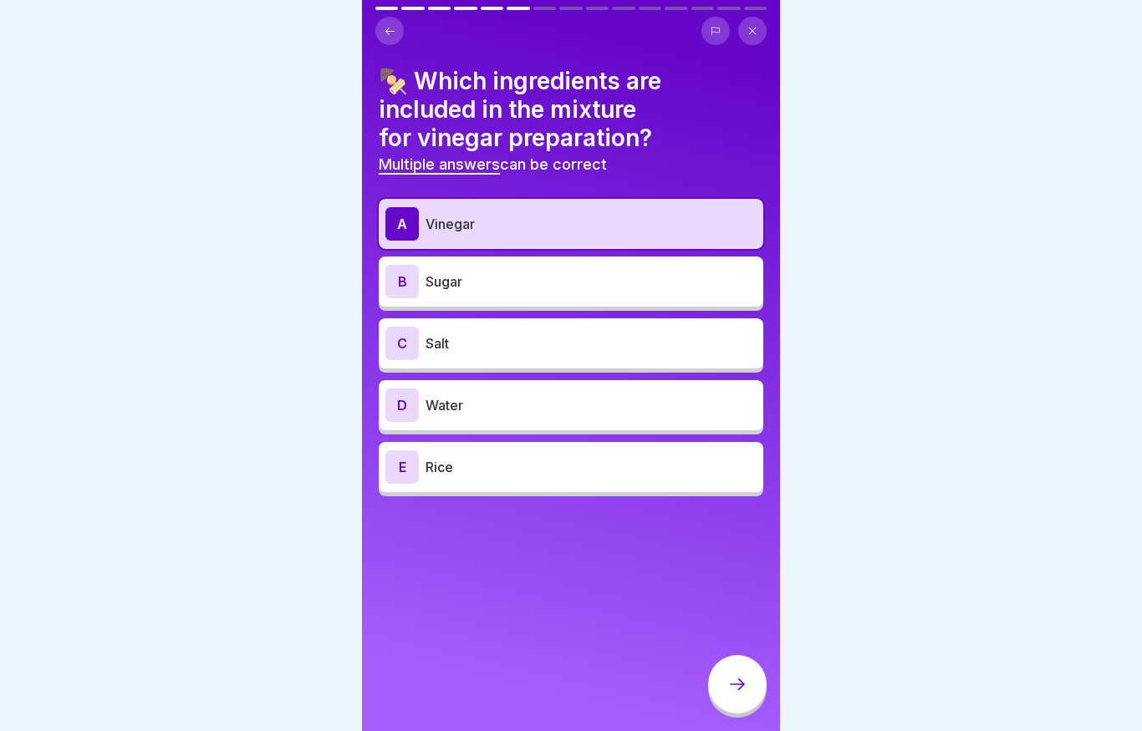
click at [497, 272] on p "Sugar" at bounding box center [590, 282] width 331 height 20
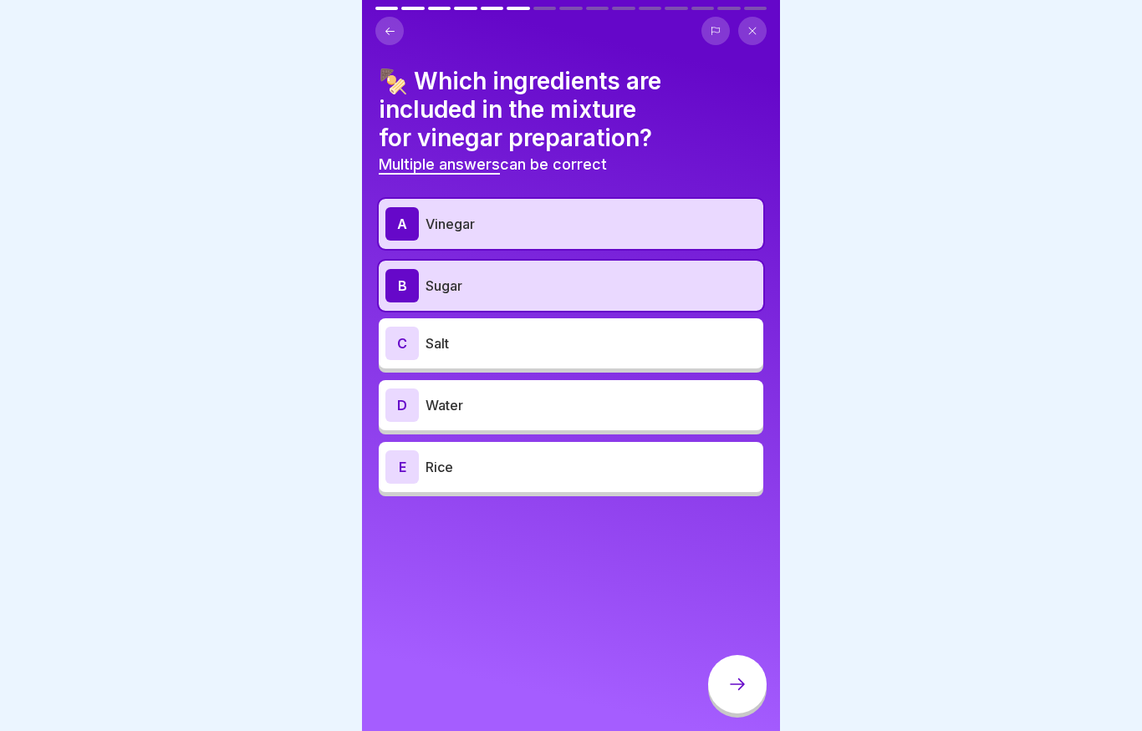
click at [488, 338] on p "Salt" at bounding box center [590, 343] width 331 height 20
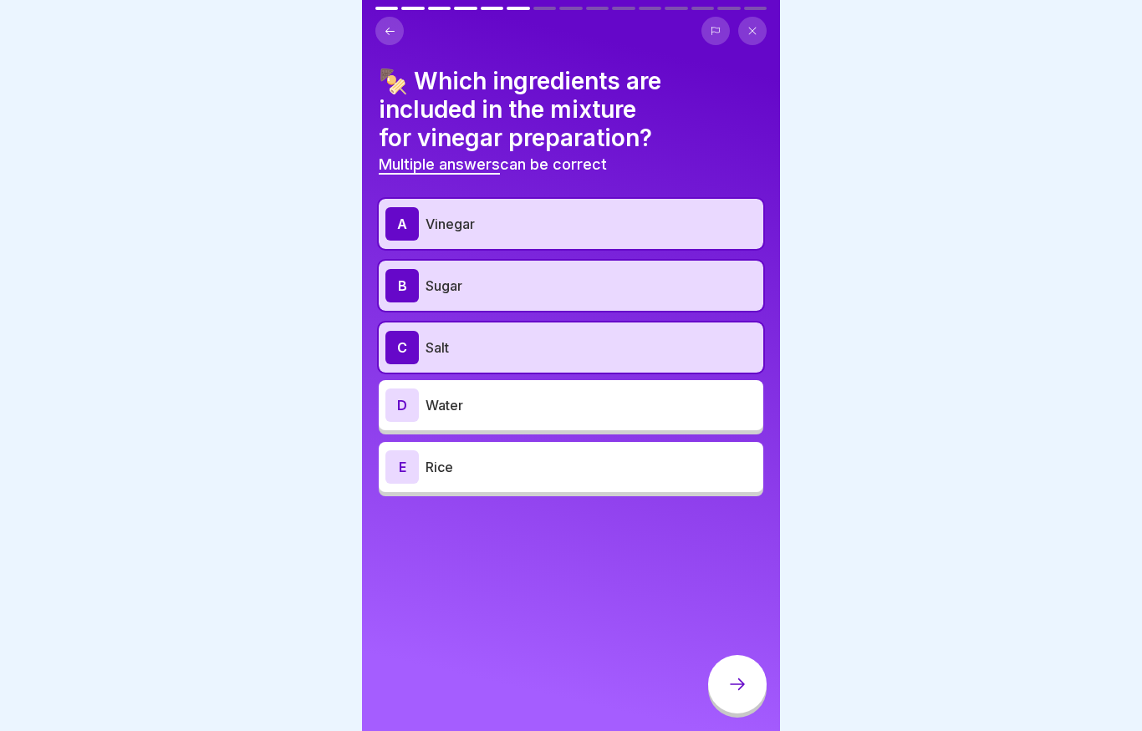
click at [491, 420] on div "D Water" at bounding box center [570, 405] width 371 height 33
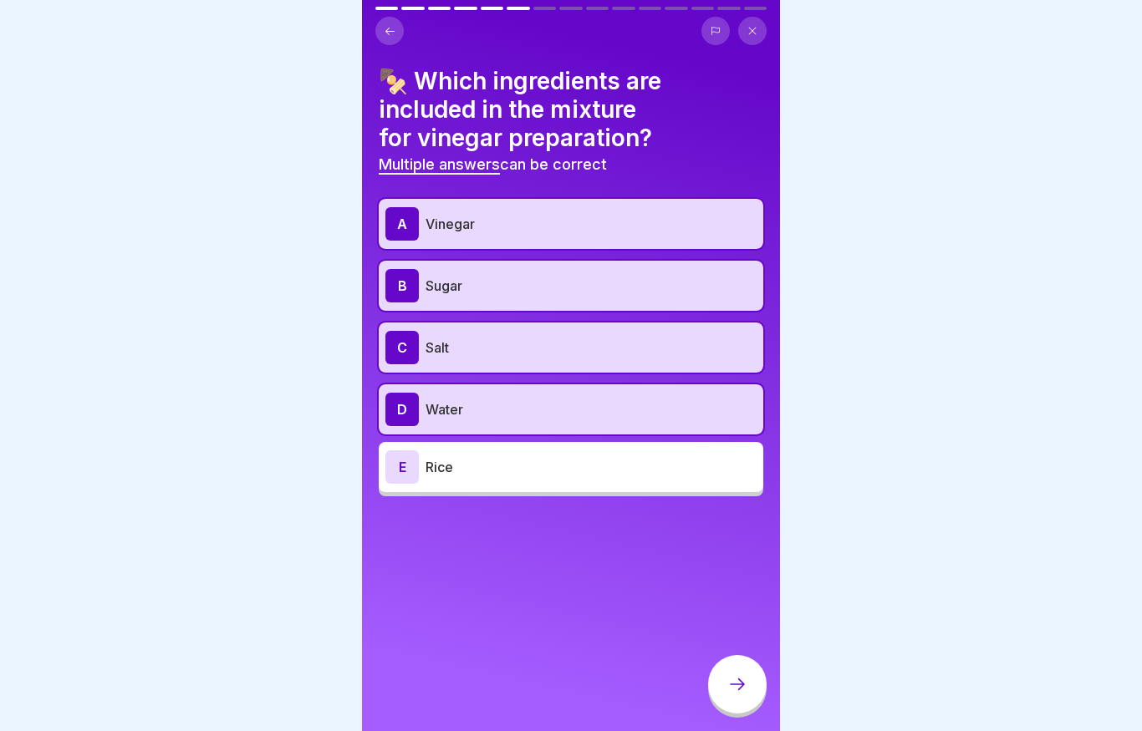
click at [495, 474] on p "Rice" at bounding box center [590, 467] width 331 height 20
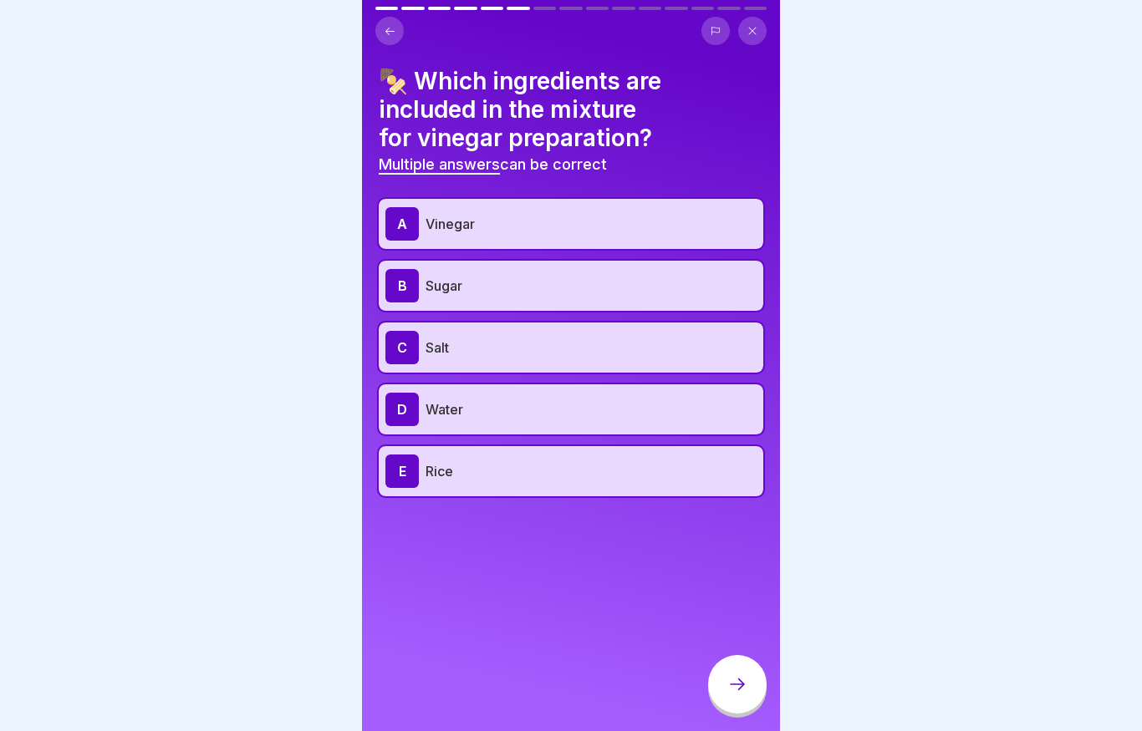
click at [732, 692] on icon at bounding box center [737, 684] width 20 height 20
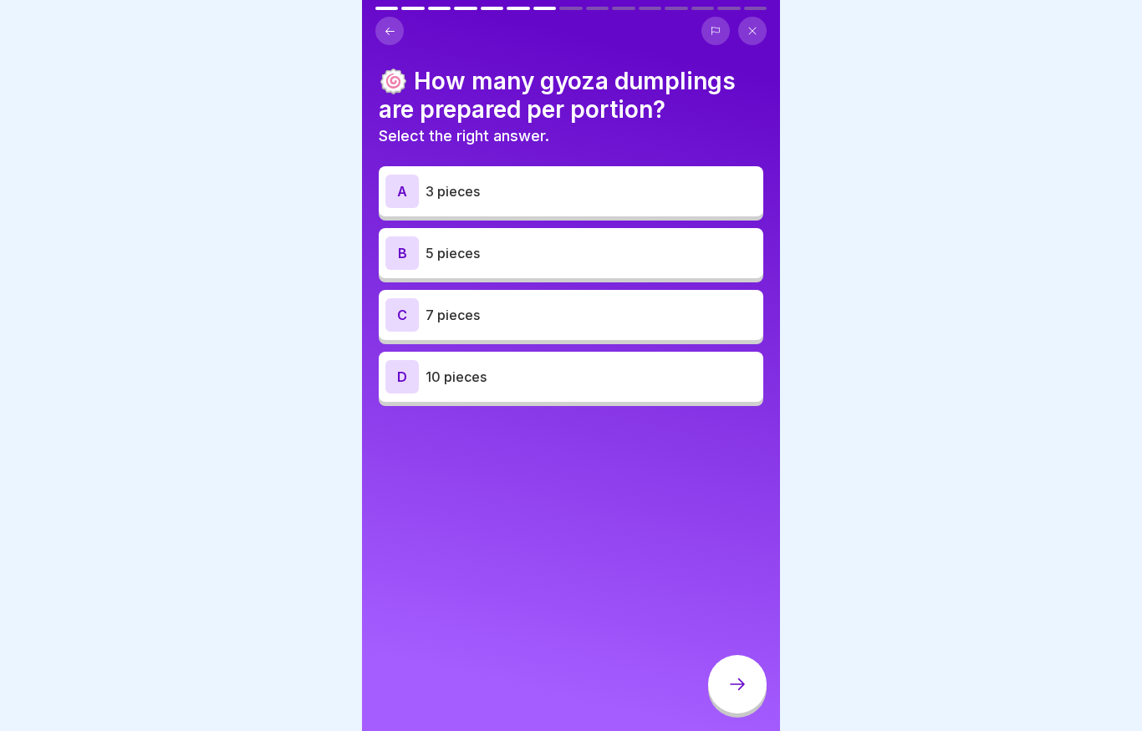
click at [488, 268] on div "B 5 pieces" at bounding box center [570, 252] width 371 height 33
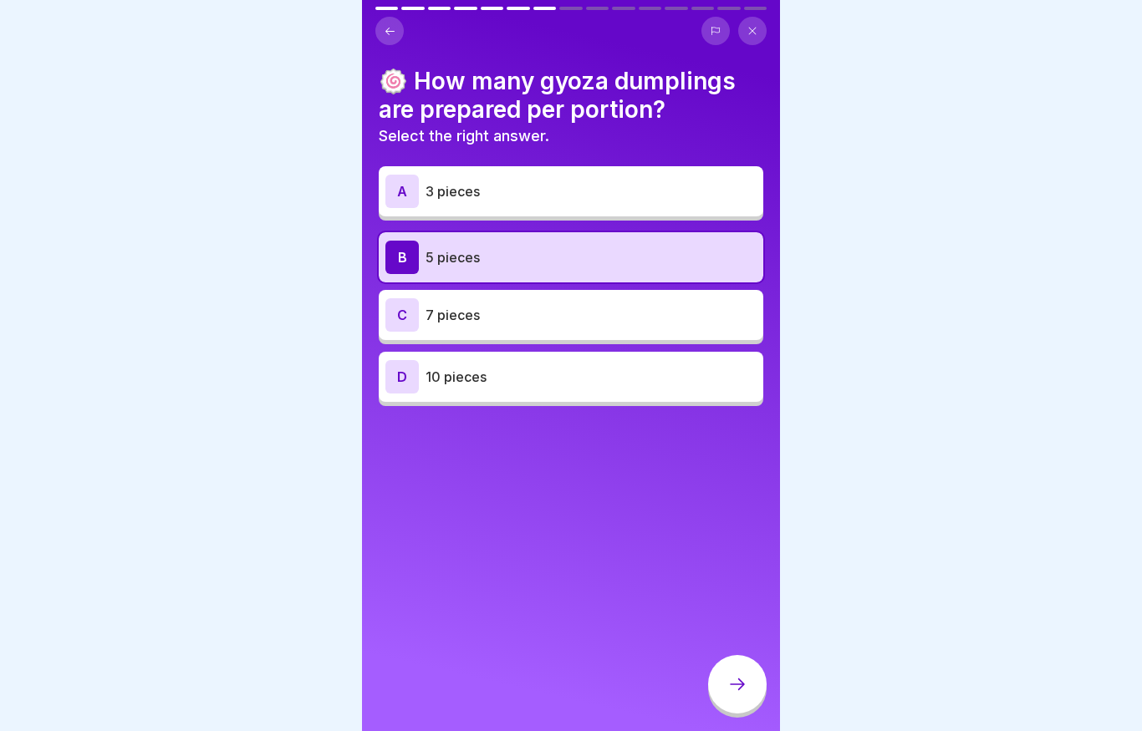
click at [732, 687] on icon at bounding box center [737, 684] width 20 height 20
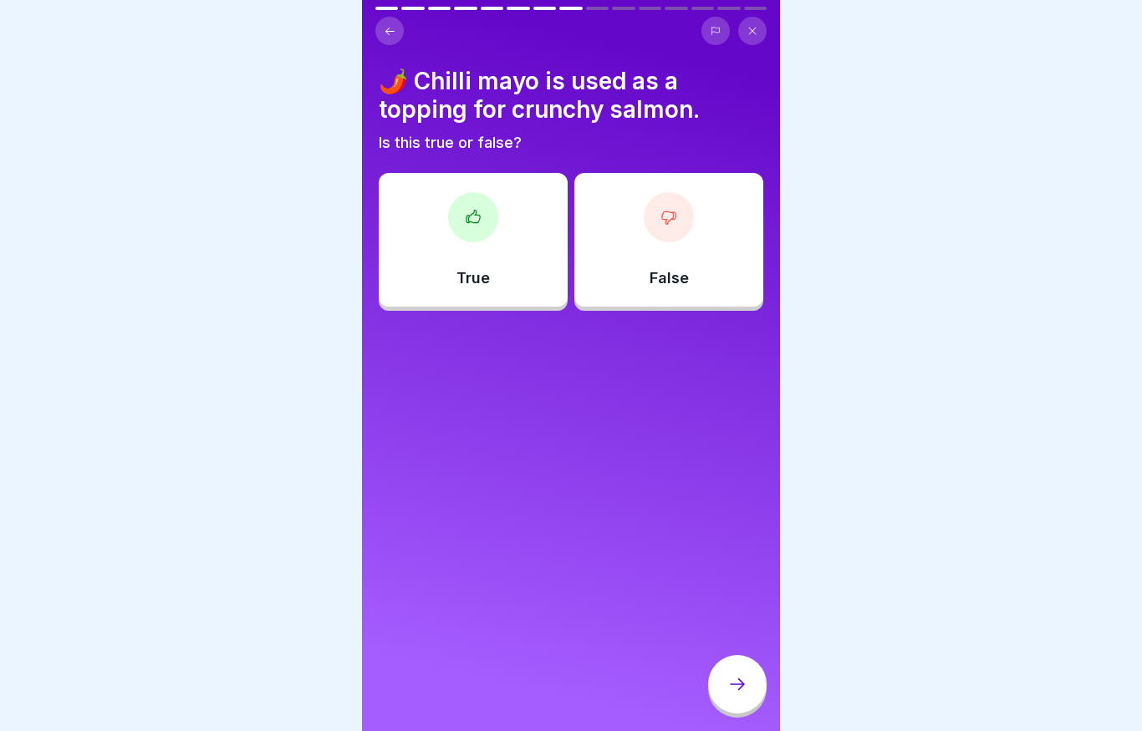
click at [533, 276] on div "True" at bounding box center [473, 240] width 189 height 134
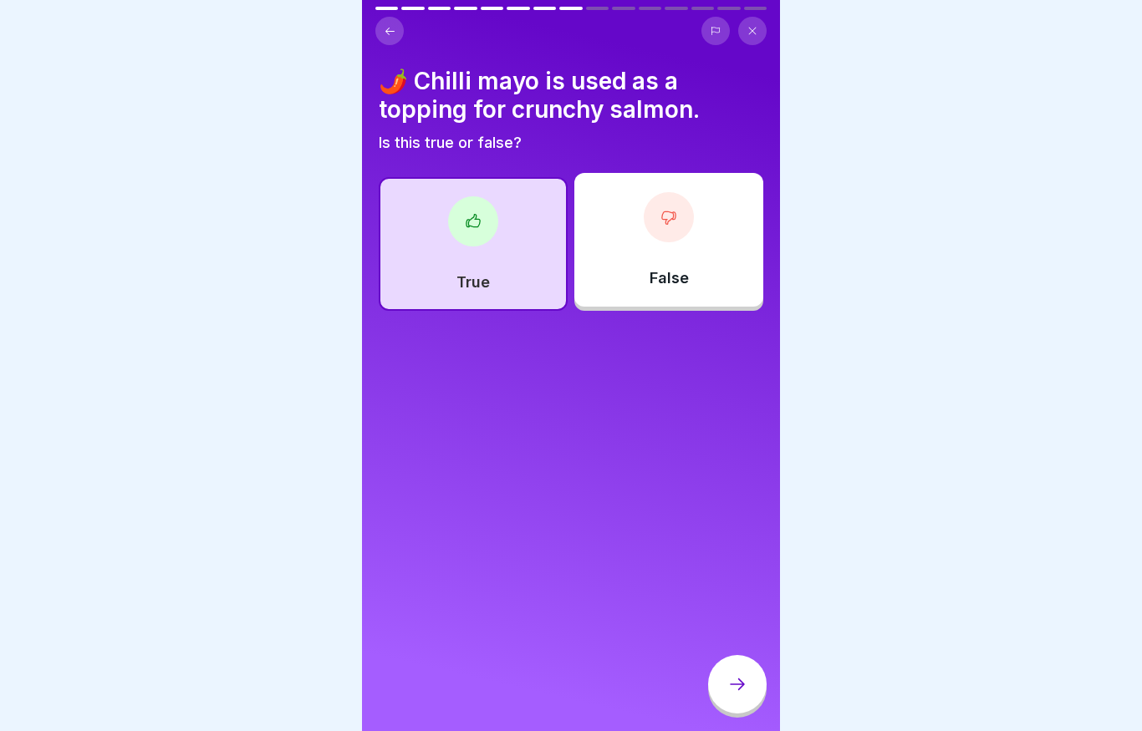
click at [745, 694] on icon at bounding box center [737, 684] width 20 height 20
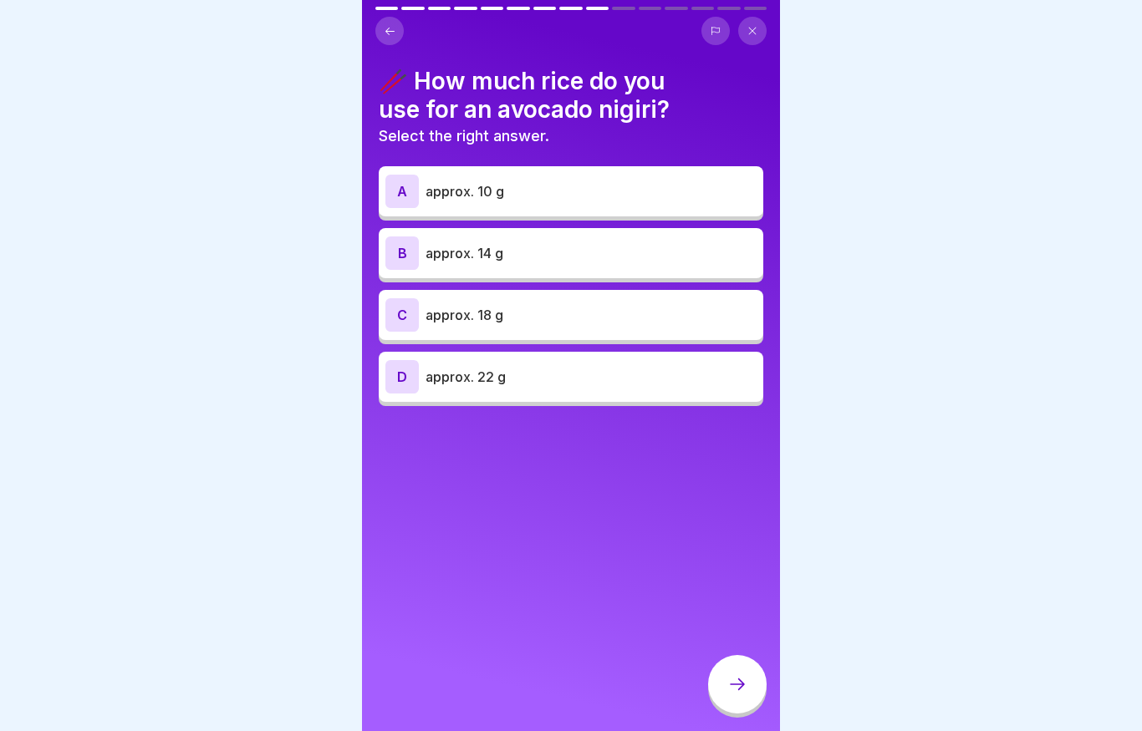
click at [554, 256] on p "approx. 14 g" at bounding box center [590, 253] width 331 height 20
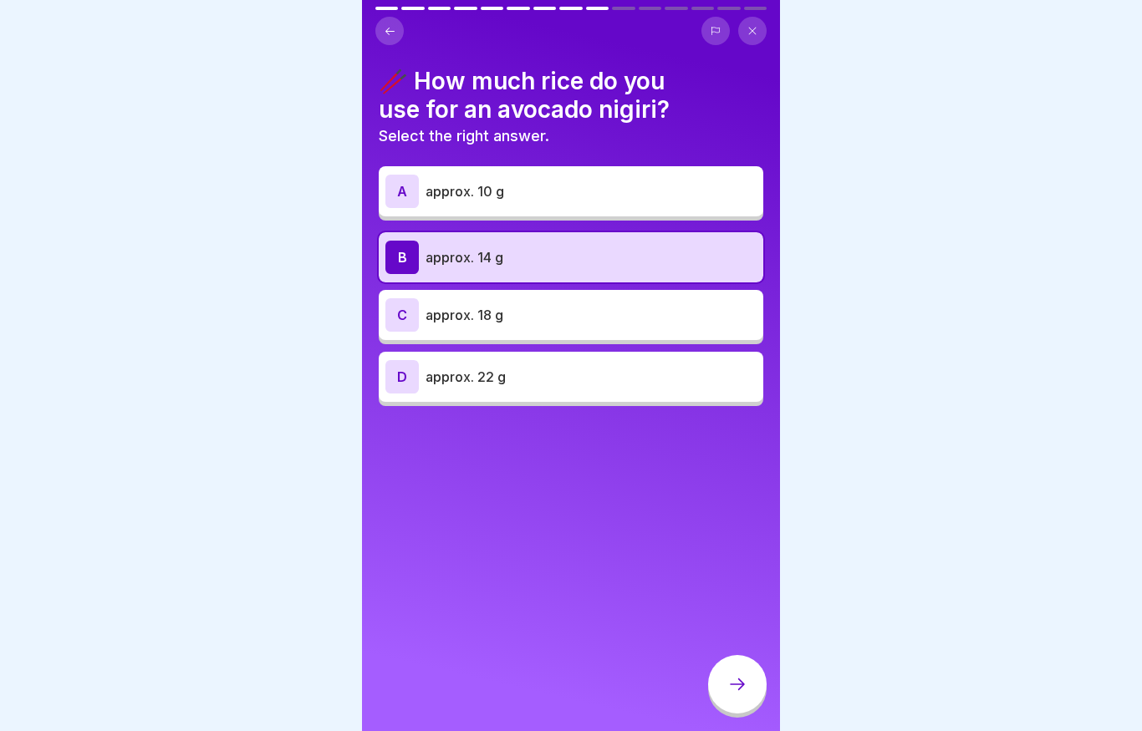
click at [732, 686] on icon at bounding box center [737, 684] width 20 height 20
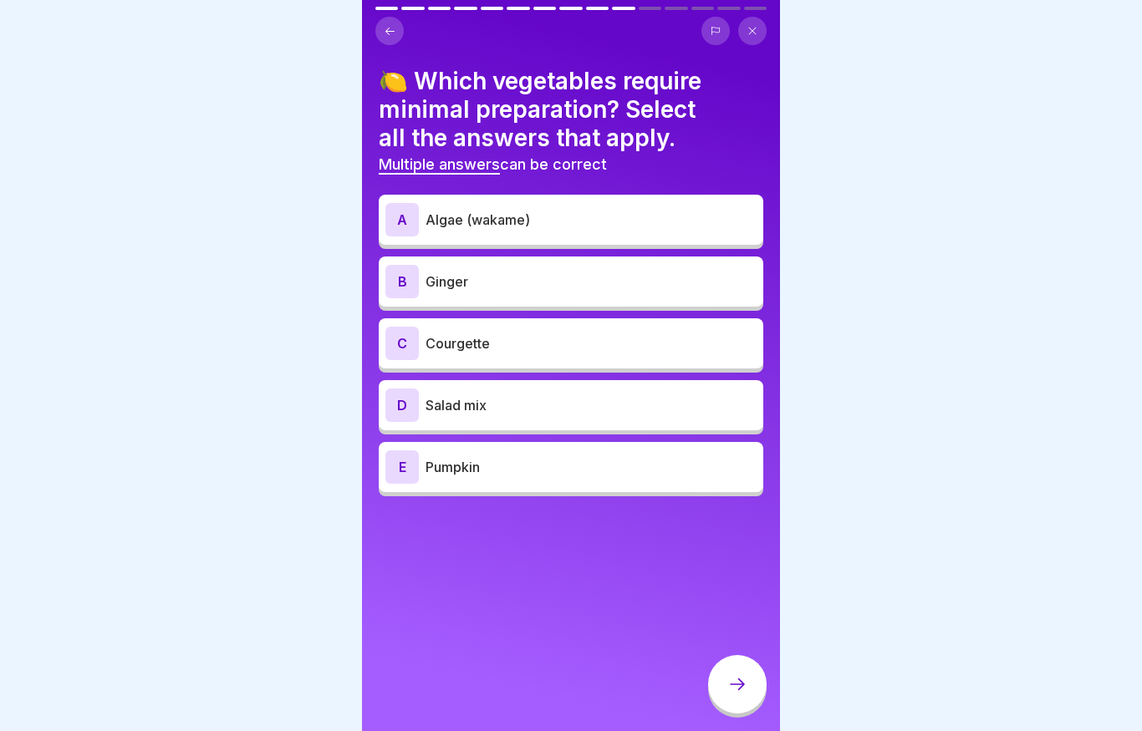
click at [532, 270] on div "B [PERSON_NAME]" at bounding box center [570, 281] width 371 height 33
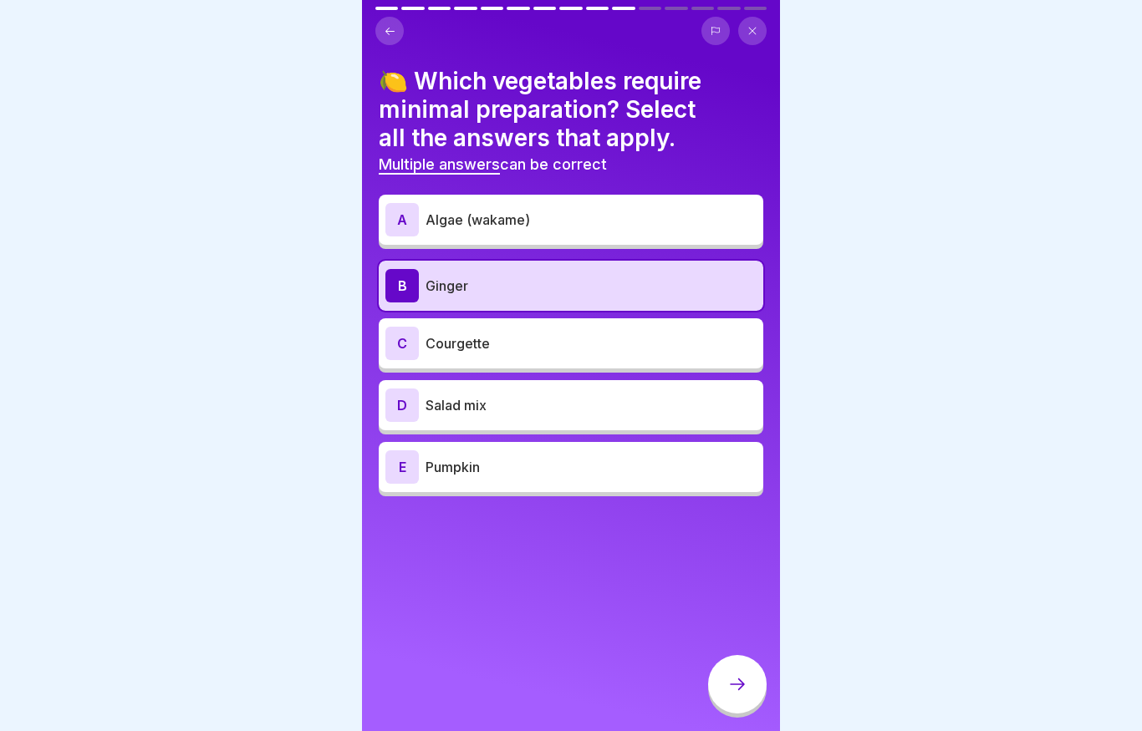
click at [552, 289] on p "Ginger" at bounding box center [590, 286] width 331 height 20
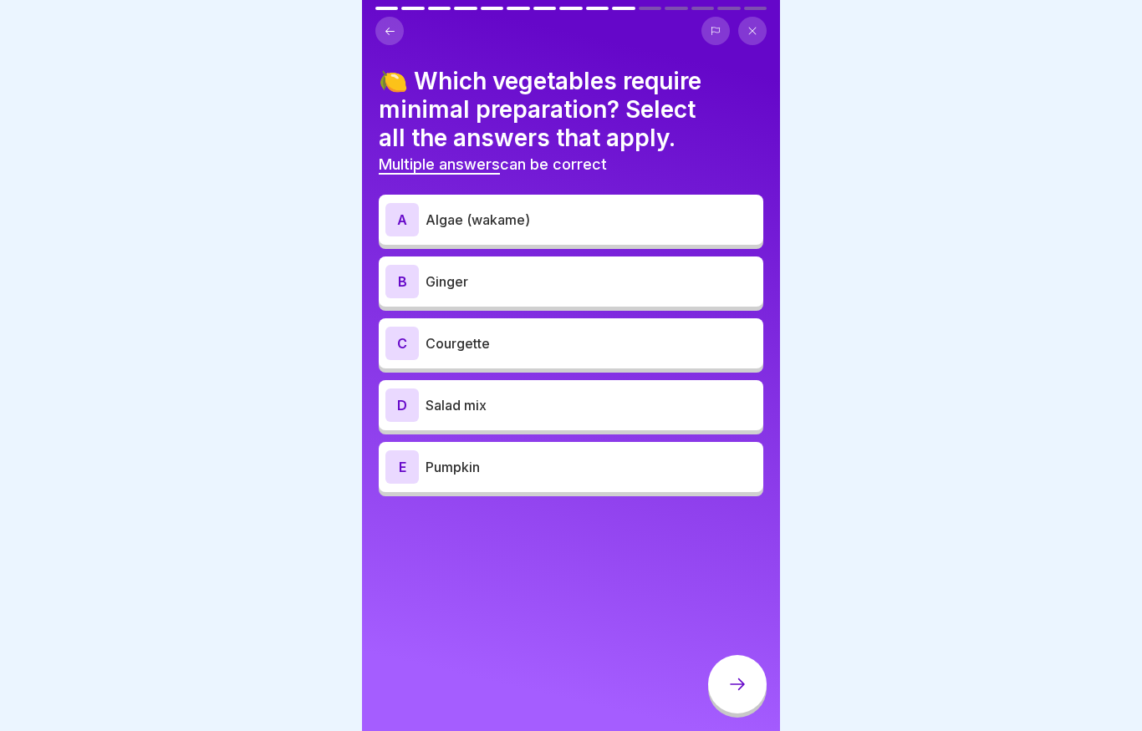
click at [532, 420] on div "D Salad mix" at bounding box center [570, 405] width 371 height 33
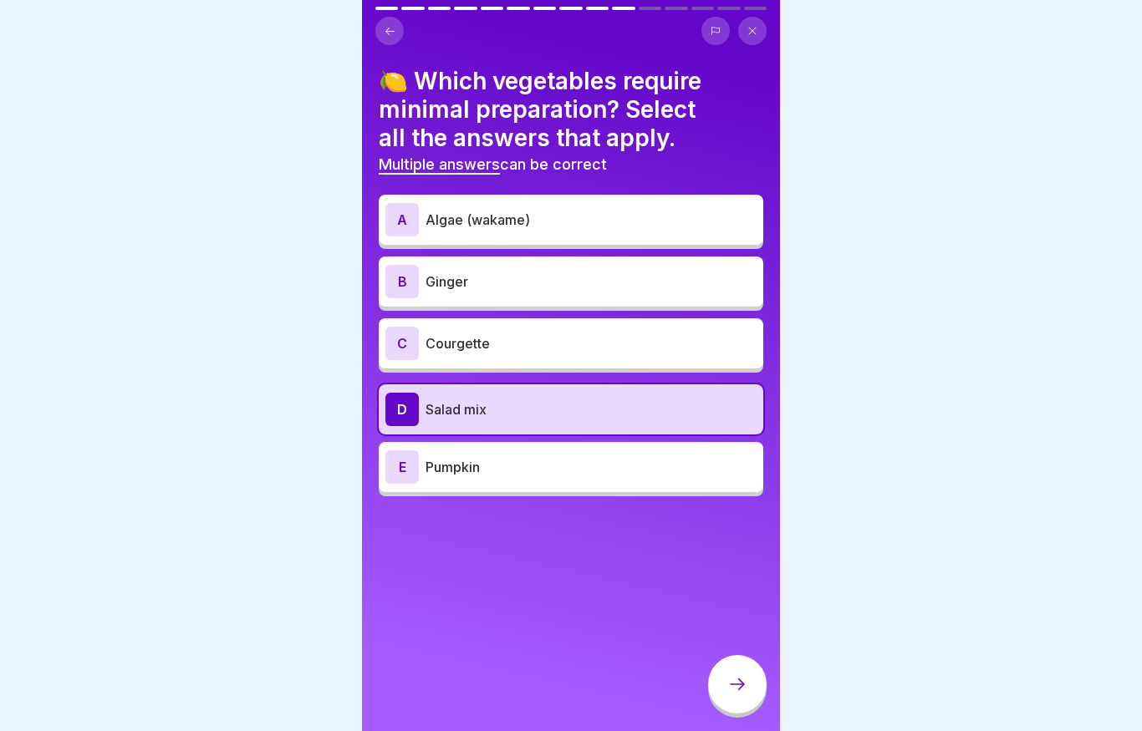
click at [562, 239] on div "A Algae (wakame)" at bounding box center [571, 220] width 384 height 50
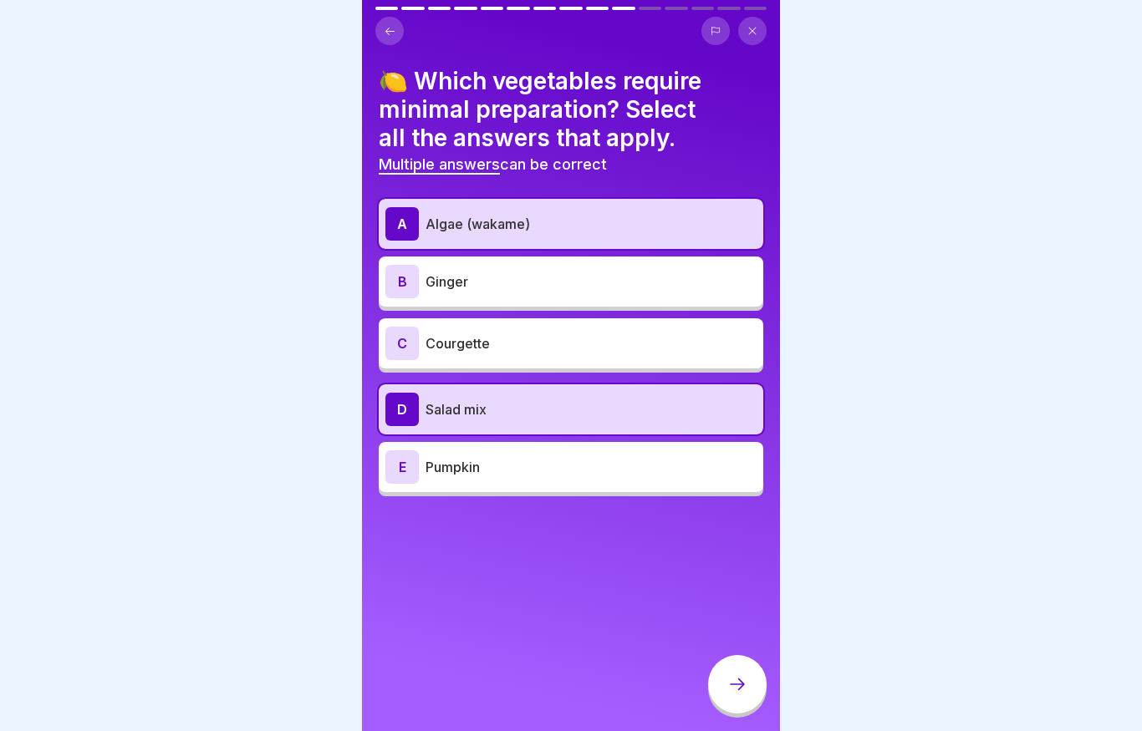
click at [546, 411] on p "Salad mix" at bounding box center [590, 409] width 331 height 20
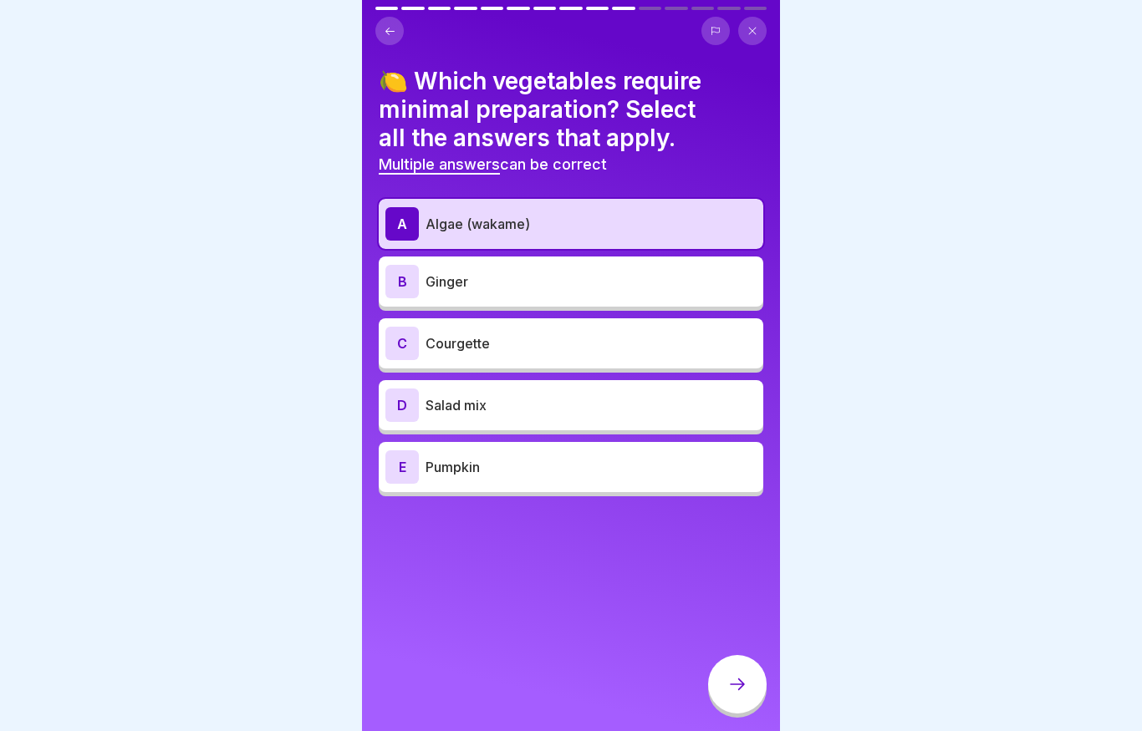
click at [583, 207] on div "A Algae (wakame)" at bounding box center [570, 223] width 371 height 33
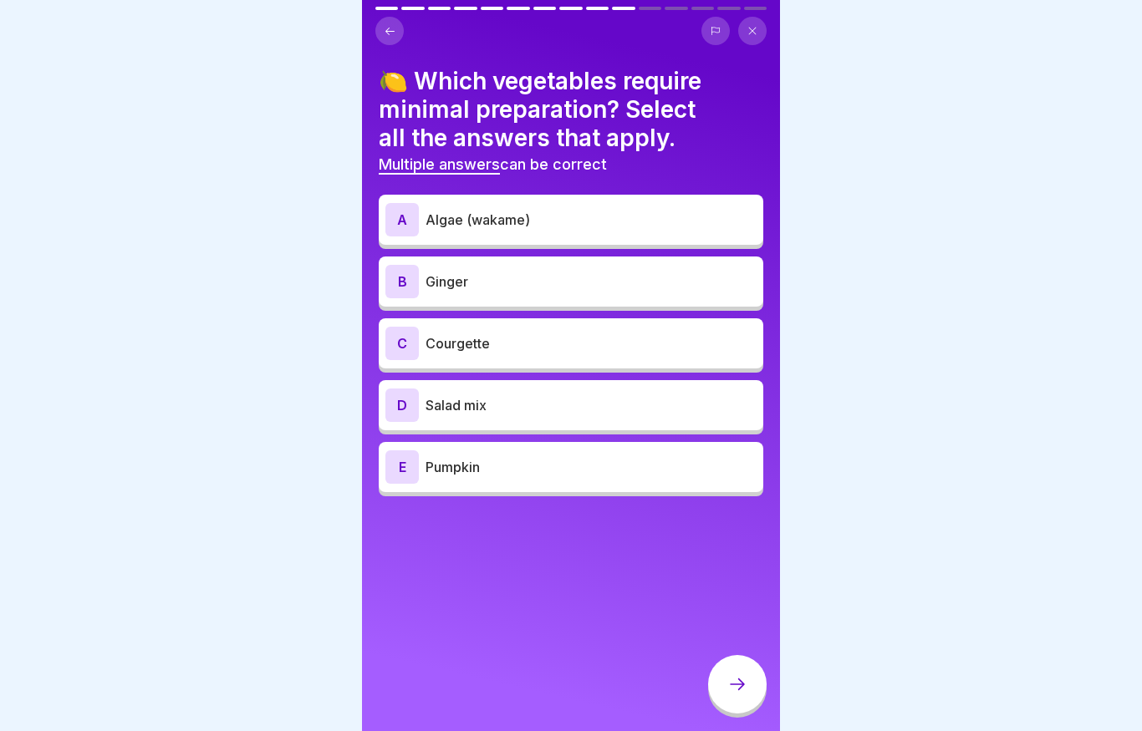
click at [510, 409] on p "Salad mix" at bounding box center [590, 405] width 331 height 20
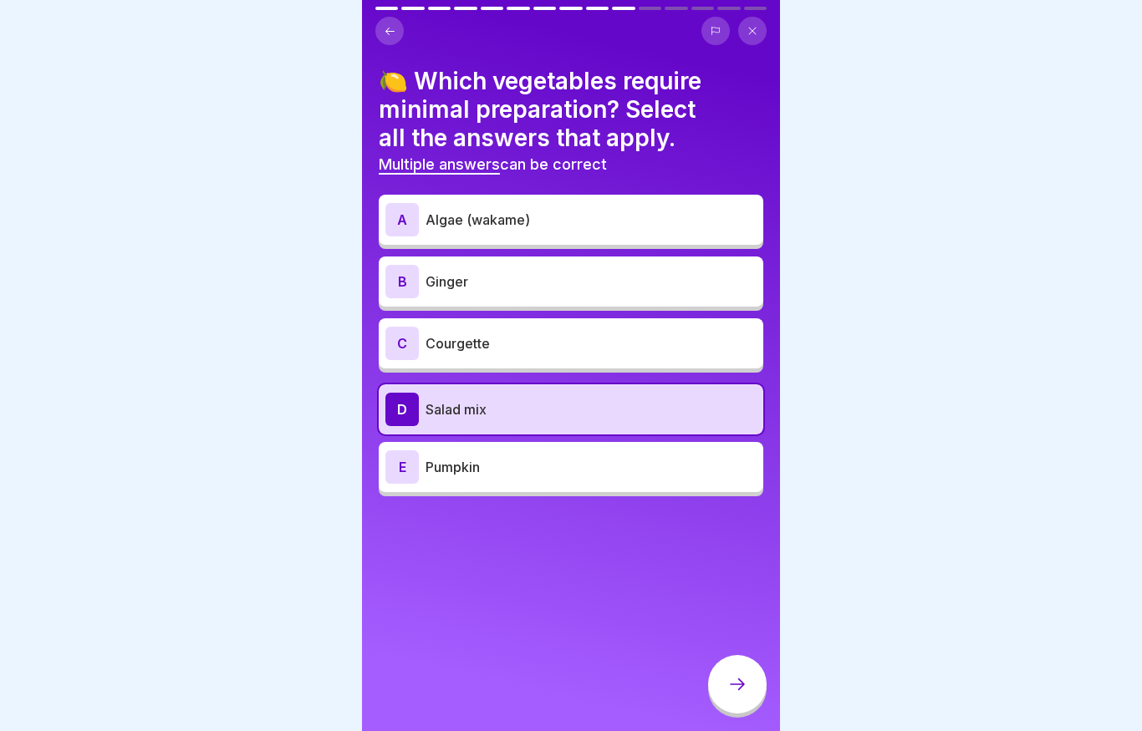
click at [510, 409] on p "Salad mix" at bounding box center [590, 409] width 331 height 20
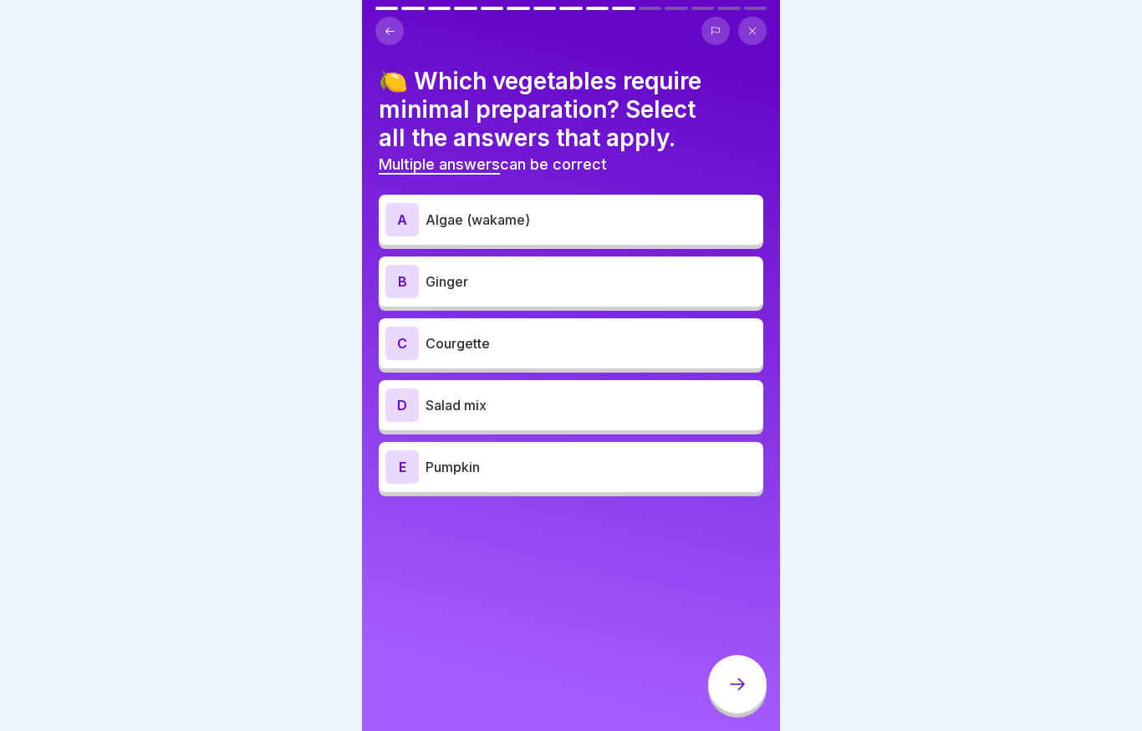
click at [551, 229] on div "A Algae (wakame)" at bounding box center [570, 219] width 371 height 33
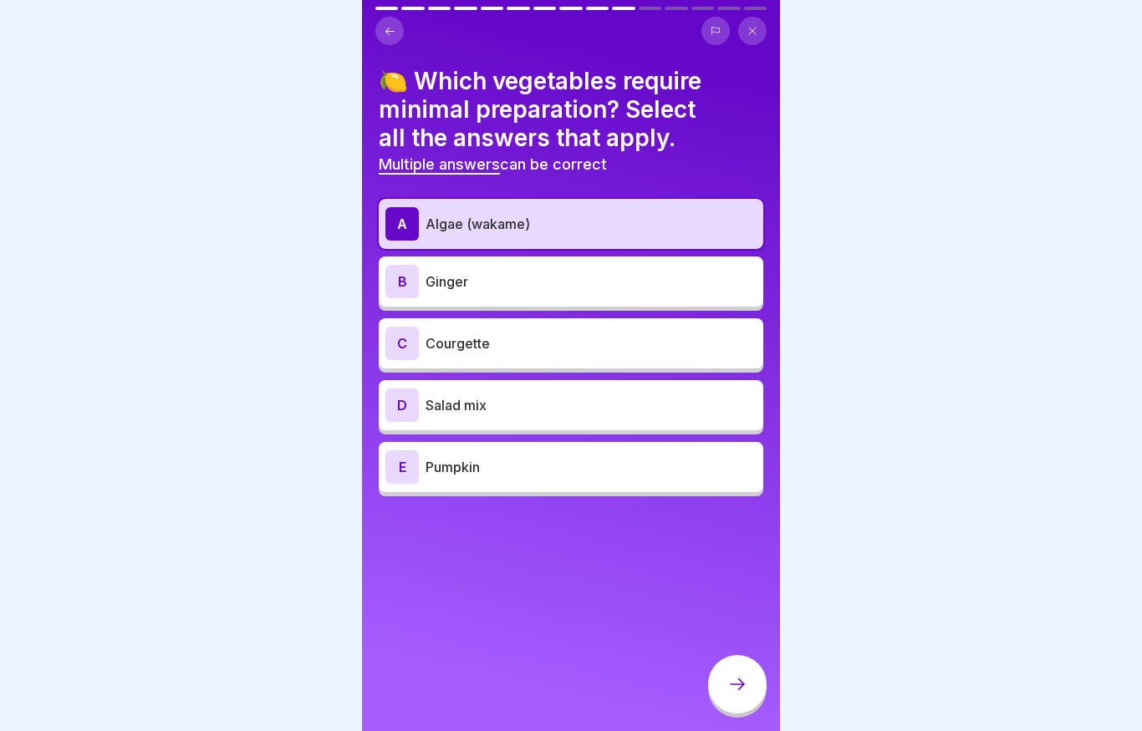
click at [730, 663] on div at bounding box center [737, 684] width 58 height 58
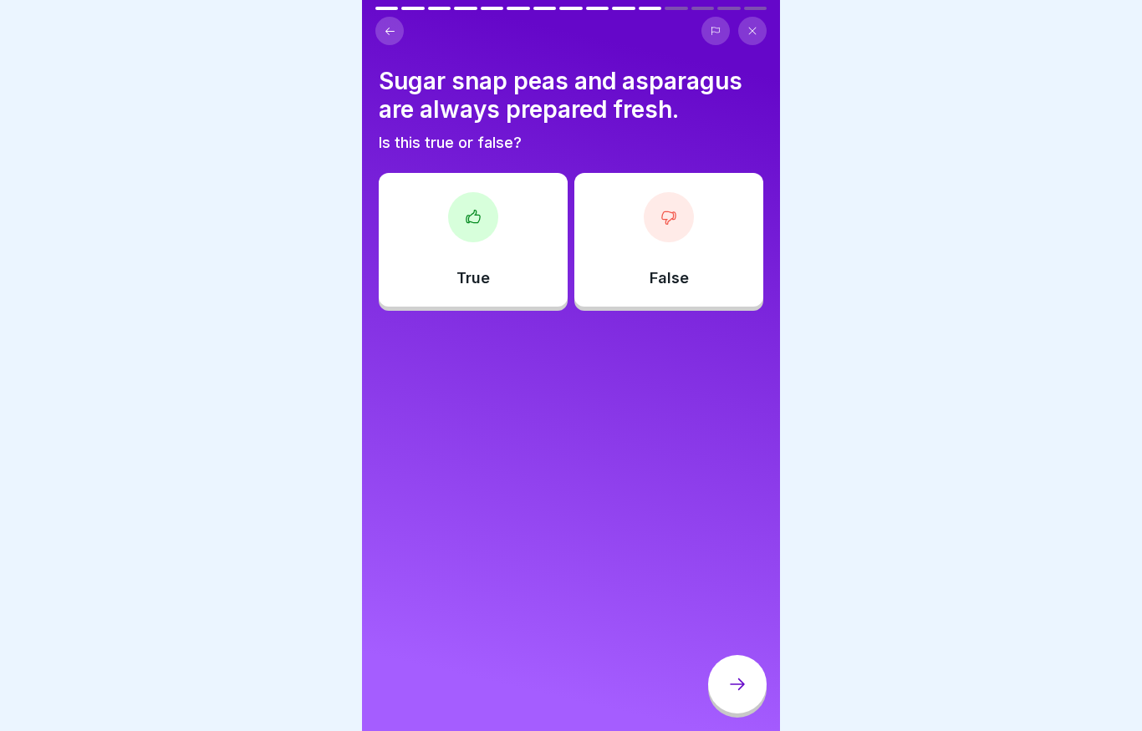
click at [397, 33] on button at bounding box center [389, 31] width 28 height 28
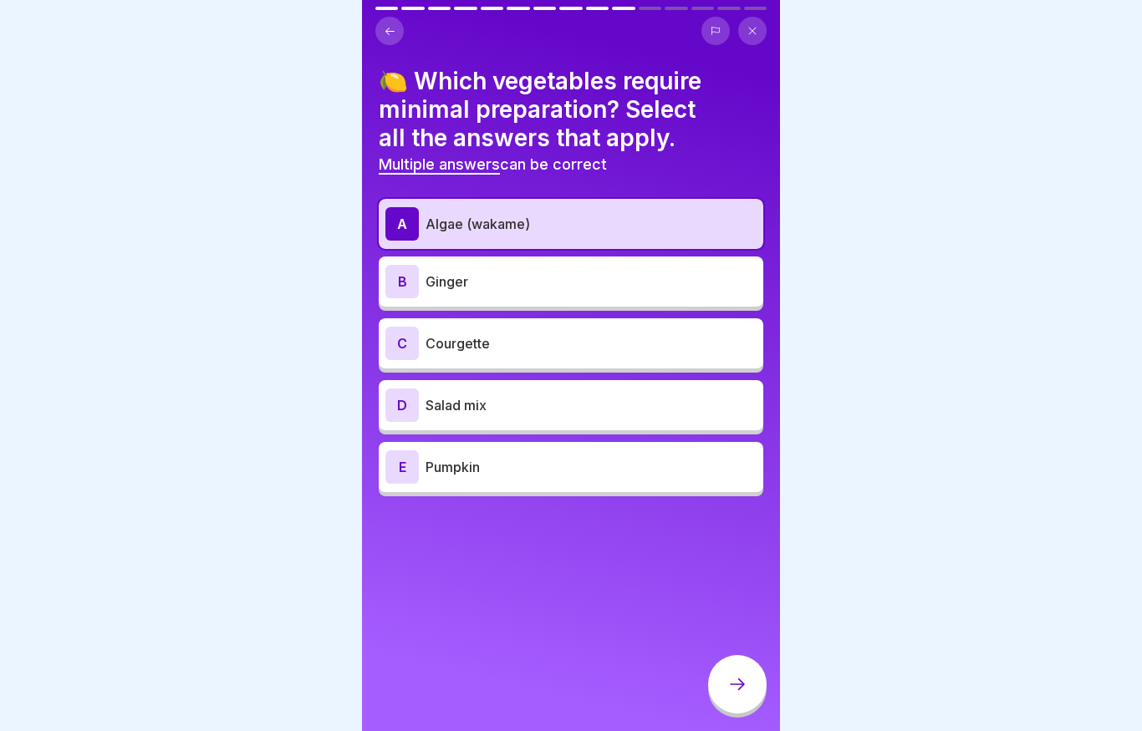
click at [736, 699] on div at bounding box center [737, 684] width 58 height 58
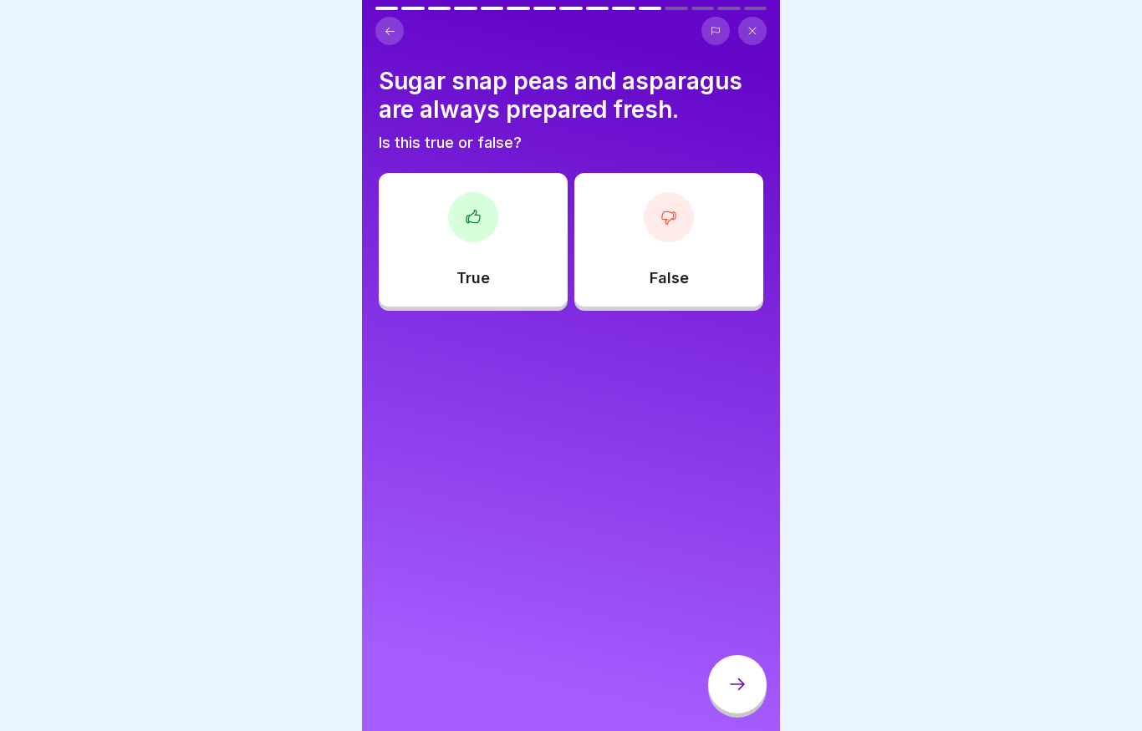
click at [498, 226] on div "True" at bounding box center [473, 240] width 189 height 134
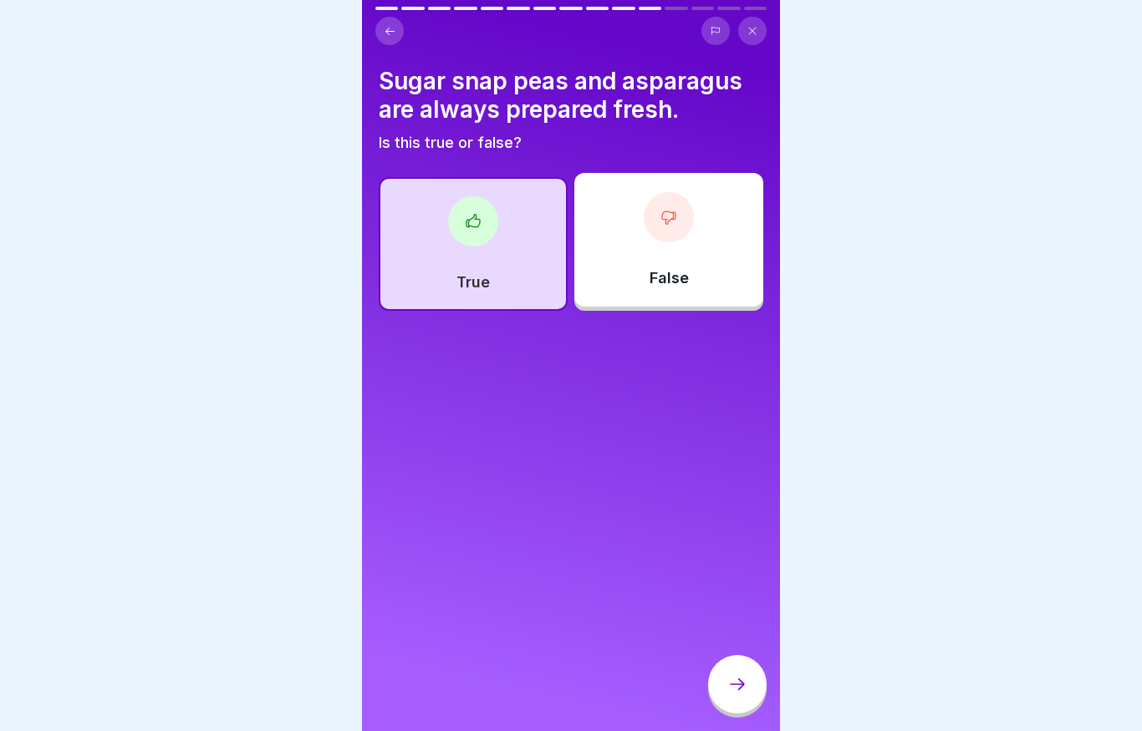
click at [465, 264] on div "True" at bounding box center [473, 244] width 189 height 134
click at [732, 690] on icon at bounding box center [737, 684] width 20 height 20
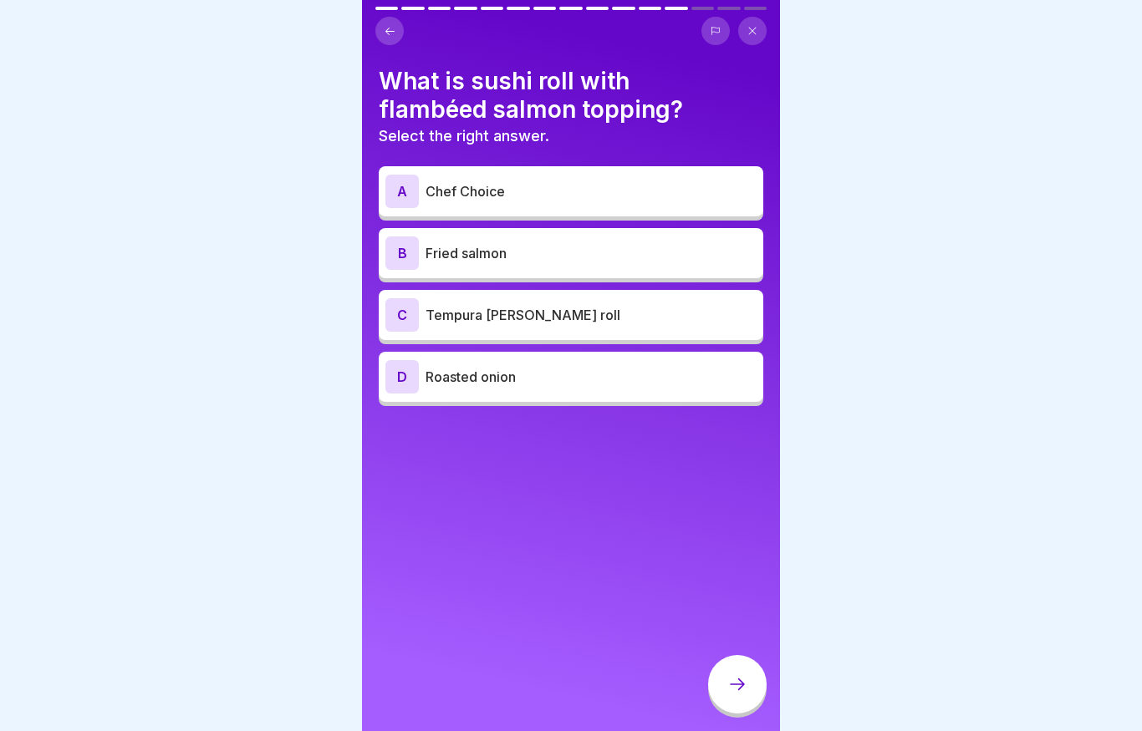
click at [561, 190] on p "Chef Choice" at bounding box center [590, 191] width 331 height 20
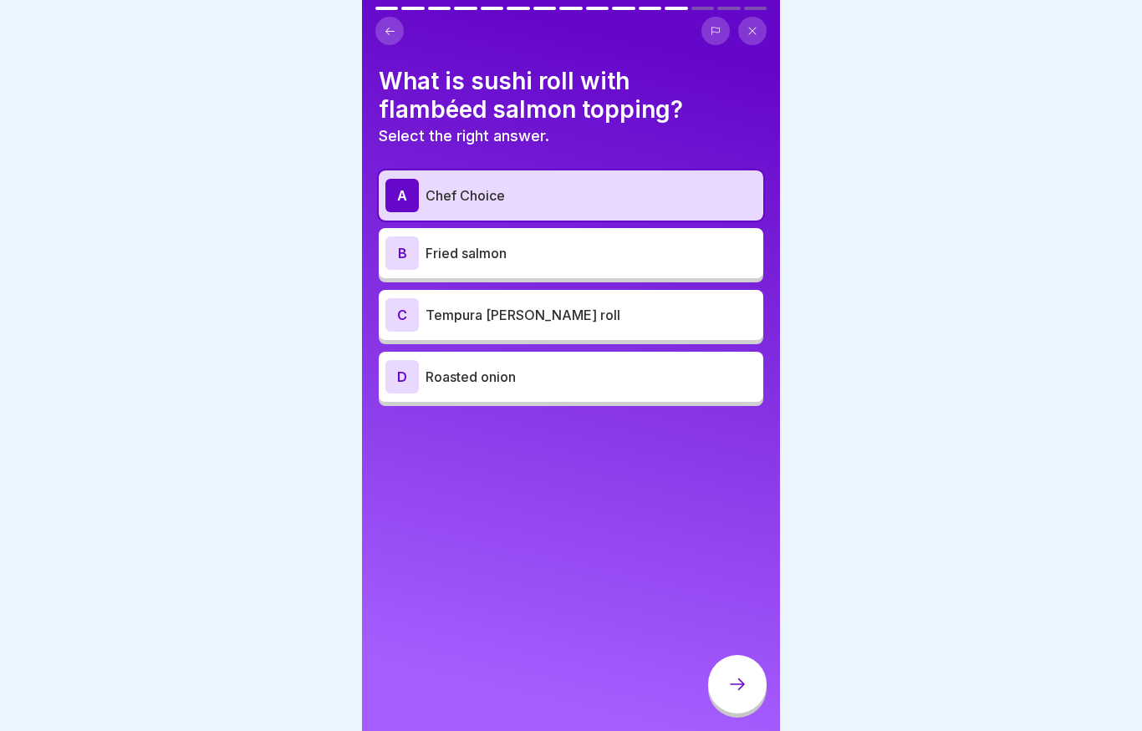
click at [744, 685] on icon at bounding box center [737, 685] width 15 height 12
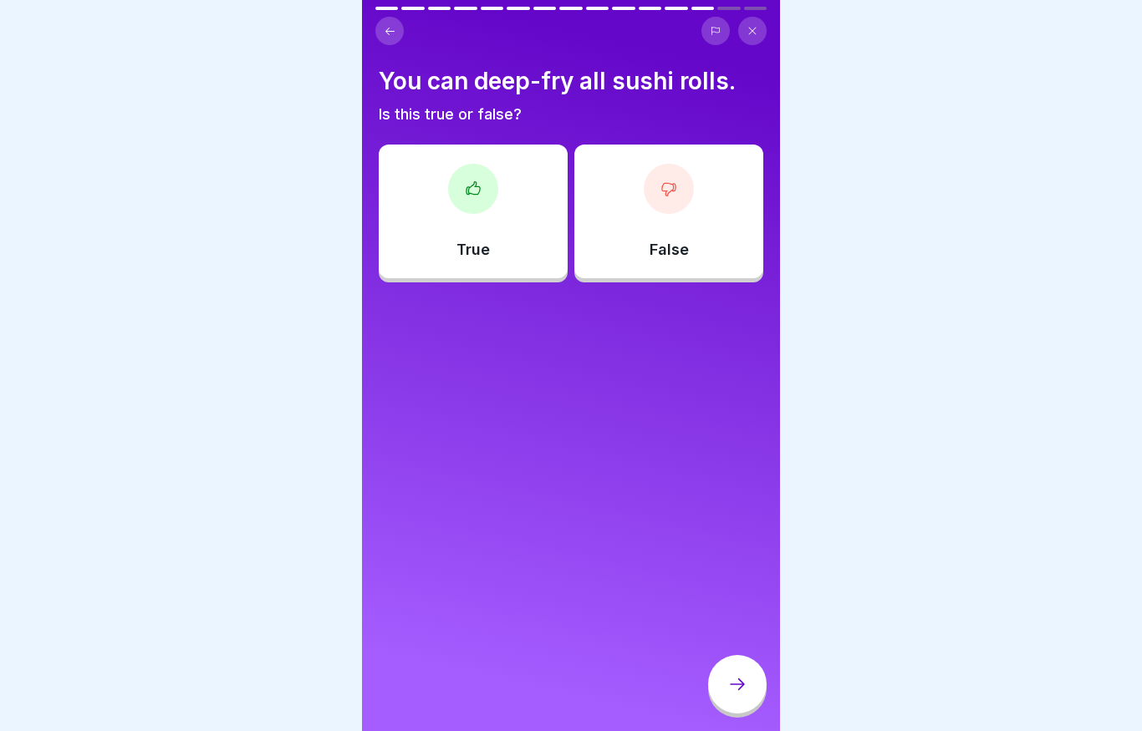
click at [638, 227] on div "False" at bounding box center [668, 212] width 189 height 134
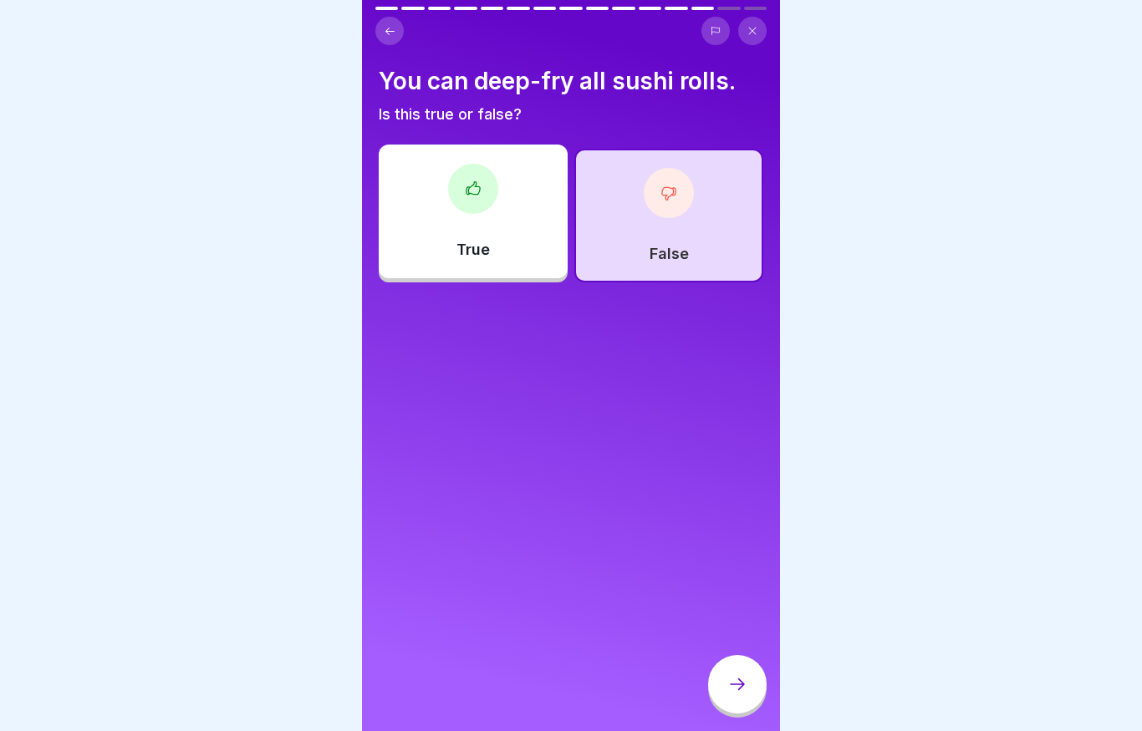
click at [740, 680] on icon at bounding box center [737, 684] width 20 height 20
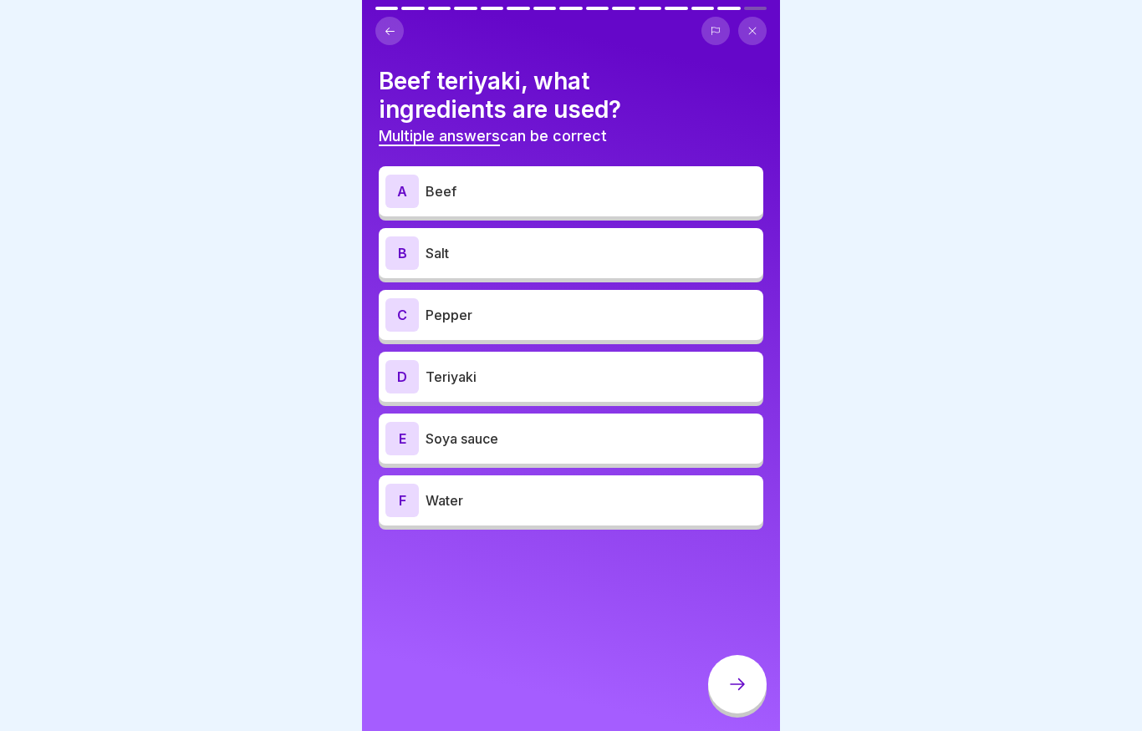
click at [551, 177] on div "A Beef" at bounding box center [570, 191] width 371 height 33
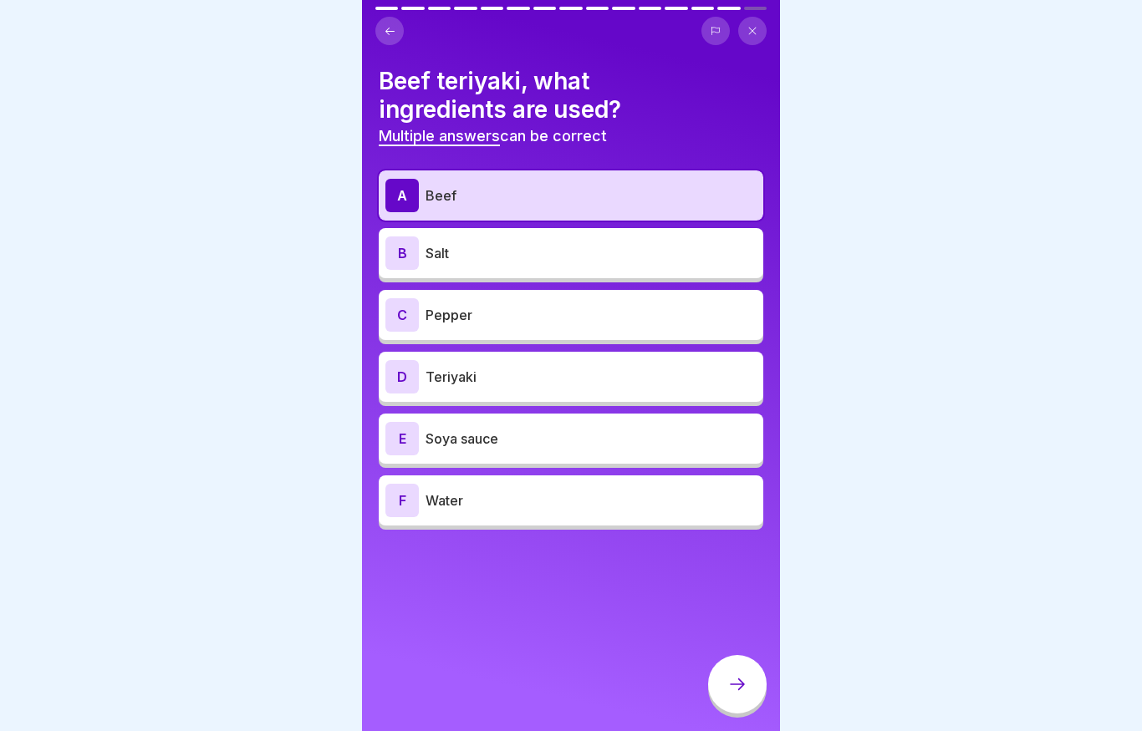
click at [537, 256] on p "Salt" at bounding box center [590, 253] width 331 height 20
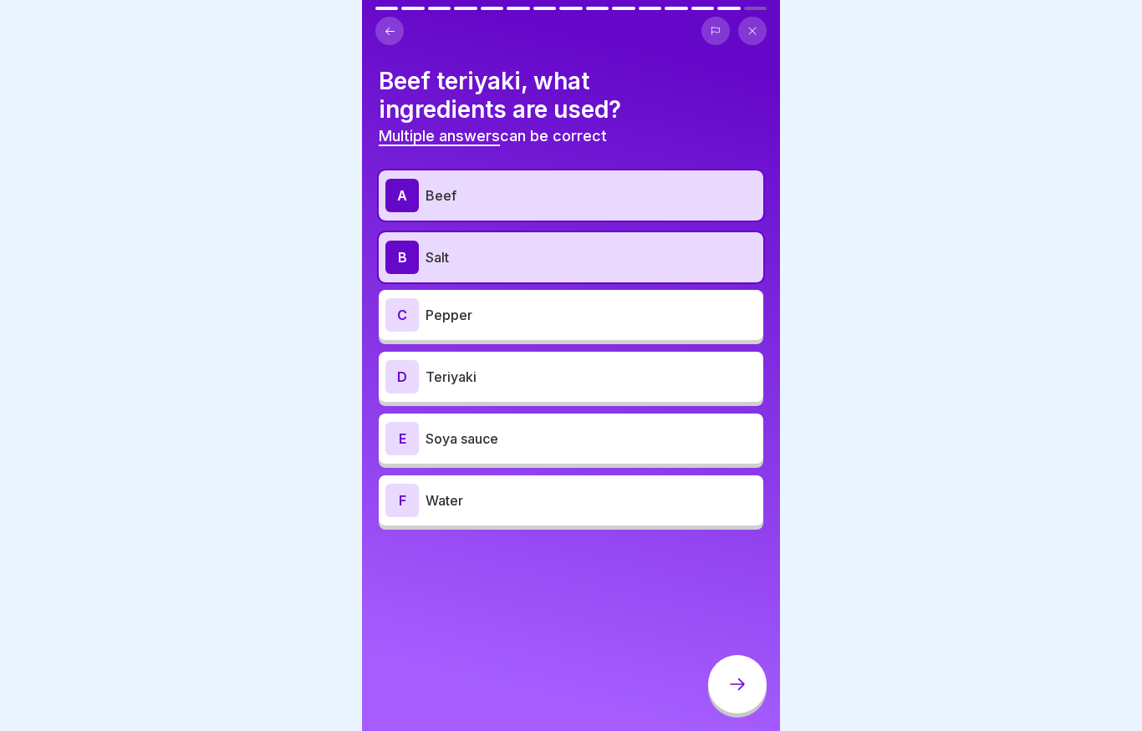
click at [525, 311] on p "Pepper" at bounding box center [590, 315] width 331 height 20
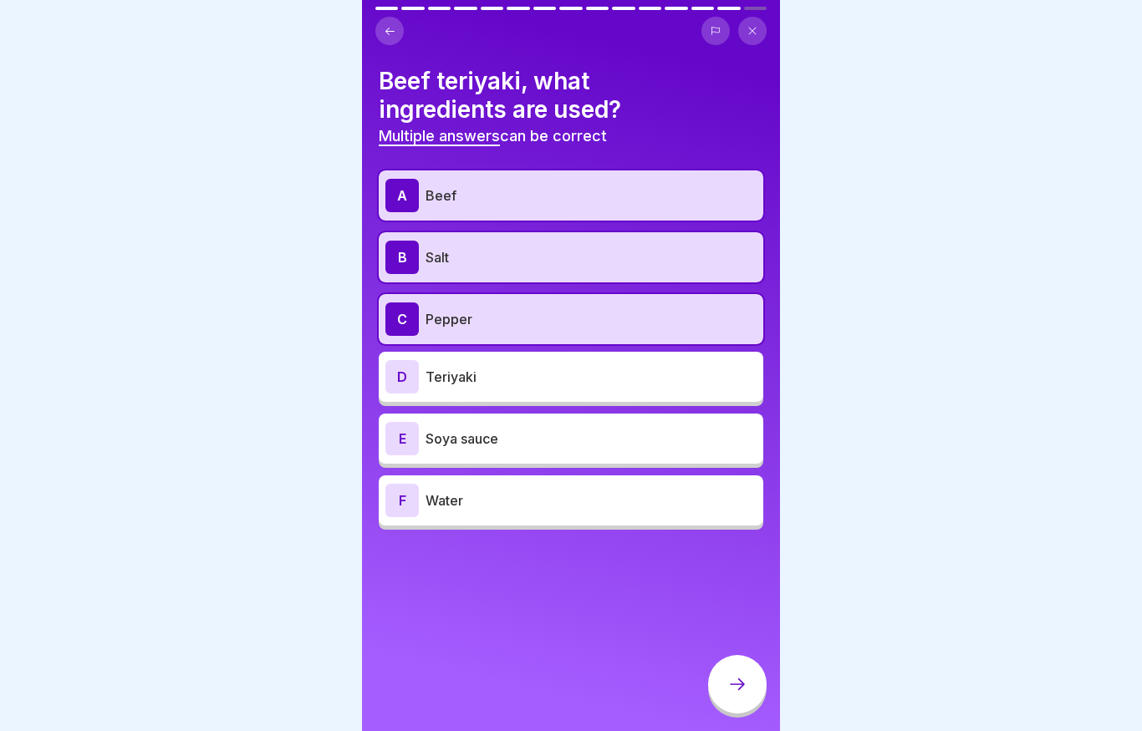
click at [512, 382] on p "Teriyaki" at bounding box center [590, 377] width 331 height 20
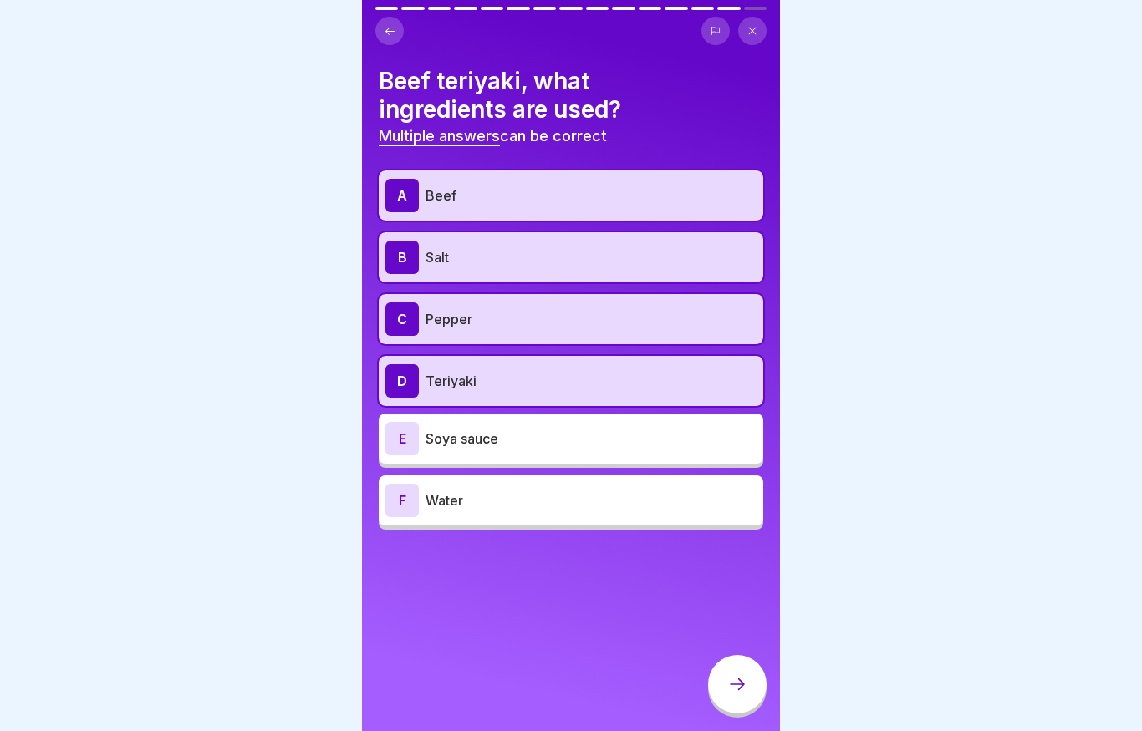
click at [505, 445] on p "Soya sauce" at bounding box center [590, 439] width 331 height 20
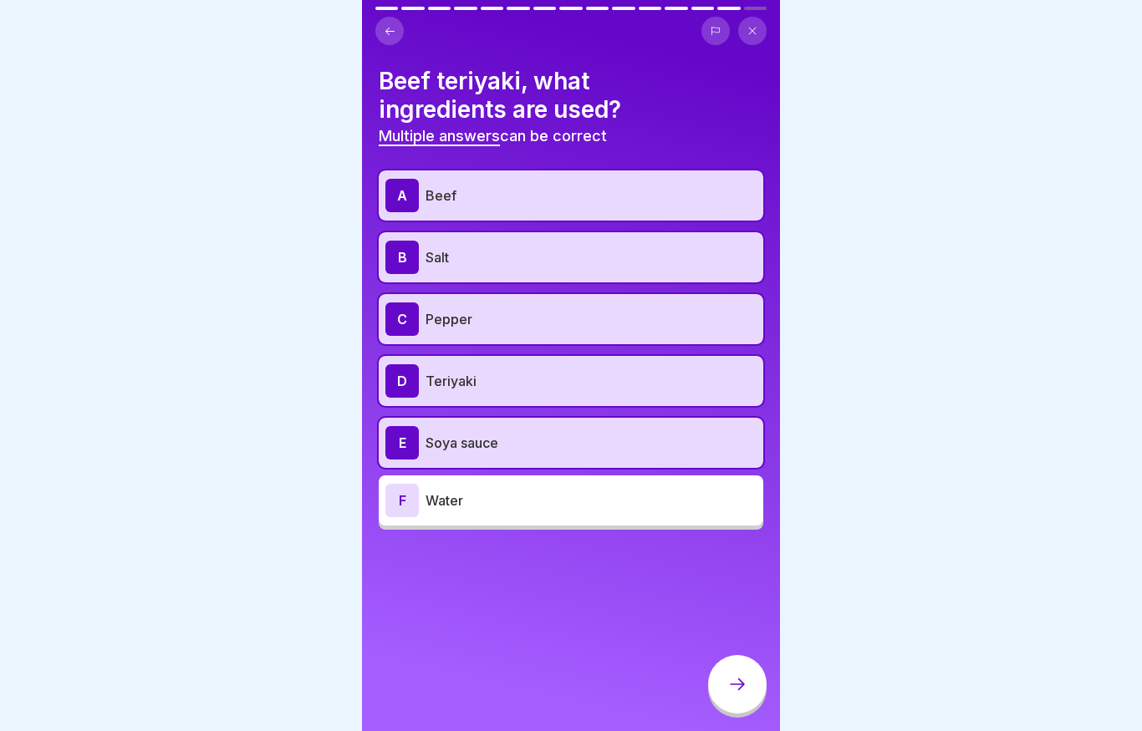
click at [506, 506] on p "Water" at bounding box center [590, 501] width 331 height 20
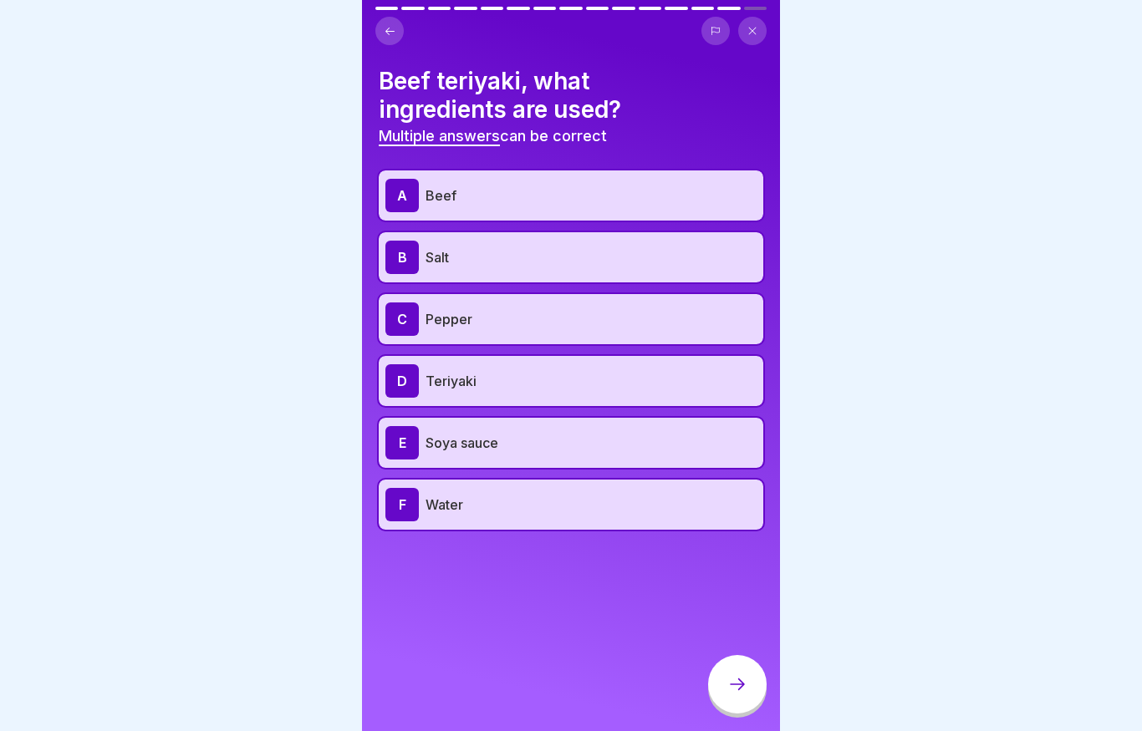
click at [741, 681] on icon at bounding box center [737, 684] width 20 height 20
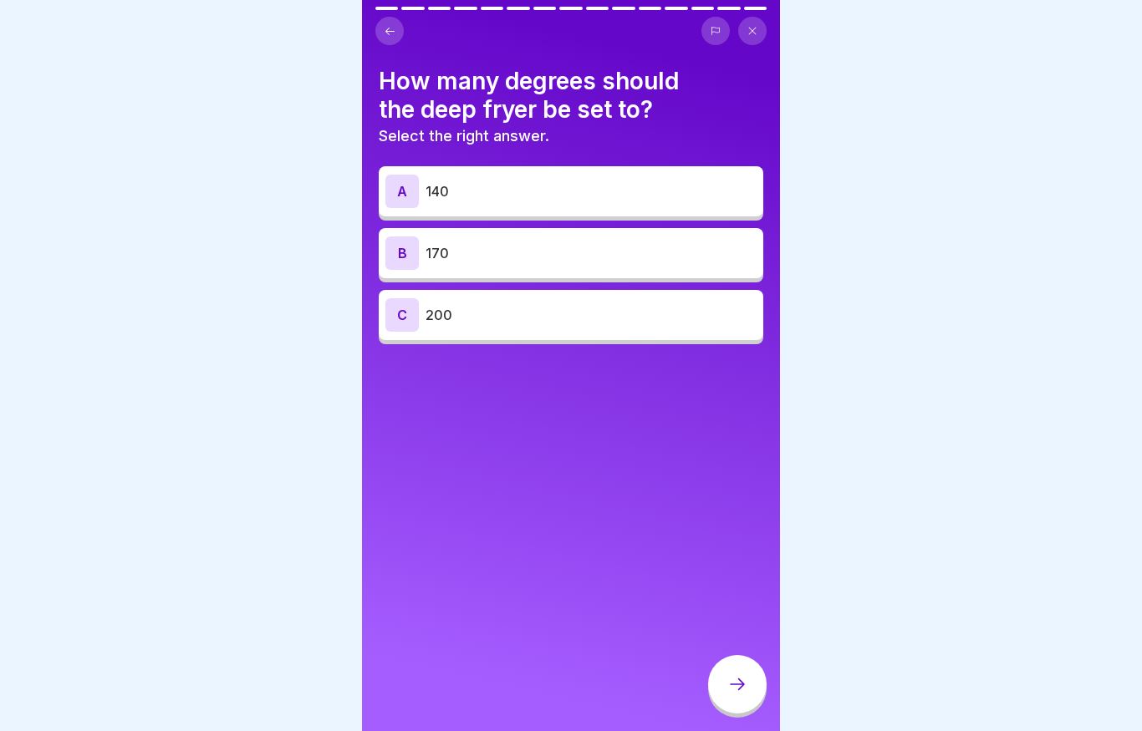
click at [633, 274] on div "B 170" at bounding box center [571, 253] width 384 height 50
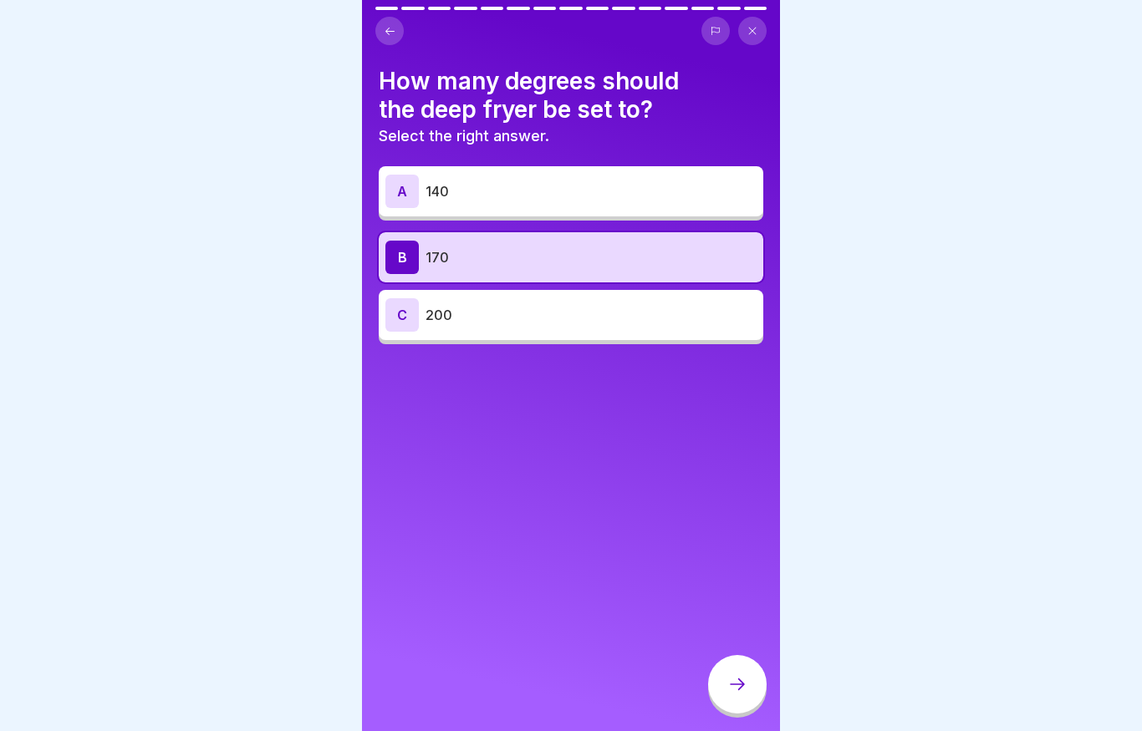
click at [738, 684] on icon at bounding box center [737, 684] width 20 height 20
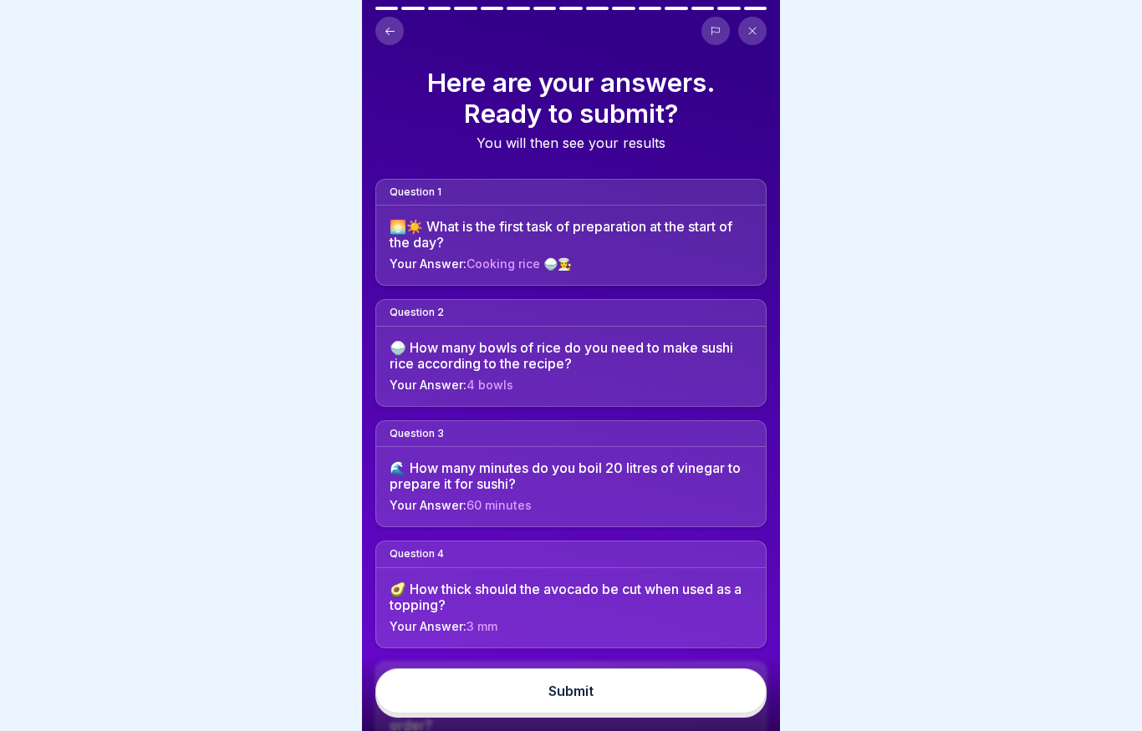
click at [666, 689] on button "Submit" at bounding box center [570, 691] width 391 height 45
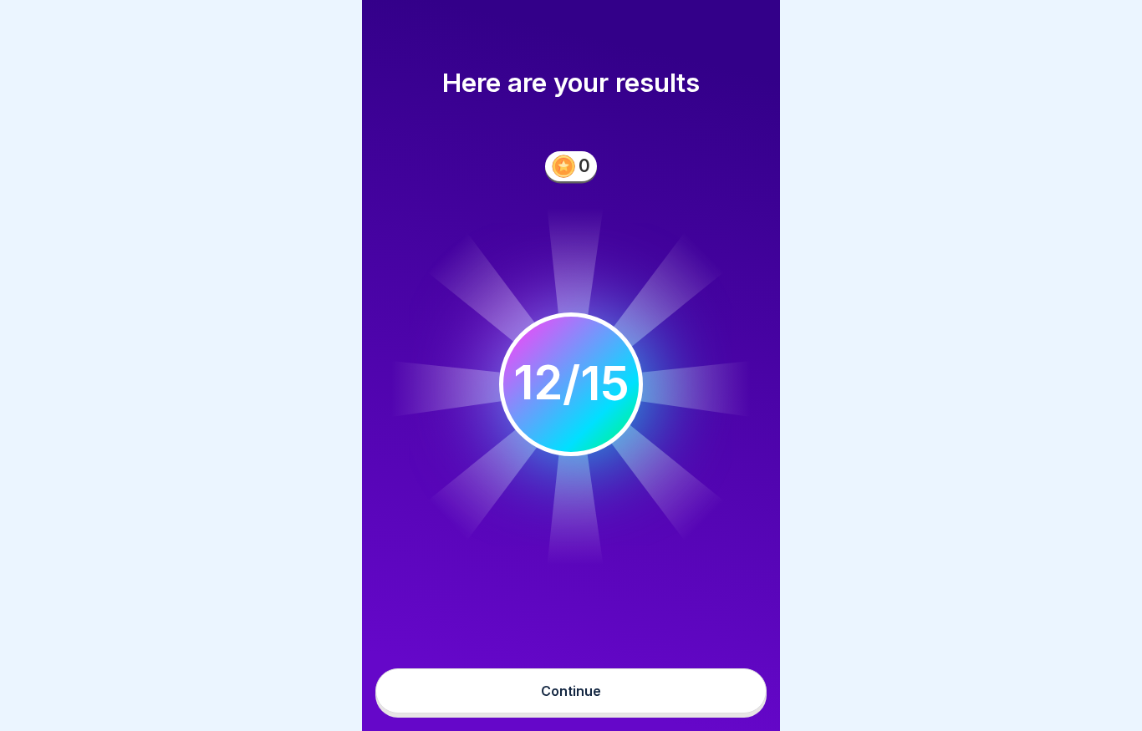
click at [606, 679] on button "Continue" at bounding box center [570, 691] width 391 height 45
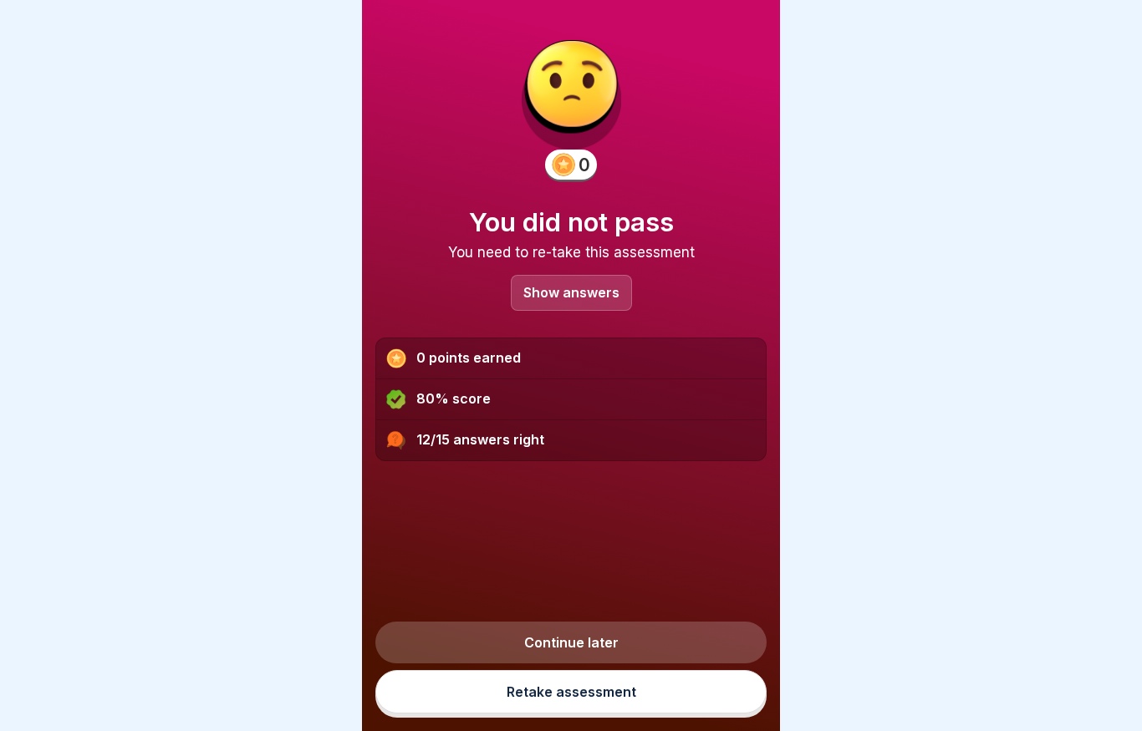
click at [582, 291] on p "Show answers" at bounding box center [571, 293] width 96 height 14
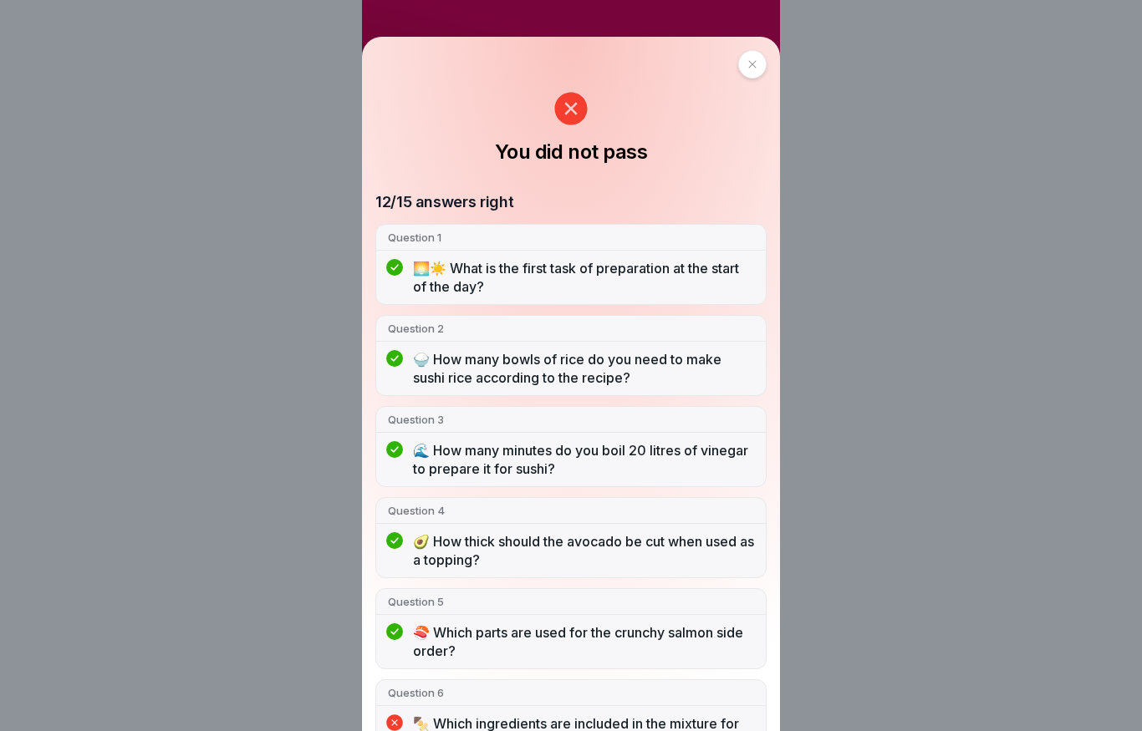
scroll to position [-1, 0]
click at [747, 65] on icon at bounding box center [752, 64] width 10 height 10
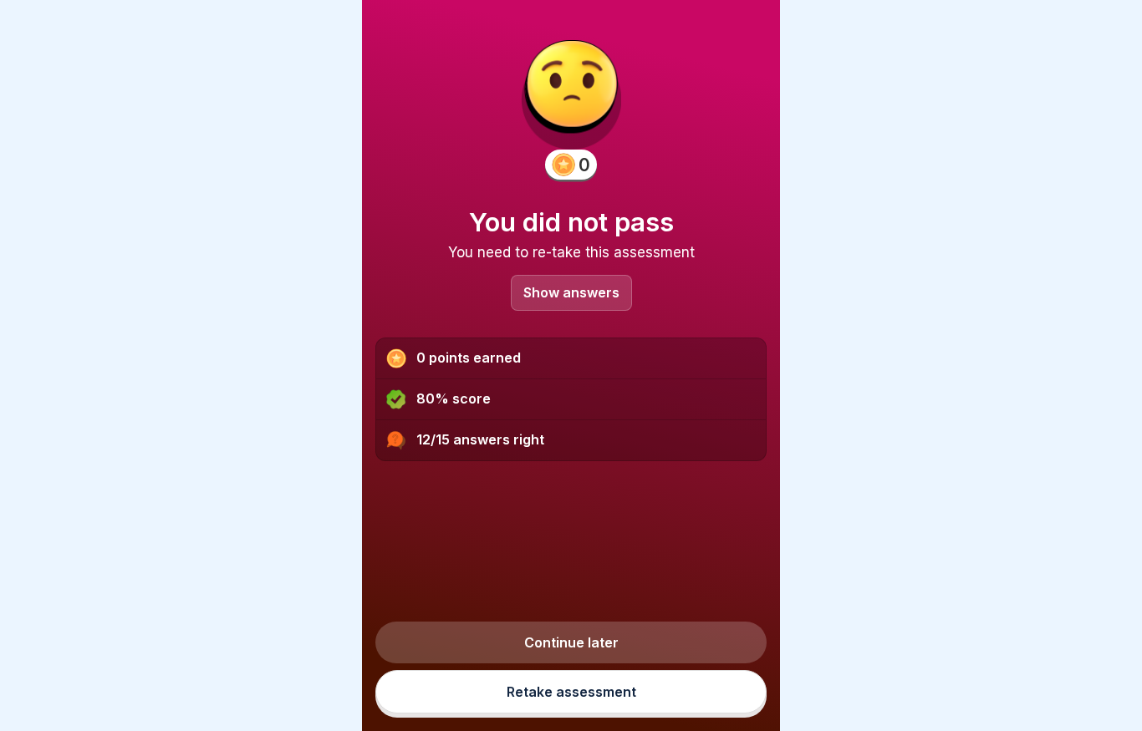
click at [647, 654] on link "Continue later" at bounding box center [570, 643] width 391 height 42
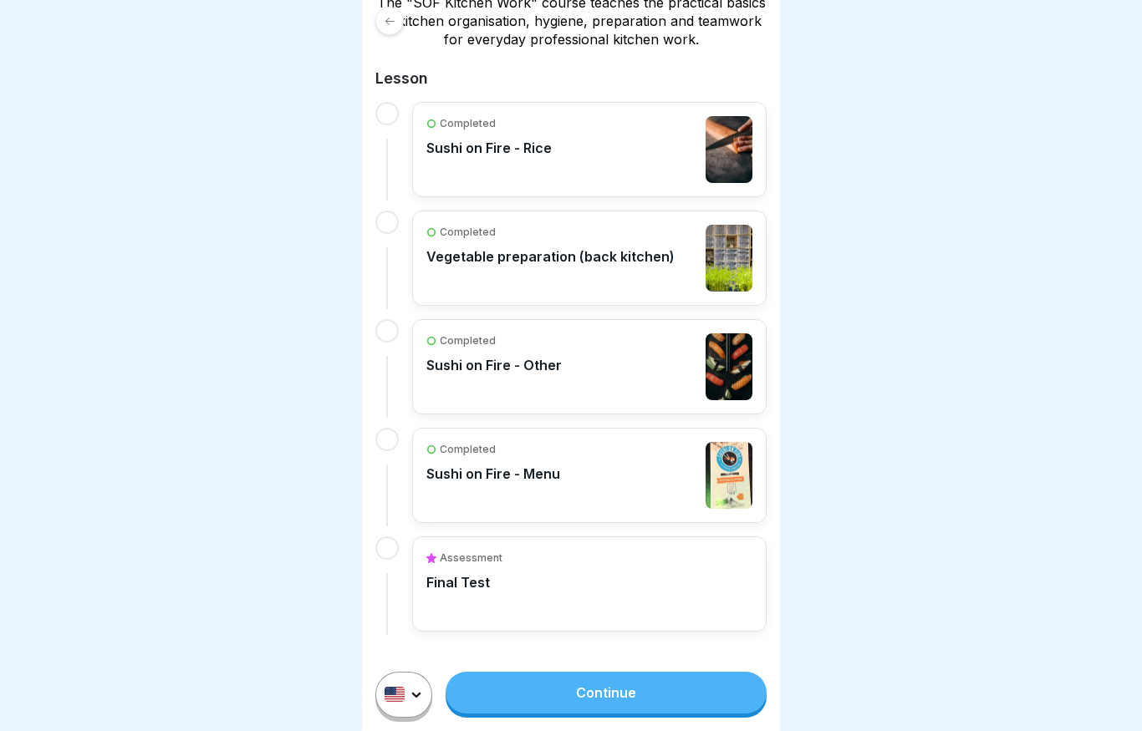
scroll to position [323, 0]
click at [582, 581] on div "Assessment Final Test" at bounding box center [589, 585] width 326 height 67
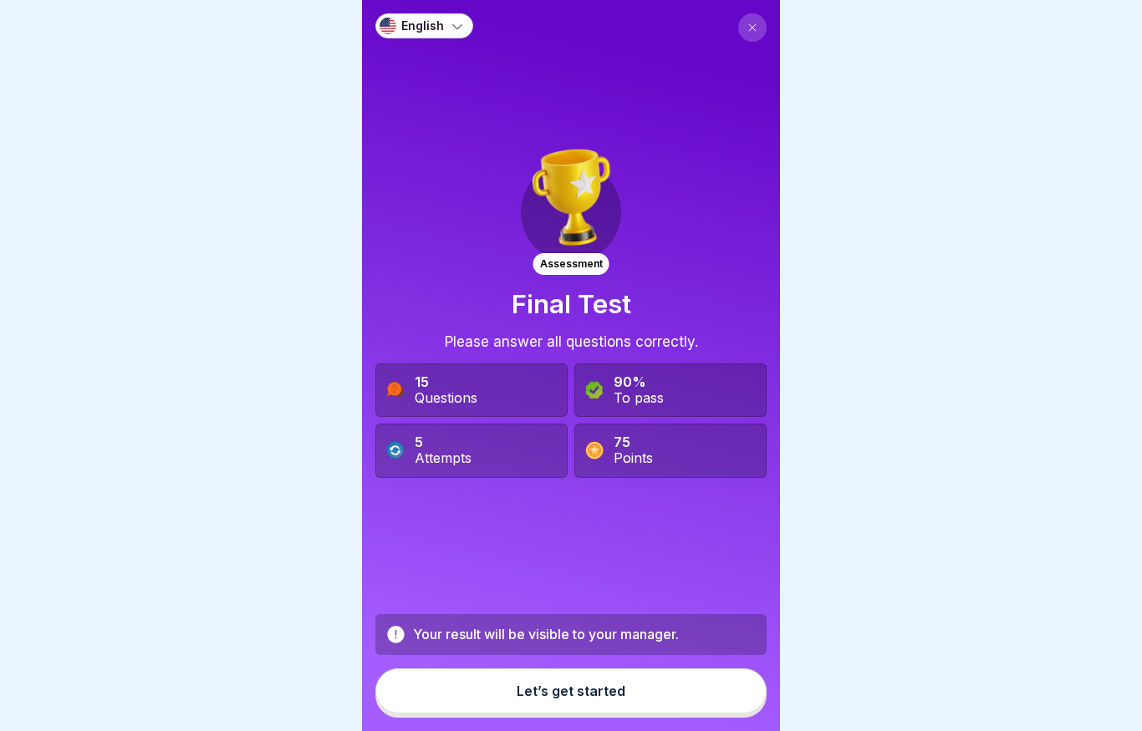
click at [573, 695] on div "Let’s get started" at bounding box center [570, 691] width 109 height 15
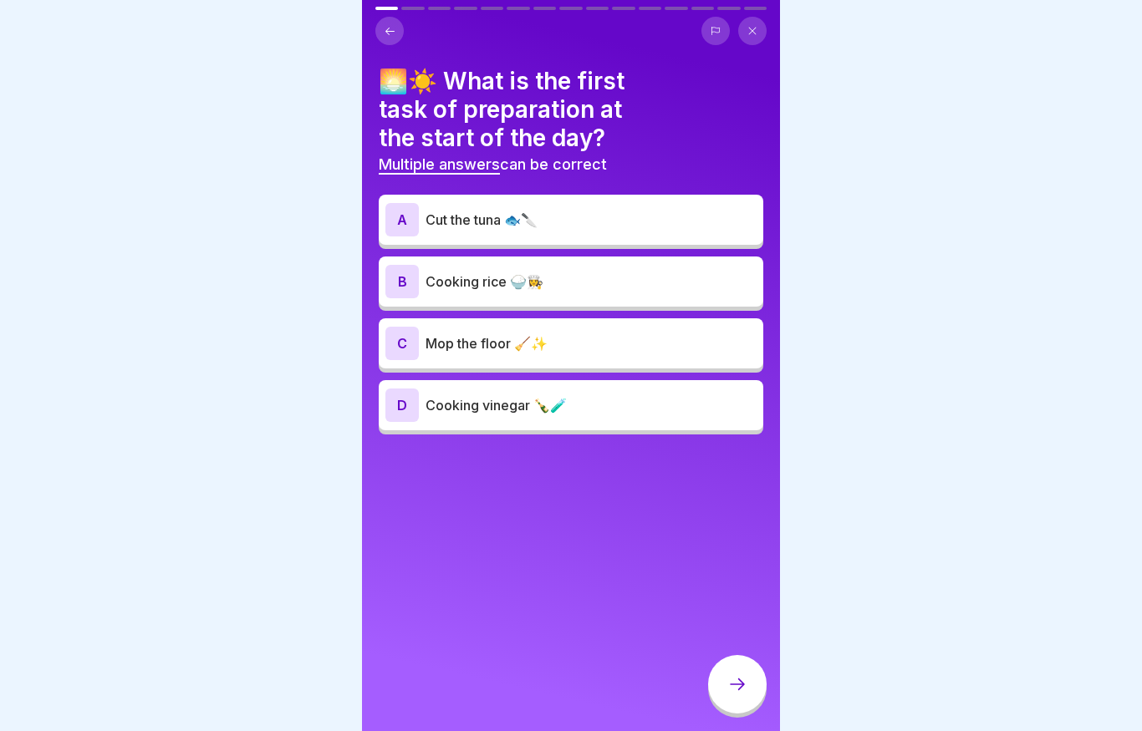
click at [557, 300] on div "B Cooking rice 🍚👩‍🍳" at bounding box center [571, 282] width 384 height 50
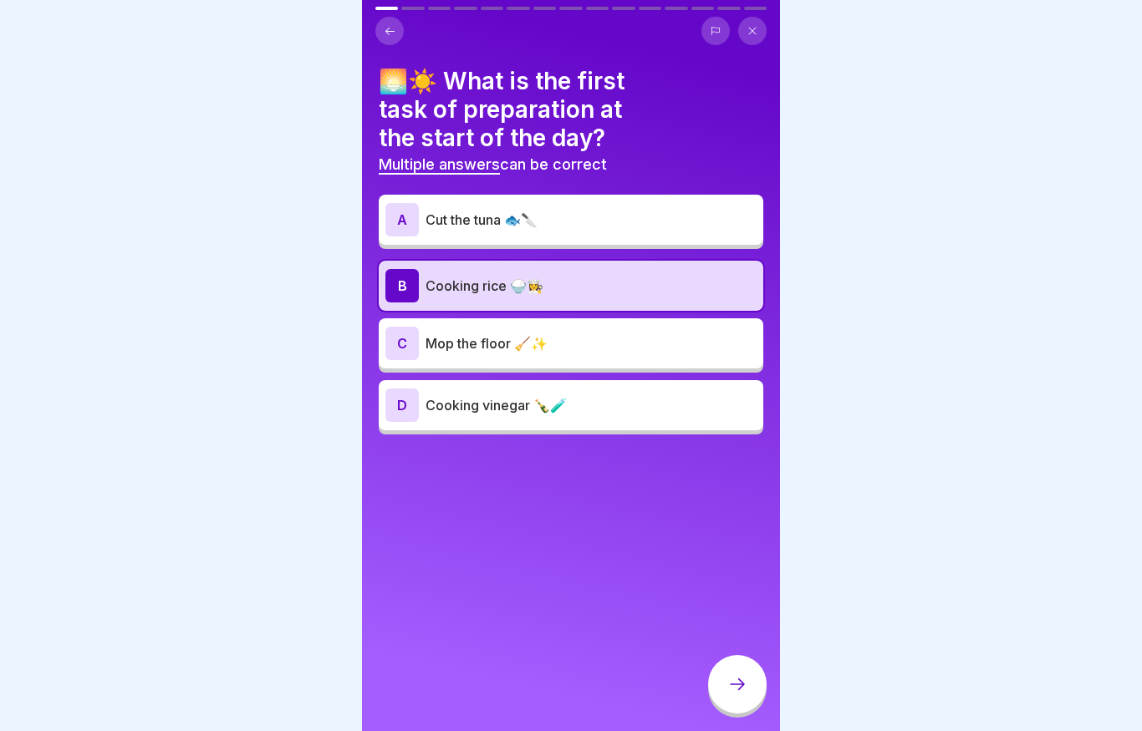
click at [731, 676] on div at bounding box center [737, 684] width 58 height 58
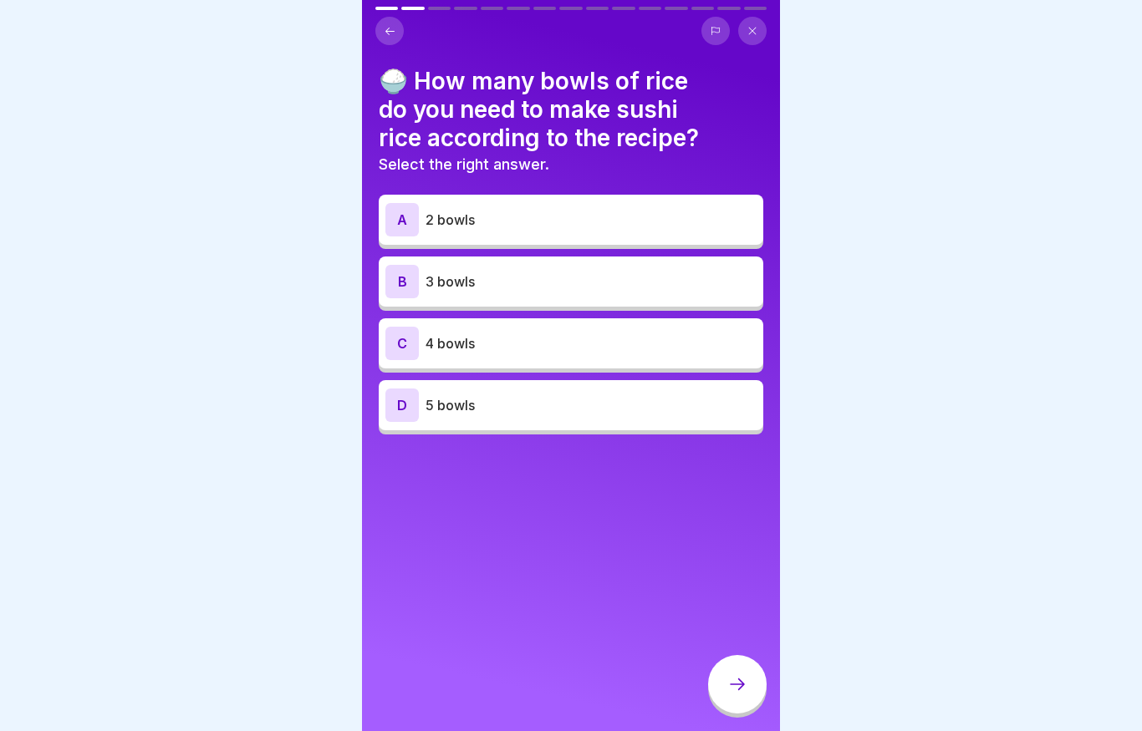
click at [526, 342] on p "4 bowls" at bounding box center [590, 343] width 331 height 20
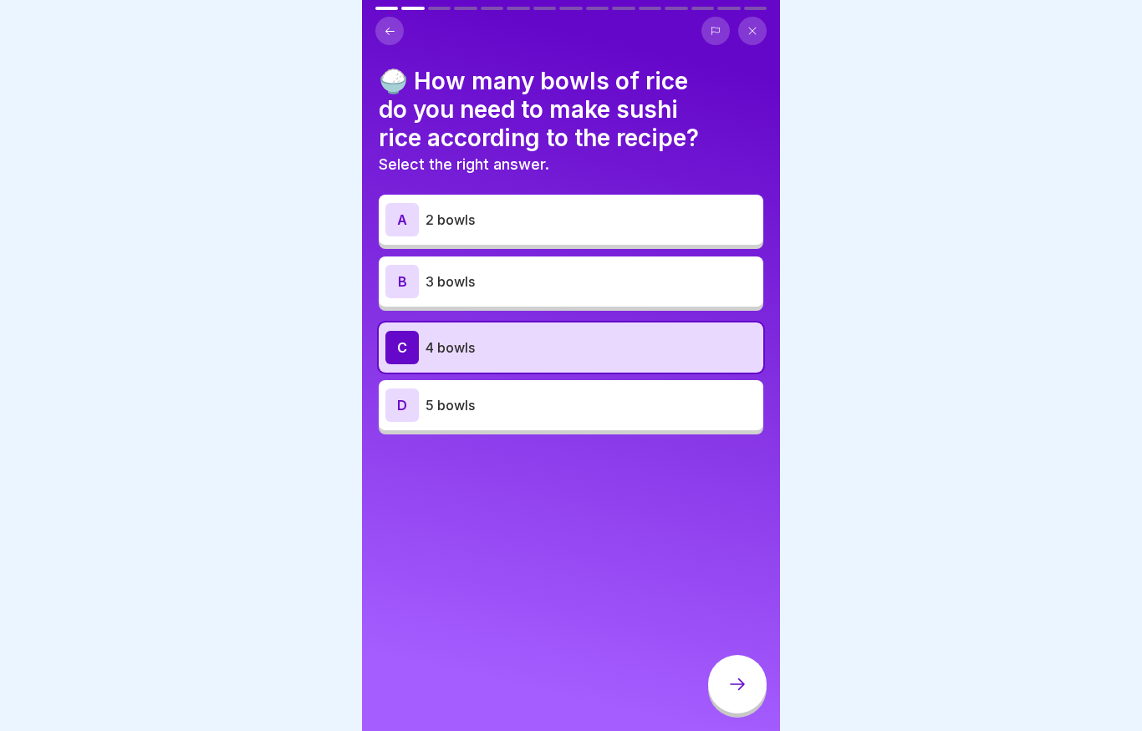
click at [739, 679] on icon at bounding box center [737, 684] width 20 height 20
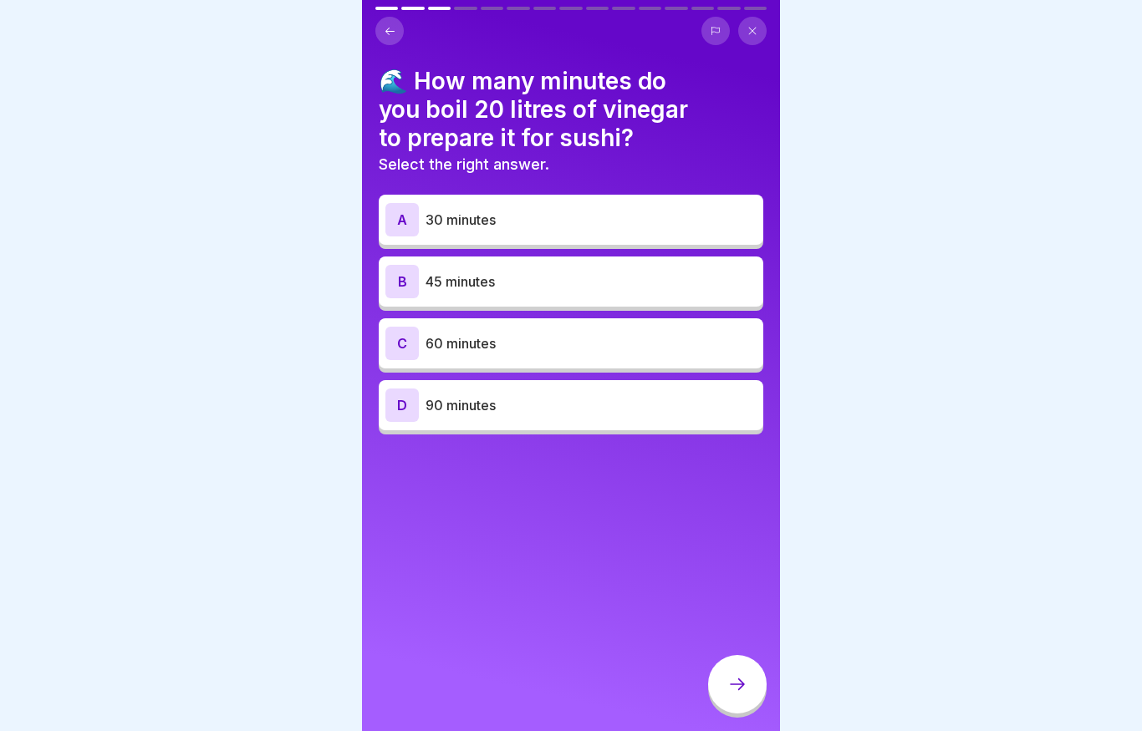
click at [497, 353] on div "C 60 minutes" at bounding box center [570, 343] width 371 height 33
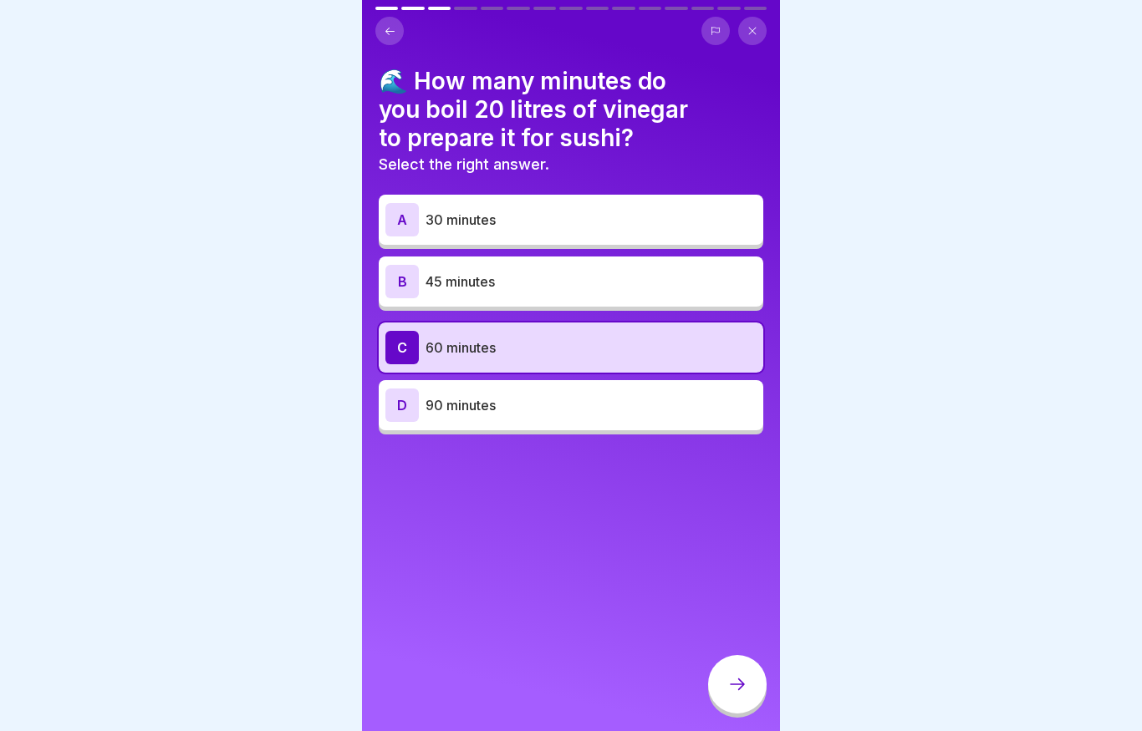
click at [742, 687] on icon at bounding box center [737, 685] width 15 height 12
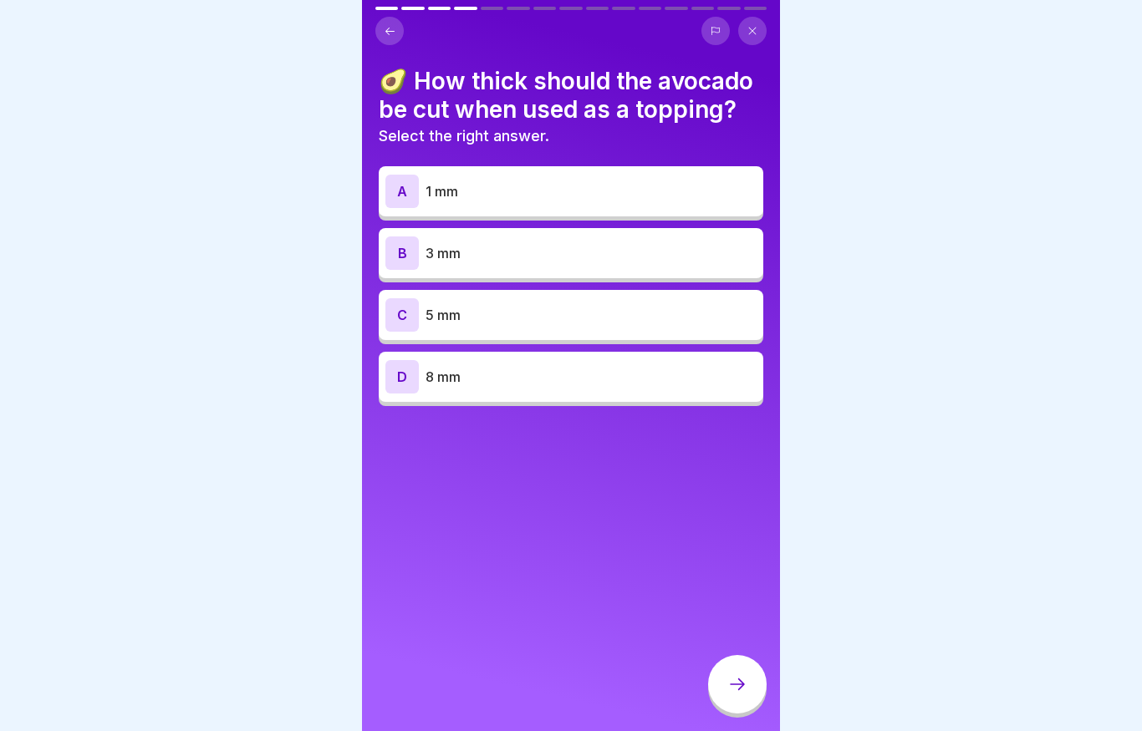
click at [583, 319] on p "5 mm" at bounding box center [590, 315] width 331 height 20
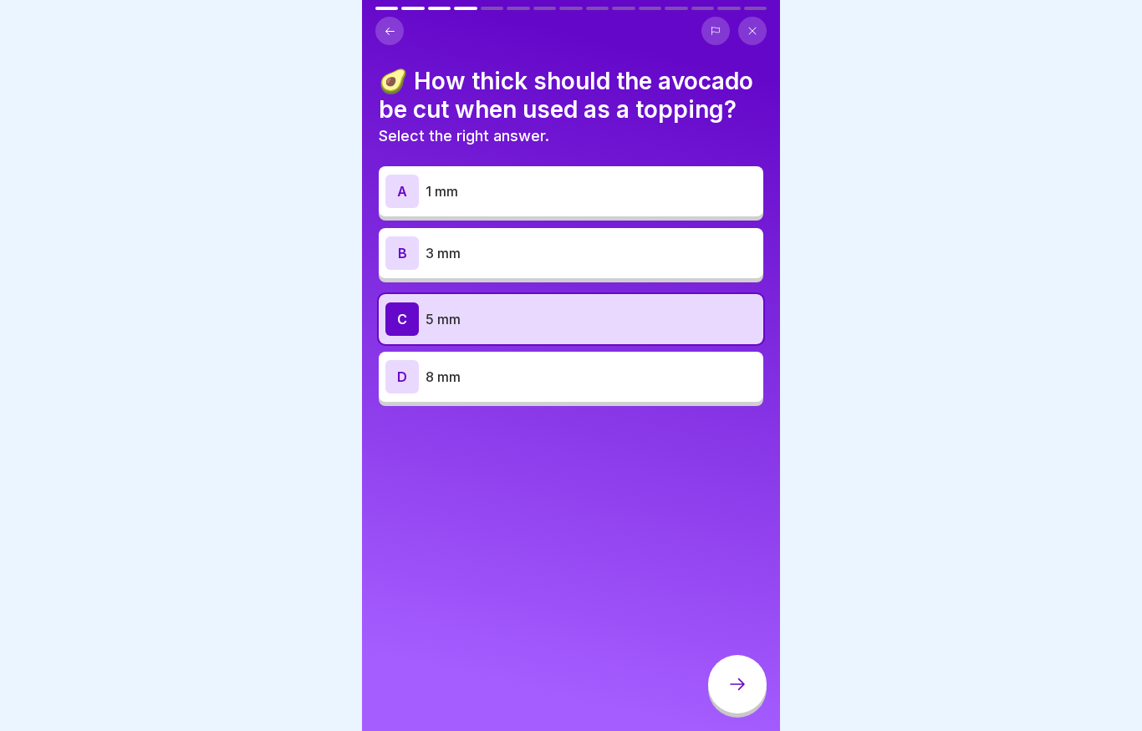
click at [603, 259] on p "3 mm" at bounding box center [590, 253] width 331 height 20
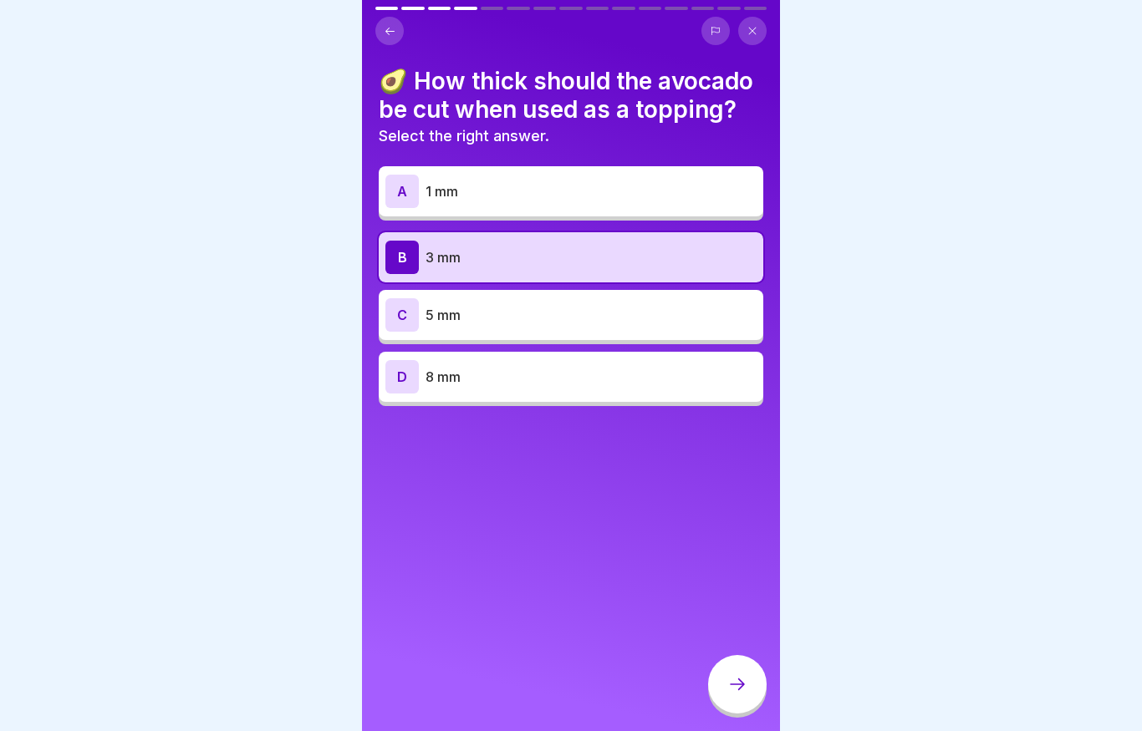
click at [749, 682] on div at bounding box center [737, 684] width 58 height 58
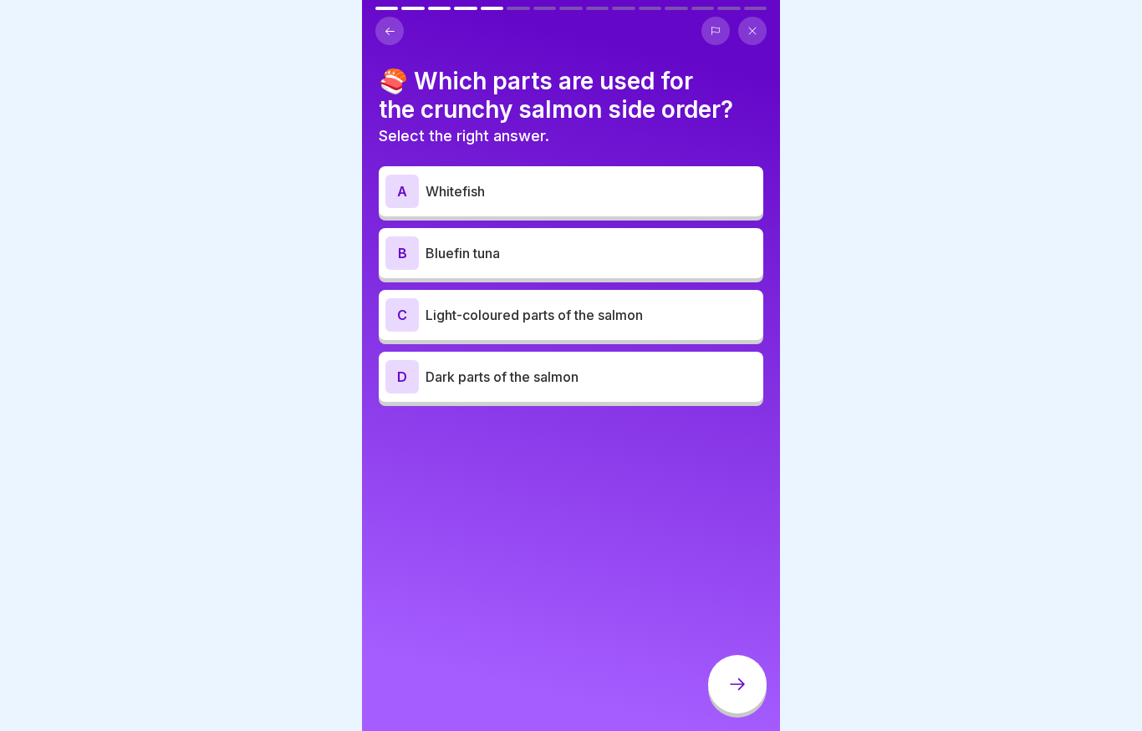
click at [501, 391] on div "D Dark parts of the salmon" at bounding box center [570, 376] width 371 height 33
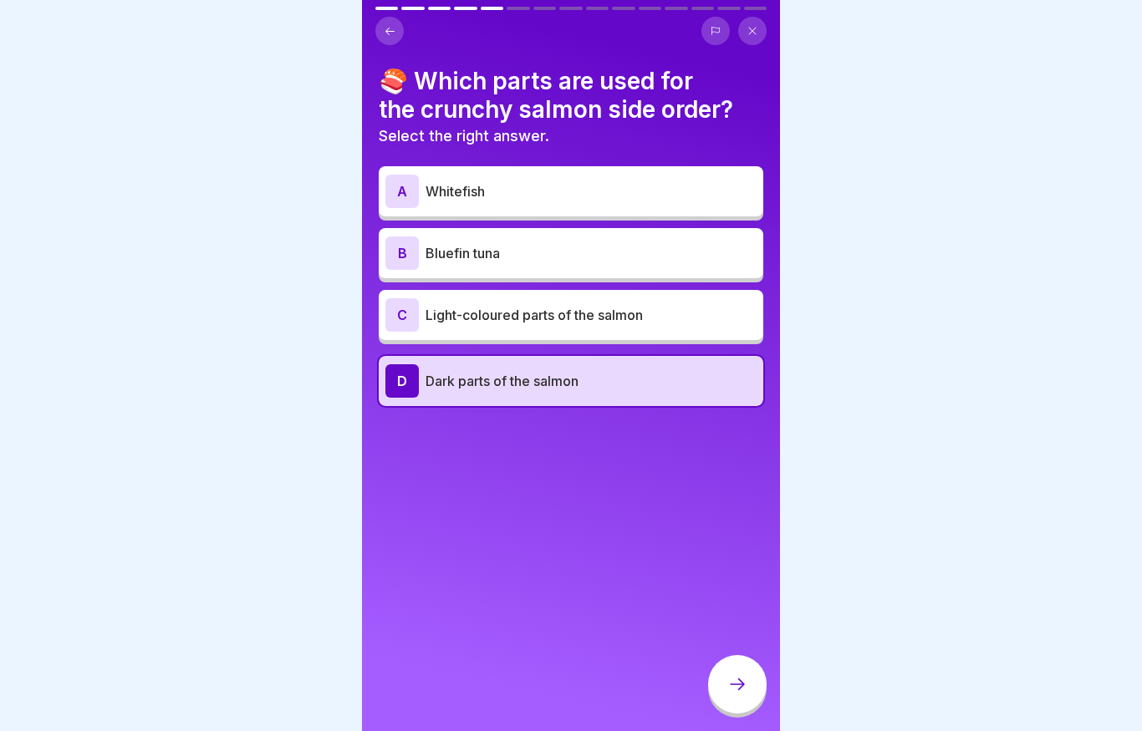
click at [723, 687] on div at bounding box center [737, 684] width 58 height 58
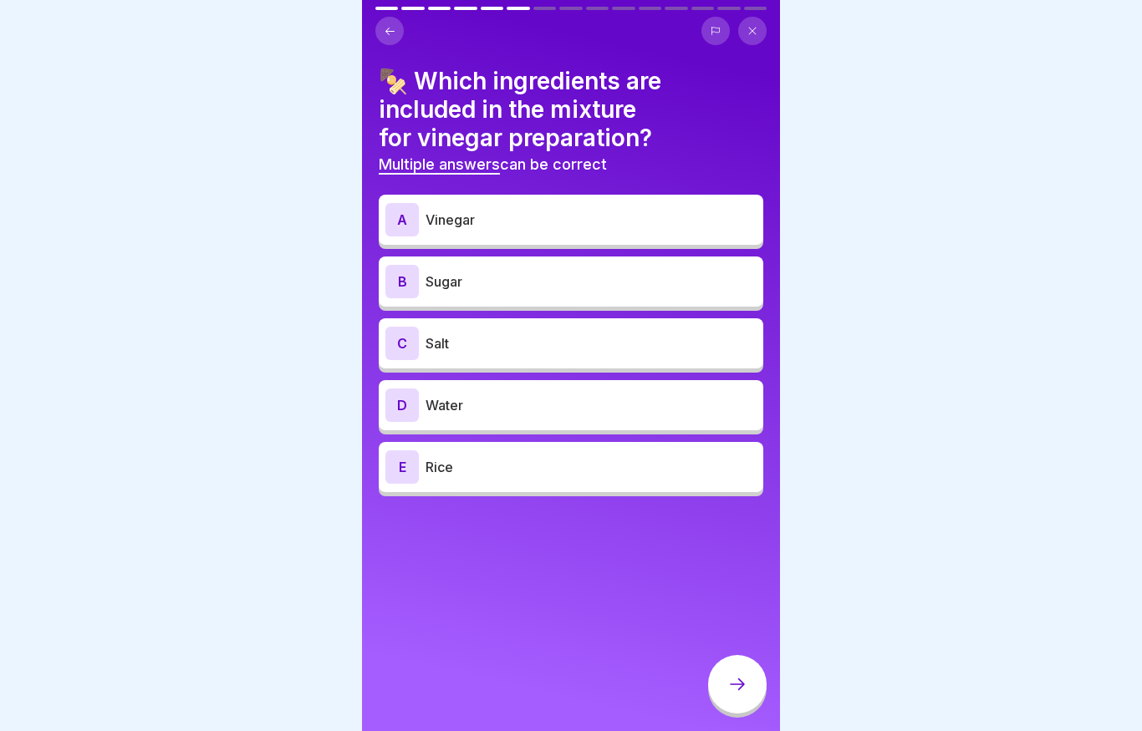
click at [582, 222] on p "Vinegar" at bounding box center [590, 220] width 331 height 20
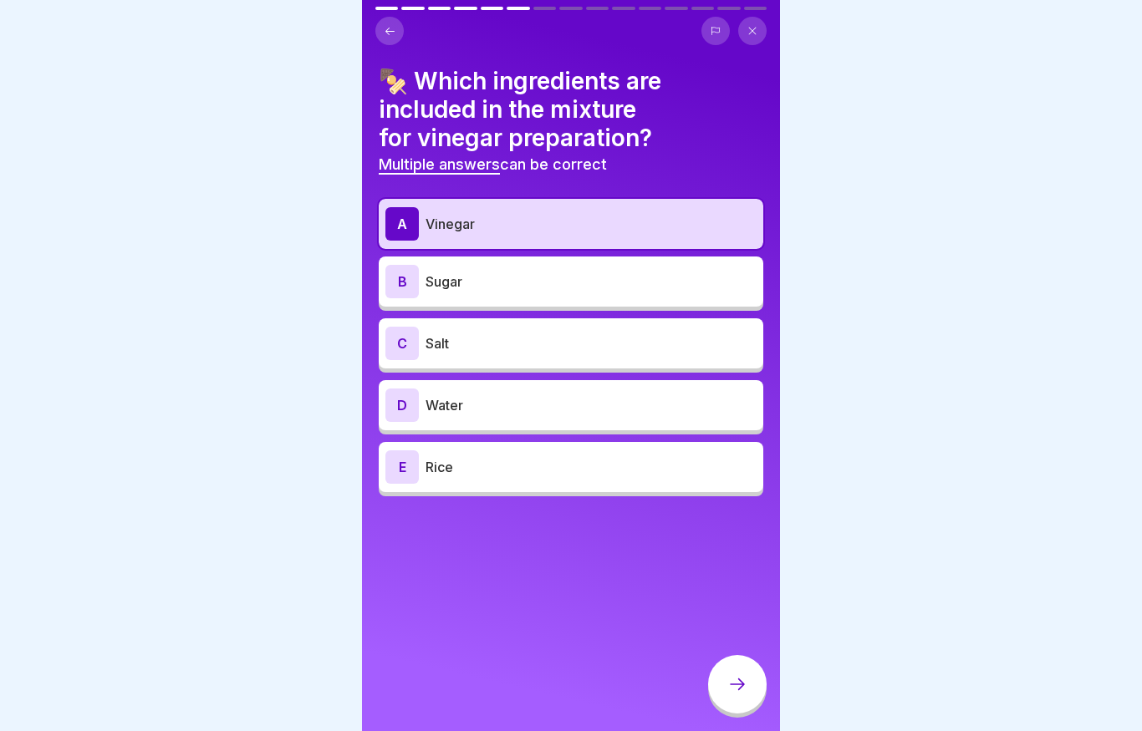
click at [568, 257] on div "B Sugar" at bounding box center [571, 282] width 384 height 50
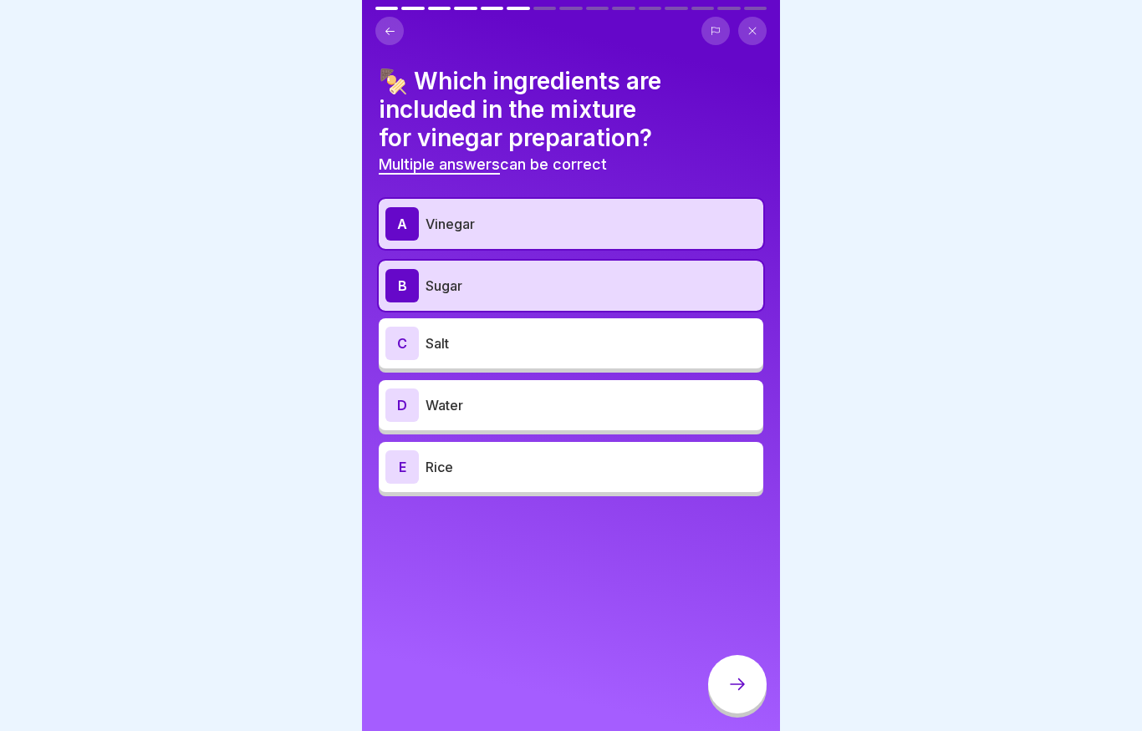
click at [531, 331] on div "C Salt" at bounding box center [570, 343] width 371 height 33
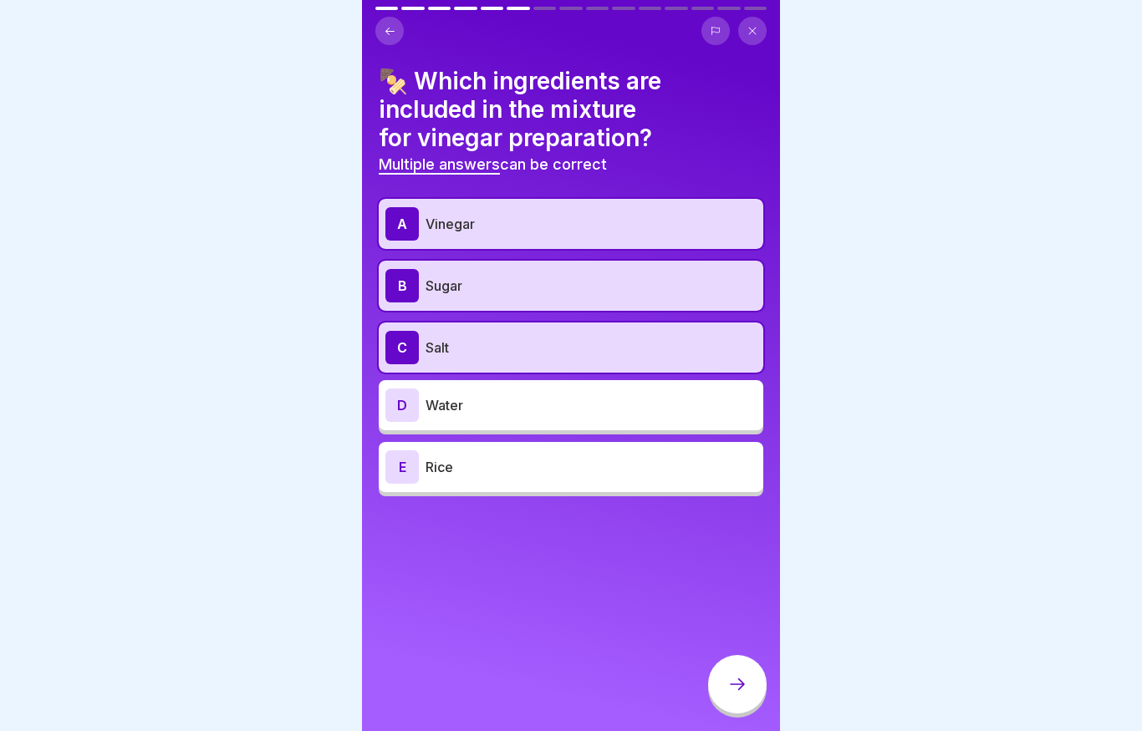
click at [520, 406] on p "Water" at bounding box center [590, 405] width 331 height 20
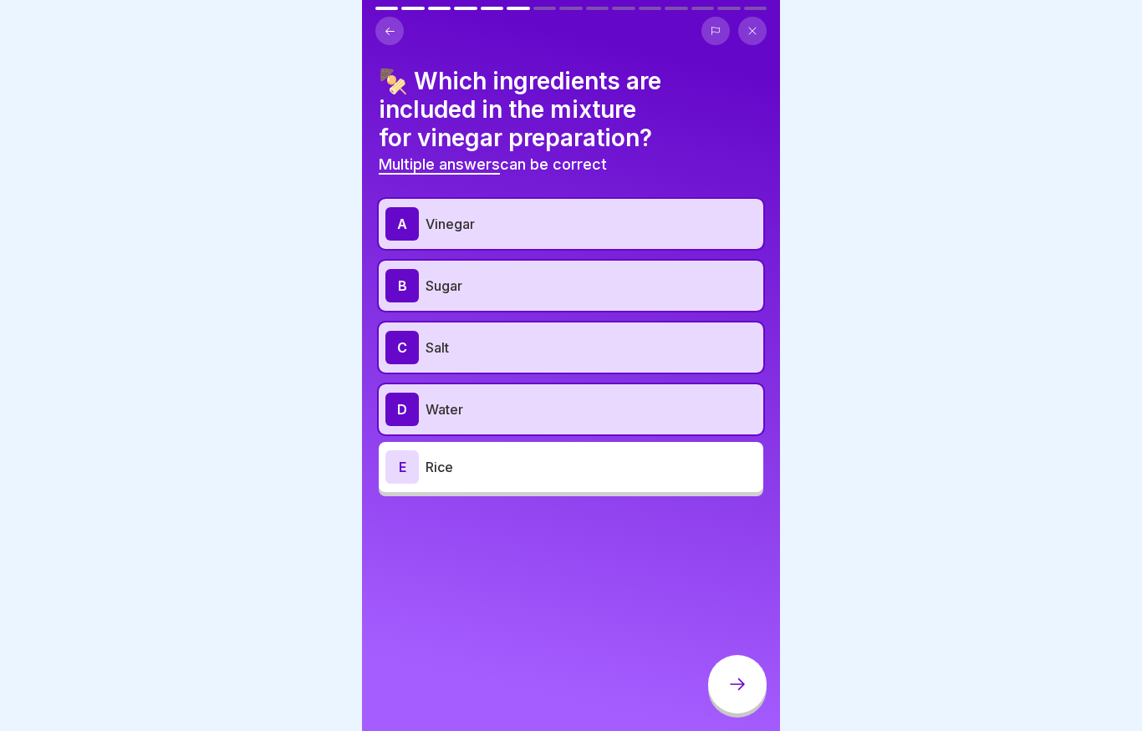
click at [520, 406] on p "Water" at bounding box center [590, 409] width 331 height 20
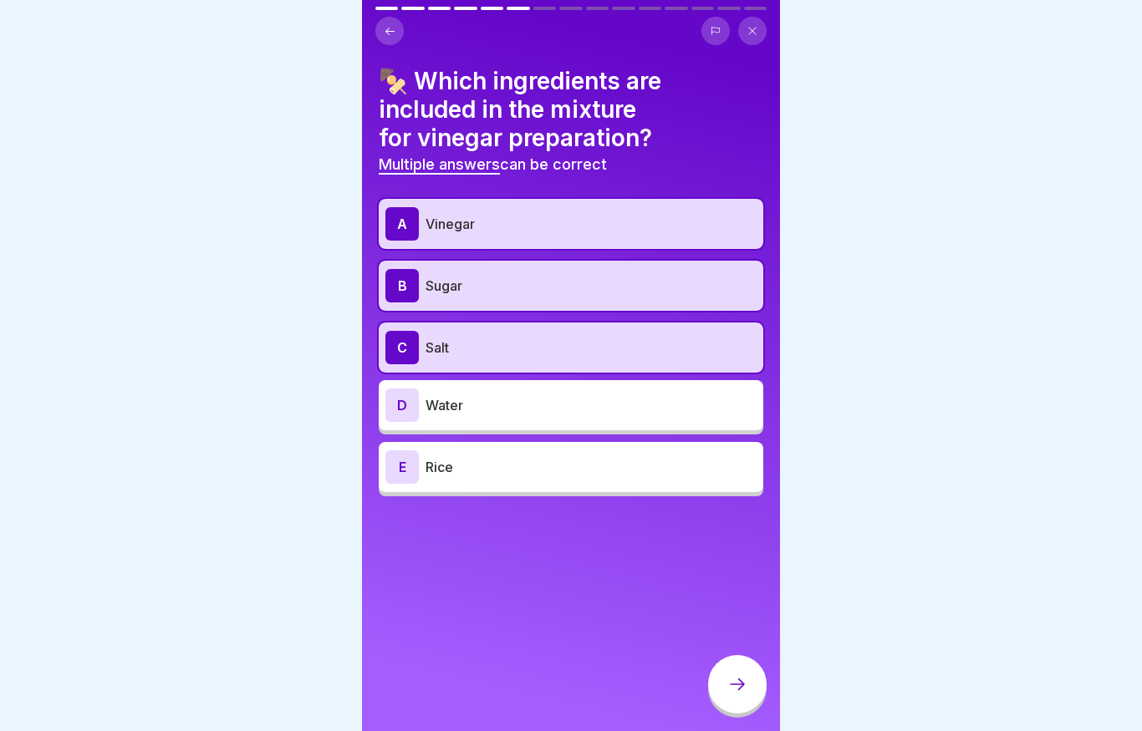
click at [728, 688] on icon at bounding box center [737, 684] width 20 height 20
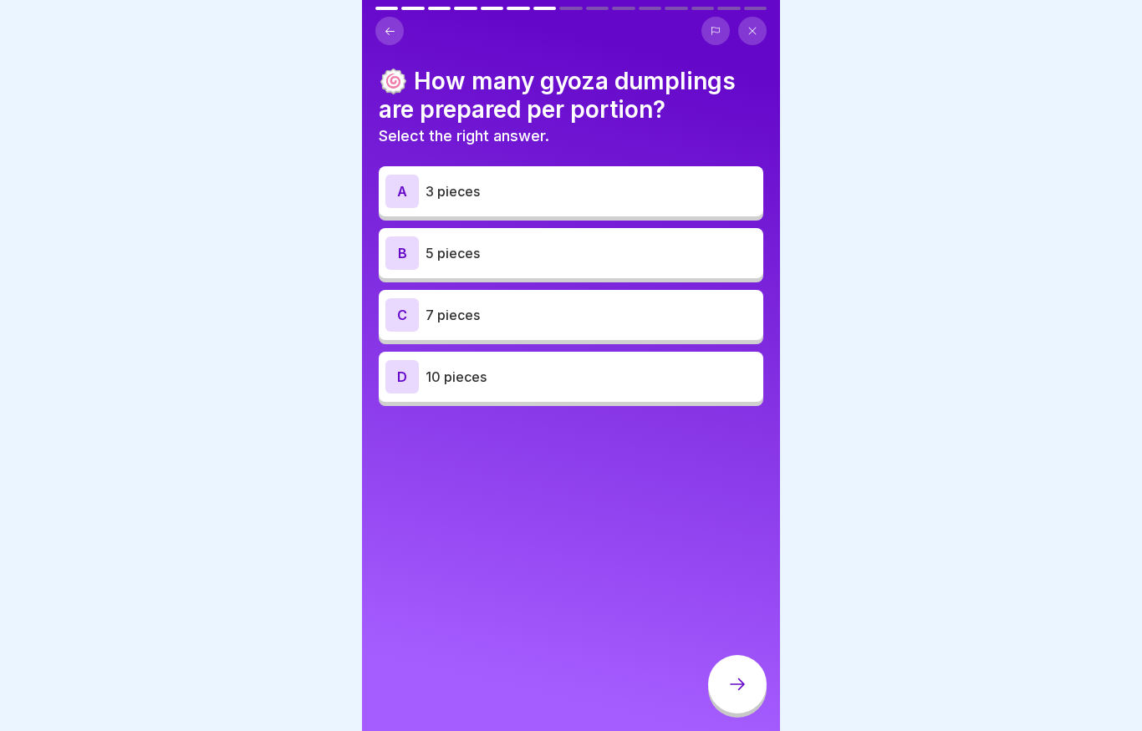
click at [542, 262] on div "B 5 pieces" at bounding box center [570, 252] width 371 height 33
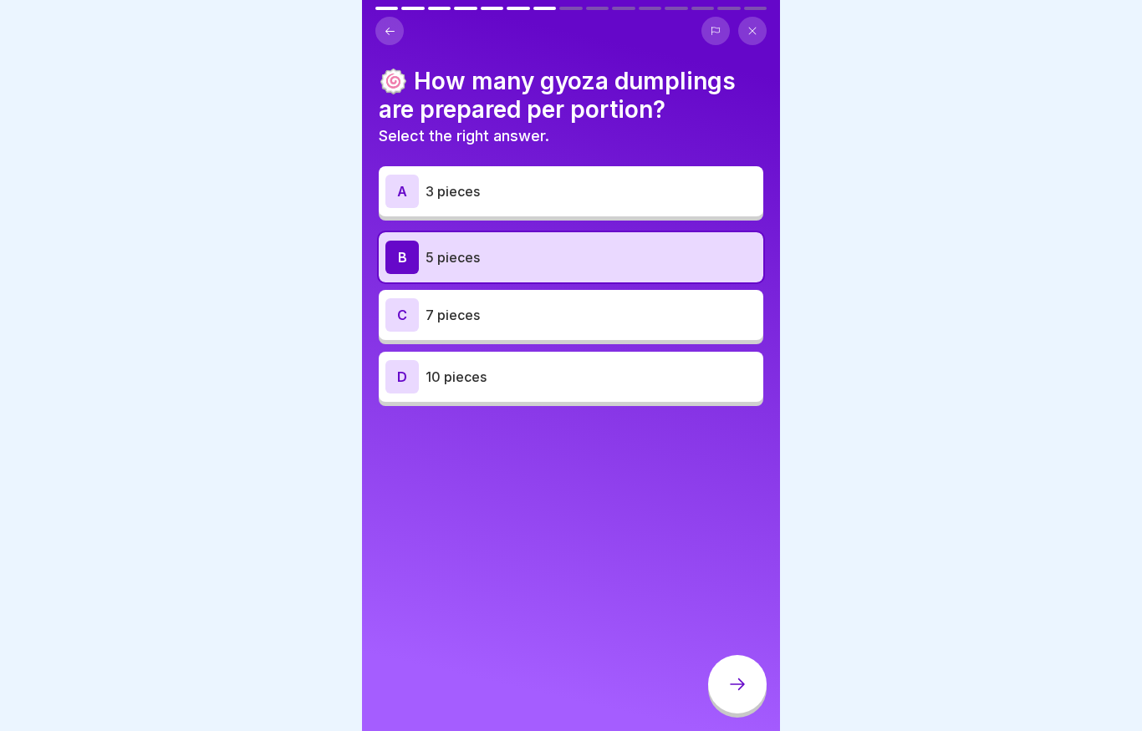
click at [751, 691] on div at bounding box center [737, 684] width 58 height 58
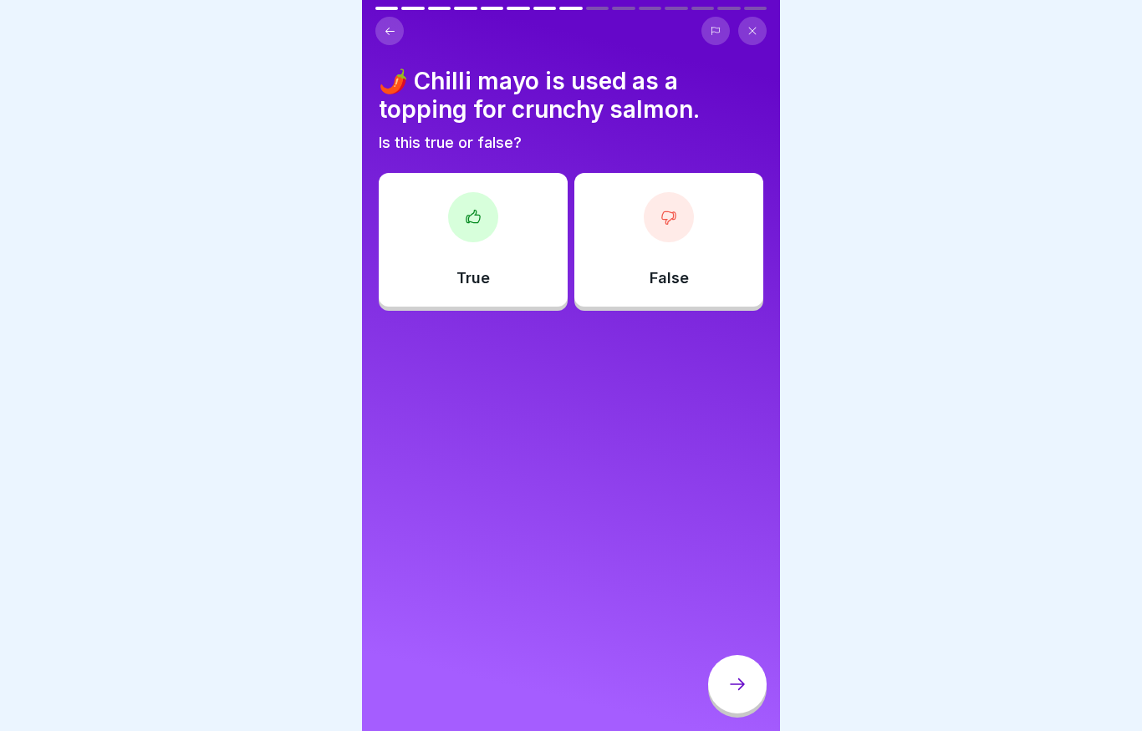
click at [496, 281] on div "True" at bounding box center [473, 240] width 189 height 134
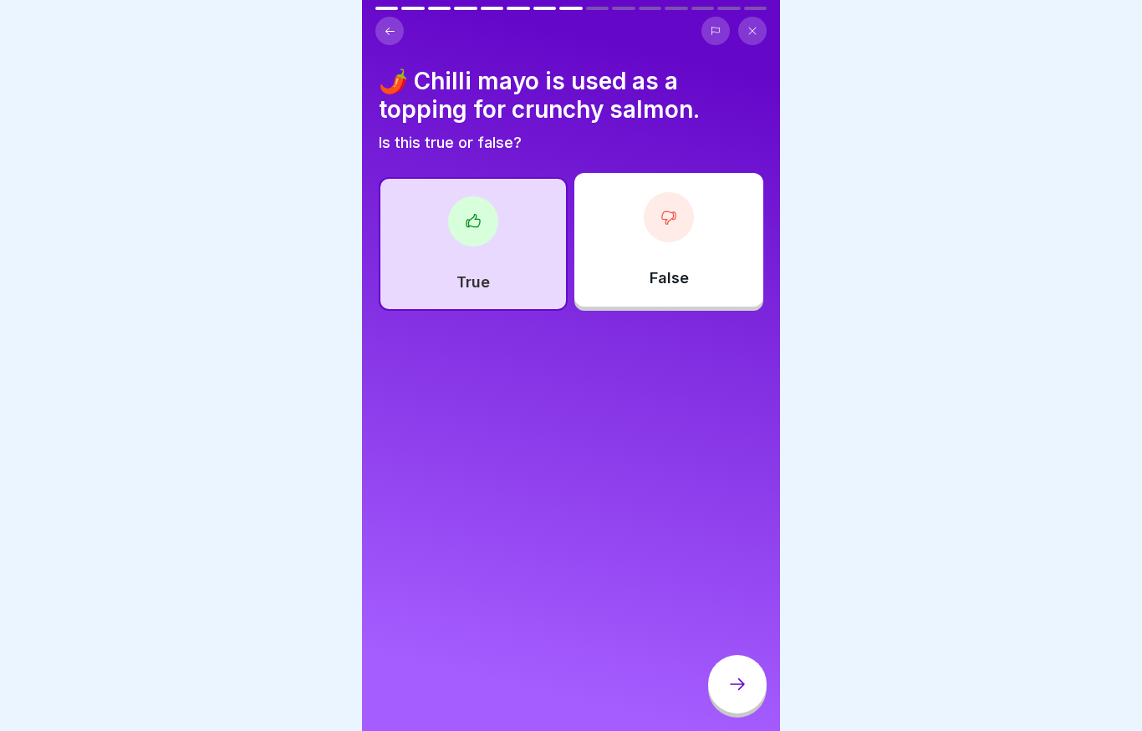
click at [745, 681] on icon at bounding box center [737, 684] width 20 height 20
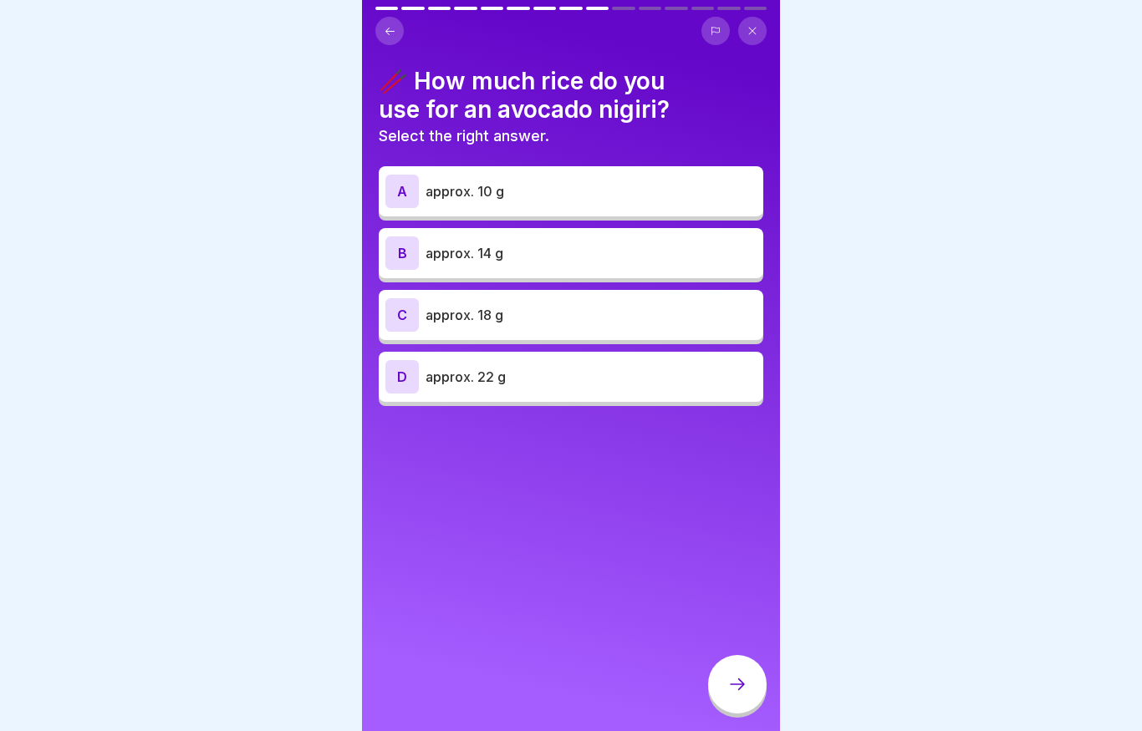
click at [563, 257] on p "approx. 14 g" at bounding box center [590, 253] width 331 height 20
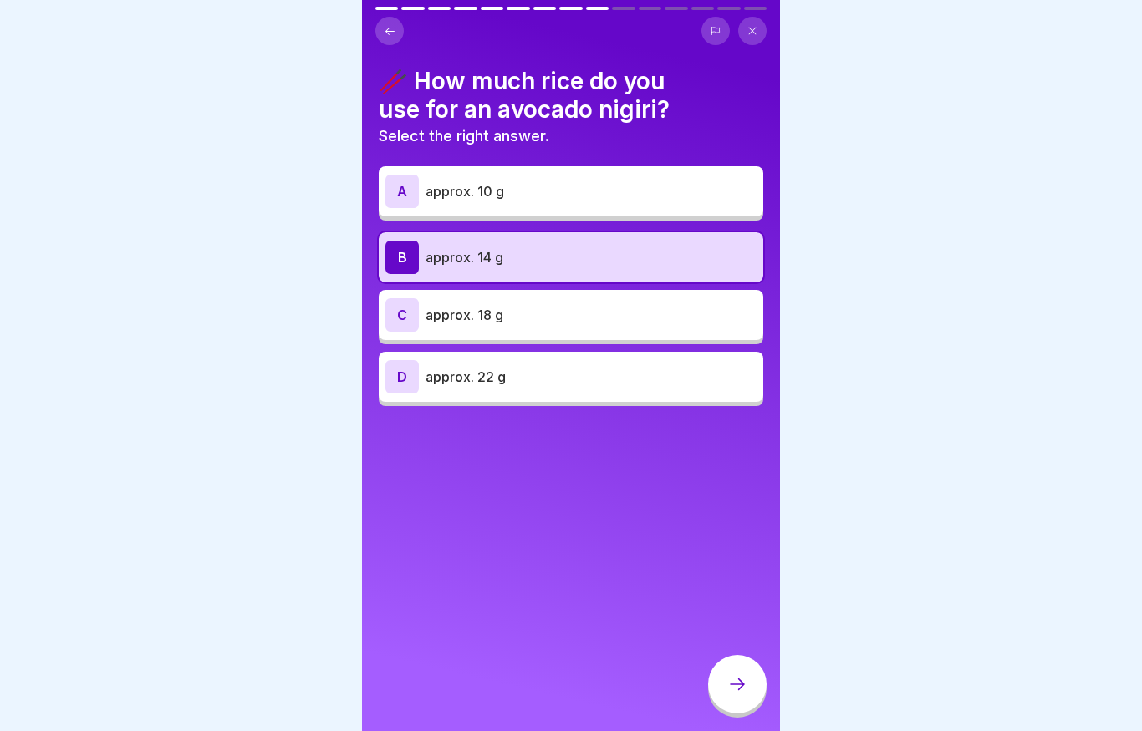
click at [726, 674] on div at bounding box center [737, 684] width 58 height 58
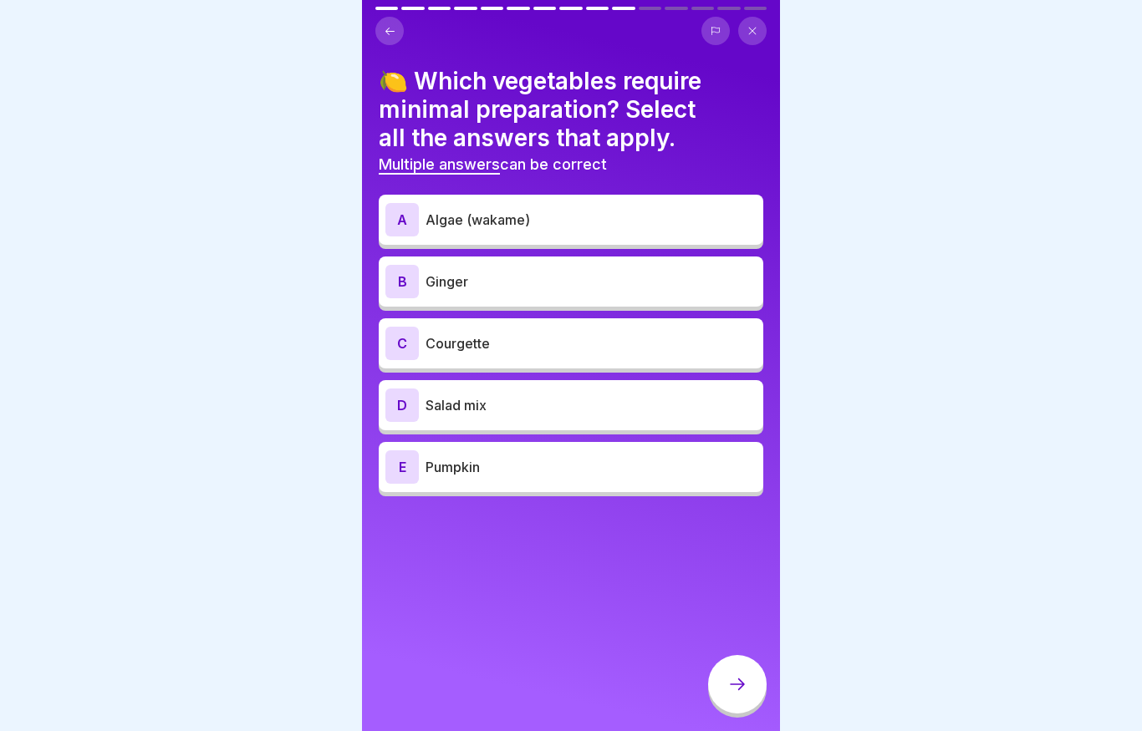
click at [480, 473] on p "Pumpkin" at bounding box center [590, 467] width 331 height 20
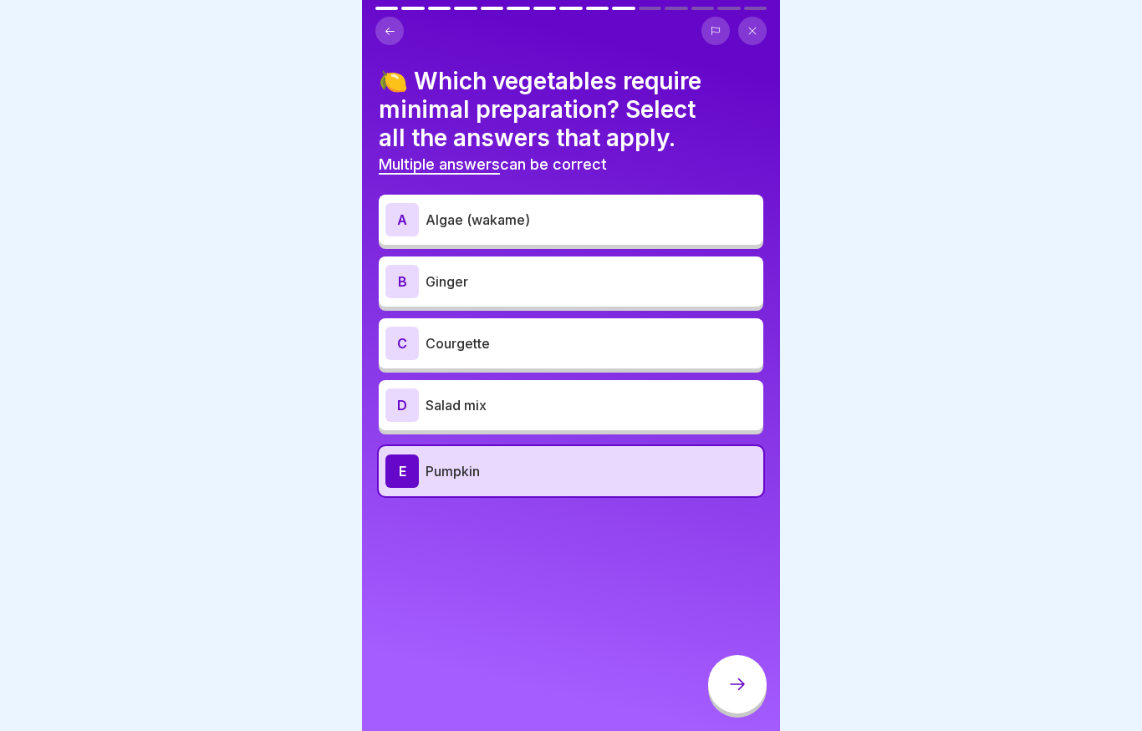
click at [488, 365] on div "C Courgette" at bounding box center [571, 343] width 384 height 50
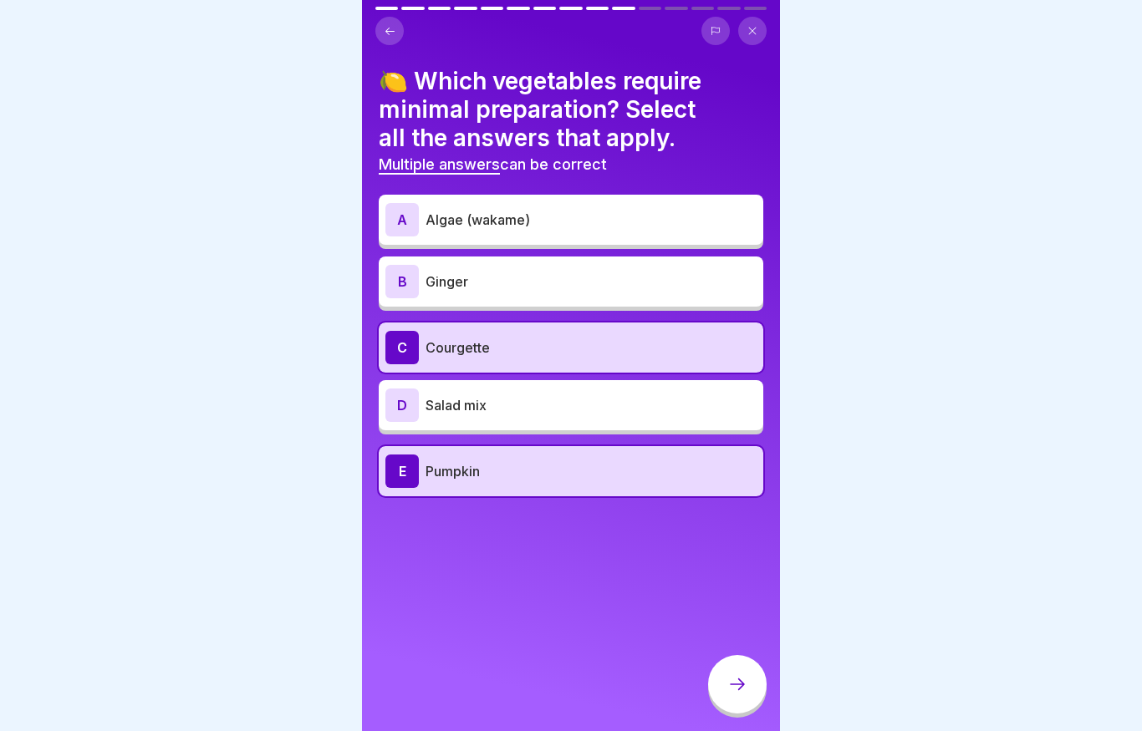
click at [735, 694] on icon at bounding box center [737, 684] width 20 height 20
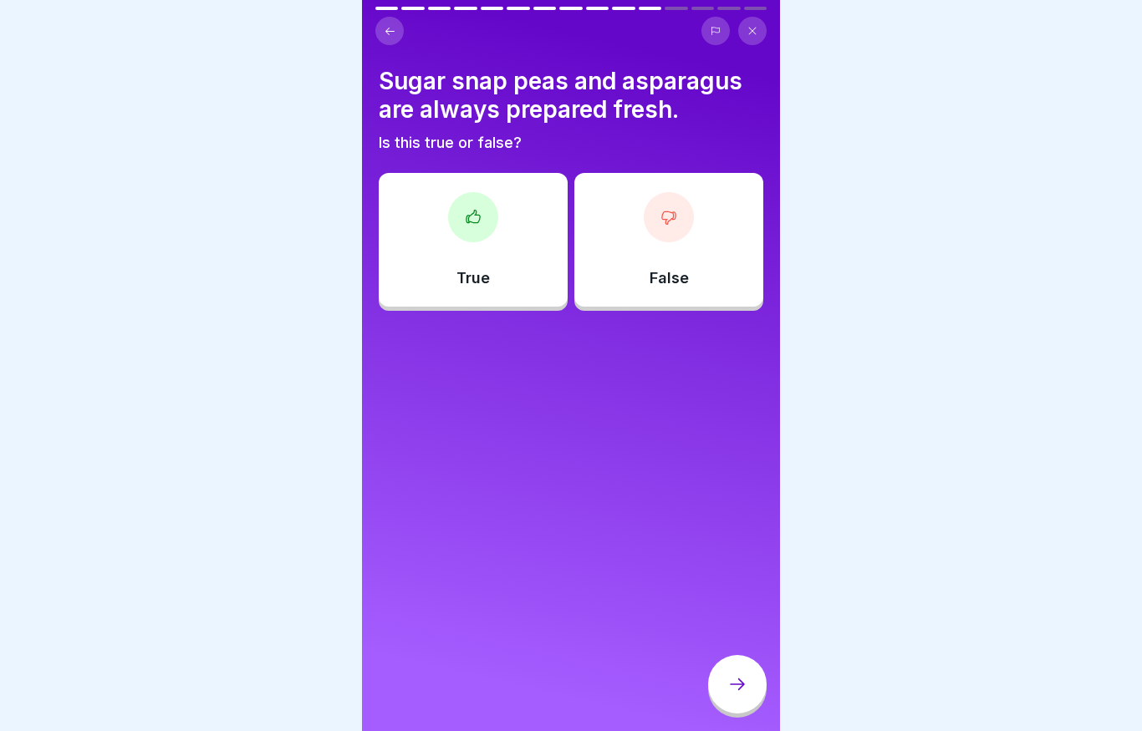
click at [495, 234] on div "True" at bounding box center [473, 240] width 189 height 134
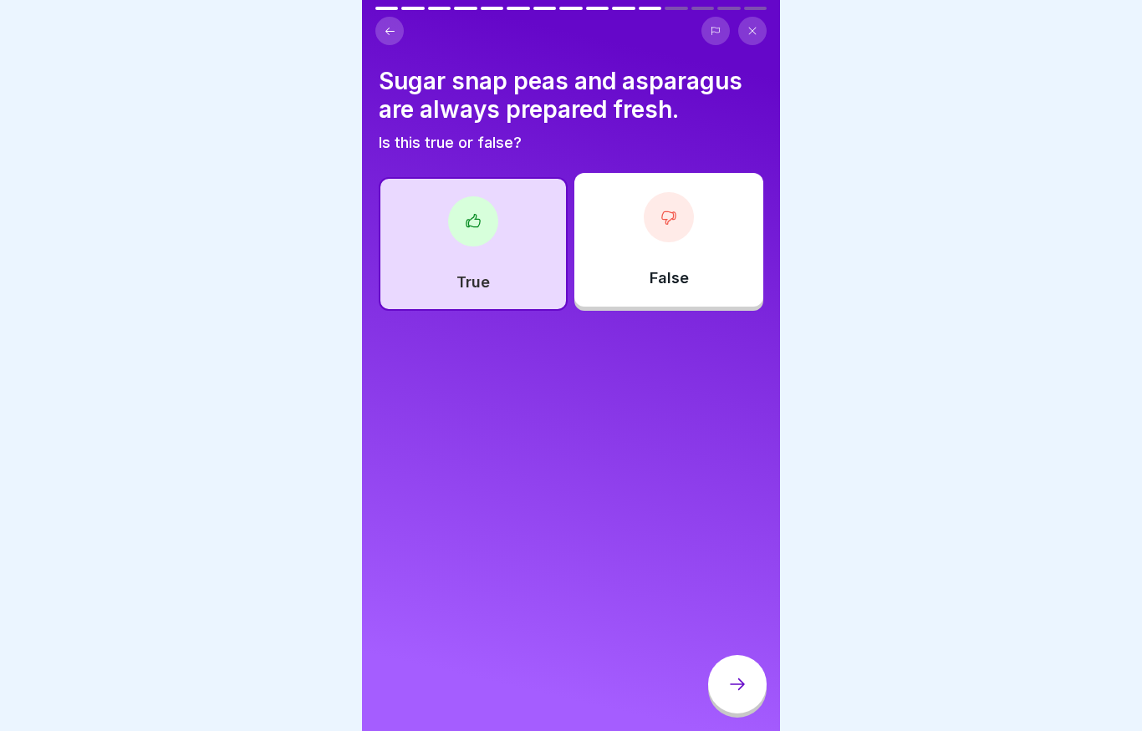
click at [735, 710] on div at bounding box center [737, 684] width 58 height 58
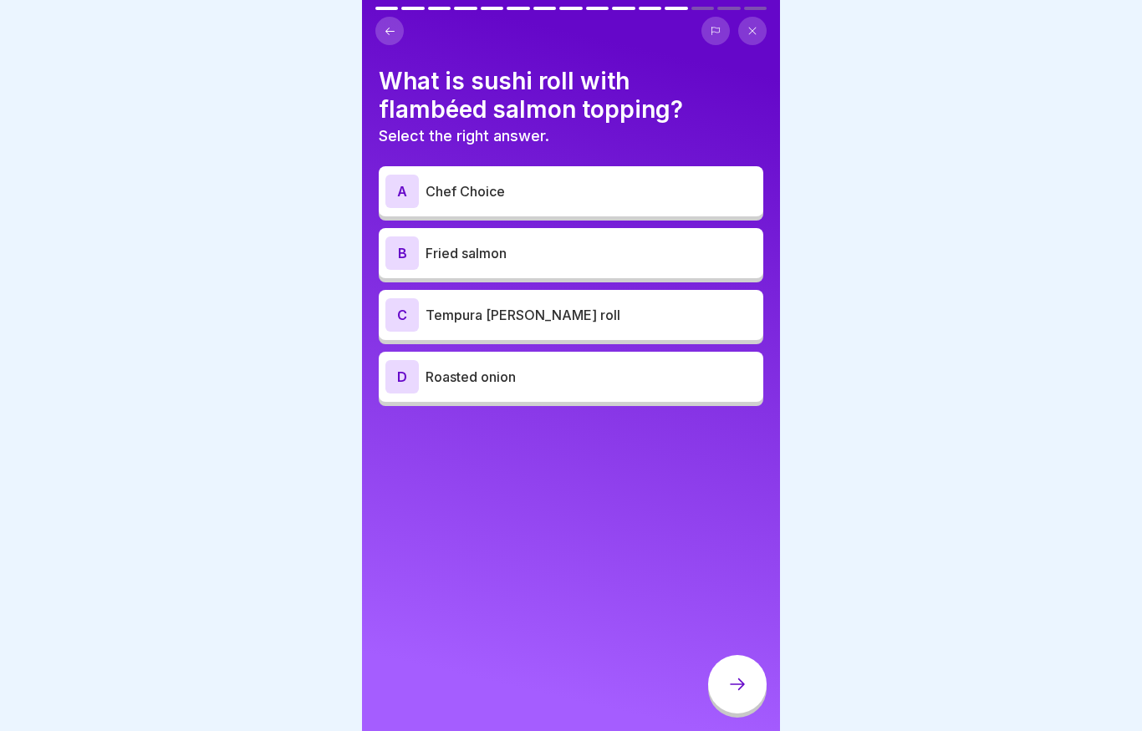
click at [577, 191] on p "Chef Choice" at bounding box center [590, 191] width 331 height 20
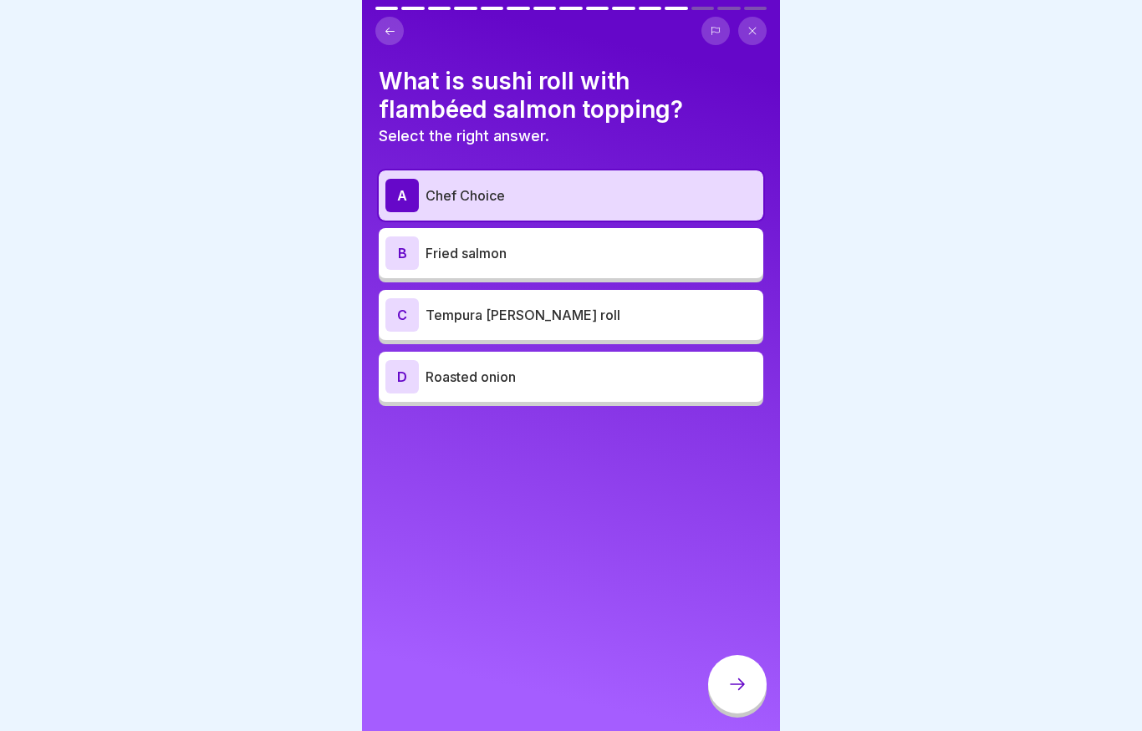
click at [745, 709] on div at bounding box center [737, 684] width 58 height 58
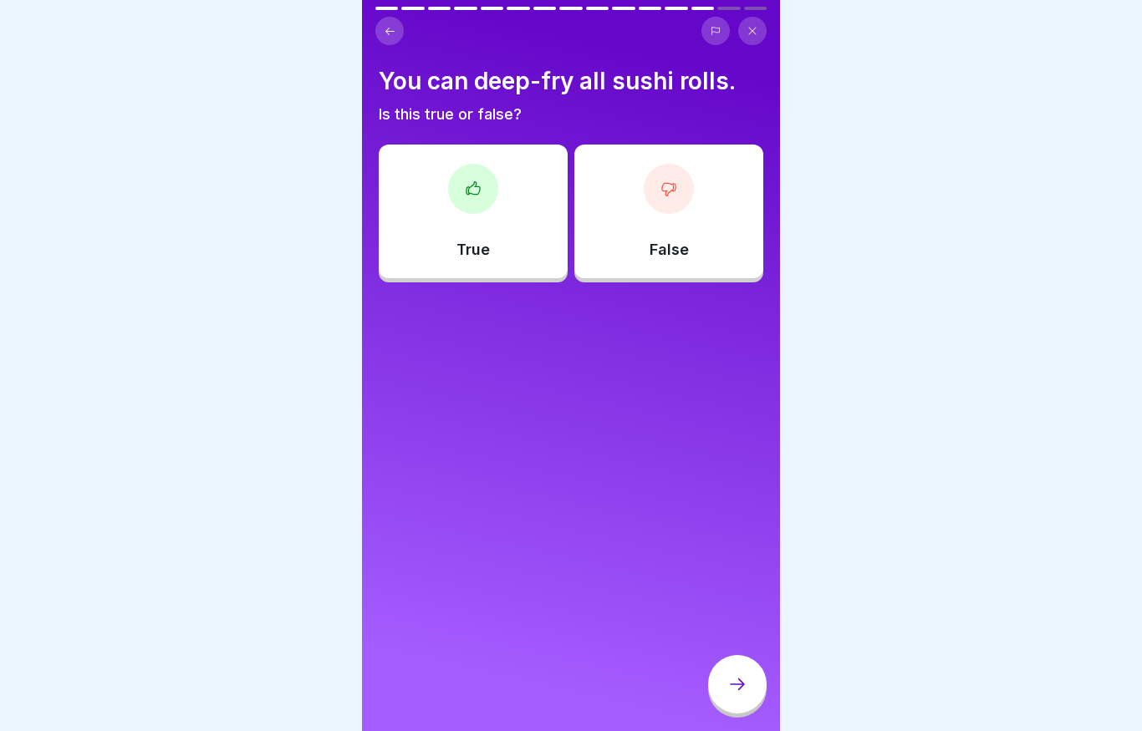
click at [662, 254] on p "False" at bounding box center [668, 250] width 39 height 18
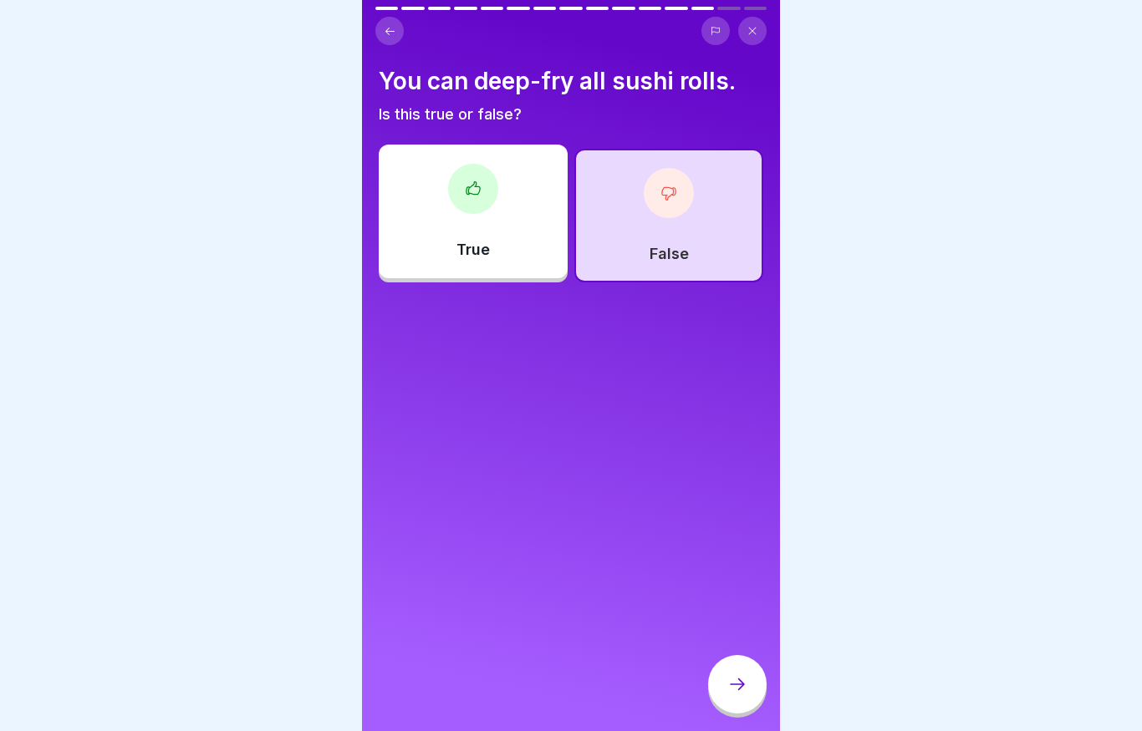
click at [726, 675] on div at bounding box center [737, 684] width 58 height 58
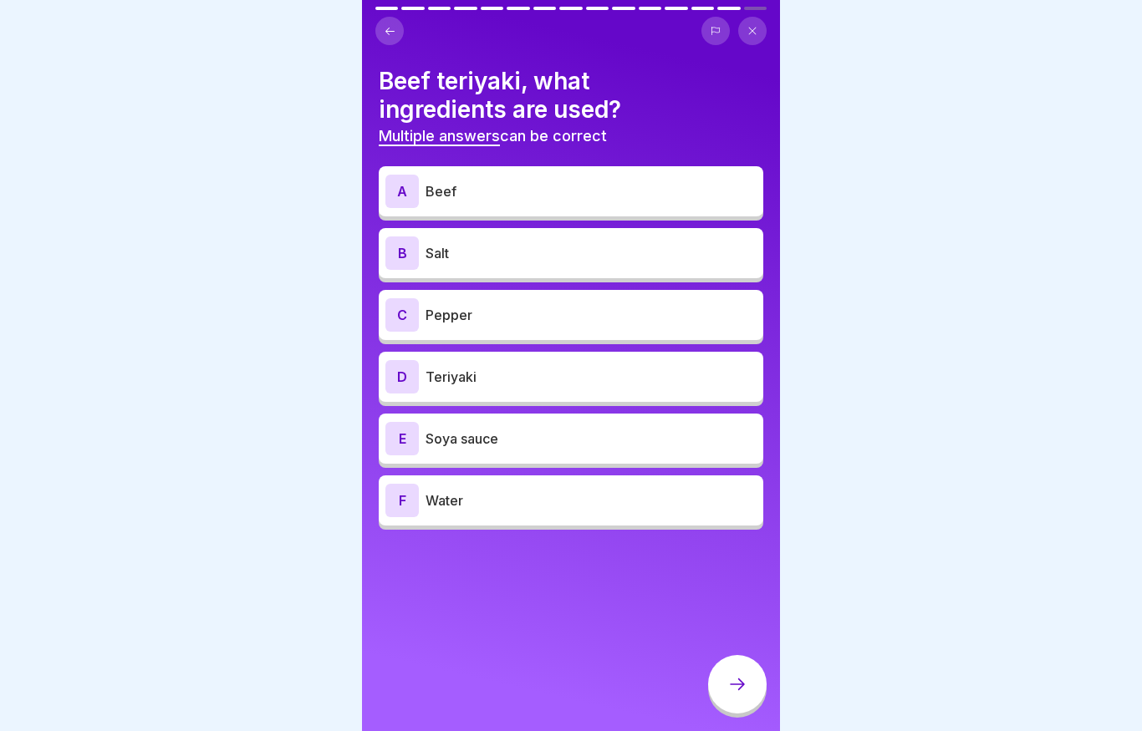
click at [499, 210] on div "A Beef" at bounding box center [571, 191] width 384 height 50
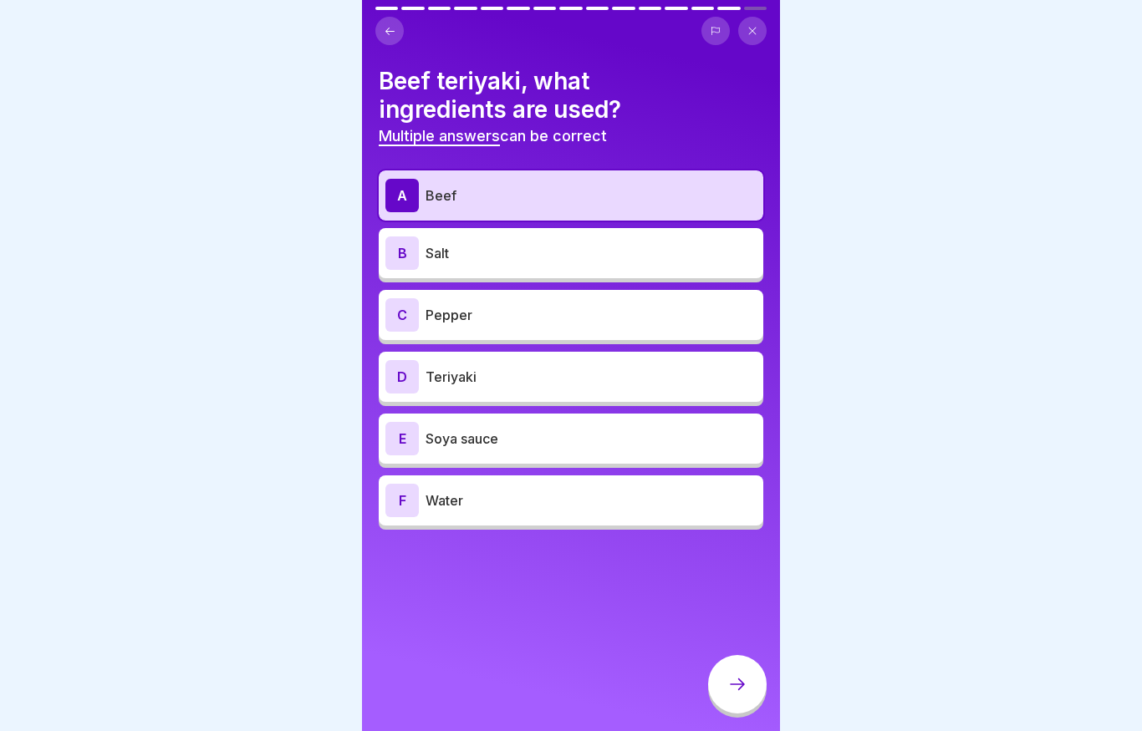
click at [507, 266] on div "B Salt" at bounding box center [570, 252] width 371 height 33
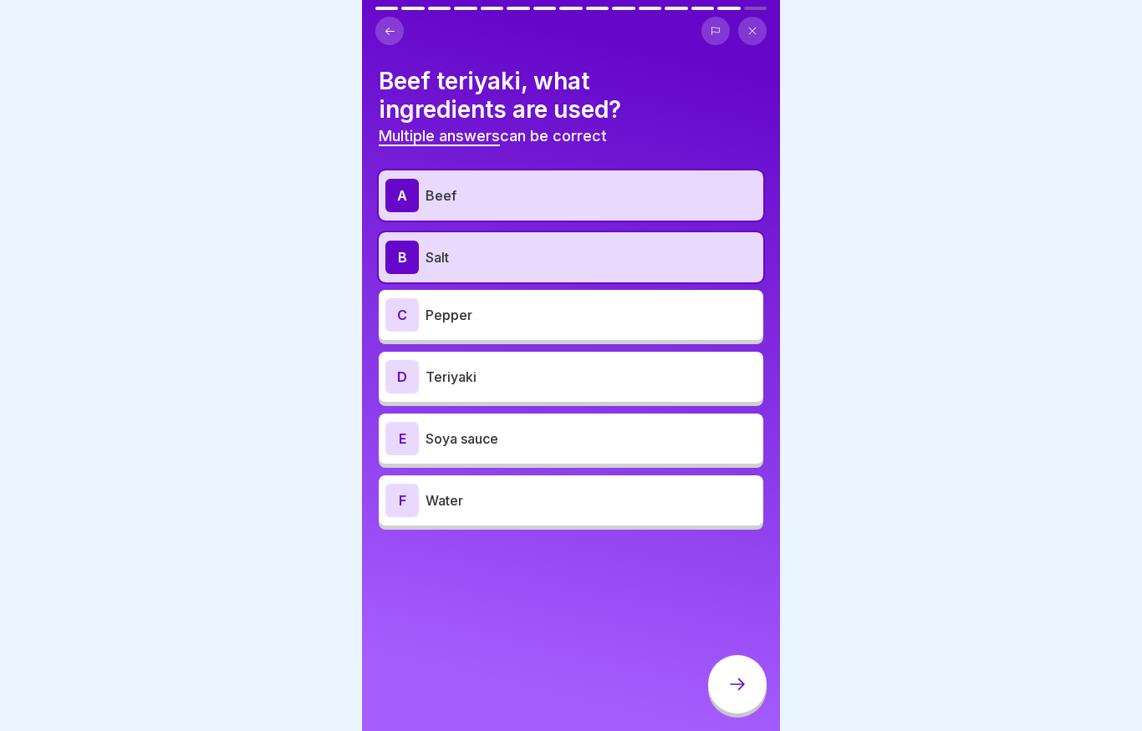
click at [498, 407] on div "A Beef B Salt C Pepper D Teriyaki E Soya sauce F Water" at bounding box center [571, 349] width 384 height 359
click at [495, 391] on div "D [PERSON_NAME]" at bounding box center [570, 376] width 371 height 33
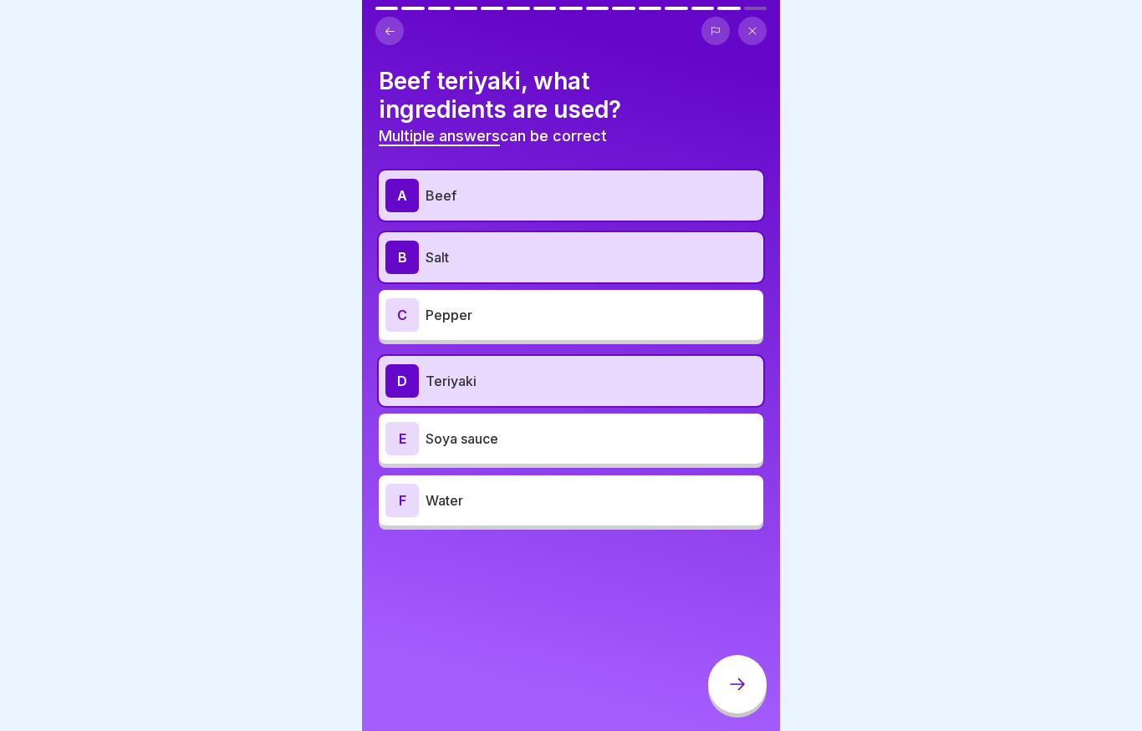
click at [486, 445] on p "Soya sauce" at bounding box center [590, 439] width 331 height 20
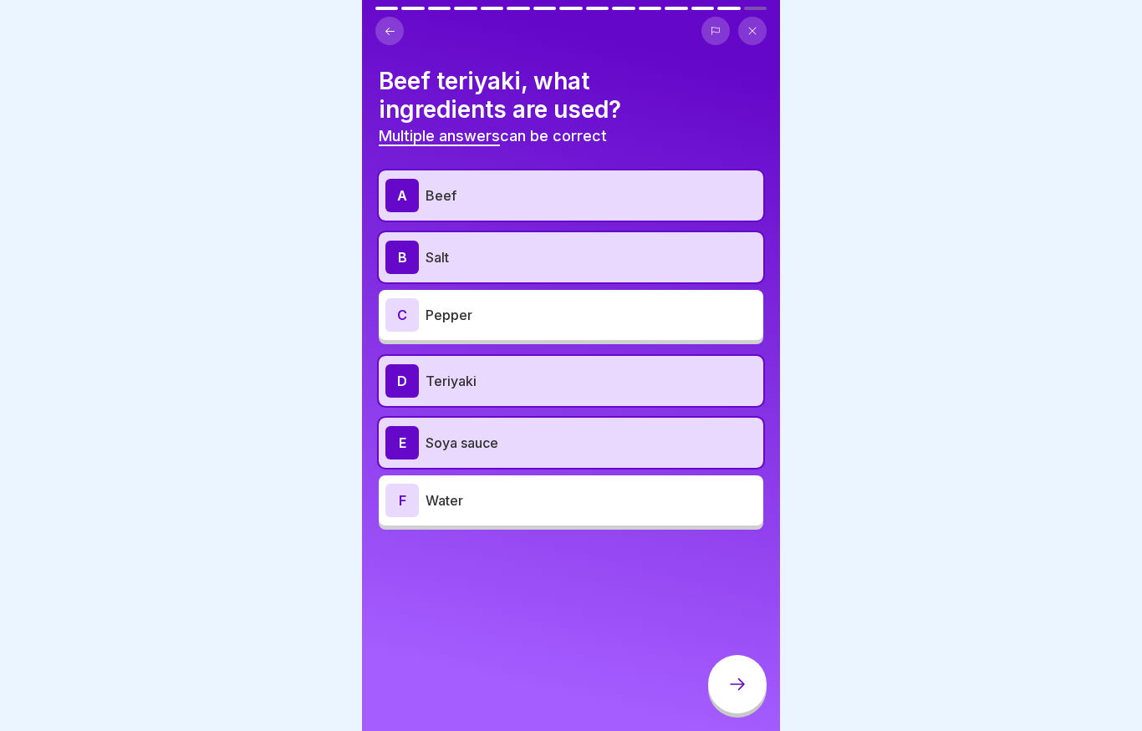
click at [741, 692] on icon at bounding box center [737, 684] width 20 height 20
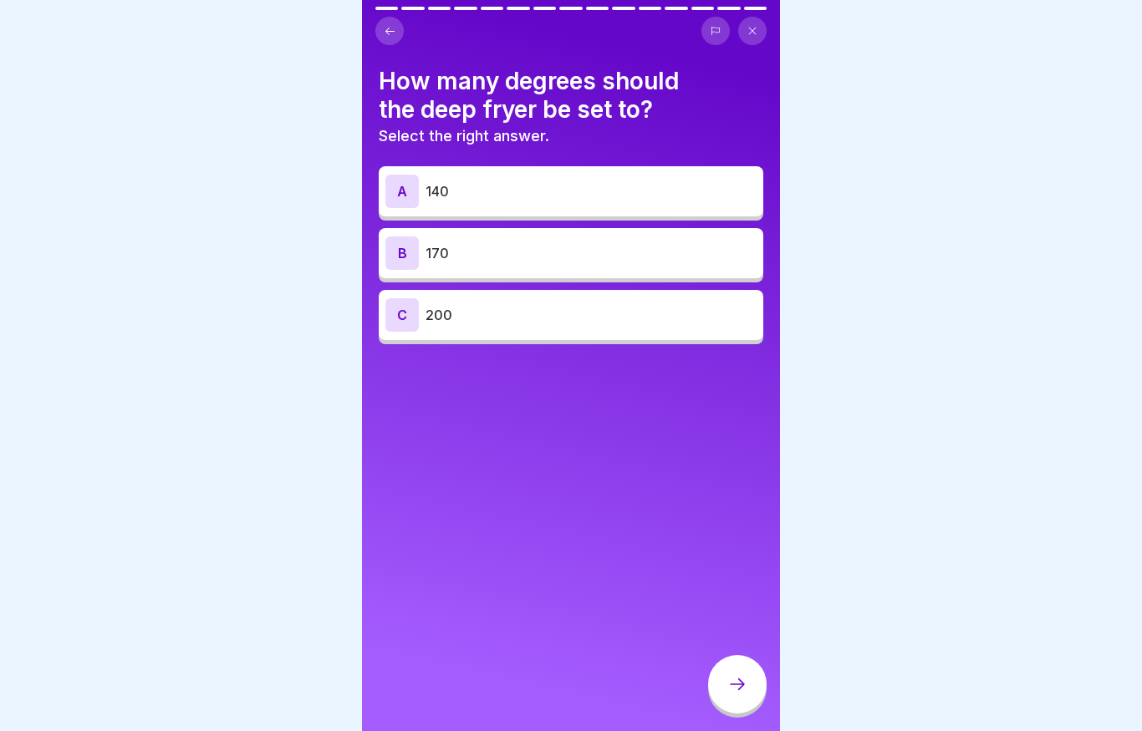
click at [591, 268] on div "B 170" at bounding box center [570, 252] width 371 height 33
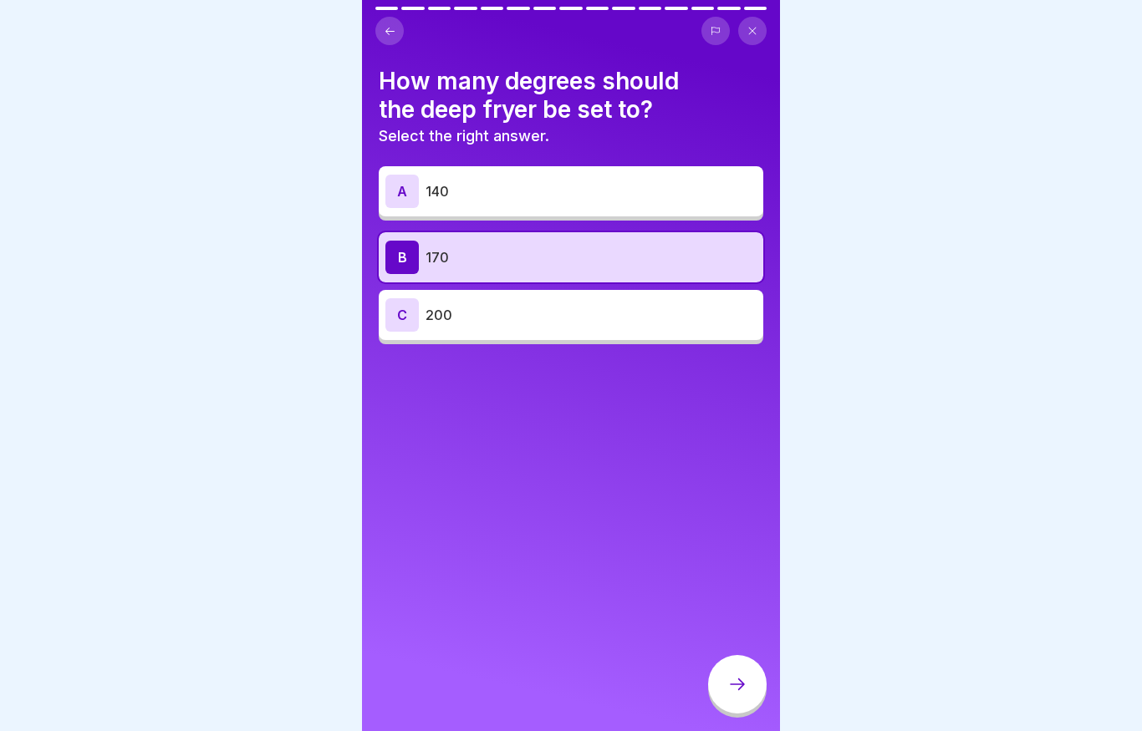
click at [747, 682] on div at bounding box center [737, 684] width 58 height 58
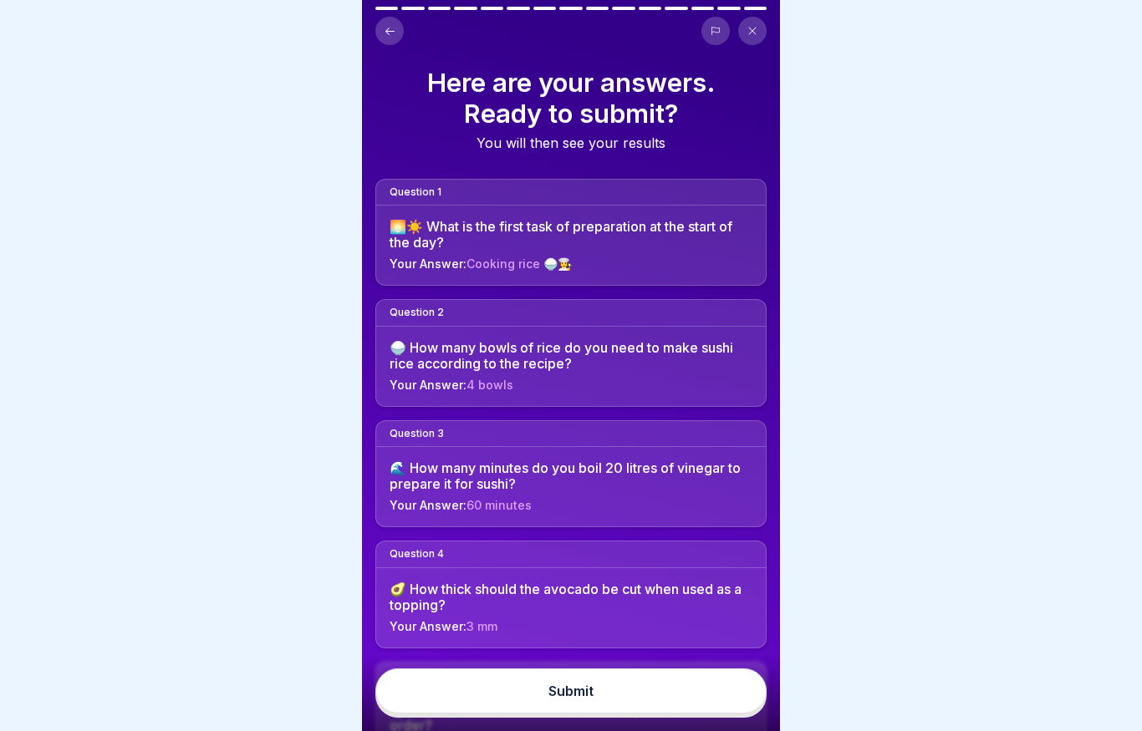
click at [618, 704] on button "Submit" at bounding box center [570, 691] width 391 height 45
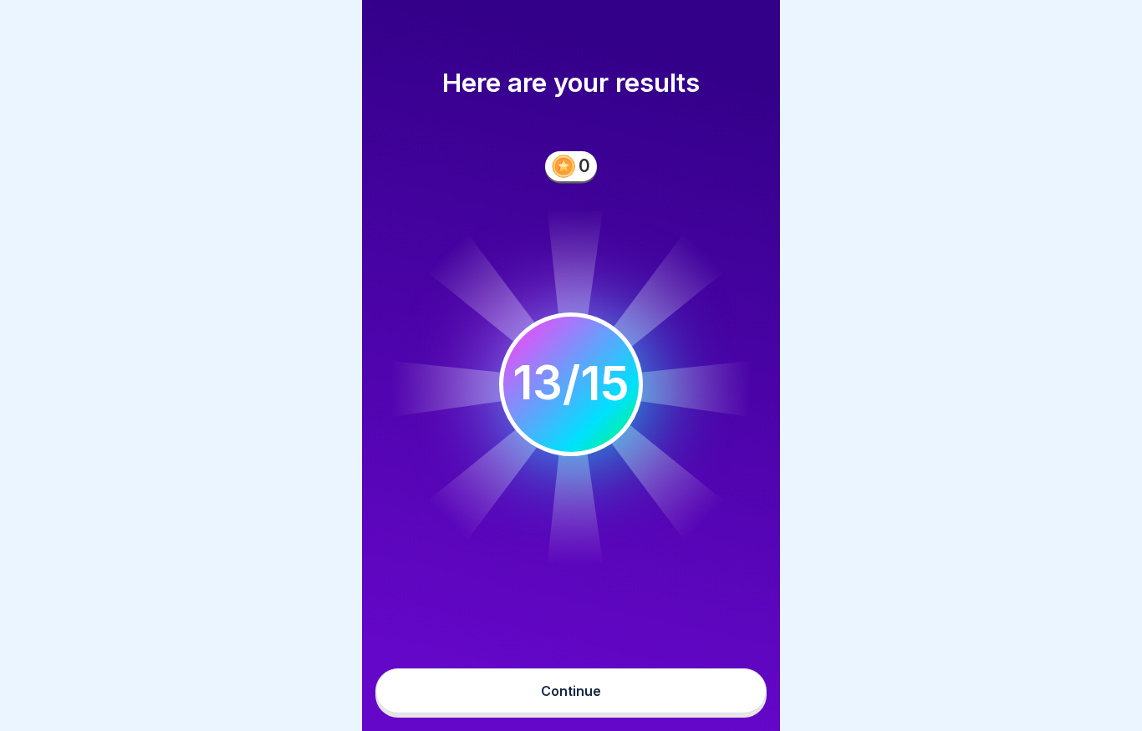
click at [607, 697] on button "Continue" at bounding box center [570, 691] width 391 height 45
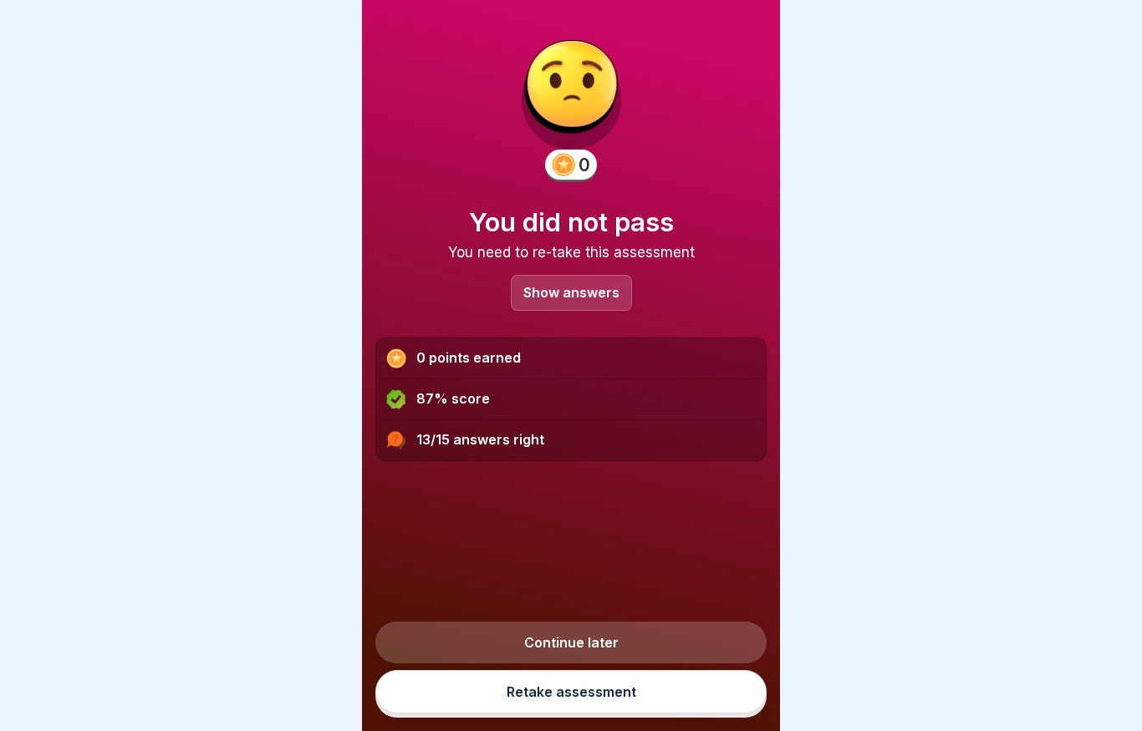
click at [590, 305] on div "Show answers" at bounding box center [571, 293] width 121 height 36
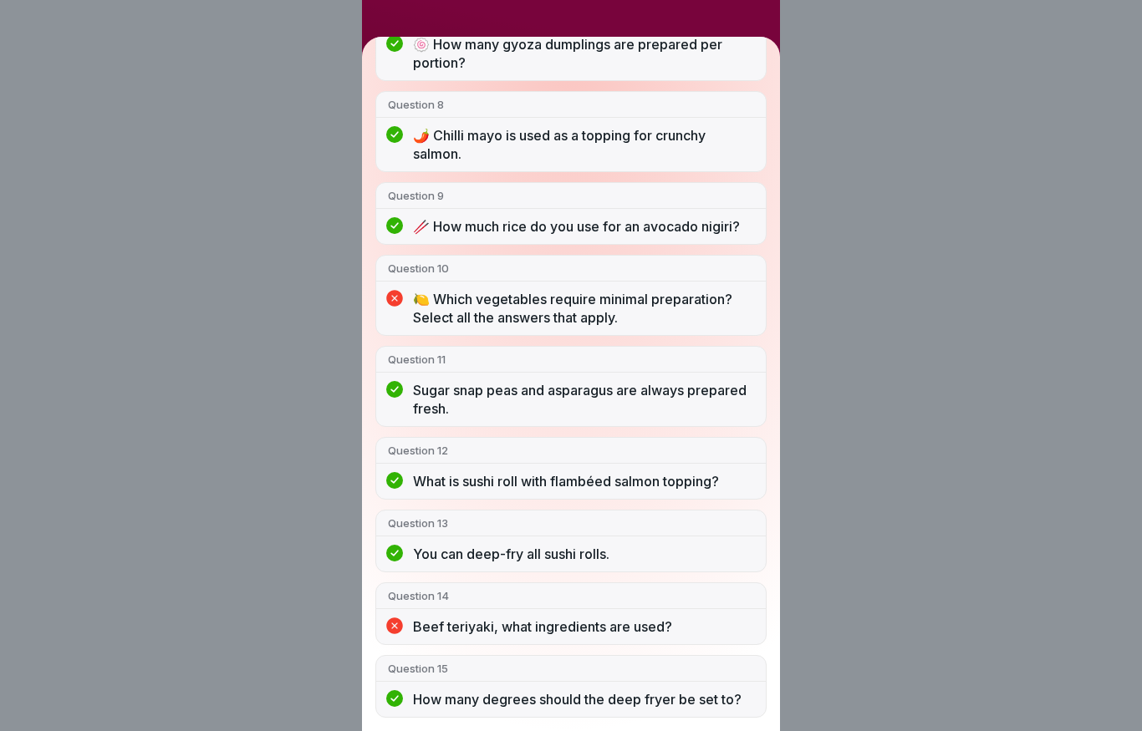
scroll to position [770, 0]
click at [860, 331] on div "You did not pass 13/15 answers right Question 1 🌅☀️ What is the first task of p…" at bounding box center [571, 365] width 1142 height 731
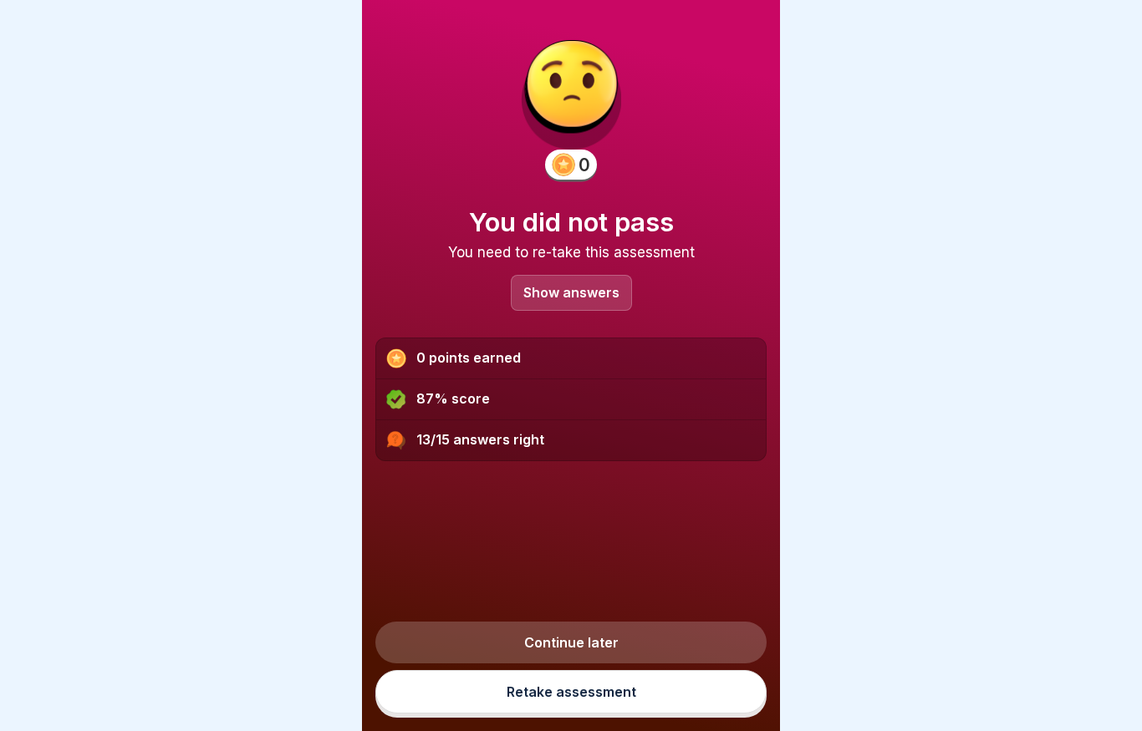
click at [584, 704] on link "Retake assessment" at bounding box center [570, 691] width 391 height 43
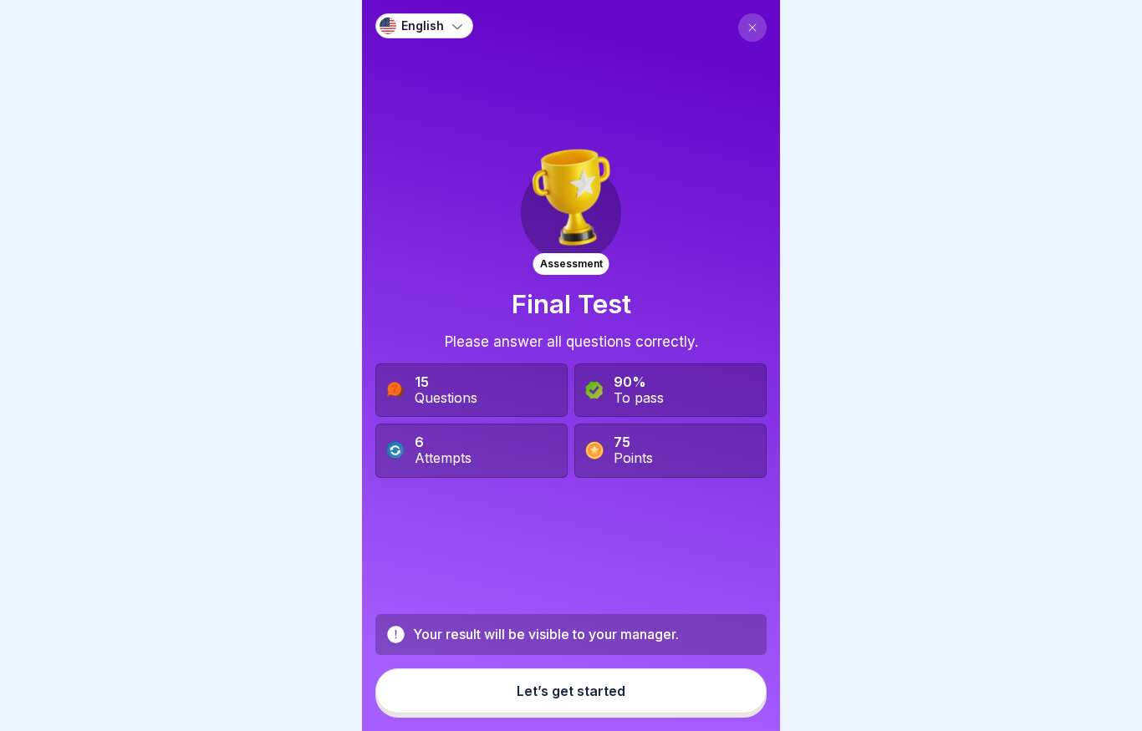
click at [577, 698] on div "Let’s get started" at bounding box center [570, 691] width 109 height 15
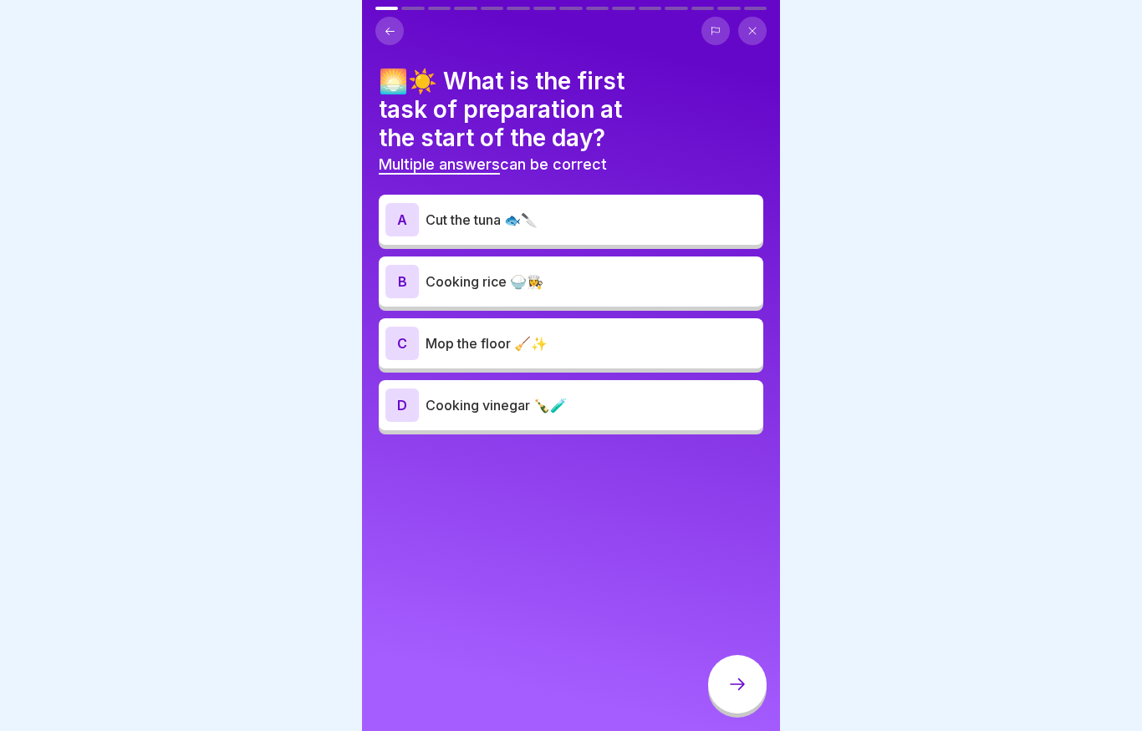
click at [535, 282] on p "Cooking rice 🍚👩‍🍳" at bounding box center [590, 282] width 331 height 20
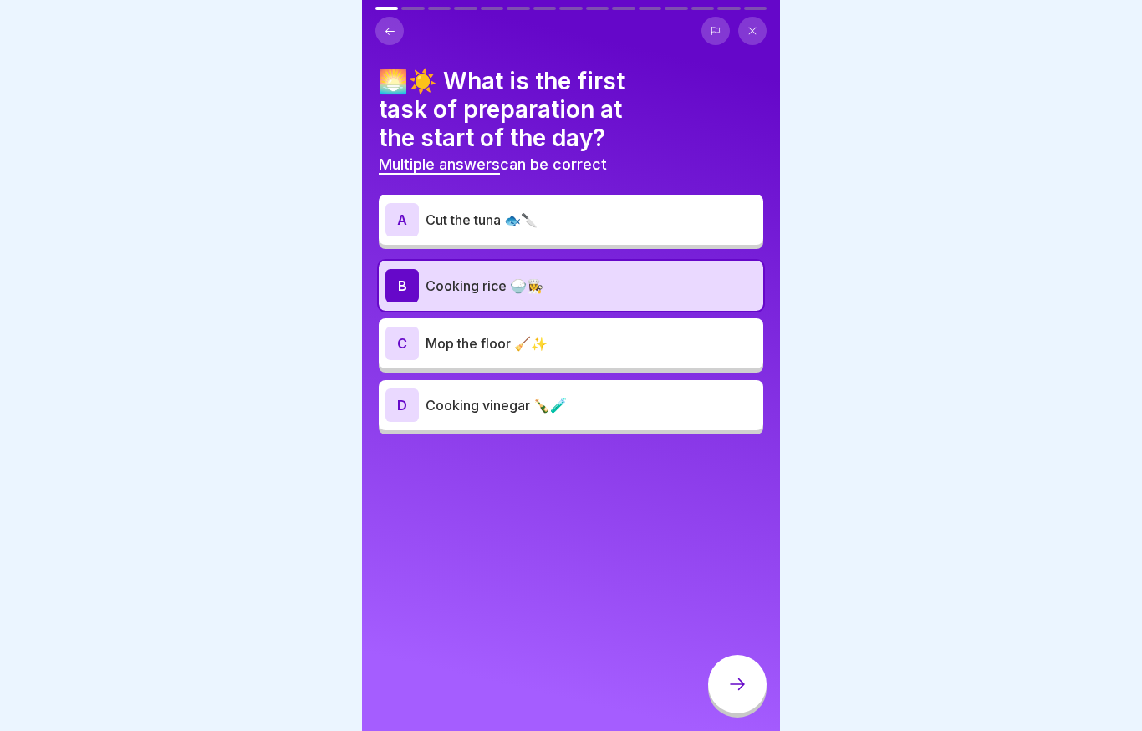
click at [736, 689] on icon at bounding box center [737, 684] width 20 height 20
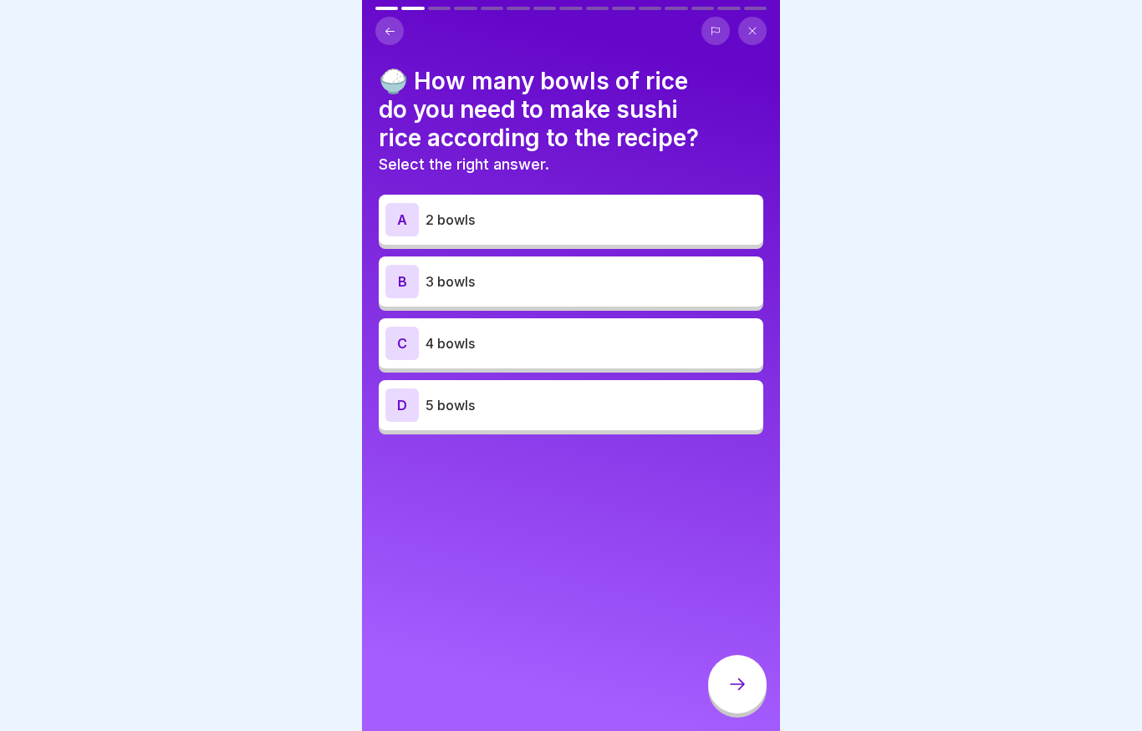
click at [507, 353] on div "C 4 bowls" at bounding box center [570, 343] width 371 height 33
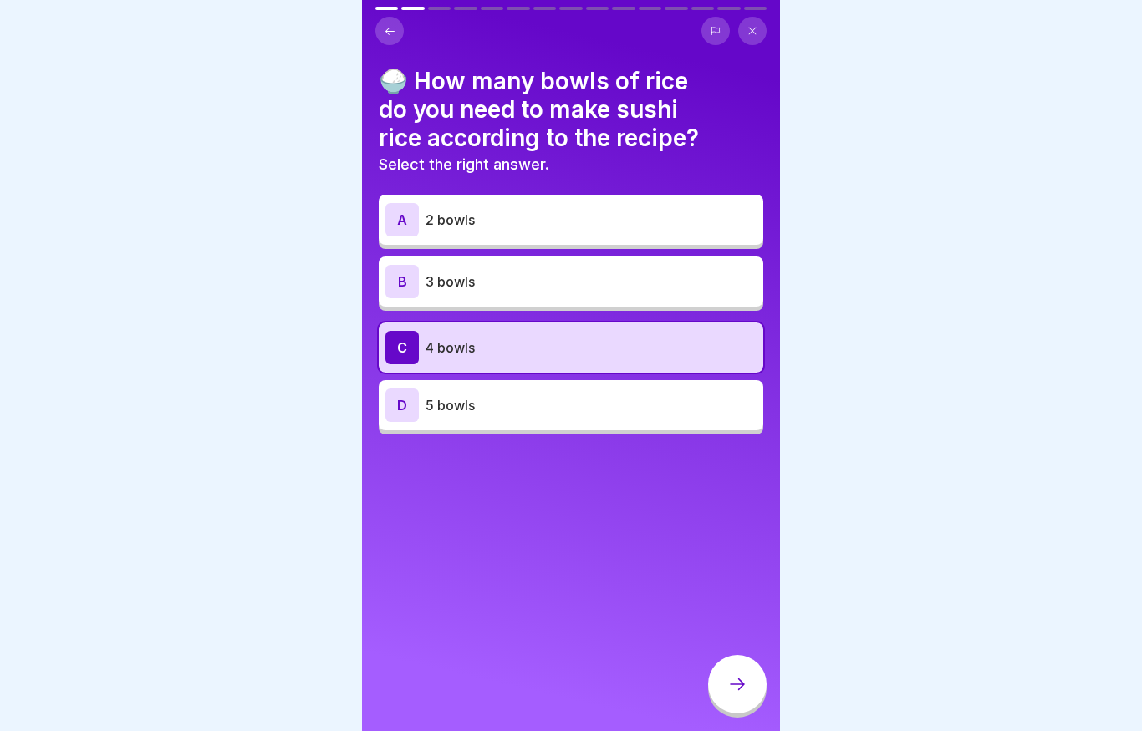
click at [736, 689] on icon at bounding box center [737, 684] width 20 height 20
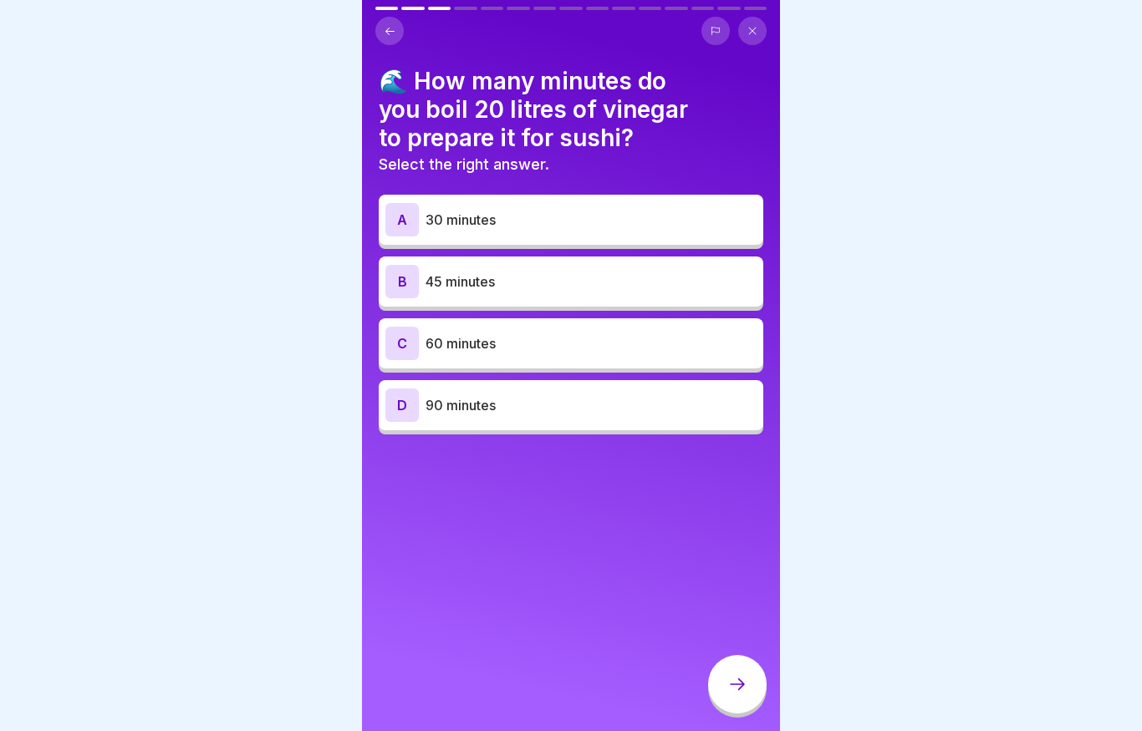
click at [499, 343] on p "60 minutes" at bounding box center [590, 343] width 331 height 20
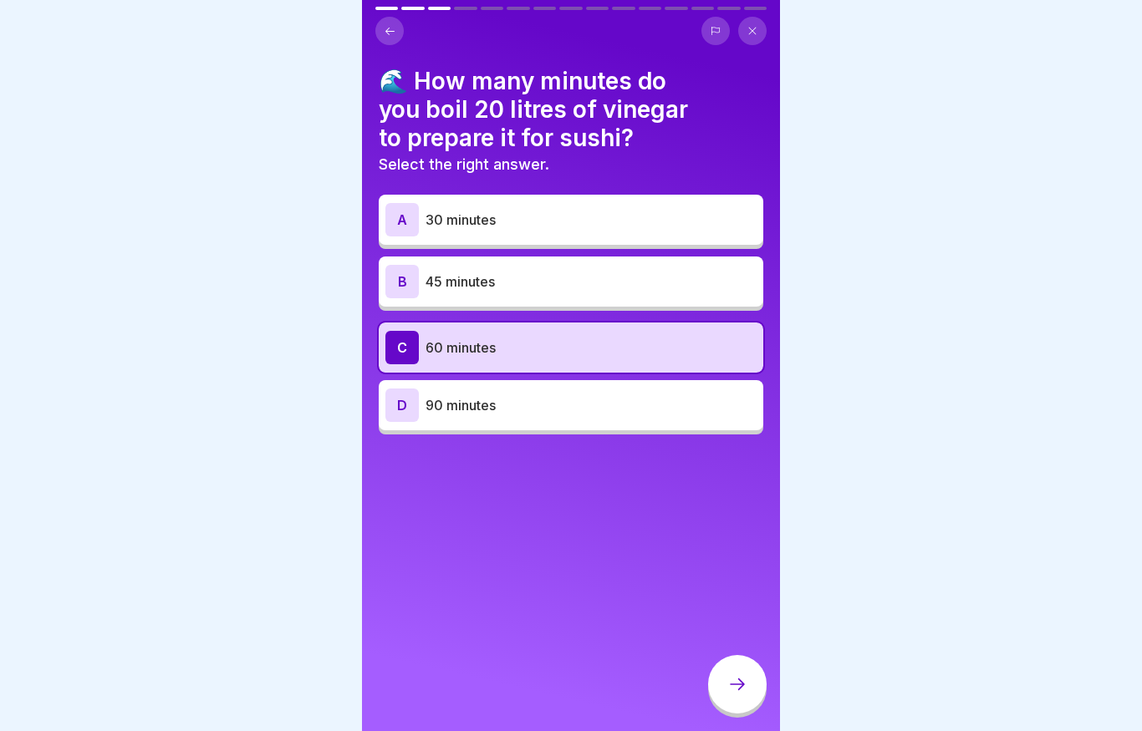
click at [744, 684] on icon at bounding box center [737, 684] width 20 height 20
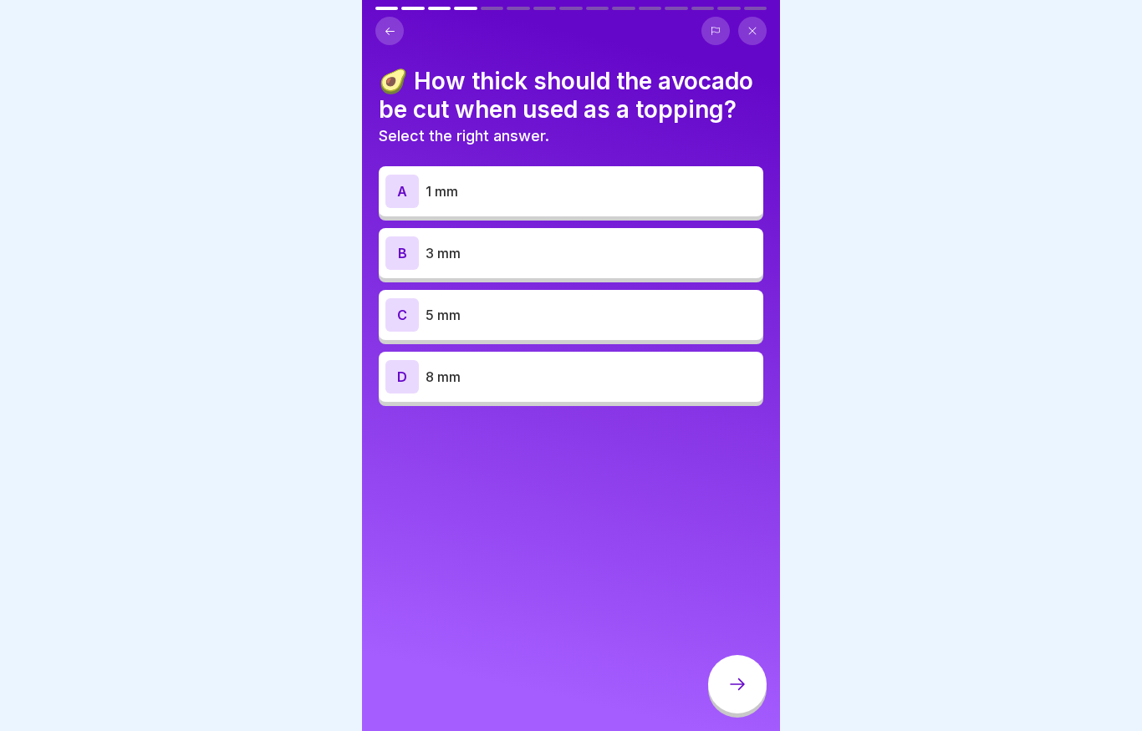
click at [498, 271] on div "B 3 mm" at bounding box center [571, 253] width 384 height 50
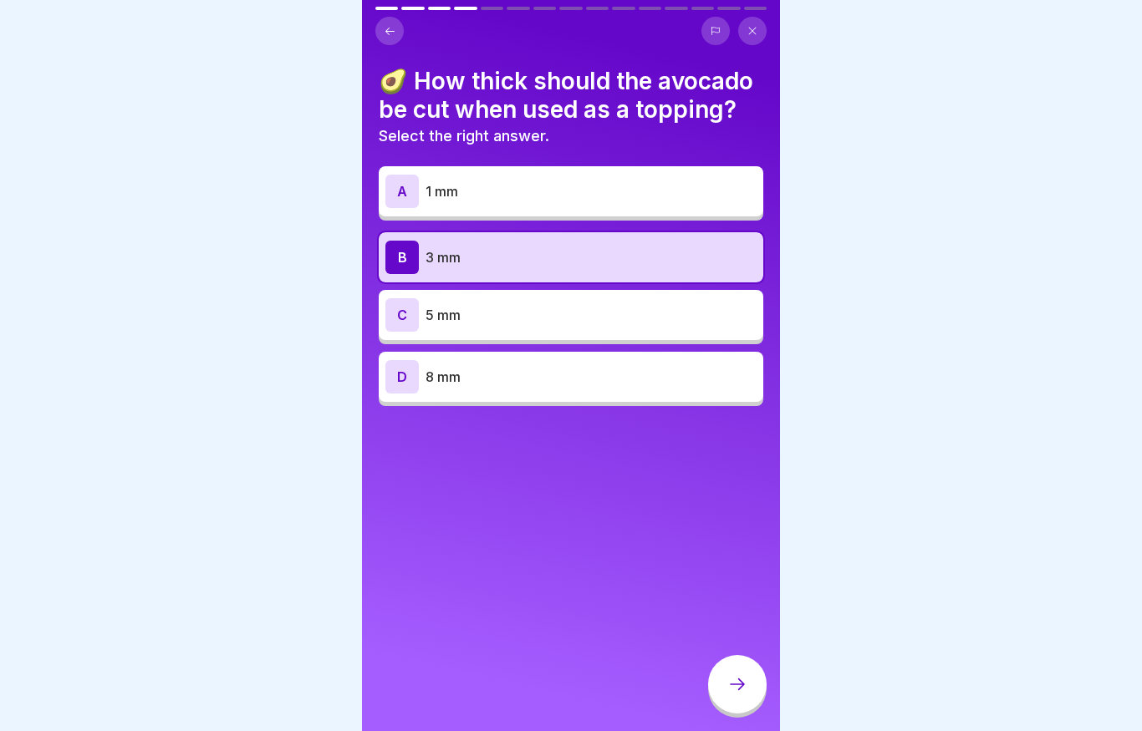
click at [759, 690] on div at bounding box center [737, 684] width 58 height 58
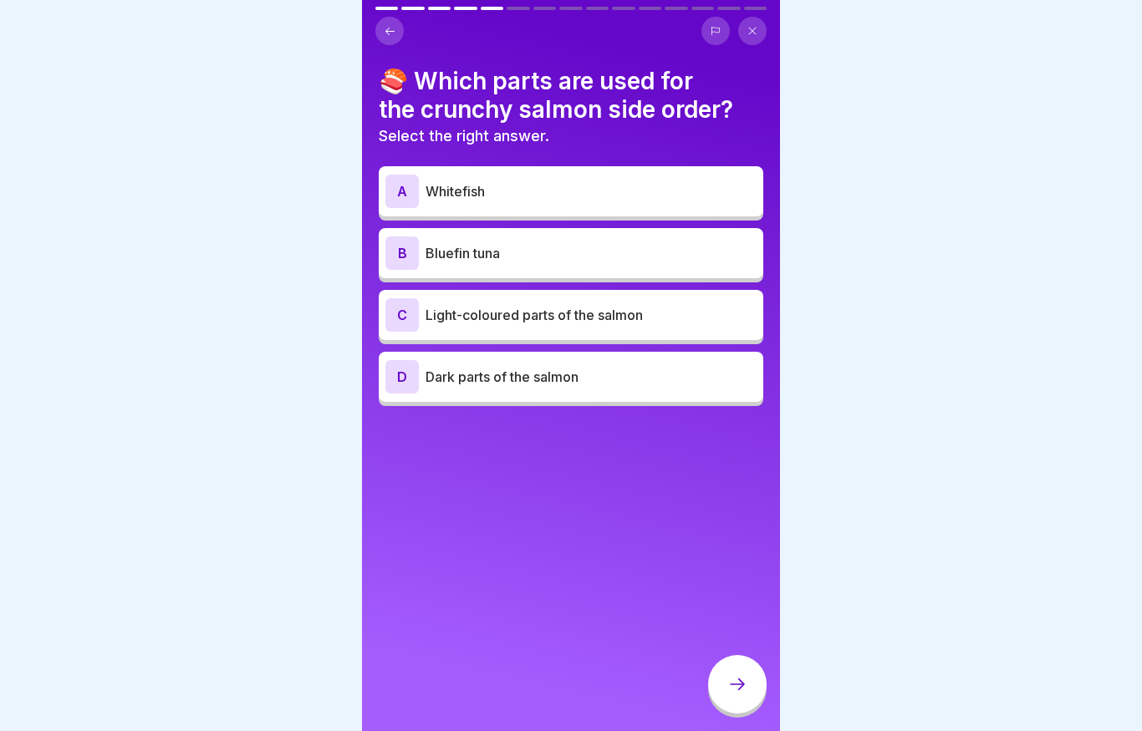
click at [523, 365] on div "D Dark parts of the salmon" at bounding box center [570, 376] width 371 height 33
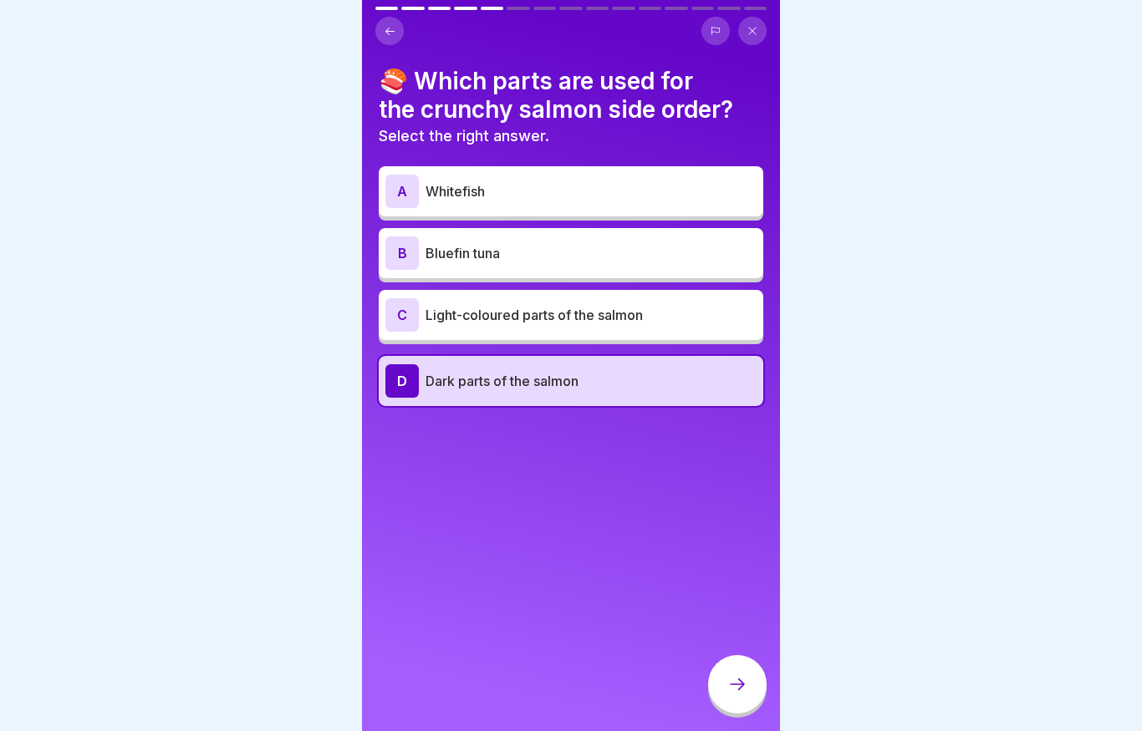
click at [731, 674] on div at bounding box center [737, 684] width 58 height 58
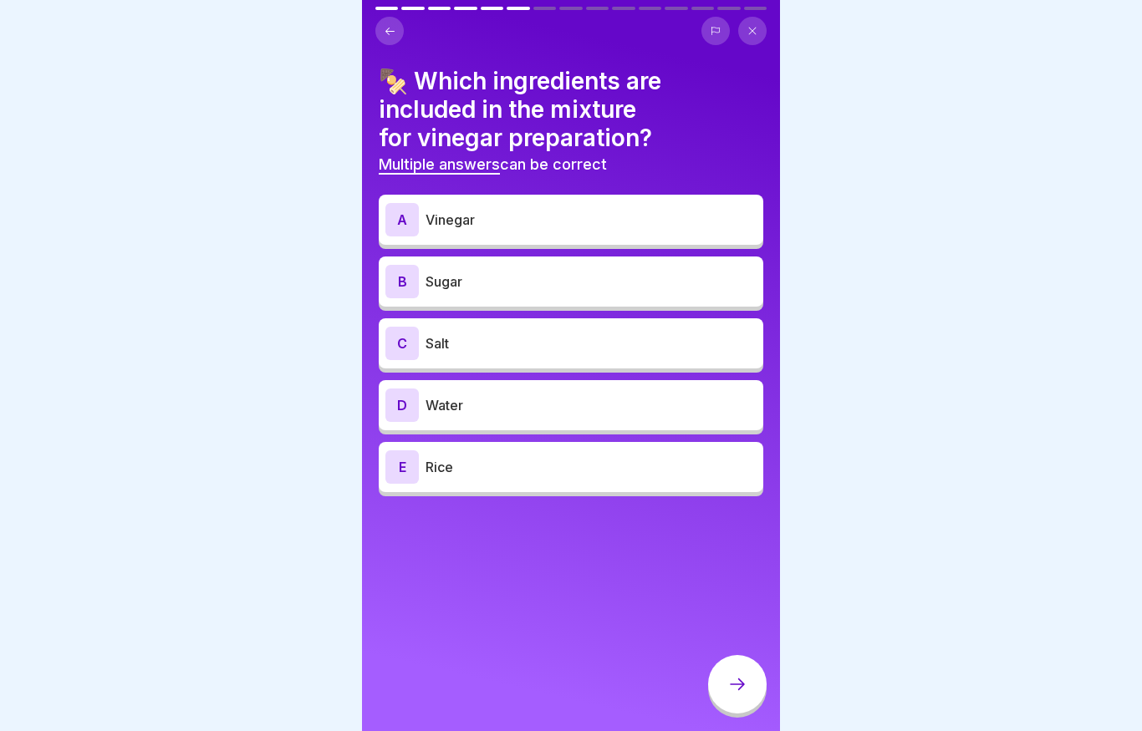
click at [512, 231] on div "A Vinegar" at bounding box center [570, 219] width 371 height 33
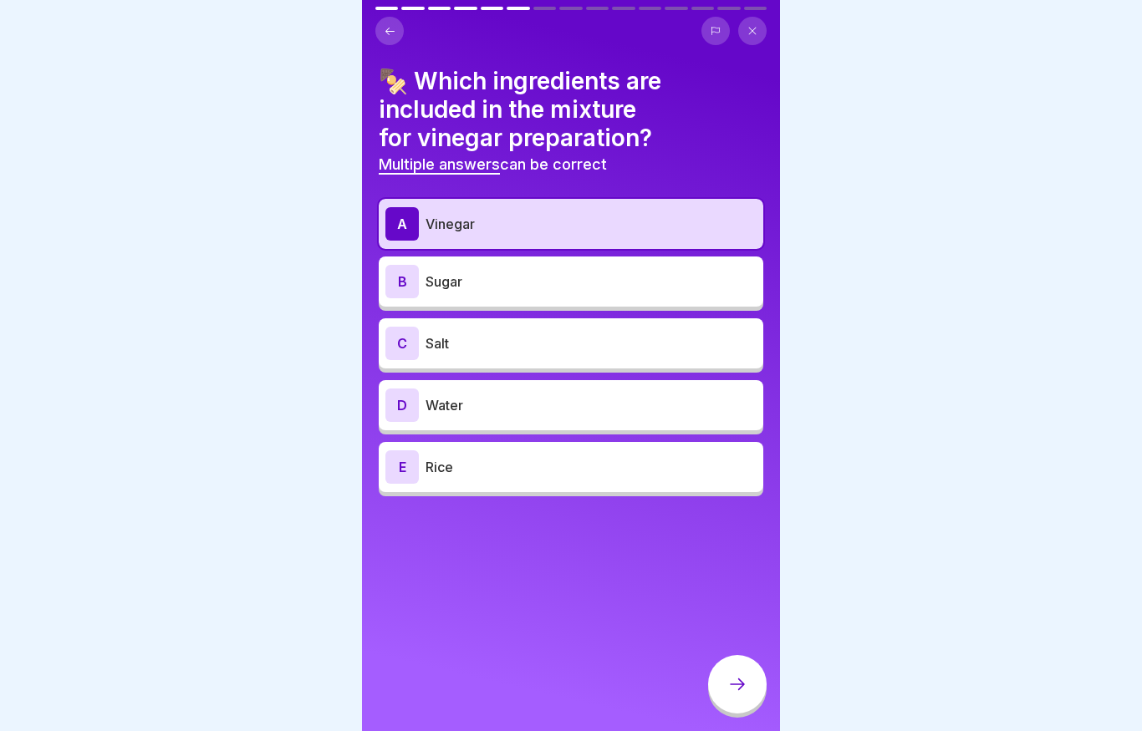
click at [502, 276] on p "Sugar" at bounding box center [590, 282] width 331 height 20
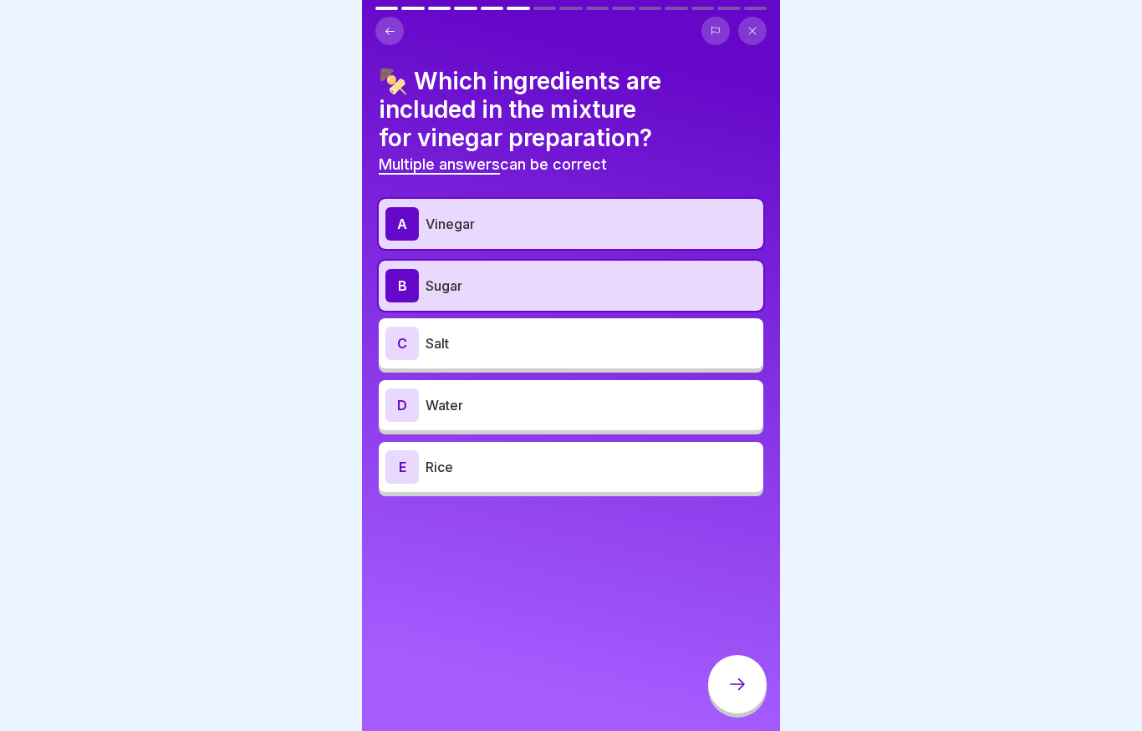
click at [495, 333] on p "Salt" at bounding box center [590, 343] width 331 height 20
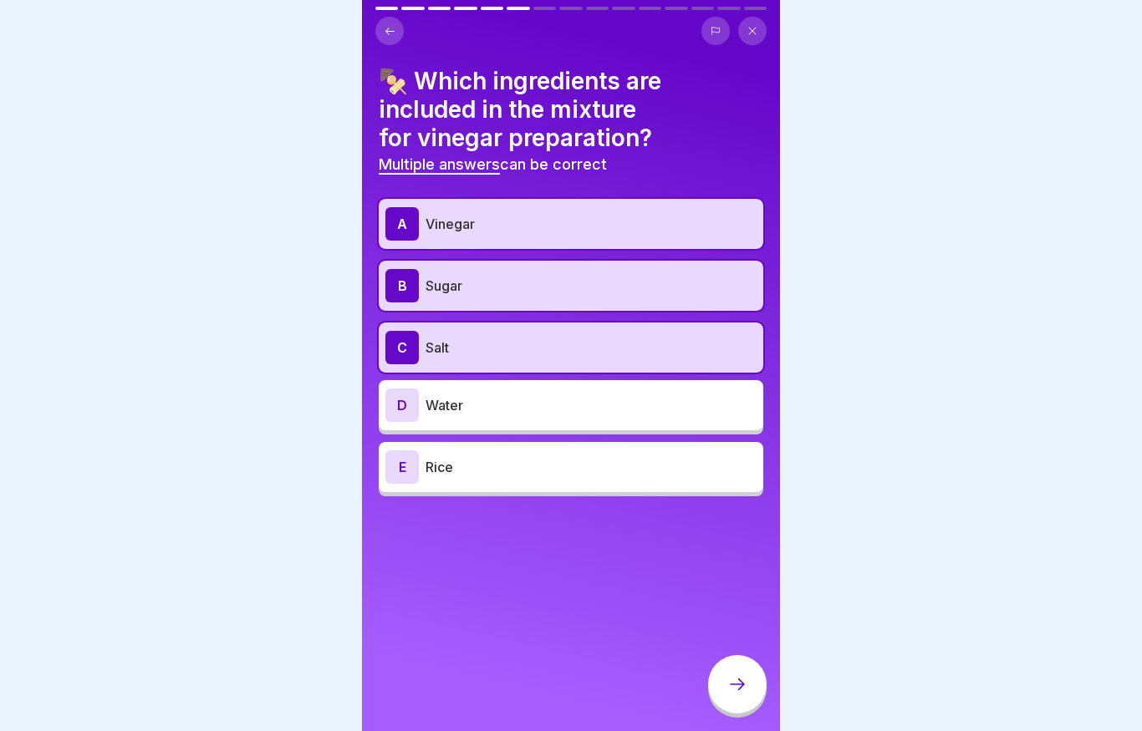
click at [738, 692] on icon at bounding box center [737, 684] width 20 height 20
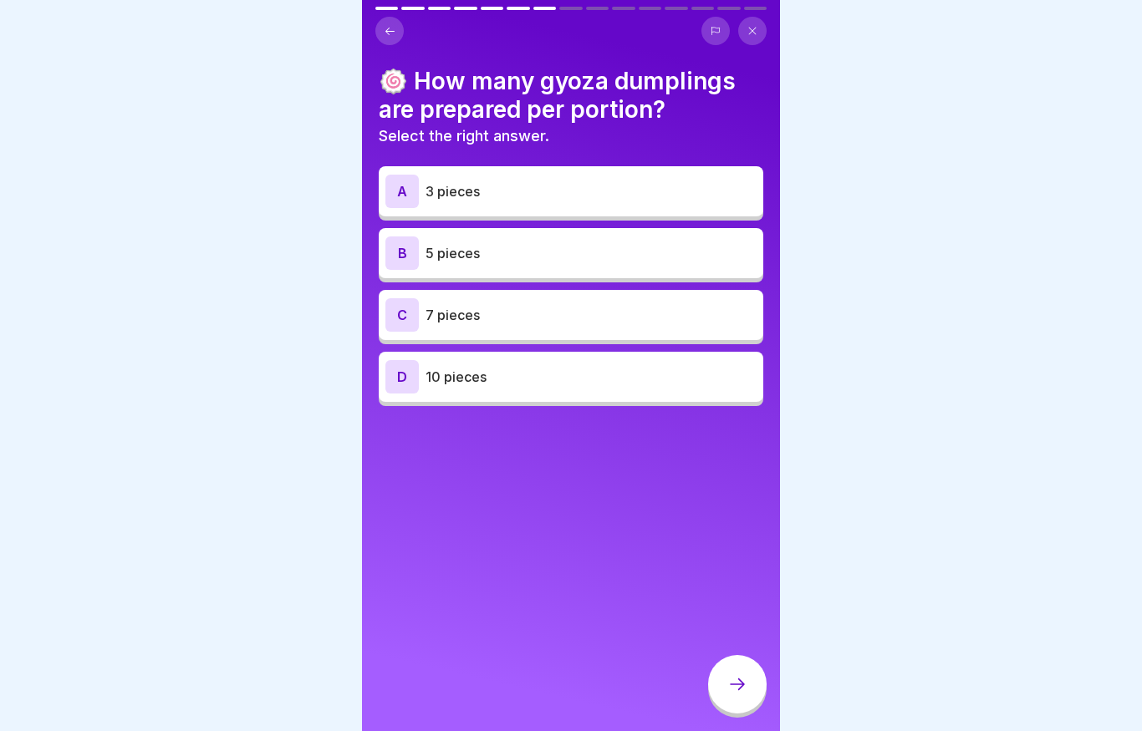
click at [493, 258] on p "5 pieces" at bounding box center [590, 253] width 331 height 20
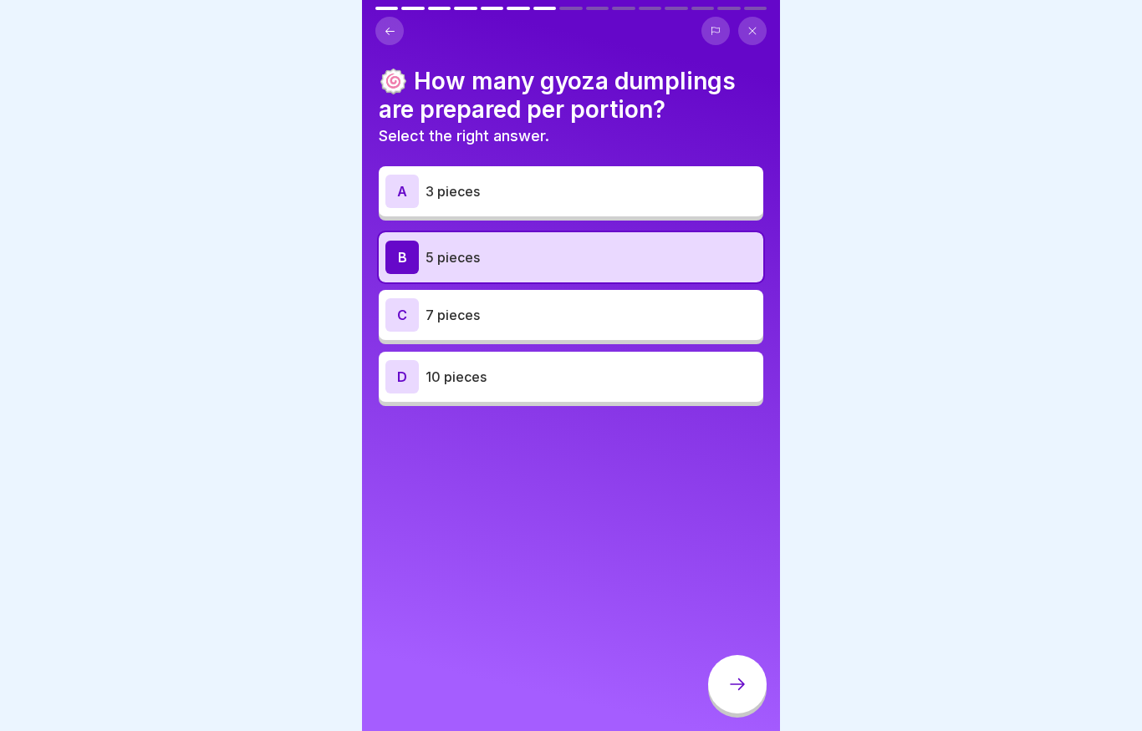
click at [738, 707] on div at bounding box center [737, 684] width 58 height 58
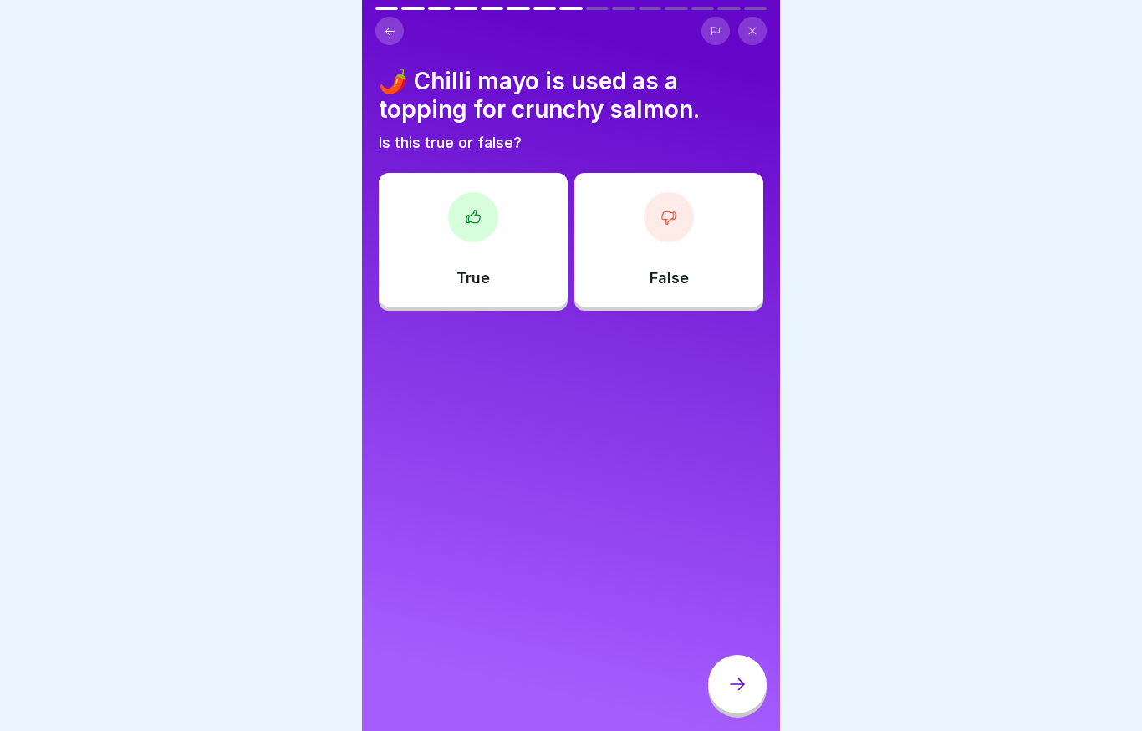
click at [515, 300] on div "True" at bounding box center [473, 240] width 189 height 134
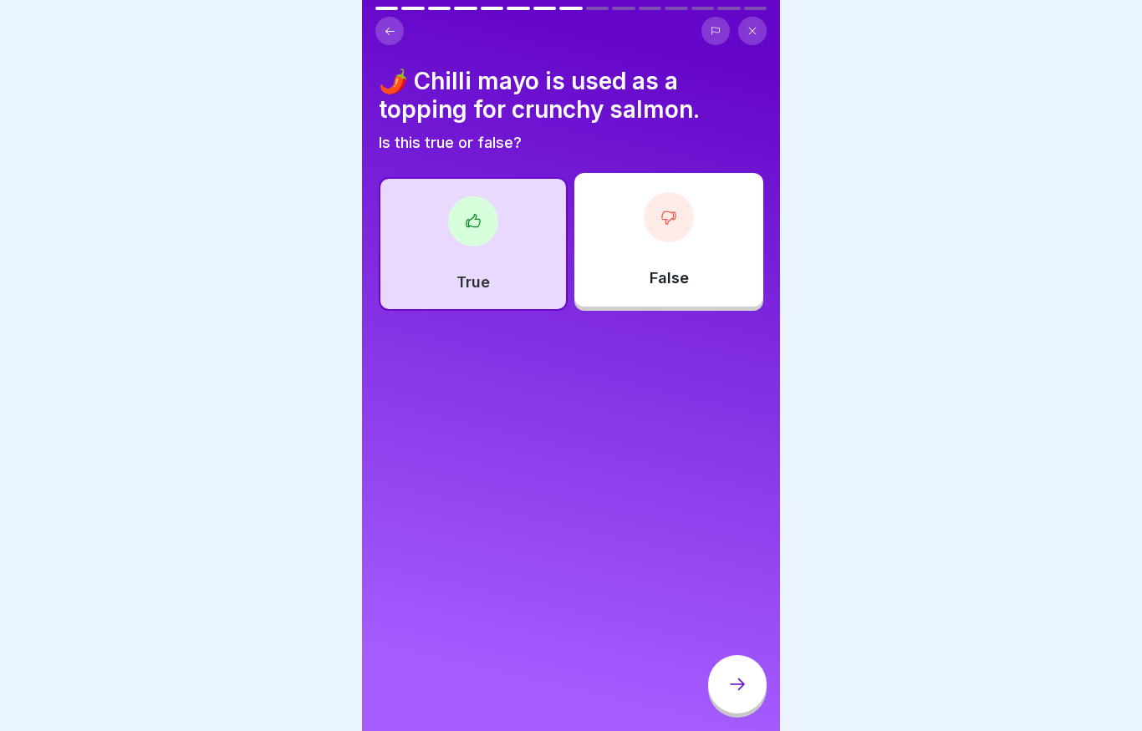
click at [745, 705] on div at bounding box center [737, 684] width 58 height 58
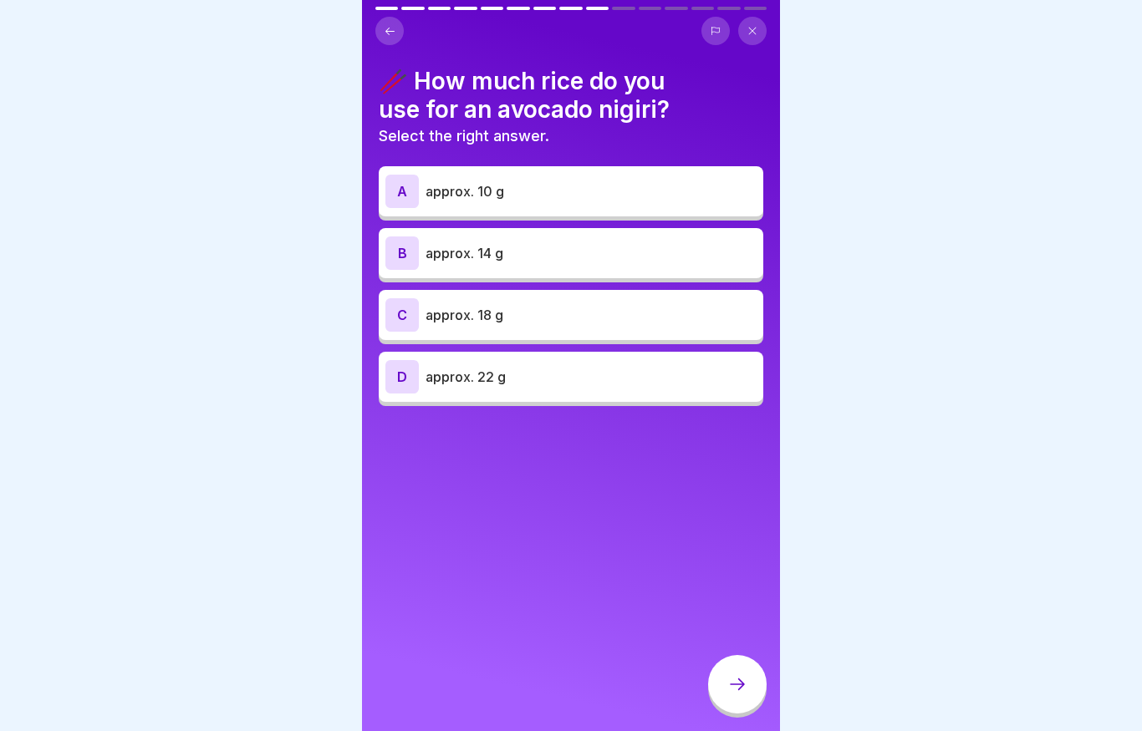
click at [579, 257] on p "approx. 14 g" at bounding box center [590, 253] width 331 height 20
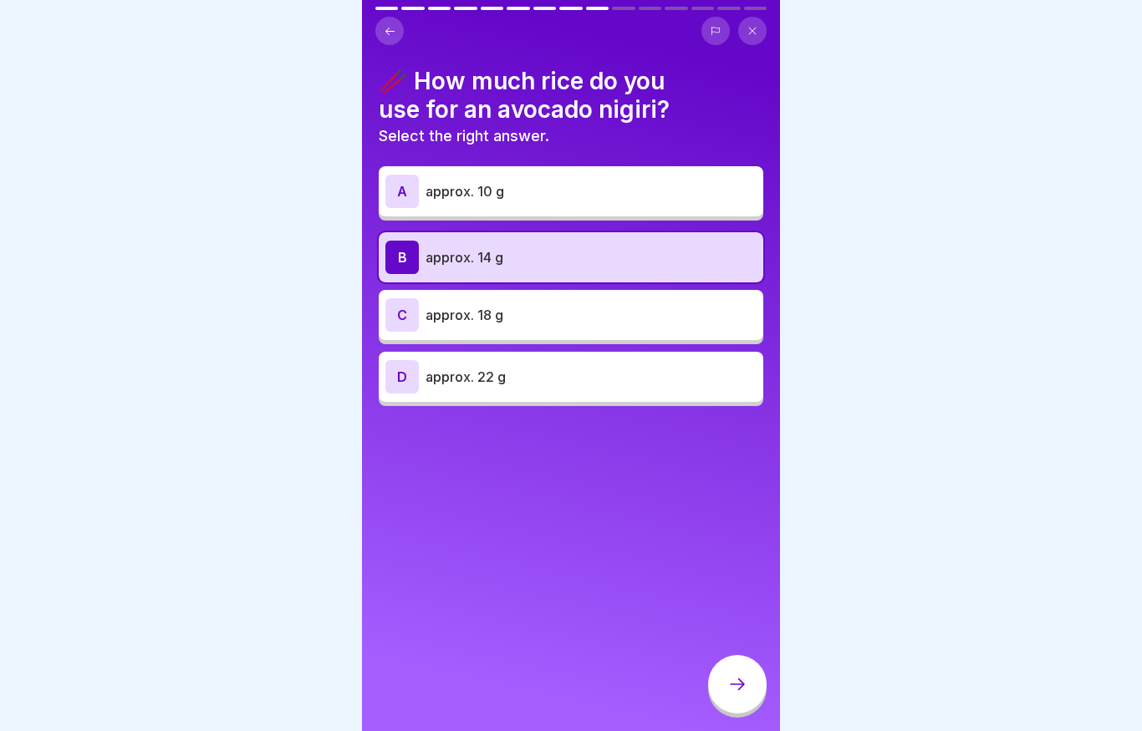
click at [747, 699] on div at bounding box center [737, 684] width 58 height 58
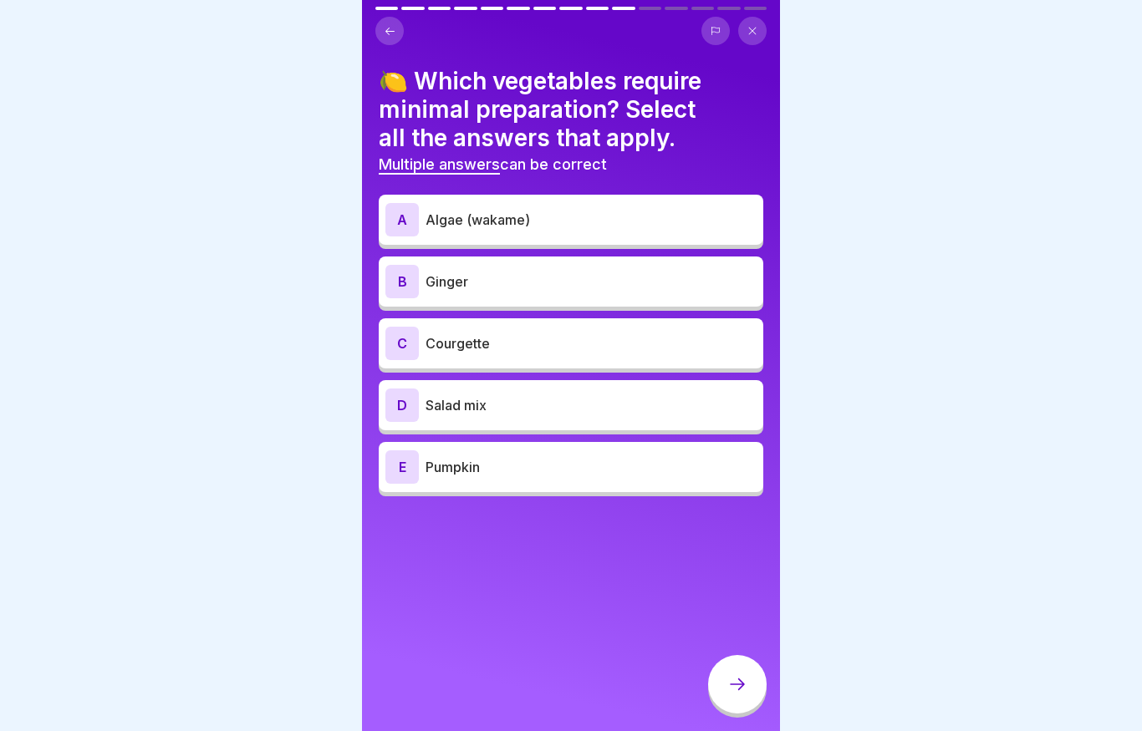
click at [526, 418] on div "D Salad mix" at bounding box center [570, 405] width 371 height 33
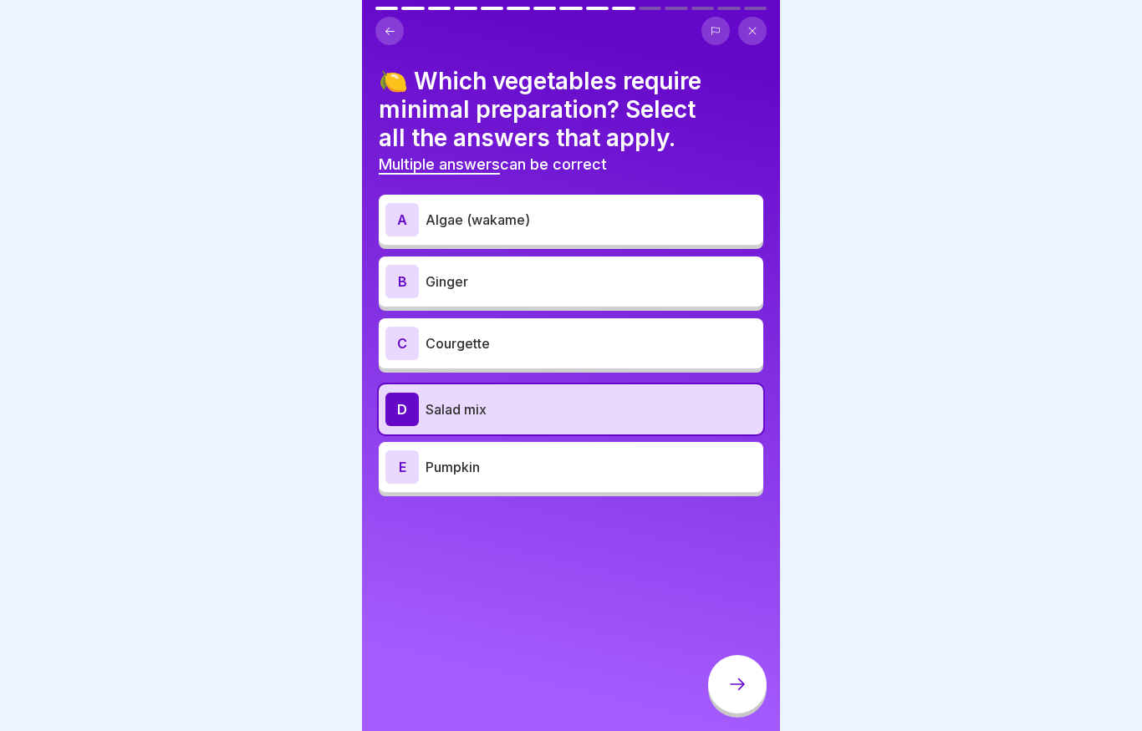
click at [743, 705] on div at bounding box center [737, 684] width 58 height 58
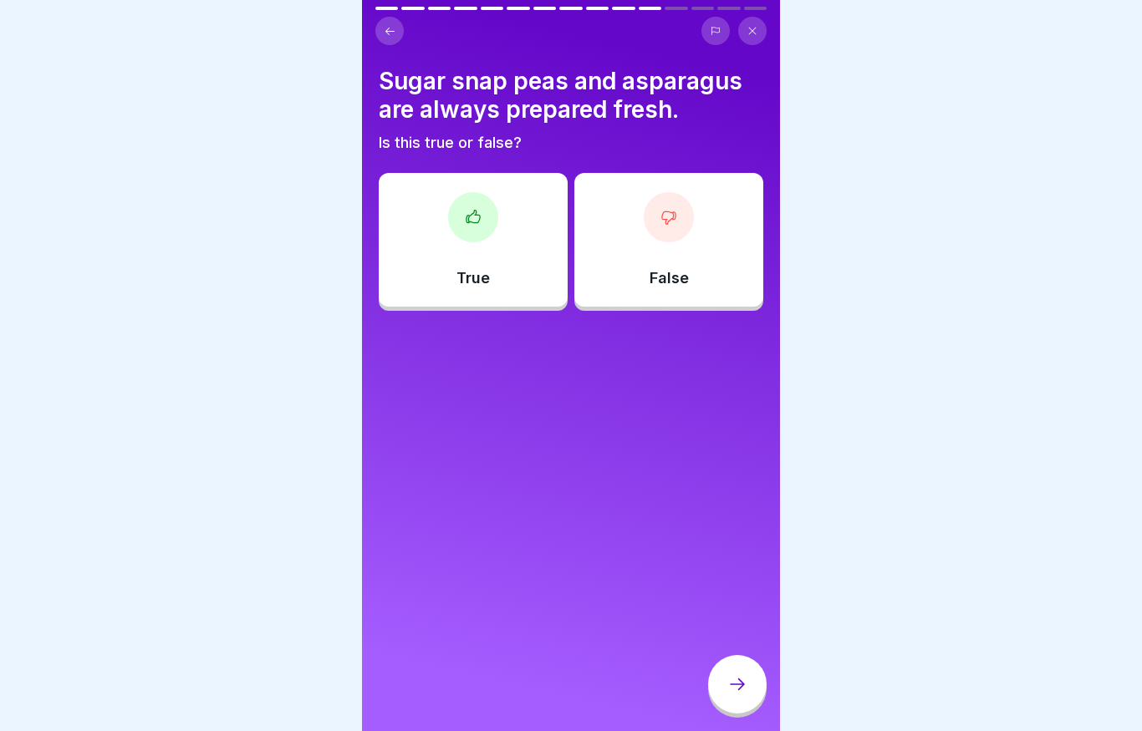
click at [485, 269] on p "True" at bounding box center [472, 278] width 33 height 18
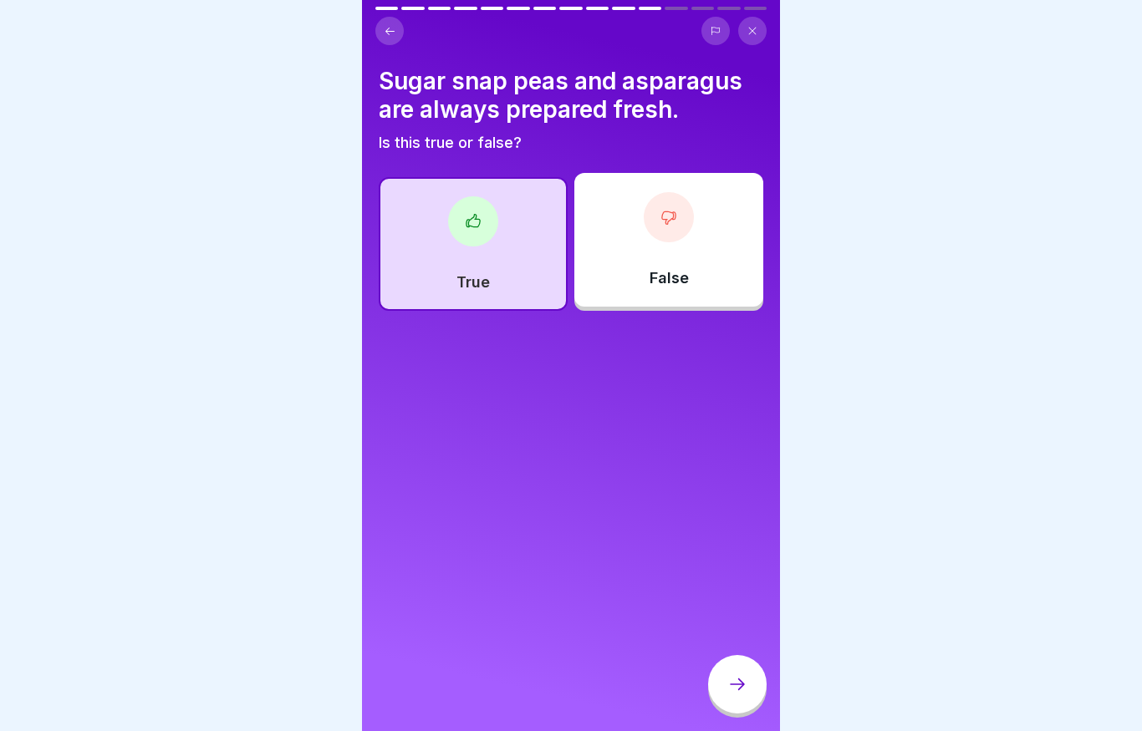
click at [774, 713] on div "Sugar snap peas and asparagus are always prepared fresh. Is this true or false?…" at bounding box center [571, 365] width 418 height 731
click at [746, 710] on div at bounding box center [737, 684] width 58 height 58
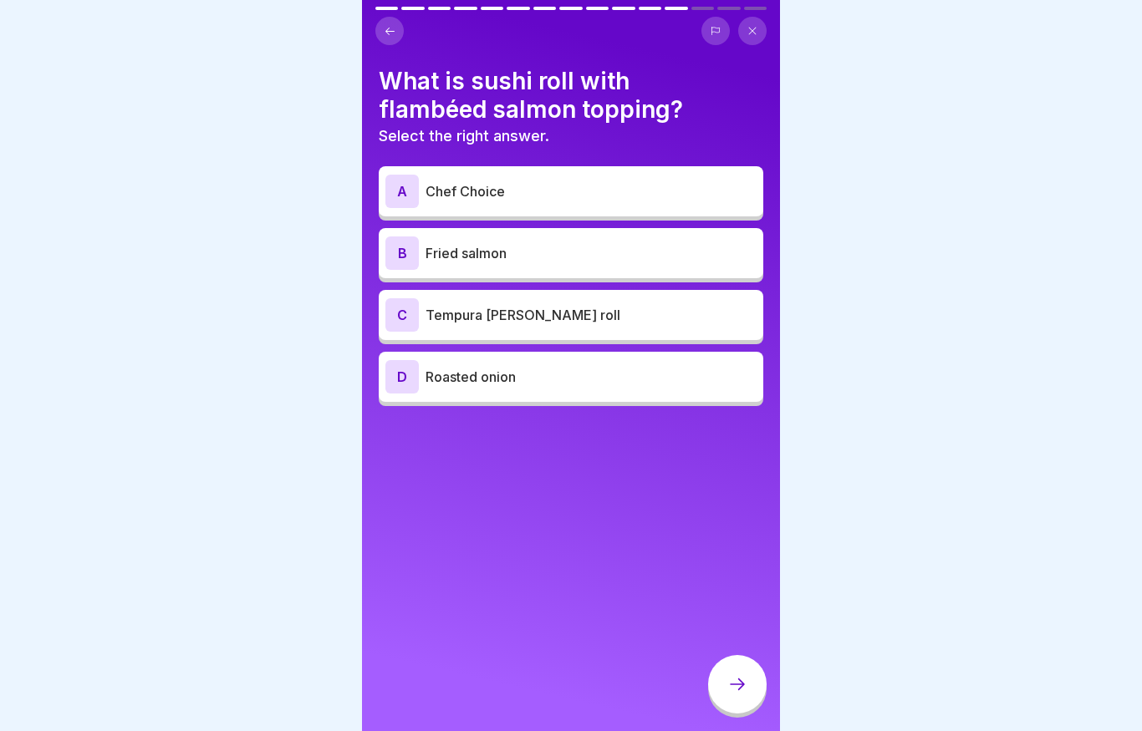
click at [552, 205] on div "A Chef Choice" at bounding box center [570, 191] width 371 height 33
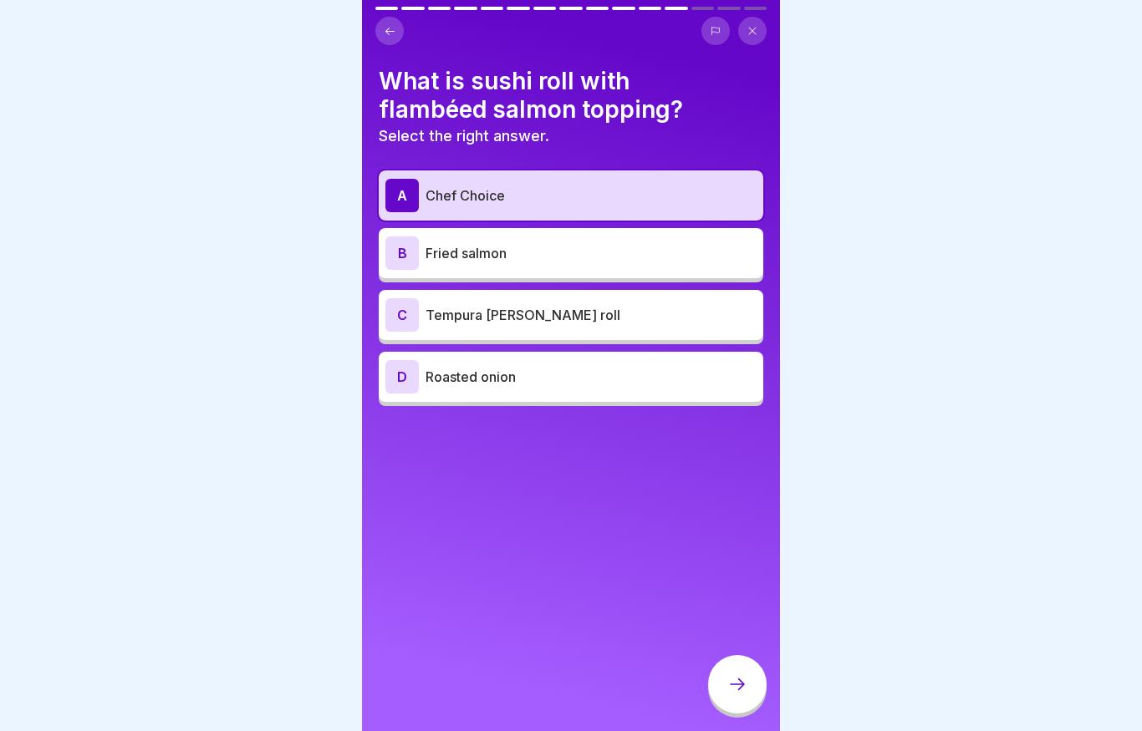
click at [734, 677] on icon at bounding box center [737, 684] width 20 height 20
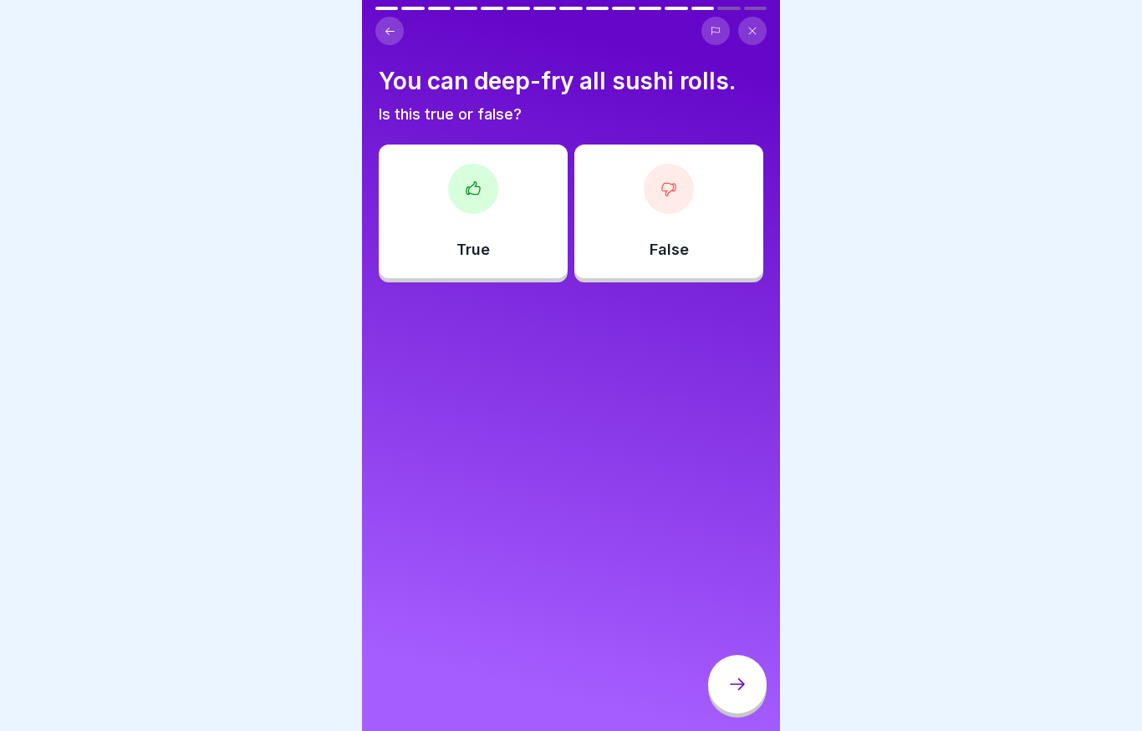
click at [613, 236] on div "False" at bounding box center [668, 212] width 189 height 134
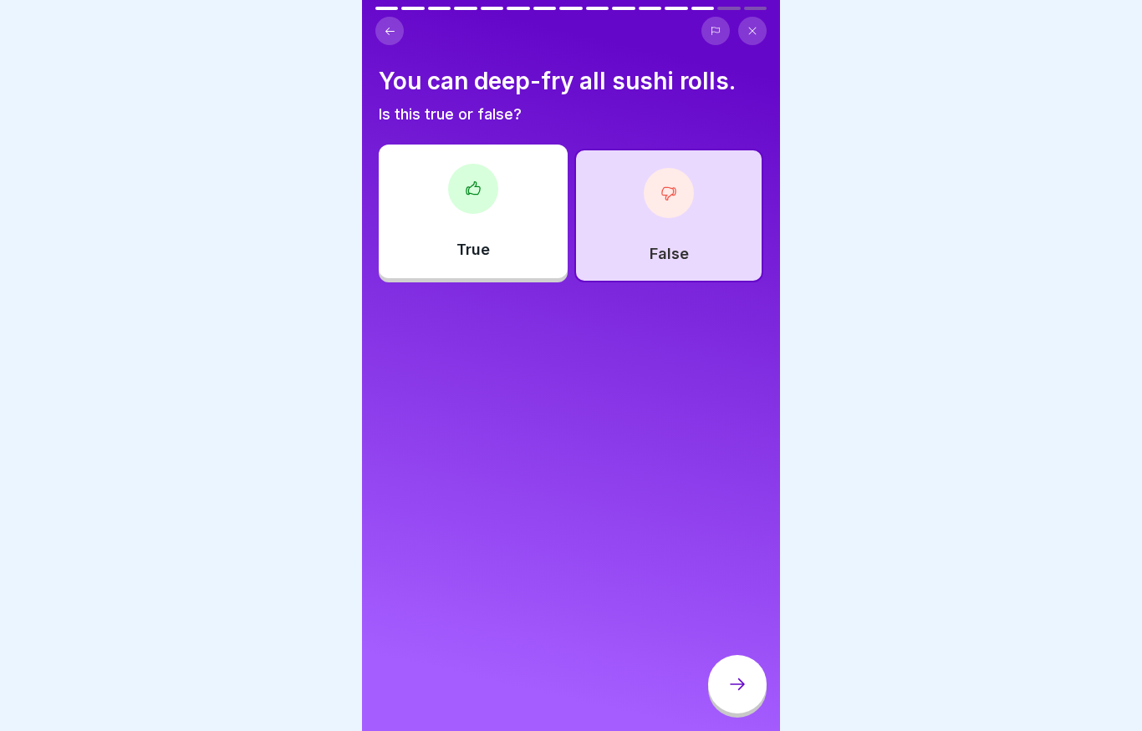
click at [753, 704] on div at bounding box center [737, 684] width 58 height 58
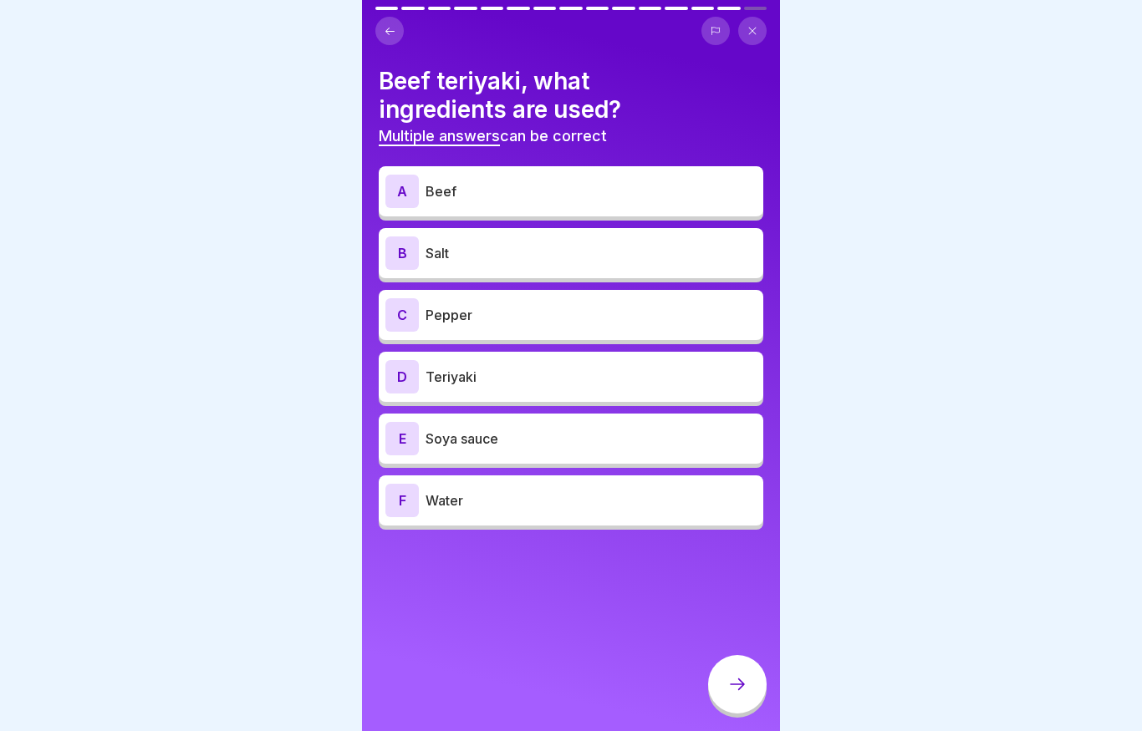
click at [537, 196] on p "Beef" at bounding box center [590, 191] width 331 height 20
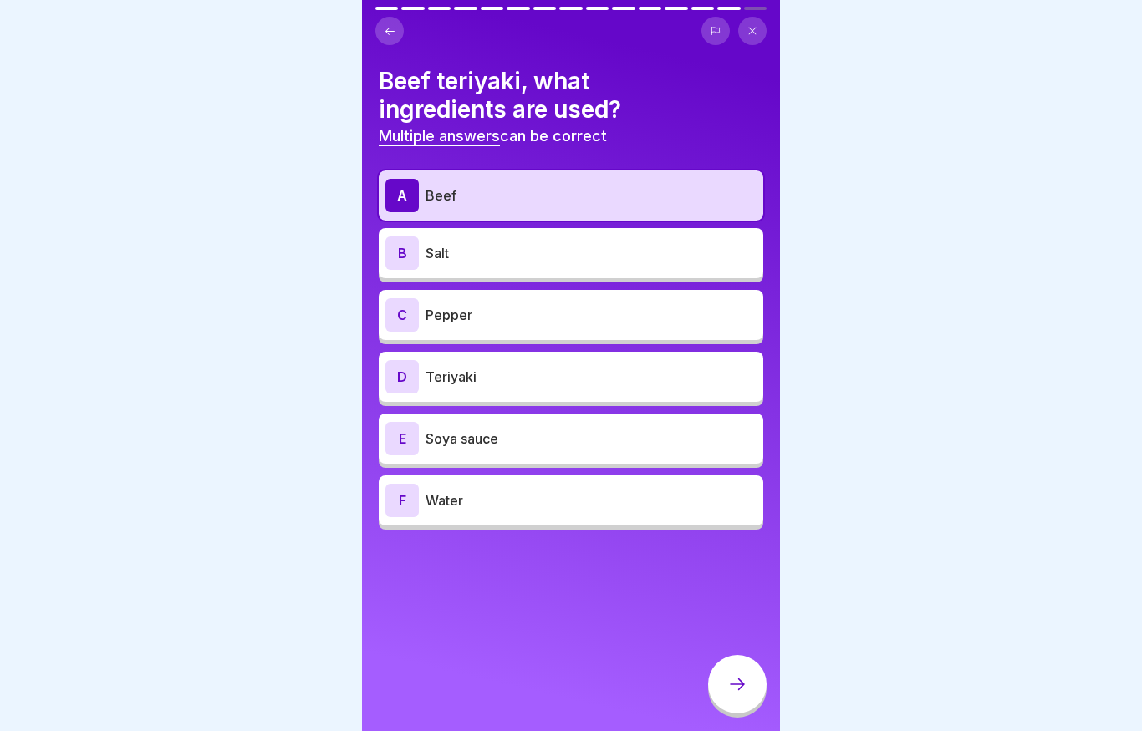
click at [514, 322] on p "Pepper" at bounding box center [590, 315] width 331 height 20
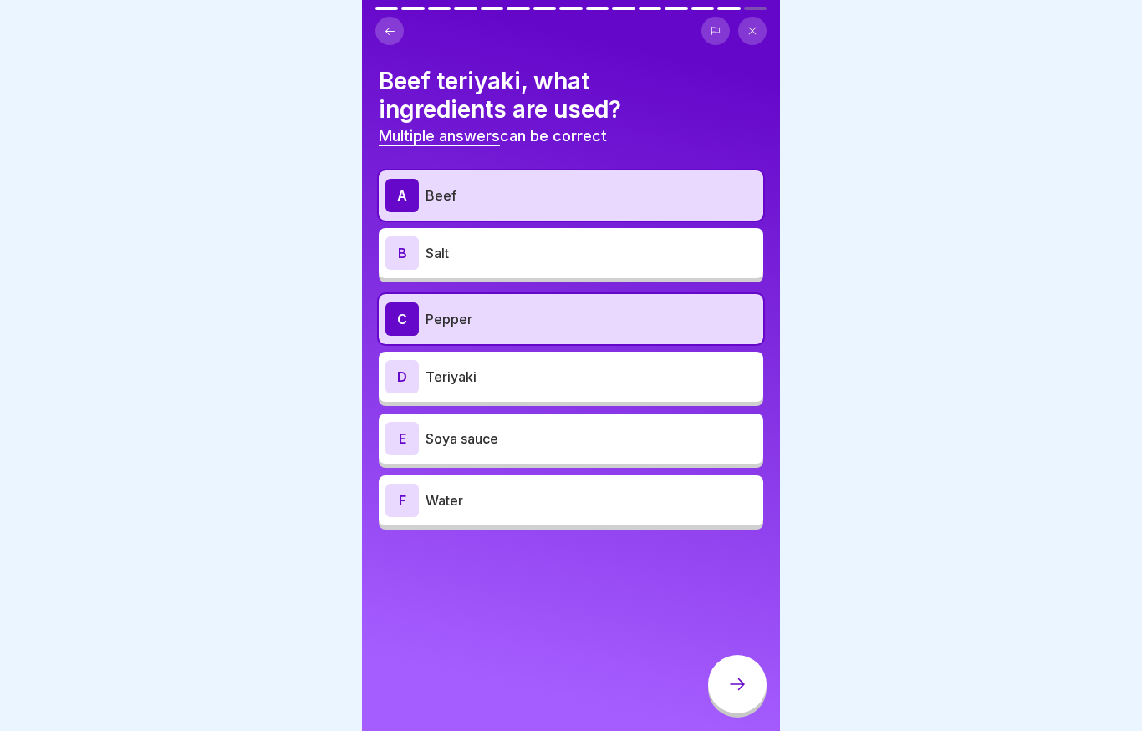
click at [504, 374] on p "Teriyaki" at bounding box center [590, 377] width 331 height 20
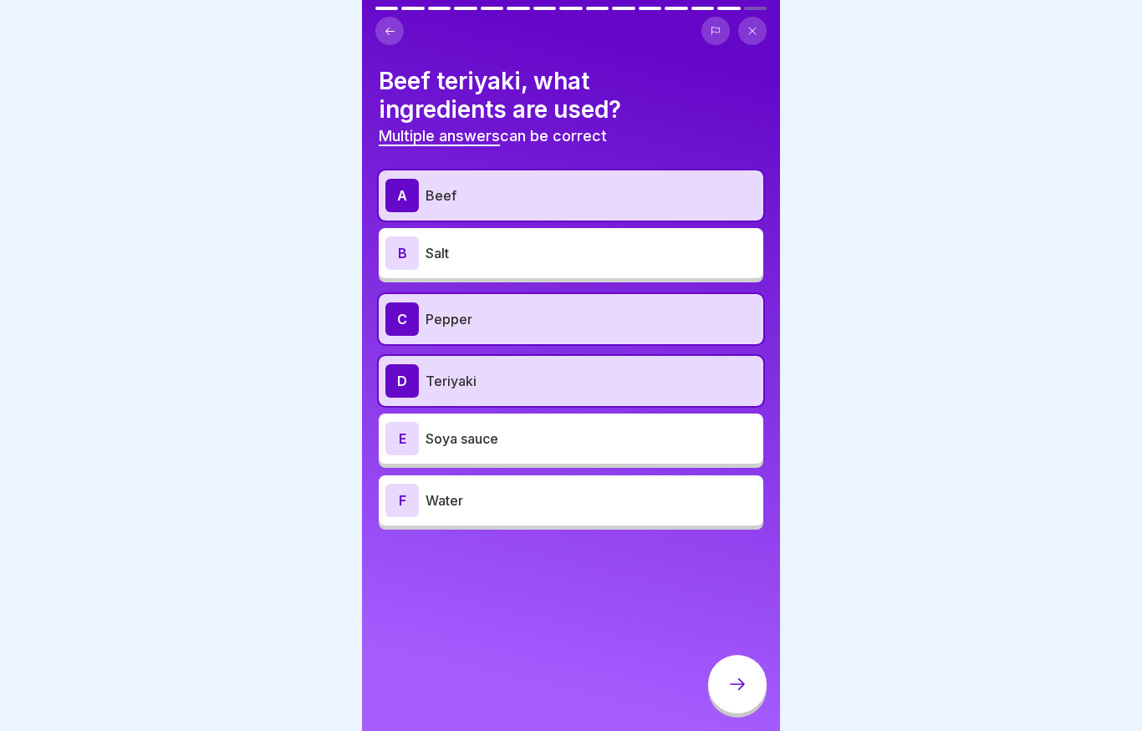
click at [495, 455] on div "E Soya sauce" at bounding box center [571, 439] width 384 height 50
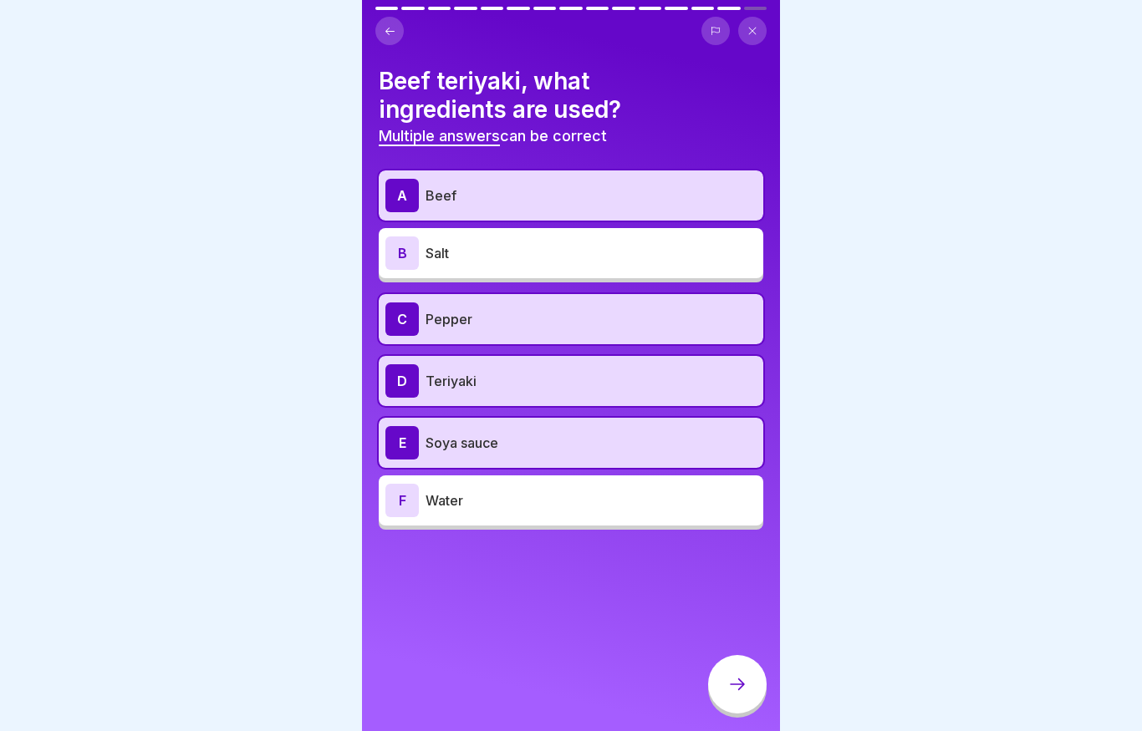
click at [724, 689] on div at bounding box center [737, 684] width 58 height 58
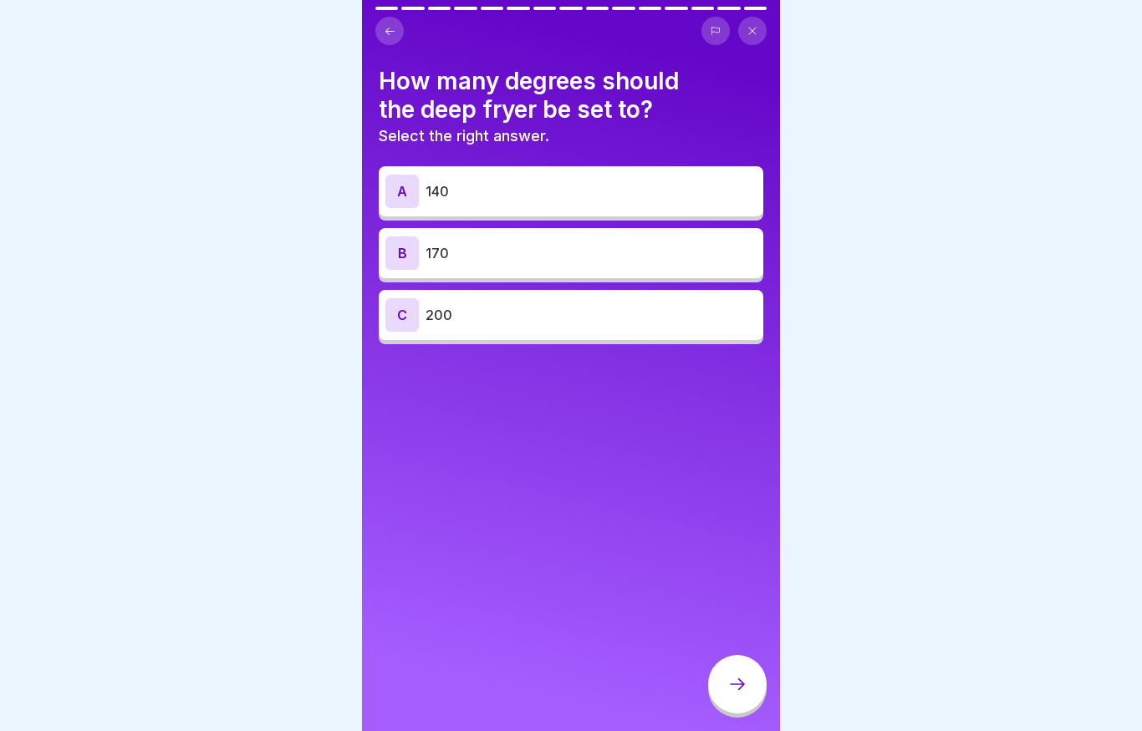
click at [579, 261] on p "170" at bounding box center [590, 253] width 331 height 20
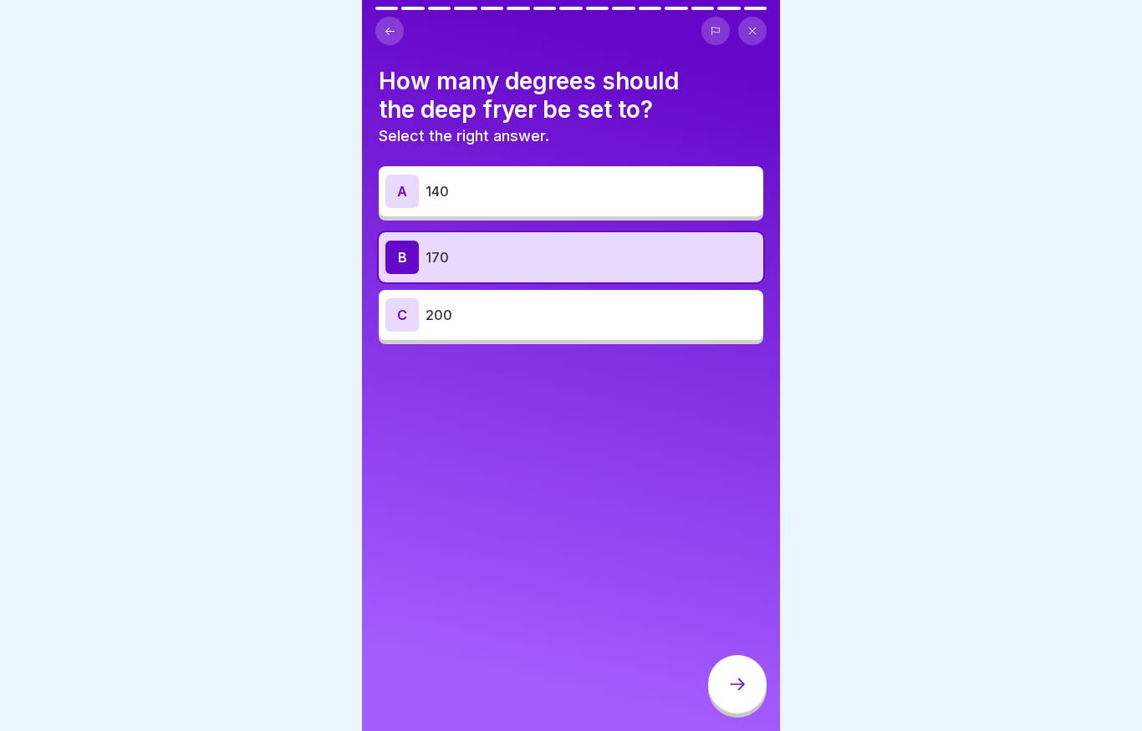
click at [745, 701] on div at bounding box center [737, 684] width 58 height 58
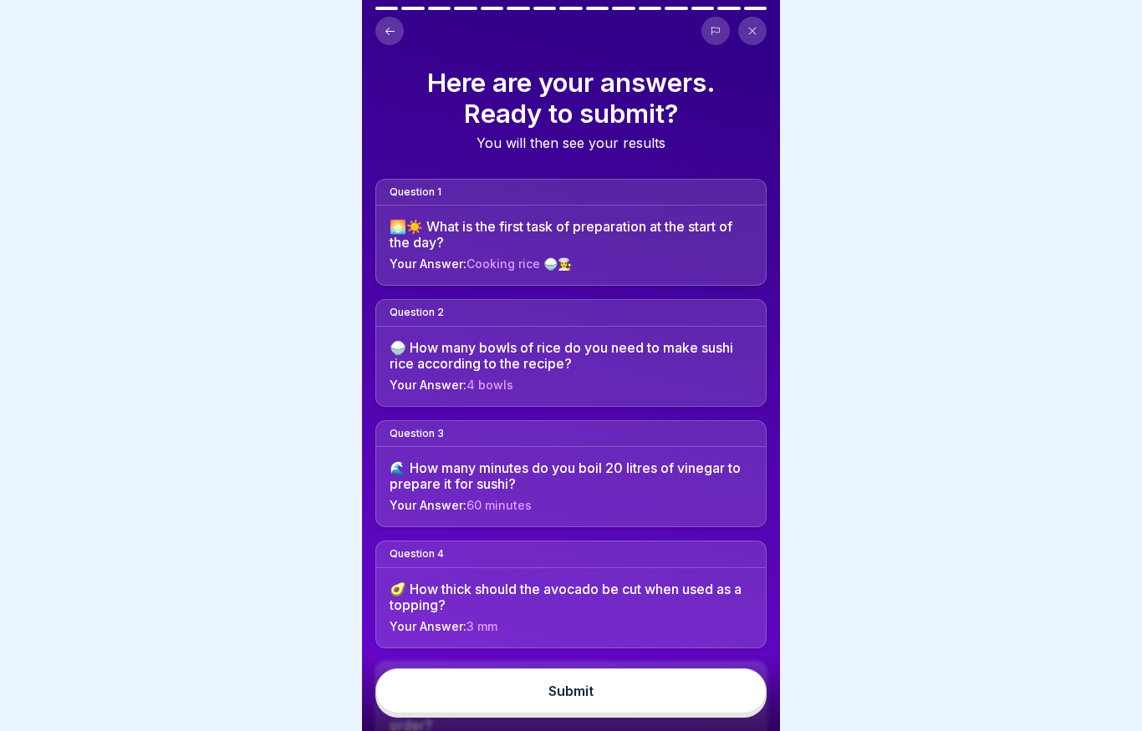
click at [638, 701] on button "Submit" at bounding box center [570, 691] width 391 height 45
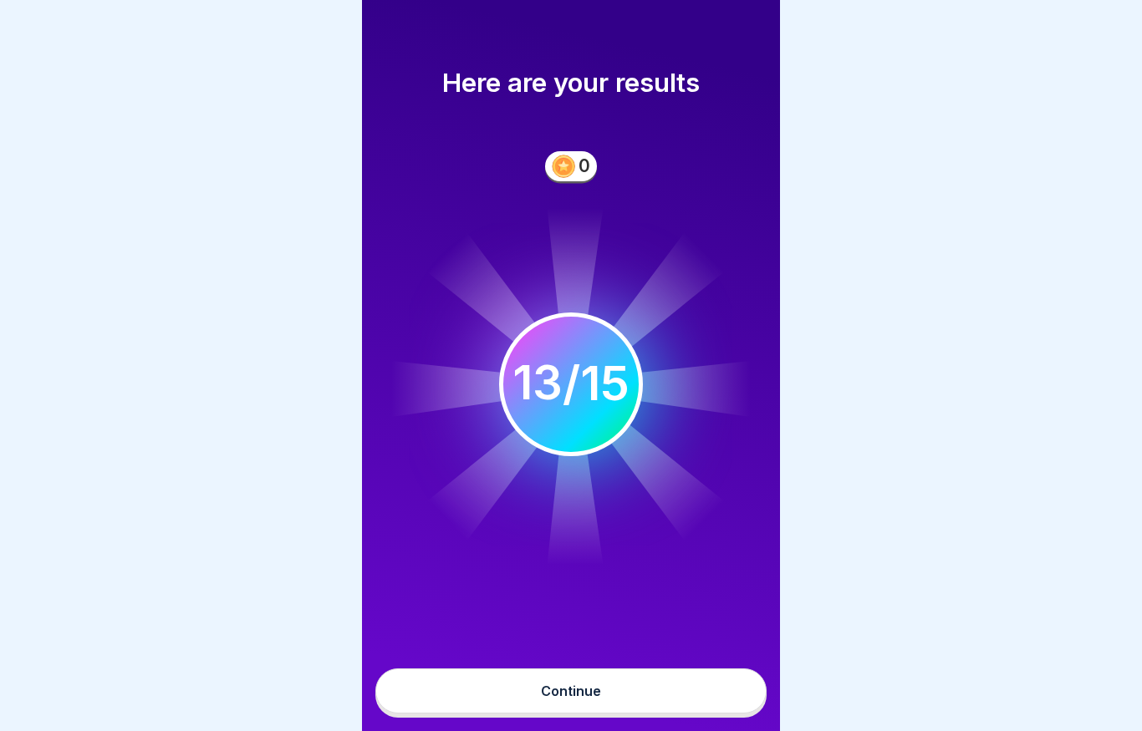
click at [602, 699] on button "Continue" at bounding box center [570, 691] width 391 height 45
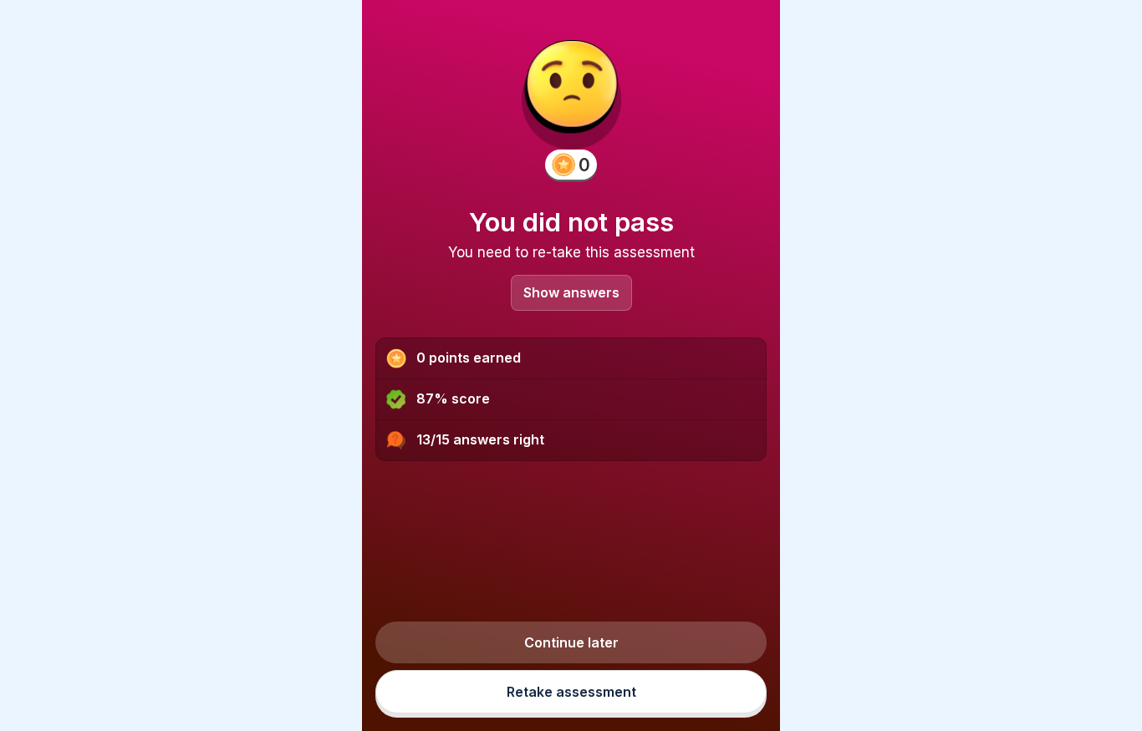
click at [585, 286] on p "Show answers" at bounding box center [571, 293] width 96 height 14
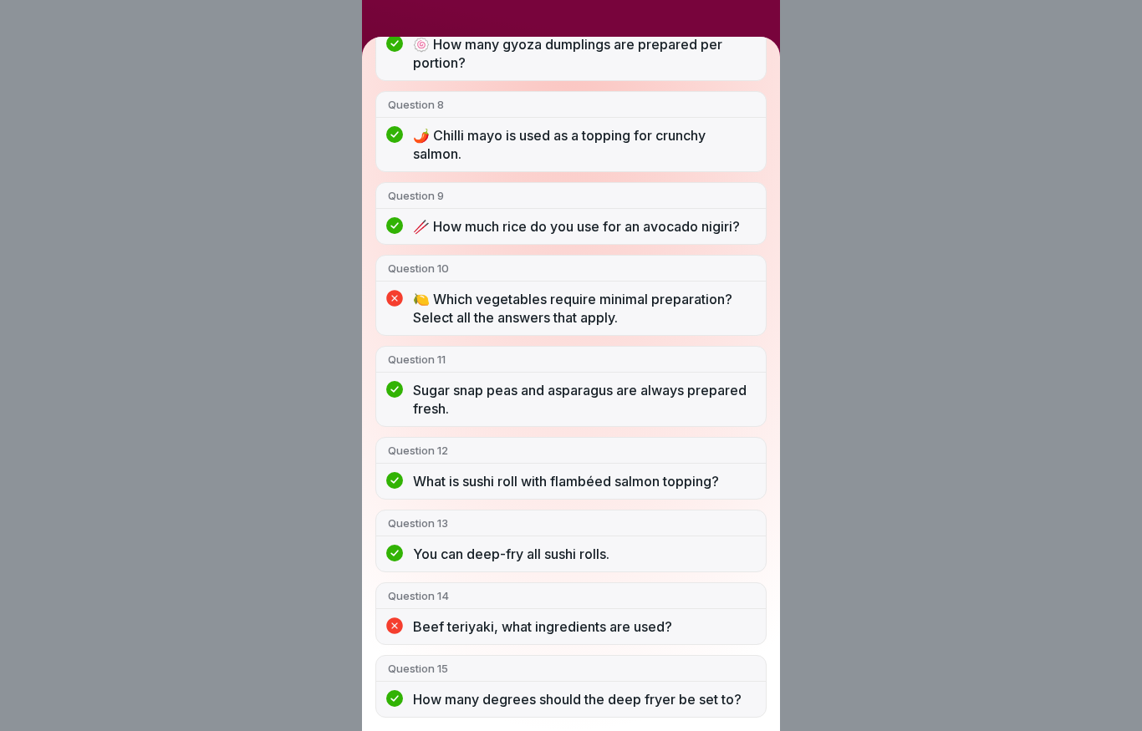
scroll to position [770, 0]
click at [852, 355] on div "You did not pass 13/15 answers right Question 1 🌅☀️ What is the first task of p…" at bounding box center [571, 365] width 1142 height 731
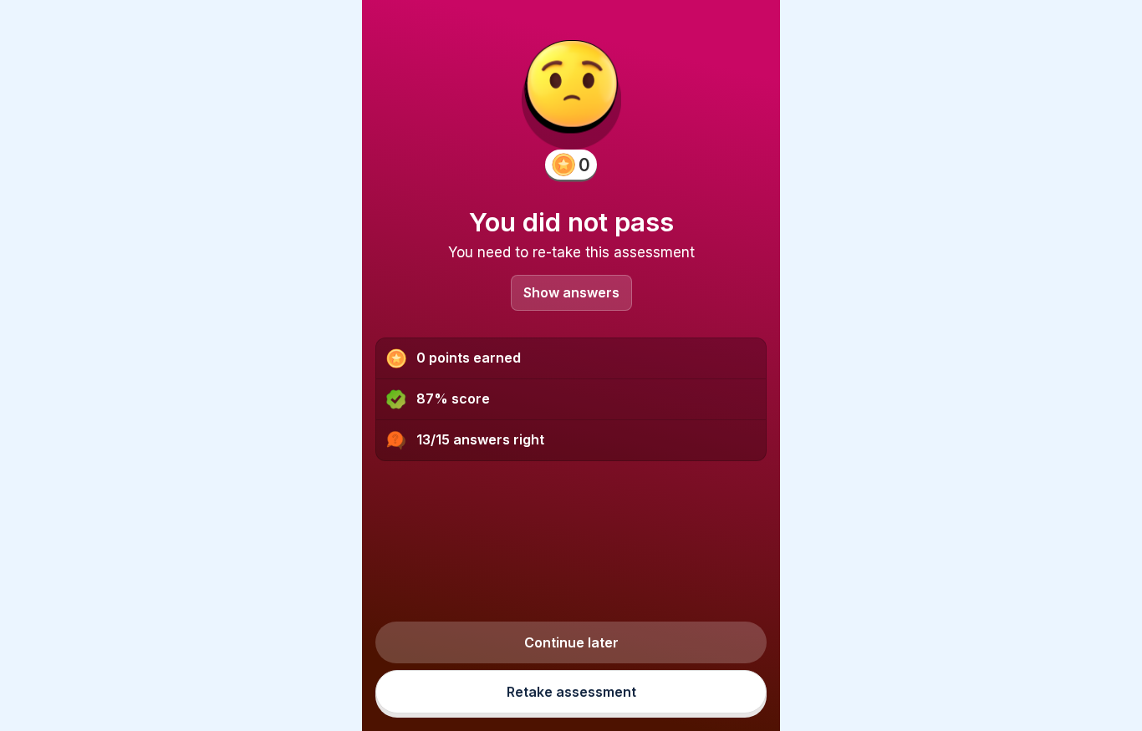
click at [608, 649] on link "Continue later" at bounding box center [570, 643] width 391 height 42
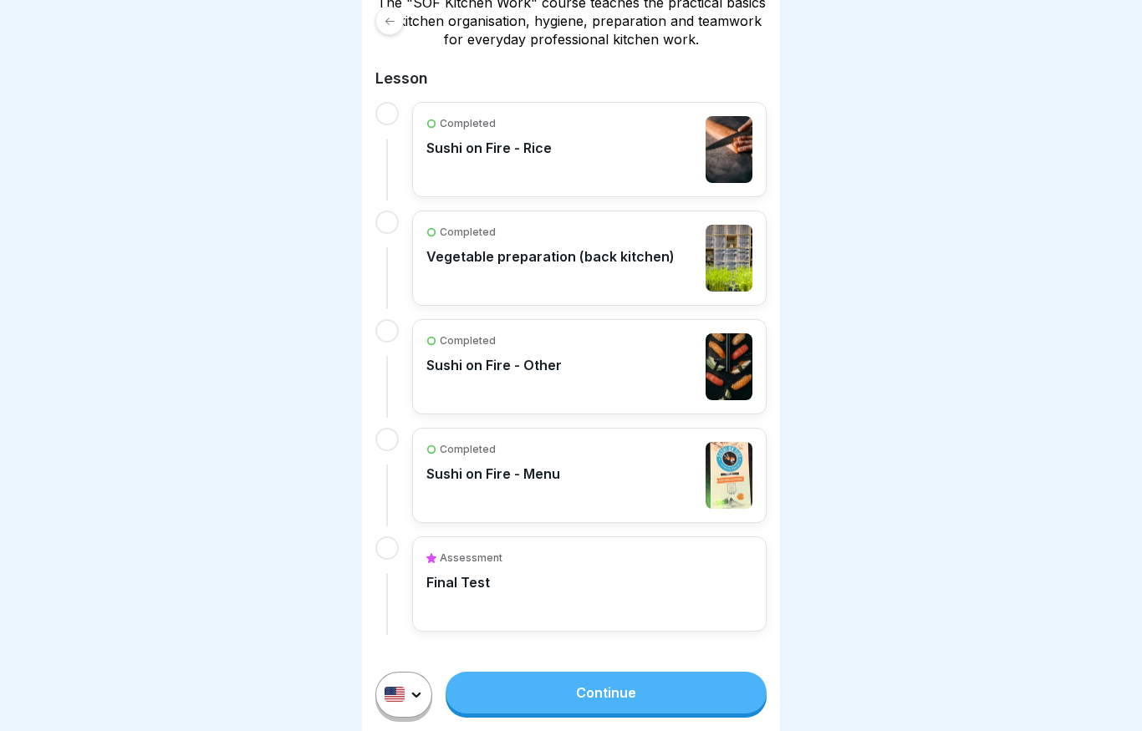
scroll to position [323, 0]
click at [525, 392] on div "Completed Sushi on Fire - Other" at bounding box center [493, 367] width 135 height 67
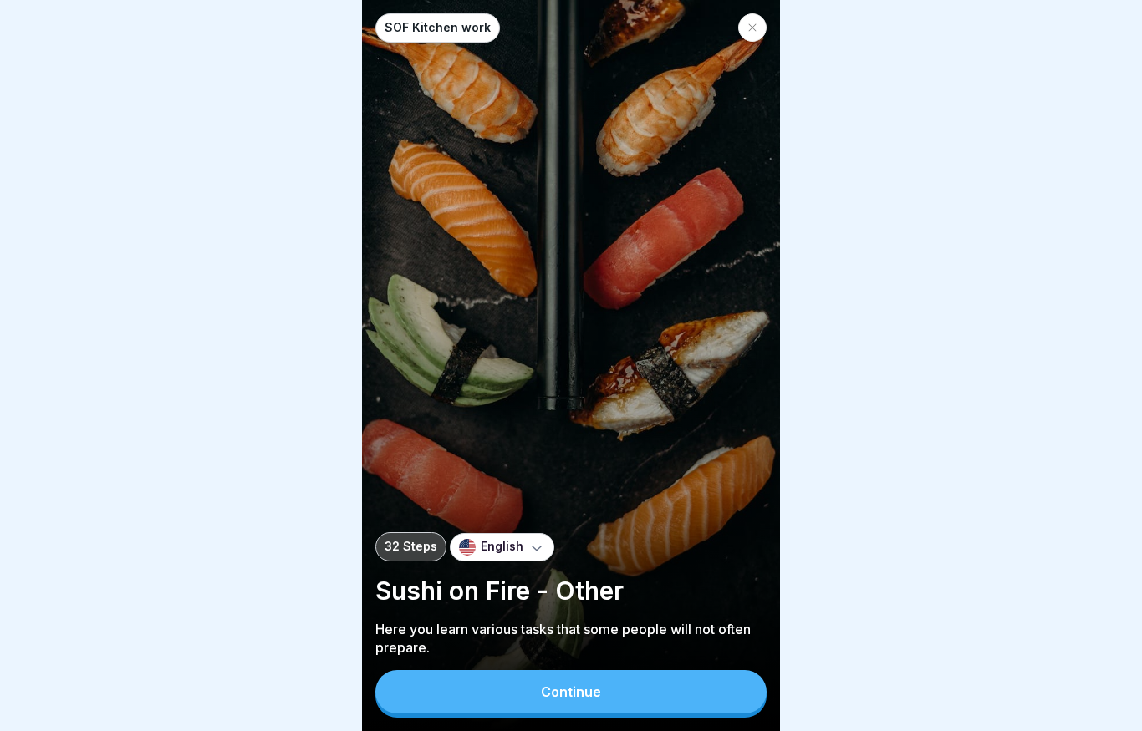
click at [422, 535] on div "32 Steps" at bounding box center [410, 546] width 71 height 29
click at [415, 556] on div "32 Steps" at bounding box center [410, 546] width 71 height 29
click at [749, 32] on icon at bounding box center [752, 28] width 10 height 10
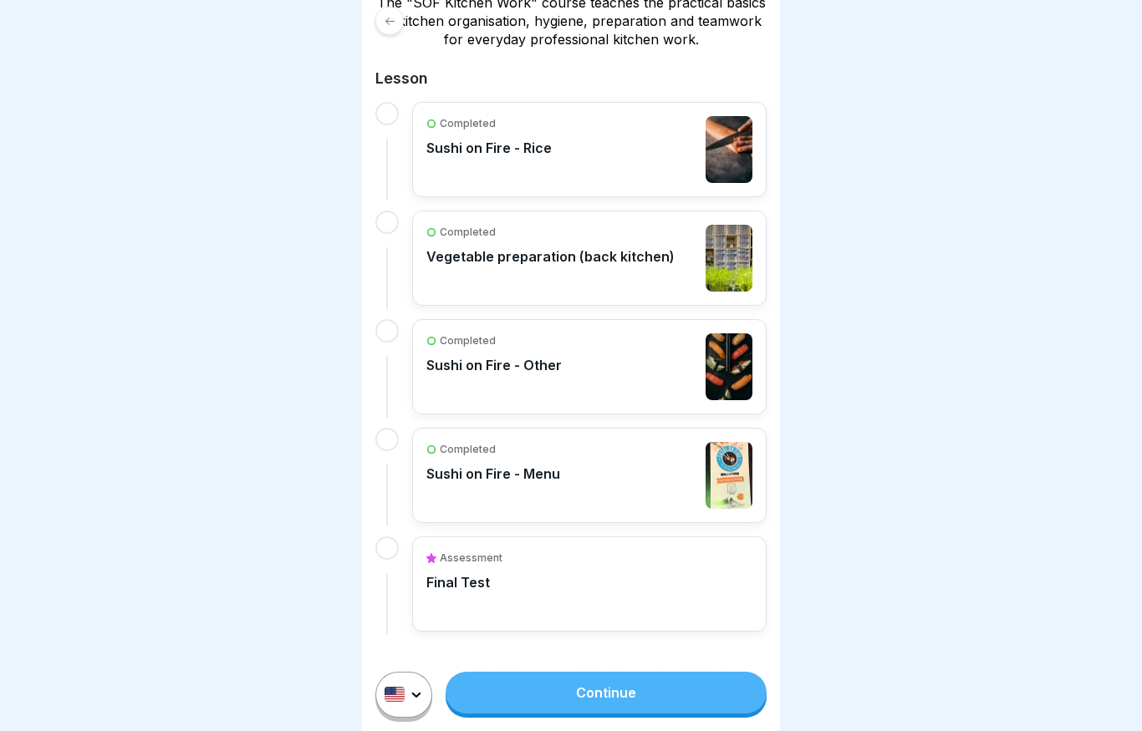
scroll to position [323, 0]
click at [593, 366] on div "Completed Sushi on Fire - Other" at bounding box center [589, 367] width 326 height 67
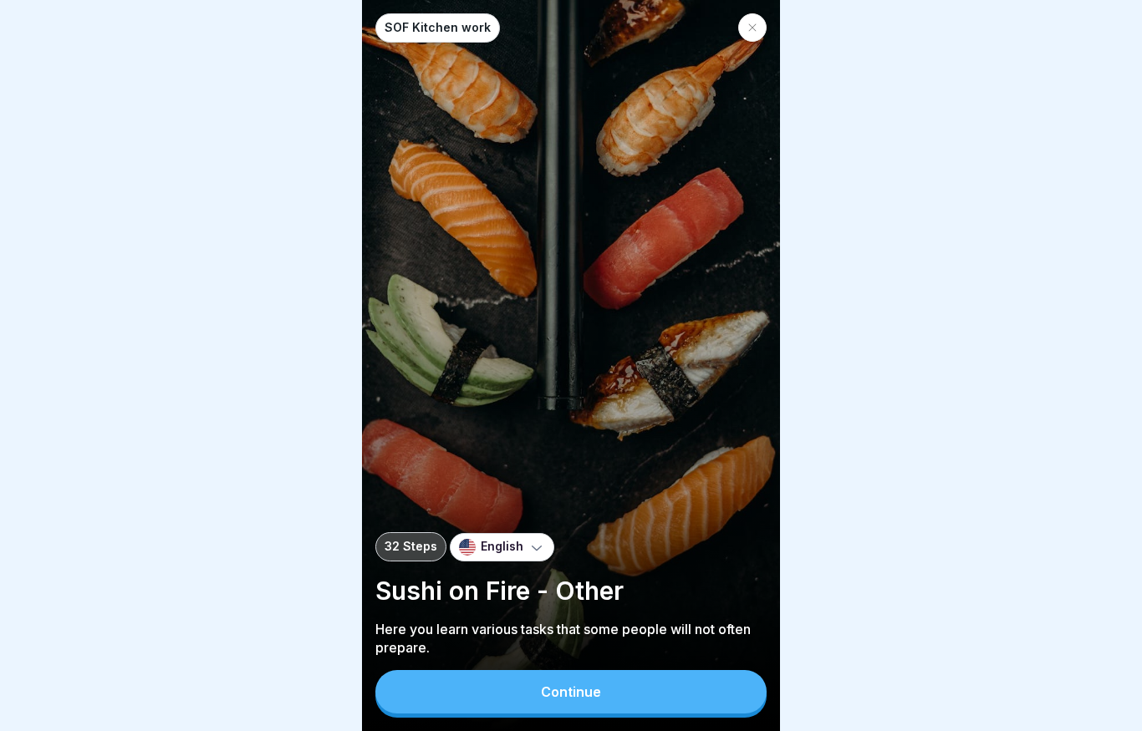
click at [556, 690] on div "Continue" at bounding box center [571, 691] width 60 height 15
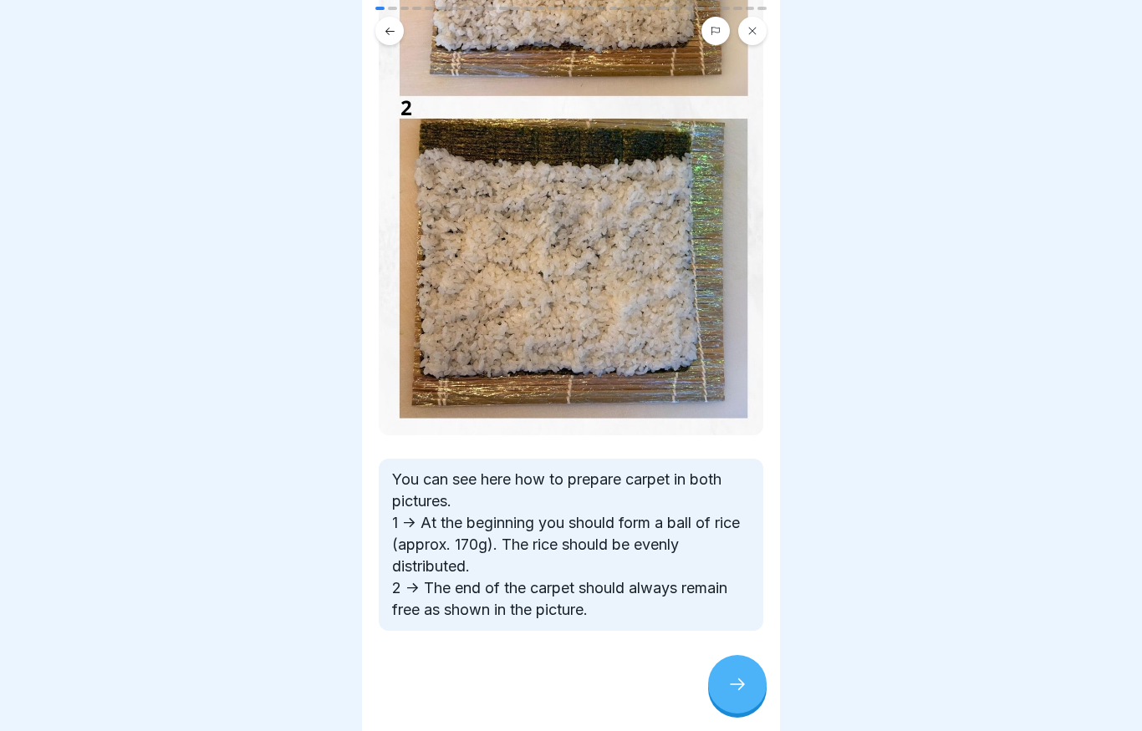
scroll to position [418, 0]
click at [747, 699] on div at bounding box center [737, 684] width 58 height 58
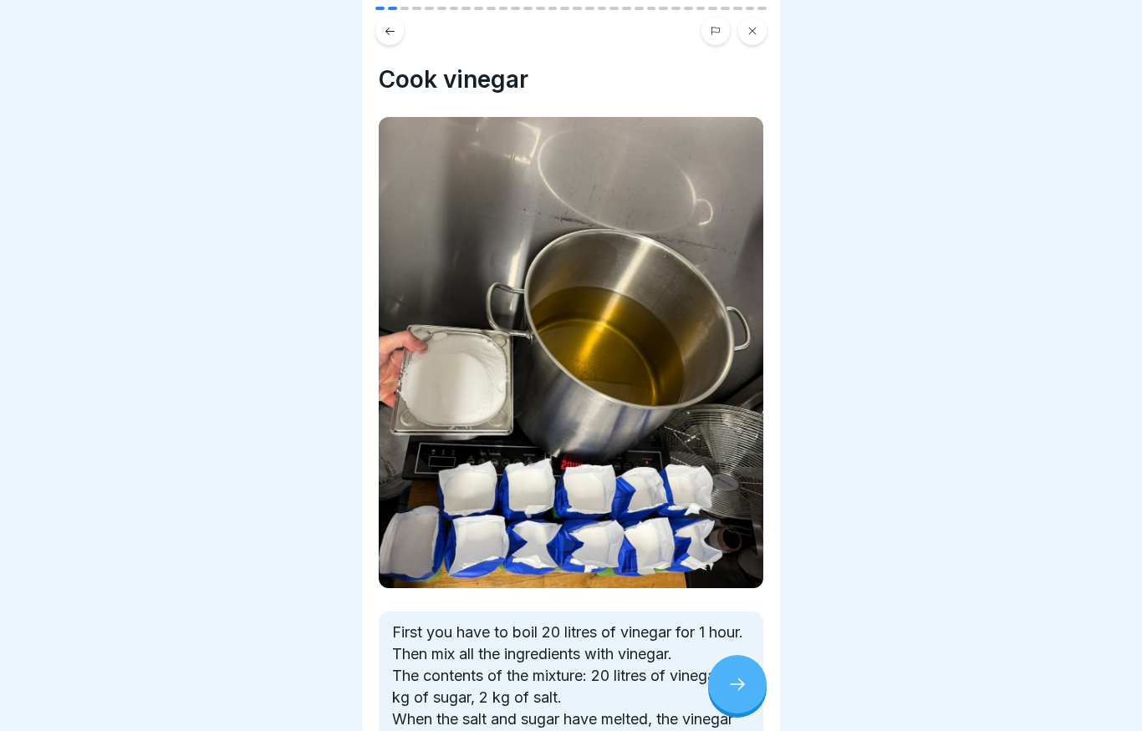
click at [747, 699] on div at bounding box center [737, 684] width 58 height 58
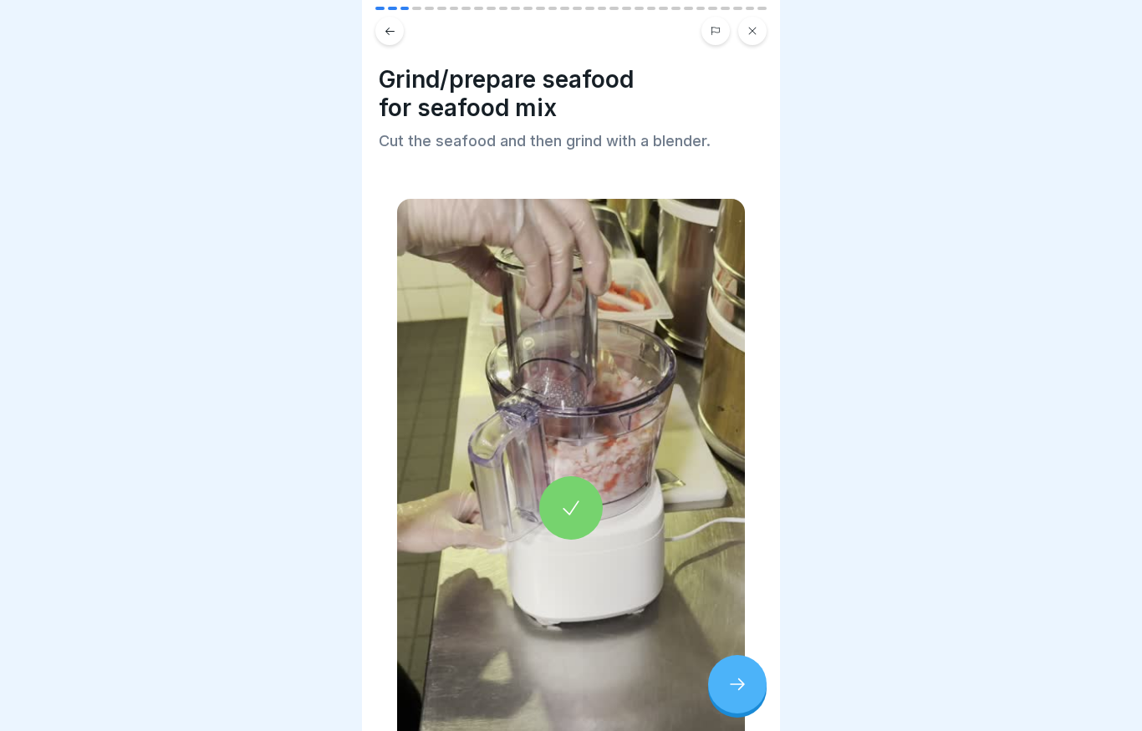
click at [747, 699] on div at bounding box center [737, 684] width 58 height 58
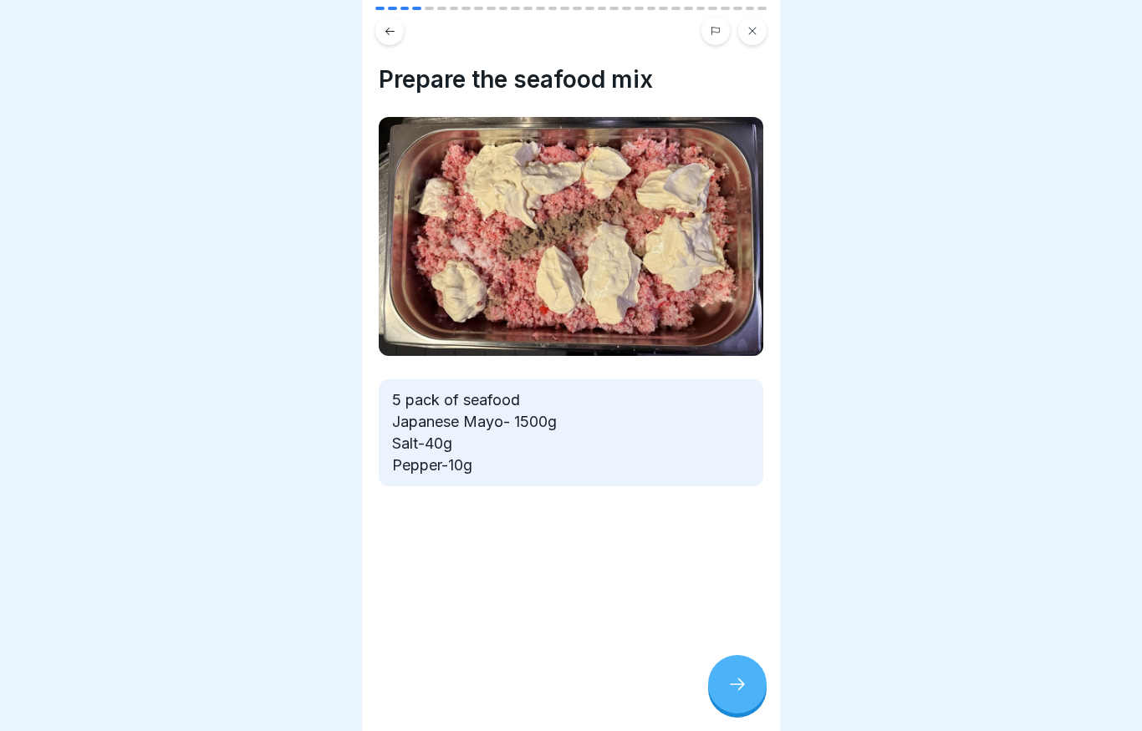
click at [747, 699] on div at bounding box center [737, 684] width 58 height 58
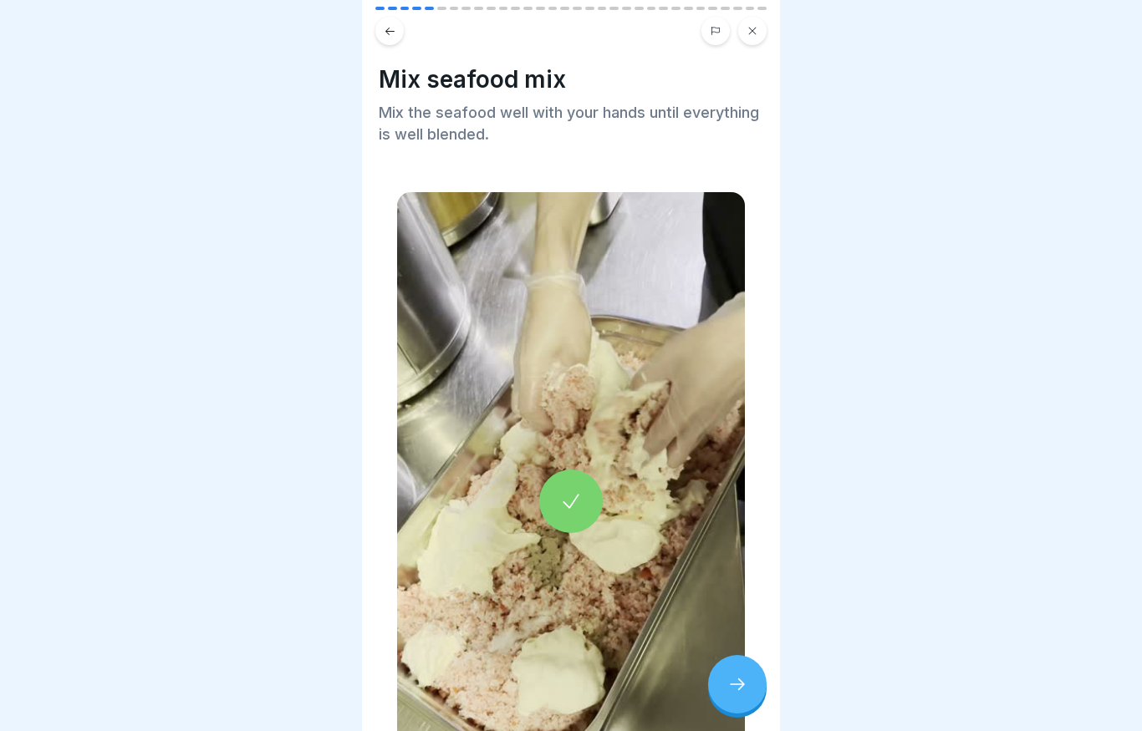
click at [747, 699] on div at bounding box center [737, 684] width 58 height 58
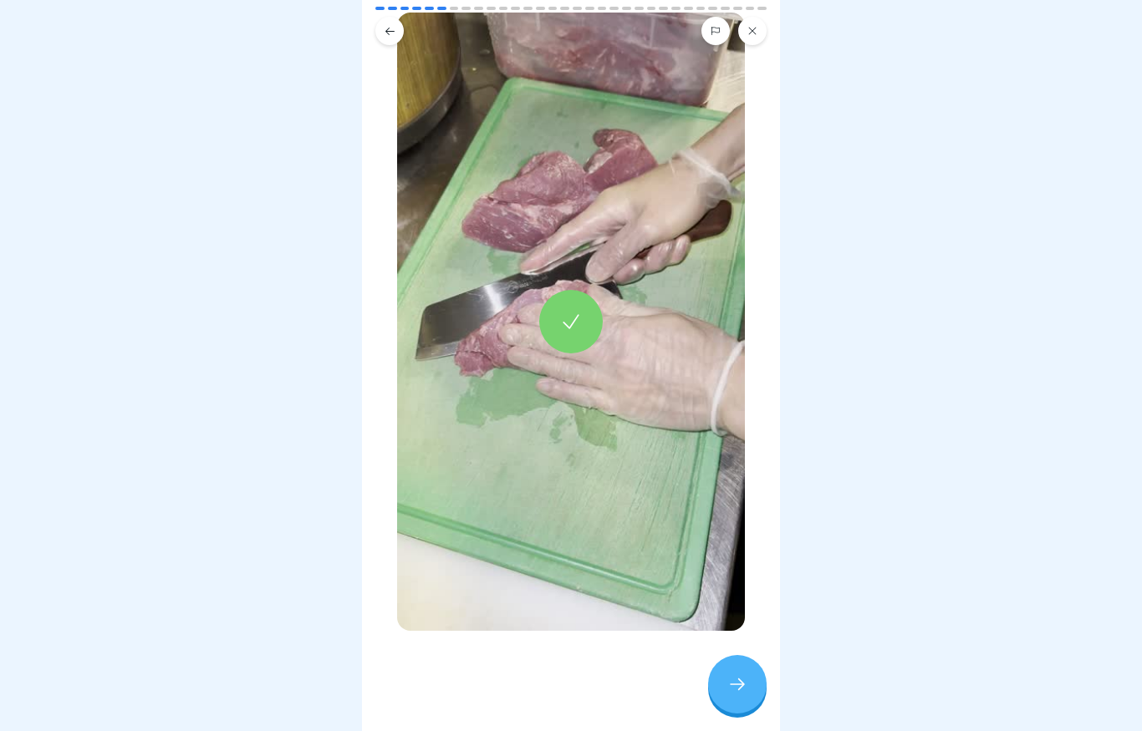
scroll to position [180, 0]
click at [726, 671] on div at bounding box center [737, 684] width 58 height 58
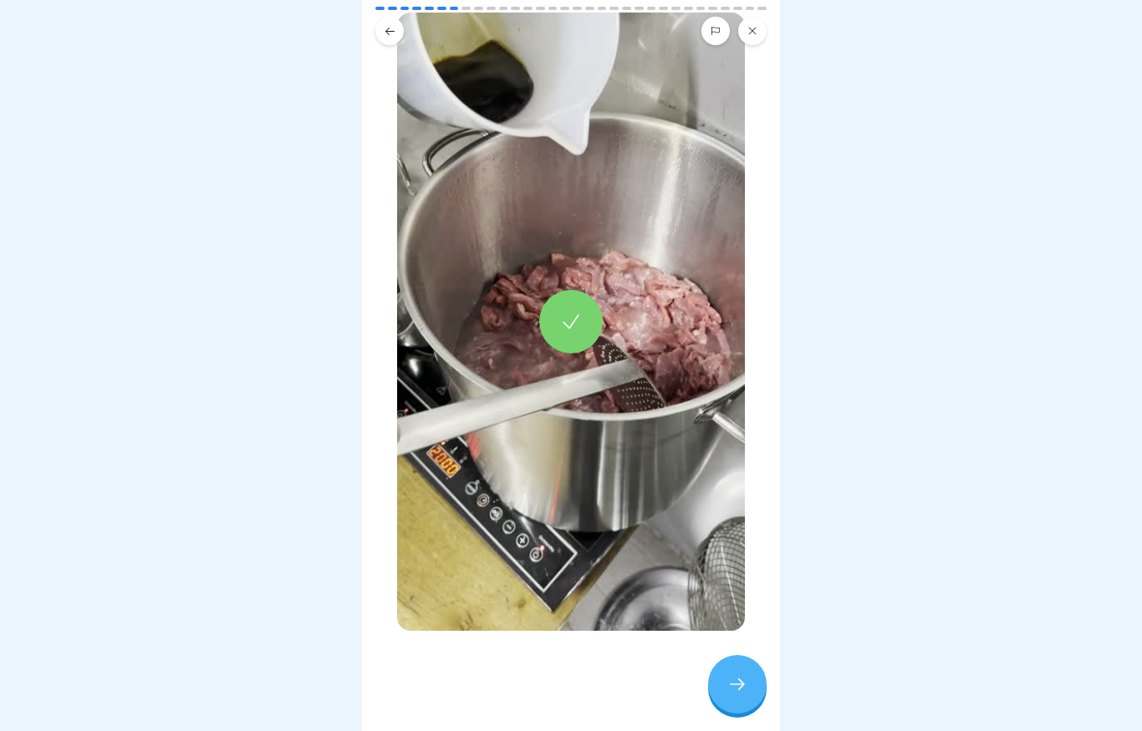
click at [727, 699] on div at bounding box center [737, 684] width 58 height 58
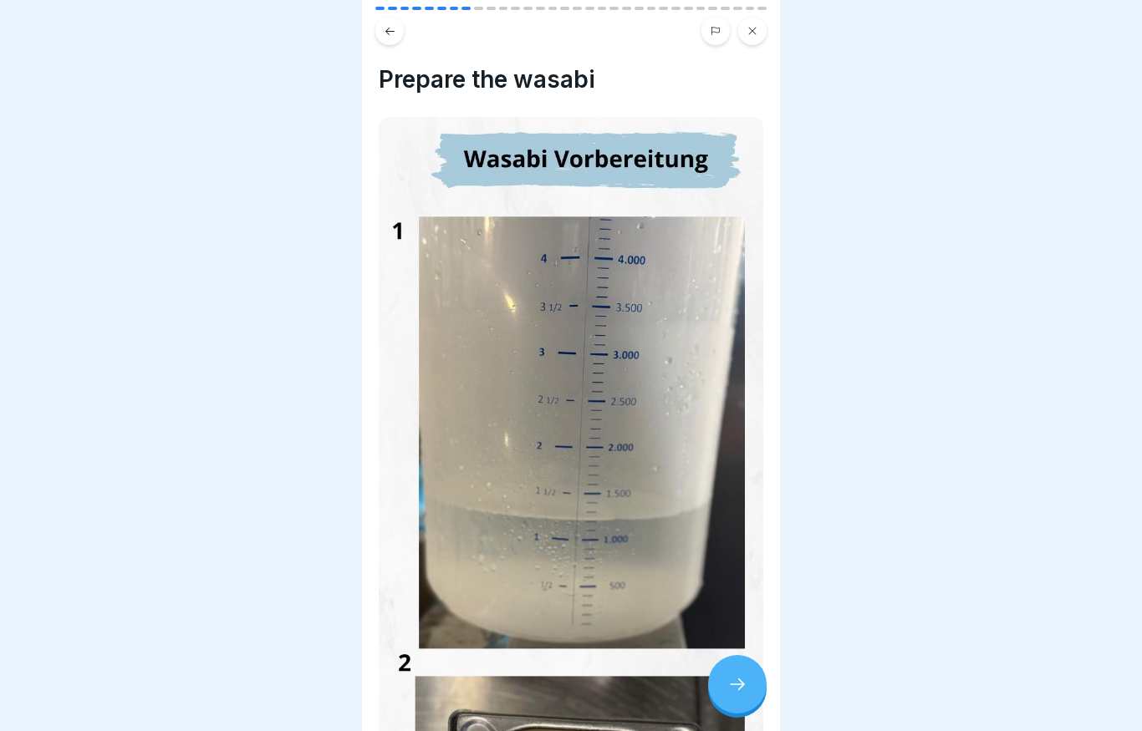
click at [746, 46] on div "Prepare the wasabi Here in the pictures is an example; the ratio of water and w…" at bounding box center [571, 365] width 418 height 731
click at [752, 29] on icon at bounding box center [752, 31] width 10 height 10
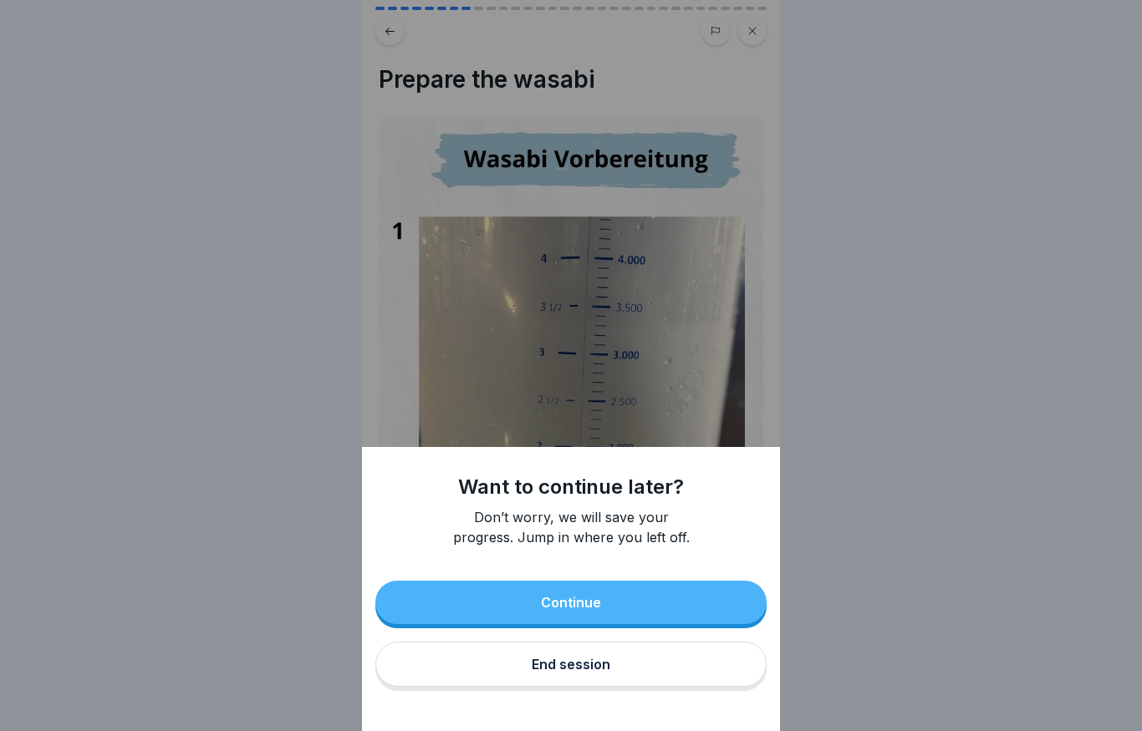
click at [606, 674] on button "End session" at bounding box center [570, 664] width 391 height 45
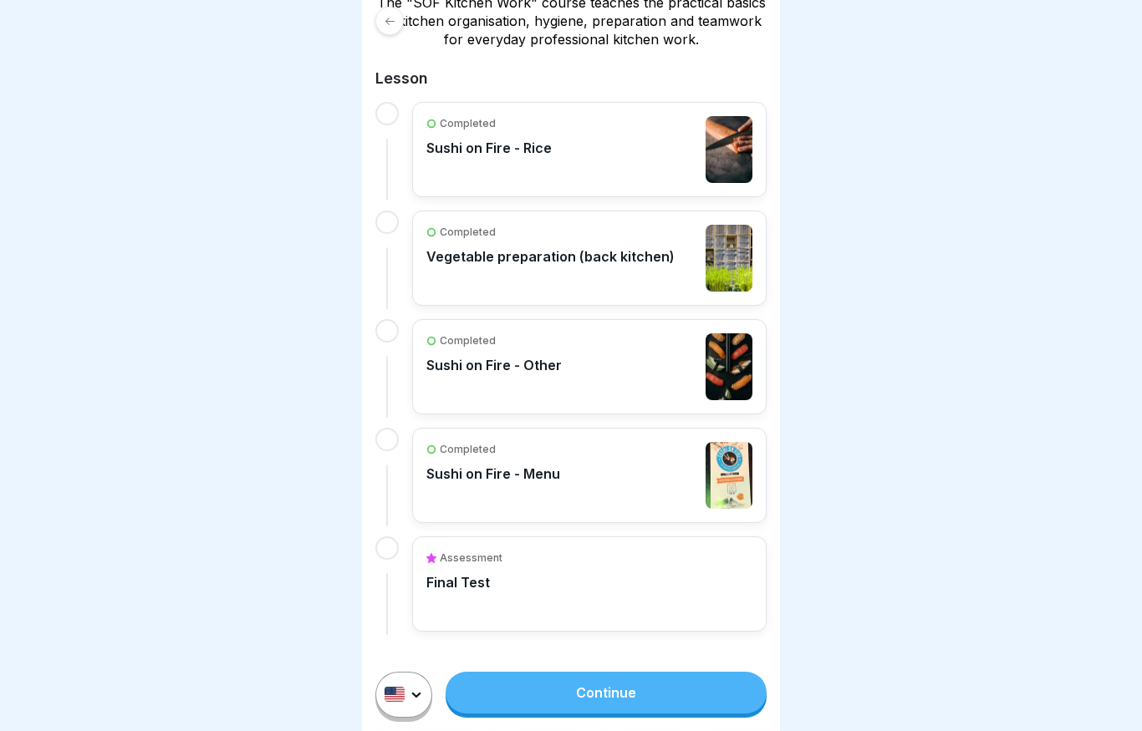
scroll to position [323, 0]
click at [570, 598] on div "Assessment Final Test" at bounding box center [589, 585] width 326 height 67
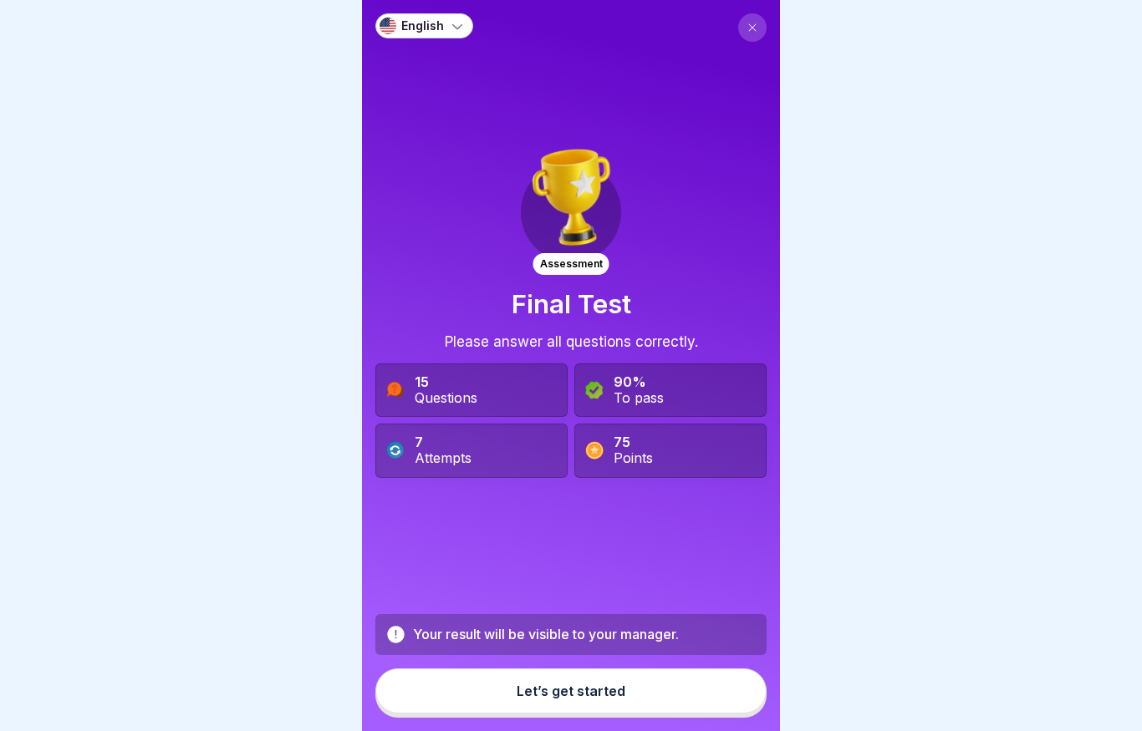
click at [576, 707] on button "Let’s get started" at bounding box center [570, 691] width 391 height 45
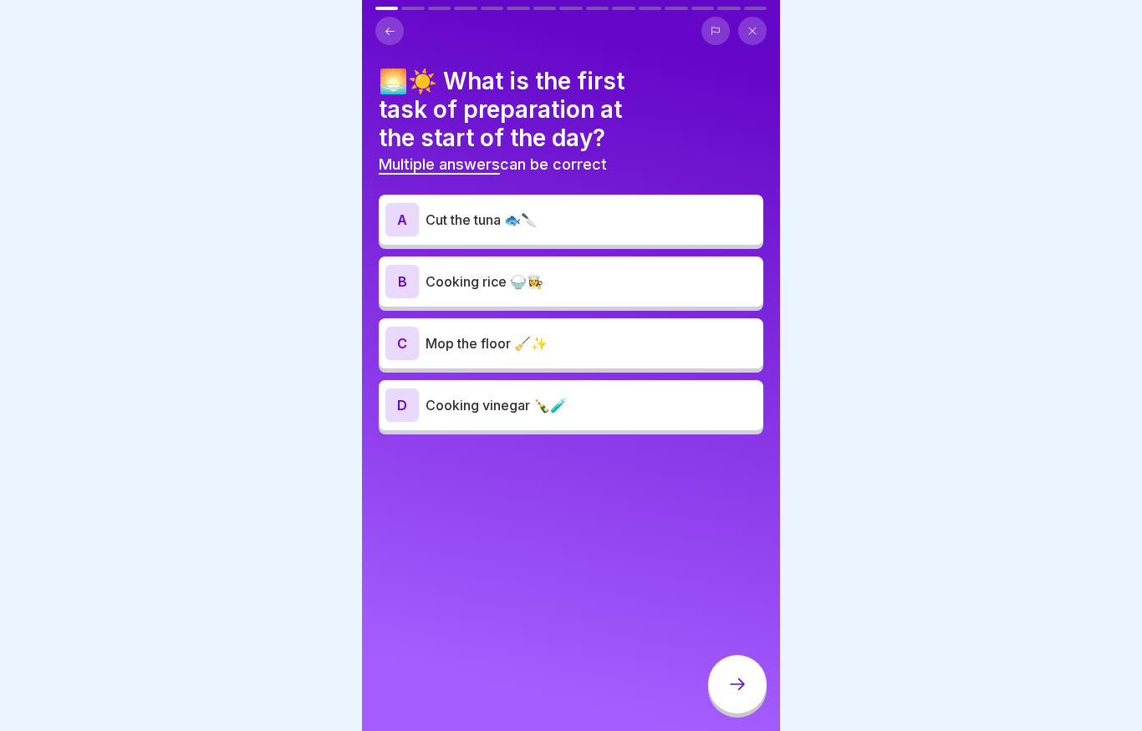
click at [543, 282] on p "Cooking rice 🍚👩‍🍳" at bounding box center [590, 282] width 331 height 20
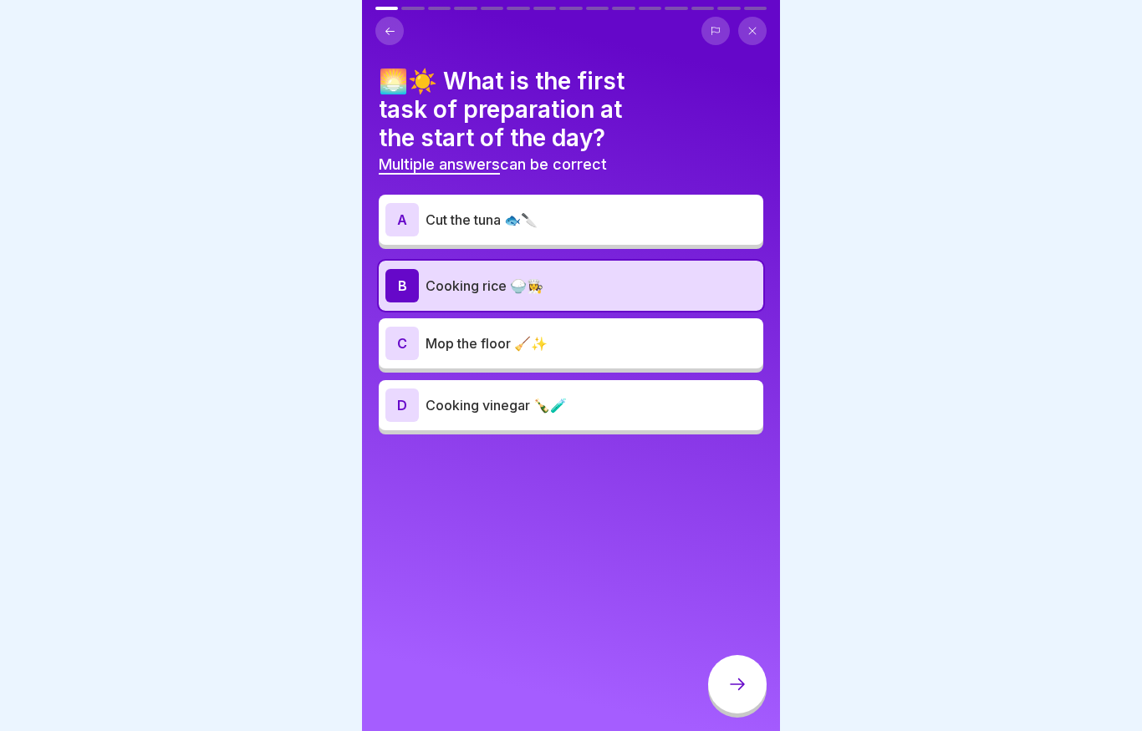
click at [731, 714] on div at bounding box center [737, 686] width 58 height 63
click at [737, 683] on icon at bounding box center [737, 684] width 20 height 20
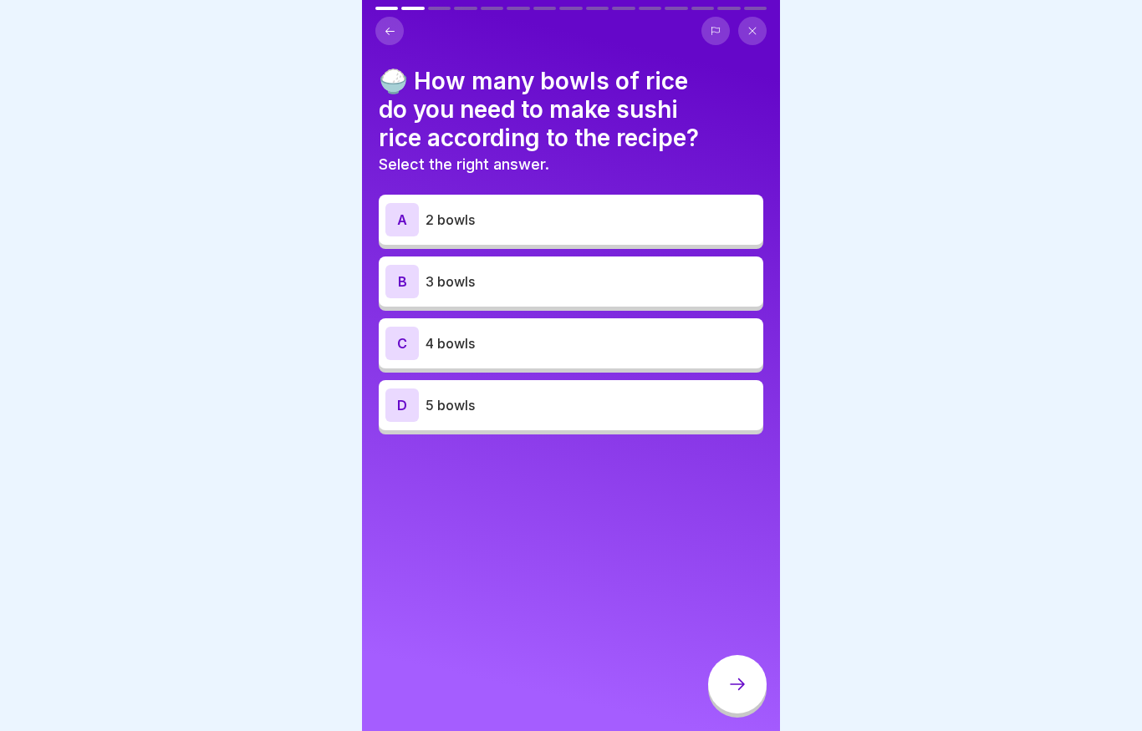
click at [510, 362] on div "C 4 bowls" at bounding box center [571, 343] width 384 height 50
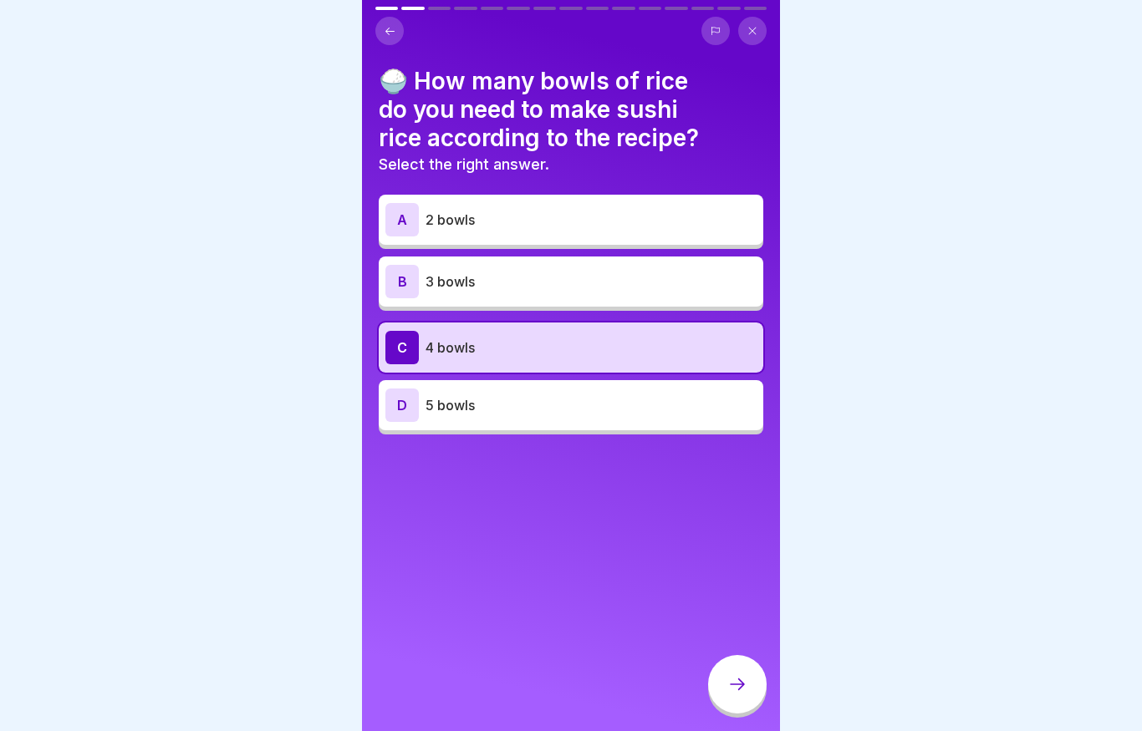
click at [735, 674] on div at bounding box center [737, 684] width 58 height 58
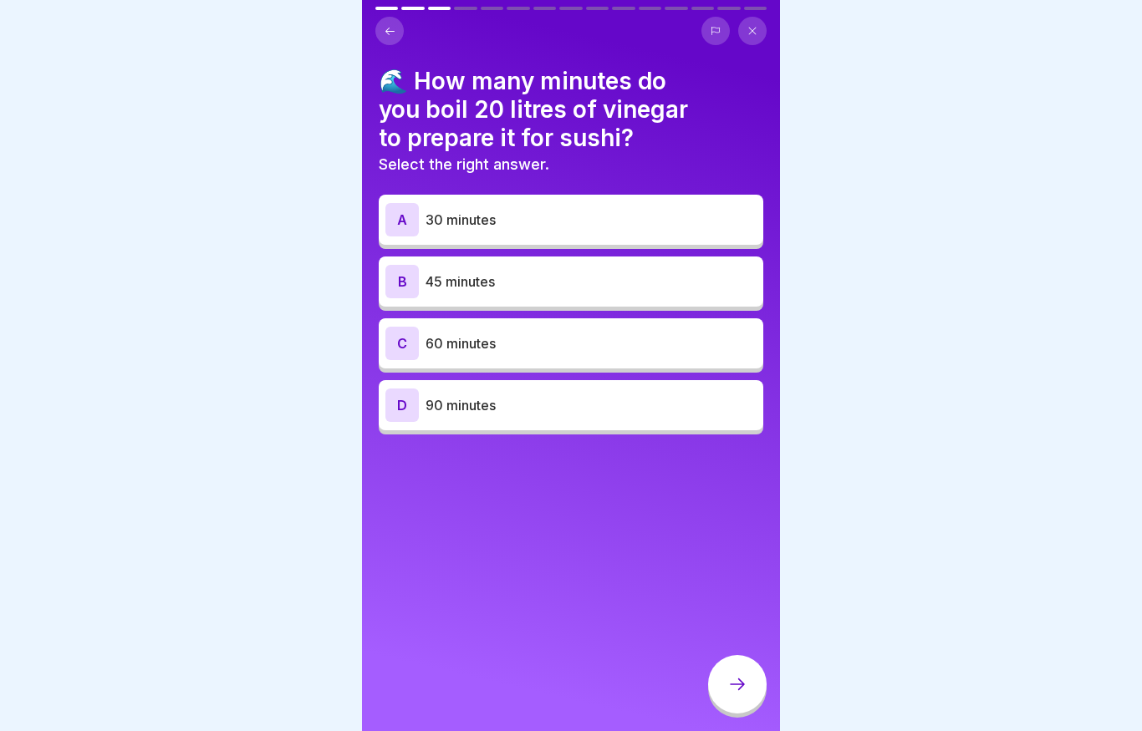
click at [532, 357] on div "C 60 minutes" at bounding box center [570, 343] width 371 height 33
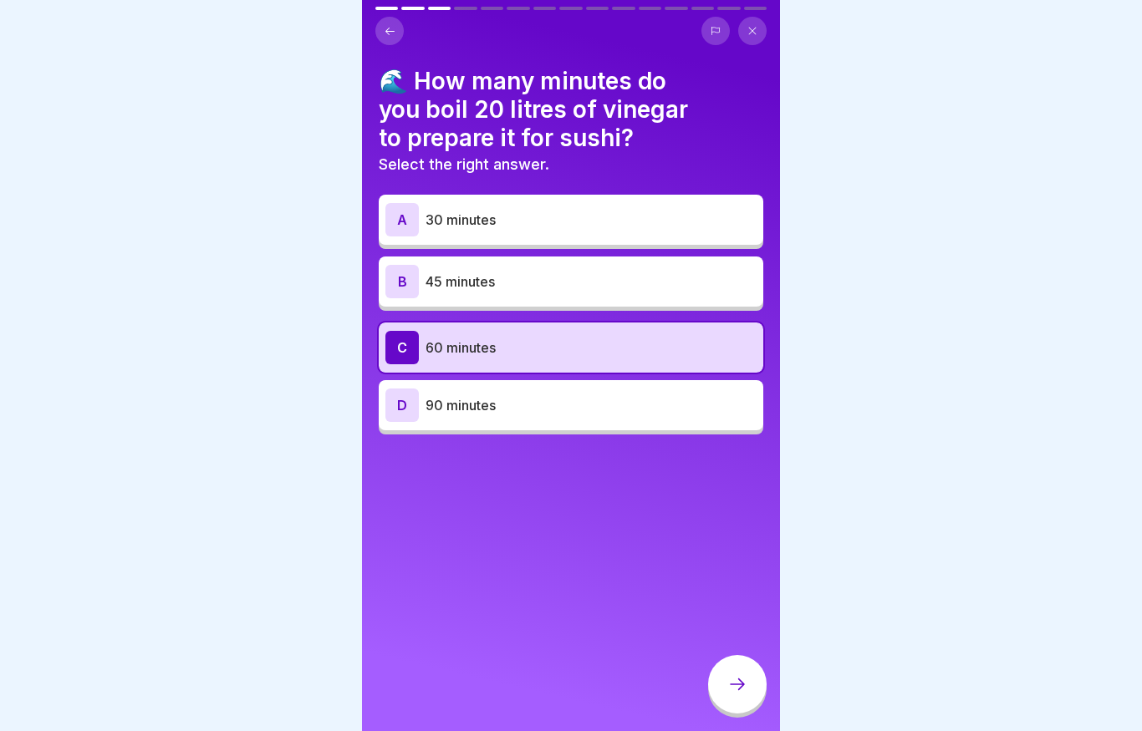
click at [747, 694] on div at bounding box center [737, 684] width 58 height 58
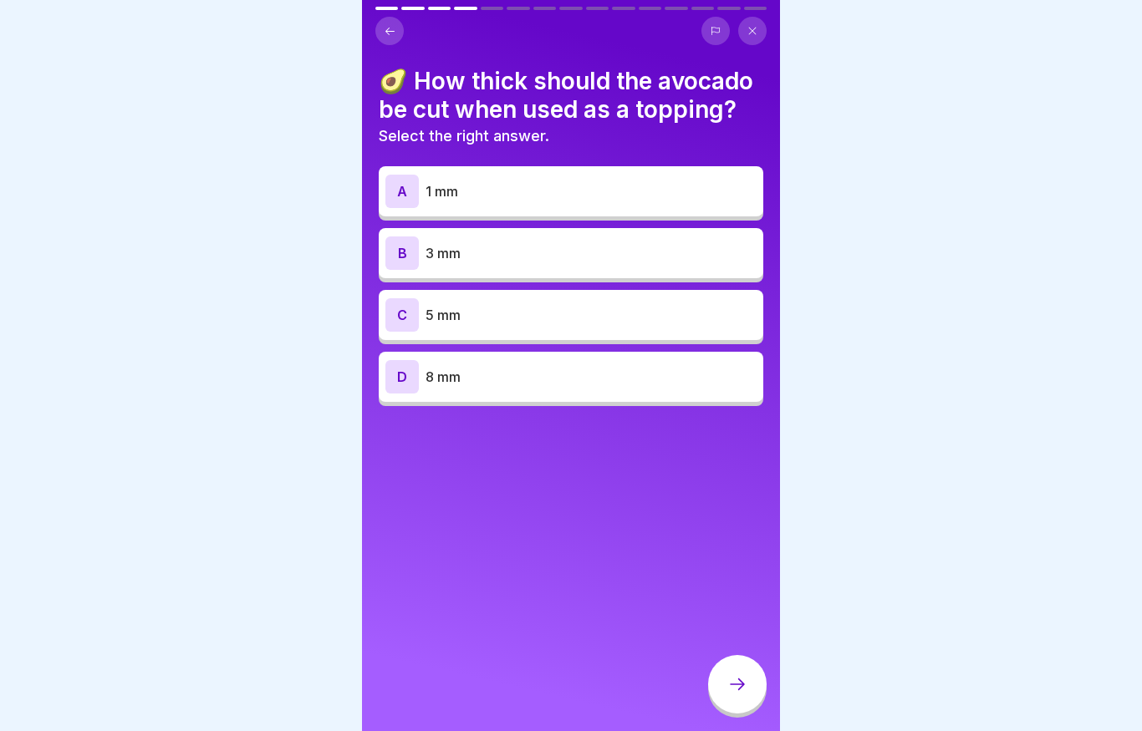
click at [546, 252] on p "3 mm" at bounding box center [590, 253] width 331 height 20
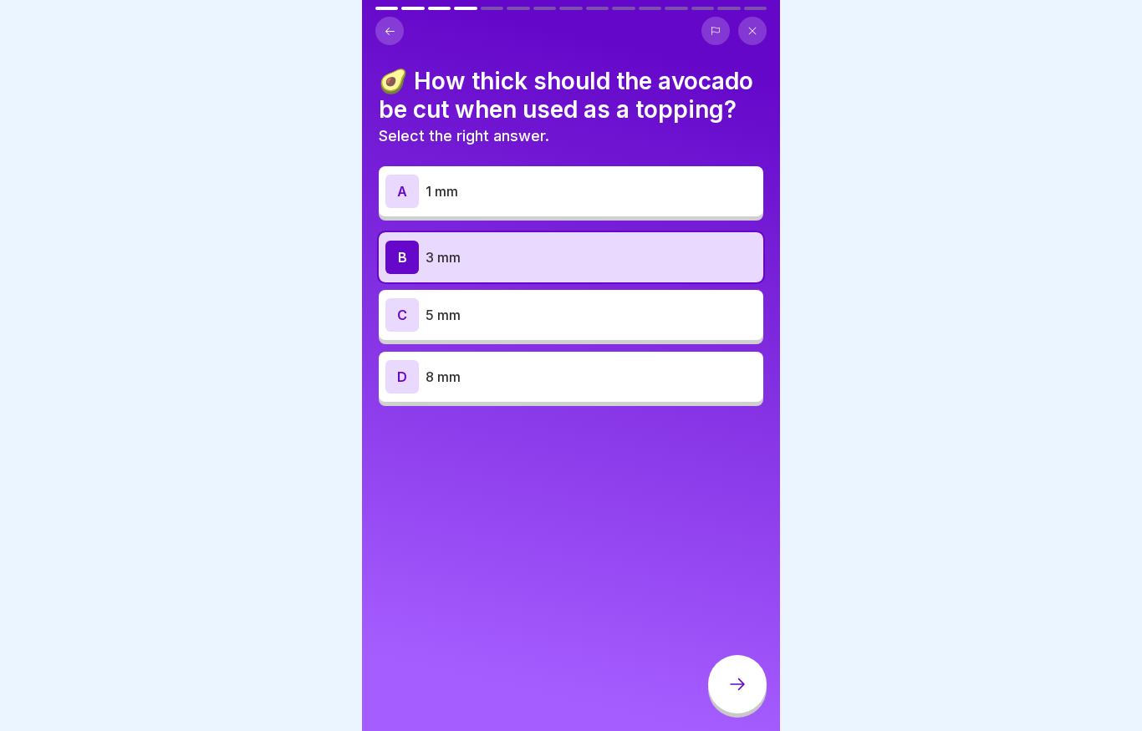
click at [735, 674] on div at bounding box center [737, 684] width 58 height 58
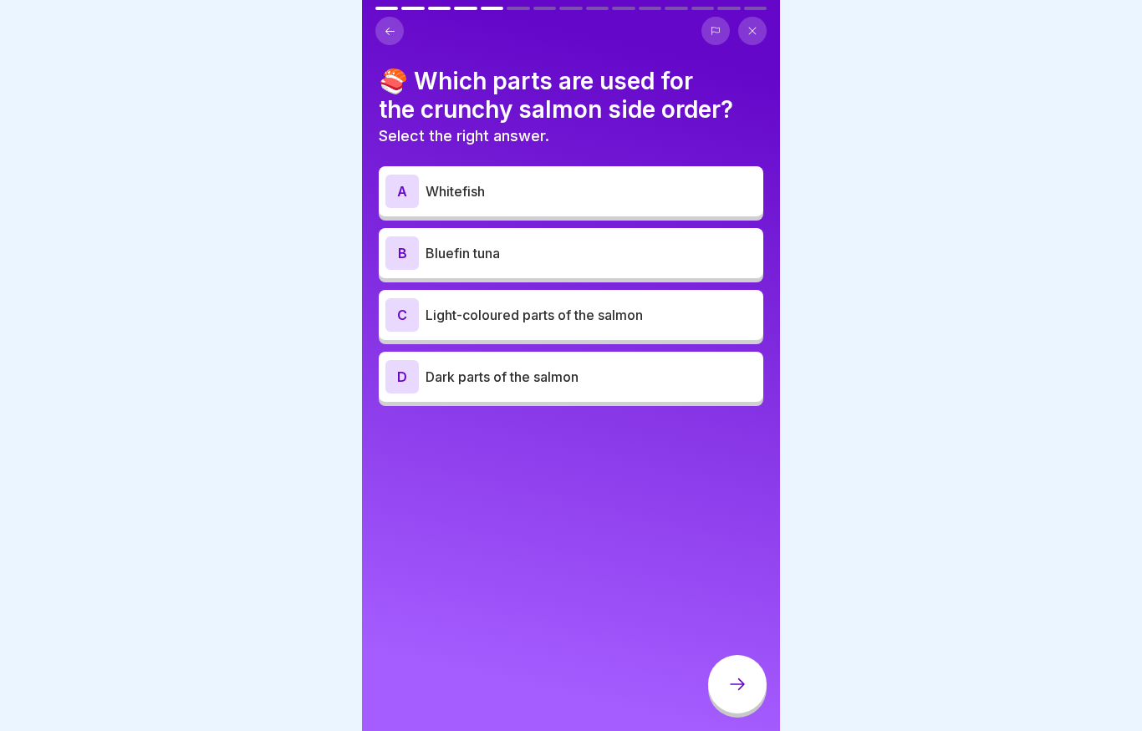
click at [506, 379] on p "Dark parts of the salmon" at bounding box center [590, 377] width 331 height 20
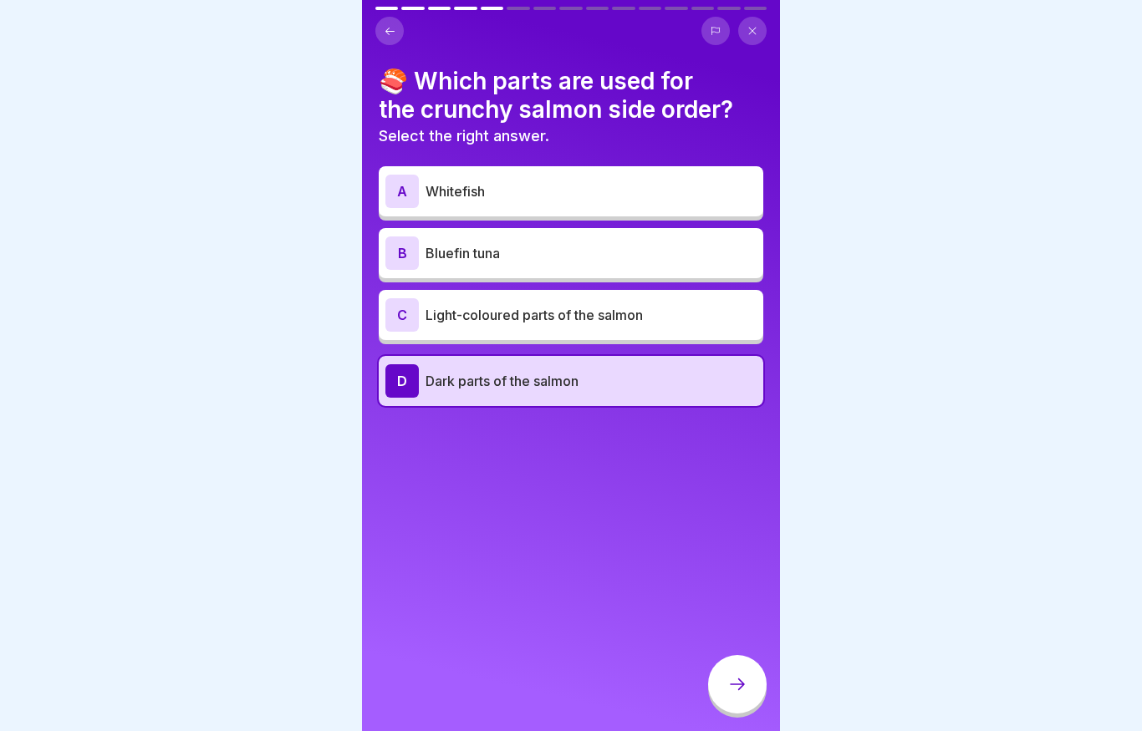
click at [751, 687] on div at bounding box center [737, 684] width 58 height 58
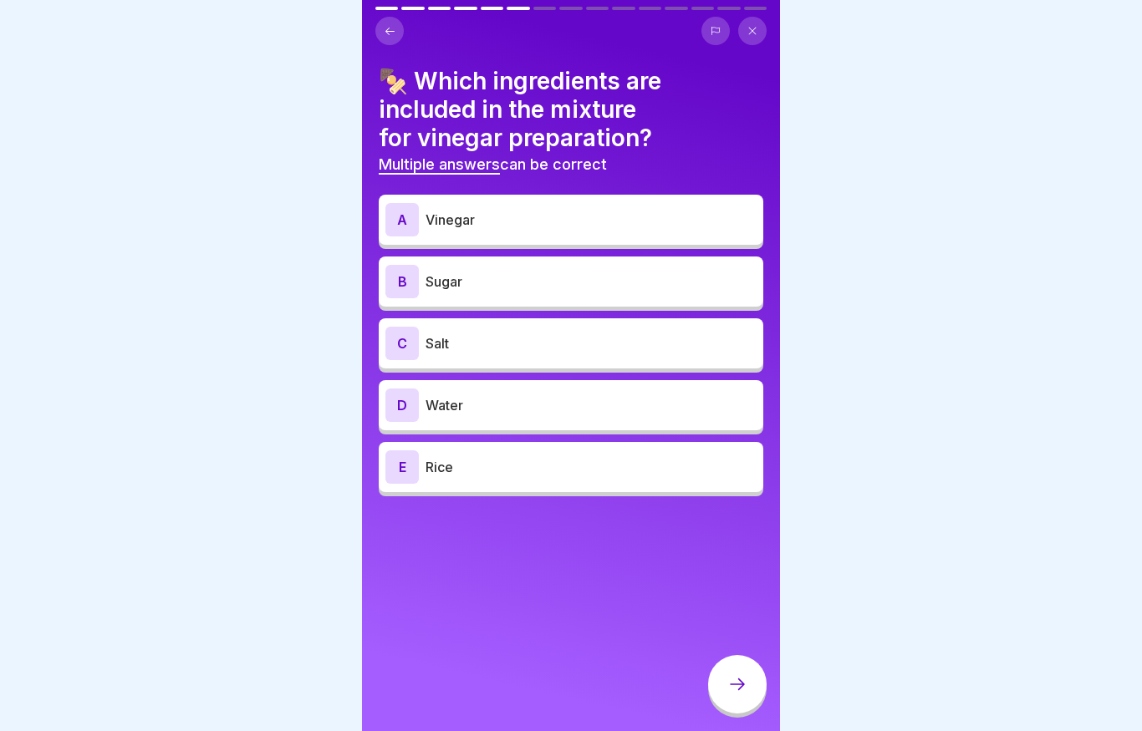
click at [496, 231] on div "A Vinegar" at bounding box center [570, 219] width 371 height 33
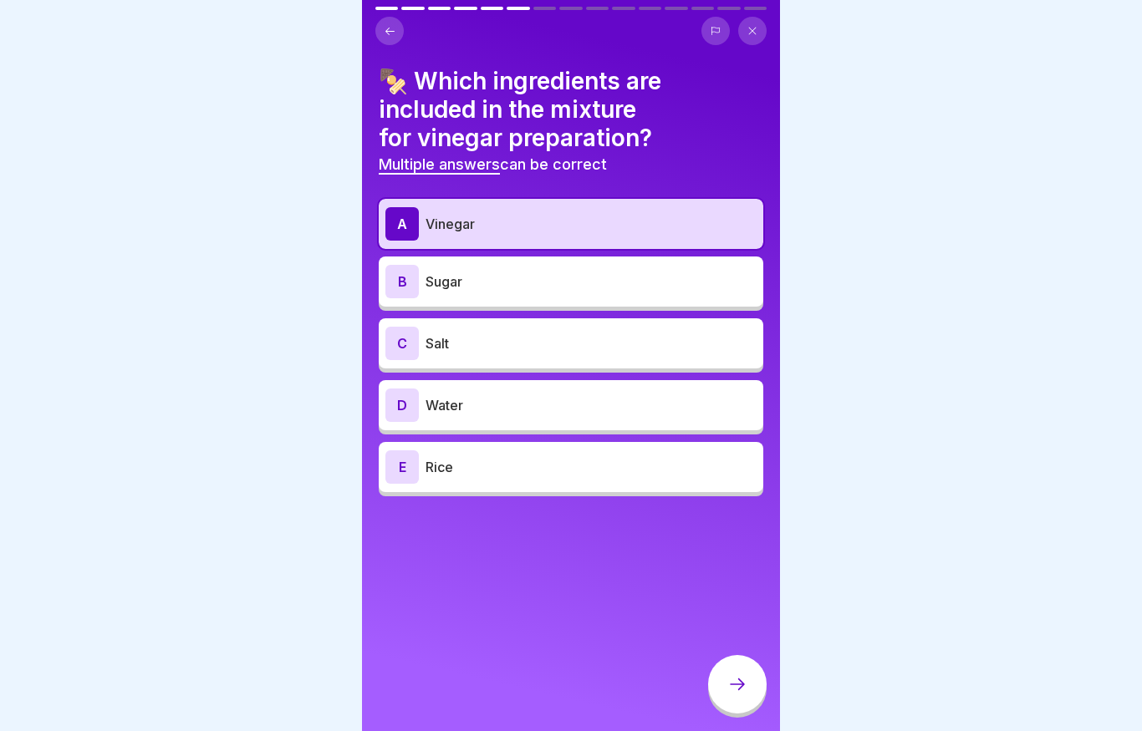
click at [481, 274] on p "Sugar" at bounding box center [590, 282] width 331 height 20
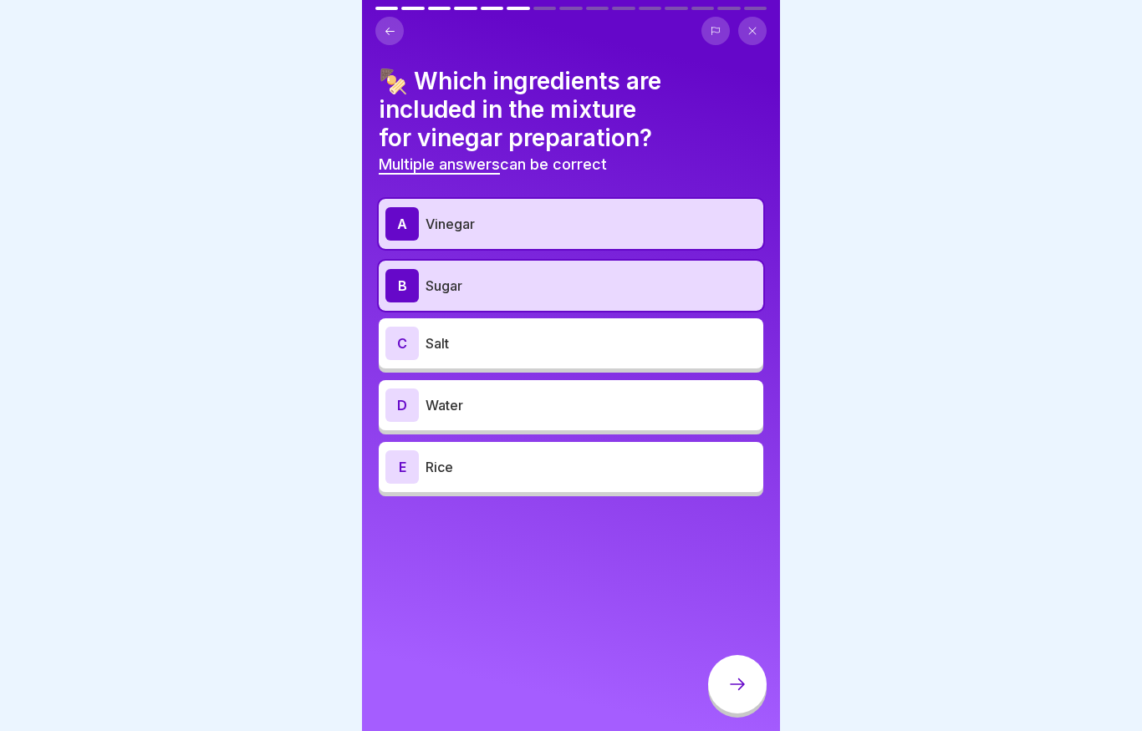
click at [470, 340] on p "Salt" at bounding box center [590, 343] width 331 height 20
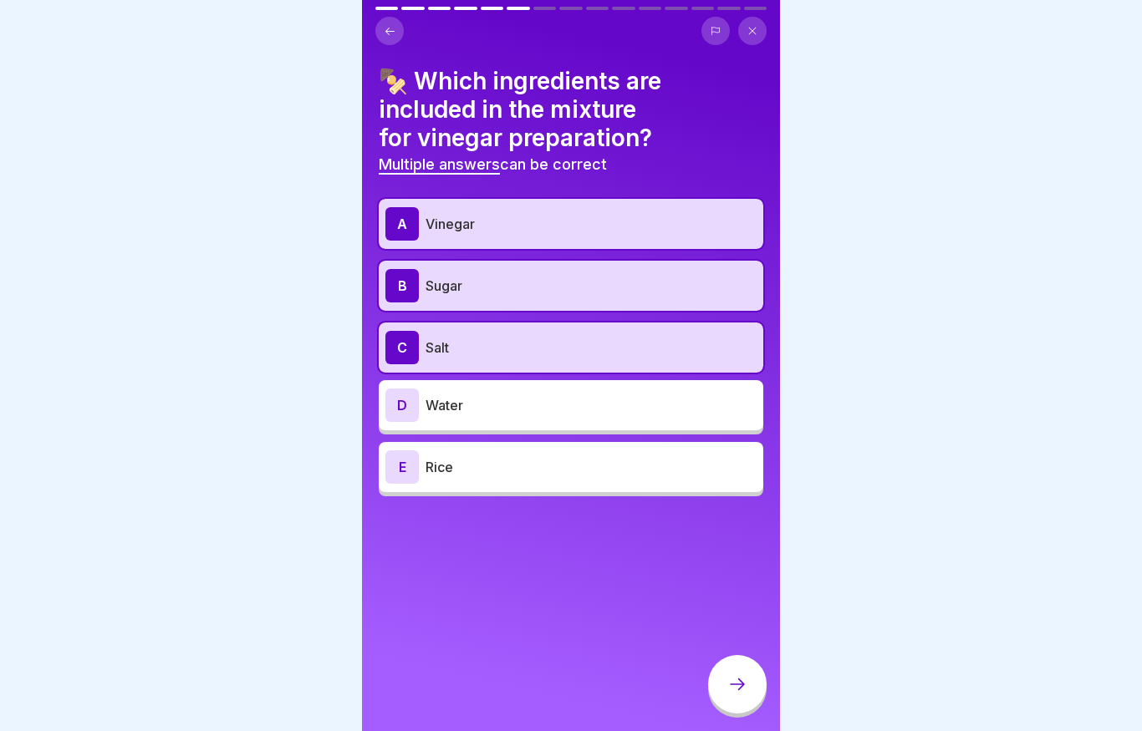
click at [745, 688] on icon at bounding box center [737, 684] width 20 height 20
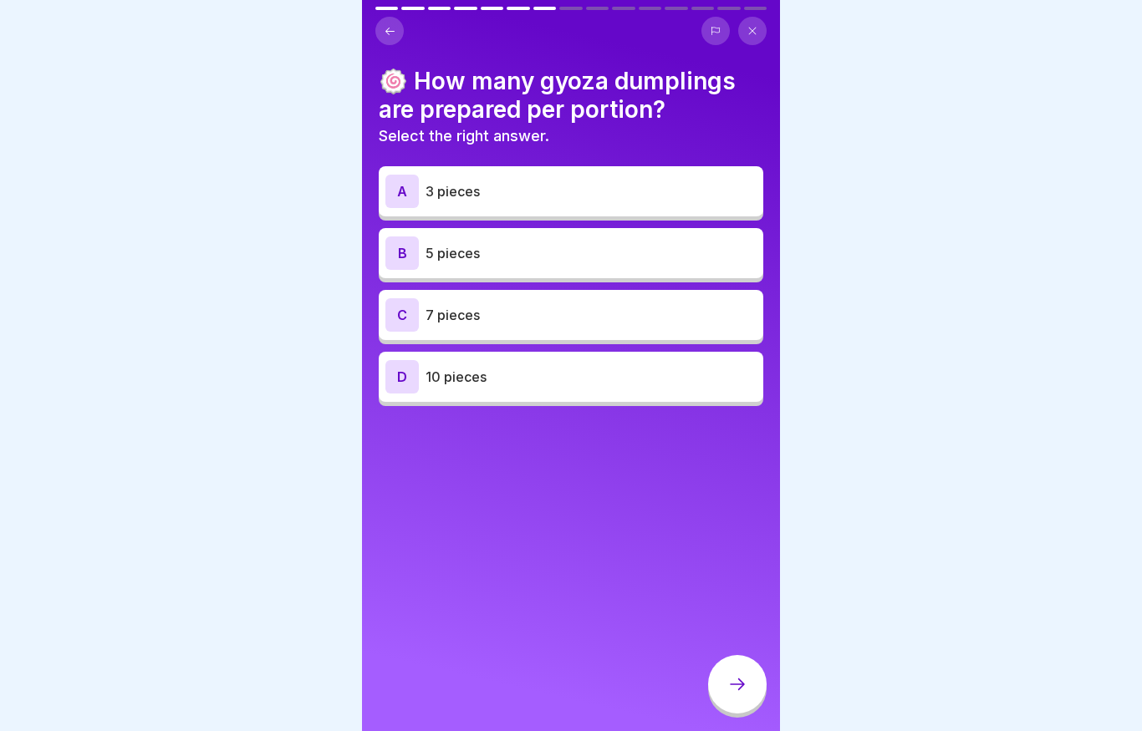
click at [540, 264] on div "B 5 pieces" at bounding box center [570, 252] width 371 height 33
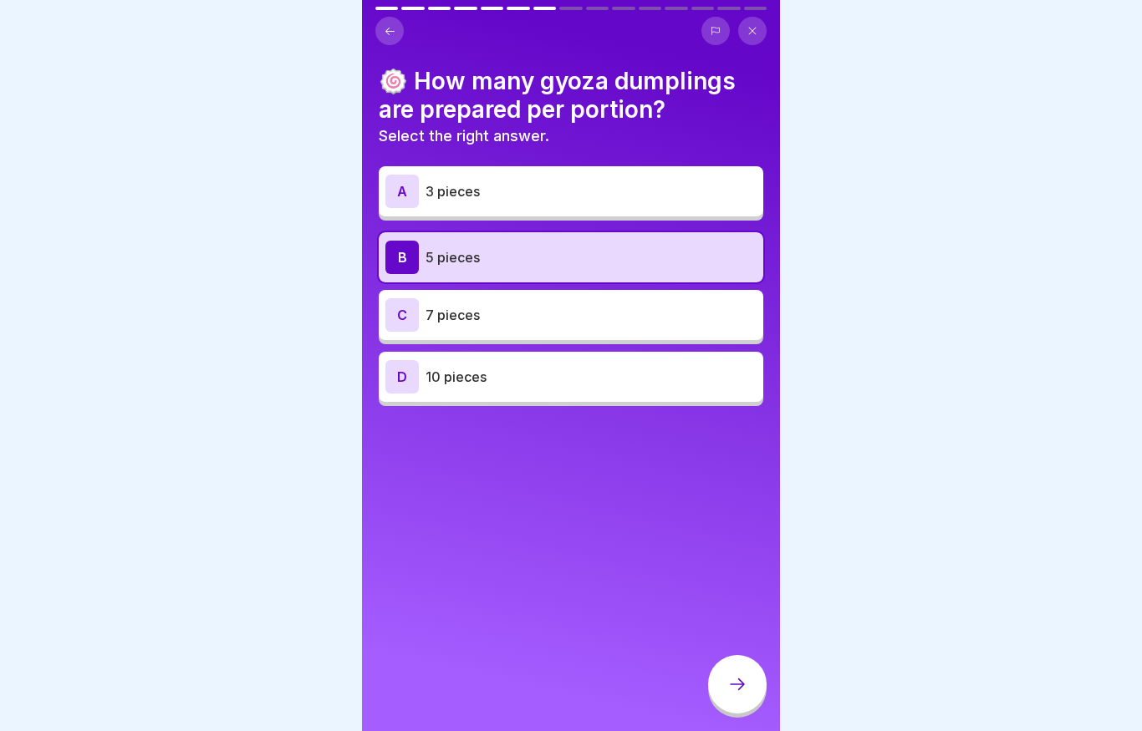
click at [735, 675] on div at bounding box center [737, 684] width 58 height 58
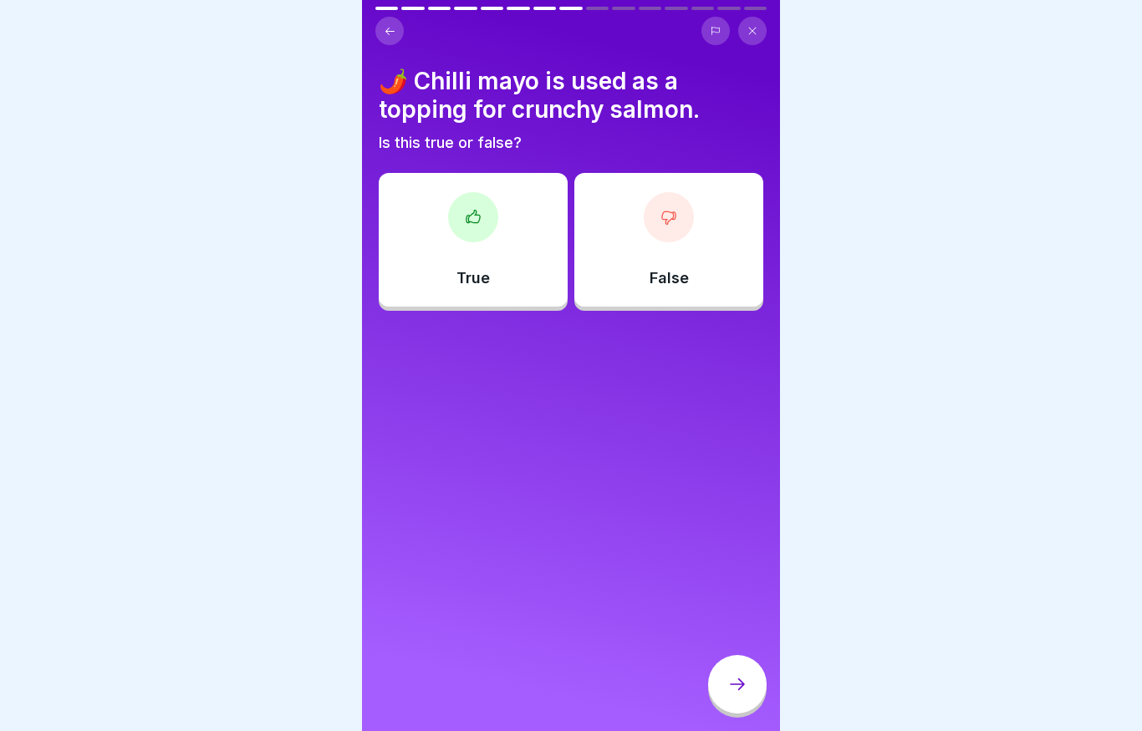
click at [519, 287] on div "True" at bounding box center [473, 240] width 189 height 134
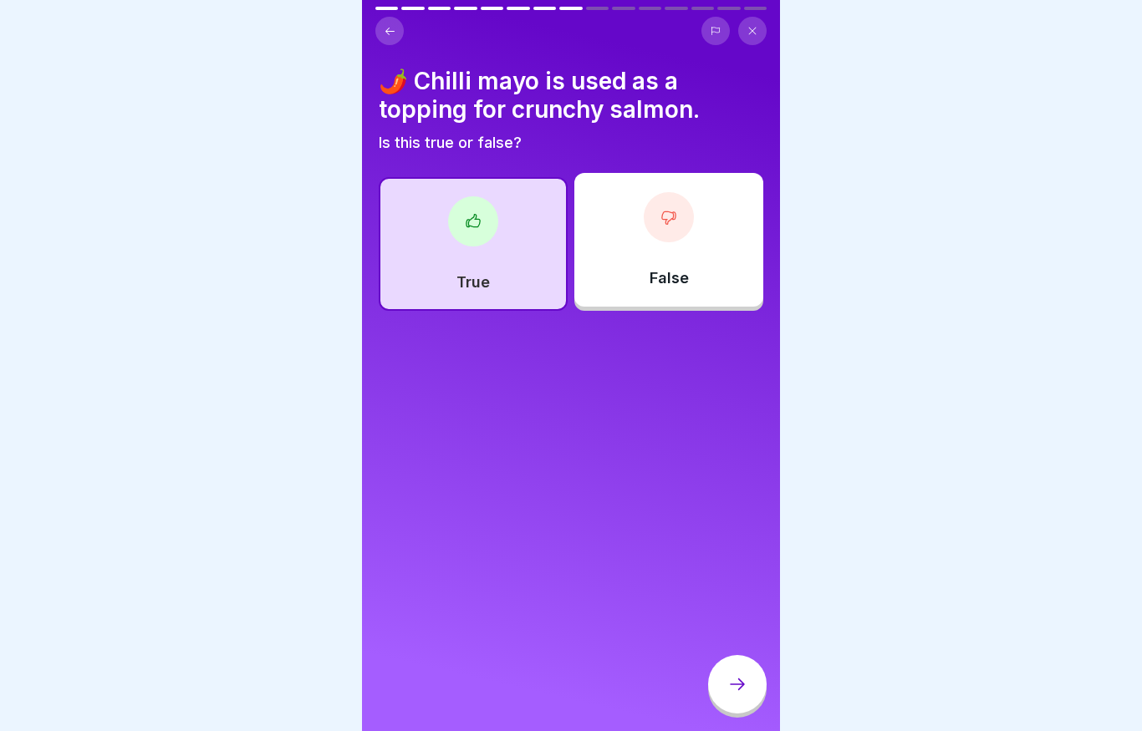
click at [733, 674] on div at bounding box center [737, 684] width 58 height 58
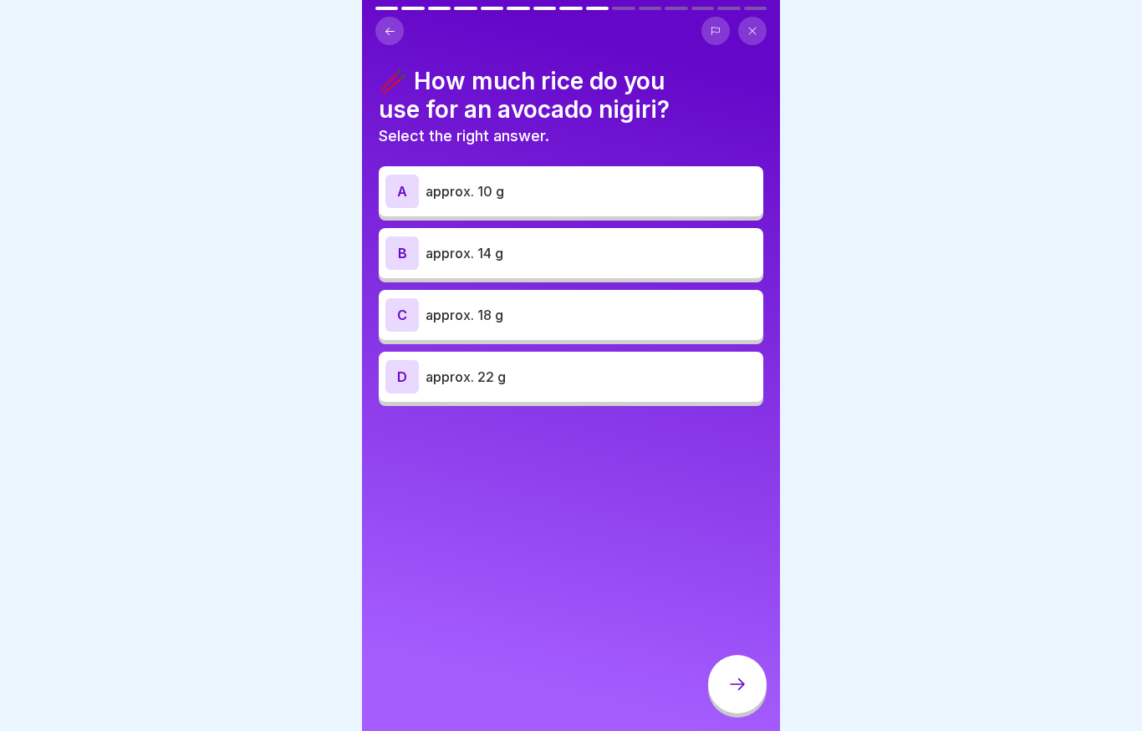
click at [527, 261] on p "approx. 14 g" at bounding box center [590, 253] width 331 height 20
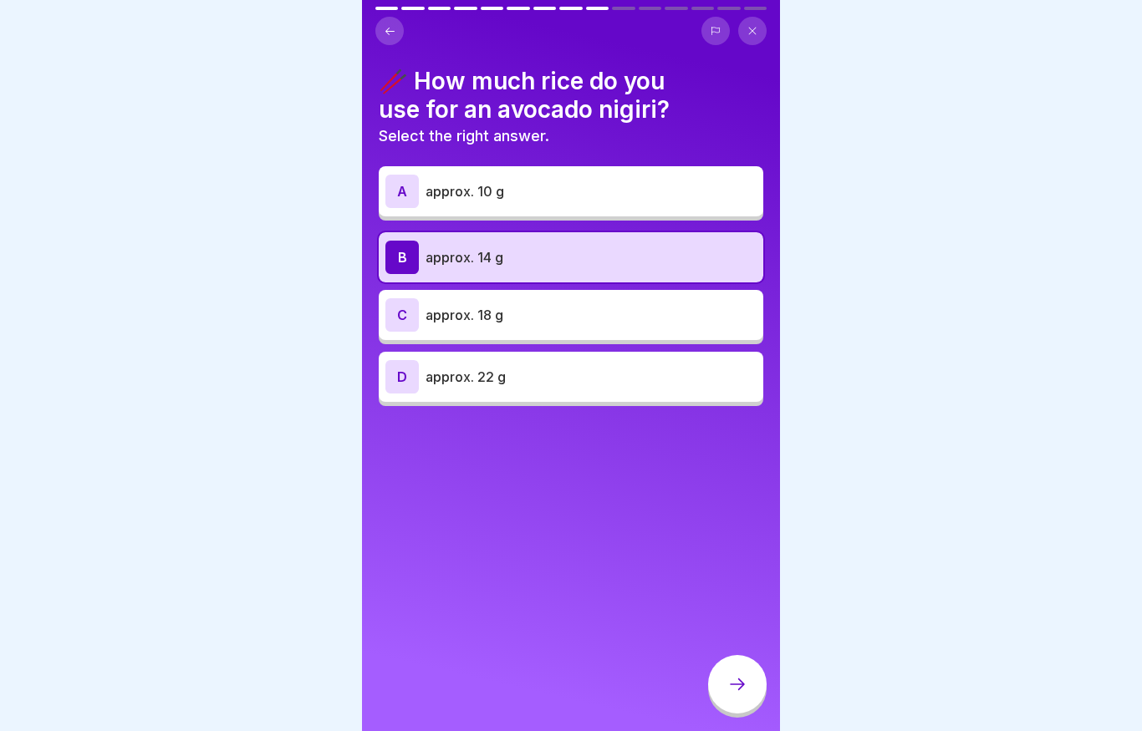
click at [739, 685] on icon at bounding box center [737, 684] width 20 height 20
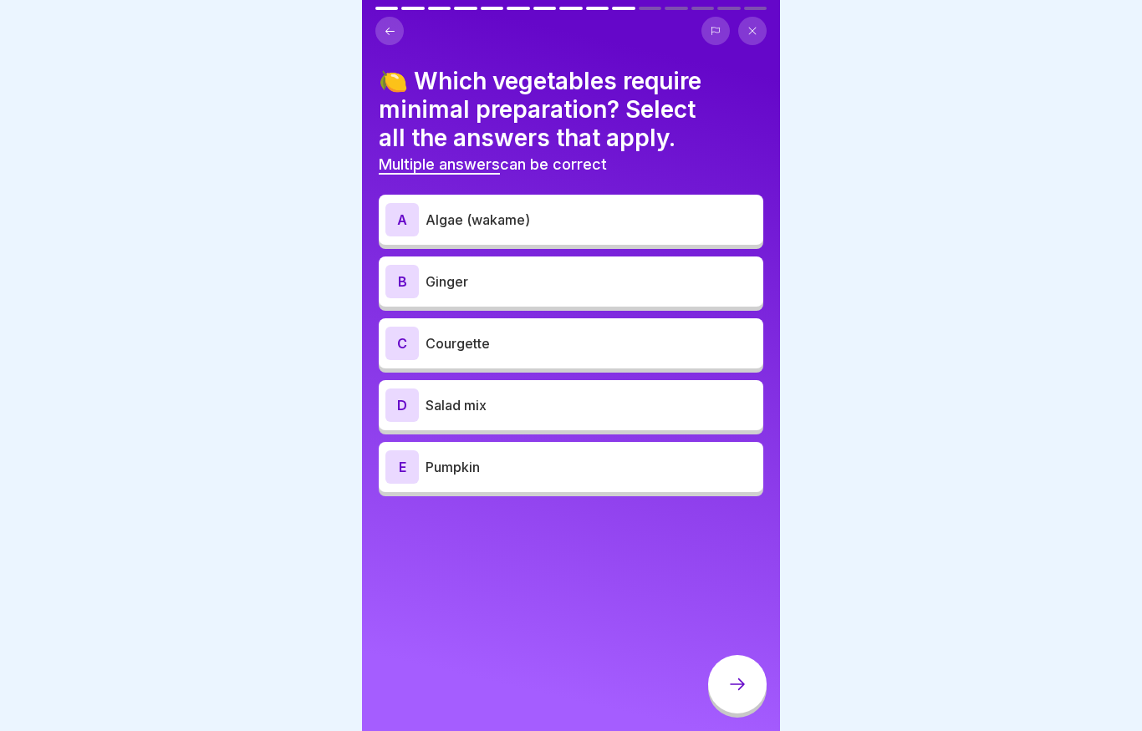
click at [514, 287] on p "Ginger" at bounding box center [590, 282] width 331 height 20
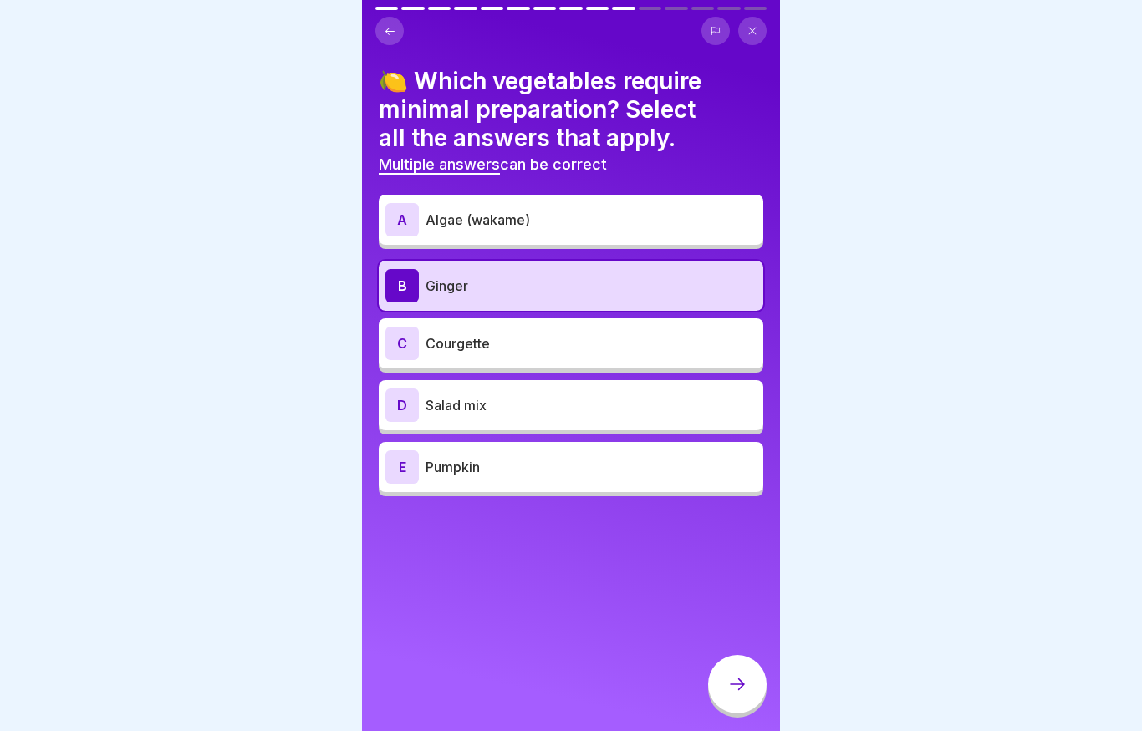
click at [504, 349] on p "Courgette" at bounding box center [590, 343] width 331 height 20
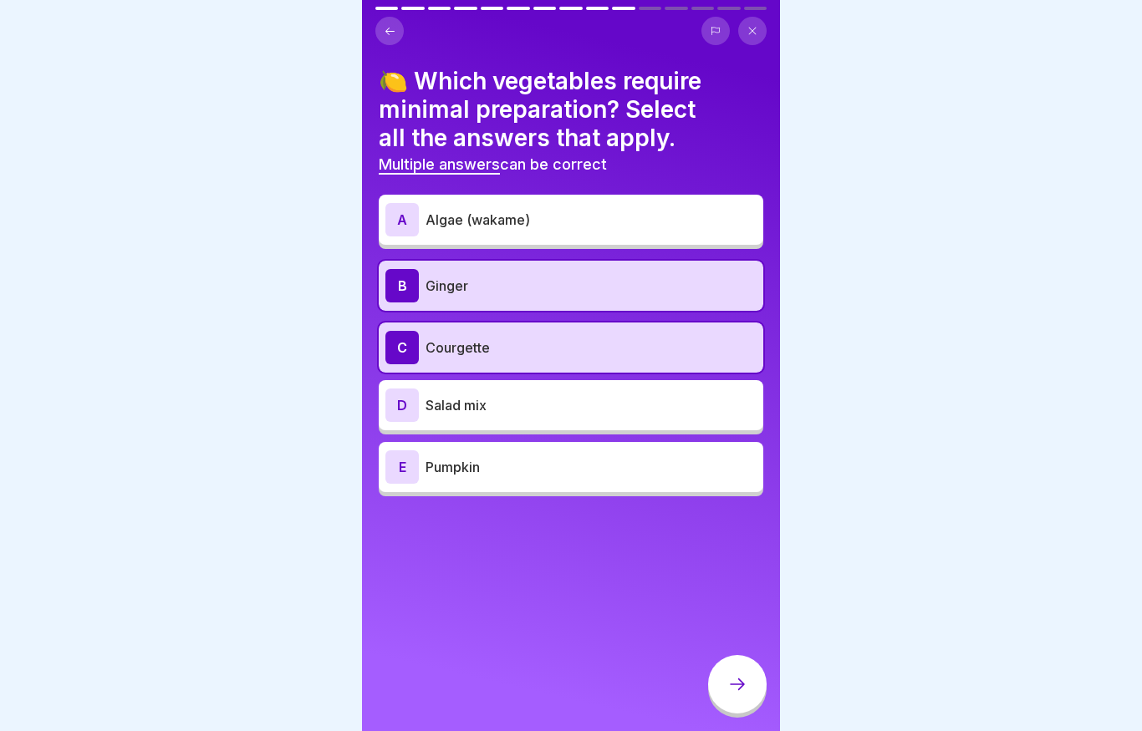
click at [511, 359] on div "C Courgette" at bounding box center [570, 347] width 371 height 33
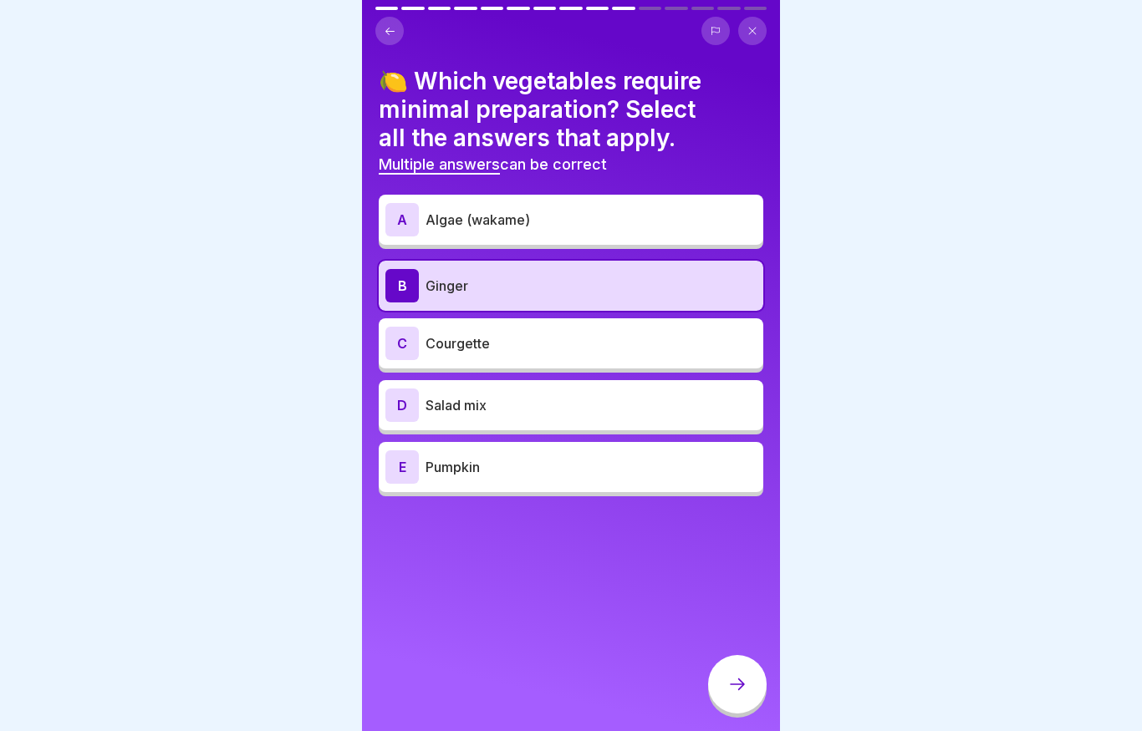
click at [487, 278] on p "Ginger" at bounding box center [590, 286] width 331 height 20
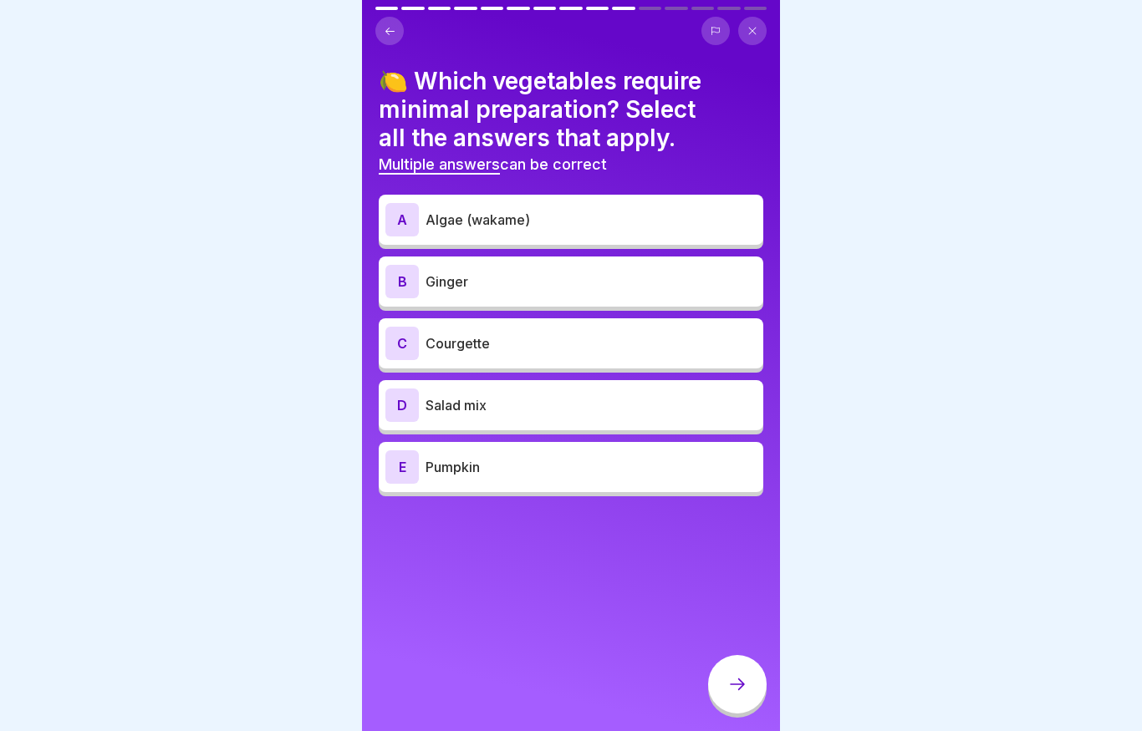
click at [468, 383] on div "D Salad mix" at bounding box center [571, 405] width 384 height 50
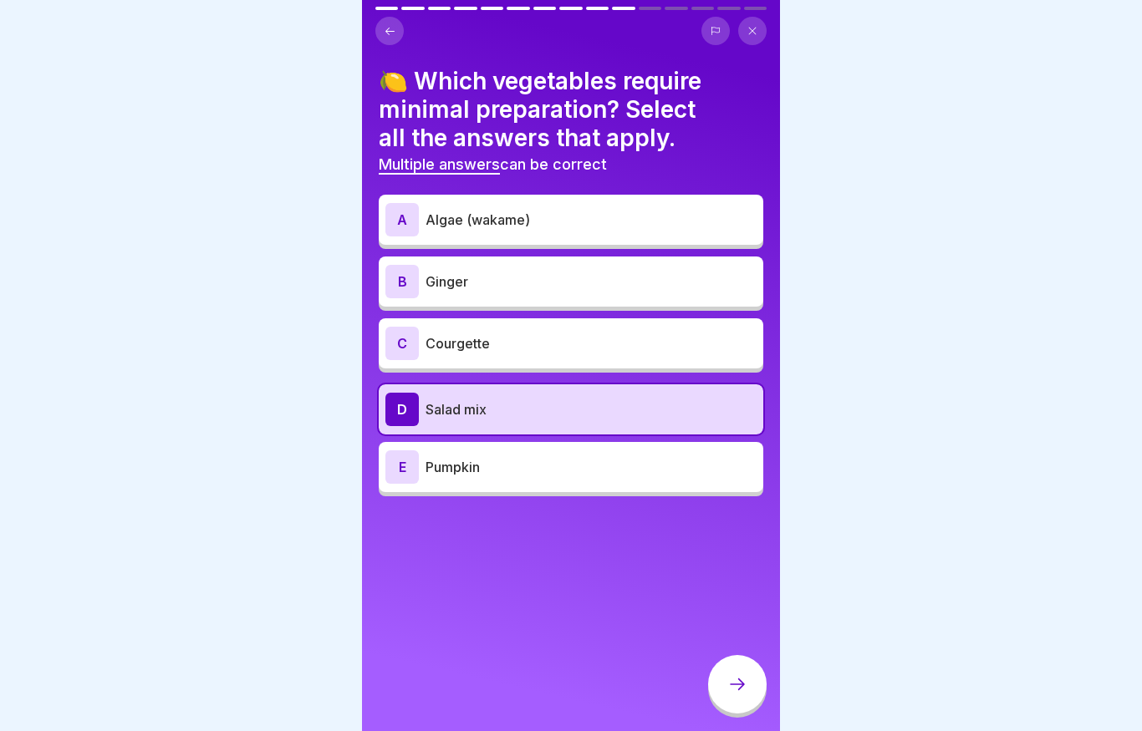
click at [466, 399] on p "Salad mix" at bounding box center [590, 409] width 331 height 20
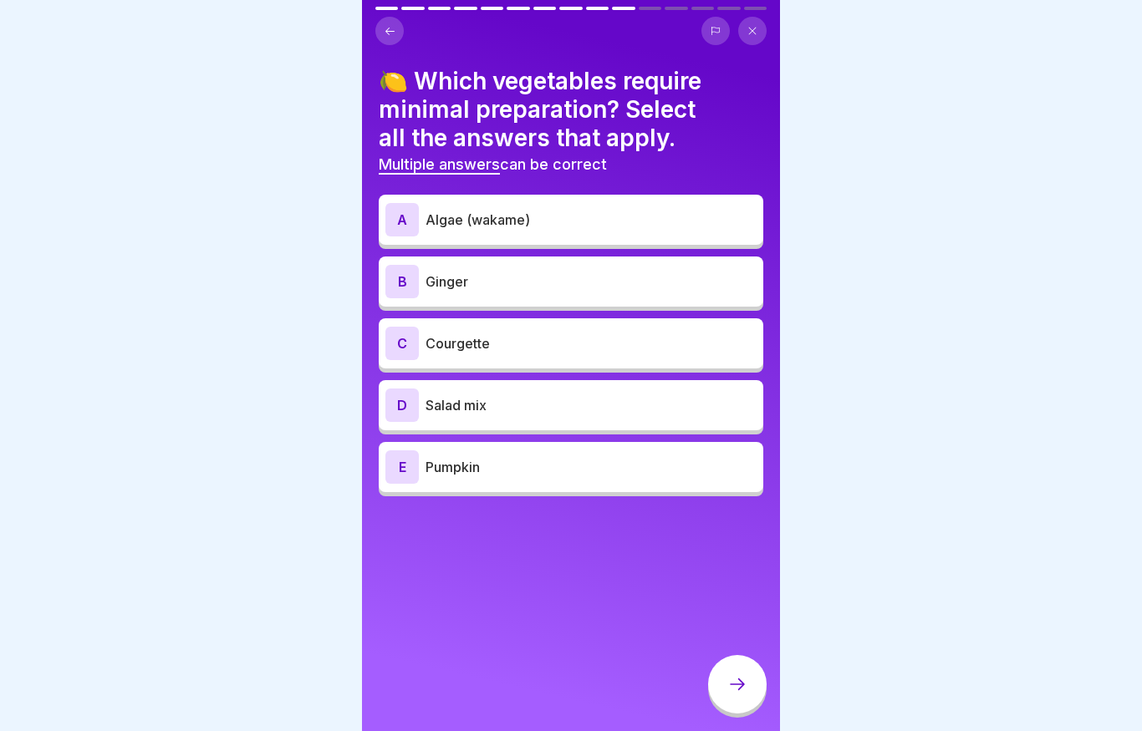
click at [501, 286] on p "Ginger" at bounding box center [590, 282] width 331 height 20
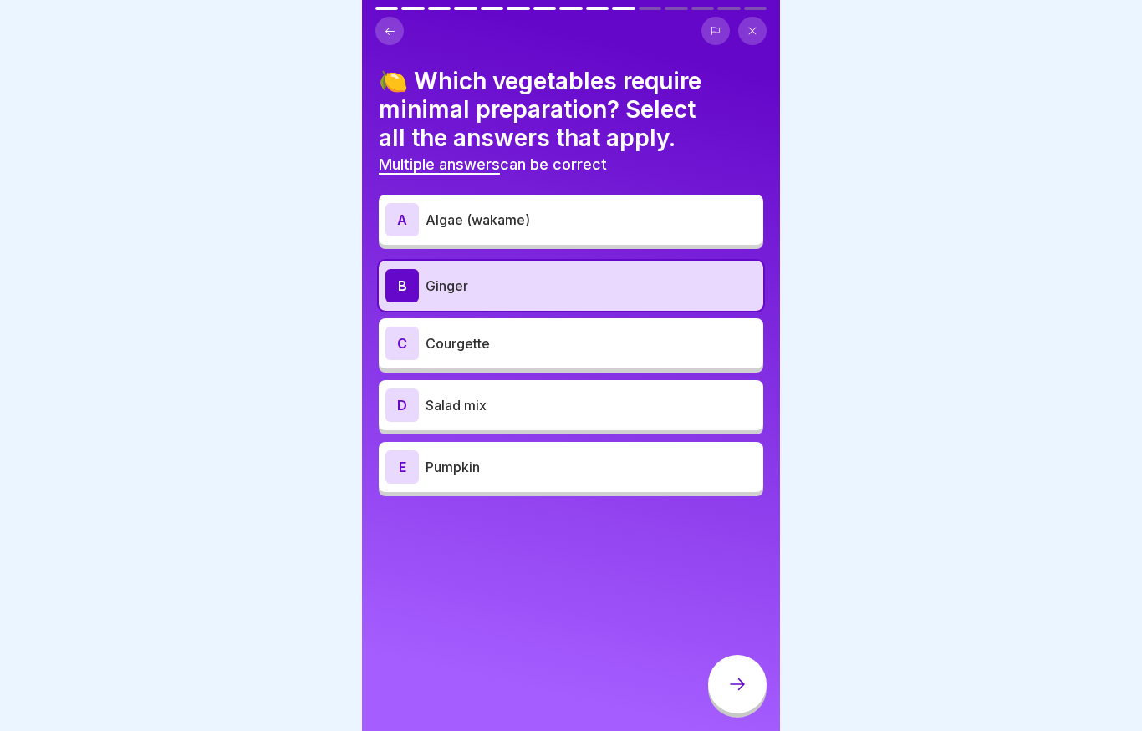
click at [475, 449] on div "E Pumpkin" at bounding box center [571, 467] width 384 height 50
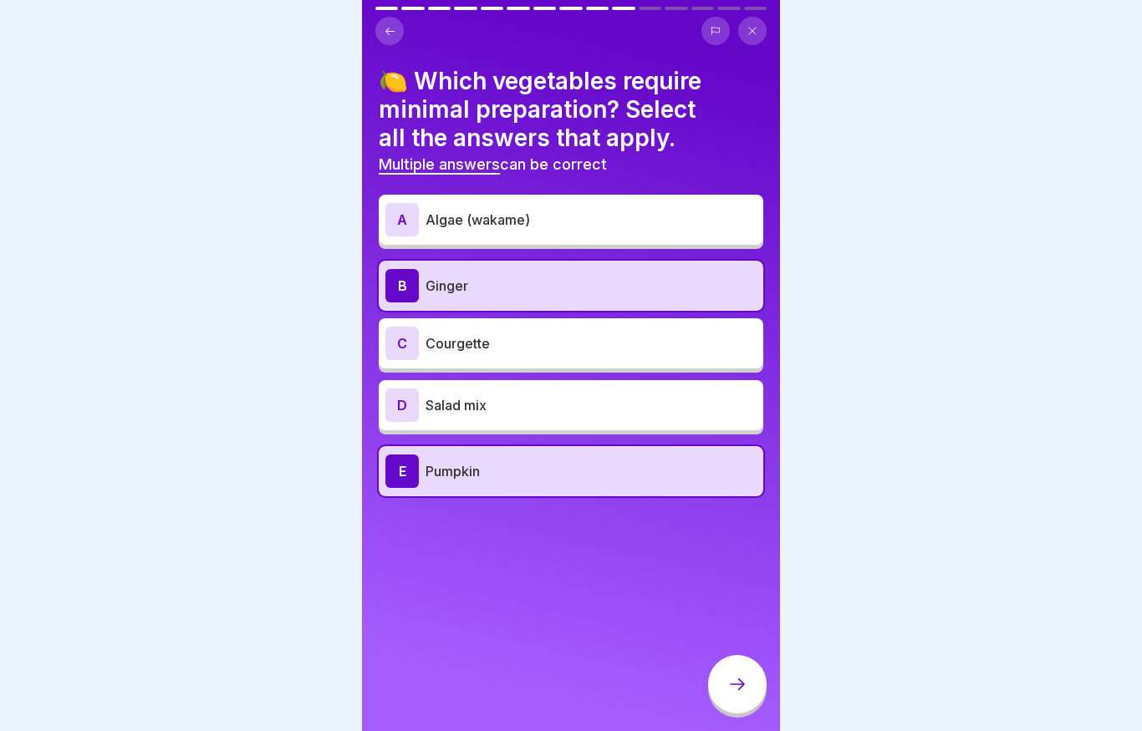
click at [743, 685] on icon at bounding box center [737, 685] width 15 height 12
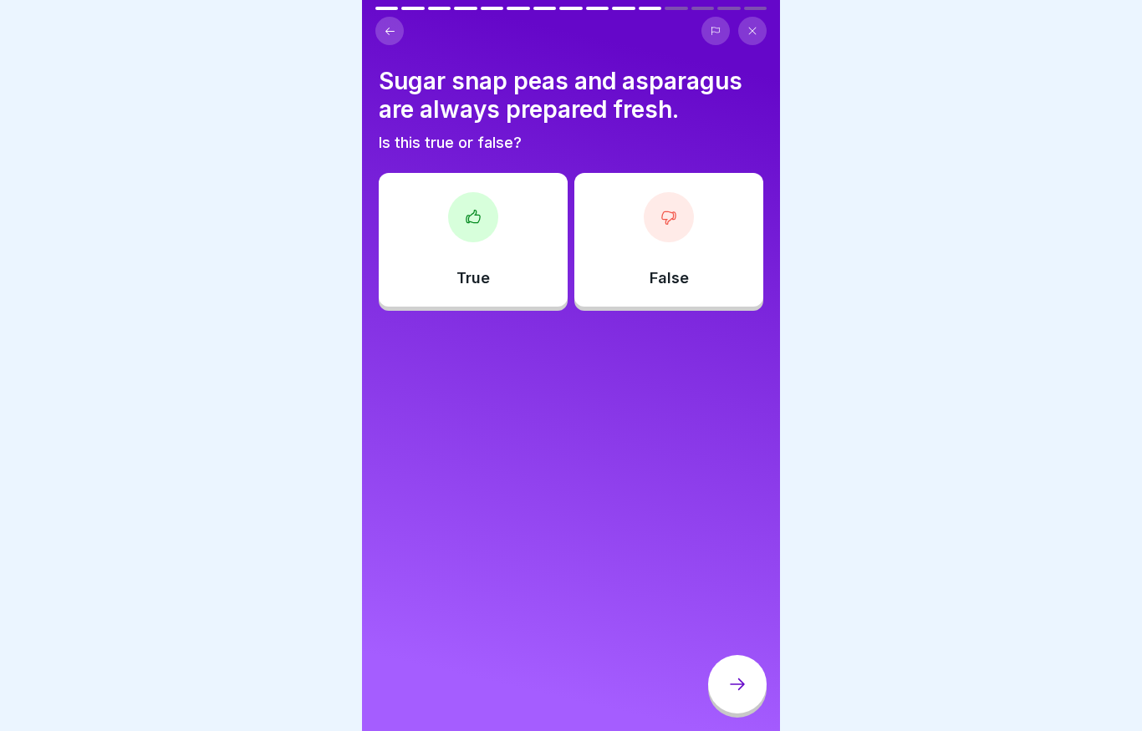
click at [457, 264] on div "True" at bounding box center [473, 240] width 189 height 134
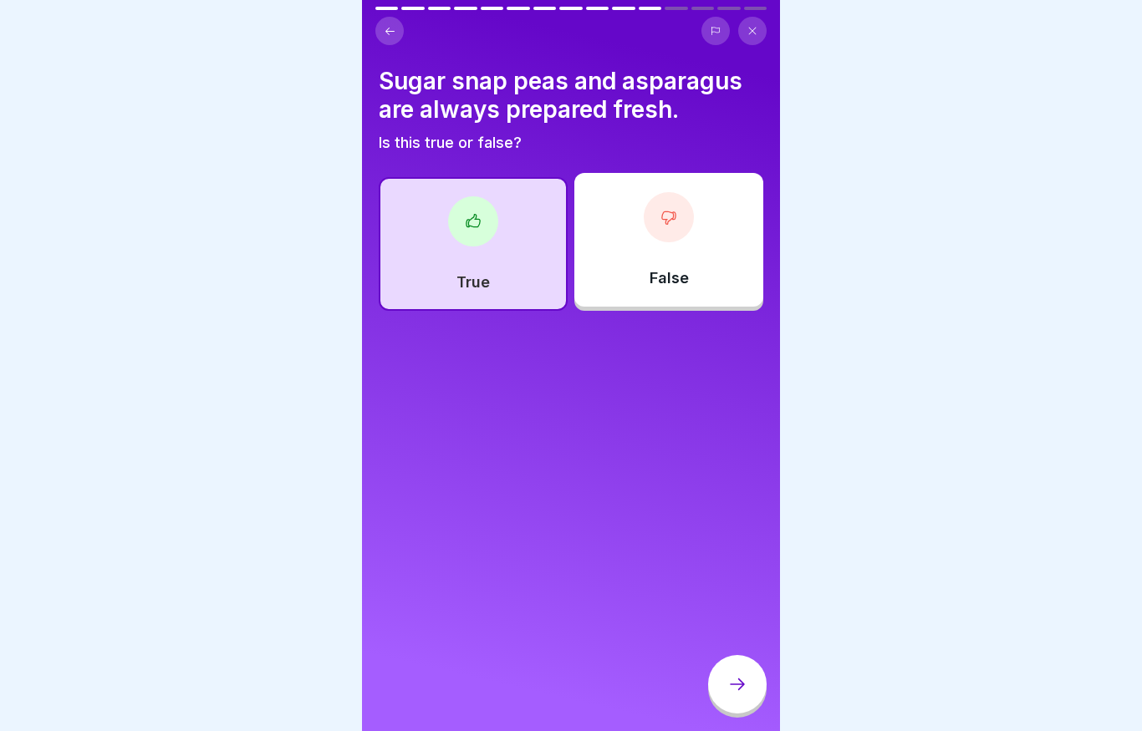
click at [746, 686] on icon at bounding box center [737, 684] width 20 height 20
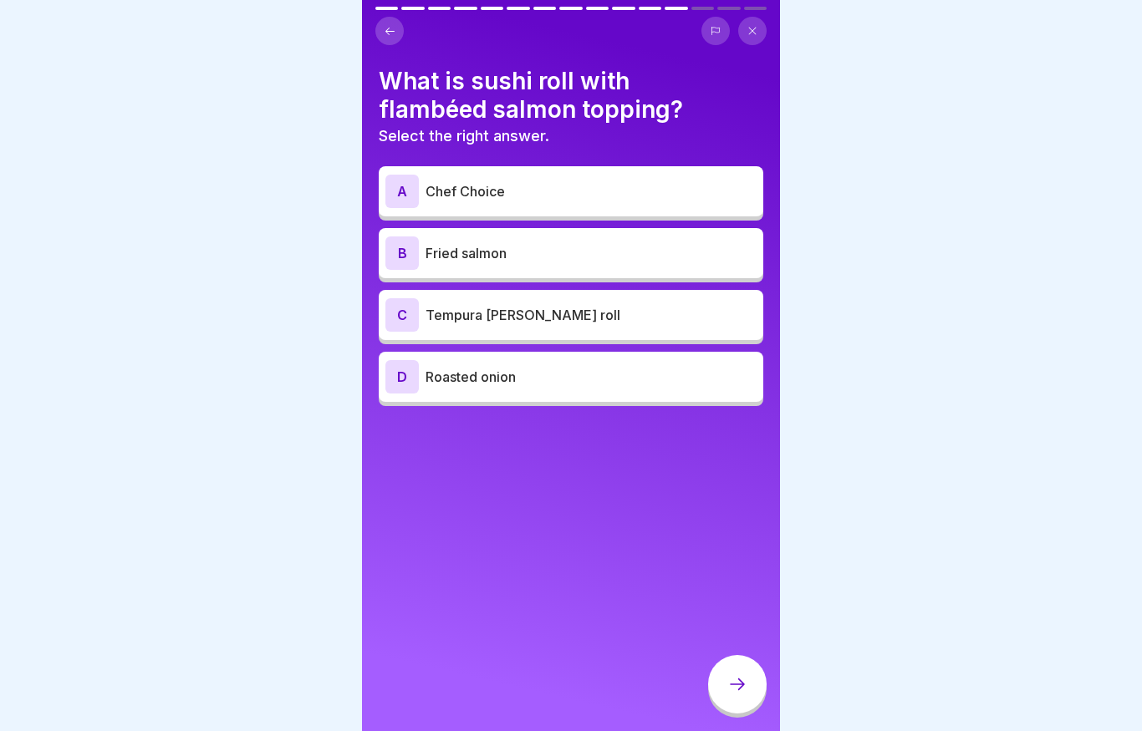
click at [561, 200] on p "Chef Choice" at bounding box center [590, 191] width 331 height 20
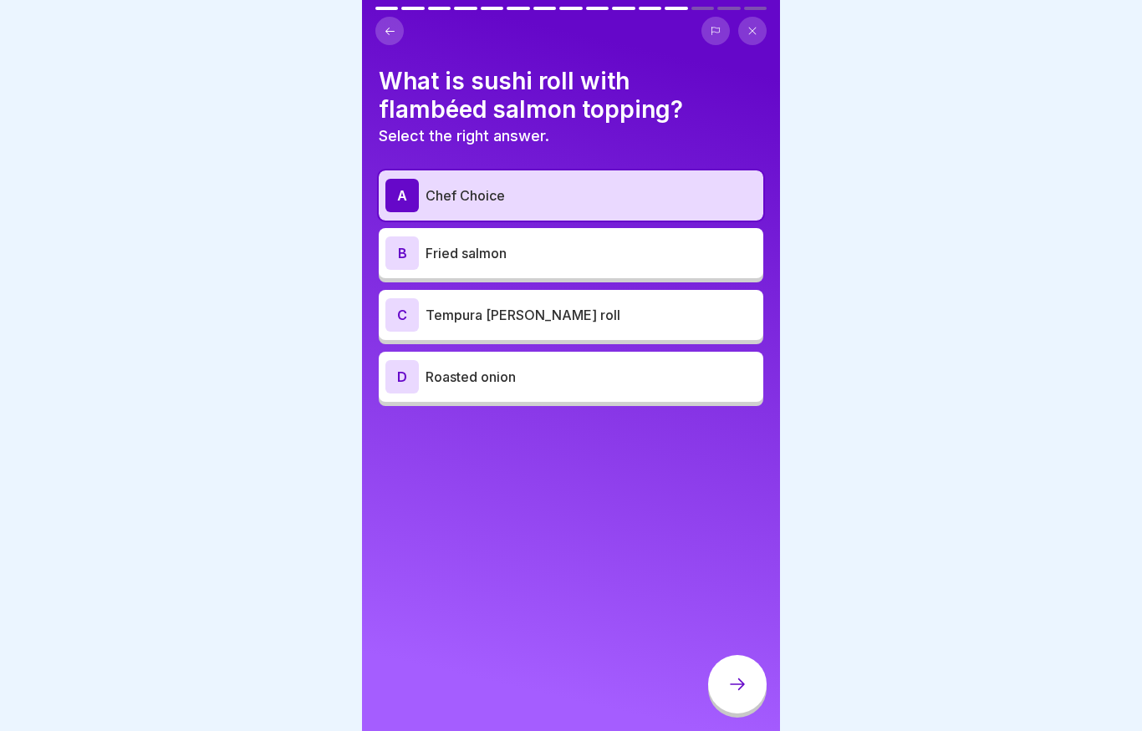
click at [731, 674] on div at bounding box center [737, 684] width 58 height 58
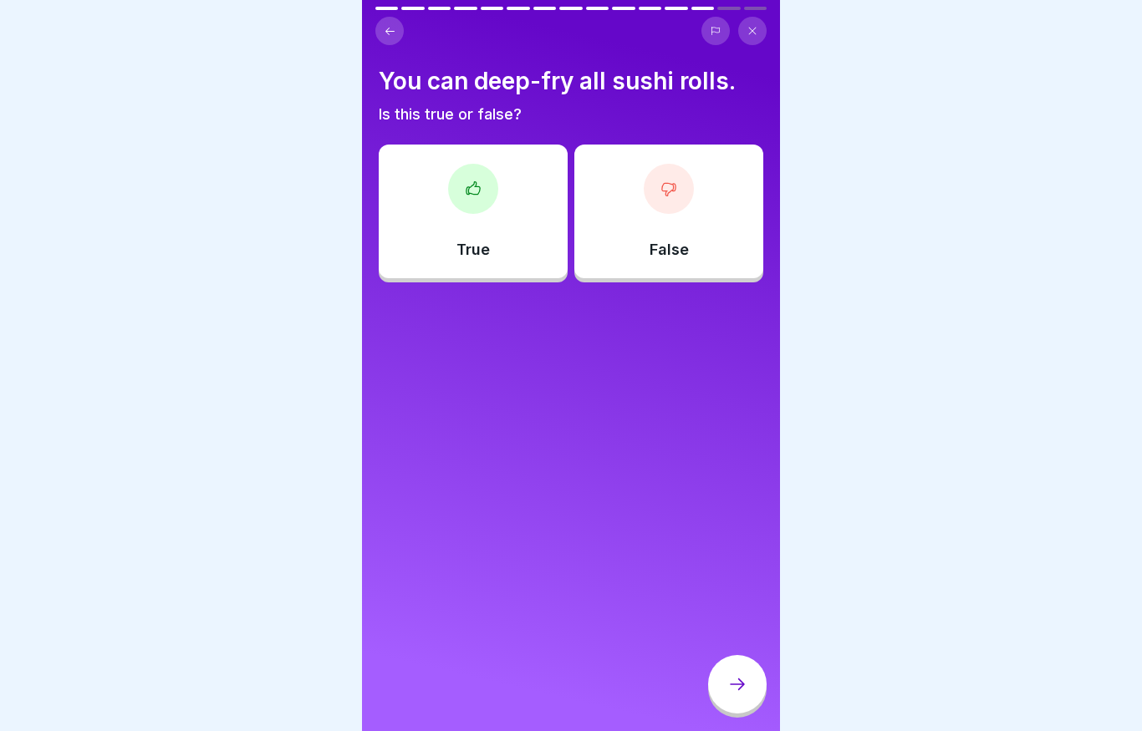
click at [669, 248] on p "False" at bounding box center [668, 250] width 39 height 18
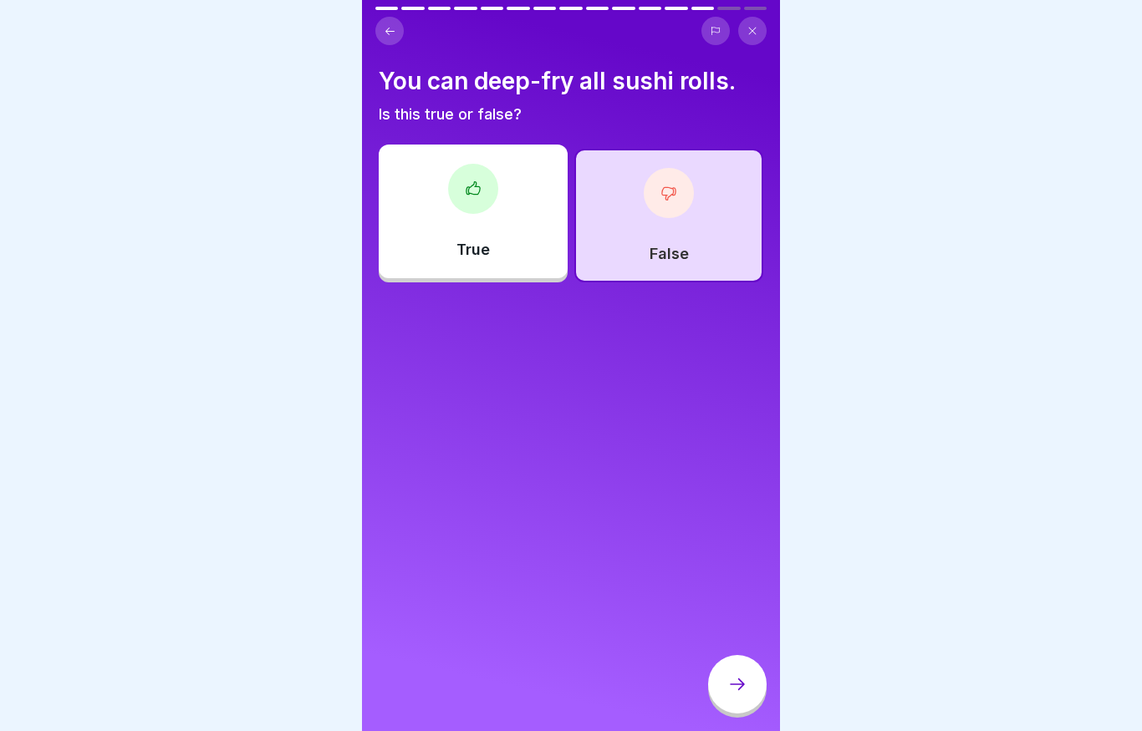
click at [730, 688] on icon at bounding box center [737, 684] width 20 height 20
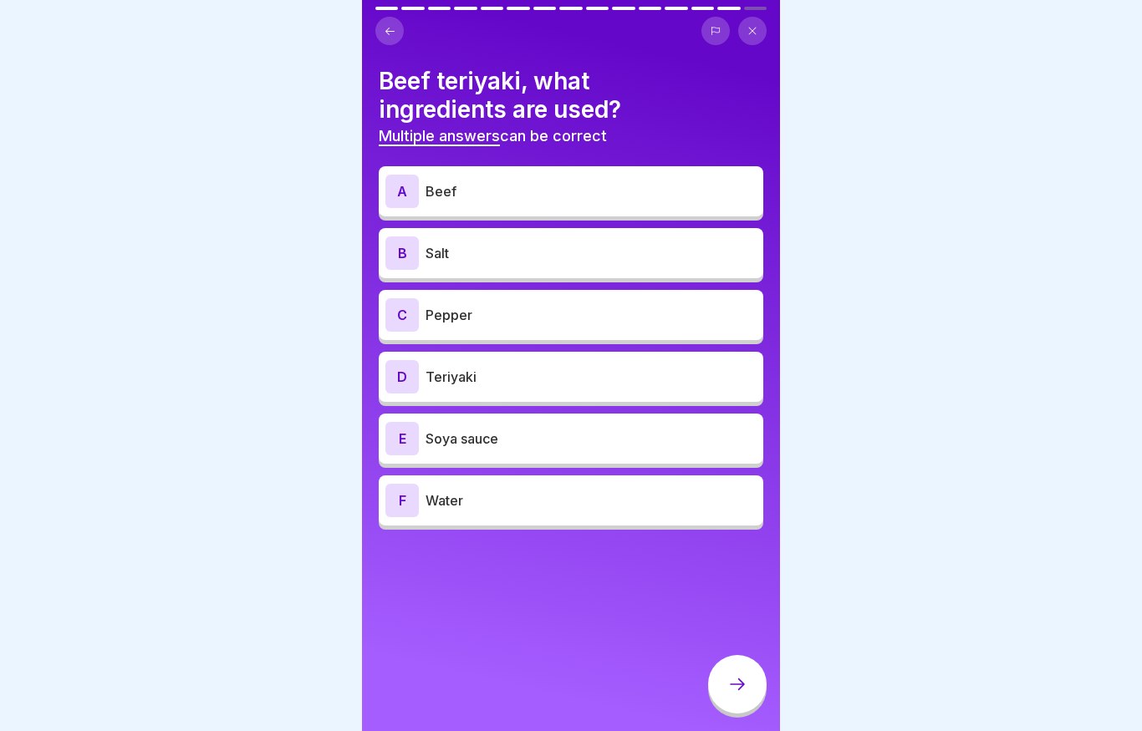
click at [469, 202] on div "A Beef" at bounding box center [570, 191] width 371 height 33
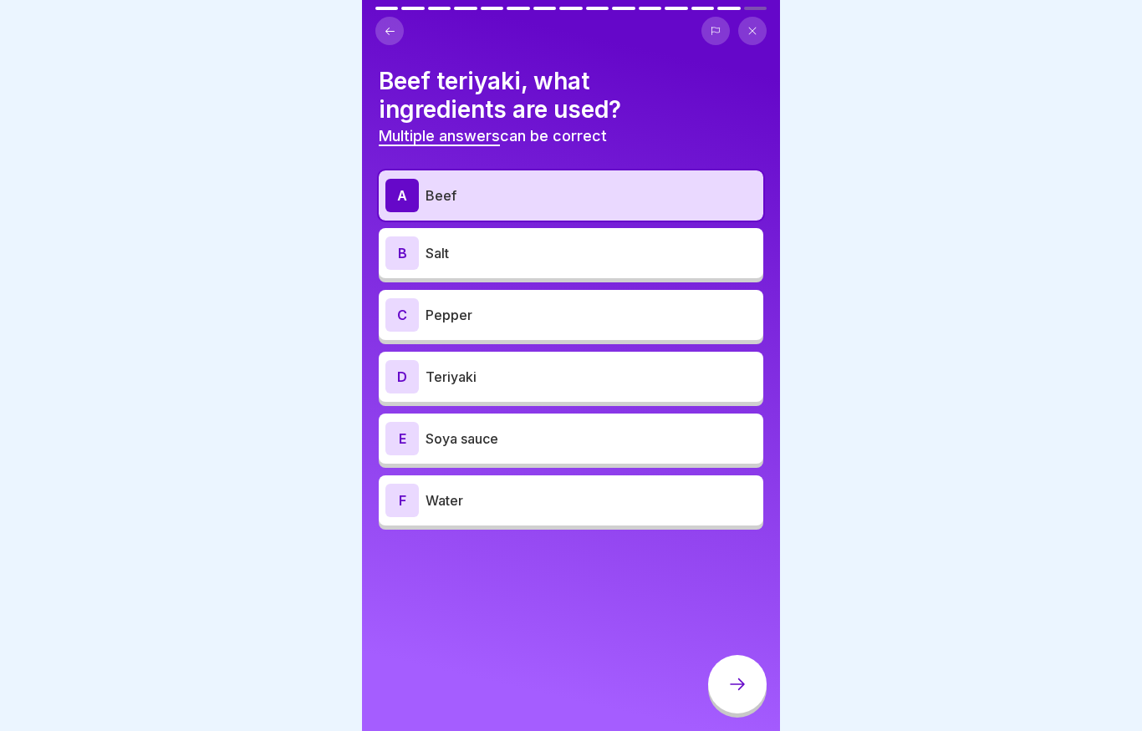
click at [457, 384] on p "Teriyaki" at bounding box center [590, 377] width 331 height 20
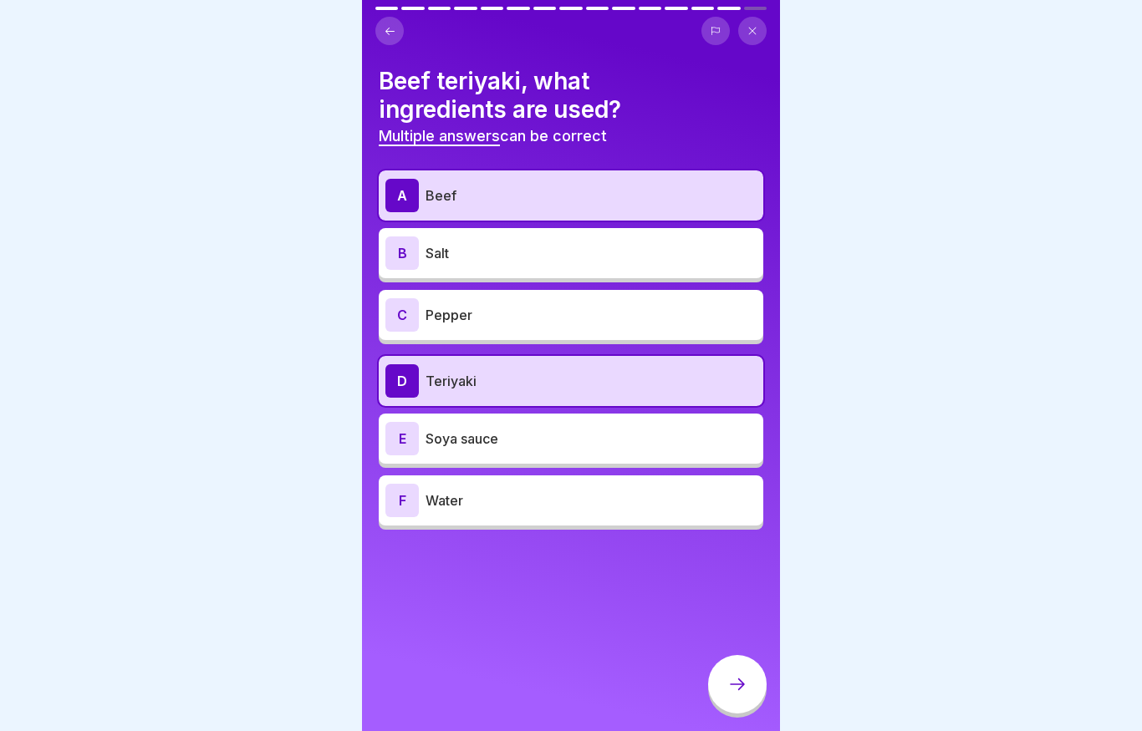
click at [465, 452] on div "E Soya sauce" at bounding box center [570, 438] width 371 height 33
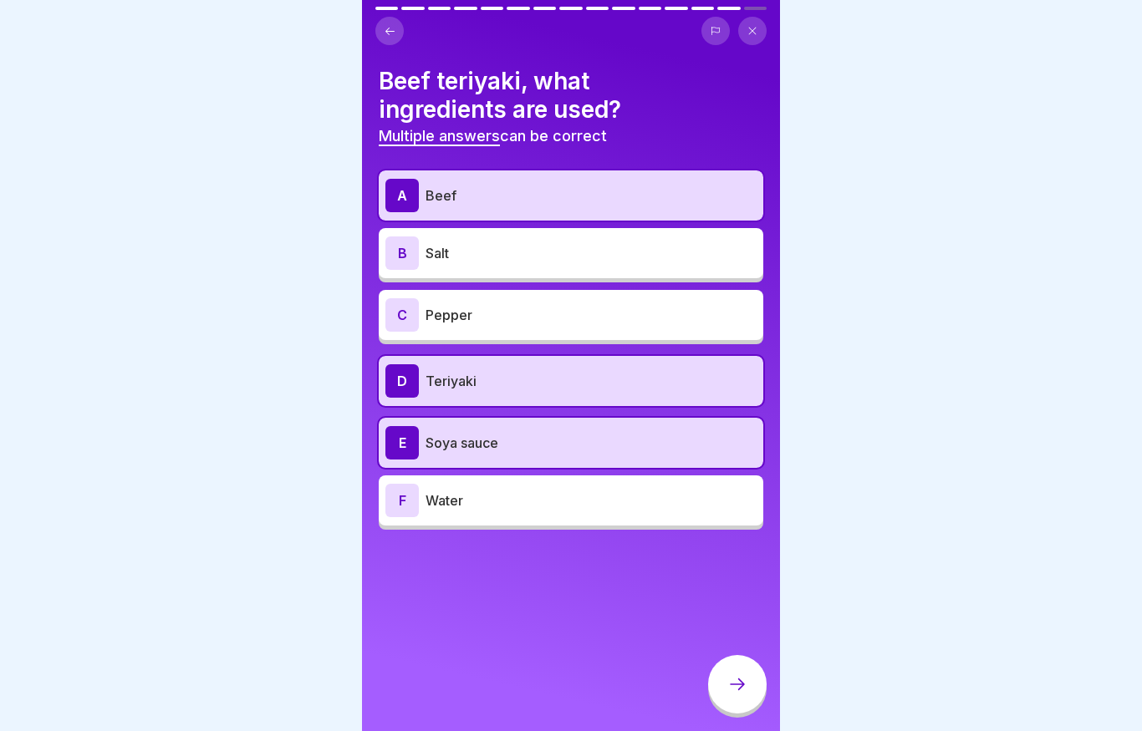
click at [454, 495] on p "Water" at bounding box center [590, 501] width 331 height 20
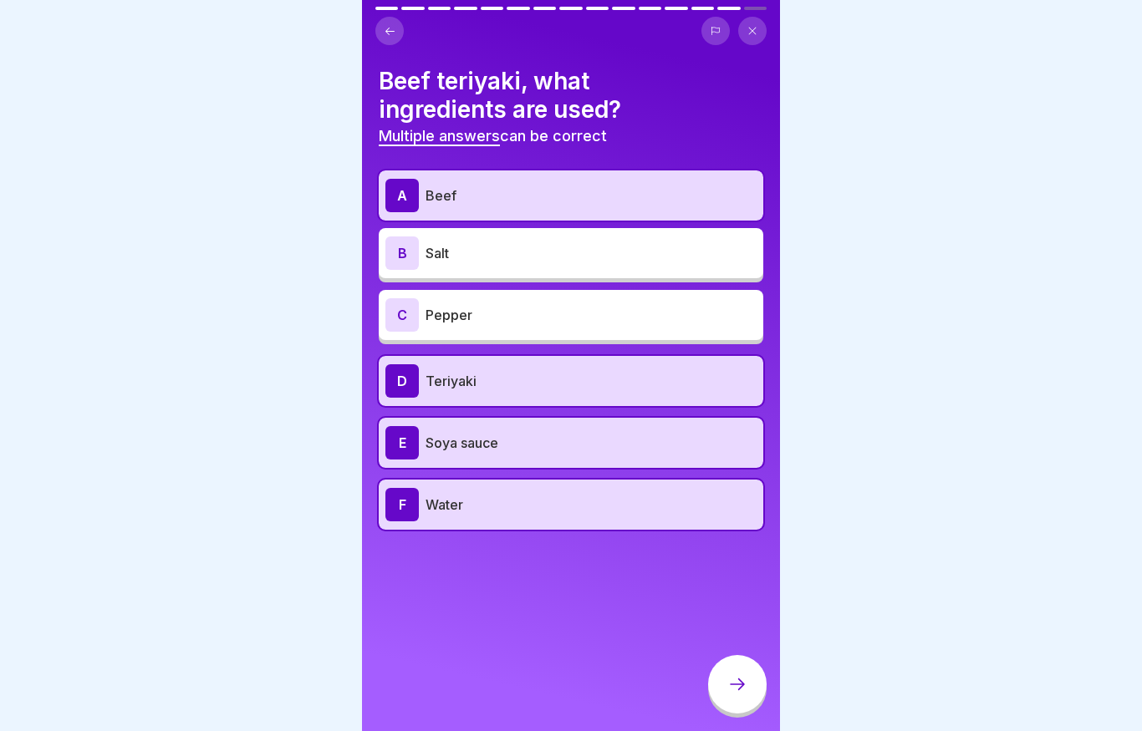
click at [745, 683] on icon at bounding box center [737, 684] width 20 height 20
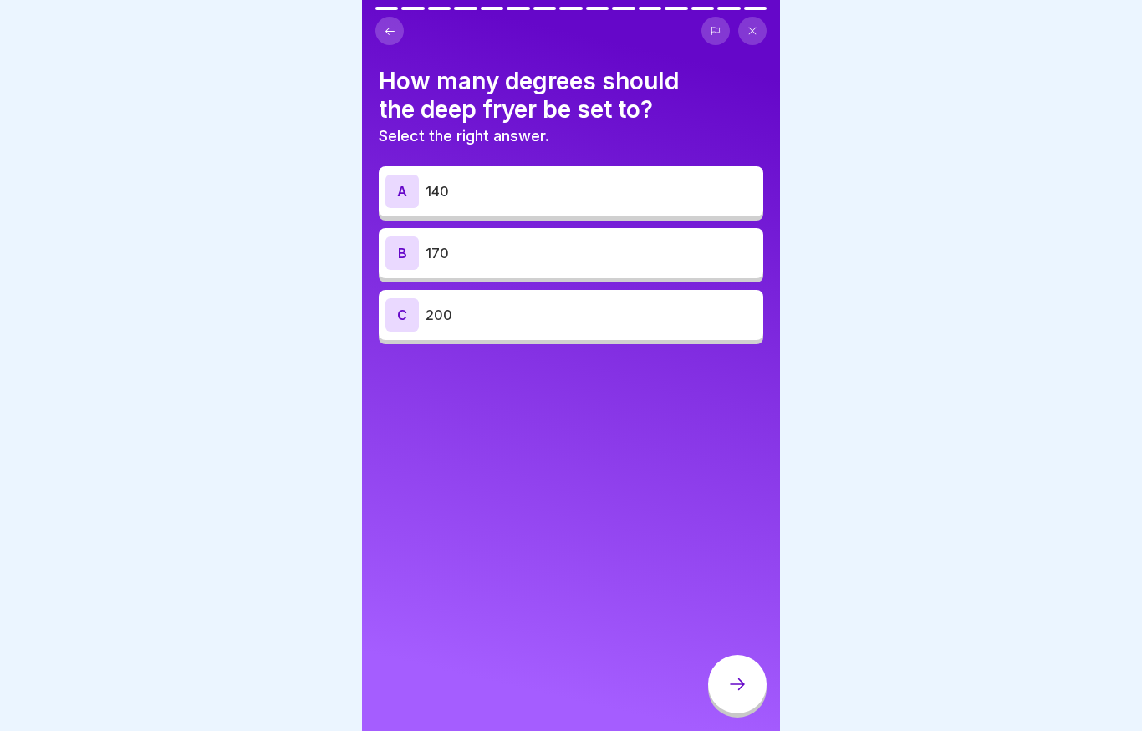
click at [539, 267] on div "B 170" at bounding box center [570, 252] width 371 height 33
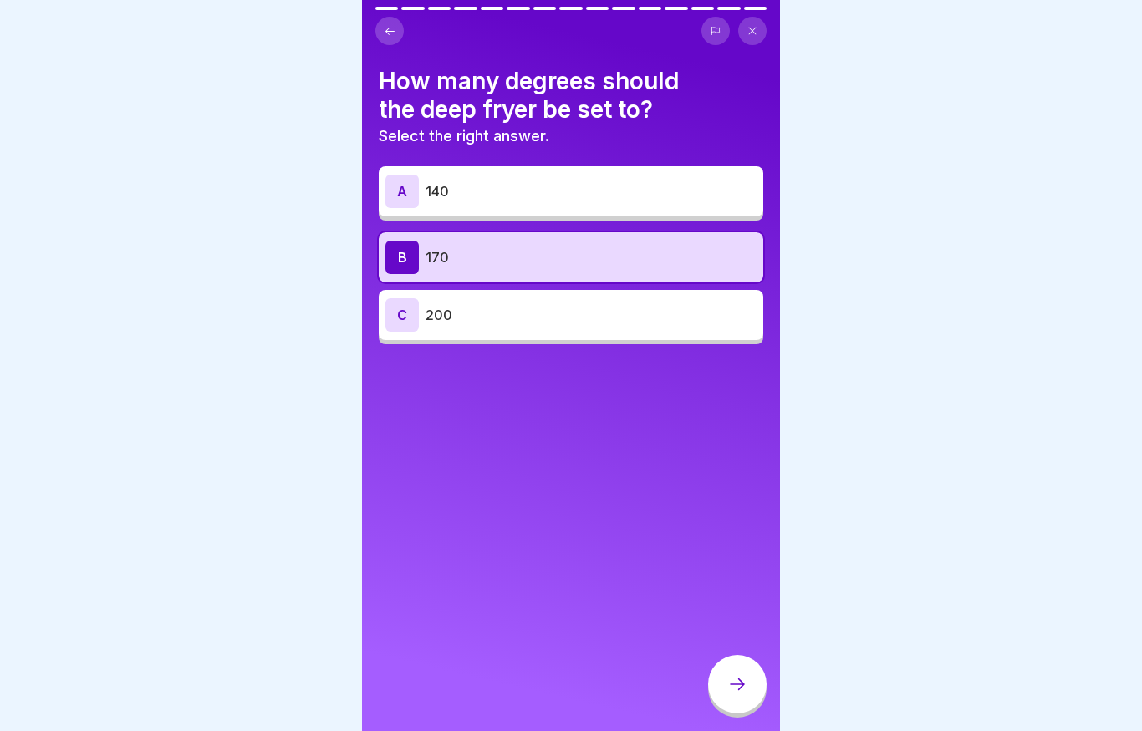
click at [745, 676] on icon at bounding box center [737, 684] width 20 height 20
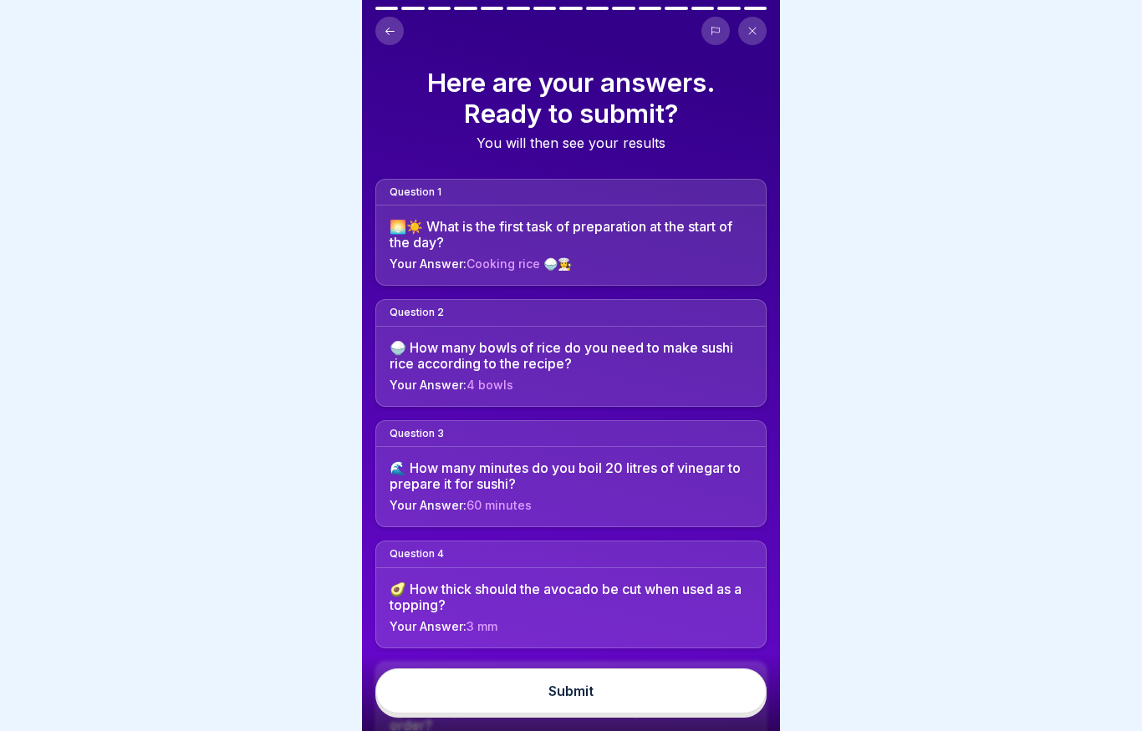
click at [591, 699] on div "Submit" at bounding box center [570, 691] width 45 height 15
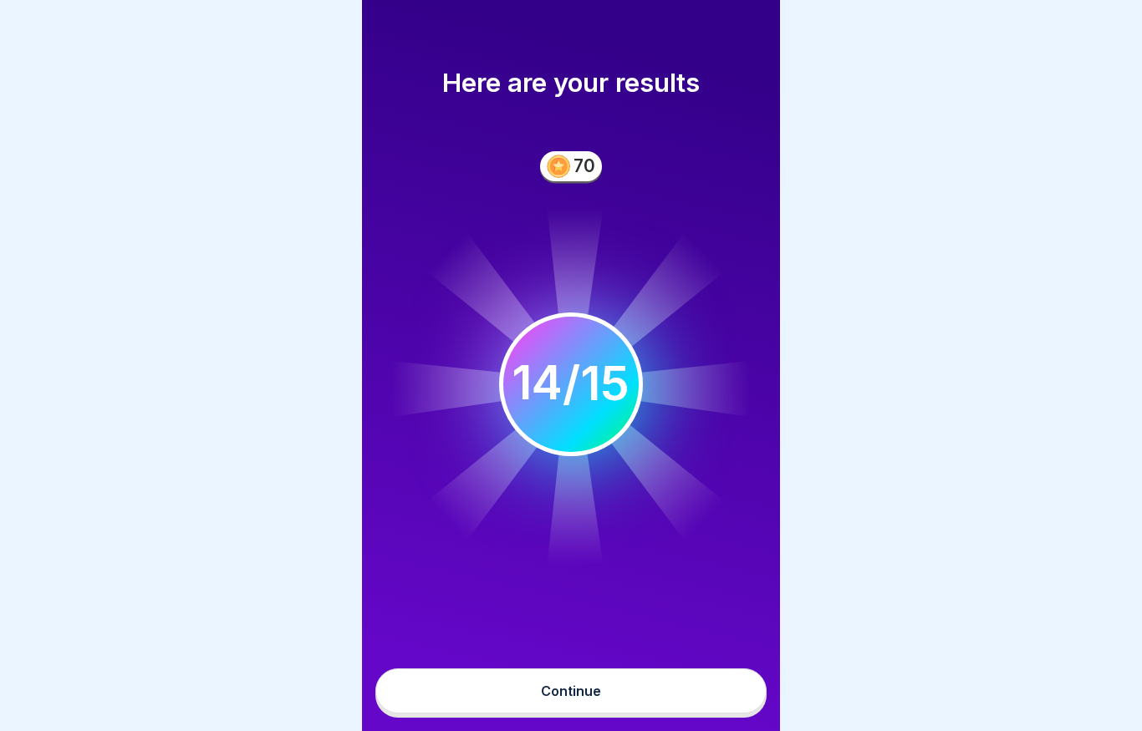
click at [626, 699] on button "Continue" at bounding box center [570, 691] width 391 height 45
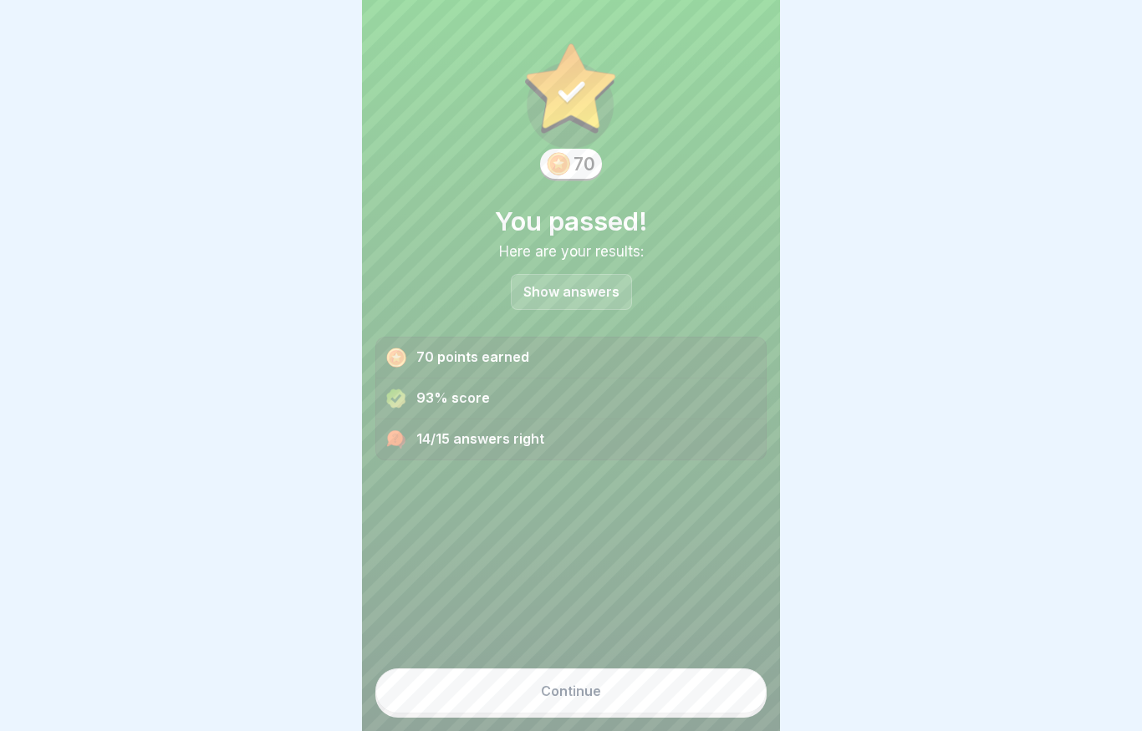
click at [553, 694] on div "Continue" at bounding box center [571, 691] width 60 height 15
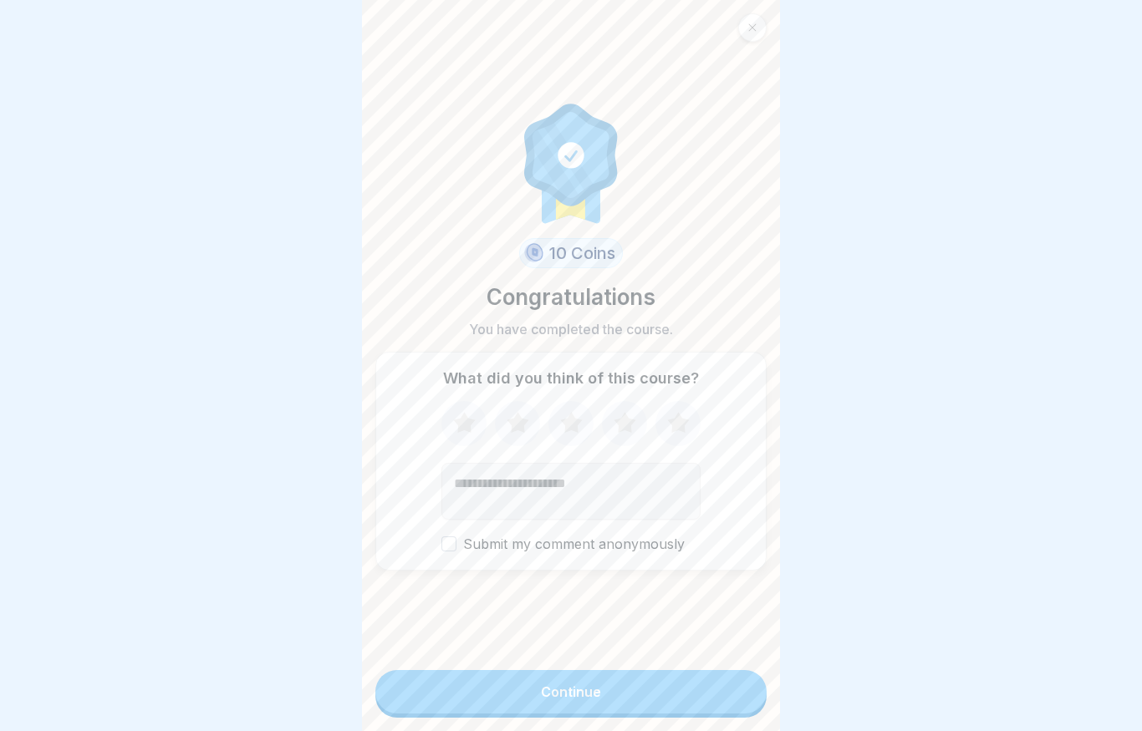
click at [566, 687] on div "Continue" at bounding box center [571, 691] width 60 height 15
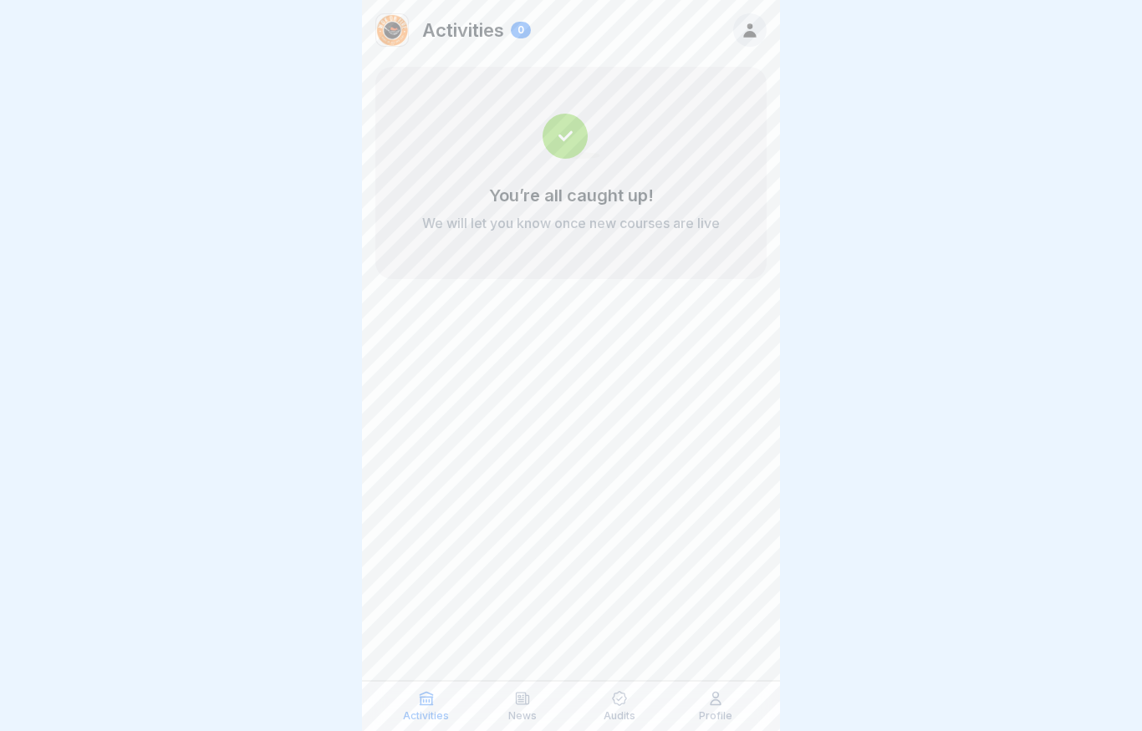
click at [712, 711] on p "Profile" at bounding box center [715, 716] width 33 height 12
click at [716, 715] on p "Profile" at bounding box center [715, 716] width 33 height 12
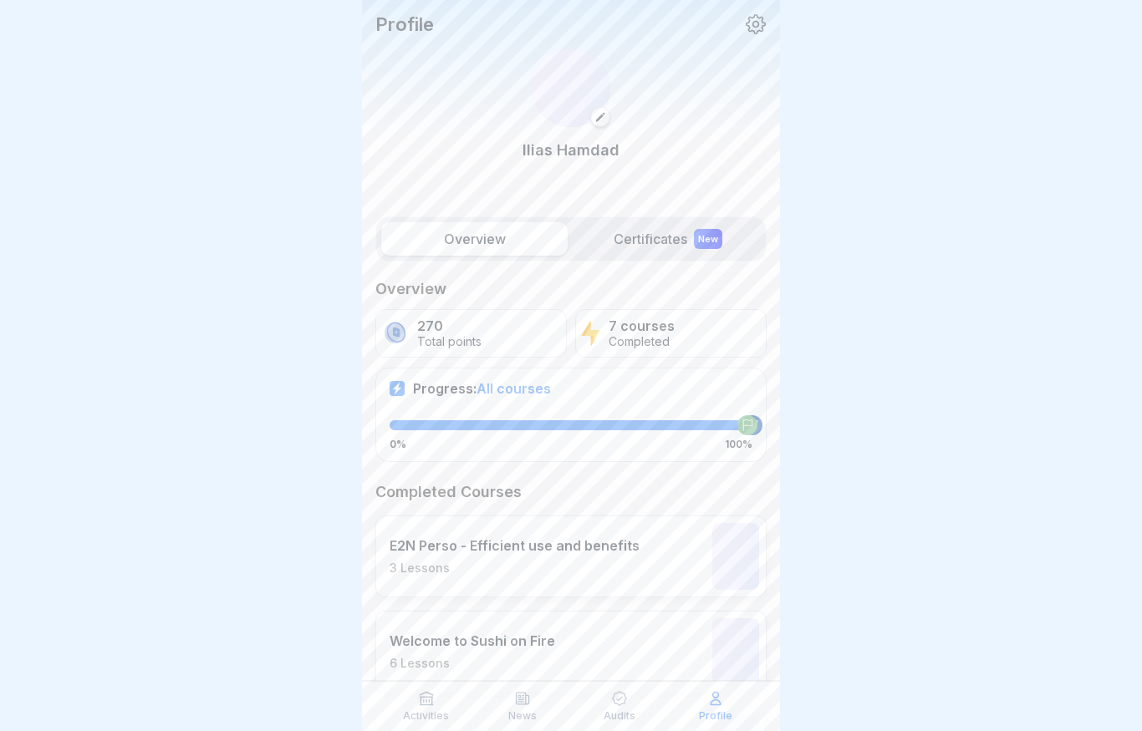
click at [716, 709] on div "Profile" at bounding box center [716, 706] width 89 height 32
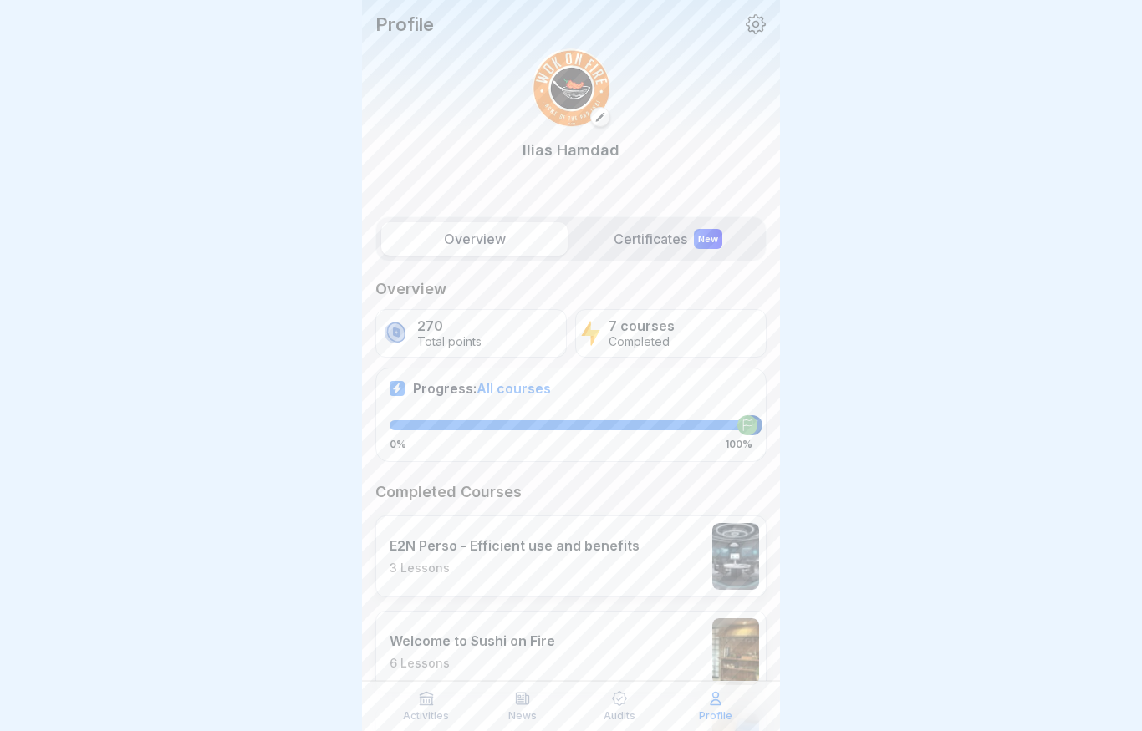
click at [613, 227] on label "Certificates New" at bounding box center [667, 238] width 186 height 33
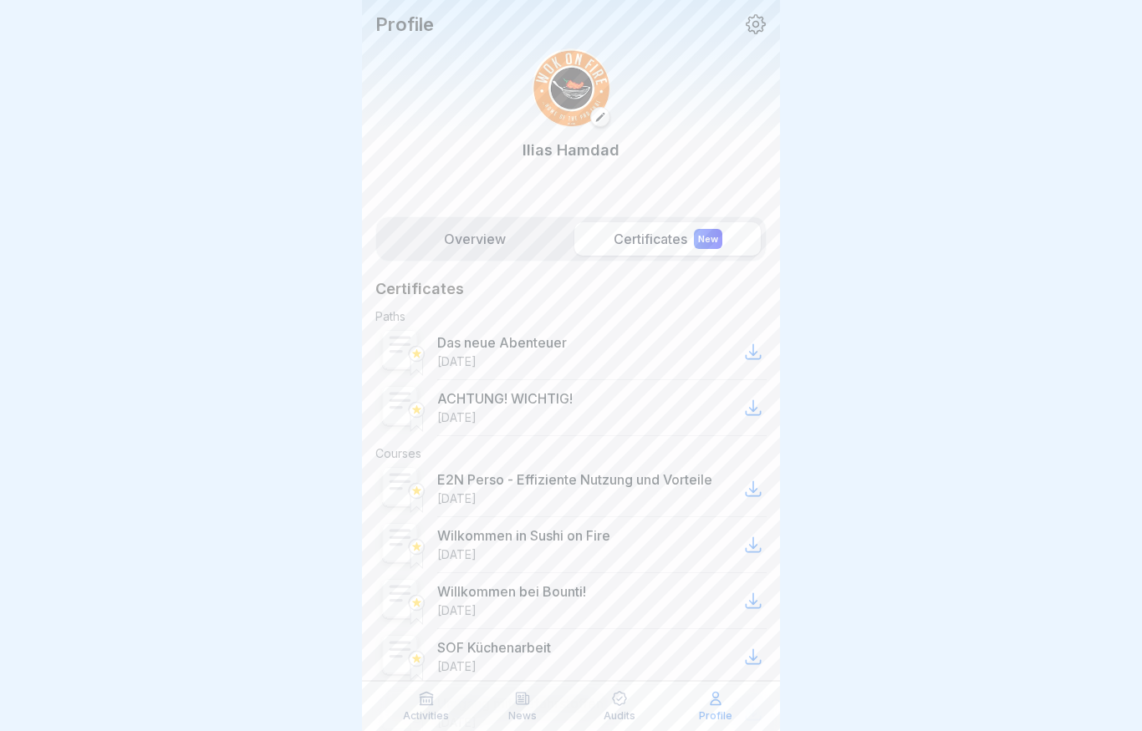
click at [499, 232] on label "Overview" at bounding box center [474, 238] width 186 height 33
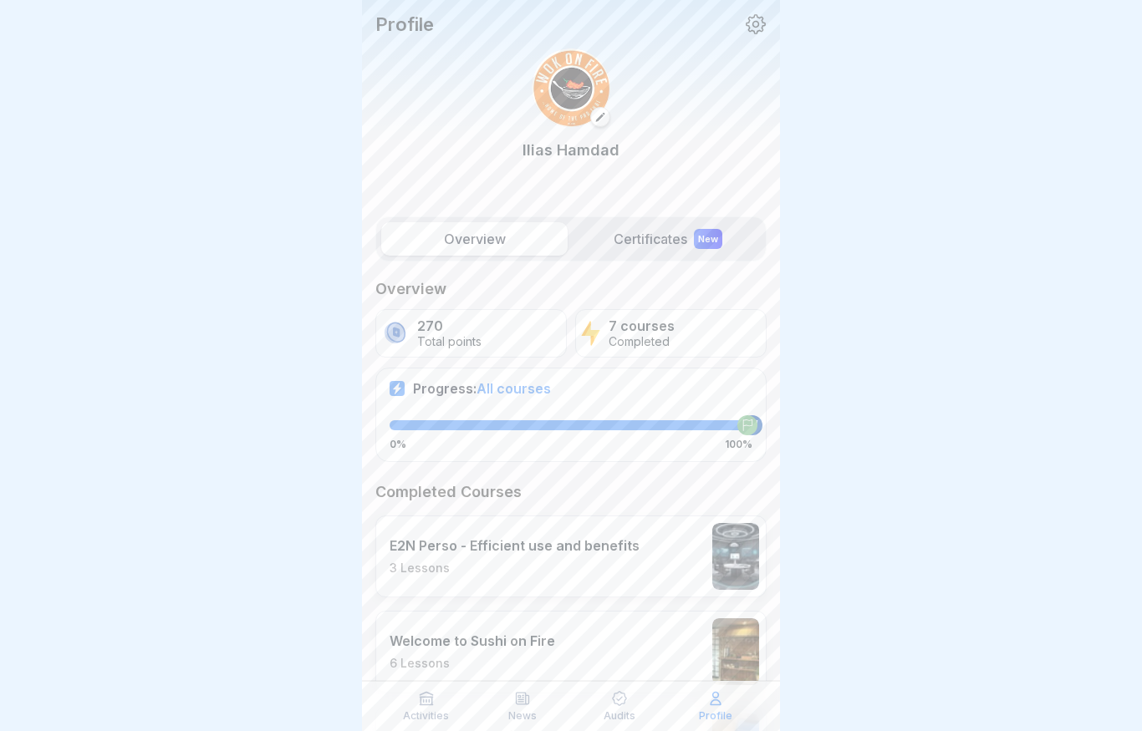
click at [652, 225] on label "Certificates New" at bounding box center [667, 238] width 186 height 33
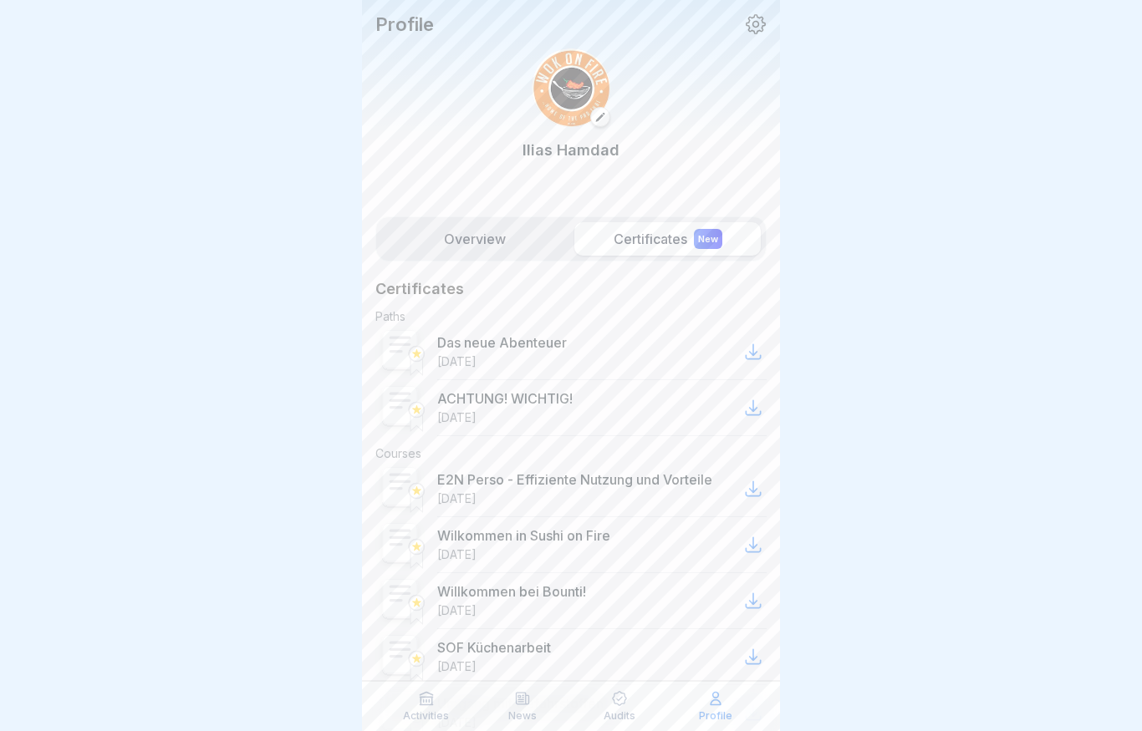
click at [745, 353] on icon at bounding box center [753, 352] width 20 height 20
click at [733, 404] on div "ACHTUNG! WICHTIG! [DATE]" at bounding box center [601, 408] width 329 height 56
click at [747, 410] on icon at bounding box center [753, 408] width 20 height 20
